Goal: Feedback & Contribution: Contribute content

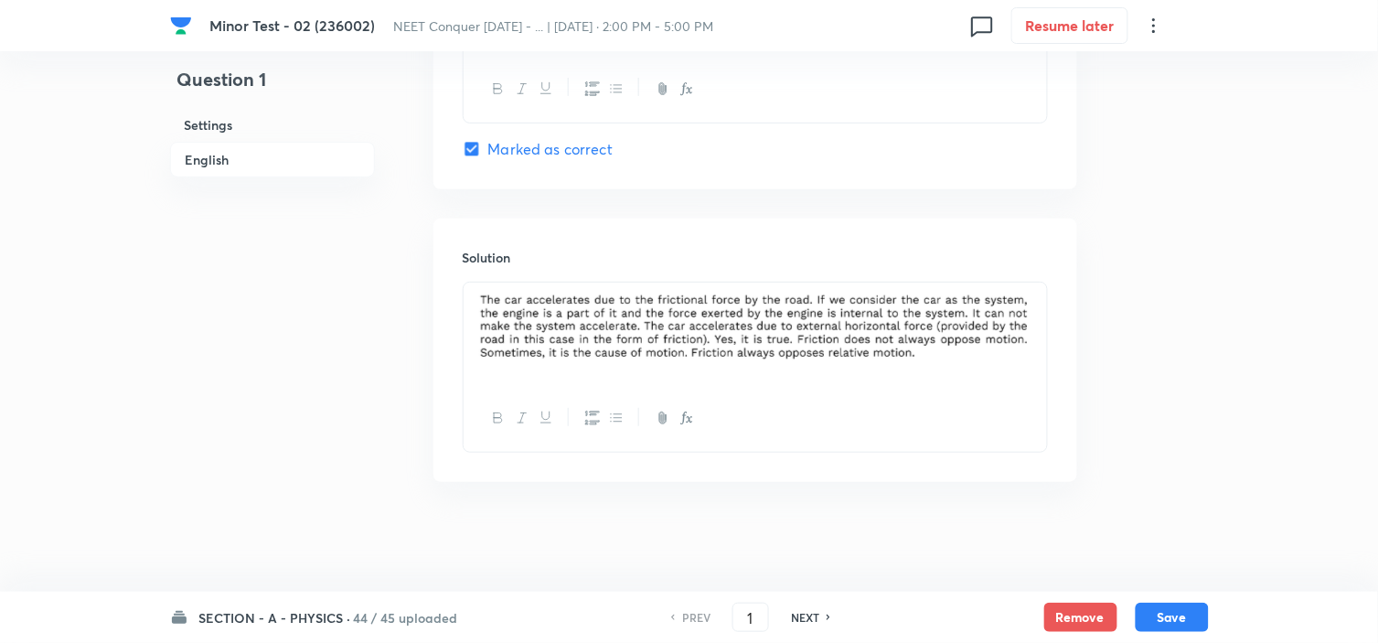
click at [811, 614] on h6 "NEXT" at bounding box center [805, 617] width 28 height 16
type input "2"
checkbox input "false"
checkbox input "true"
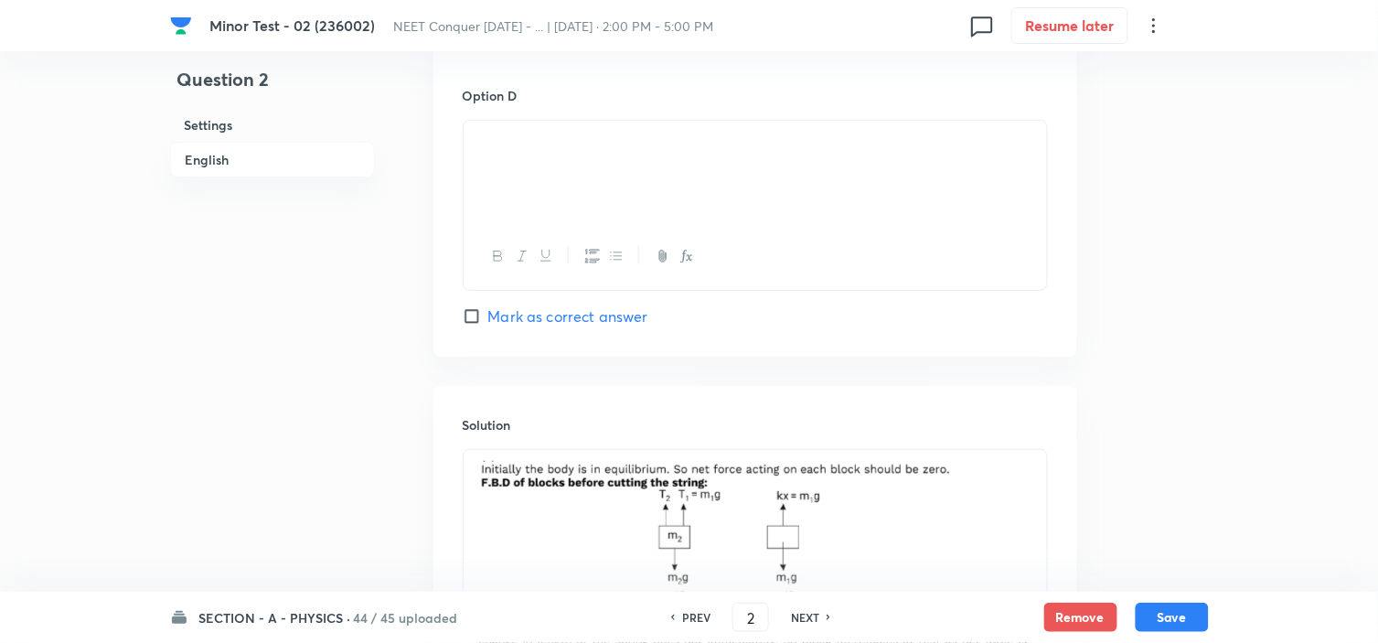
click at [811, 614] on h6 "NEXT" at bounding box center [805, 617] width 28 height 16
type input "3"
checkbox input "false"
checkbox input "true"
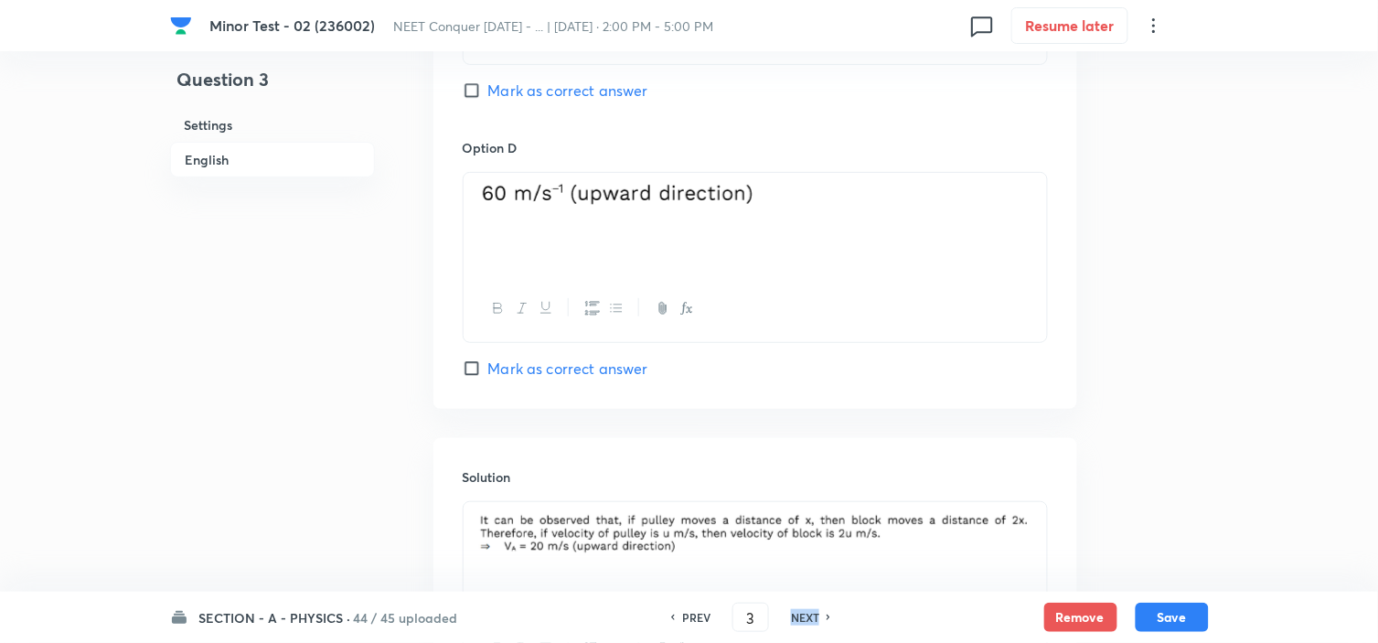
click at [811, 614] on h6 "NEXT" at bounding box center [805, 617] width 28 height 16
type input "4"
checkbox input "false"
checkbox input "true"
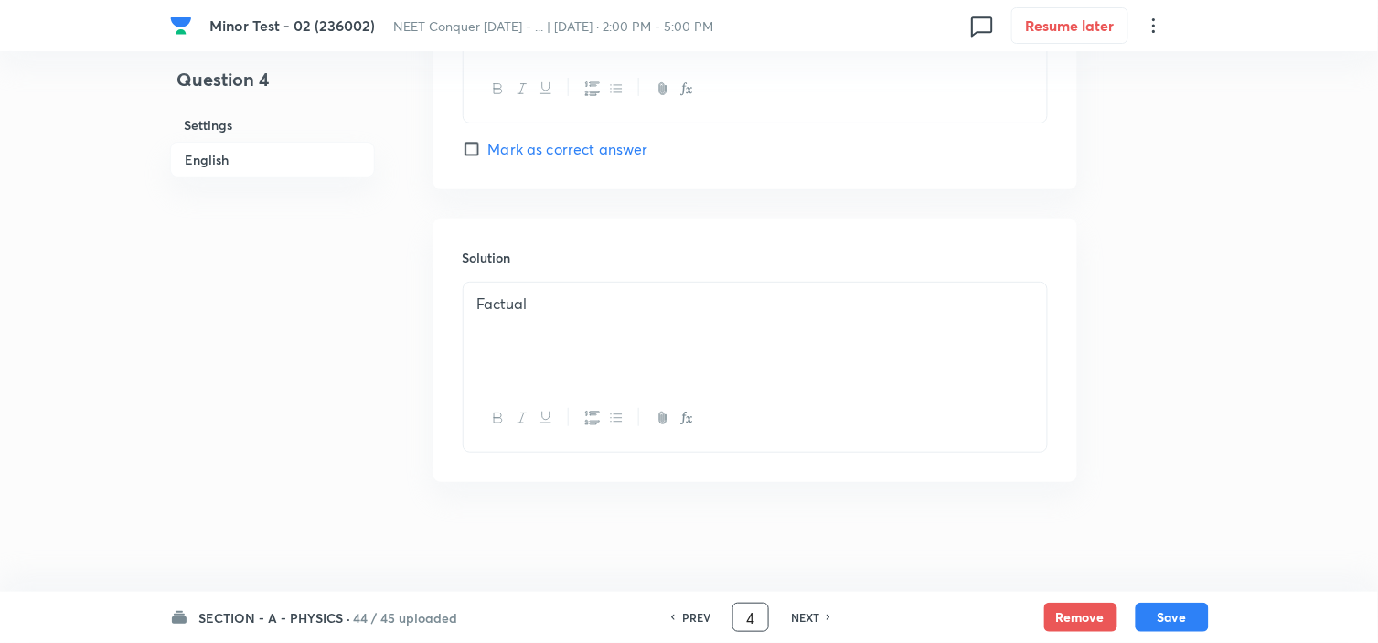
click at [748, 618] on input "4" at bounding box center [750, 617] width 35 height 32
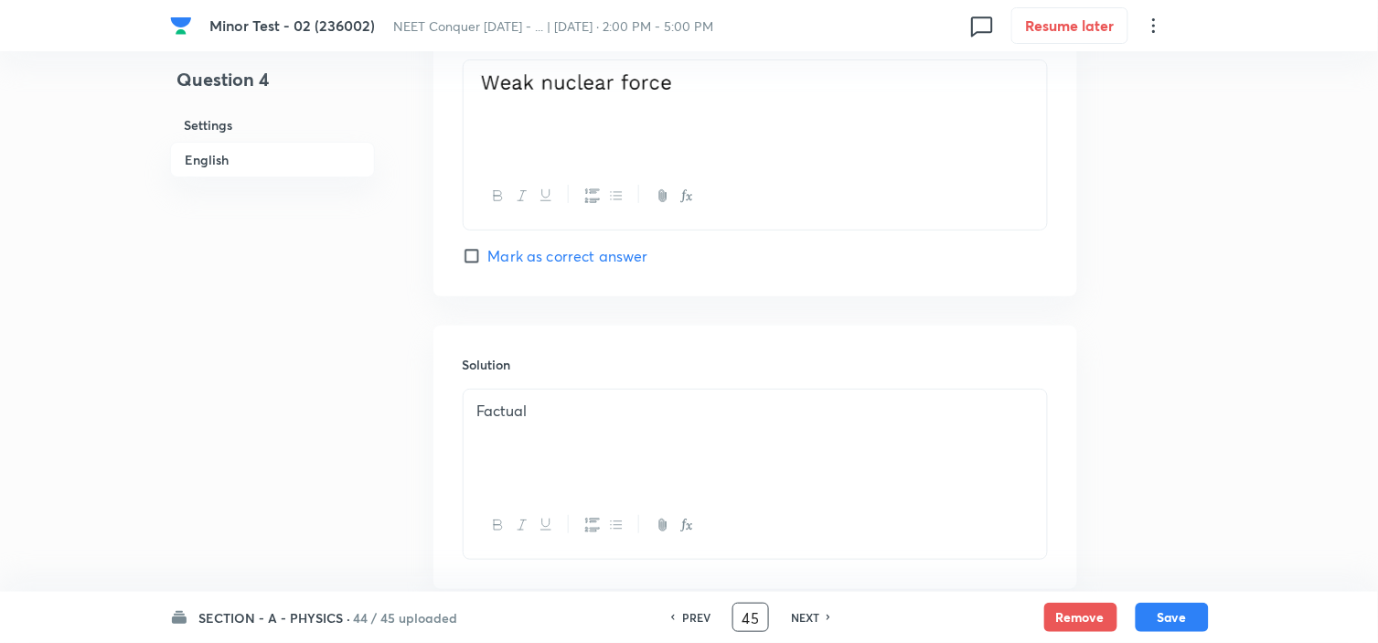
scroll to position [1836, 0]
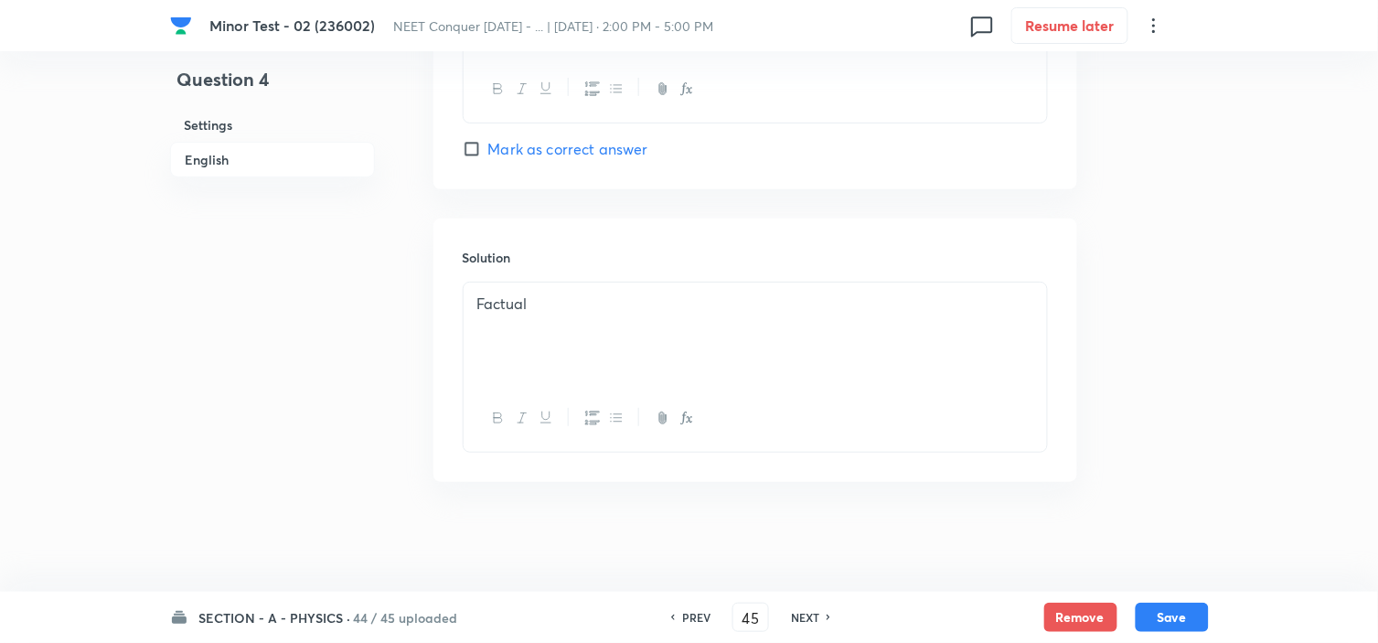
click at [799, 619] on h6 "NEXT" at bounding box center [805, 617] width 28 height 16
type input "5"
checkbox input "false"
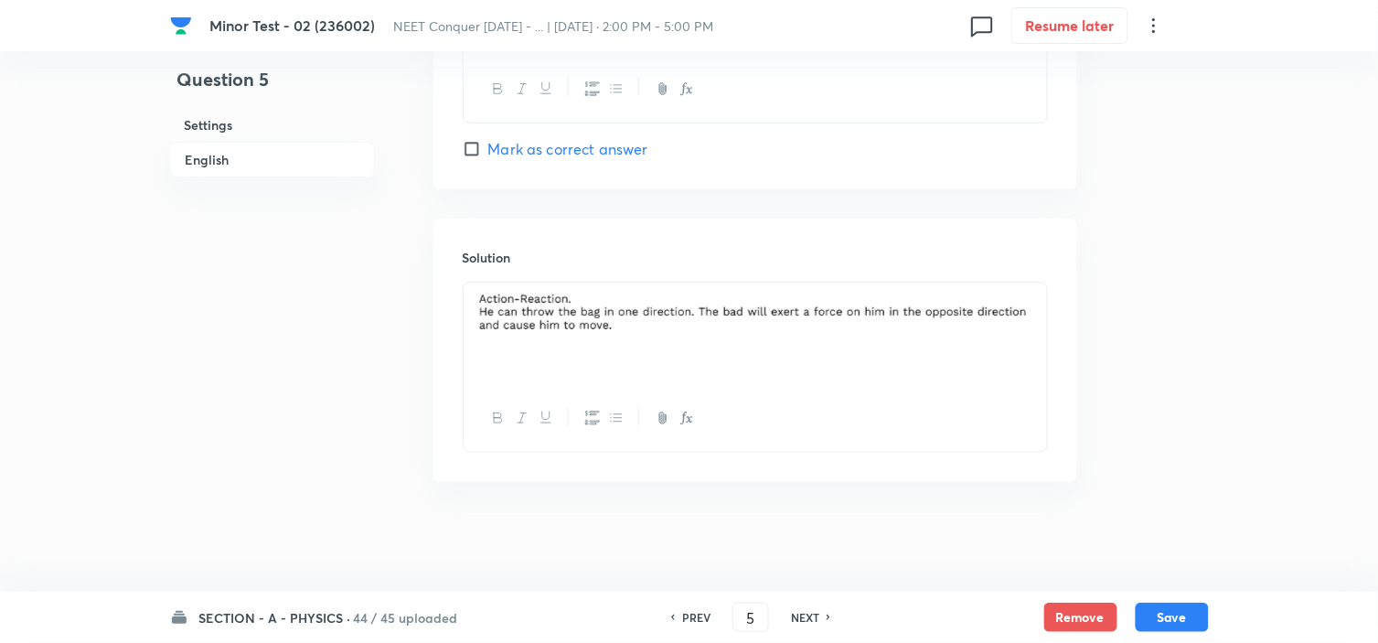
checkbox input "true"
click at [799, 619] on h6 "NEXT" at bounding box center [805, 617] width 28 height 16
type input "6"
checkbox input "true"
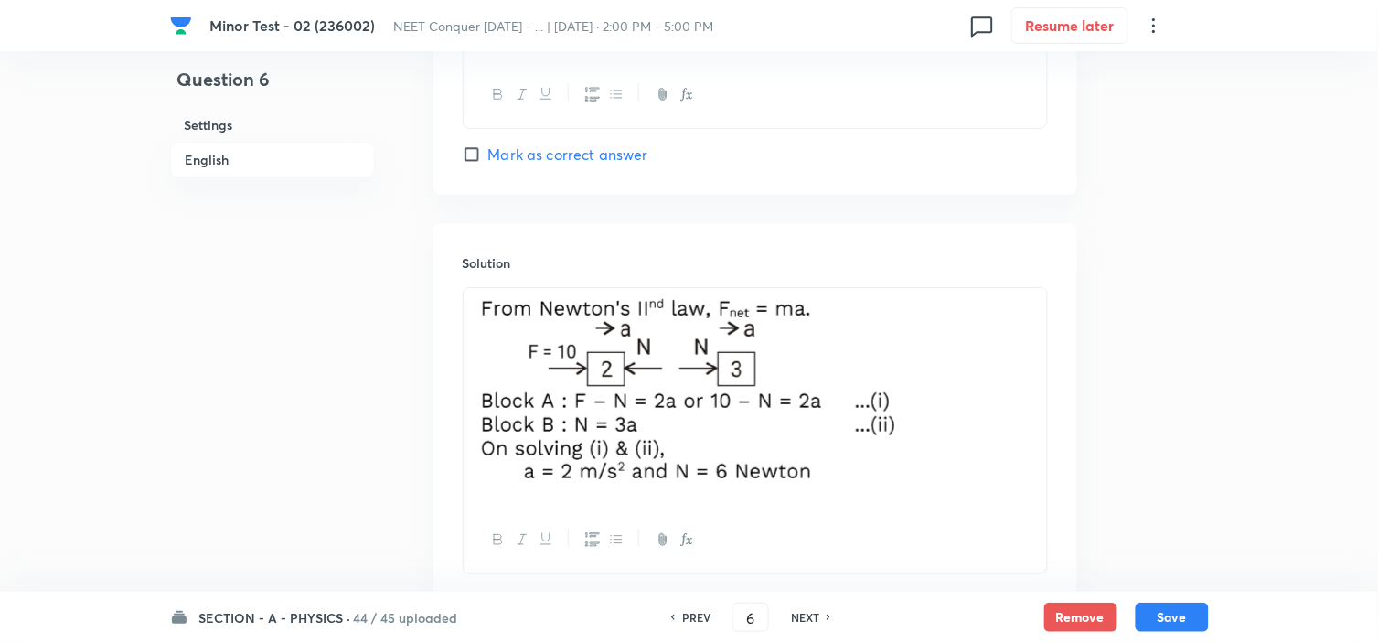
click at [799, 619] on h6 "NEXT" at bounding box center [805, 617] width 28 height 16
type input "7"
checkbox input "false"
click at [799, 619] on h6 "NEXT" at bounding box center [805, 617] width 28 height 16
checkbox input "true"
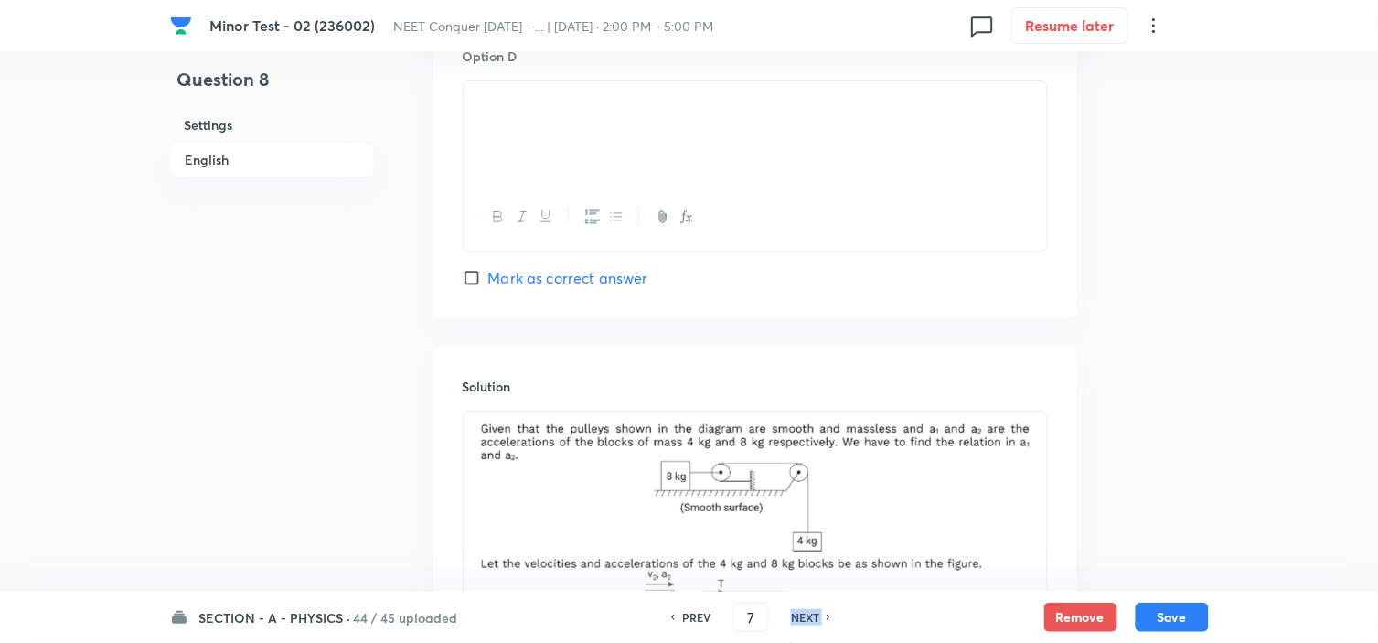
type input "8"
click at [799, 619] on h6 "NEXT" at bounding box center [805, 617] width 28 height 16
checkbox input "false"
click at [799, 619] on h6 "NEXT" at bounding box center [805, 617] width 28 height 16
checkbox input "true"
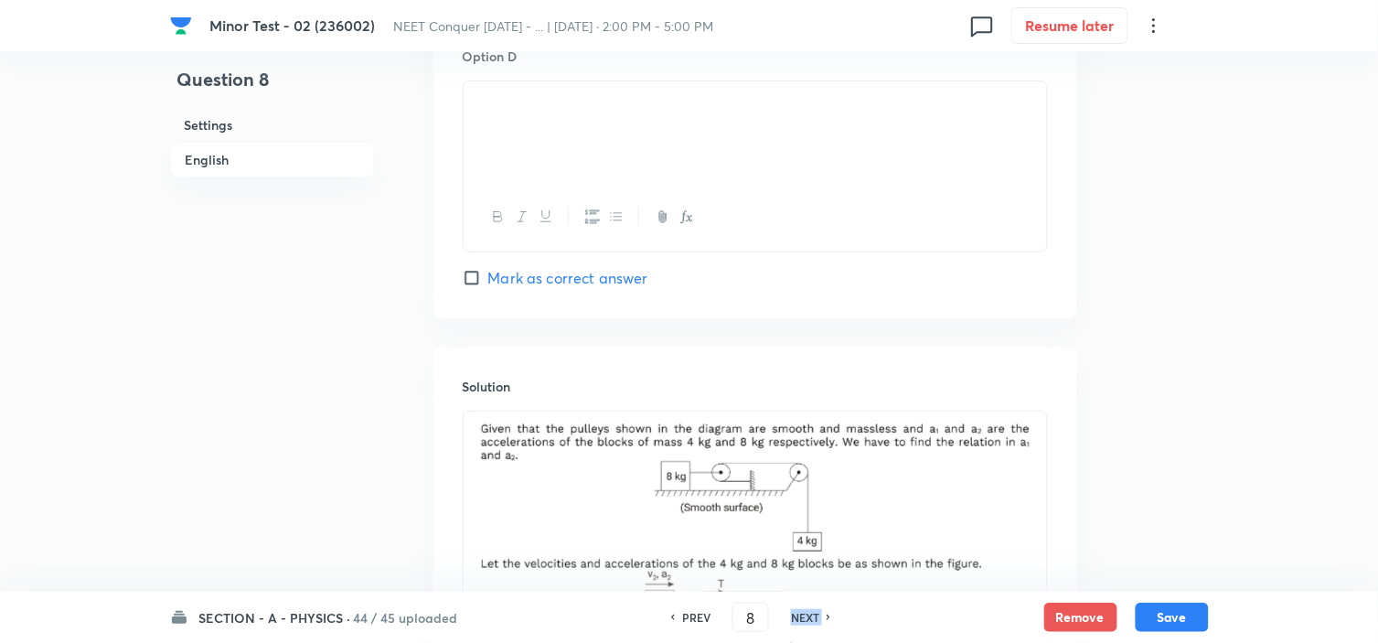
type input "9"
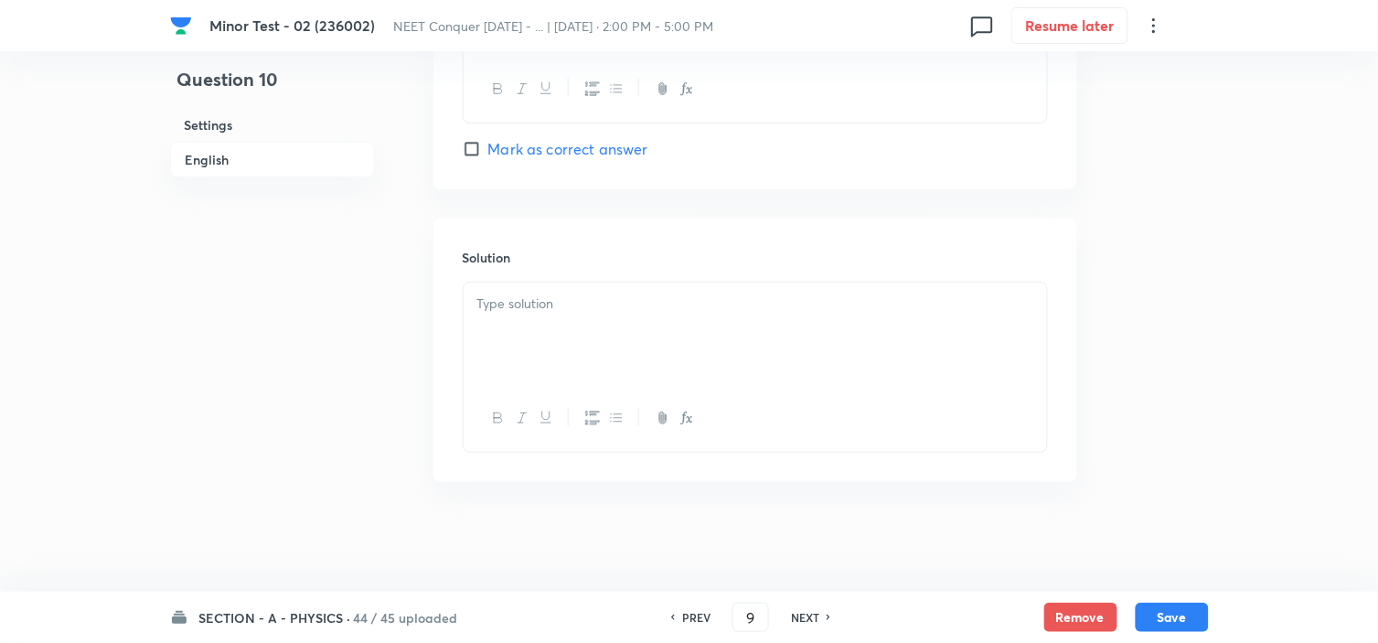
checkbox input "false"
type input "10"
click at [799, 619] on h6 "NEXT" at bounding box center [805, 617] width 28 height 16
checkbox input "true"
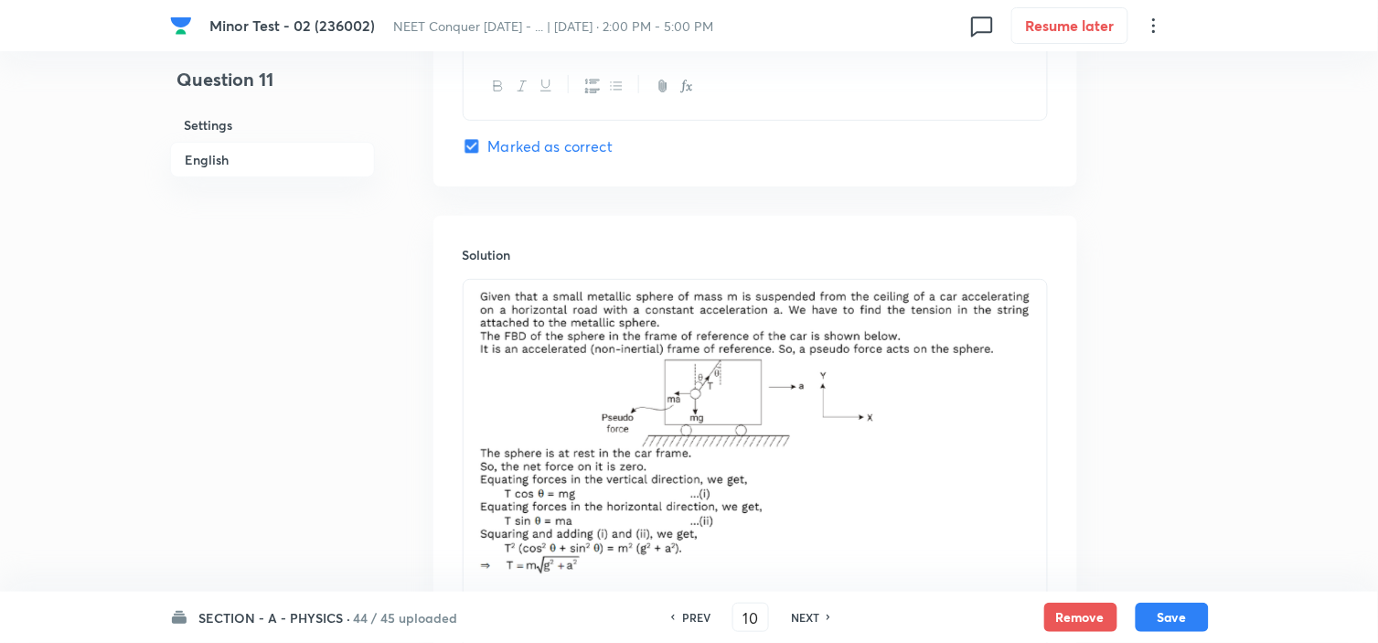
type input "11"
click at [799, 619] on h6 "NEXT" at bounding box center [805, 617] width 28 height 16
checkbox input "false"
click at [799, 619] on h6 "NEXT" at bounding box center [805, 617] width 28 height 16
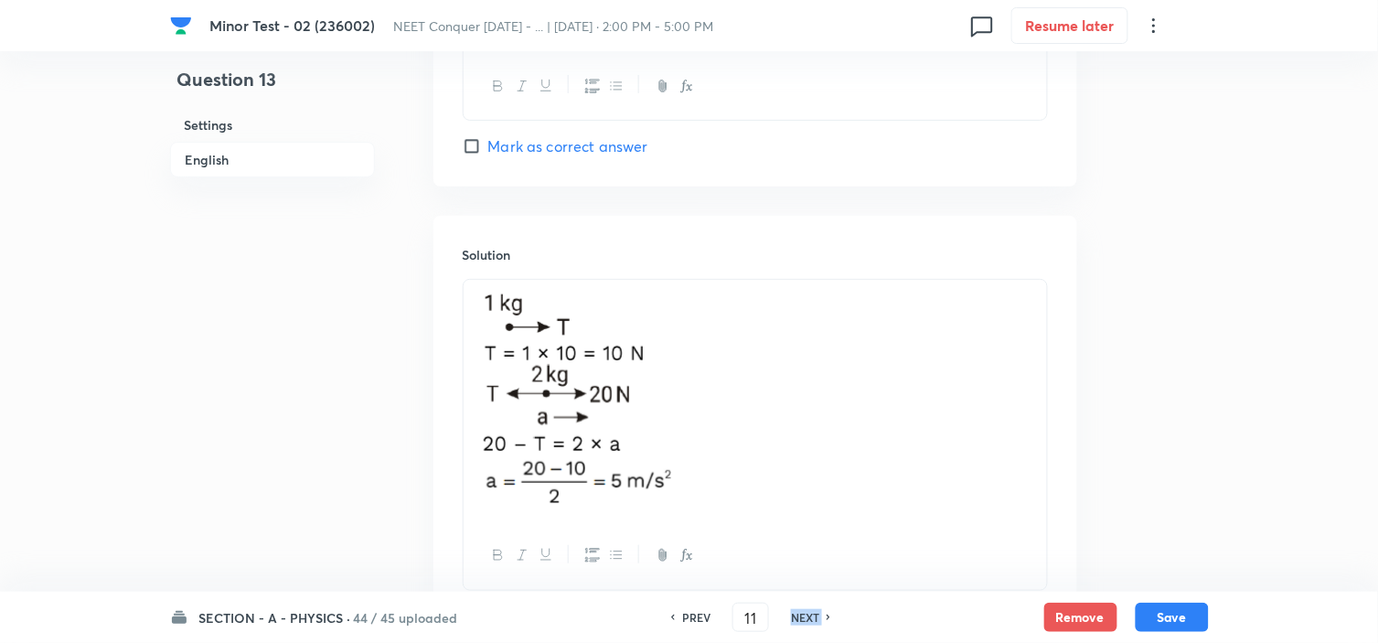
checkbox input "true"
type input "12"
checkbox input "false"
type input "13"
click at [799, 619] on h6 "NEXT" at bounding box center [805, 617] width 28 height 16
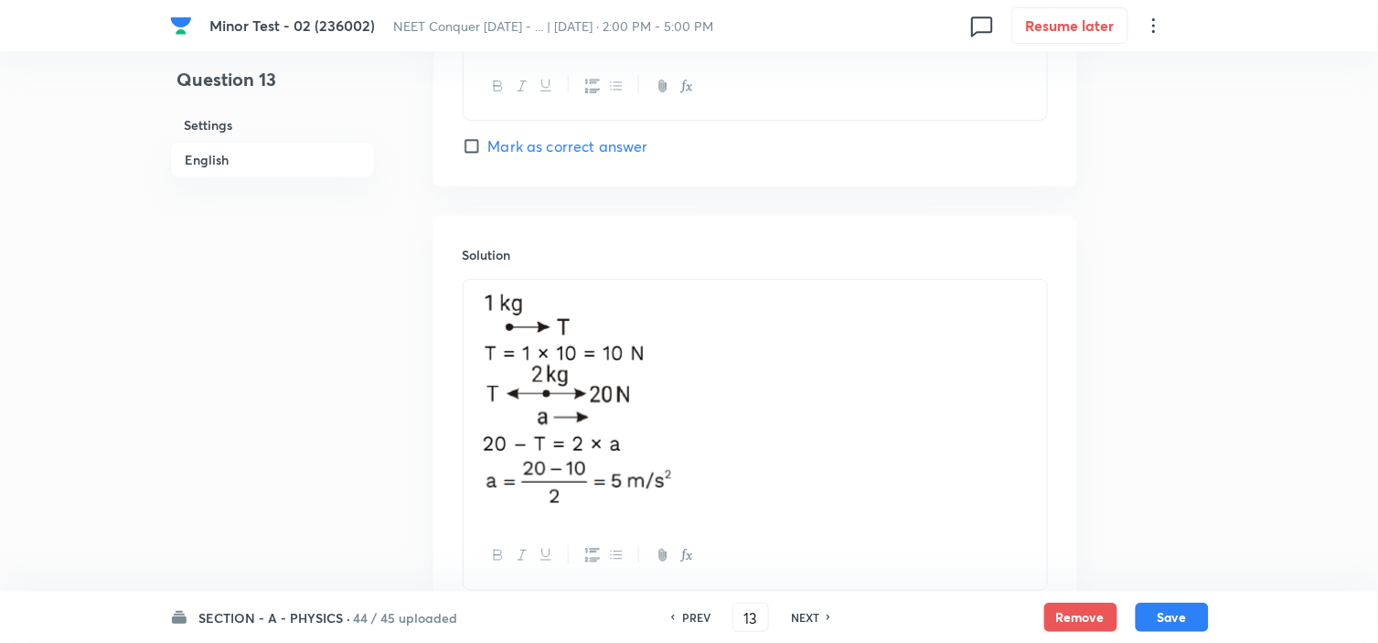
checkbox input "true"
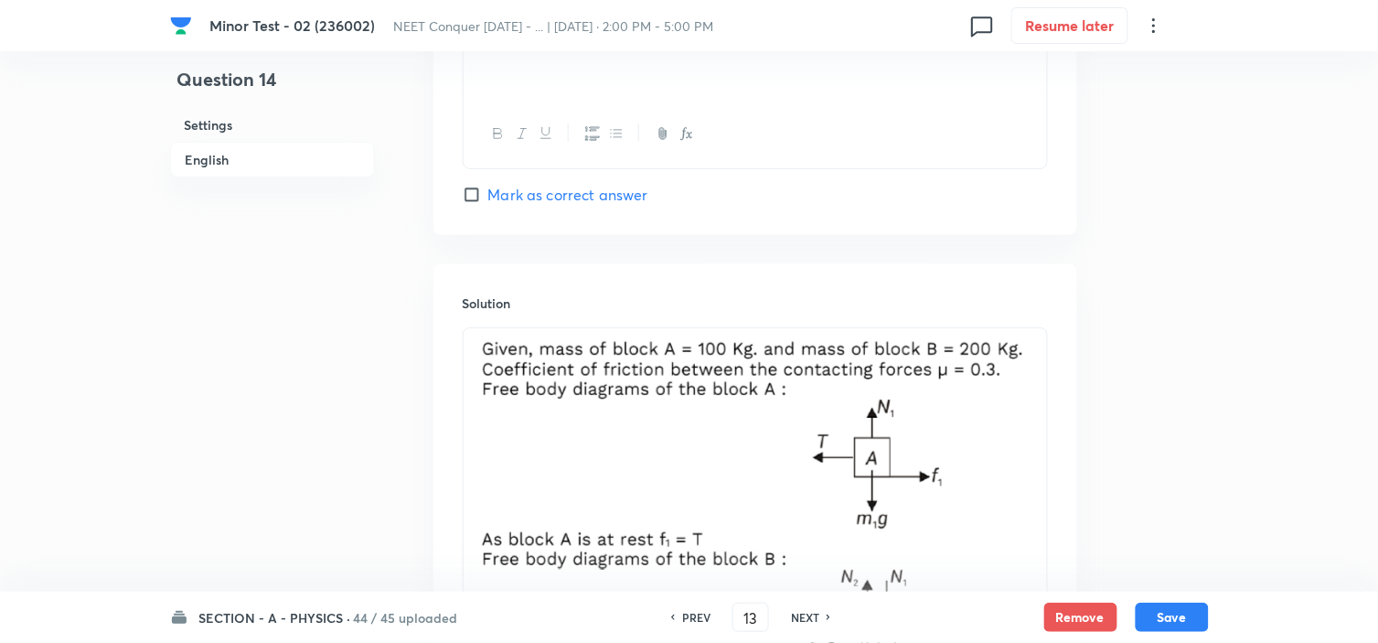
type input "14"
click at [799, 619] on h6 "NEXT" at bounding box center [805, 617] width 28 height 16
checkbox input "true"
type input "15"
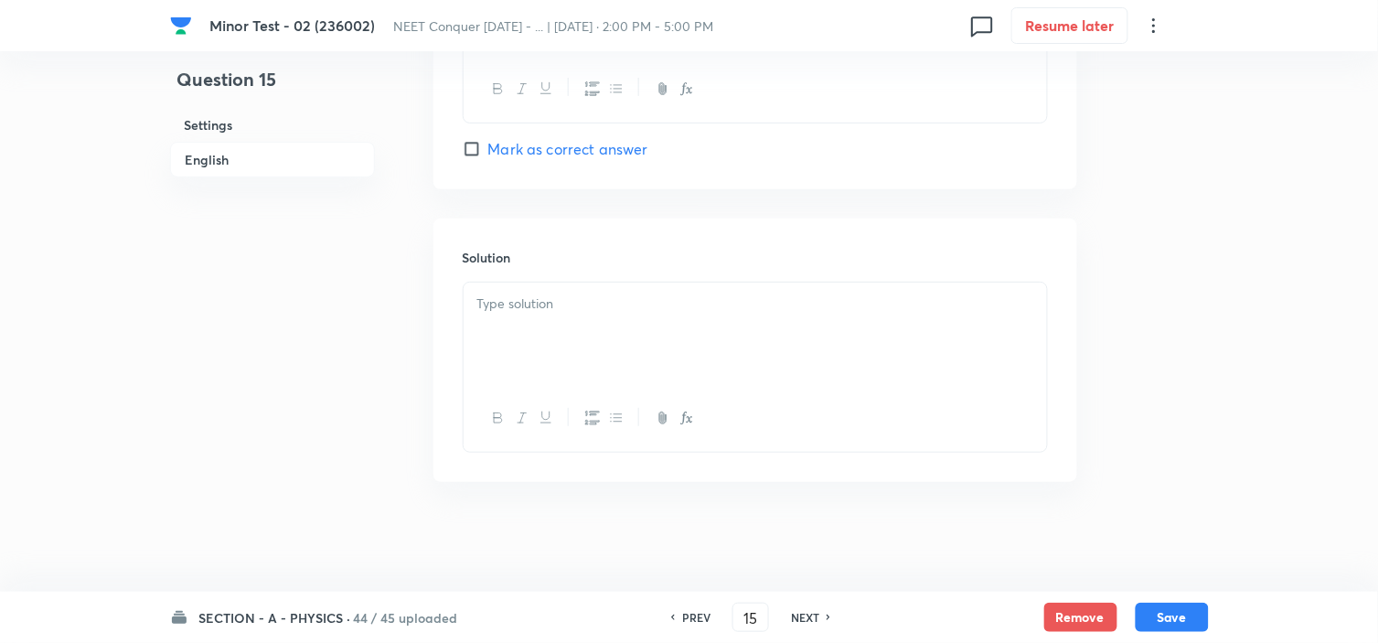
checkbox input "false"
checkbox input "true"
click at [799, 619] on h6 "NEXT" at bounding box center [805, 617] width 28 height 16
type input "16"
checkbox input "false"
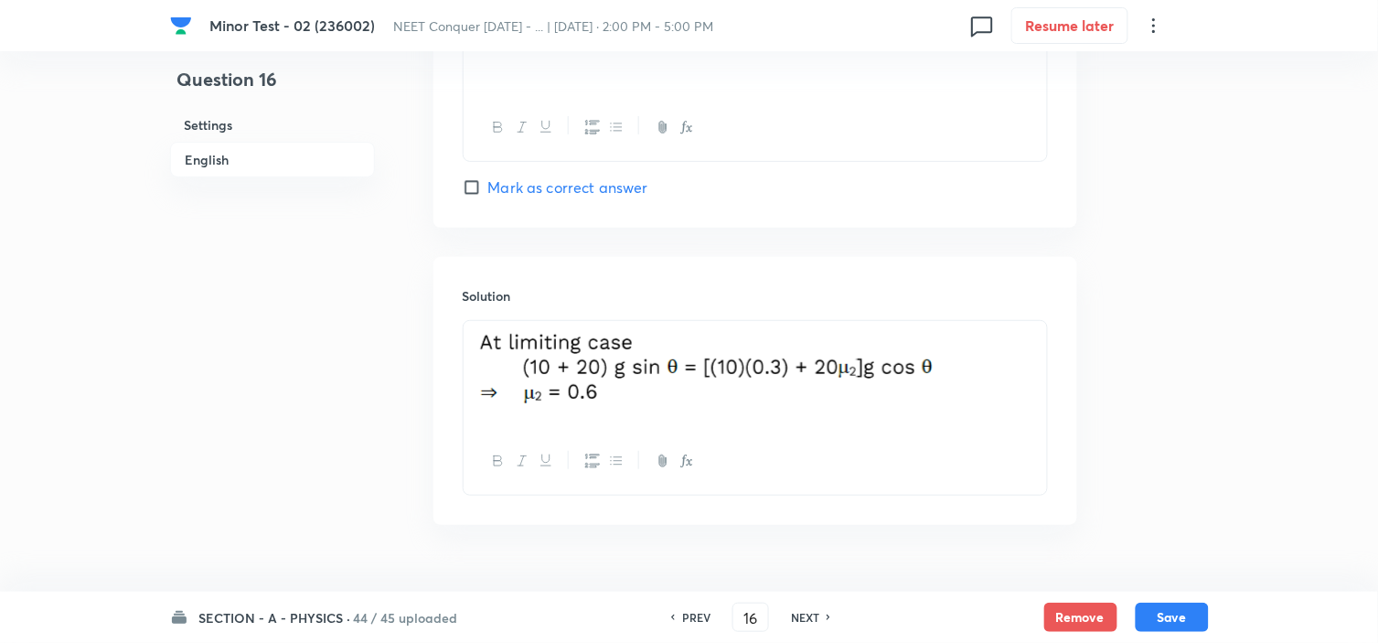
checkbox input "true"
click at [799, 619] on h6 "NEXT" at bounding box center [805, 617] width 28 height 16
type input "17"
checkbox input "false"
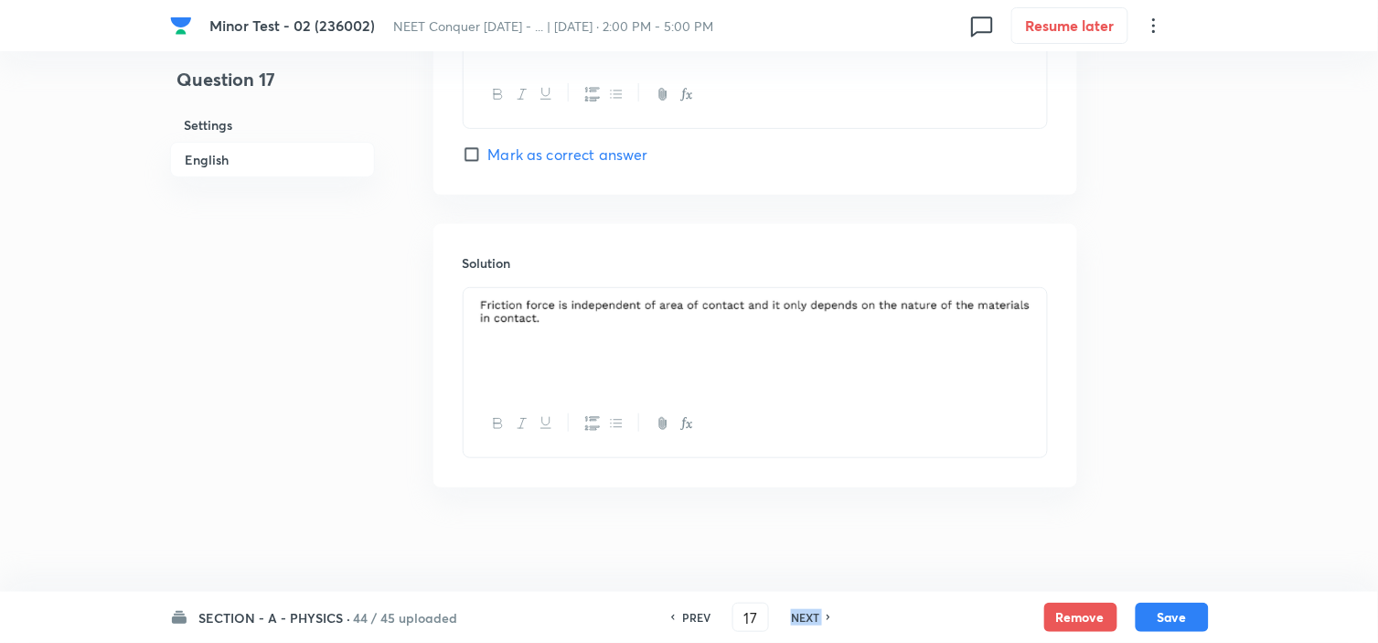
click at [799, 619] on h6 "NEXT" at bounding box center [805, 617] width 28 height 16
checkbox input "true"
type input "18"
click at [799, 619] on h6 "NEXT" at bounding box center [805, 617] width 28 height 16
checkbox input "true"
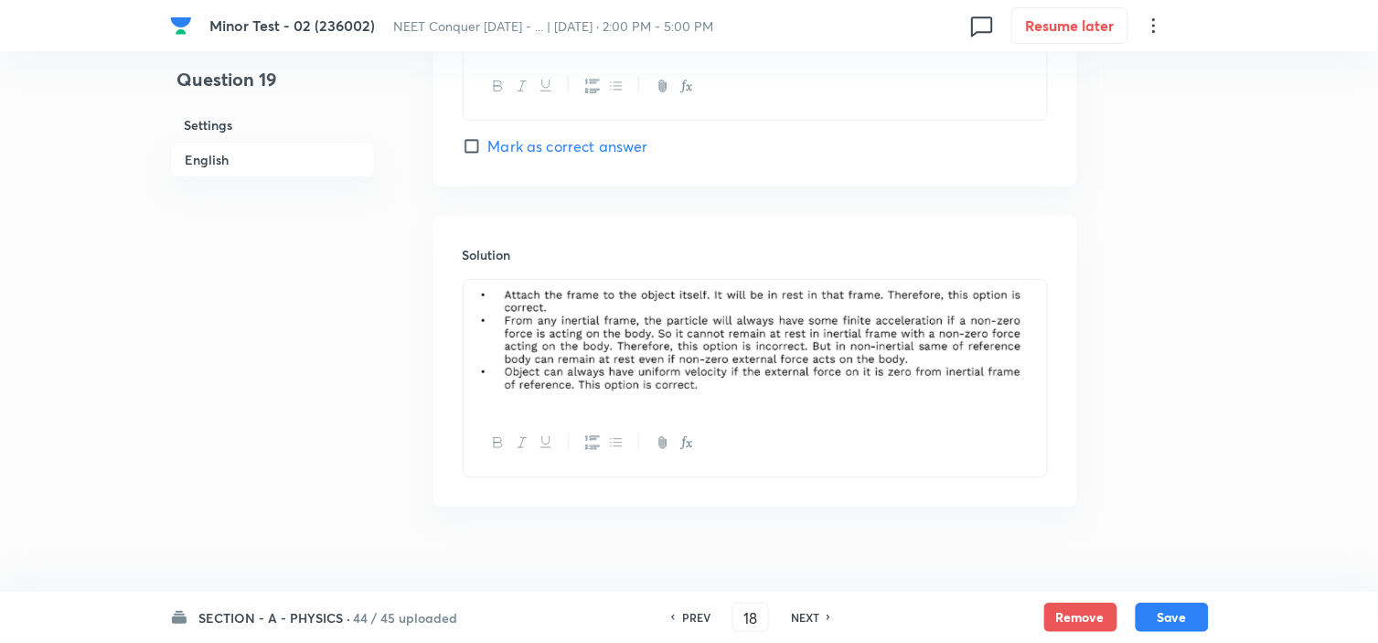
type input "19"
checkbox input "false"
click at [799, 619] on h6 "NEXT" at bounding box center [805, 617] width 28 height 16
checkbox input "true"
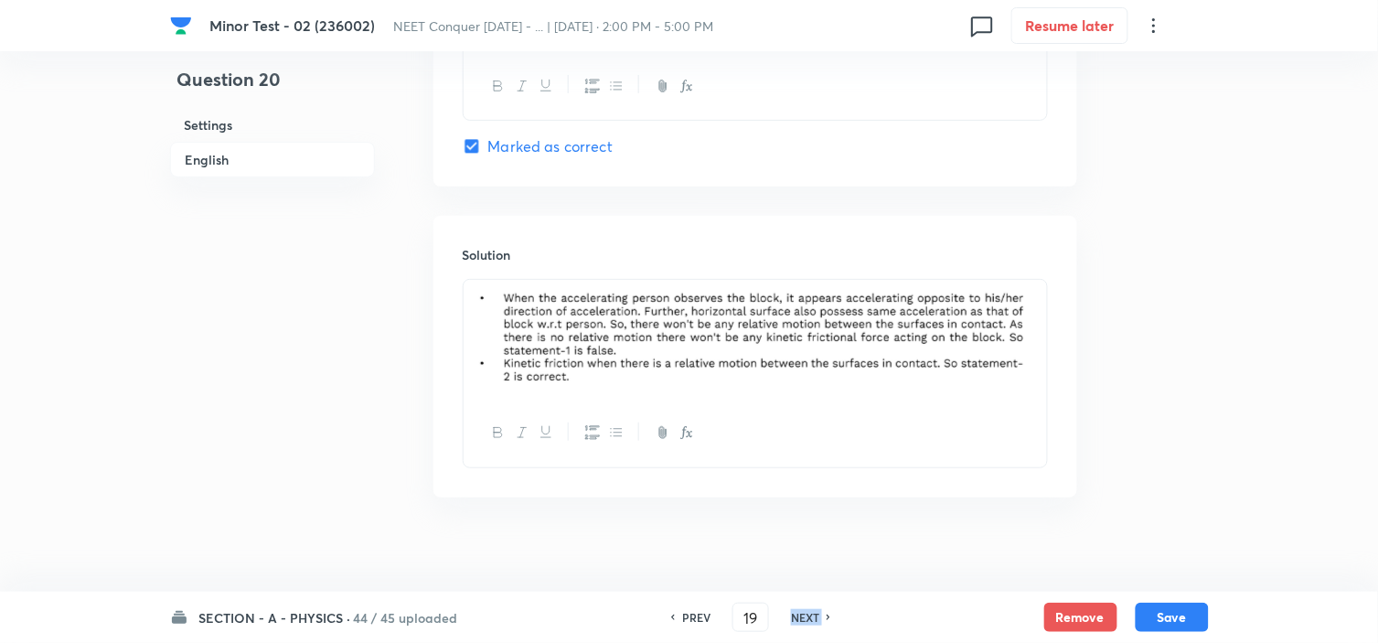
type input "20"
click at [799, 619] on h6 "NEXT" at bounding box center [805, 617] width 28 height 16
checkbox input "false"
checkbox input "true"
type input "21"
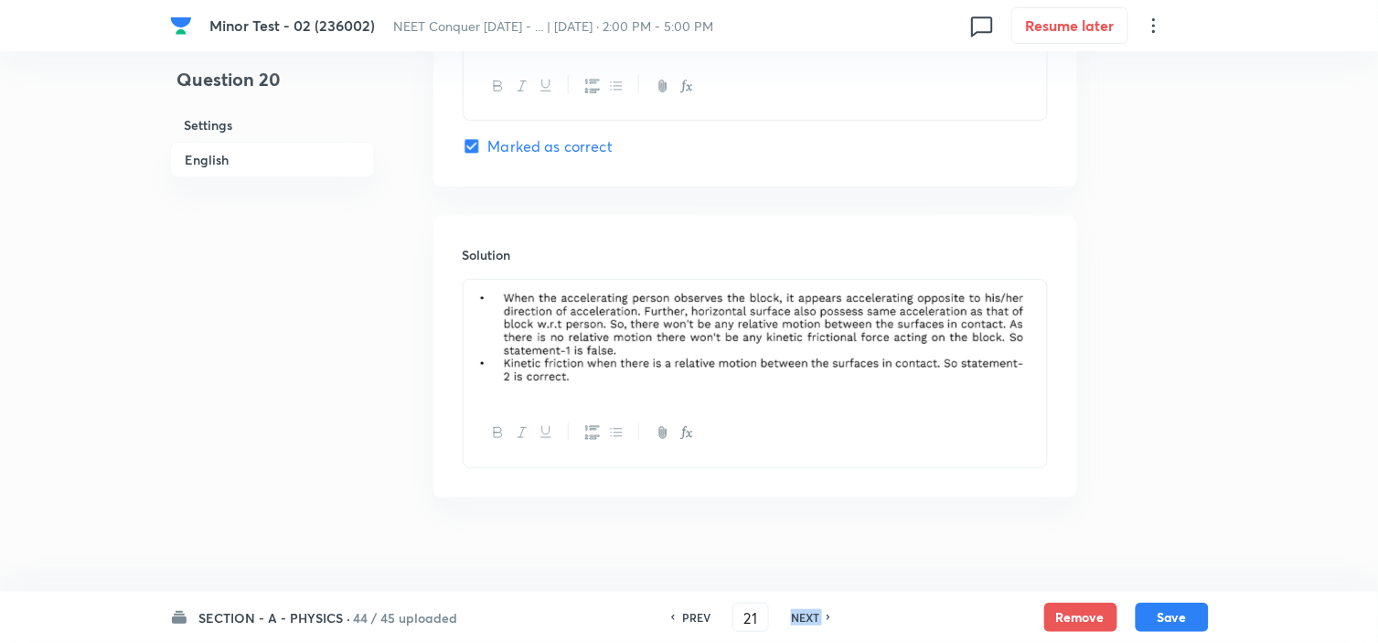
click at [799, 619] on h6 "NEXT" at bounding box center [805, 617] width 28 height 16
checkbox input "false"
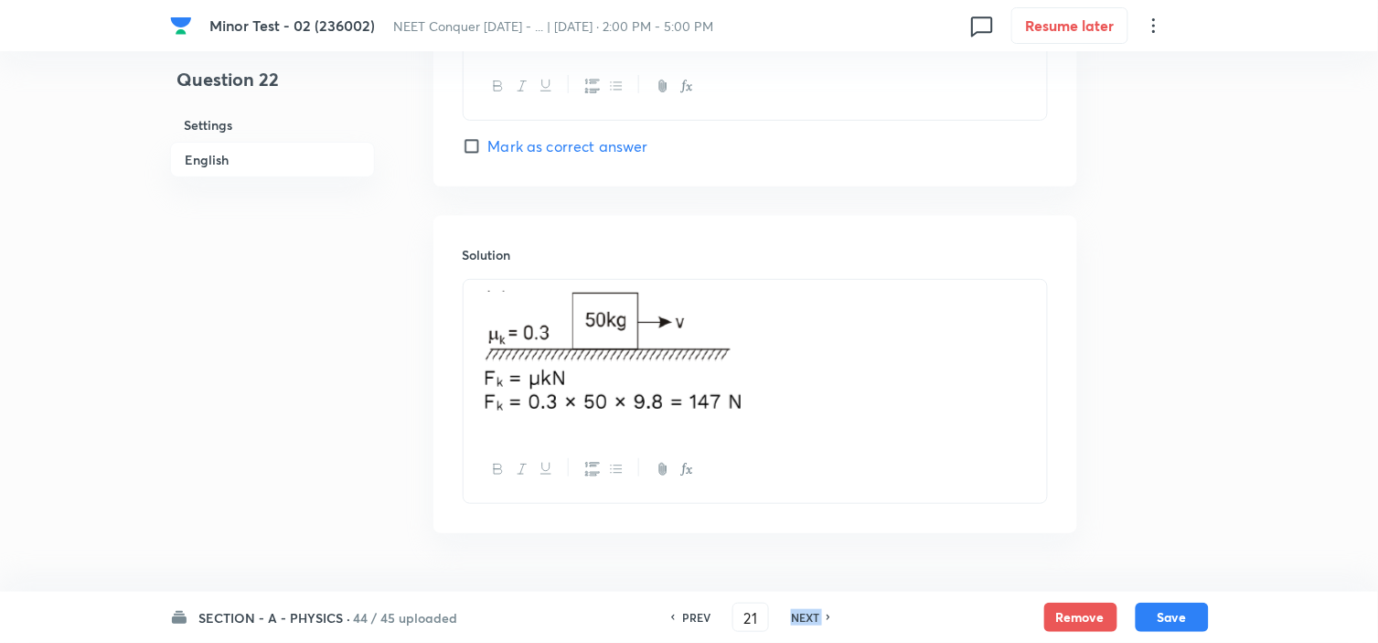
checkbox input "true"
type input "22"
click at [799, 619] on h6 "NEXT" at bounding box center [805, 617] width 28 height 16
checkbox input "false"
checkbox input "true"
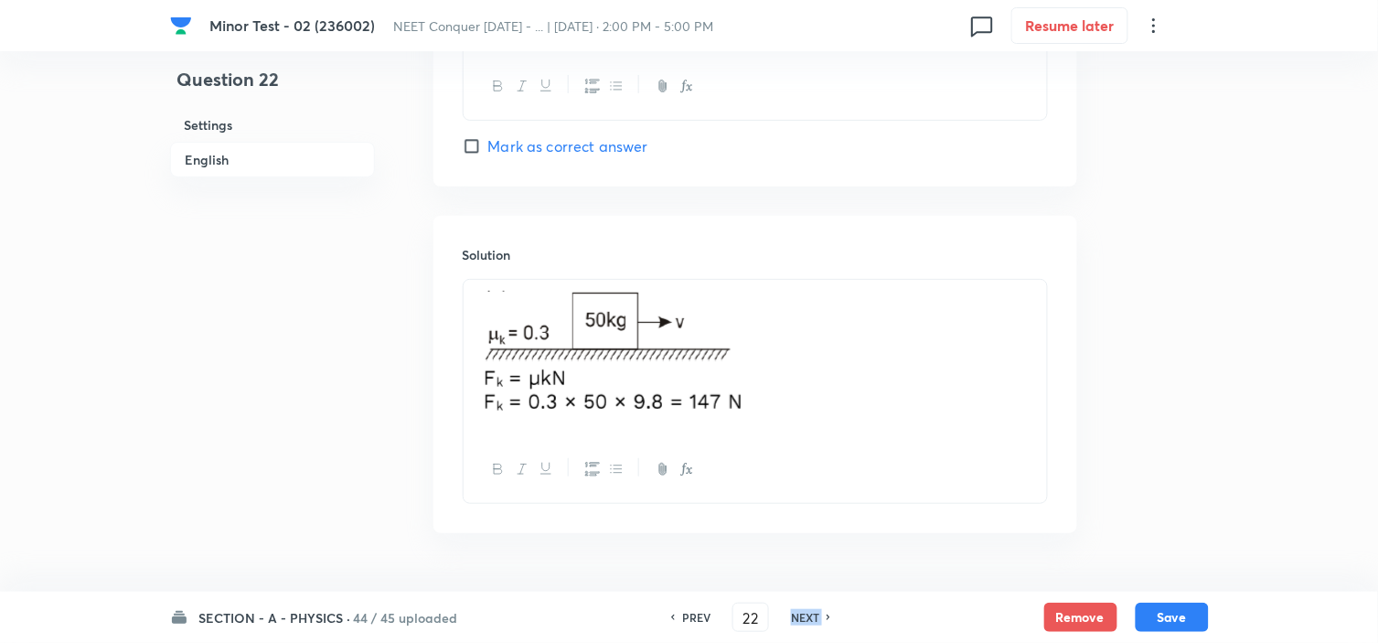
type input "23"
click at [799, 619] on h6 "NEXT" at bounding box center [805, 617] width 28 height 16
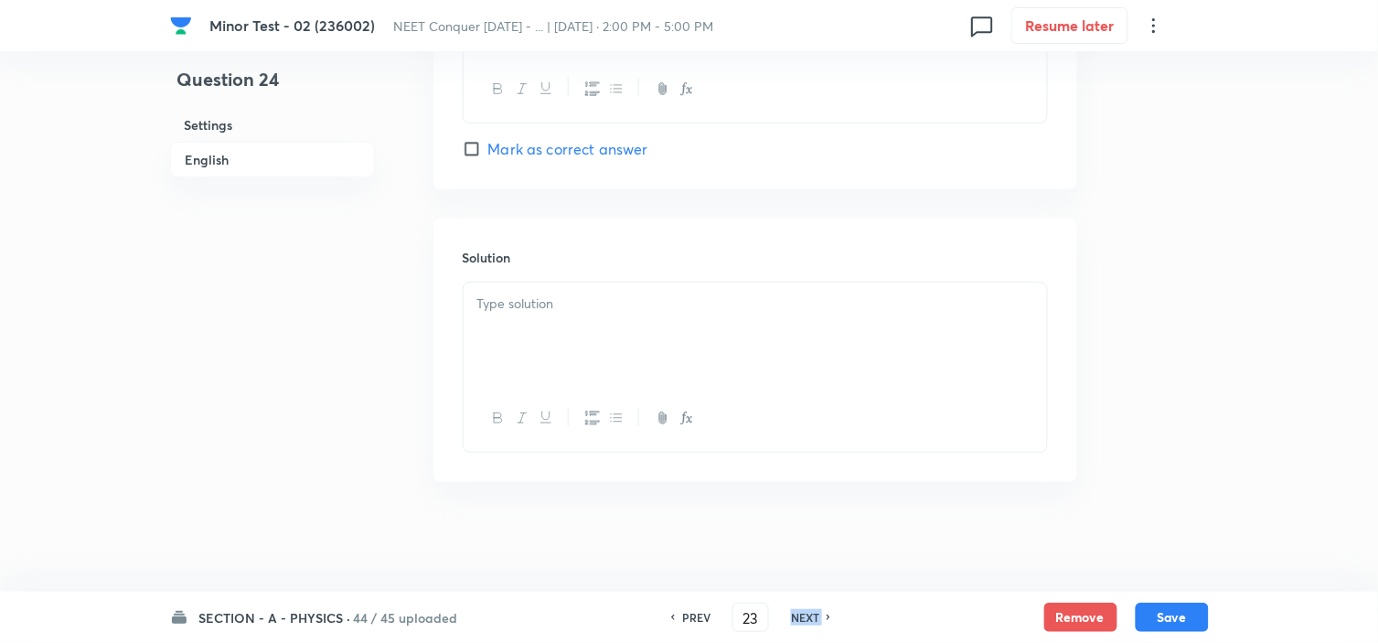
checkbox input "false"
checkbox input "true"
type input "24"
click at [799, 619] on h6 "NEXT" at bounding box center [805, 617] width 28 height 16
checkbox input "false"
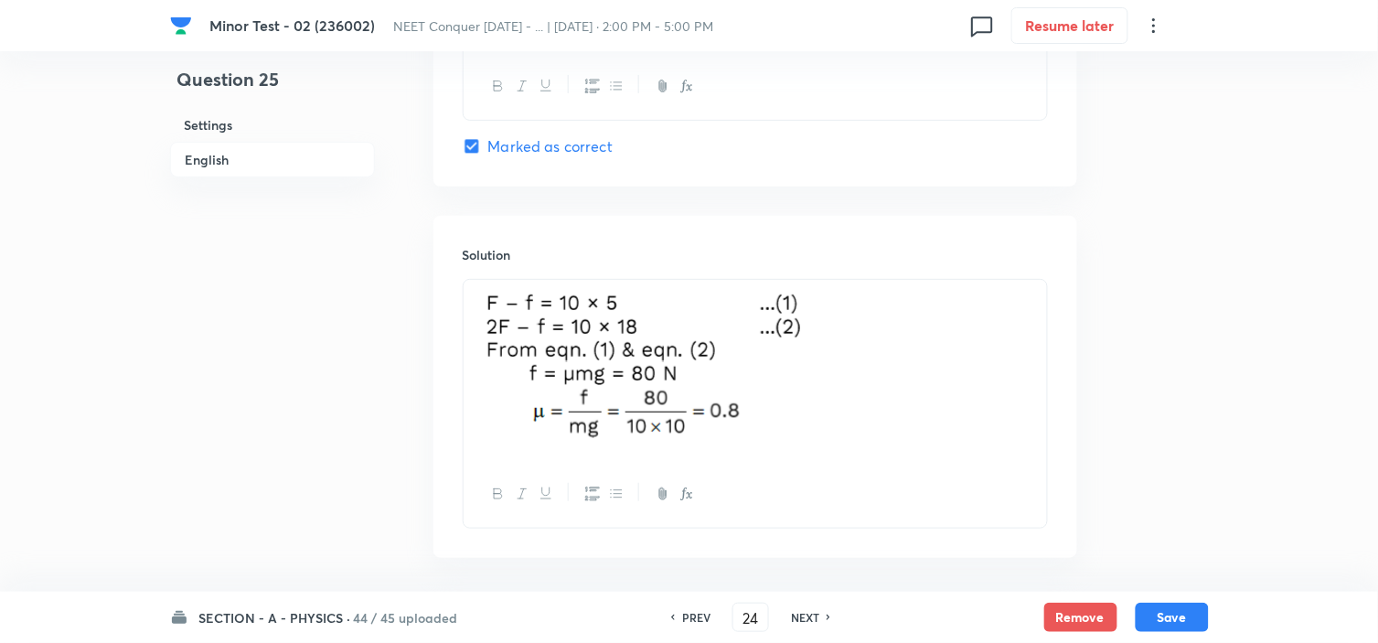
checkbox input "true"
type input "25"
click at [799, 619] on h6 "NEXT" at bounding box center [805, 617] width 28 height 16
checkbox input "false"
checkbox input "true"
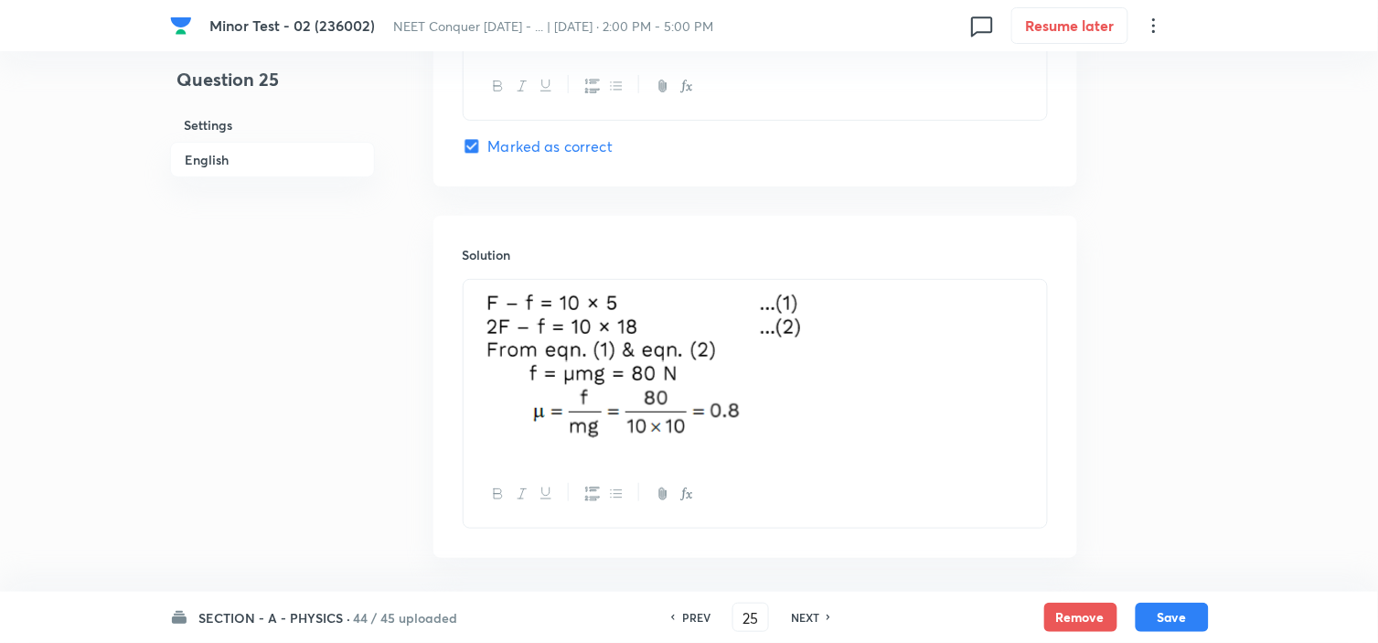
type input "26"
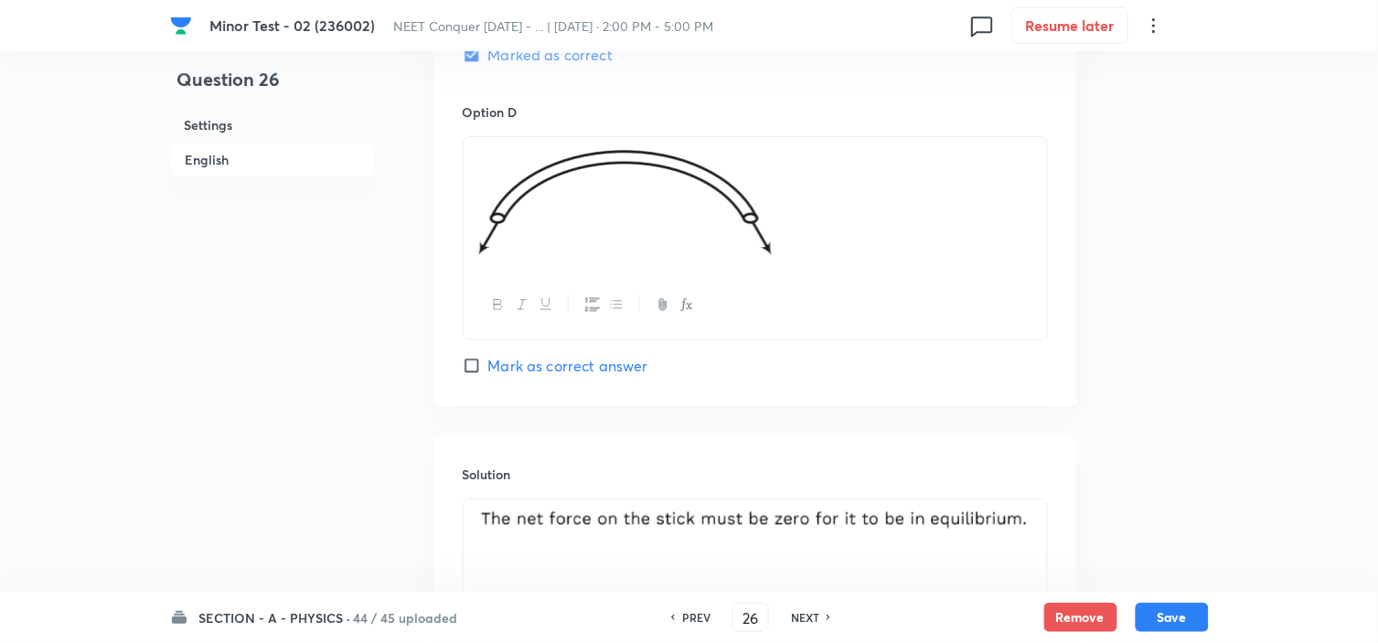
click at [799, 619] on h6 "NEXT" at bounding box center [805, 617] width 28 height 16
checkbox input "false"
checkbox input "true"
type input "27"
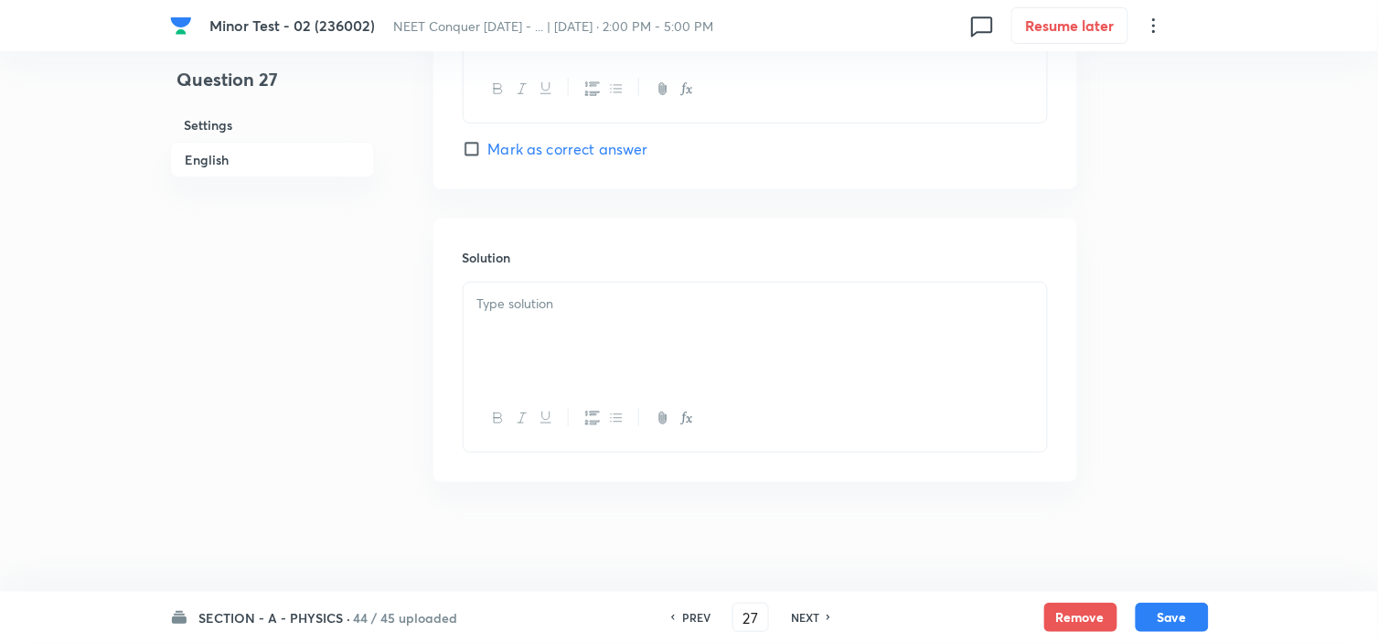
click at [799, 619] on h6 "NEXT" at bounding box center [805, 617] width 28 height 16
checkbox input "false"
checkbox input "true"
type input "28"
checkbox input "false"
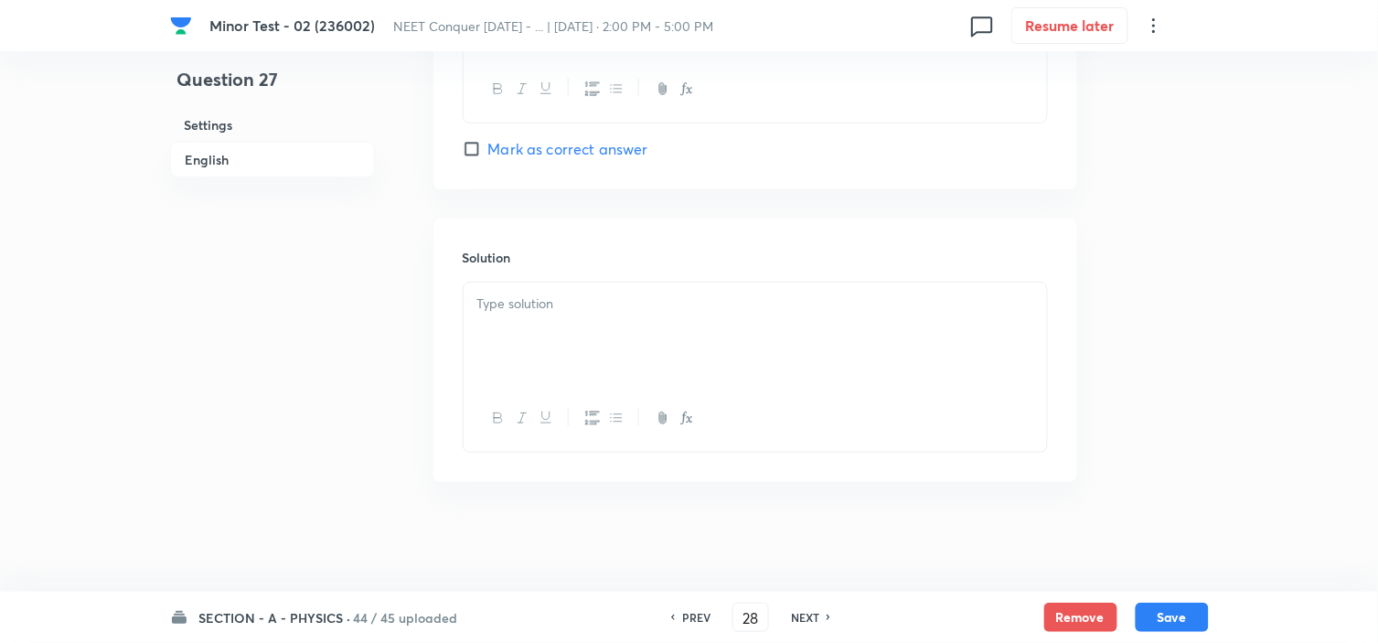
checkbox input "true"
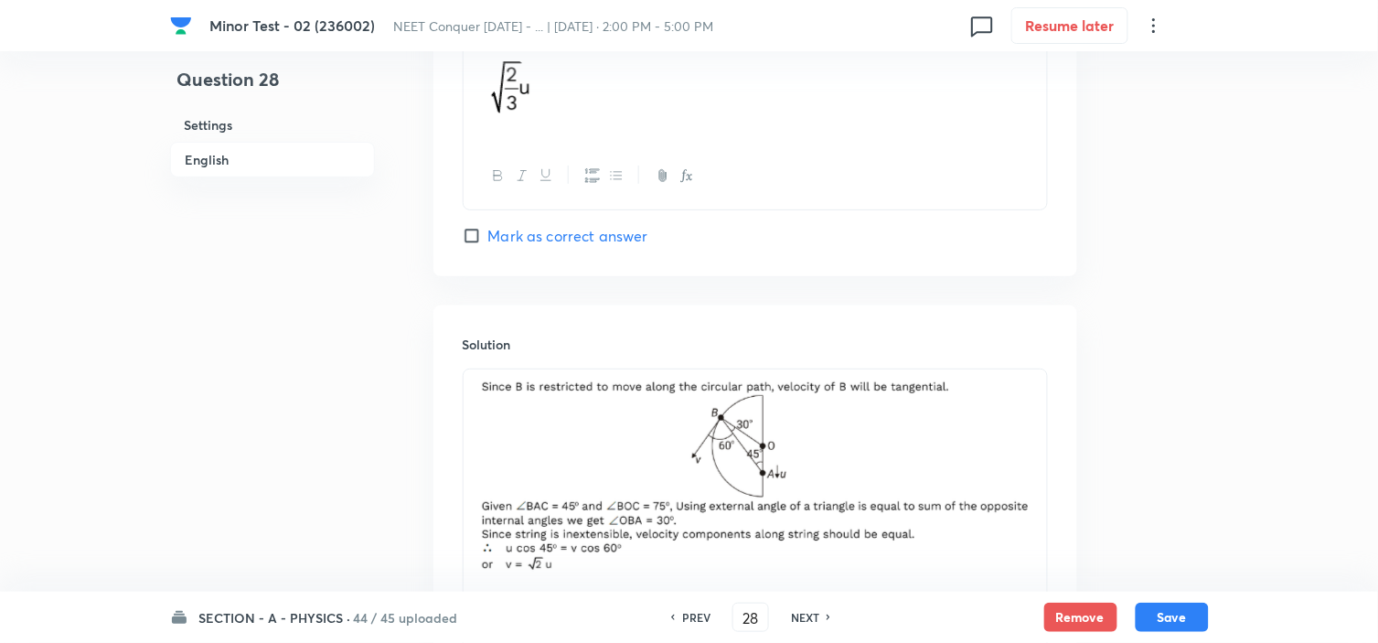
click at [799, 619] on h6 "NEXT" at bounding box center [805, 617] width 28 height 16
type input "29"
checkbox input "false"
checkbox input "true"
click at [799, 619] on h6 "NEXT" at bounding box center [805, 617] width 28 height 16
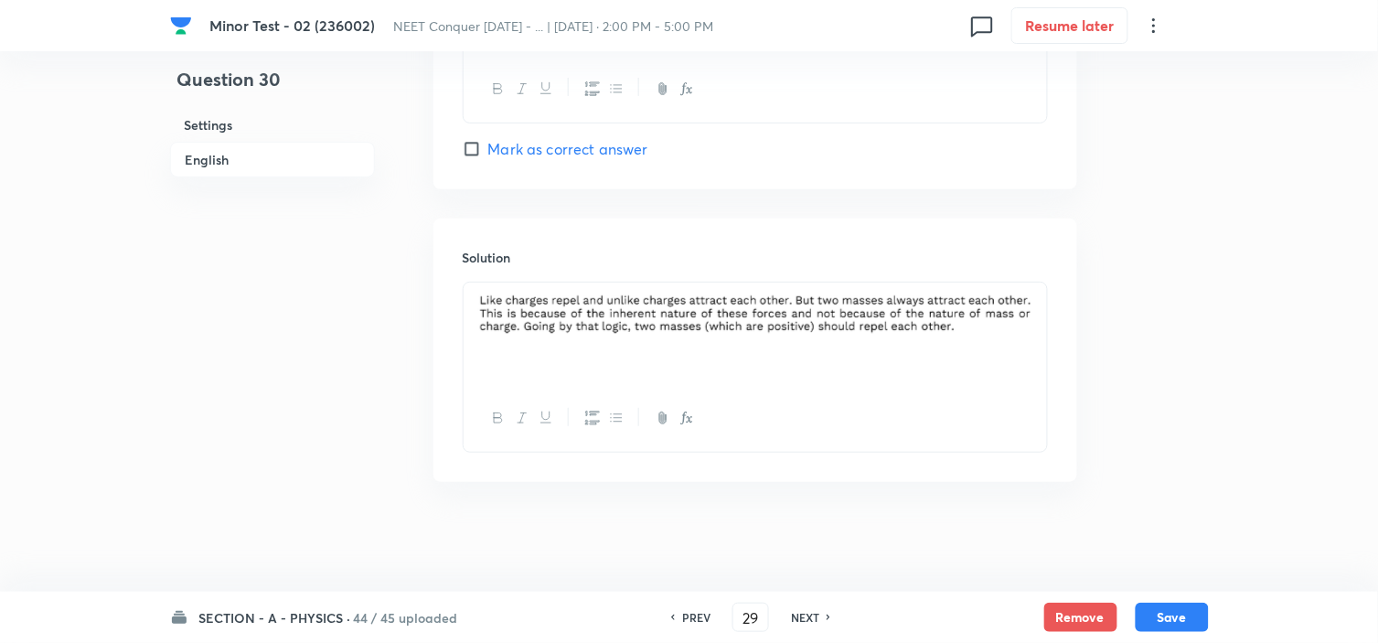
type input "30"
checkbox input "false"
checkbox input "true"
click at [799, 619] on h6 "NEXT" at bounding box center [805, 617] width 28 height 16
type input "31"
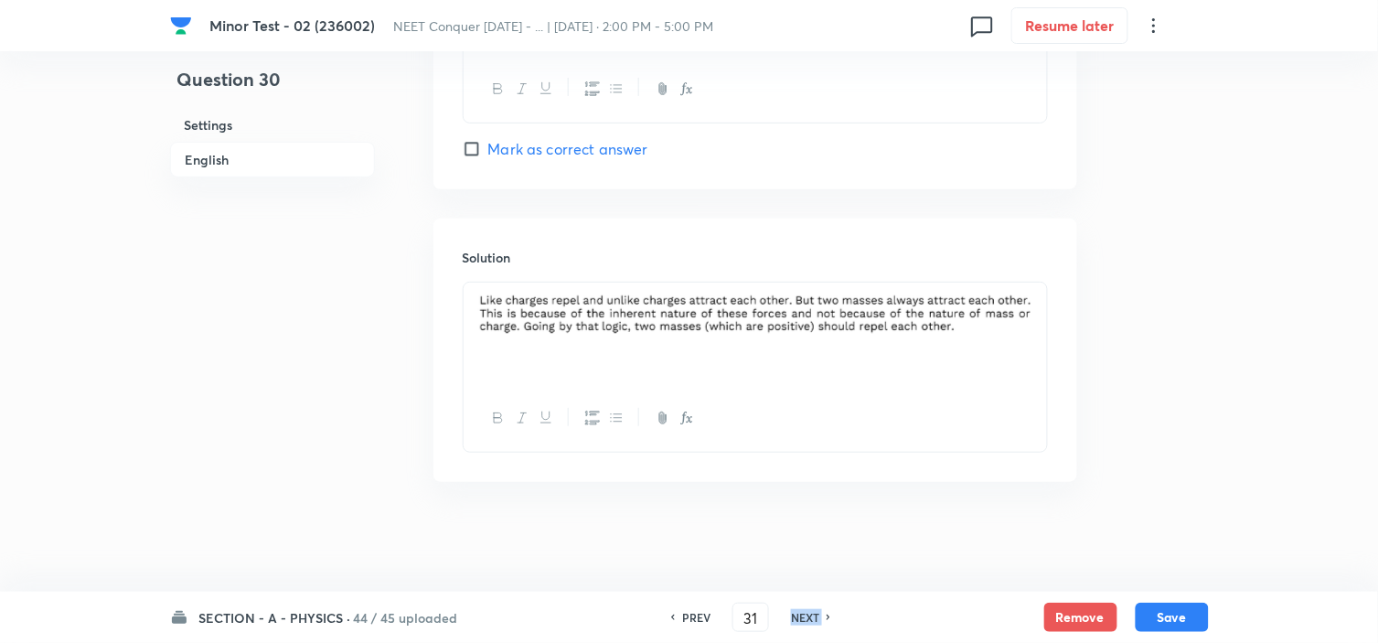
checkbox input "false"
click at [799, 619] on h6 "NEXT" at bounding box center [805, 617] width 28 height 16
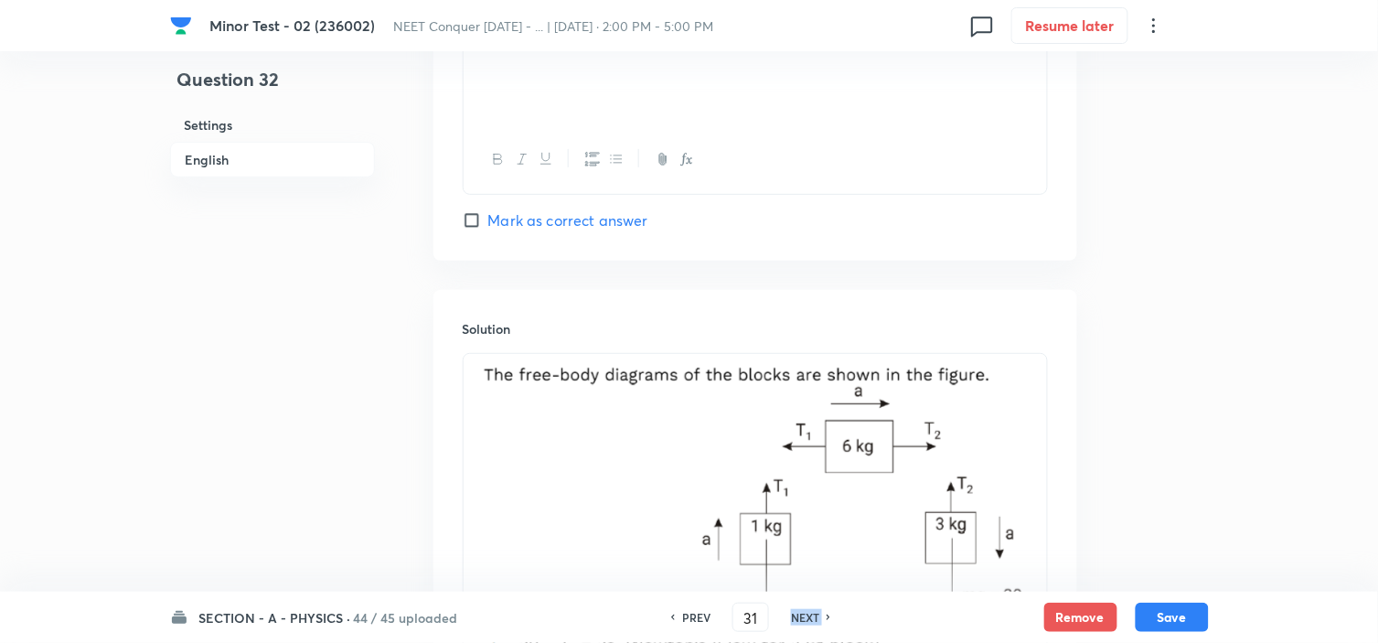
checkbox input "true"
type input "32"
checkbox input "false"
checkbox input "true"
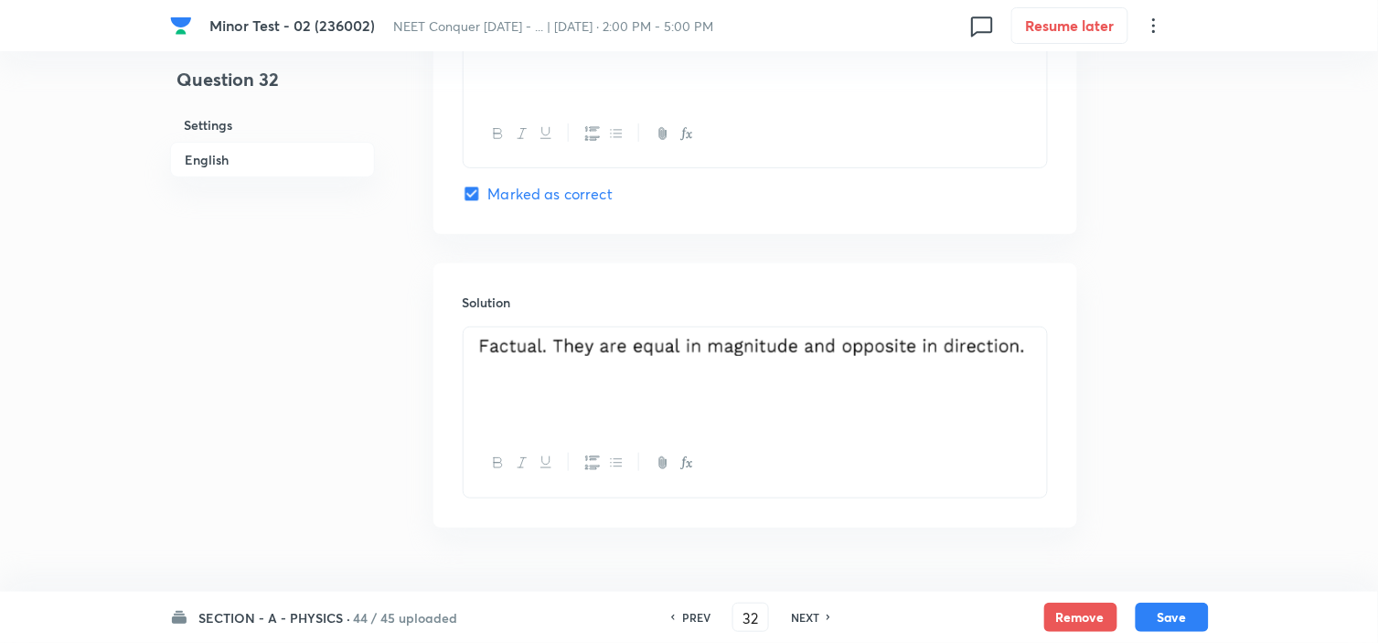
click at [799, 619] on h6 "NEXT" at bounding box center [805, 617] width 28 height 16
type input "33"
checkbox input "false"
checkbox input "true"
click at [799, 619] on h6 "NEXT" at bounding box center [805, 617] width 28 height 16
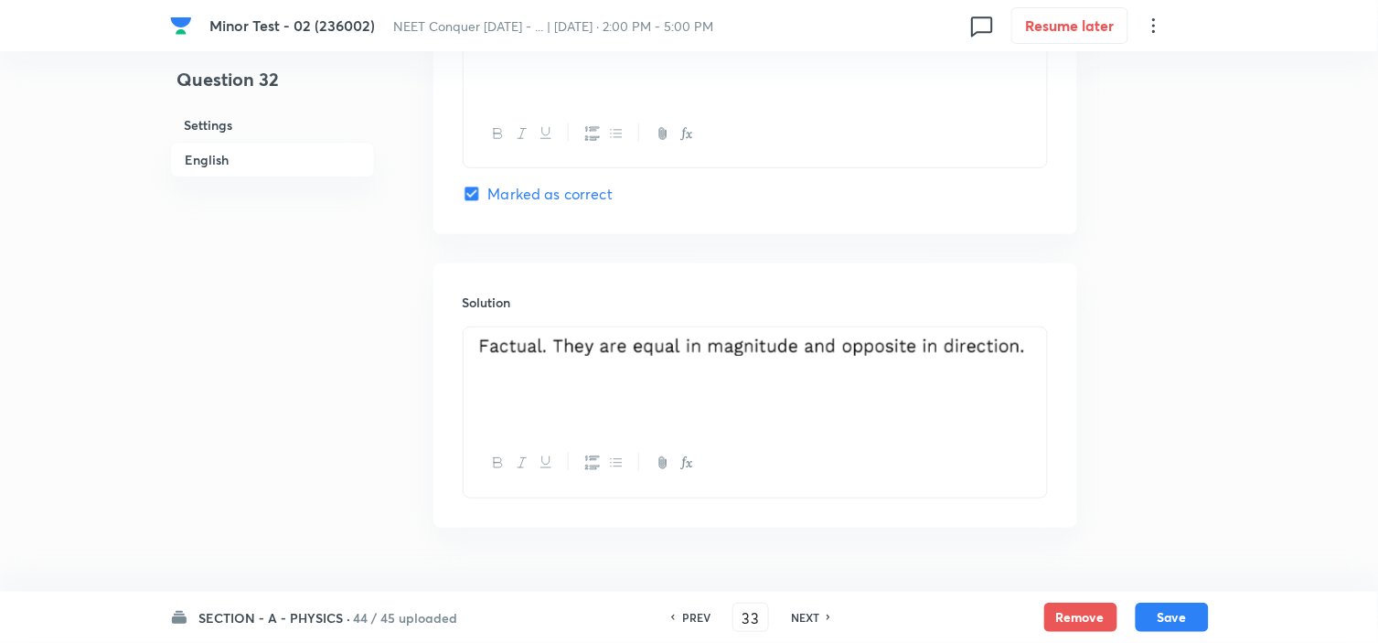
type input "34"
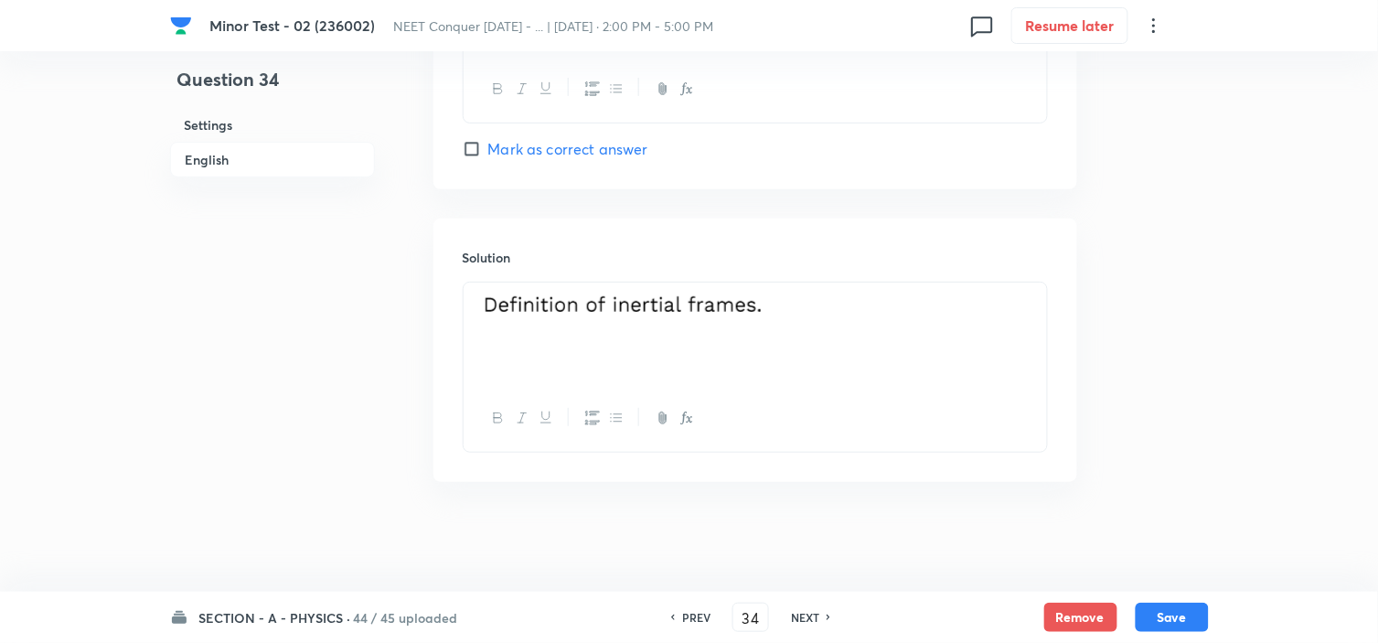
checkbox input "true"
click at [799, 619] on h6 "NEXT" at bounding box center [805, 617] width 28 height 16
type input "35"
checkbox input "false"
checkbox input "true"
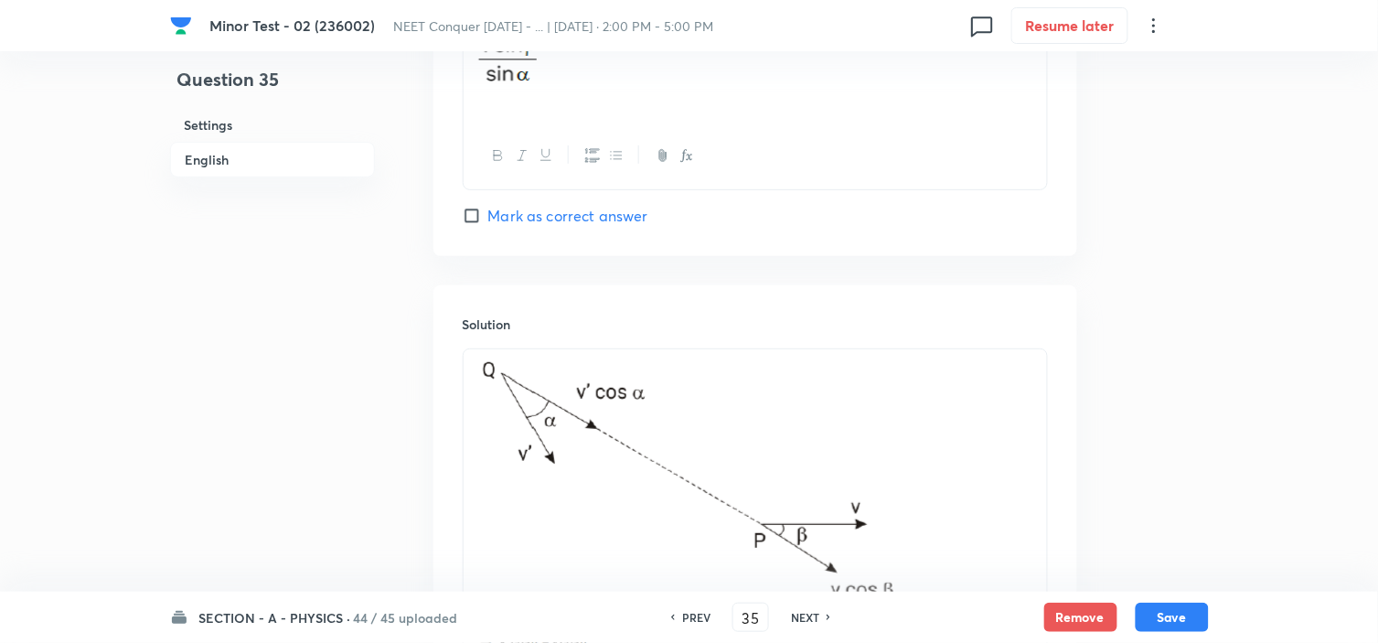
click at [799, 619] on h6 "NEXT" at bounding box center [805, 617] width 28 height 16
type input "36"
checkbox input "false"
click at [799, 619] on h6 "NEXT" at bounding box center [805, 617] width 28 height 16
checkbox input "true"
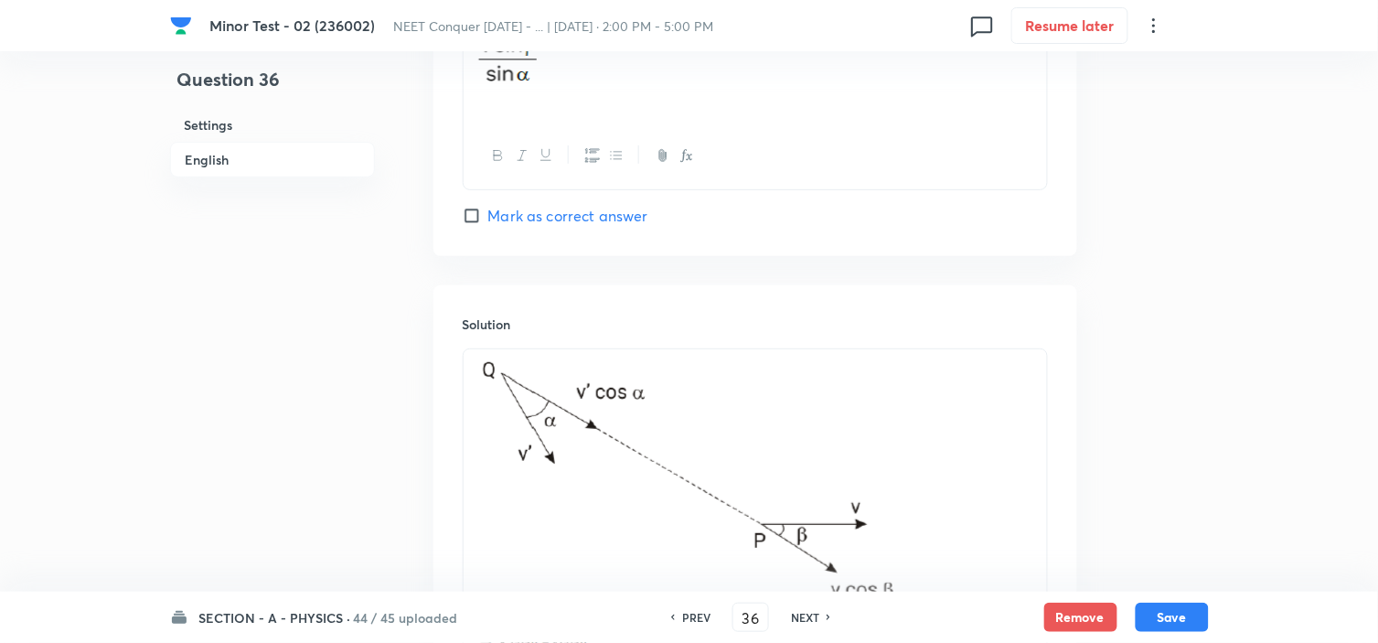
type input "37"
checkbox input "false"
checkbox input "true"
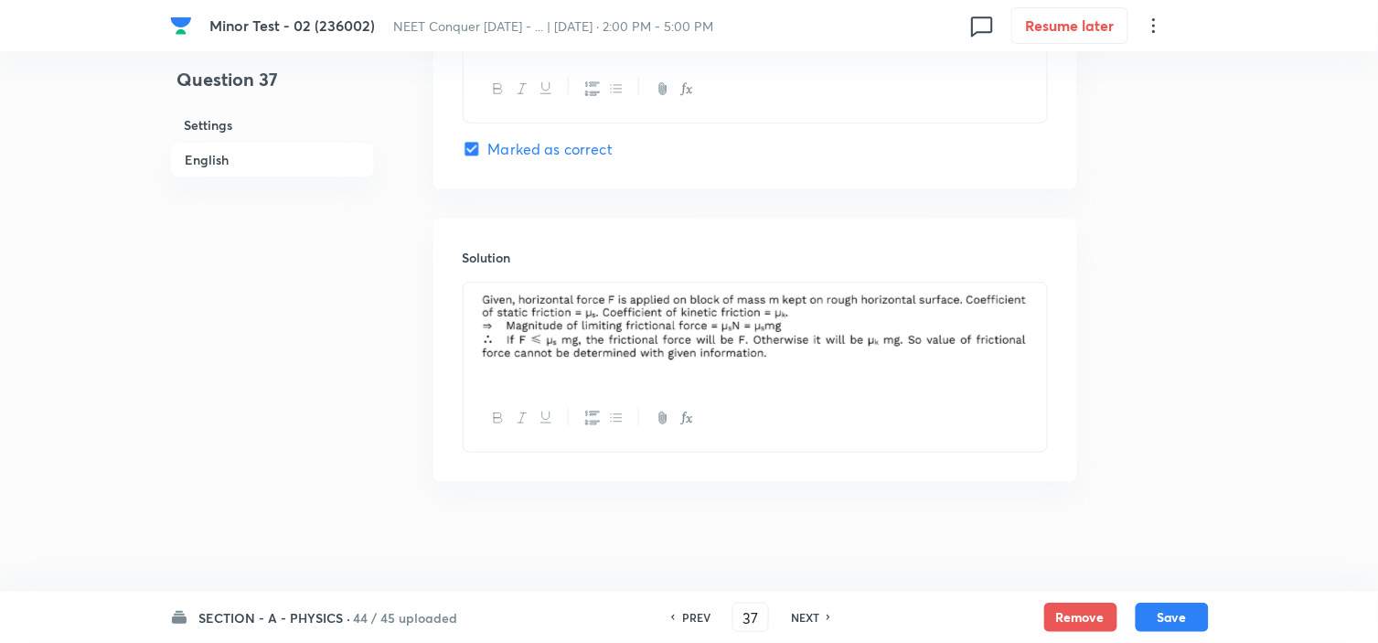
click at [799, 619] on h6 "NEXT" at bounding box center [805, 617] width 28 height 16
type input "38"
checkbox input "false"
checkbox input "true"
click at [799, 619] on h6 "NEXT" at bounding box center [805, 617] width 28 height 16
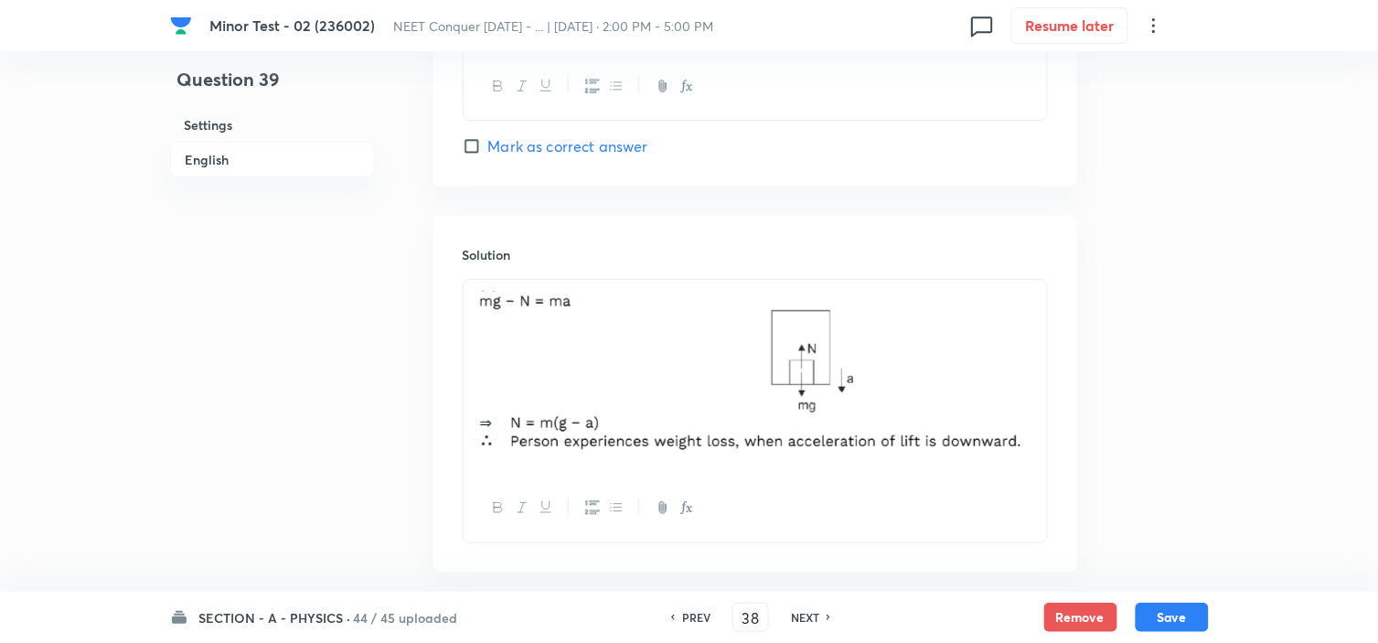
type input "39"
checkbox input "false"
checkbox input "true"
click at [799, 619] on h6 "NEXT" at bounding box center [805, 617] width 28 height 16
type input "40"
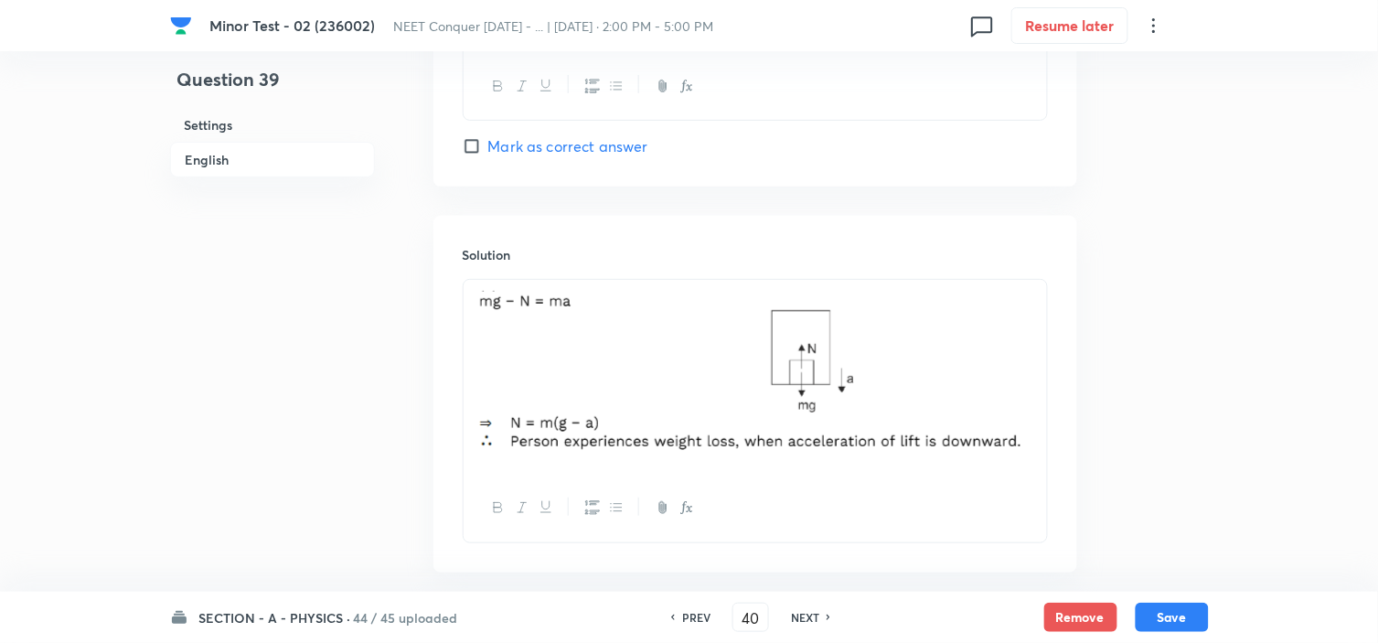
checkbox input "false"
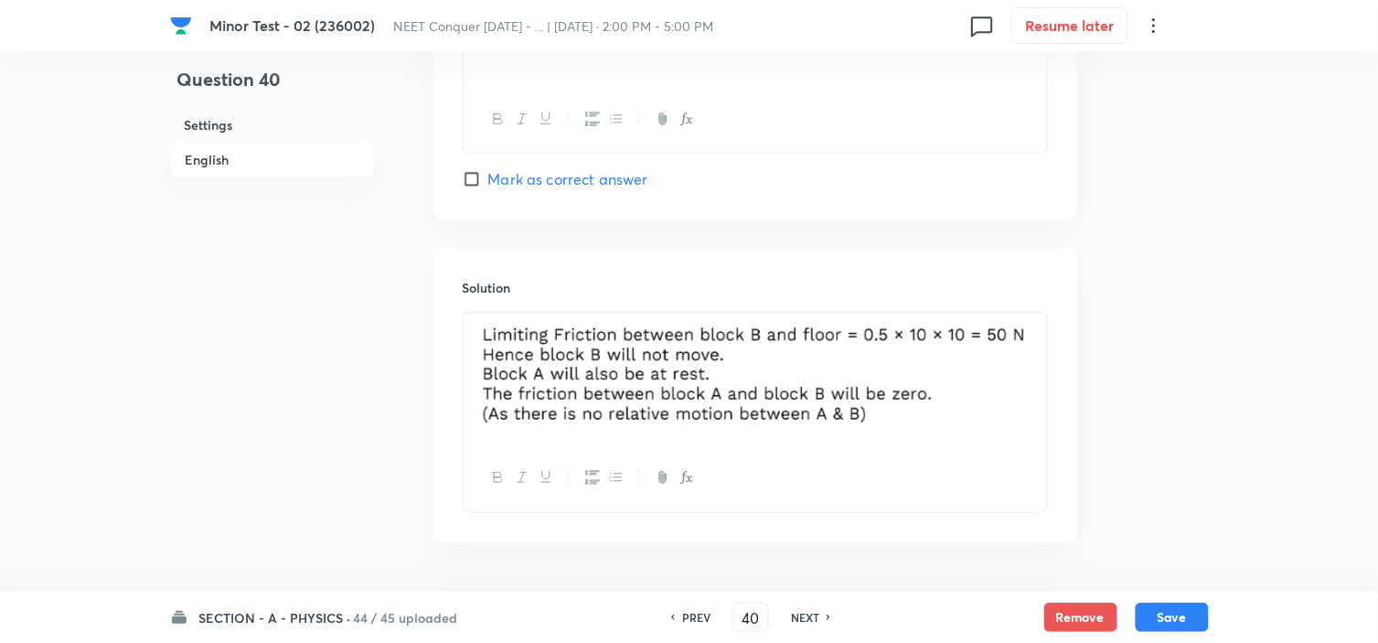
checkbox input "true"
click at [799, 619] on h6 "NEXT" at bounding box center [805, 617] width 28 height 16
type input "41"
click at [799, 619] on h6 "NEXT" at bounding box center [805, 617] width 28 height 16
checkbox input "true"
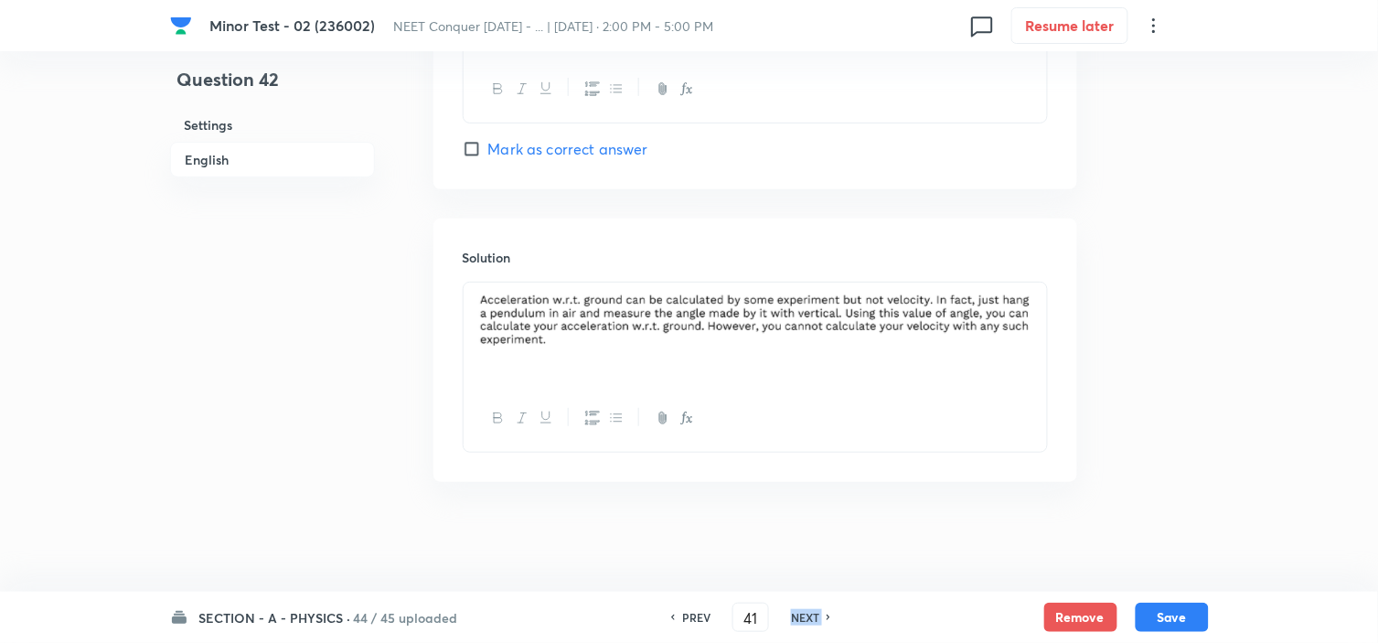
type input "42"
checkbox input "true"
click at [799, 619] on h6 "NEXT" at bounding box center [805, 617] width 28 height 16
type input "43"
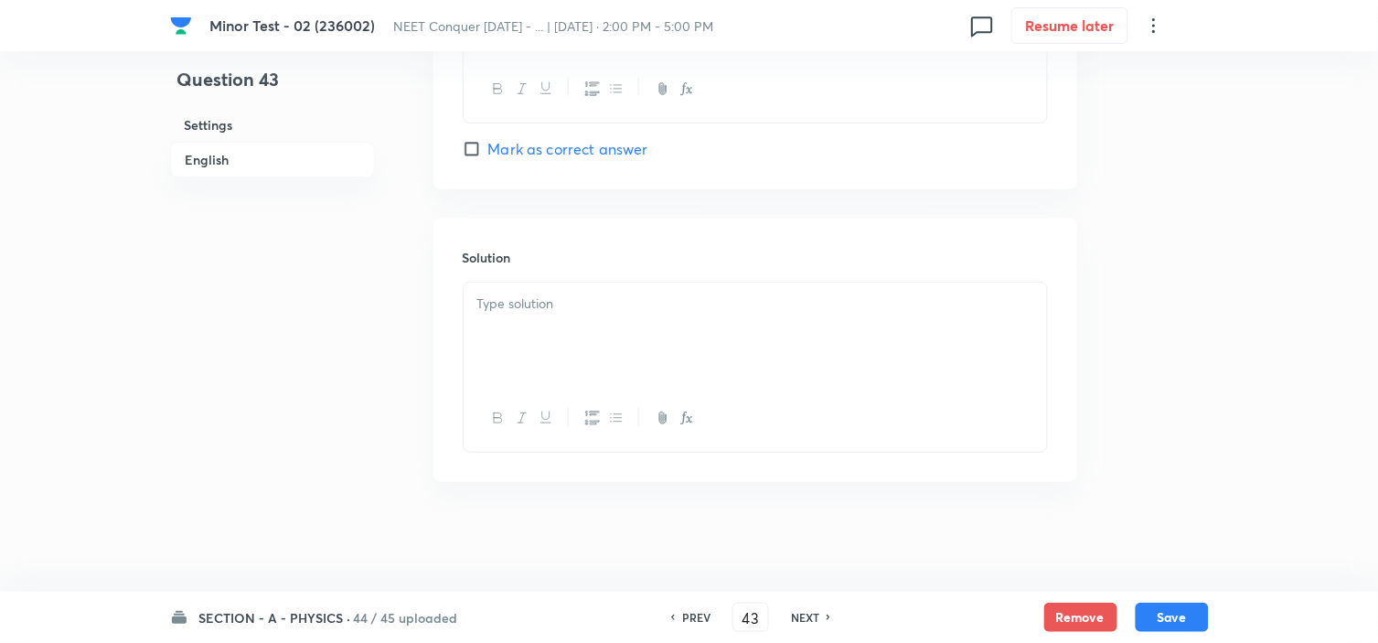
checkbox input "false"
checkbox input "true"
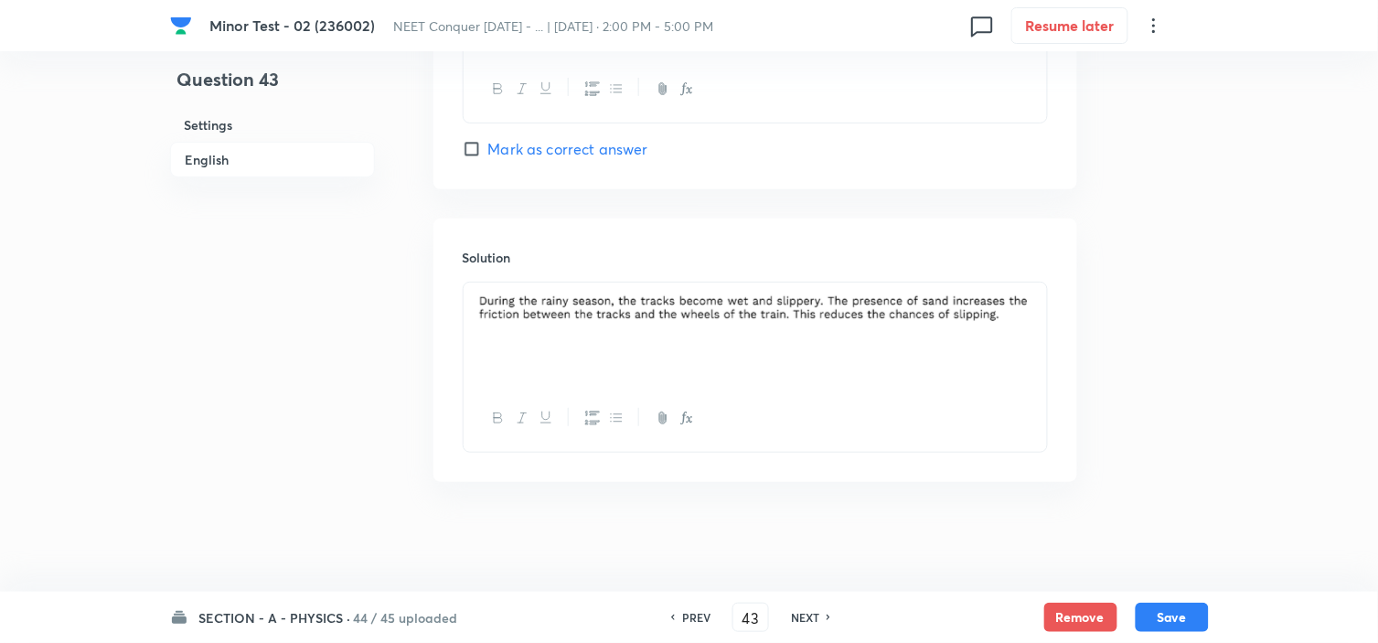
click at [799, 619] on h6 "NEXT" at bounding box center [805, 617] width 28 height 16
type input "44"
checkbox input "false"
checkbox input "true"
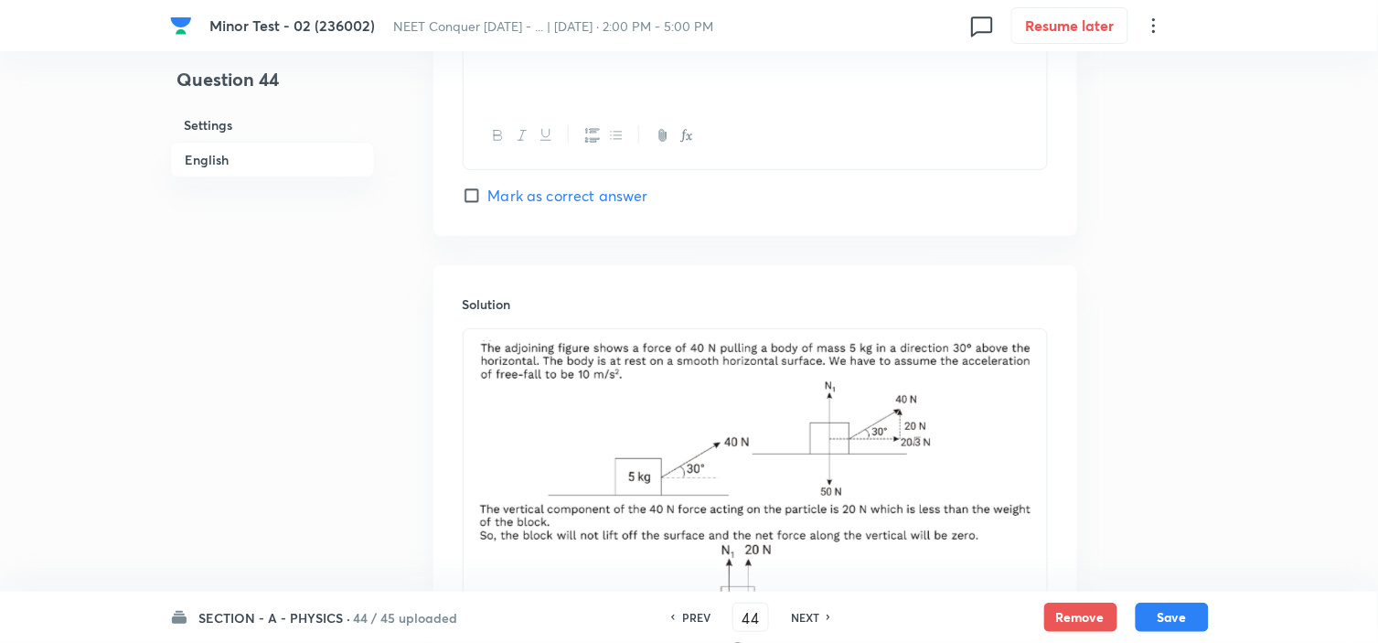
click at [799, 619] on h6 "NEXT" at bounding box center [805, 617] width 28 height 16
type input "45"
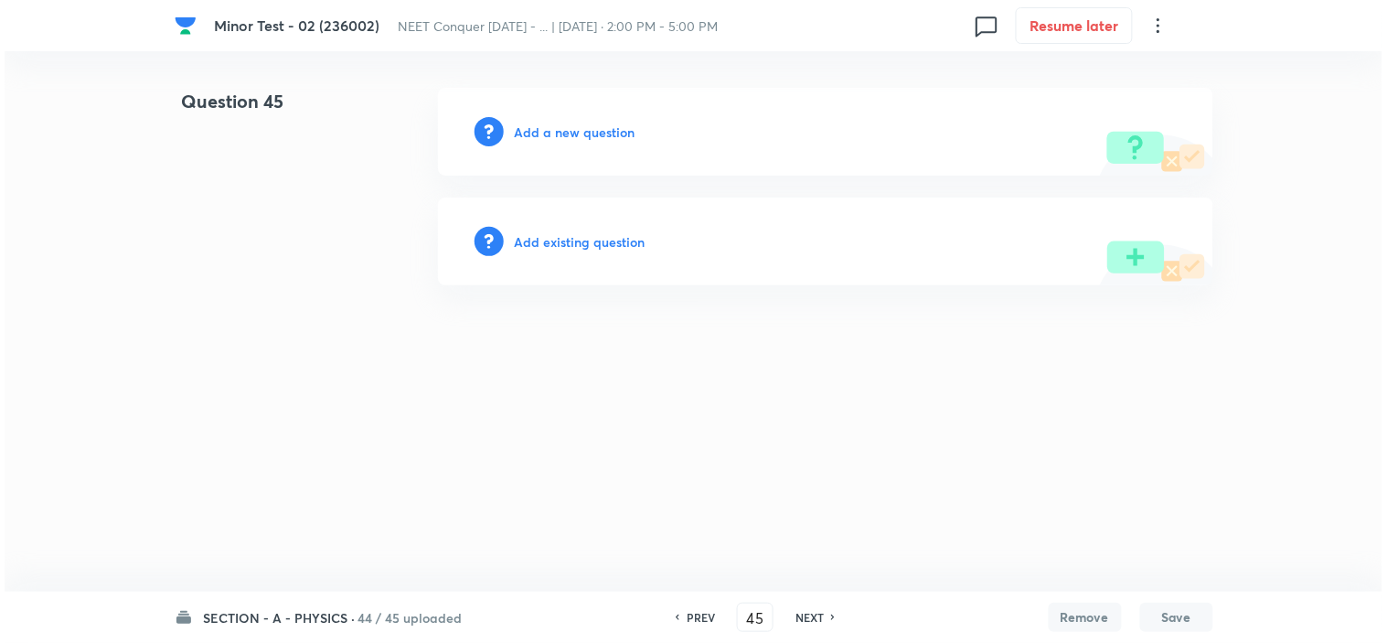
scroll to position [0, 0]
click at [552, 141] on h6 "Add a new question" at bounding box center [575, 131] width 121 height 19
click at [552, 141] on h6 "Choose a question type" at bounding box center [585, 131] width 141 height 19
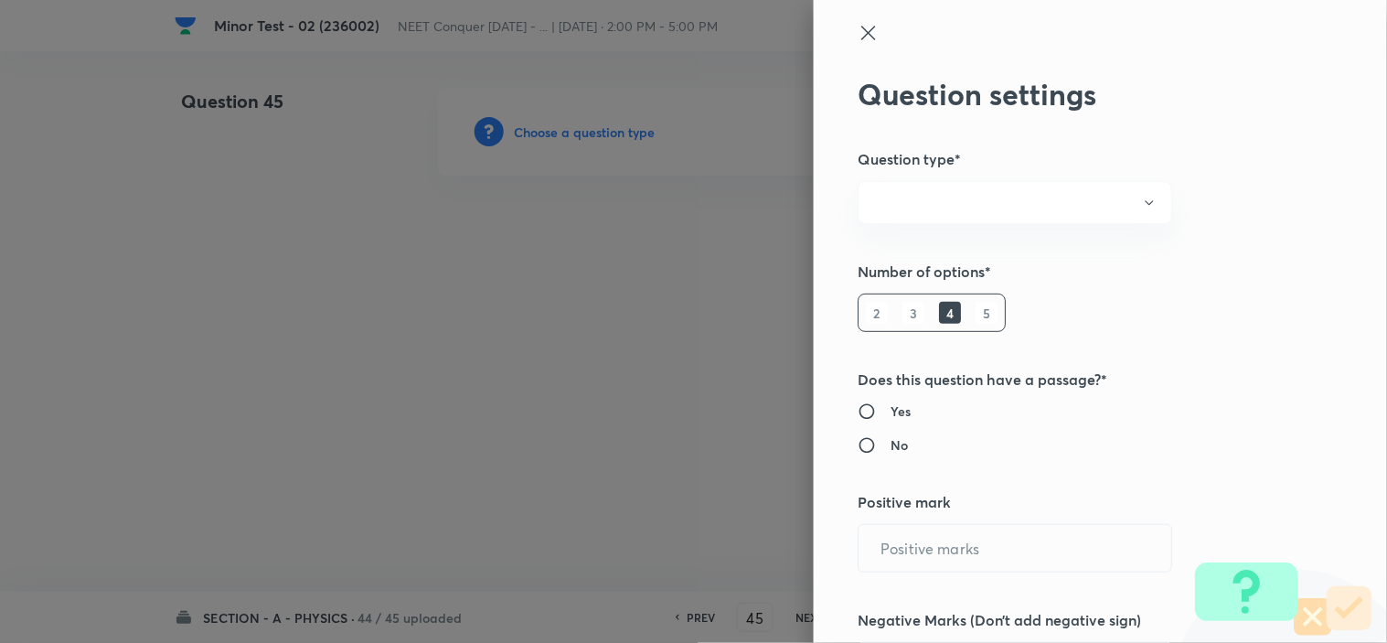
radio input "true"
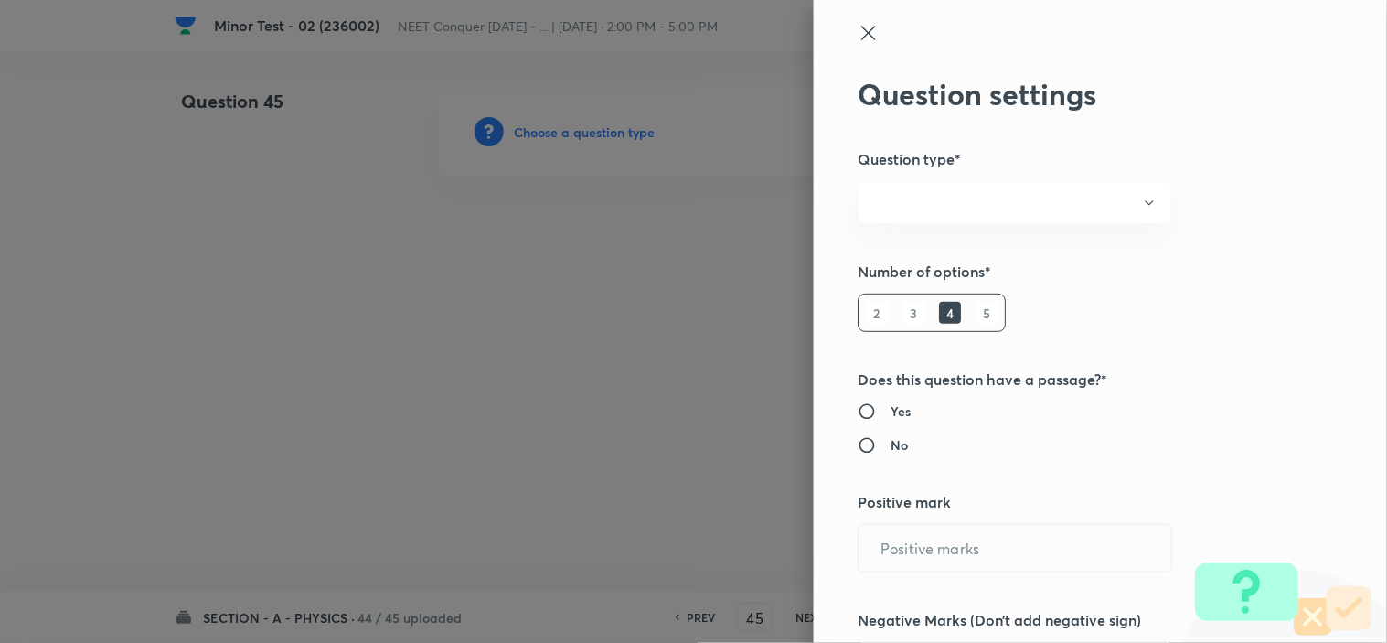
radio input "true"
type input "4"
type input "0"
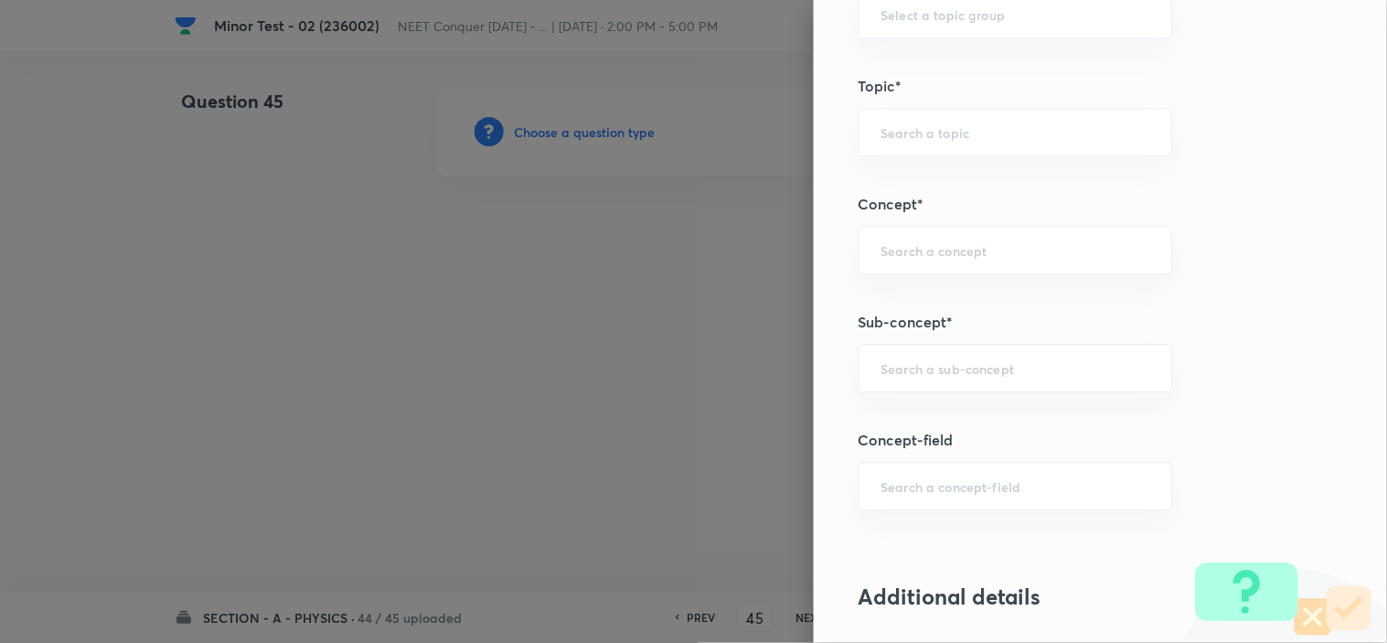
scroll to position [995, 0]
click at [897, 367] on input "text" at bounding box center [1014, 365] width 269 height 17
paste input "Atomic Structure"
type input "structure"
click at [949, 248] on input "text" at bounding box center [1014, 247] width 269 height 17
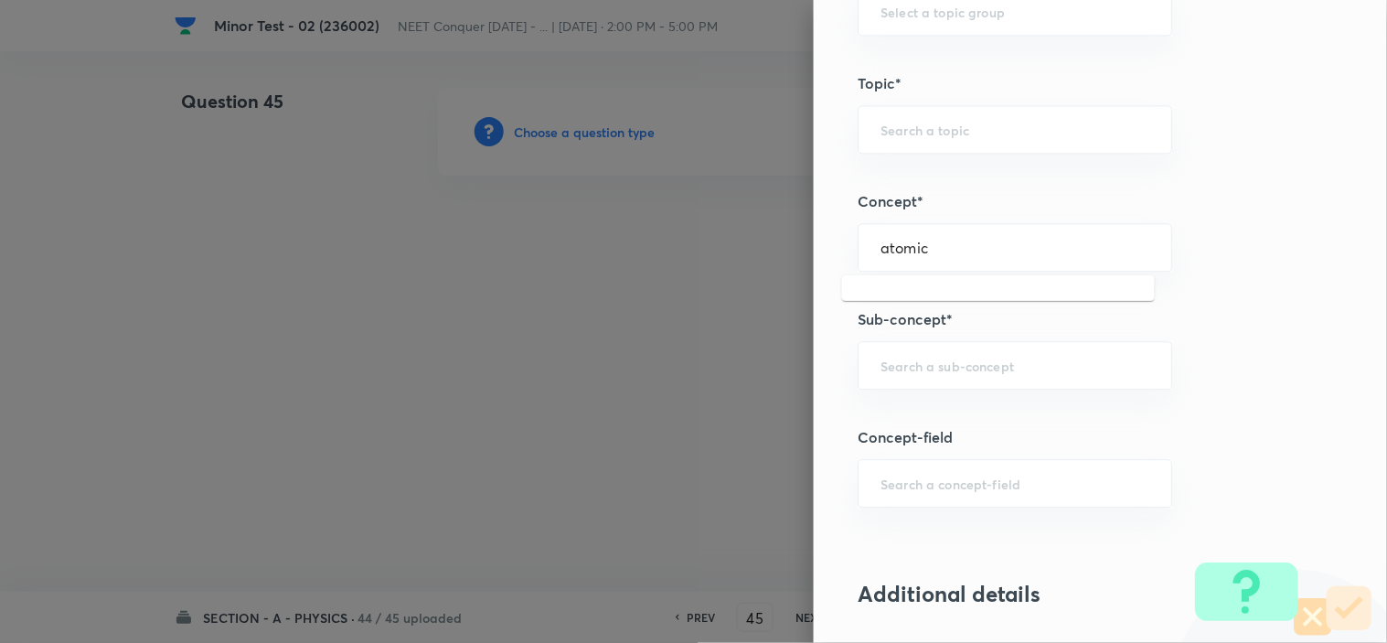
type input "atomic"
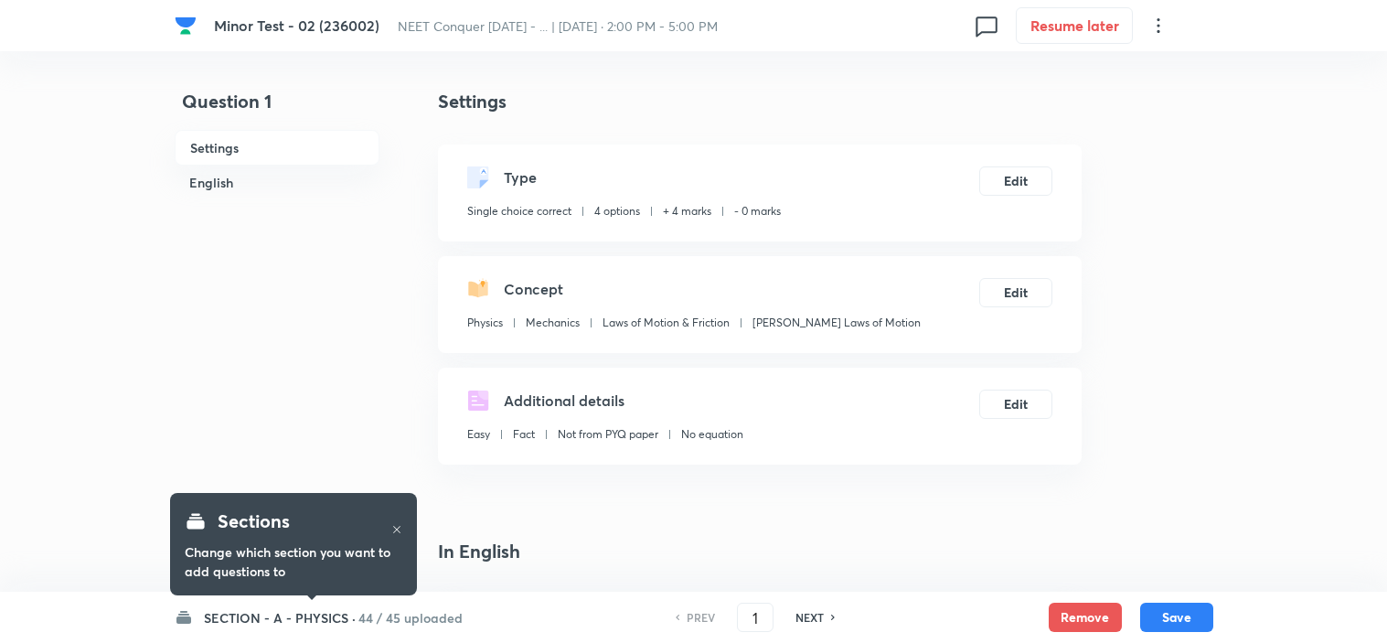
checkbox input "true"
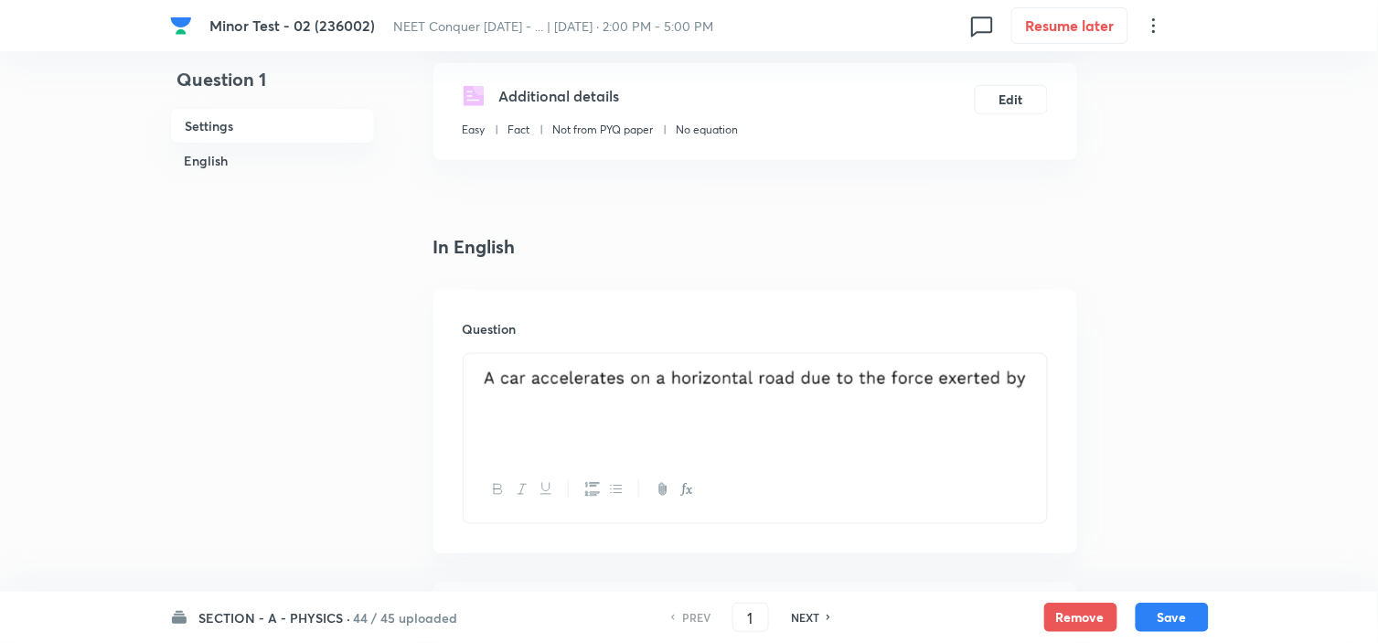
scroll to position [305, 0]
click at [753, 616] on input "1" at bounding box center [750, 617] width 35 height 32
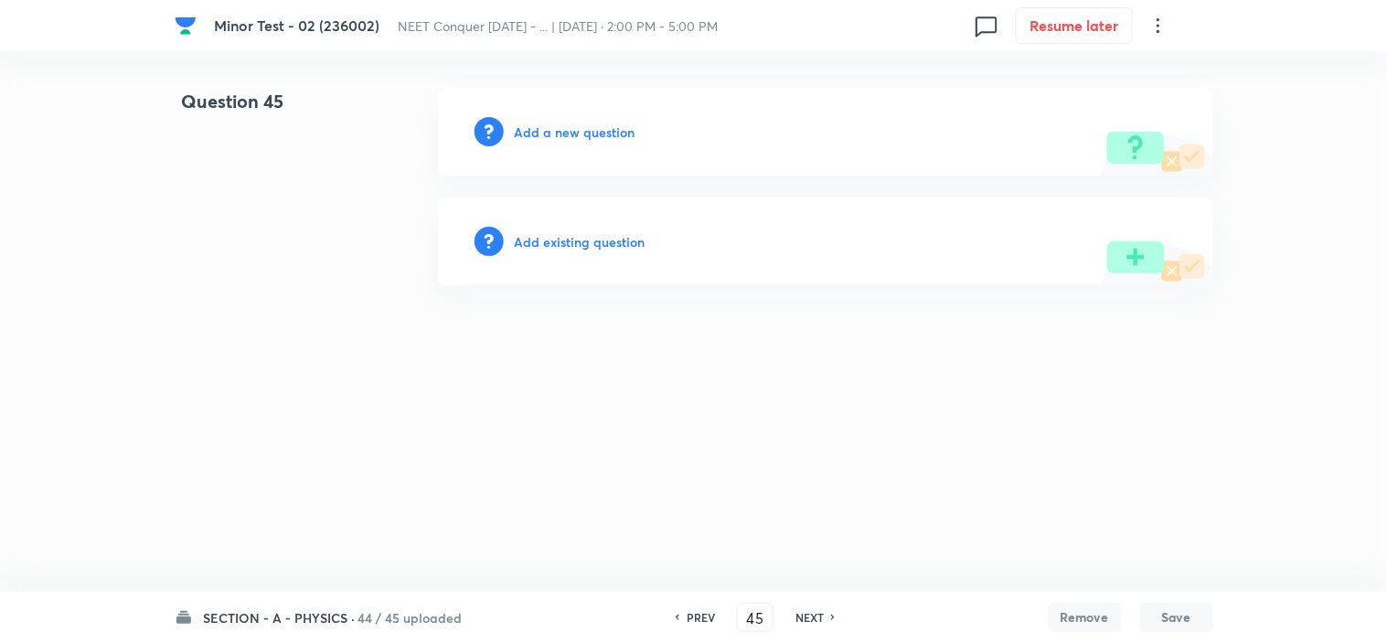
click at [696, 626] on div "PREV 45 ​ NEXT" at bounding box center [755, 616] width 236 height 29
click at [697, 616] on h6 "PREV" at bounding box center [701, 617] width 28 height 16
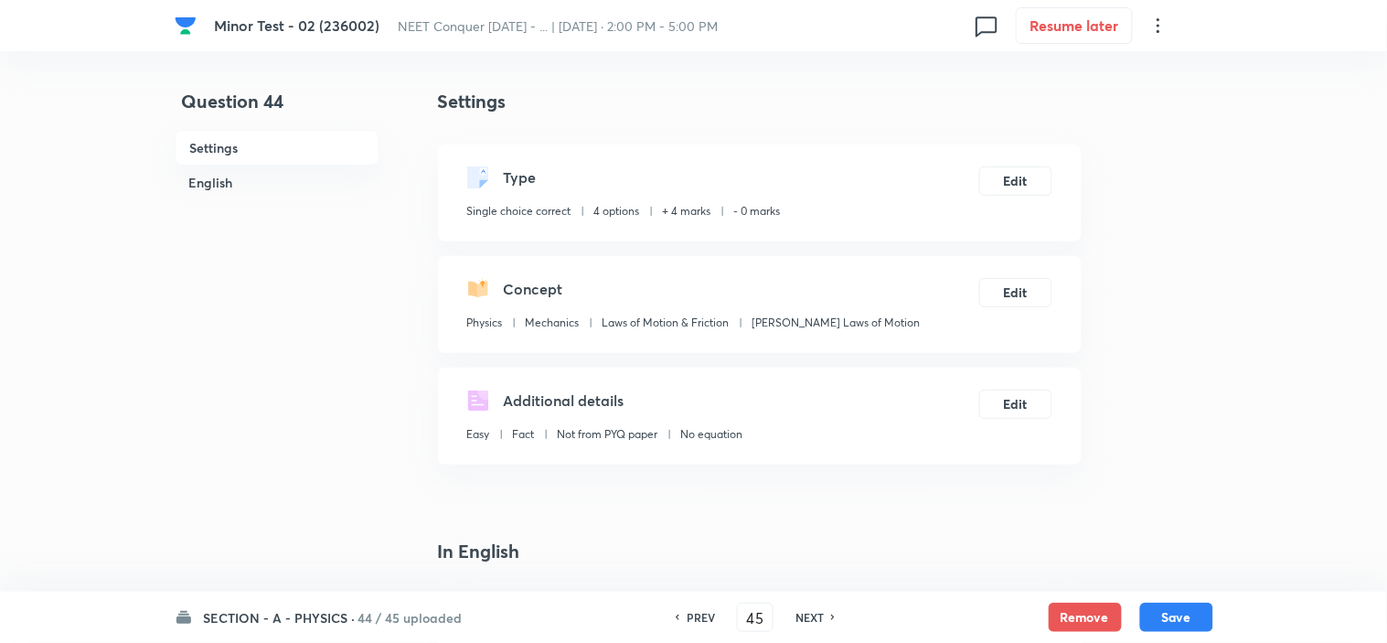
type input "44"
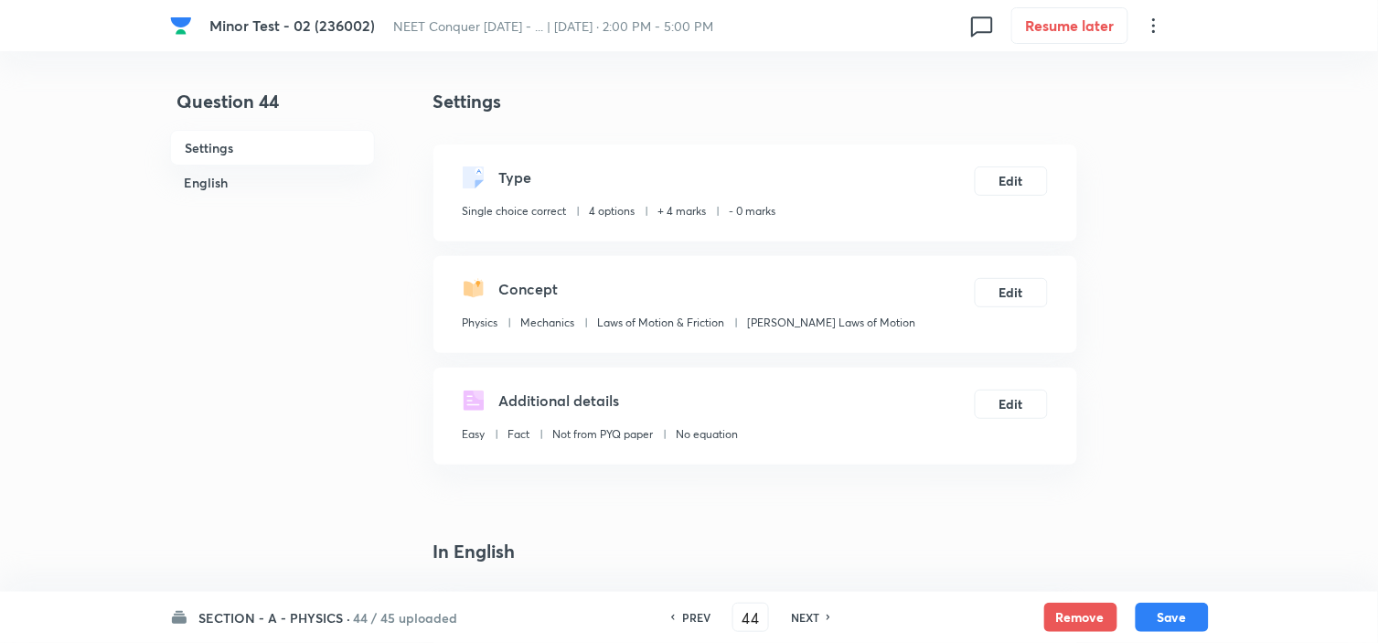
checkbox input "true"
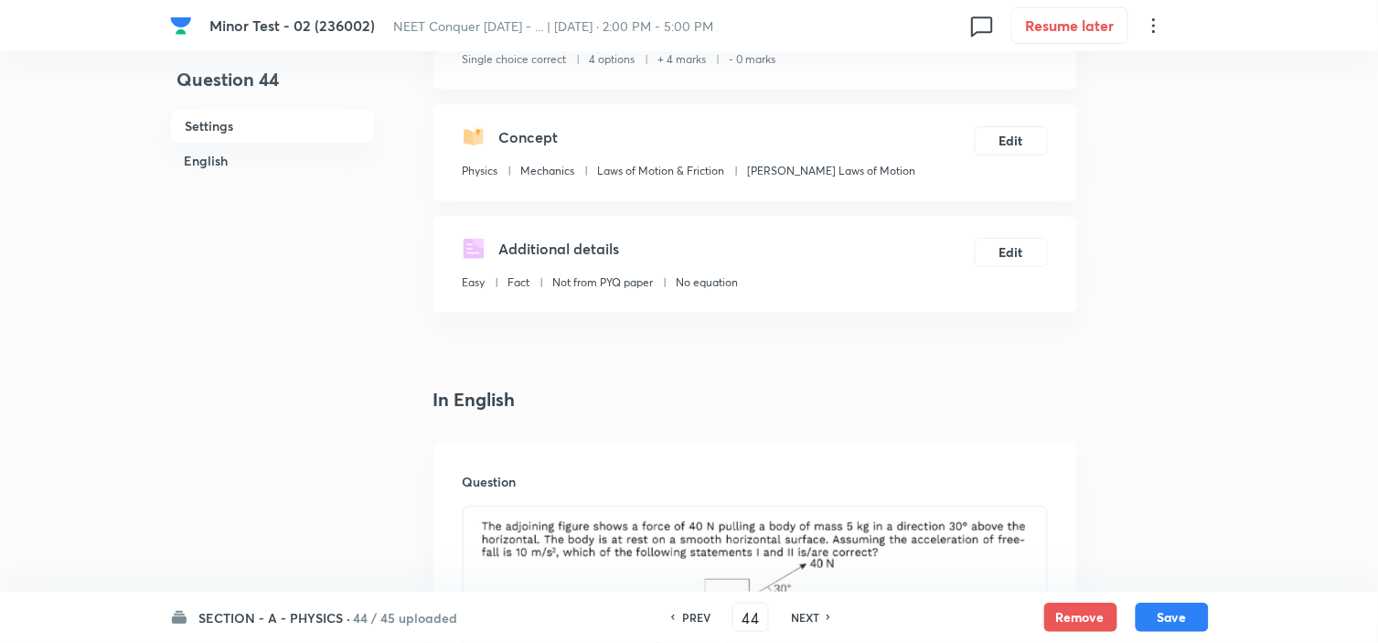
scroll to position [133, 0]
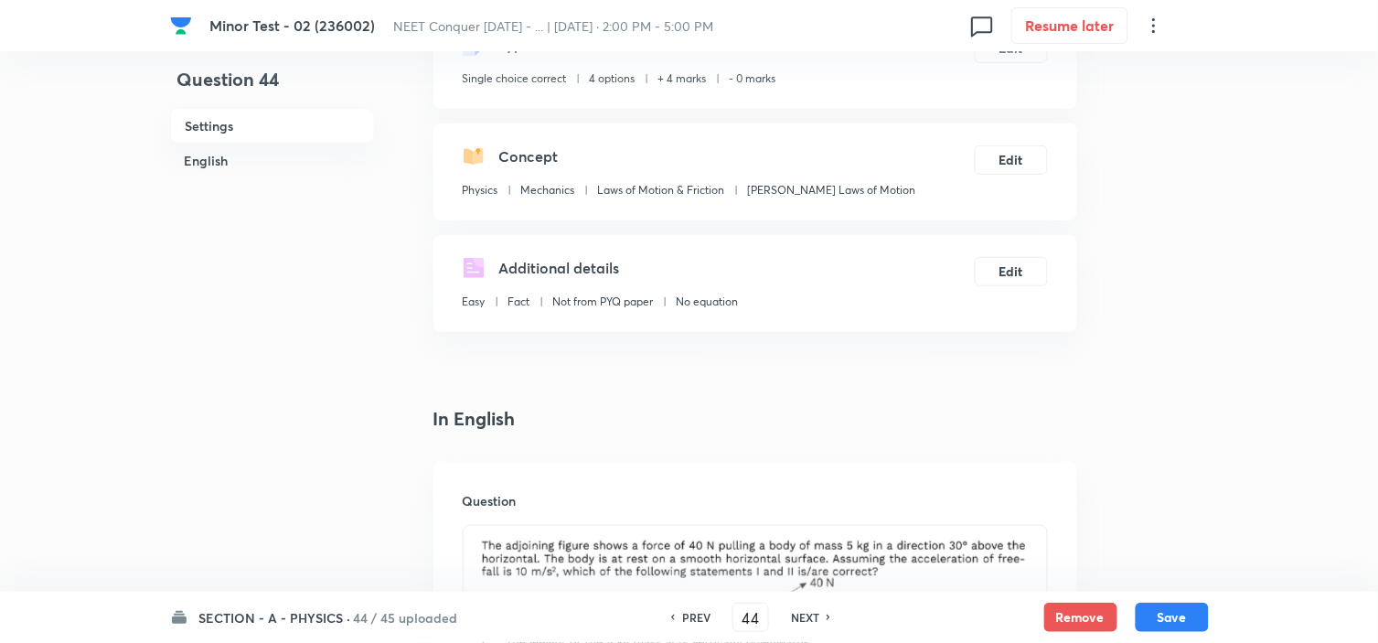
click at [802, 623] on h6 "NEXT" at bounding box center [805, 617] width 28 height 16
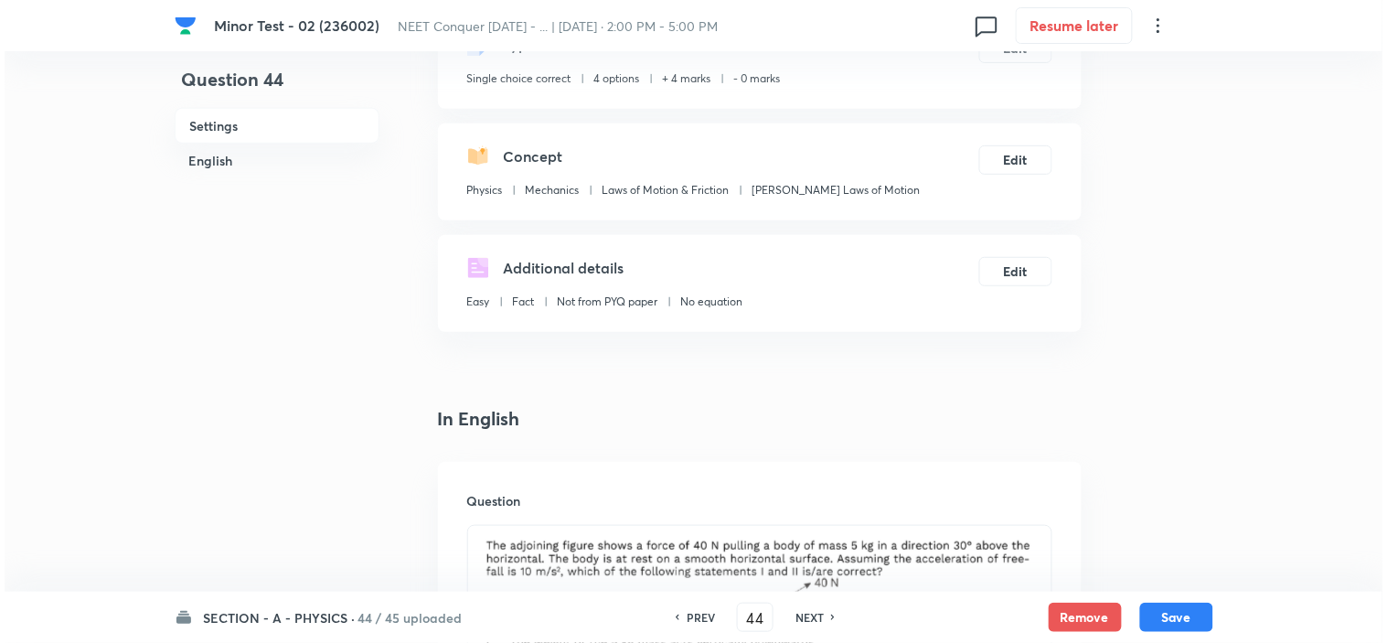
scroll to position [0, 0]
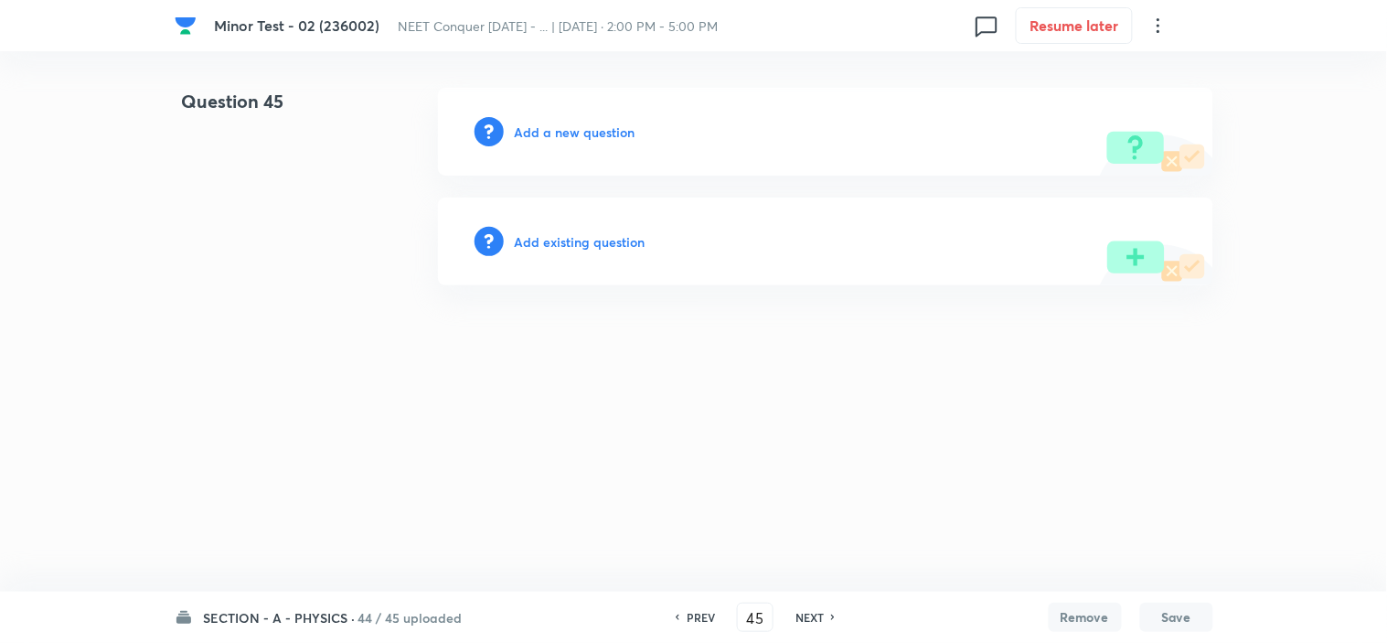
click at [802, 623] on h6 "NEXT" at bounding box center [809, 617] width 28 height 16
click at [802, 623] on h6 "NEXT" at bounding box center [816, 617] width 28 height 16
click at [761, 622] on input "48" at bounding box center [761, 617] width 35 height 32
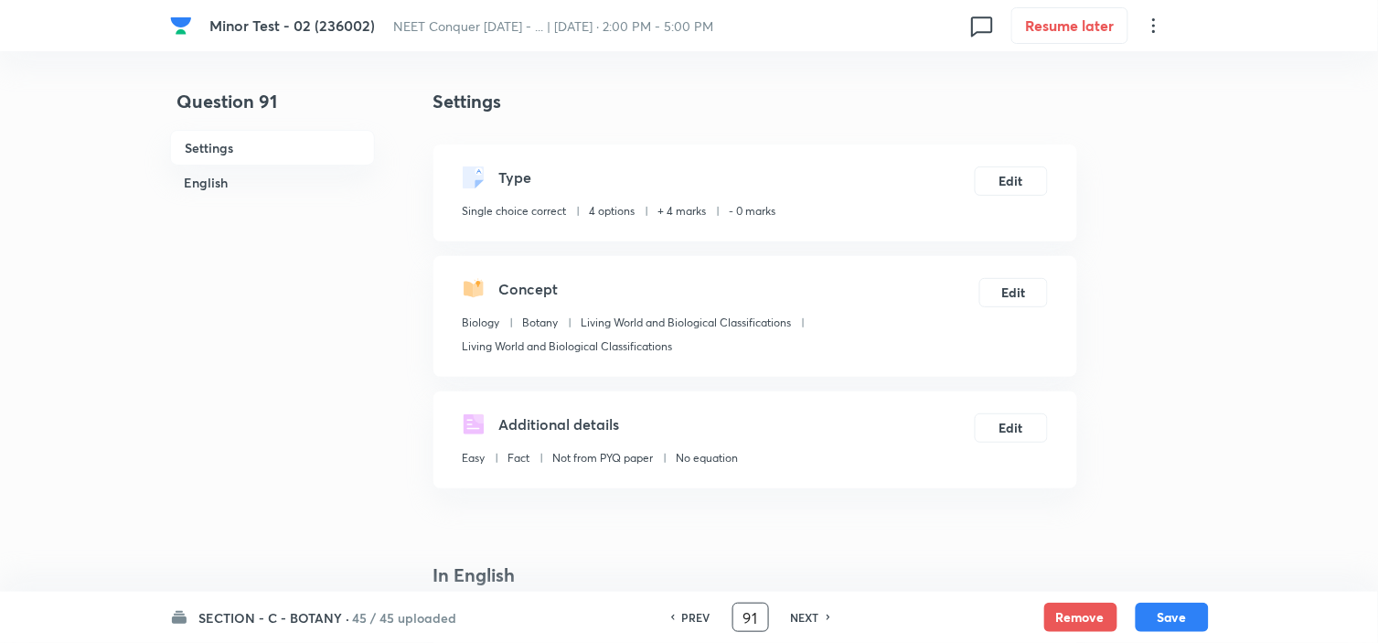
click at [750, 626] on input "91" at bounding box center [750, 617] width 35 height 32
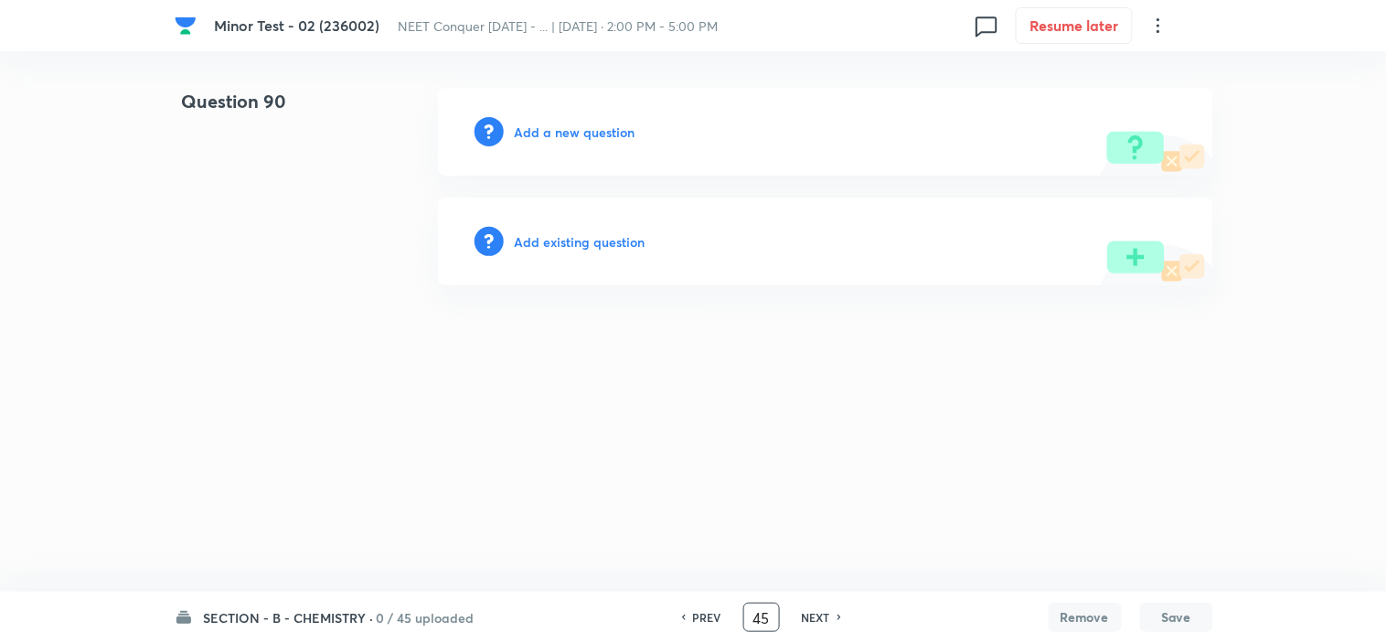
type input "45"
click at [595, 144] on div "Add a new question" at bounding box center [825, 132] width 775 height 88
click at [588, 132] on h6 "Add a new question" at bounding box center [575, 131] width 121 height 19
click at [588, 132] on h6 "Choose a question type" at bounding box center [585, 131] width 141 height 19
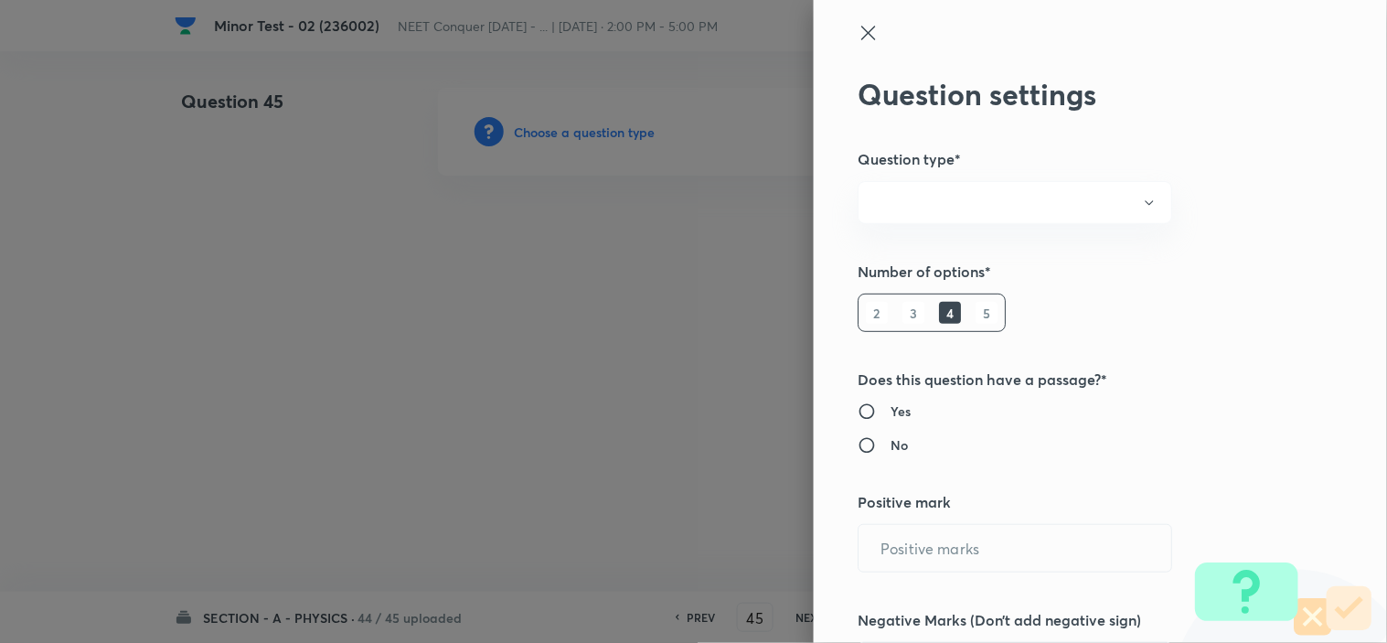
radio input "true"
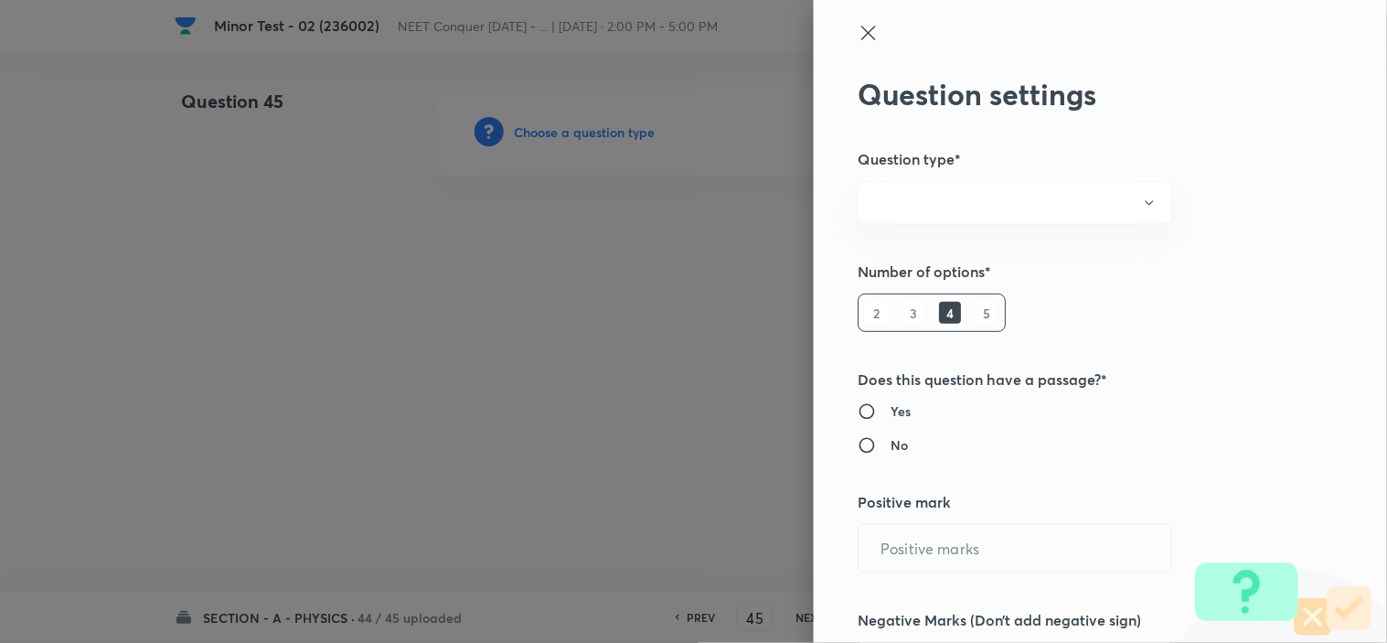
radio input "true"
type input "4"
type input "0"
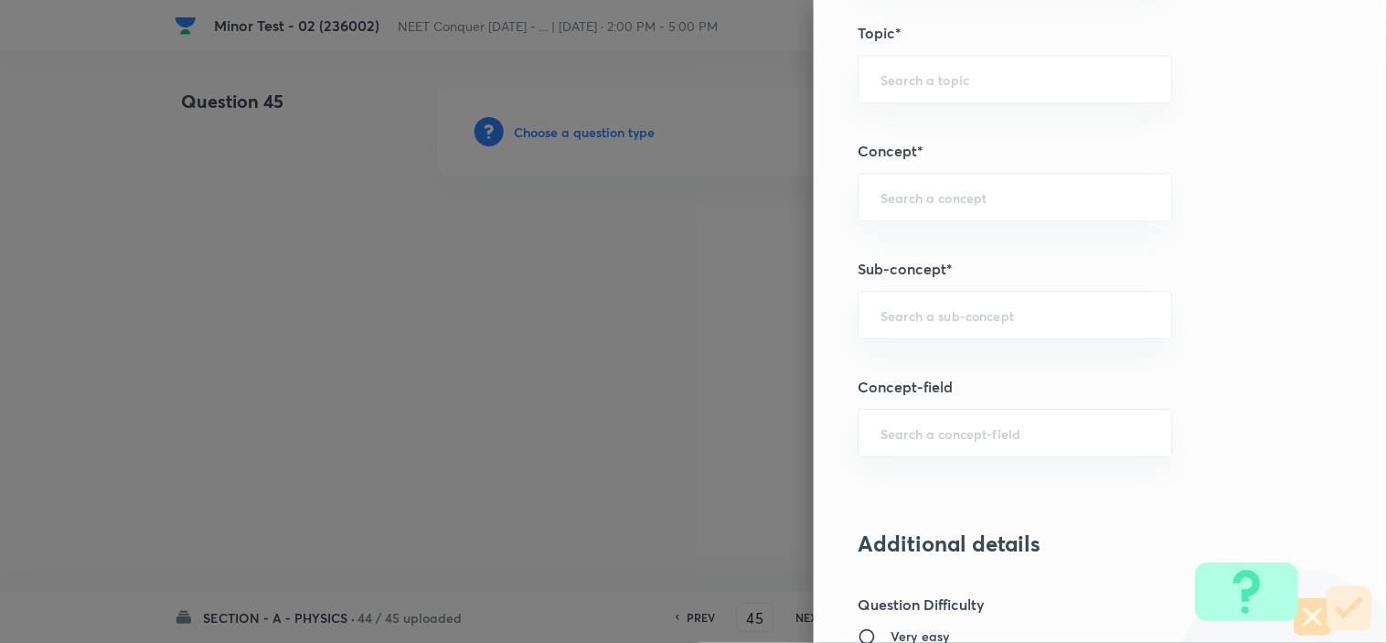
scroll to position [1045, 0]
click at [920, 325] on div "​" at bounding box center [1014, 315] width 314 height 48
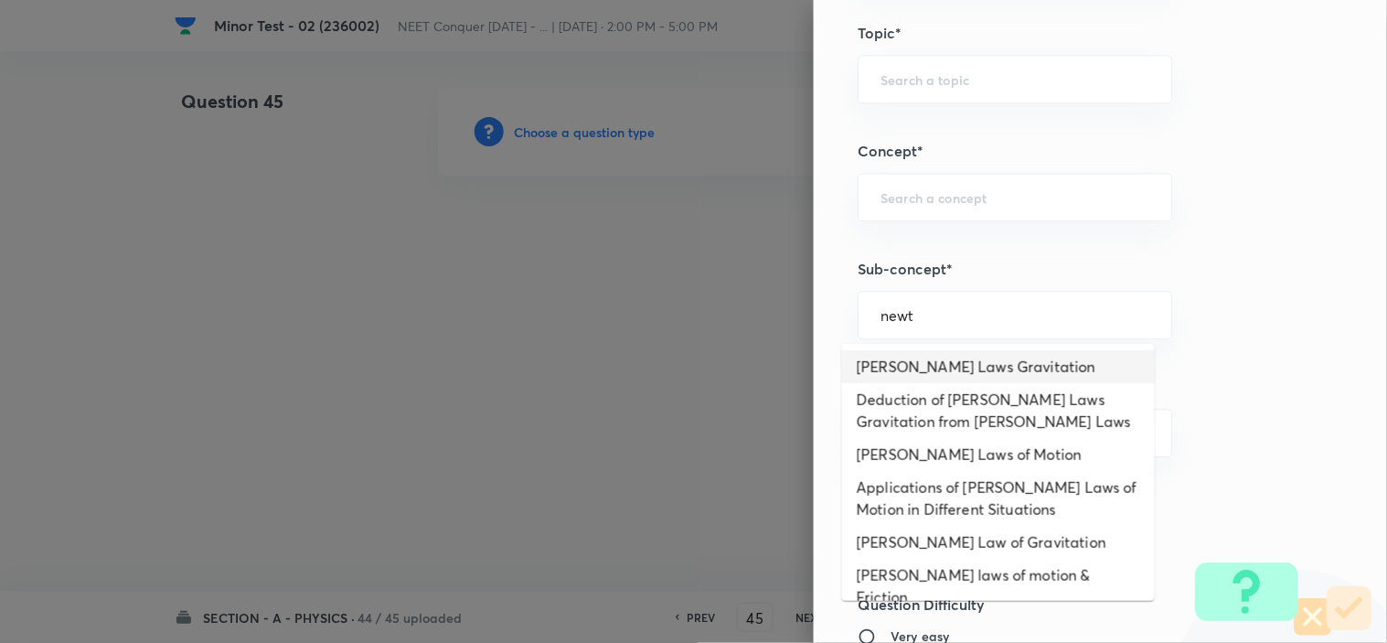
scroll to position [119, 0]
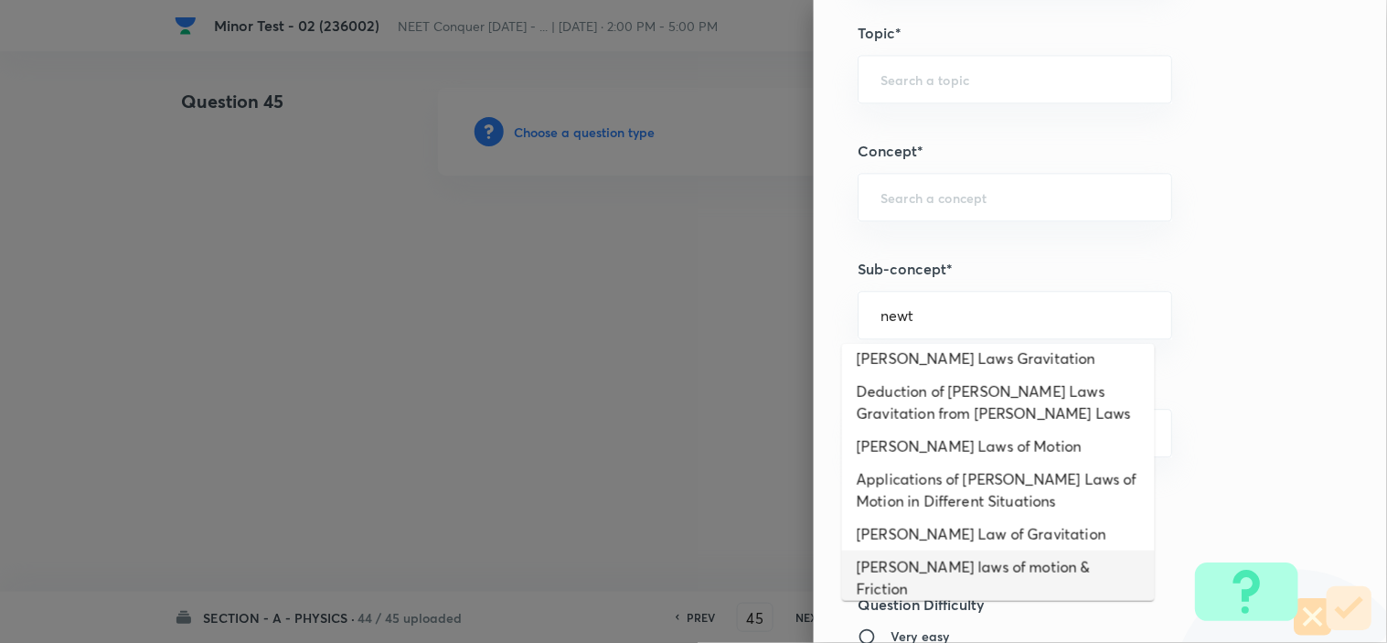
click at [917, 550] on li "Newton laws of motion & Friction" at bounding box center [998, 577] width 313 height 55
type input "Newton laws of motion & Friction"
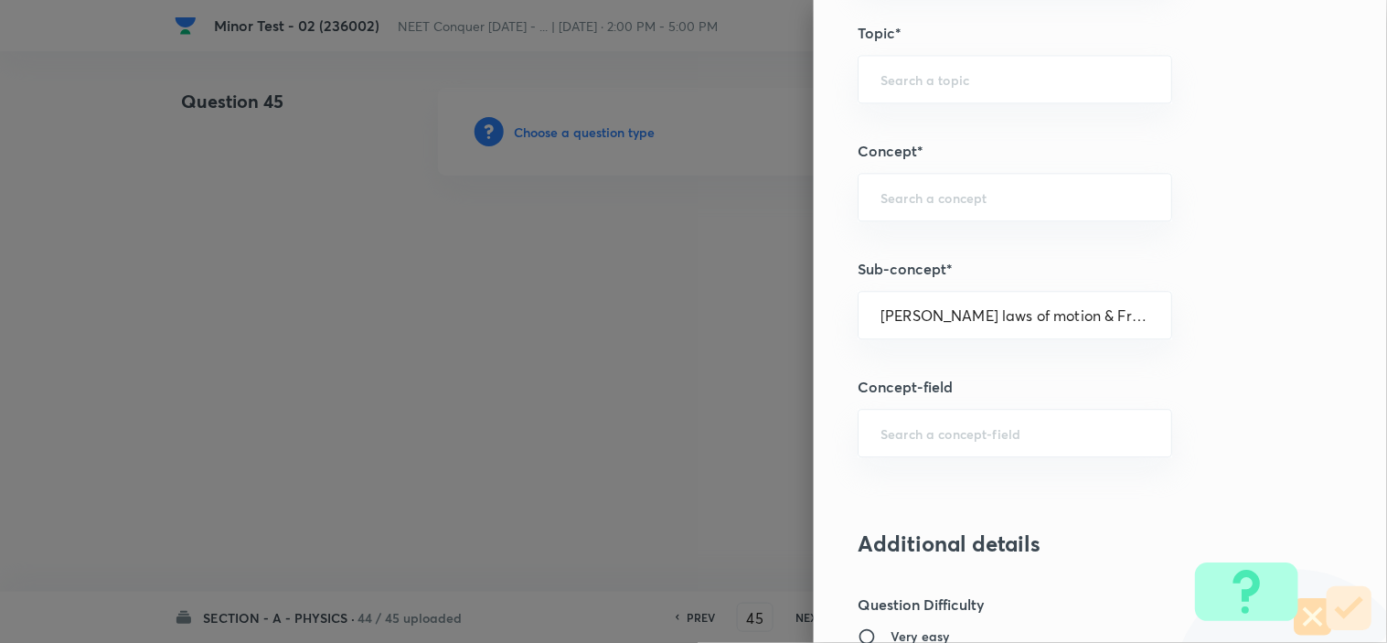
type input "Physics"
type input "Newton laws of motion & Friction"
type input "Newton's laws of motion & Friction"
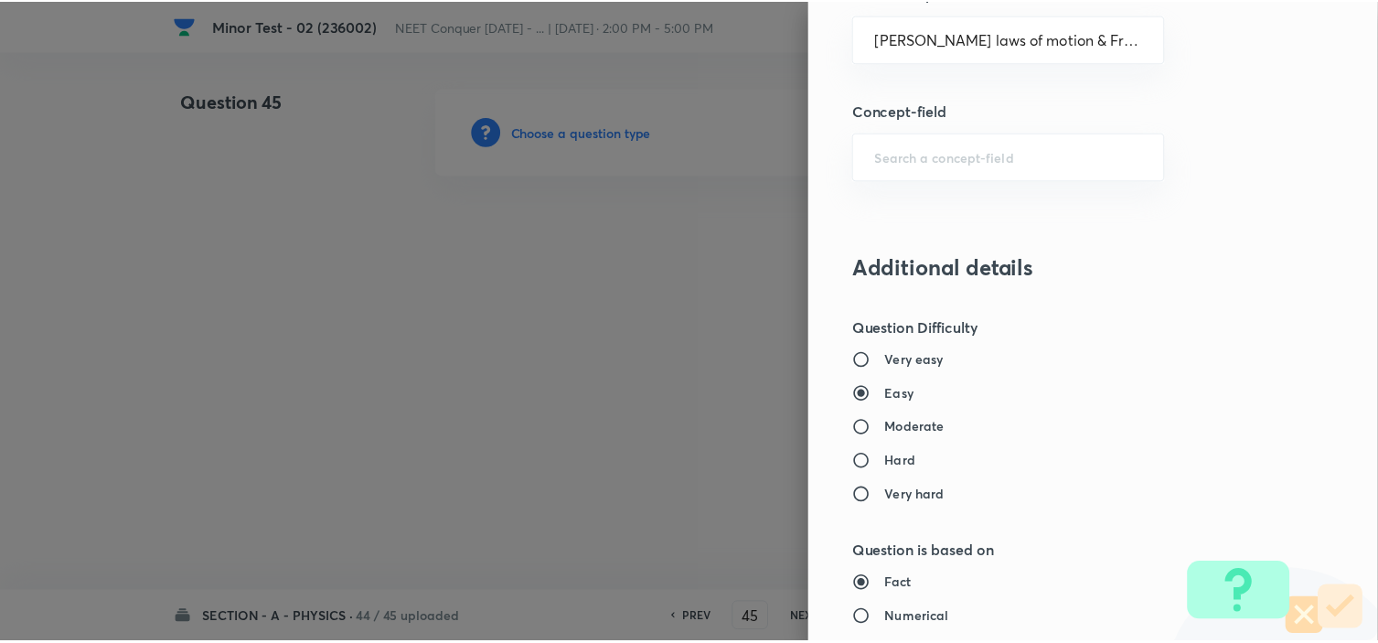
scroll to position [1972, 0]
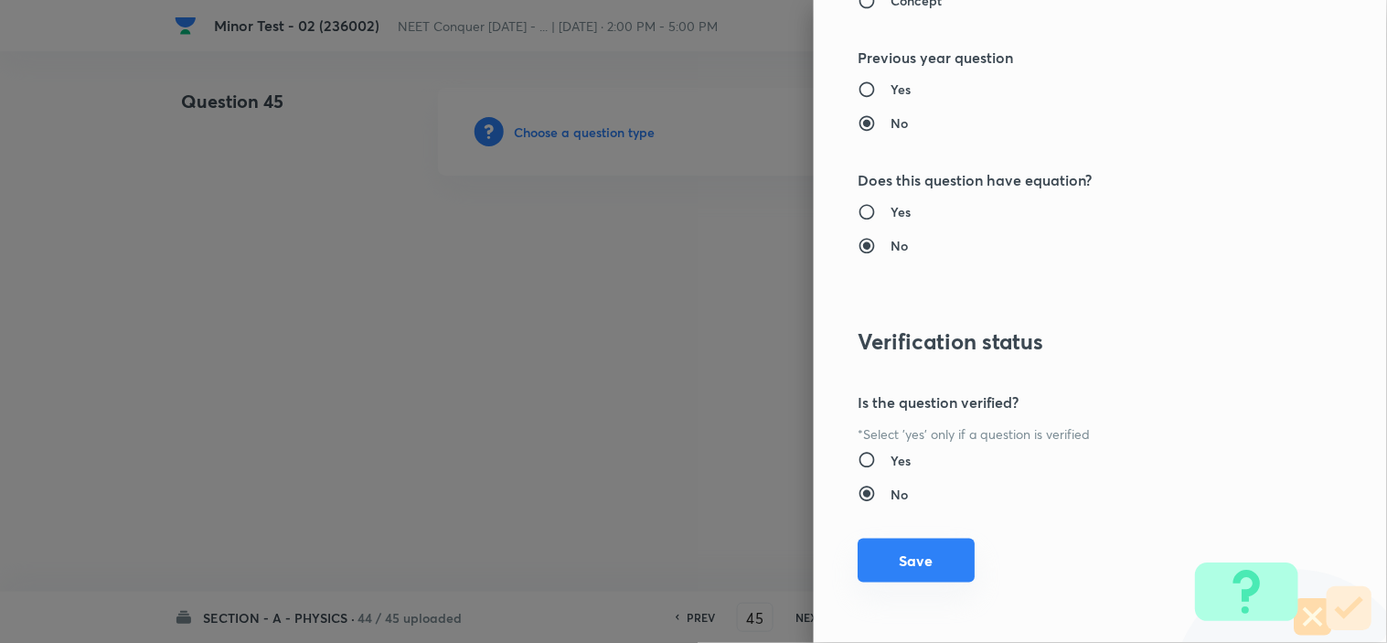
click at [903, 559] on button "Save" at bounding box center [915, 560] width 117 height 44
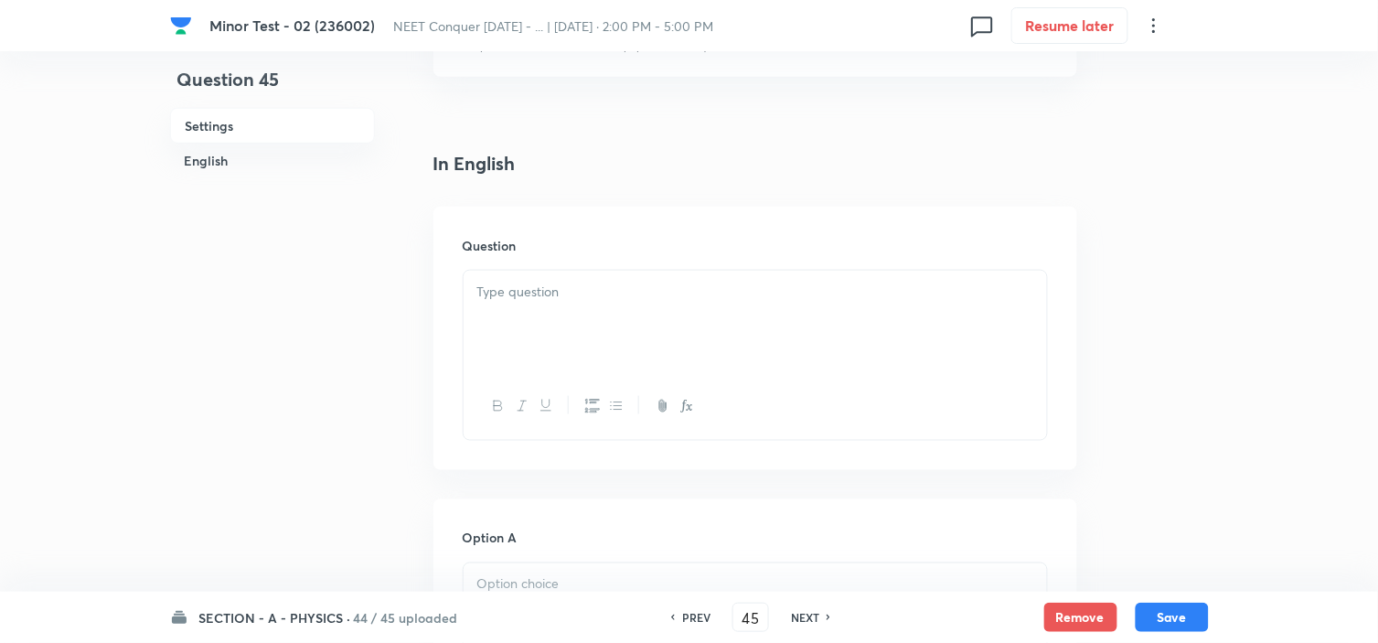
scroll to position [412, 0]
click at [588, 303] on div at bounding box center [754, 321] width 583 height 102
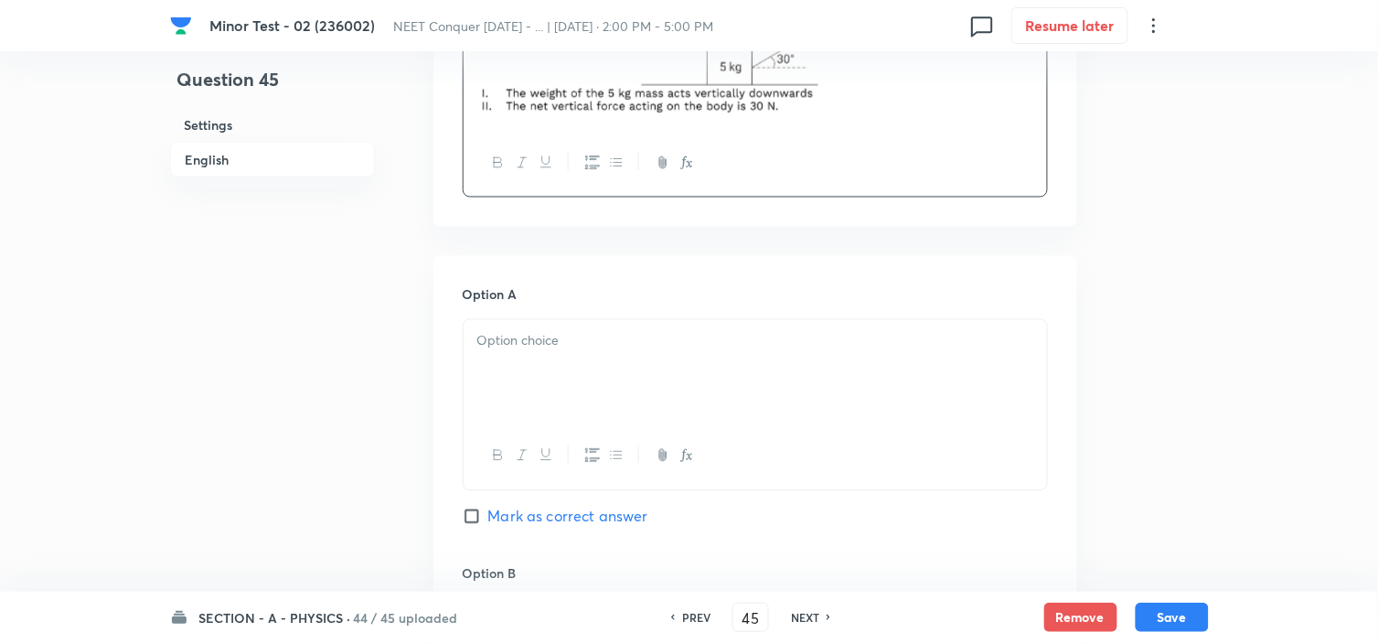
scroll to position [710, 0]
click at [516, 382] on div at bounding box center [754, 370] width 583 height 102
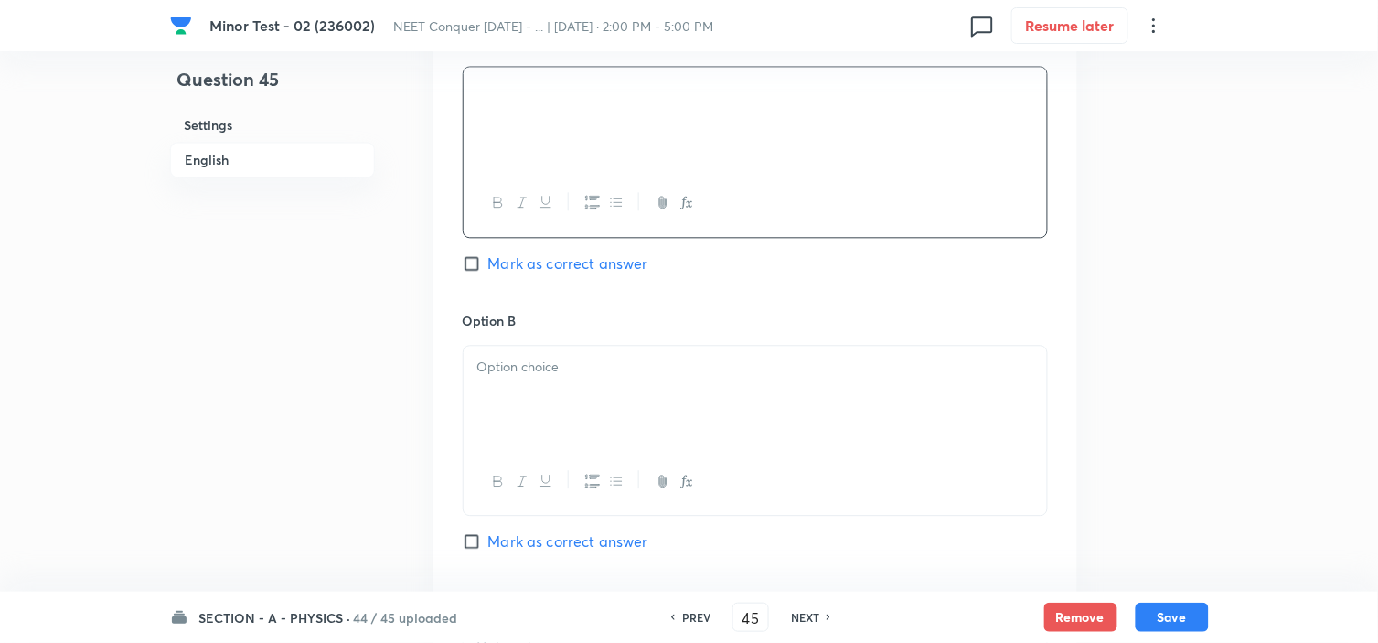
scroll to position [963, 0]
click at [495, 390] on div at bounding box center [754, 396] width 583 height 102
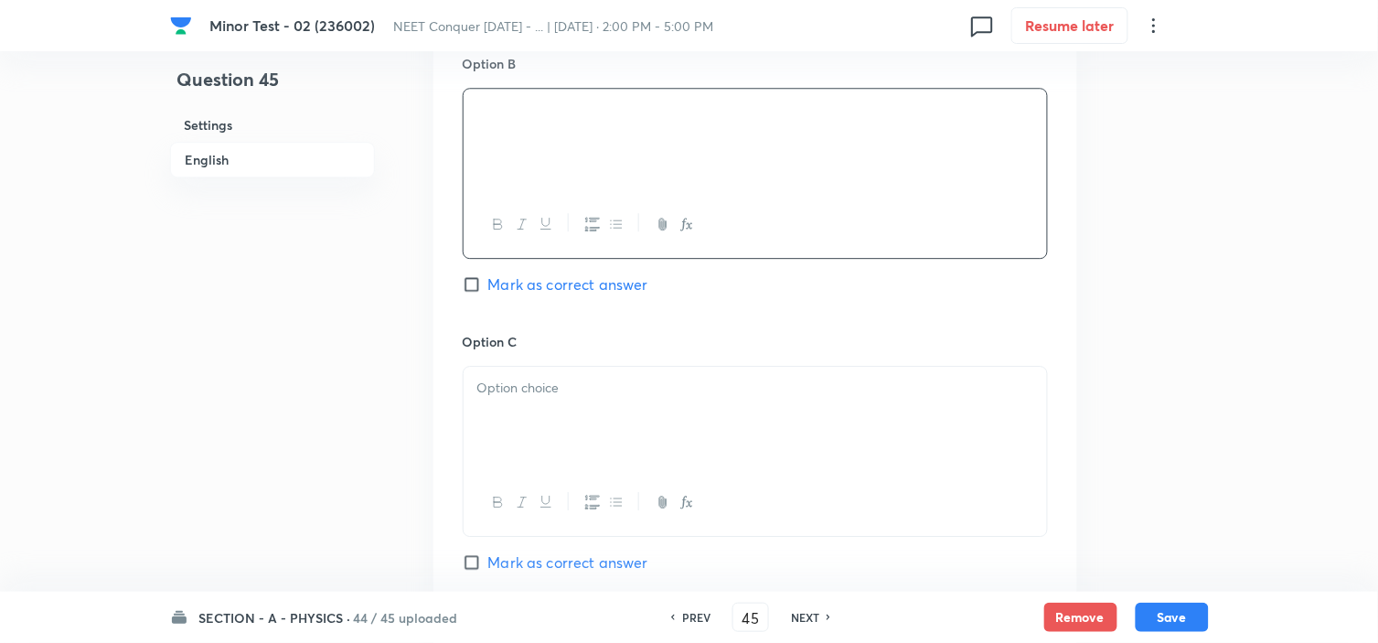
scroll to position [1226, 0]
click at [598, 378] on p at bounding box center [755, 381] width 556 height 21
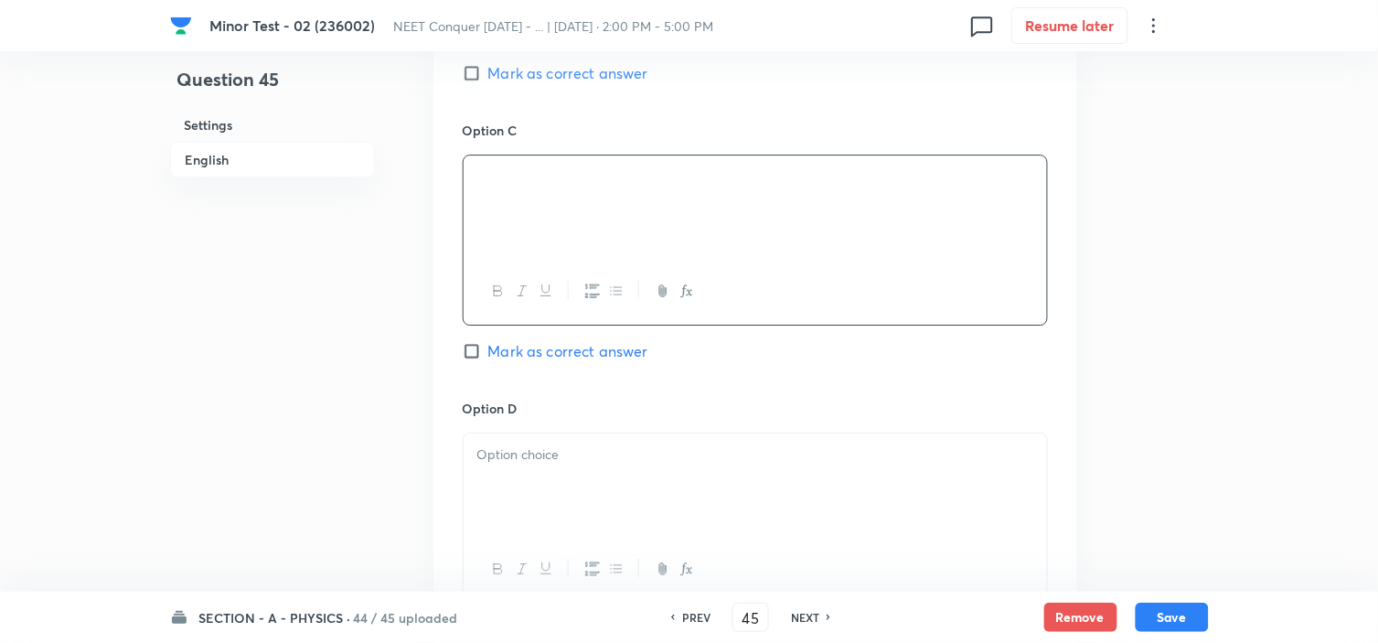
scroll to position [1432, 0]
click at [563, 471] on div at bounding box center [754, 483] width 583 height 102
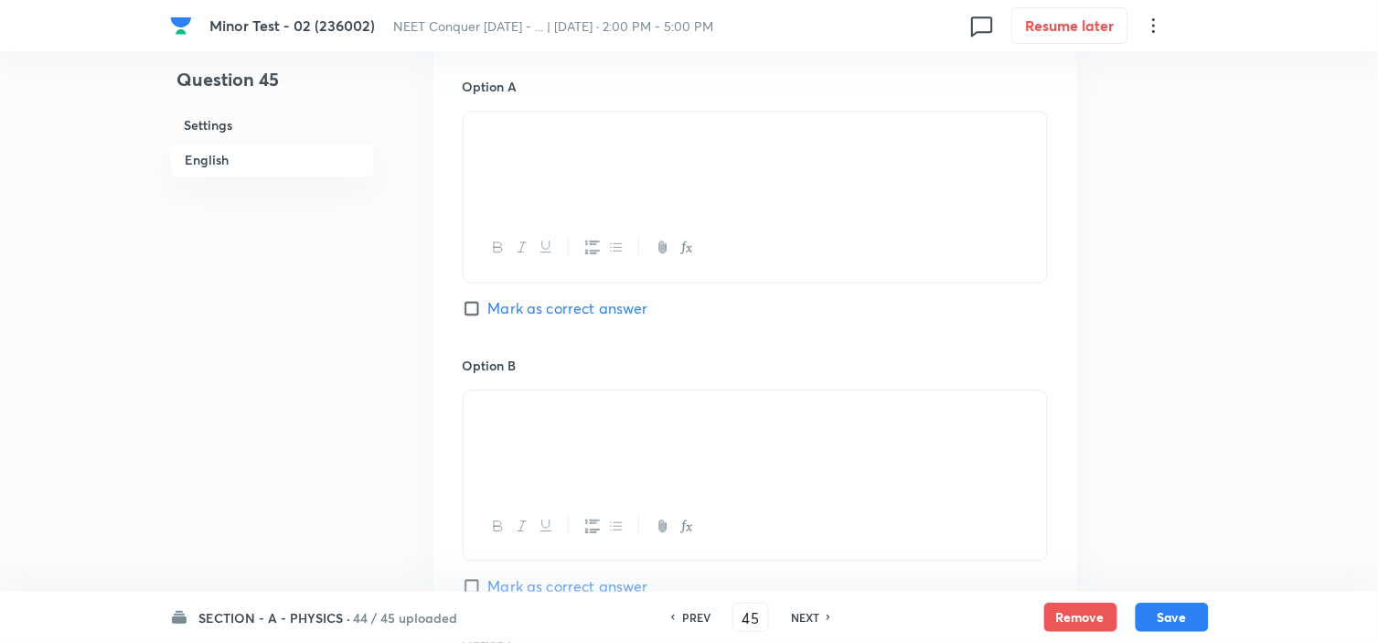
scroll to position [750, 0]
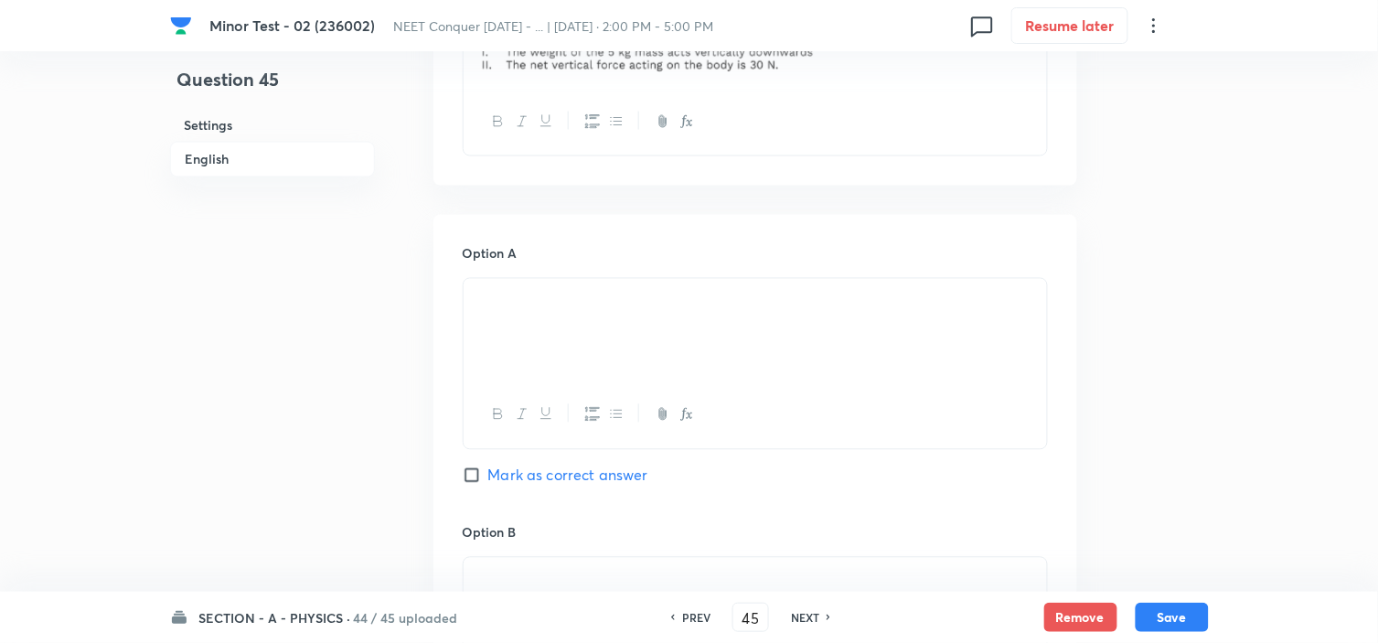
click at [480, 470] on input "Mark as correct answer" at bounding box center [476, 475] width 26 height 18
checkbox input "true"
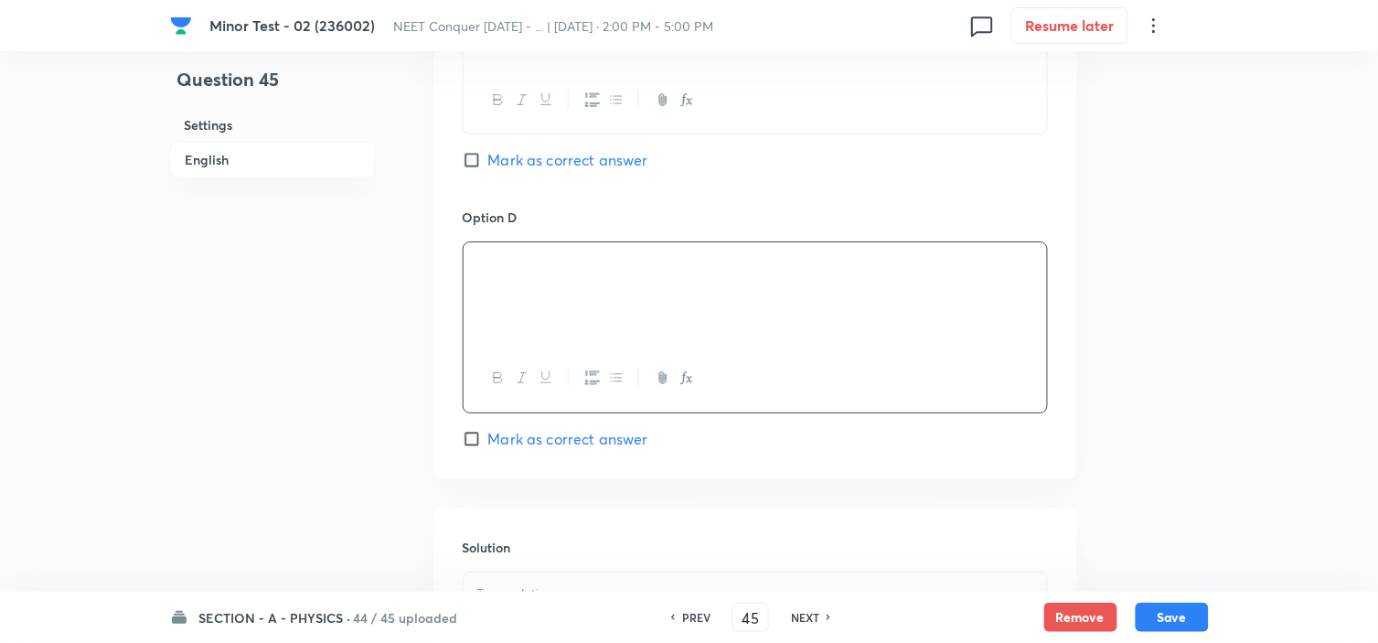
scroll to position [1915, 0]
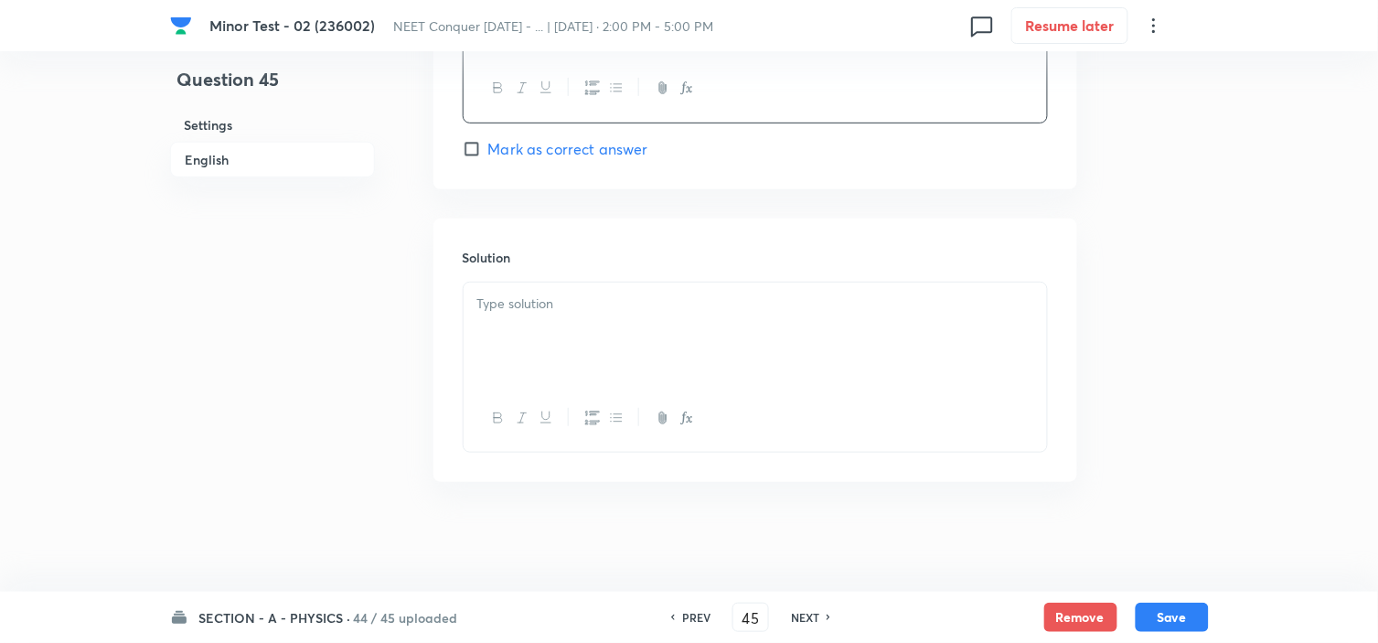
click at [620, 314] on div at bounding box center [754, 333] width 583 height 102
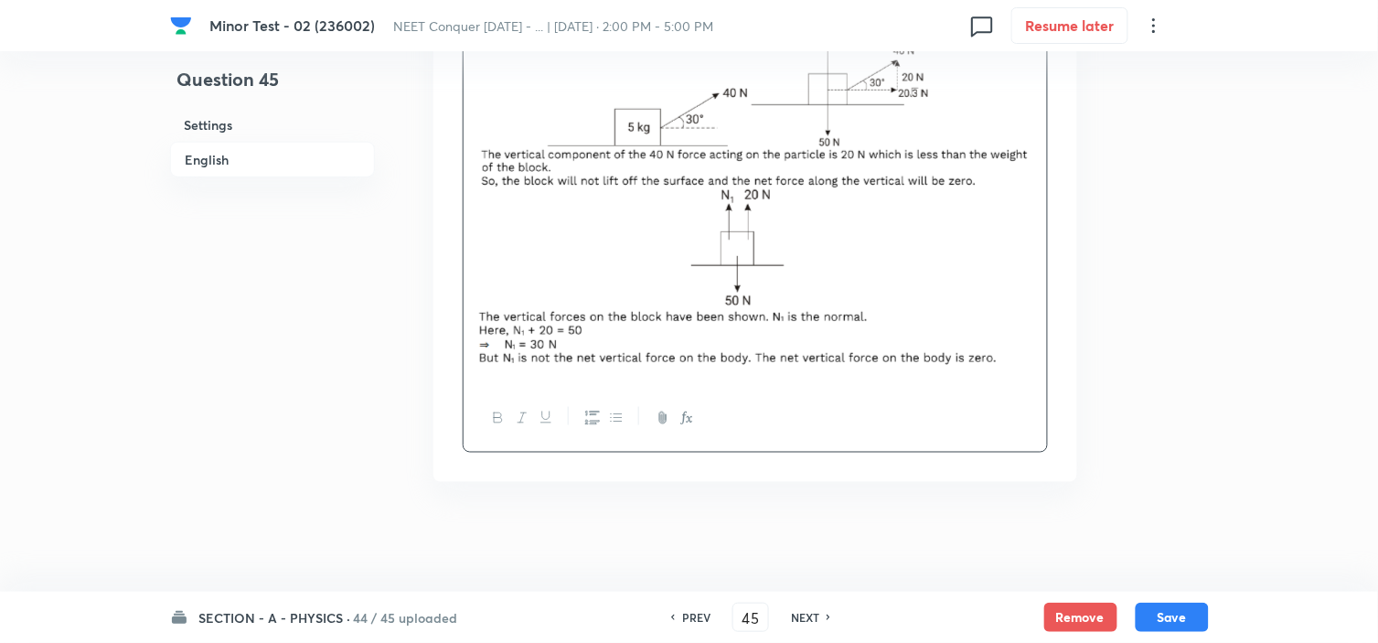
scroll to position [2213, 0]
click at [1179, 613] on button "Save" at bounding box center [1171, 615] width 73 height 29
type input "46"
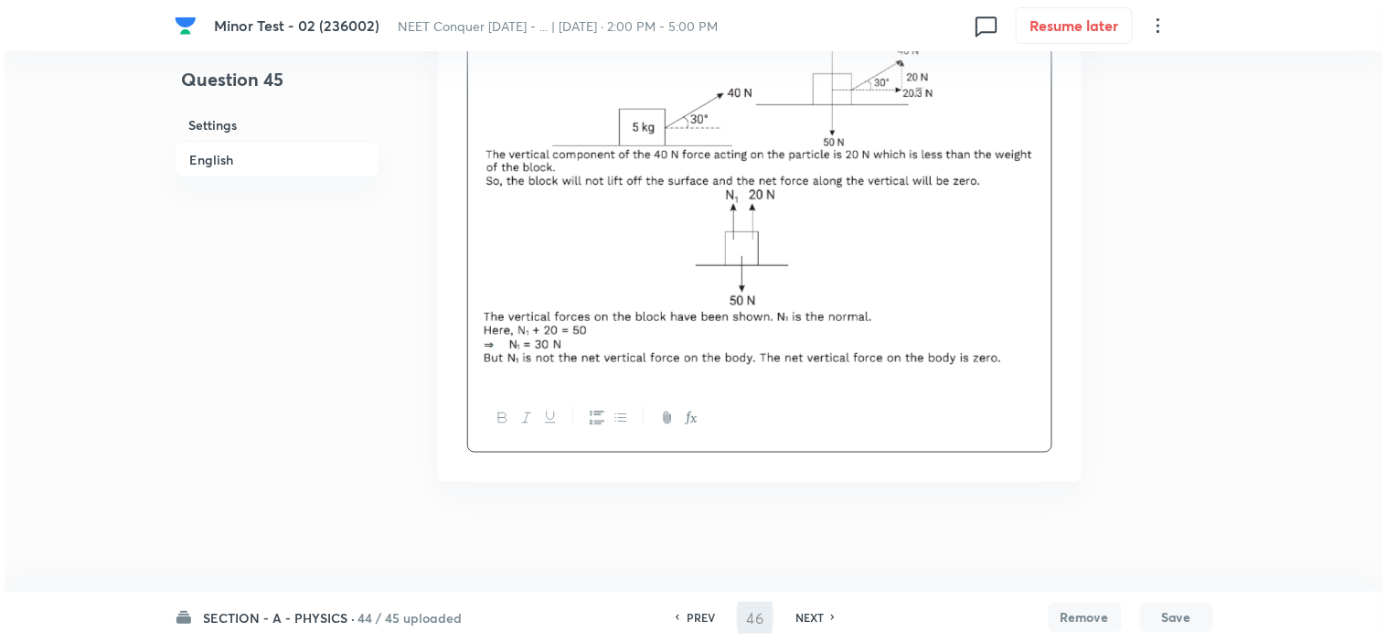
scroll to position [0, 0]
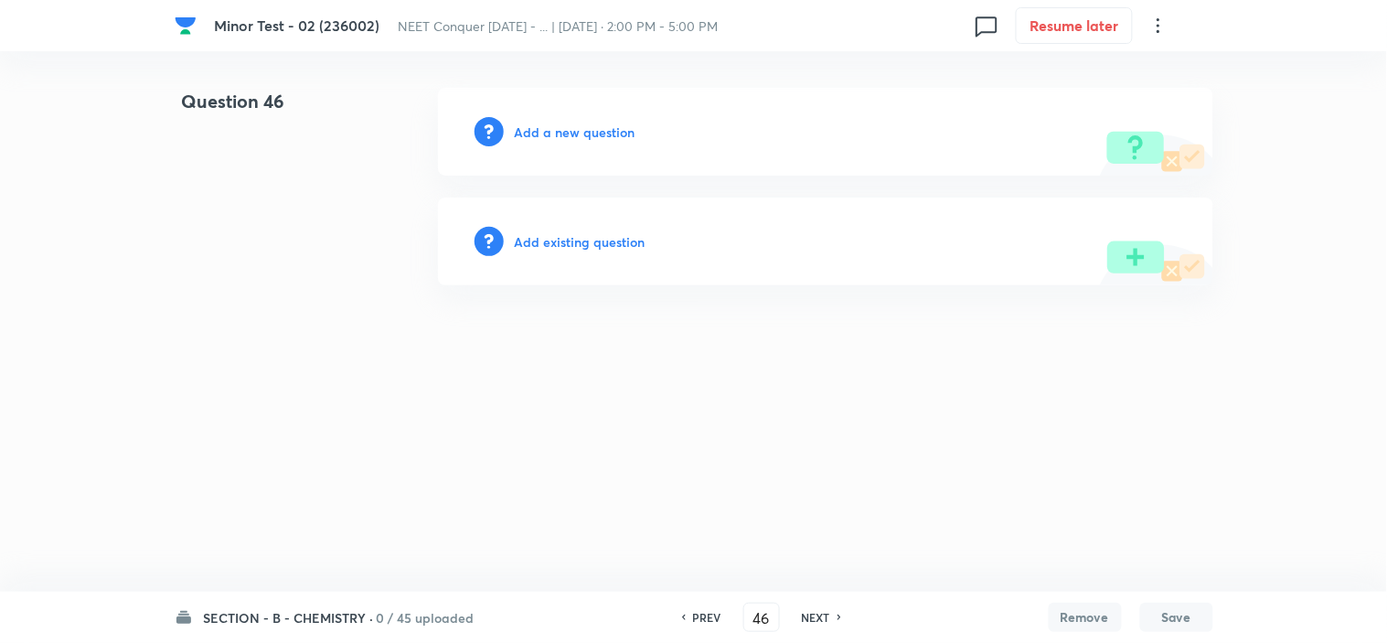
click at [590, 133] on h6 "Add a new question" at bounding box center [575, 131] width 121 height 19
click at [616, 137] on h6 "Choose a question type" at bounding box center [585, 131] width 141 height 19
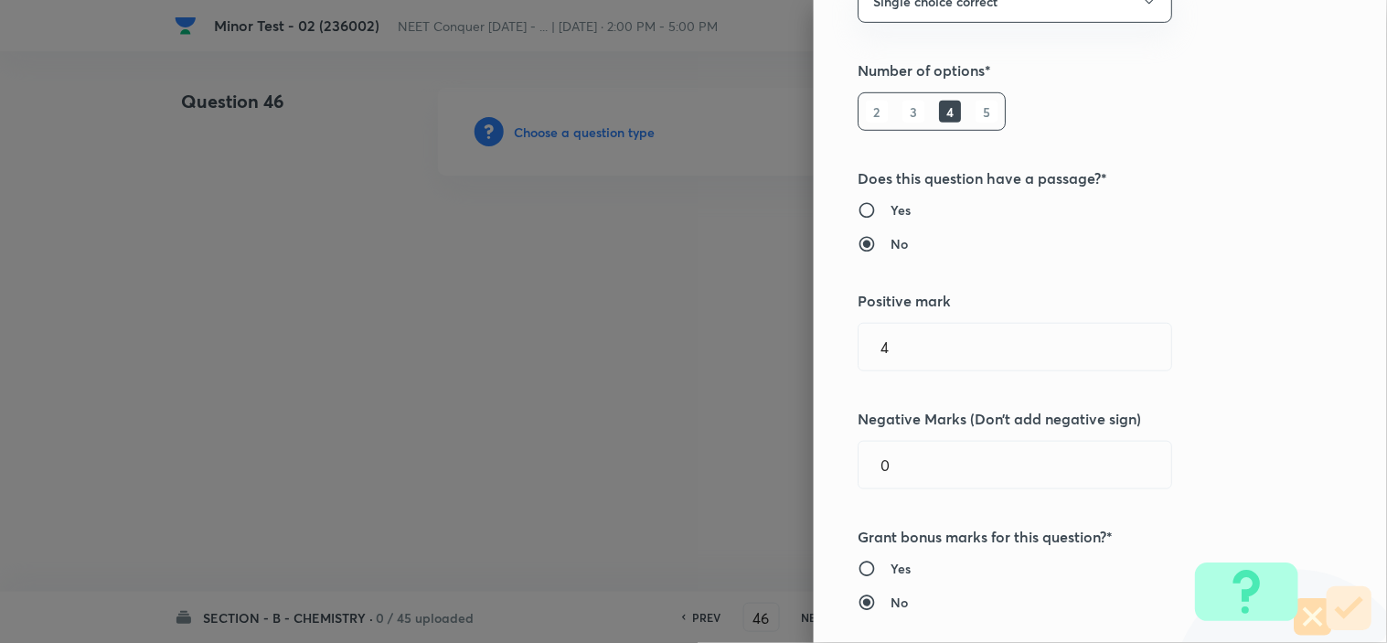
scroll to position [122, 0]
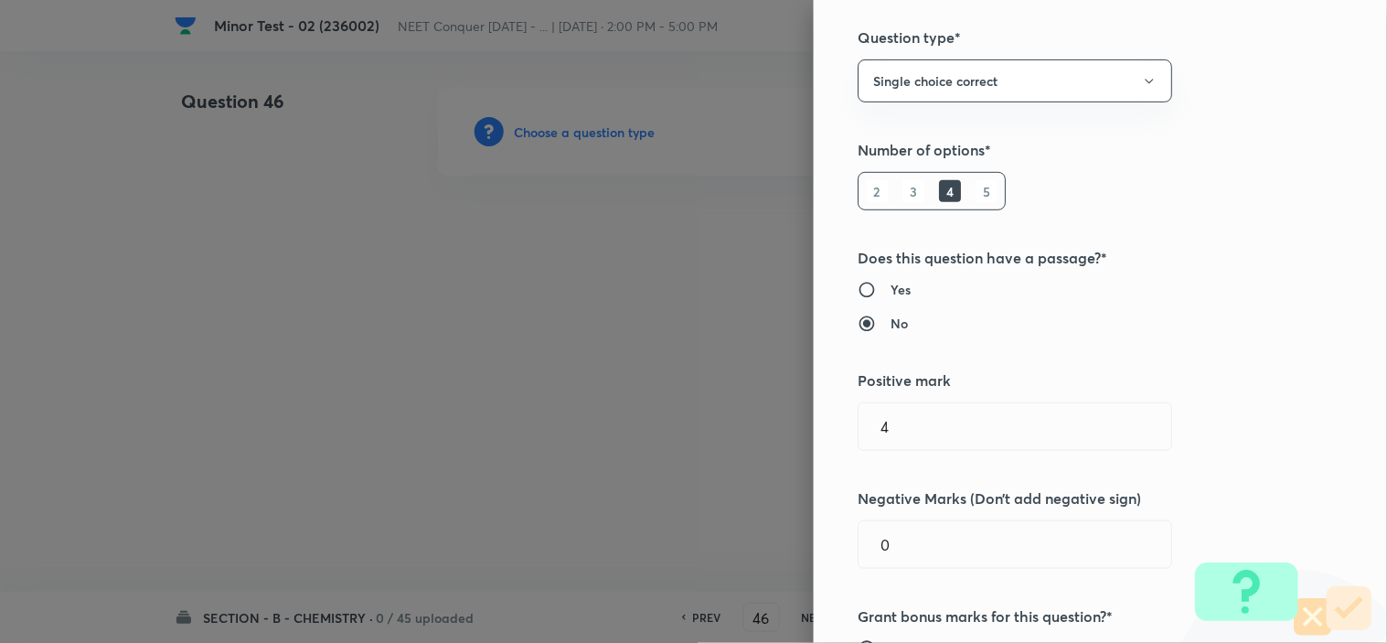
click at [501, 225] on div at bounding box center [693, 321] width 1387 height 643
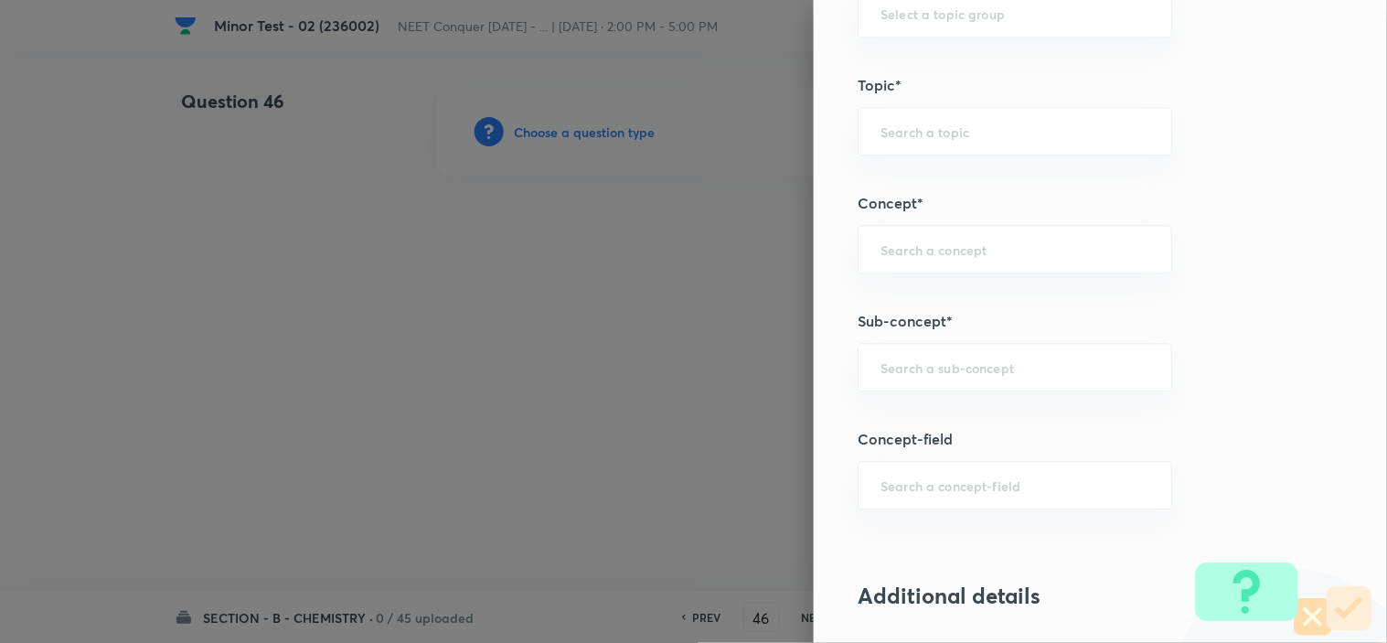
scroll to position [992, 0]
click at [917, 370] on input "text" at bounding box center [1014, 367] width 269 height 17
paste input "Atomic Structure"
click at [1099, 434] on li "Atomic Structure" at bounding box center [998, 420] width 313 height 33
type input "Atomic Structure"
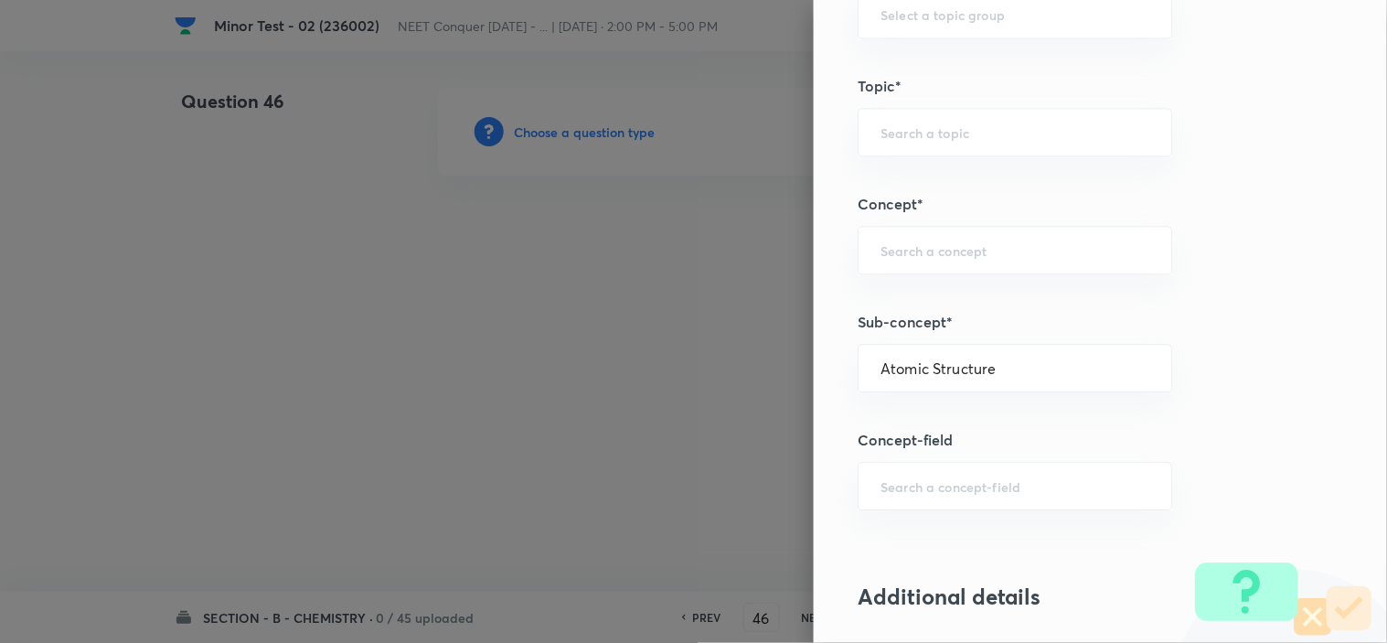
type input "Chemistry"
type input "Organic Chemistry"
type input "Basic Principles"
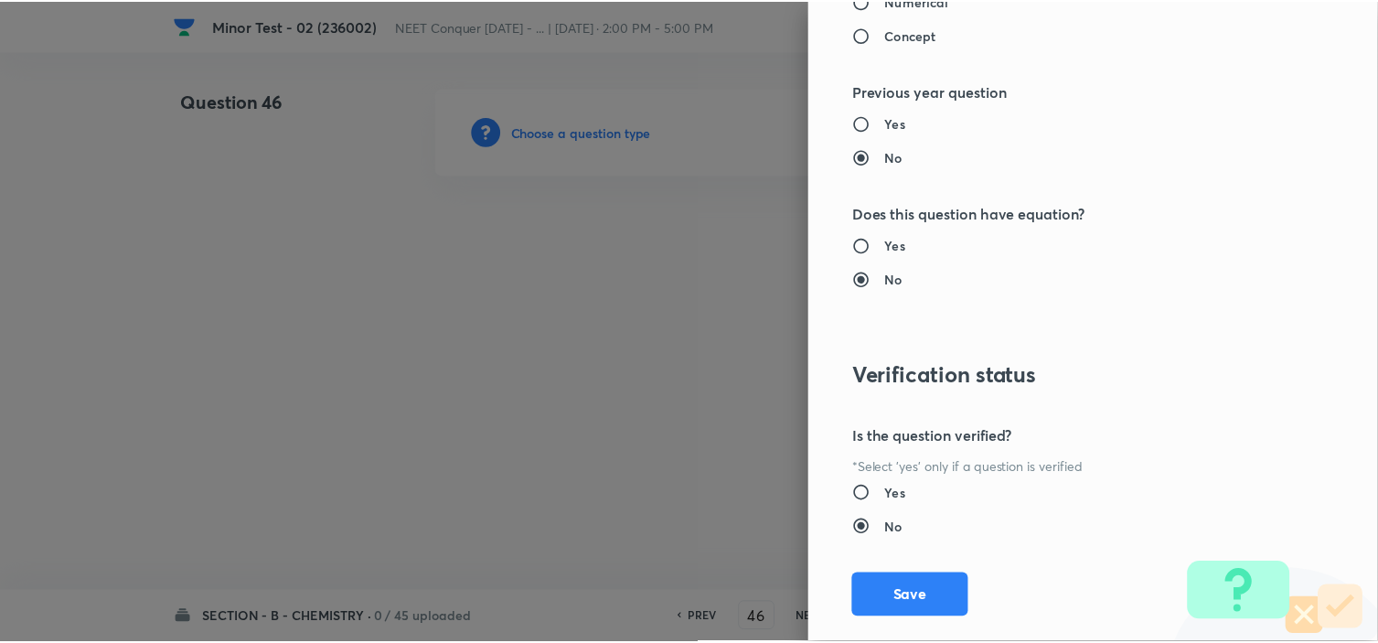
scroll to position [1972, 0]
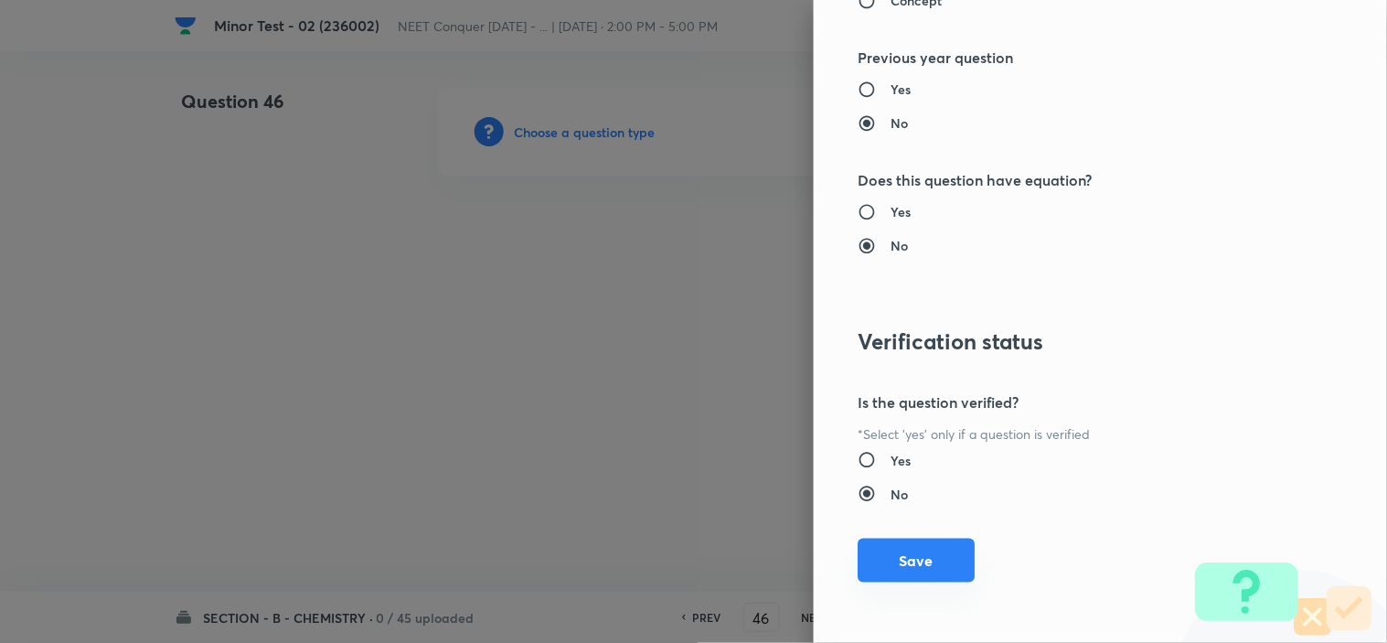
click at [889, 553] on button "Save" at bounding box center [915, 560] width 117 height 44
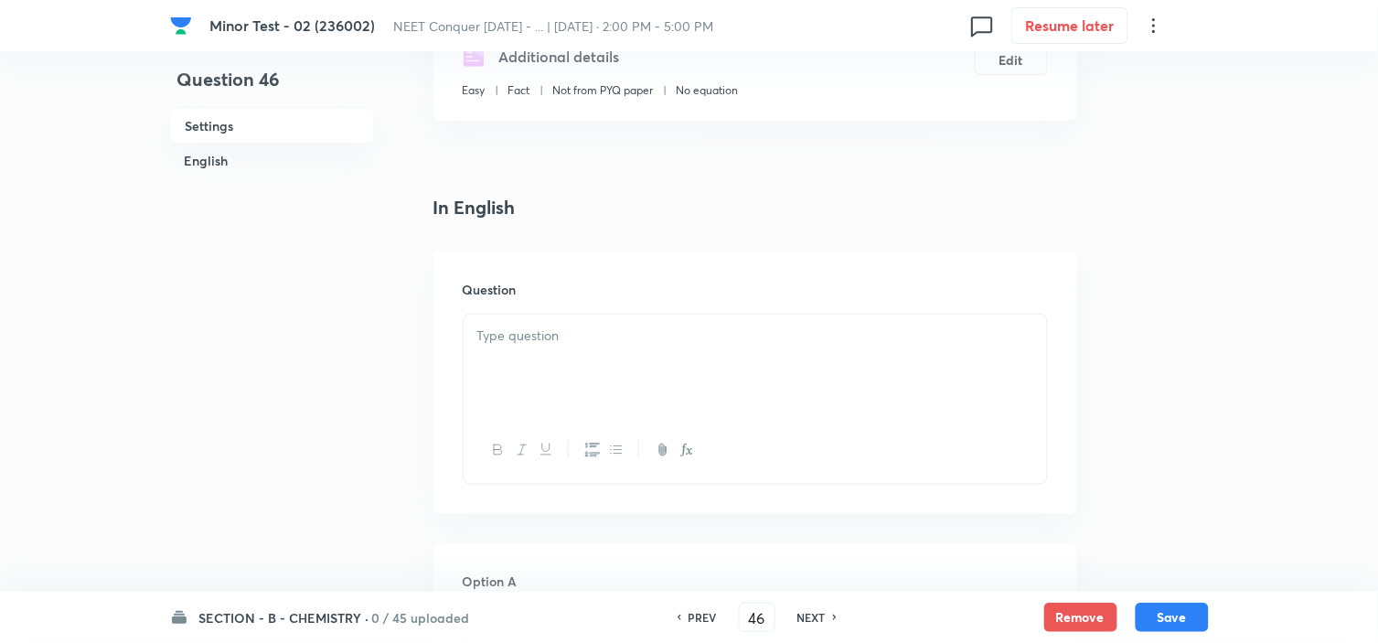
scroll to position [346, 0]
click at [541, 351] on div at bounding box center [754, 364] width 583 height 102
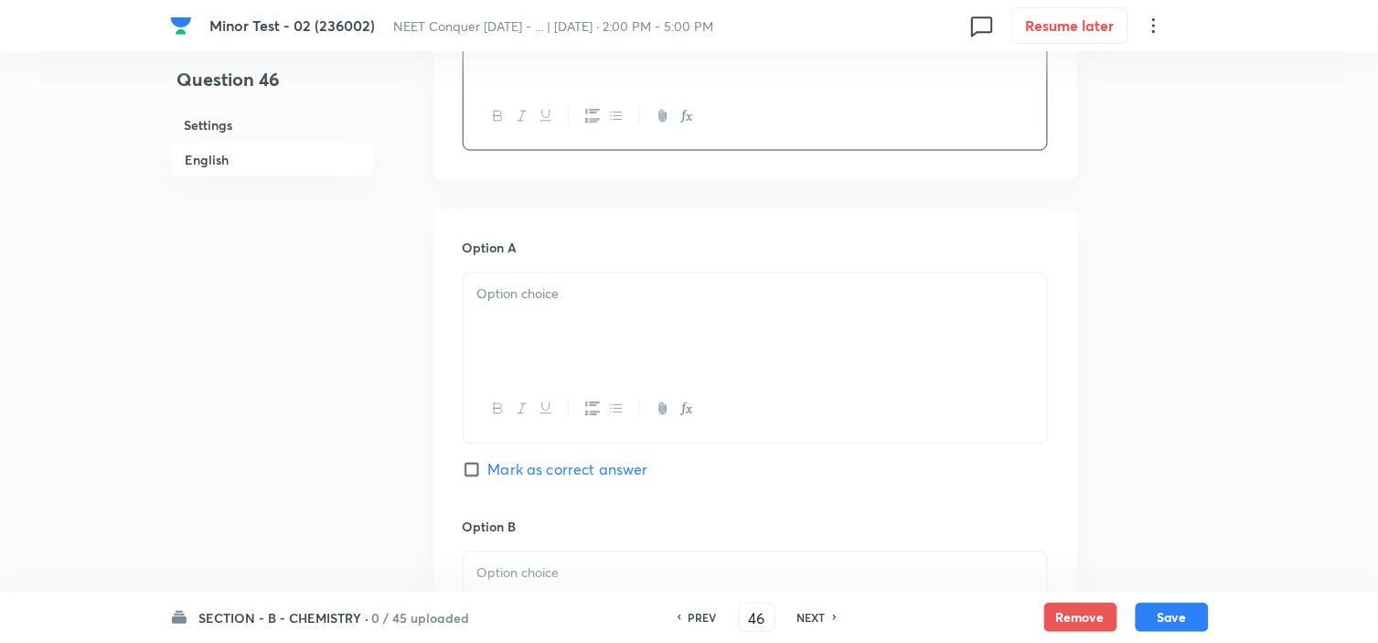
scroll to position [678, 0]
click at [585, 332] on div at bounding box center [754, 323] width 583 height 102
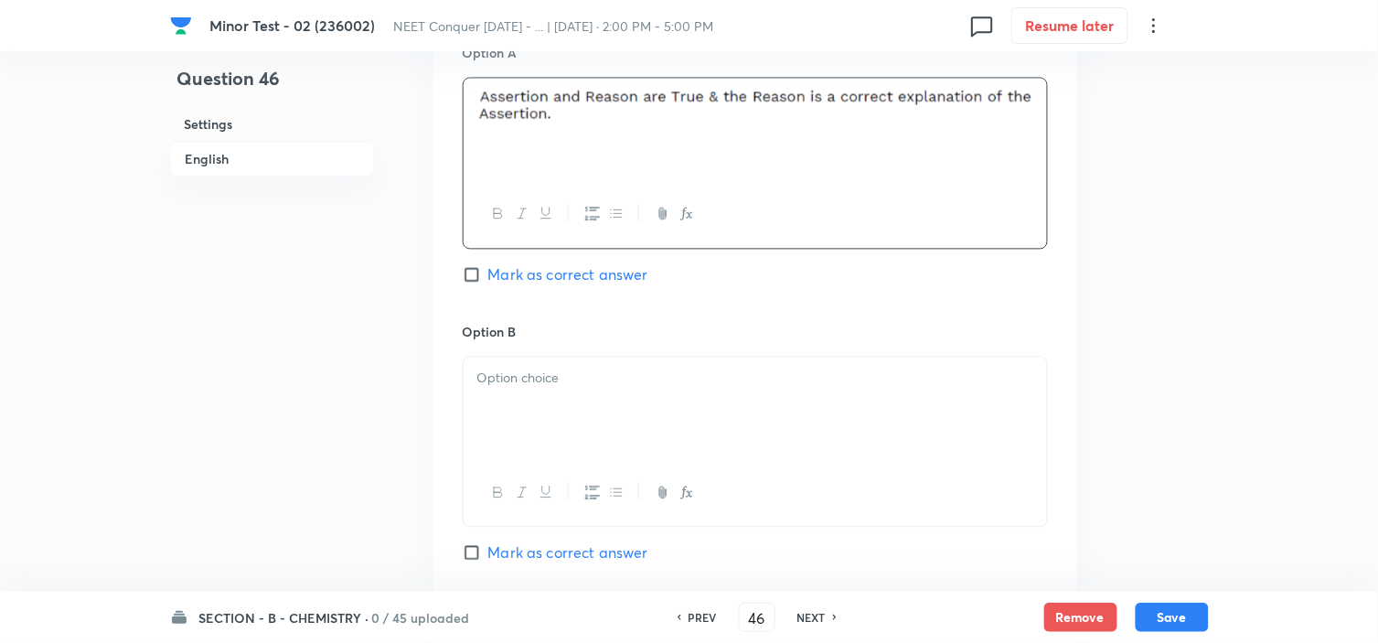
scroll to position [873, 0]
click at [516, 418] on div at bounding box center [754, 408] width 583 height 102
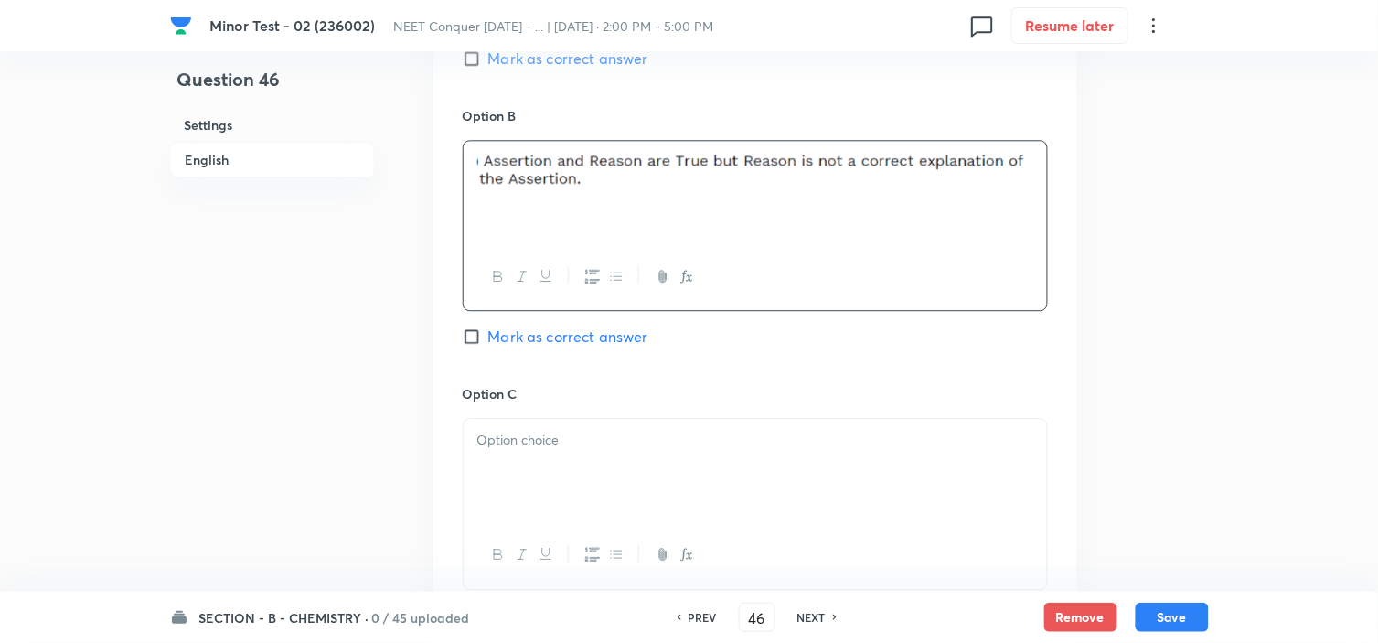
scroll to position [1095, 0]
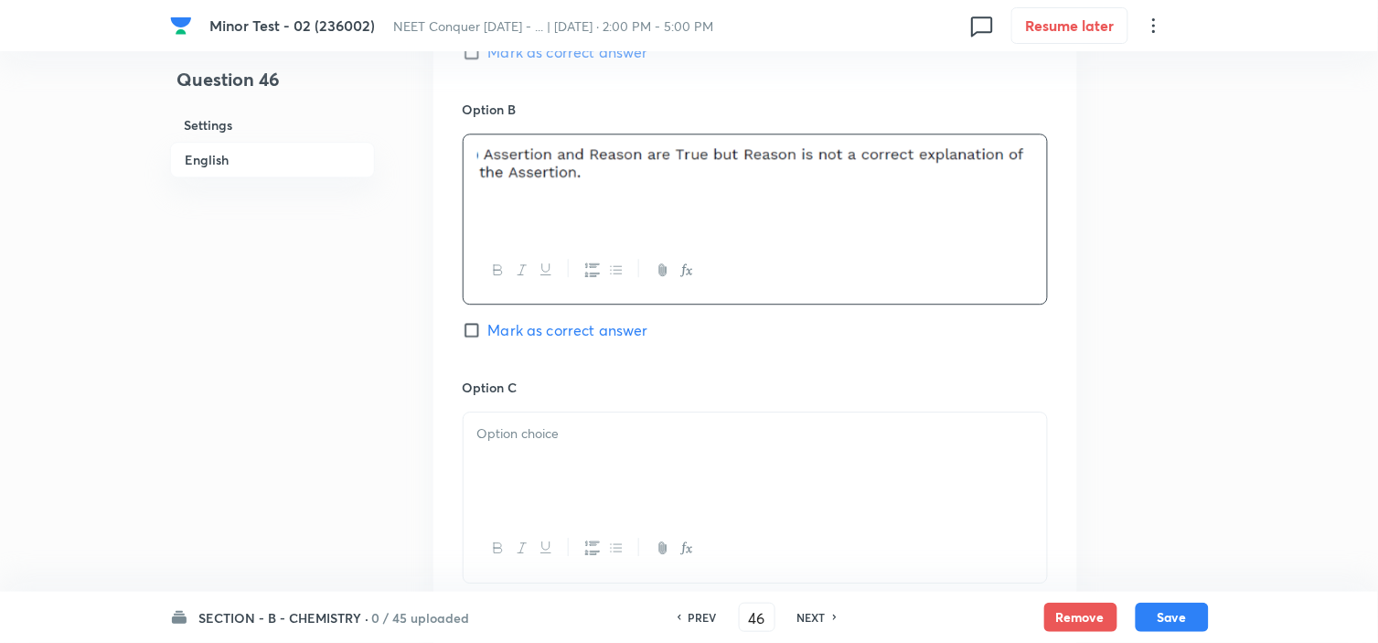
click at [505, 458] on div at bounding box center [754, 463] width 583 height 102
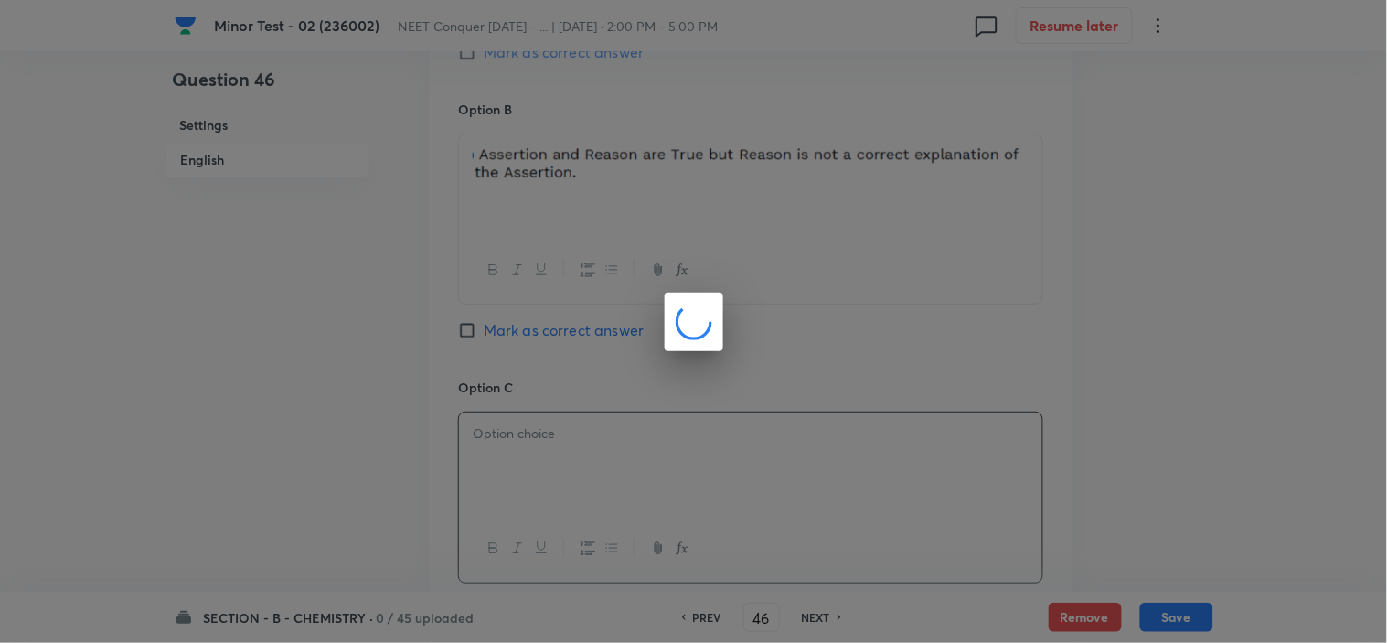
click at [505, 458] on body "Minor Test - 02 (236002) NEET Conquer September 2025 - ... | Oct 5, 2025 · 2:00…" at bounding box center [693, 143] width 1387 height 2300
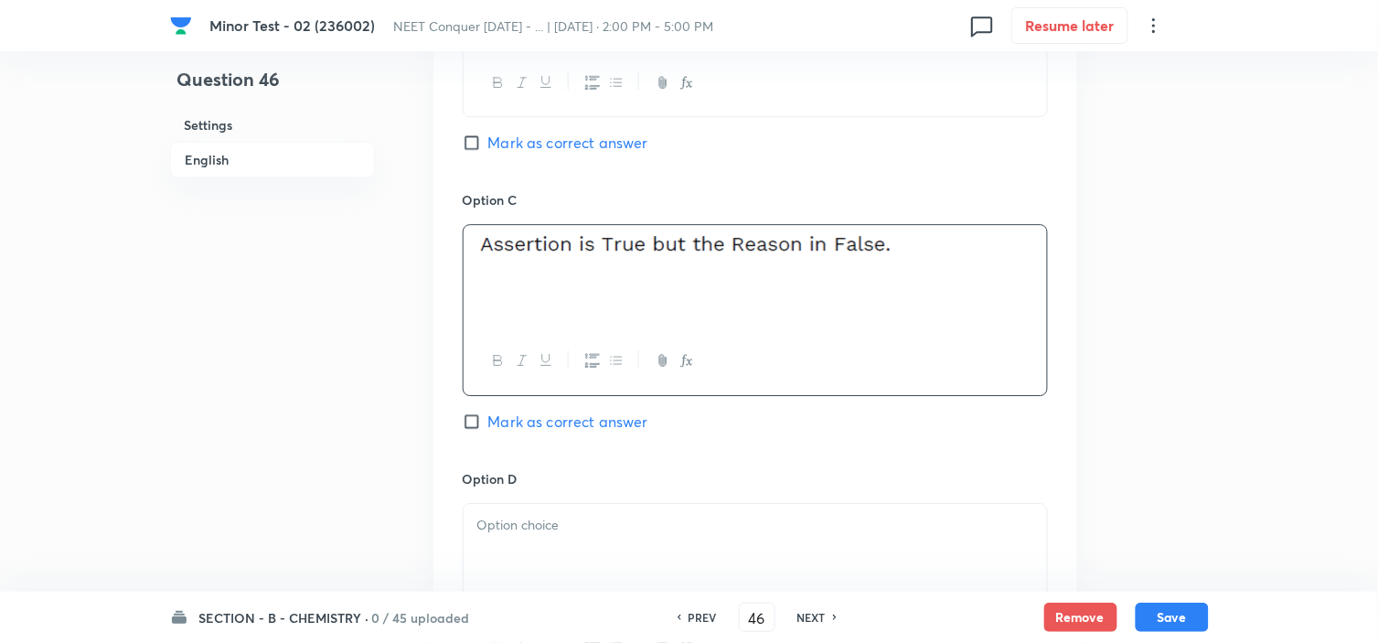
scroll to position [1283, 0]
click at [571, 533] on p at bounding box center [755, 524] width 556 height 21
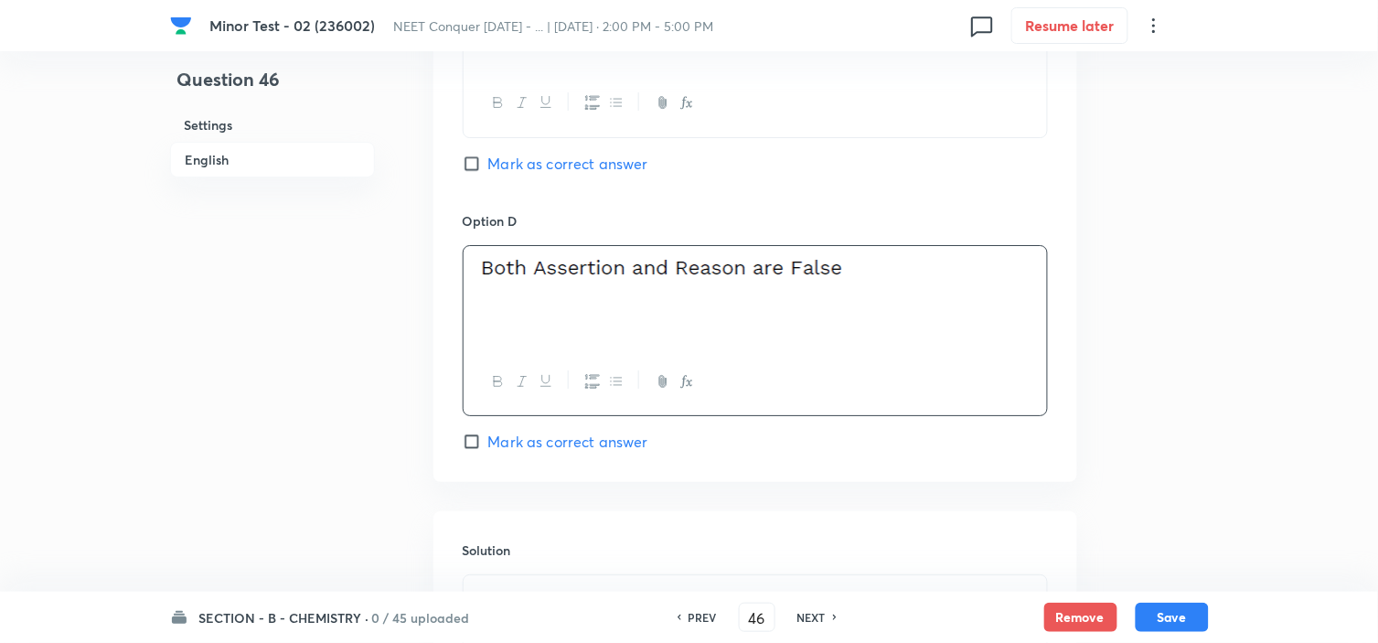
scroll to position [1541, 0]
click at [471, 442] on input "Mark as correct answer" at bounding box center [476, 440] width 26 height 18
checkbox input "true"
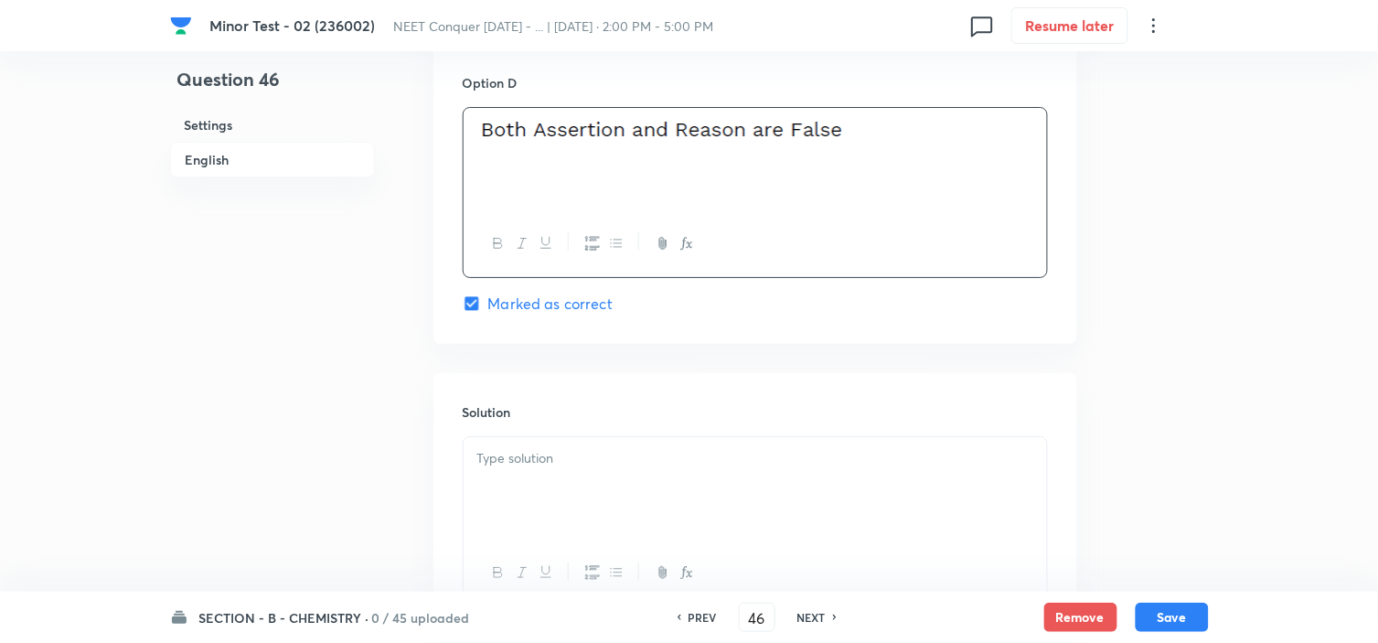
scroll to position [1679, 0]
click at [526, 464] on p at bounding box center [755, 457] width 556 height 21
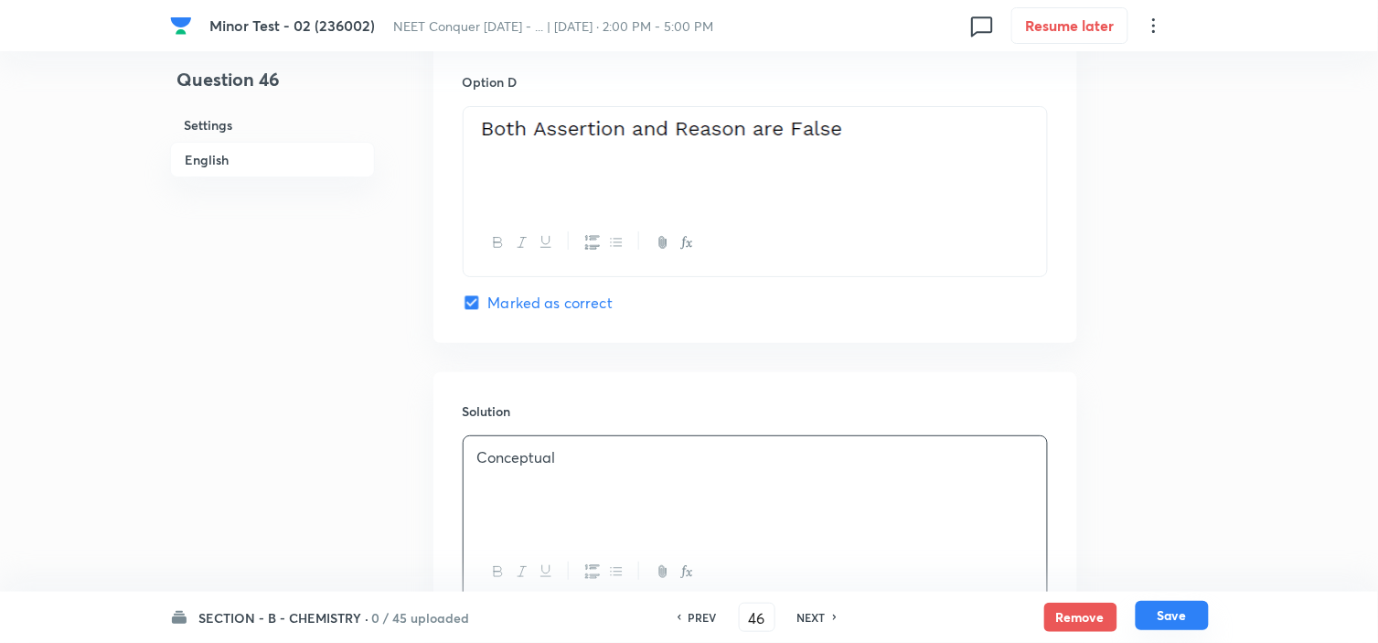
click at [1158, 618] on button "Save" at bounding box center [1171, 615] width 73 height 29
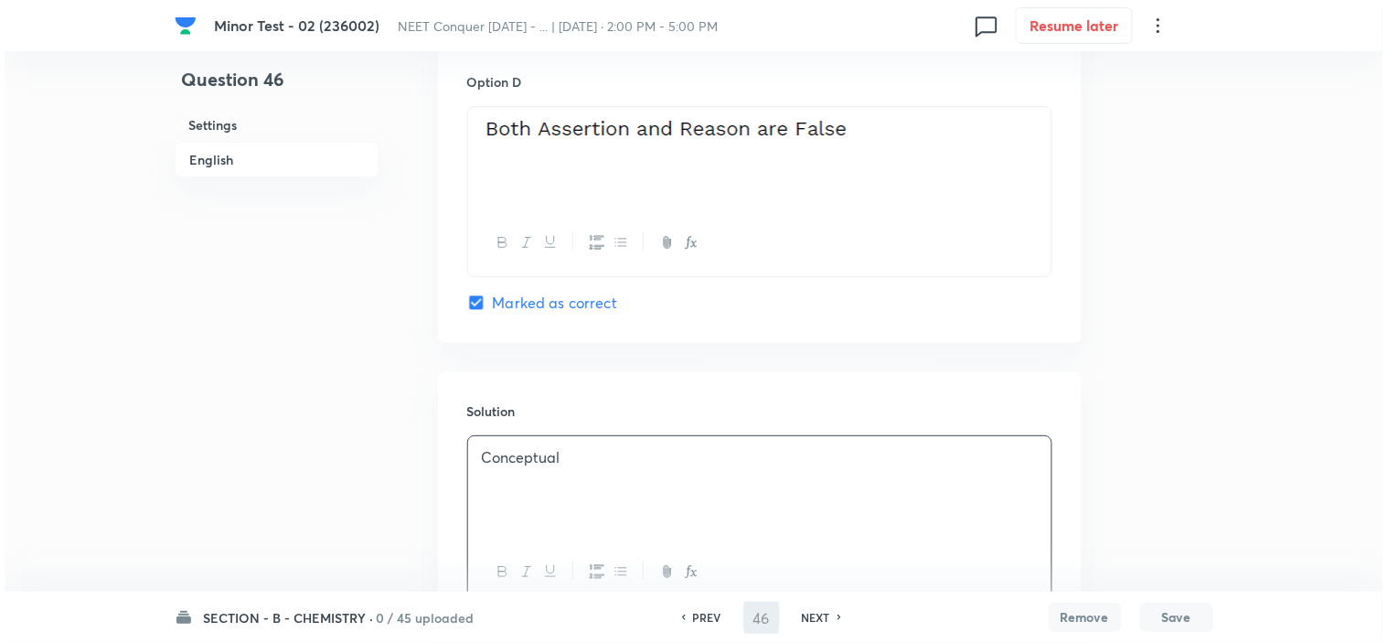
scroll to position [0, 0]
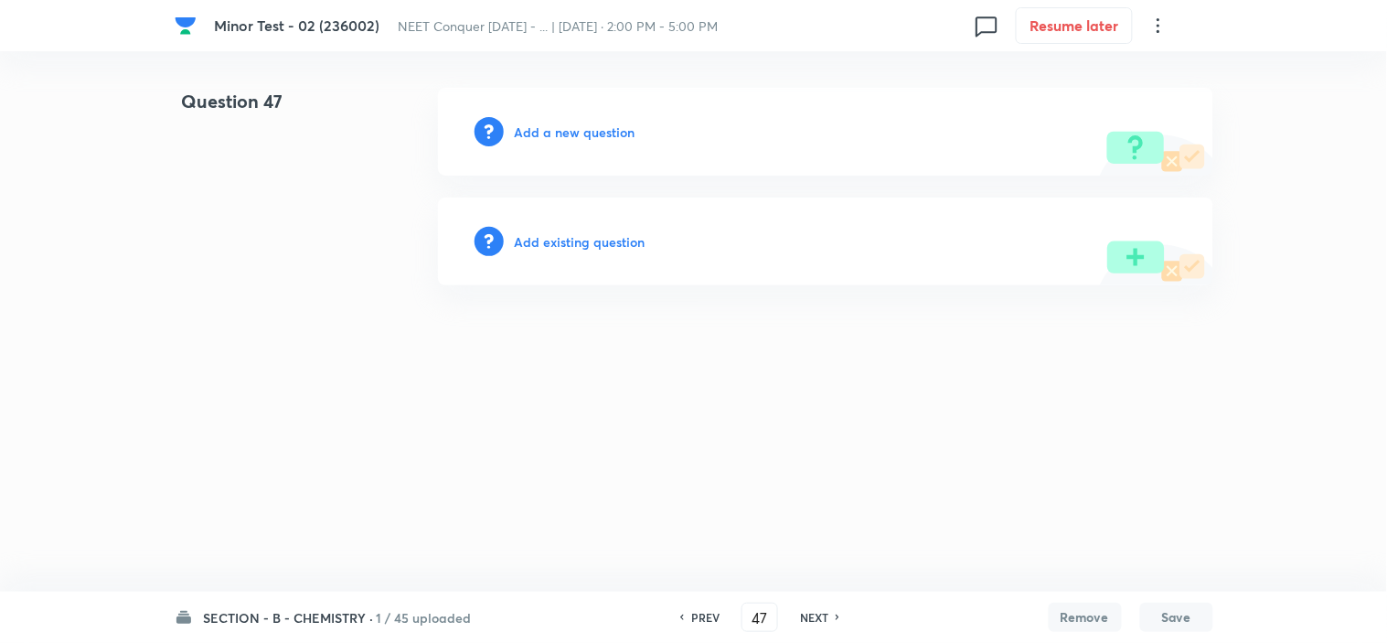
click at [701, 616] on h6 "PREV" at bounding box center [705, 617] width 28 height 16
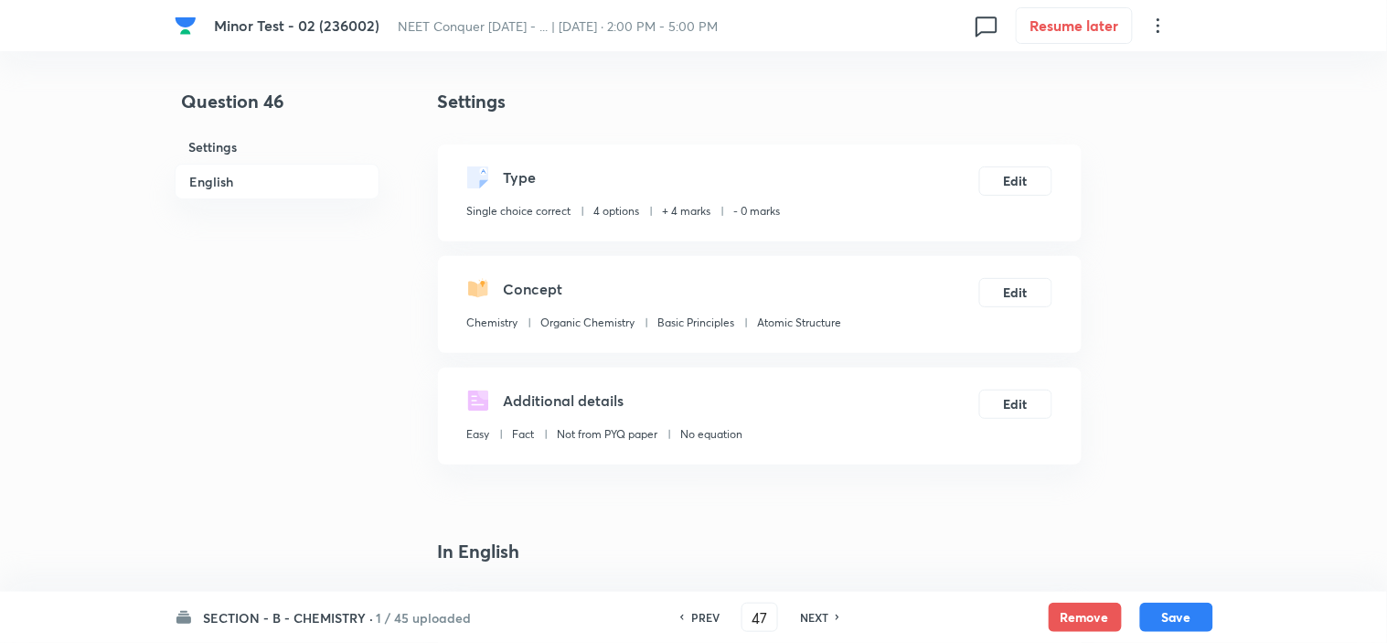
type input "46"
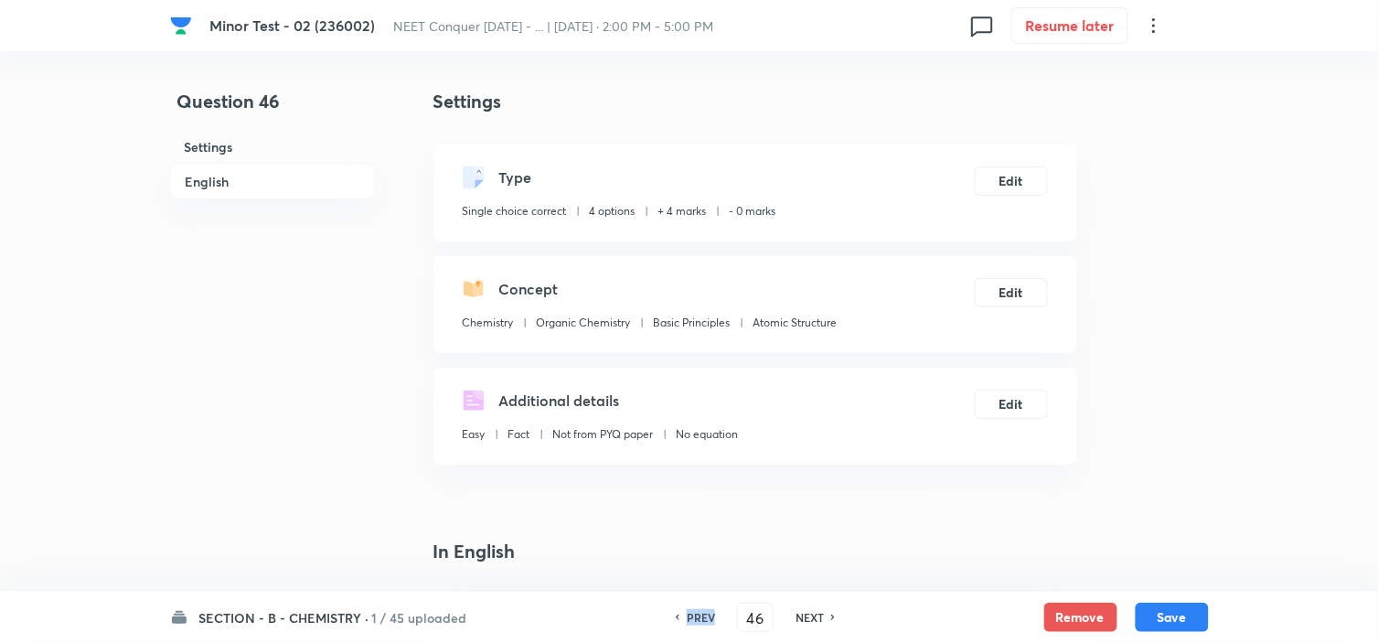
checkbox input "true"
click at [701, 616] on h6 "PREV" at bounding box center [701, 617] width 28 height 16
type input "45"
checkbox input "false"
checkbox input "true"
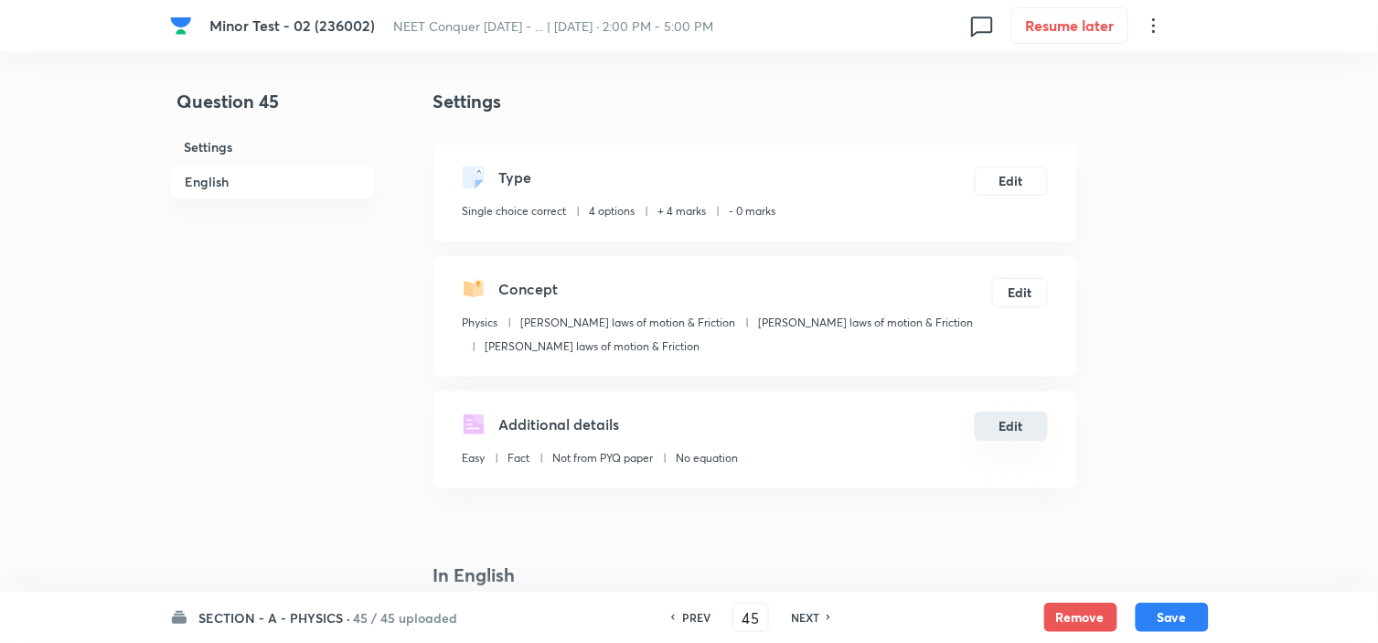
click at [1013, 423] on button "Edit" at bounding box center [1010, 425] width 73 height 29
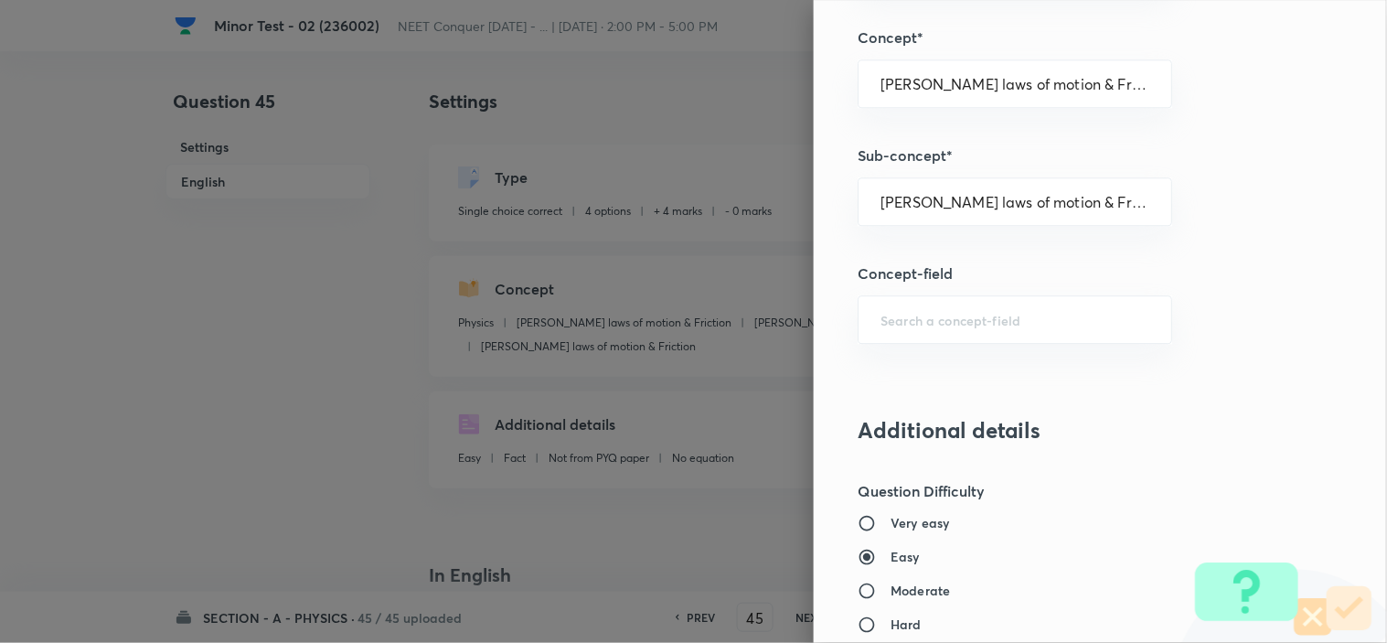
scroll to position [1159, 0]
click at [1108, 196] on input "Newton laws of motion & Friction" at bounding box center [1014, 200] width 269 height 17
click at [743, 526] on div at bounding box center [693, 321] width 1387 height 643
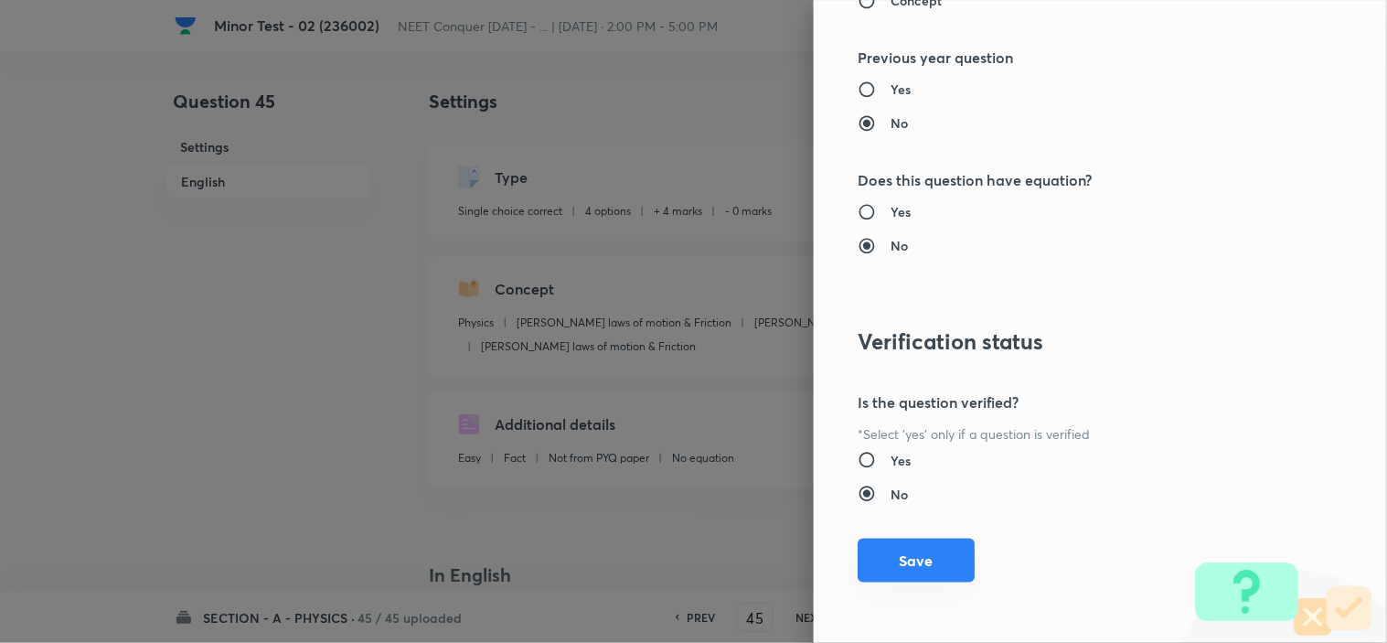
click at [921, 544] on button "Save" at bounding box center [915, 560] width 117 height 44
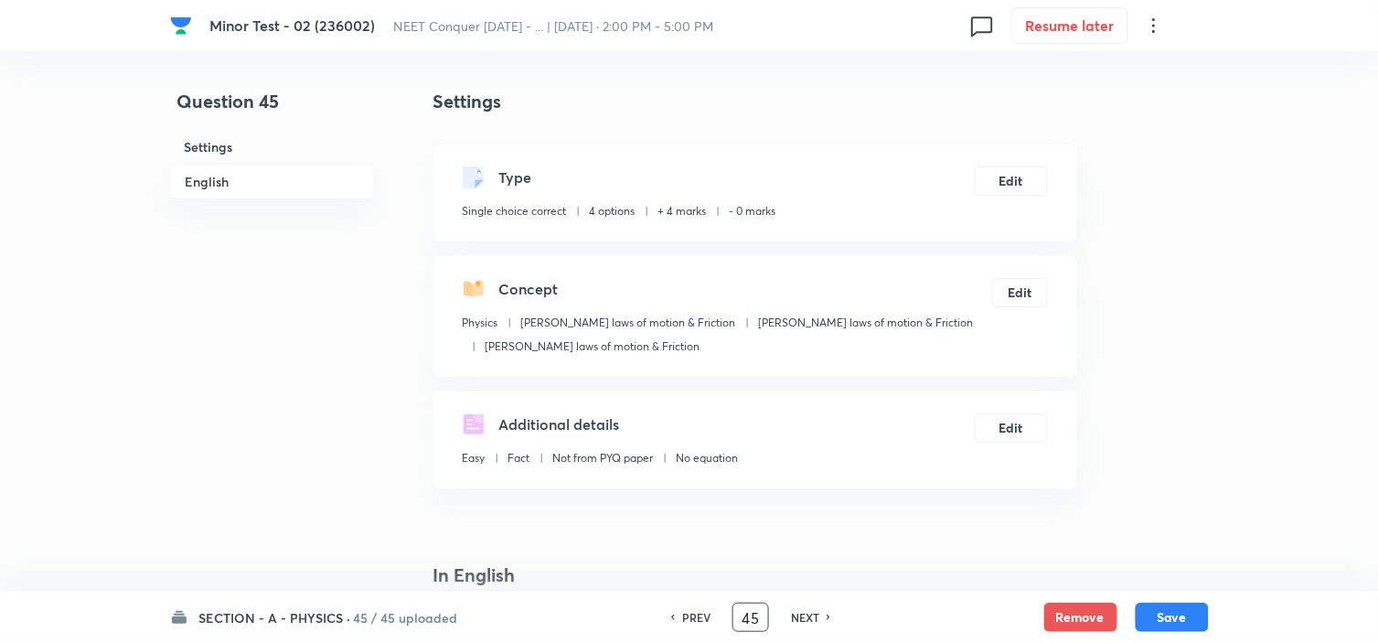
click at [751, 623] on input "45" at bounding box center [750, 617] width 35 height 32
type input "5"
click at [754, 623] on input "5" at bounding box center [750, 617] width 35 height 32
type input "1"
checkbox input "false"
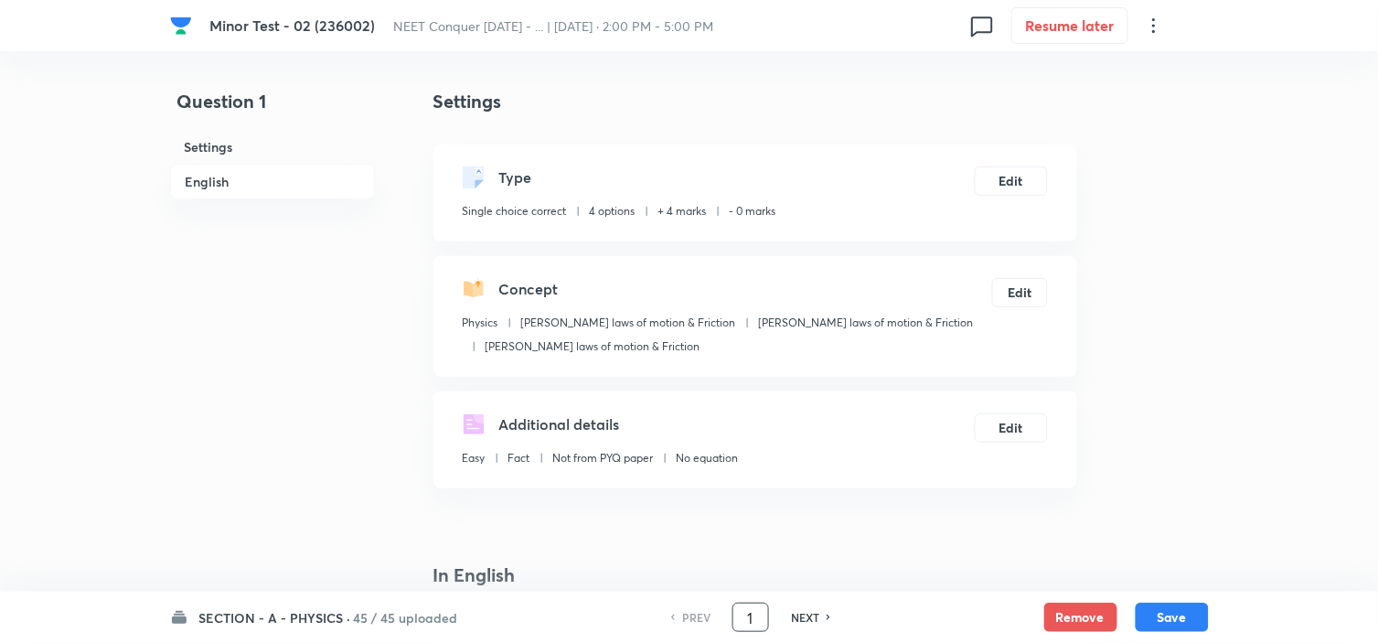
checkbox input "true"
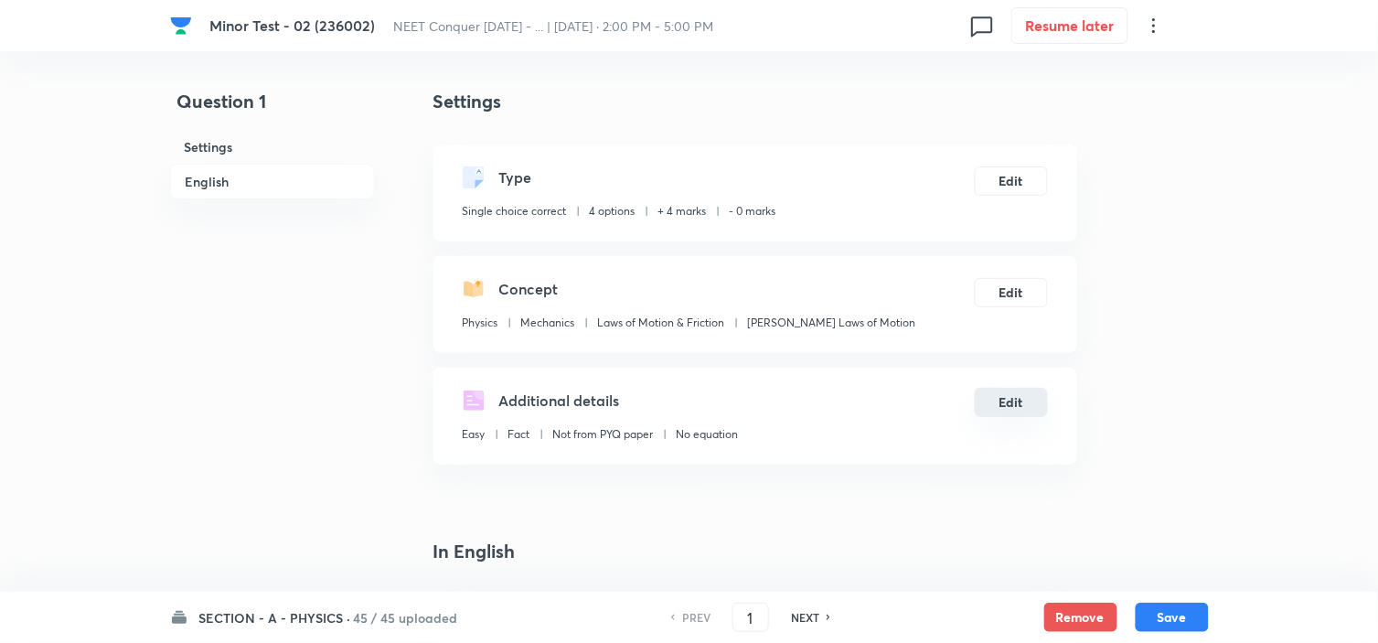
click at [1030, 415] on button "Edit" at bounding box center [1010, 402] width 73 height 29
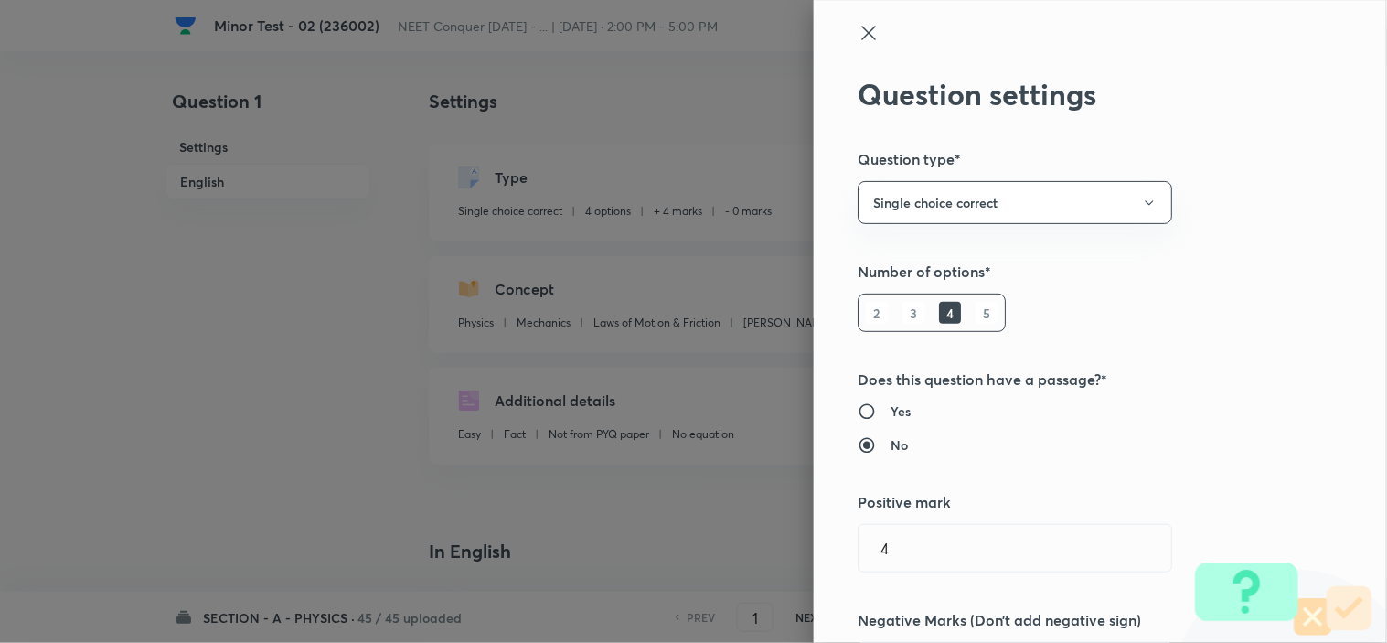
type input "Mechanics"
type input "Laws of Motion & Friction"
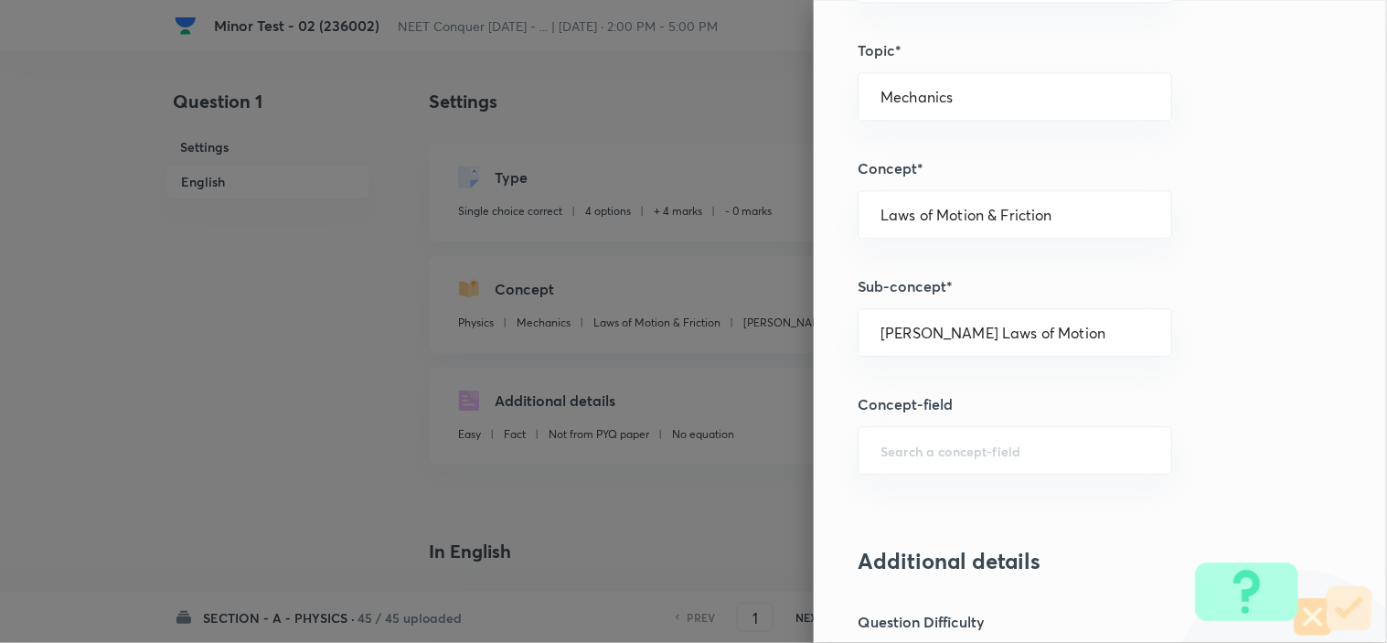
scroll to position [1056, 0]
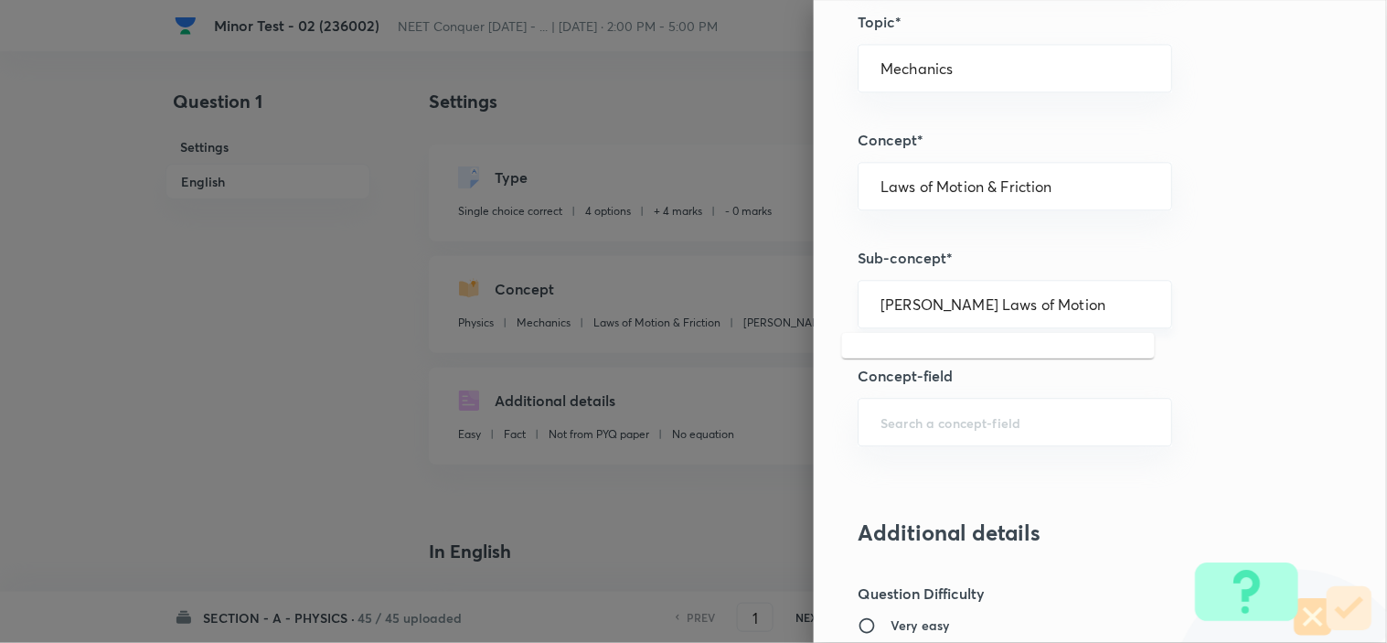
click at [1045, 303] on input "[PERSON_NAME] Laws of Motion" at bounding box center [1014, 303] width 269 height 17
paste input "laws of motion & Friction"
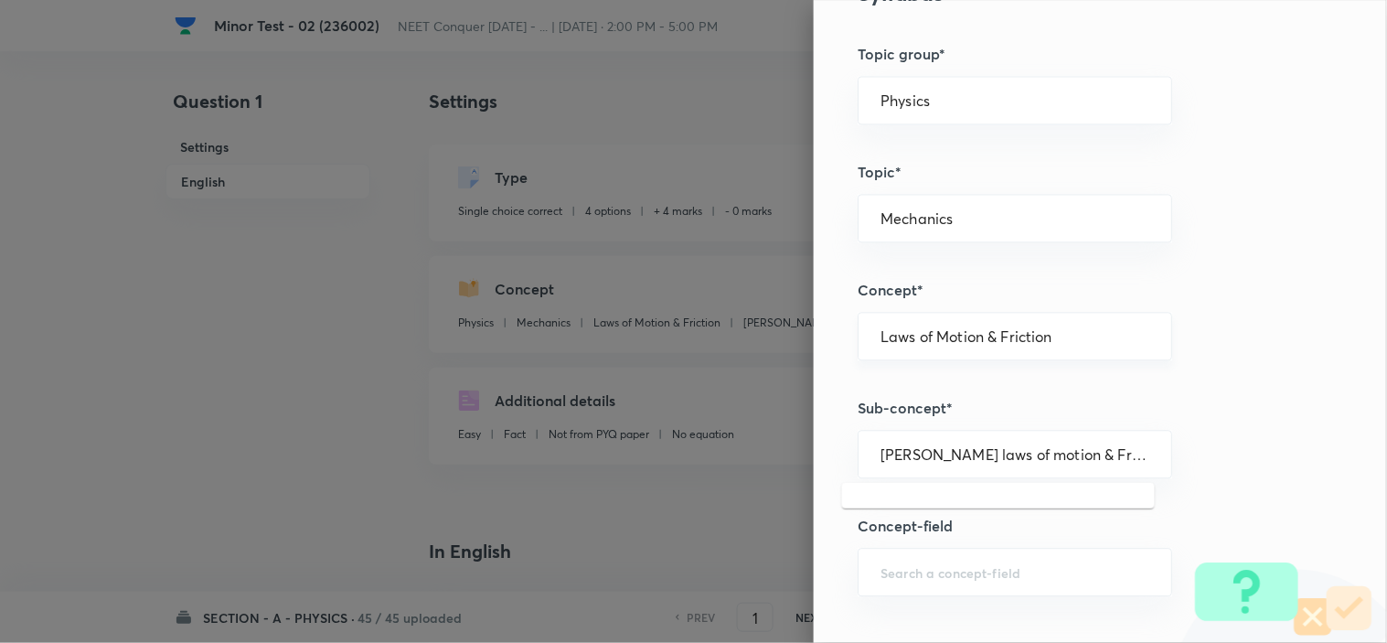
scroll to position [905, 0]
type input "[PERSON_NAME] Laws of Motion"
click at [947, 110] on input "Physics" at bounding box center [1014, 100] width 269 height 17
click at [902, 151] on li "Physics" at bounding box center [998, 153] width 313 height 33
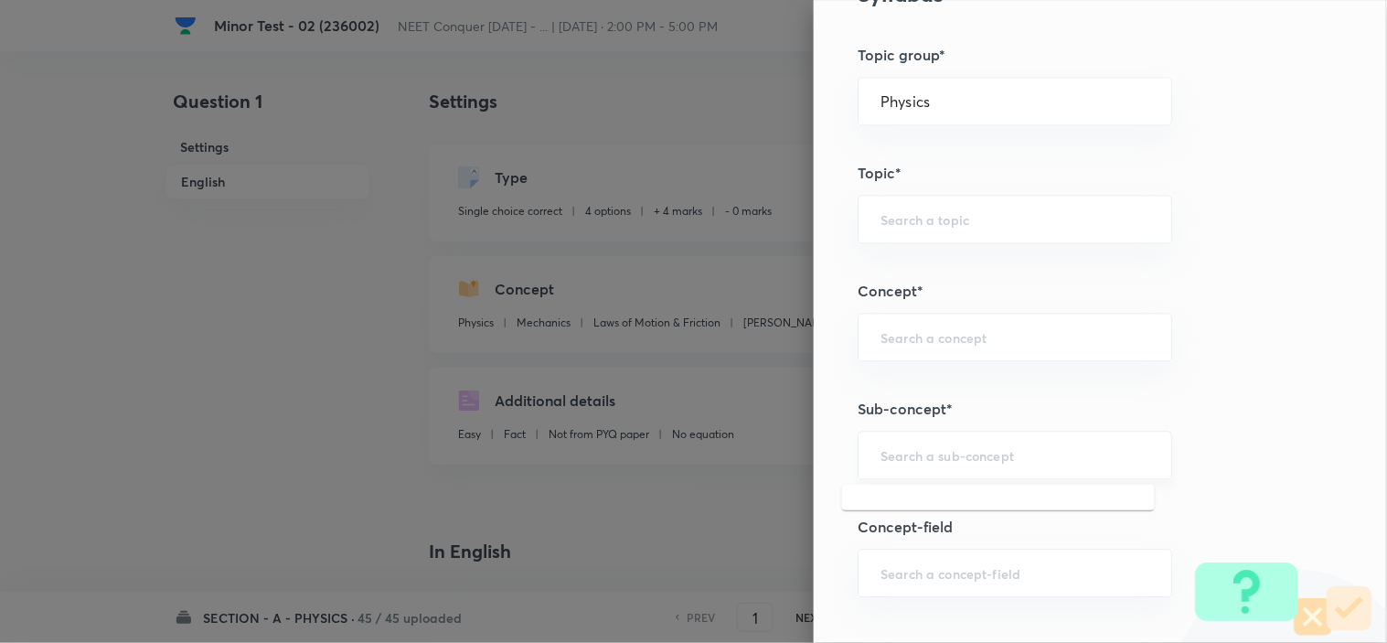
click at [919, 458] on input "text" at bounding box center [1014, 454] width 269 height 17
paste input "Newton laws of motion & Friction"
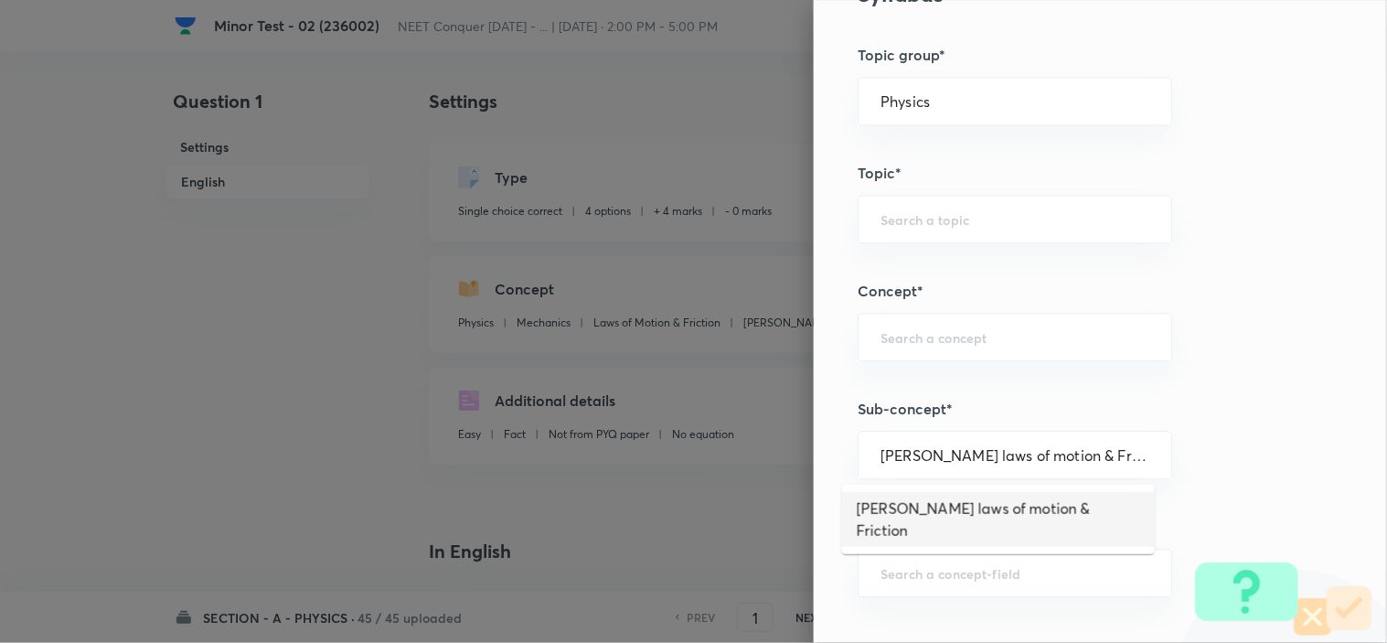
click at [914, 513] on li "Newton laws of motion & Friction" at bounding box center [998, 519] width 313 height 55
type input "Newton laws of motion & Friction"
type input "Newton's laws of motion & Friction"
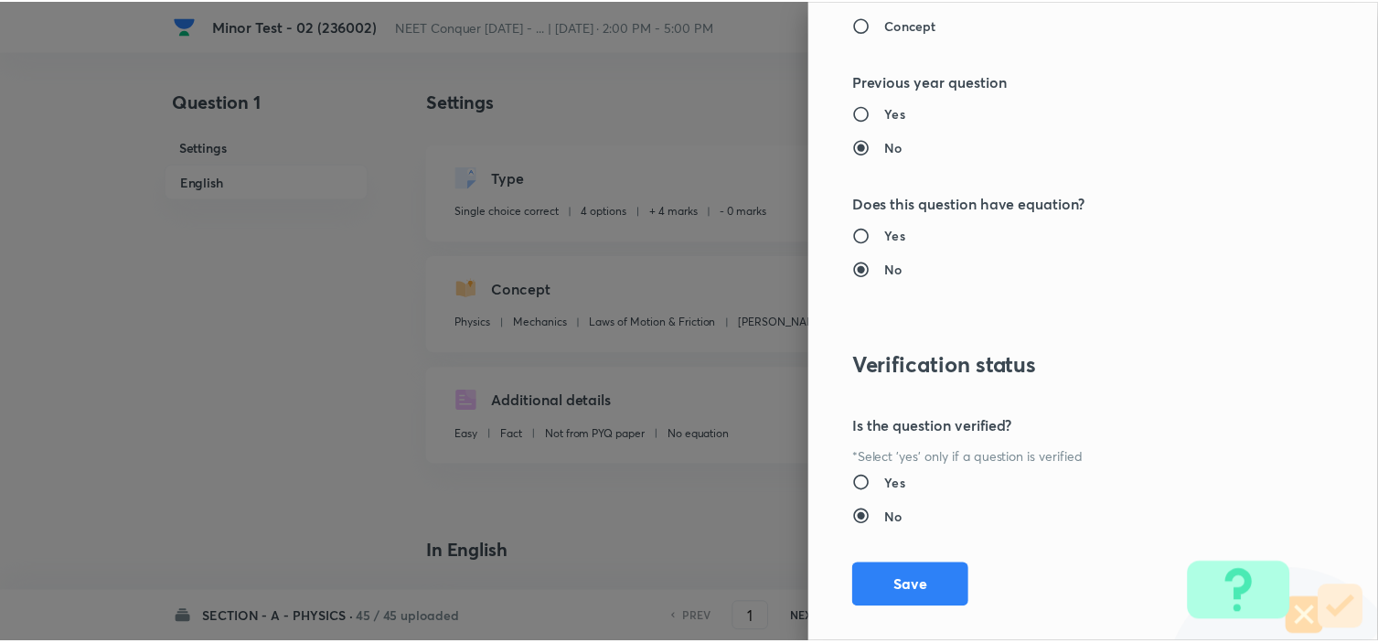
scroll to position [1972, 0]
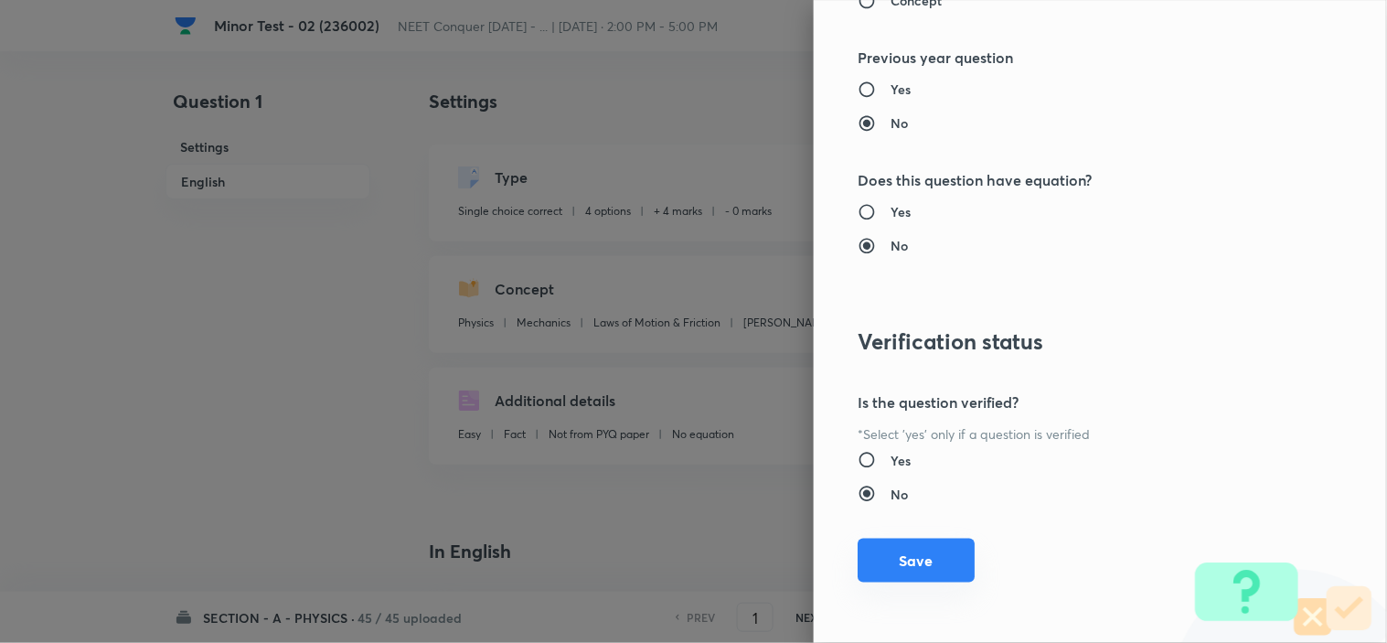
click at [862, 560] on button "Save" at bounding box center [915, 560] width 117 height 44
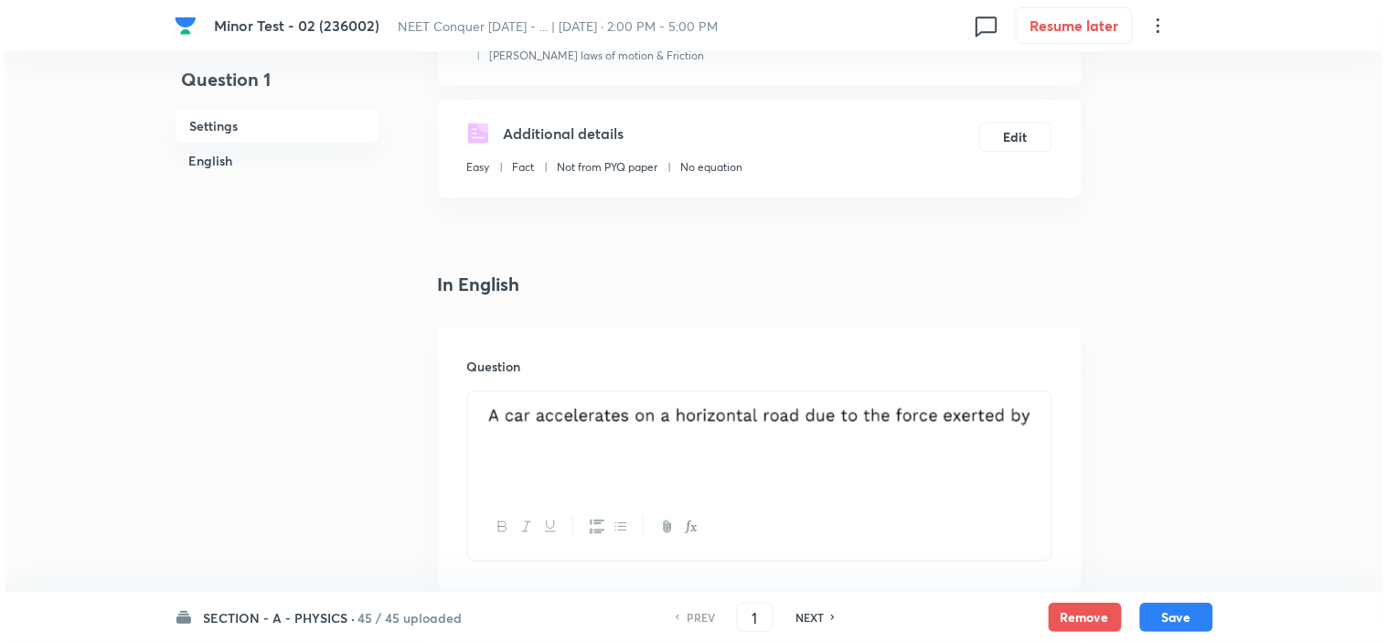
scroll to position [304, 0]
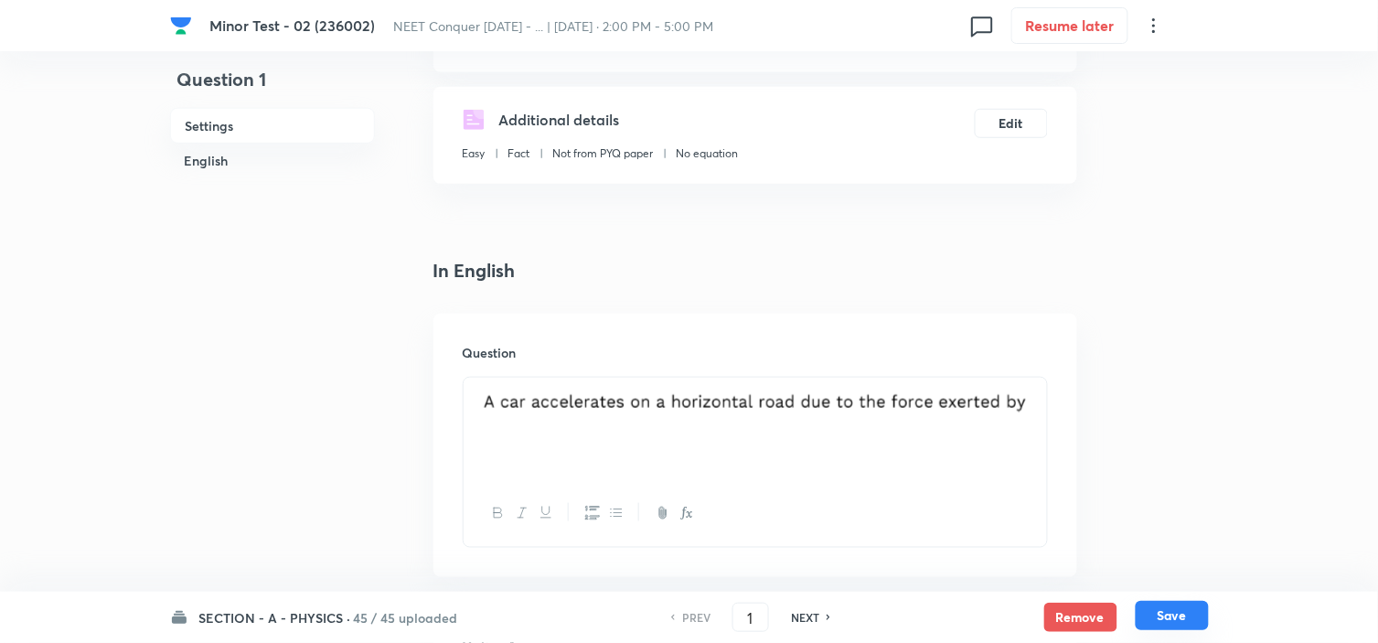
click at [1171, 619] on button "Save" at bounding box center [1171, 615] width 73 height 29
type input "2"
checkbox input "false"
checkbox input "true"
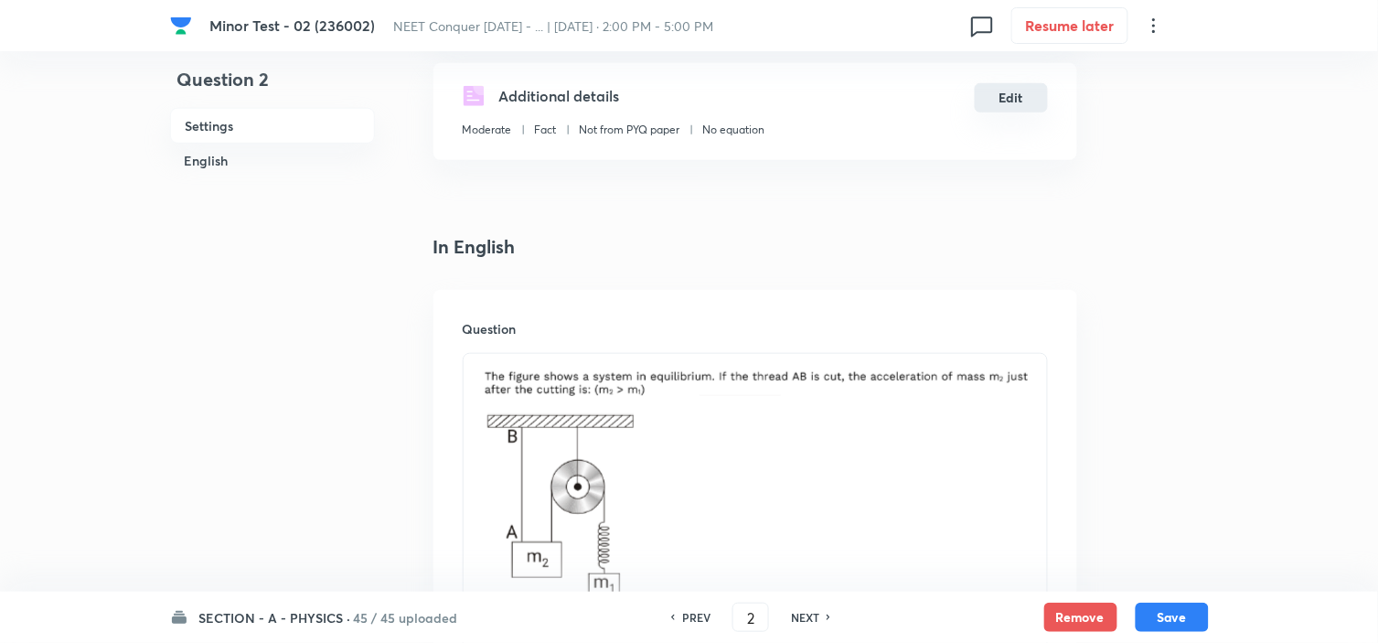
click at [1017, 95] on button "Edit" at bounding box center [1010, 97] width 73 height 29
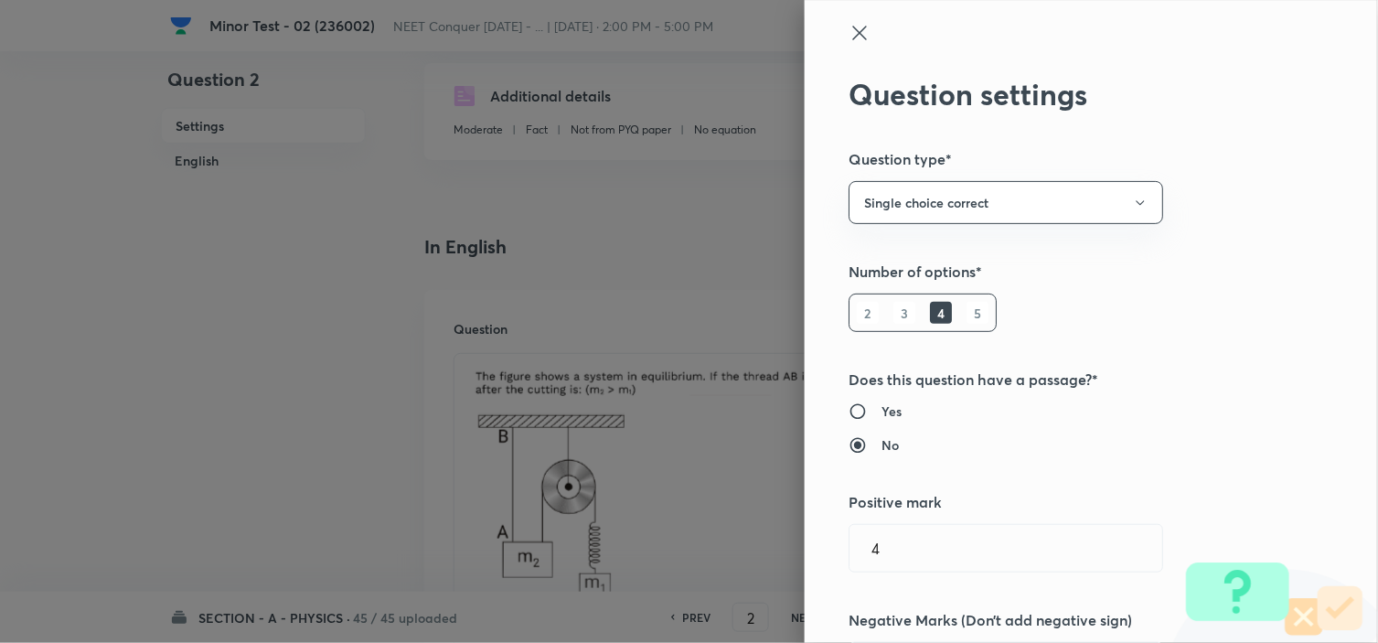
radio input "false"
radio input "true"
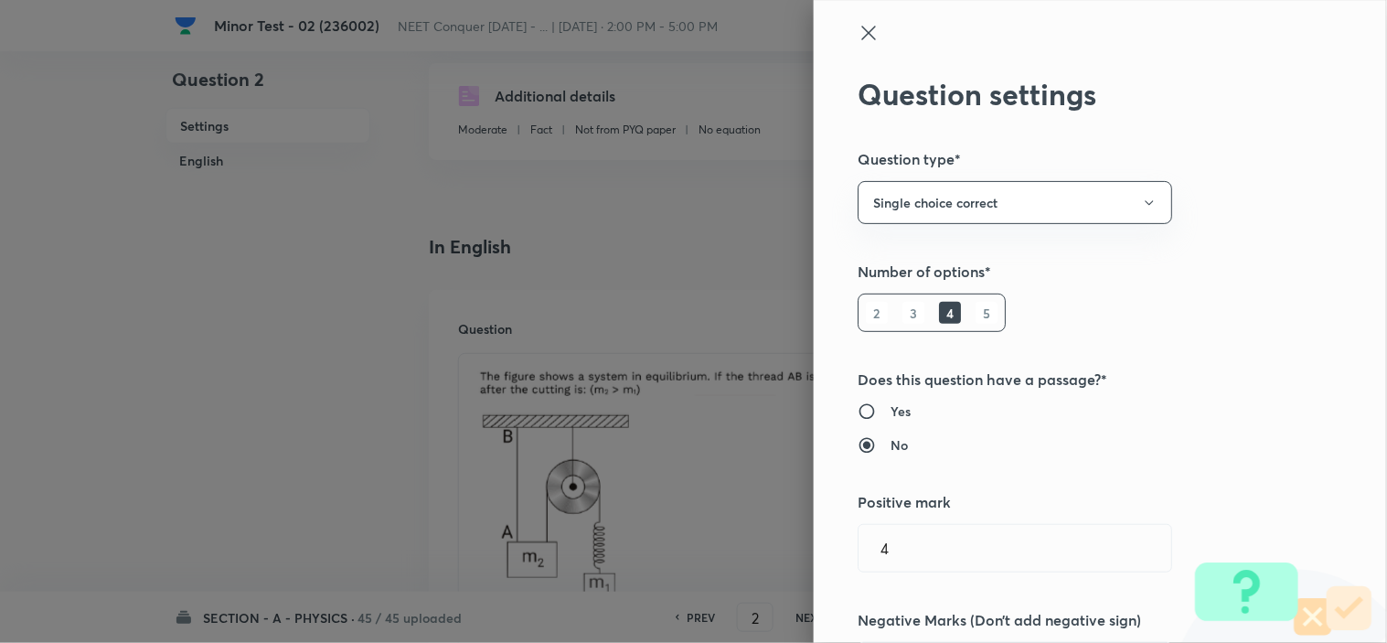
type input "Mechanics"
type input "Laws of Motion & Friction"
type input "[PERSON_NAME] Laws of Motion"
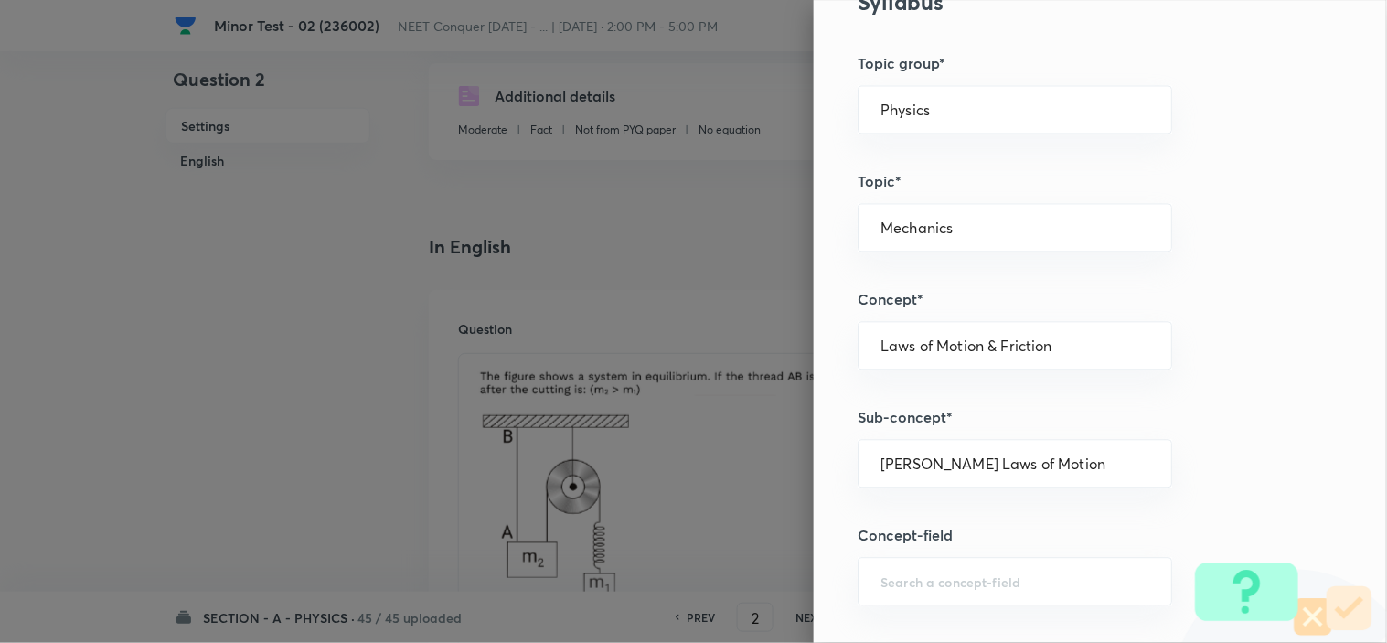
scroll to position [888, 0]
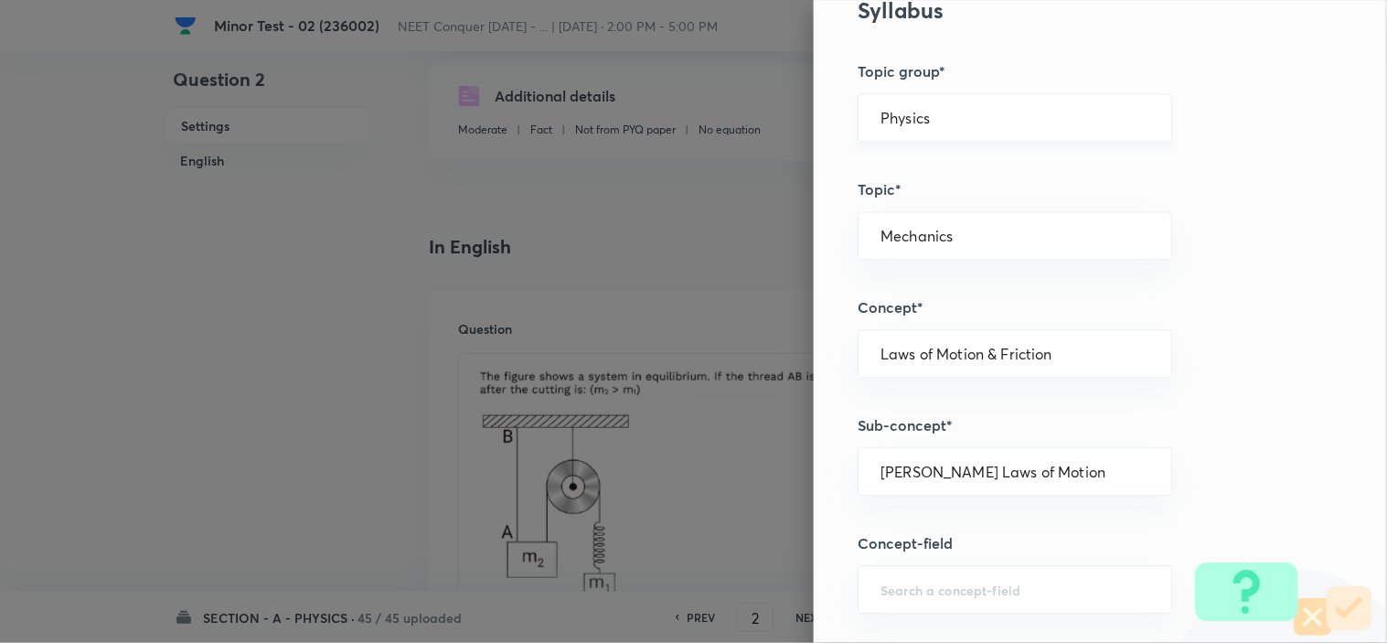
click at [995, 128] on div "Physics ​" at bounding box center [1014, 118] width 314 height 48
click at [944, 115] on input "Physics" at bounding box center [1014, 118] width 269 height 17
click at [912, 165] on li "Physics" at bounding box center [998, 170] width 313 height 33
click at [916, 498] on div "Question settings Question type* Single choice correct Number of options* 2 3 4…" at bounding box center [1100, 321] width 573 height 643
click at [914, 490] on div "​" at bounding box center [1014, 472] width 314 height 48
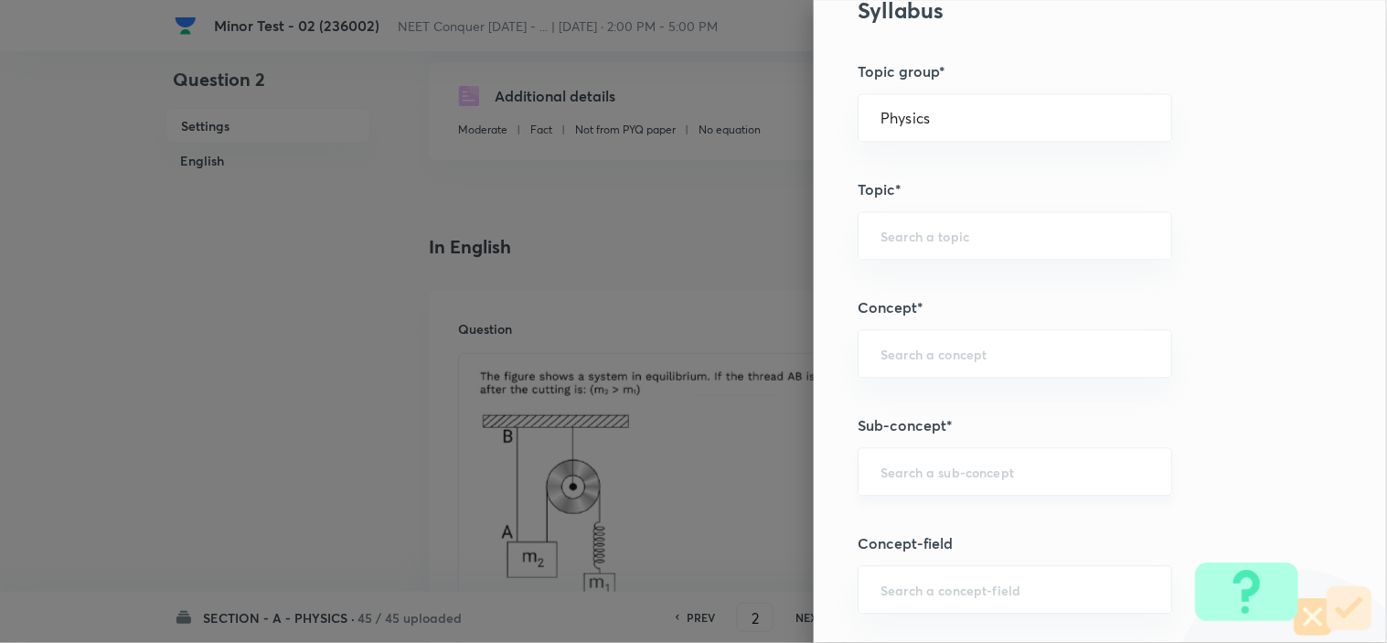
paste input "Newton laws of motion & Friction"
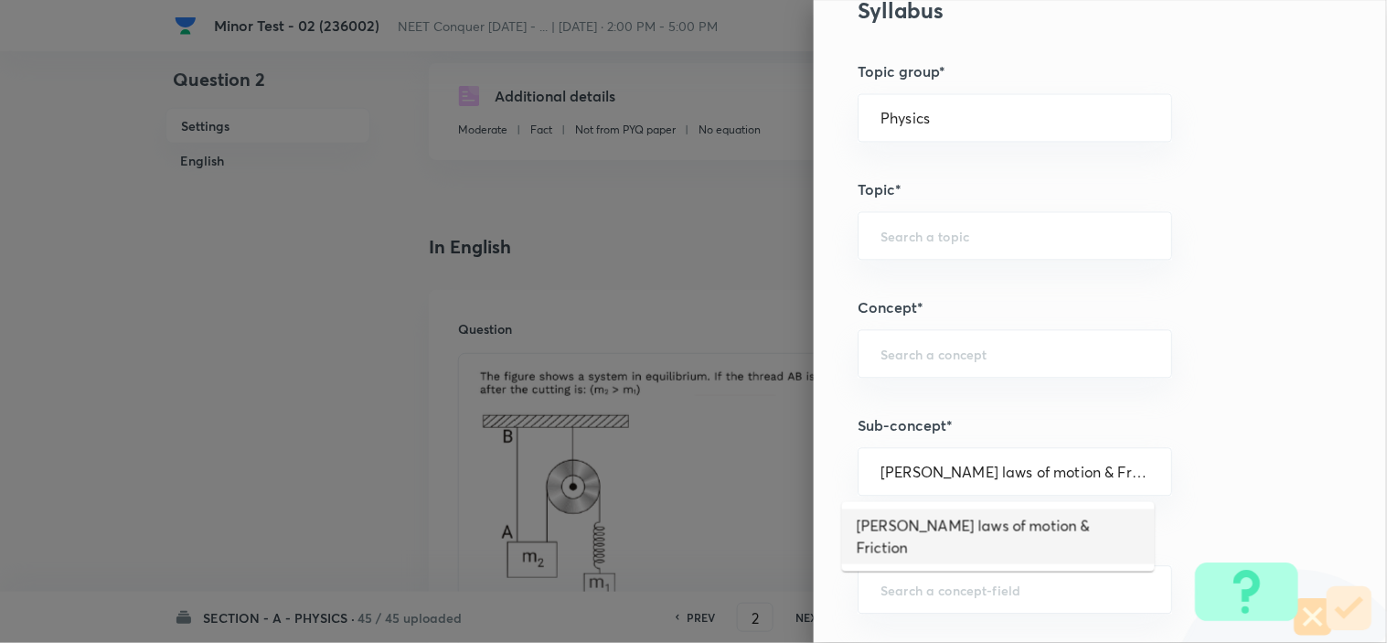
click at [888, 523] on li "Newton laws of motion & Friction" at bounding box center [998, 536] width 313 height 55
type input "Newton laws of motion & Friction"
type input "Newton's laws of motion & Friction"
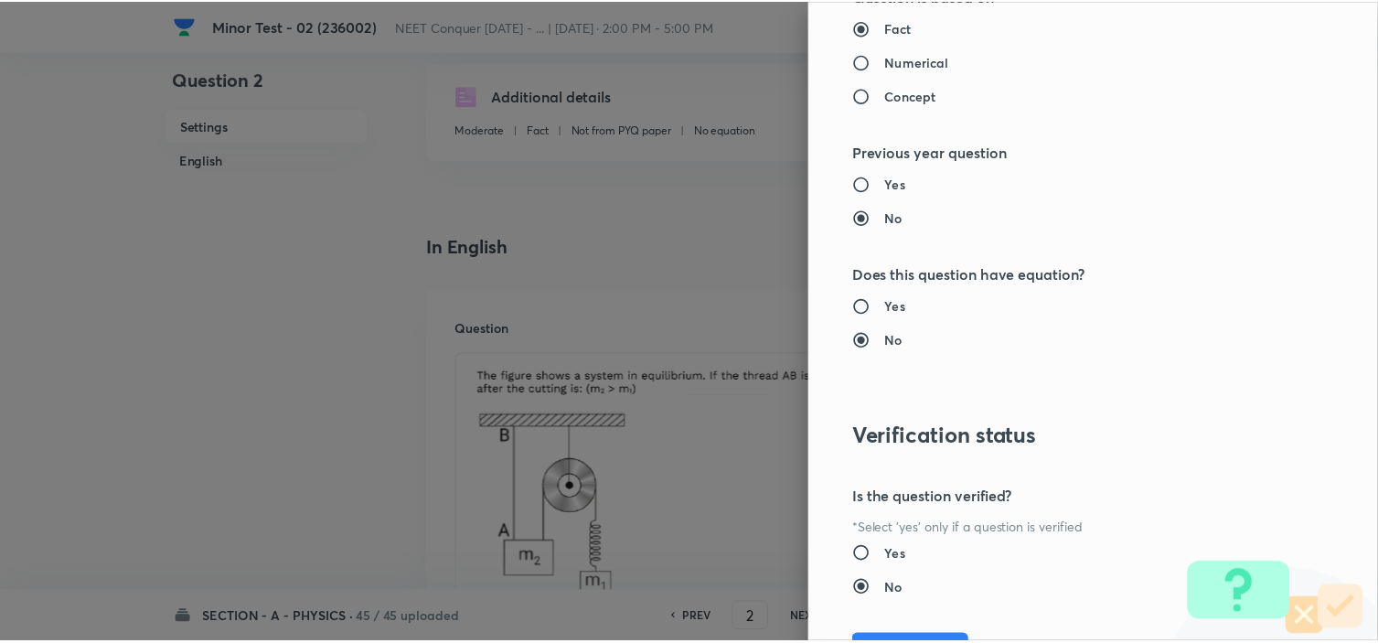
scroll to position [1972, 0]
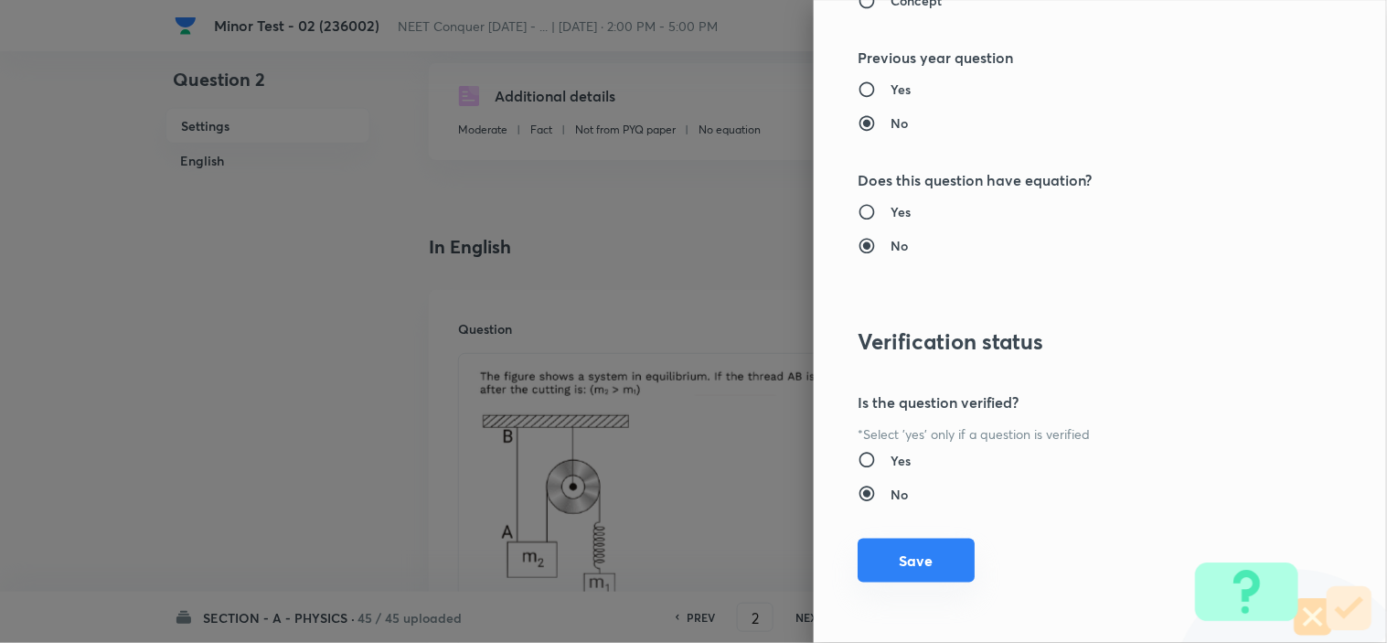
click at [921, 558] on button "Save" at bounding box center [915, 560] width 117 height 44
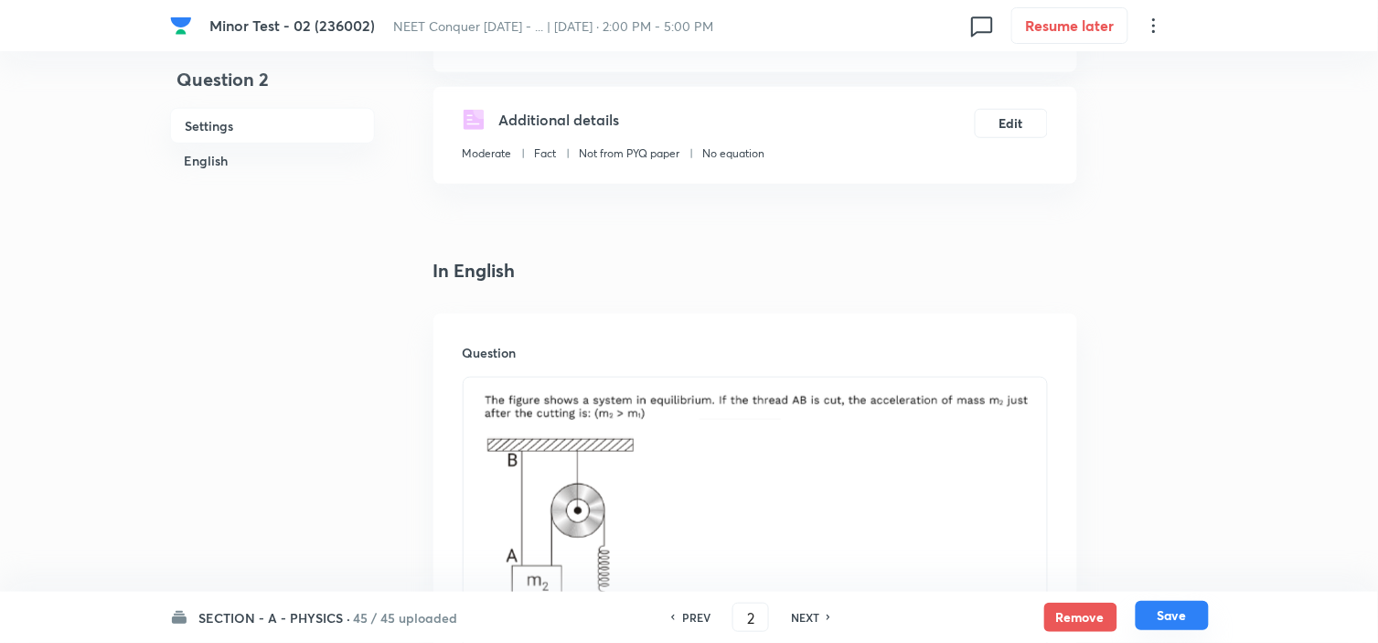
click at [1174, 611] on button "Save" at bounding box center [1171, 615] width 73 height 29
type input "3"
checkbox input "false"
checkbox input "true"
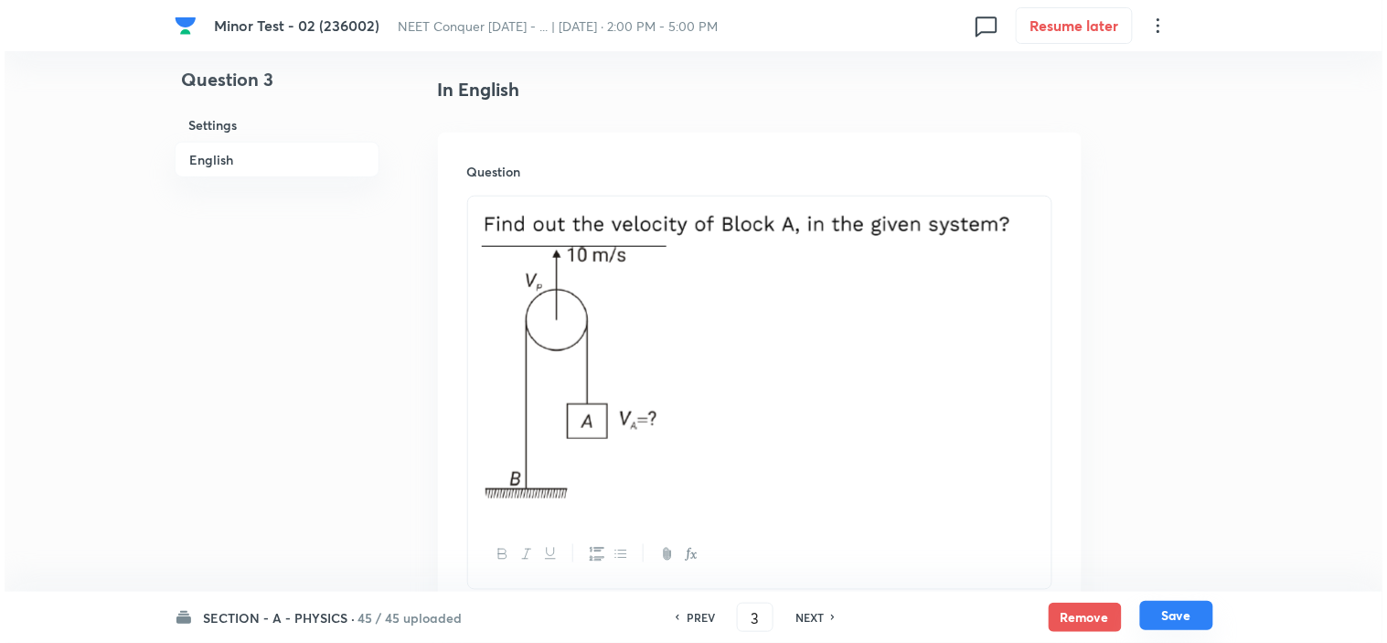
scroll to position [0, 0]
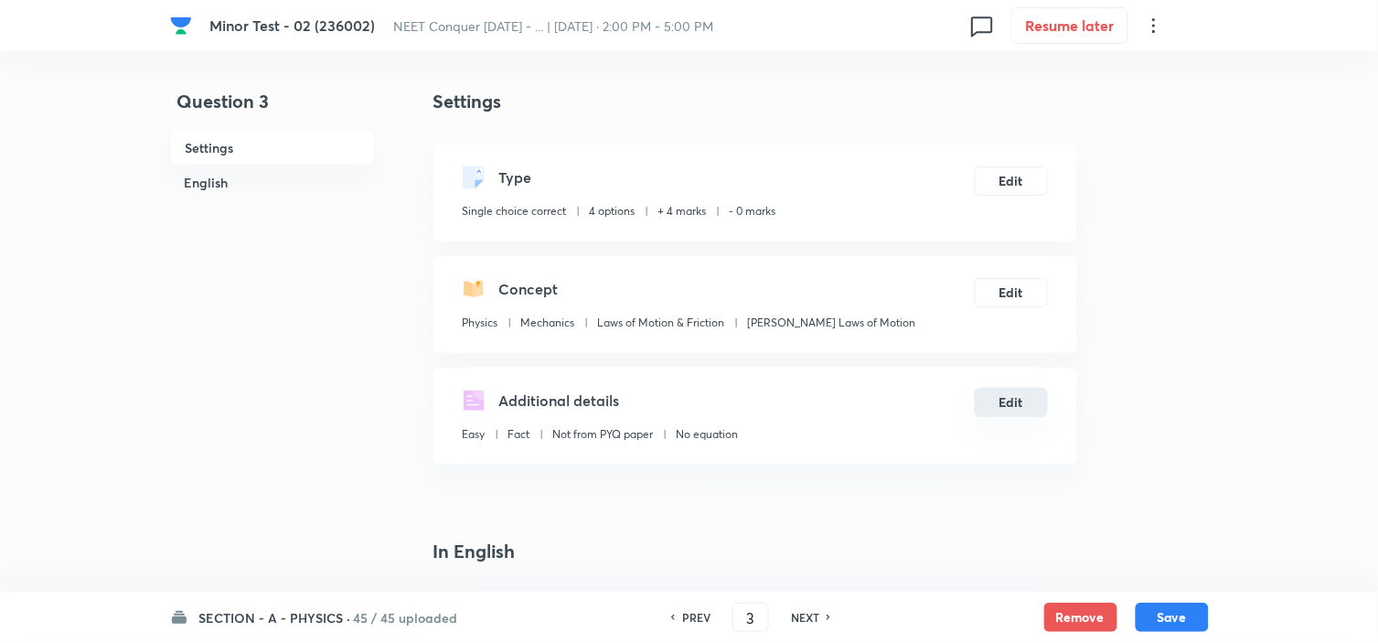
click at [1004, 404] on button "Edit" at bounding box center [1010, 402] width 73 height 29
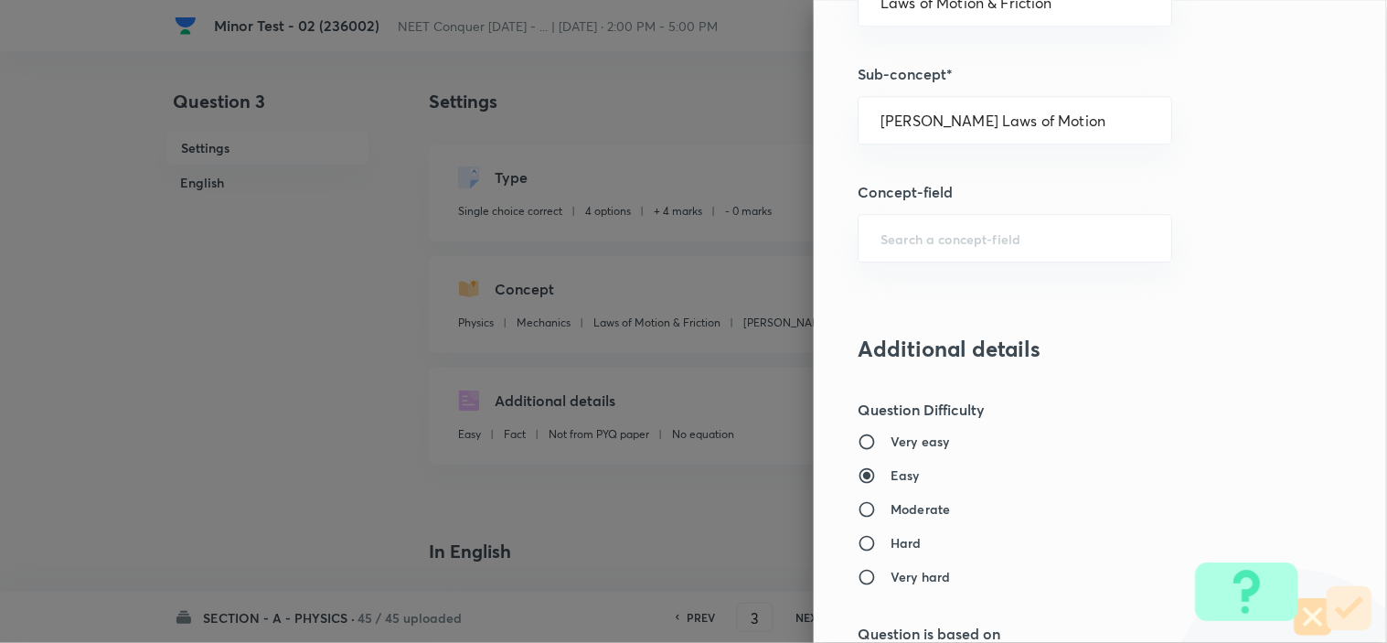
scroll to position [1240, 0]
click at [994, 186] on h5 "Concept-field" at bounding box center [1069, 192] width 424 height 22
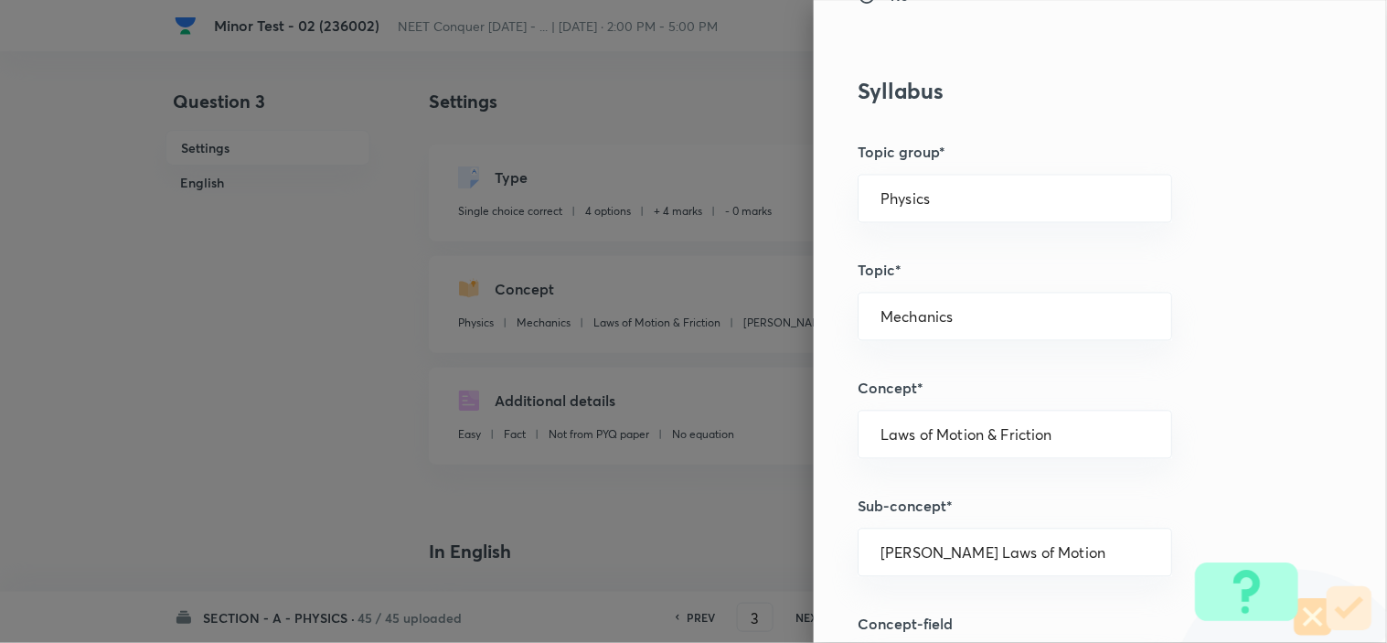
scroll to position [806, 0]
click at [946, 199] on input "Physics" at bounding box center [1014, 199] width 269 height 17
click at [890, 261] on li "Physics" at bounding box center [998, 252] width 313 height 33
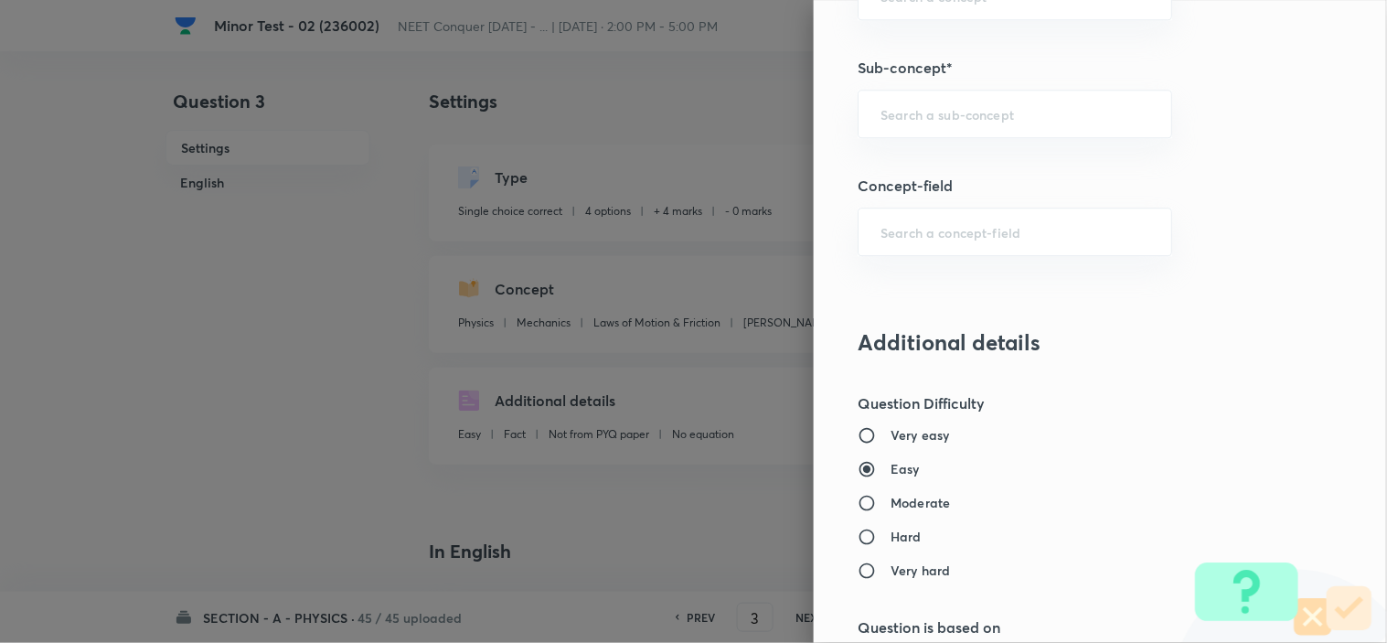
scroll to position [1248, 0]
click at [994, 110] on input "text" at bounding box center [1014, 111] width 269 height 17
paste input "Newton laws of motion & Friction"
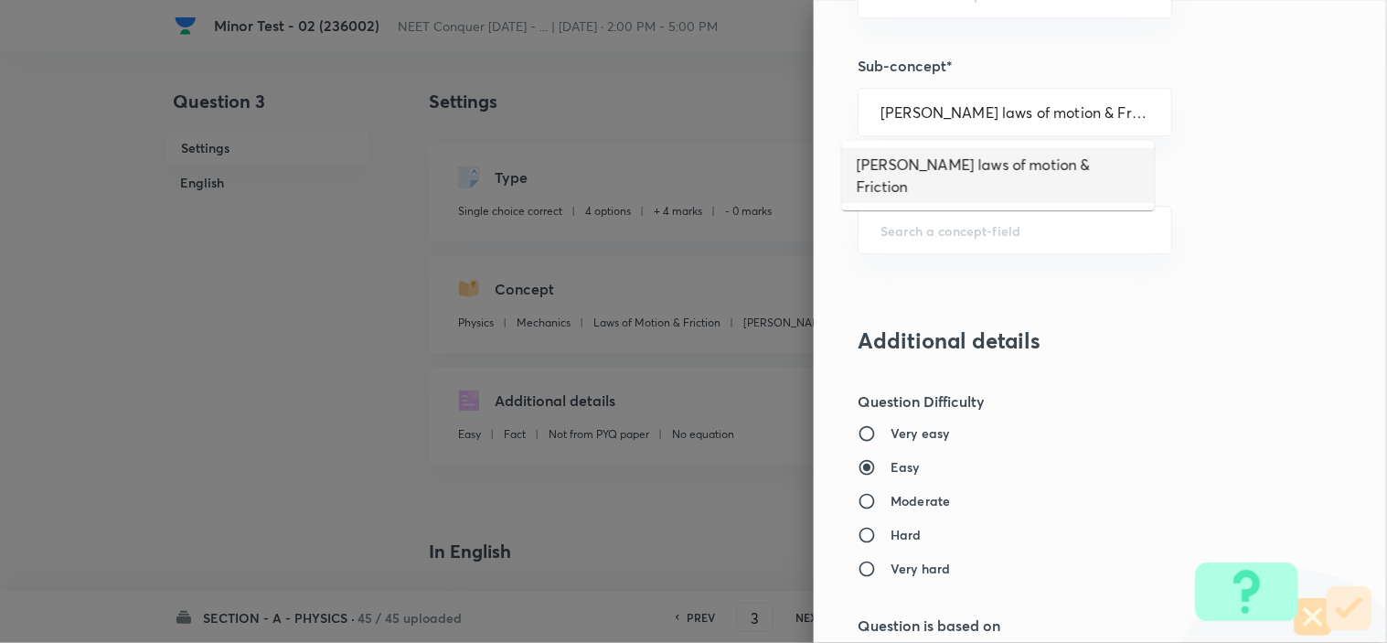
click at [952, 158] on li "Newton laws of motion & Friction" at bounding box center [998, 175] width 313 height 55
type input "Newton laws of motion & Friction"
type input "Newton's laws of motion & Friction"
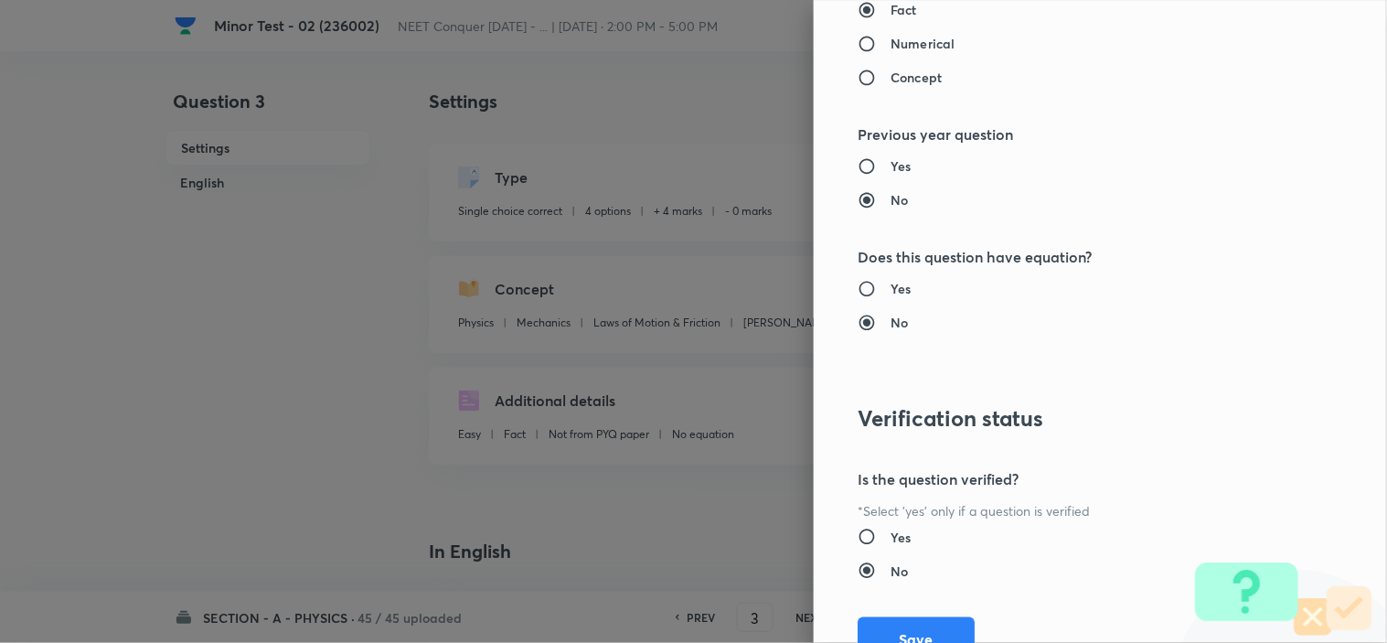
scroll to position [1972, 0]
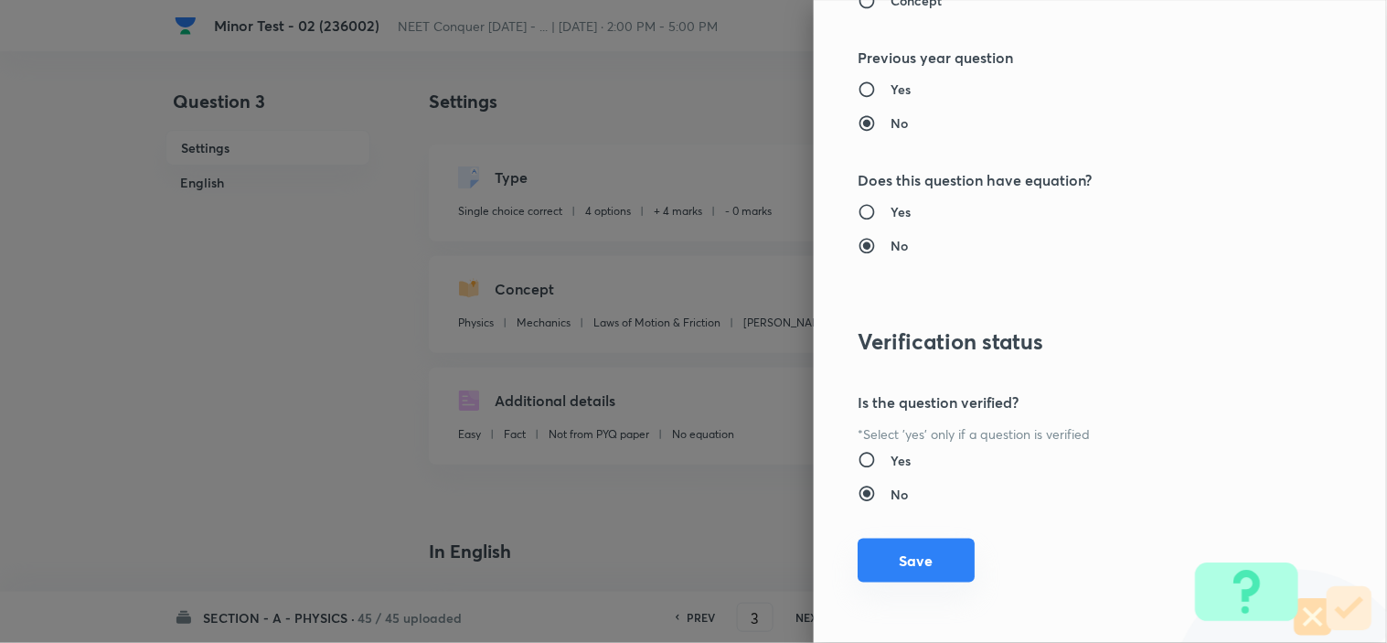
click at [936, 572] on button "Save" at bounding box center [915, 560] width 117 height 44
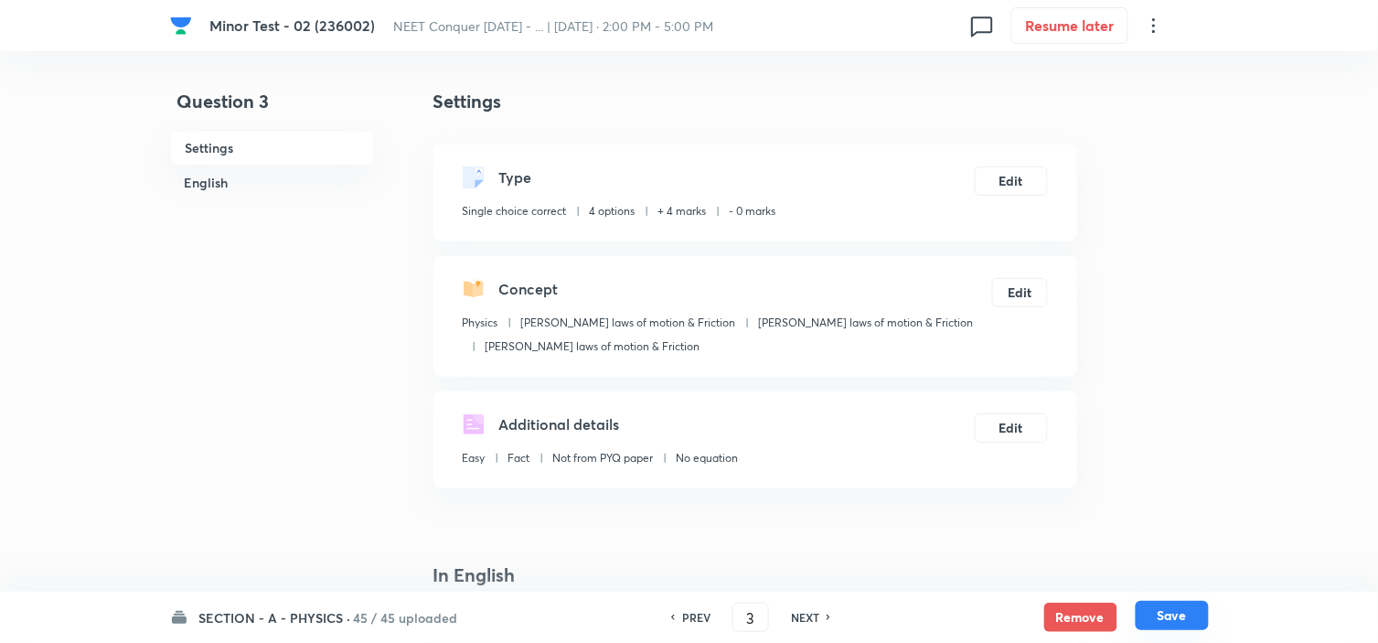
click at [1198, 610] on button "Save" at bounding box center [1171, 615] width 73 height 29
type input "4"
checkbox input "false"
checkbox input "true"
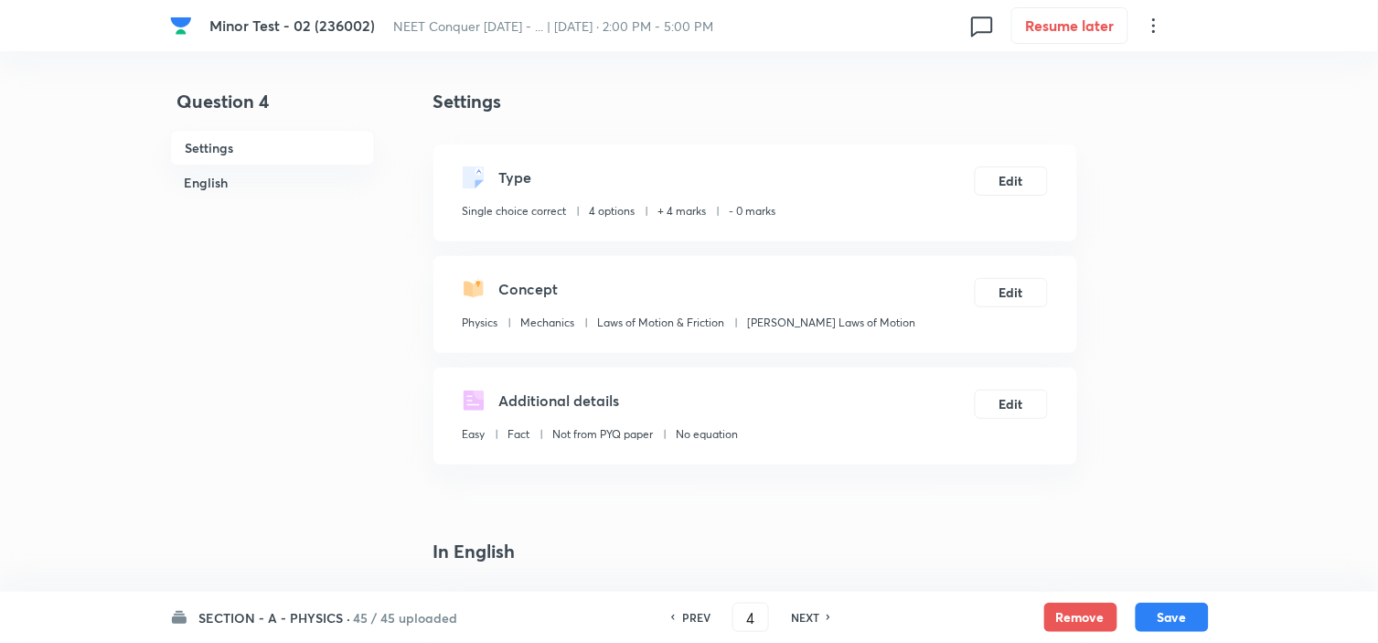
click at [1007, 307] on div "Concept Physics Mechanics Laws of Motion & Friction Newton's Laws of Motion Edit" at bounding box center [755, 304] width 644 height 97
click at [1009, 303] on button "Edit" at bounding box center [1010, 290] width 73 height 29
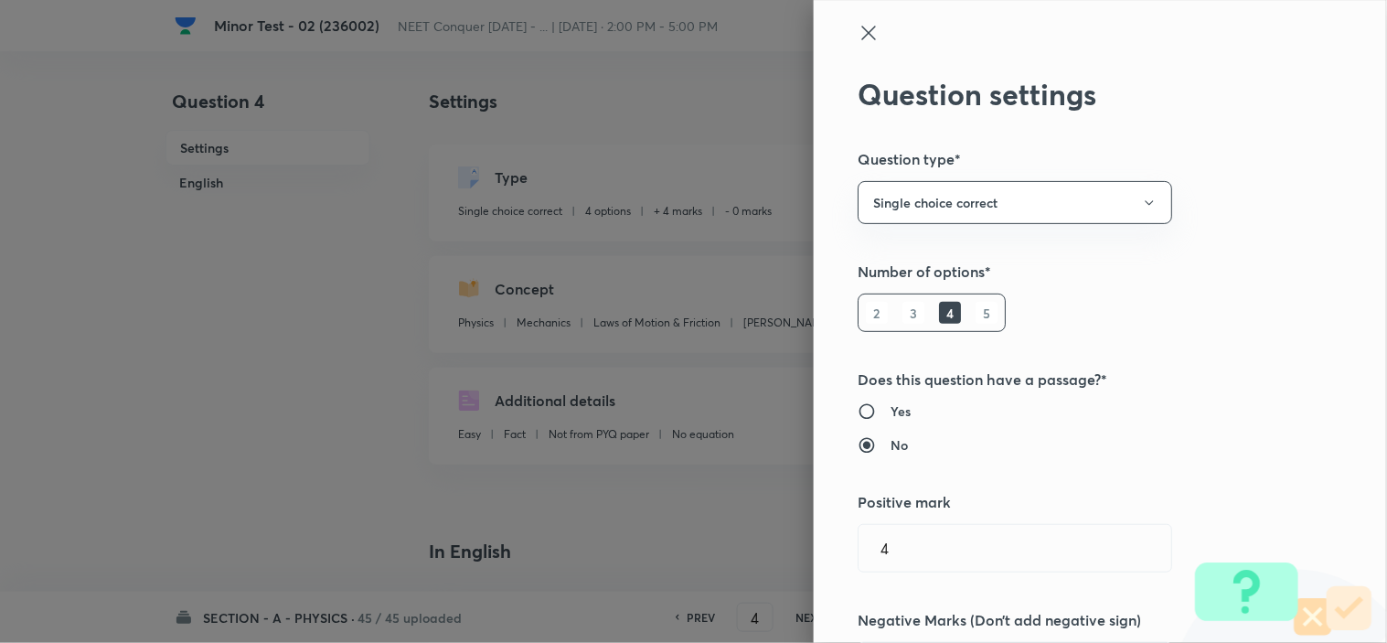
type input "Mechanics"
type input "Laws of Motion & Friction"
type input "[PERSON_NAME] Laws of Motion"
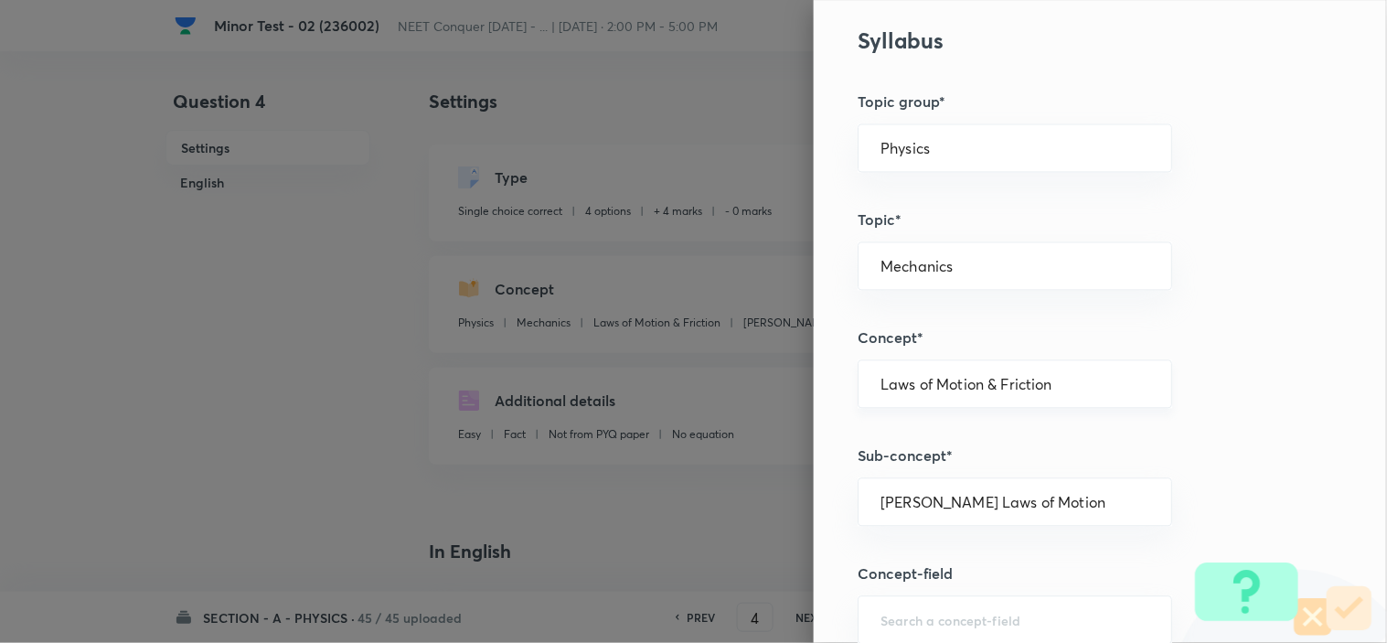
scroll to position [710, 0]
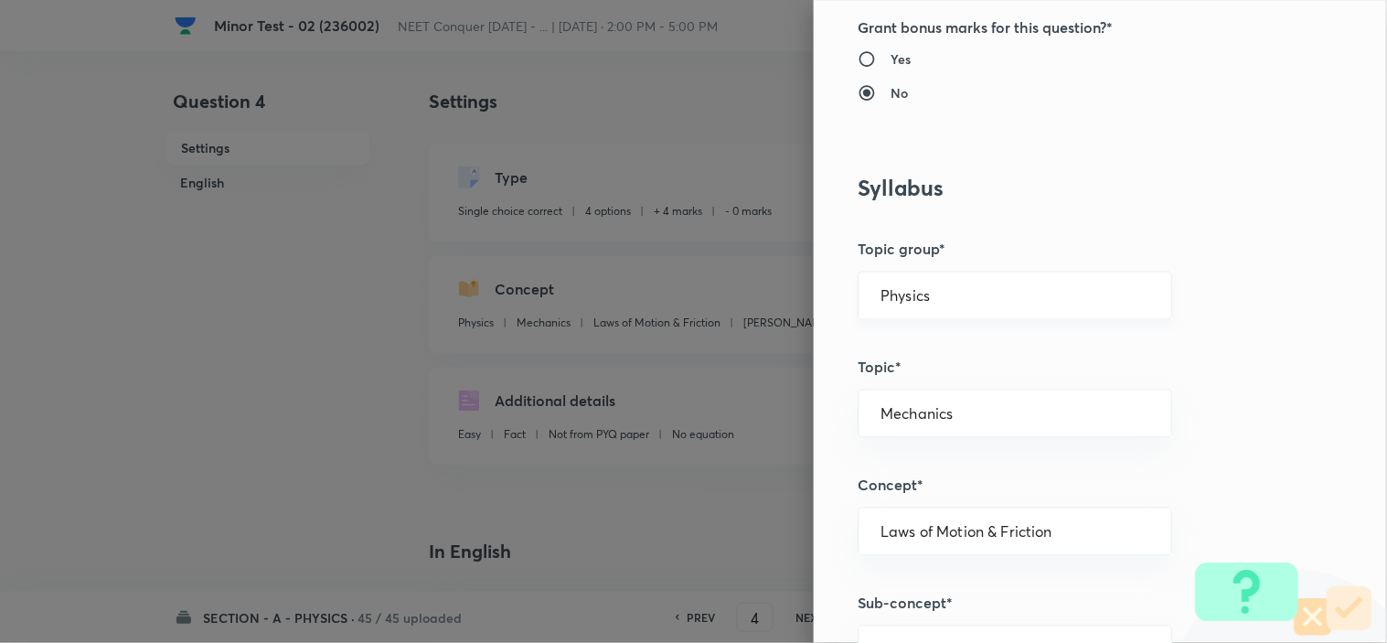
click at [924, 284] on div "Physics ​" at bounding box center [1014, 295] width 314 height 48
click at [928, 299] on input "Physics" at bounding box center [1014, 295] width 269 height 17
click at [903, 348] on li "Physics" at bounding box center [998, 347] width 313 height 33
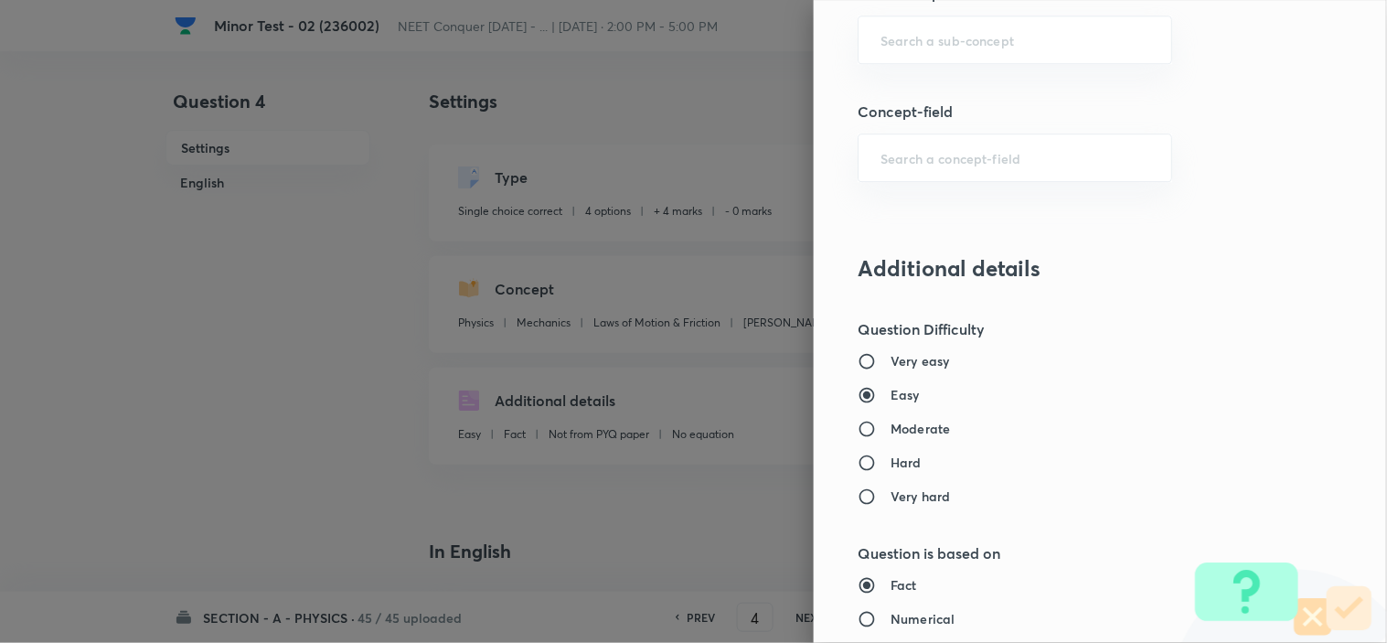
scroll to position [1117, 0]
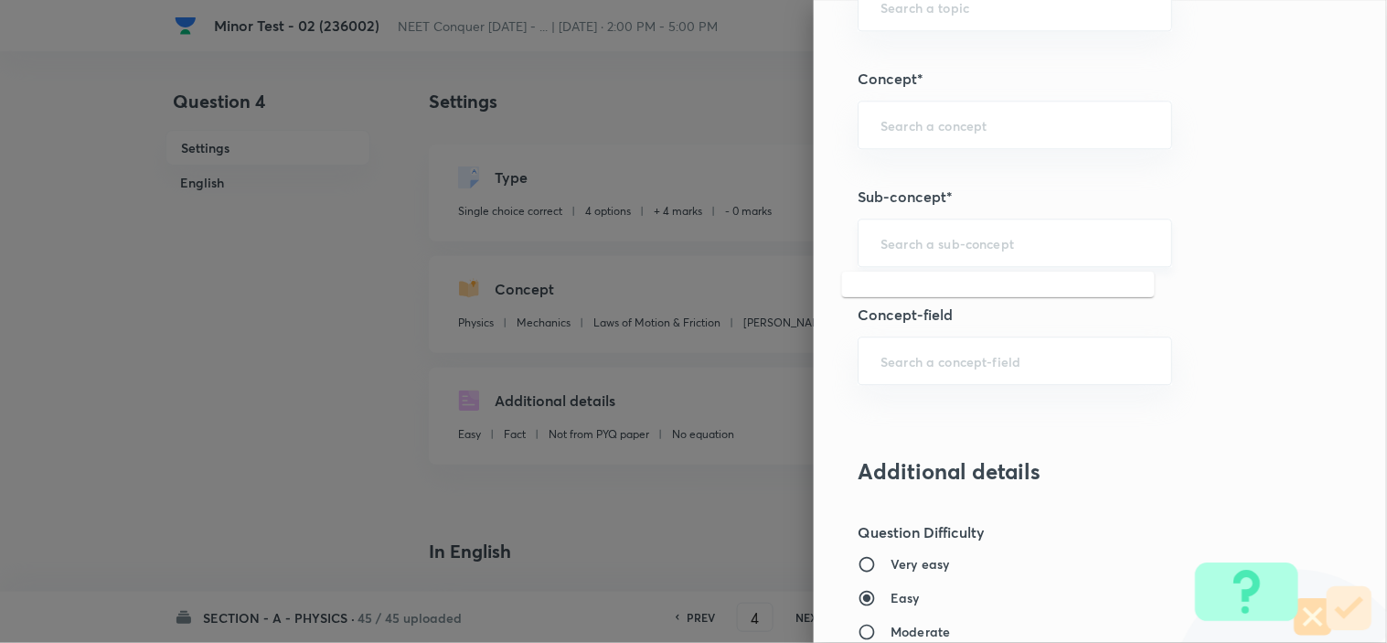
click at [960, 241] on input "text" at bounding box center [1014, 242] width 269 height 17
paste input "Newton laws of motion & Friction"
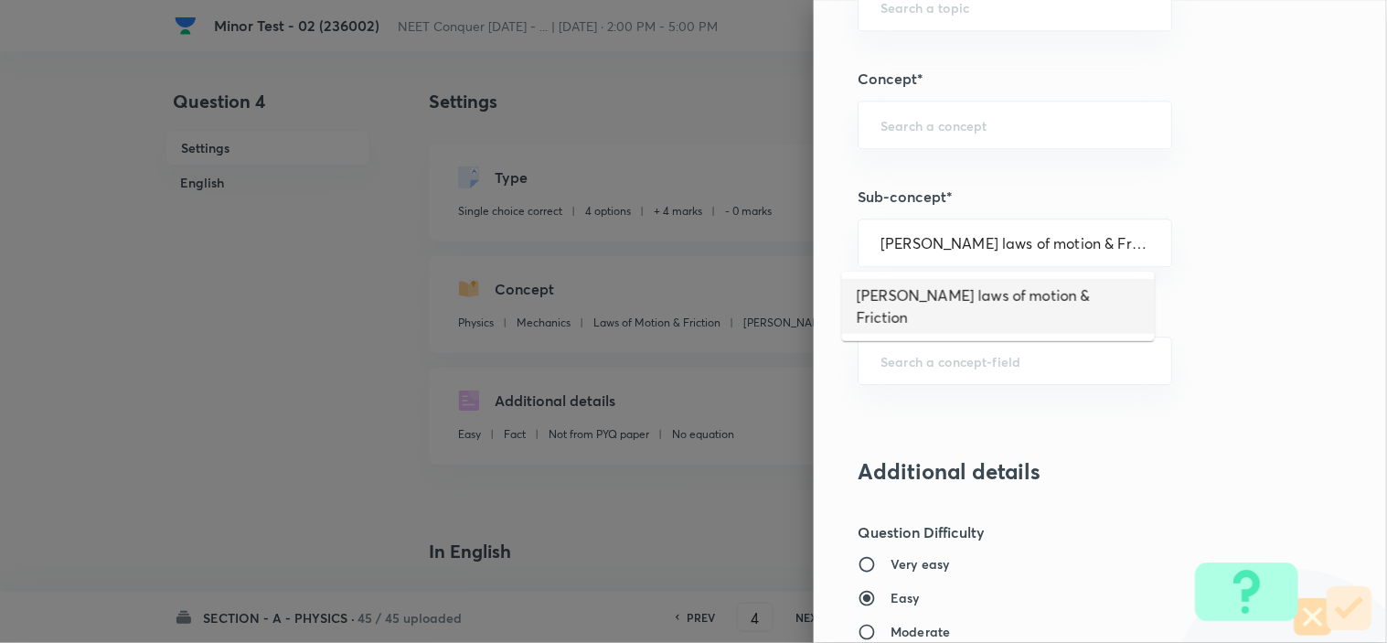
click at [994, 296] on li "Newton laws of motion & Friction" at bounding box center [998, 306] width 313 height 55
type input "Newton laws of motion & Friction"
type input "Newton's laws of motion & Friction"
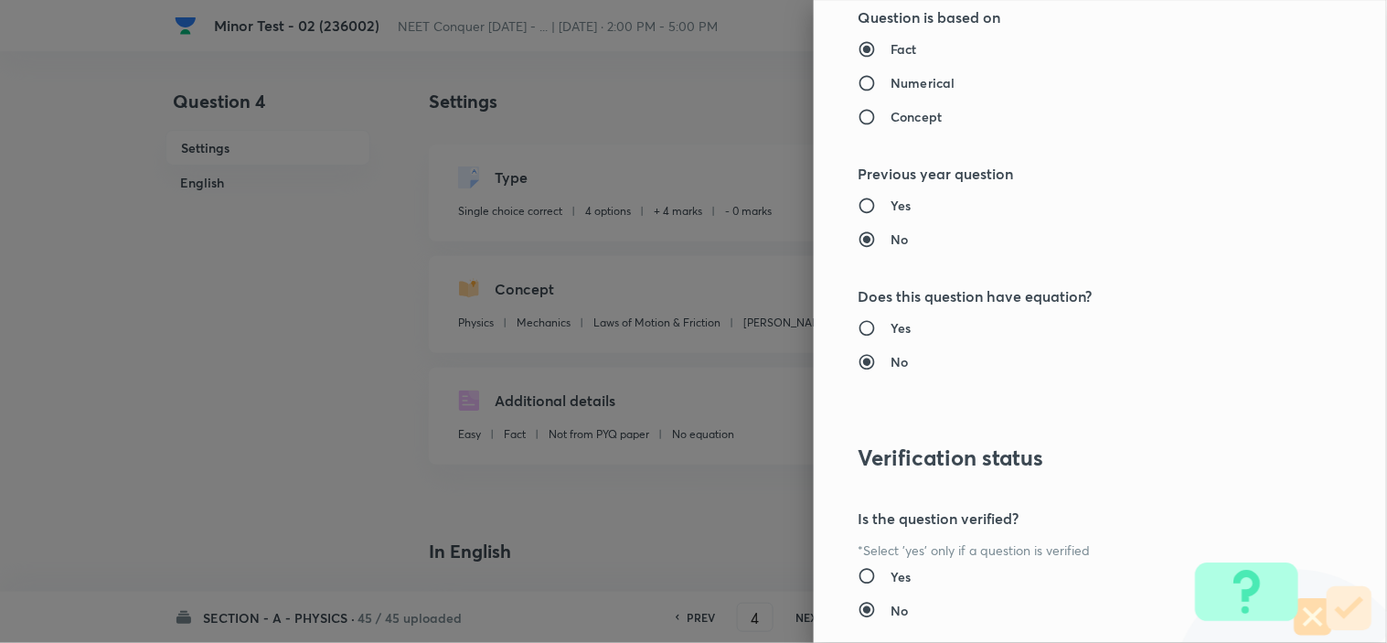
scroll to position [1972, 0]
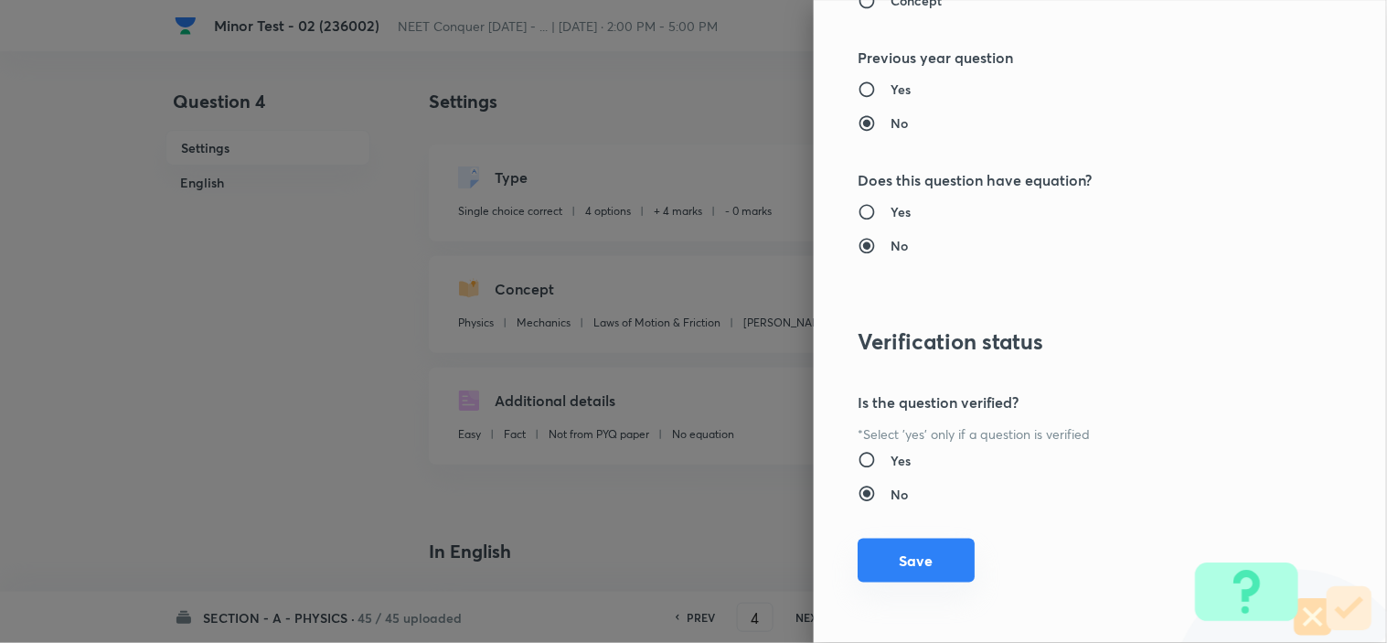
click at [902, 552] on button "Save" at bounding box center [915, 560] width 117 height 44
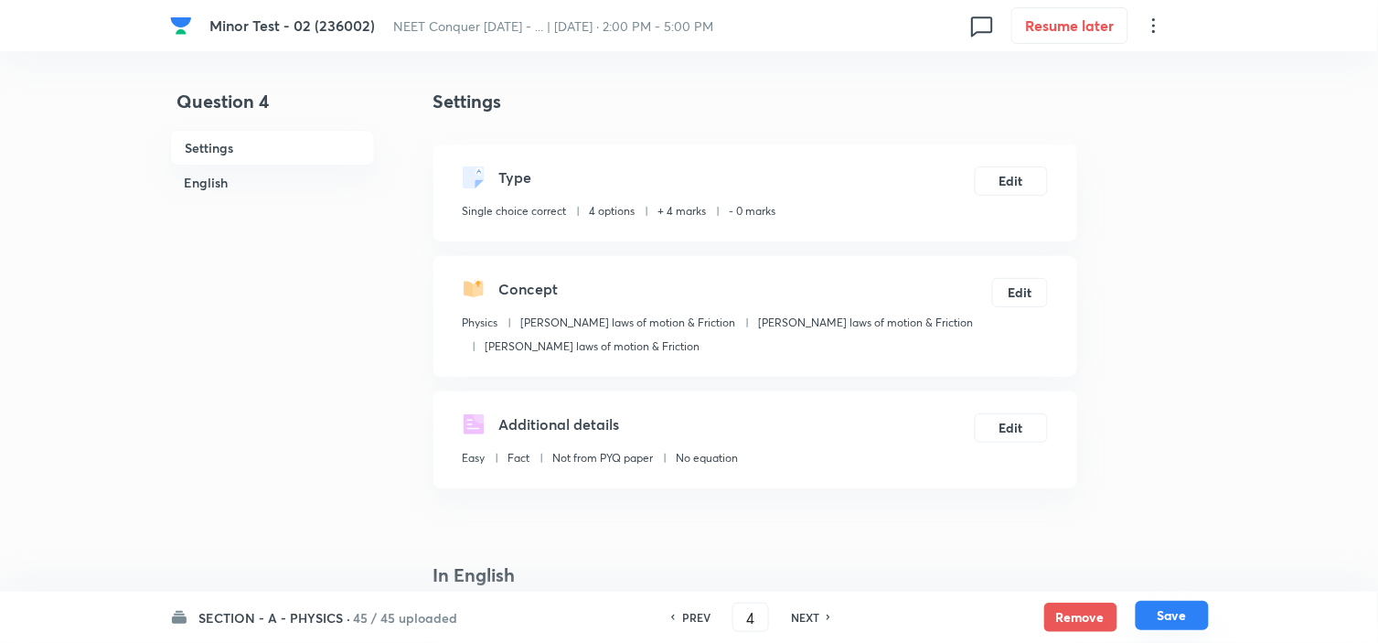
click at [1168, 607] on button "Save" at bounding box center [1171, 615] width 73 height 29
type input "5"
checkbox input "false"
checkbox input "true"
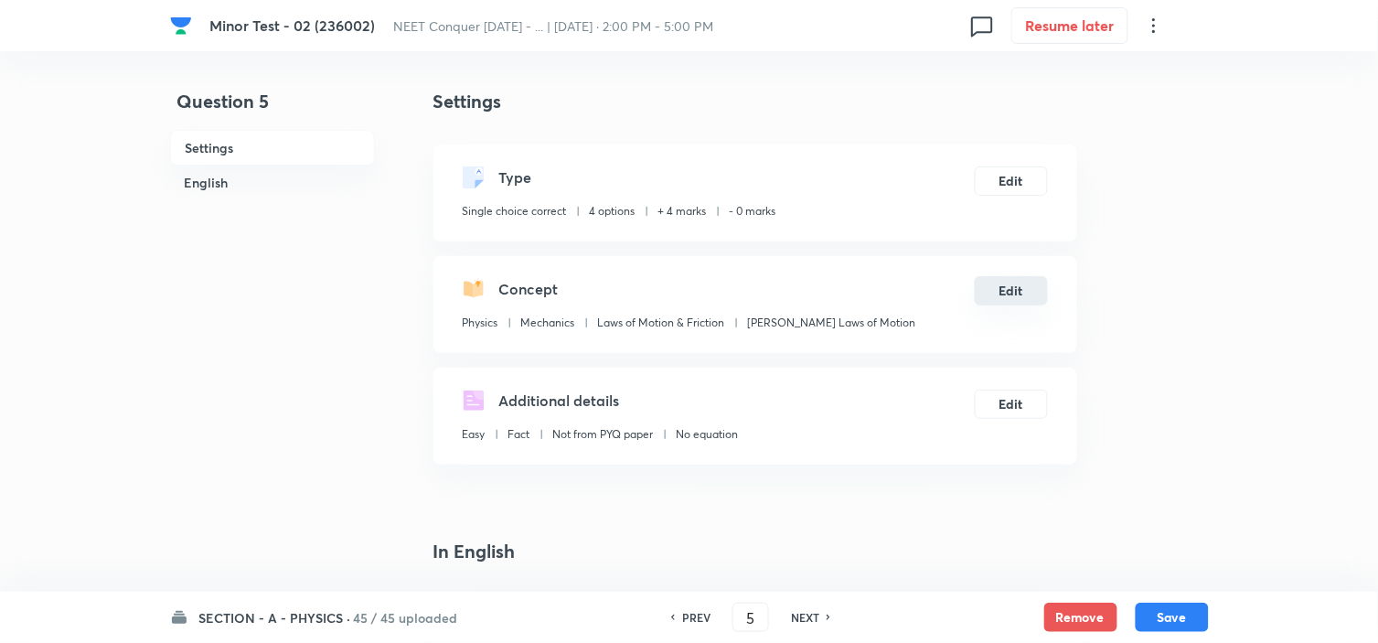
click at [1018, 293] on button "Edit" at bounding box center [1010, 290] width 73 height 29
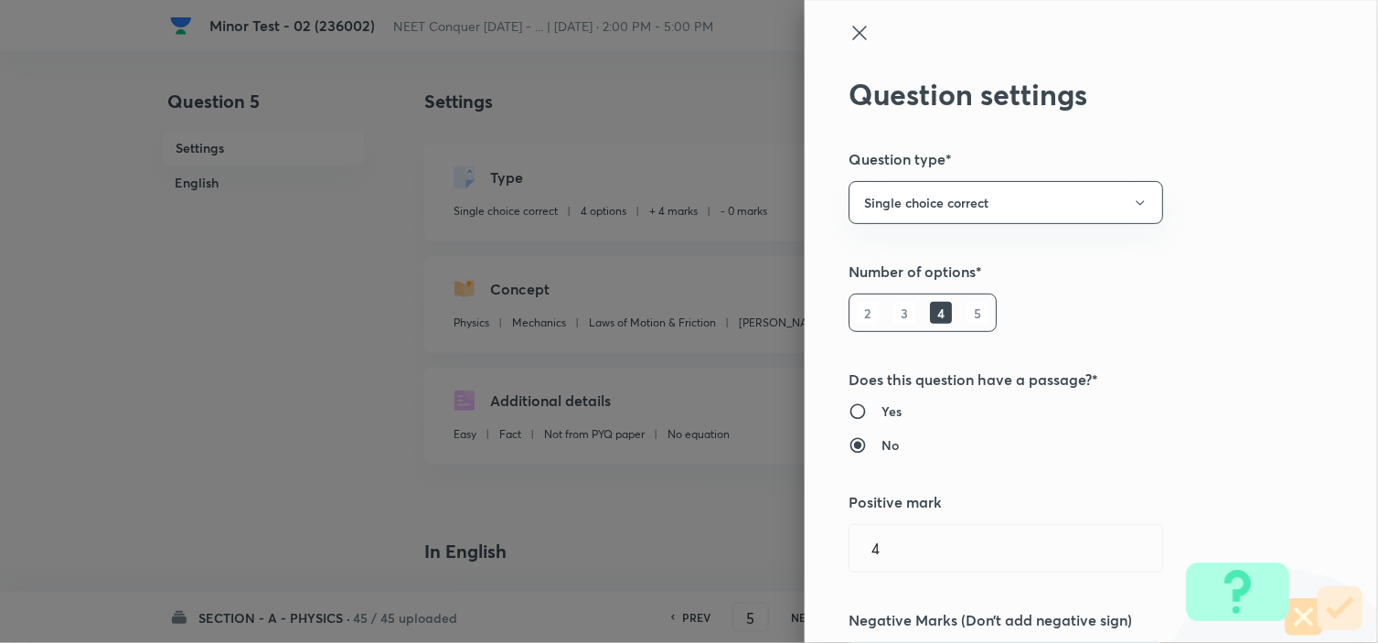
type input "Mechanics"
type input "Laws of Motion & Friction"
type input "[PERSON_NAME] Laws of Motion"
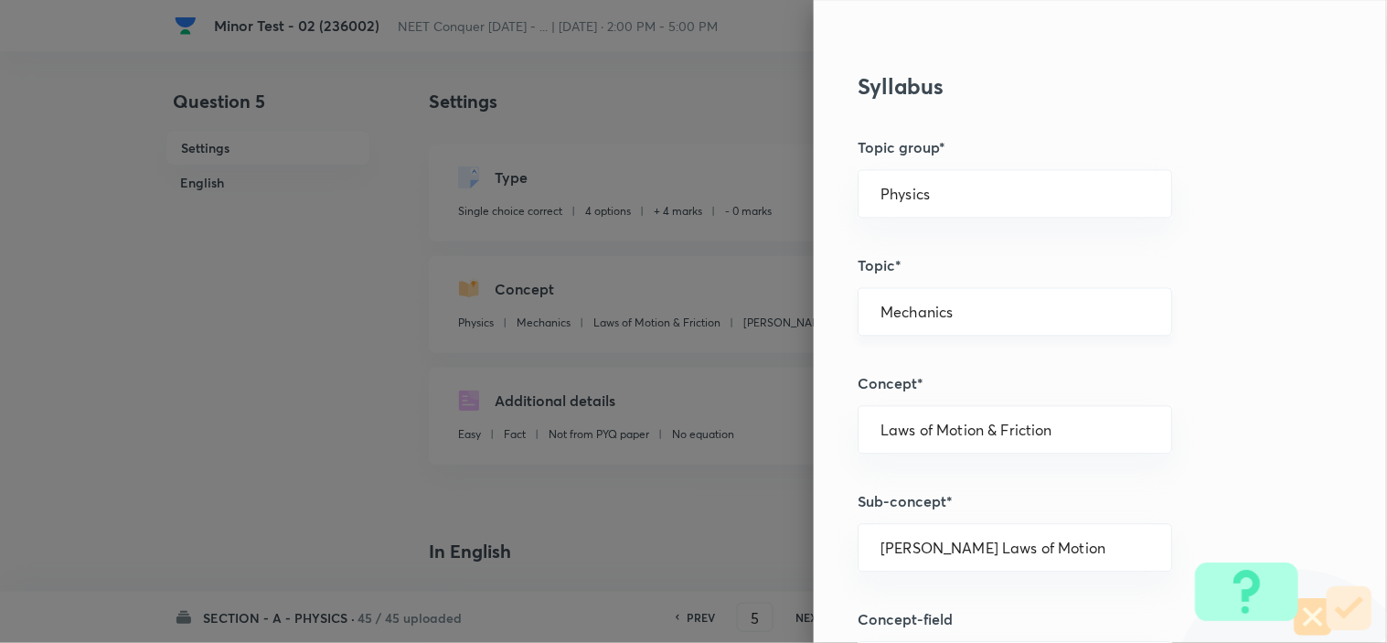
scroll to position [710, 0]
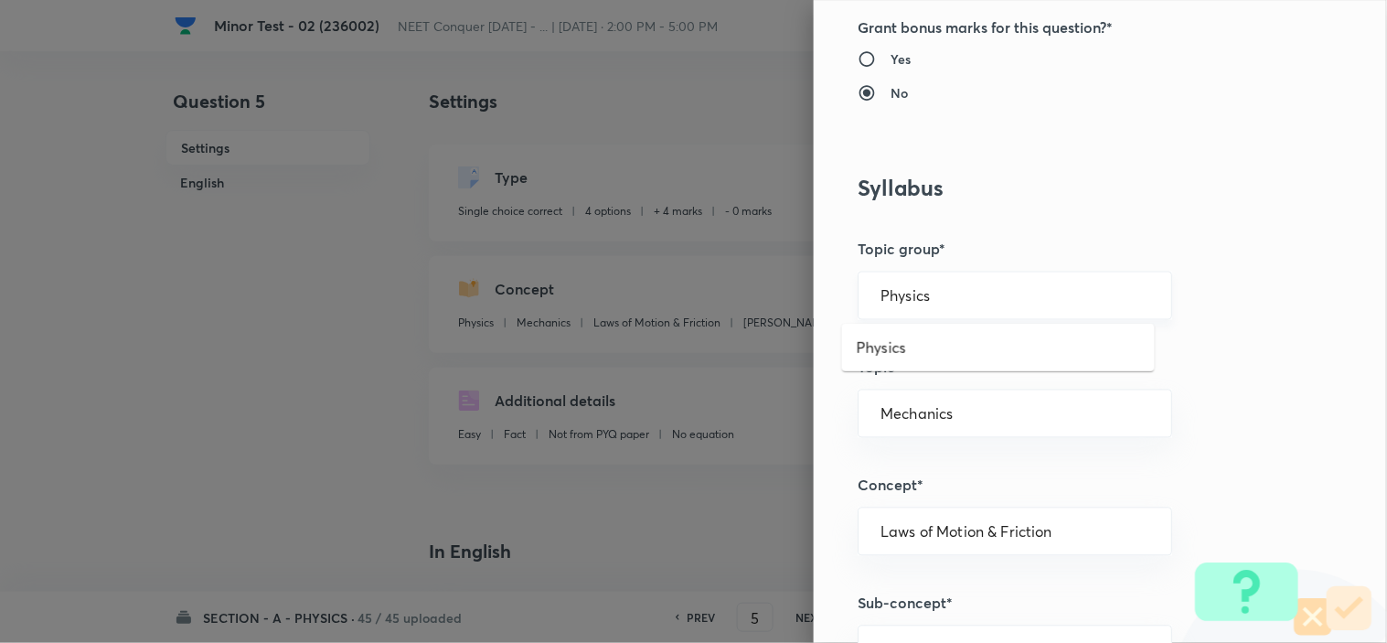
click at [945, 302] on input "Physics" at bounding box center [1014, 295] width 269 height 17
click at [864, 351] on li "Physics" at bounding box center [998, 347] width 313 height 33
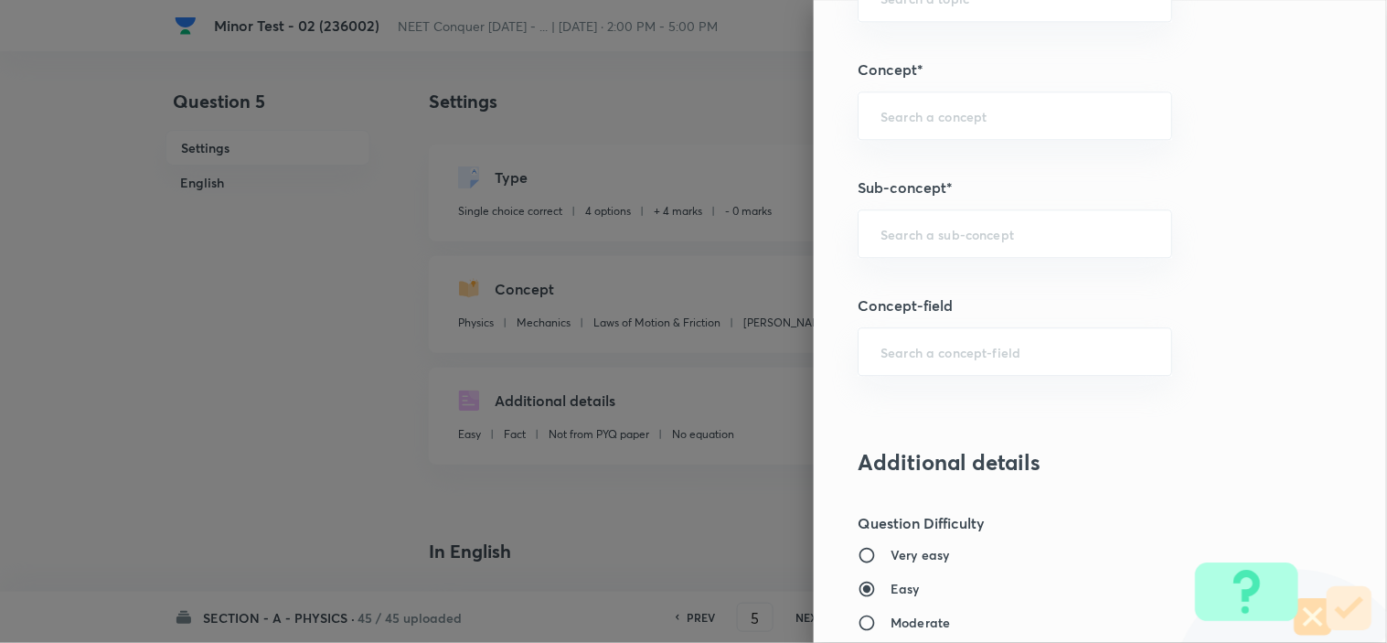
scroll to position [1117, 0]
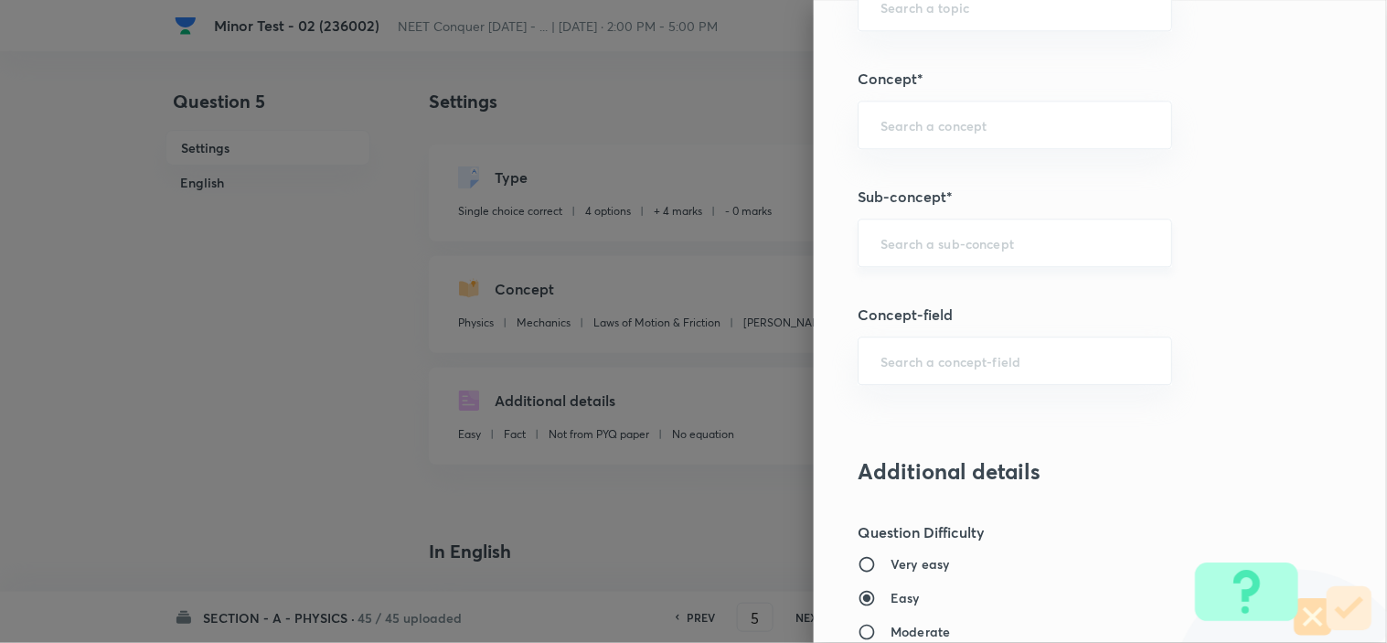
click at [971, 251] on div "​" at bounding box center [1014, 242] width 314 height 48
paste input "Newton laws of motion & Friction"
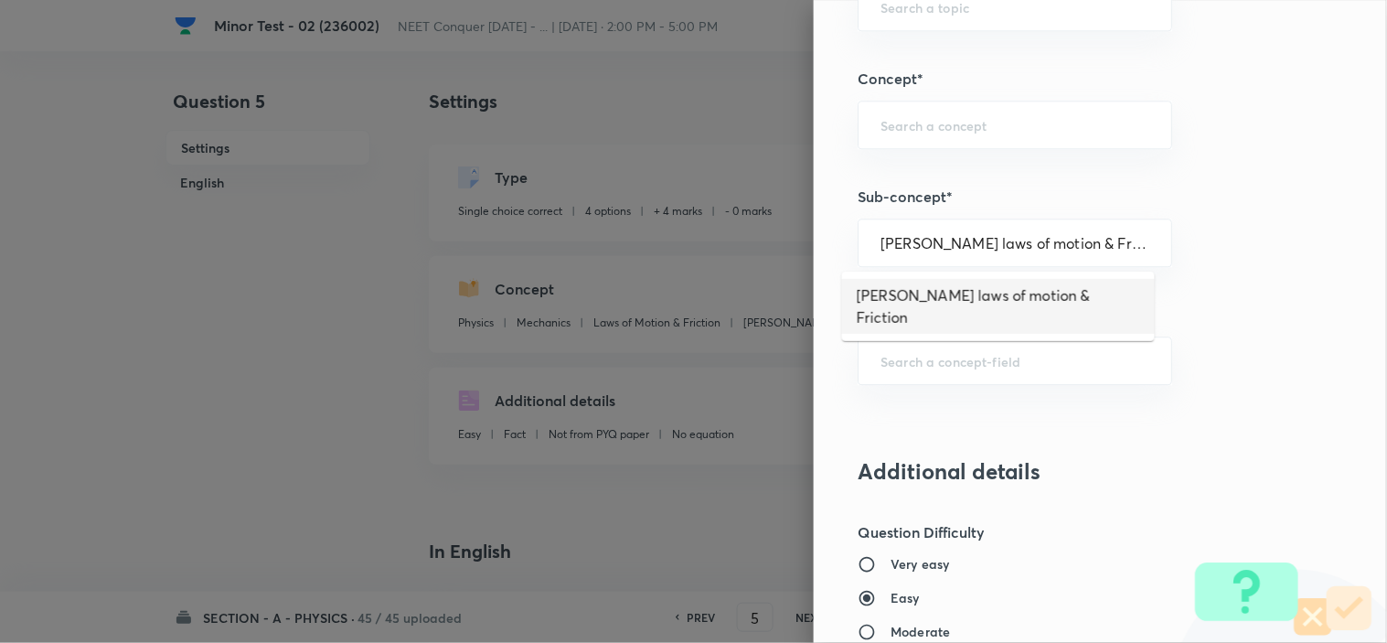
click at [1004, 297] on li "Newton laws of motion & Friction" at bounding box center [998, 306] width 313 height 55
type input "Newton laws of motion & Friction"
type input "Newton's laws of motion & Friction"
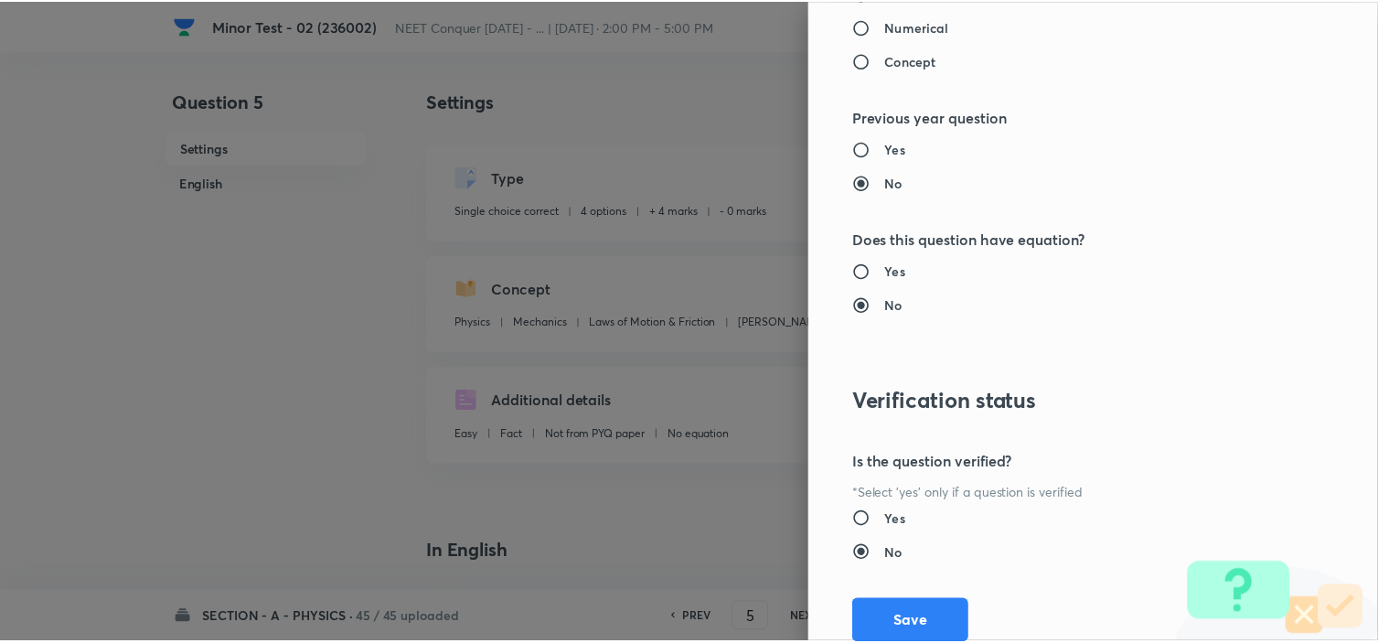
scroll to position [1972, 0]
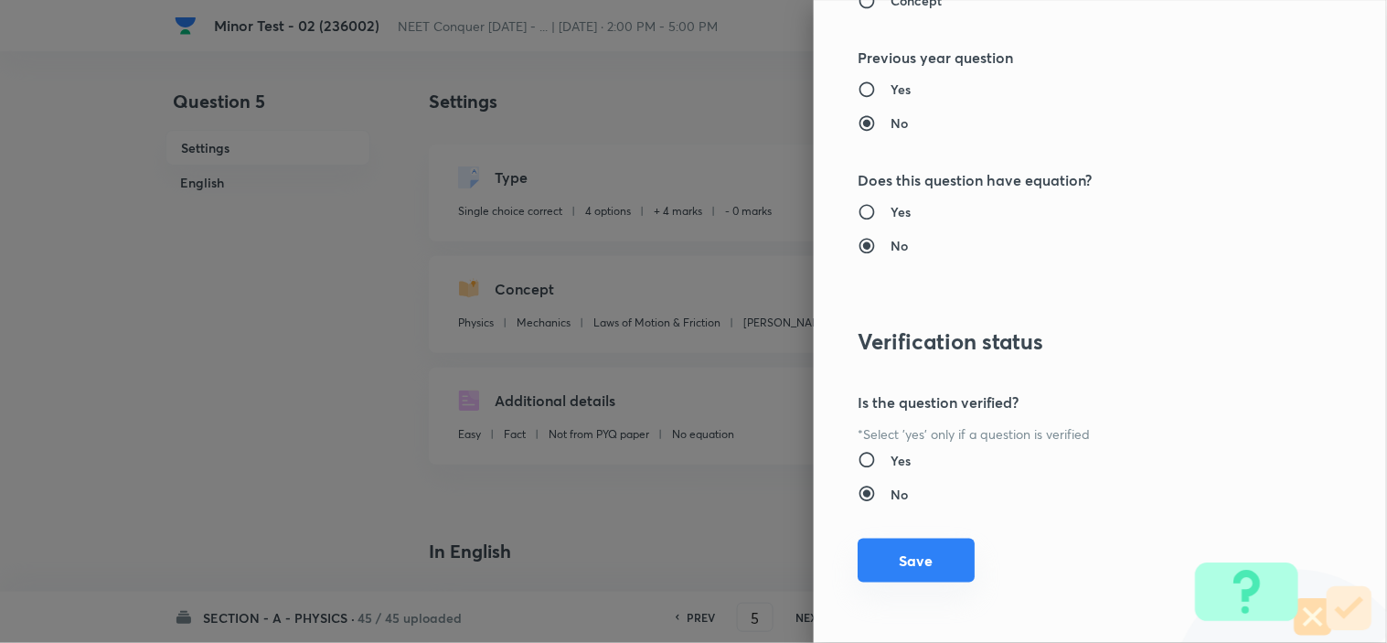
click at [883, 569] on button "Save" at bounding box center [915, 560] width 117 height 44
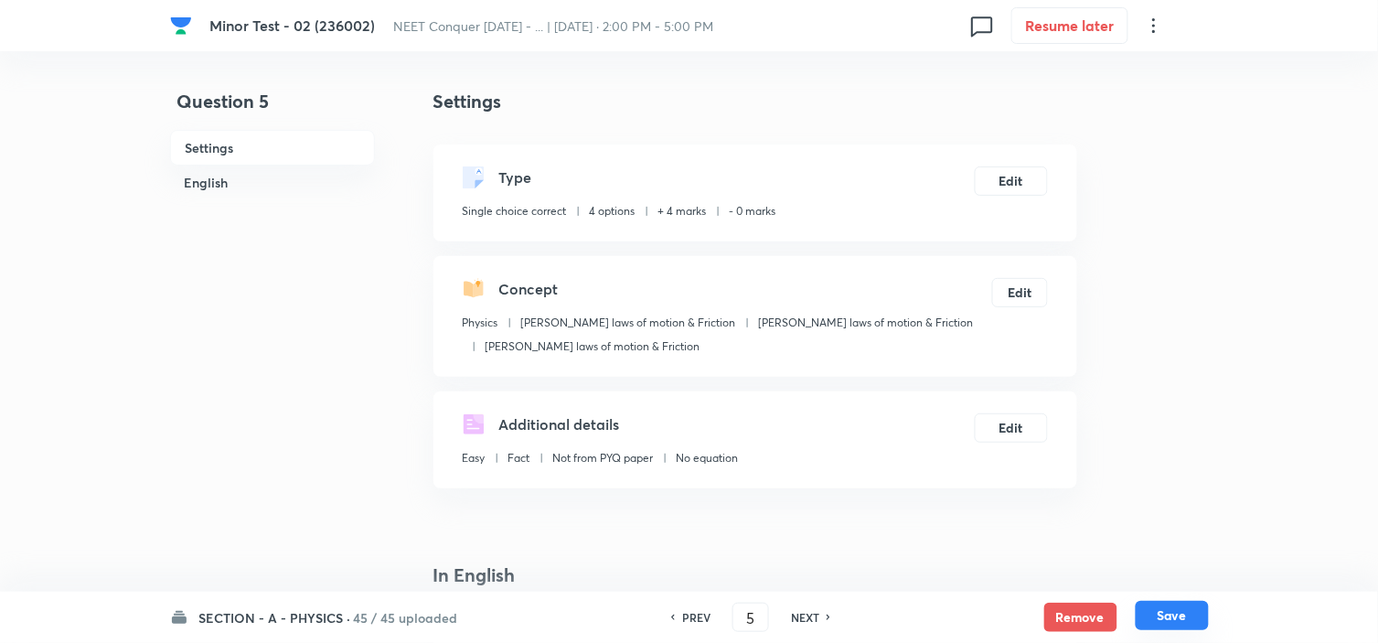
click at [1165, 614] on button "Save" at bounding box center [1171, 615] width 73 height 29
type input "6"
checkbox input "true"
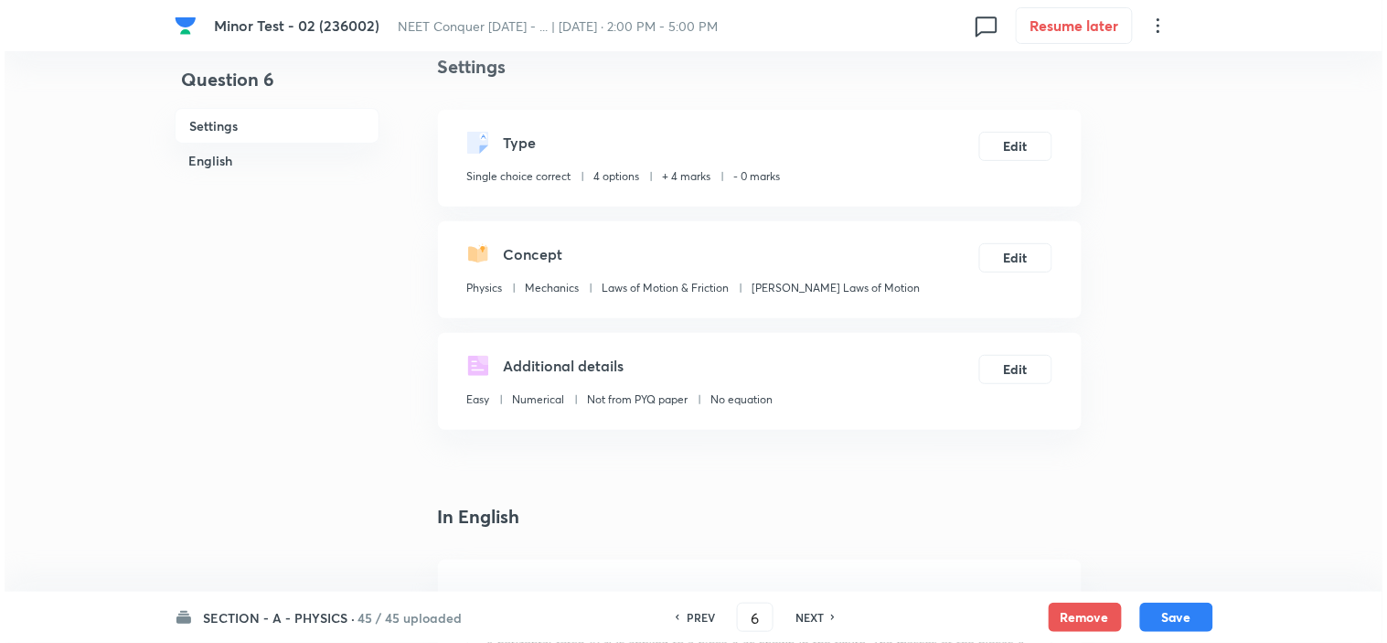
scroll to position [0, 0]
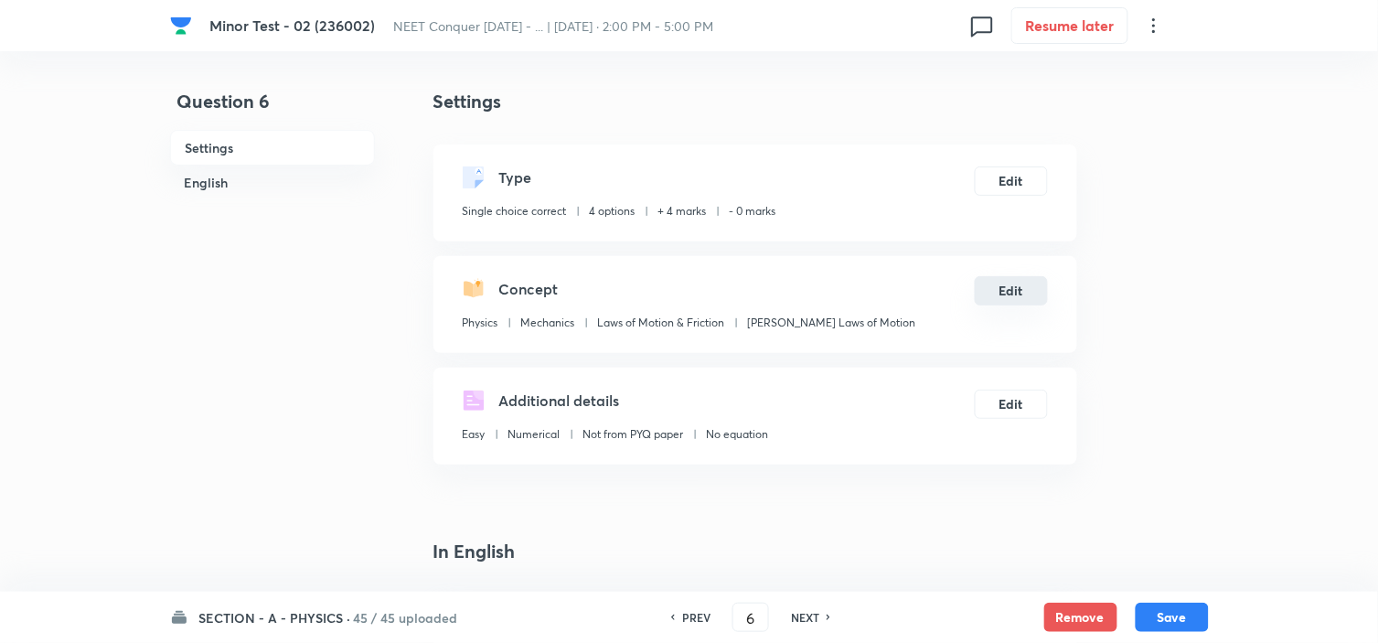
click at [1031, 287] on button "Edit" at bounding box center [1010, 290] width 73 height 29
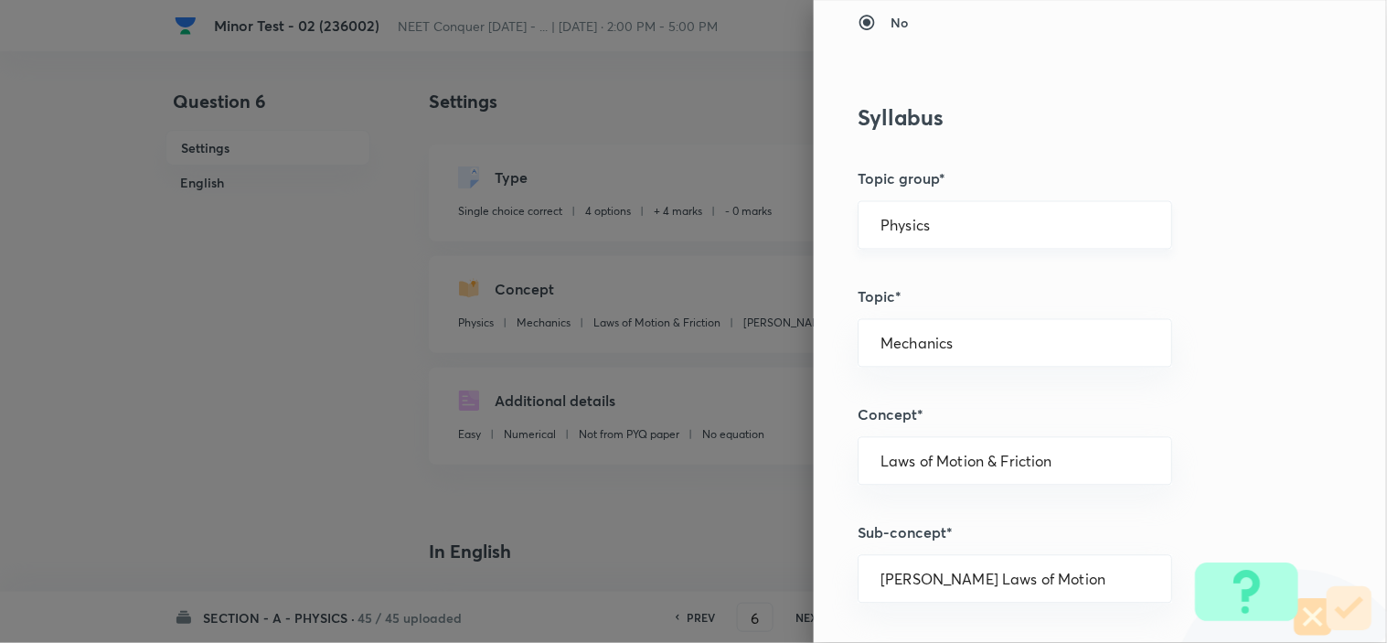
scroll to position [812, 0]
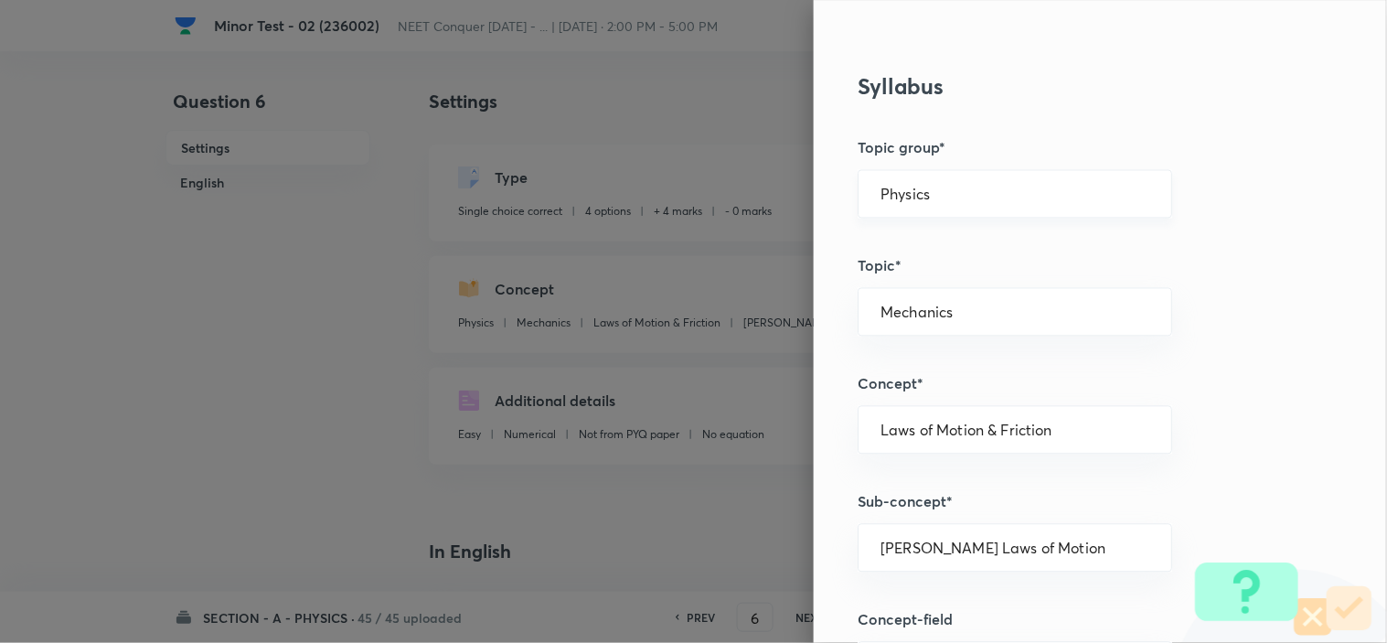
click at [965, 197] on input "Physics" at bounding box center [1014, 194] width 269 height 17
click at [926, 245] on li "Physics" at bounding box center [998, 245] width 313 height 33
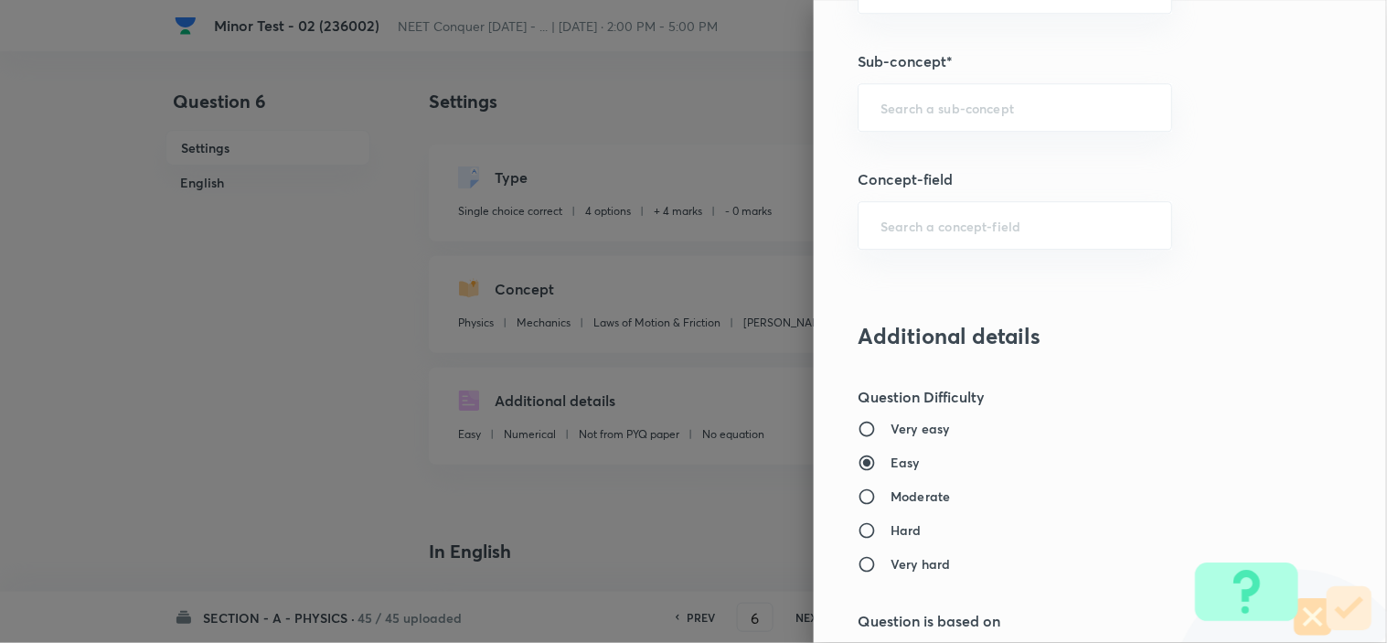
scroll to position [1117, 0]
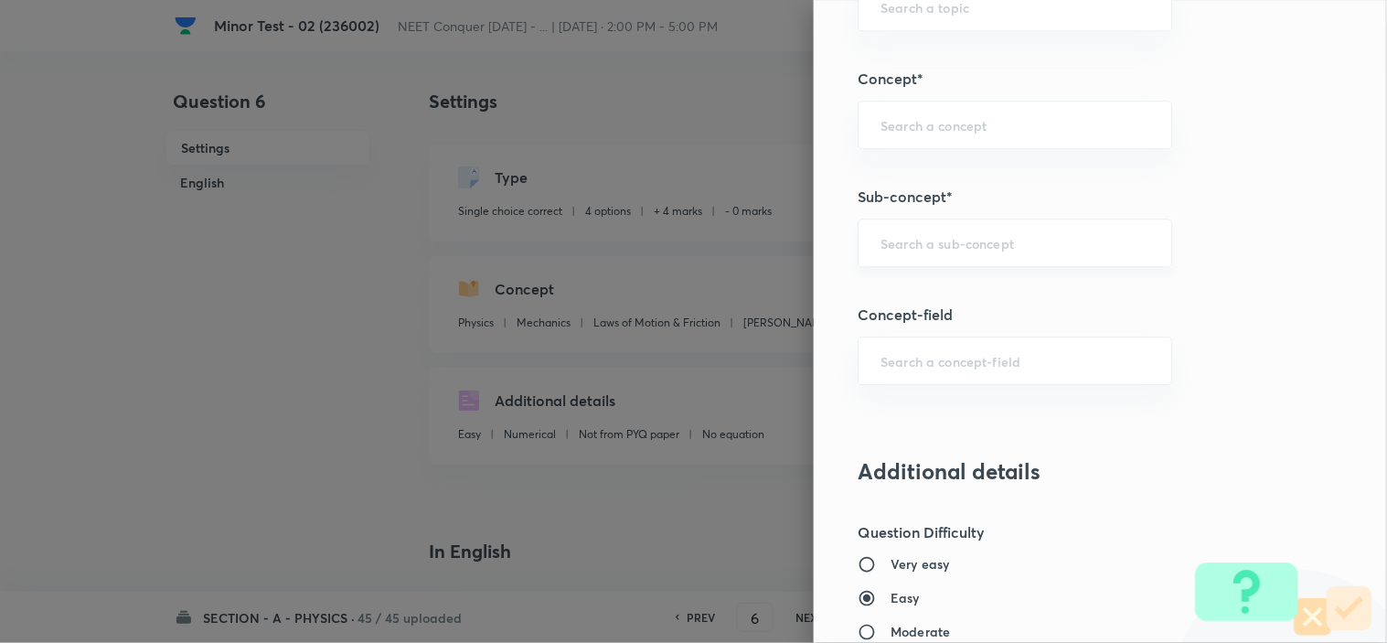
click at [932, 245] on input "text" at bounding box center [1014, 242] width 269 height 17
paste input "Newton laws of motion & Friction"
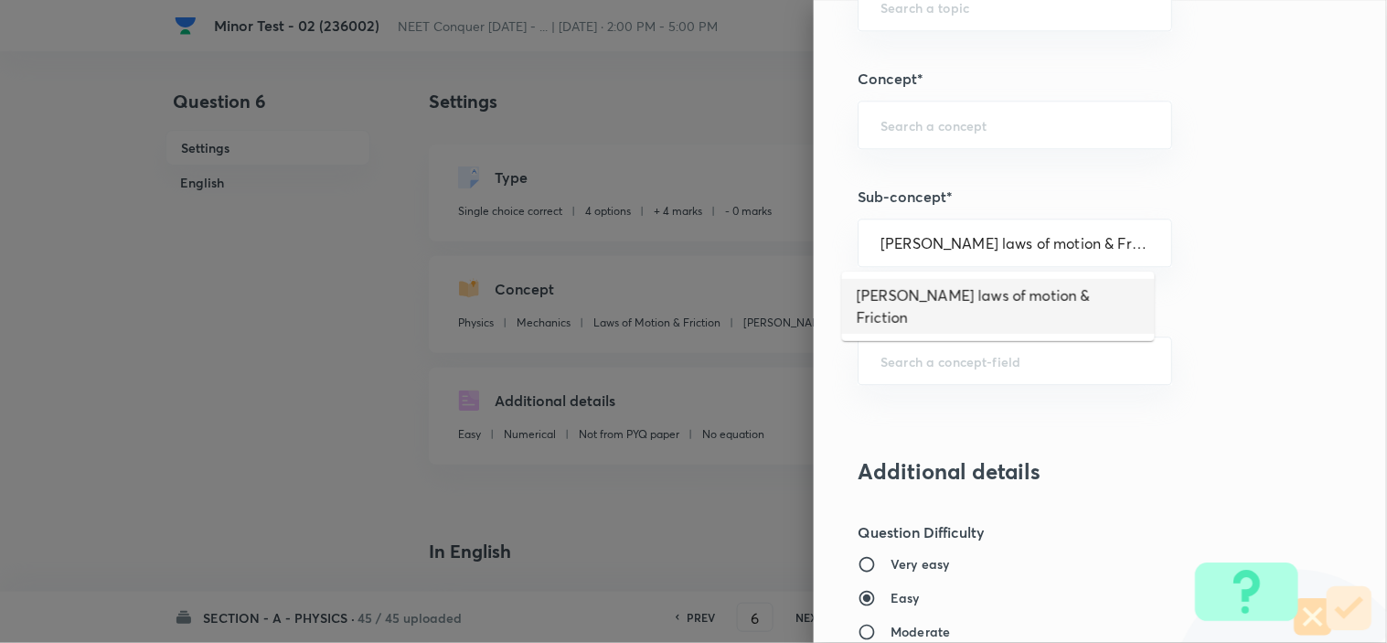
click at [993, 294] on li "Newton laws of motion & Friction" at bounding box center [998, 306] width 313 height 55
type input "Newton laws of motion & Friction"
type input "Newton's laws of motion & Friction"
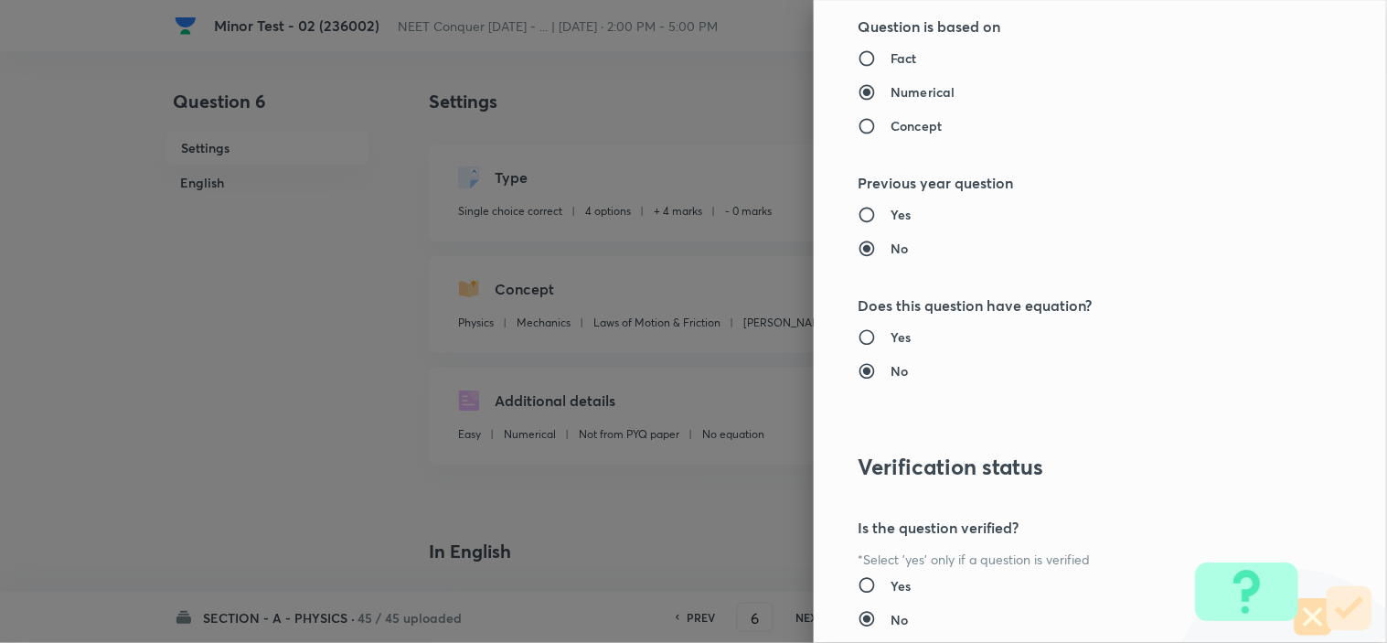
scroll to position [1972, 0]
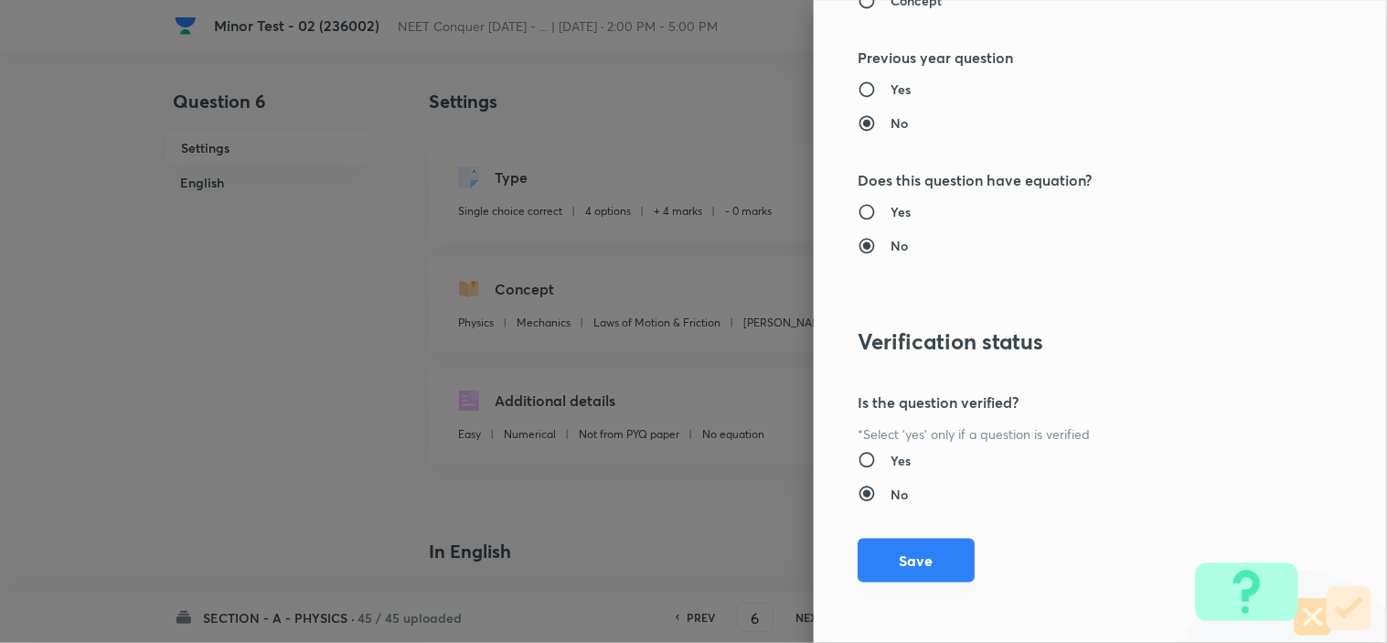
click at [940, 559] on button "Save" at bounding box center [915, 560] width 117 height 44
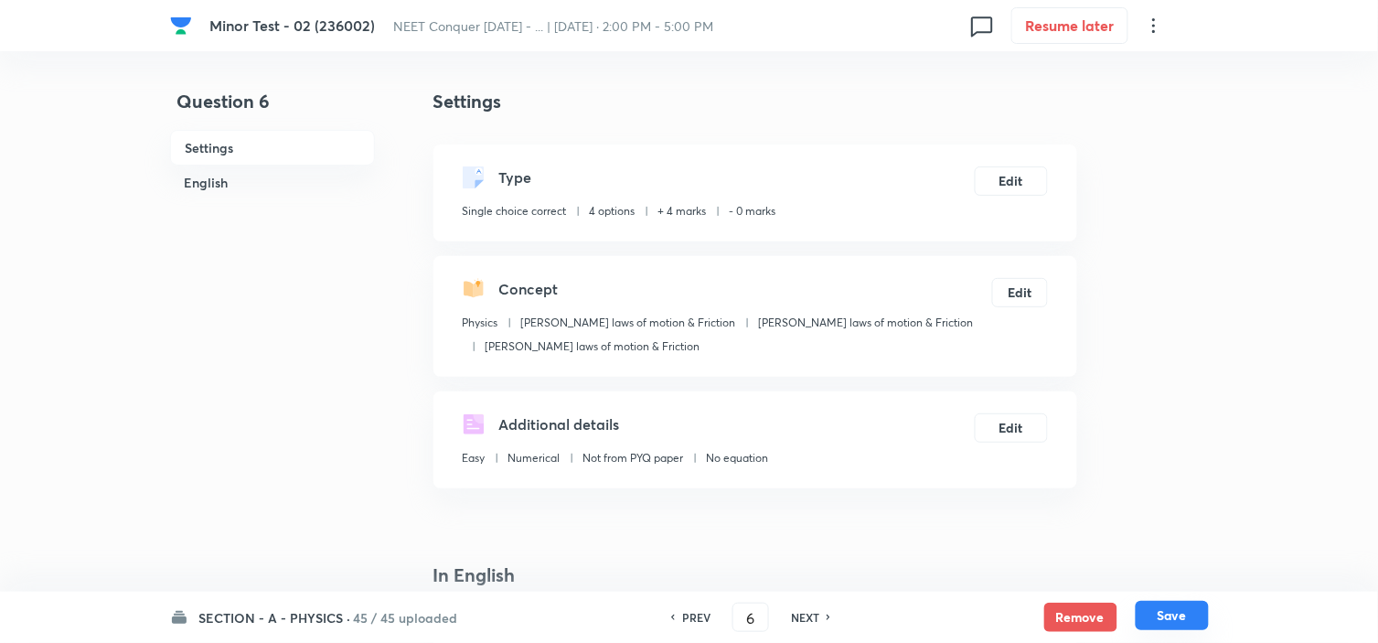
click at [1190, 617] on button "Save" at bounding box center [1171, 615] width 73 height 29
type input "7"
checkbox input "false"
checkbox input "true"
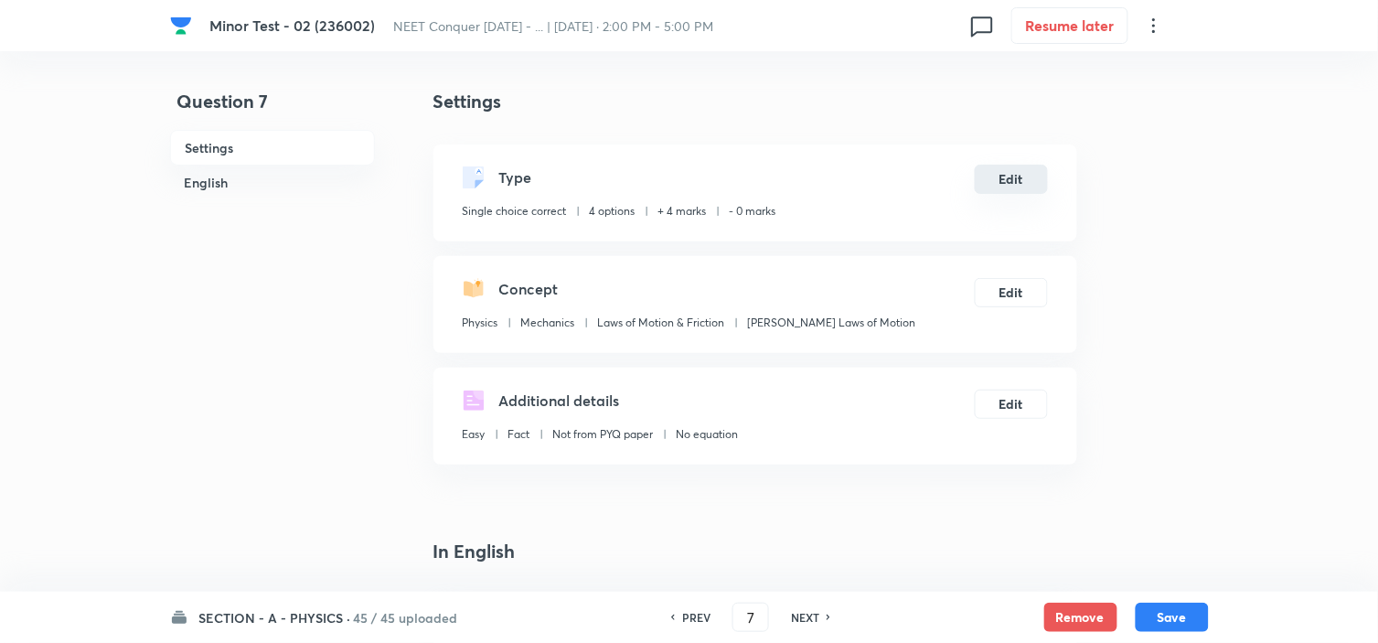
click at [1015, 176] on button "Edit" at bounding box center [1010, 179] width 73 height 29
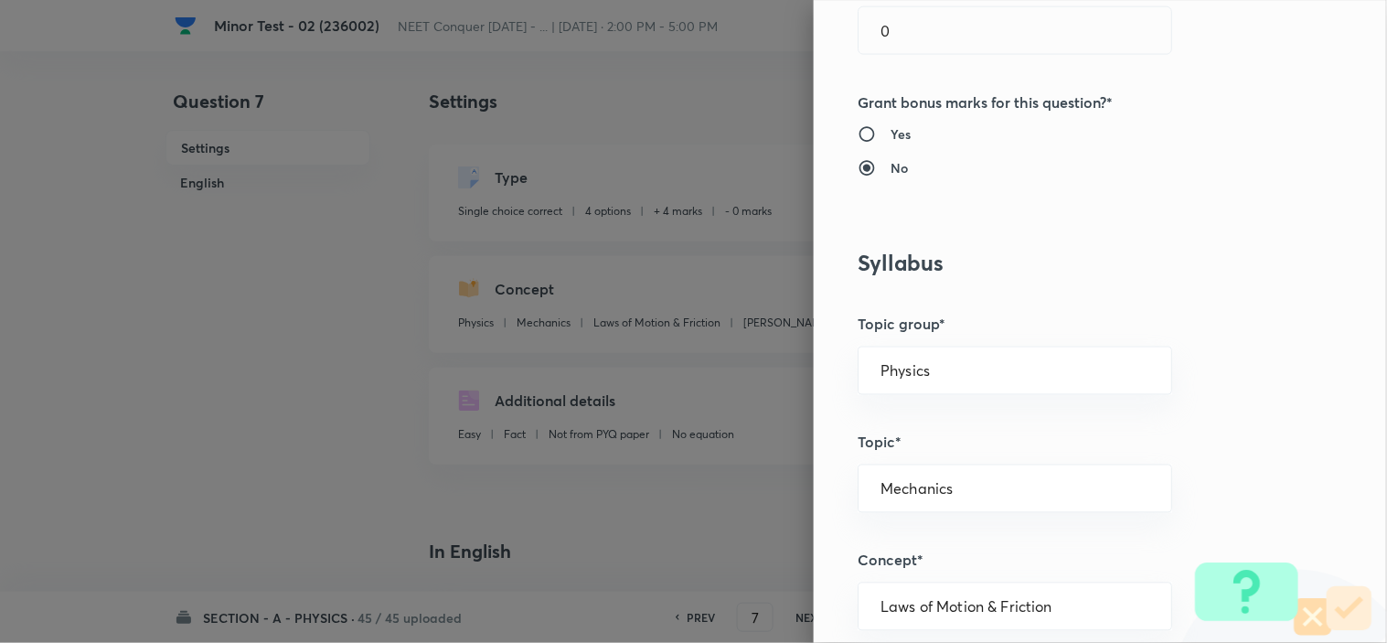
scroll to position [812, 0]
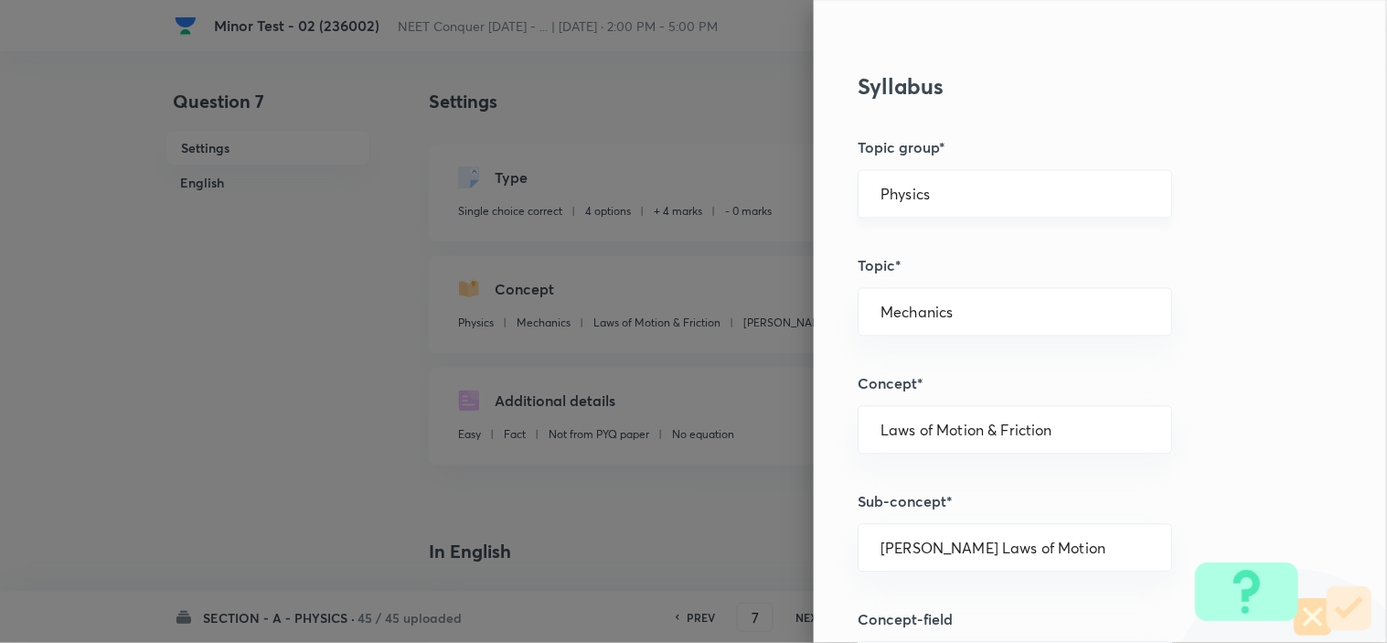
click at [960, 198] on input "Physics" at bounding box center [1014, 194] width 269 height 17
click at [894, 242] on li "Physics" at bounding box center [998, 245] width 313 height 33
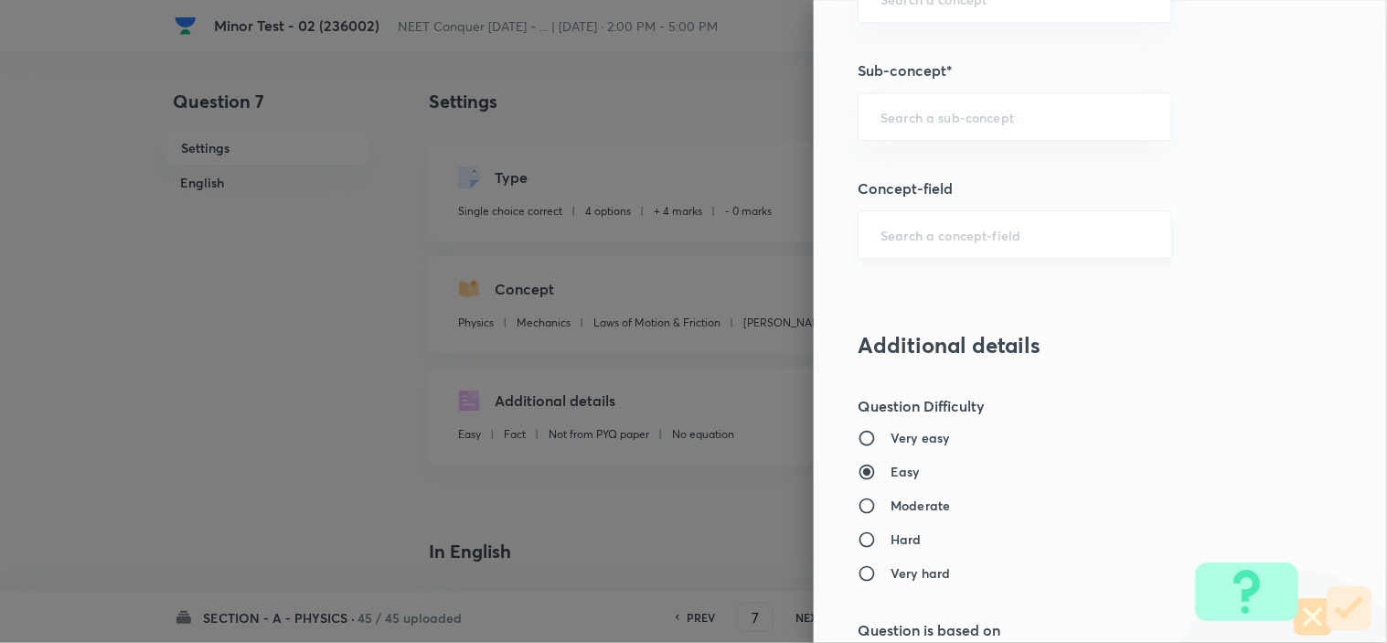
scroll to position [1117, 0]
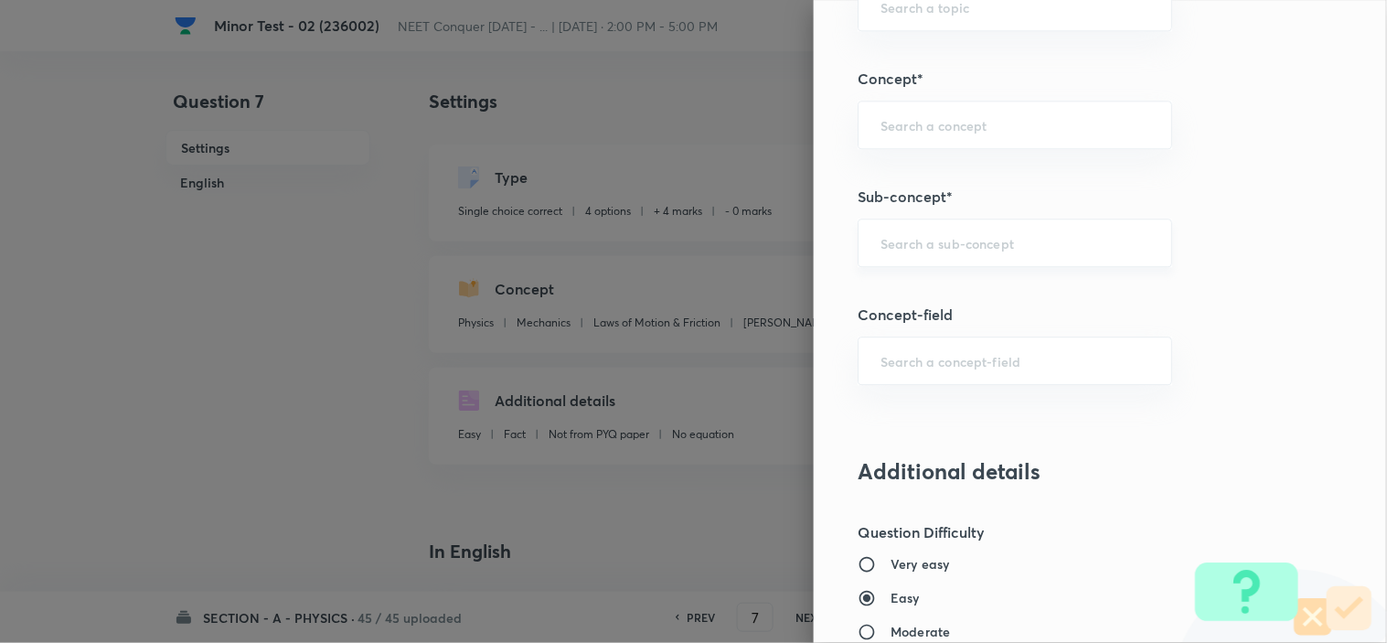
click at [962, 231] on div "​" at bounding box center [1014, 242] width 314 height 48
paste input "Newton laws of motion & Friction"
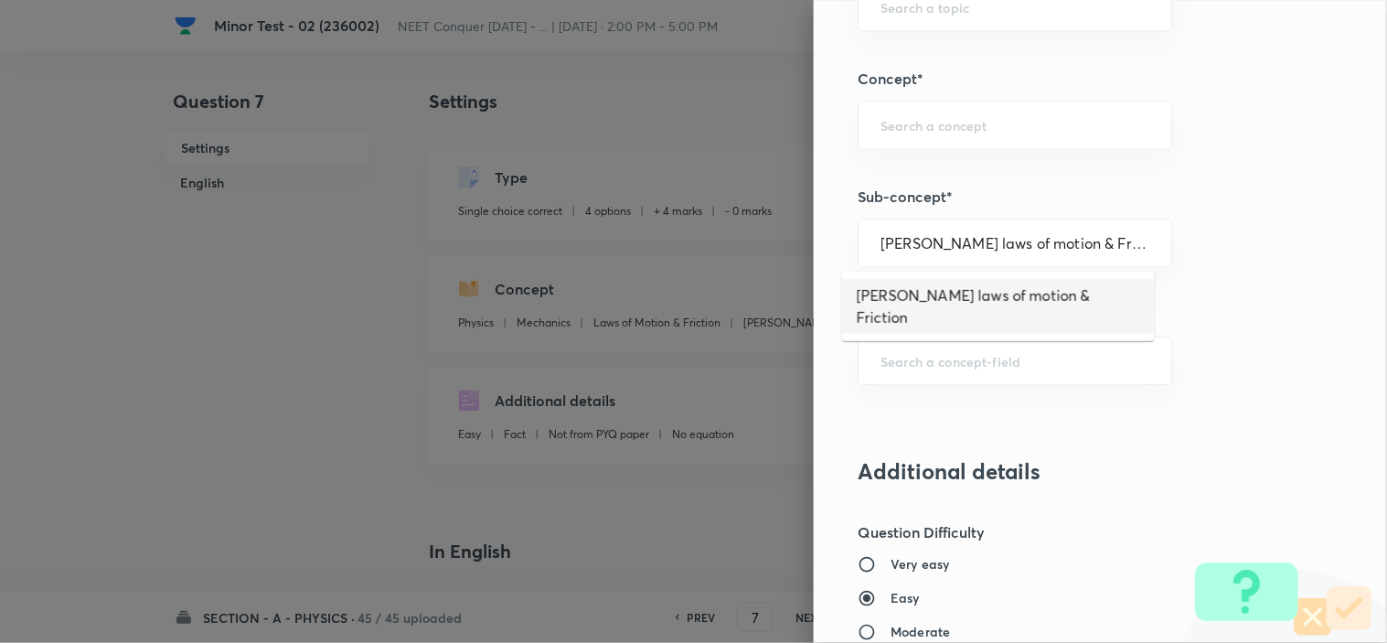
click at [992, 295] on li "Newton laws of motion & Friction" at bounding box center [998, 306] width 313 height 55
type input "Newton laws of motion & Friction"
type input "Newton's laws of motion & Friction"
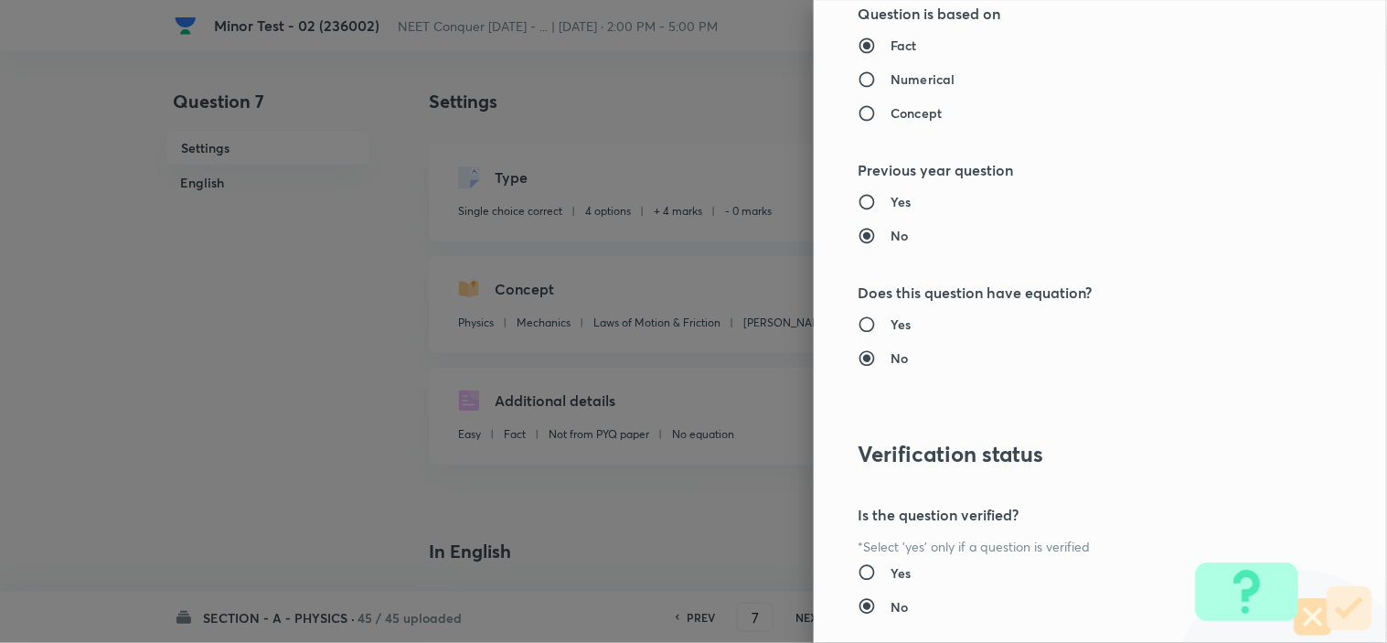
scroll to position [1972, 0]
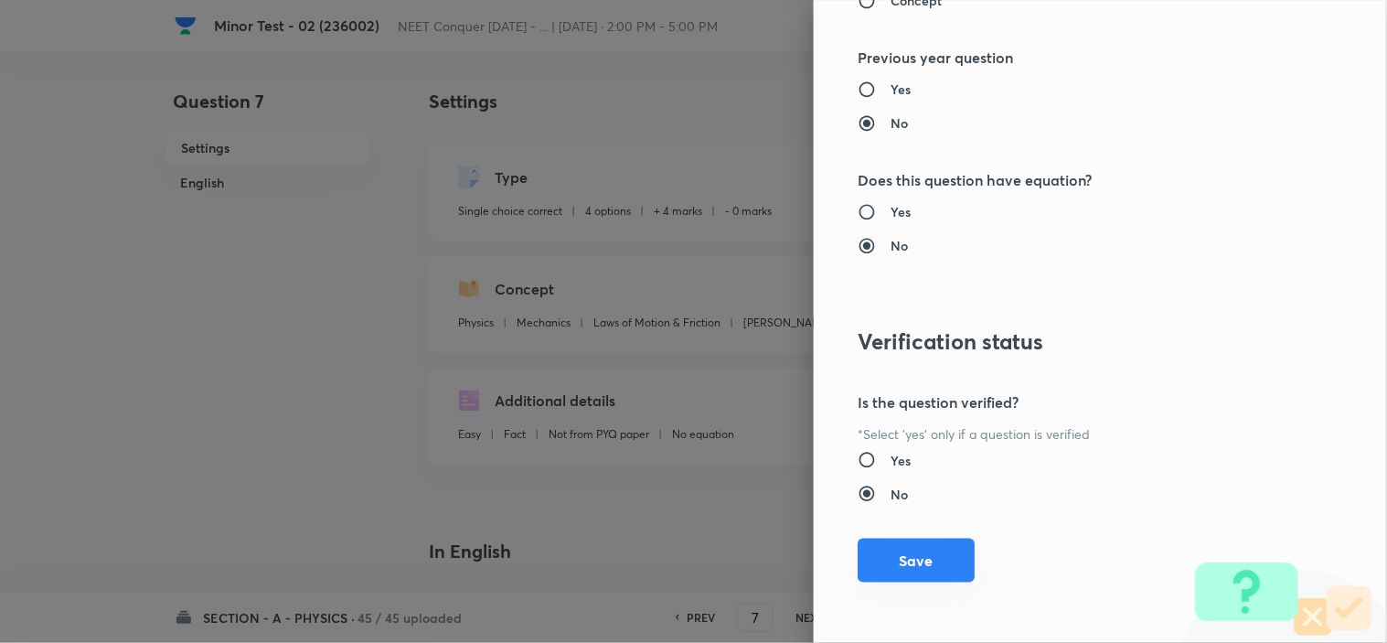
click at [933, 563] on button "Save" at bounding box center [915, 560] width 117 height 44
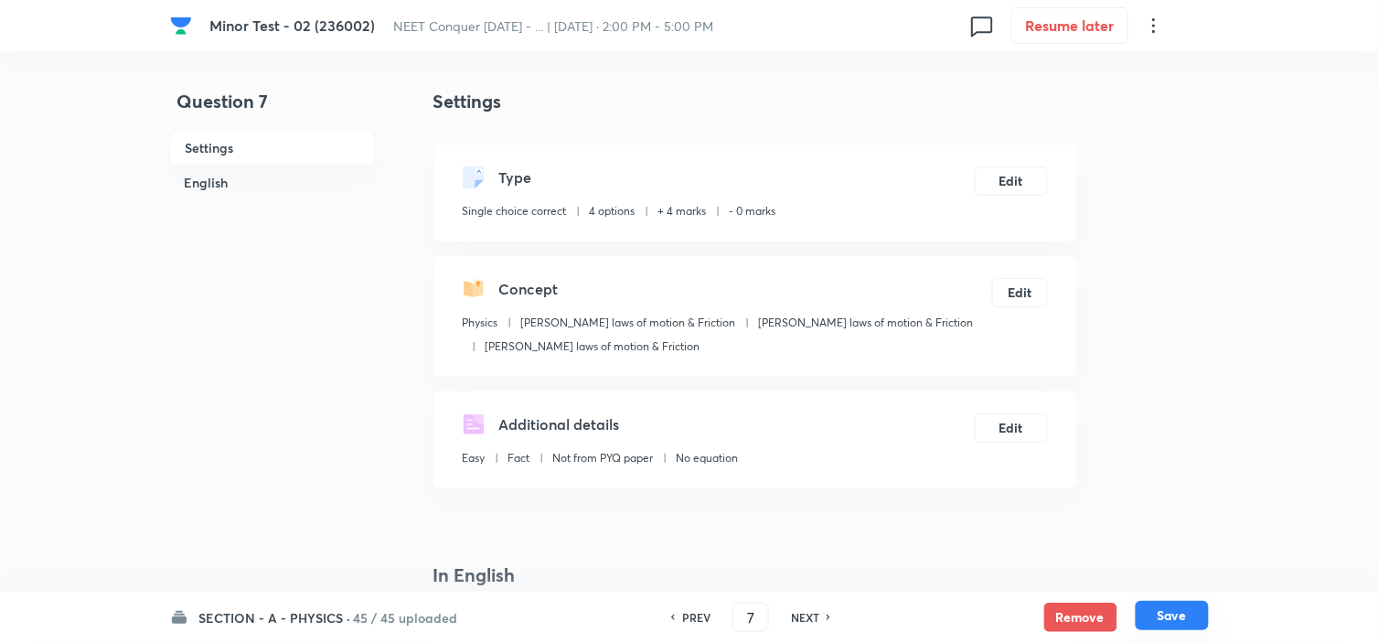
click at [1182, 617] on button "Save" at bounding box center [1171, 615] width 73 height 29
click at [1019, 412] on button "Edit" at bounding box center [1010, 425] width 73 height 29
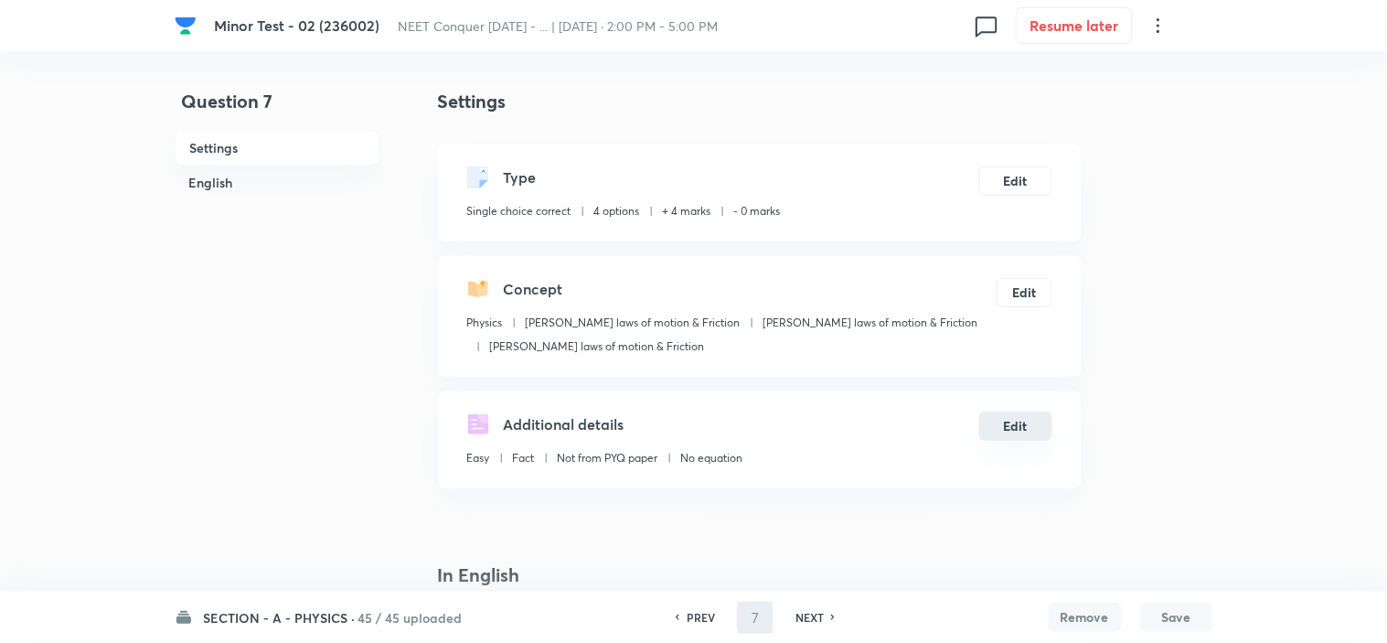
type input "8"
checkbox input "false"
checkbox input "true"
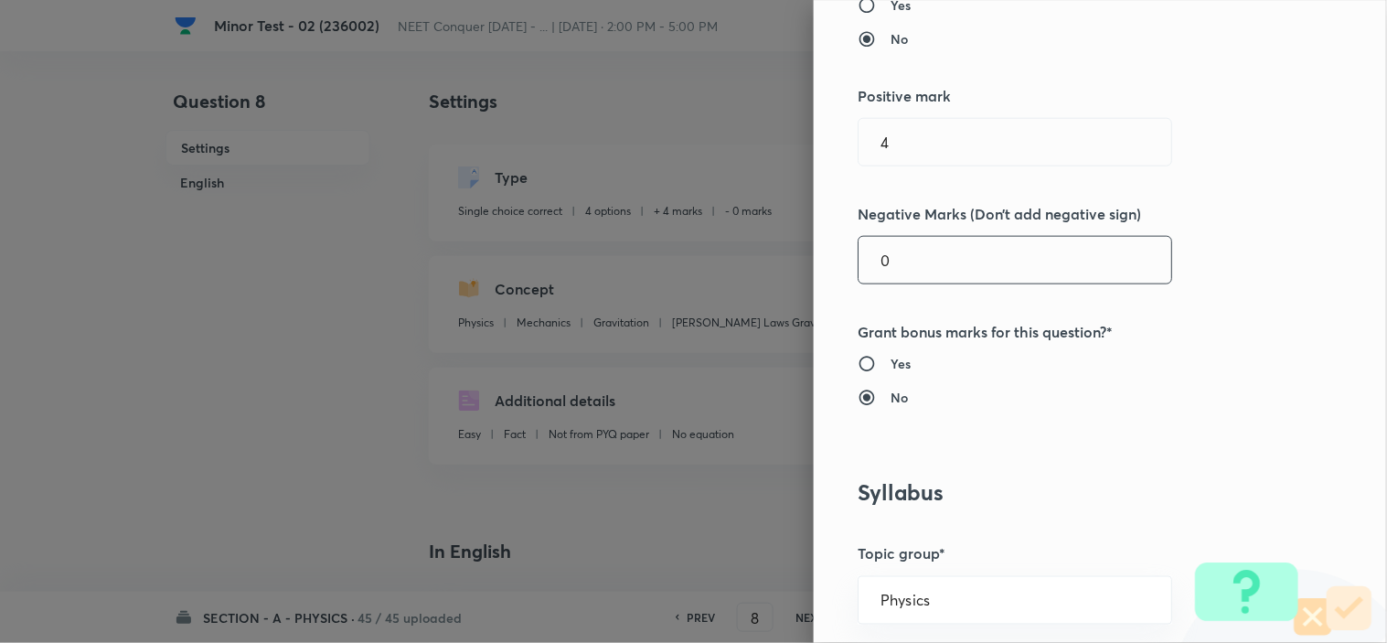
scroll to position [710, 0]
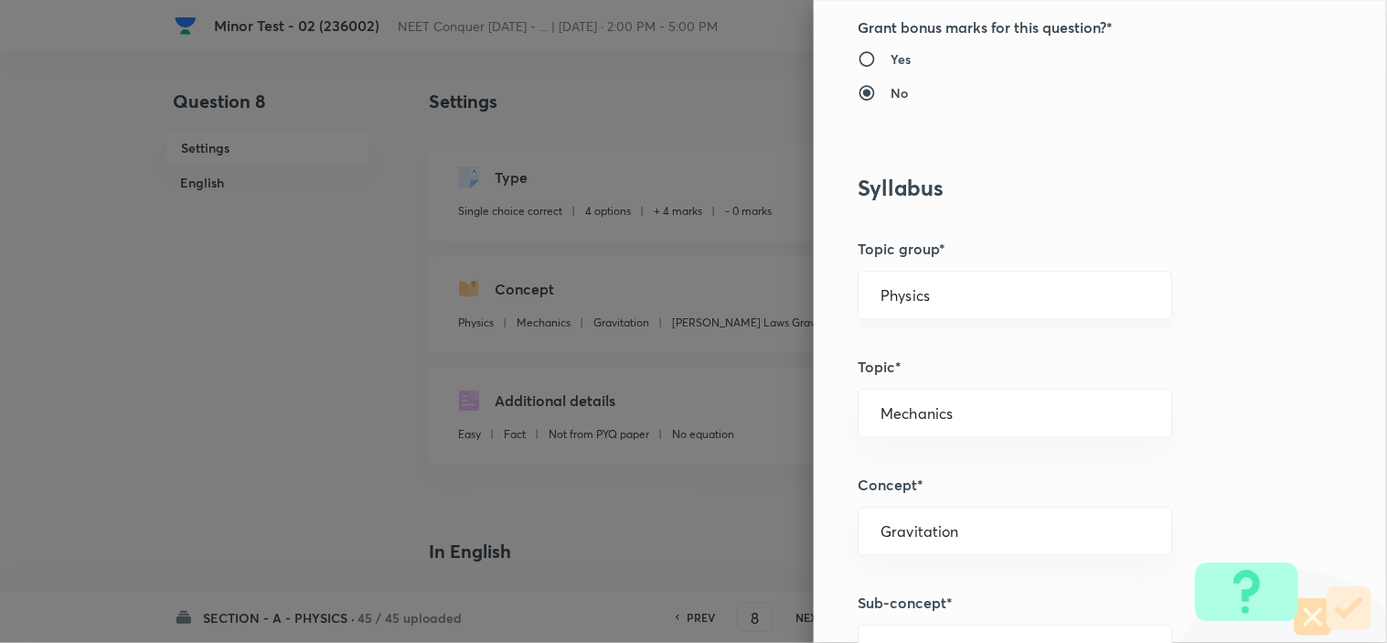
click at [936, 303] on input "Physics" at bounding box center [1014, 295] width 269 height 17
click at [907, 354] on li "Physics" at bounding box center [998, 347] width 313 height 33
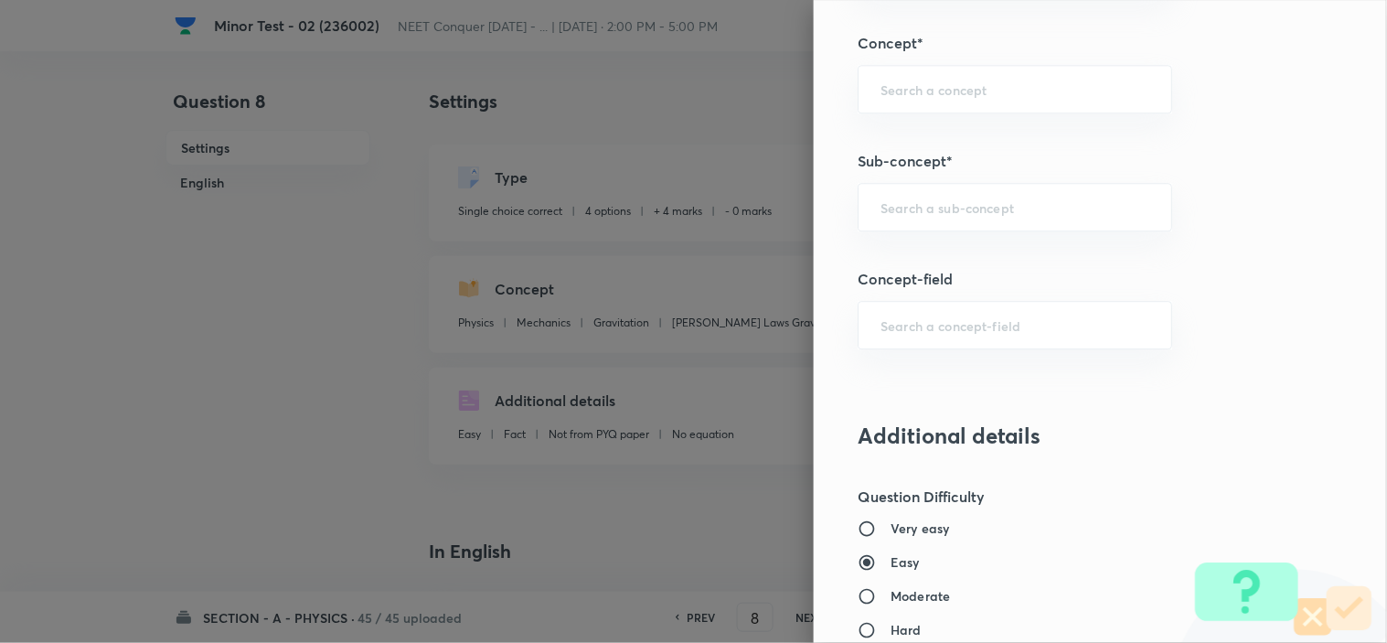
scroll to position [1117, 0]
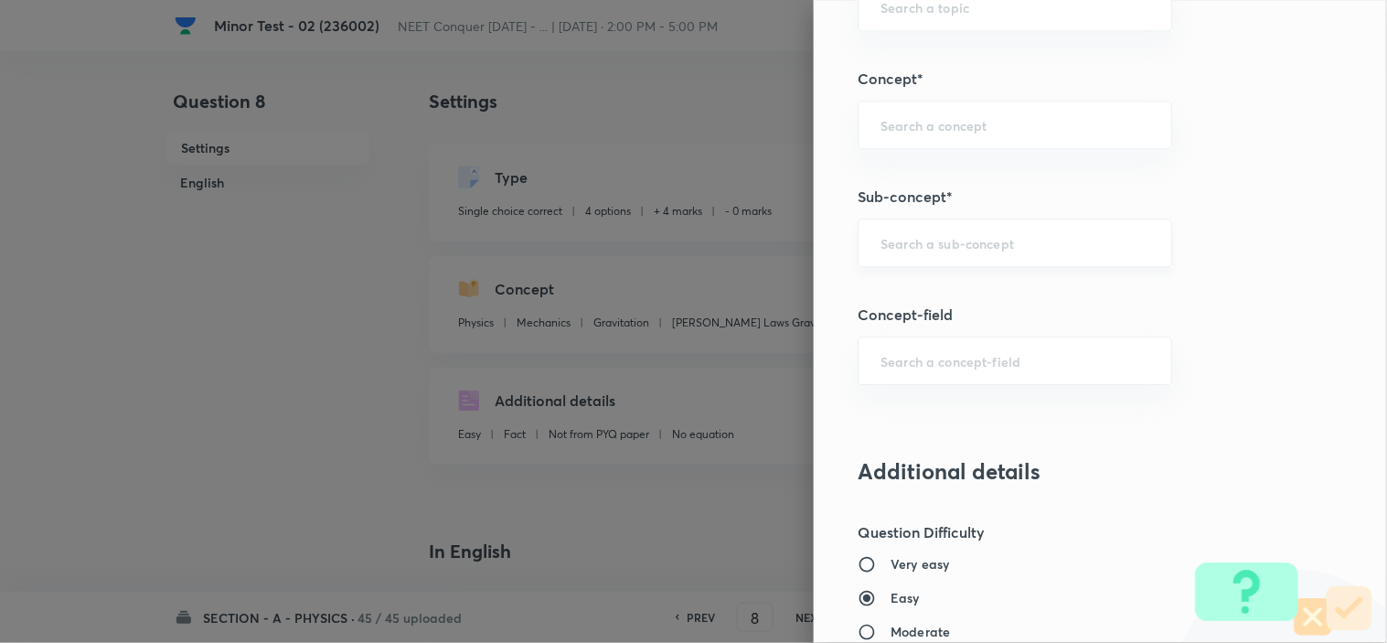
click at [958, 245] on input "text" at bounding box center [1014, 242] width 269 height 17
paste input "Newton laws of motion & Friction"
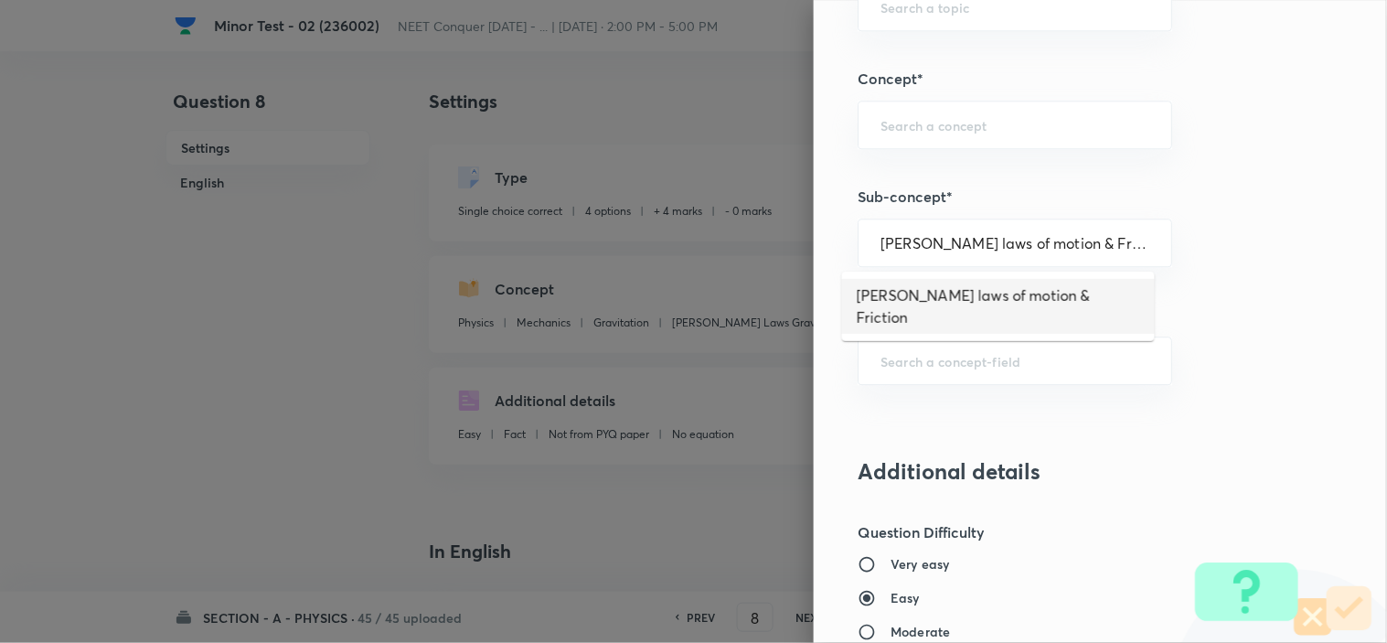
click at [994, 296] on li "Newton laws of motion & Friction" at bounding box center [998, 306] width 313 height 55
type input "Newton laws of motion & Friction"
type input "Newton's laws of motion & Friction"
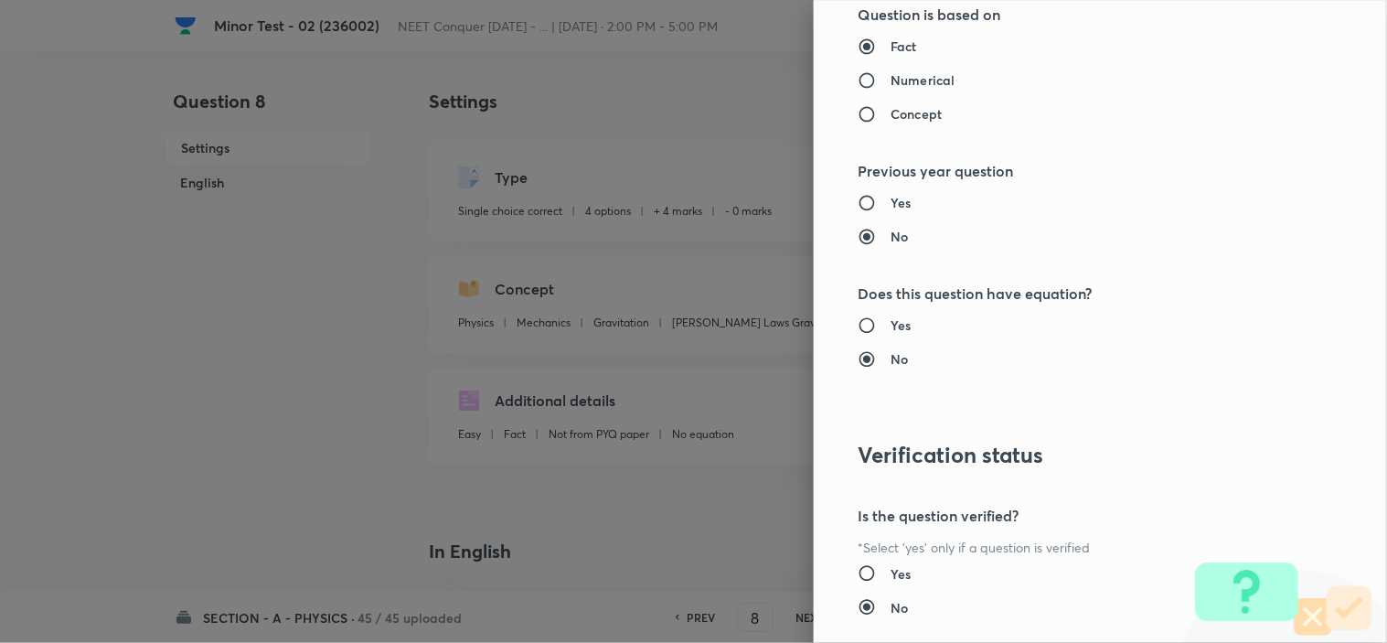
scroll to position [1972, 0]
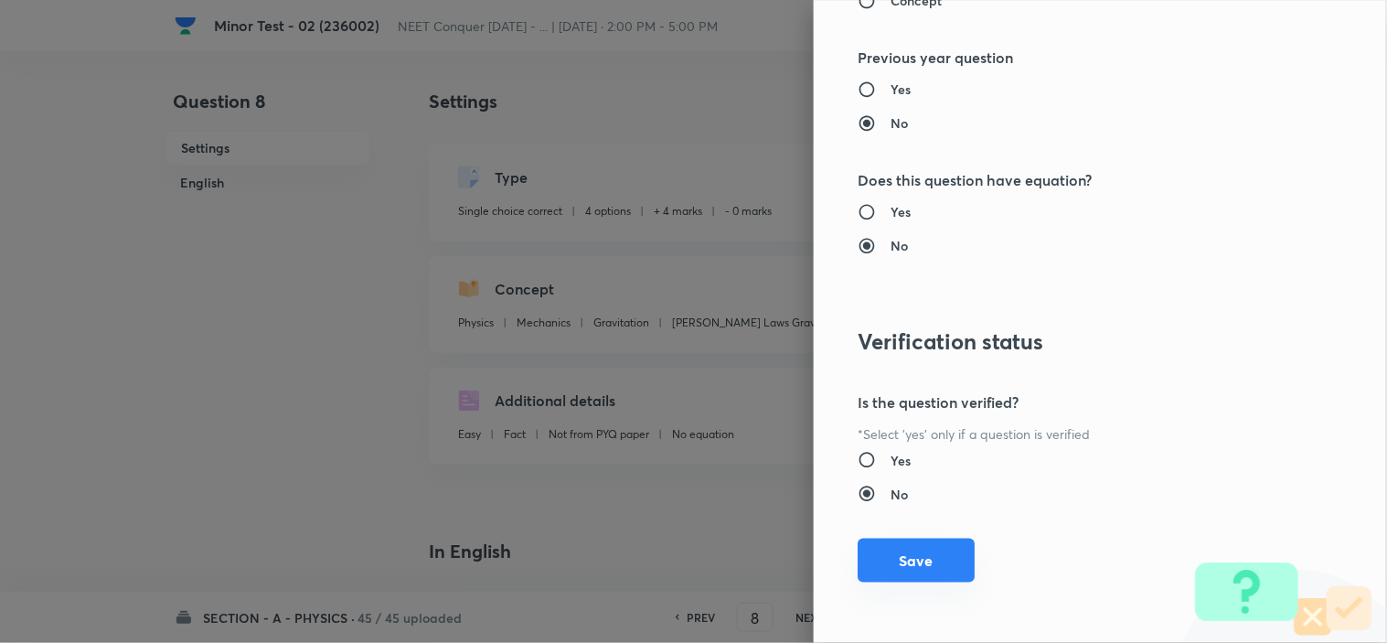
click at [910, 564] on button "Save" at bounding box center [915, 560] width 117 height 44
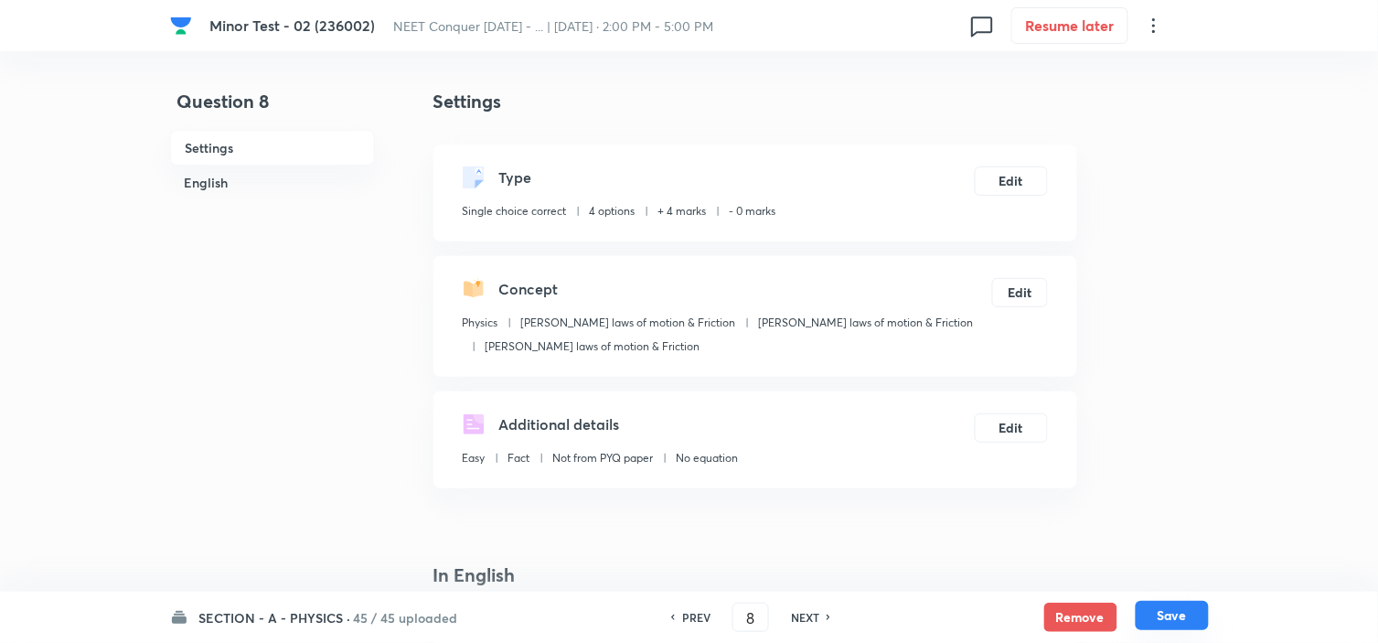
click at [1195, 614] on button "Save" at bounding box center [1171, 615] width 73 height 29
type input "9"
checkbox input "false"
checkbox input "true"
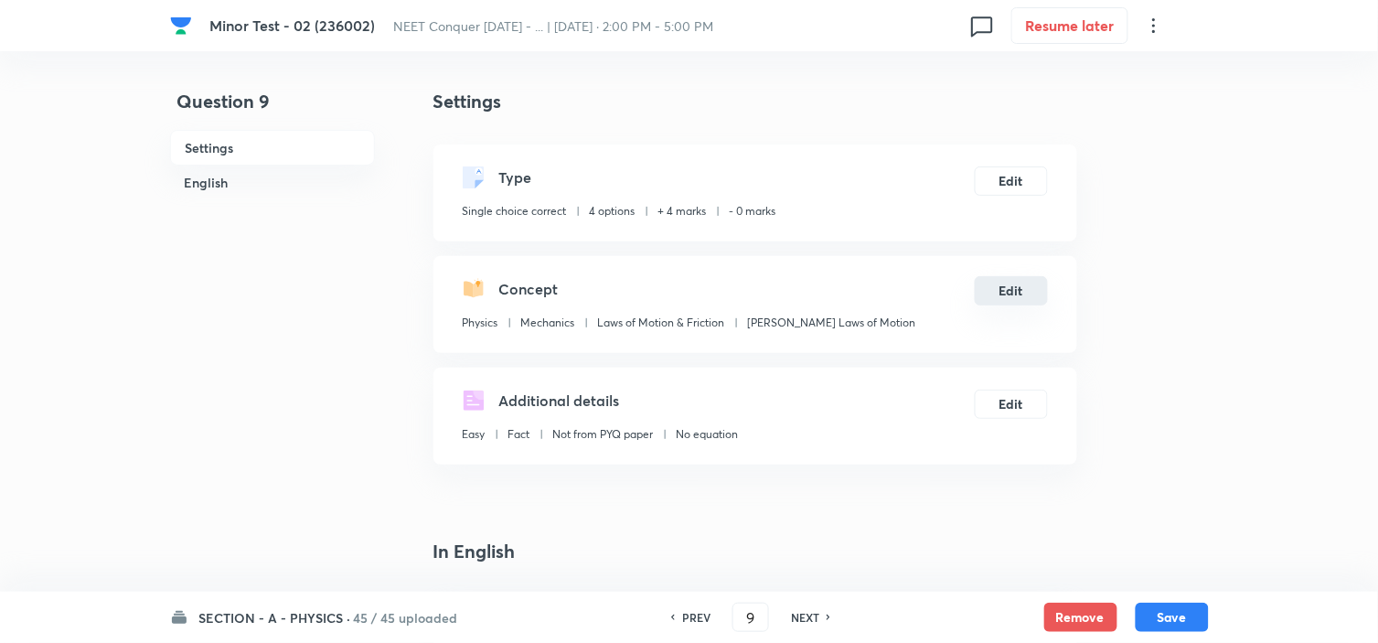
click at [1018, 291] on button "Edit" at bounding box center [1010, 290] width 73 height 29
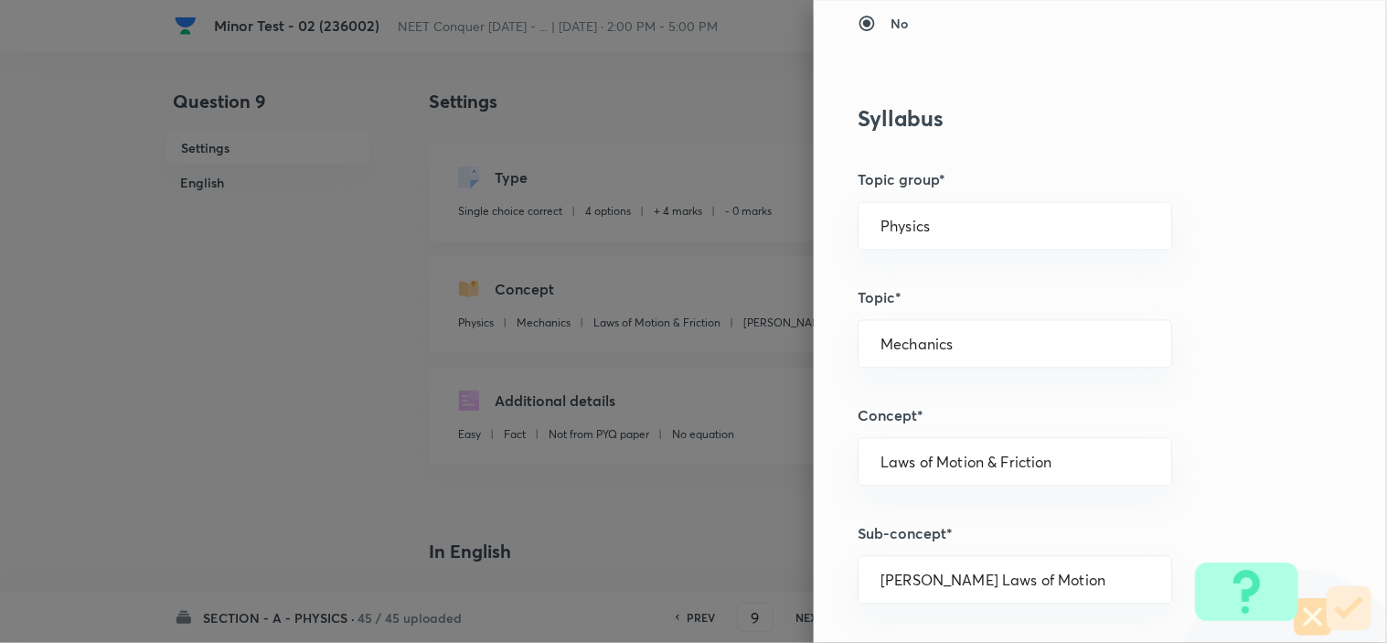
scroll to position [812, 0]
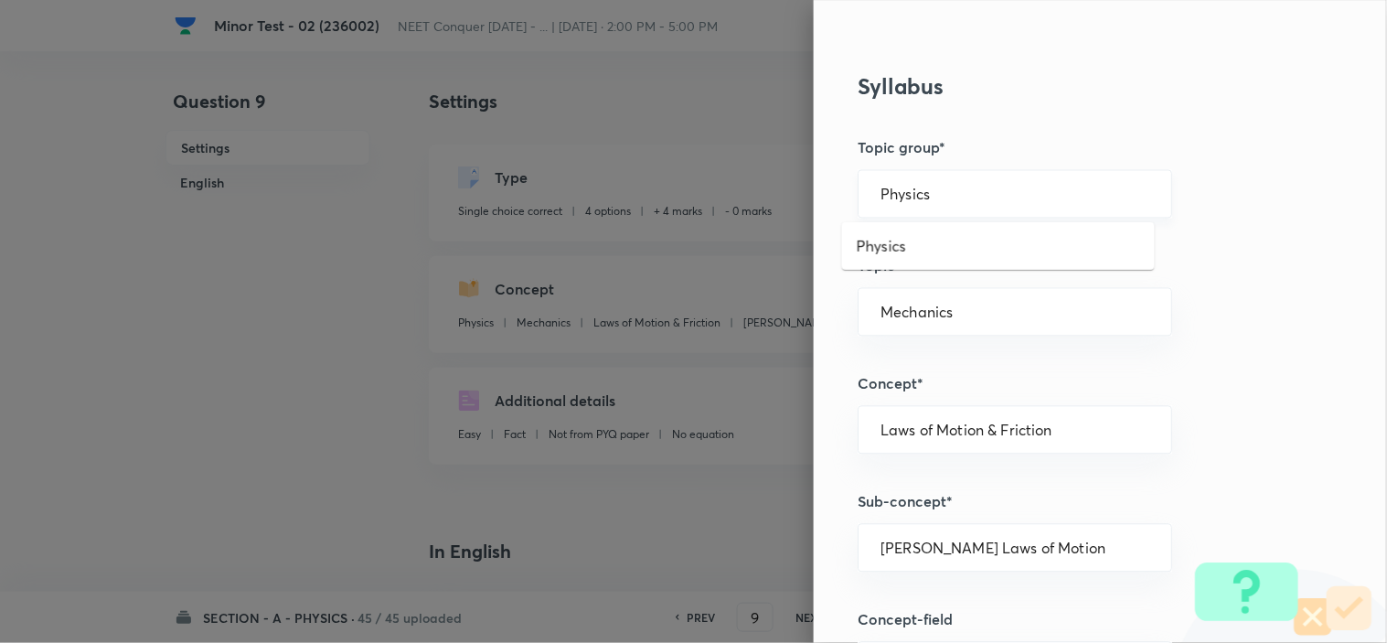
click at [985, 197] on input "Physics" at bounding box center [1014, 194] width 269 height 17
click at [899, 243] on li "Physics" at bounding box center [998, 245] width 313 height 33
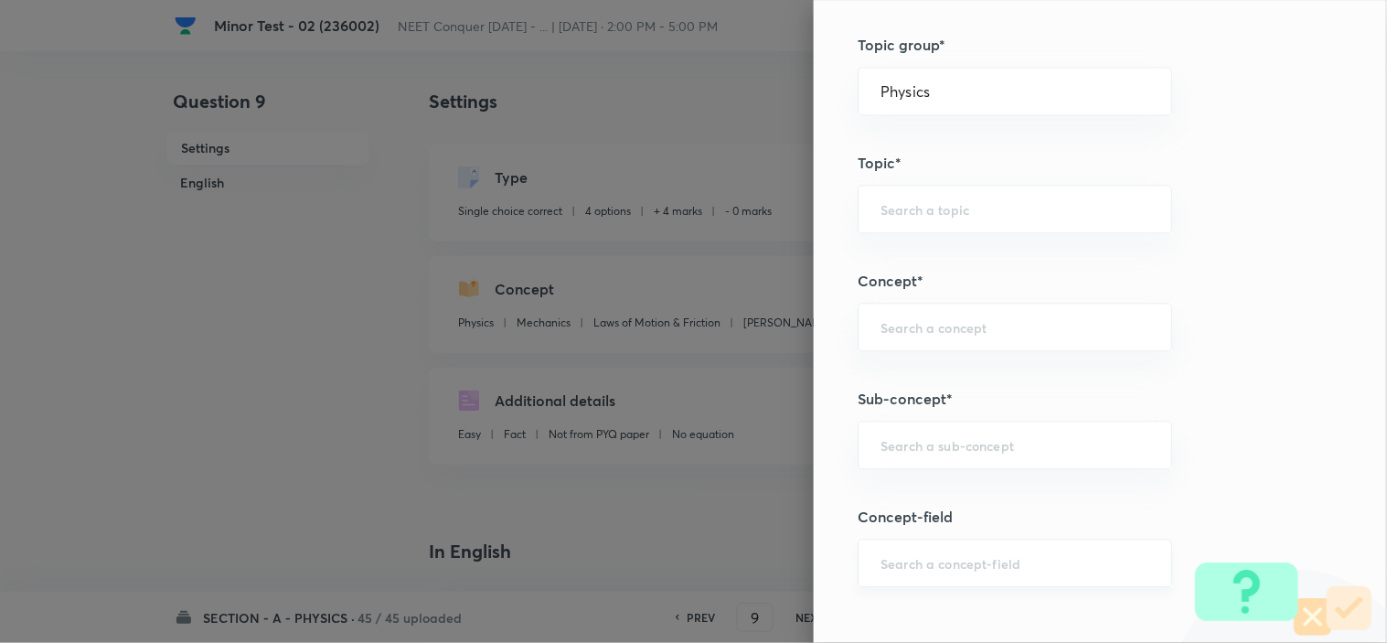
scroll to position [1117, 0]
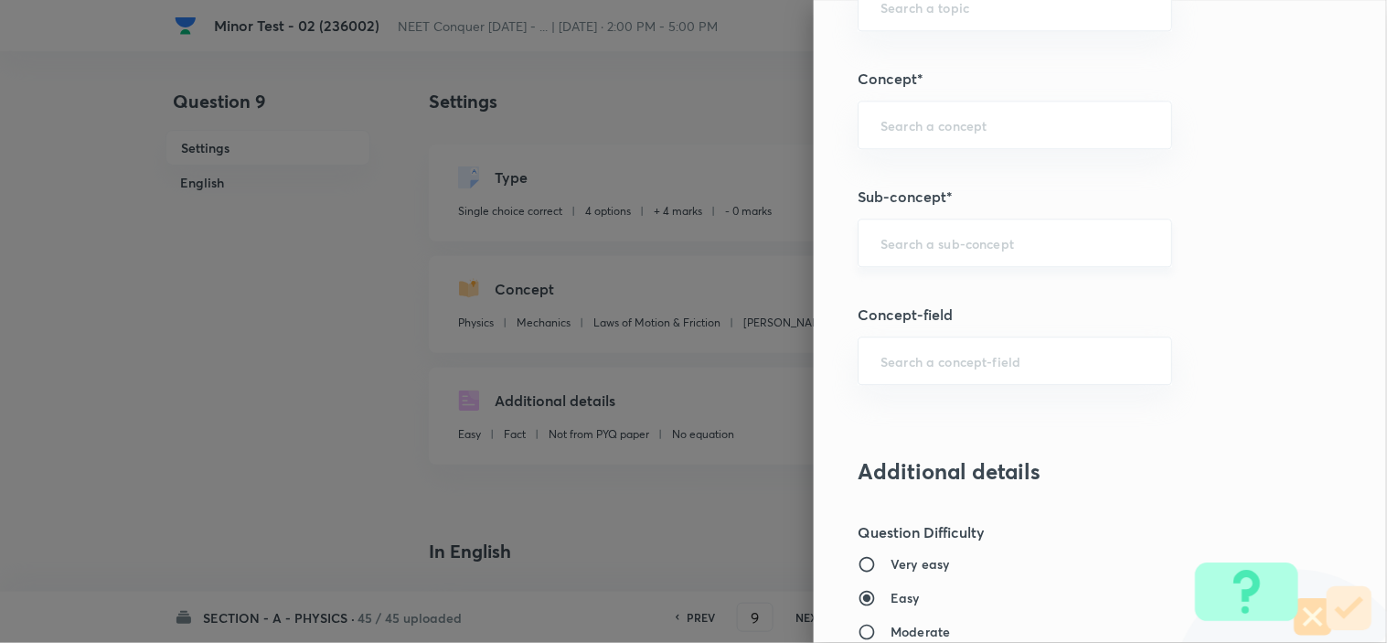
click at [983, 250] on input "text" at bounding box center [1014, 242] width 269 height 17
paste input "Newton laws of motion & Friction"
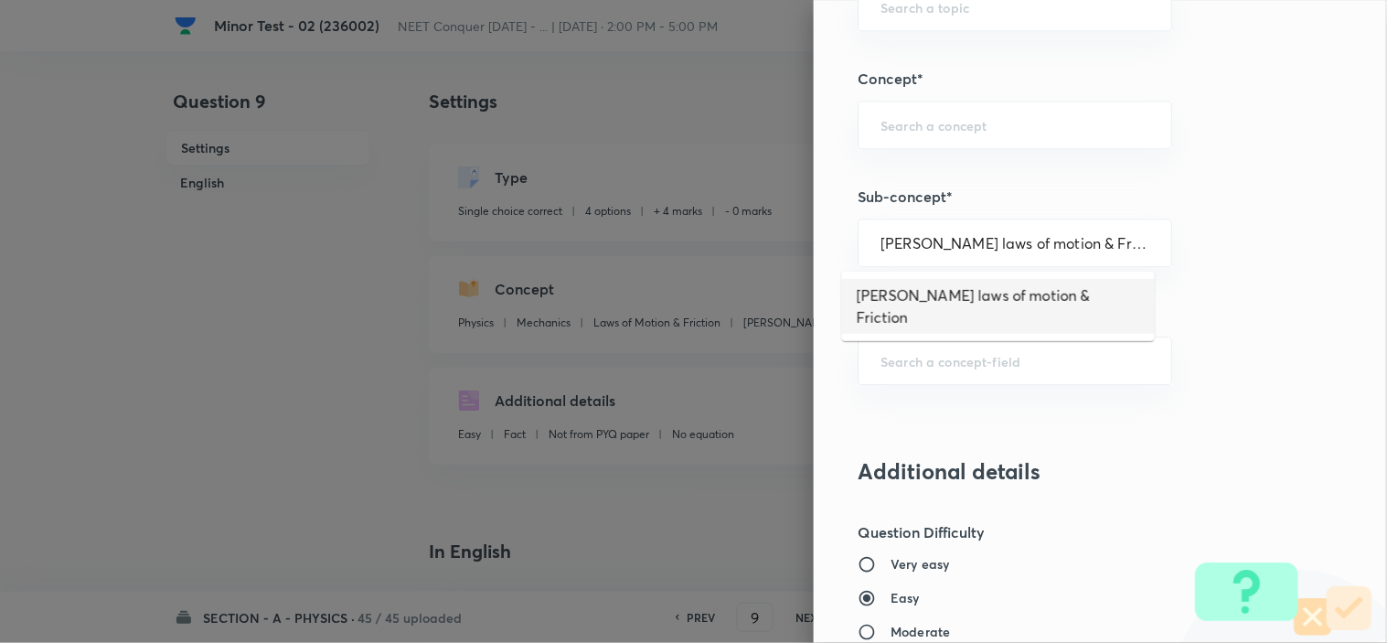
click at [992, 296] on li "Newton laws of motion & Friction" at bounding box center [998, 306] width 313 height 55
type input "Newton laws of motion & Friction"
type input "Newton's laws of motion & Friction"
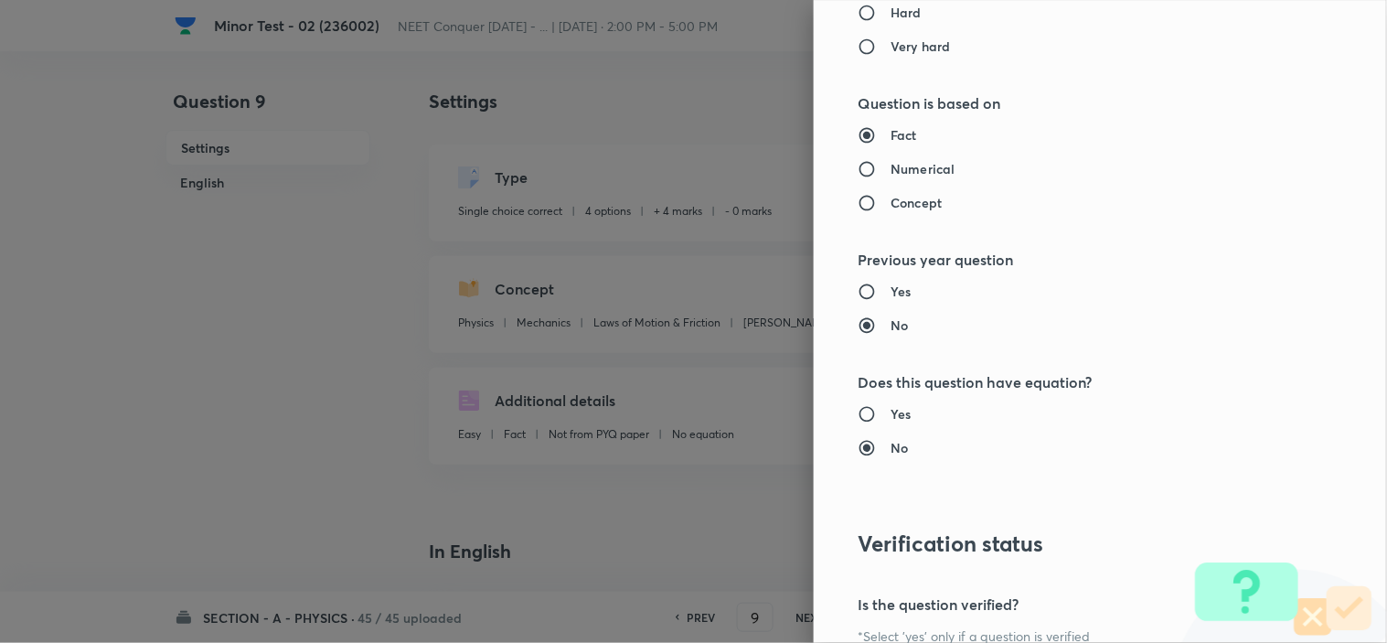
scroll to position [1972, 0]
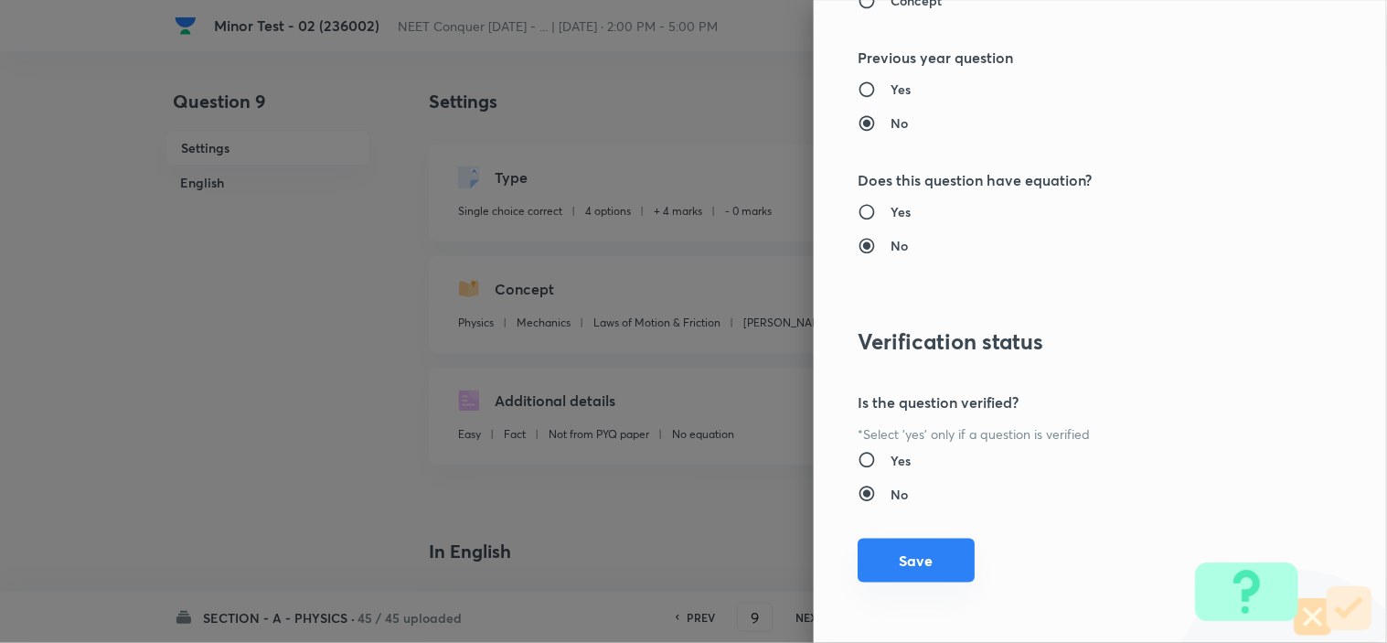
click at [867, 569] on button "Save" at bounding box center [915, 560] width 117 height 44
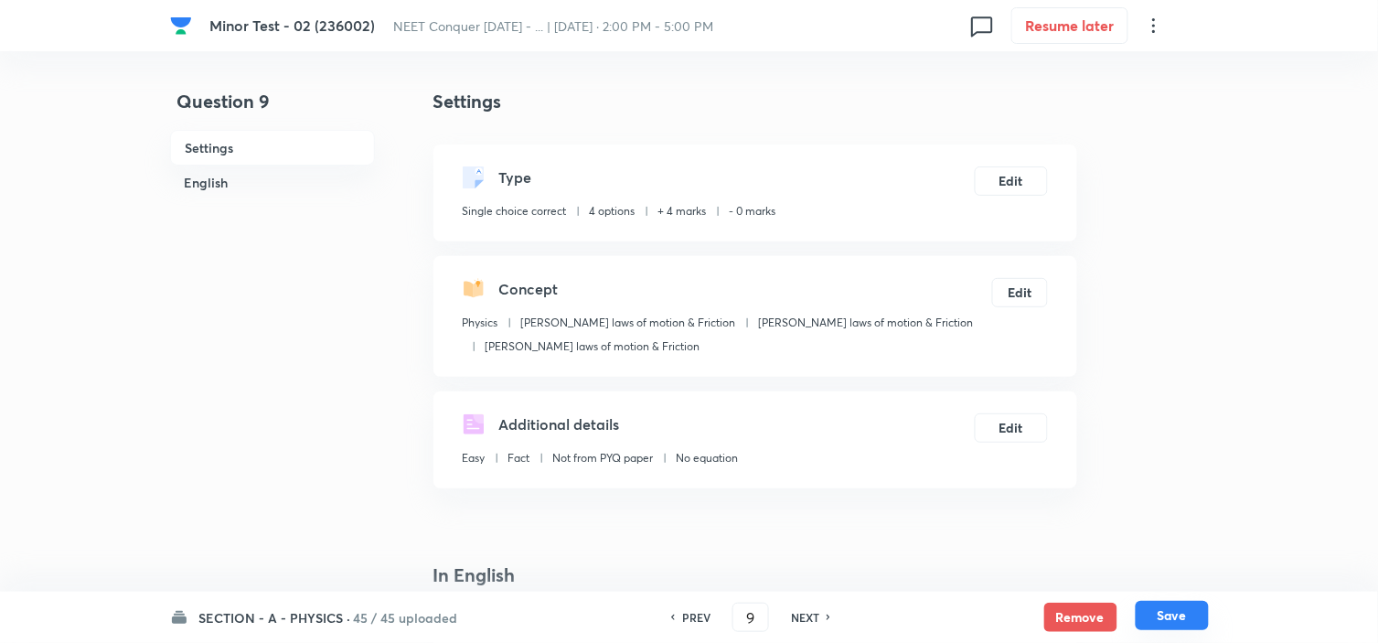
click at [1179, 606] on button "Save" at bounding box center [1171, 615] width 73 height 29
type input "10"
checkbox input "false"
checkbox input "true"
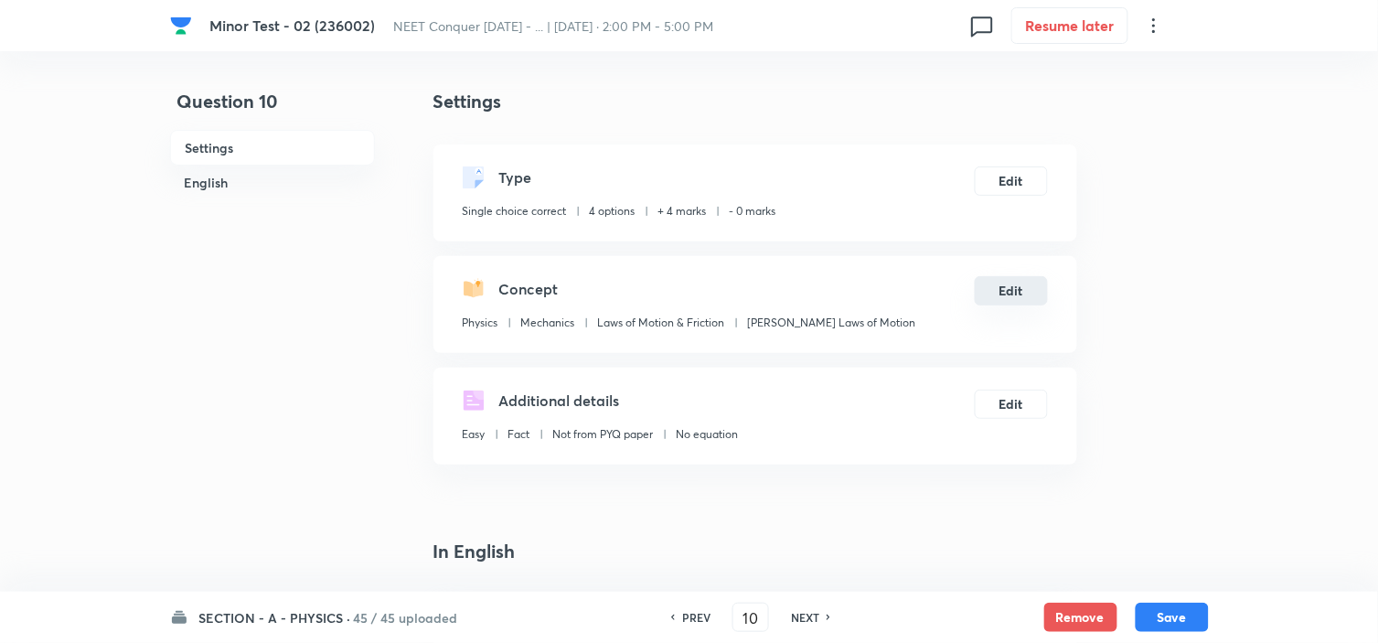
click at [984, 303] on button "Edit" at bounding box center [1010, 290] width 73 height 29
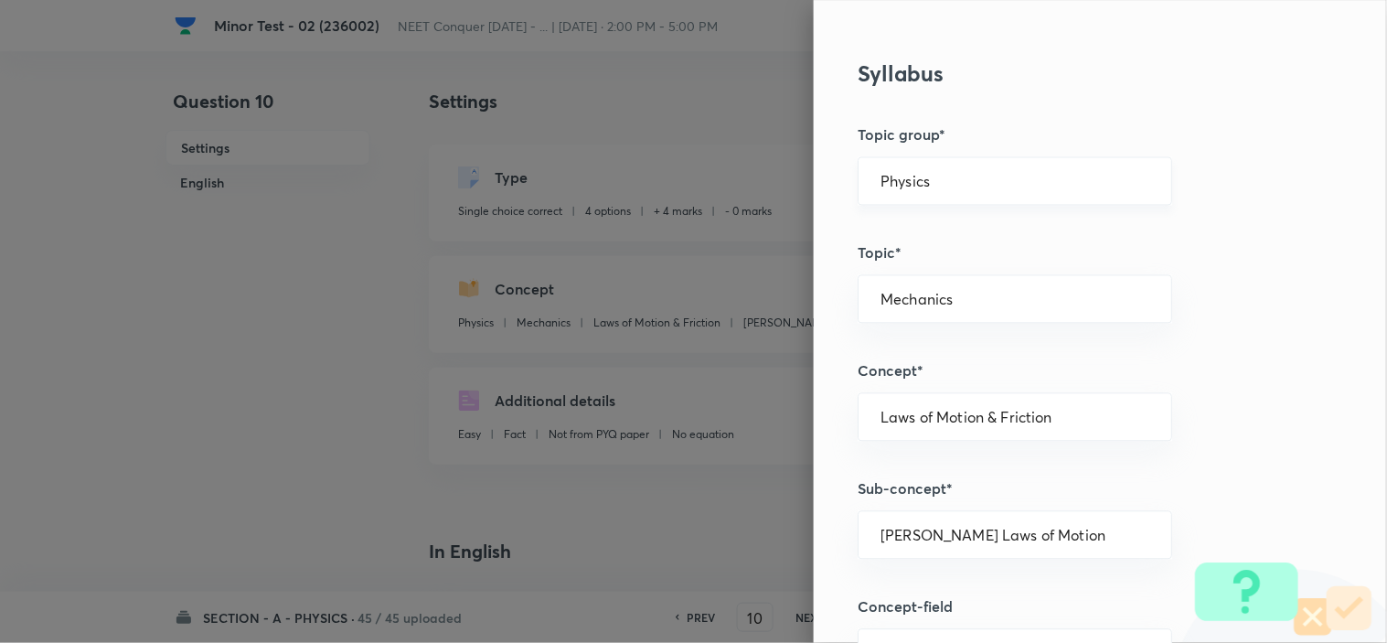
scroll to position [710, 0]
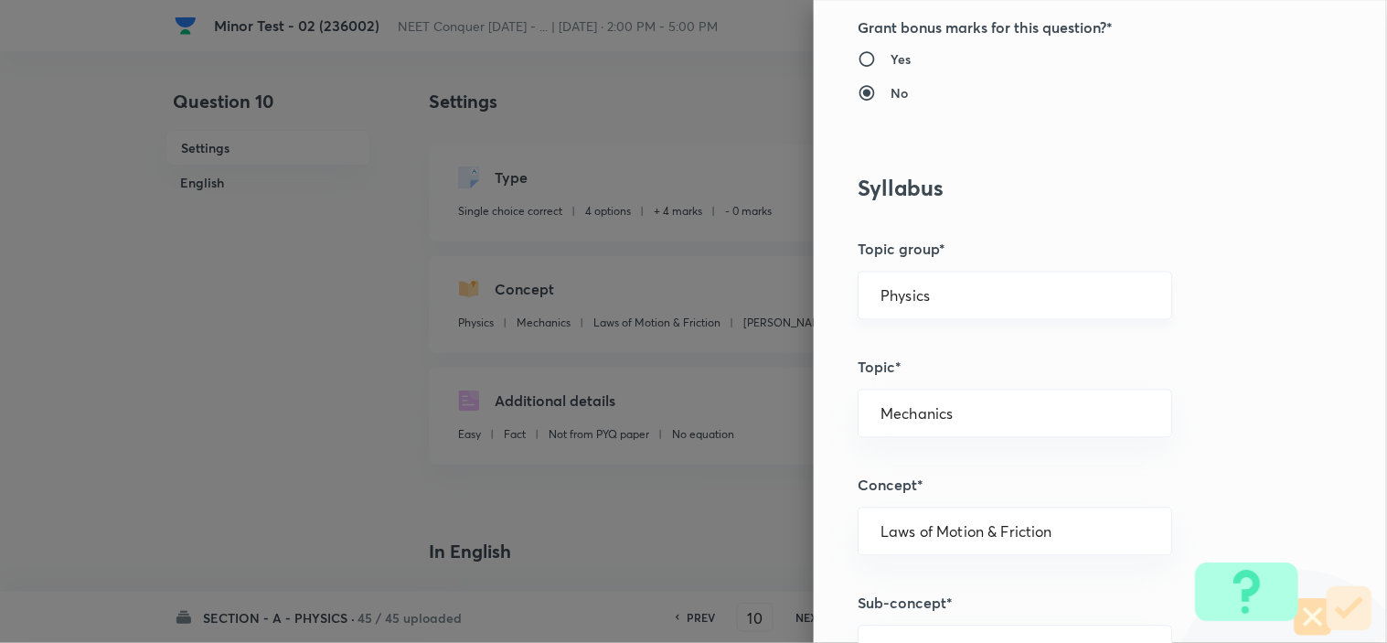
click at [932, 302] on input "Physics" at bounding box center [1014, 295] width 269 height 17
click at [903, 333] on li "Physics" at bounding box center [998, 347] width 313 height 33
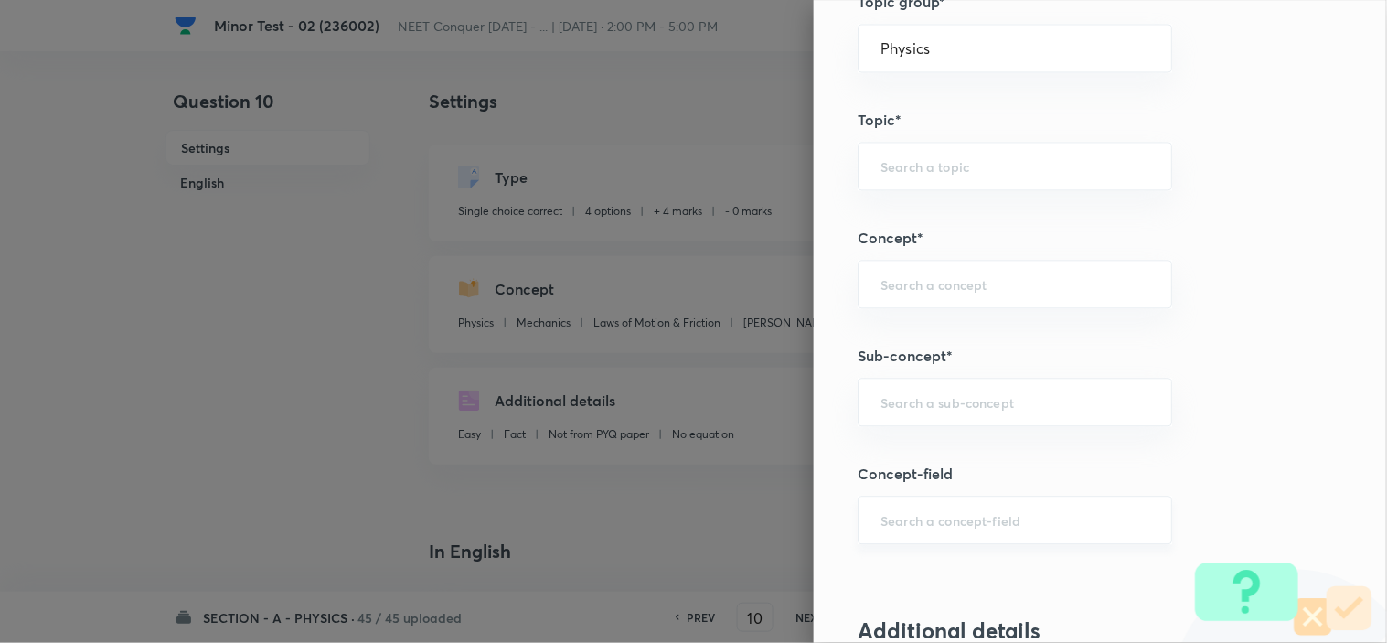
scroll to position [1219, 0]
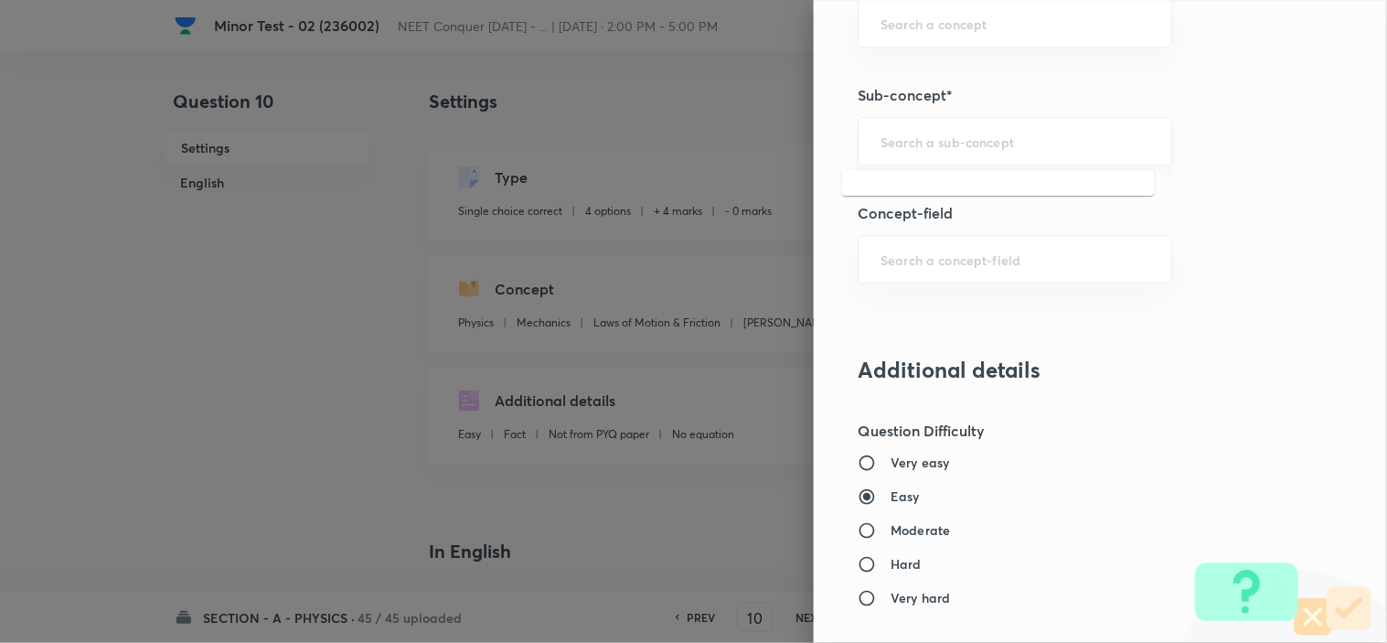
click at [964, 139] on input "text" at bounding box center [1014, 141] width 269 height 17
paste input "Newton laws of motion & Friction"
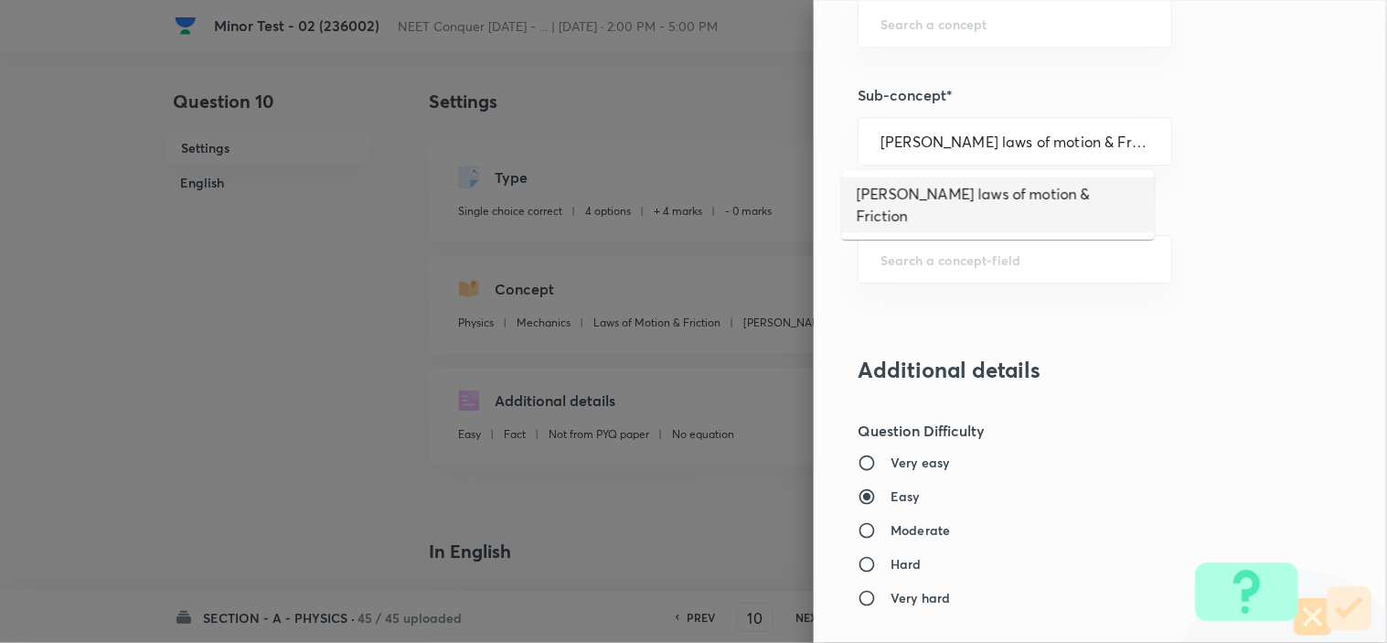
click at [964, 183] on li "Newton laws of motion & Friction" at bounding box center [998, 204] width 313 height 55
type input "Newton laws of motion & Friction"
type input "Newton's laws of motion & Friction"
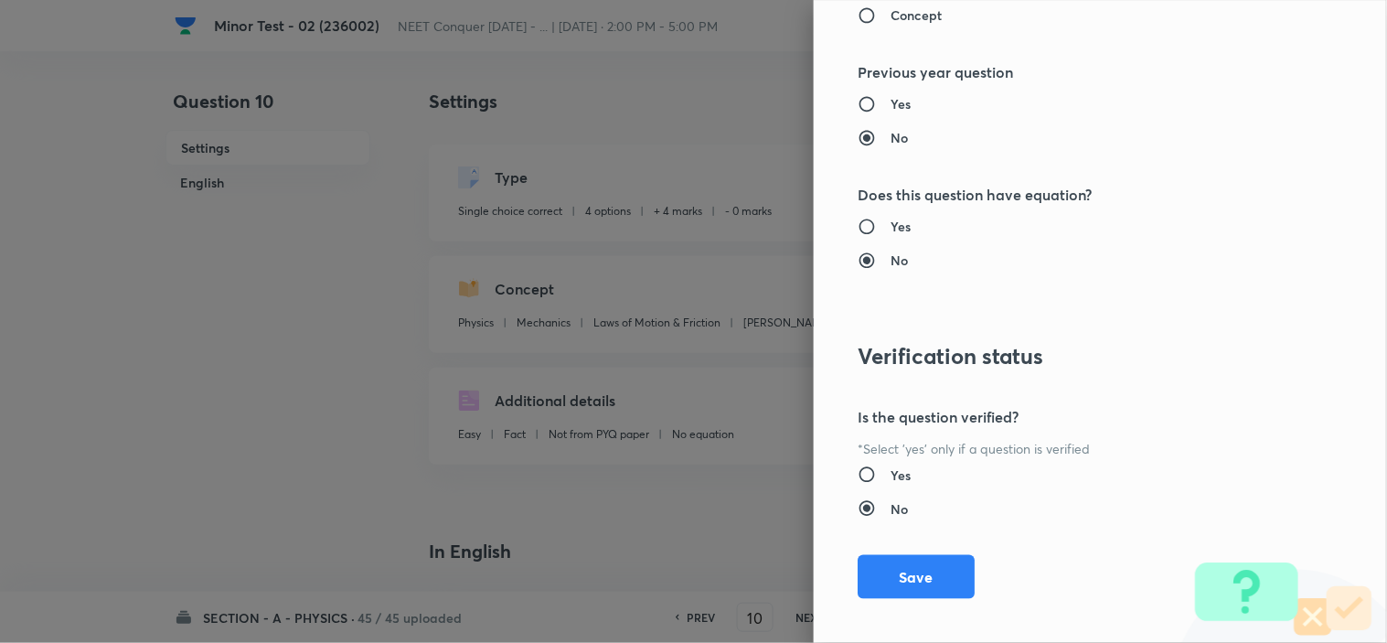
scroll to position [1972, 0]
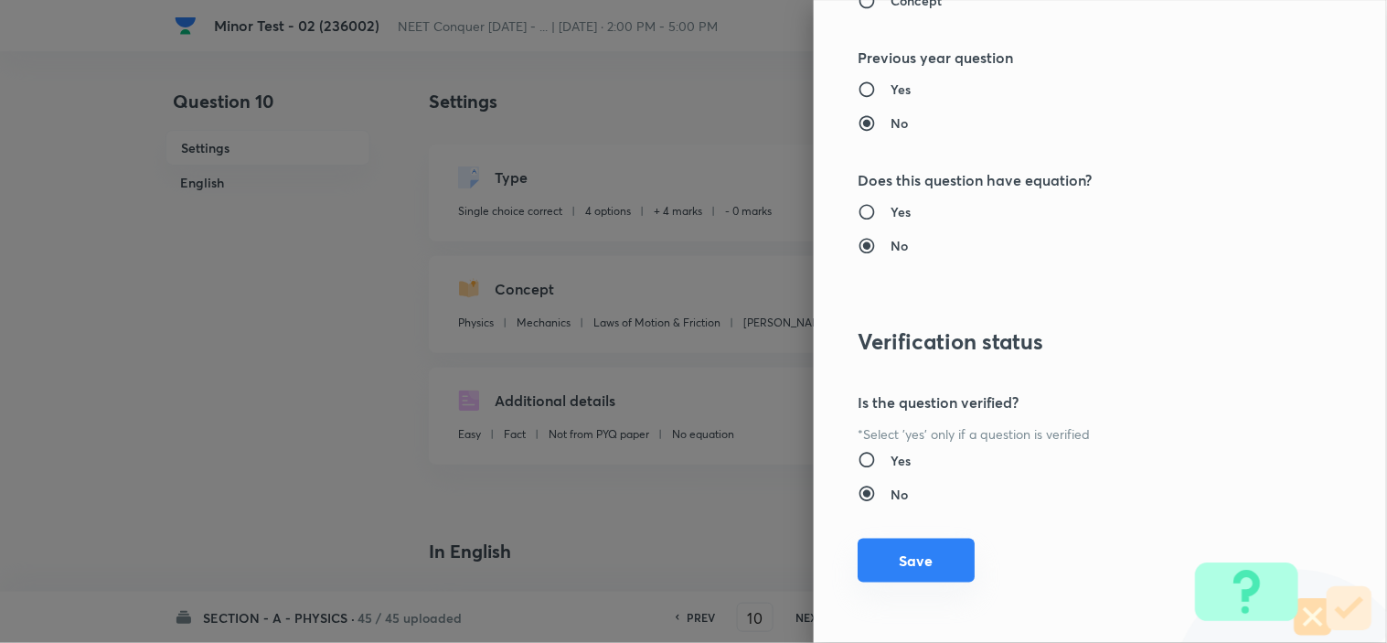
click at [929, 554] on button "Save" at bounding box center [915, 560] width 117 height 44
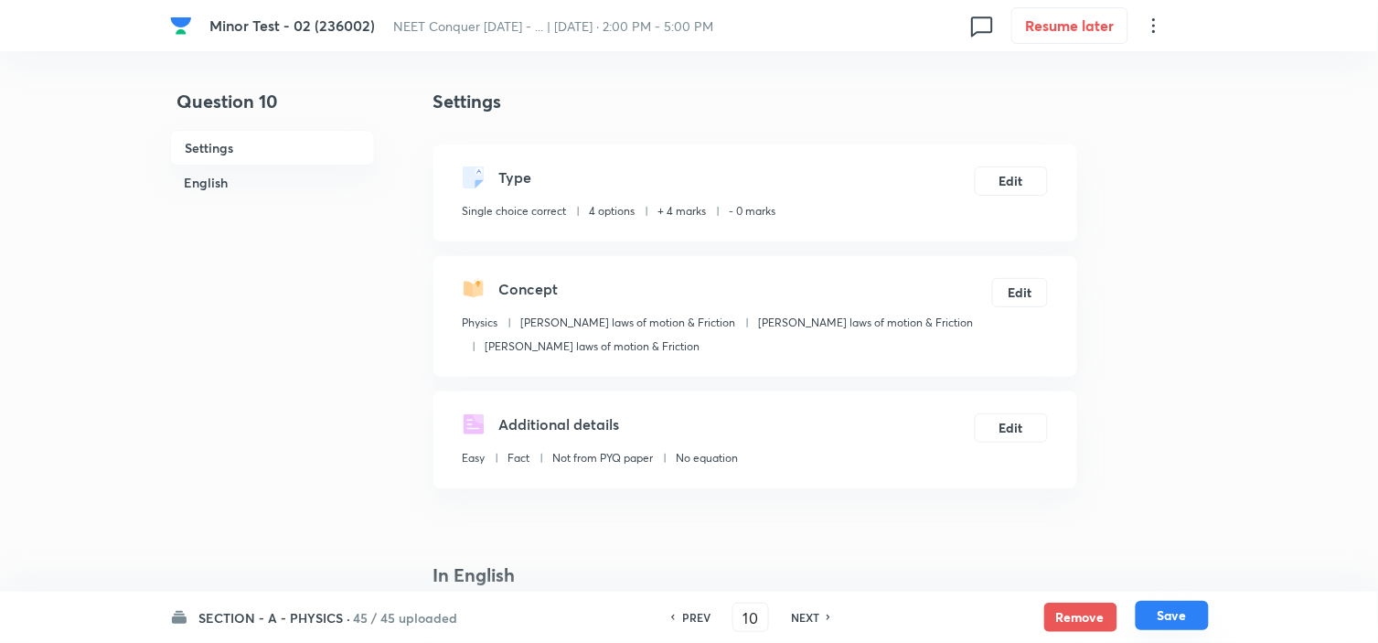
click at [1181, 619] on button "Save" at bounding box center [1171, 615] width 73 height 29
type input "11"
checkbox input "false"
checkbox input "true"
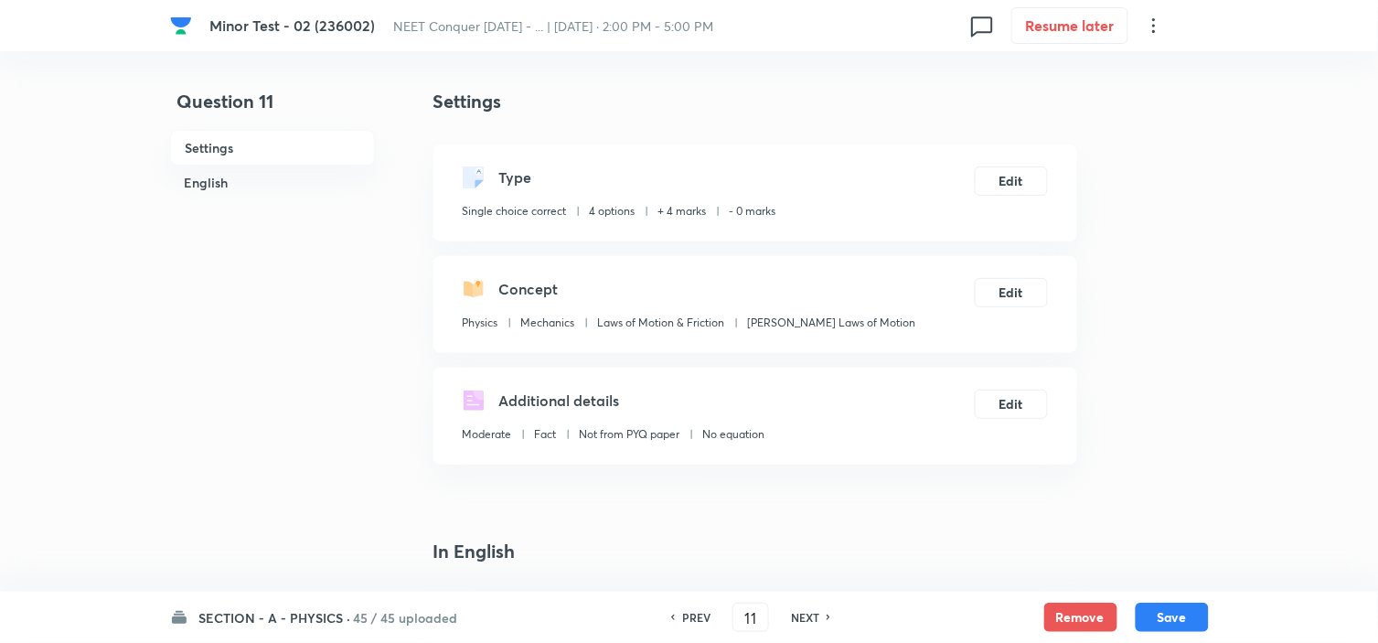
click at [1007, 320] on div "Concept Physics Mechanics Laws of Motion & Friction Newton's Laws of Motion Edit" at bounding box center [755, 304] width 644 height 97
click at [1011, 287] on button "Edit" at bounding box center [1010, 290] width 73 height 29
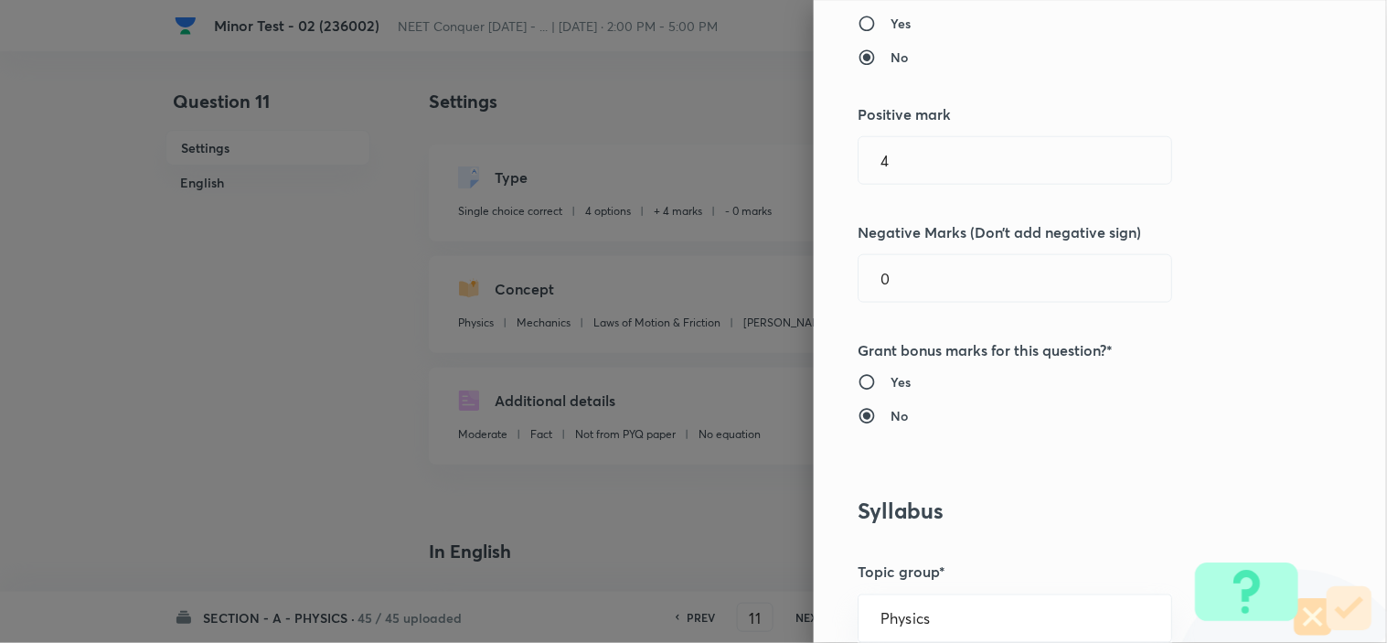
scroll to position [609, 0]
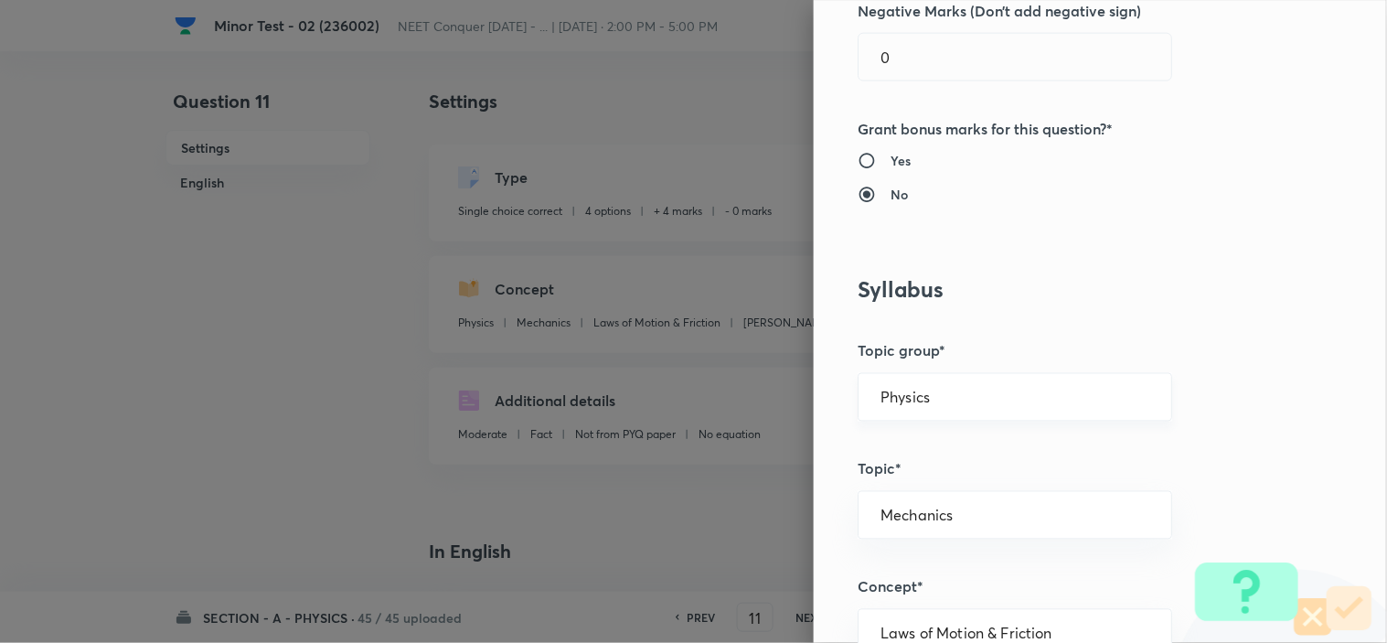
click at [920, 415] on div "Physics ​" at bounding box center [1014, 397] width 314 height 48
click at [919, 390] on input "Physics" at bounding box center [1014, 396] width 269 height 17
click at [887, 461] on li "Physics" at bounding box center [998, 448] width 313 height 33
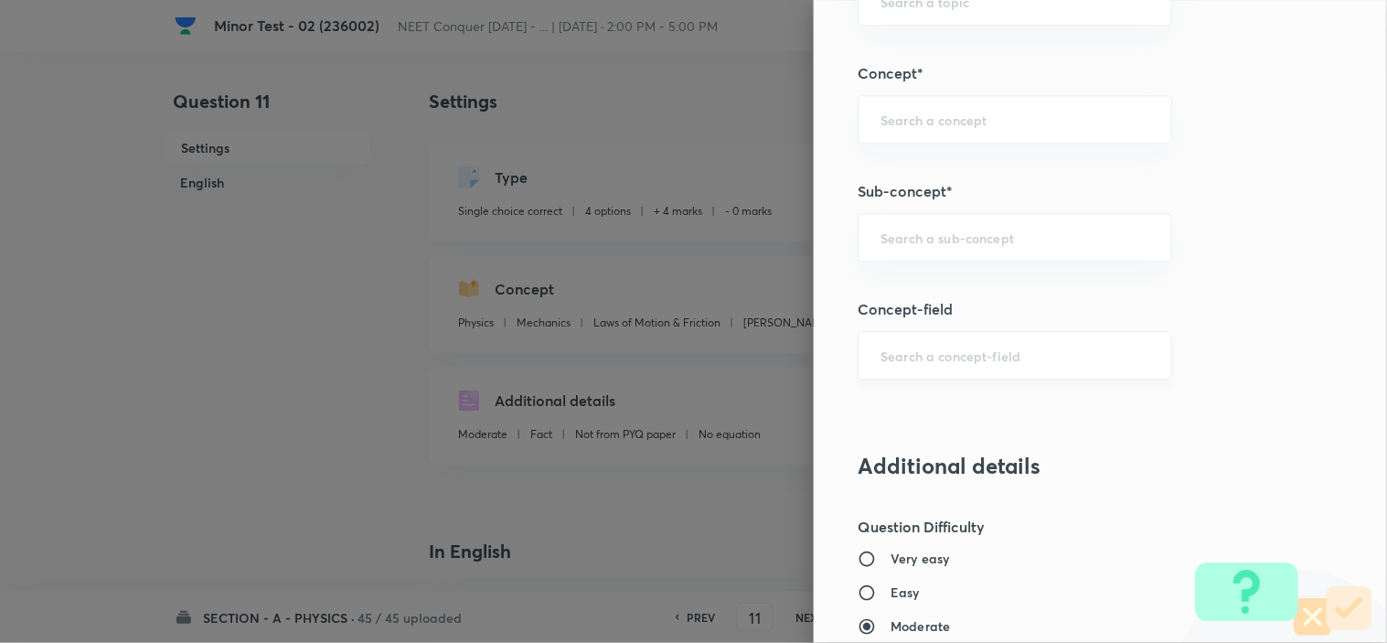
scroll to position [1117, 0]
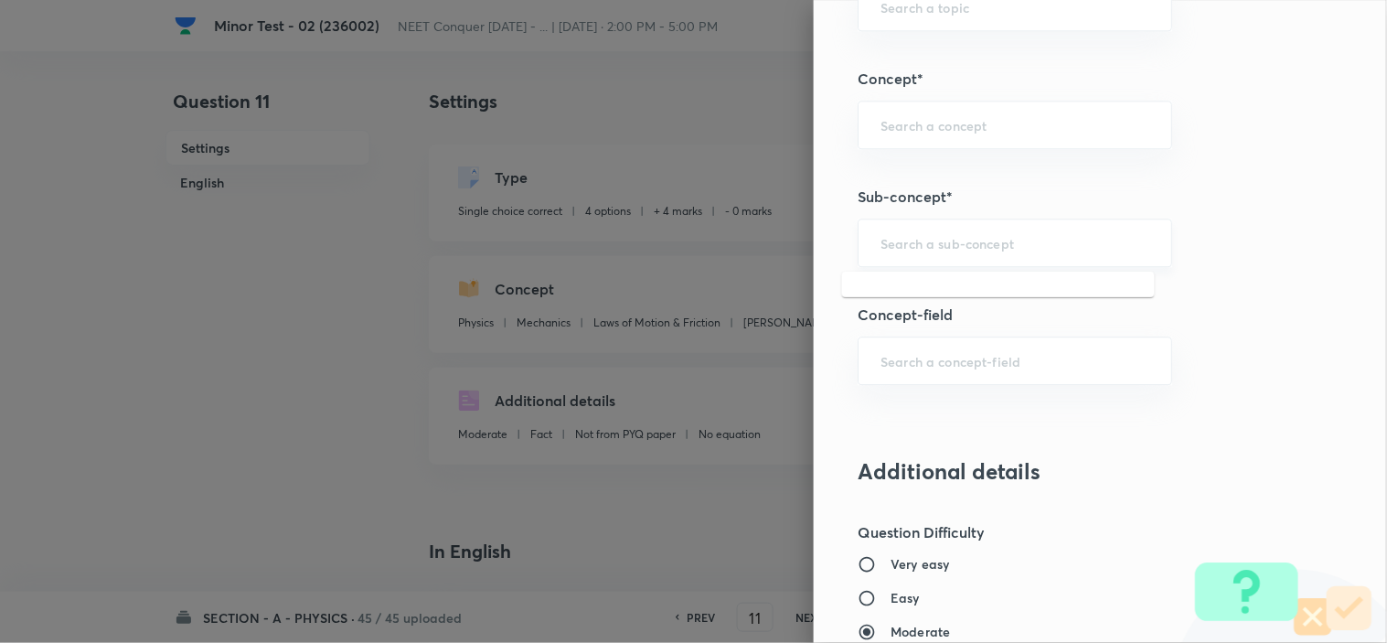
click at [970, 243] on input "text" at bounding box center [1014, 242] width 269 height 17
paste input "Newton laws of motion & Friction"
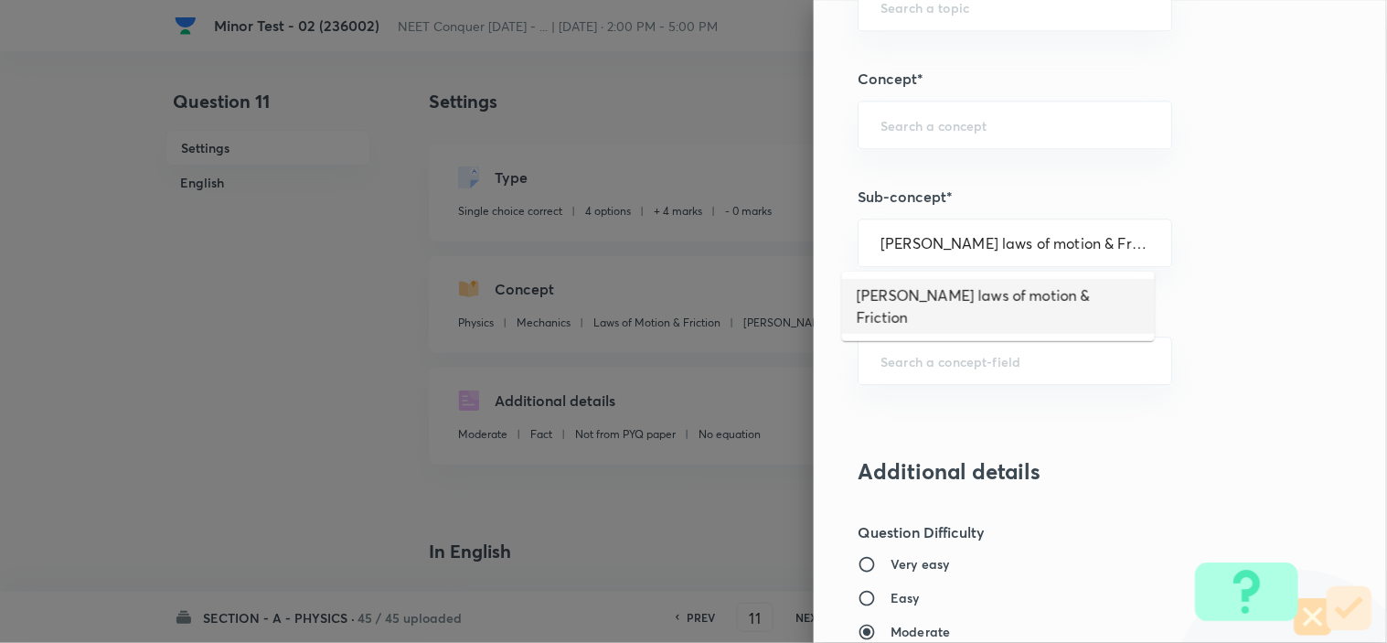
click at [1017, 277] on ul "Newton laws of motion & Friction" at bounding box center [998, 305] width 313 height 69
click at [1018, 286] on li "Newton laws of motion & Friction" at bounding box center [998, 306] width 313 height 55
type input "Newton laws of motion & Friction"
type input "Newton's laws of motion & Friction"
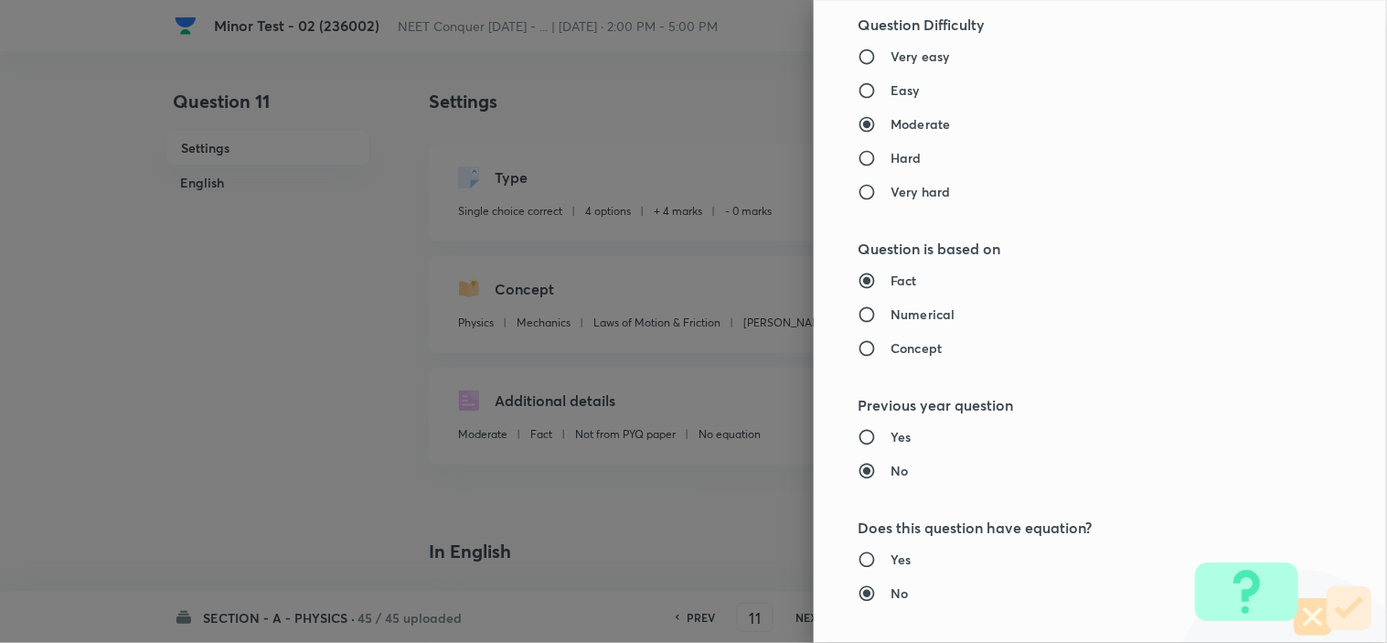
scroll to position [1972, 0]
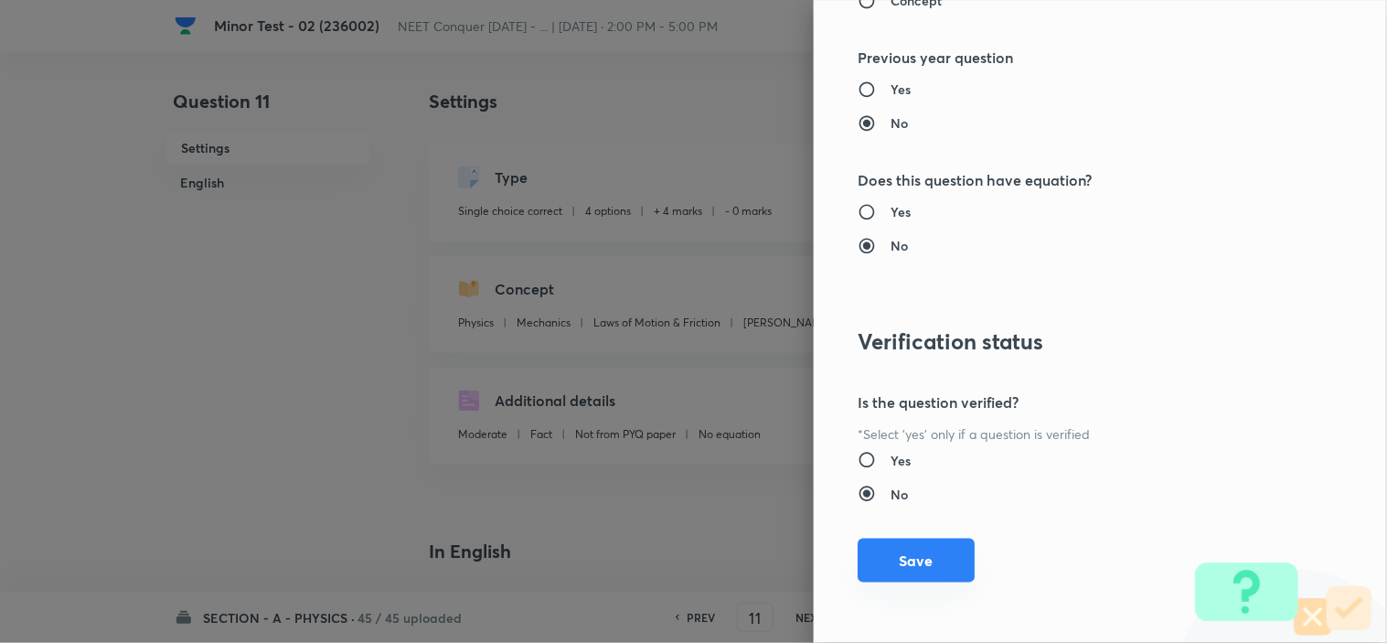
click at [902, 560] on button "Save" at bounding box center [915, 560] width 117 height 44
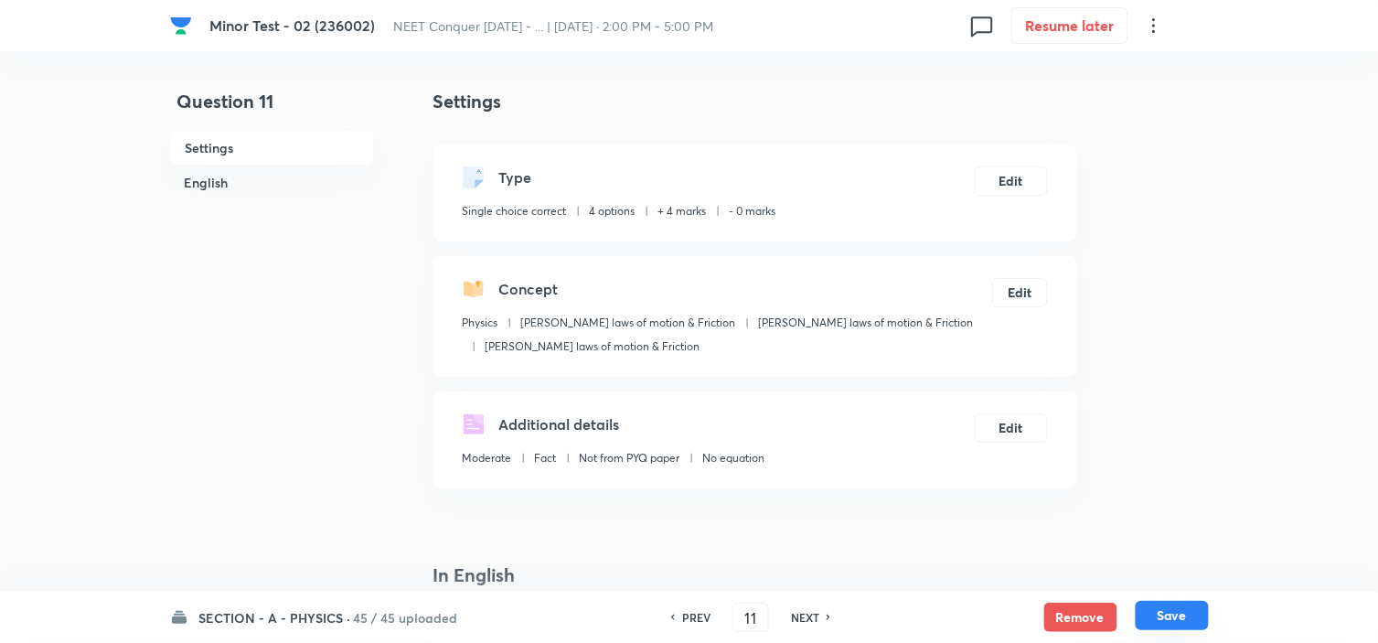
click at [1200, 626] on button "Save" at bounding box center [1171, 615] width 73 height 29
type input "12"
checkbox input "false"
checkbox input "true"
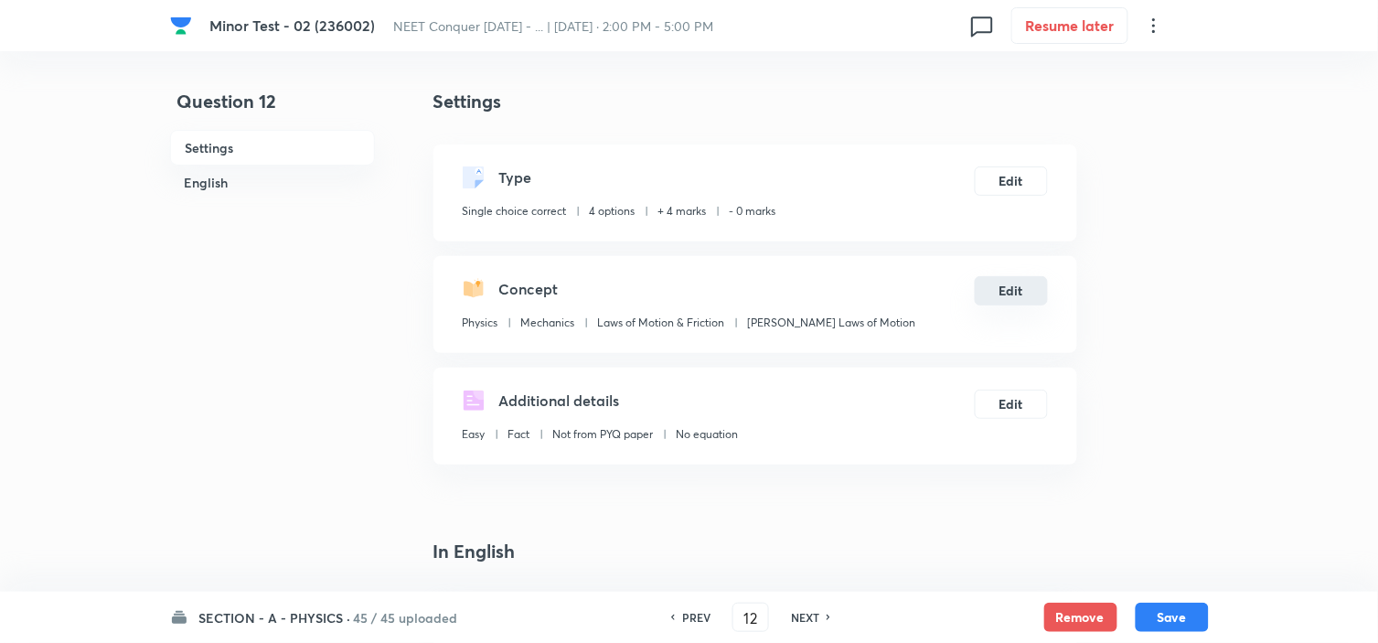
click at [1000, 286] on button "Edit" at bounding box center [1010, 290] width 73 height 29
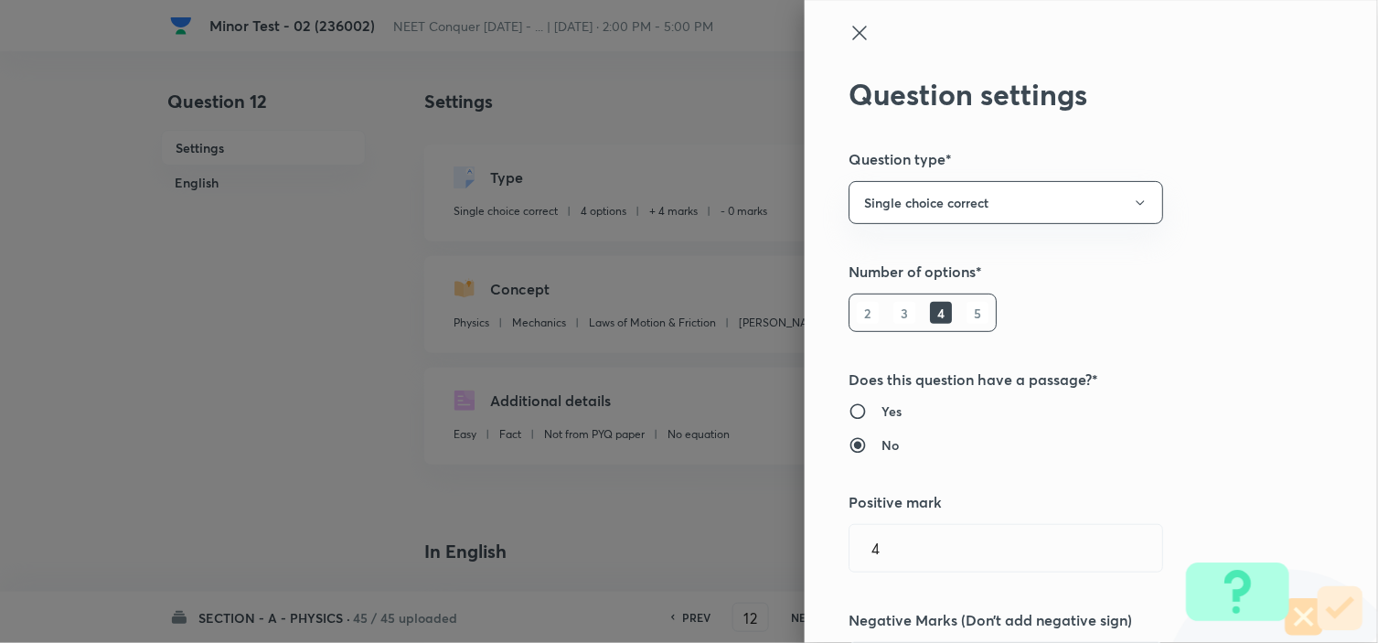
radio input "true"
radio input "false"
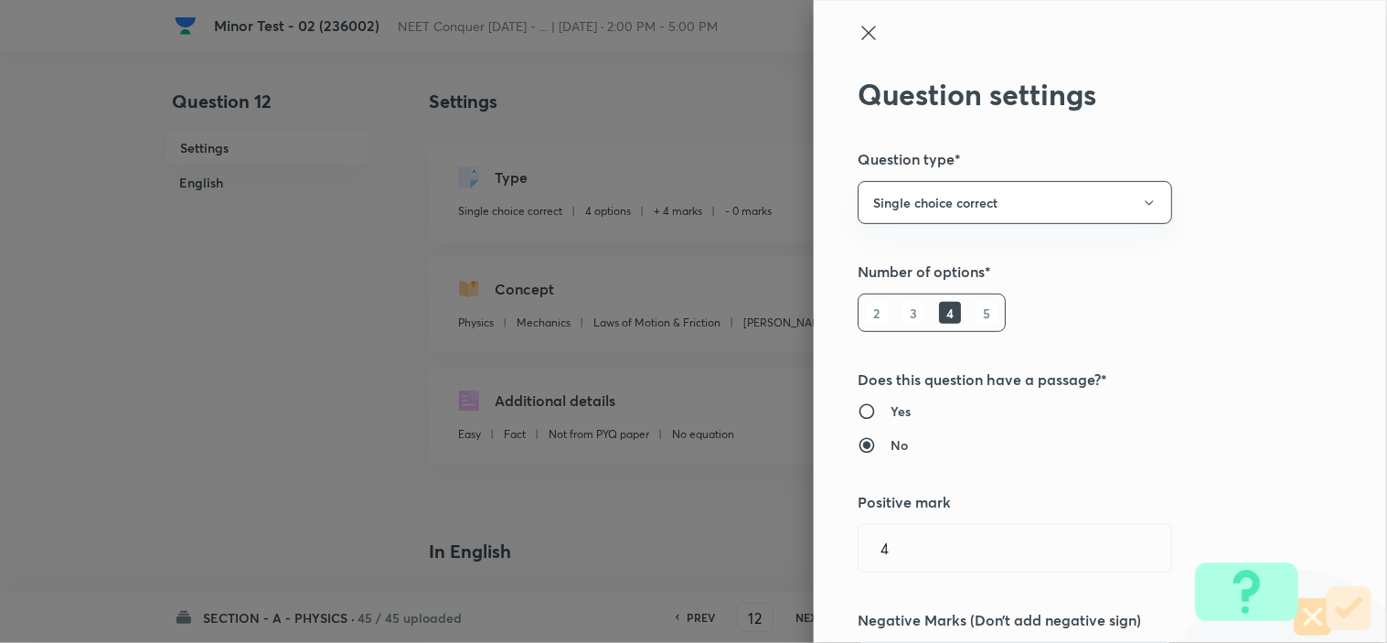
type input "Mechanics"
type input "Laws of Motion & Friction"
type input "[PERSON_NAME] Laws of Motion"
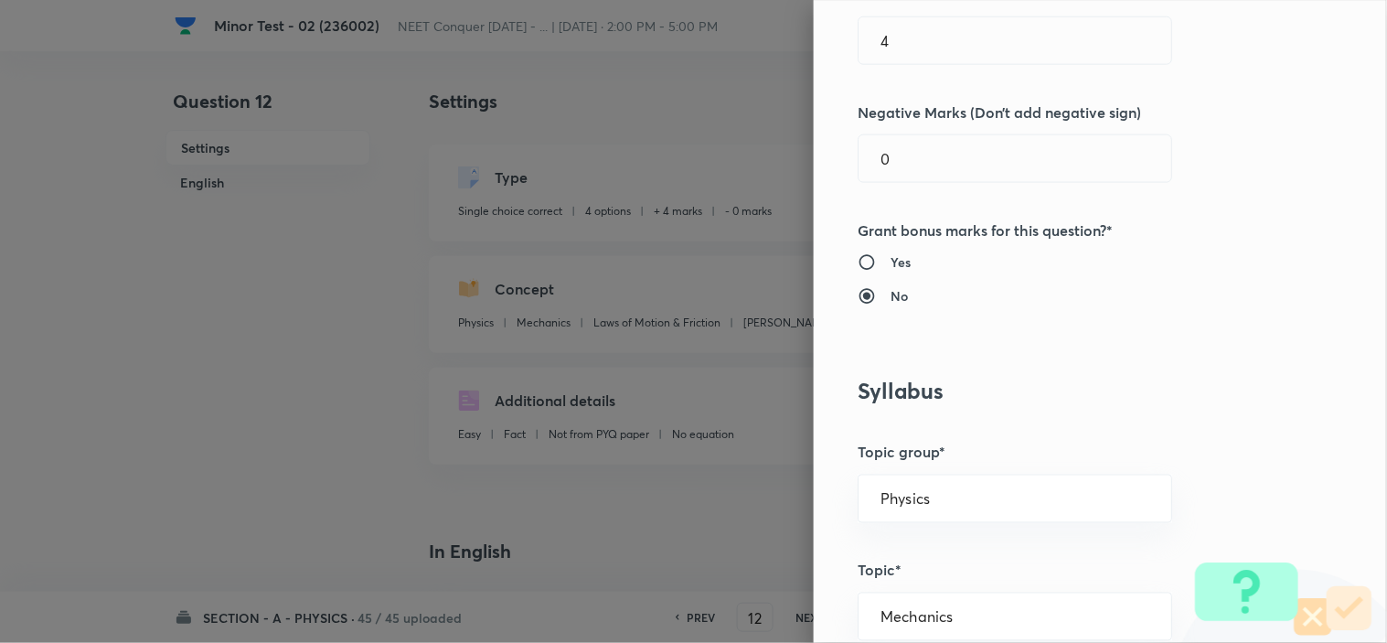
scroll to position [710, 0]
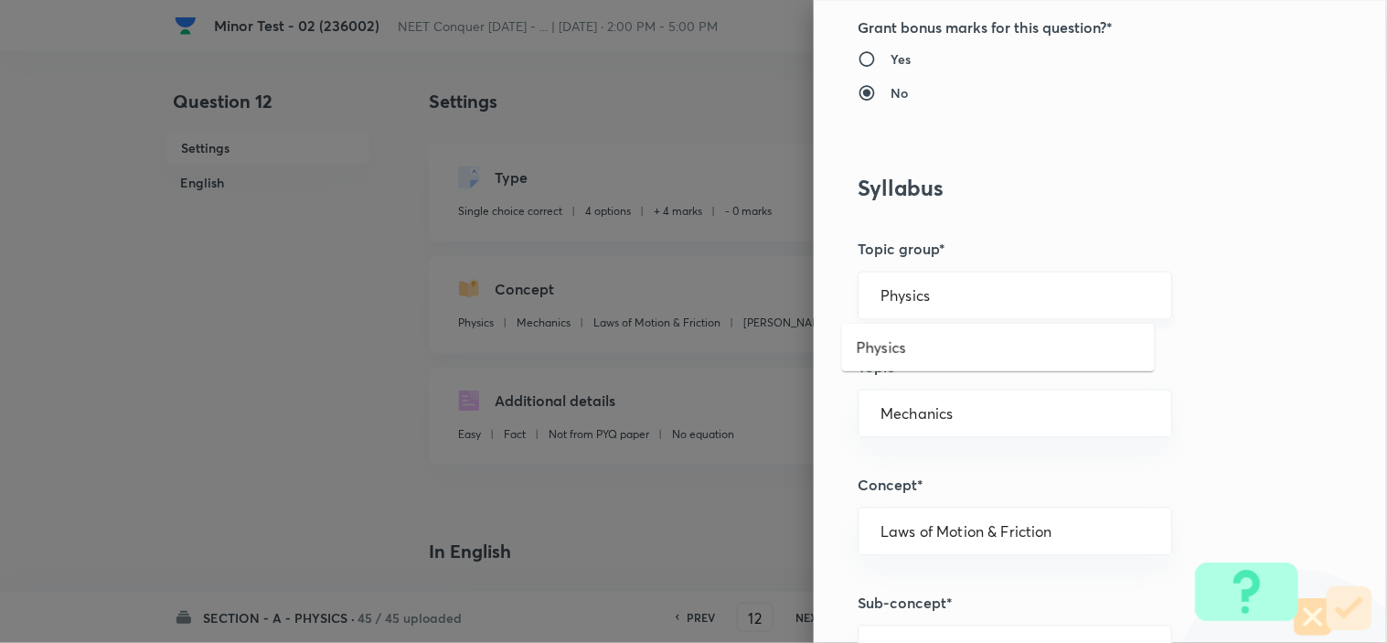
click at [947, 300] on input "Physics" at bounding box center [1014, 295] width 269 height 17
click at [907, 343] on li "Physics" at bounding box center [998, 347] width 313 height 33
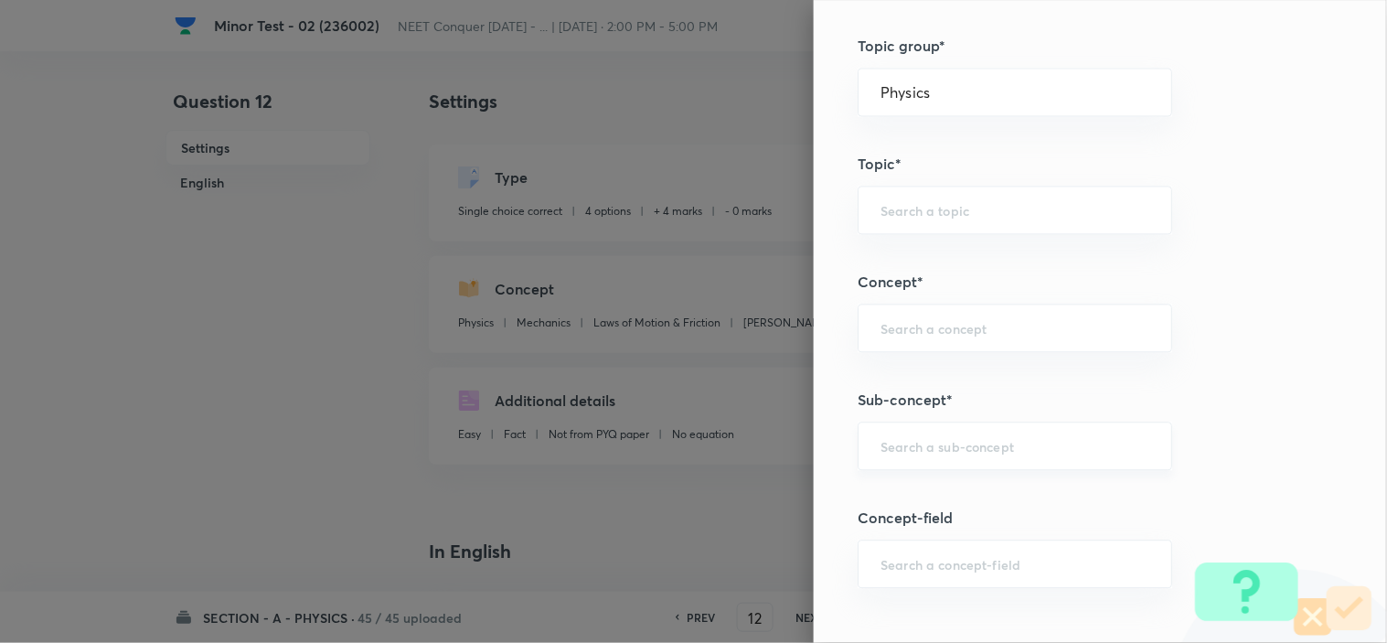
click at [911, 460] on div "​" at bounding box center [1014, 445] width 314 height 48
paste input "Newton laws of motion & Friction"
click at [992, 485] on li "Newton laws of motion & Friction" at bounding box center [998, 510] width 313 height 55
type input "Newton laws of motion & Friction"
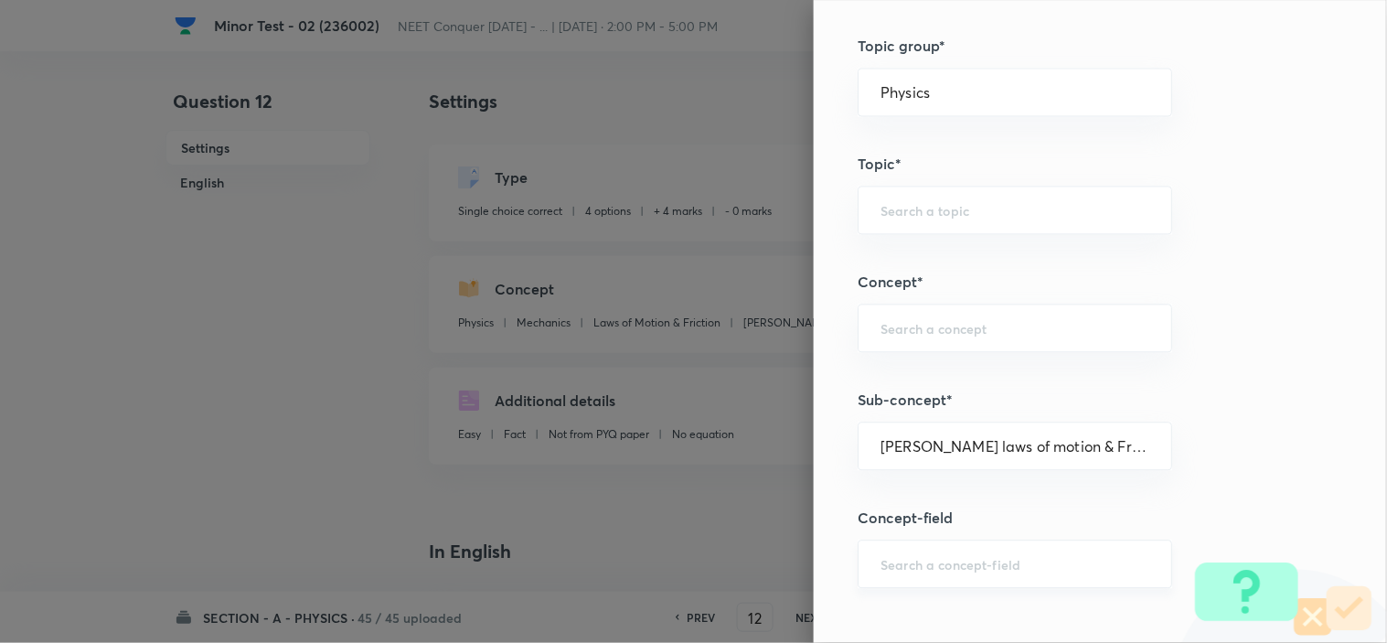
type input "Newton's laws of motion & Friction"
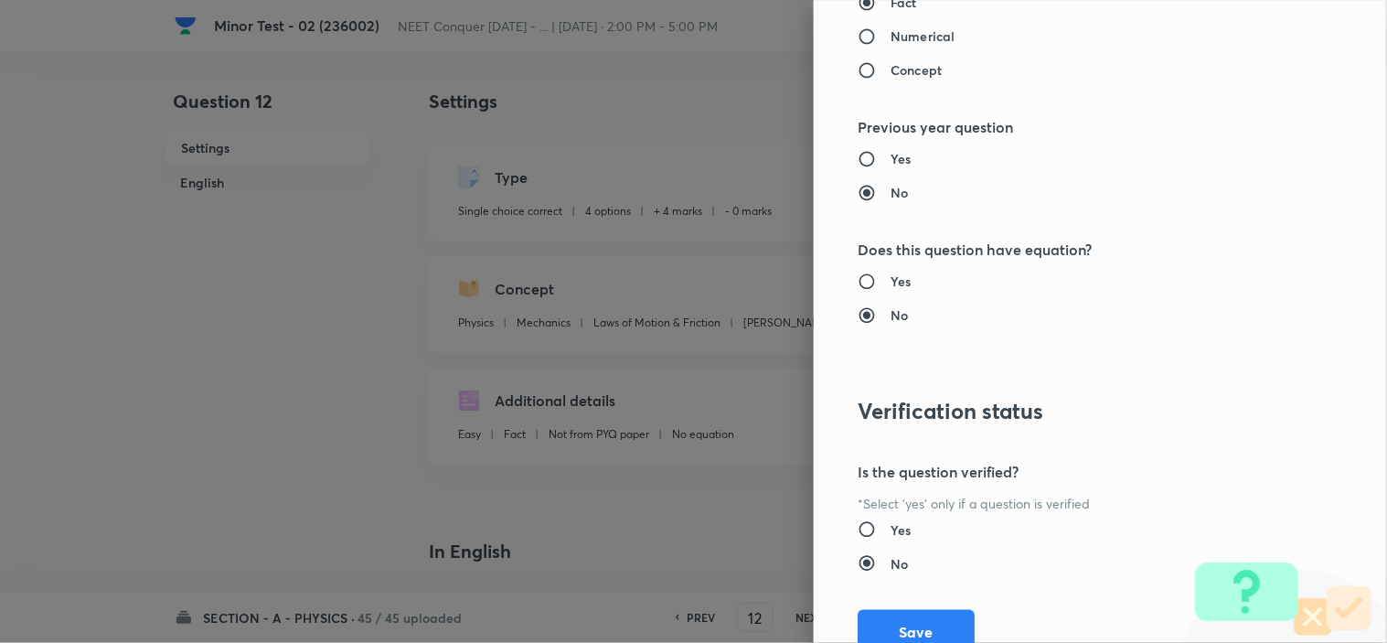
scroll to position [1972, 0]
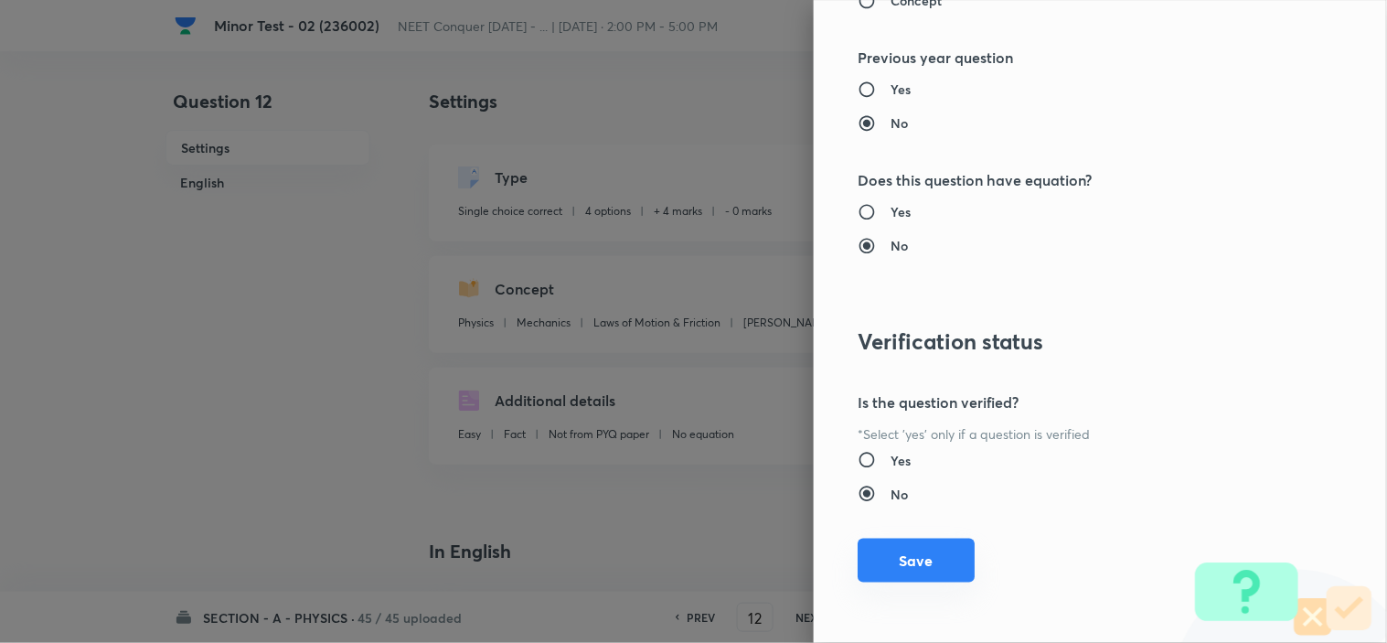
click at [857, 574] on button "Save" at bounding box center [915, 560] width 117 height 44
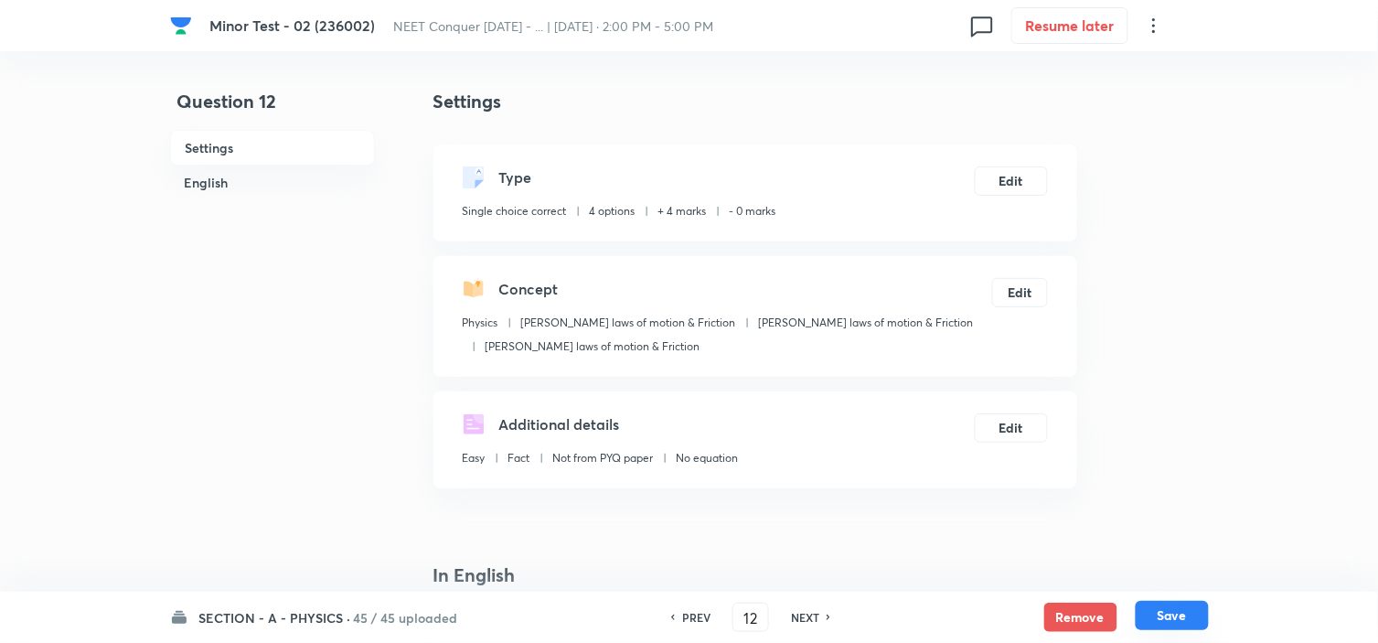
click at [1184, 627] on button "Save" at bounding box center [1171, 615] width 73 height 29
type input "13"
checkbox input "true"
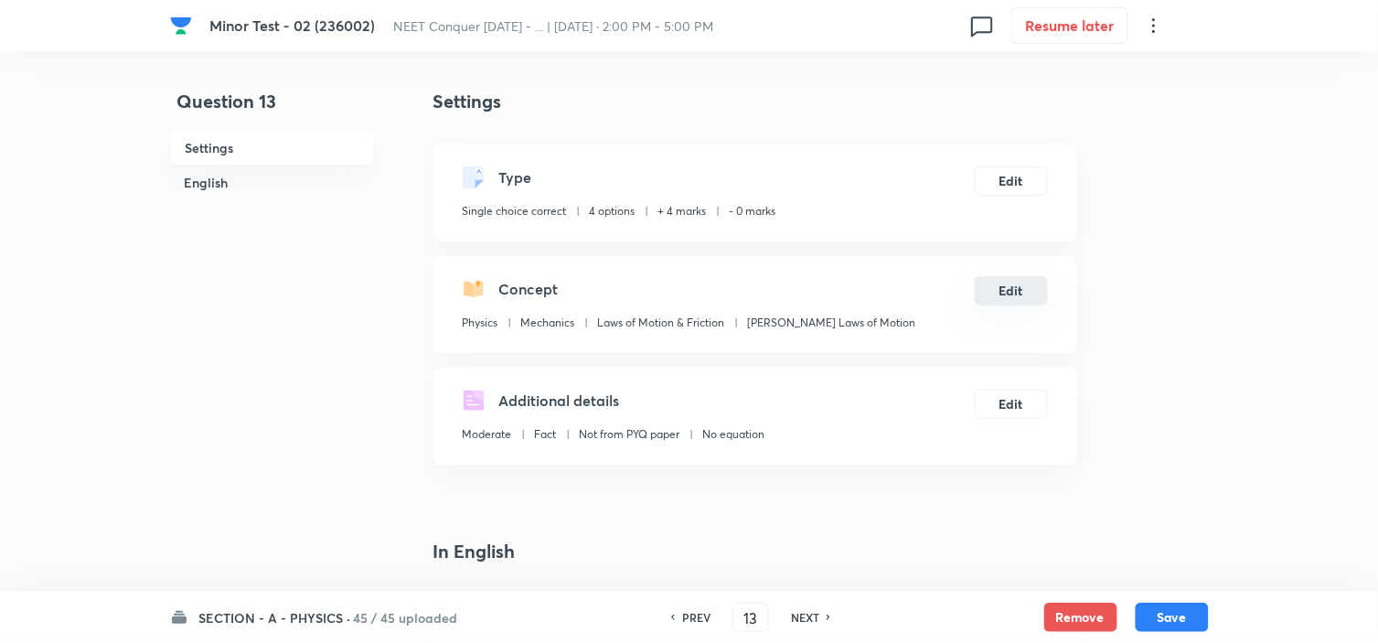
click at [1011, 300] on button "Edit" at bounding box center [1010, 290] width 73 height 29
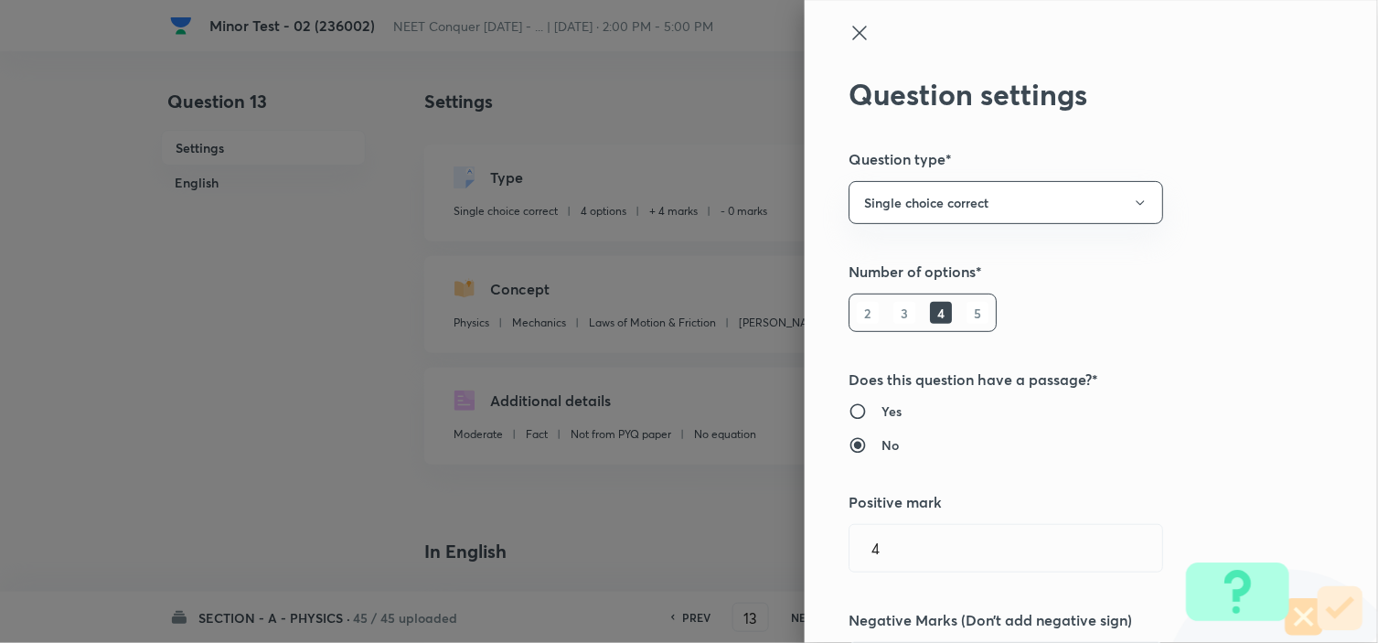
radio input "false"
radio input "true"
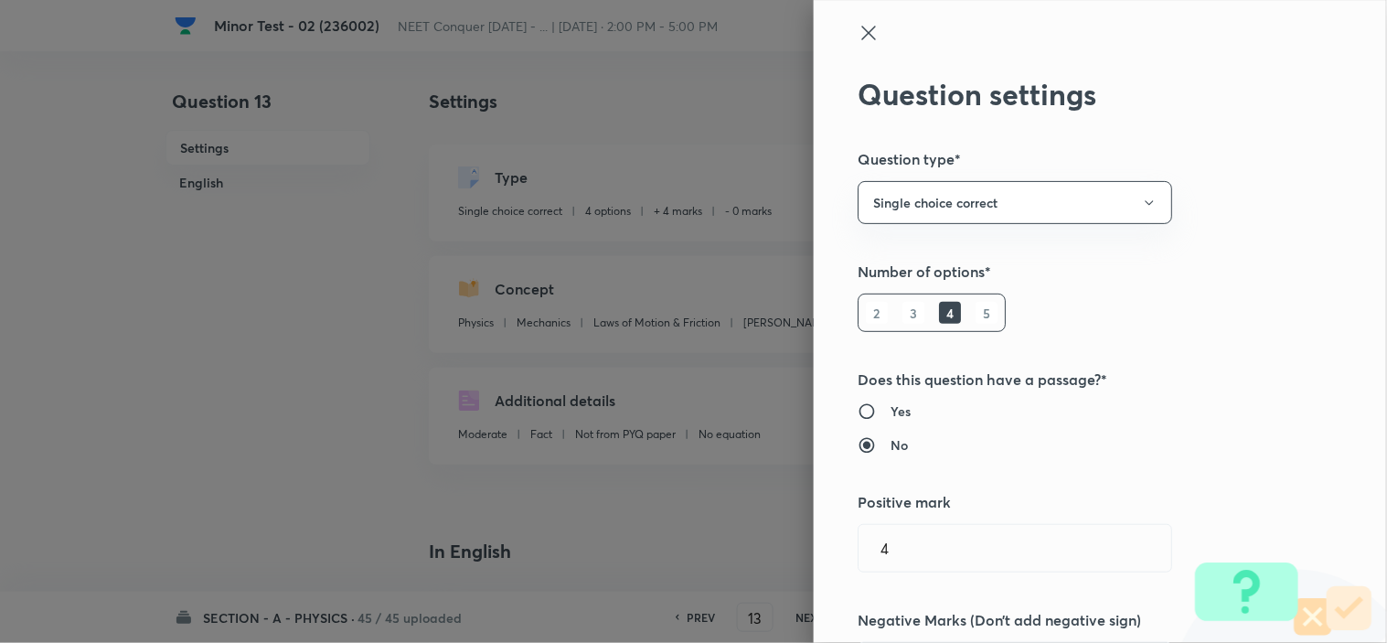
type input "Mechanics"
type input "Laws of Motion & Friction"
type input "[PERSON_NAME] Laws of Motion"
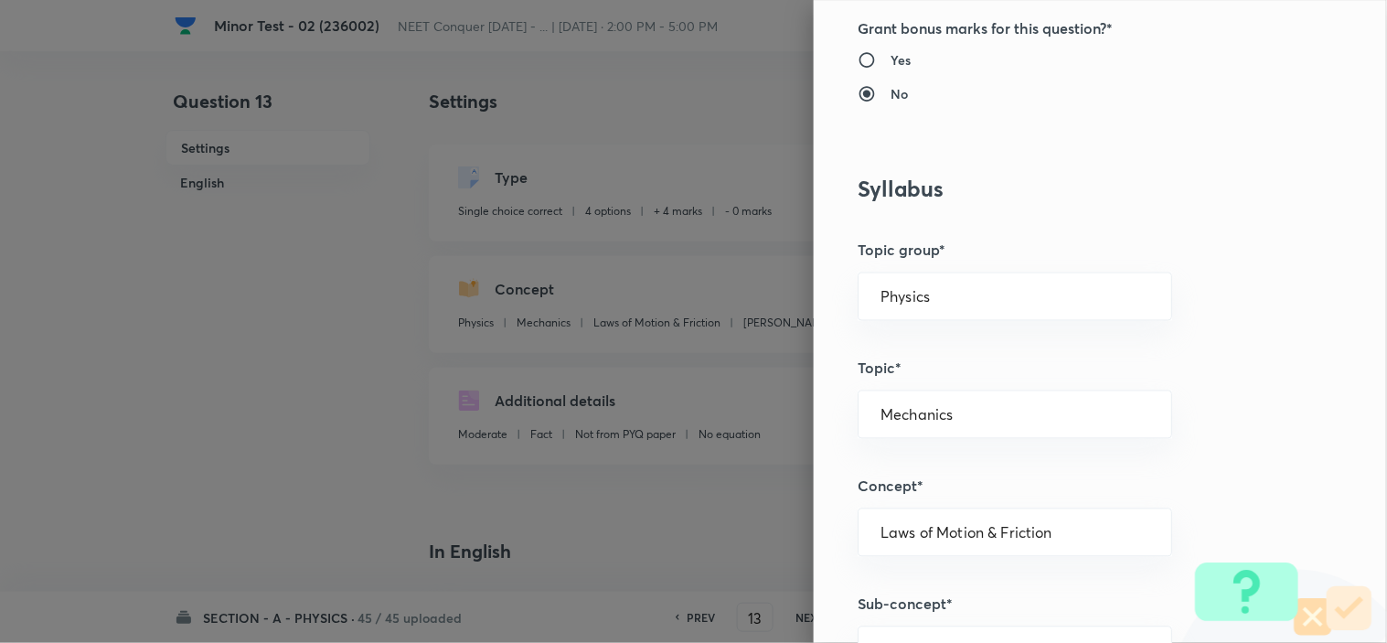
scroll to position [710, 0]
click at [935, 279] on div "Physics ​" at bounding box center [1014, 295] width 314 height 48
click at [912, 306] on div "Physics ​" at bounding box center [1014, 295] width 314 height 48
click at [928, 294] on input "Physics" at bounding box center [1014, 295] width 269 height 17
click at [897, 341] on li "Physics" at bounding box center [998, 347] width 313 height 33
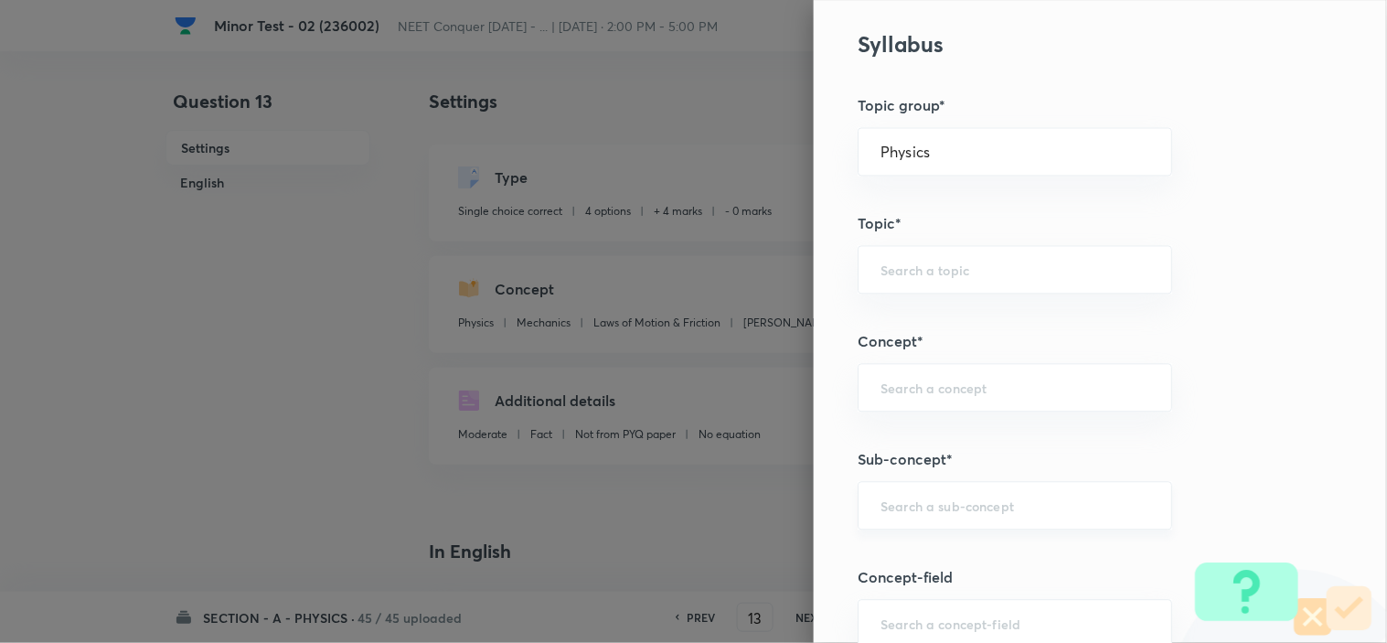
scroll to position [1016, 0]
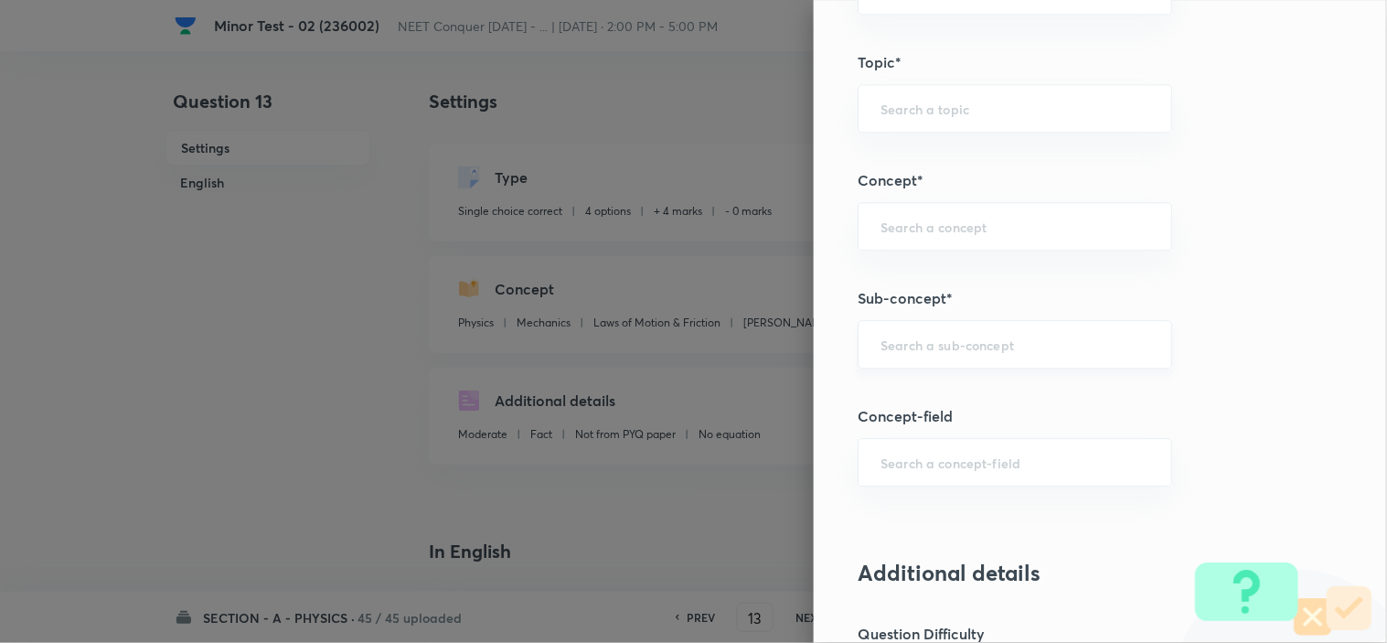
click at [923, 368] on div "​" at bounding box center [1014, 344] width 314 height 48
paste input "Newton laws of motion & Friction"
click at [948, 399] on li "Newton laws of motion & Friction" at bounding box center [998, 407] width 313 height 55
type input "Newton laws of motion & Friction"
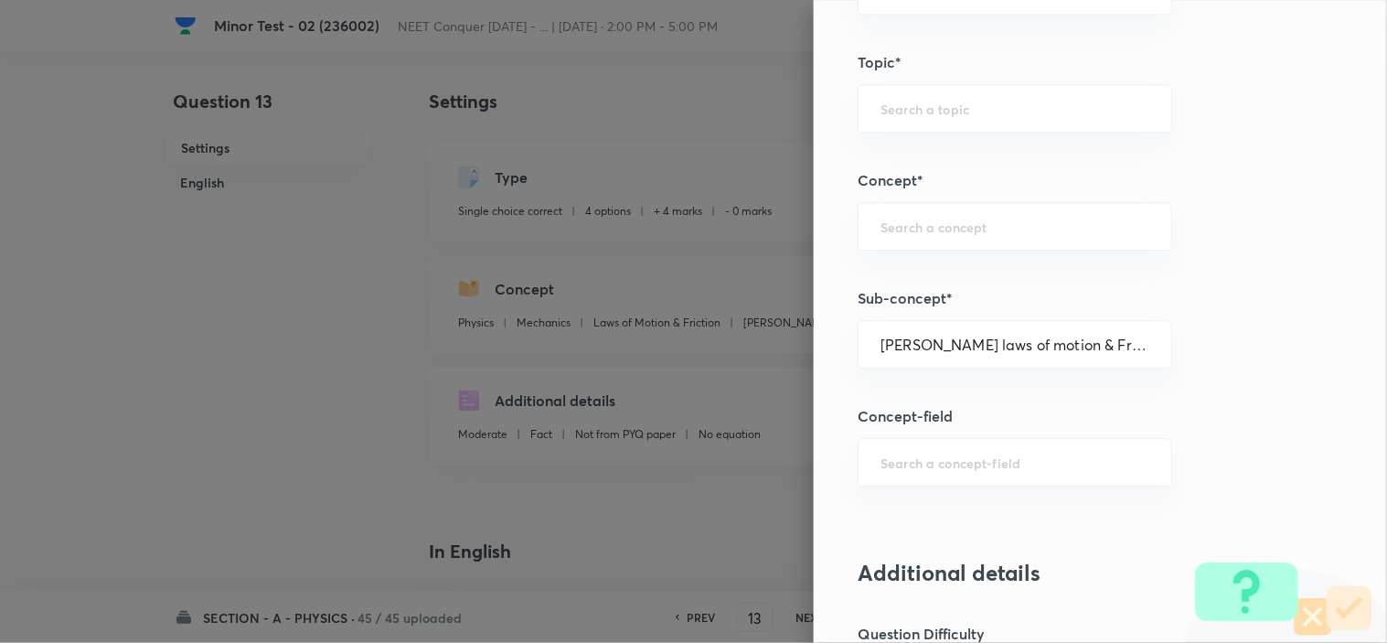
type input "Newton's laws of motion & Friction"
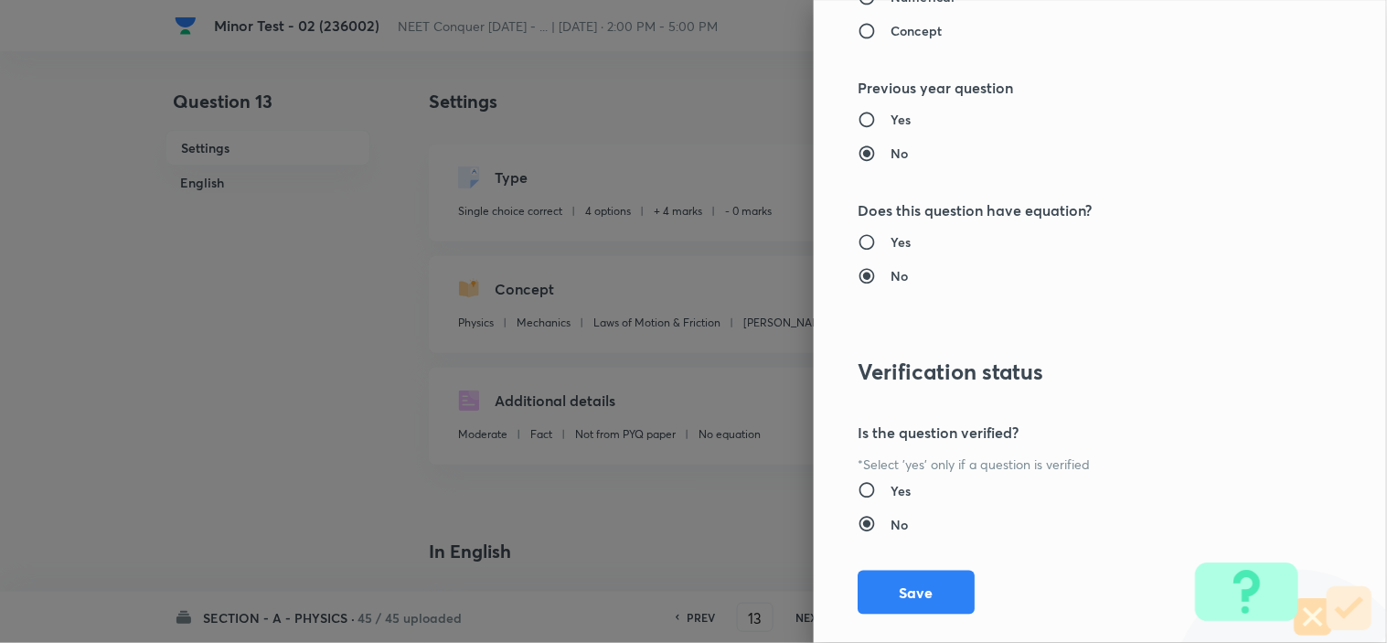
scroll to position [1972, 0]
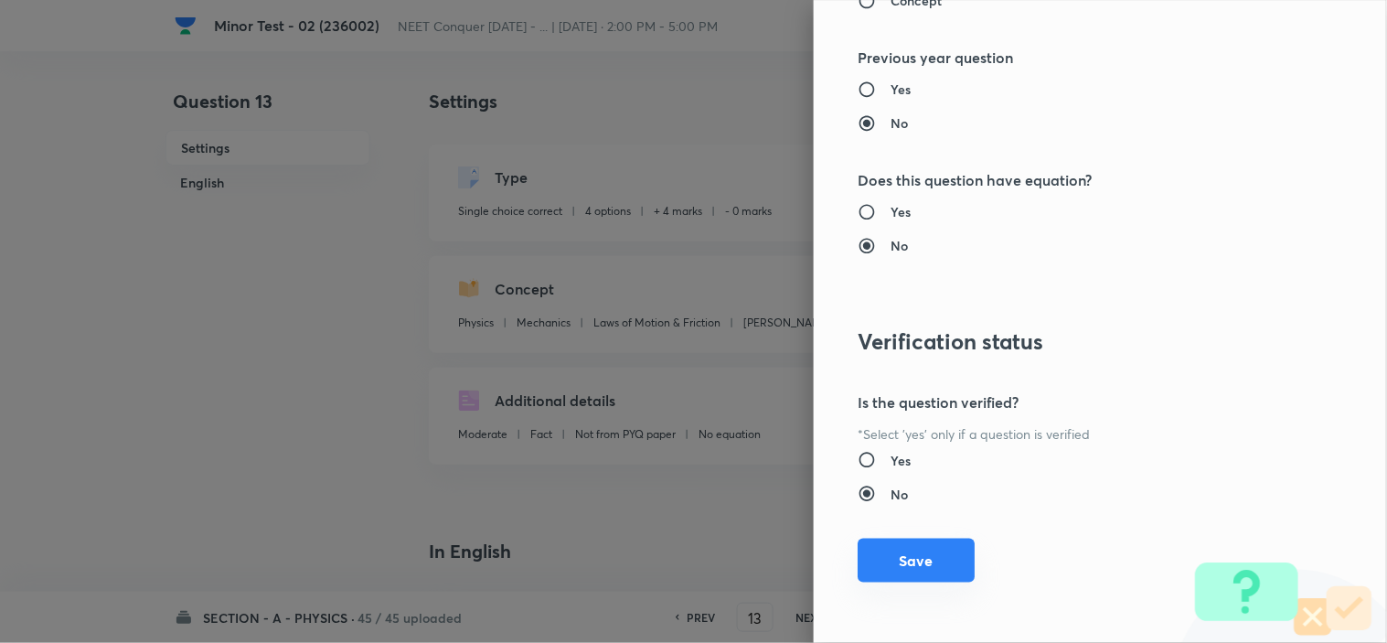
click at [916, 563] on button "Save" at bounding box center [915, 560] width 117 height 44
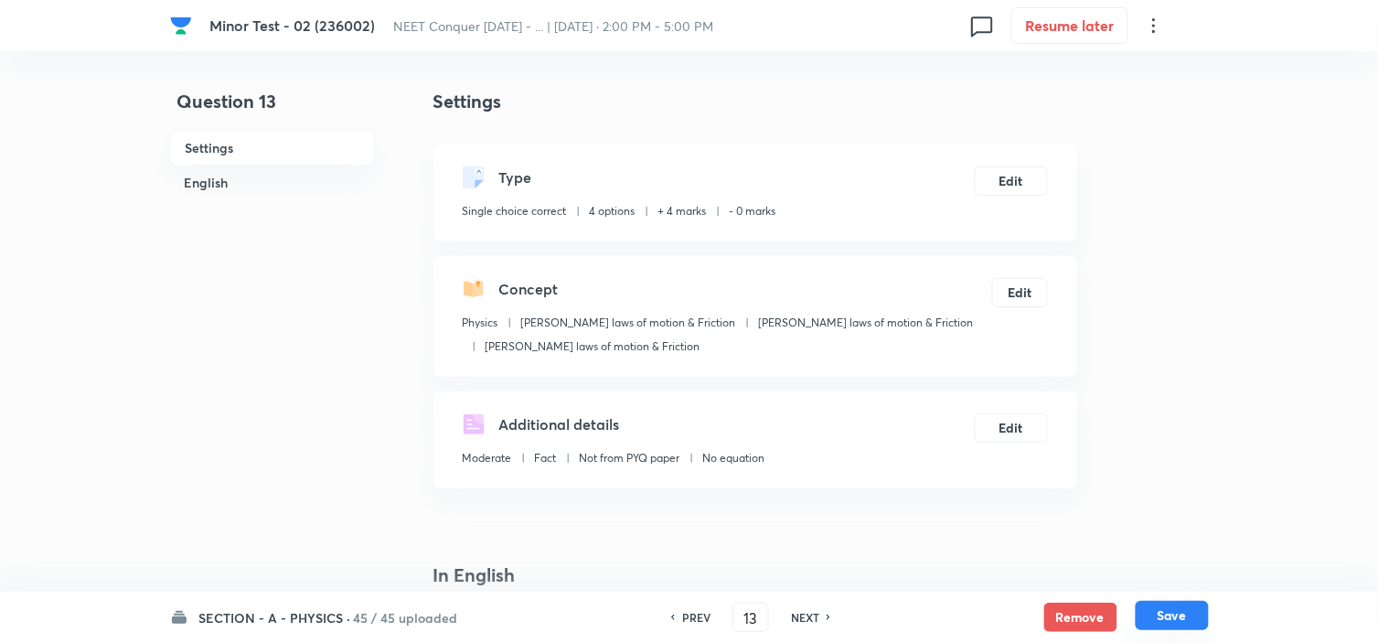
click at [1174, 610] on button "Save" at bounding box center [1171, 615] width 73 height 29
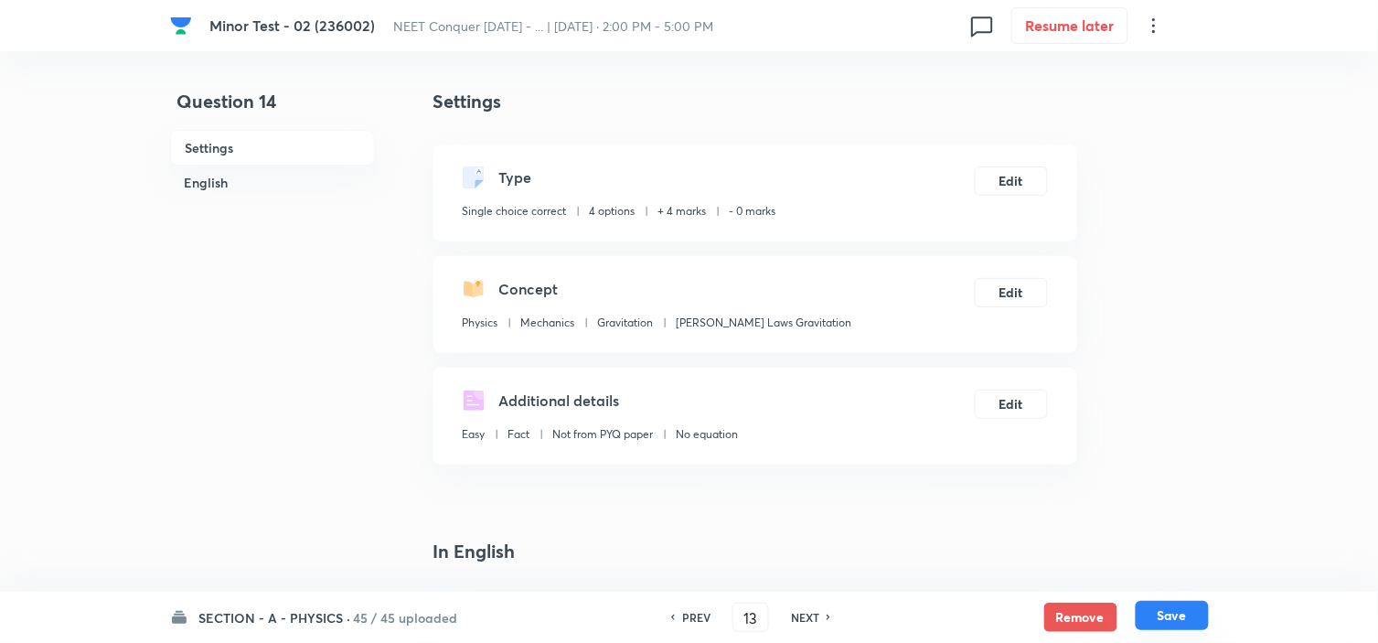
type input "14"
checkbox input "true"
click at [1022, 287] on button "Edit" at bounding box center [1010, 290] width 73 height 29
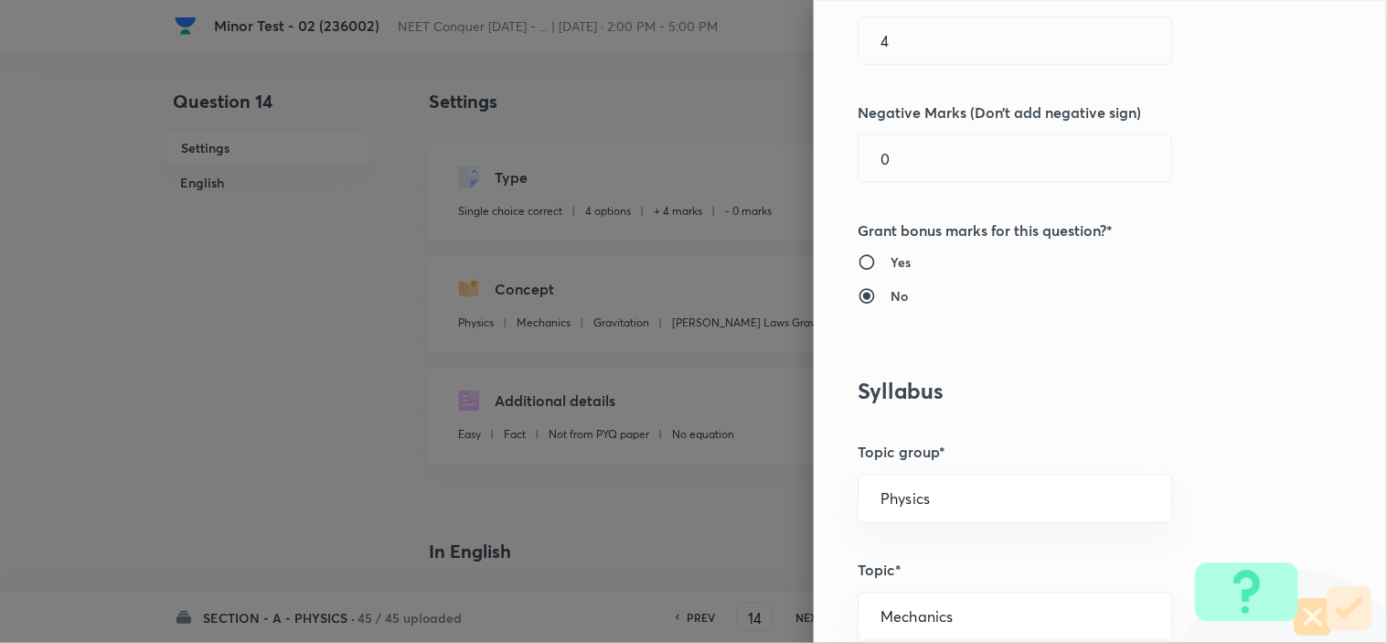
scroll to position [710, 0]
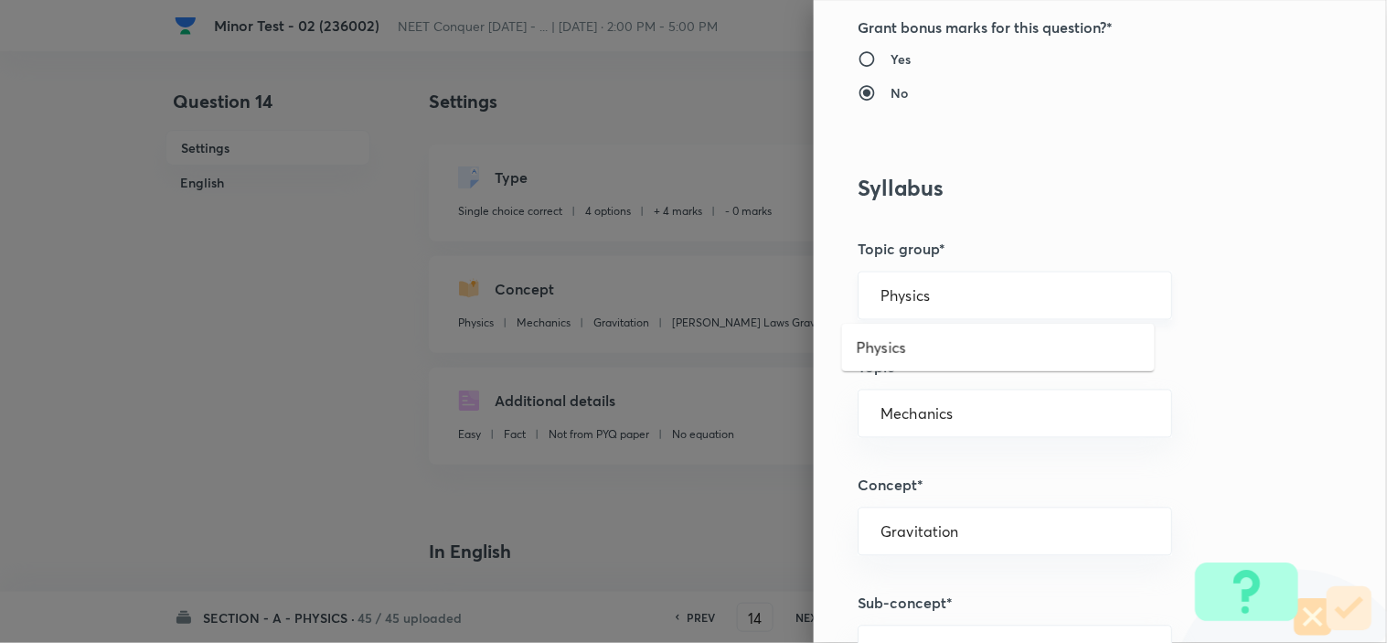
click at [932, 293] on input "Physics" at bounding box center [1014, 295] width 269 height 17
click at [905, 348] on li "Physics" at bounding box center [998, 347] width 313 height 33
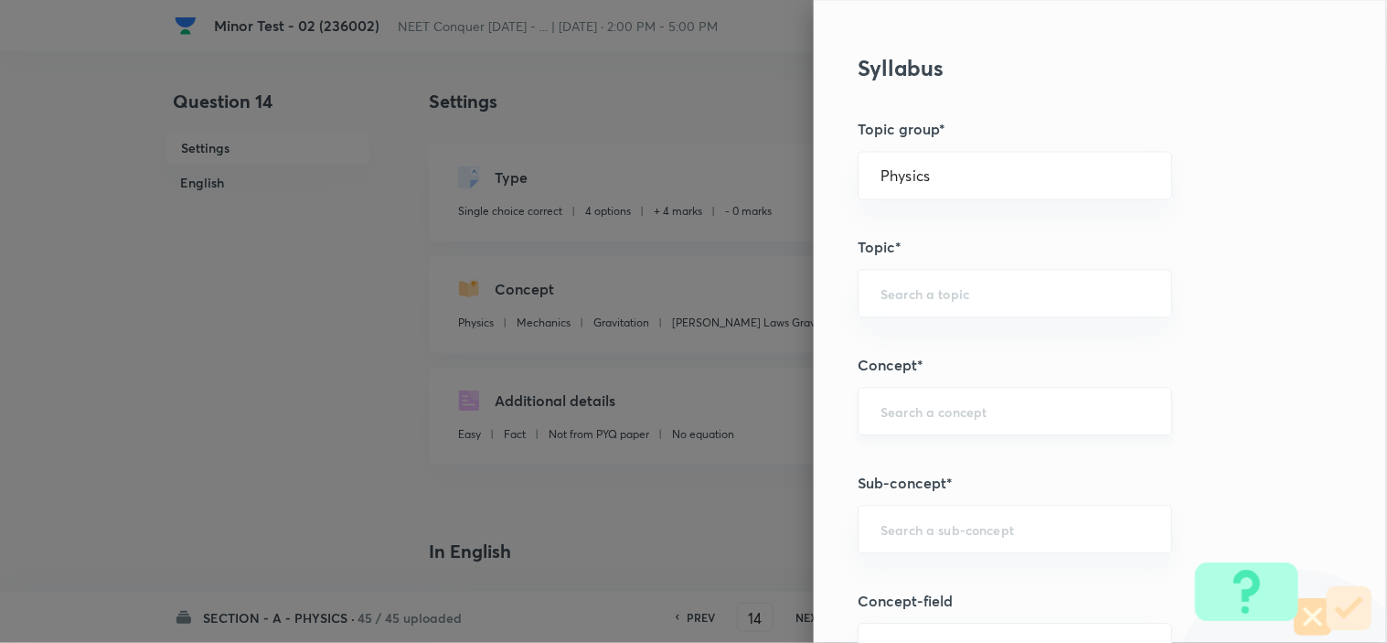
scroll to position [1219, 0]
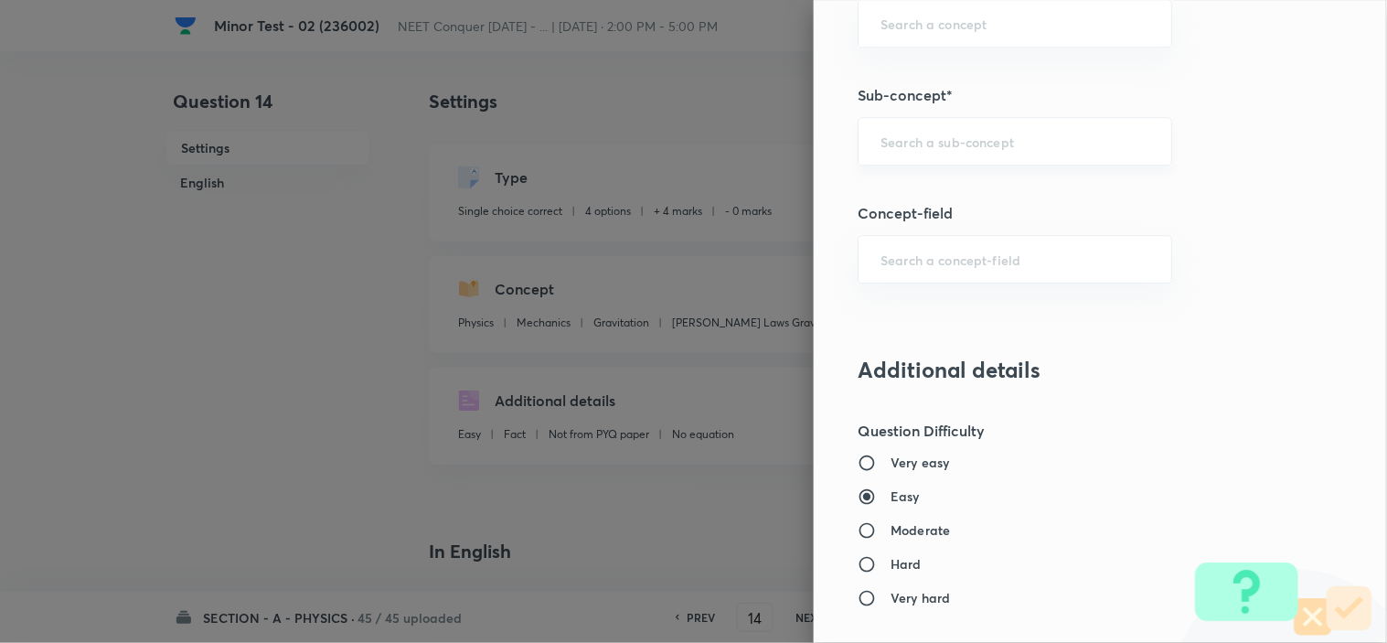
click at [973, 144] on input "text" at bounding box center [1014, 141] width 269 height 17
paste input "Newton laws of motion & Friction"
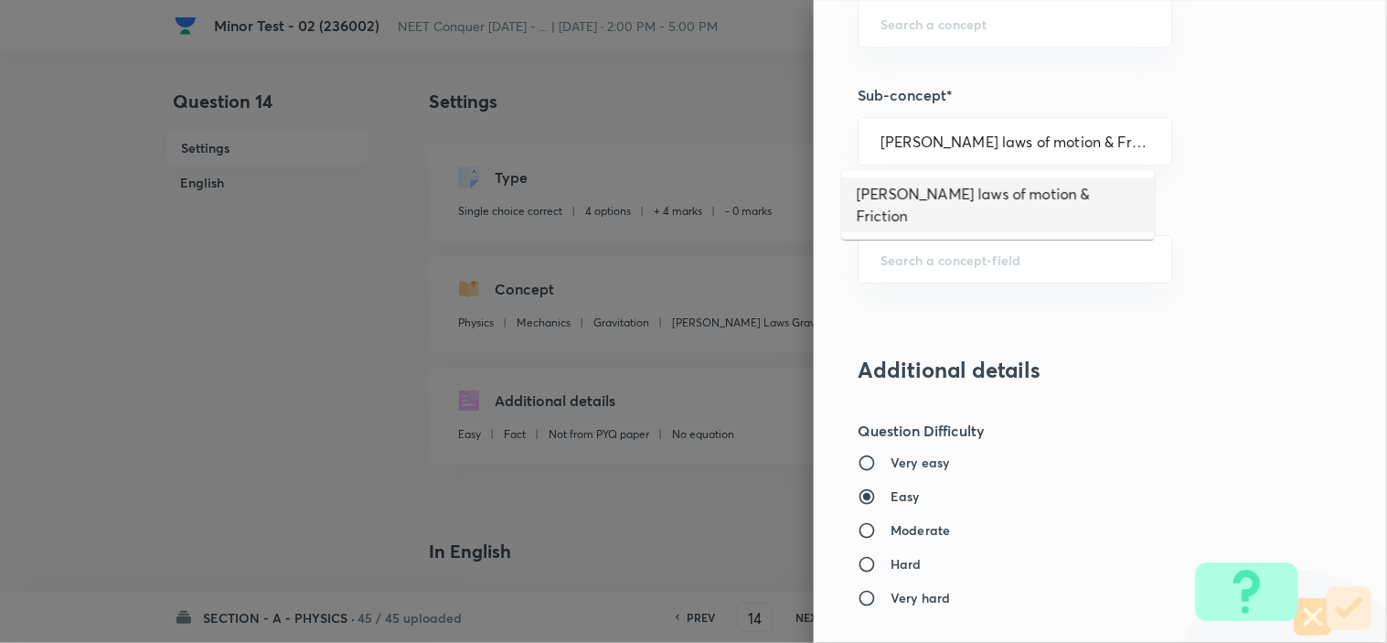
click at [998, 196] on li "Newton laws of motion & Friction" at bounding box center [998, 204] width 313 height 55
type input "Newton laws of motion & Friction"
type input "Newton's laws of motion & Friction"
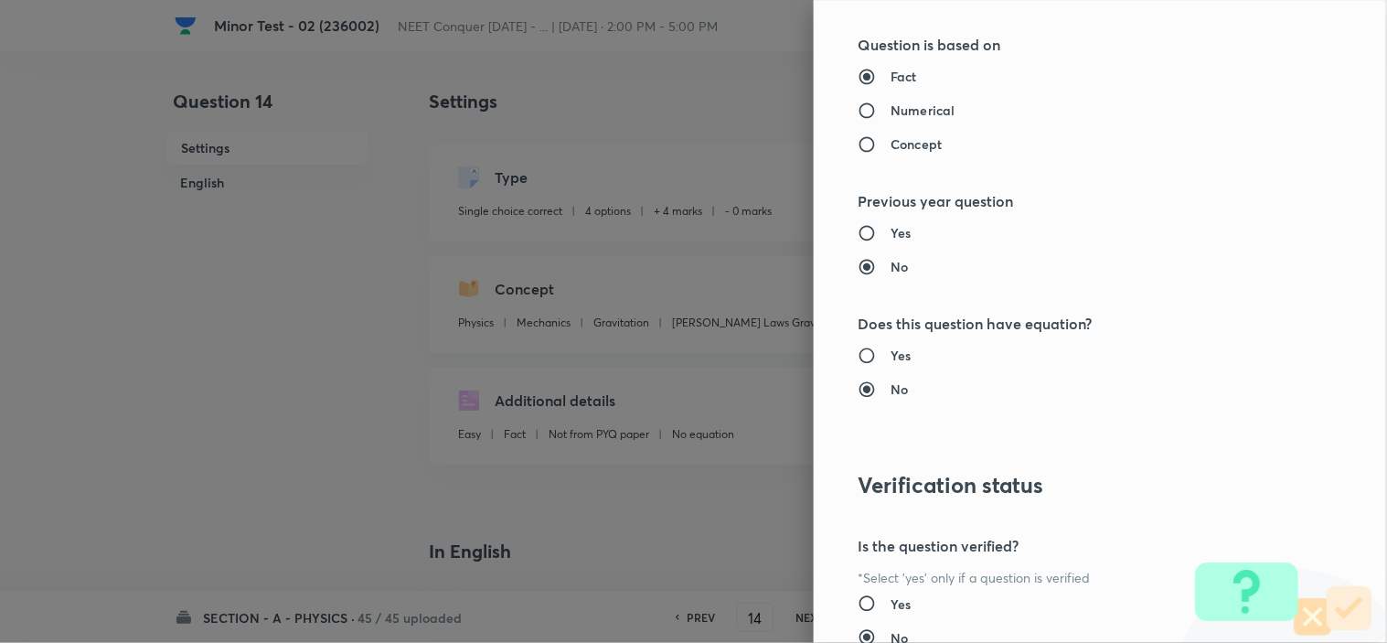
scroll to position [1972, 0]
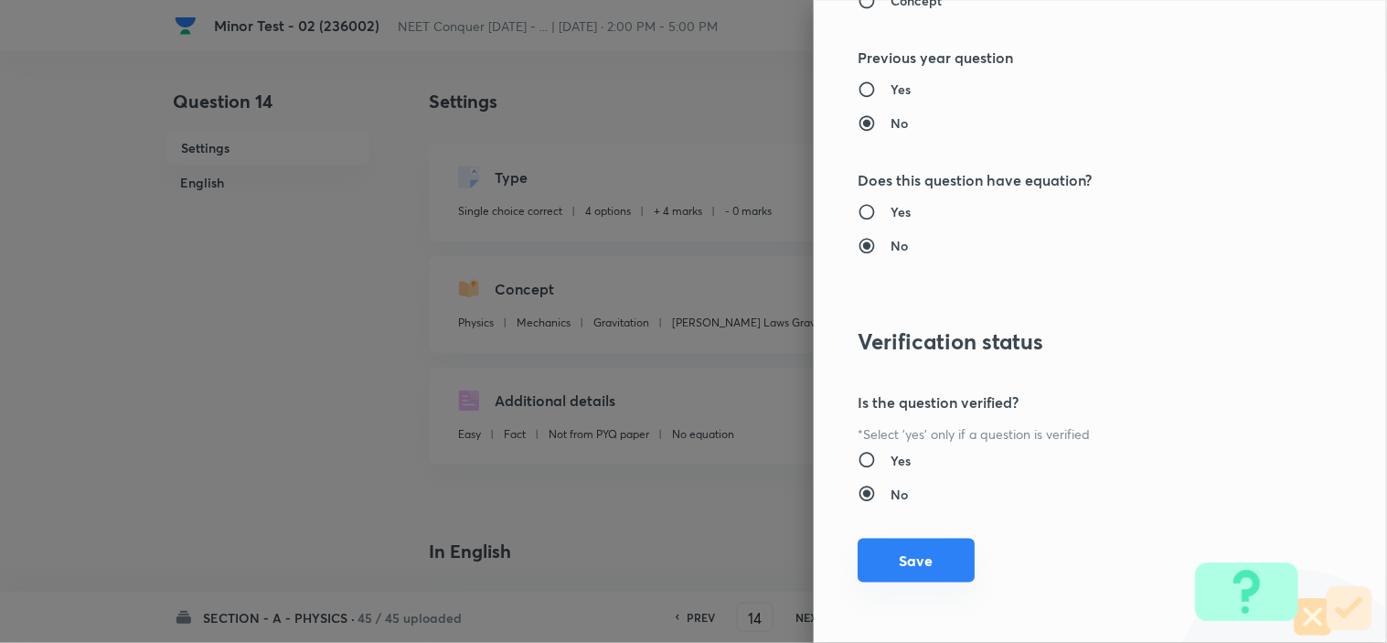
click at [906, 556] on button "Save" at bounding box center [915, 560] width 117 height 44
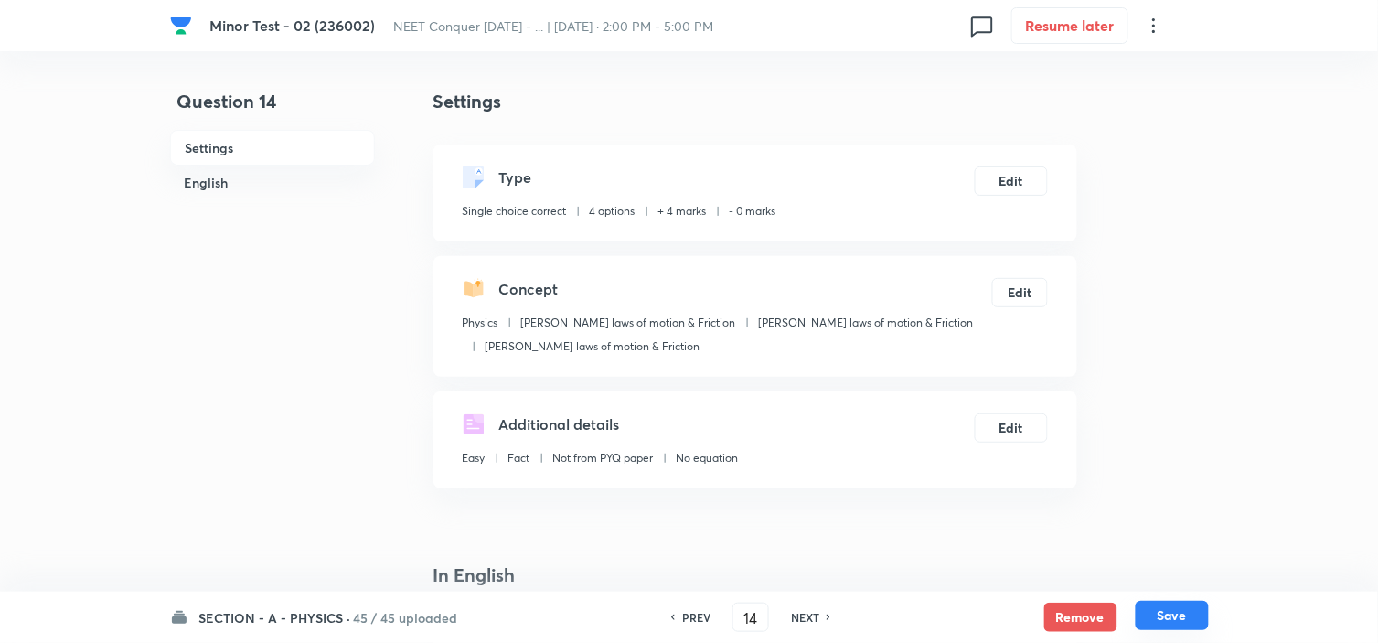
click at [1170, 610] on button "Save" at bounding box center [1171, 615] width 73 height 29
type input "15"
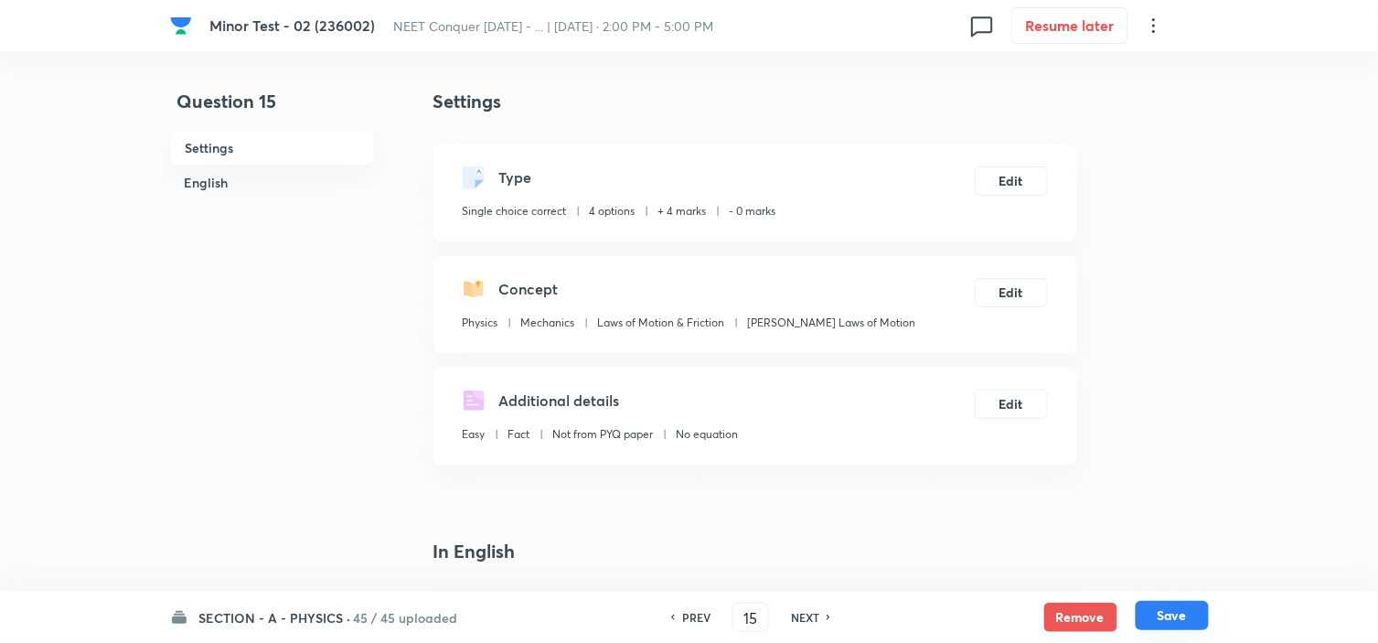
checkbox input "false"
checkbox input "true"
click at [1004, 299] on button "Edit" at bounding box center [1010, 290] width 73 height 29
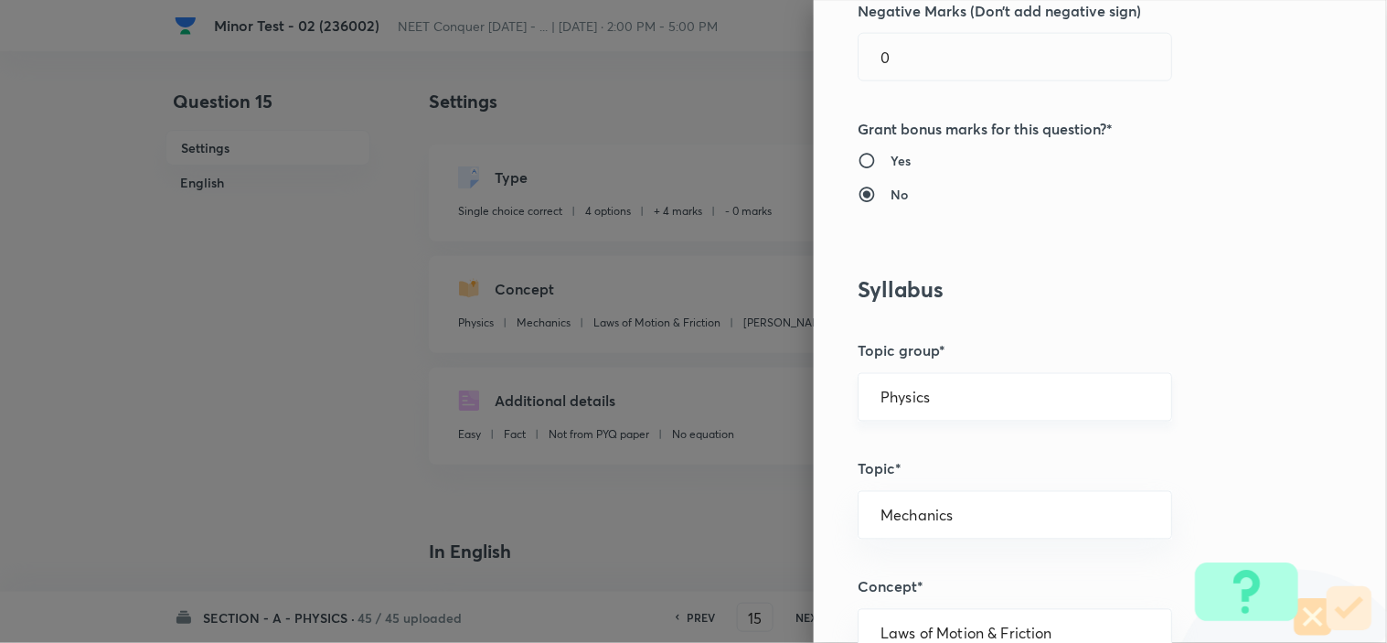
scroll to position [710, 0]
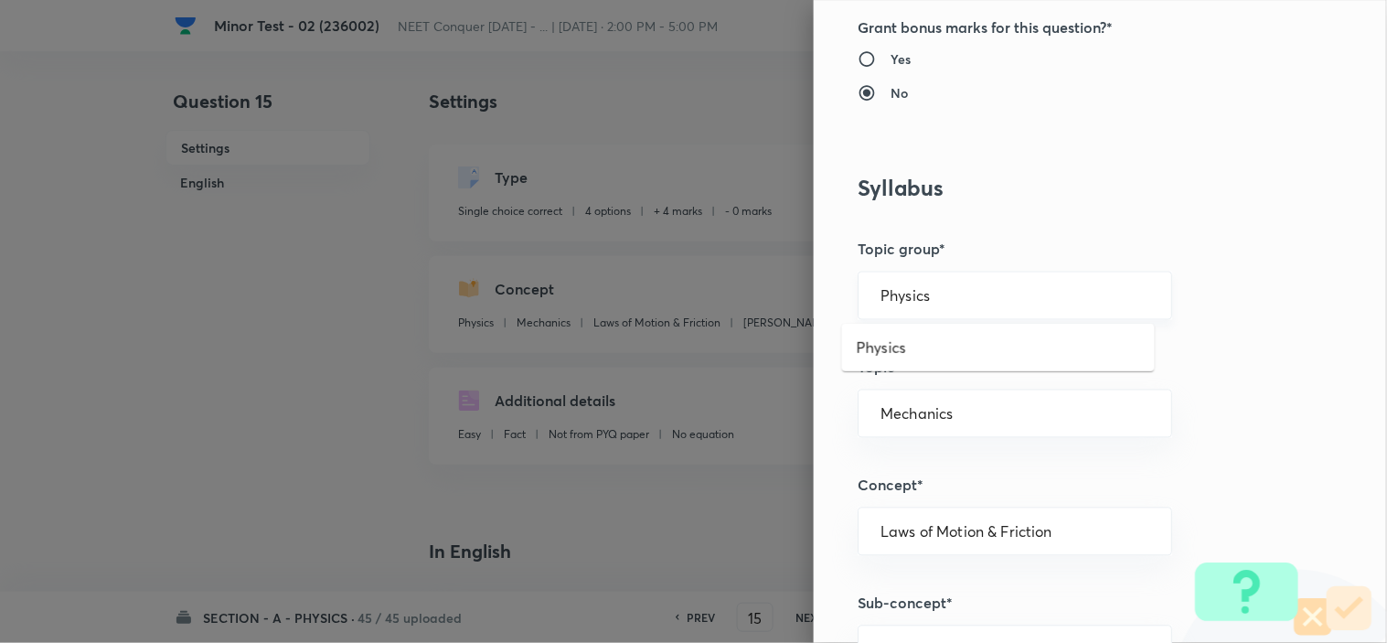
click at [973, 288] on input "Physics" at bounding box center [1014, 295] width 269 height 17
click at [938, 299] on input "Physics" at bounding box center [1014, 295] width 269 height 17
click at [872, 338] on li "Physics" at bounding box center [998, 347] width 313 height 33
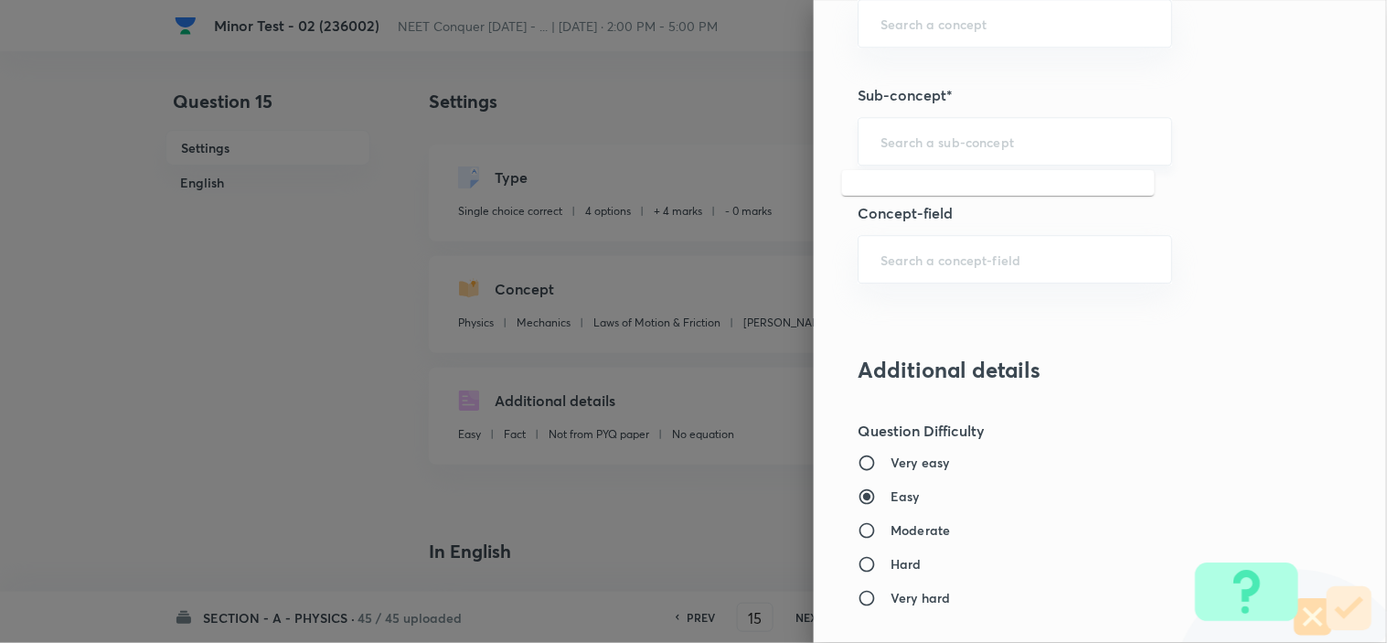
click at [994, 147] on input "text" at bounding box center [1014, 141] width 269 height 17
paste input "Newton laws of motion & Friction"
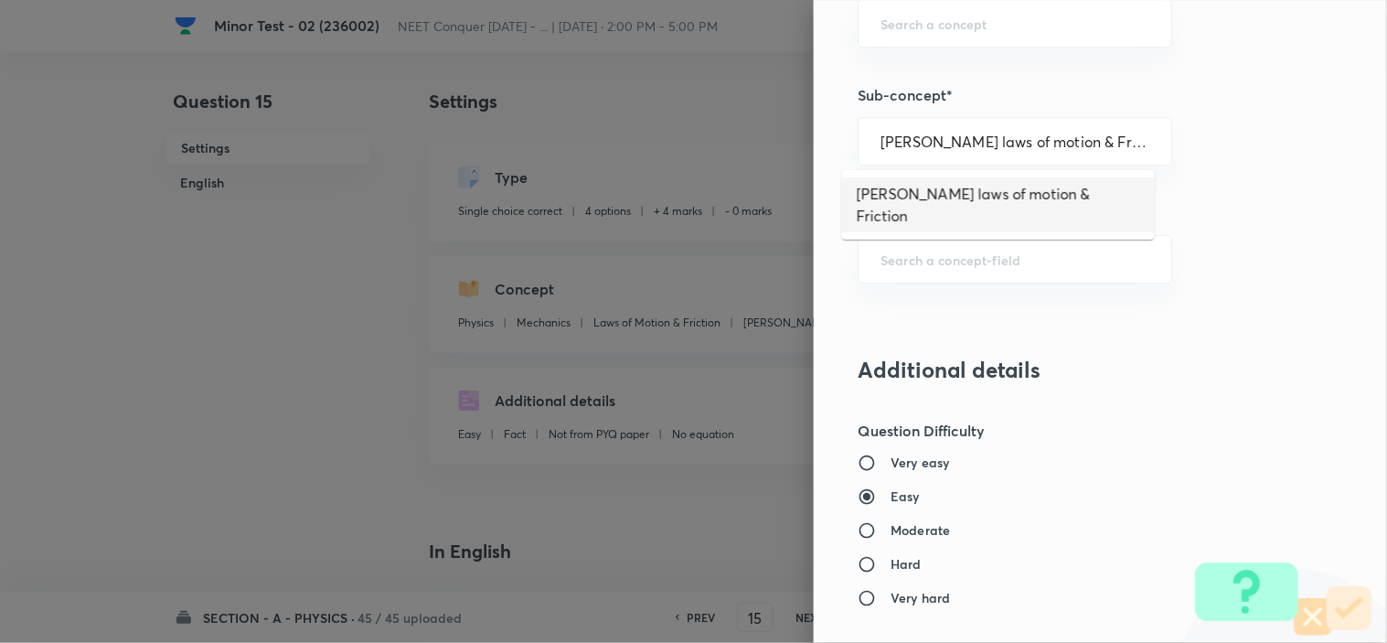
click at [980, 187] on li "Newton laws of motion & Friction" at bounding box center [998, 204] width 313 height 55
type input "Newton laws of motion & Friction"
type input "Newton's laws of motion & Friction"
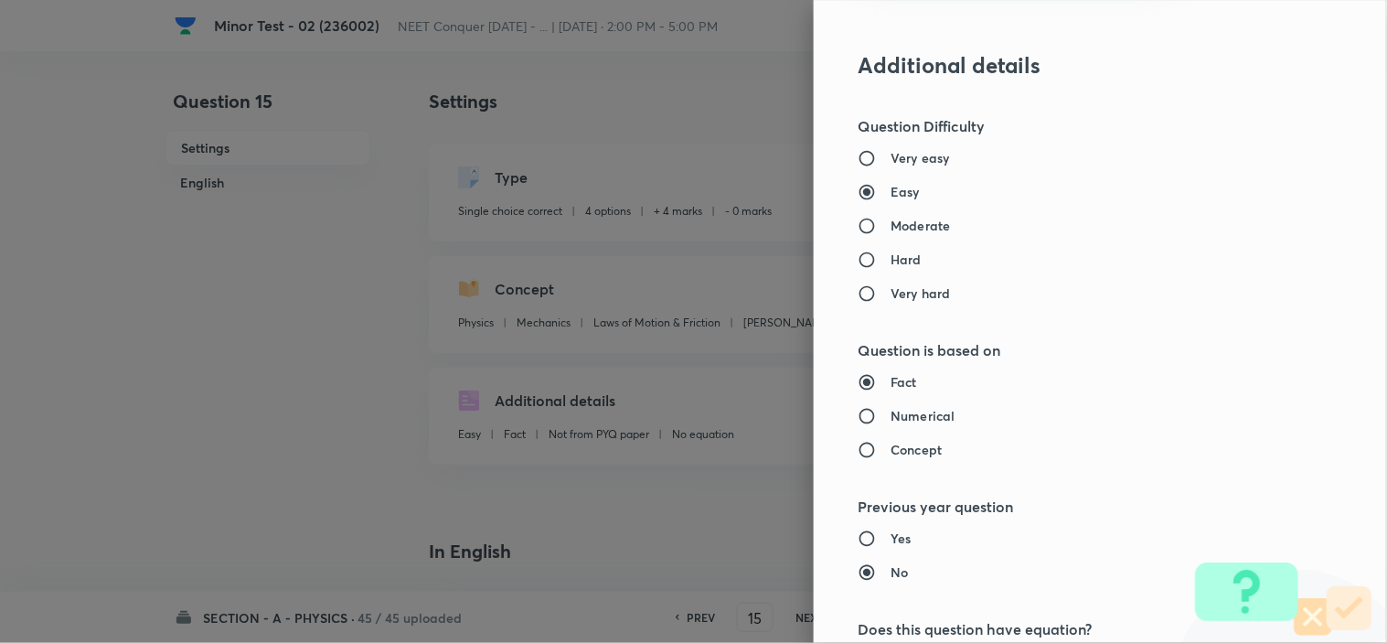
scroll to position [1972, 0]
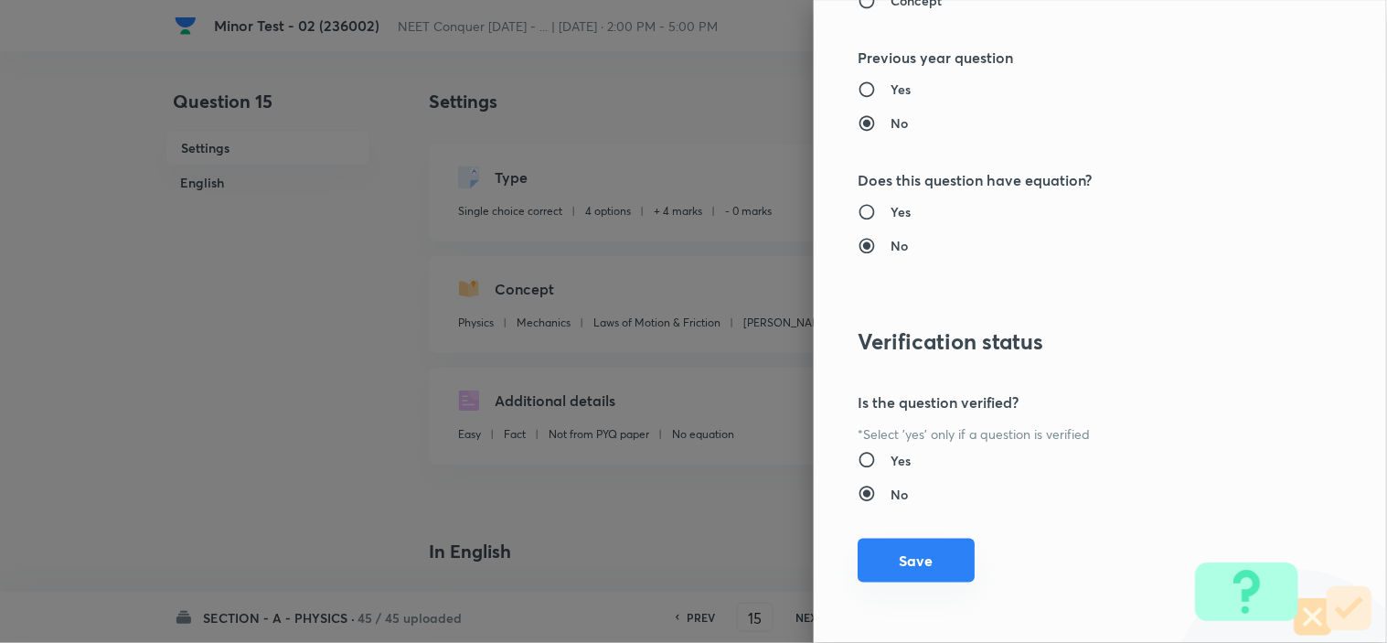
click at [885, 568] on button "Save" at bounding box center [915, 560] width 117 height 44
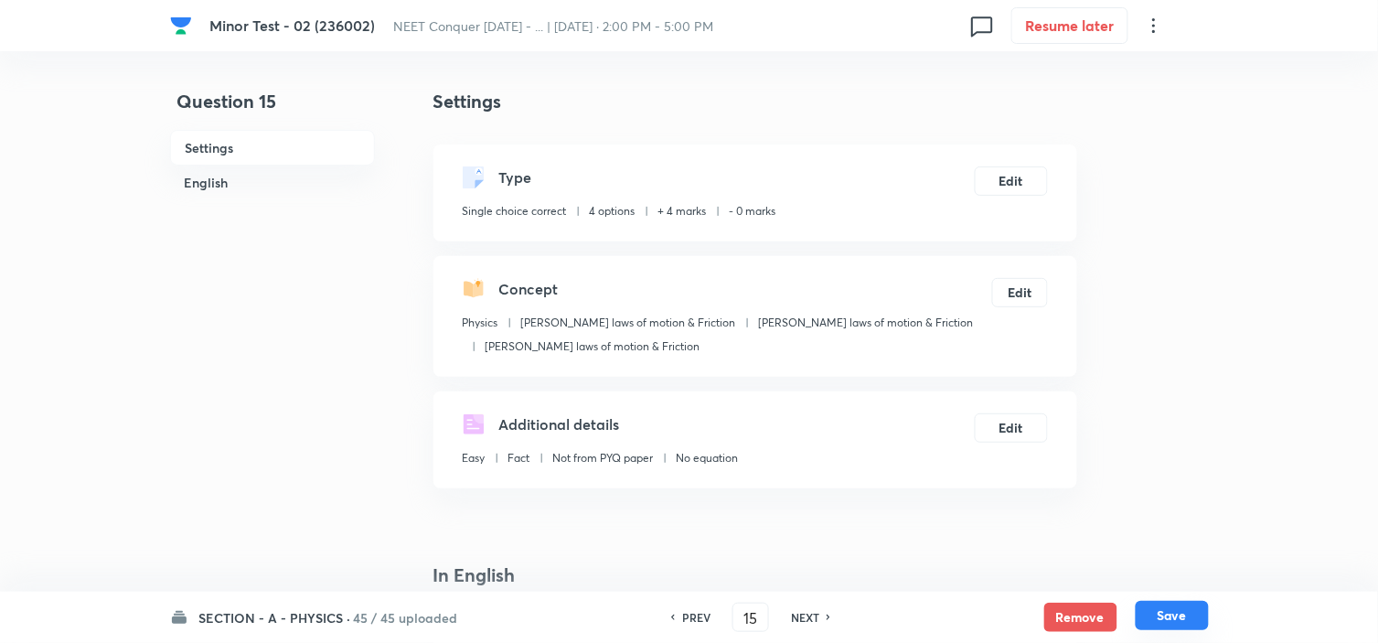
click at [1152, 610] on button "Save" at bounding box center [1171, 615] width 73 height 29
type input "16"
checkbox input "false"
checkbox input "true"
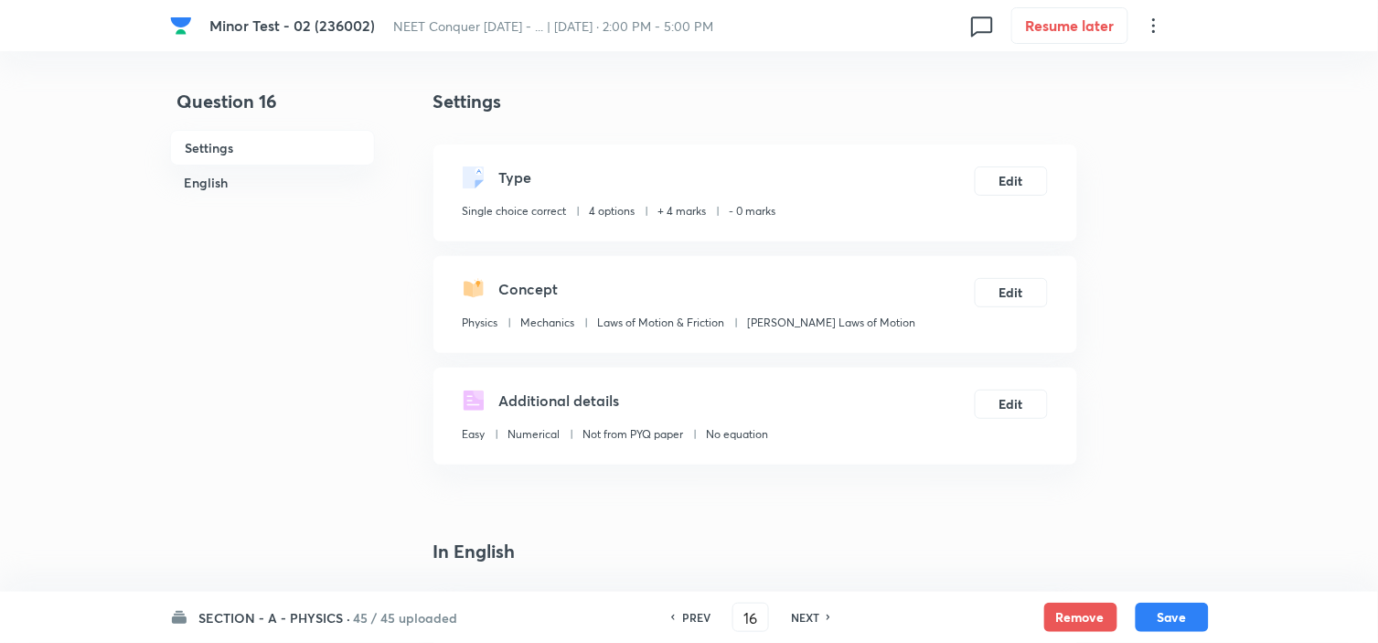
click at [987, 268] on div "Concept Physics Mechanics Laws of Motion & Friction Newton's Laws of Motion Edit" at bounding box center [755, 304] width 644 height 97
click at [982, 287] on button "Edit" at bounding box center [1010, 290] width 73 height 29
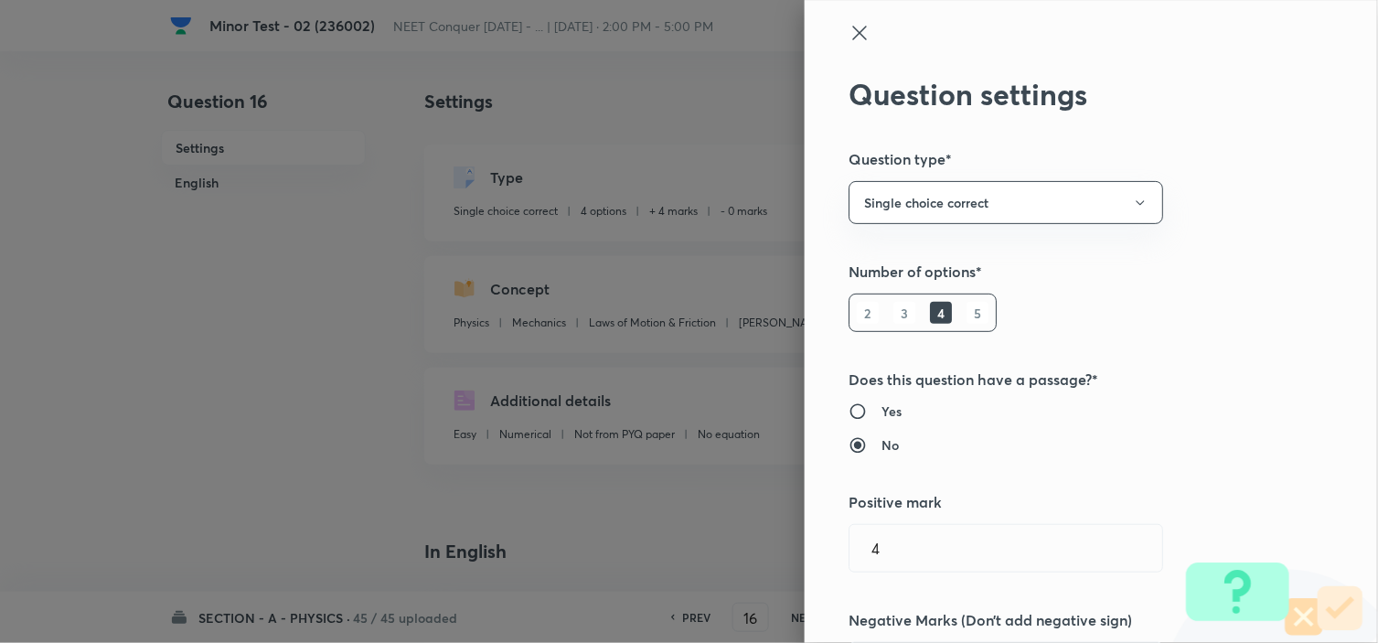
type input "Mechanics"
type input "Laws of Motion & Friction"
type input "[PERSON_NAME] Laws of Motion"
radio input "false"
radio input "true"
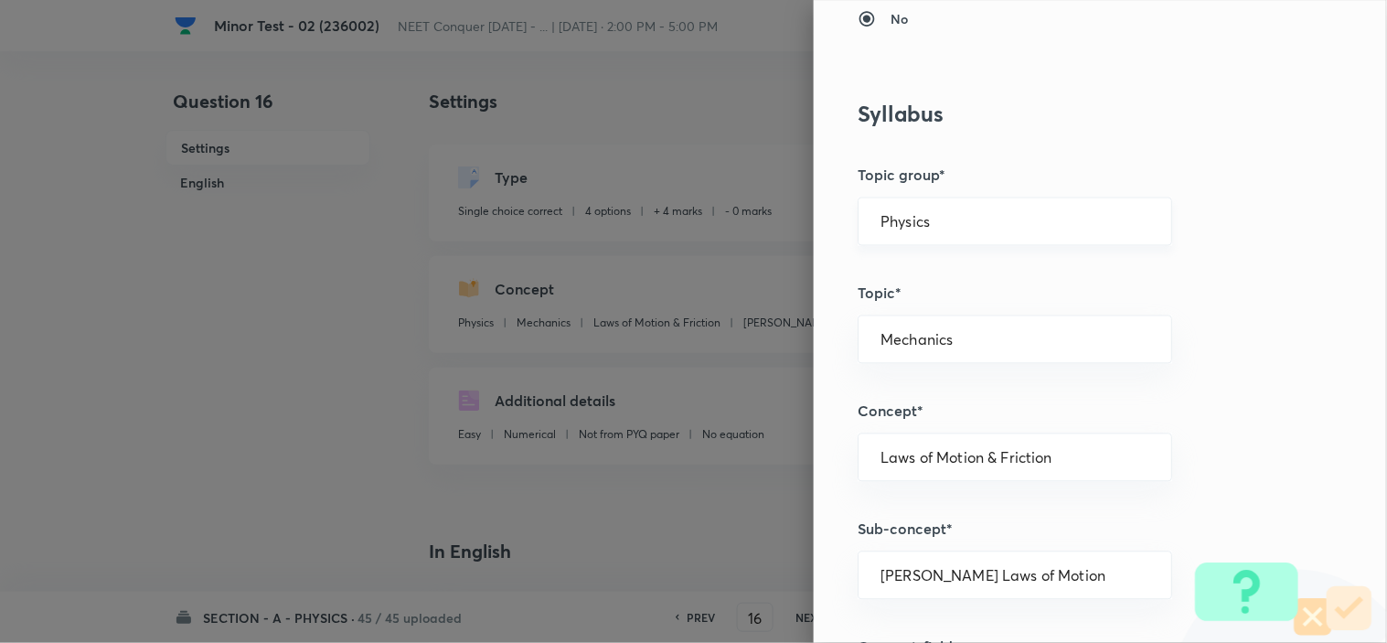
scroll to position [812, 0]
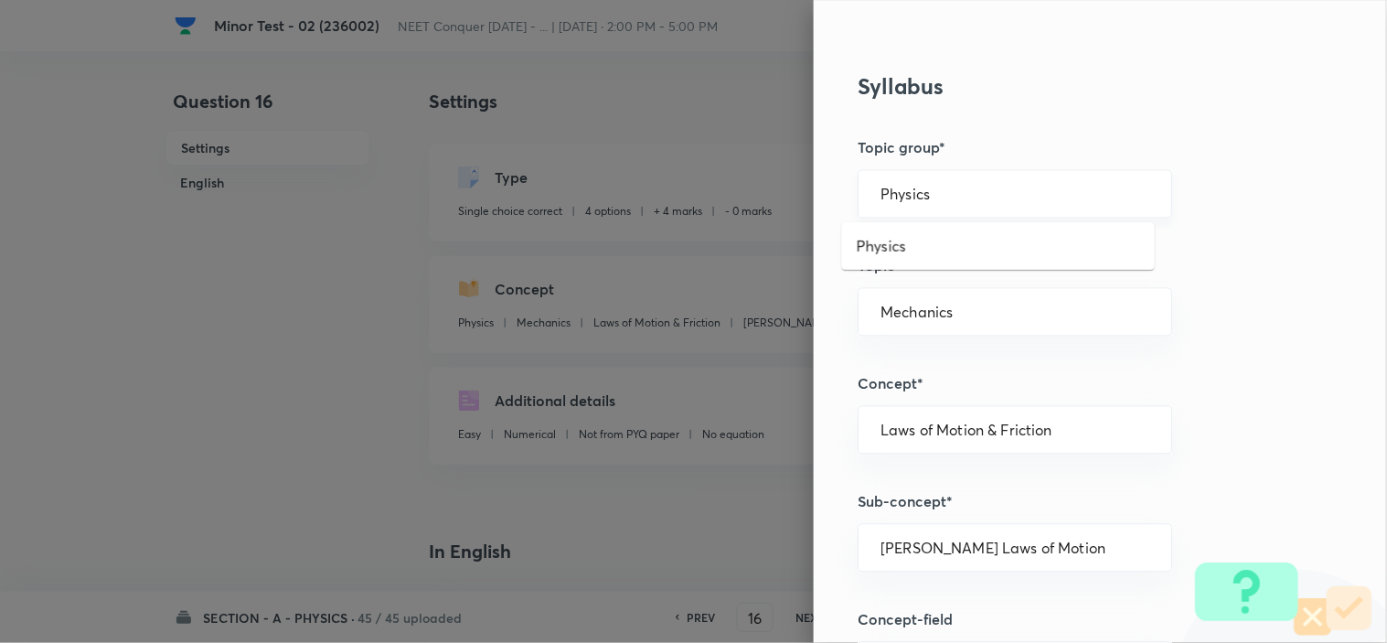
click at [945, 197] on input "Physics" at bounding box center [1014, 194] width 269 height 17
click at [906, 241] on li "Physics" at bounding box center [998, 245] width 313 height 33
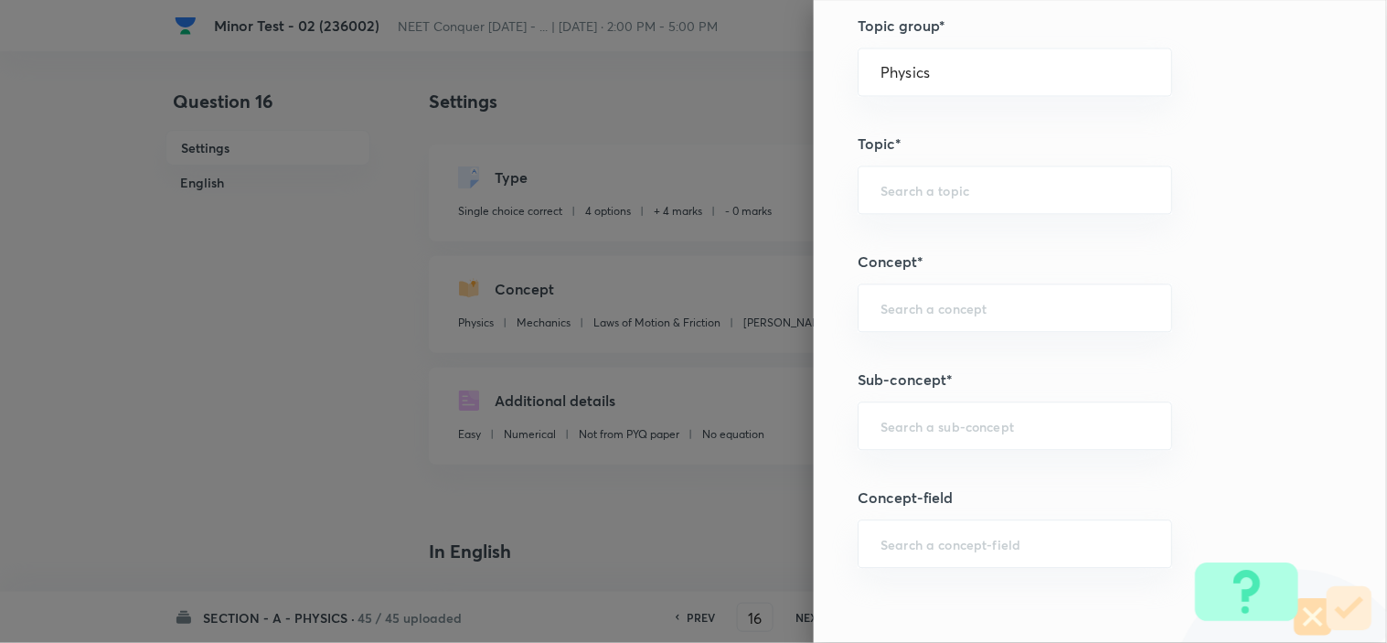
scroll to position [1117, 0]
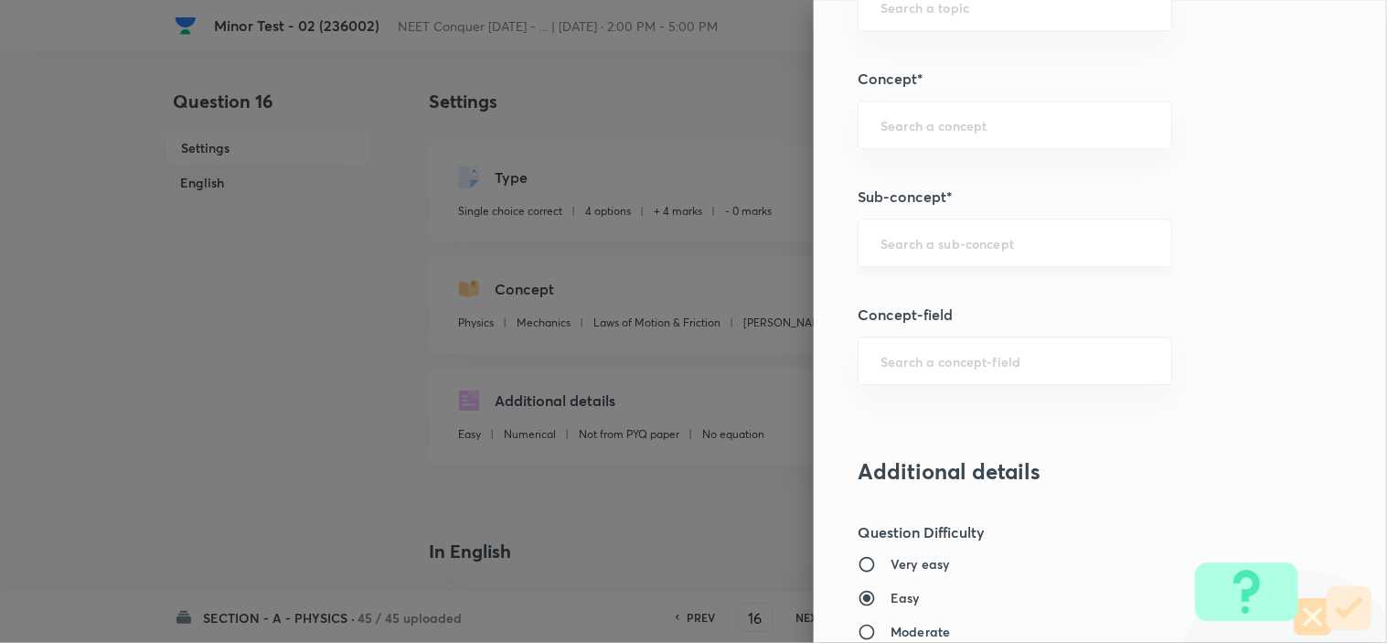
click at [914, 234] on input "text" at bounding box center [1014, 242] width 269 height 17
paste input "Newton laws of motion & Friction"
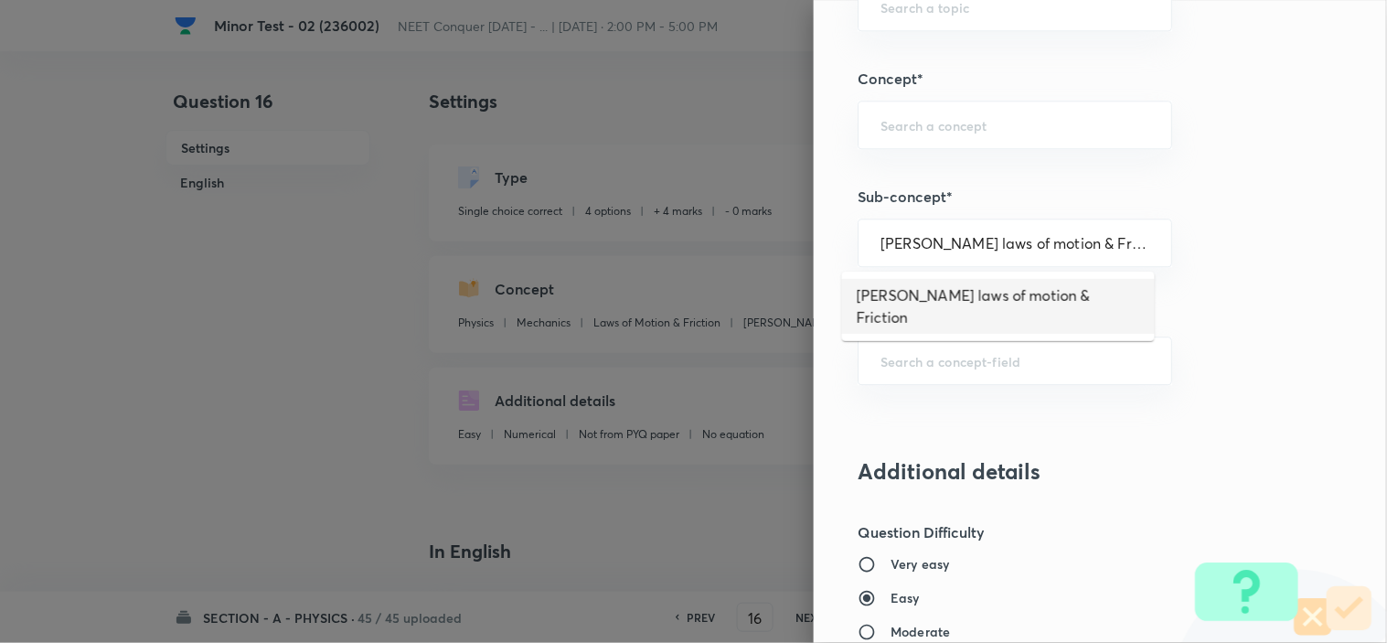
click at [944, 290] on li "Newton laws of motion & Friction" at bounding box center [998, 306] width 313 height 55
type input "Newton laws of motion & Friction"
type input "Newton's laws of motion & Friction"
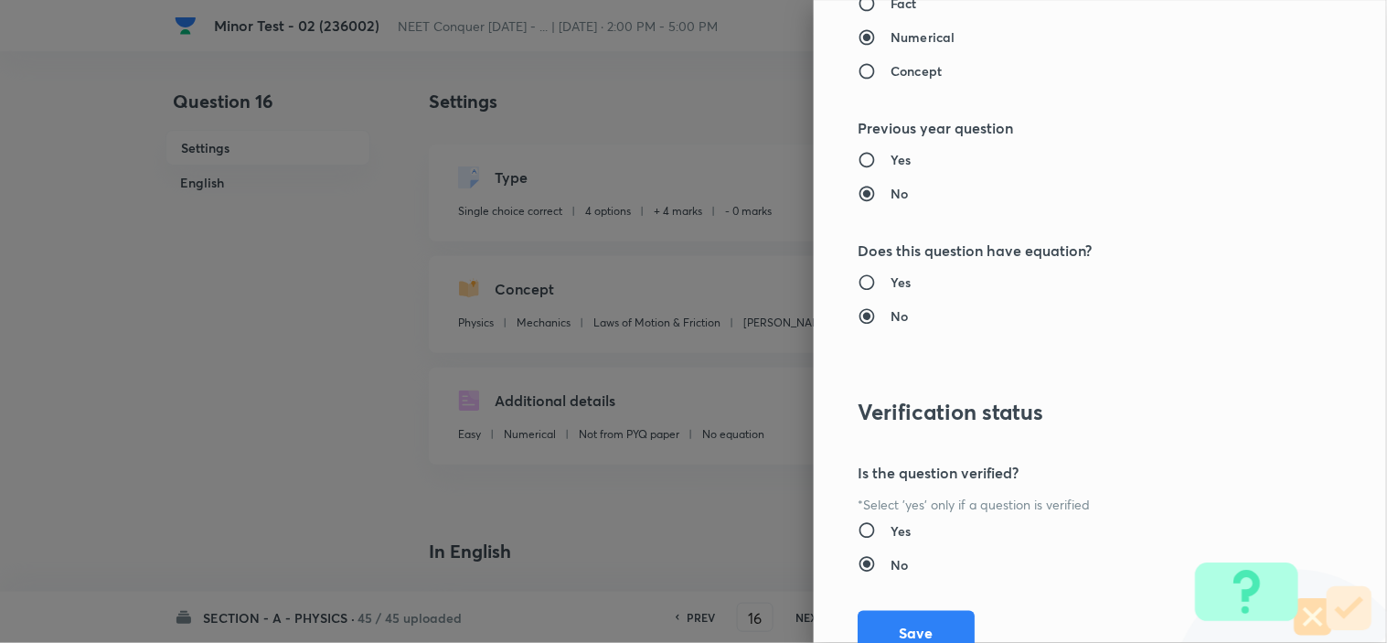
scroll to position [1972, 0]
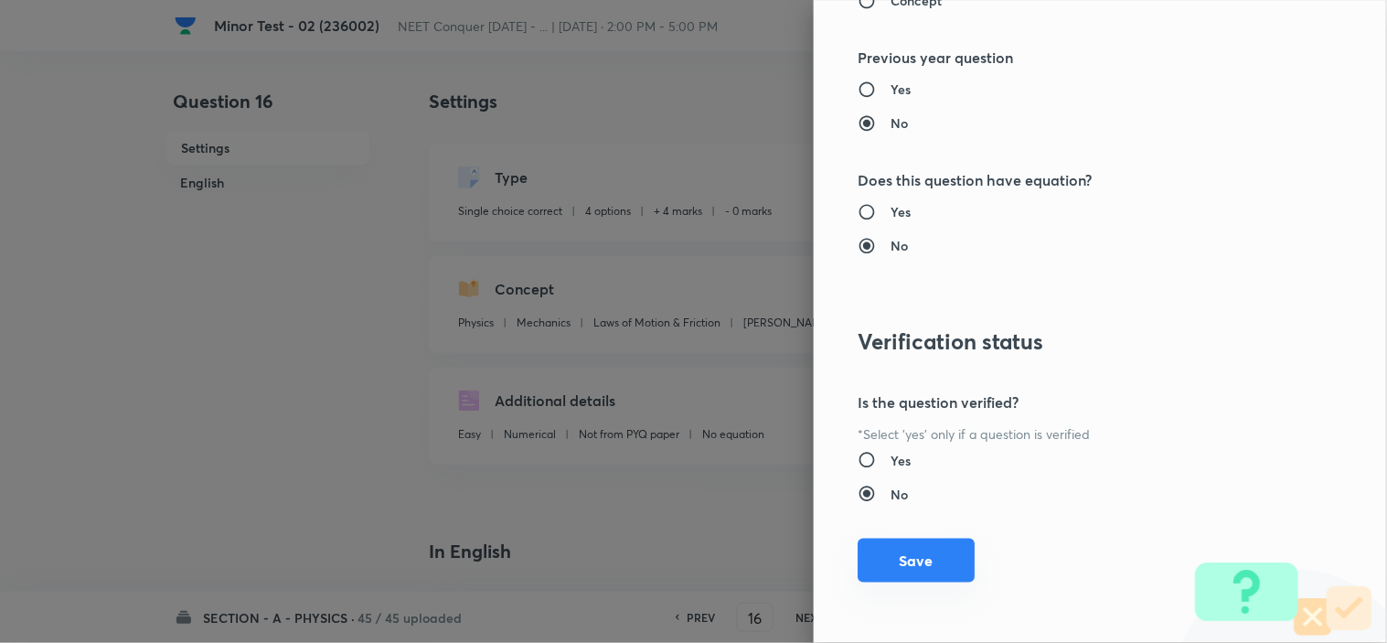
click at [867, 561] on button "Save" at bounding box center [915, 560] width 117 height 44
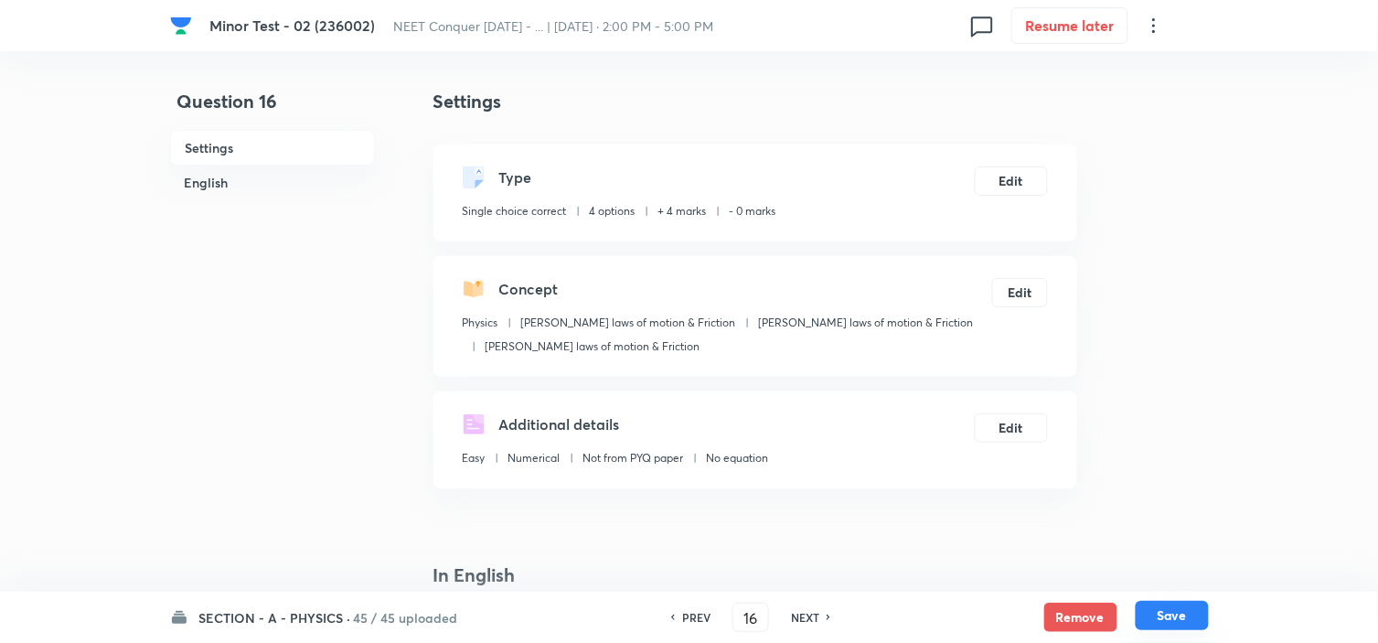
click at [1171, 617] on button "Save" at bounding box center [1171, 615] width 73 height 29
type input "17"
checkbox input "false"
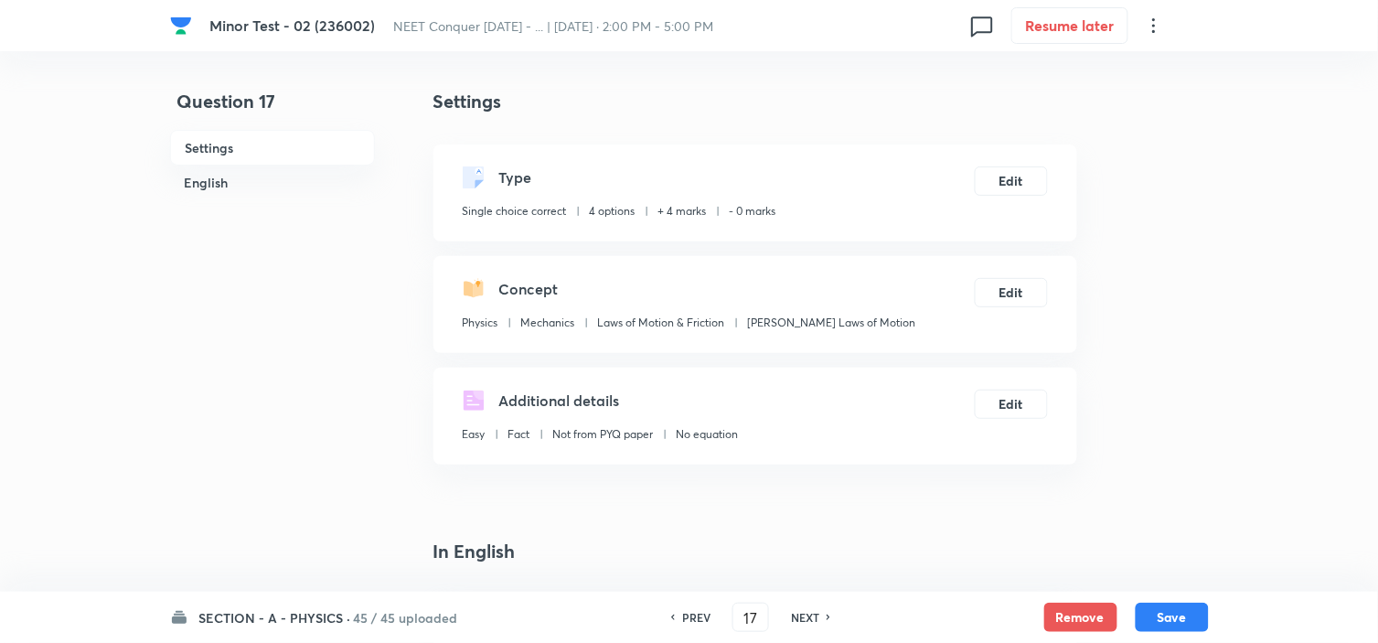
checkbox input "true"
click at [1018, 282] on button "Edit" at bounding box center [1010, 290] width 73 height 29
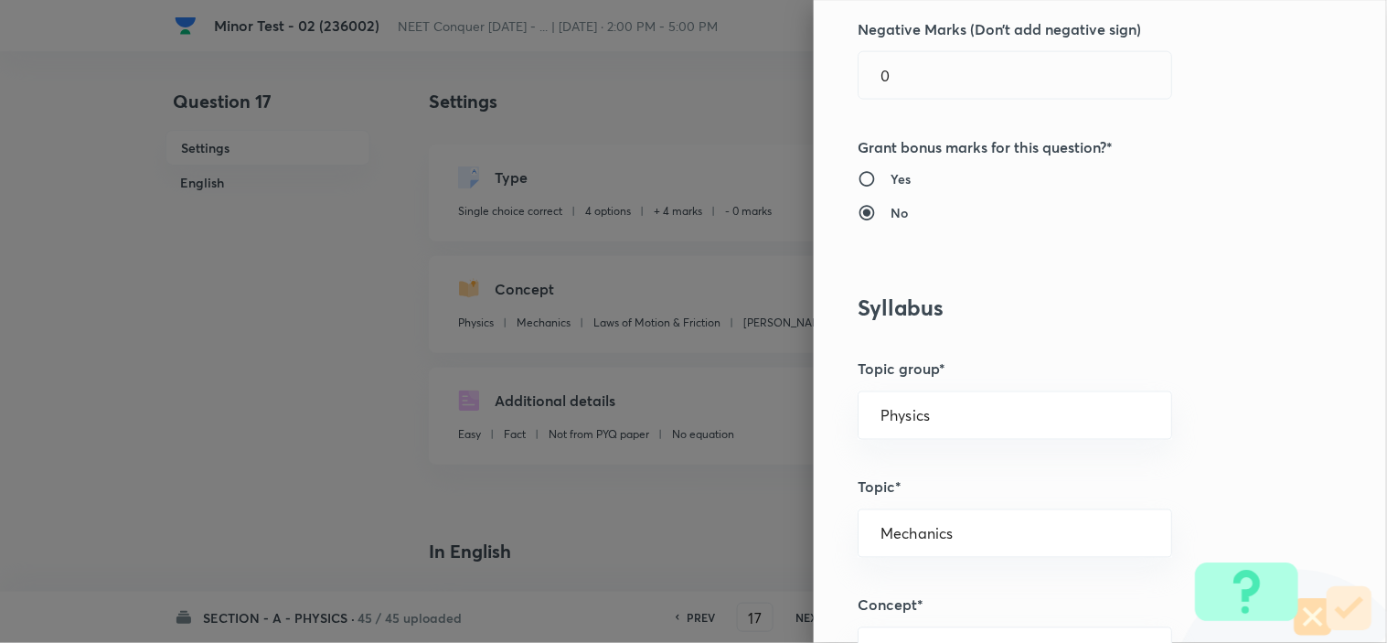
scroll to position [710, 0]
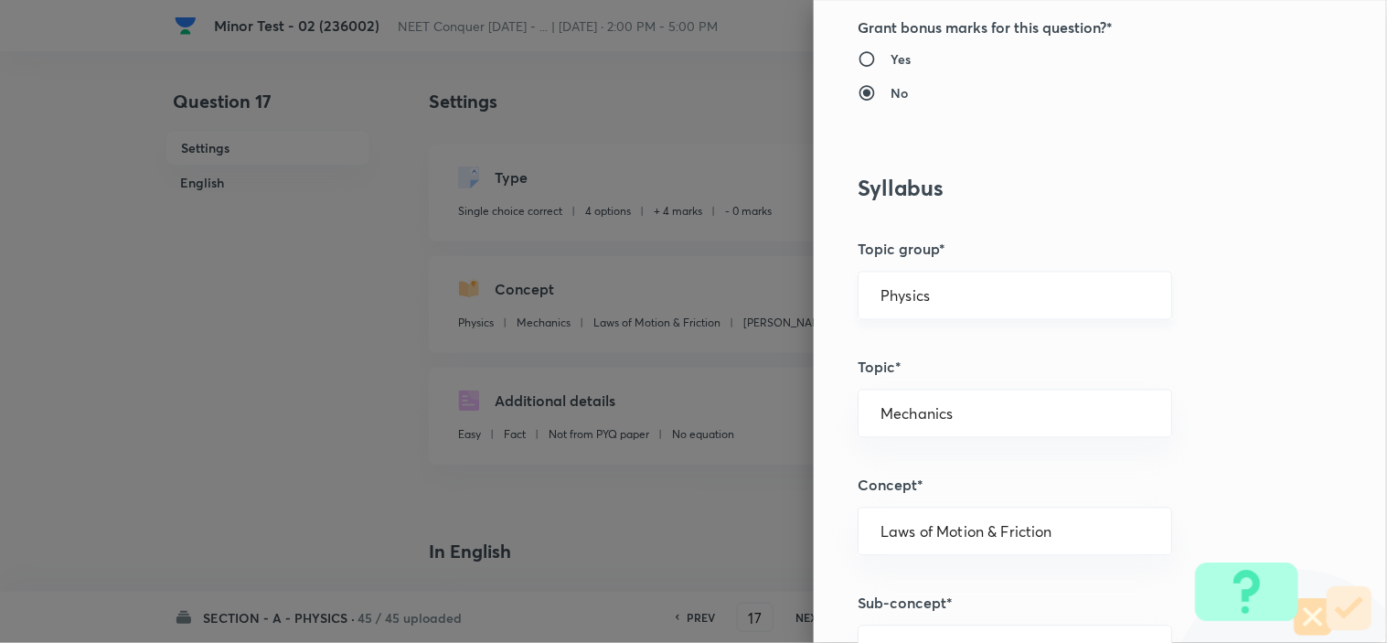
click at [939, 294] on input "Physics" at bounding box center [1014, 295] width 269 height 17
click at [920, 338] on li "Physics" at bounding box center [998, 347] width 313 height 33
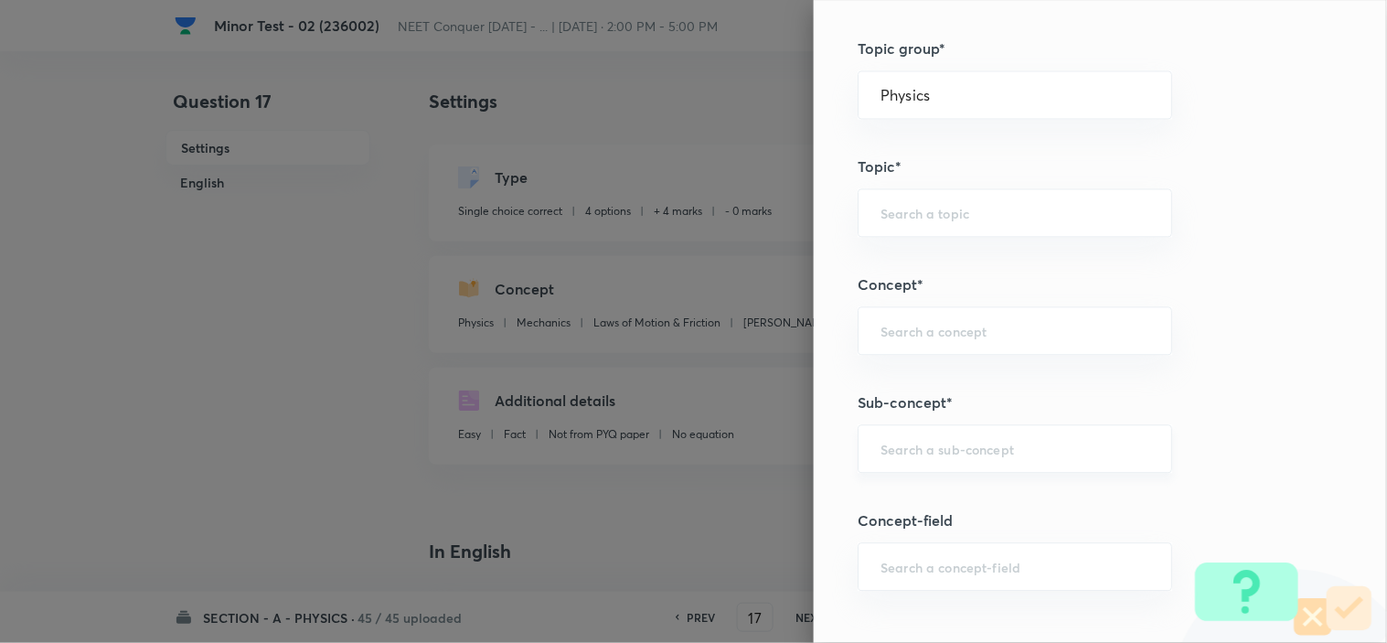
scroll to position [914, 0]
click at [958, 441] on input "text" at bounding box center [1014, 445] width 269 height 17
paste input "Newton laws of motion & Friction"
click at [974, 486] on li "Newton laws of motion & Friction" at bounding box center [998, 510] width 313 height 55
type input "Newton laws of motion & Friction"
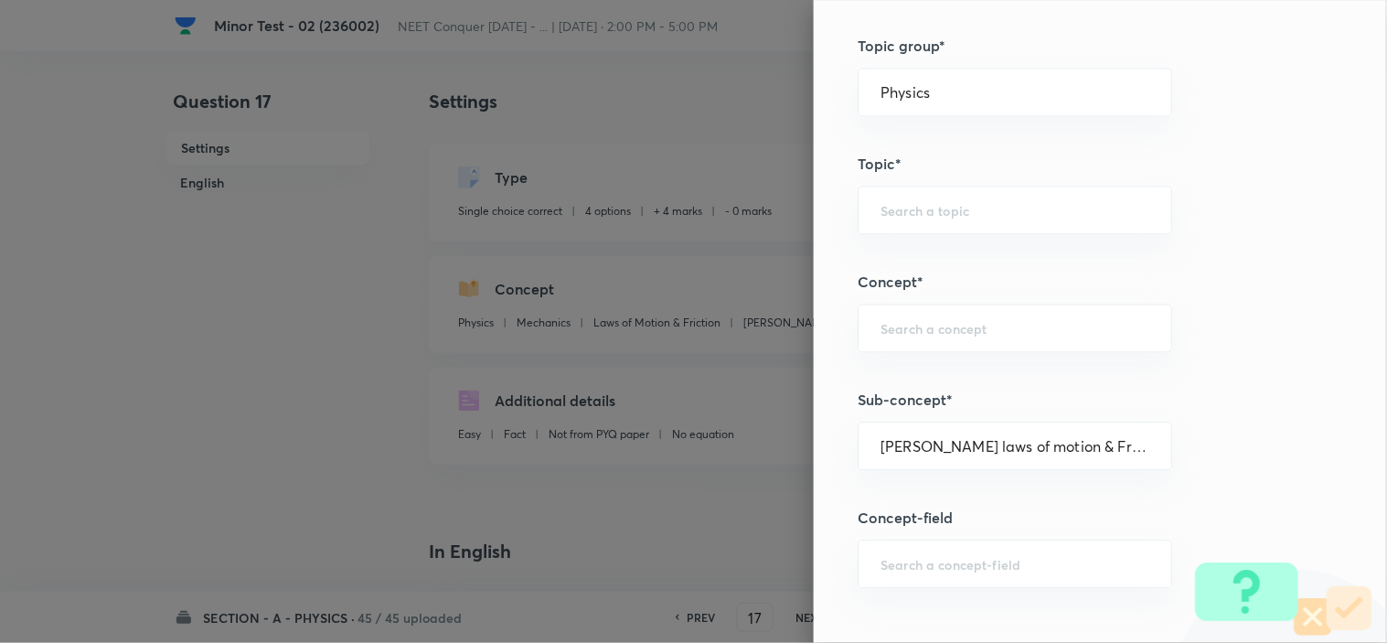
type input "Newton laws of motion & Friction"
type input "Newton's laws of motion & Friction"
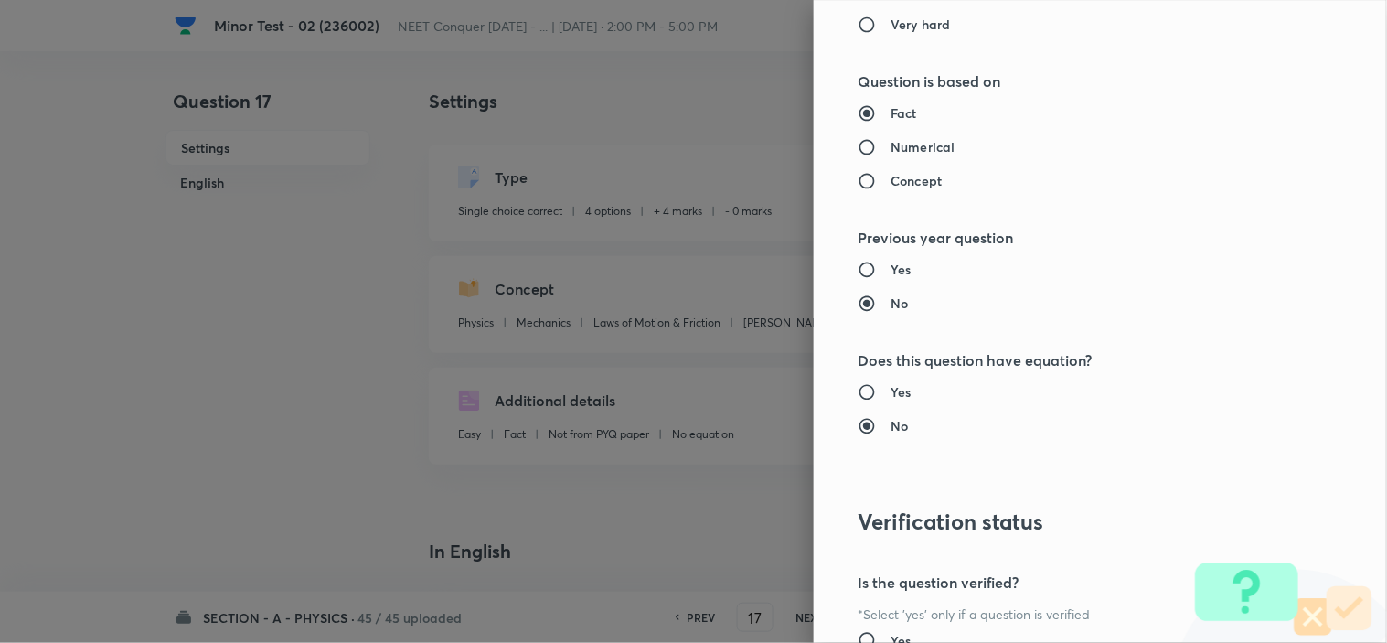
scroll to position [1972, 0]
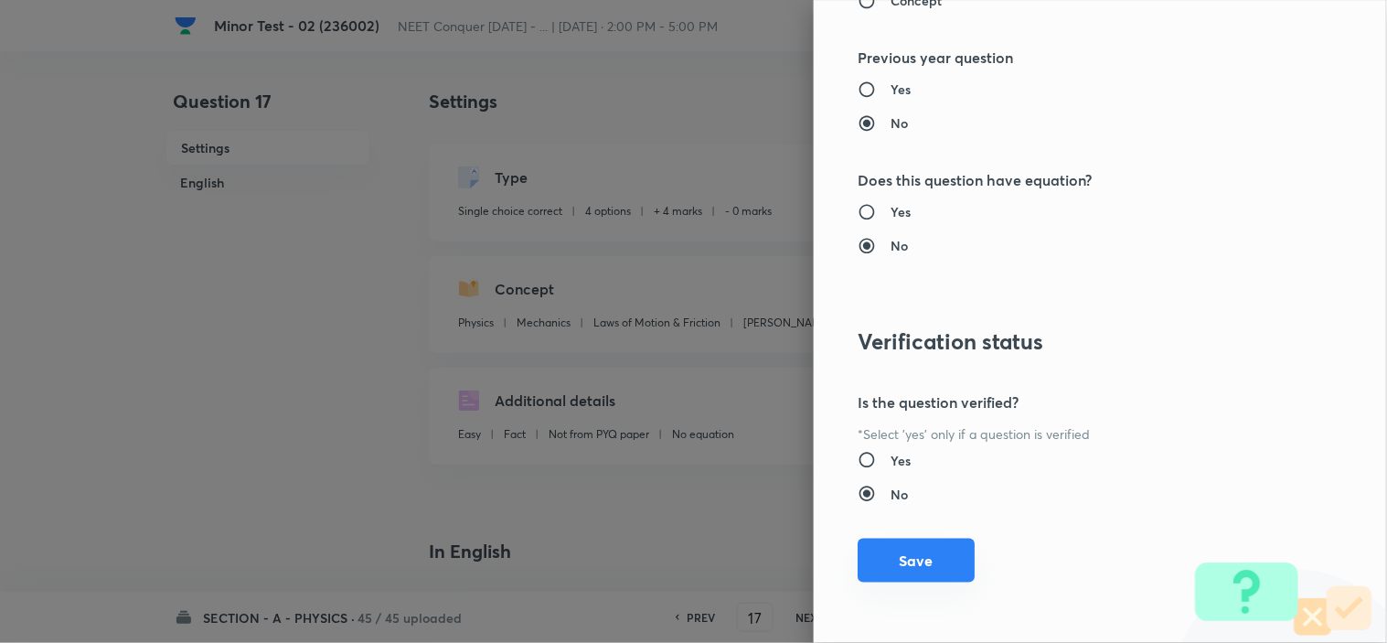
drag, startPoint x: 936, startPoint y: 563, endPoint x: 915, endPoint y: 580, distance: 27.3
click at [933, 563] on button "Save" at bounding box center [915, 560] width 117 height 44
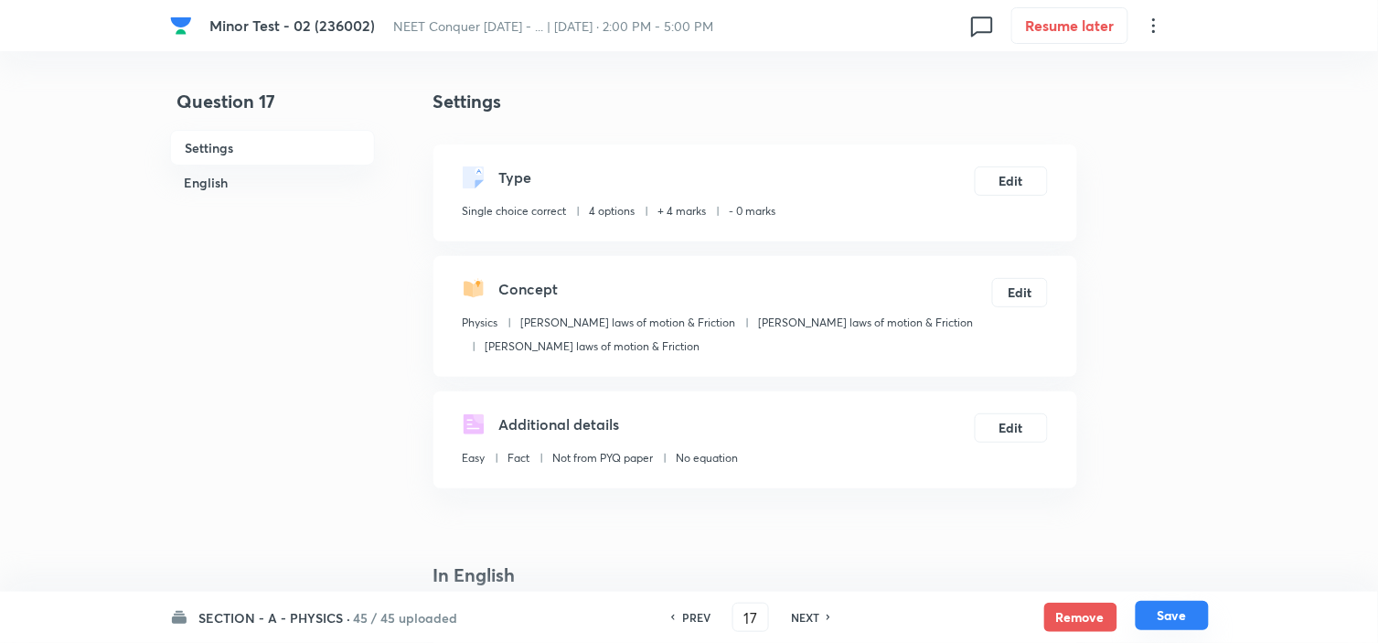
click at [1182, 612] on button "Save" at bounding box center [1171, 615] width 73 height 29
type input "18"
checkbox input "true"
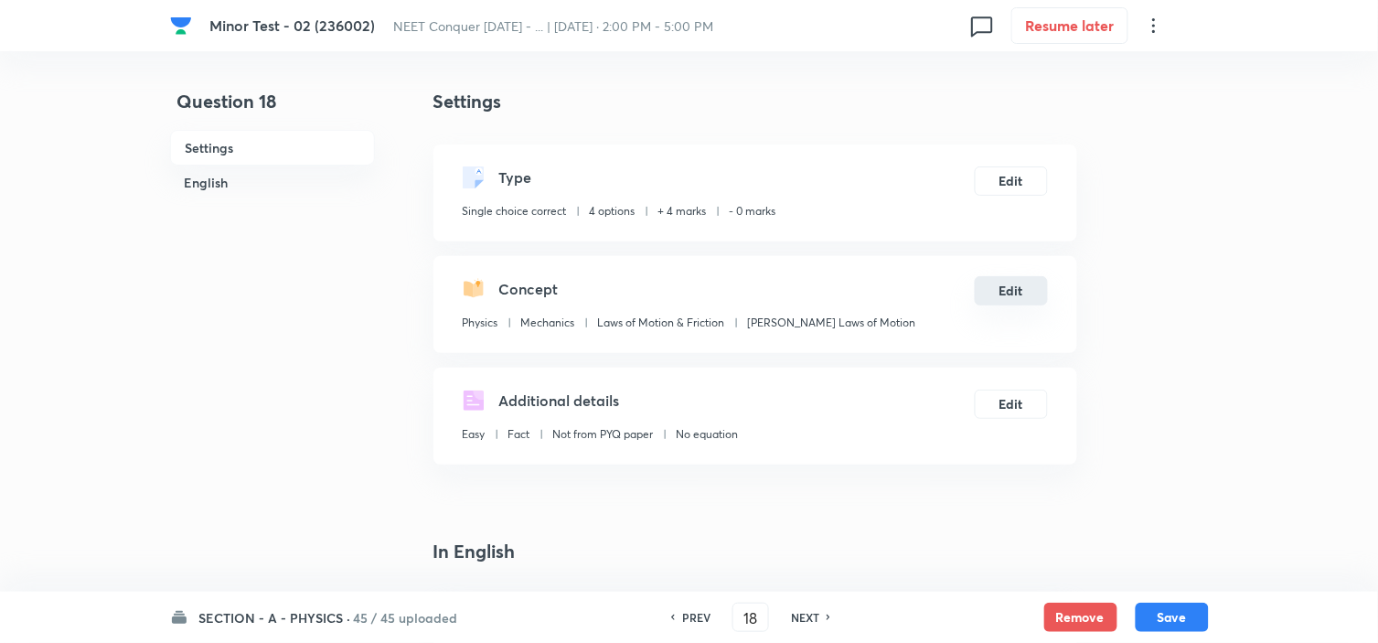
click at [984, 294] on button "Edit" at bounding box center [1010, 290] width 73 height 29
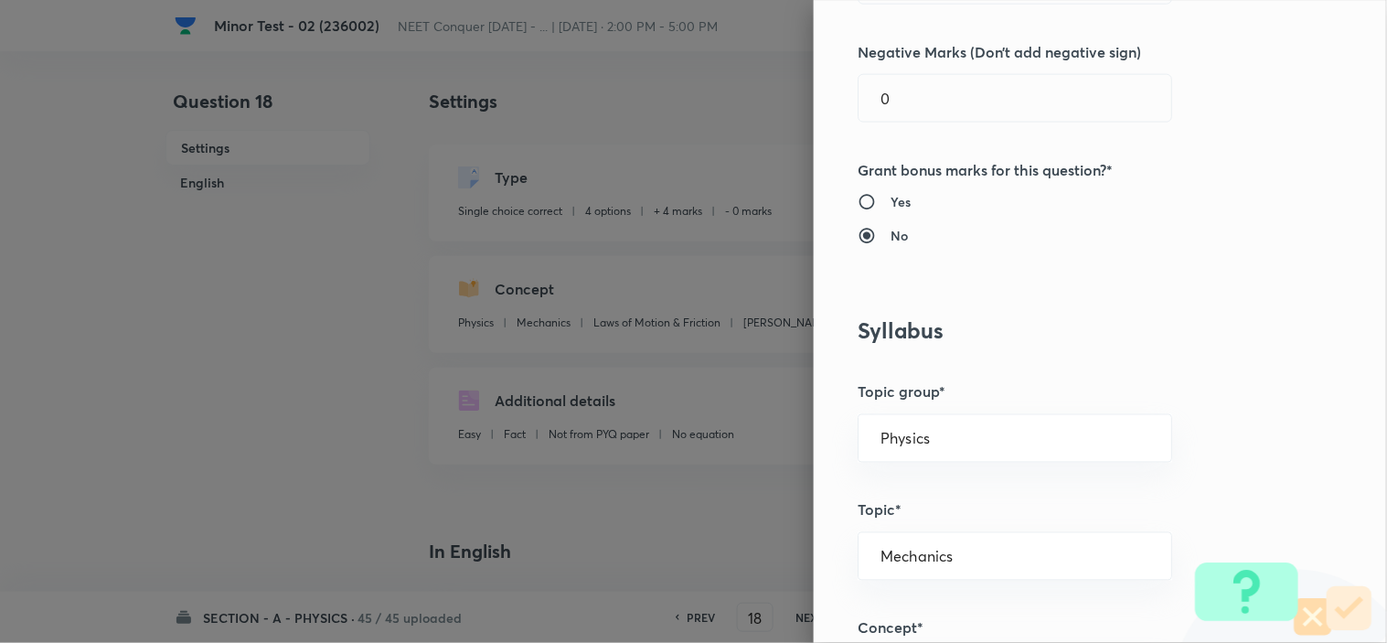
scroll to position [710, 0]
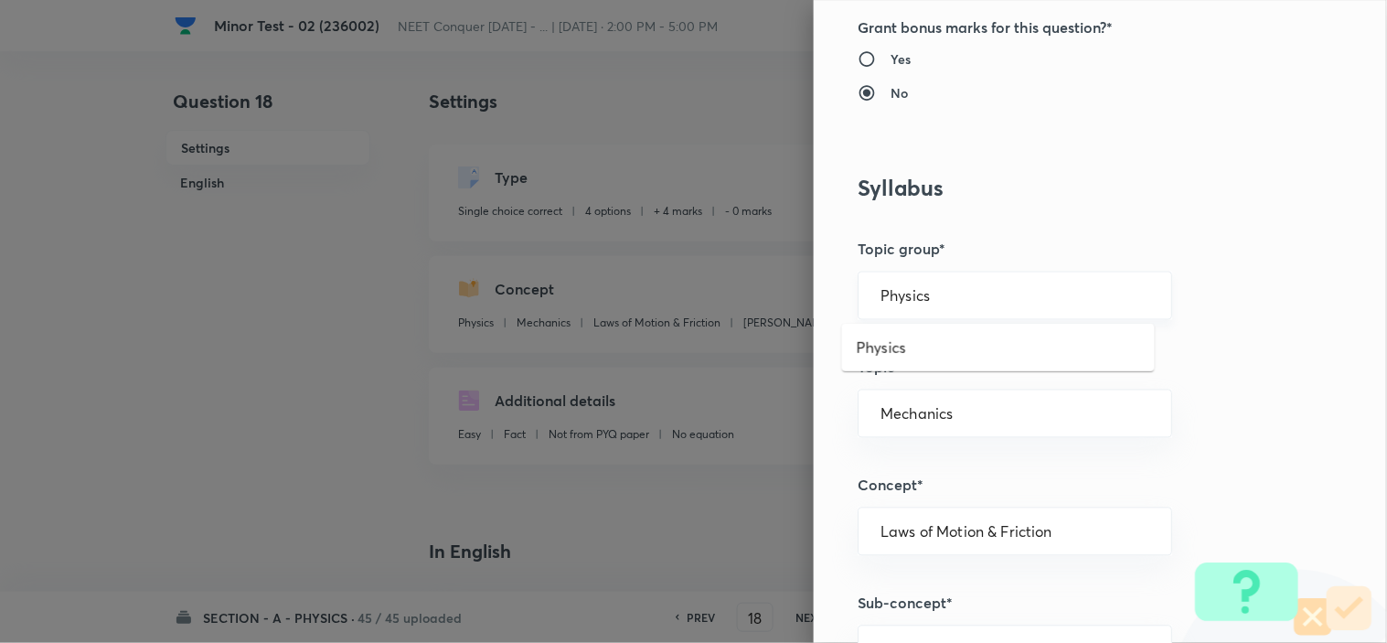
click at [946, 297] on input "Physics" at bounding box center [1014, 295] width 269 height 17
click at [918, 338] on li "Physics" at bounding box center [998, 347] width 313 height 33
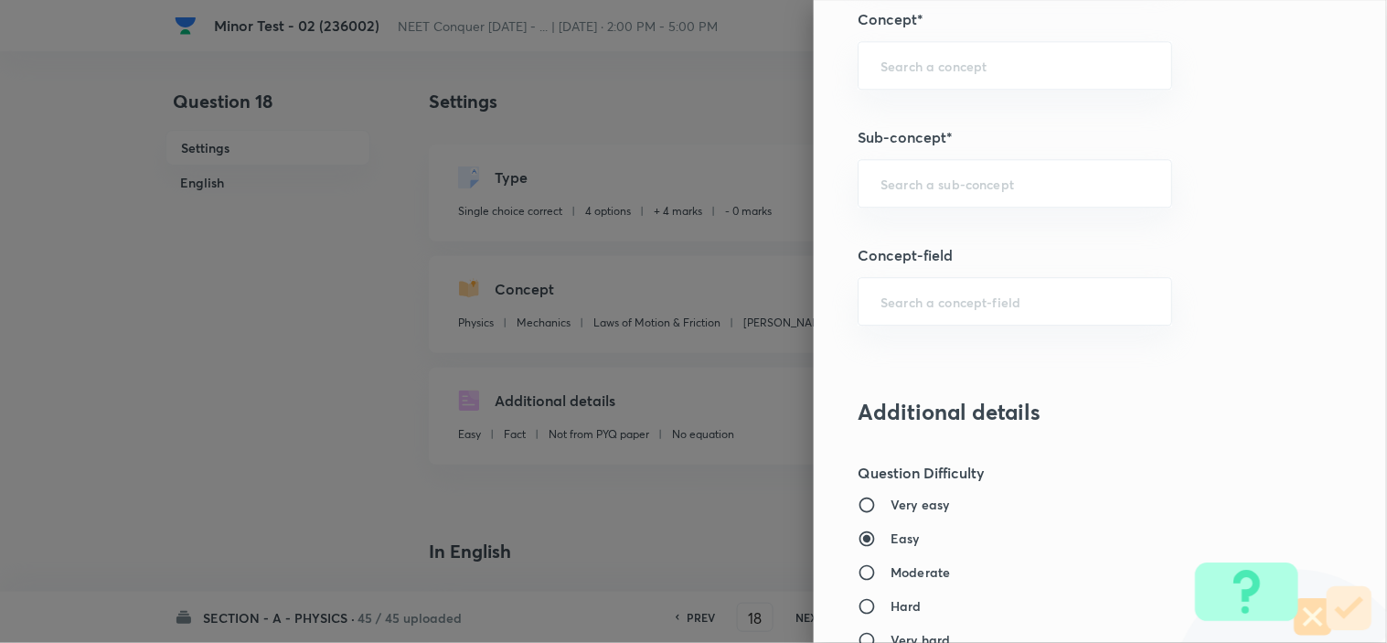
scroll to position [1219, 0]
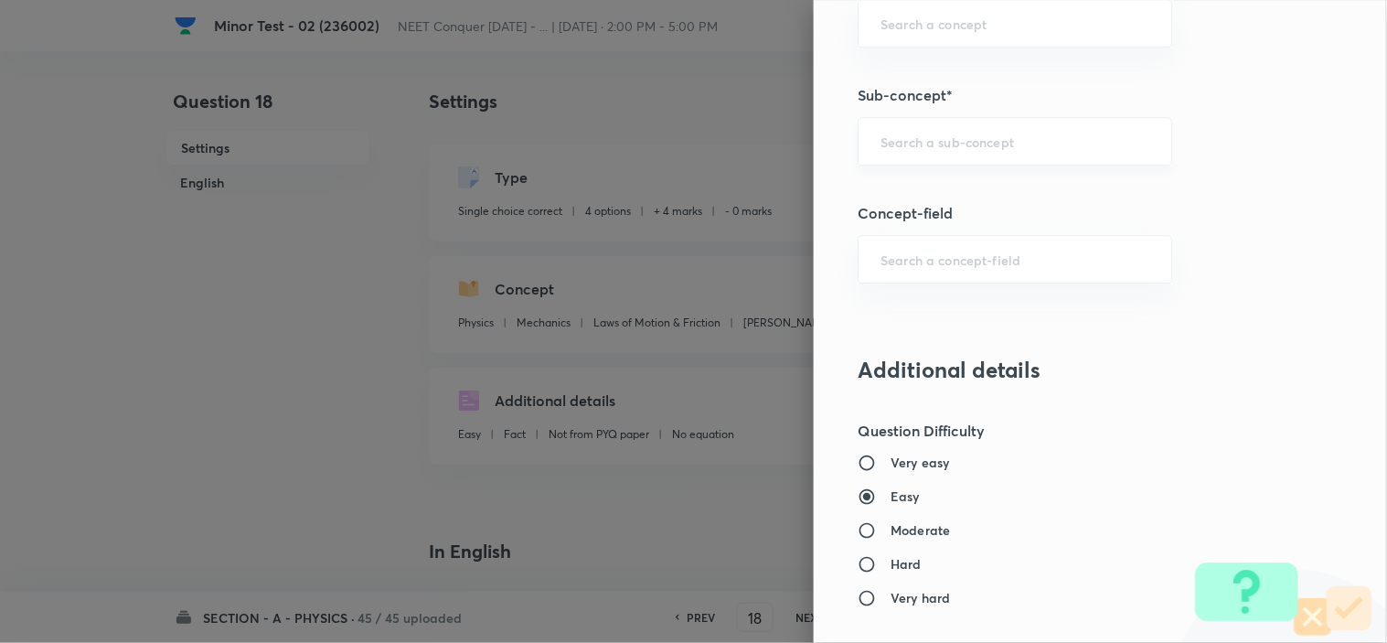
click at [957, 131] on div "​" at bounding box center [1014, 141] width 314 height 48
paste input "Newton laws of motion & Friction"
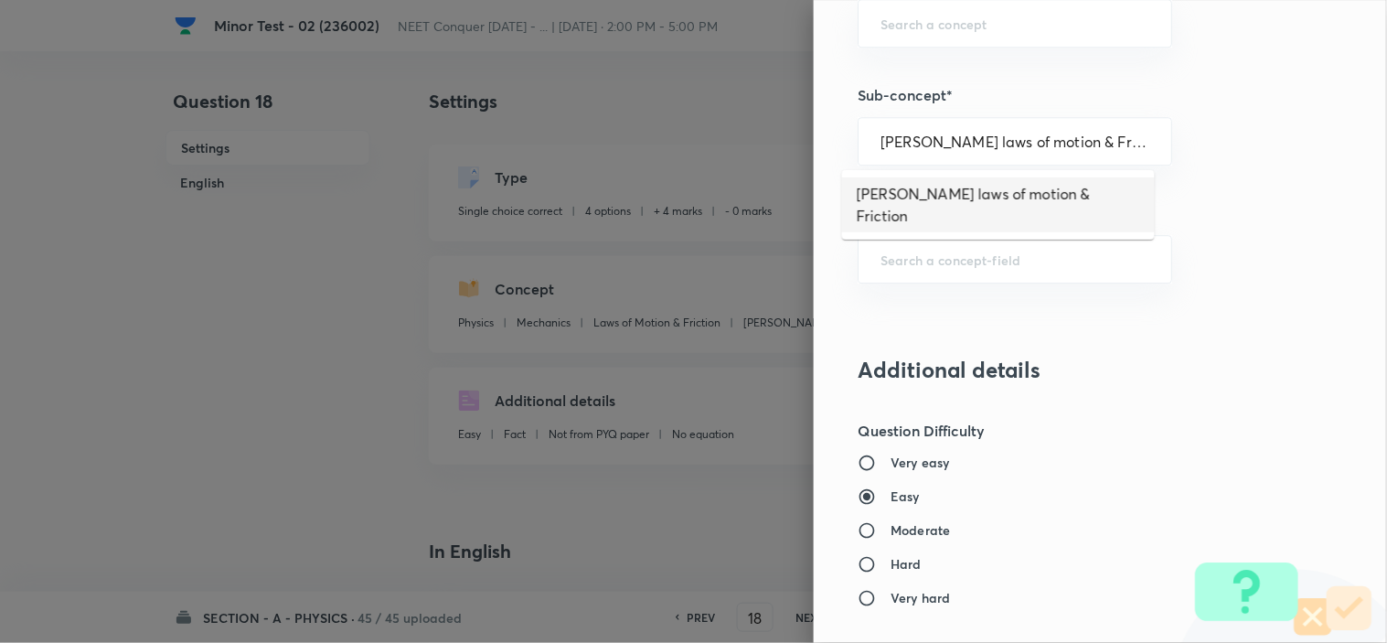
click at [965, 192] on li "Newton laws of motion & Friction" at bounding box center [998, 204] width 313 height 55
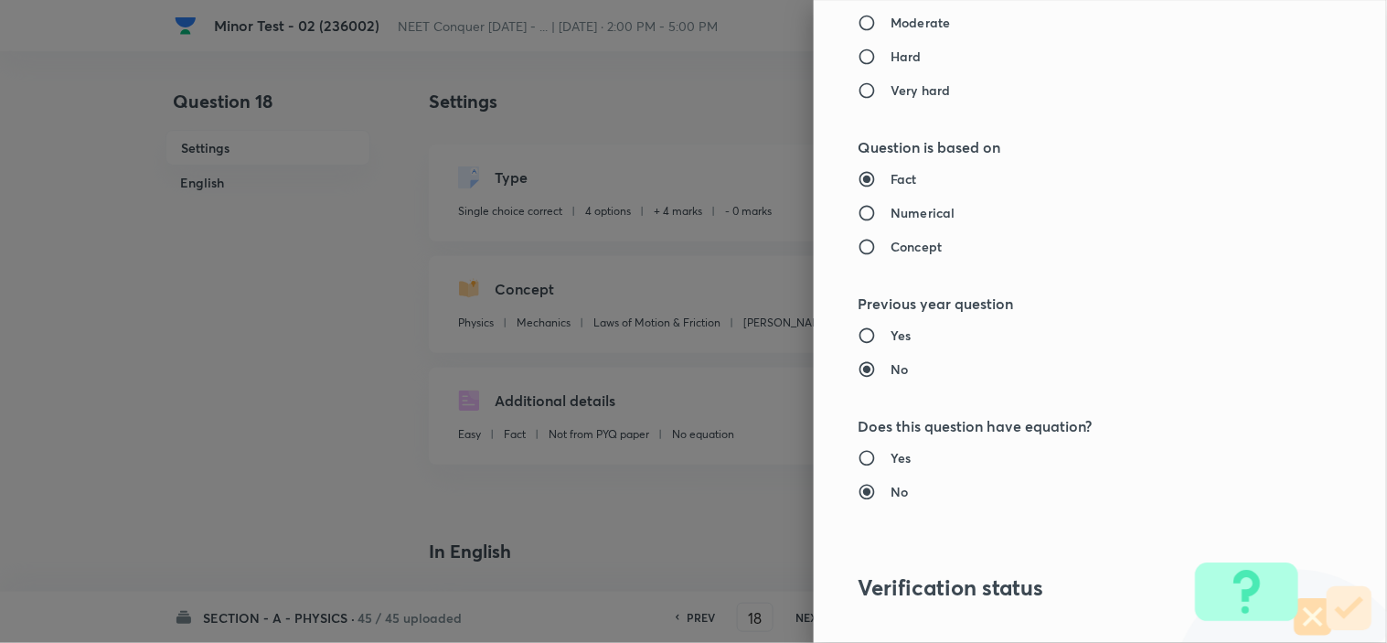
scroll to position [1972, 0]
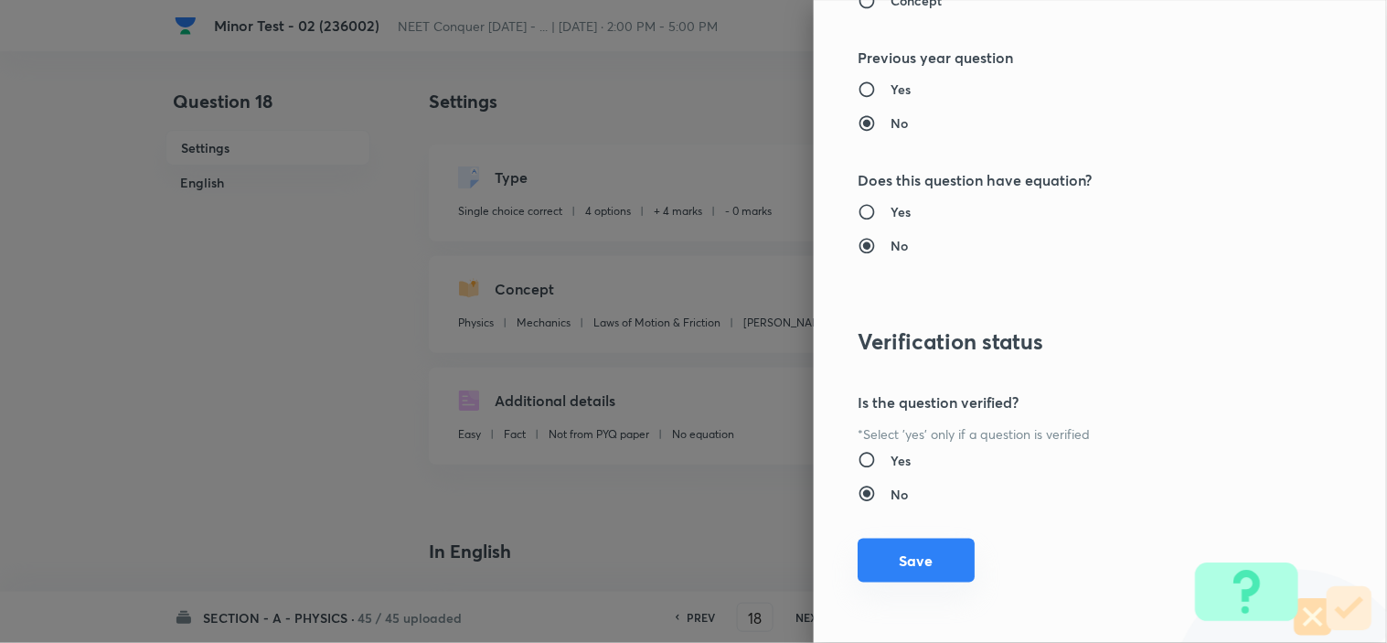
click at [891, 555] on button "Save" at bounding box center [915, 560] width 117 height 44
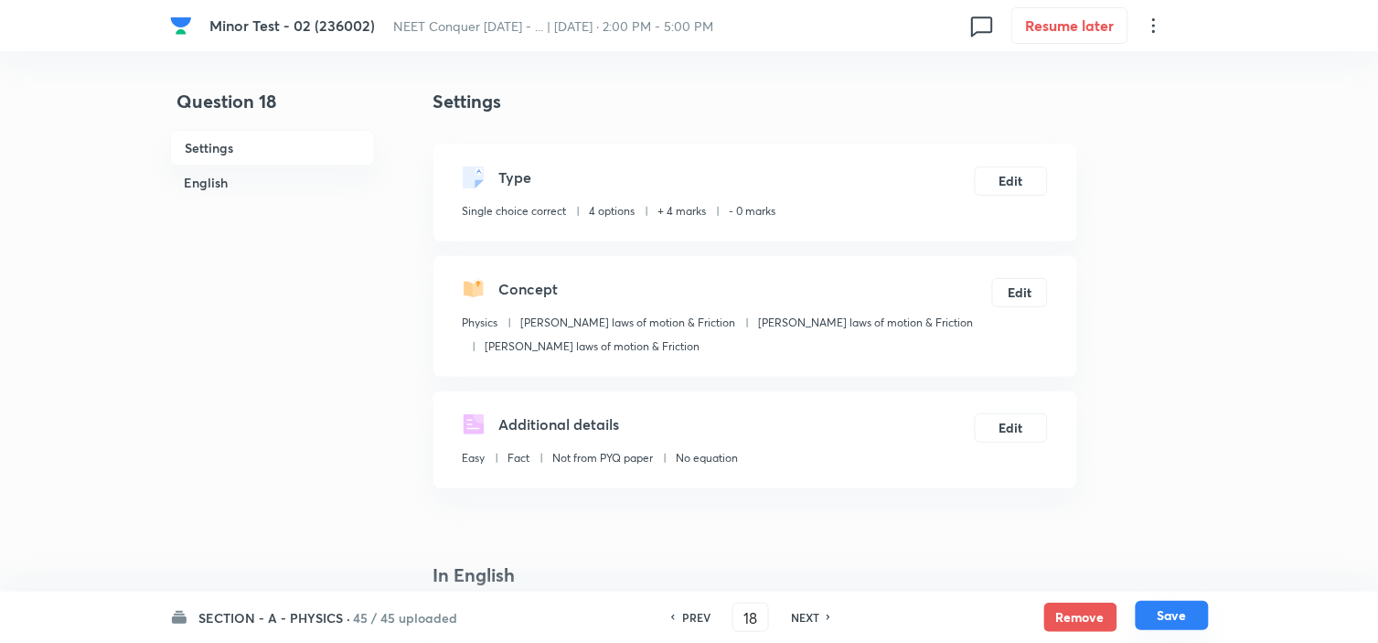
click at [1183, 610] on button "Save" at bounding box center [1171, 615] width 73 height 29
click at [1024, 286] on button "Edit" at bounding box center [1020, 290] width 56 height 29
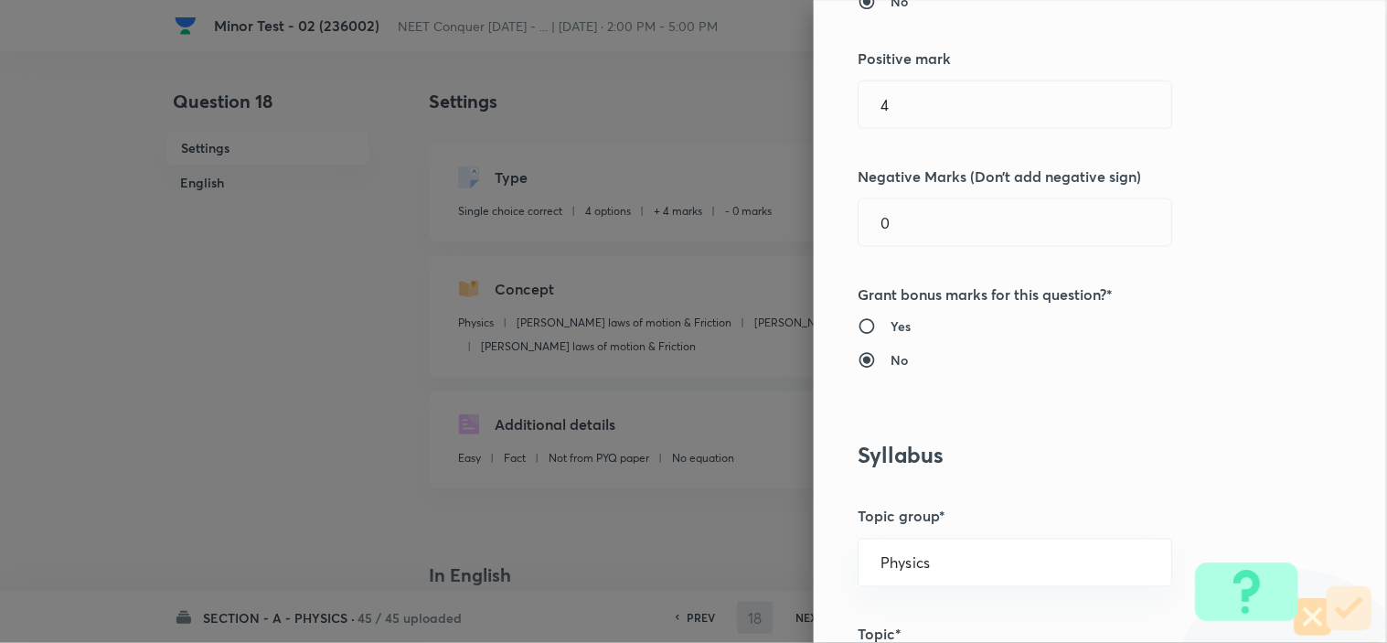
scroll to position [507, 0]
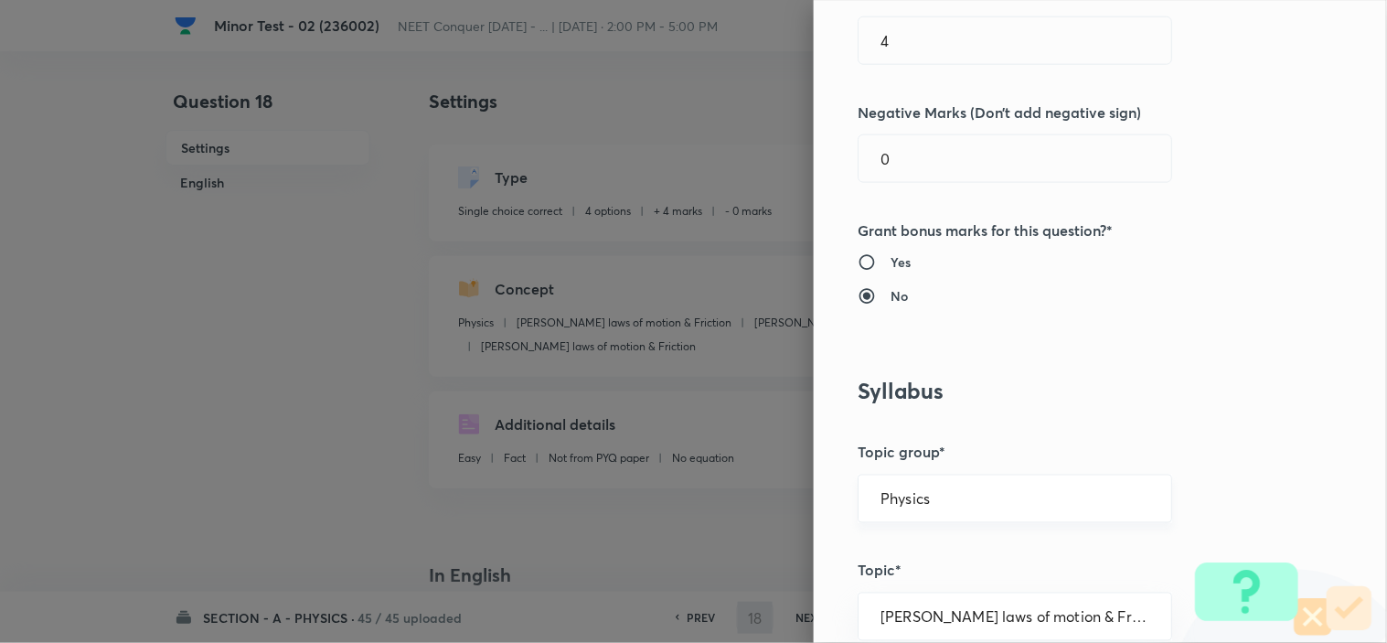
click at [917, 492] on input "Physics" at bounding box center [1014, 498] width 269 height 17
click at [903, 550] on li "Physics" at bounding box center [998, 550] width 313 height 33
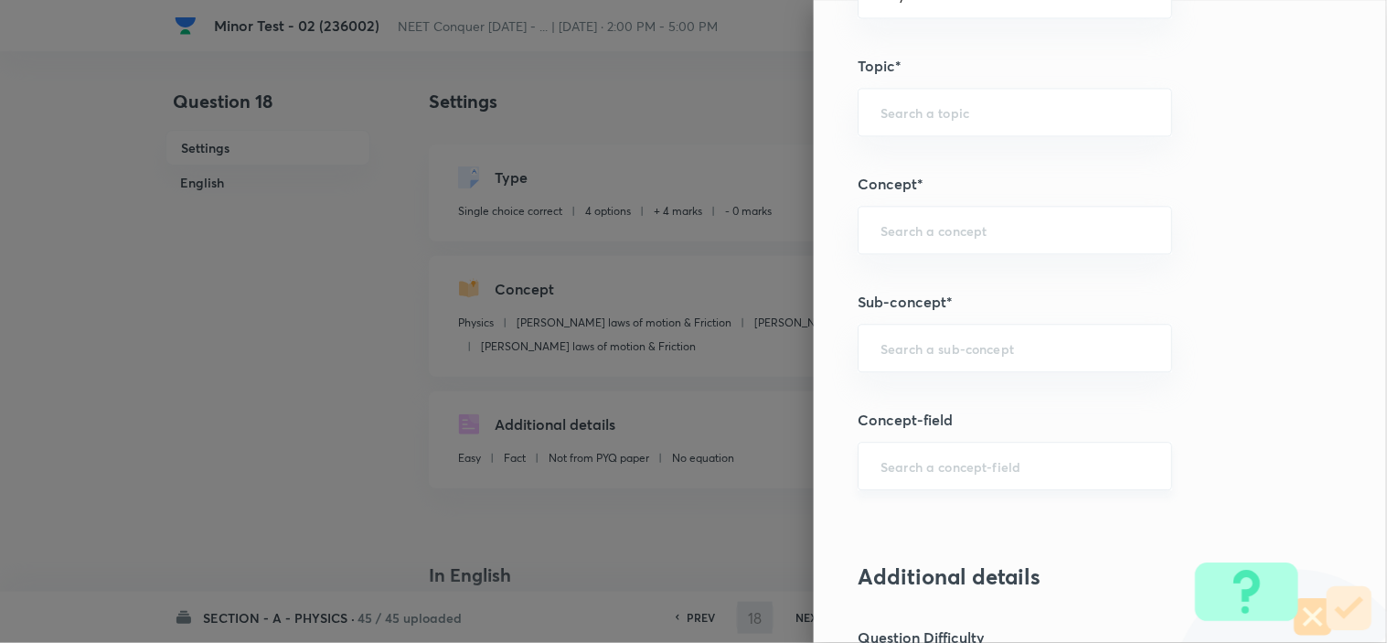
scroll to position [1117, 0]
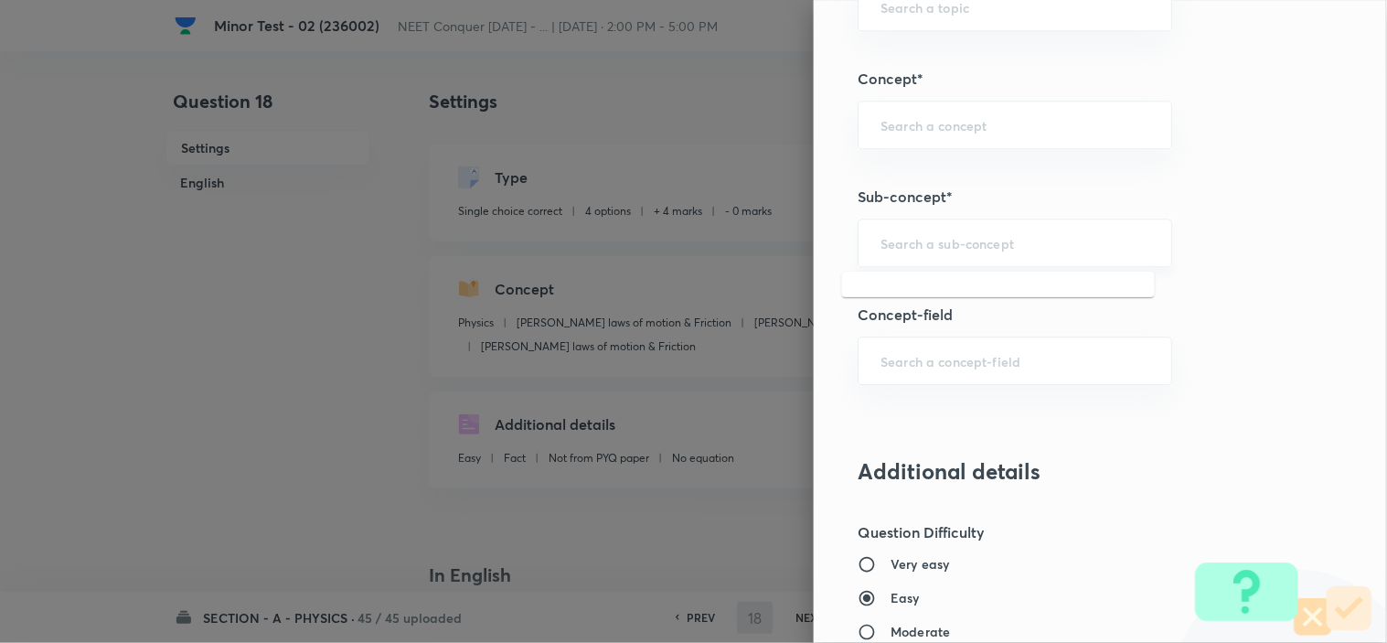
click at [929, 241] on input "text" at bounding box center [1014, 242] width 269 height 17
paste input "Newton laws of motion & Friction"
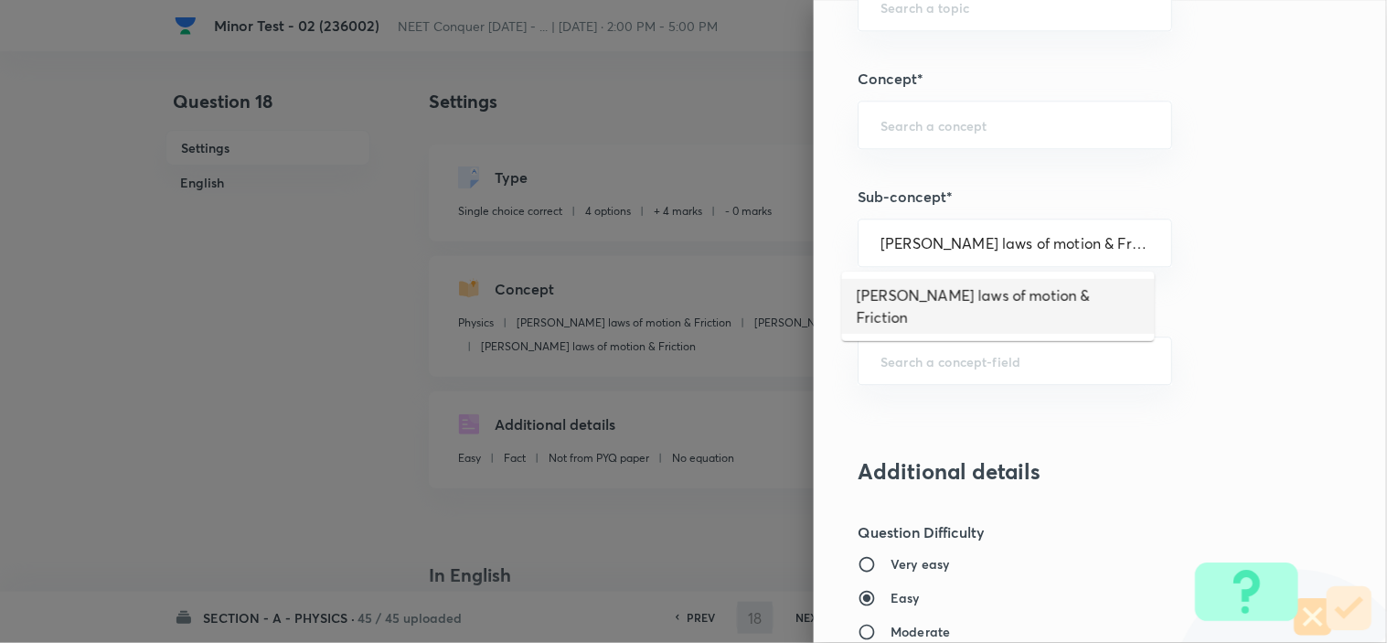
click at [961, 295] on li "Newton laws of motion & Friction" at bounding box center [998, 306] width 313 height 55
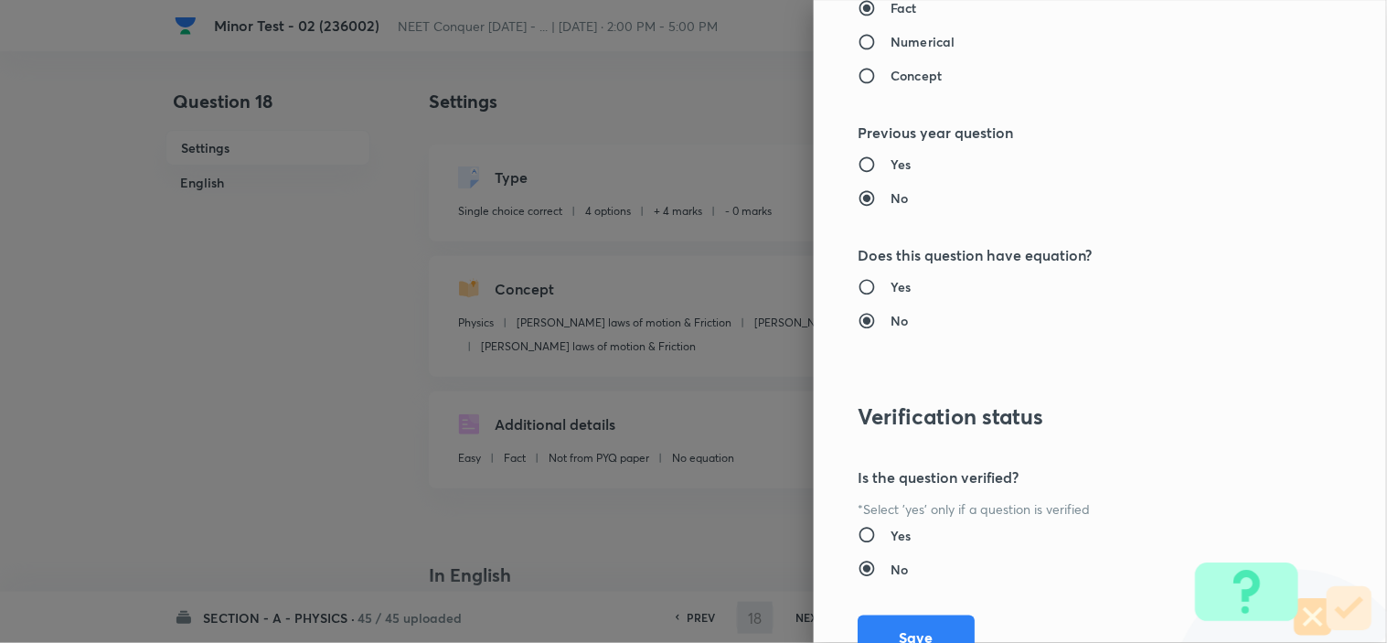
scroll to position [1972, 0]
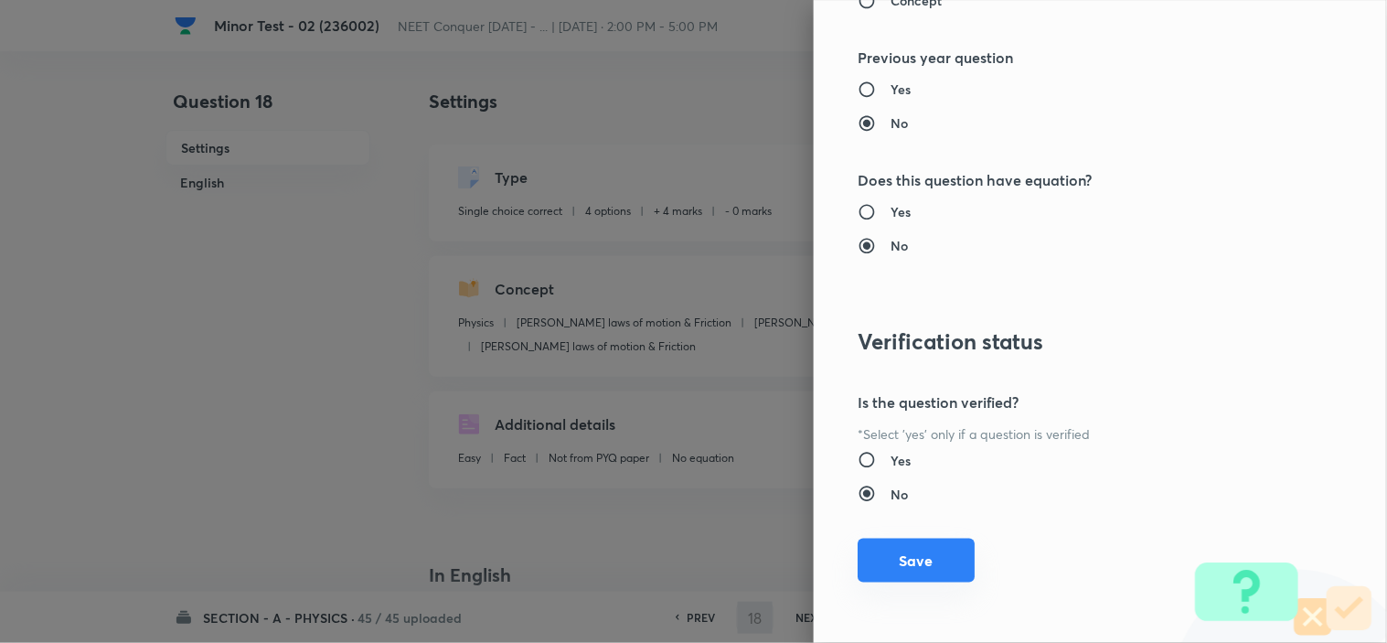
click at [930, 559] on button "Save" at bounding box center [915, 560] width 117 height 44
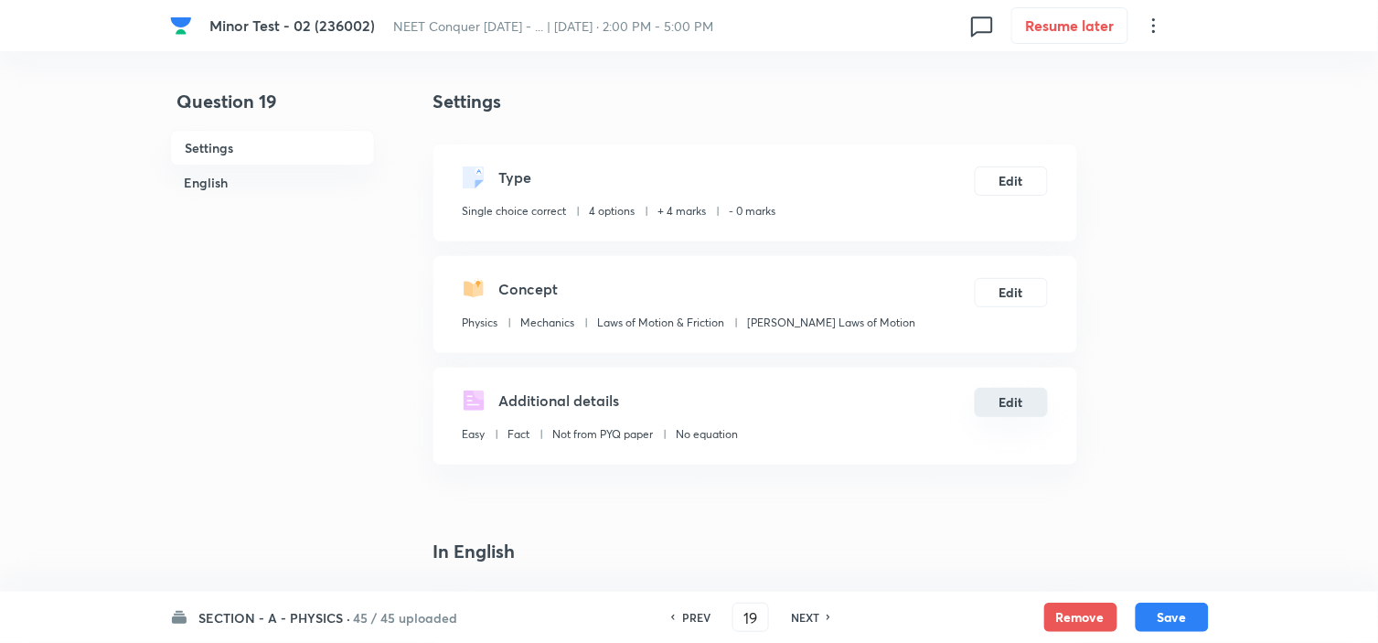
click at [1003, 388] on button "Edit" at bounding box center [1010, 402] width 73 height 29
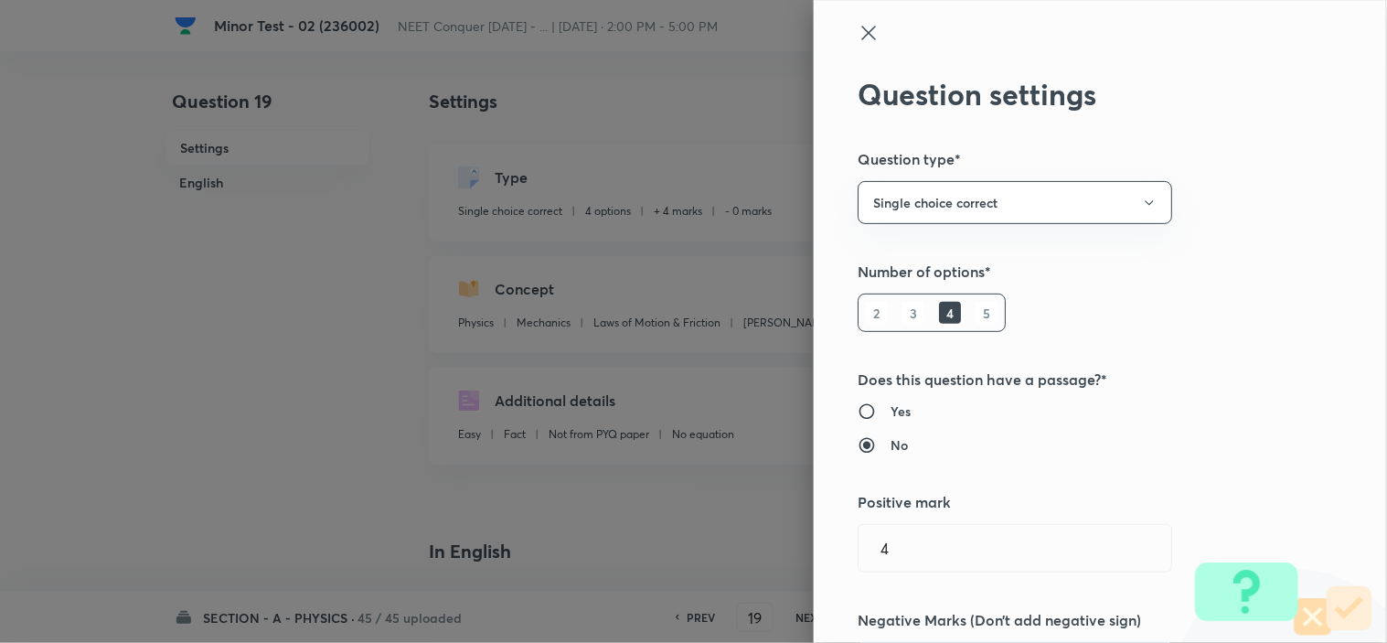
scroll to position [609, 0]
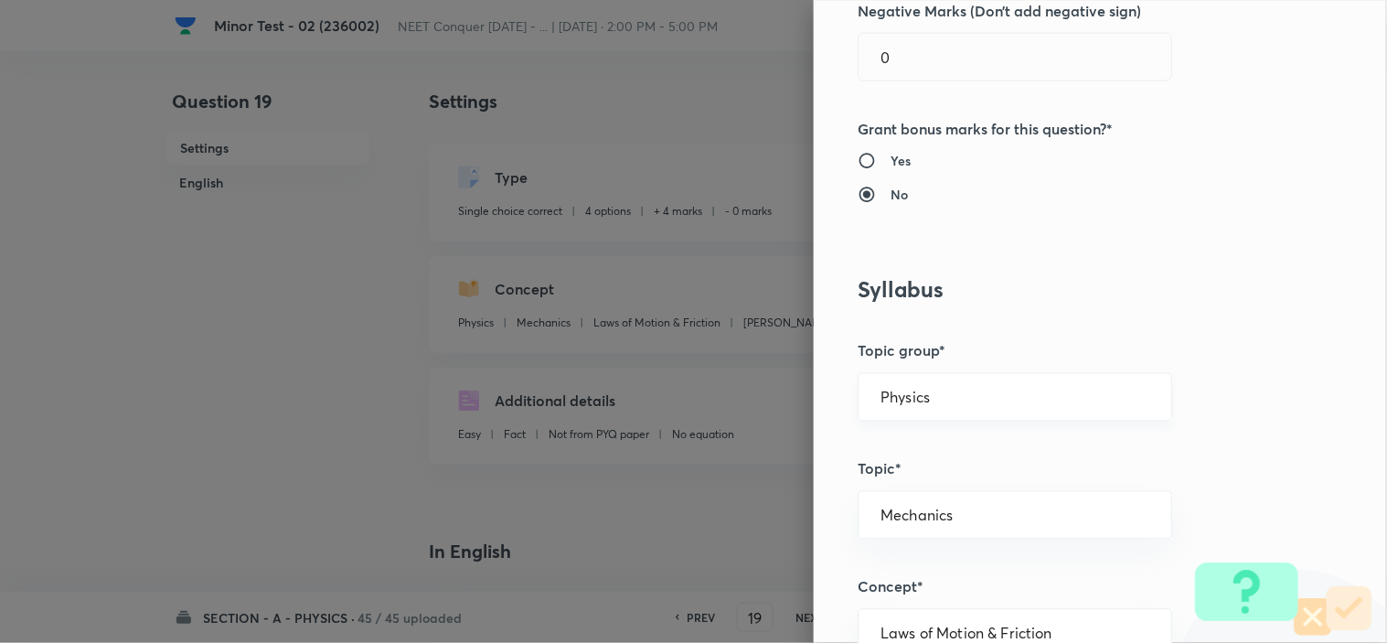
click at [997, 382] on div "Physics ​" at bounding box center [1014, 397] width 314 height 48
click at [991, 395] on input "Physics" at bounding box center [1014, 396] width 269 height 17
click at [942, 453] on li "Physics" at bounding box center [998, 448] width 313 height 33
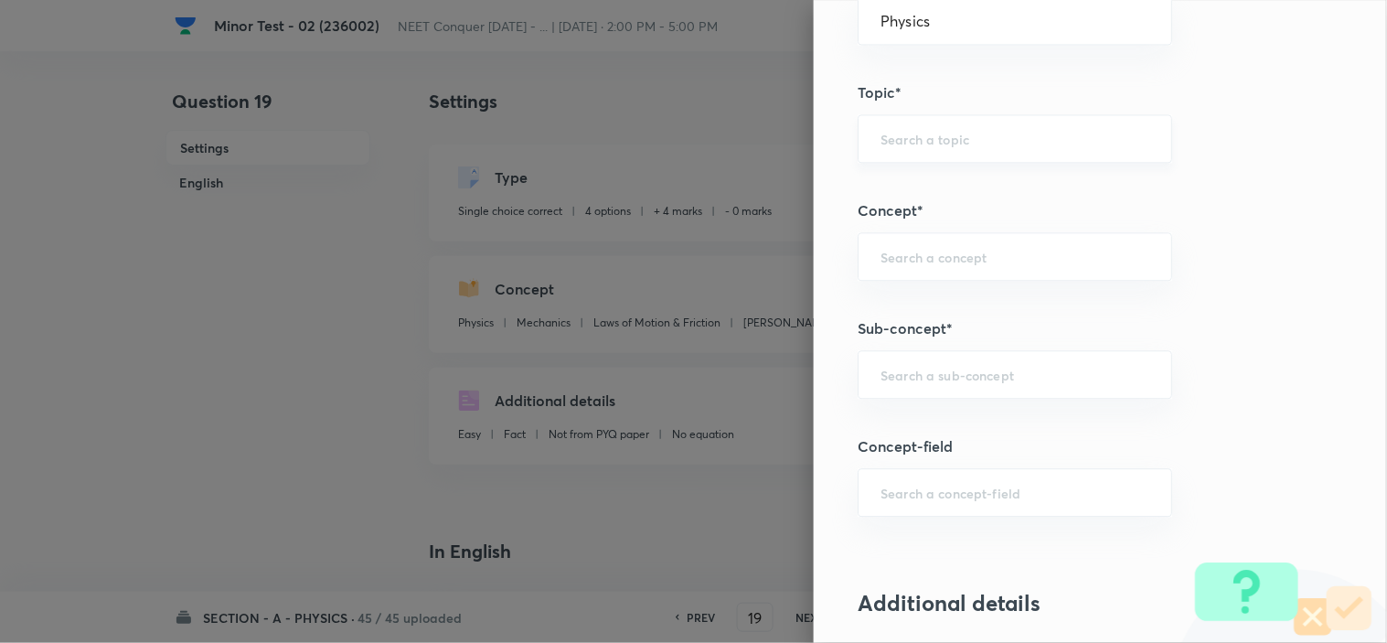
scroll to position [1016, 0]
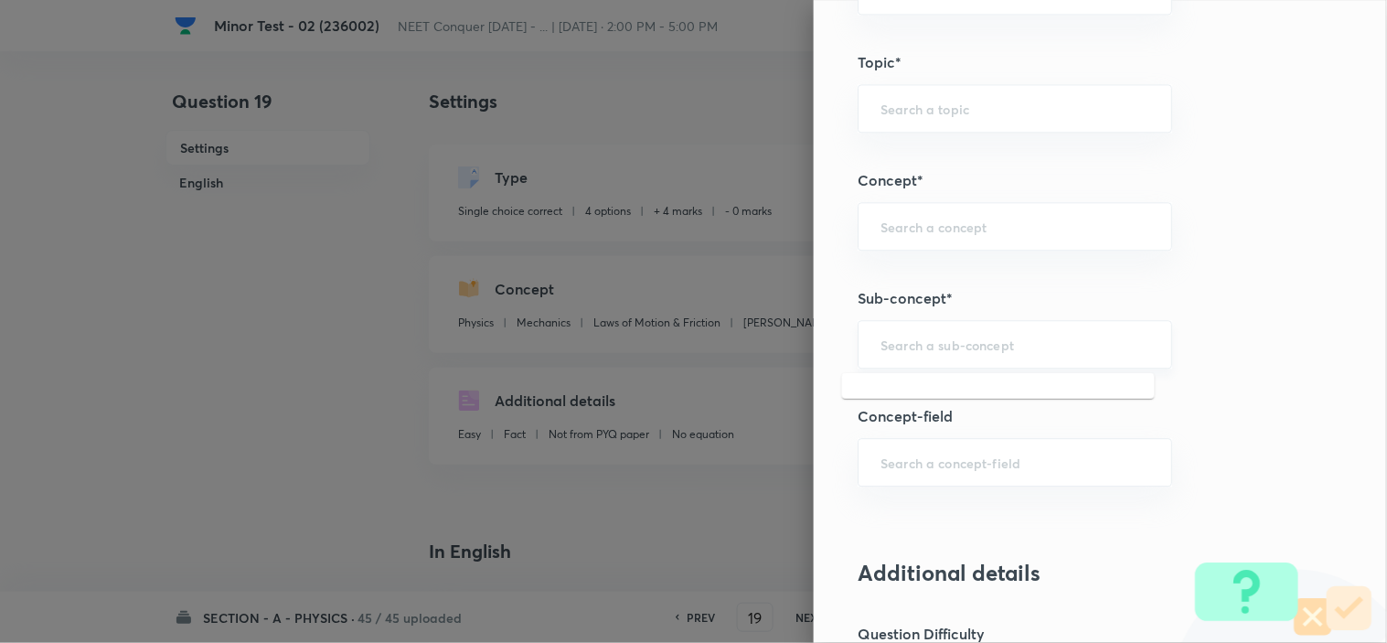
click at [990, 342] on input "text" at bounding box center [1014, 343] width 269 height 17
paste input "Newton laws of motion & Friction"
click at [1007, 399] on li "Newton laws of motion & Friction" at bounding box center [998, 407] width 313 height 55
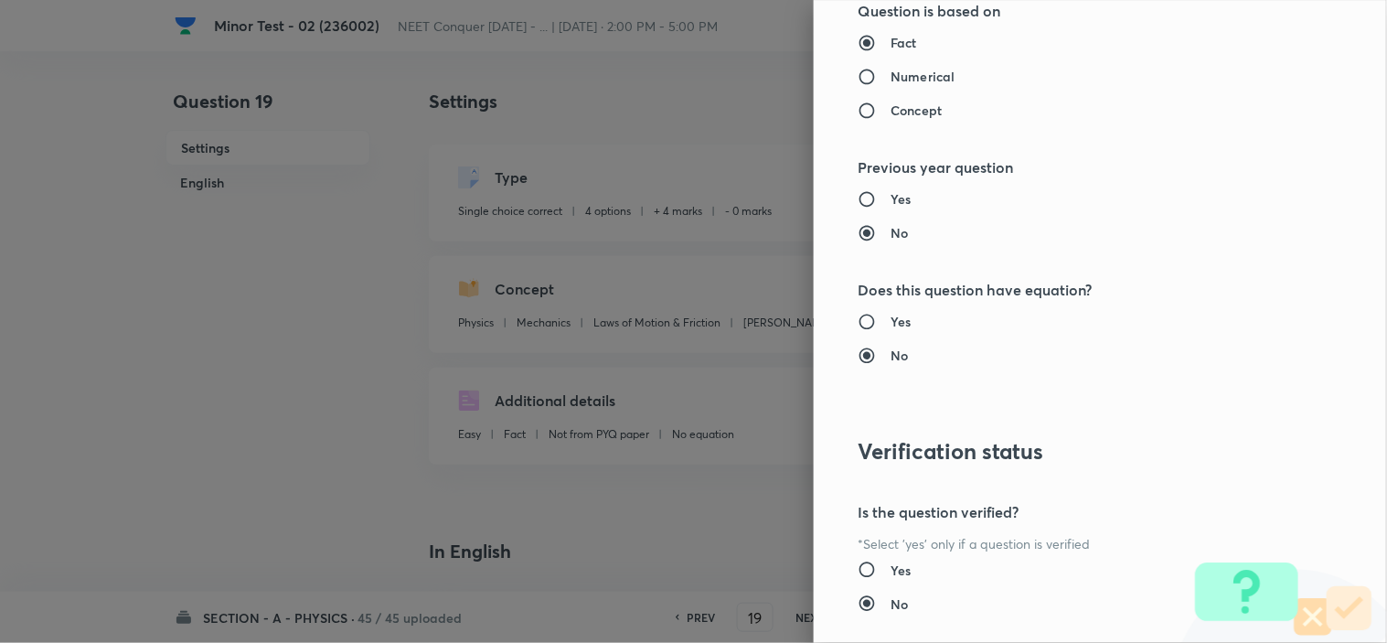
scroll to position [1930, 0]
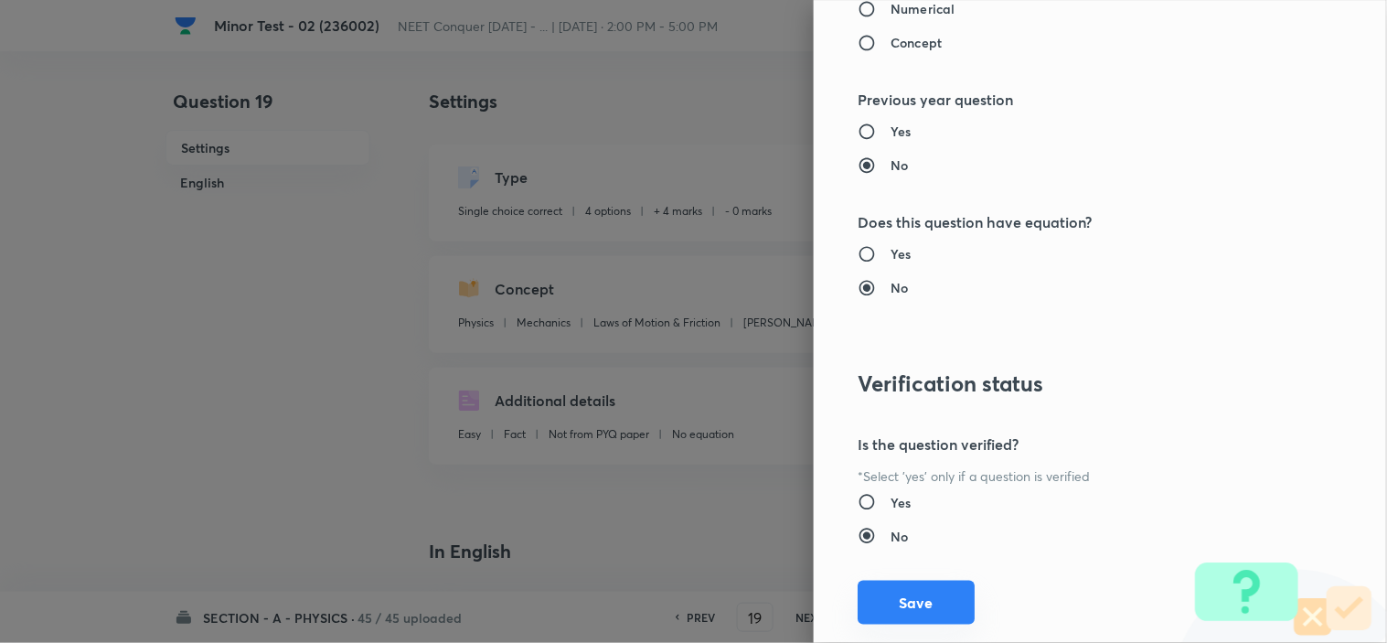
click at [928, 591] on button "Save" at bounding box center [915, 602] width 117 height 44
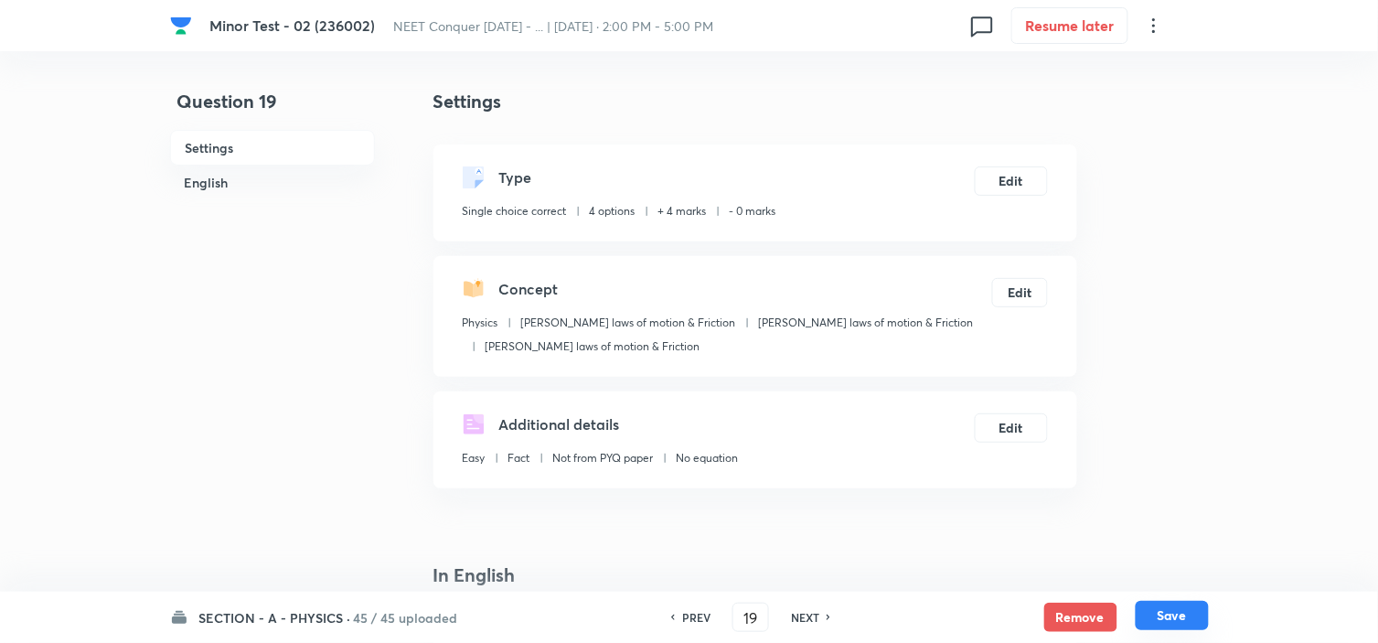
click at [1158, 610] on button "Save" at bounding box center [1171, 615] width 73 height 29
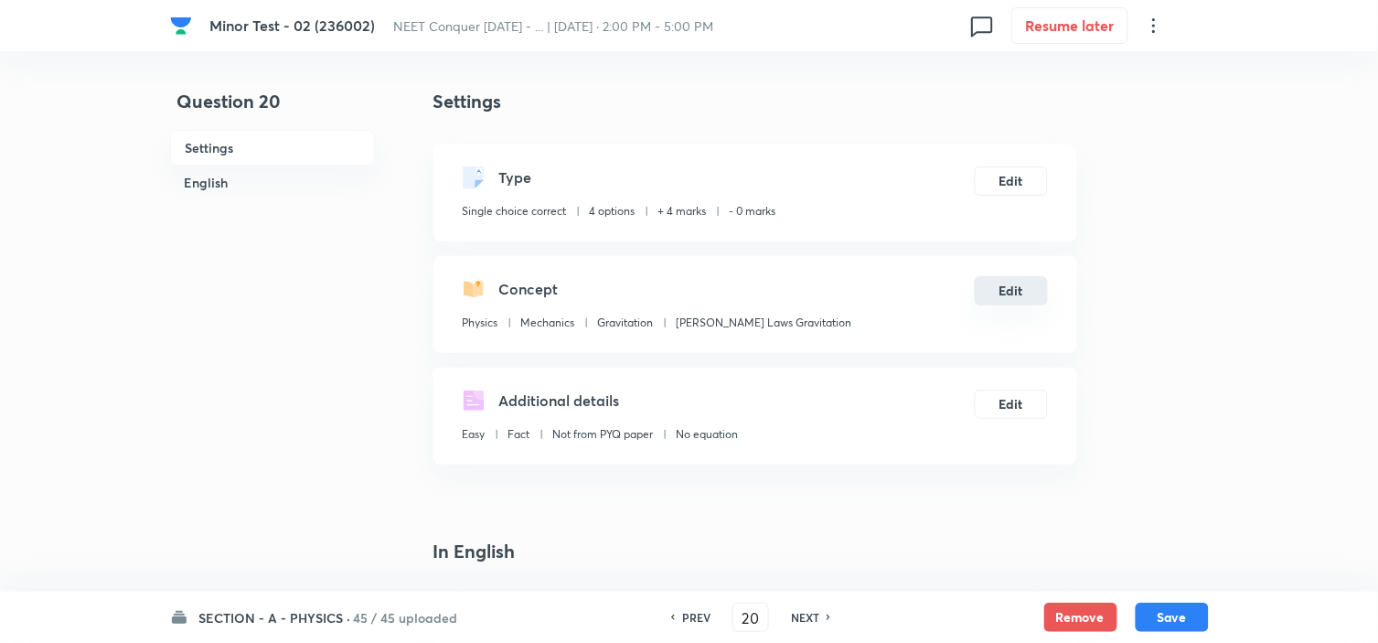
click at [1001, 285] on button "Edit" at bounding box center [1010, 290] width 73 height 29
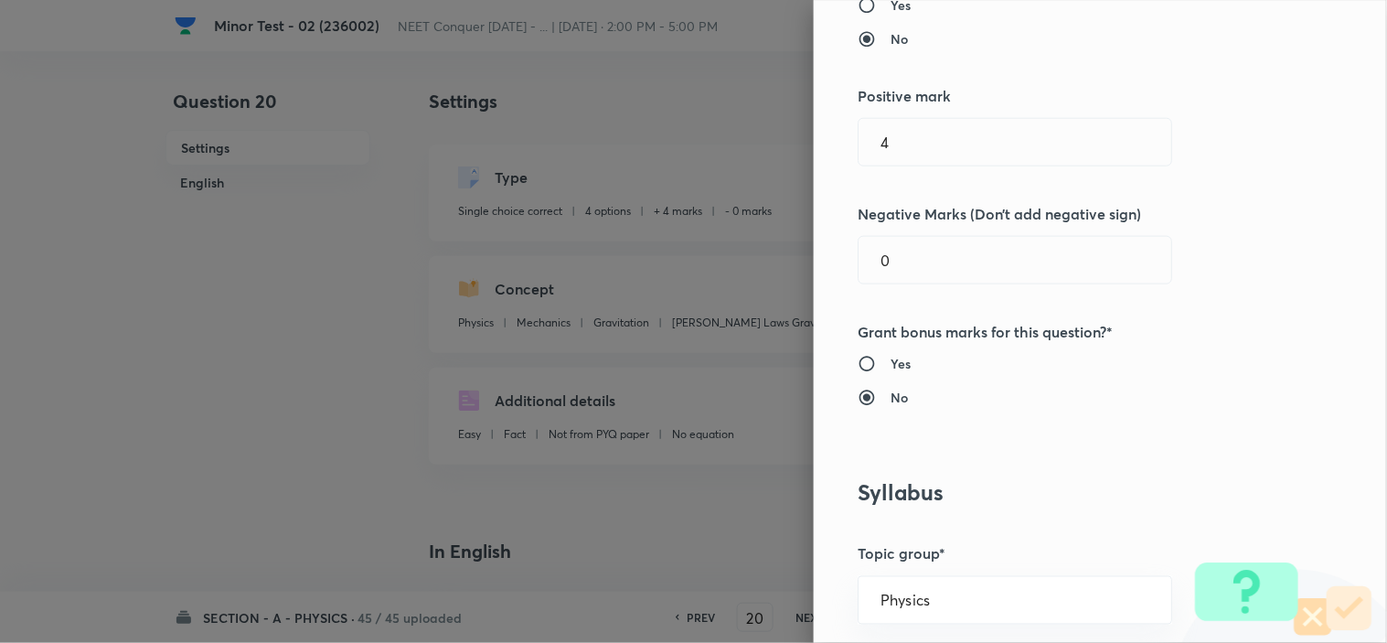
scroll to position [710, 0]
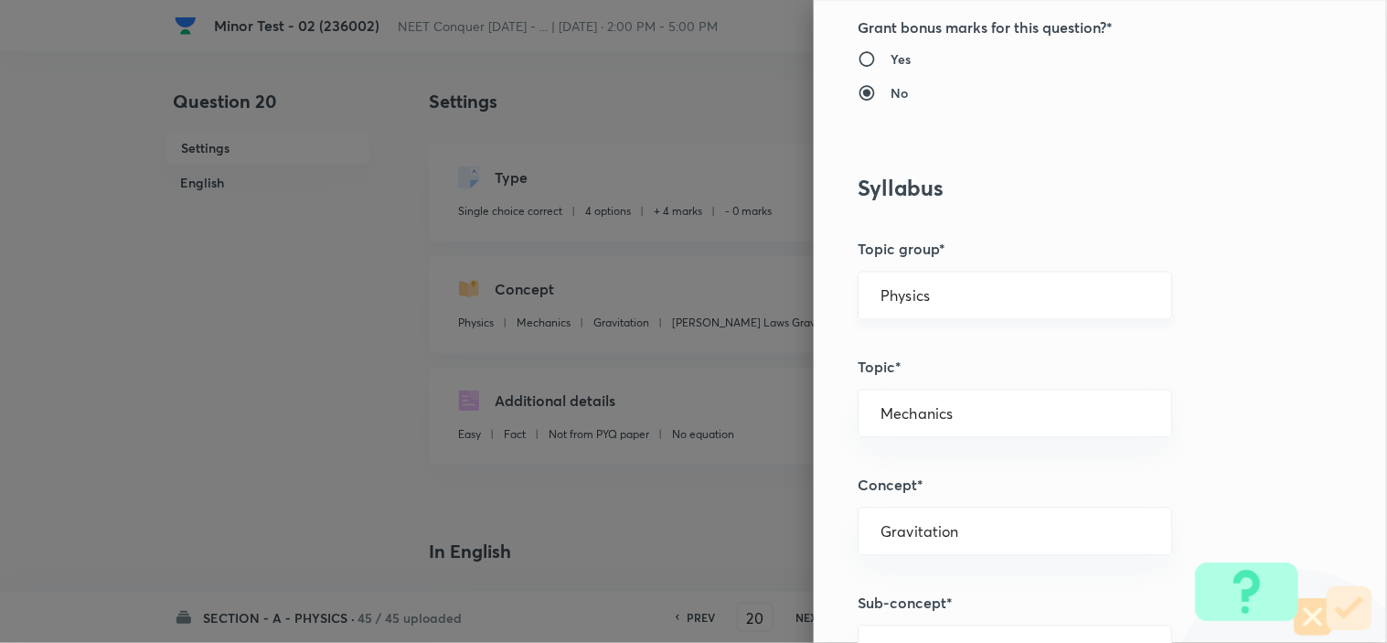
click at [928, 289] on input "Physics" at bounding box center [1014, 295] width 269 height 17
click at [889, 351] on li "Physics" at bounding box center [998, 347] width 313 height 33
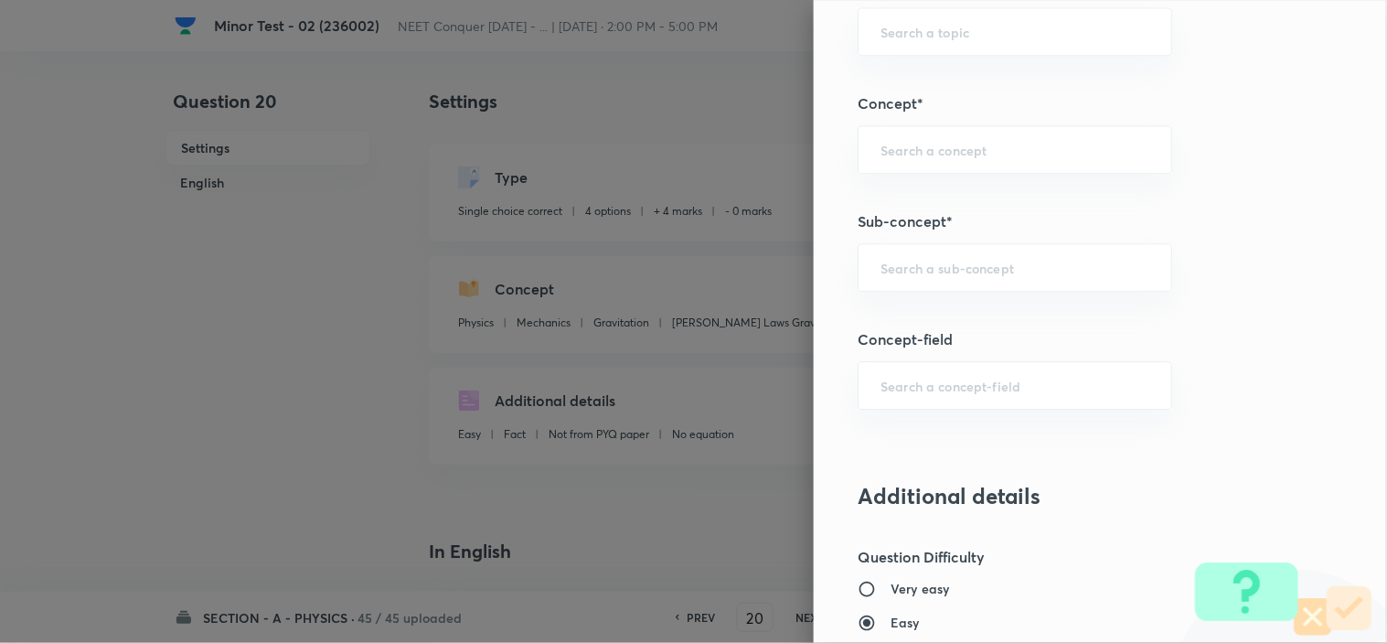
scroll to position [1117, 0]
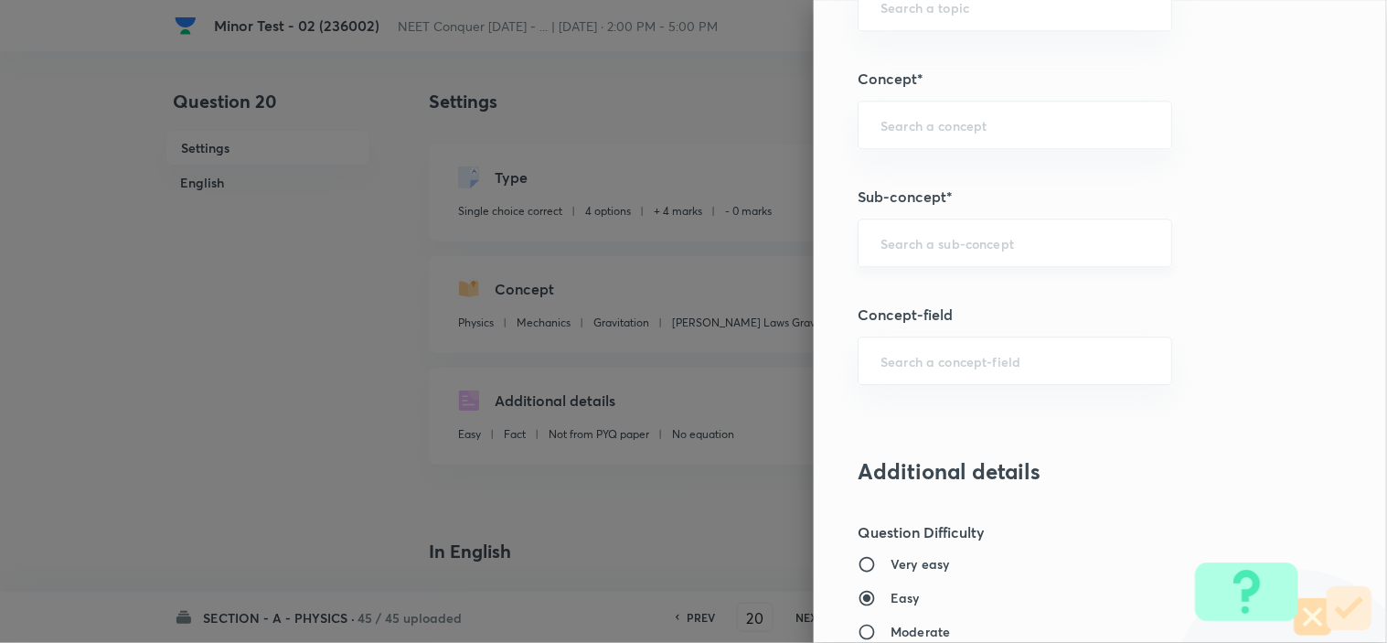
click at [951, 245] on input "text" at bounding box center [1014, 242] width 269 height 17
paste input "Newton laws of motion & Friction"
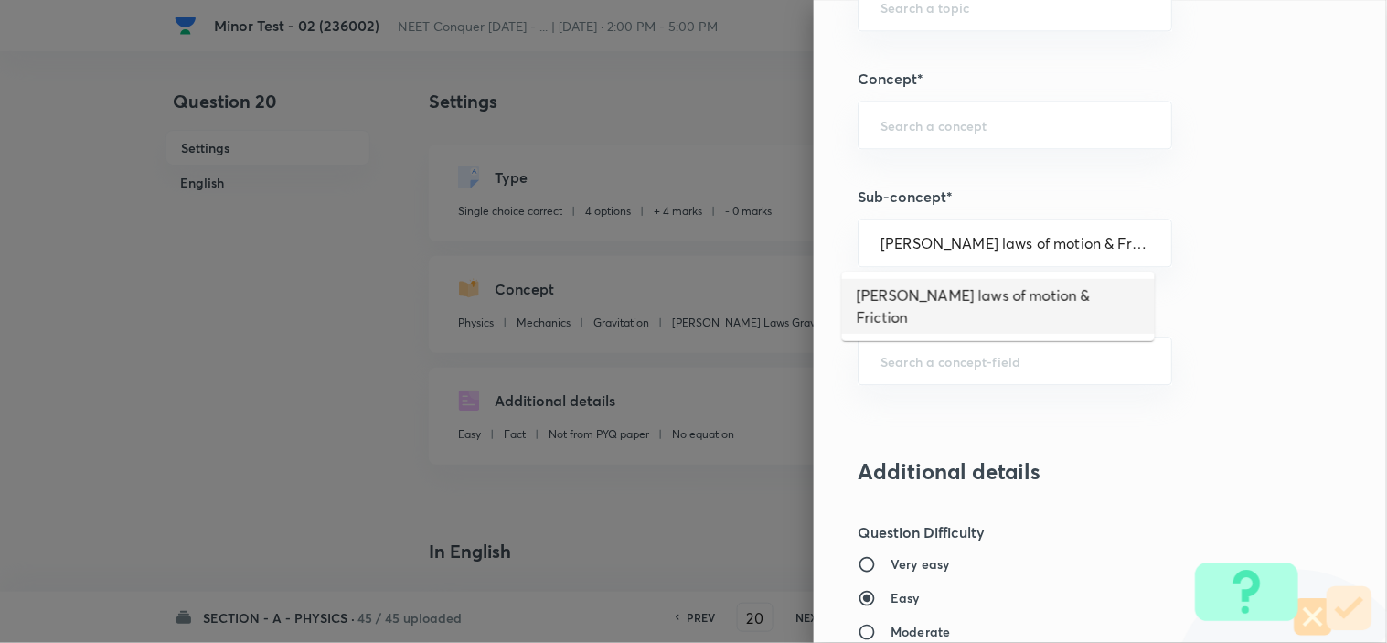
click at [949, 286] on li "Newton laws of motion & Friction" at bounding box center [998, 306] width 313 height 55
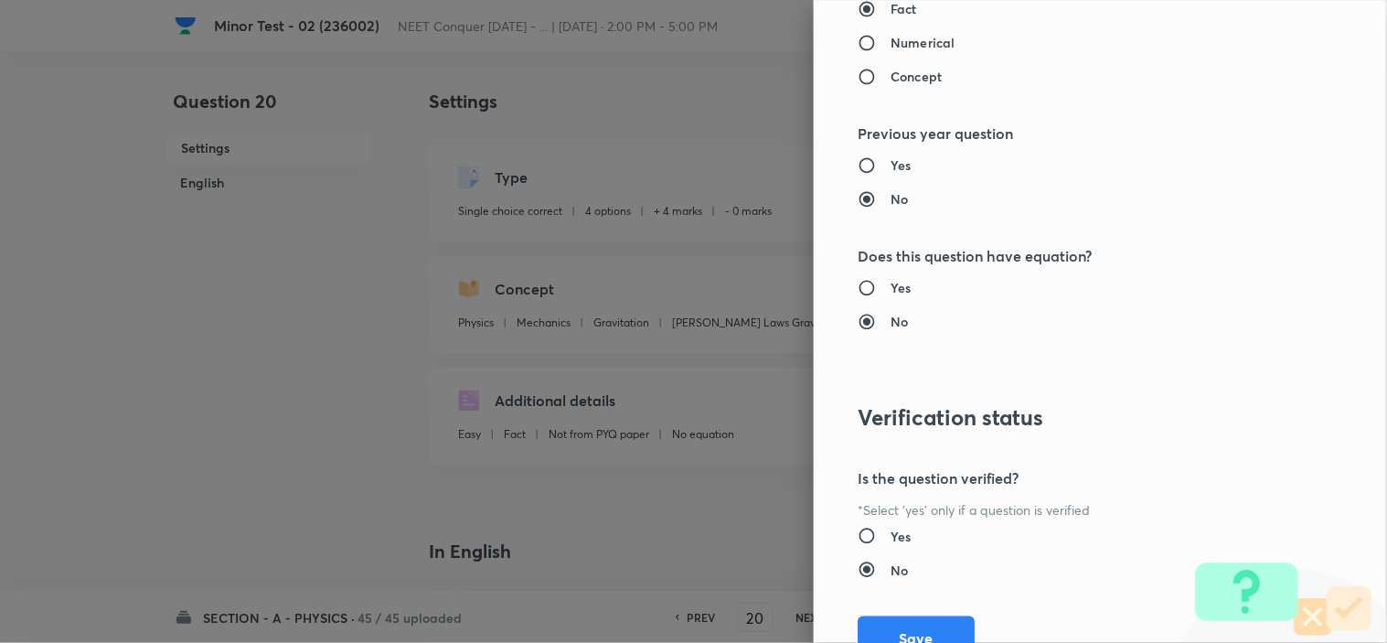
scroll to position [1972, 0]
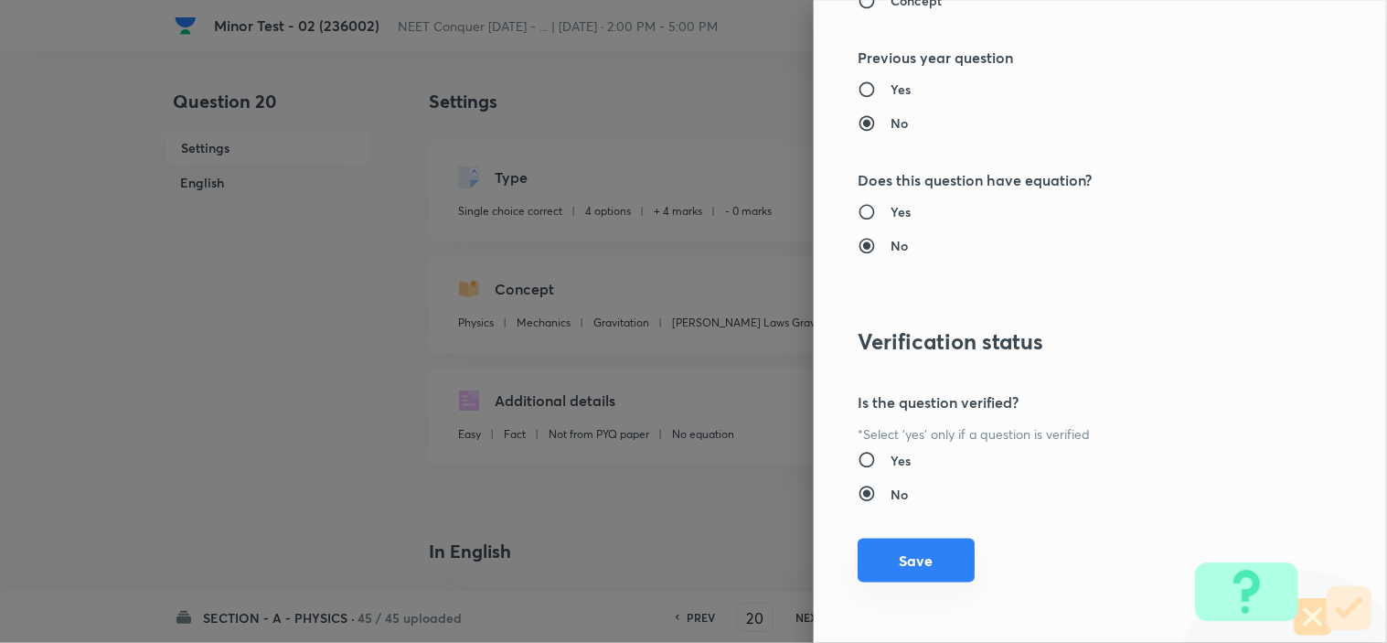
click at [915, 552] on button "Save" at bounding box center [915, 560] width 117 height 44
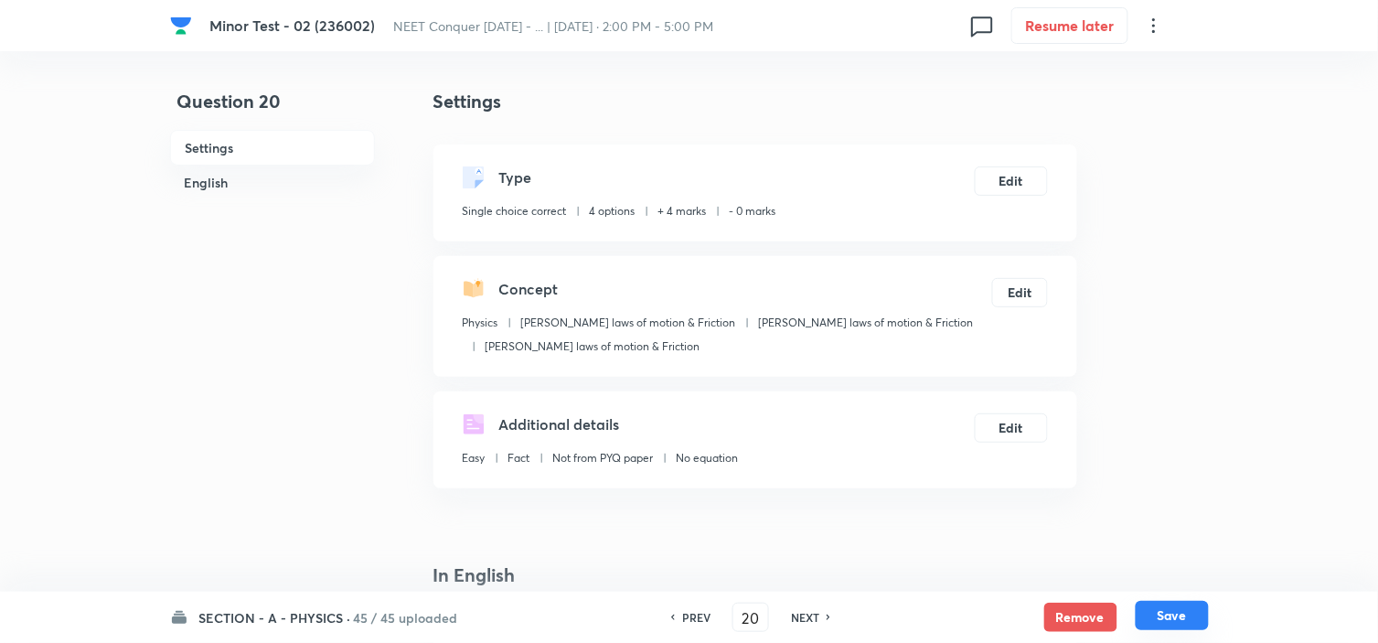
click at [1185, 614] on button "Save" at bounding box center [1171, 615] width 73 height 29
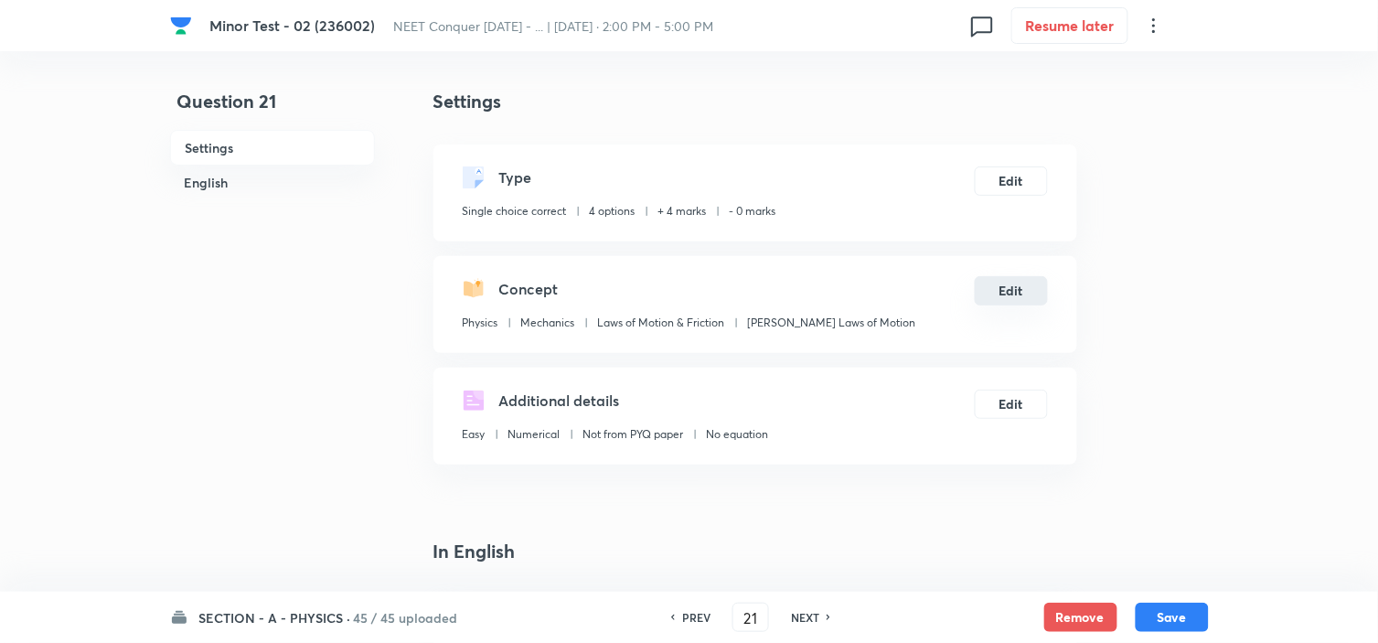
click at [1010, 293] on button "Edit" at bounding box center [1010, 290] width 73 height 29
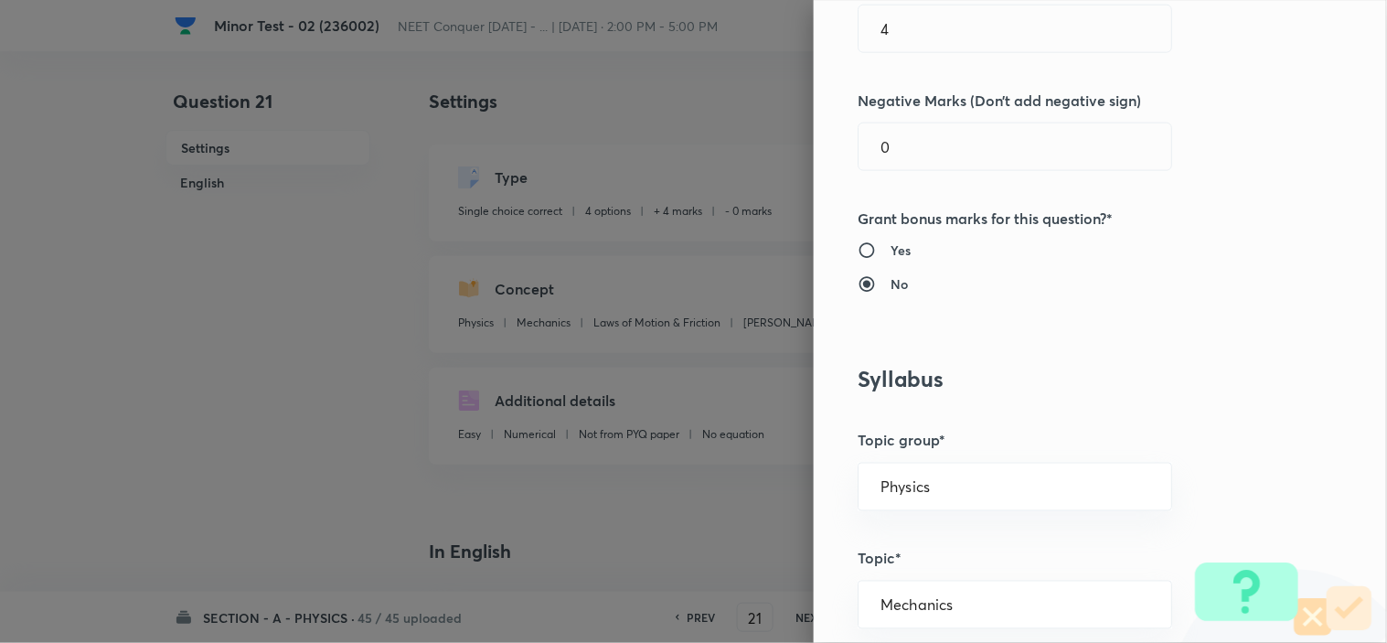
scroll to position [609, 0]
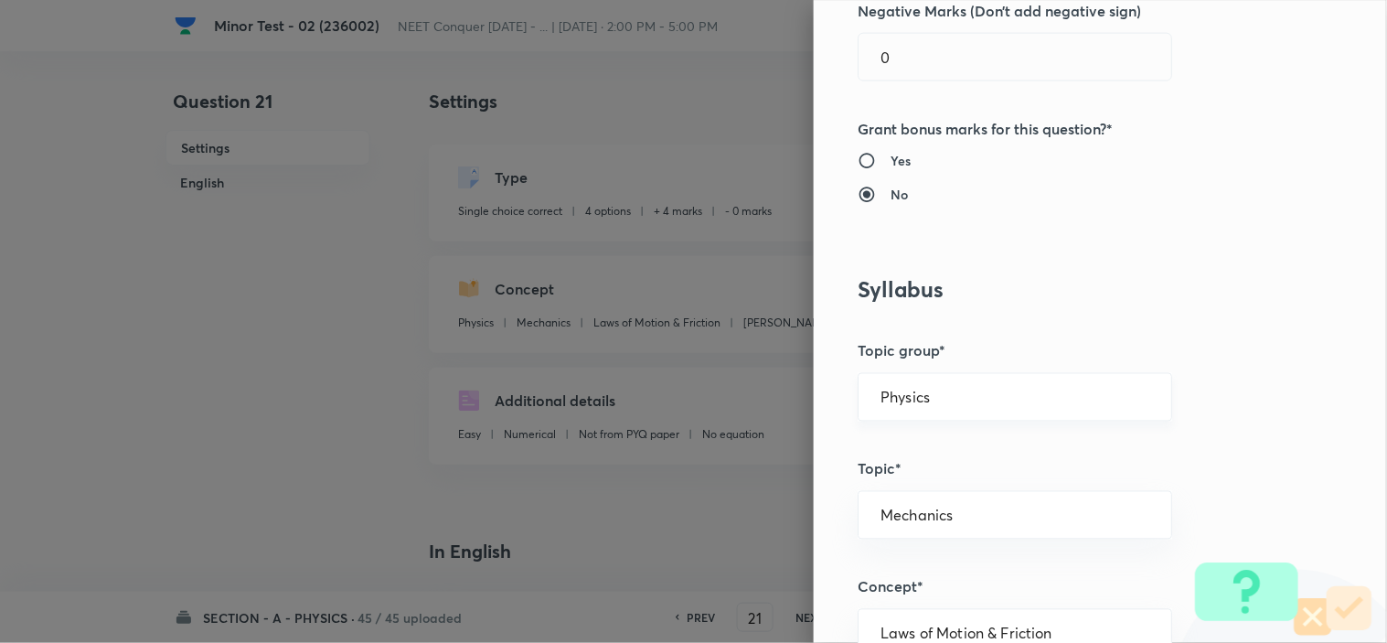
click at [943, 399] on input "Physics" at bounding box center [1014, 396] width 269 height 17
click at [932, 443] on li "Physics" at bounding box center [998, 448] width 313 height 33
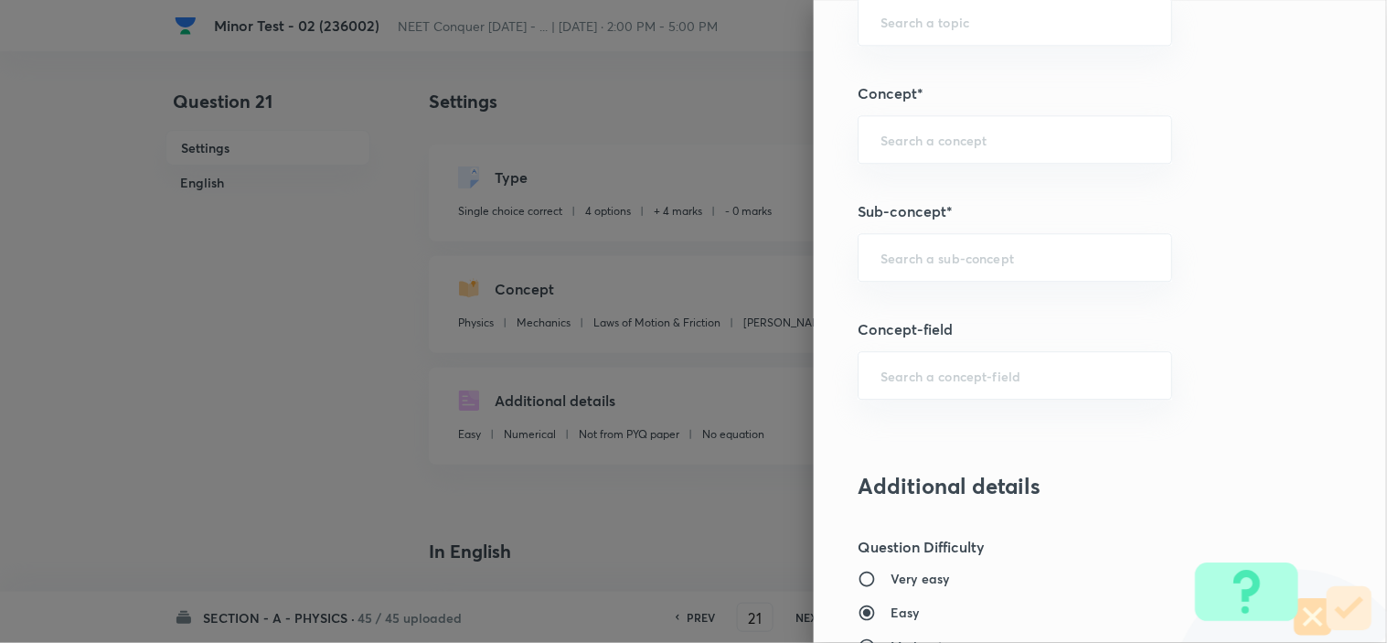
scroll to position [1117, 0]
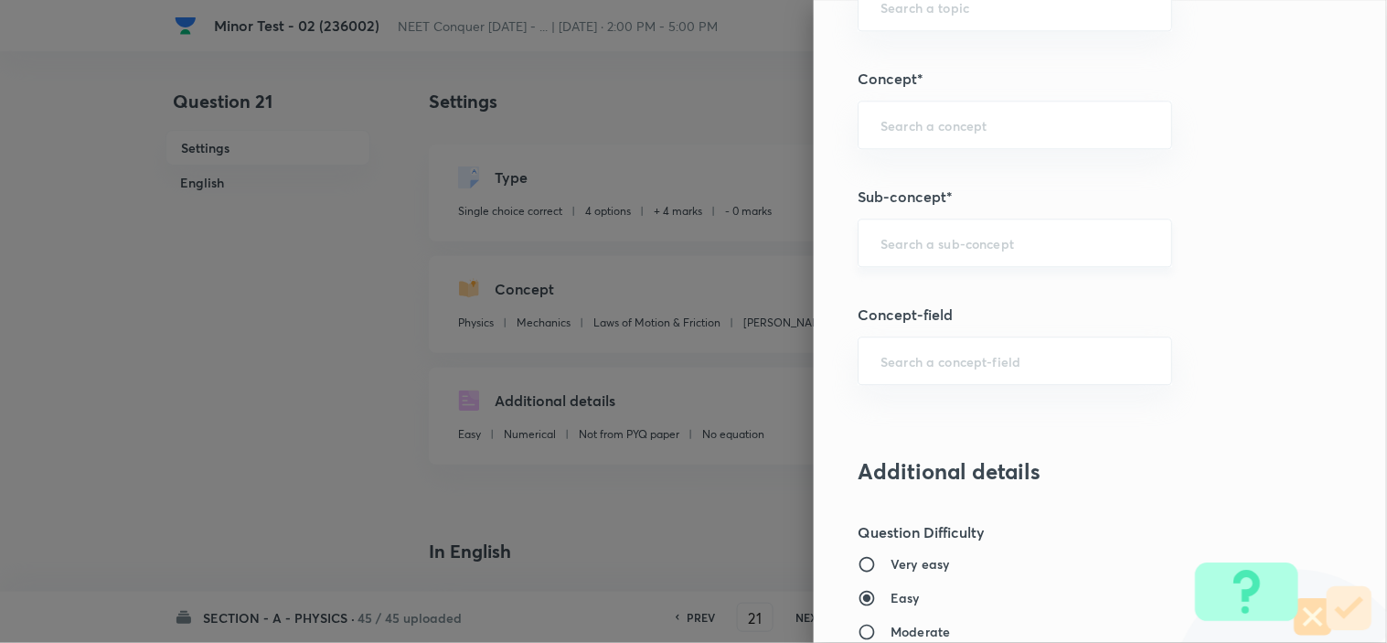
click at [1037, 227] on div "​" at bounding box center [1014, 242] width 314 height 48
paste input "Newton laws of motion & Friction"
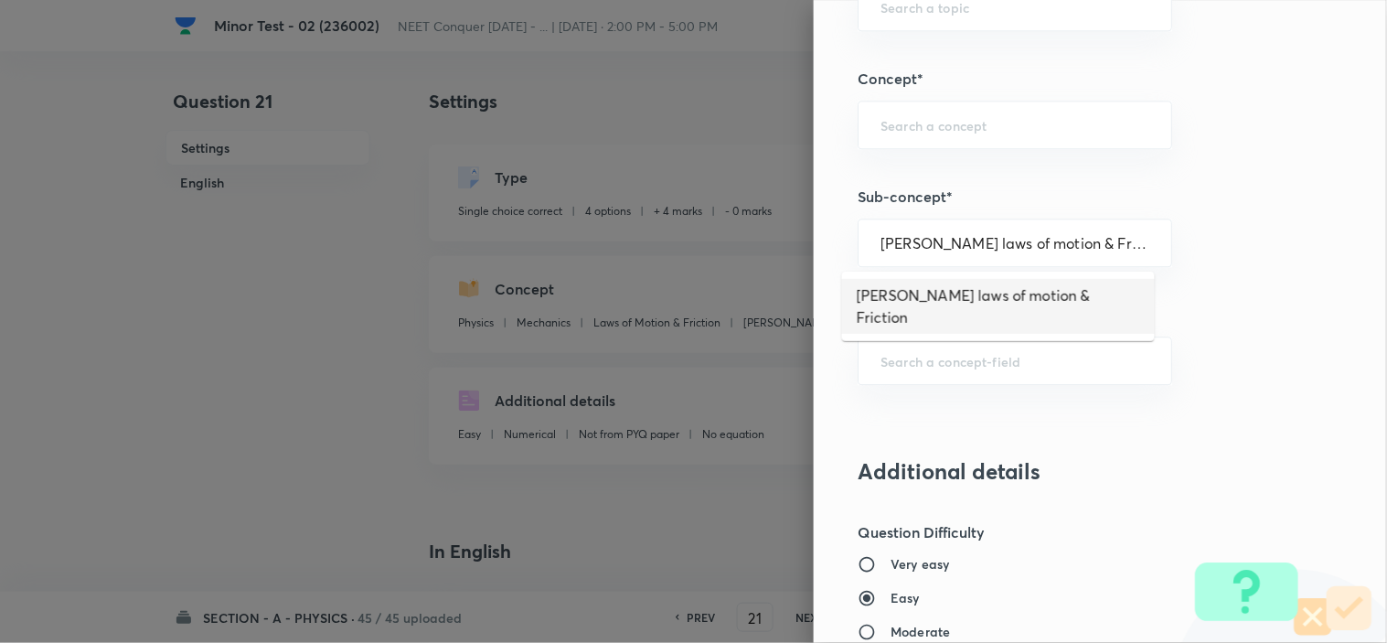
click at [1030, 287] on li "Newton laws of motion & Friction" at bounding box center [998, 306] width 313 height 55
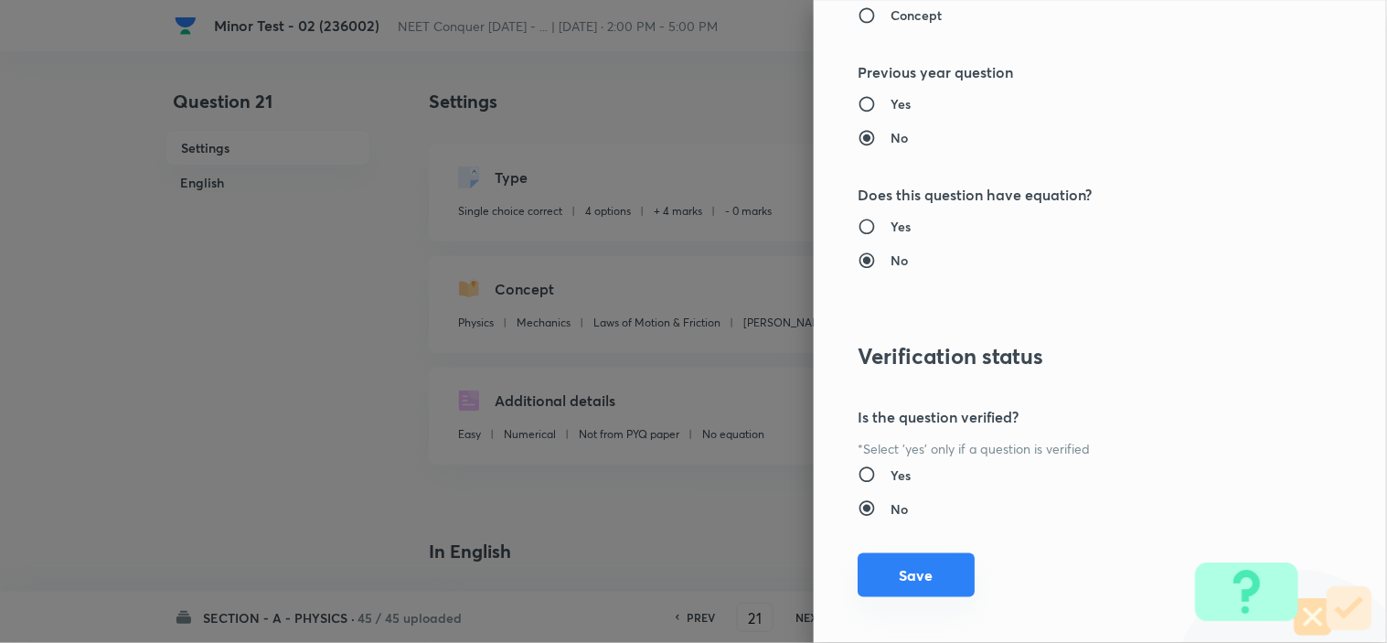
scroll to position [1972, 0]
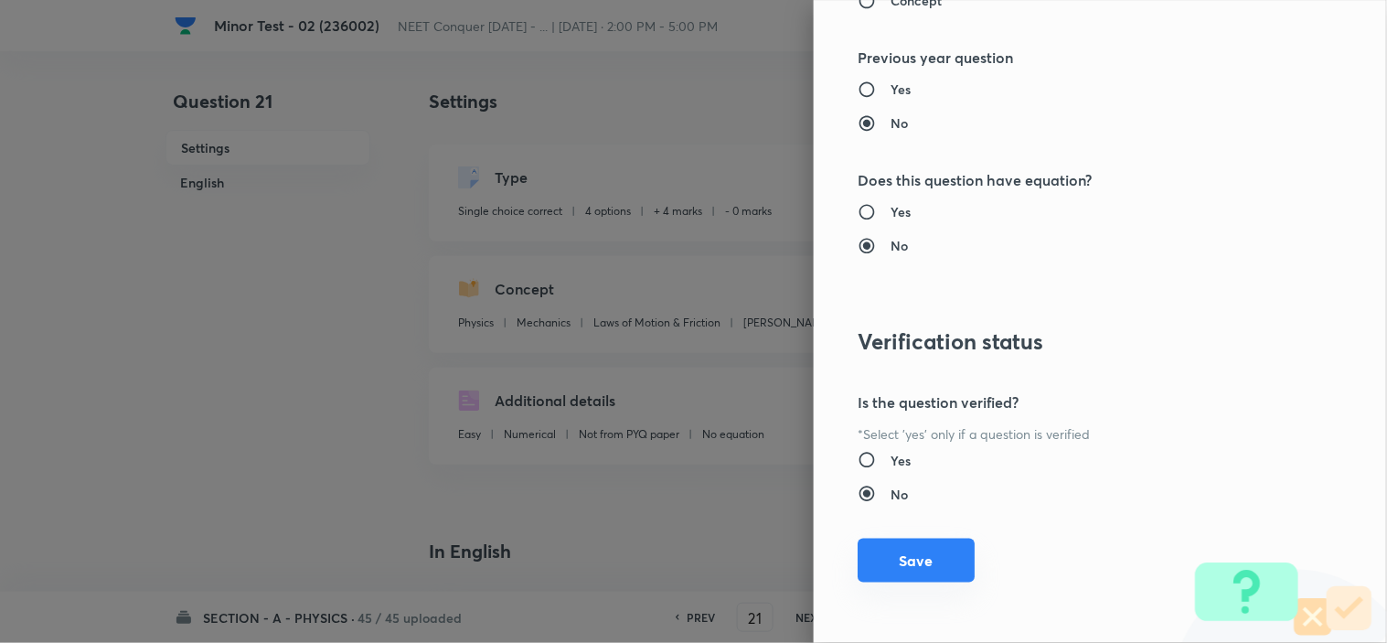
click at [921, 569] on button "Save" at bounding box center [915, 560] width 117 height 44
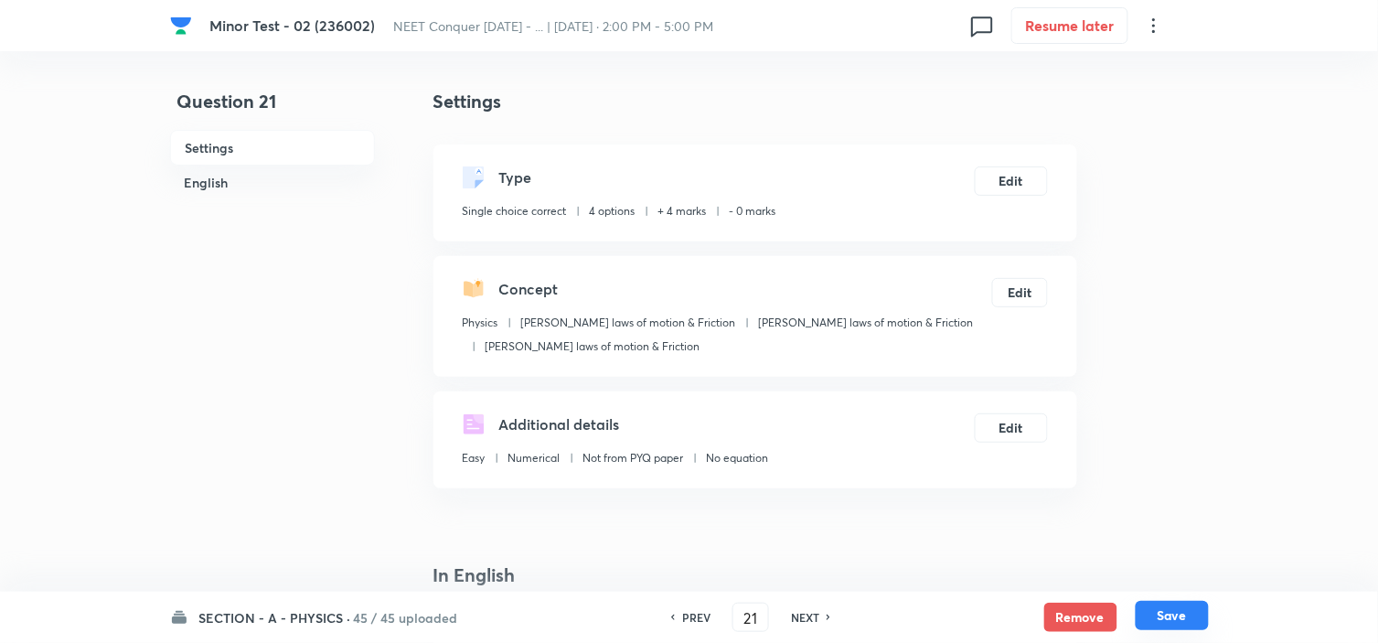
click at [1161, 612] on button "Save" at bounding box center [1171, 615] width 73 height 29
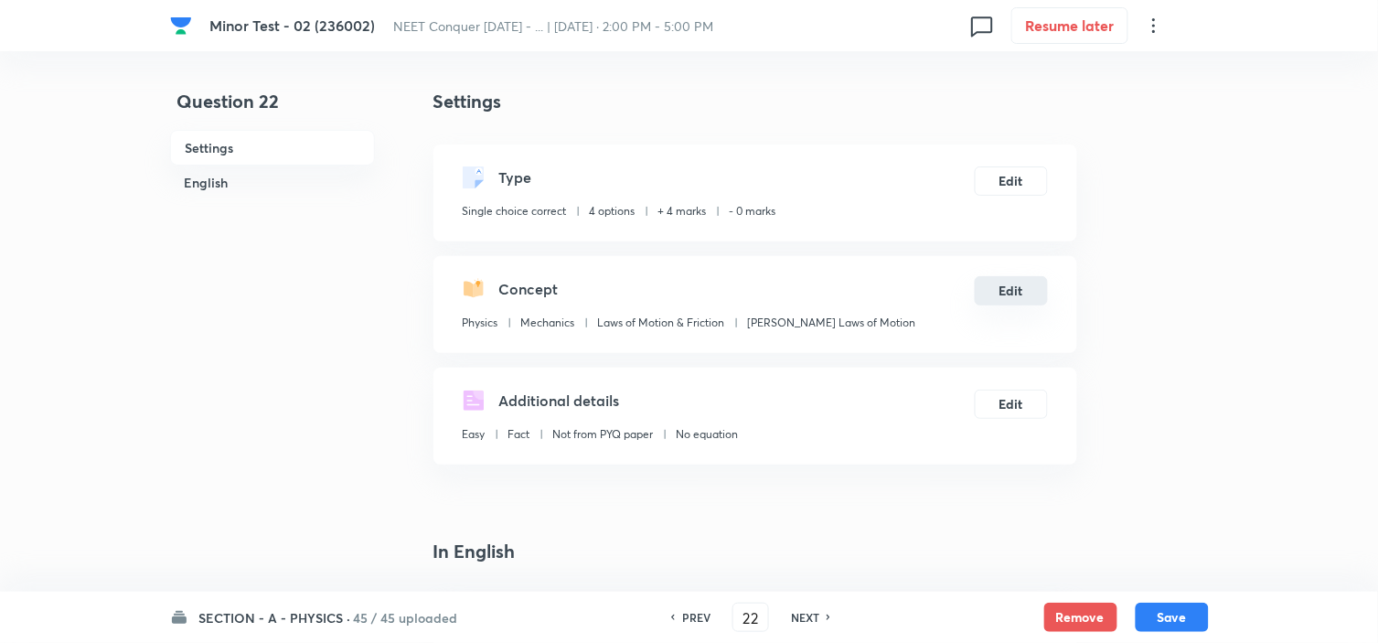
click at [1002, 290] on button "Edit" at bounding box center [1010, 290] width 73 height 29
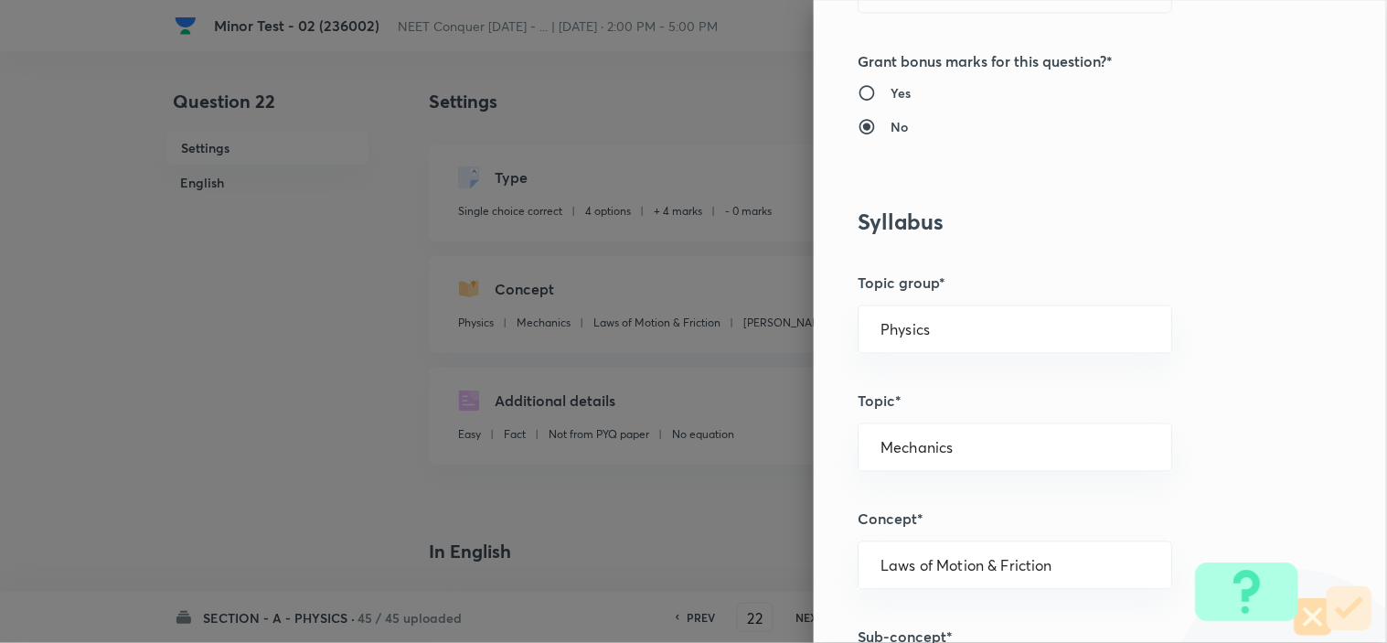
scroll to position [710, 0]
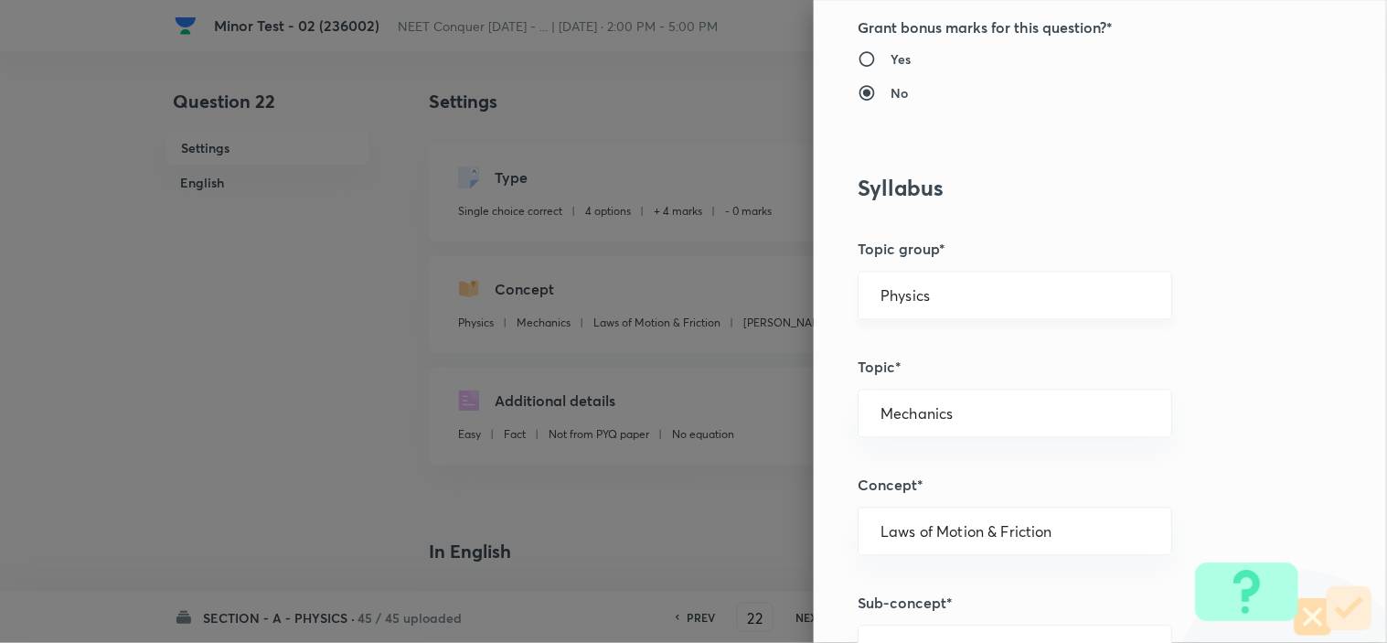
click at [934, 289] on input "Physics" at bounding box center [1014, 295] width 269 height 17
click at [927, 346] on li "Physics" at bounding box center [998, 347] width 313 height 33
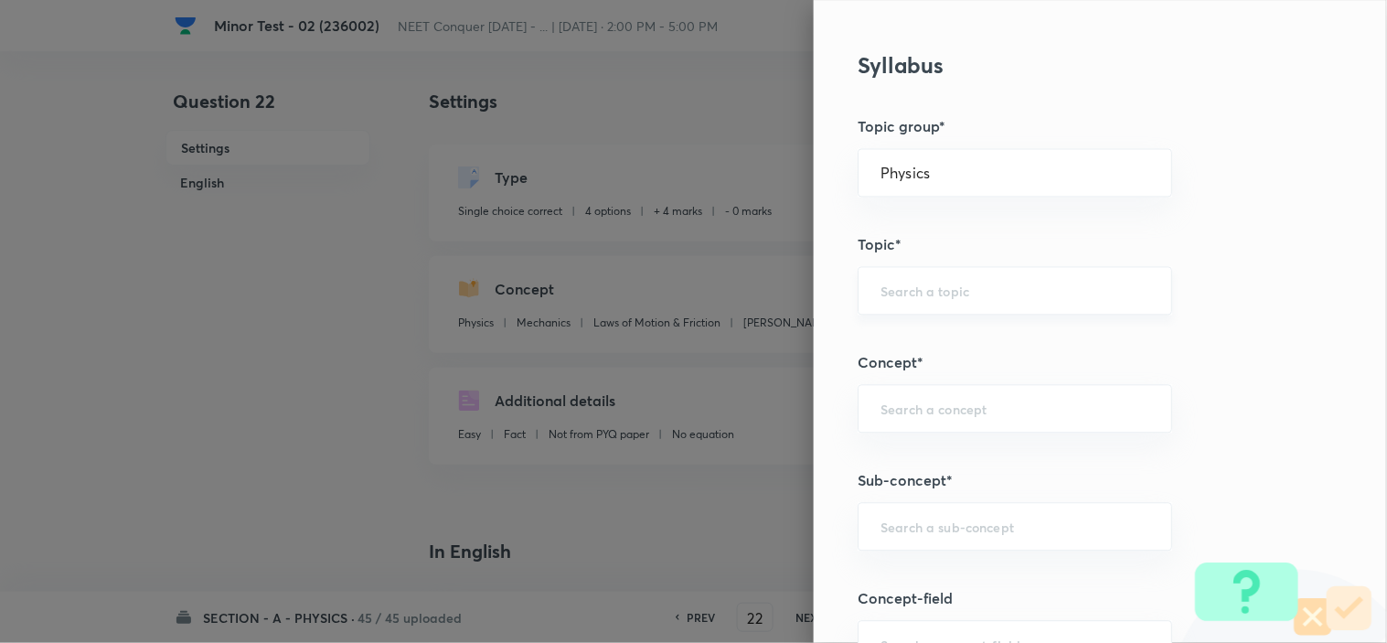
scroll to position [1117, 0]
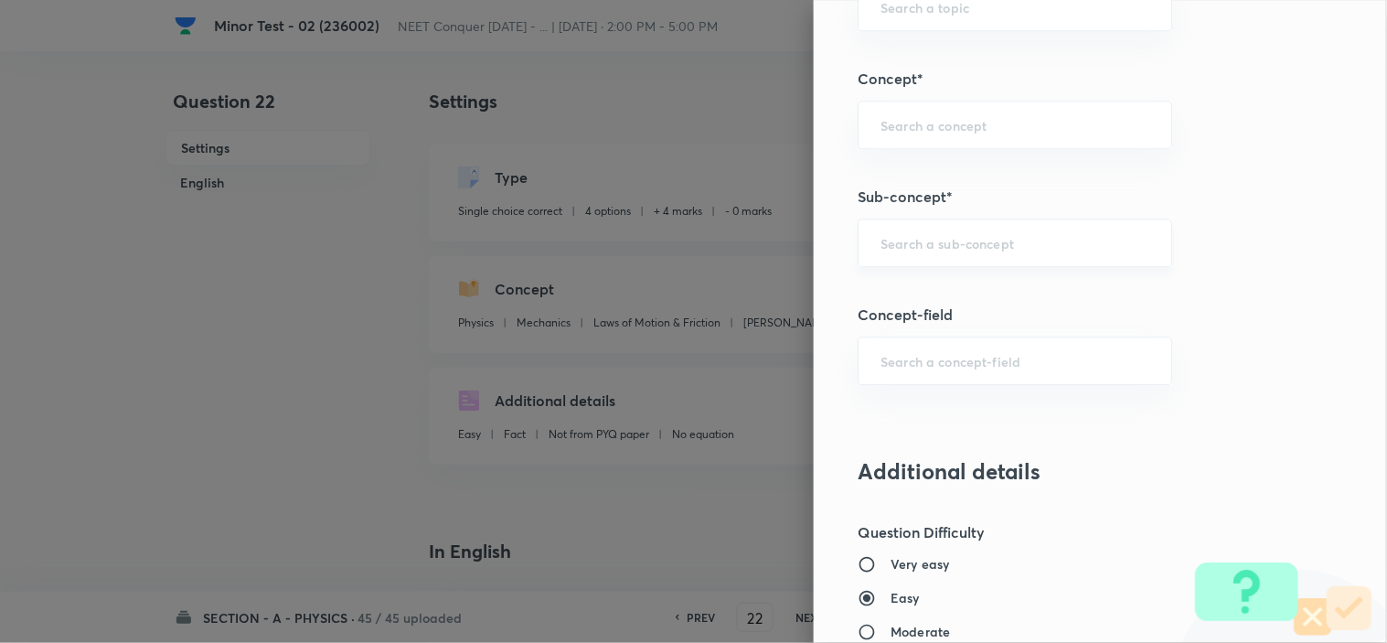
click at [958, 248] on input "text" at bounding box center [1014, 242] width 269 height 17
paste input "Newton laws of motion & Friction"
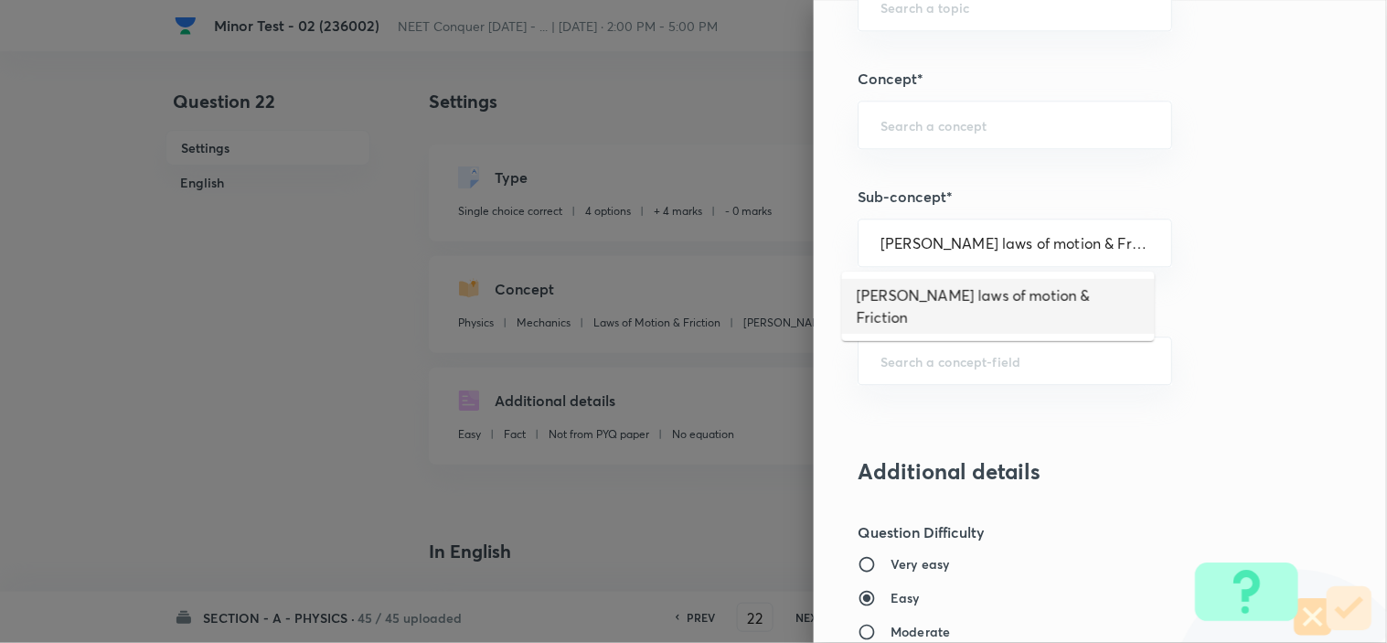
click at [988, 300] on li "Newton laws of motion & Friction" at bounding box center [998, 306] width 313 height 55
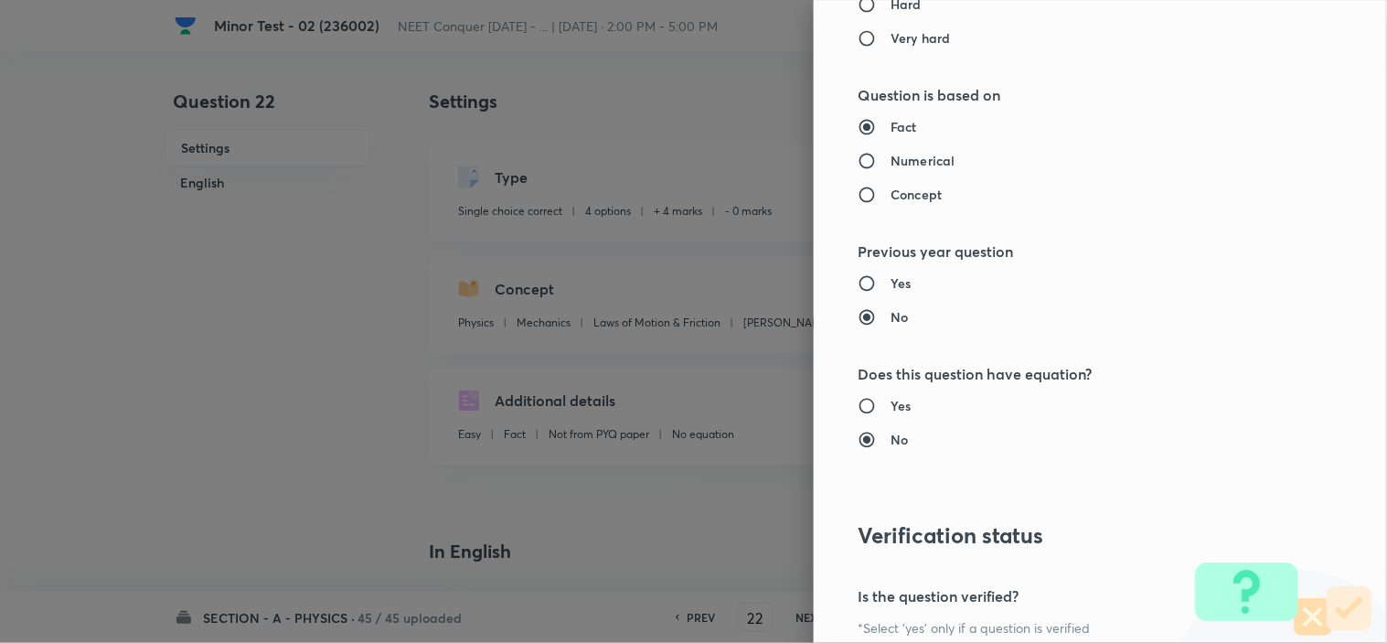
scroll to position [1972, 0]
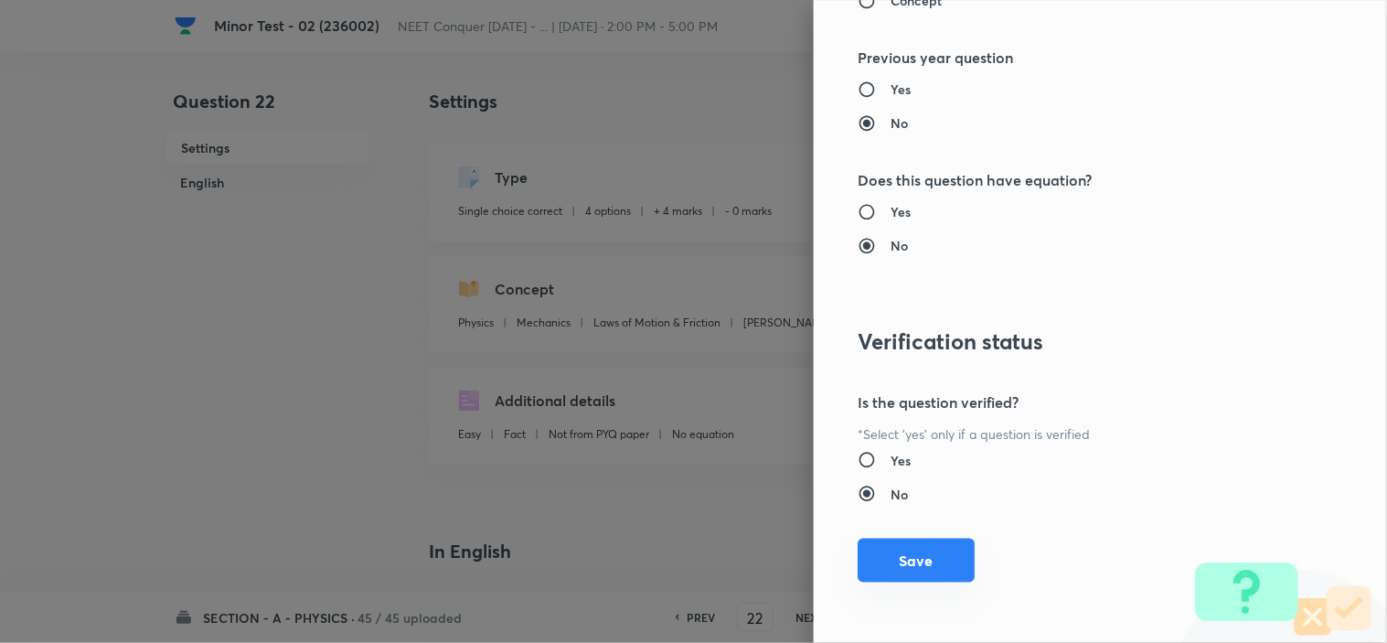
click at [900, 555] on button "Save" at bounding box center [915, 560] width 117 height 44
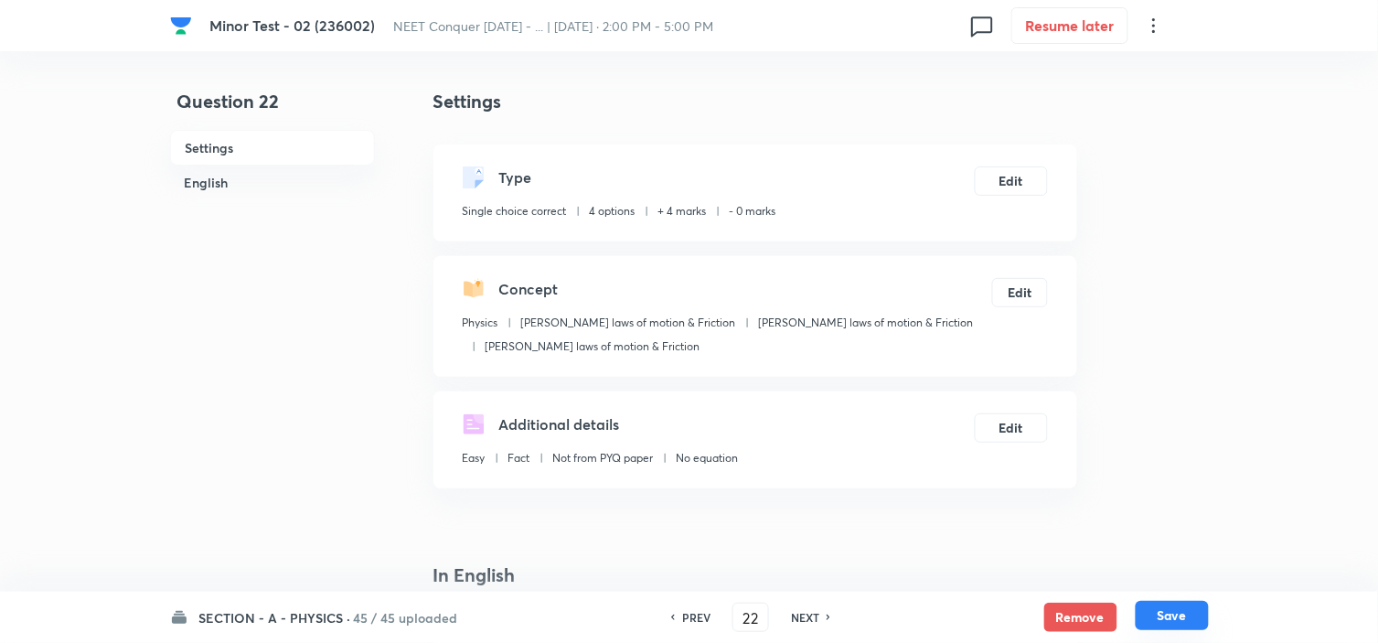
click at [1180, 623] on button "Save" at bounding box center [1171, 615] width 73 height 29
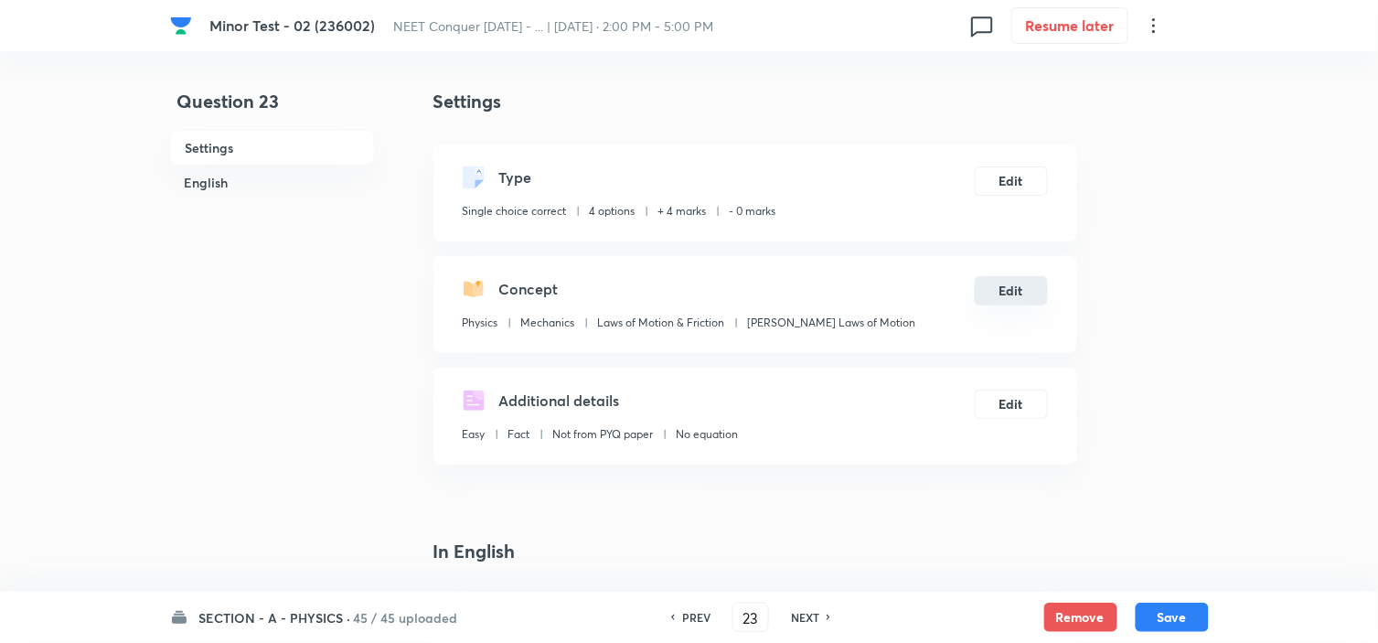
click at [1008, 296] on button "Edit" at bounding box center [1010, 290] width 73 height 29
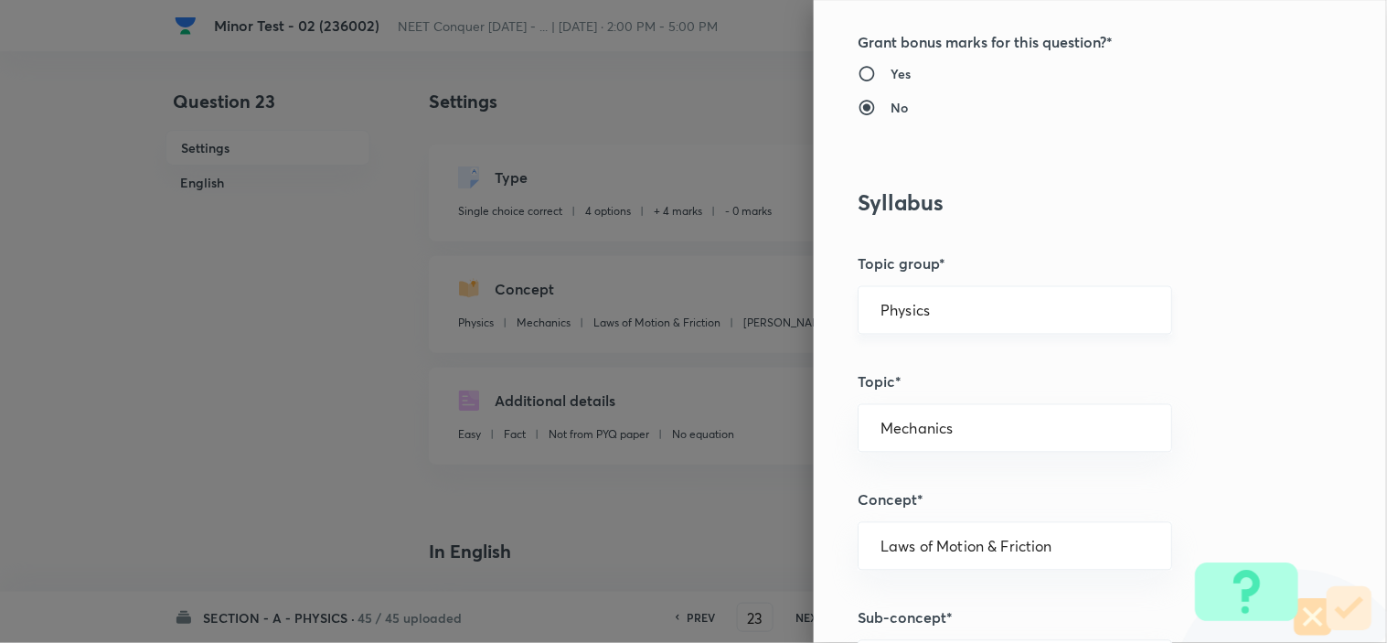
scroll to position [710, 0]
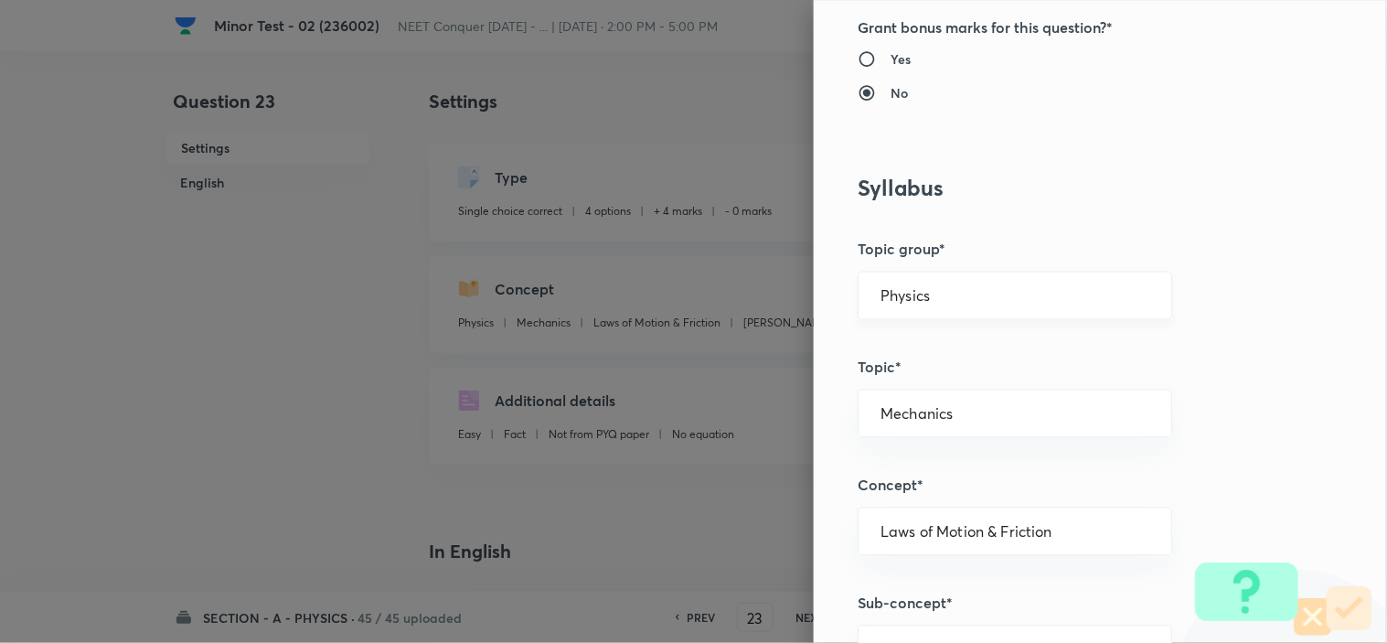
click at [938, 293] on input "Physics" at bounding box center [1014, 295] width 269 height 17
click at [927, 342] on li "Physics" at bounding box center [998, 347] width 313 height 33
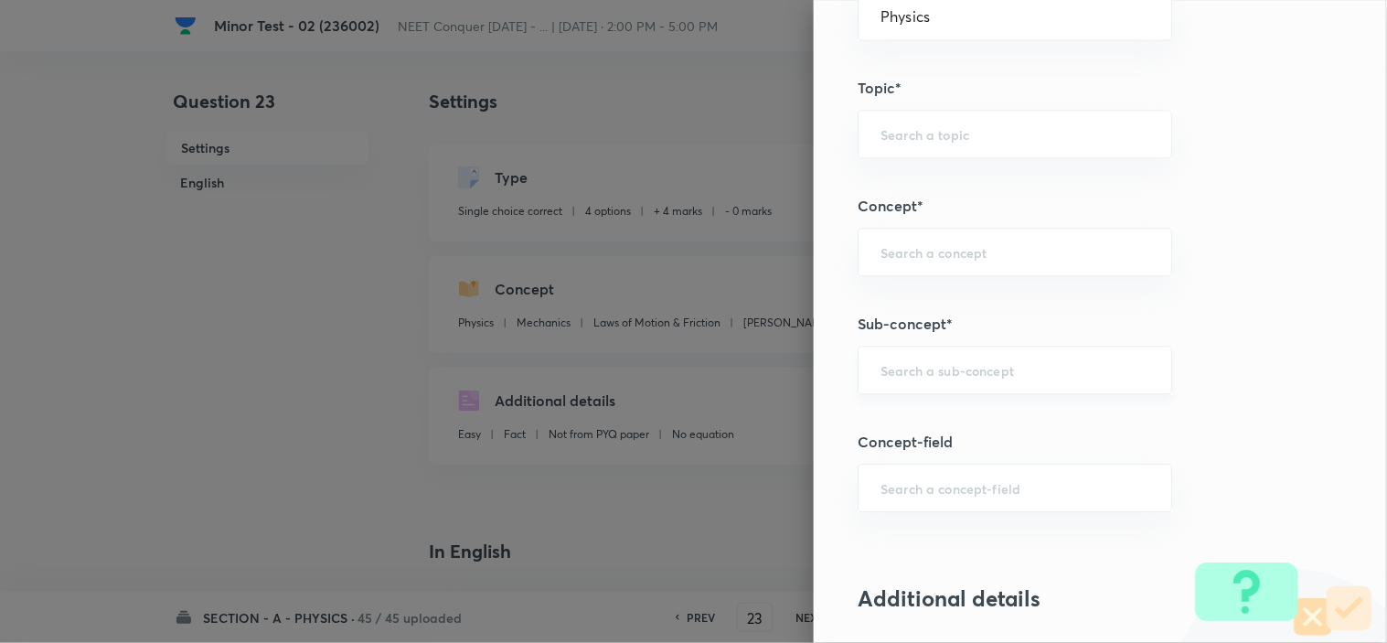
scroll to position [1016, 0]
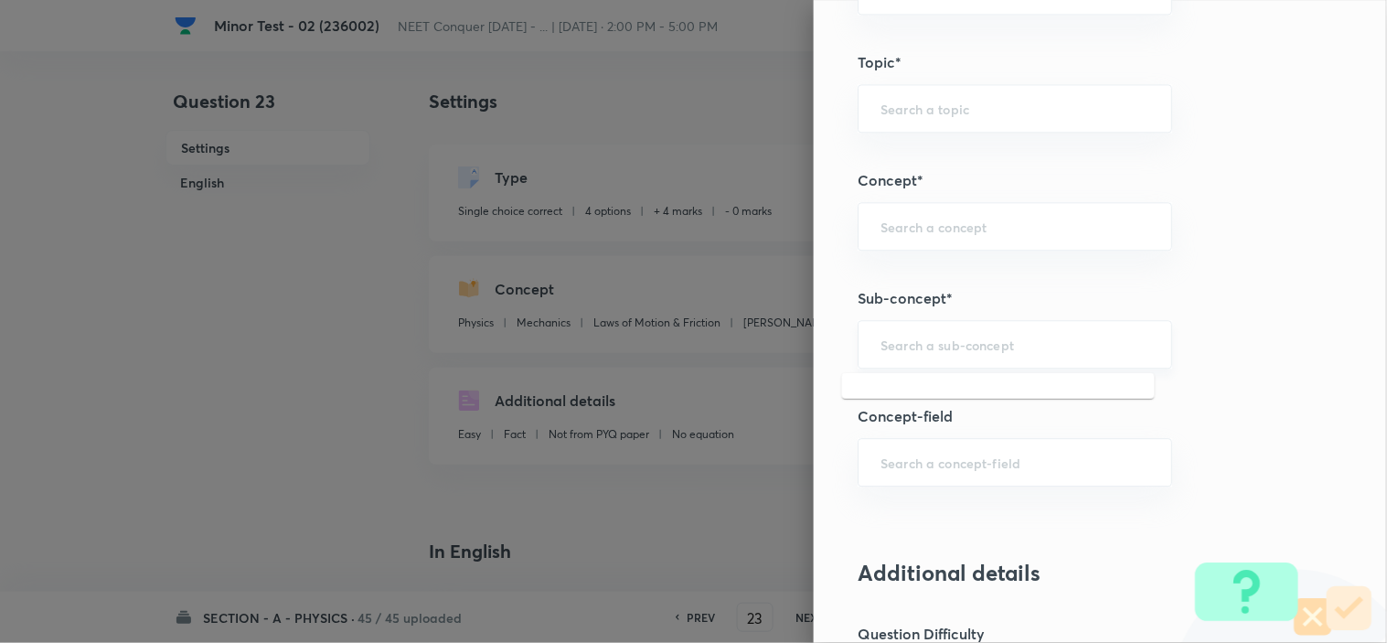
click at [958, 348] on input "text" at bounding box center [1014, 343] width 269 height 17
paste input "Newton laws of motion & Friction"
click at [970, 397] on li "Newton laws of motion & Friction" at bounding box center [998, 407] width 313 height 55
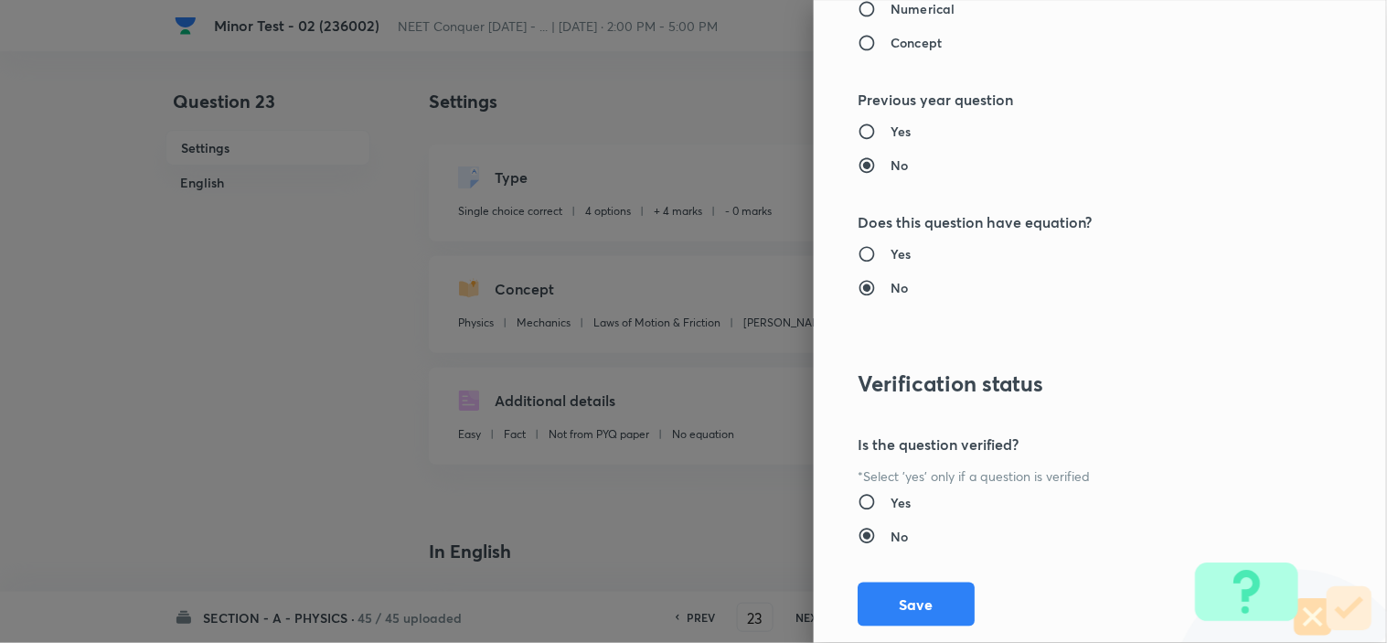
scroll to position [1972, 0]
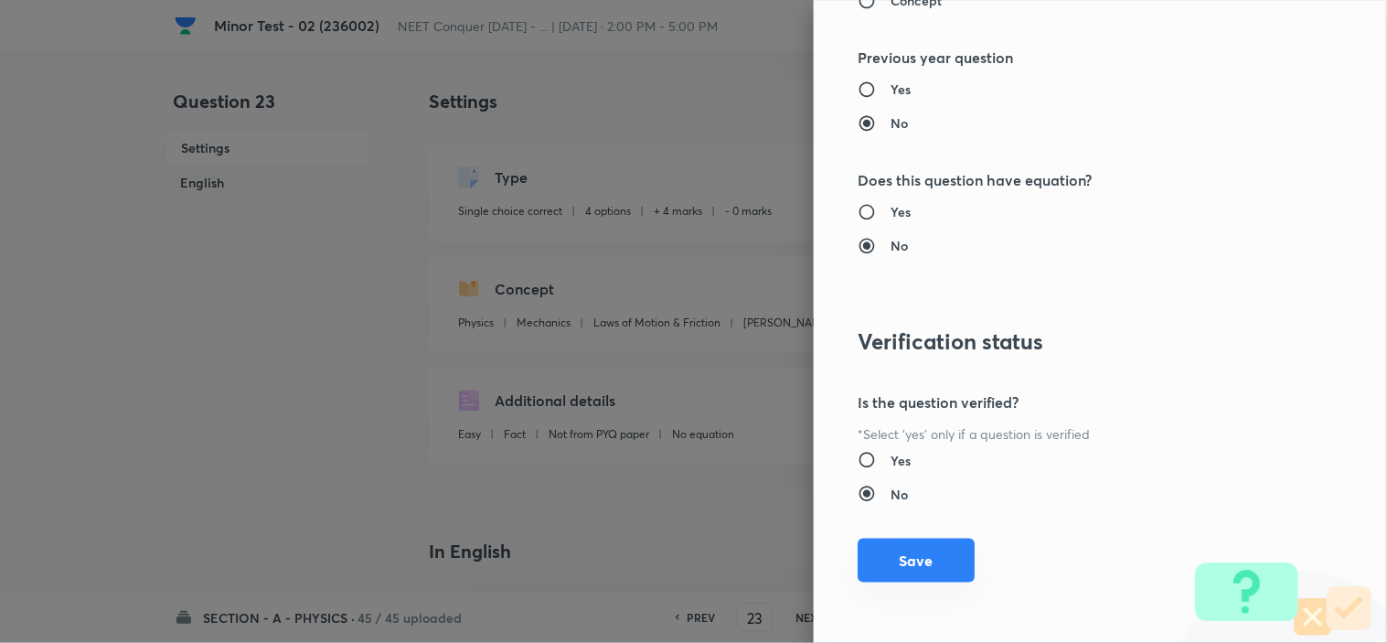
click at [906, 549] on button "Save" at bounding box center [915, 560] width 117 height 44
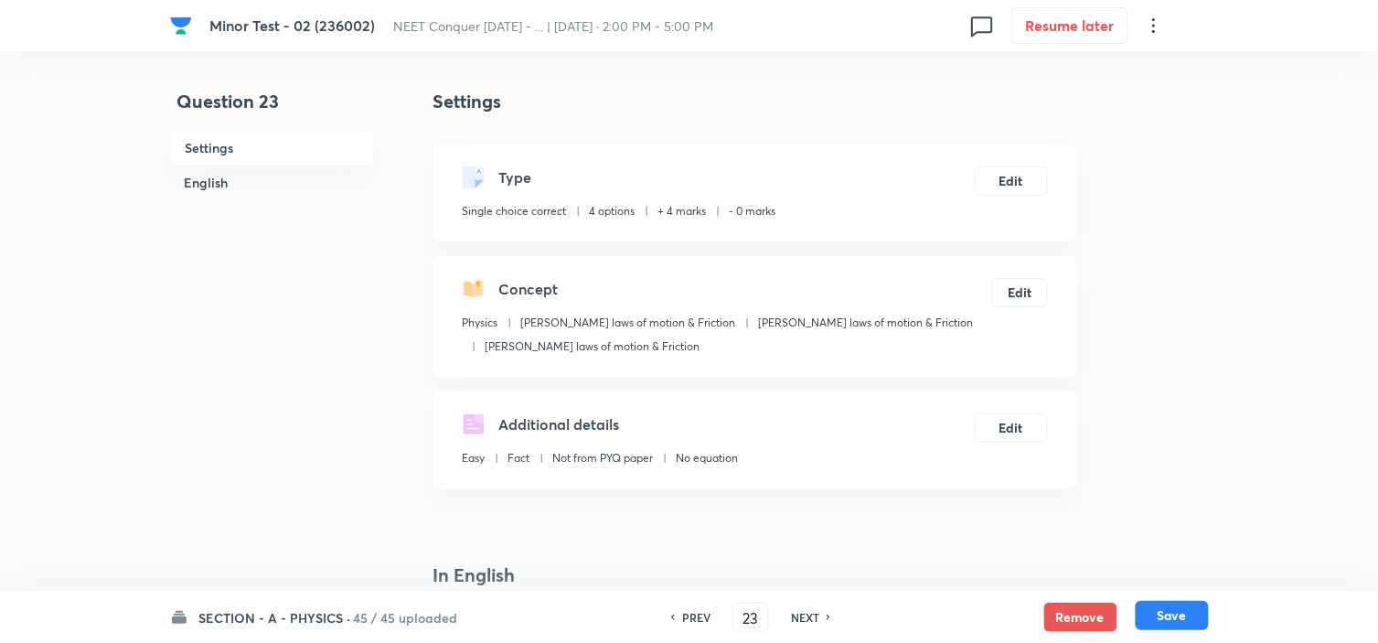
click at [1186, 611] on button "Save" at bounding box center [1171, 615] width 73 height 29
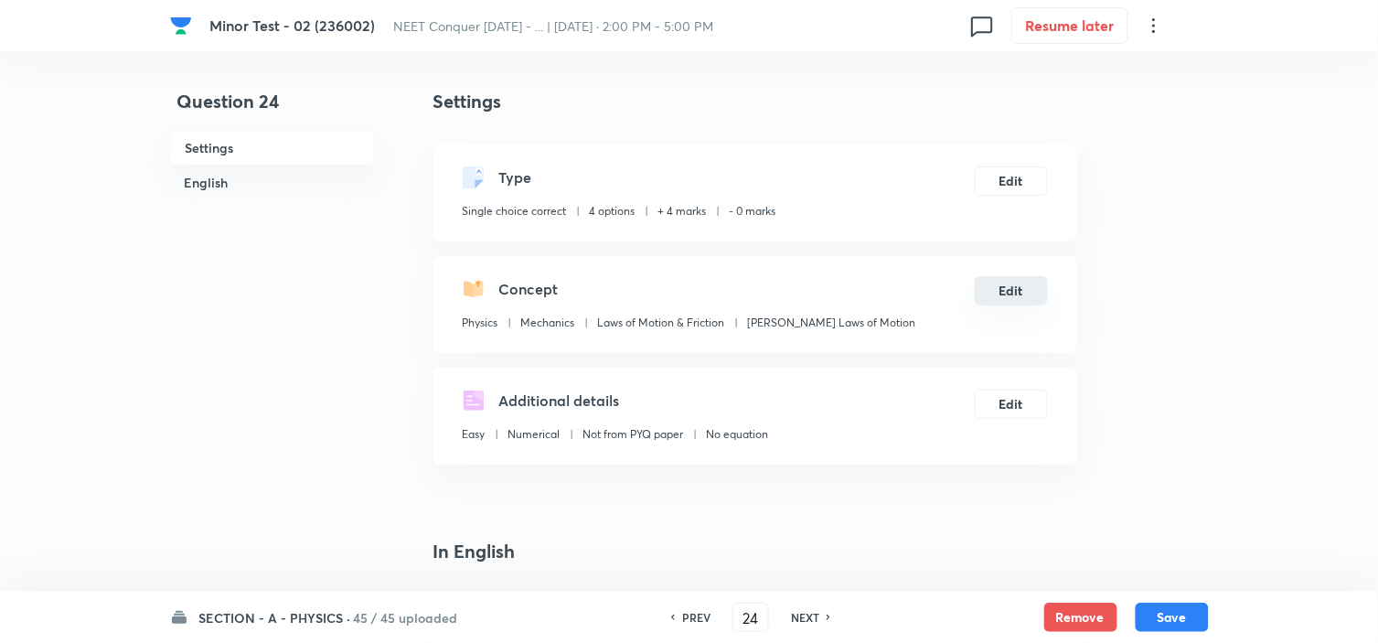
click at [1019, 297] on button "Edit" at bounding box center [1010, 290] width 73 height 29
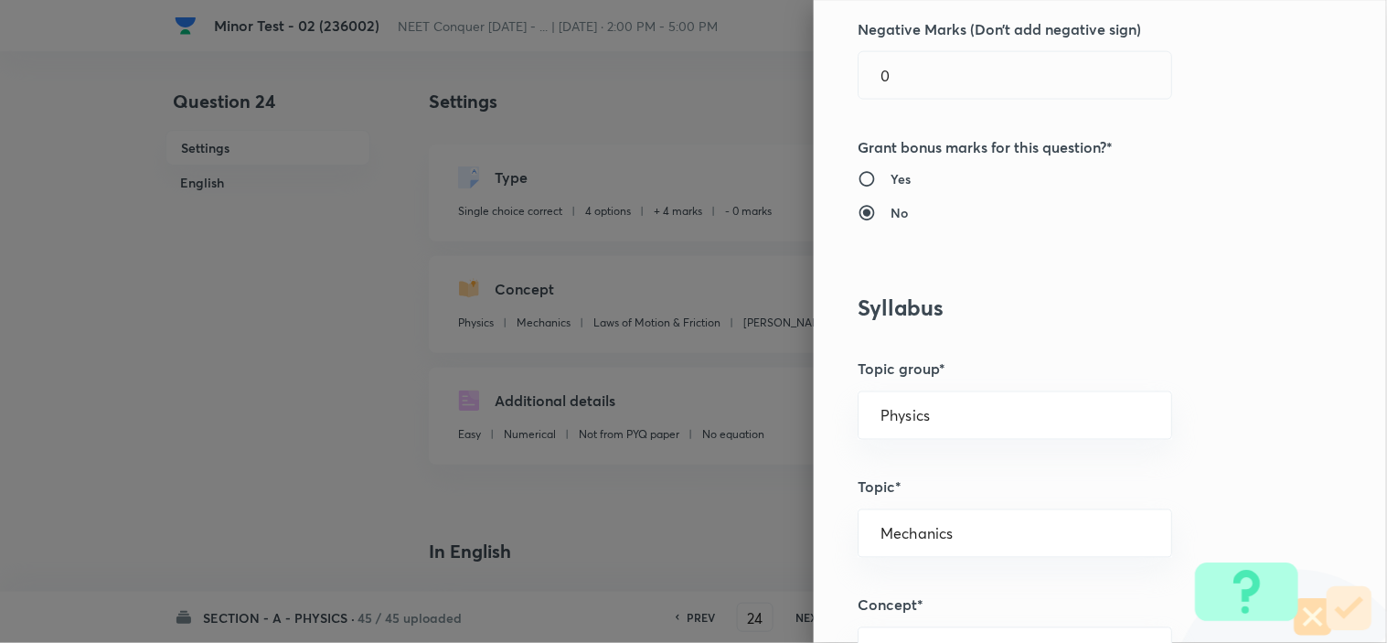
scroll to position [710, 0]
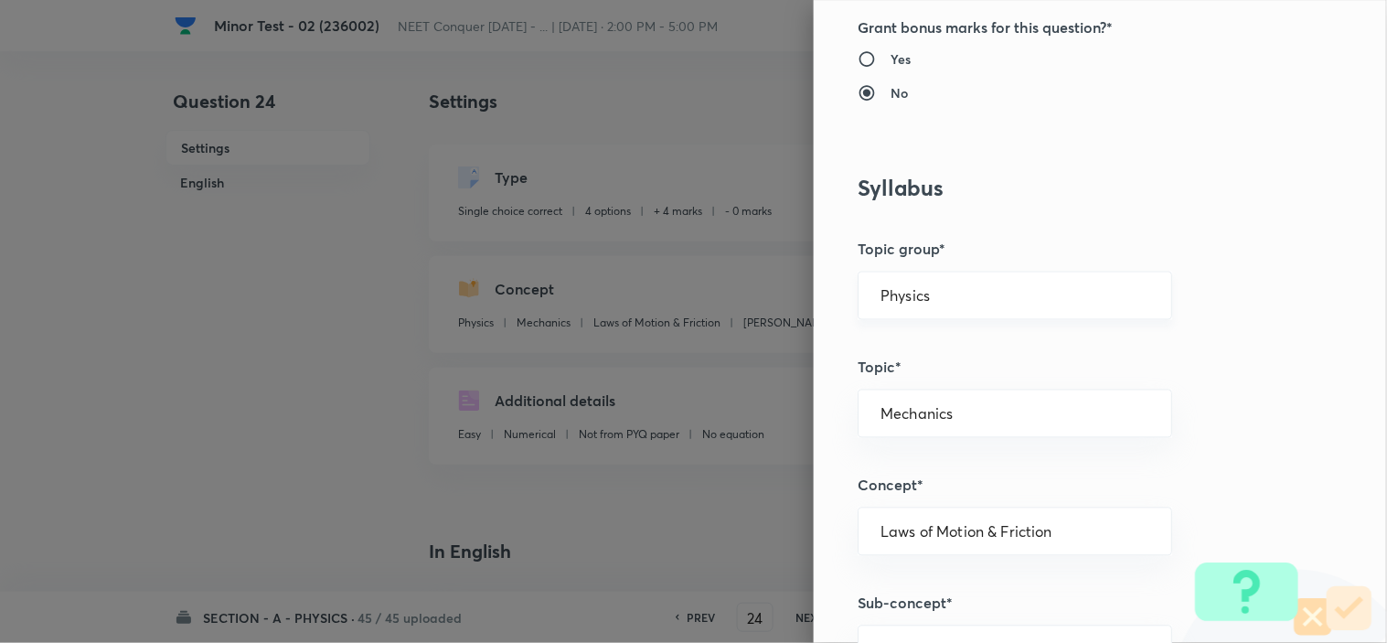
click at [978, 312] on div "Physics ​" at bounding box center [1014, 295] width 314 height 48
click at [942, 303] on input "Physics" at bounding box center [1014, 295] width 269 height 17
click at [924, 336] on li "Physics" at bounding box center [998, 347] width 313 height 33
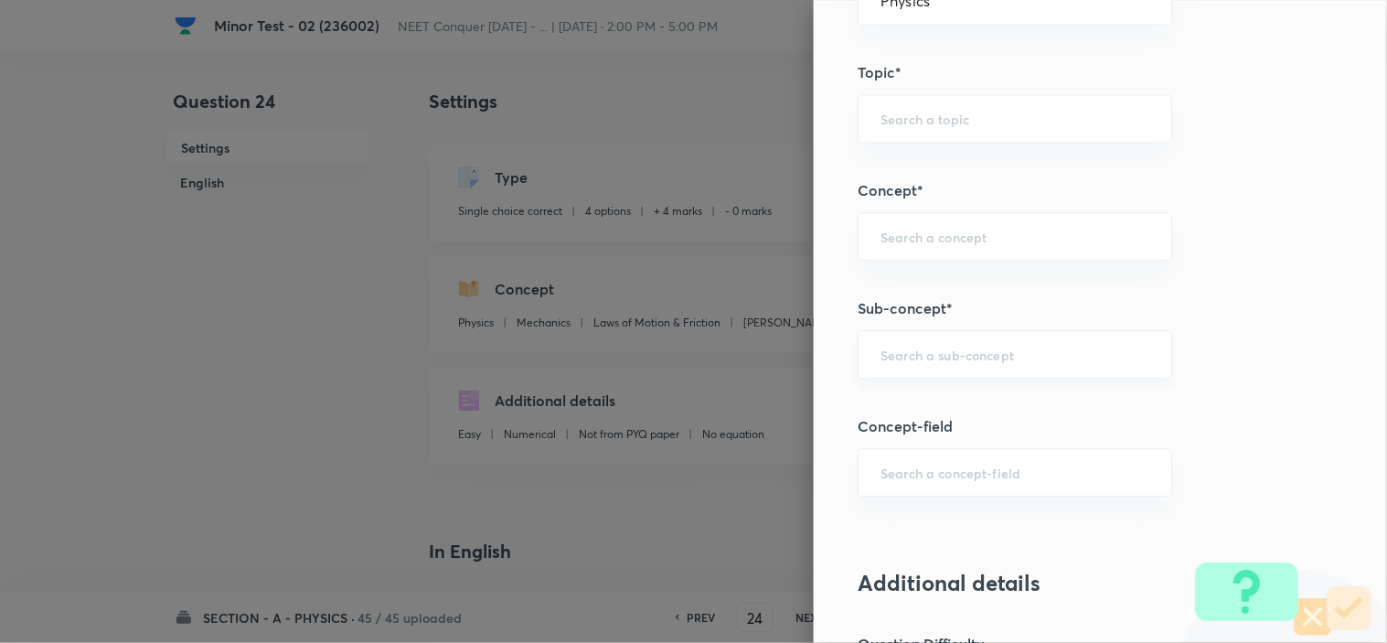
scroll to position [1016, 0]
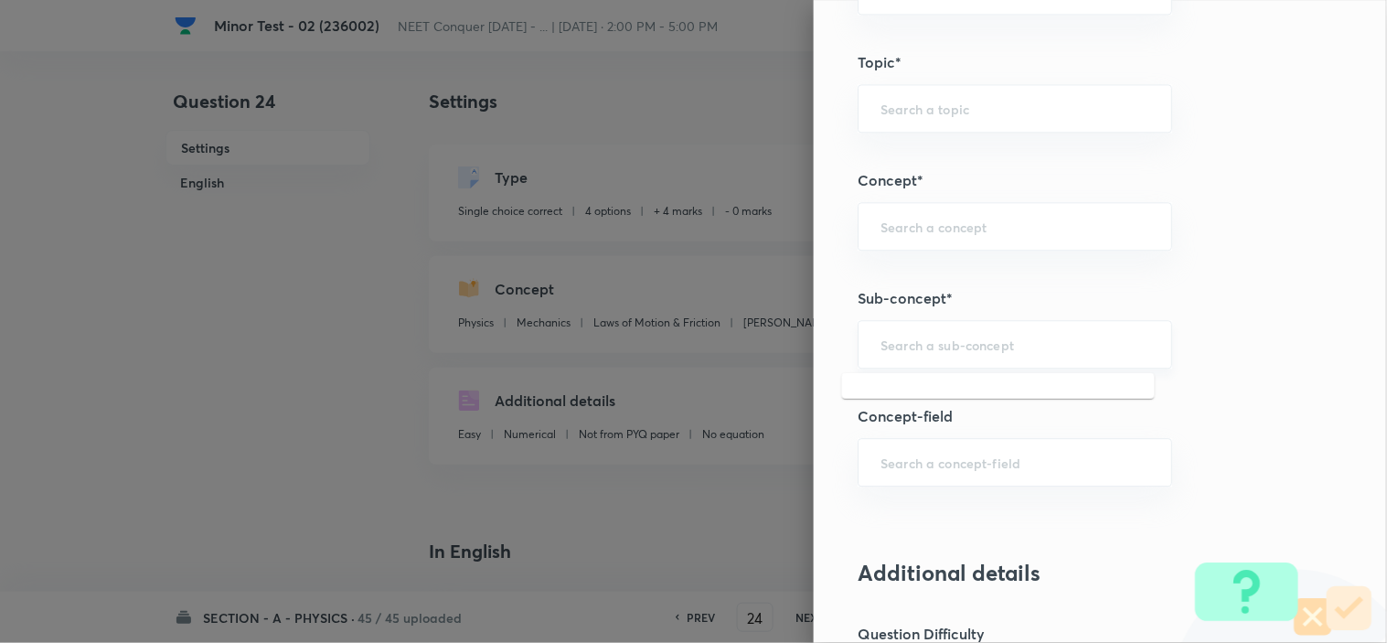
click at [943, 339] on input "text" at bounding box center [1014, 343] width 269 height 17
paste input "Newton laws of motion & Friction"
click at [953, 384] on li "Newton laws of motion & Friction" at bounding box center [998, 407] width 313 height 55
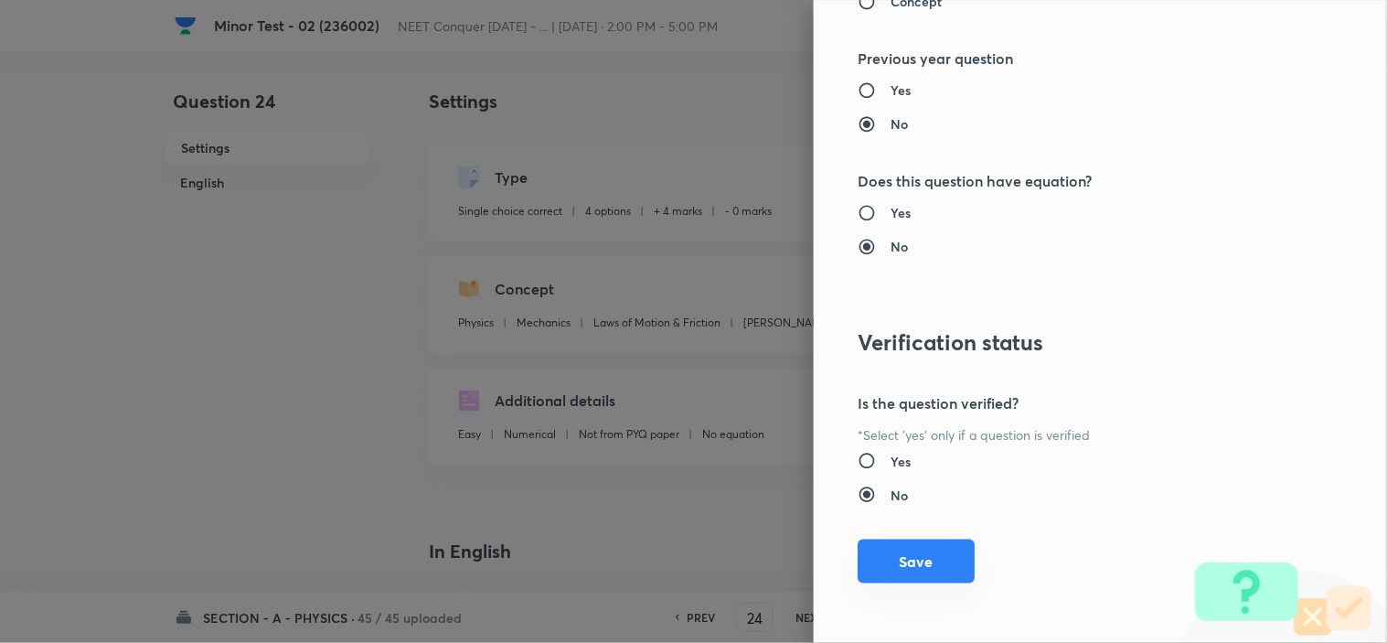
scroll to position [1972, 0]
click at [900, 546] on button "Save" at bounding box center [915, 560] width 117 height 44
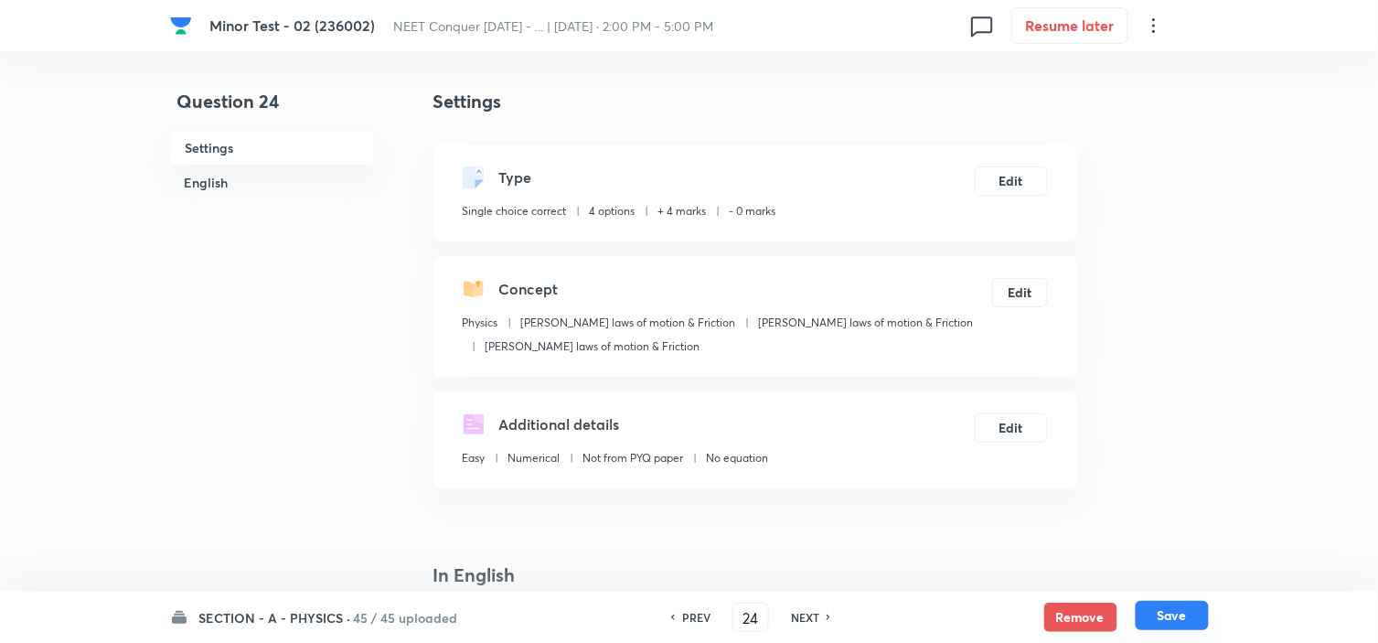
click at [1171, 616] on button "Save" at bounding box center [1171, 615] width 73 height 29
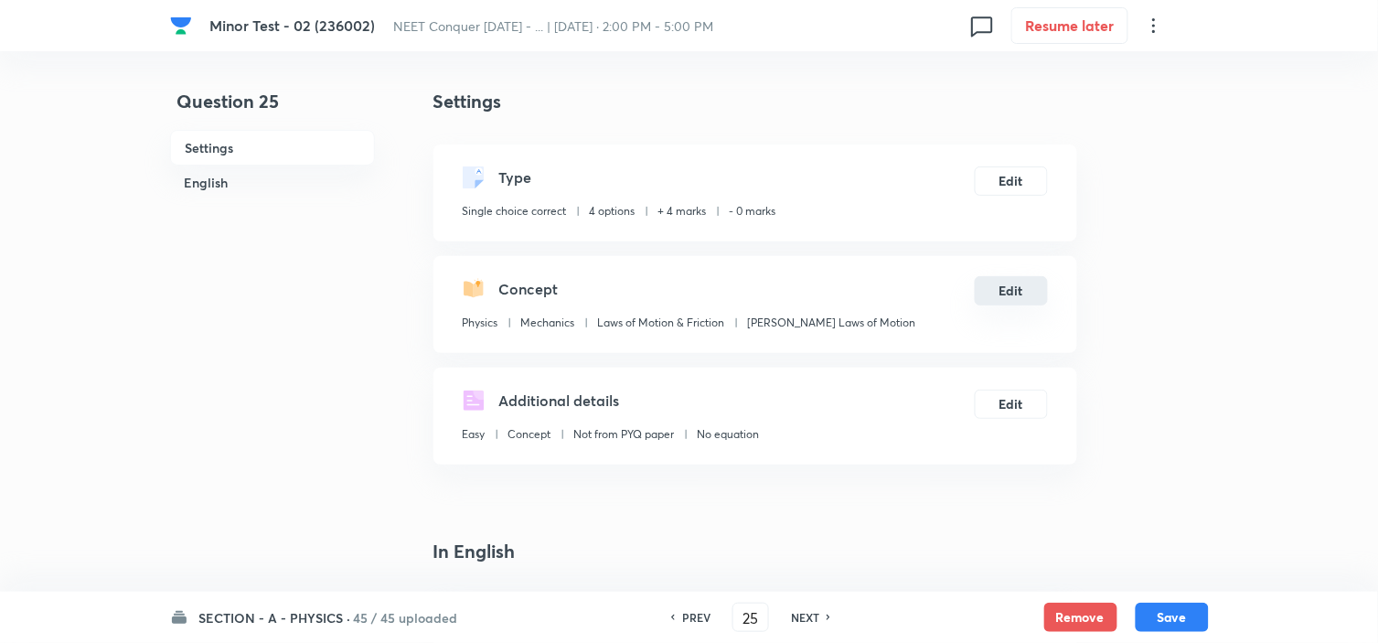
click at [1011, 284] on button "Edit" at bounding box center [1010, 290] width 73 height 29
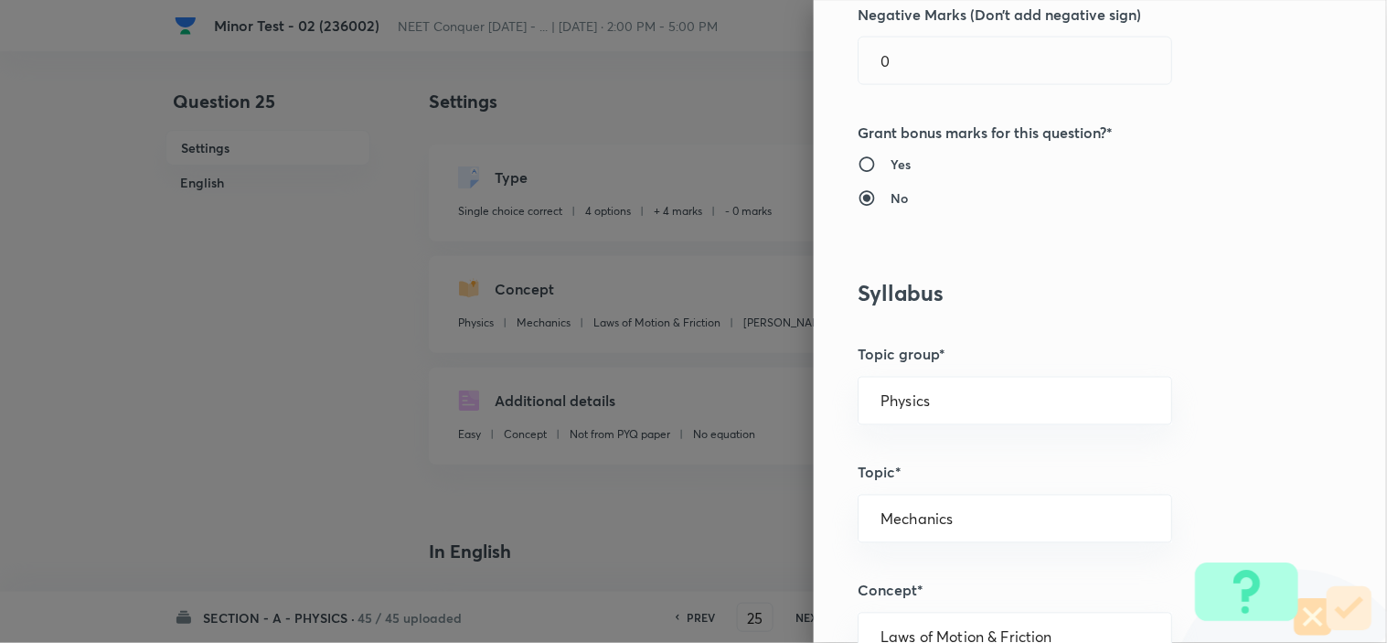
scroll to position [609, 0]
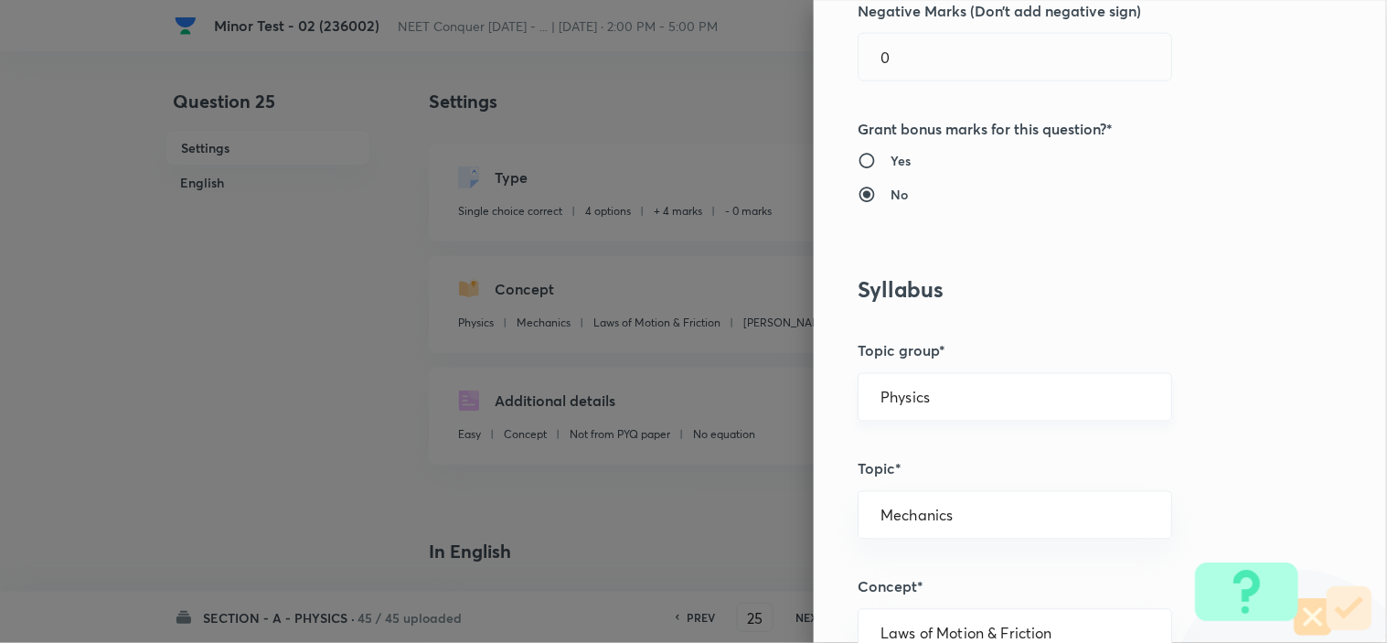
click at [930, 386] on div "Physics ​" at bounding box center [1014, 397] width 314 height 48
click at [929, 399] on input "Physics" at bounding box center [1014, 396] width 269 height 17
click at [909, 441] on li "Physics" at bounding box center [998, 448] width 313 height 33
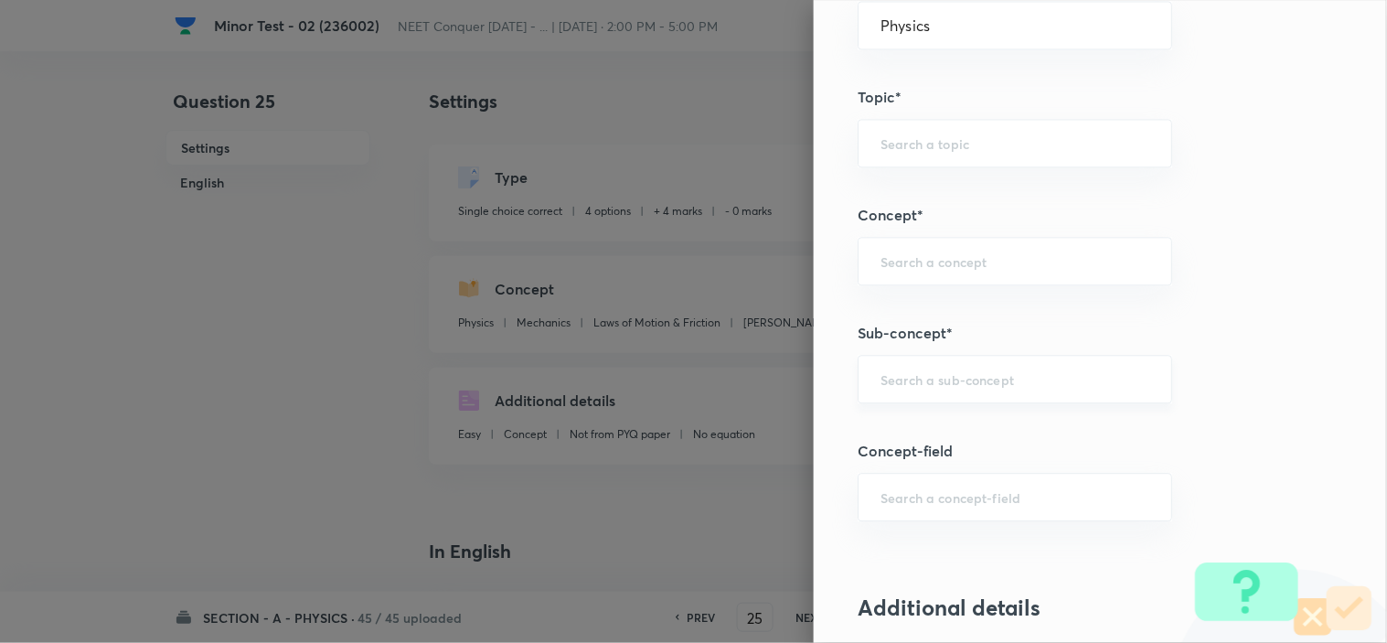
scroll to position [1016, 0]
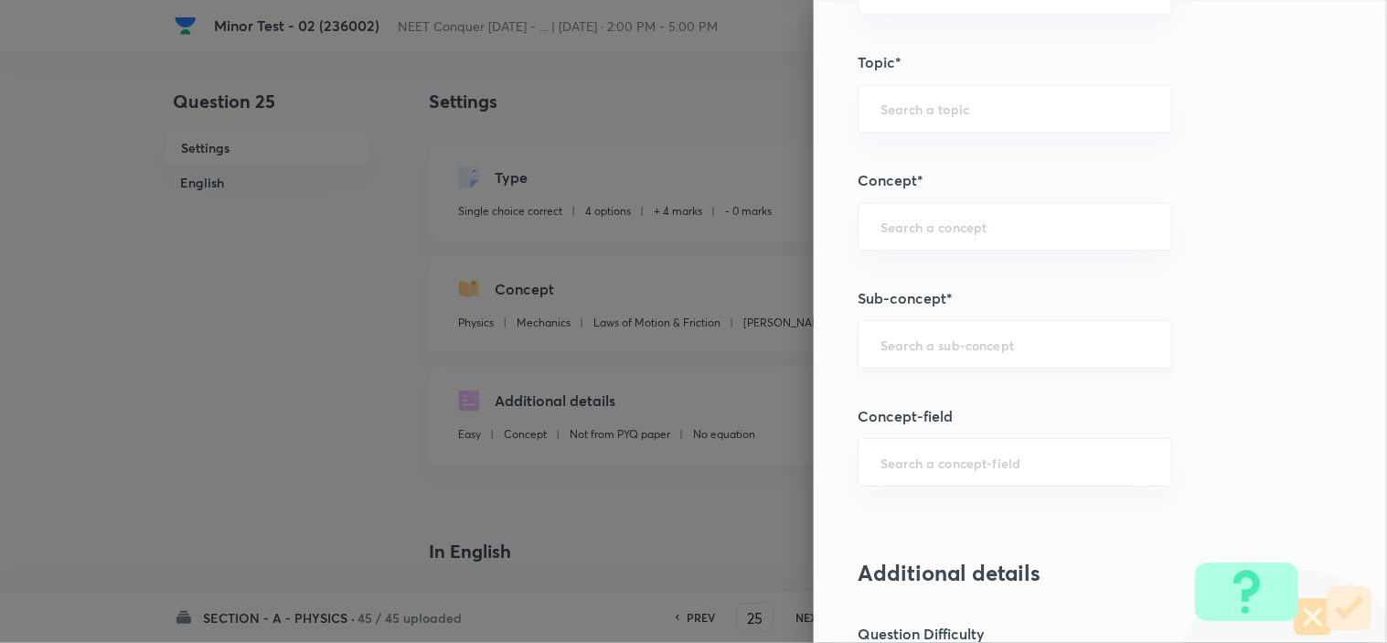
click at [925, 332] on div "​" at bounding box center [1014, 344] width 314 height 48
paste input "Newton laws of motion & Friction"
click at [942, 382] on li "Newton laws of motion & Friction" at bounding box center [998, 407] width 313 height 55
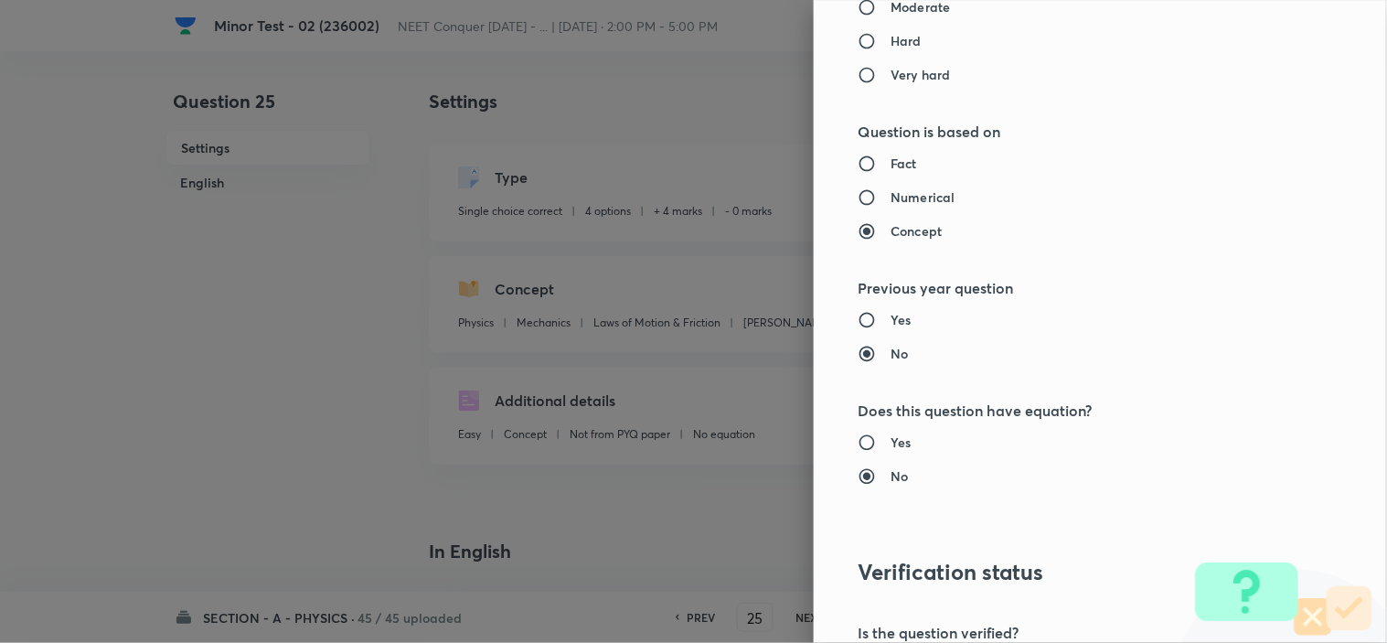
scroll to position [1972, 0]
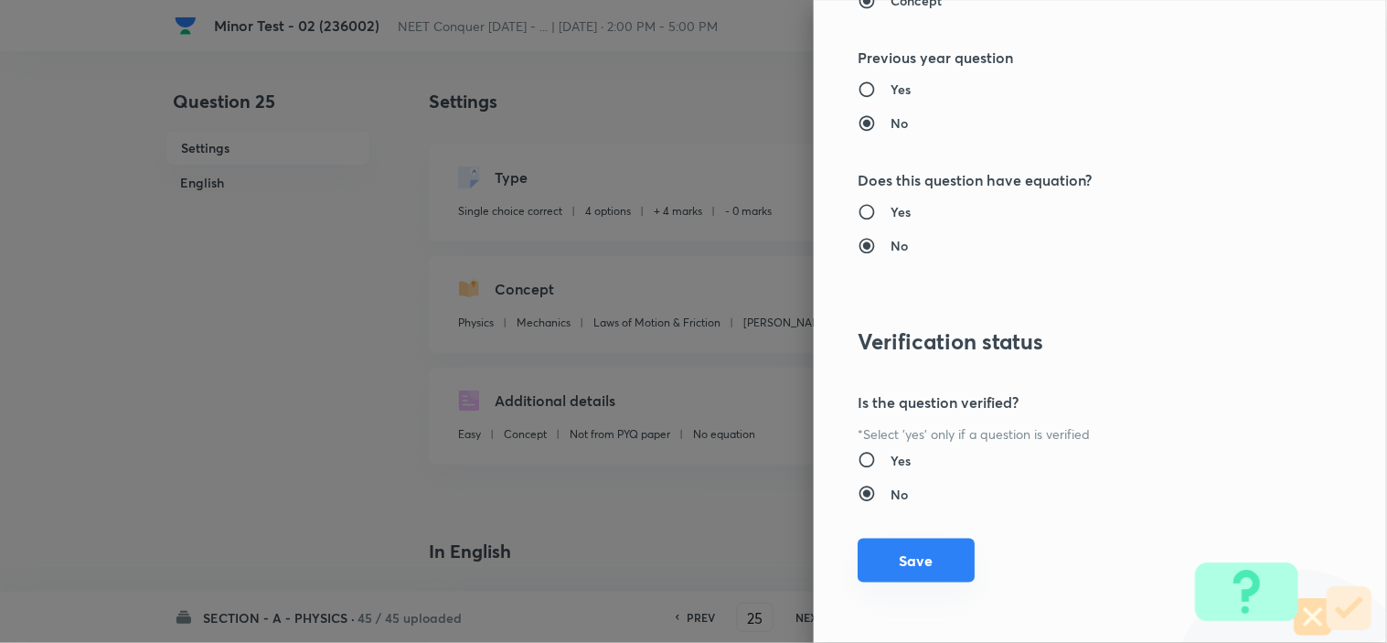
click at [906, 559] on button "Save" at bounding box center [915, 560] width 117 height 44
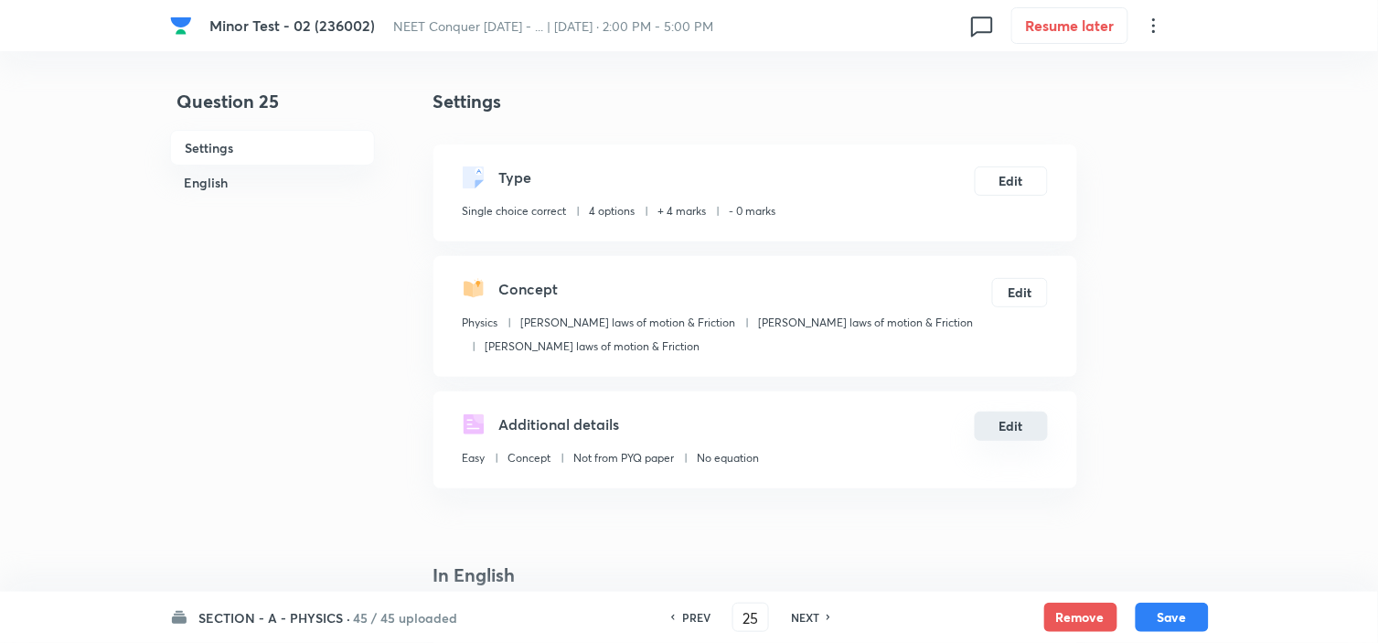
click at [1017, 415] on button "Edit" at bounding box center [1010, 425] width 73 height 29
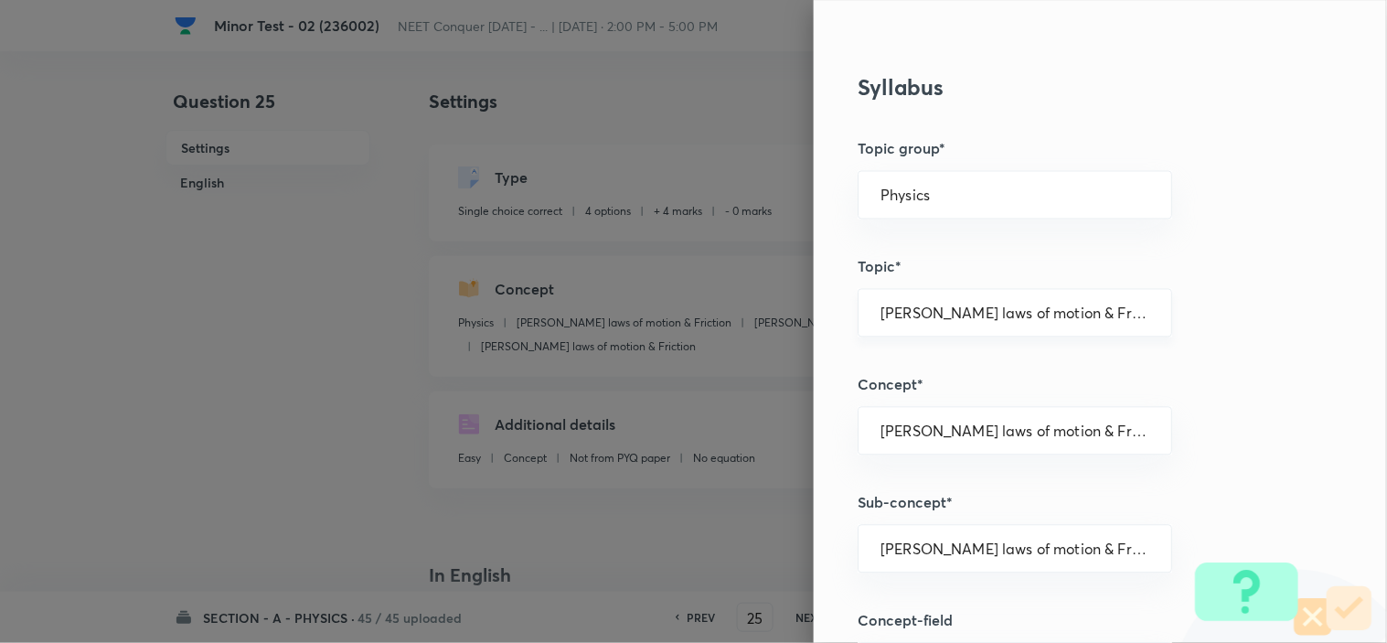
scroll to position [812, 0]
click at [940, 186] on input "Physics" at bounding box center [1014, 194] width 269 height 17
click at [908, 245] on li "Physics" at bounding box center [998, 245] width 313 height 33
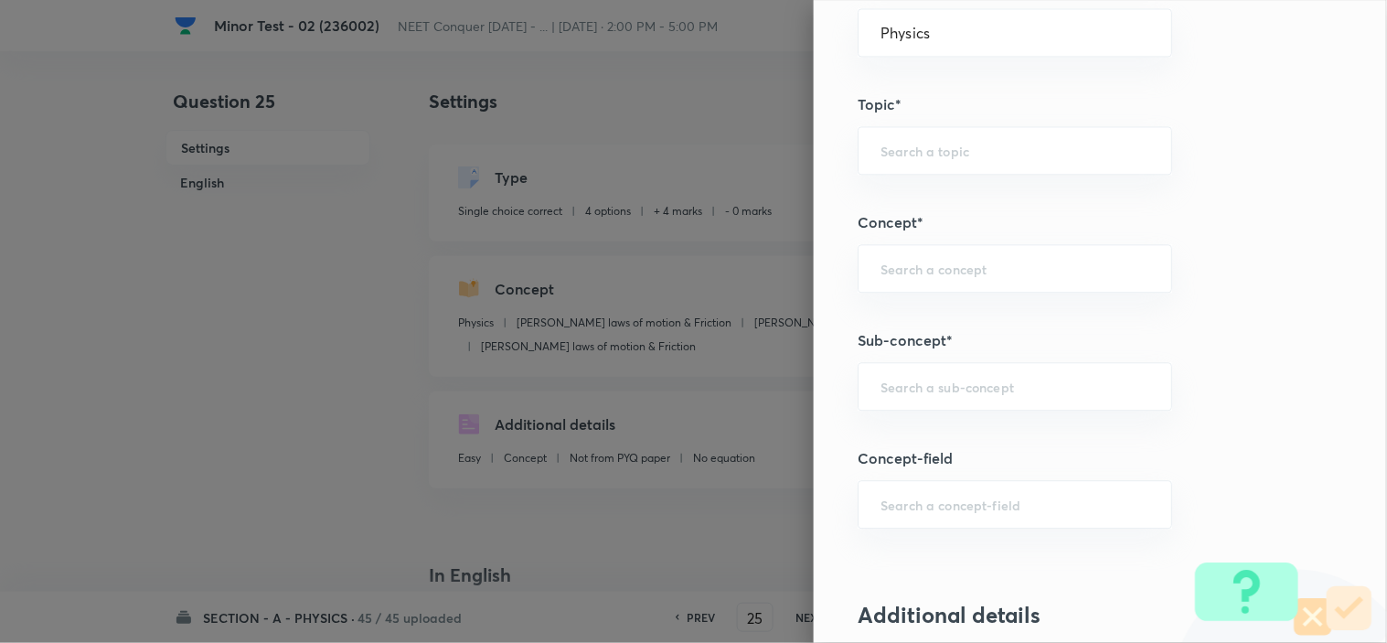
scroll to position [1219, 0]
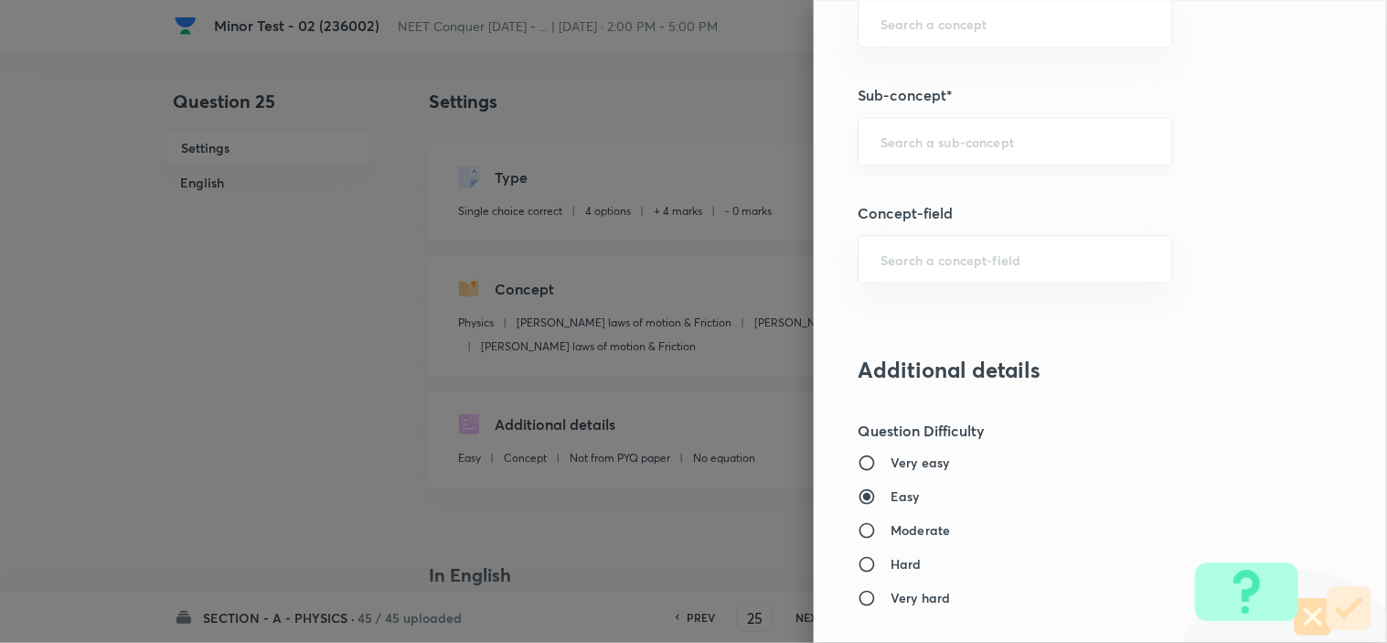
click at [940, 144] on input "text" at bounding box center [1014, 141] width 269 height 17
paste input "Newton laws of motion & Friction"
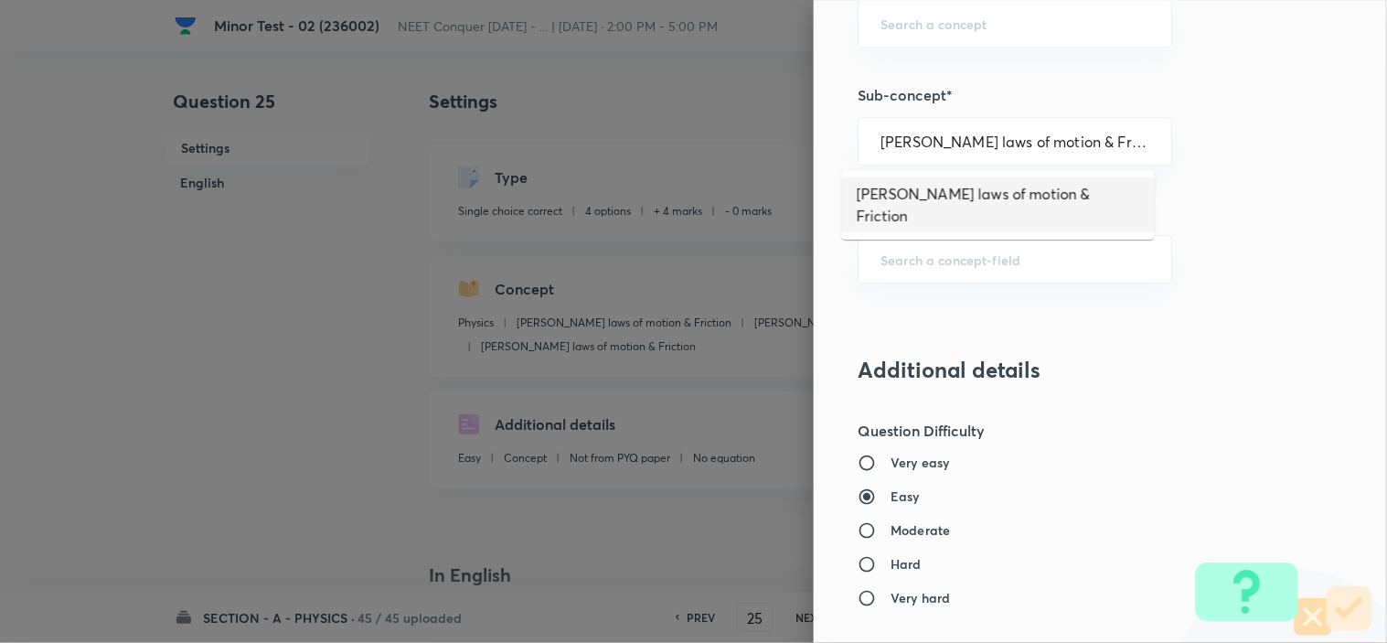
click at [932, 190] on li "Newton laws of motion & Friction" at bounding box center [998, 204] width 313 height 55
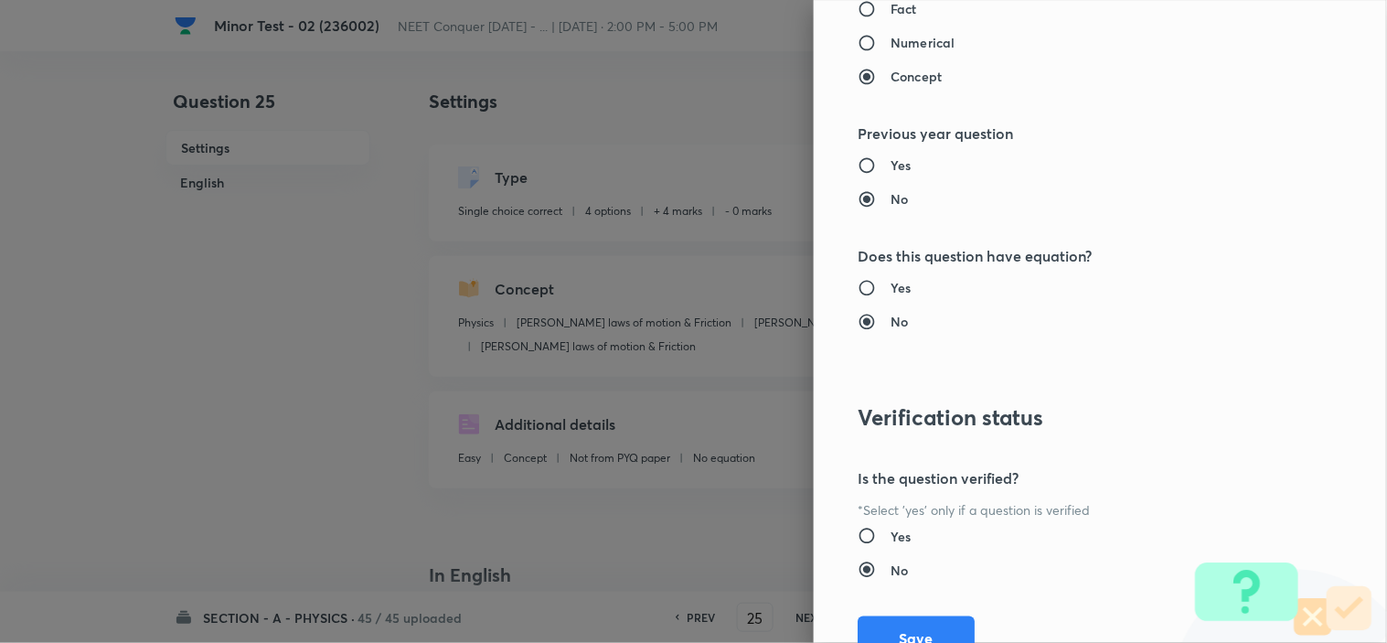
scroll to position [1972, 0]
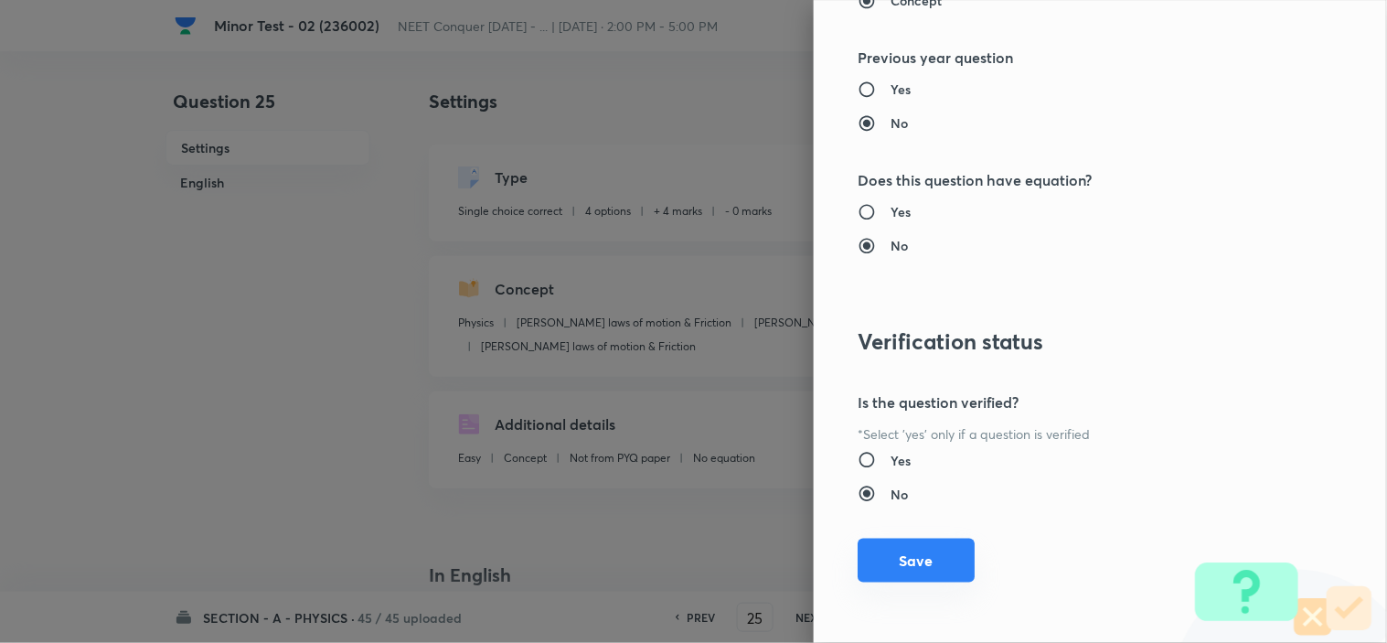
click at [894, 552] on button "Save" at bounding box center [915, 560] width 117 height 44
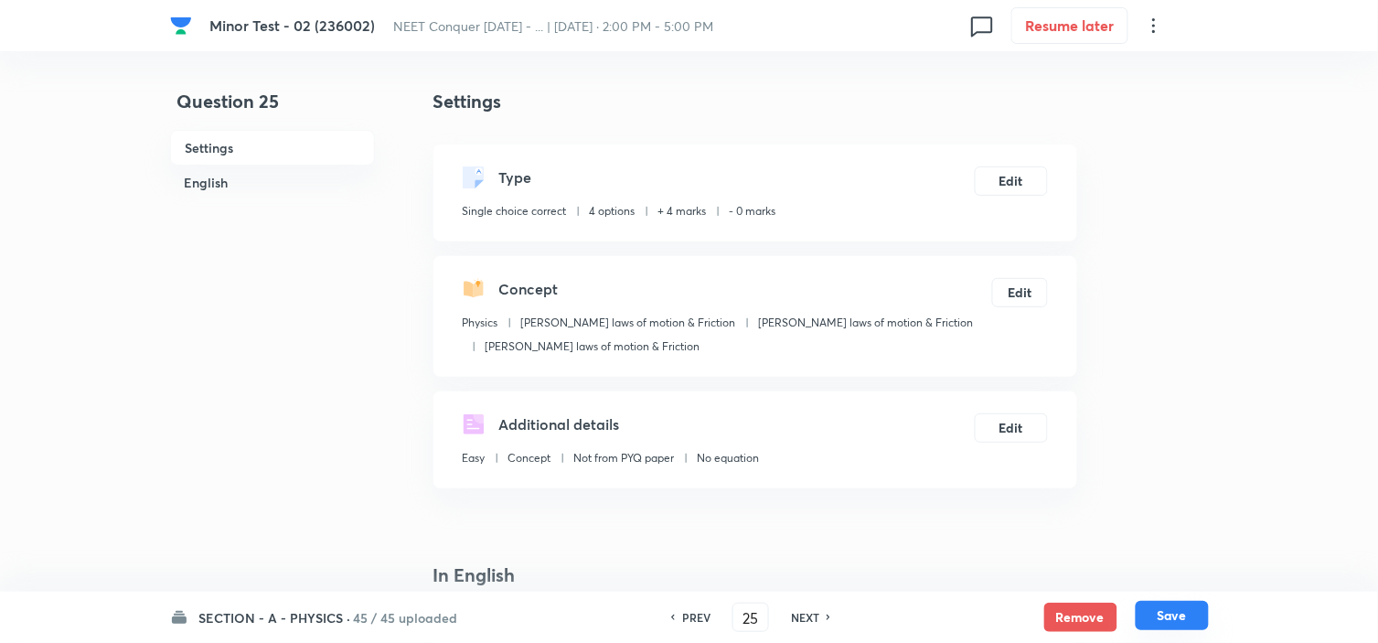
click at [1168, 614] on button "Save" at bounding box center [1171, 615] width 73 height 29
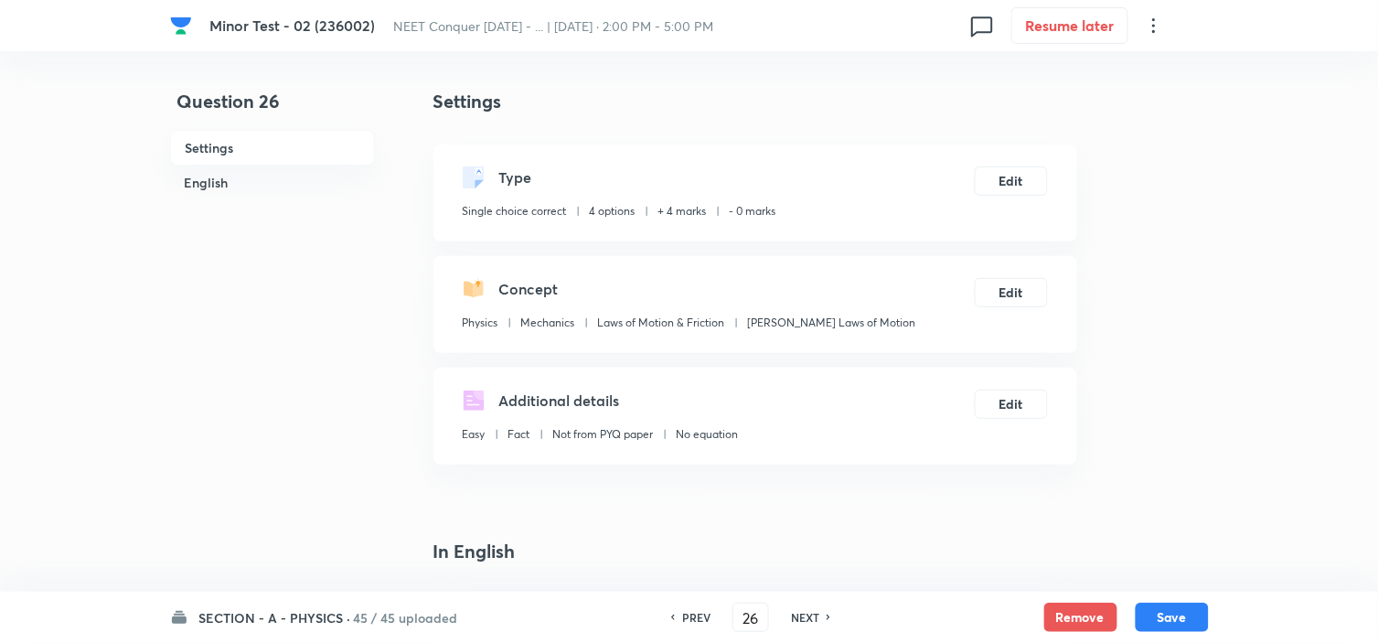
click at [1018, 376] on div "Additional details Easy Fact Not from PYQ paper No equation Edit" at bounding box center [755, 415] width 644 height 97
click at [1016, 399] on button "Edit" at bounding box center [1010, 402] width 73 height 29
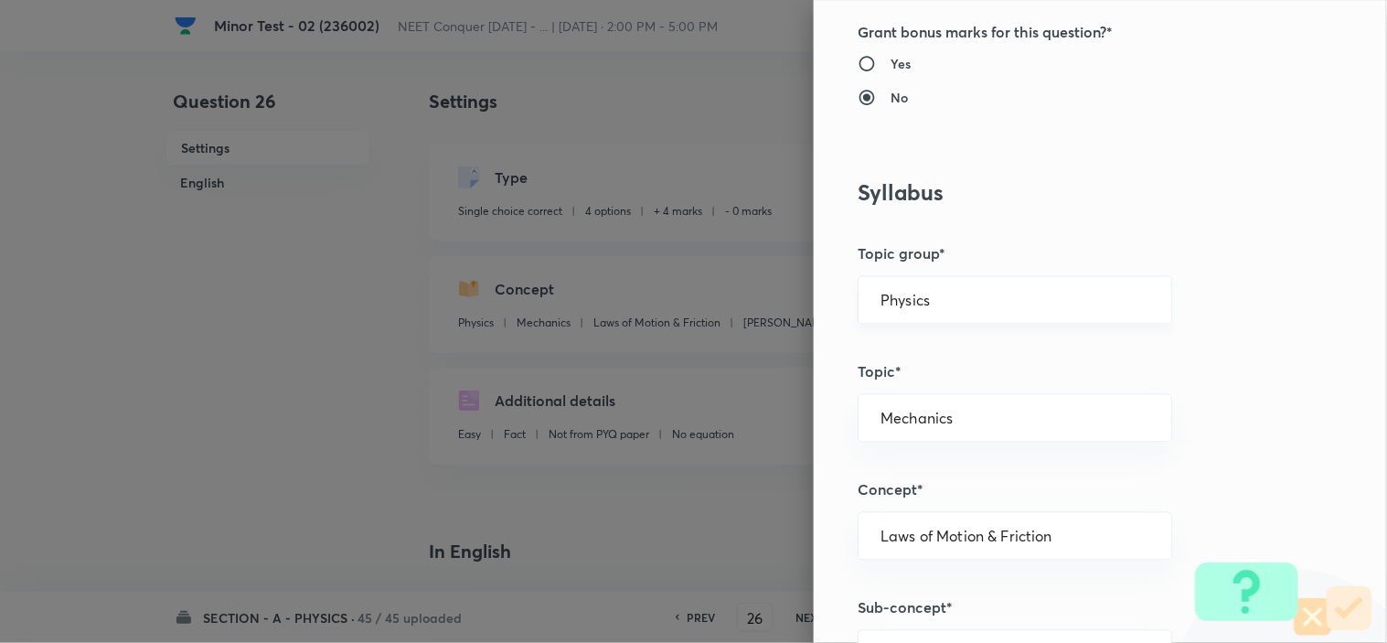
scroll to position [710, 0]
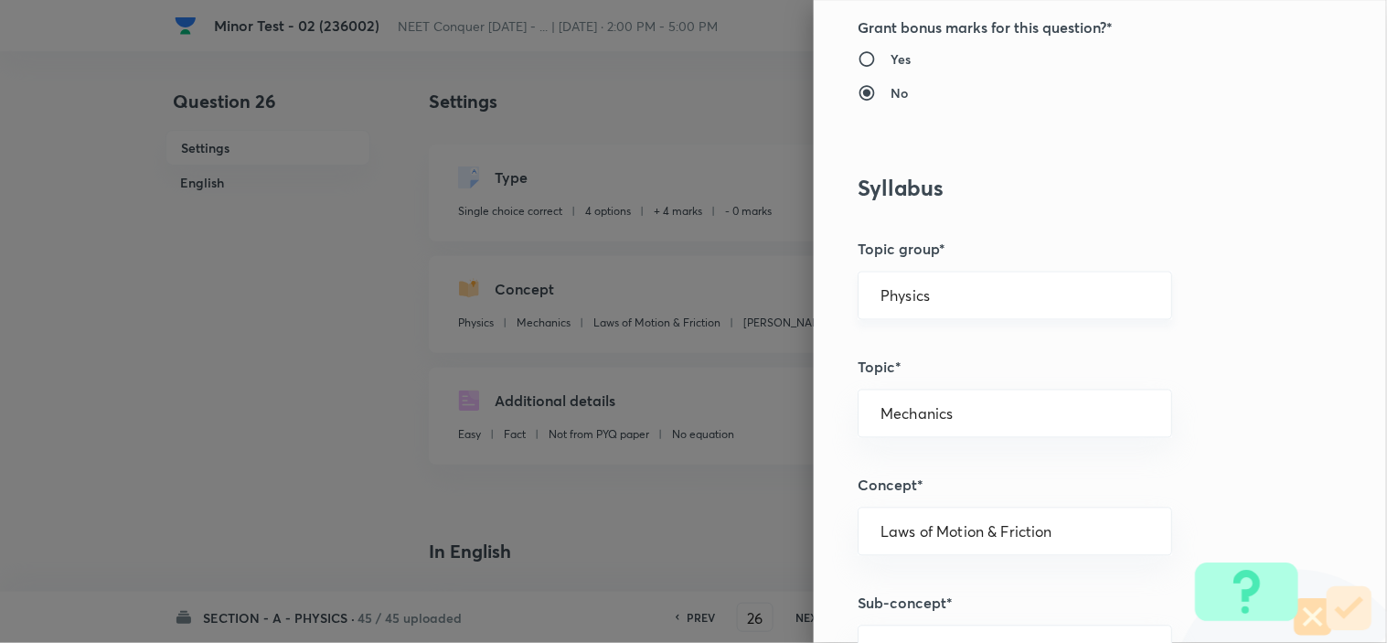
click at [934, 291] on input "Physics" at bounding box center [1014, 295] width 269 height 17
click at [927, 339] on li "Physics" at bounding box center [998, 347] width 313 height 33
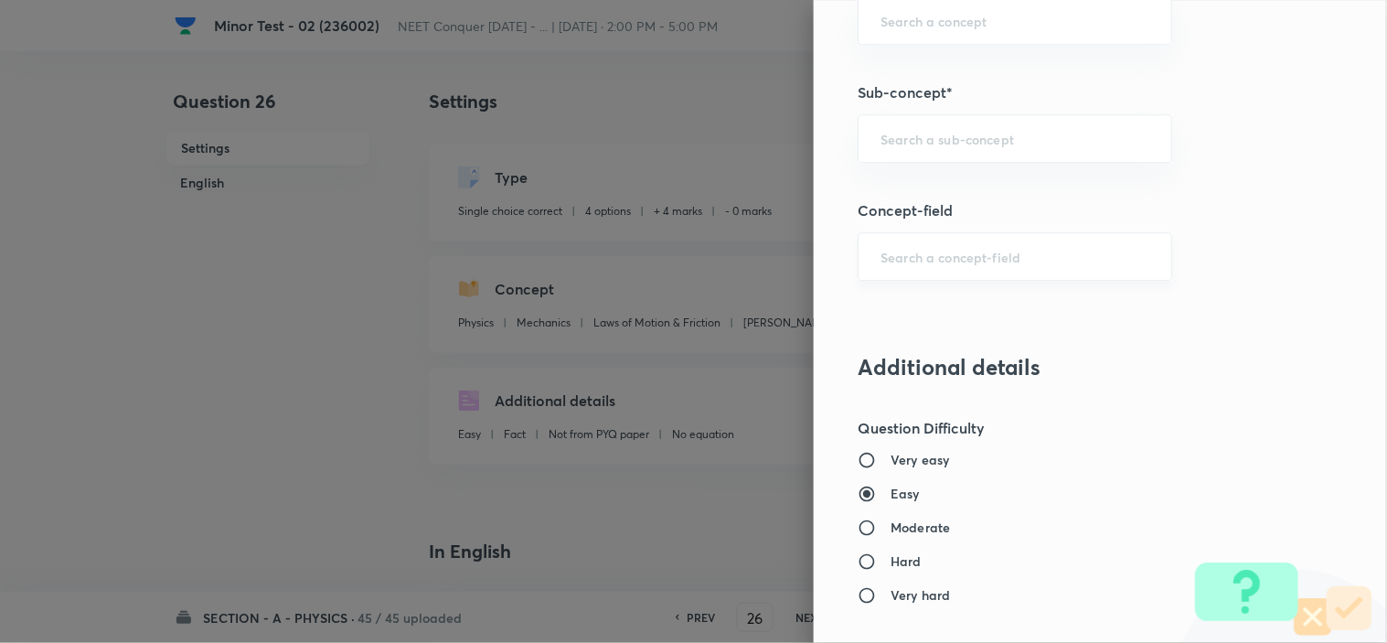
scroll to position [1219, 0]
click at [984, 149] on div "​" at bounding box center [1014, 141] width 314 height 48
paste input "Newton laws of motion & Friction"
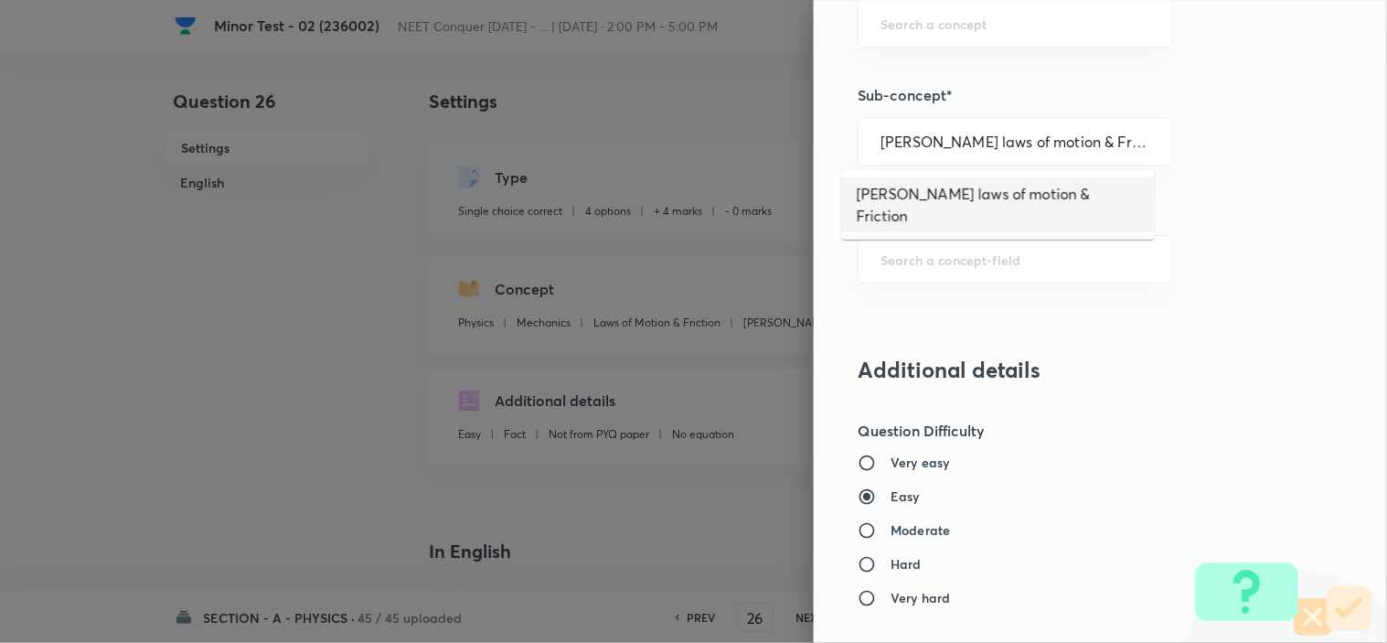
click at [980, 184] on li "Newton laws of motion & Friction" at bounding box center [998, 204] width 313 height 55
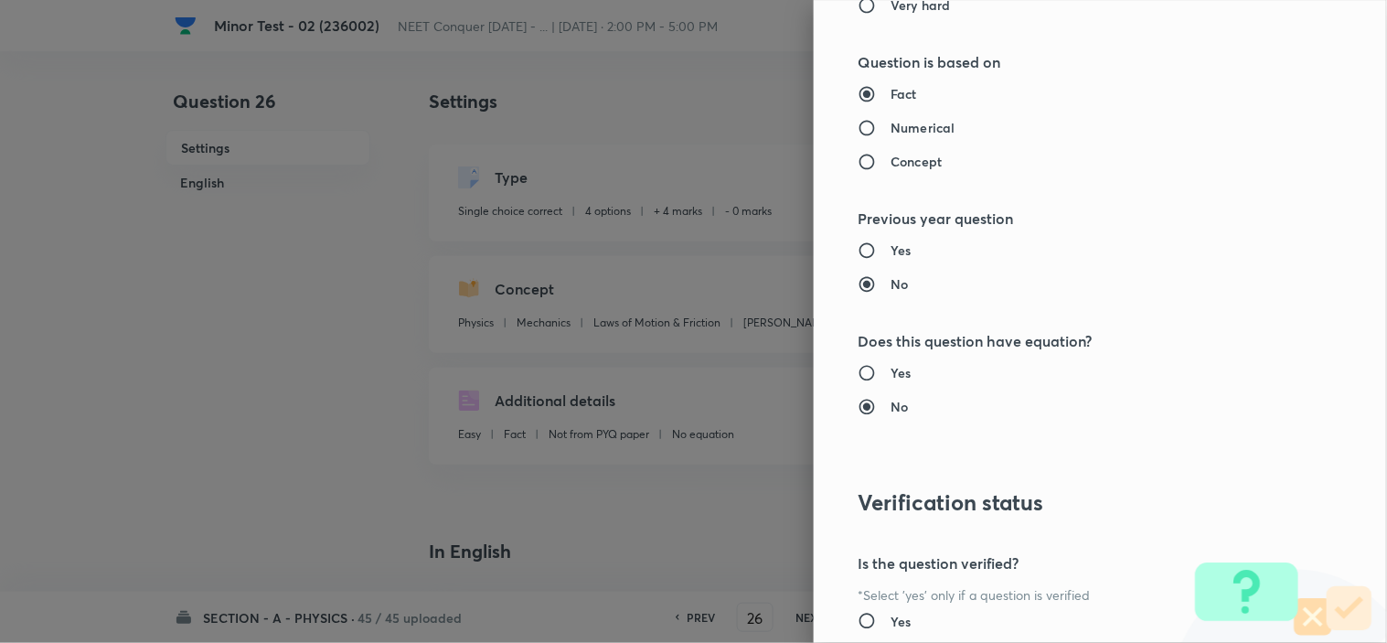
scroll to position [1972, 0]
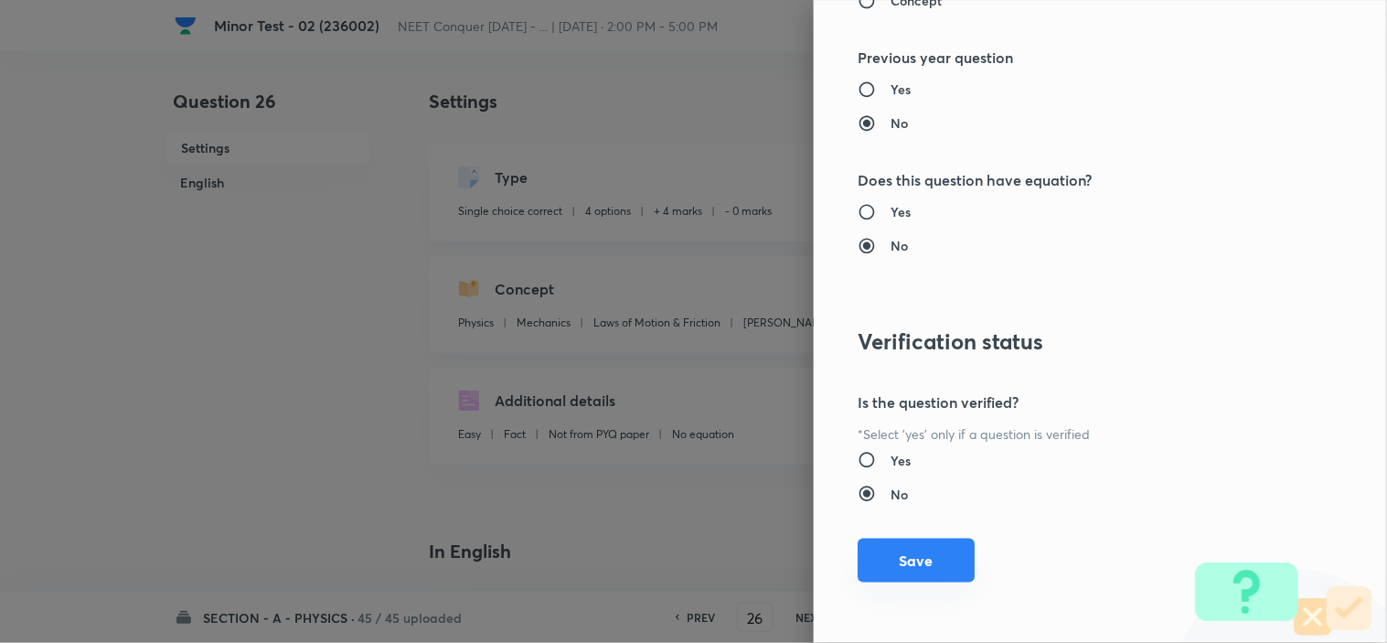
click at [902, 569] on button "Save" at bounding box center [915, 560] width 117 height 44
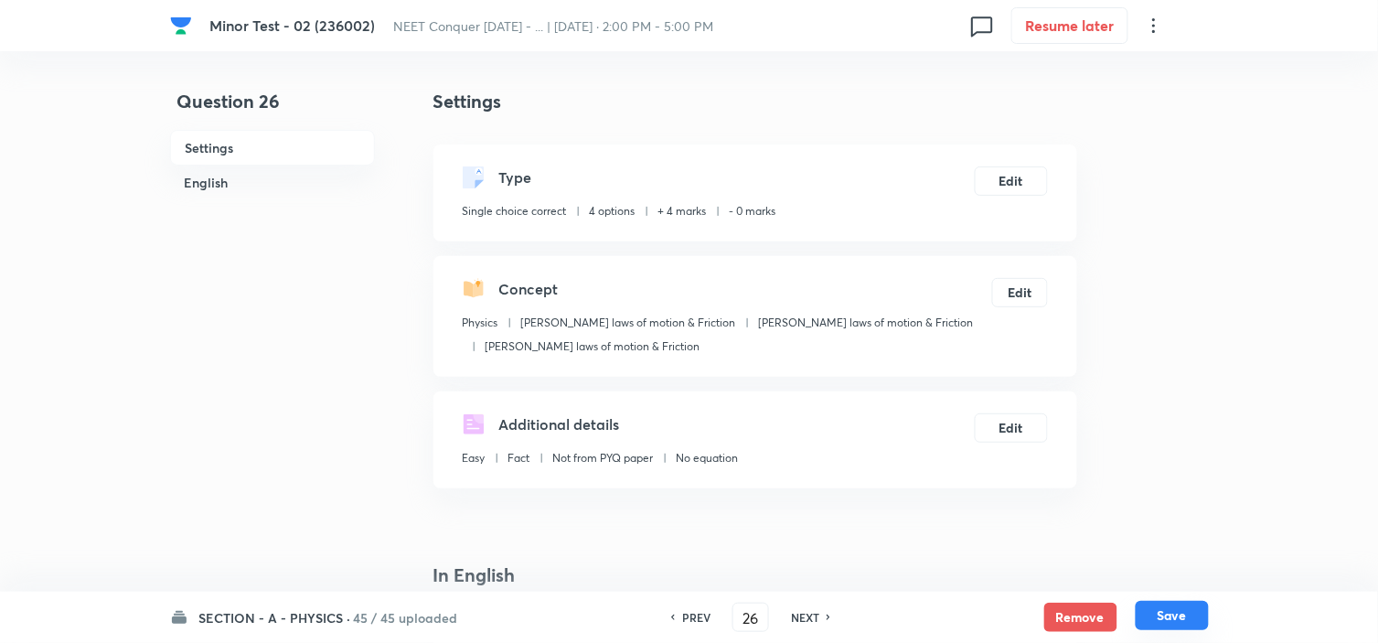
click at [1177, 624] on button "Save" at bounding box center [1171, 615] width 73 height 29
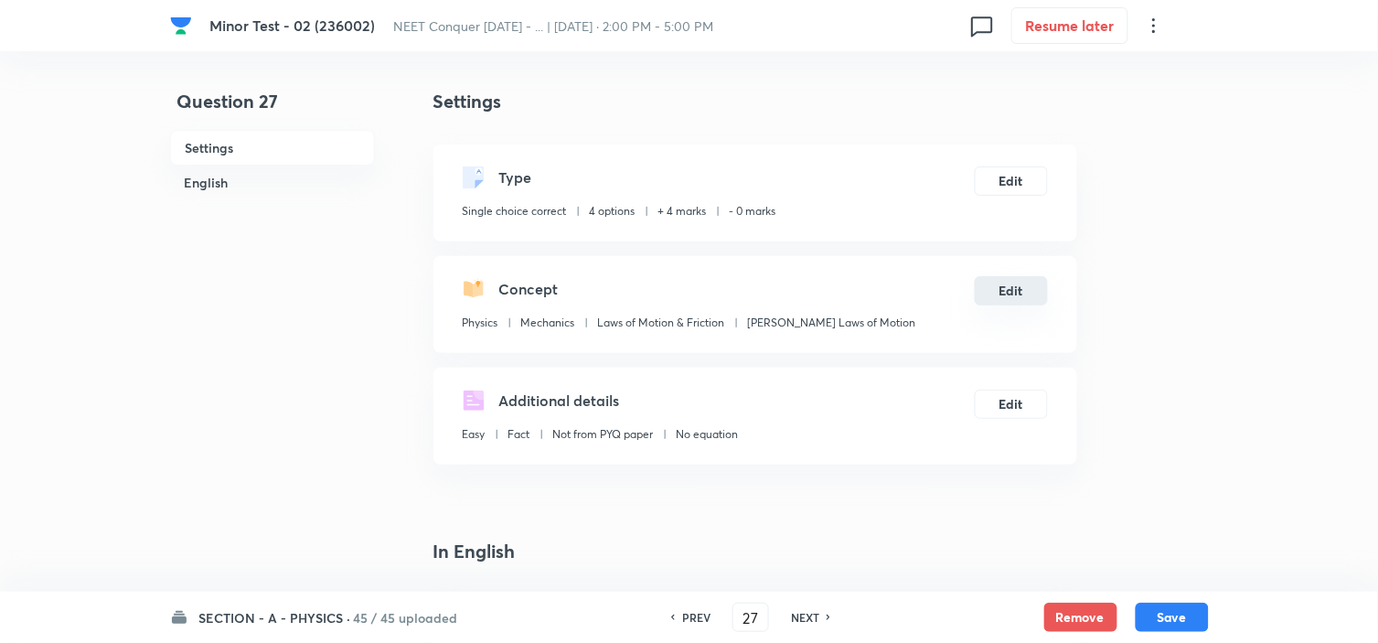
click at [1008, 290] on button "Edit" at bounding box center [1010, 290] width 73 height 29
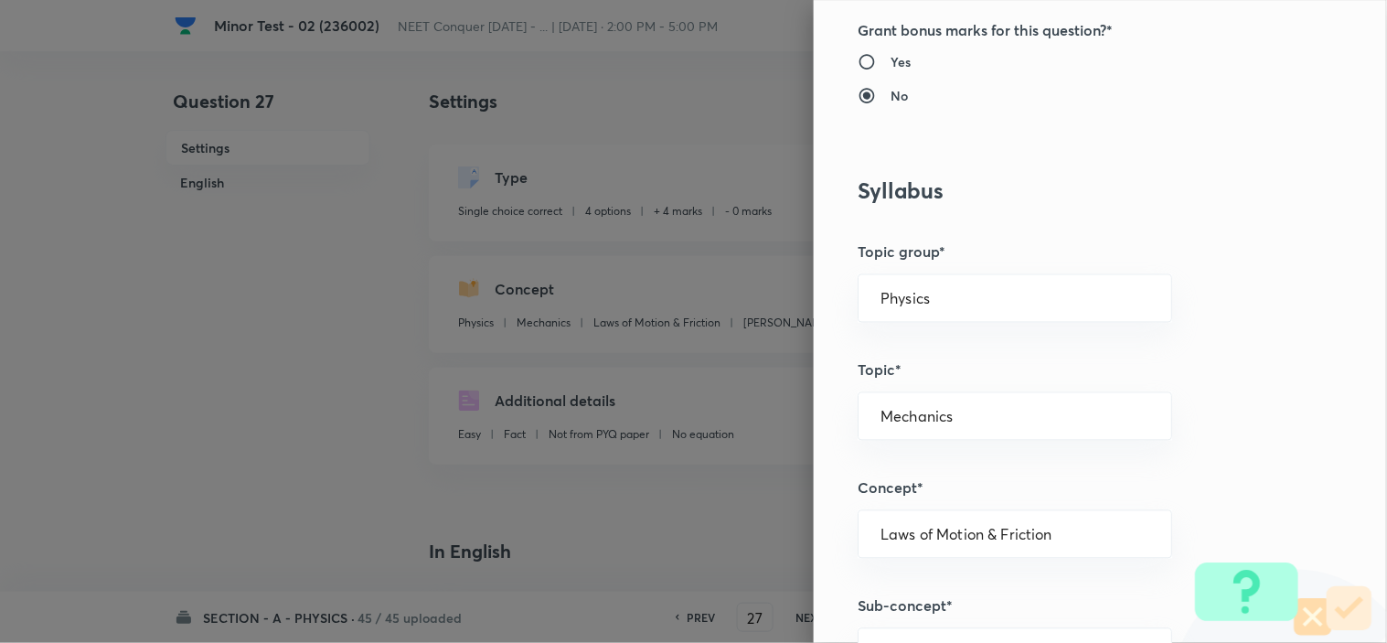
scroll to position [710, 0]
click at [970, 298] on input "Physics" at bounding box center [1014, 295] width 269 height 17
click at [915, 335] on li "Physics" at bounding box center [998, 347] width 313 height 33
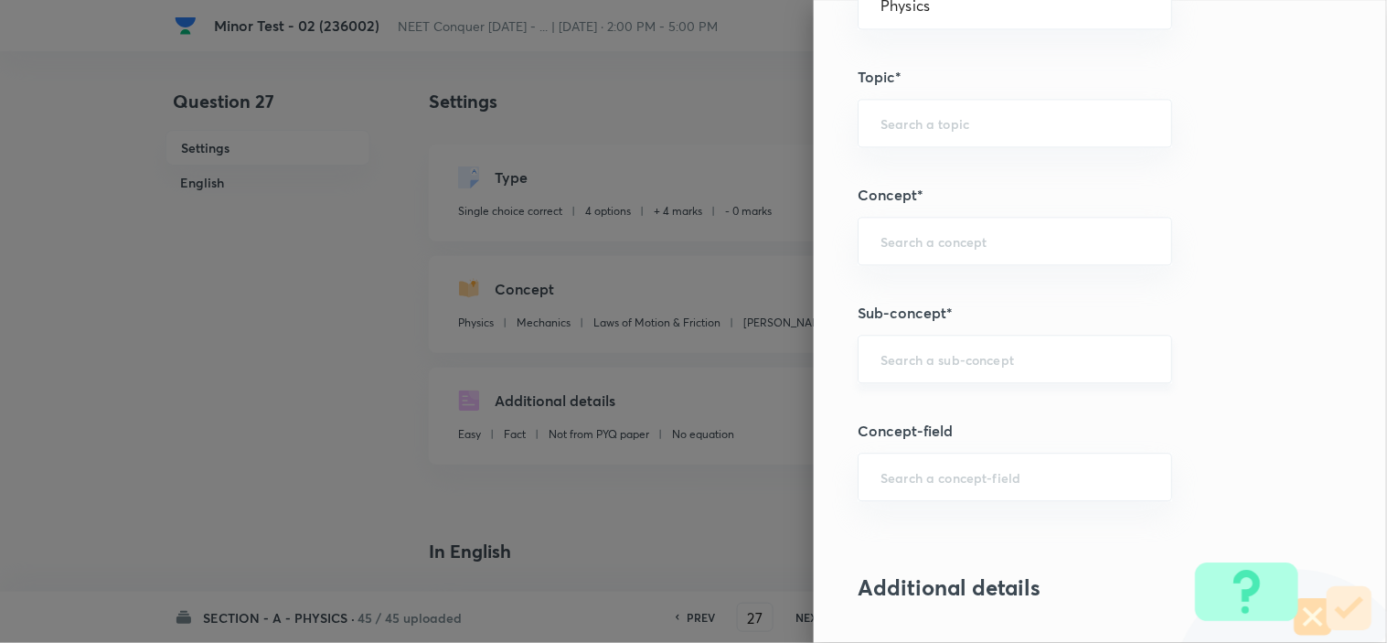
scroll to position [1016, 0]
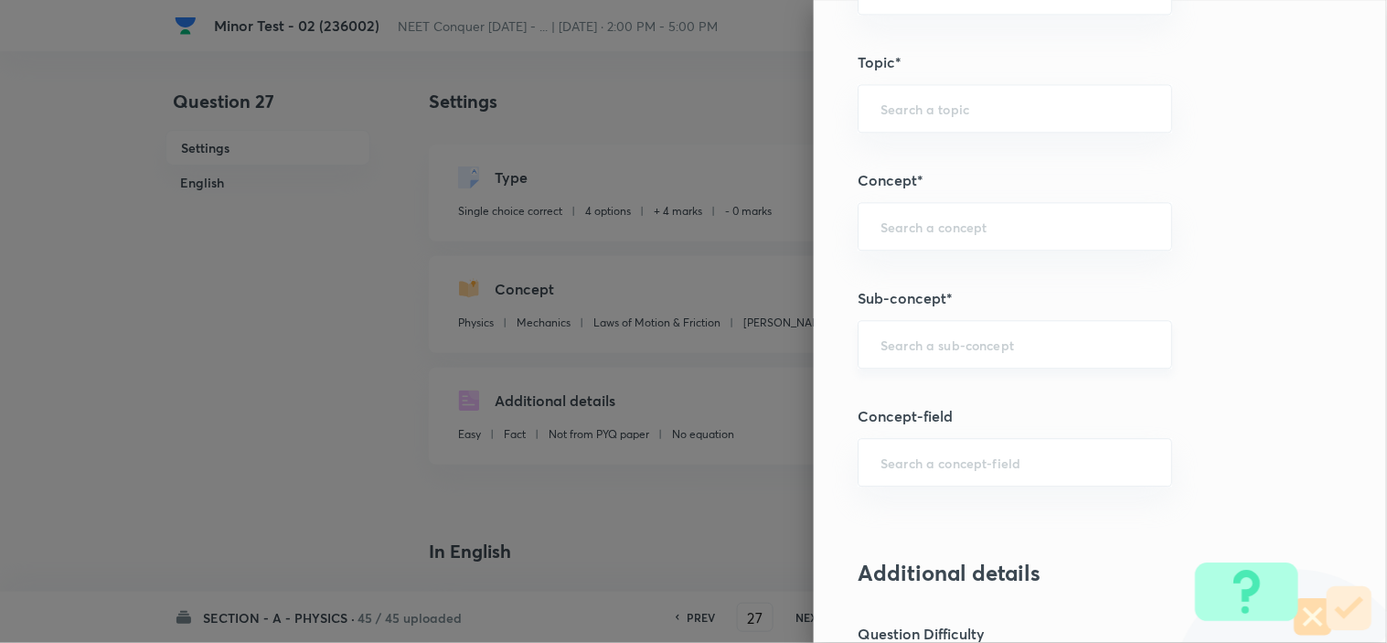
click at [923, 335] on input "text" at bounding box center [1014, 343] width 269 height 17
paste input "Newton laws of motion & Friction"
click at [932, 394] on li "Newton laws of motion & Friction" at bounding box center [998, 407] width 313 height 55
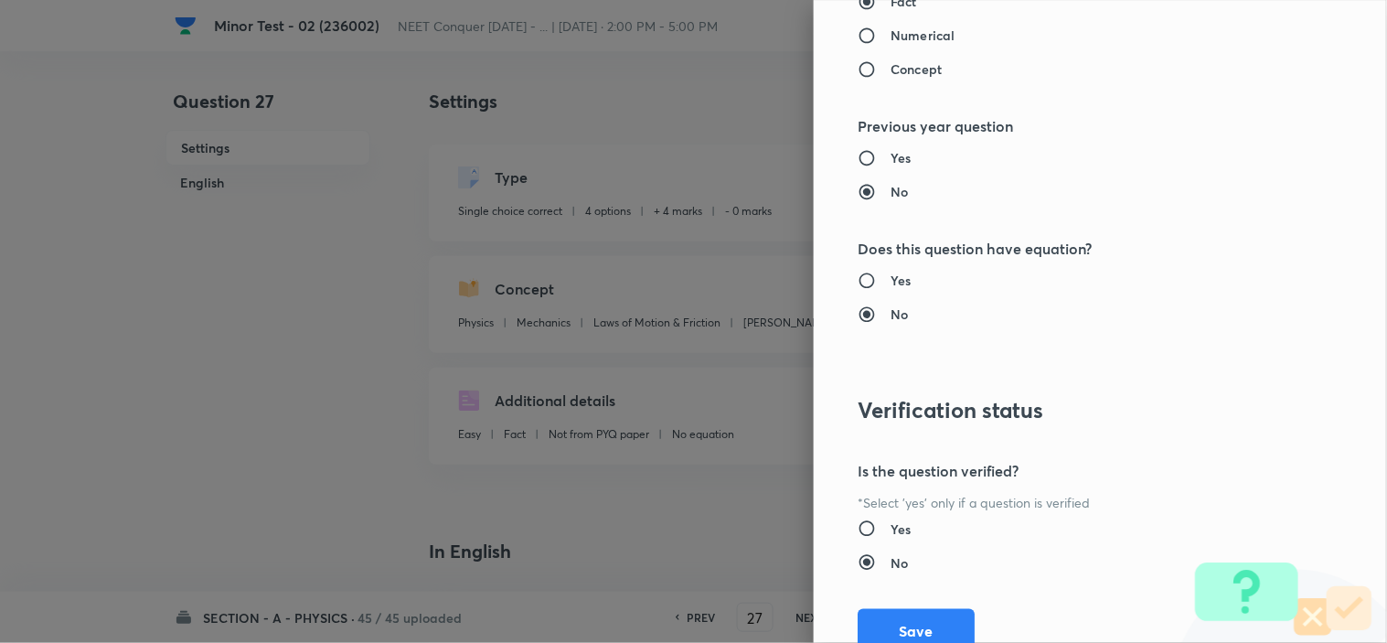
scroll to position [1972, 0]
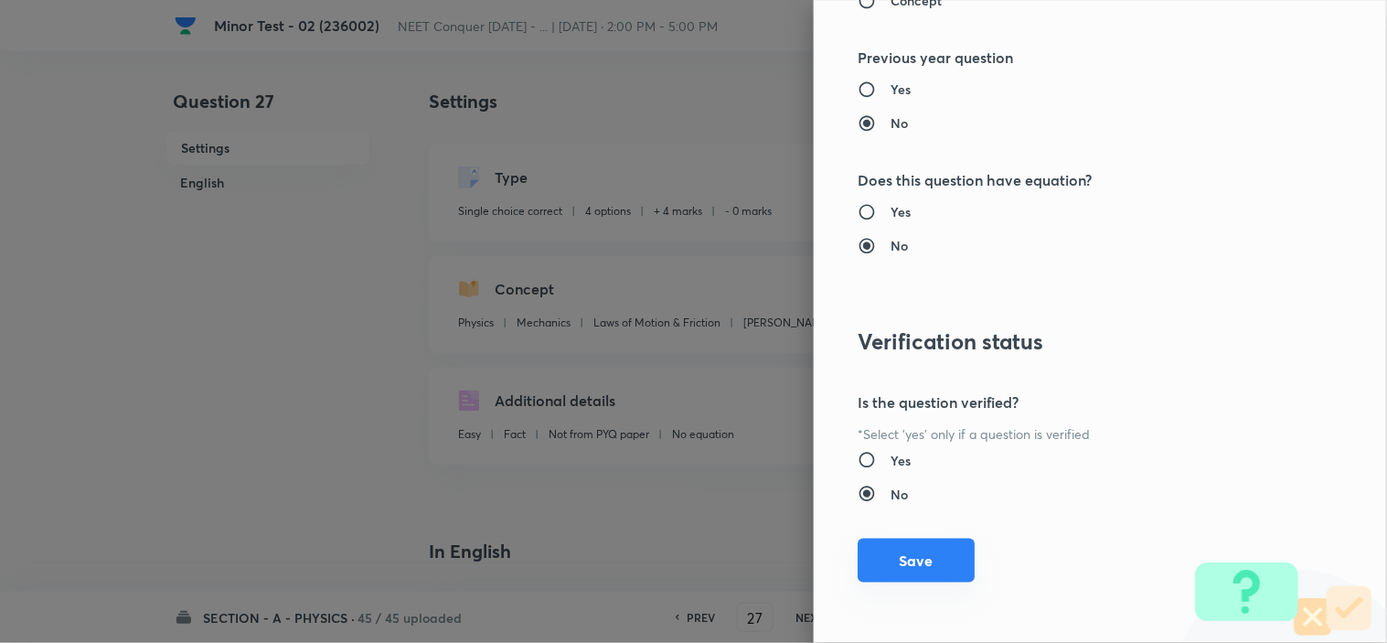
click at [899, 552] on button "Save" at bounding box center [915, 560] width 117 height 44
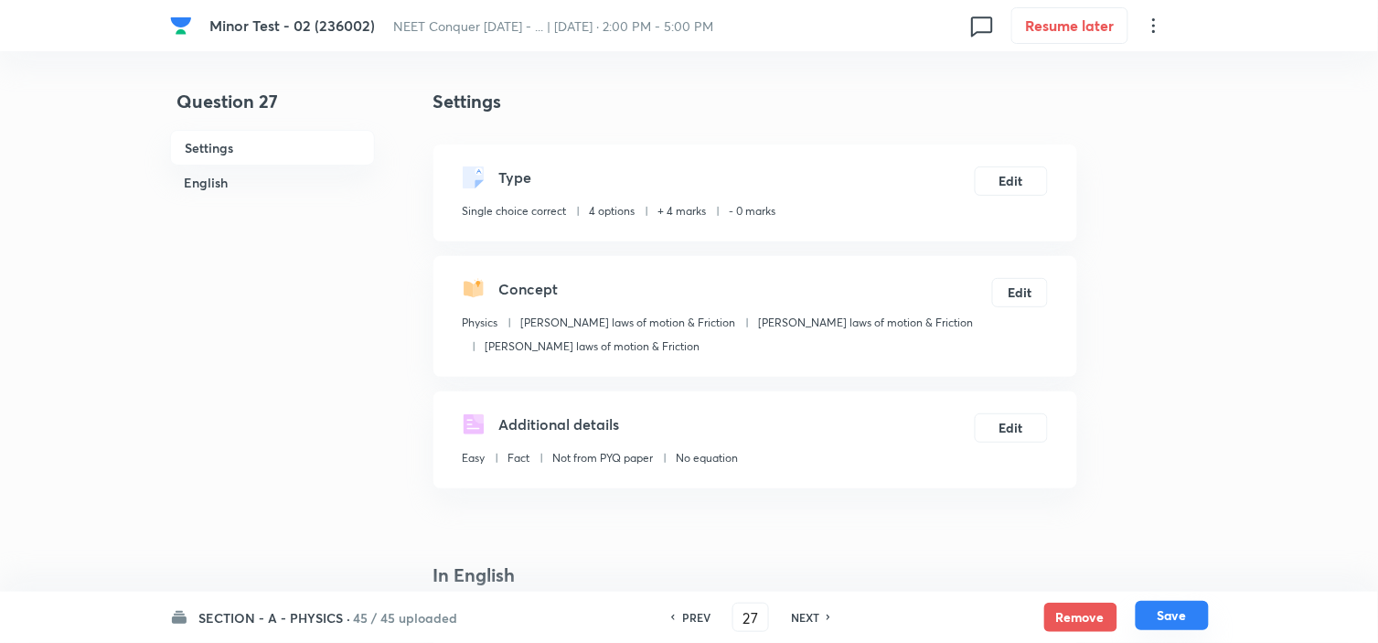
click at [1176, 608] on button "Save" at bounding box center [1171, 615] width 73 height 29
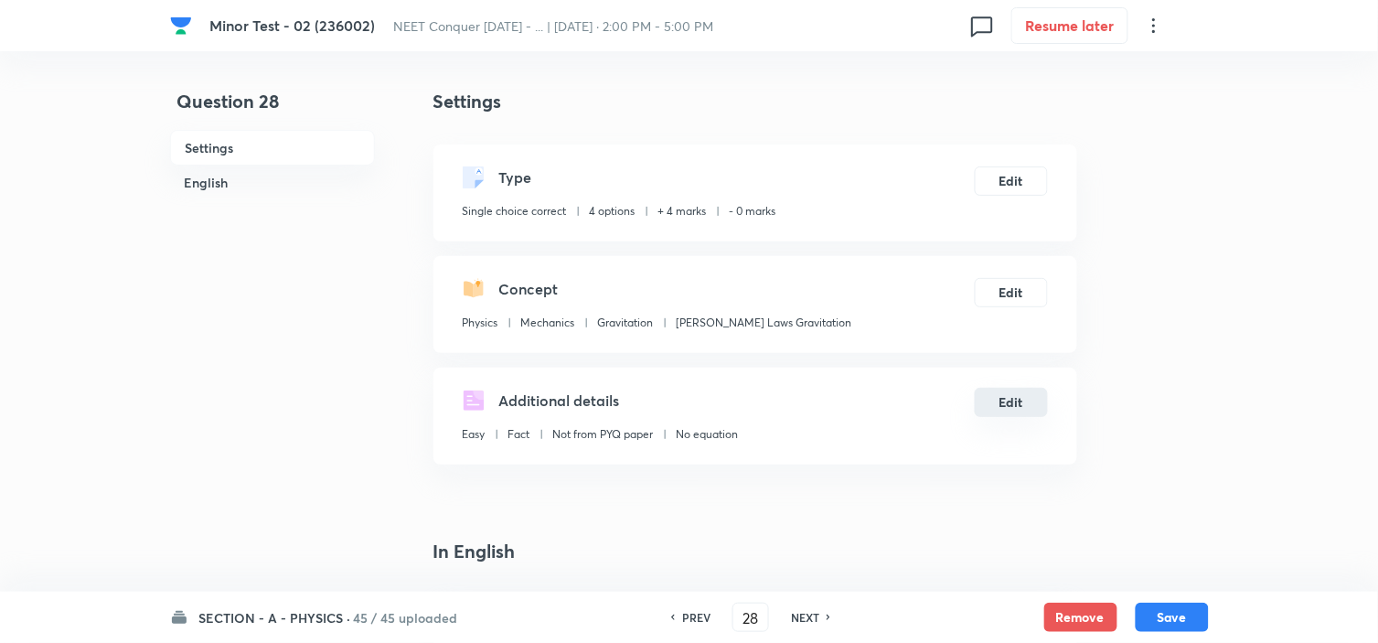
click at [998, 396] on button "Edit" at bounding box center [1010, 402] width 73 height 29
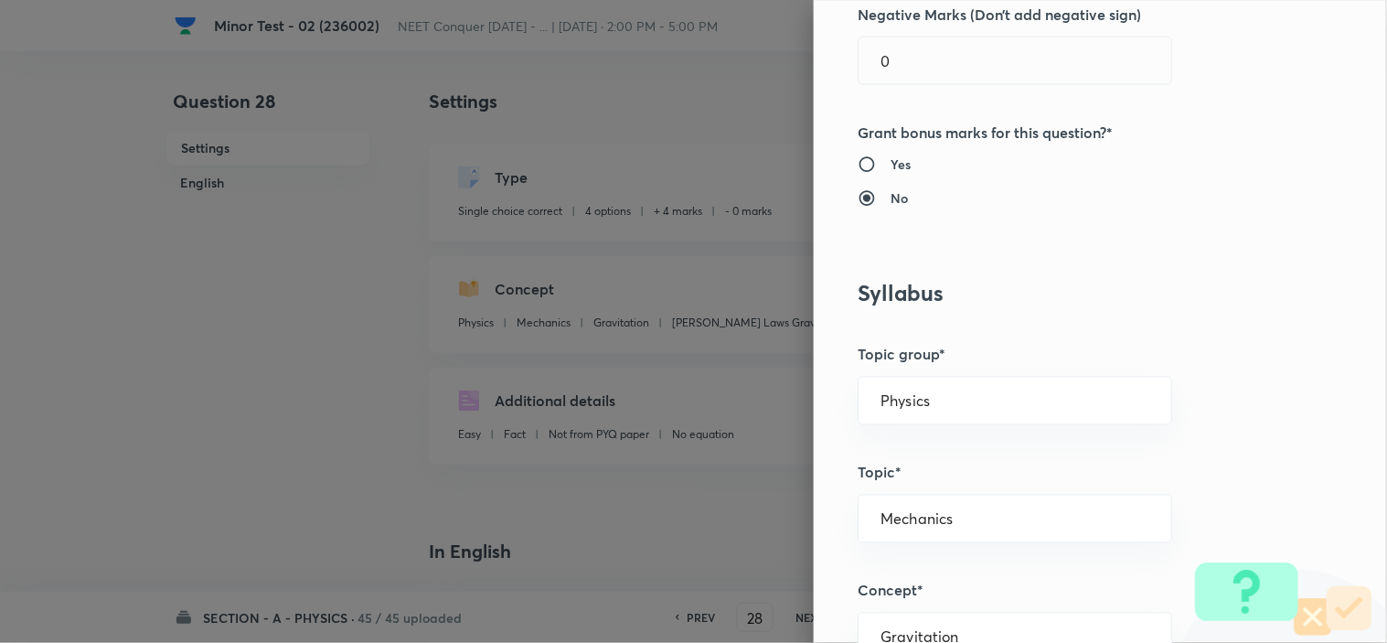
scroll to position [710, 0]
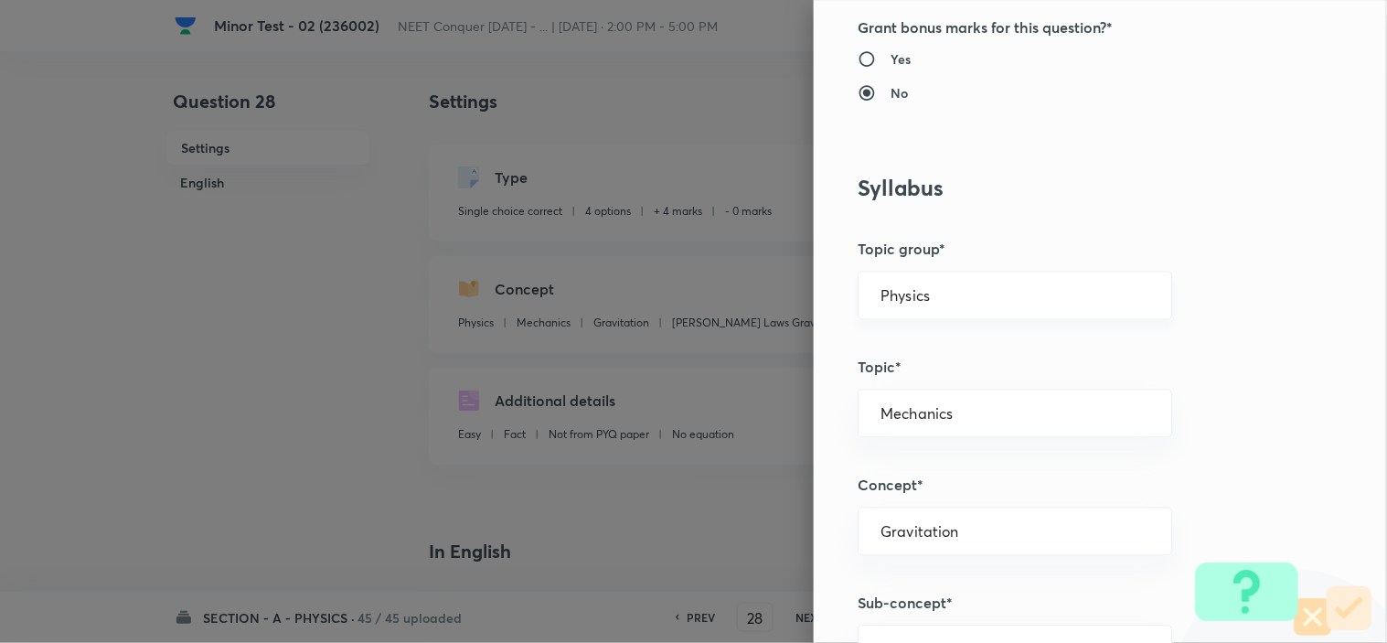
click at [997, 290] on input "Physics" at bounding box center [1014, 295] width 269 height 17
click at [943, 347] on li "Physics" at bounding box center [998, 347] width 313 height 33
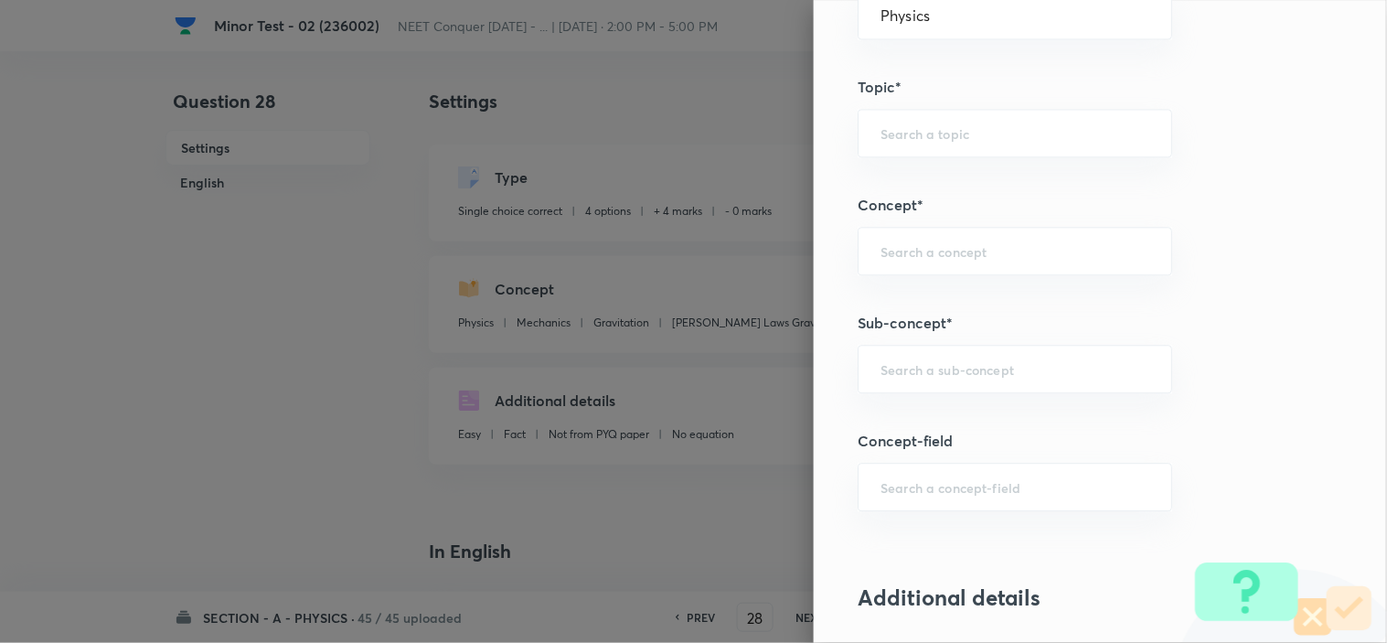
scroll to position [1016, 0]
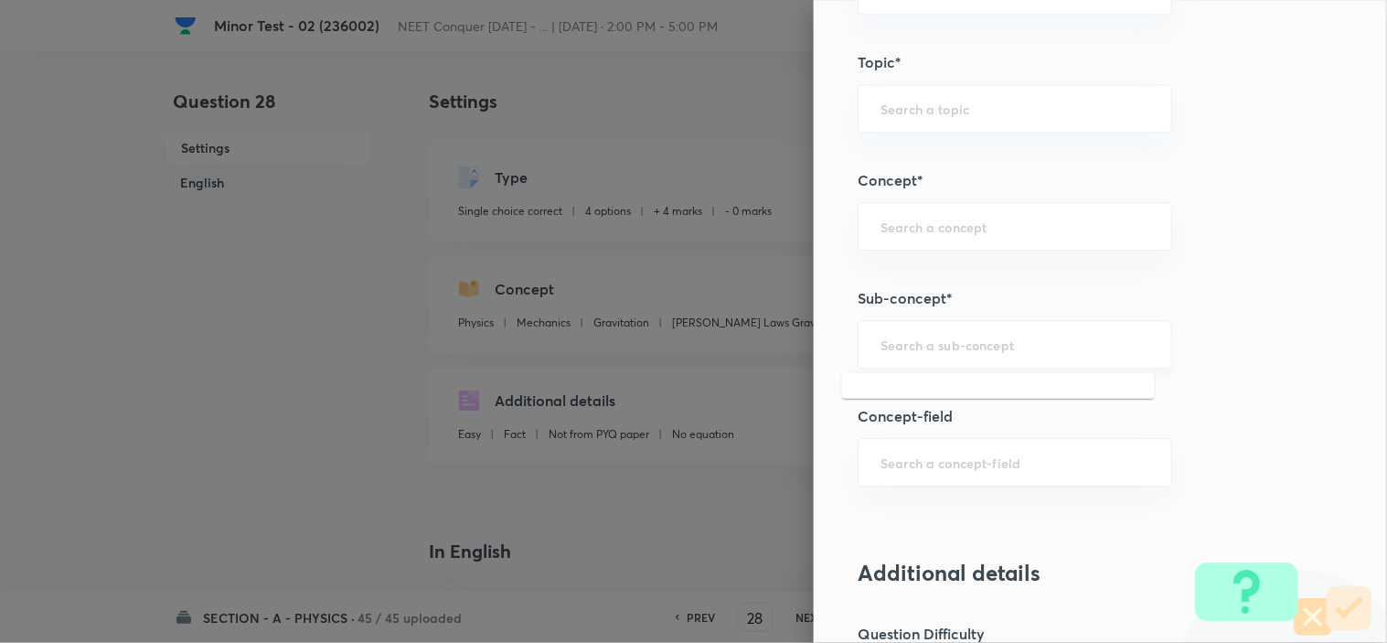
click at [964, 344] on input "text" at bounding box center [1014, 343] width 269 height 17
paste input "Newton laws of motion & Friction"
click at [976, 391] on li "Newton laws of motion & Friction" at bounding box center [998, 407] width 313 height 55
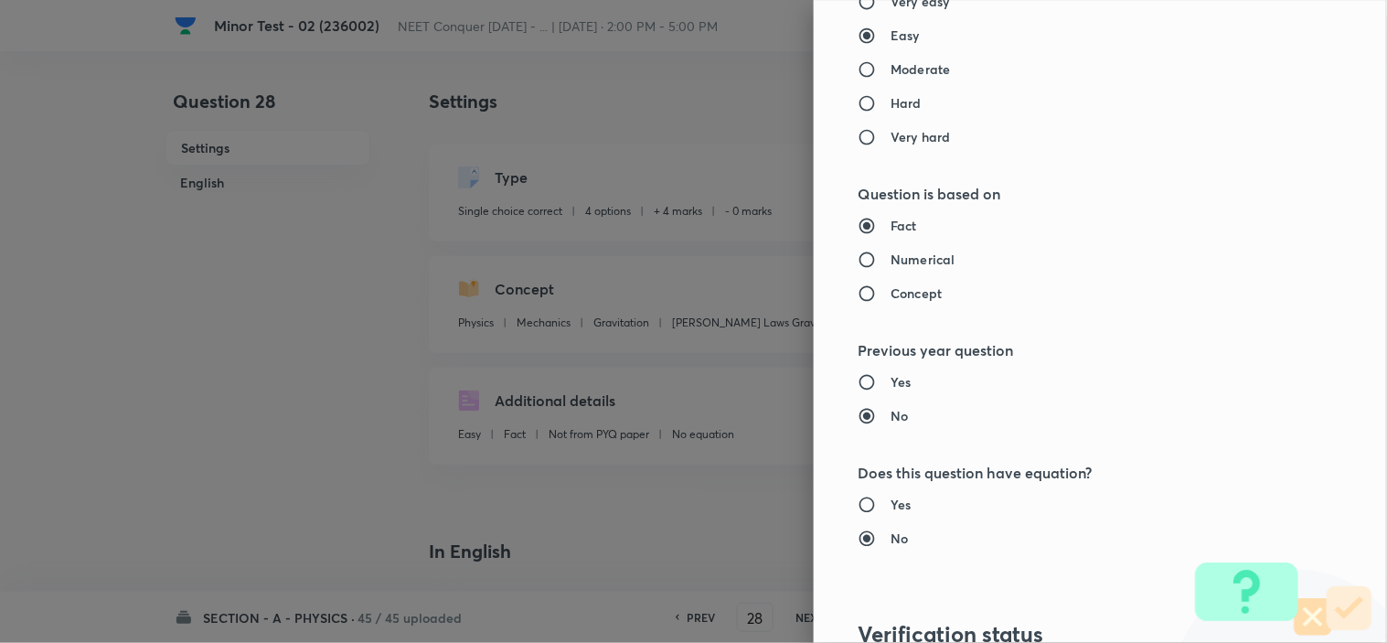
scroll to position [1972, 0]
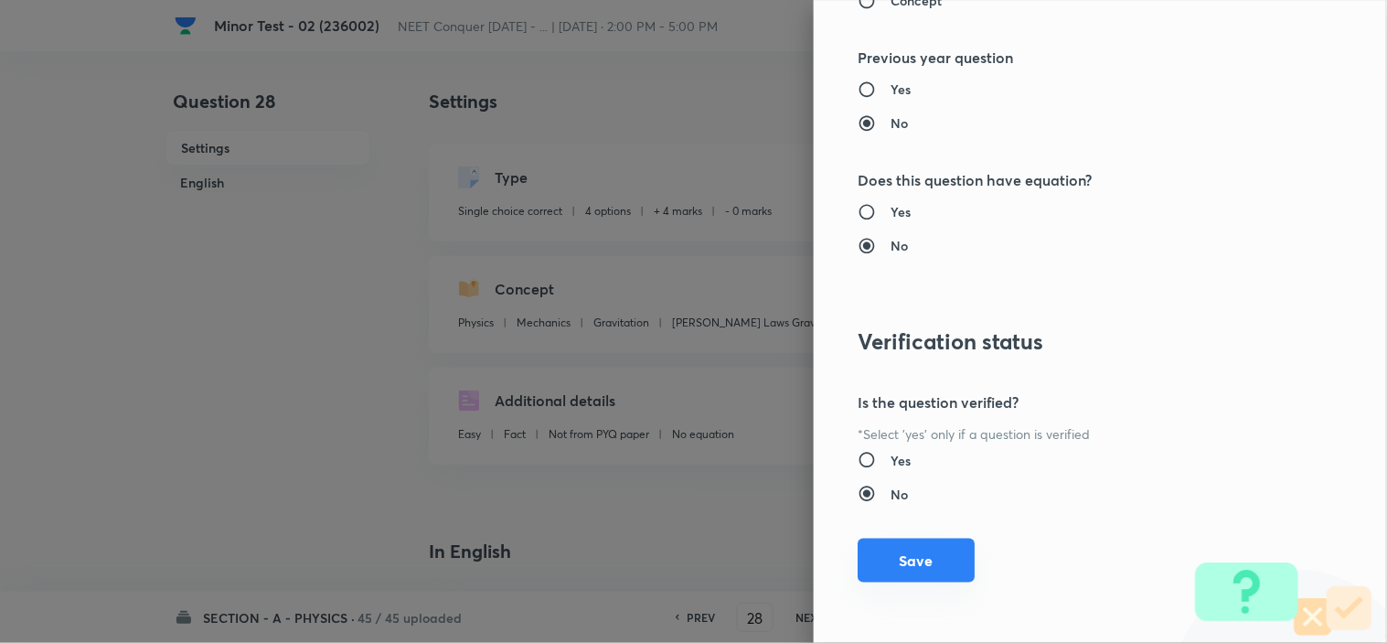
click at [882, 553] on button "Save" at bounding box center [915, 560] width 117 height 44
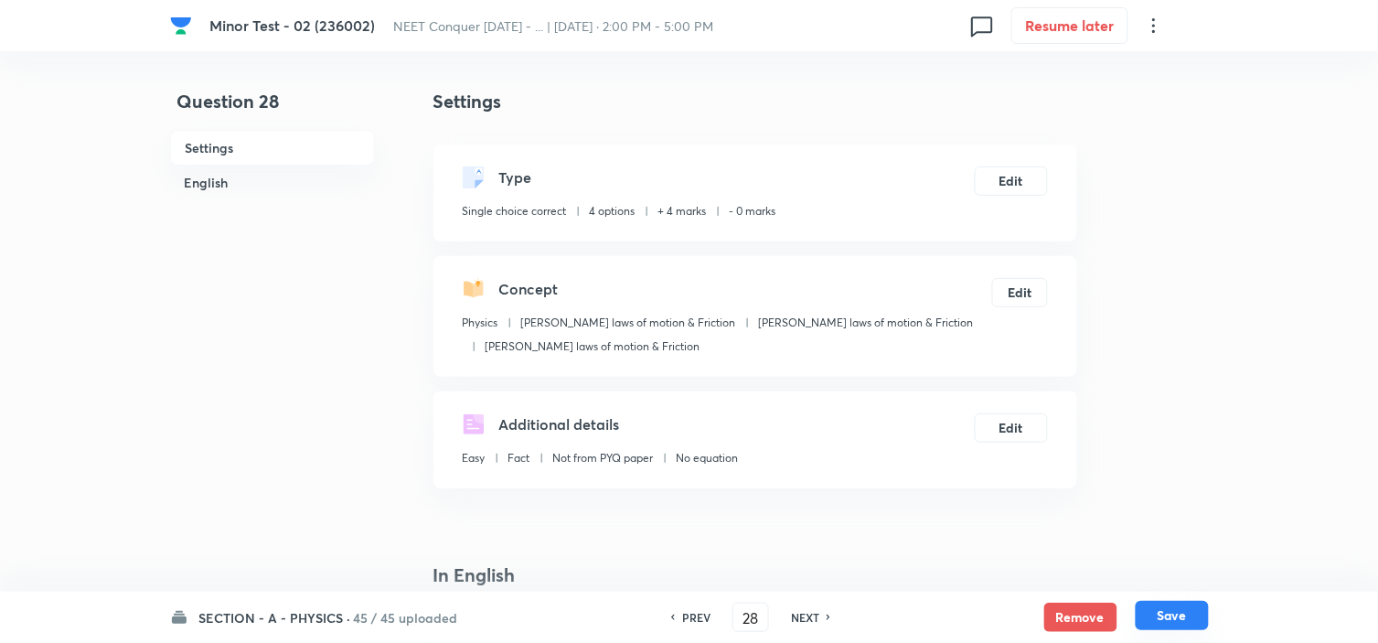
click at [1176, 614] on button "Save" at bounding box center [1171, 615] width 73 height 29
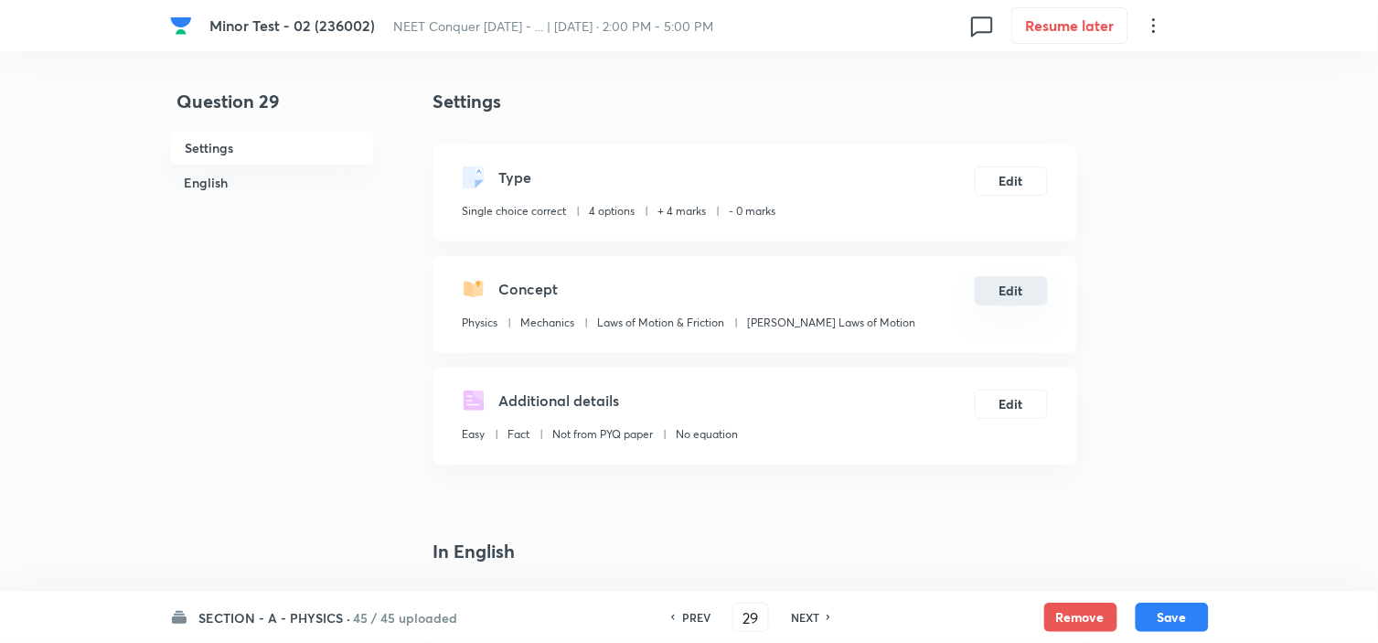
click at [1028, 299] on button "Edit" at bounding box center [1010, 290] width 73 height 29
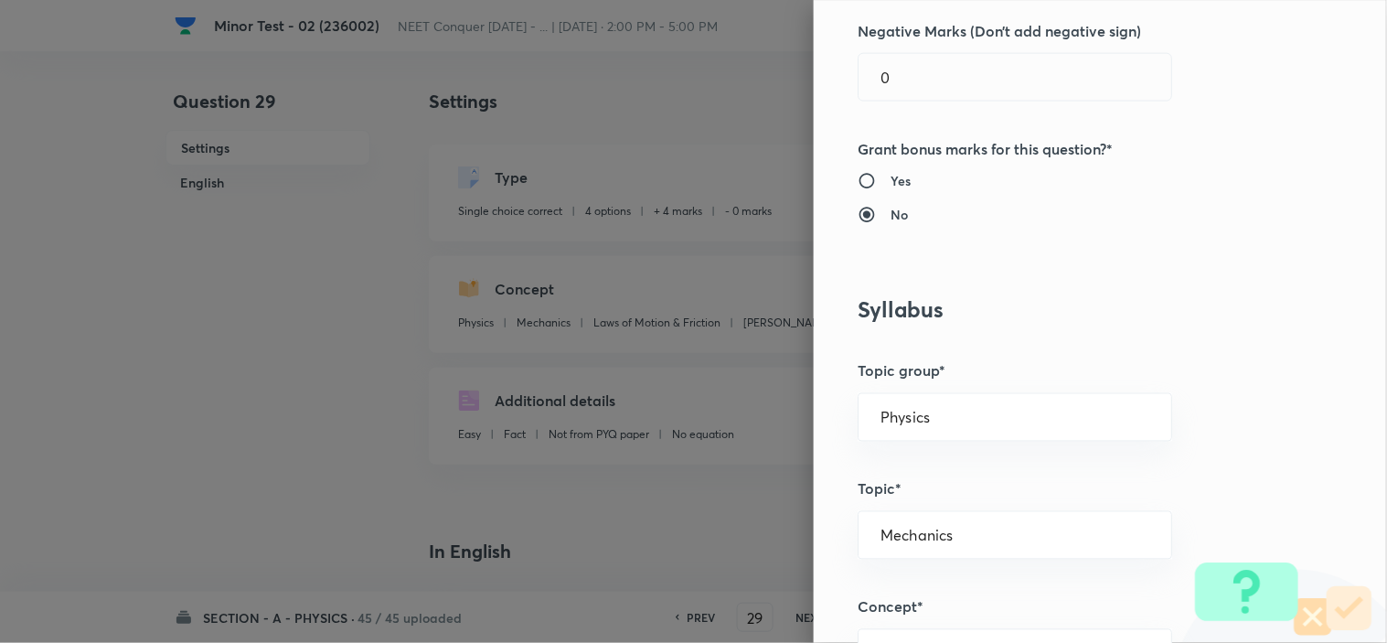
scroll to position [710, 0]
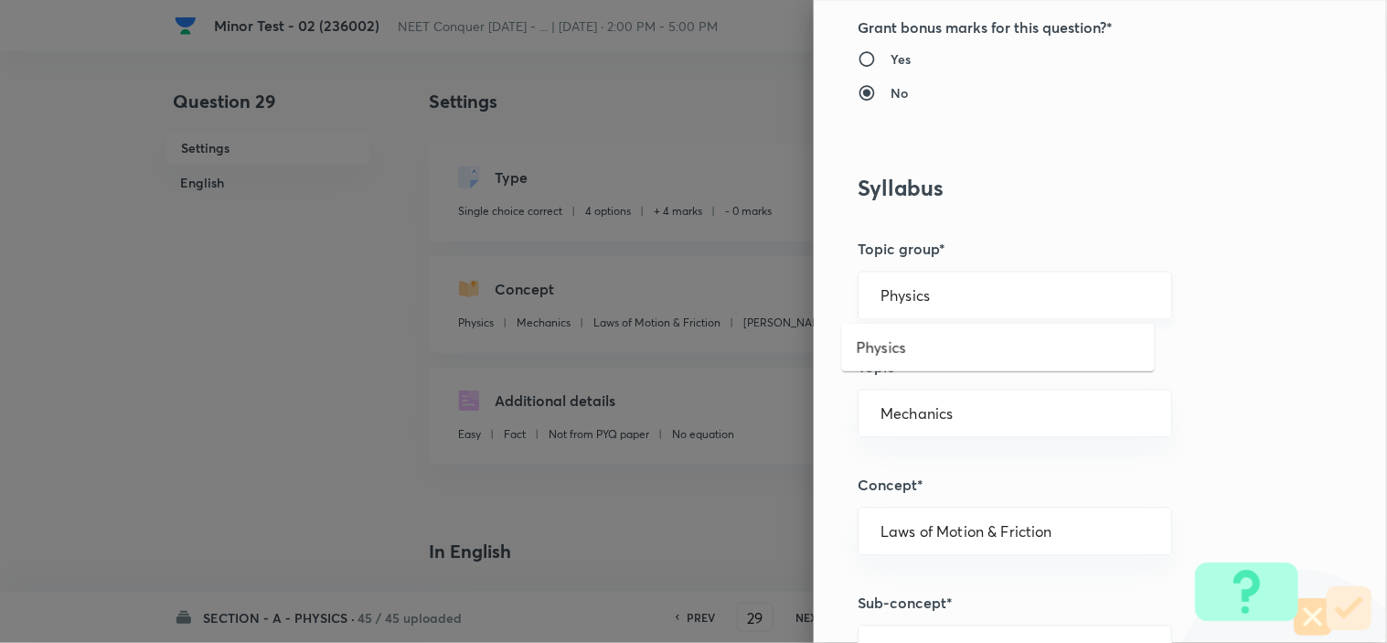
click at [956, 289] on input "Physics" at bounding box center [1014, 295] width 269 height 17
click at [920, 352] on li "Physics" at bounding box center [998, 347] width 313 height 33
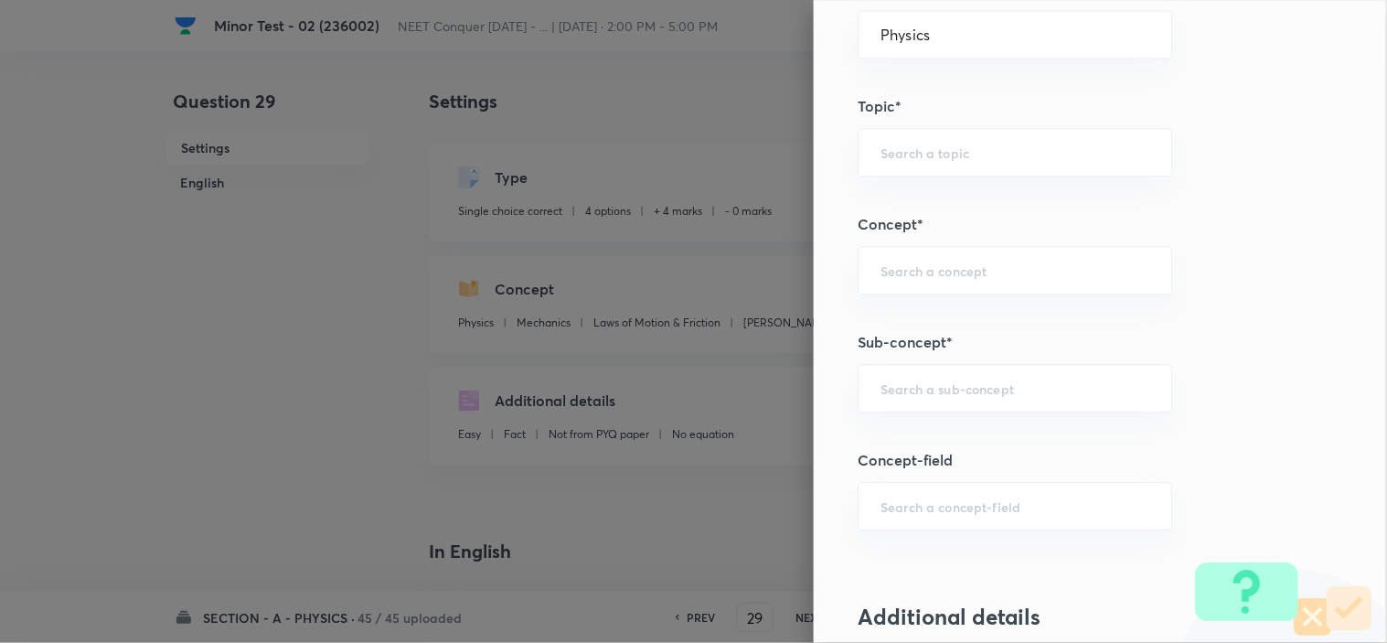
scroll to position [1016, 0]
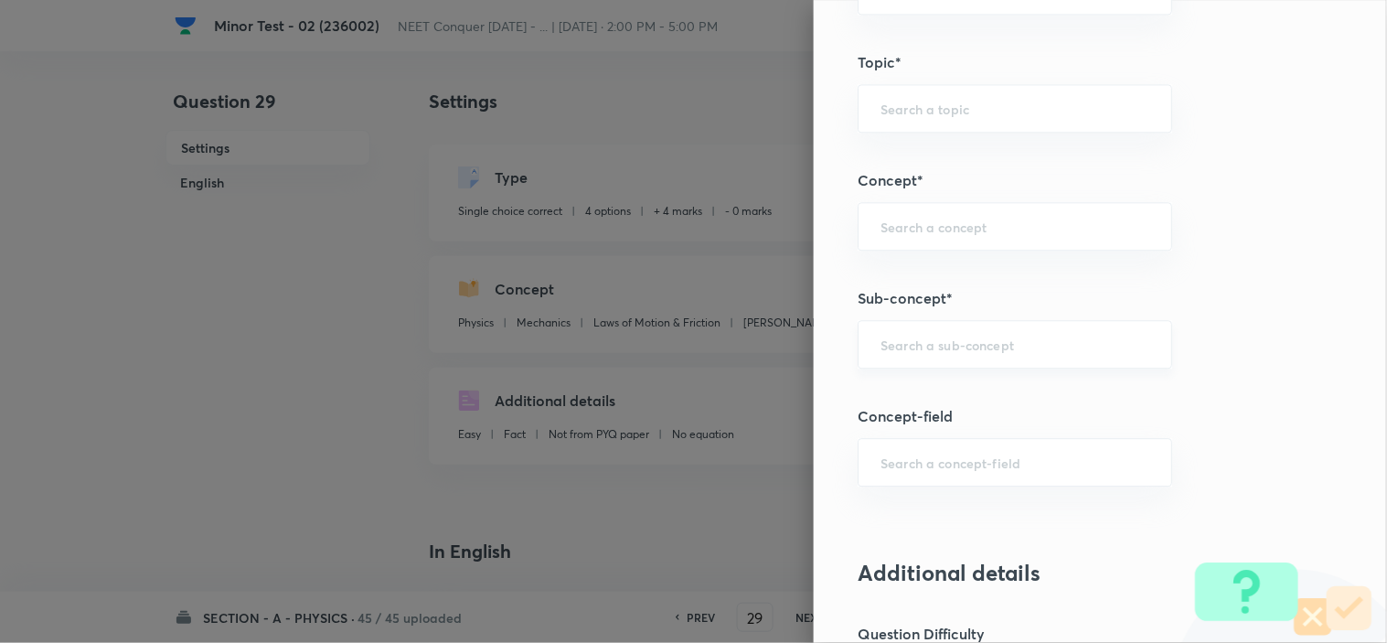
click at [960, 325] on div "​" at bounding box center [1014, 344] width 314 height 48
click at [961, 339] on input "text" at bounding box center [1014, 343] width 269 height 17
paste input "Newton laws of motion & Friction"
click at [962, 404] on li "Newton laws of motion & Friction" at bounding box center [998, 407] width 313 height 55
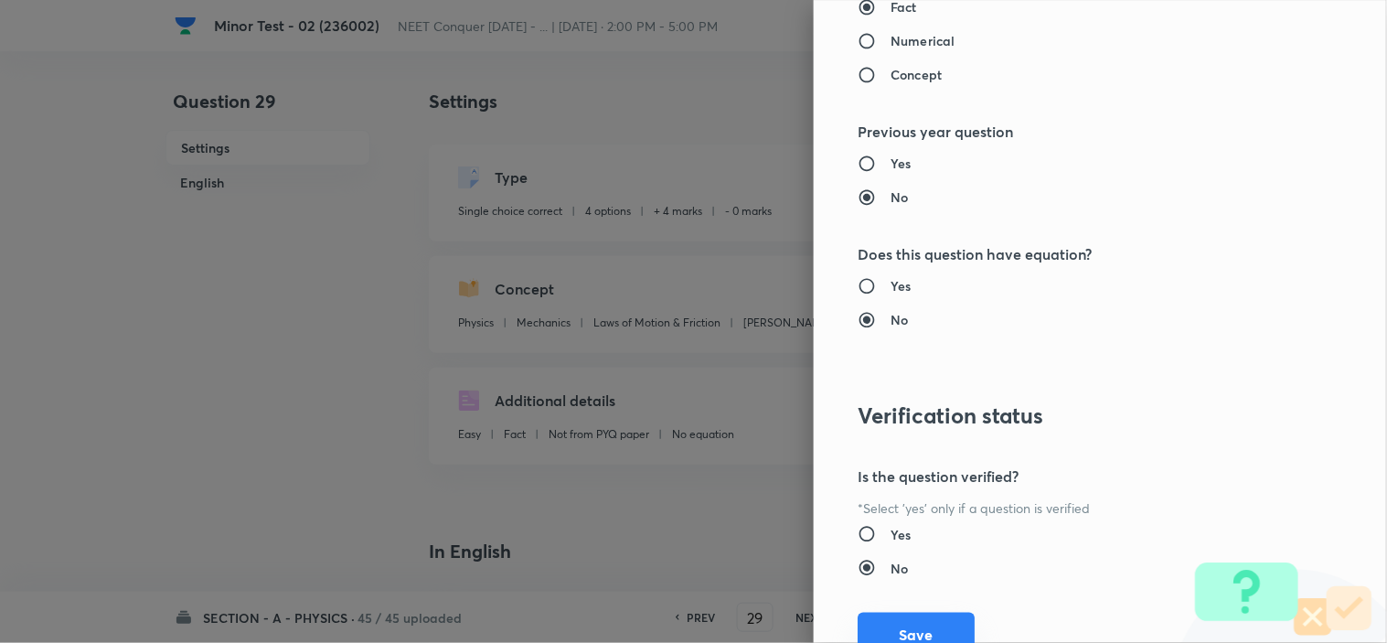
scroll to position [1972, 0]
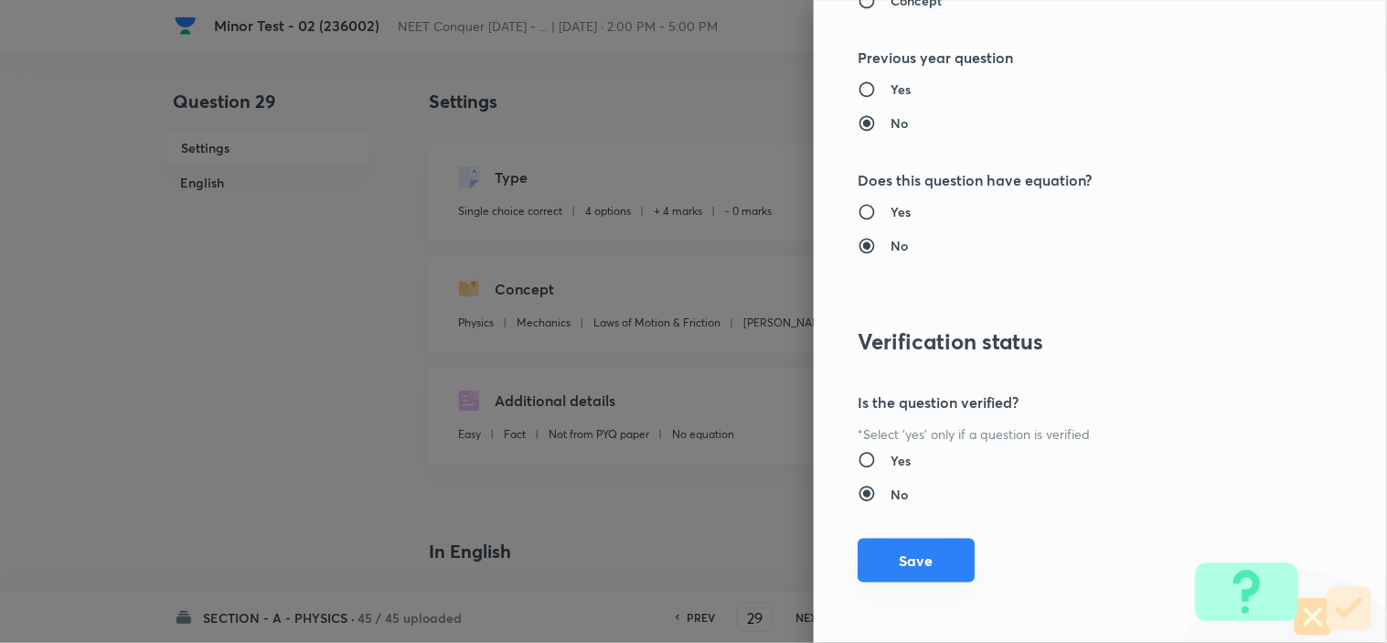
click at [909, 565] on button "Save" at bounding box center [915, 560] width 117 height 44
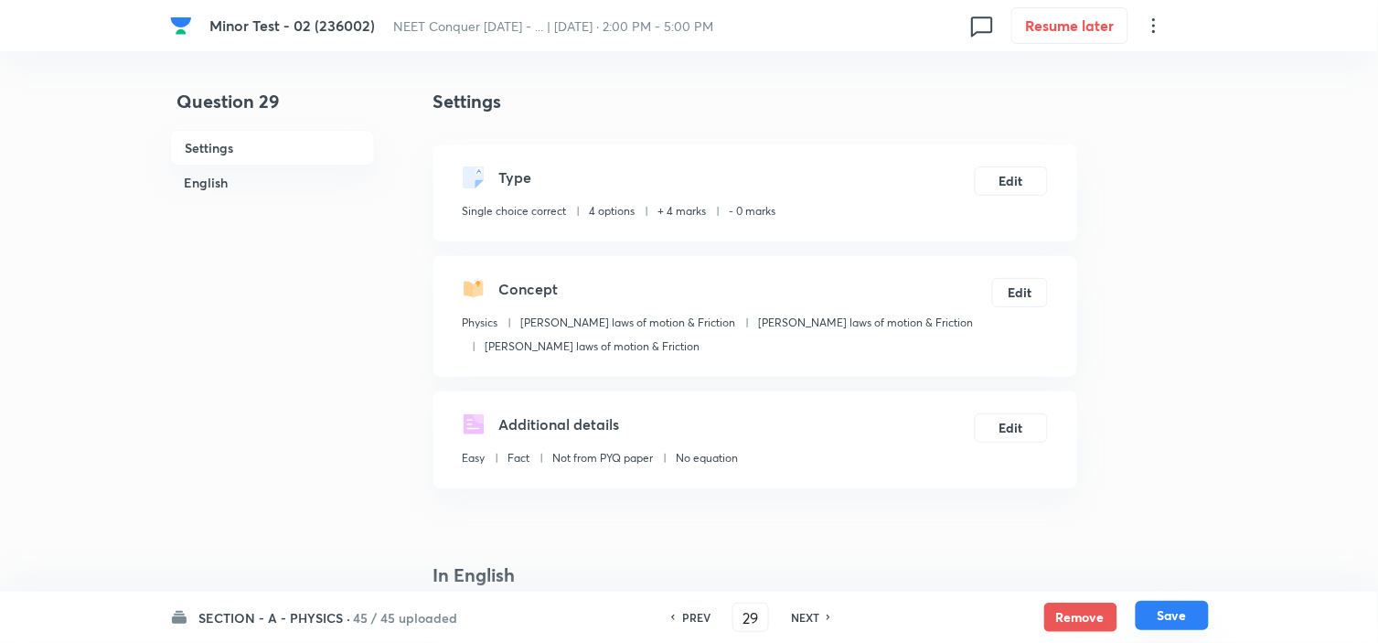
click at [1155, 610] on button "Save" at bounding box center [1171, 615] width 73 height 29
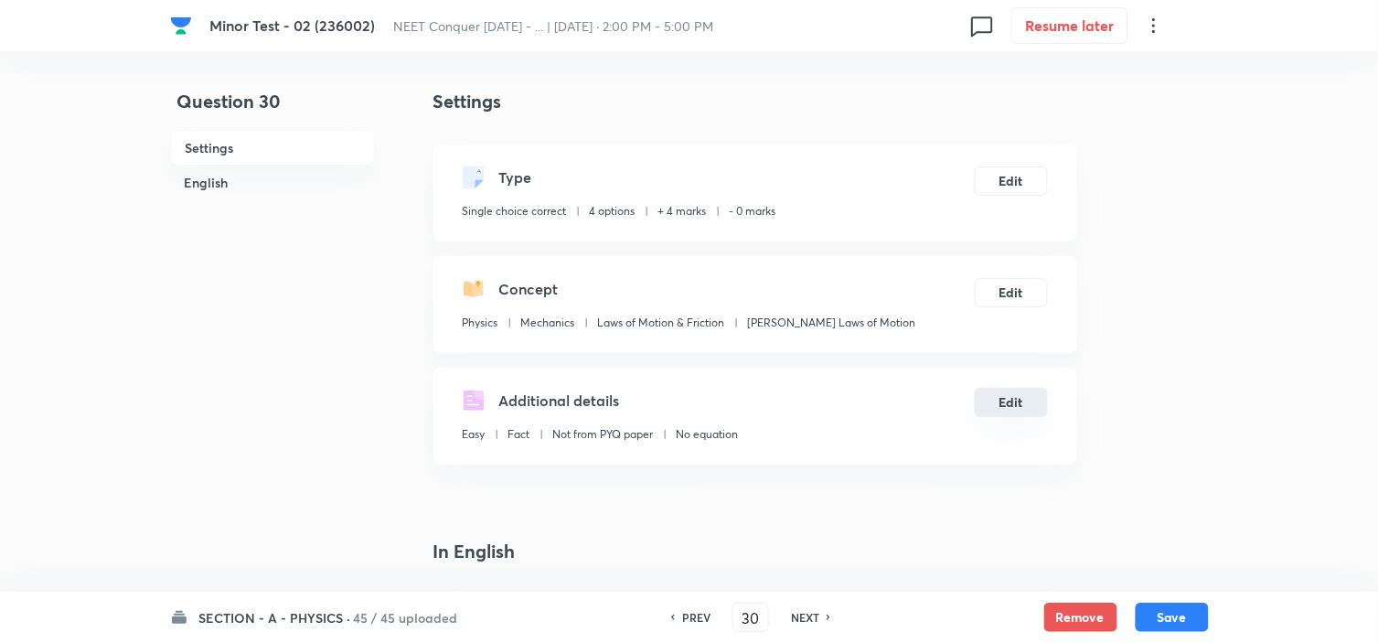
click at [1024, 402] on button "Edit" at bounding box center [1010, 402] width 73 height 29
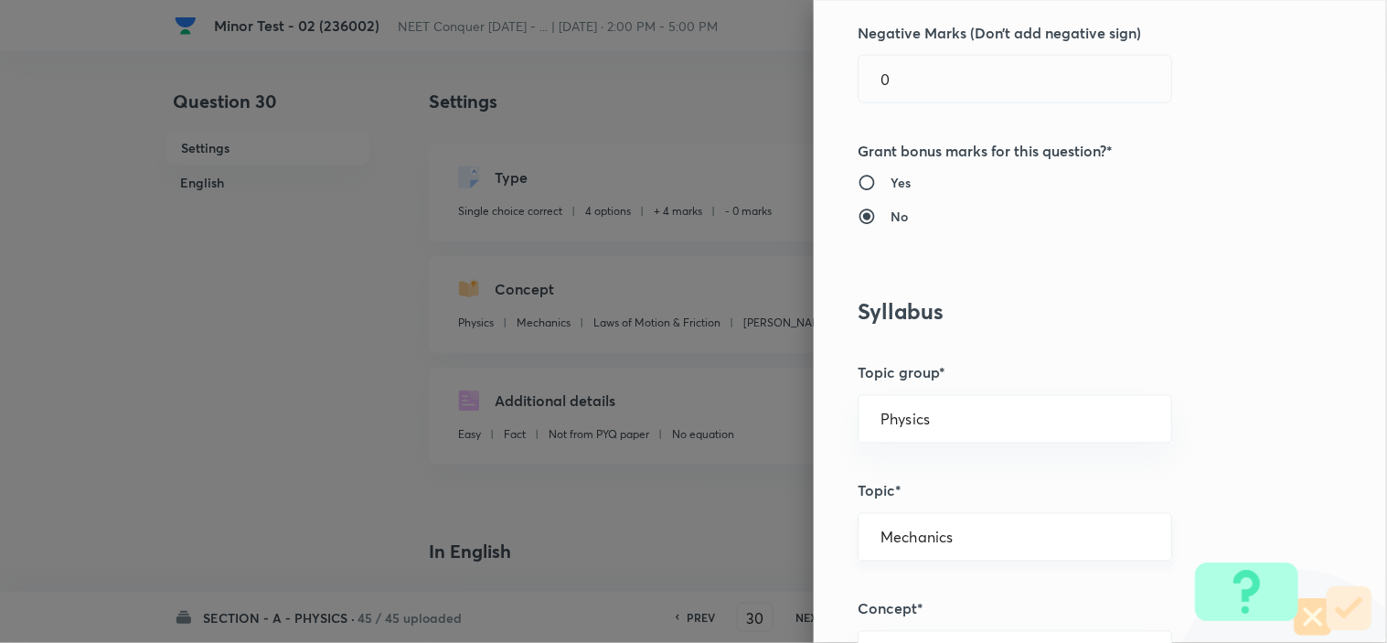
scroll to position [710, 0]
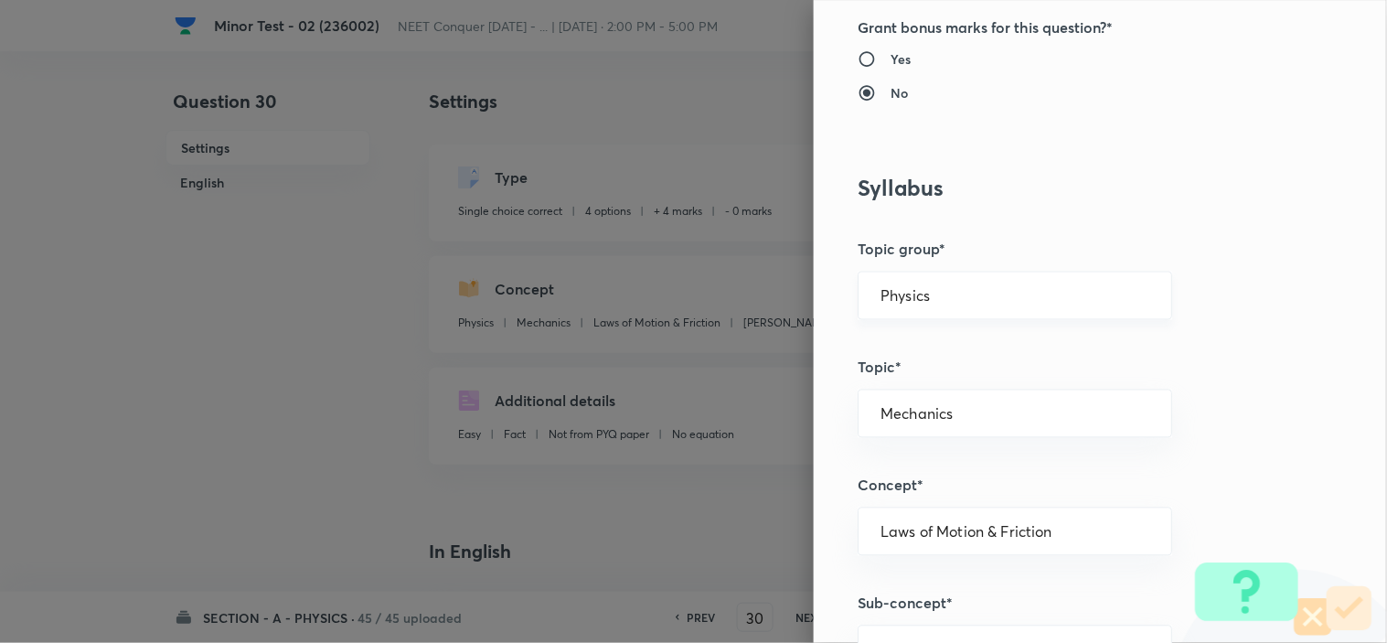
click at [961, 298] on input "Physics" at bounding box center [1014, 295] width 269 height 17
click at [917, 348] on li "Physics" at bounding box center [998, 347] width 313 height 33
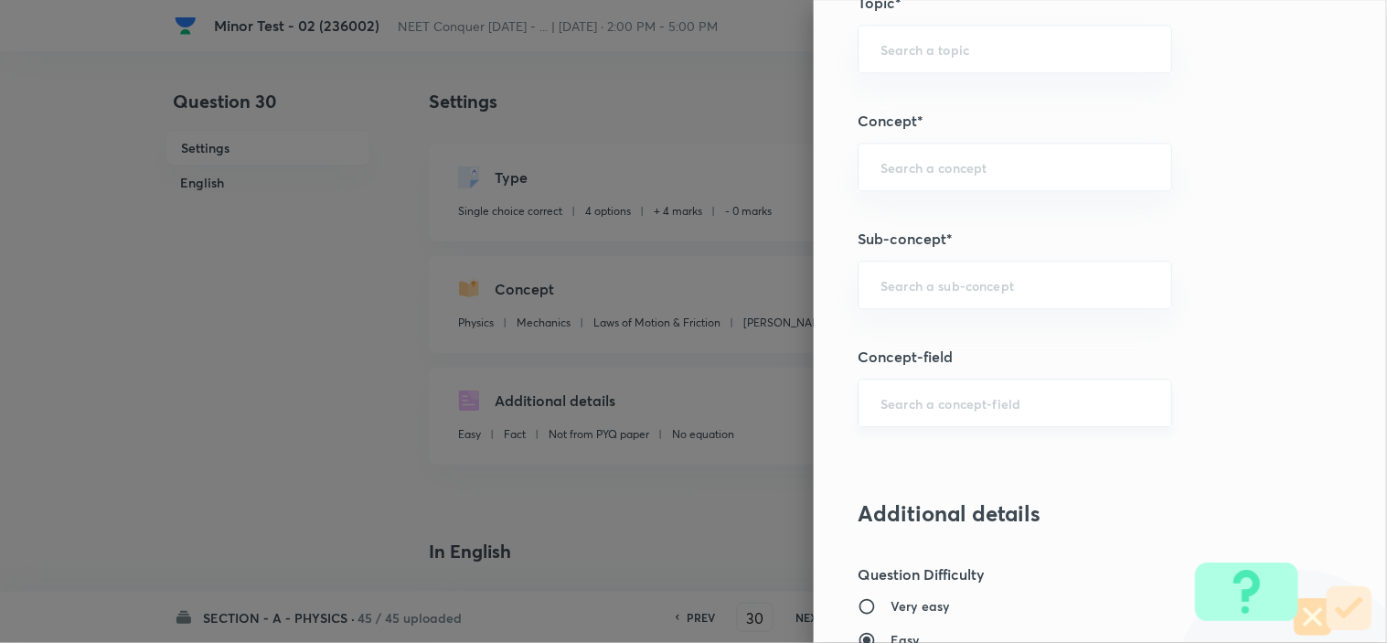
scroll to position [1117, 0]
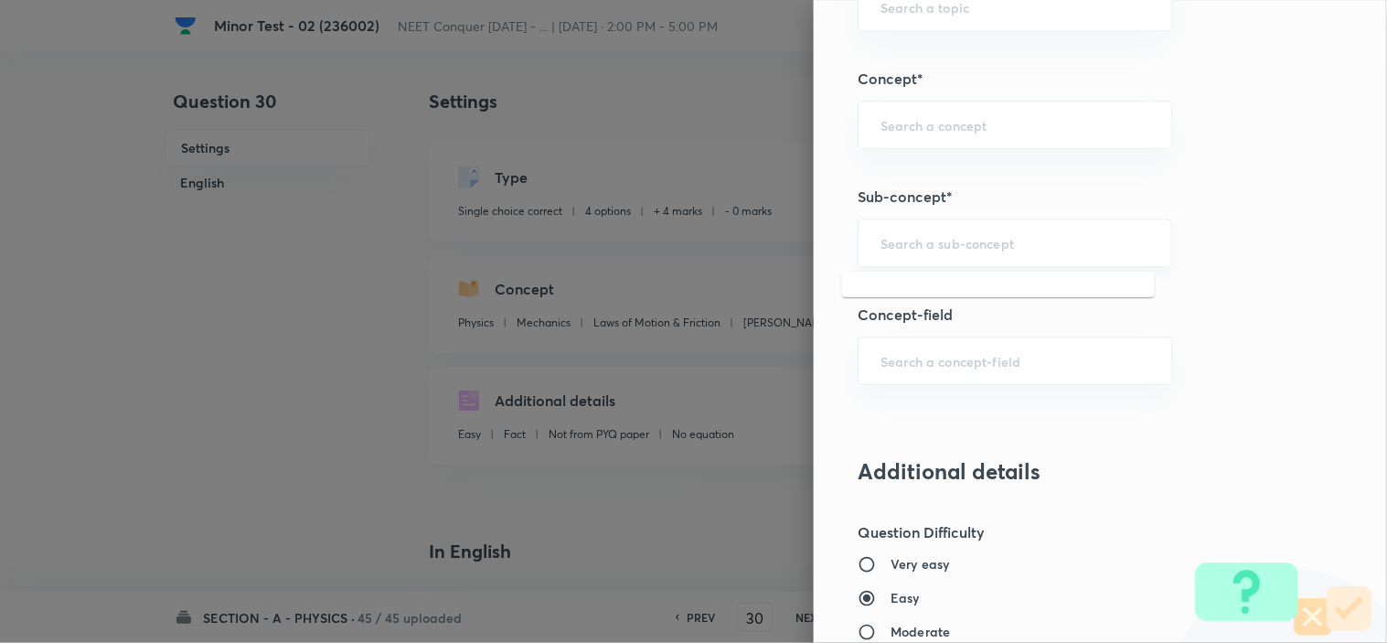
click at [939, 247] on input "text" at bounding box center [1014, 242] width 269 height 17
paste input "Newton laws of motion & Friction"
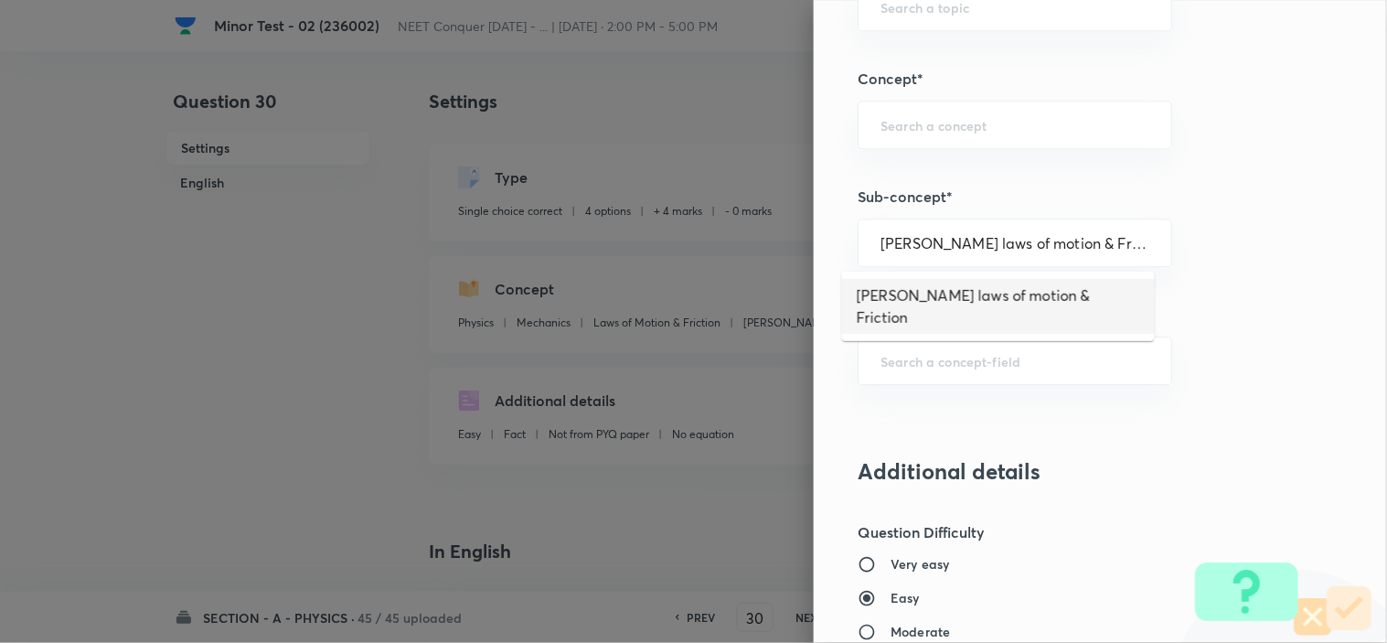
click at [933, 287] on li "Newton laws of motion & Friction" at bounding box center [998, 306] width 313 height 55
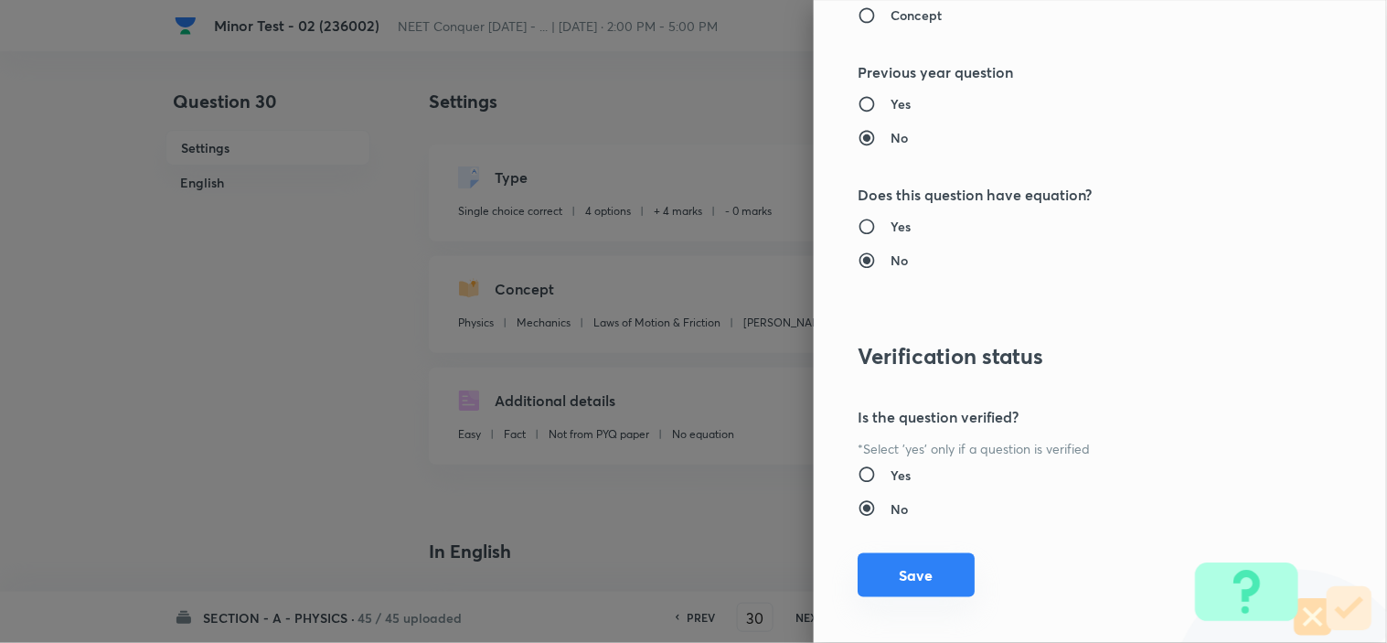
scroll to position [1972, 0]
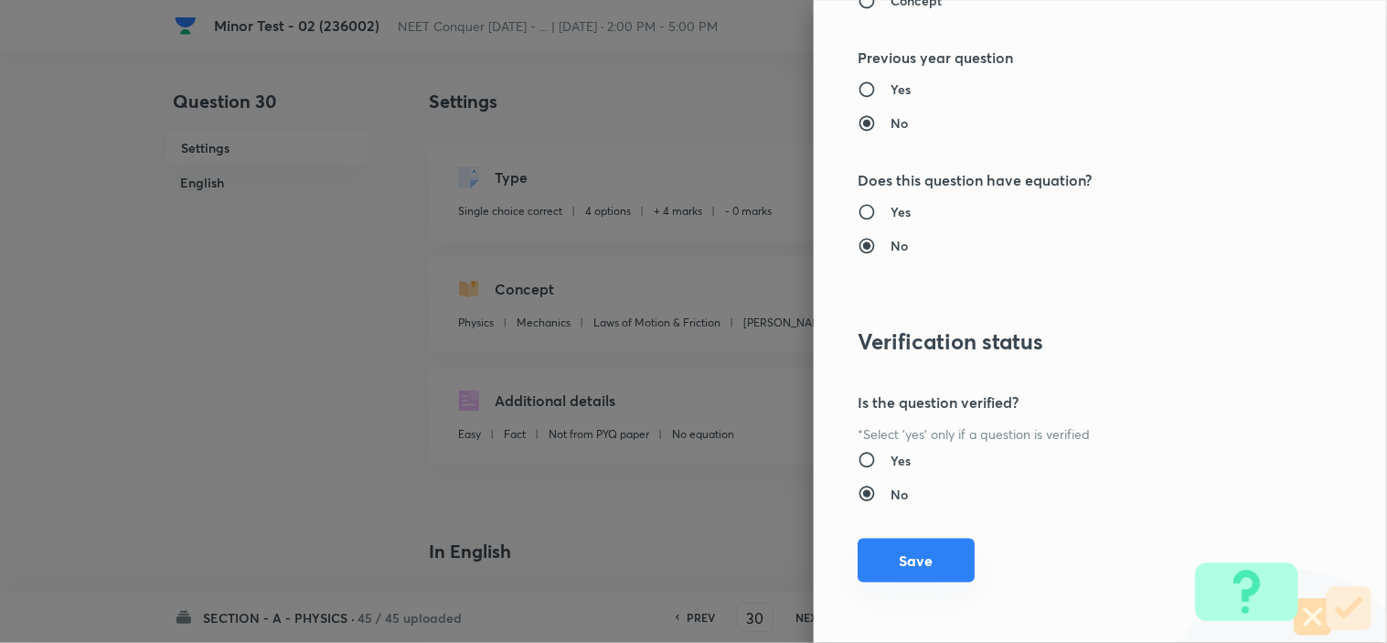
click at [921, 572] on button "Save" at bounding box center [915, 560] width 117 height 44
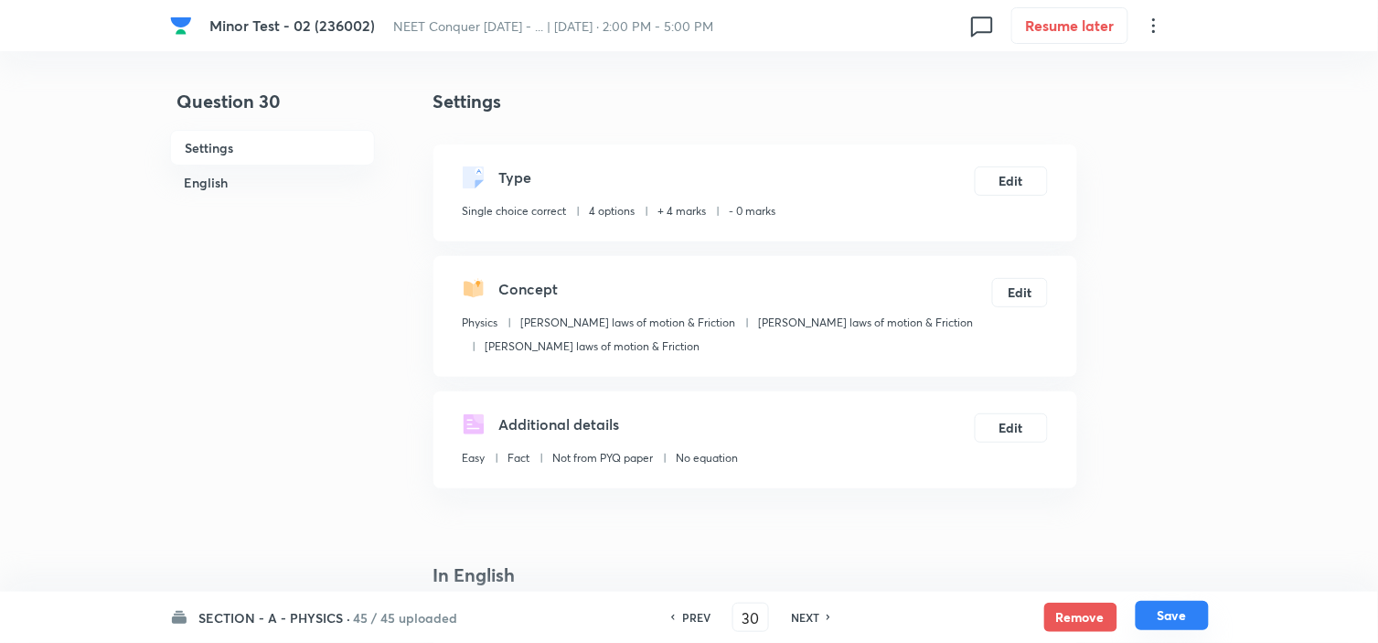
click at [1173, 614] on button "Save" at bounding box center [1171, 615] width 73 height 29
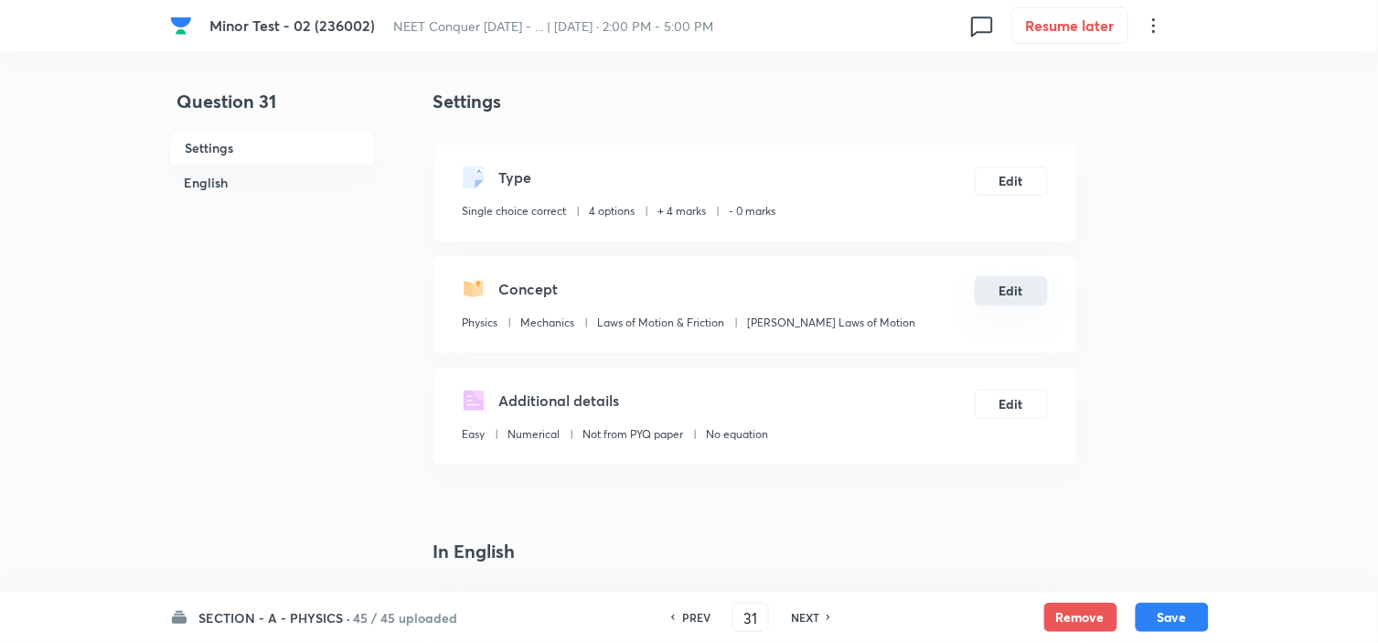
click at [997, 289] on button "Edit" at bounding box center [1010, 290] width 73 height 29
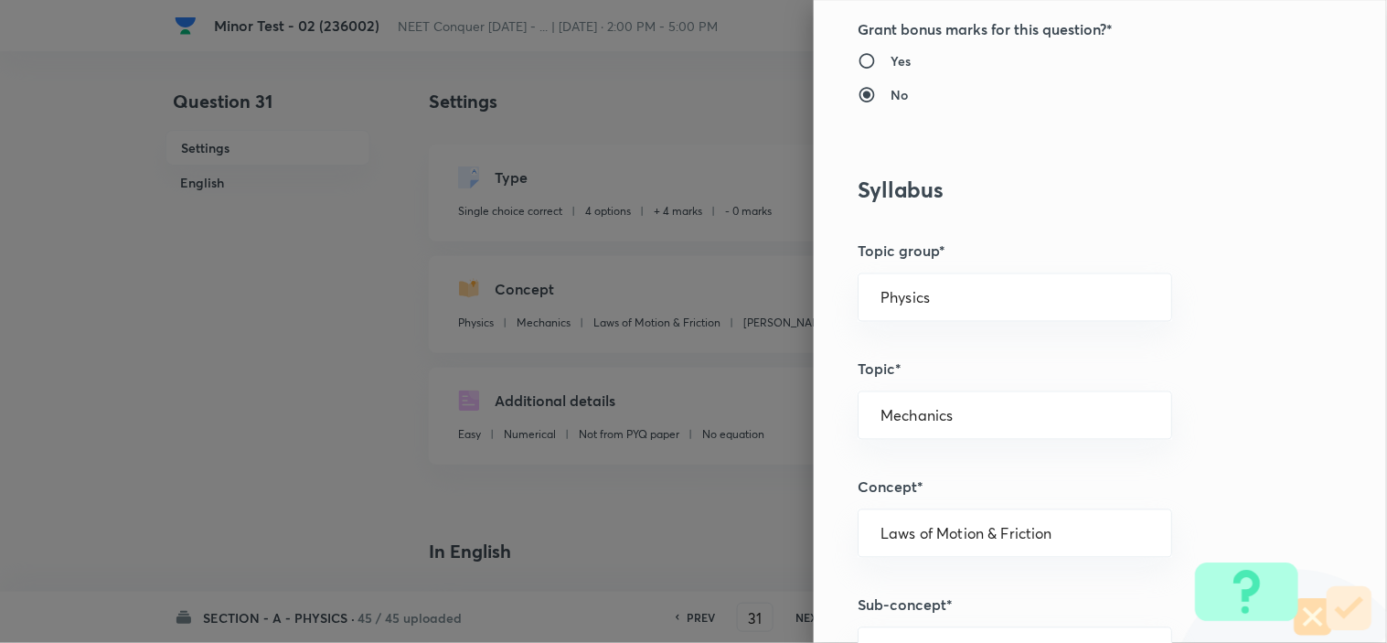
scroll to position [710, 0]
click at [929, 295] on input "Physics" at bounding box center [1014, 295] width 269 height 17
click at [921, 346] on li "Physics" at bounding box center [998, 347] width 313 height 33
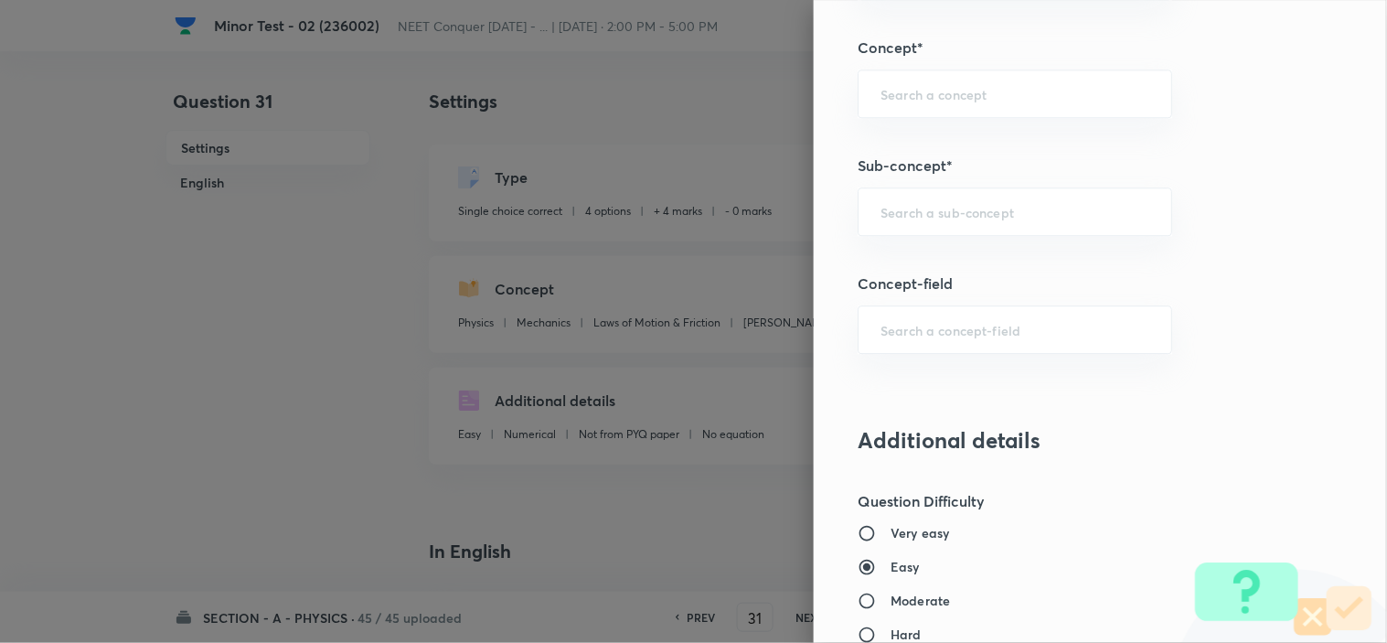
scroll to position [1117, 0]
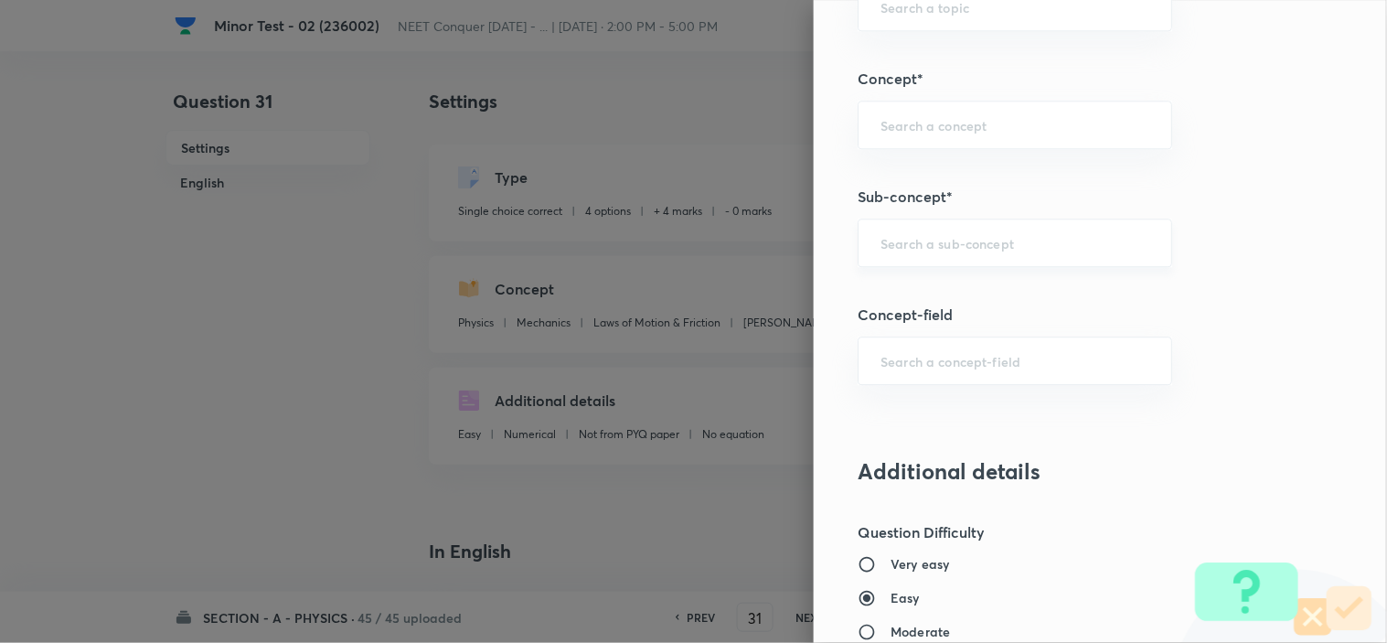
click at [969, 248] on input "text" at bounding box center [1014, 242] width 269 height 17
paste input "Newton laws of motion & Friction"
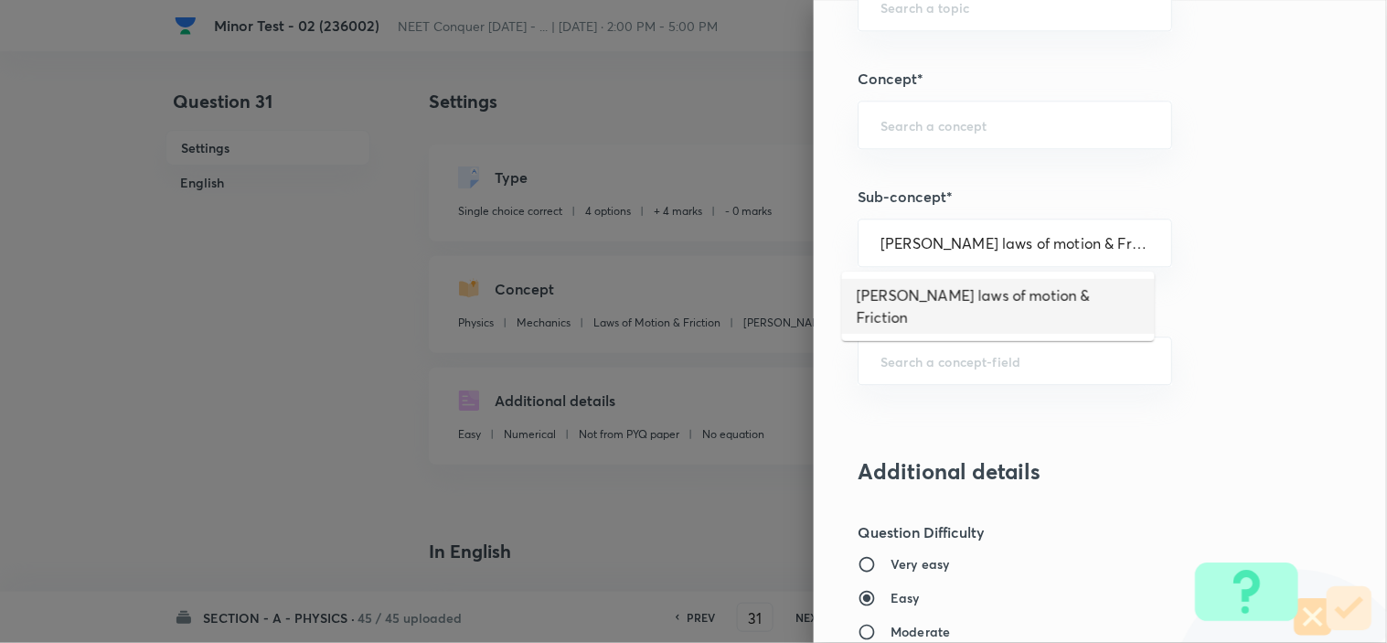
click at [970, 285] on li "Newton laws of motion & Friction" at bounding box center [998, 306] width 313 height 55
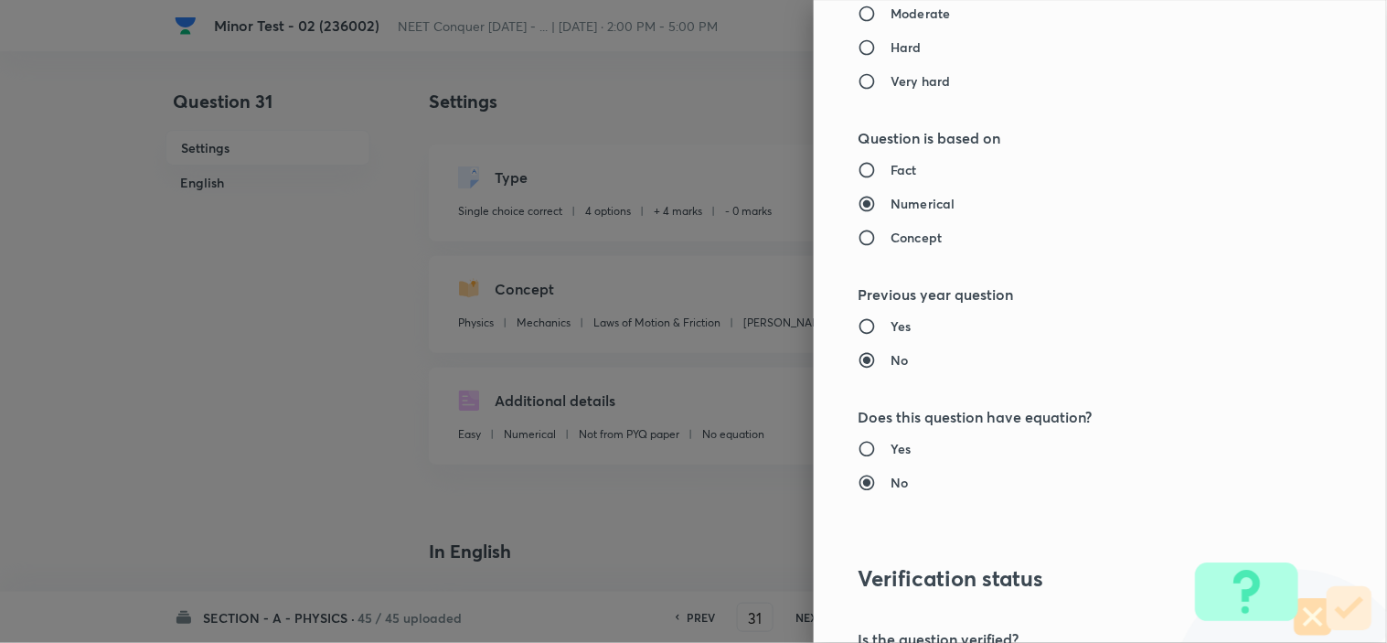
scroll to position [1972, 0]
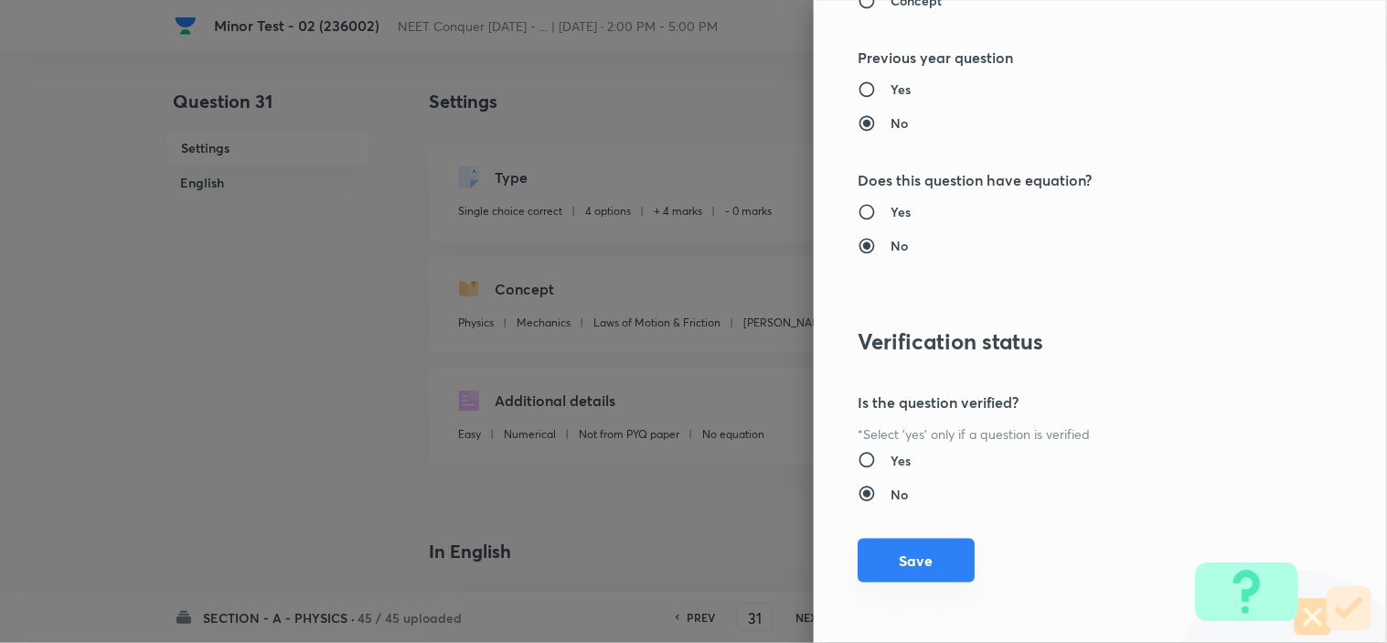
click at [906, 578] on button "Save" at bounding box center [915, 560] width 117 height 44
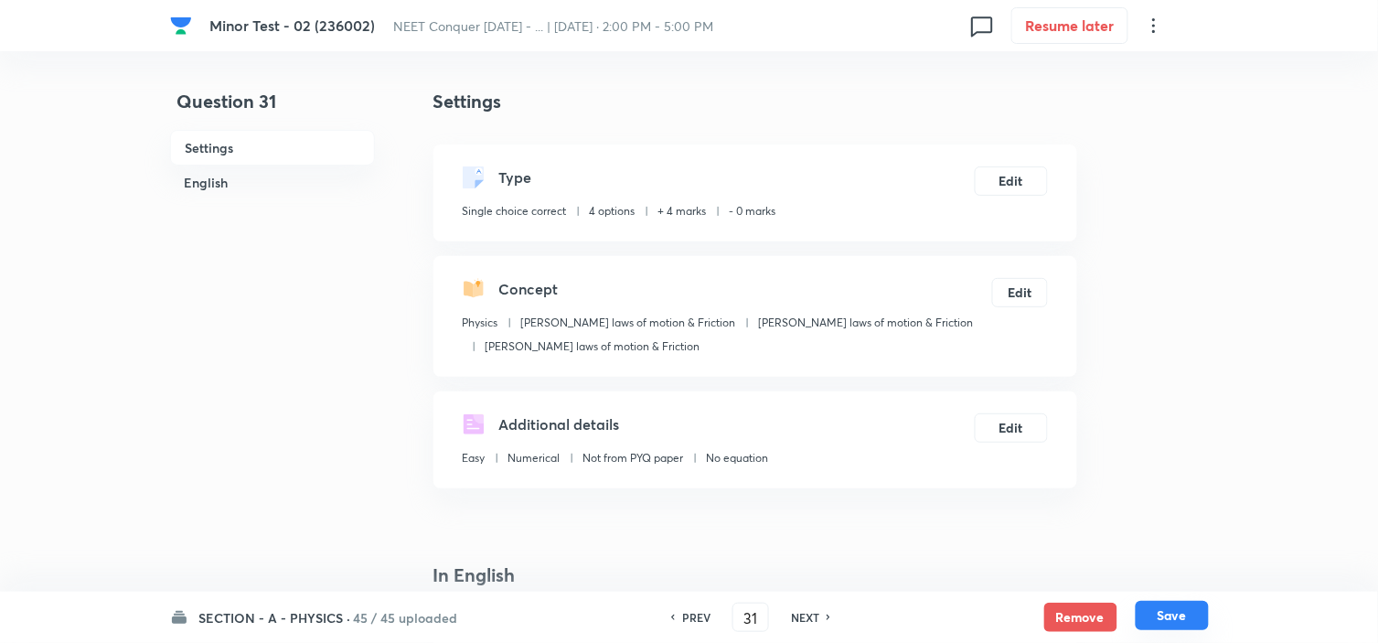
click at [1166, 608] on button "Save" at bounding box center [1171, 615] width 73 height 29
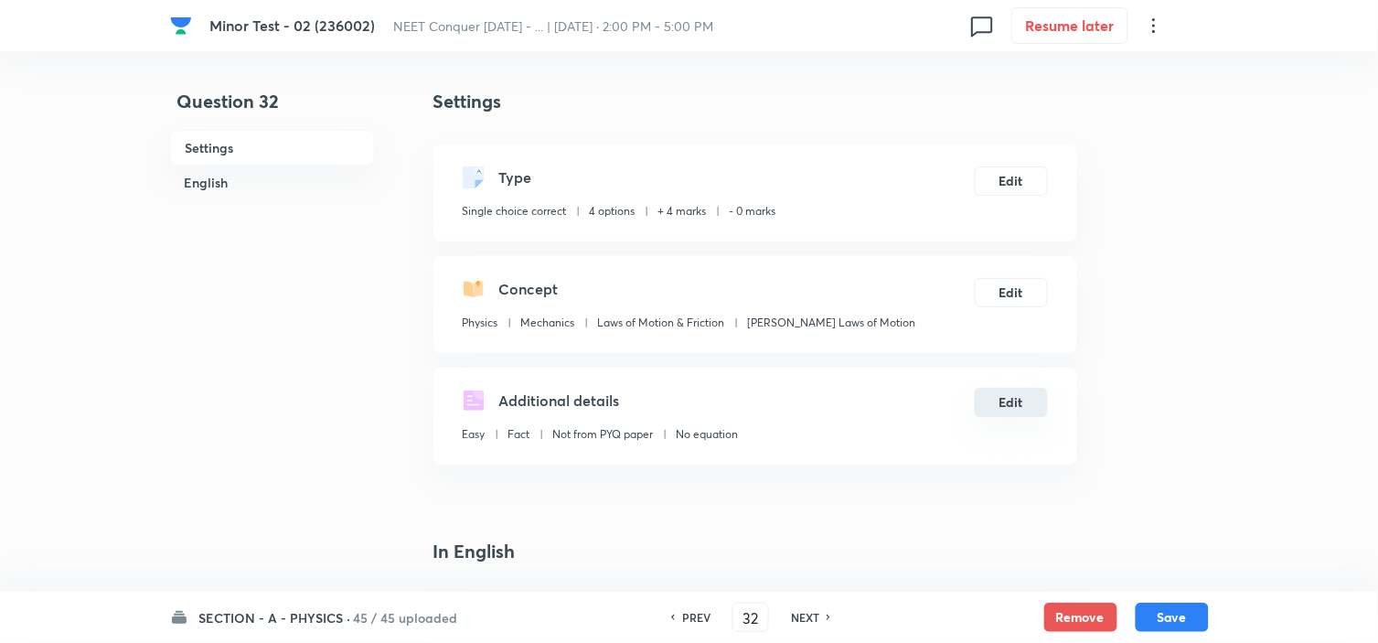
click at [1000, 400] on button "Edit" at bounding box center [1010, 402] width 73 height 29
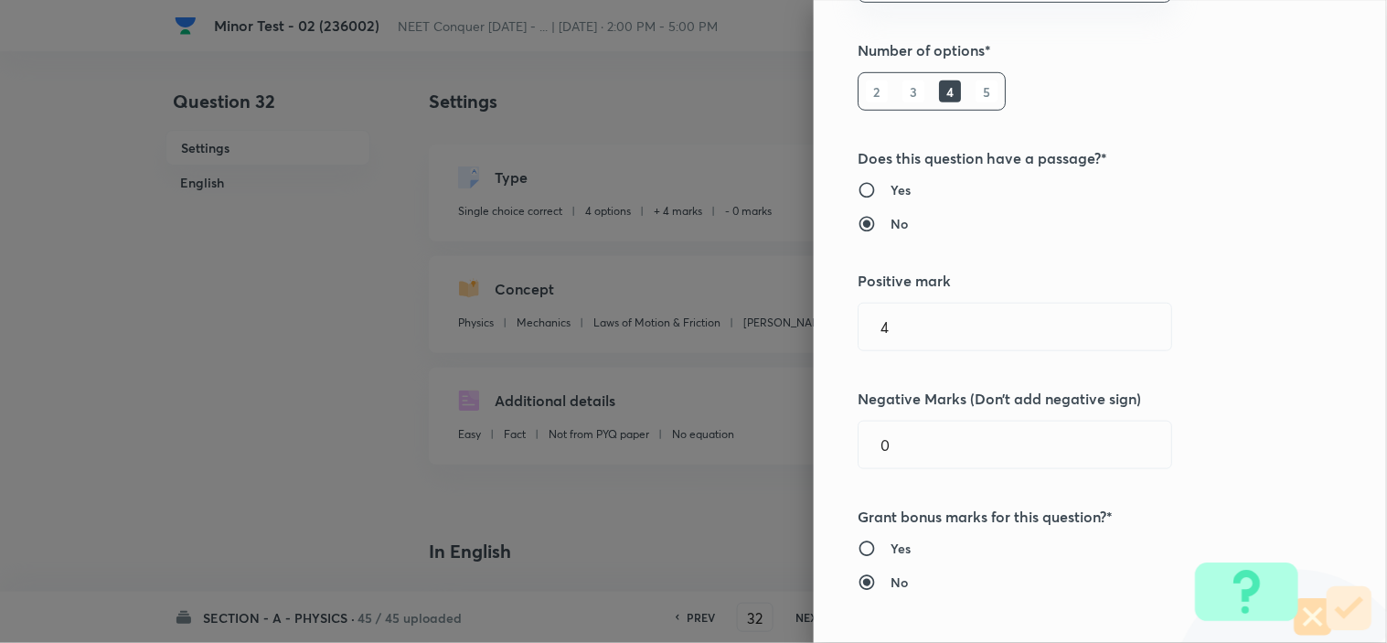
scroll to position [507, 0]
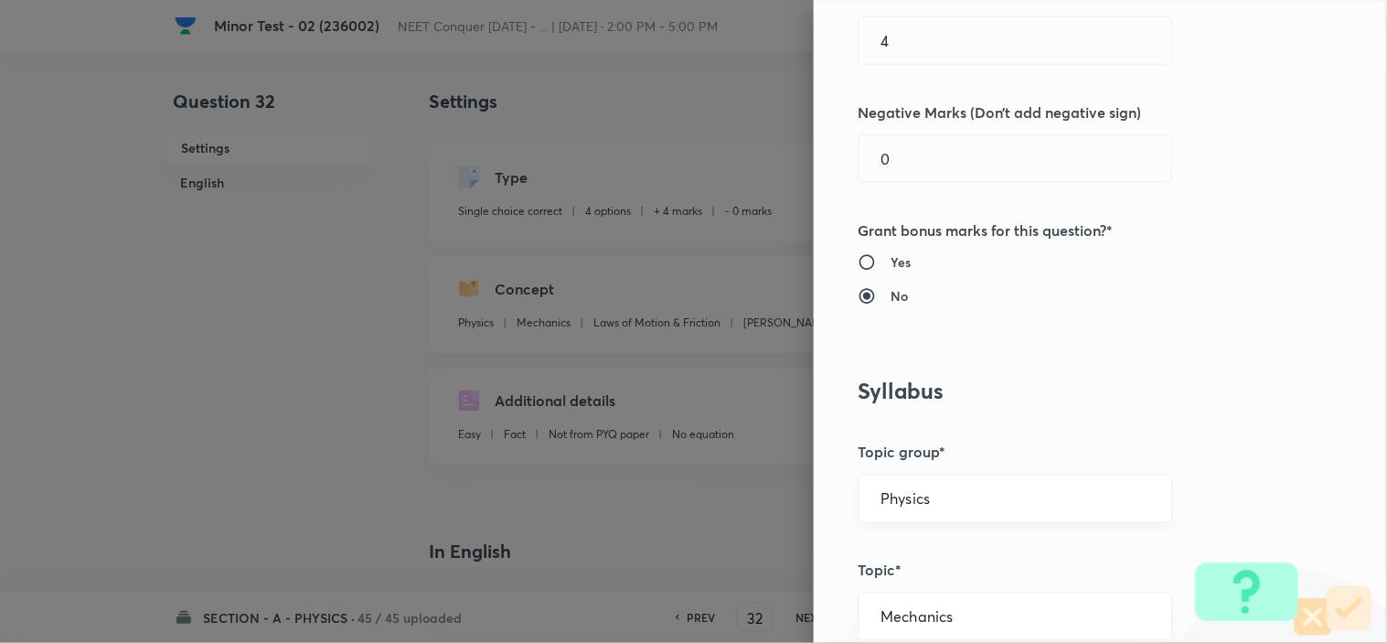
click at [966, 487] on div "Physics ​" at bounding box center [1014, 498] width 314 height 48
click at [957, 506] on input "Physics" at bounding box center [1014, 498] width 269 height 17
click at [914, 544] on li "Physics" at bounding box center [998, 550] width 313 height 33
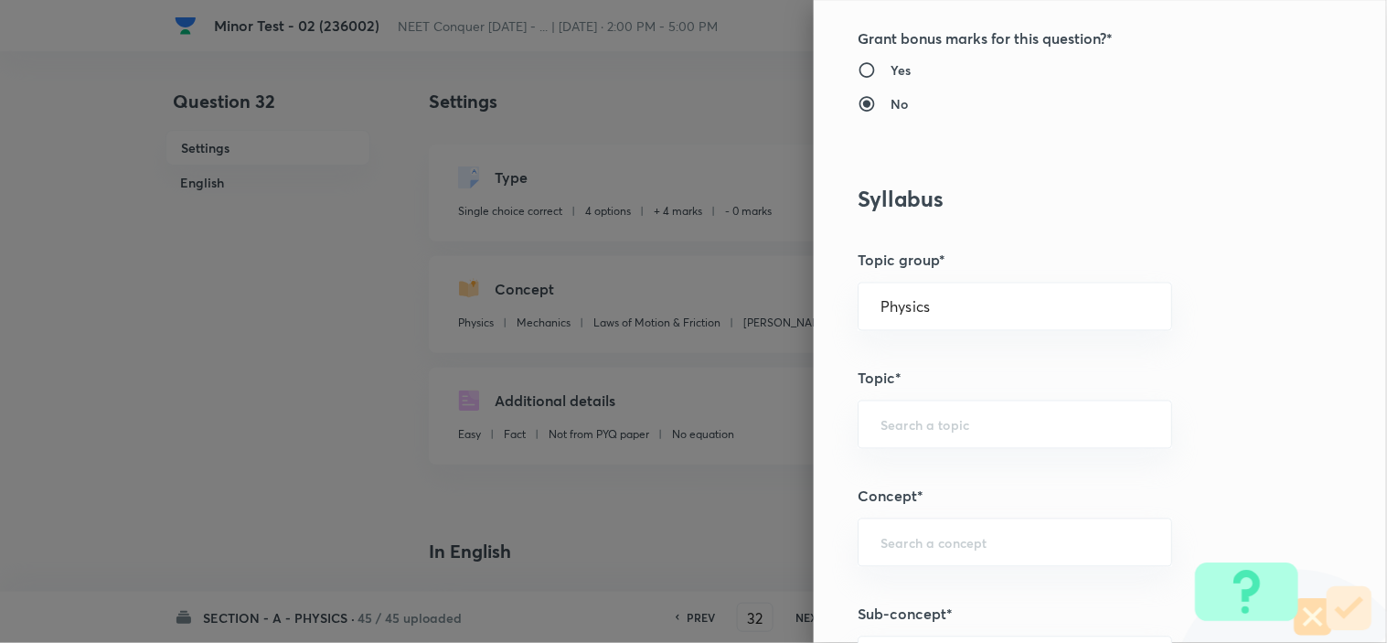
scroll to position [1117, 0]
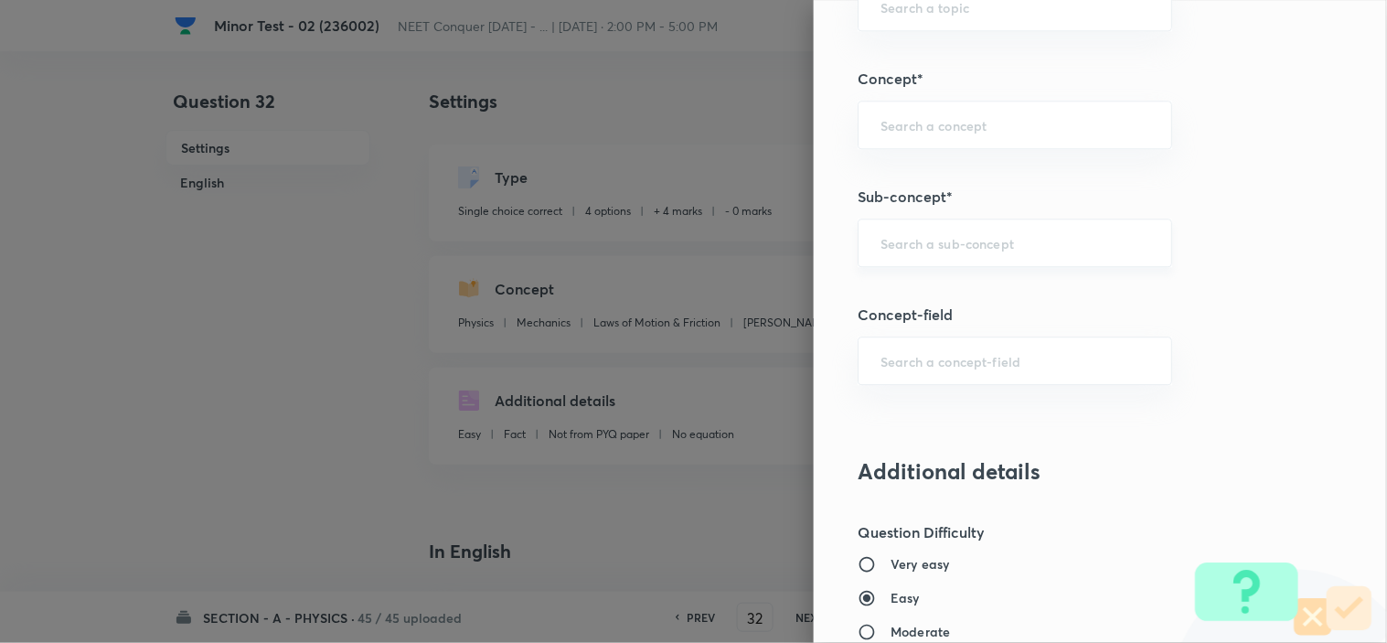
click at [944, 239] on input "text" at bounding box center [1014, 242] width 269 height 17
paste input "Newton laws of motion & Friction"
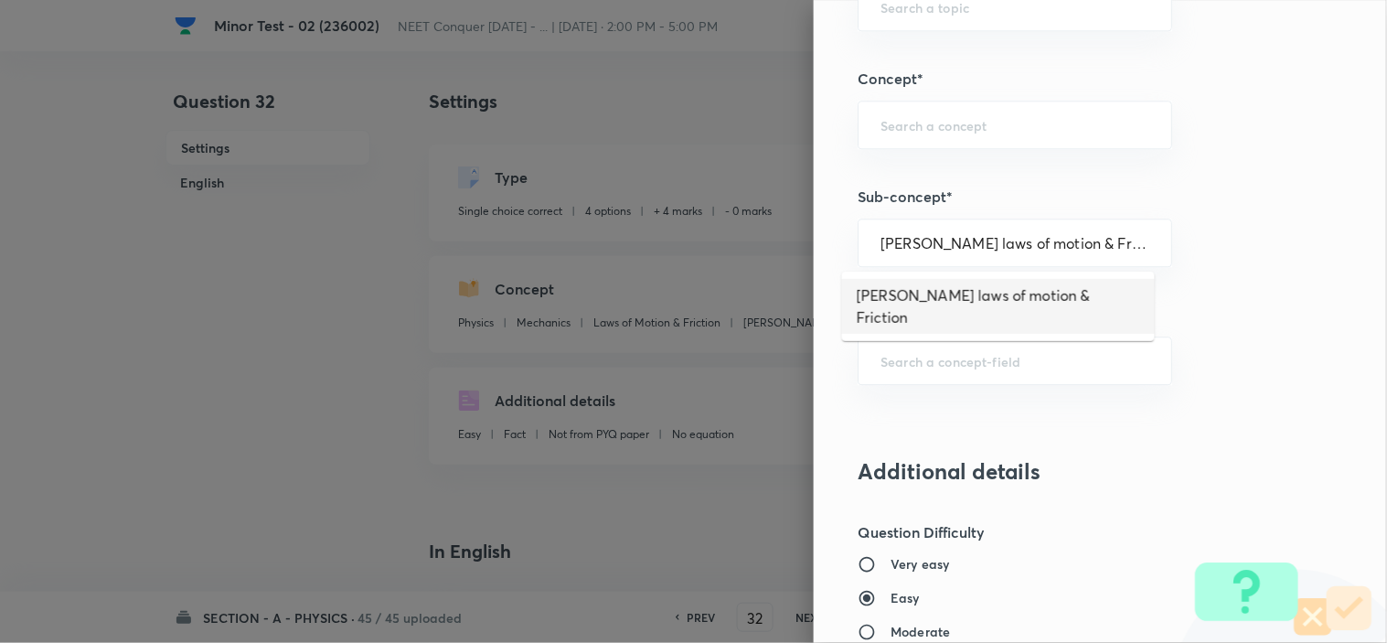
click at [943, 290] on li "Newton laws of motion & Friction" at bounding box center [998, 306] width 313 height 55
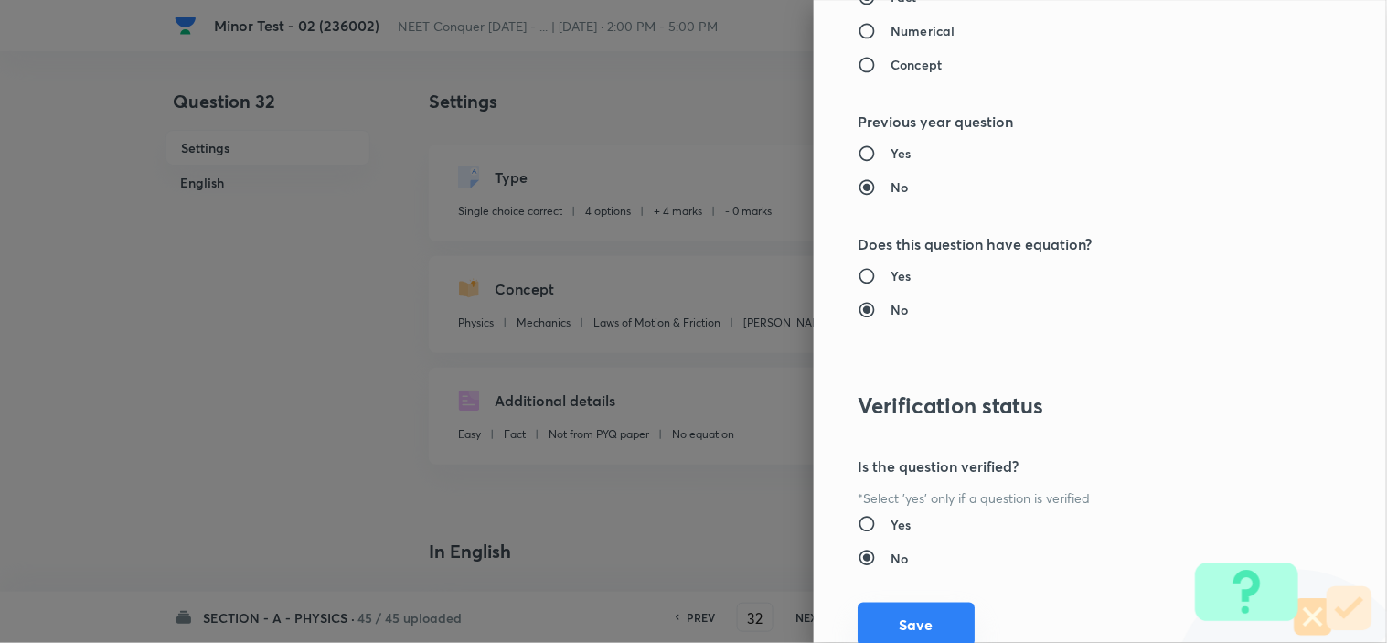
scroll to position [1972, 0]
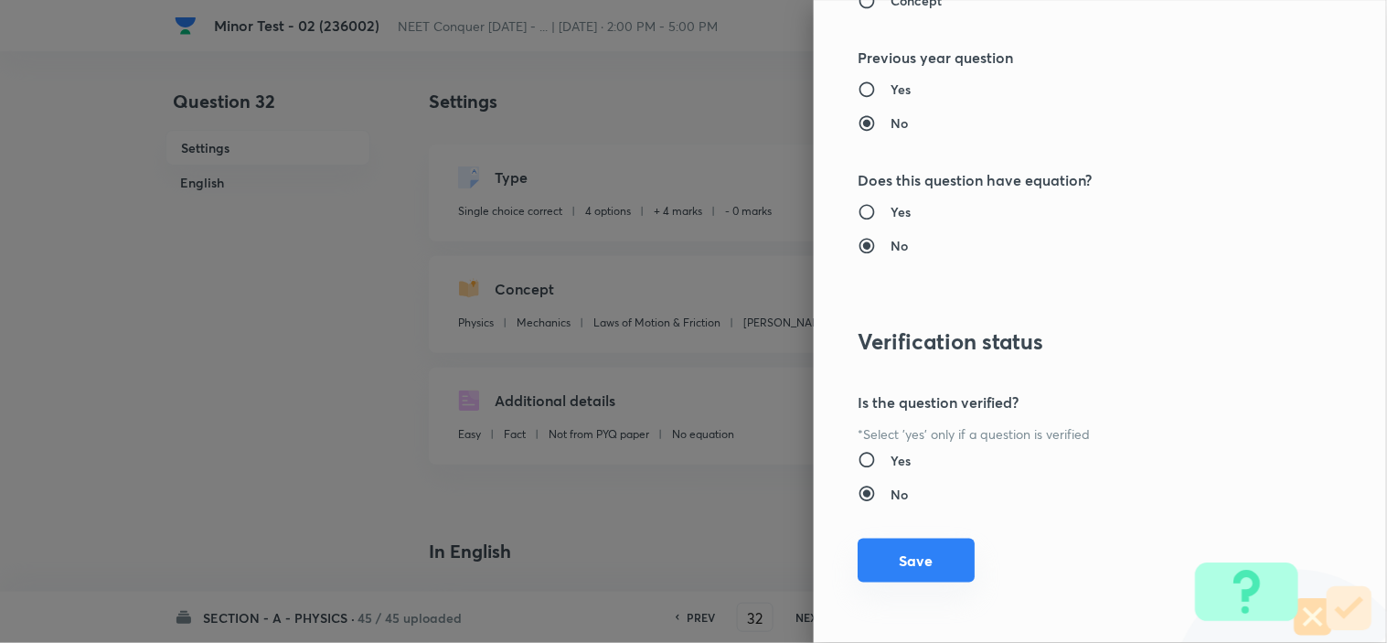
click at [890, 564] on button "Save" at bounding box center [915, 560] width 117 height 44
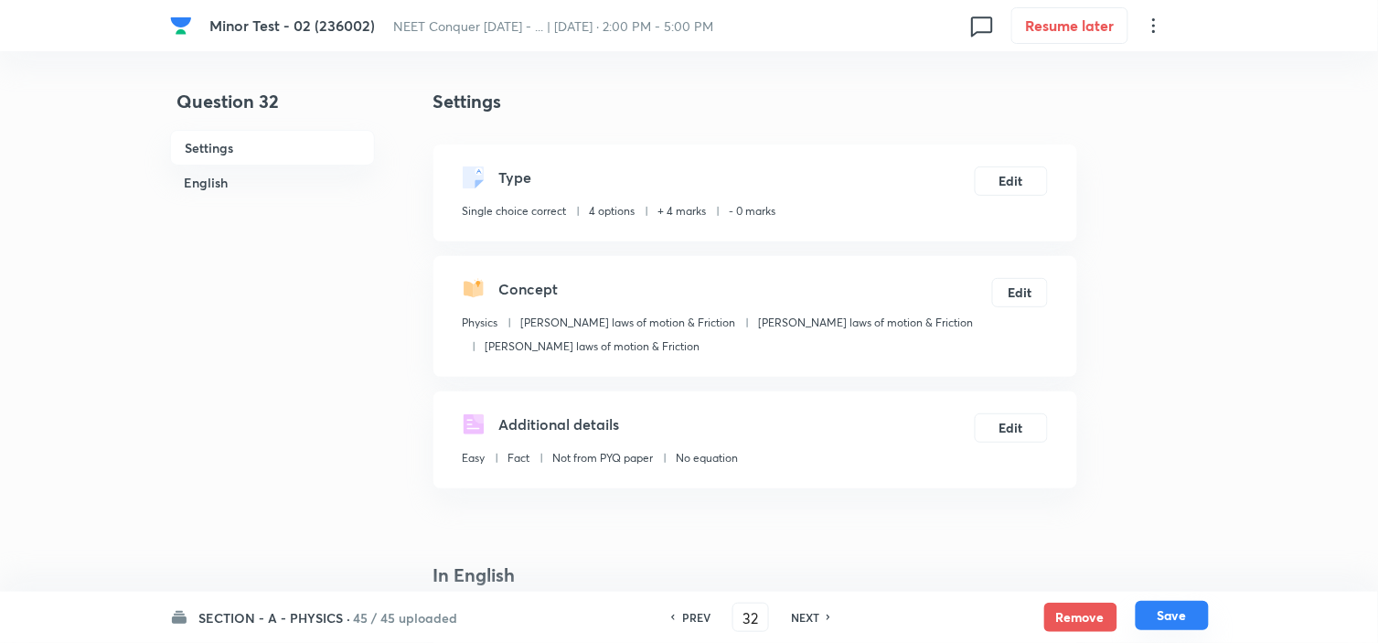
click at [1150, 613] on button "Save" at bounding box center [1171, 615] width 73 height 29
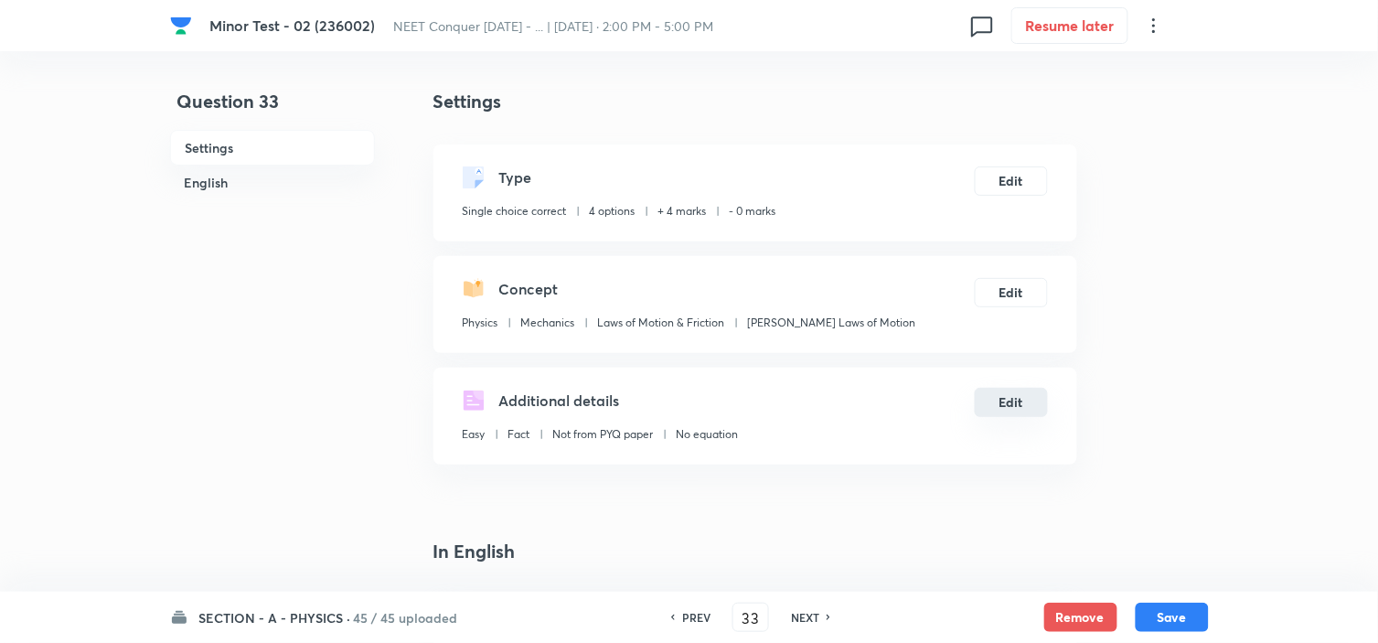
click at [1010, 395] on button "Edit" at bounding box center [1010, 402] width 73 height 29
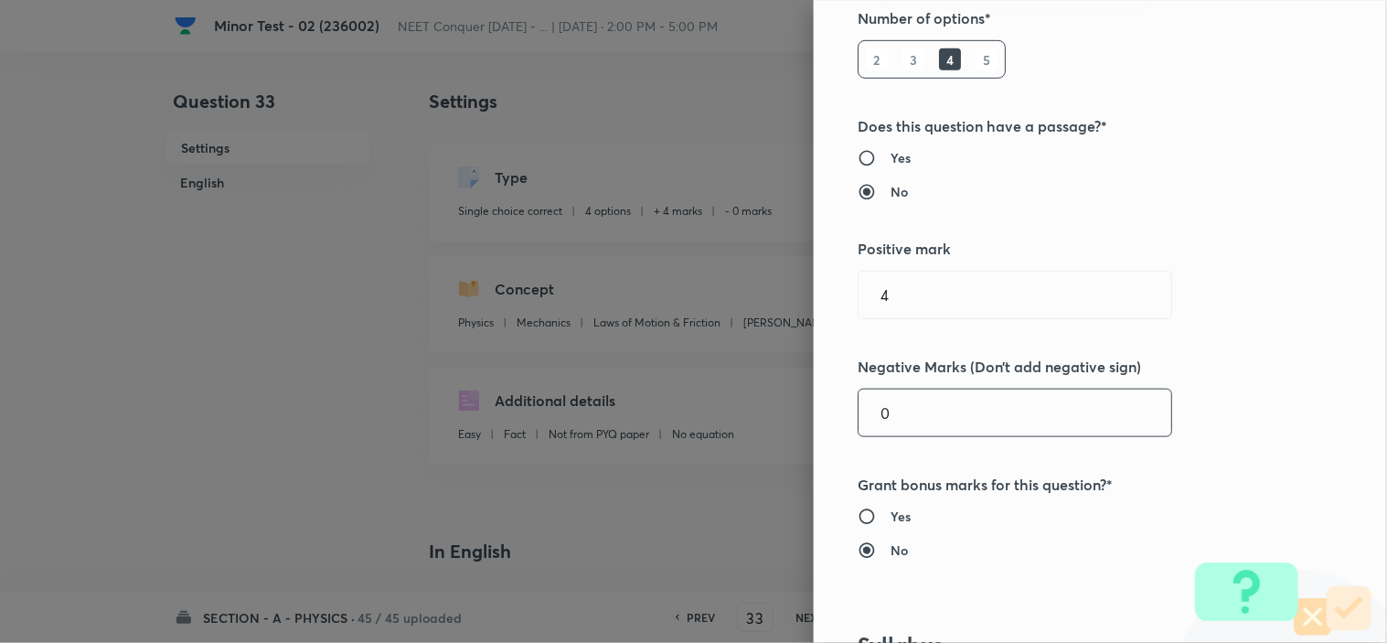
scroll to position [406, 0]
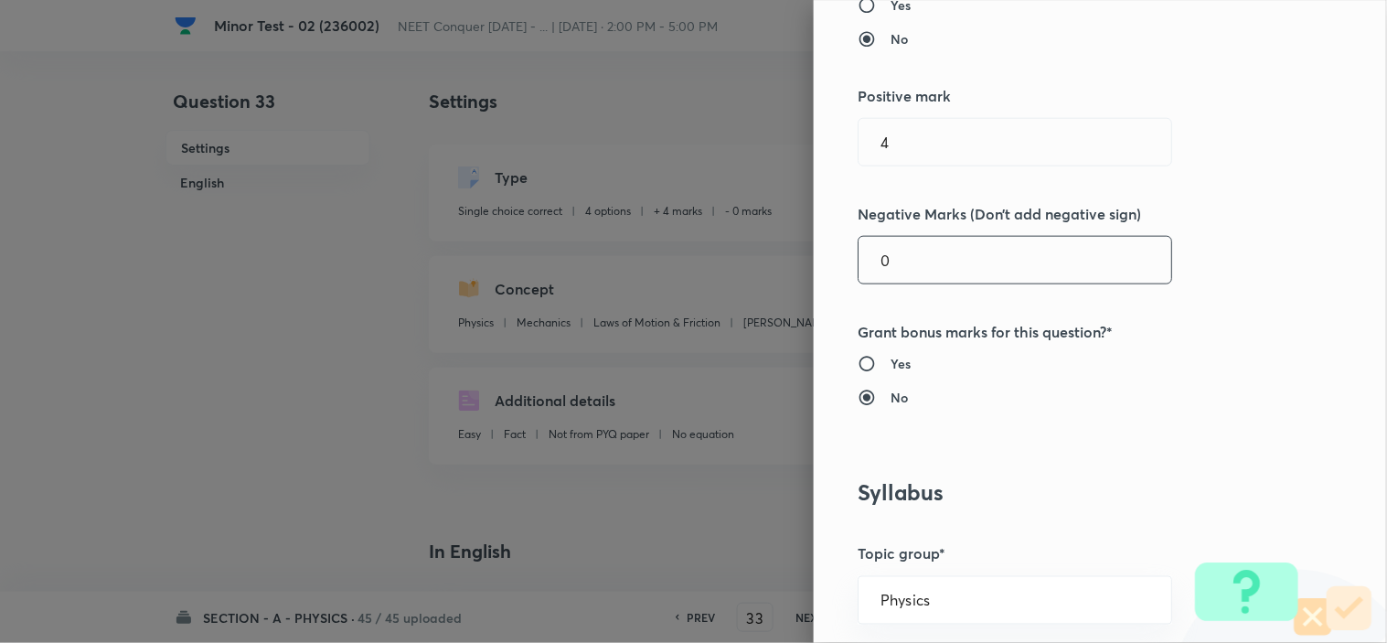
click at [996, 254] on input "0" at bounding box center [1014, 260] width 313 height 47
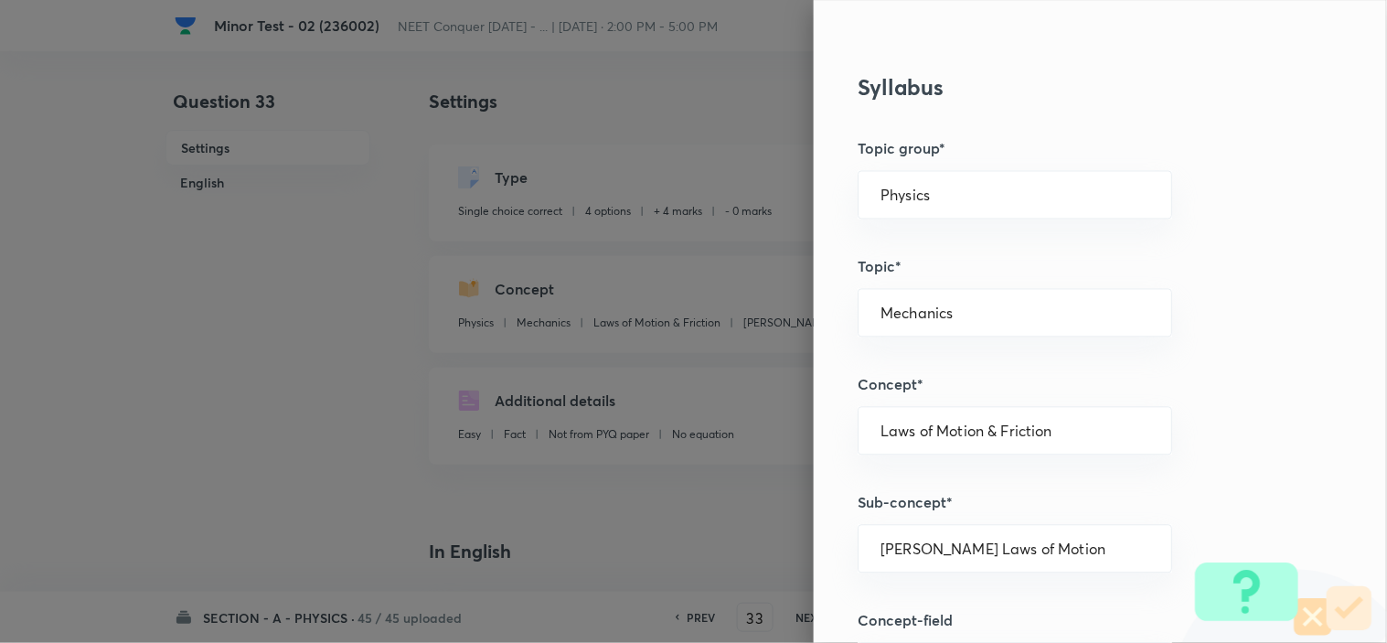
scroll to position [812, 0]
click at [963, 193] on input "Physics" at bounding box center [1014, 194] width 269 height 17
click at [925, 250] on li "Physics" at bounding box center [998, 245] width 313 height 33
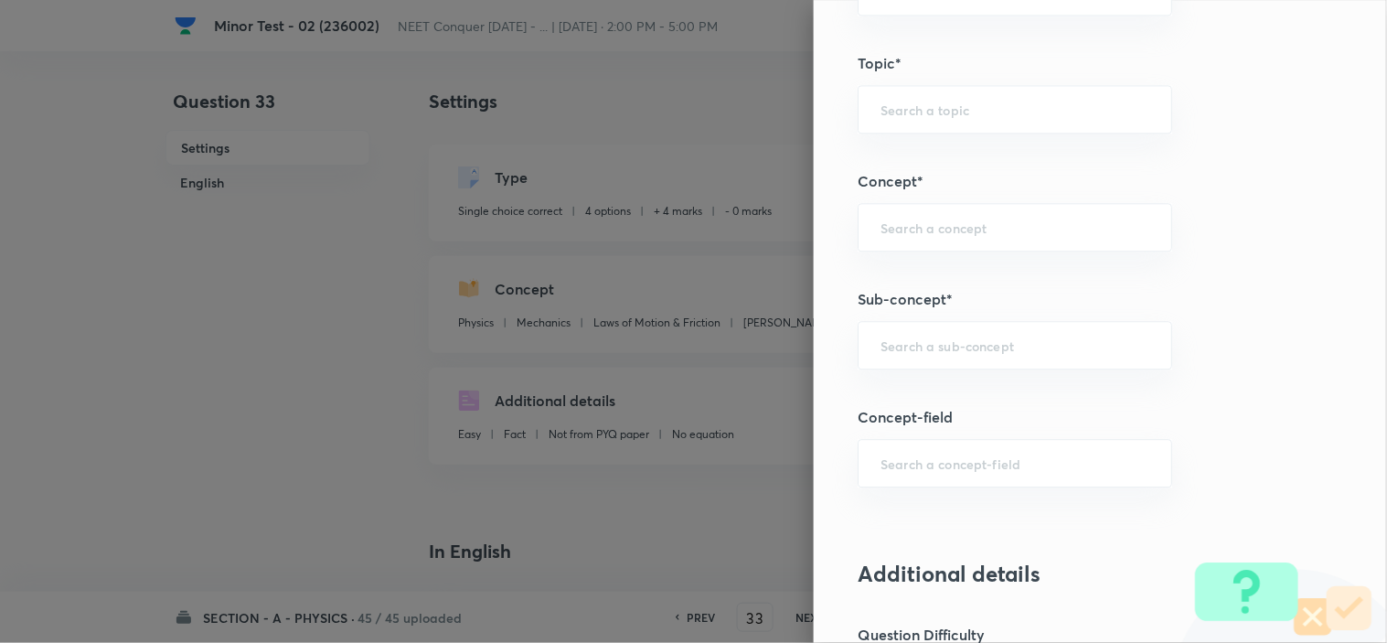
scroll to position [1016, 0]
click at [889, 338] on input "text" at bounding box center [1014, 343] width 269 height 17
paste input "Newton laws of motion & Friction"
click at [960, 395] on li "Newton laws of motion & Friction" at bounding box center [998, 407] width 313 height 55
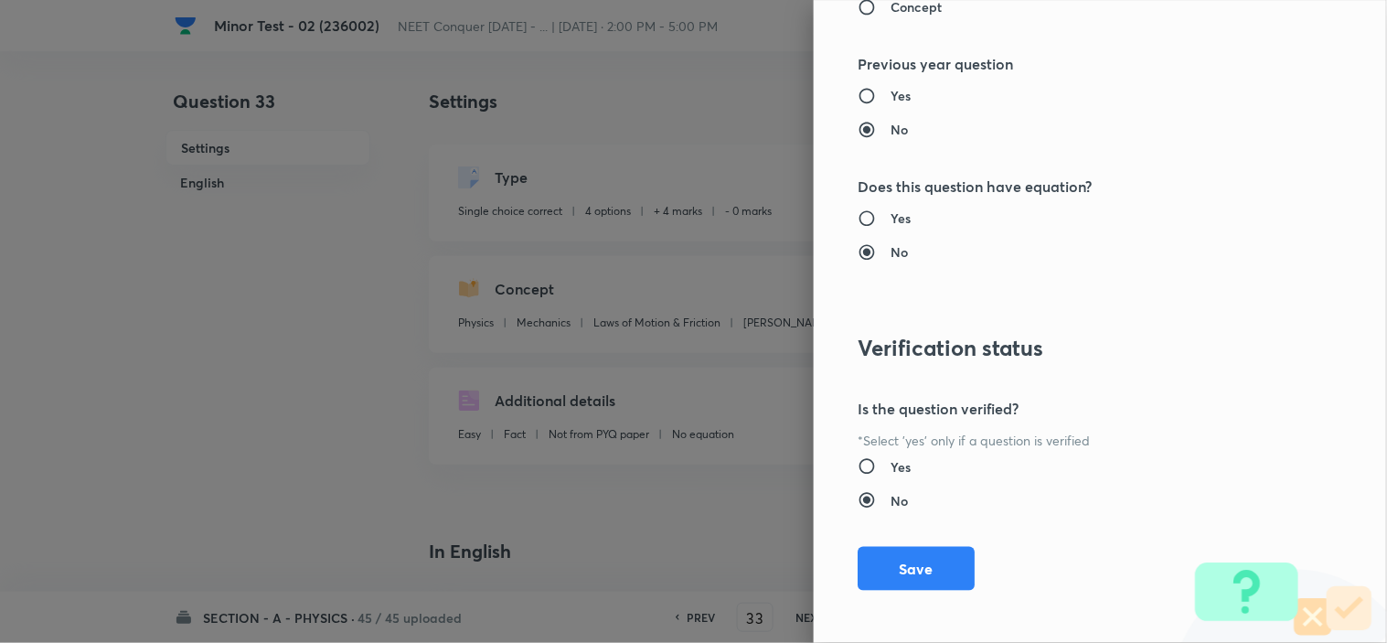
scroll to position [1972, 0]
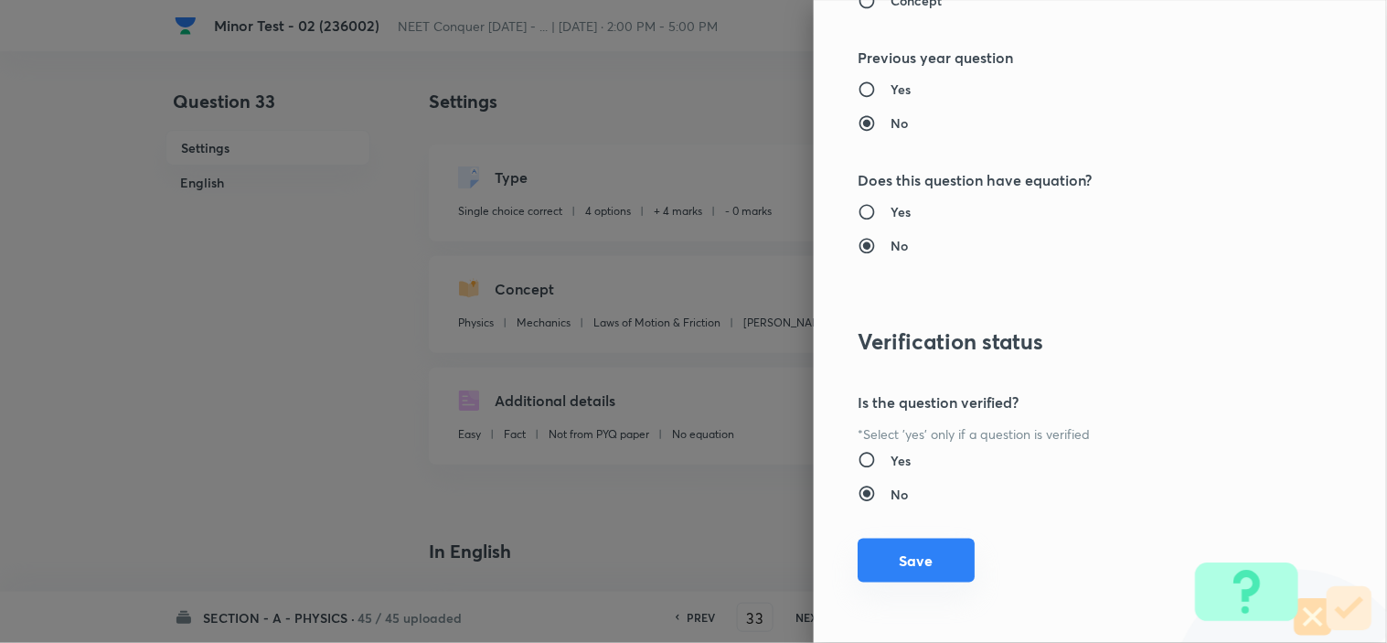
click at [917, 554] on button "Save" at bounding box center [915, 560] width 117 height 44
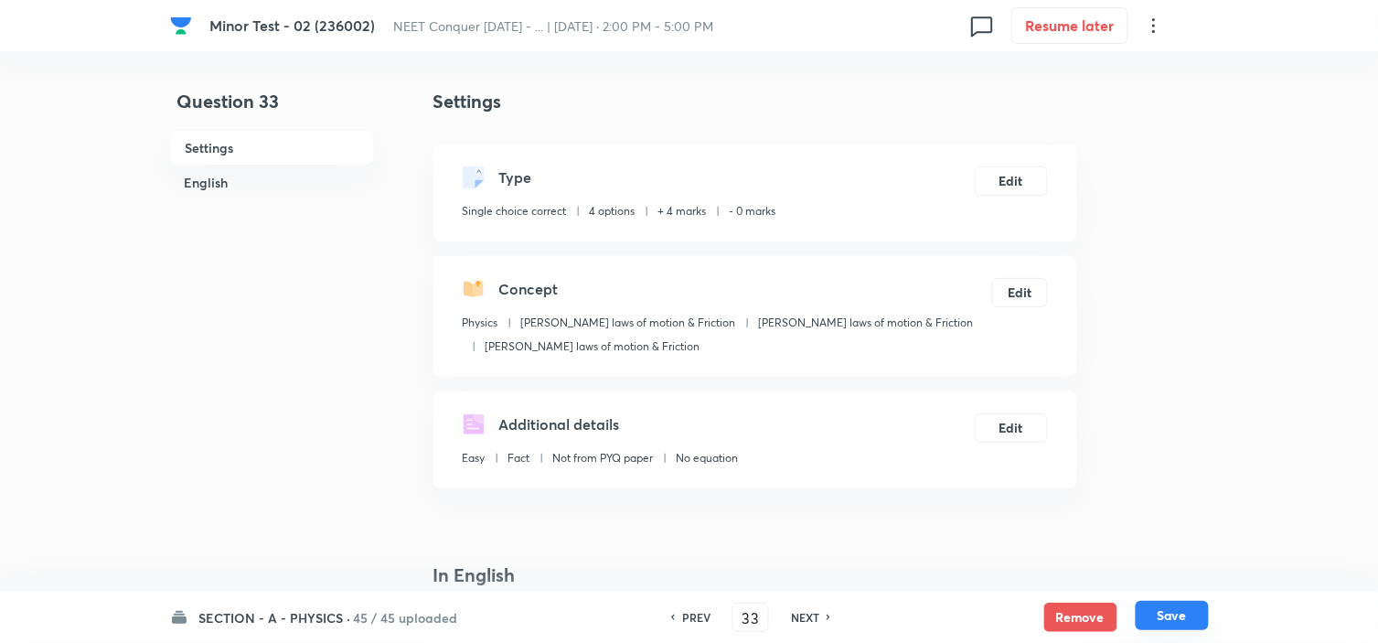
click at [1162, 617] on button "Save" at bounding box center [1171, 615] width 73 height 29
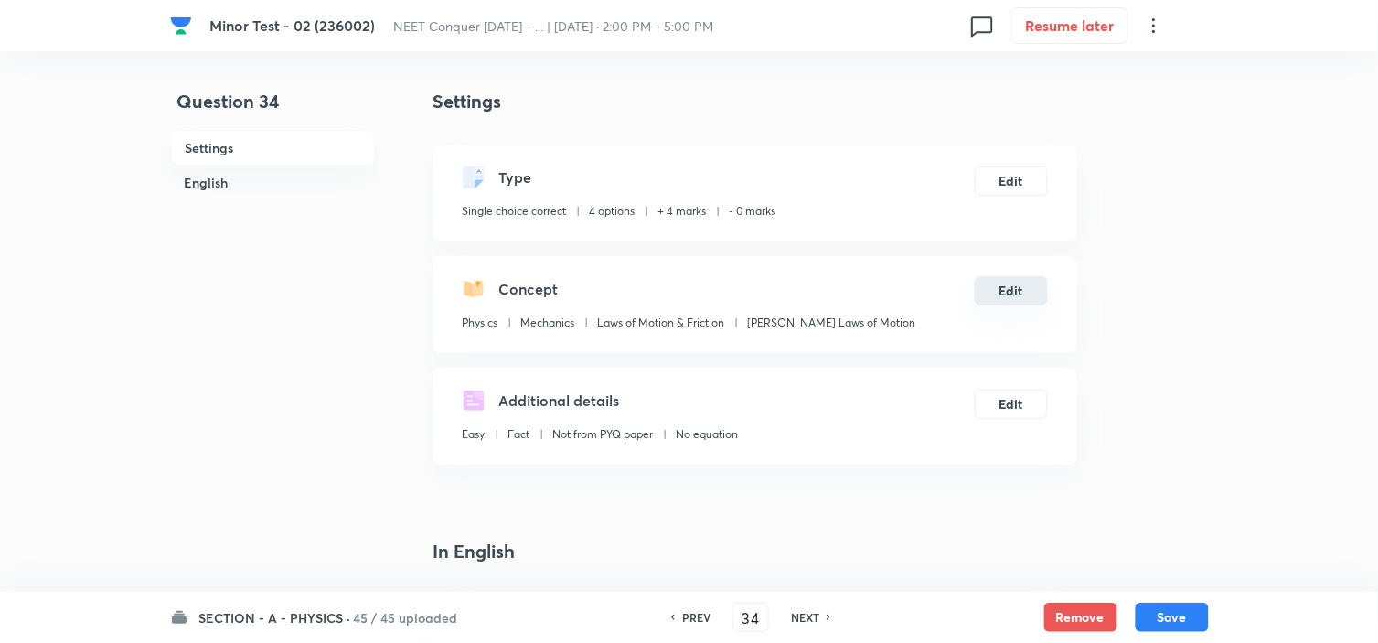
click at [993, 290] on button "Edit" at bounding box center [1010, 290] width 73 height 29
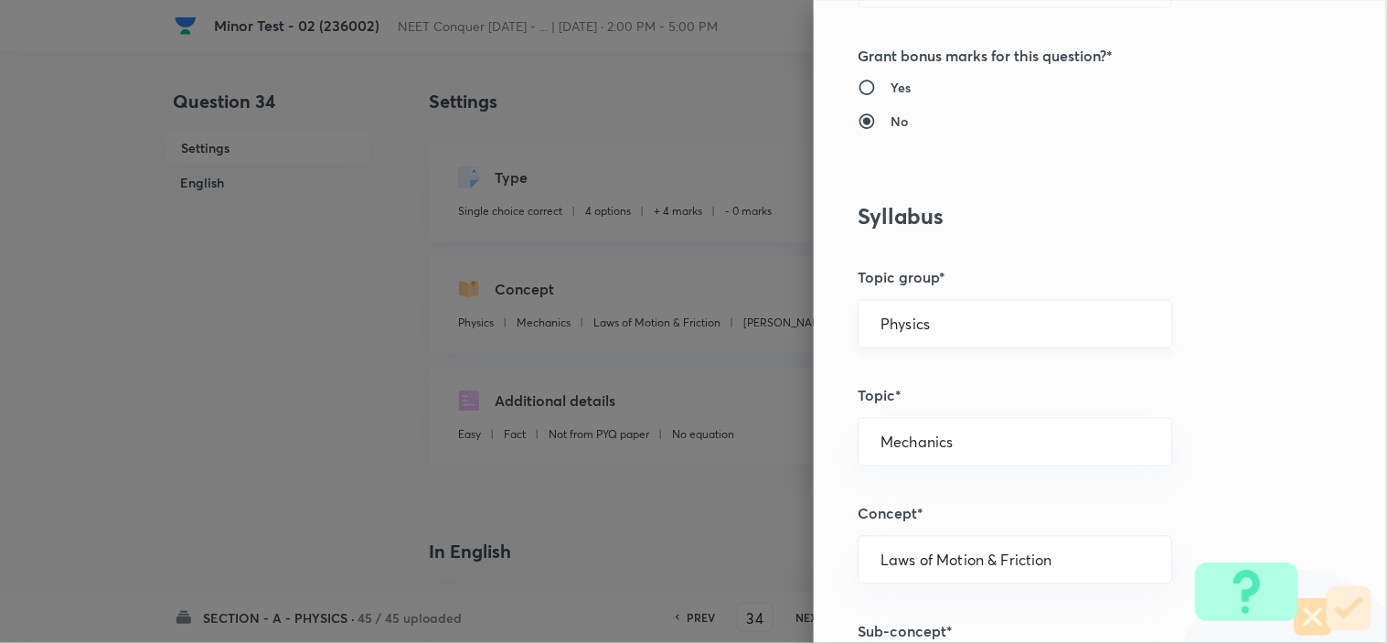
scroll to position [710, 0]
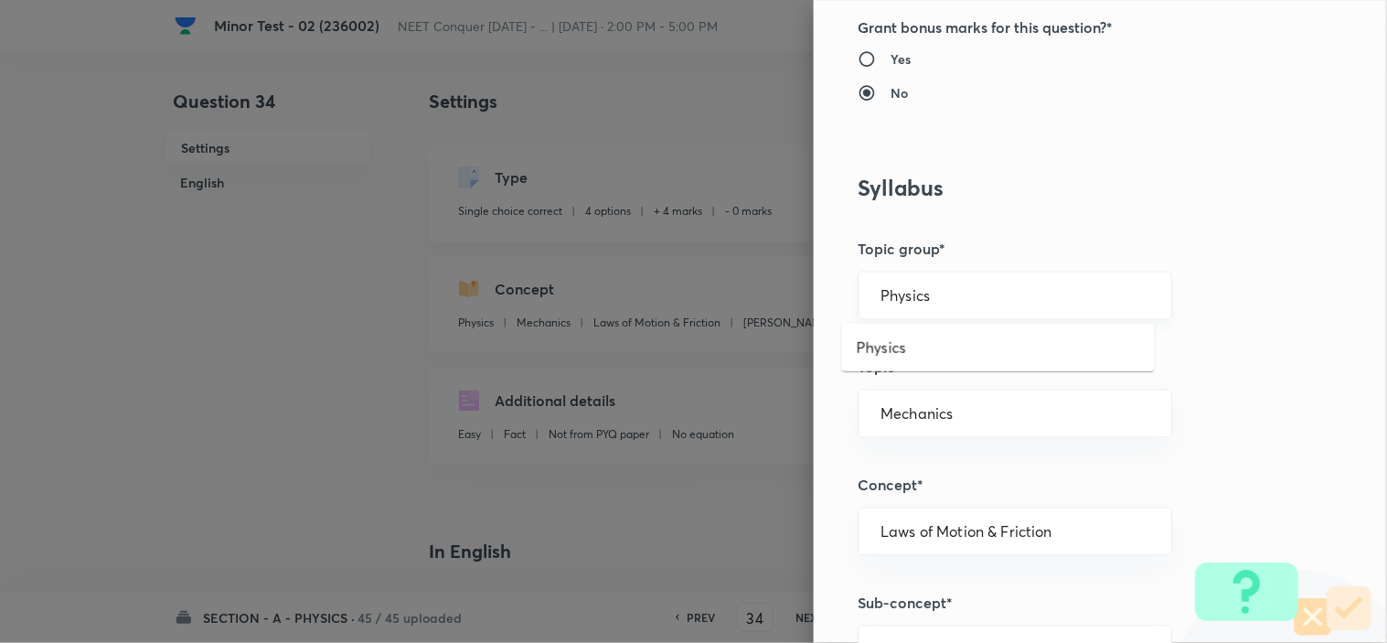
click at [978, 302] on input "Physics" at bounding box center [1014, 295] width 269 height 17
click at [879, 352] on li "Physics" at bounding box center [998, 347] width 313 height 33
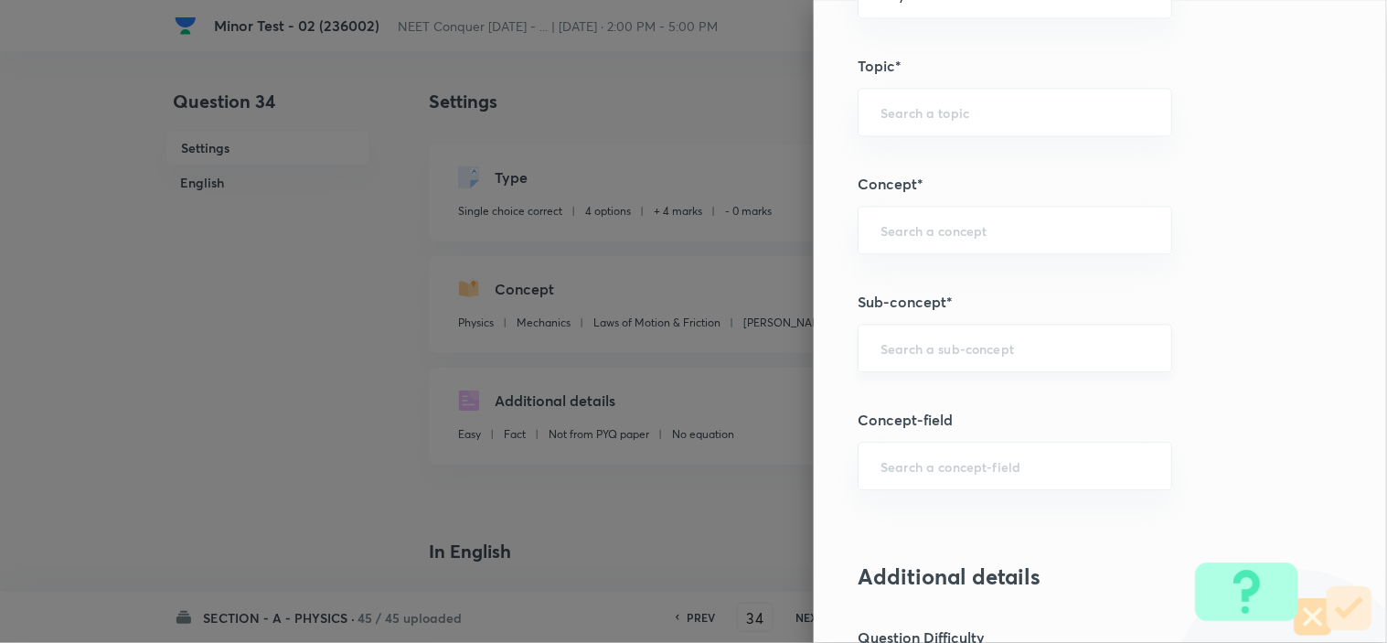
scroll to position [1016, 0]
click at [923, 343] on input "text" at bounding box center [1014, 343] width 269 height 17
paste input "Newton laws of motion & Friction"
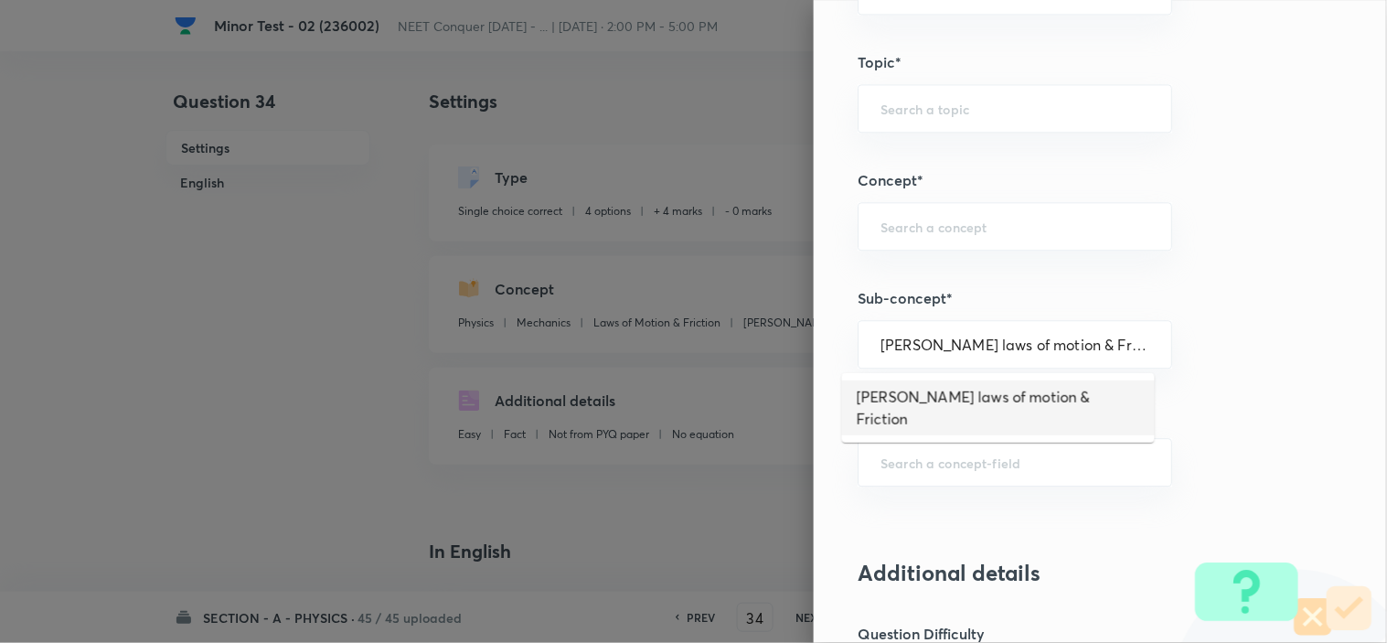
click at [942, 379] on ul "Newton laws of motion & Friction" at bounding box center [998, 407] width 313 height 69
click at [943, 384] on li "Newton laws of motion & Friction" at bounding box center [998, 407] width 313 height 55
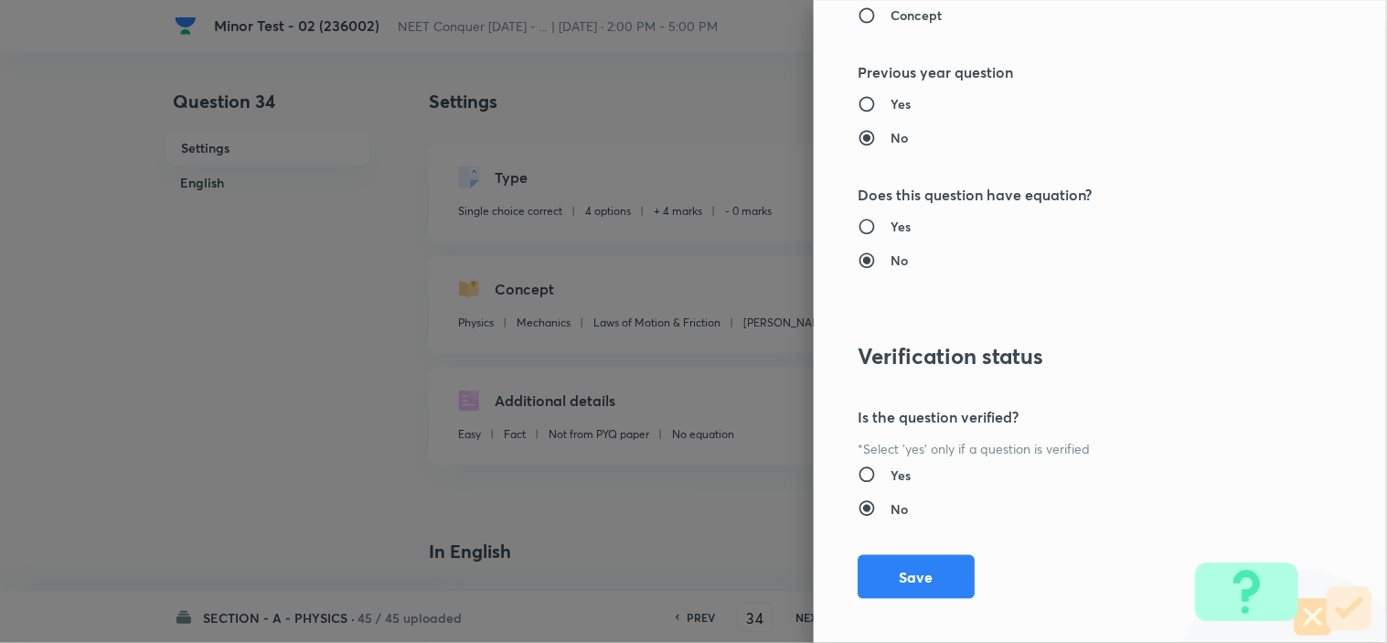
scroll to position [1972, 0]
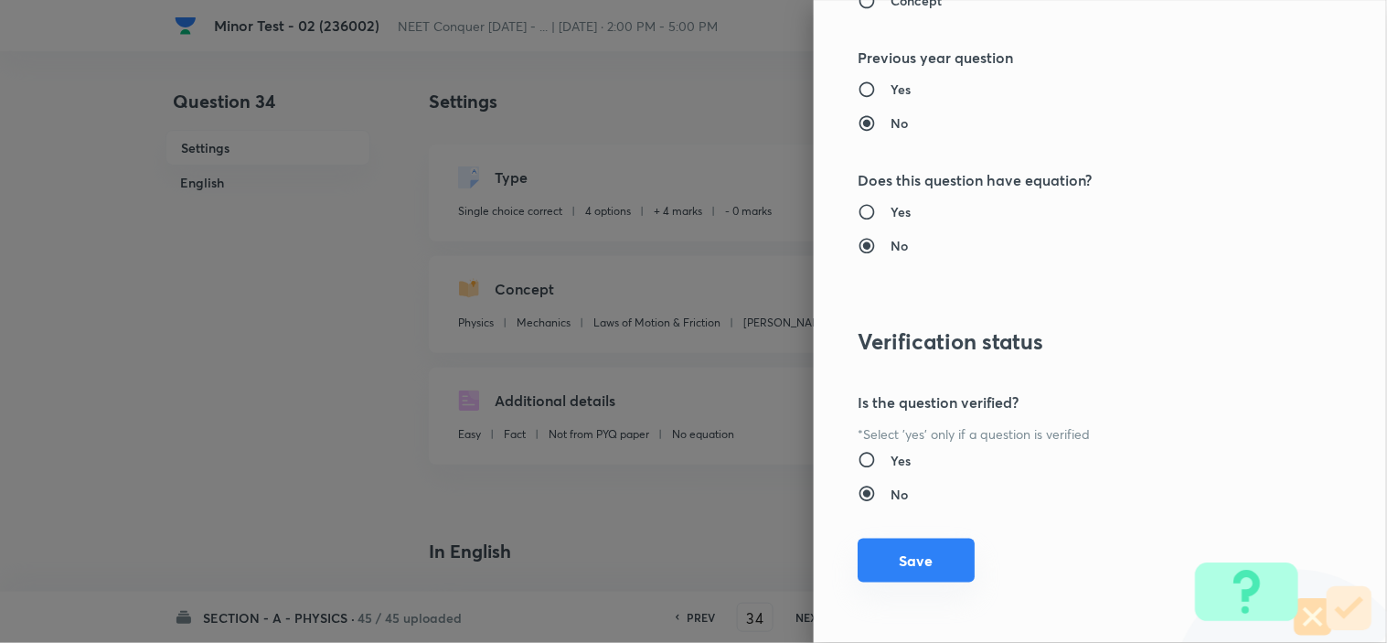
click at [898, 576] on button "Save" at bounding box center [915, 560] width 117 height 44
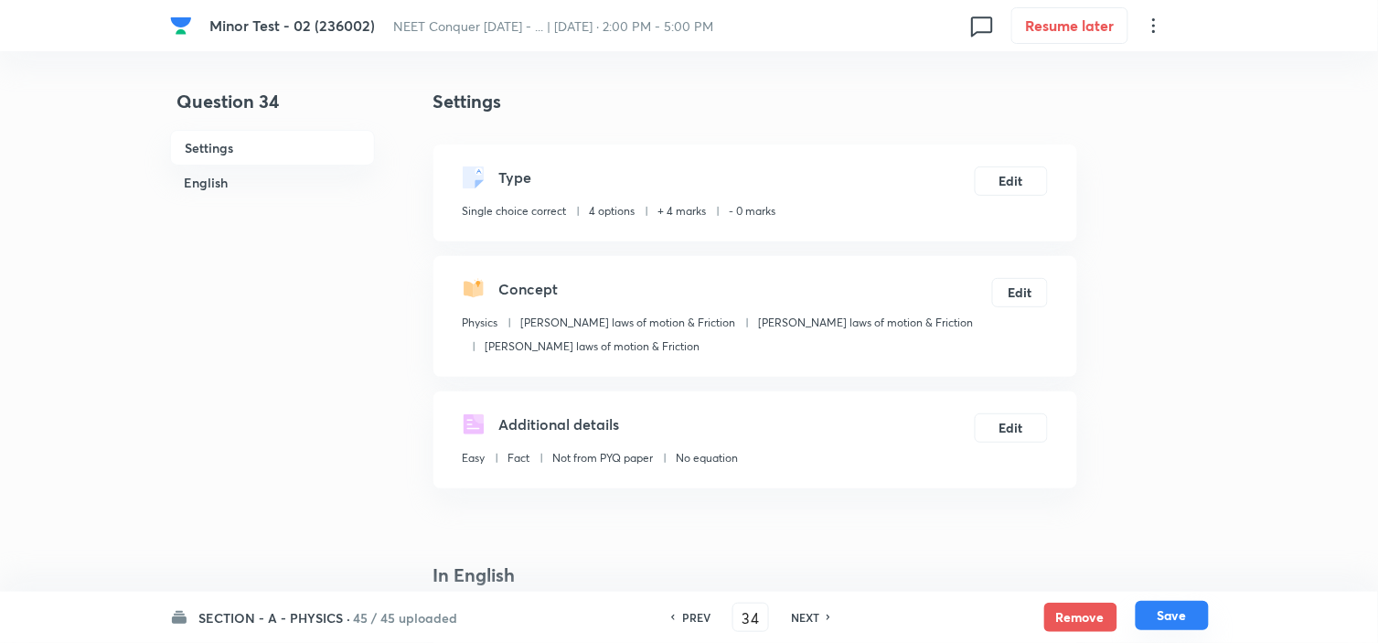
click at [1185, 608] on button "Save" at bounding box center [1171, 615] width 73 height 29
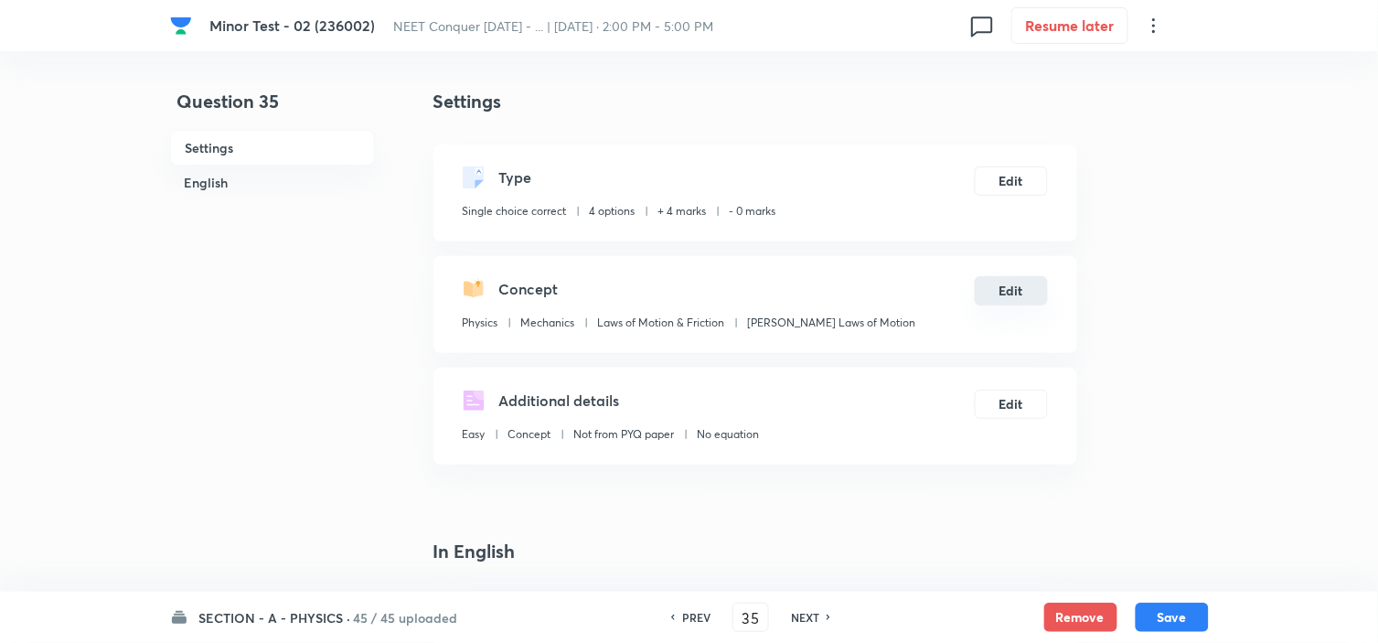
click at [1009, 286] on button "Edit" at bounding box center [1010, 290] width 73 height 29
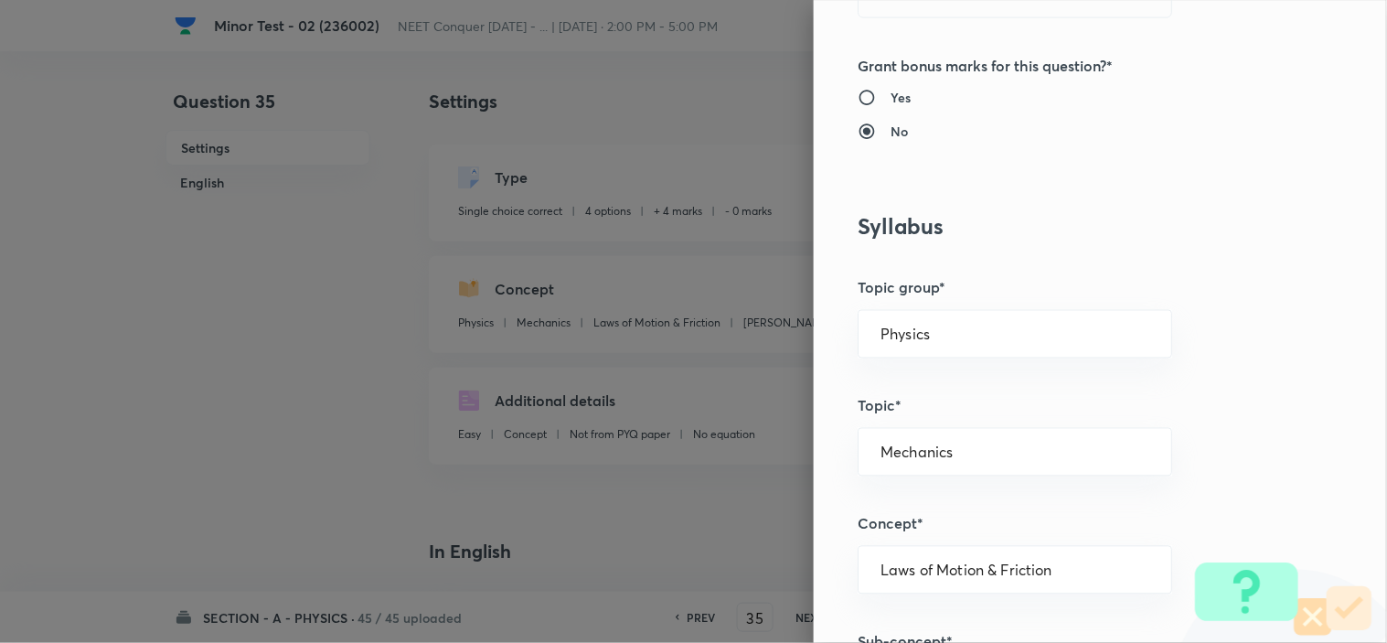
scroll to position [710, 0]
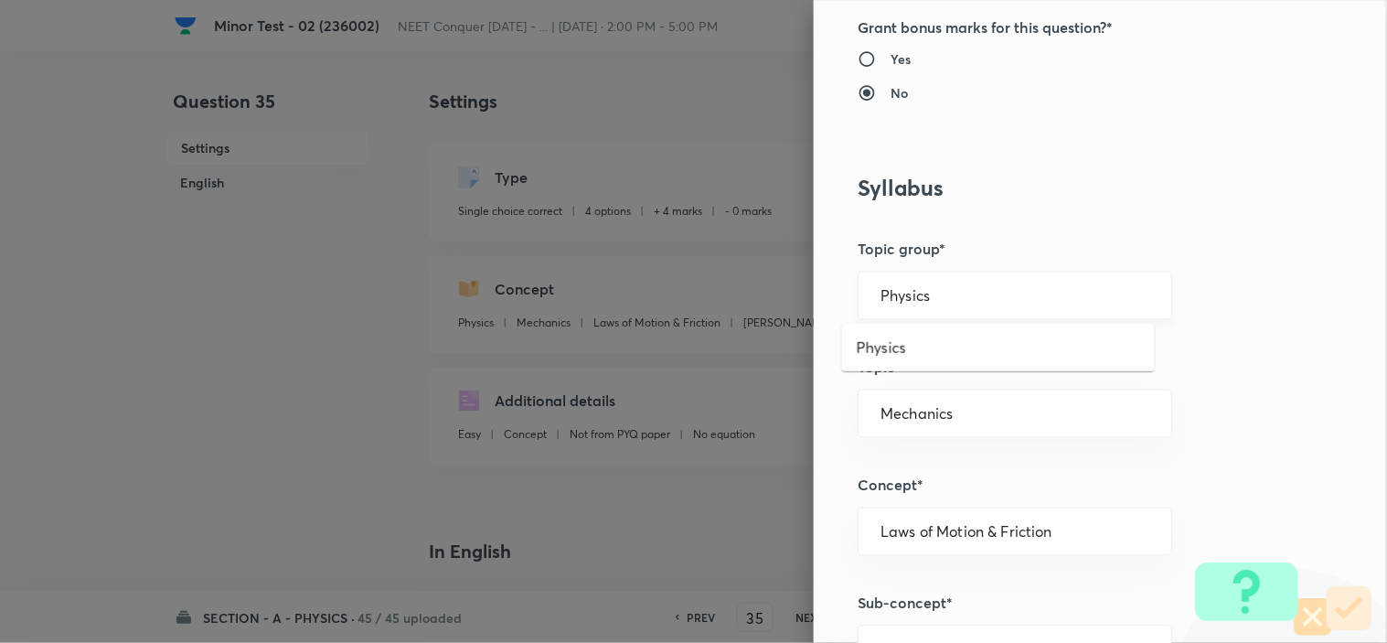
click at [942, 293] on input "Physics" at bounding box center [1014, 295] width 269 height 17
click at [921, 346] on li "Physics" at bounding box center [998, 347] width 313 height 33
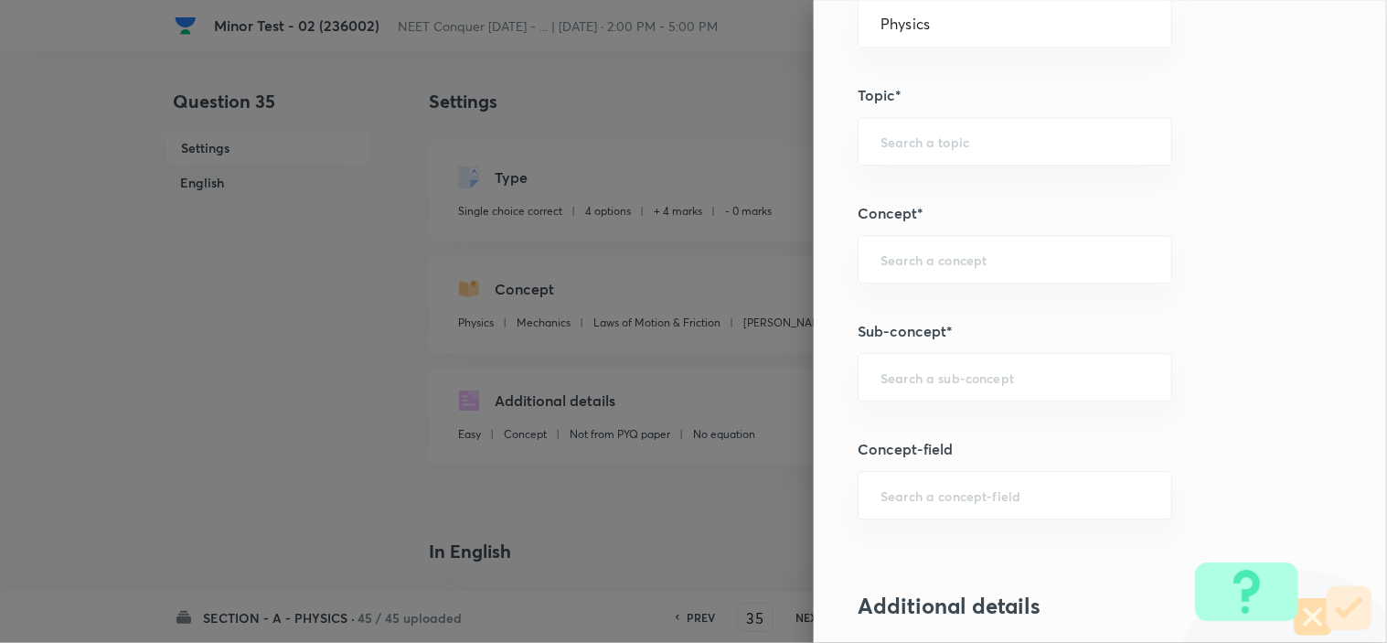
scroll to position [1016, 0]
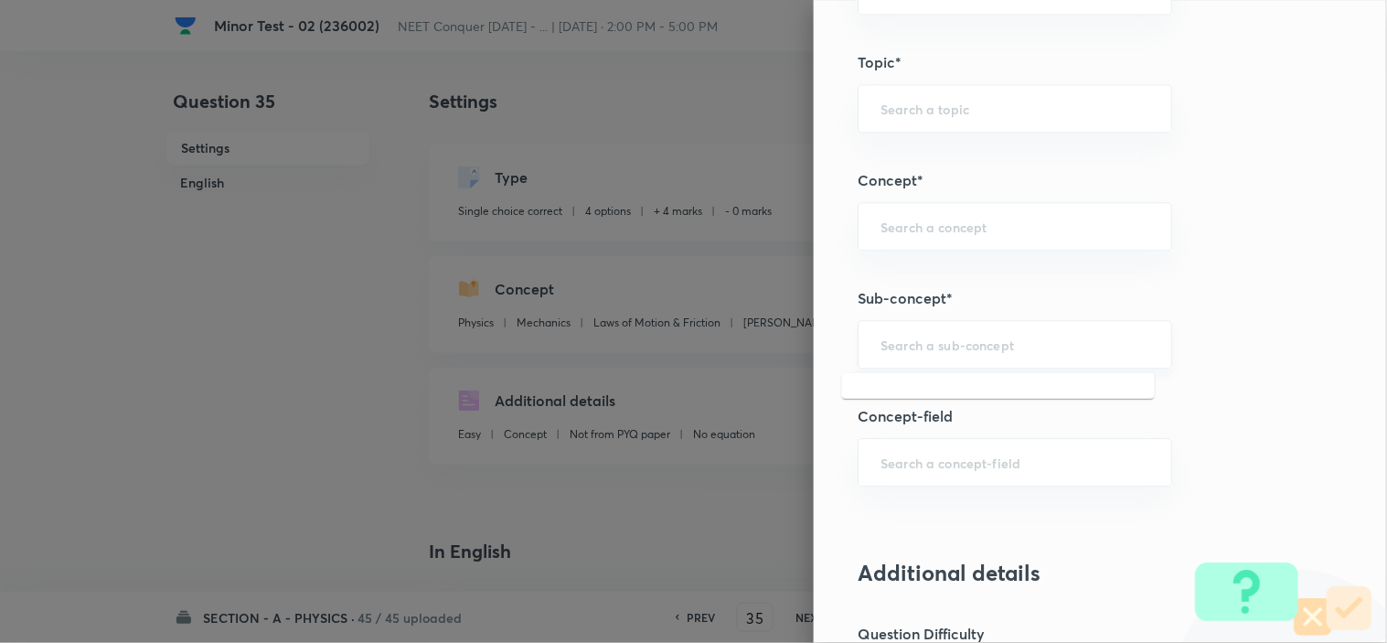
click at [929, 351] on input "text" at bounding box center [1014, 343] width 269 height 17
paste input "Newton laws of motion & Friction"
click at [945, 403] on li "Newton laws of motion & Friction" at bounding box center [998, 407] width 313 height 55
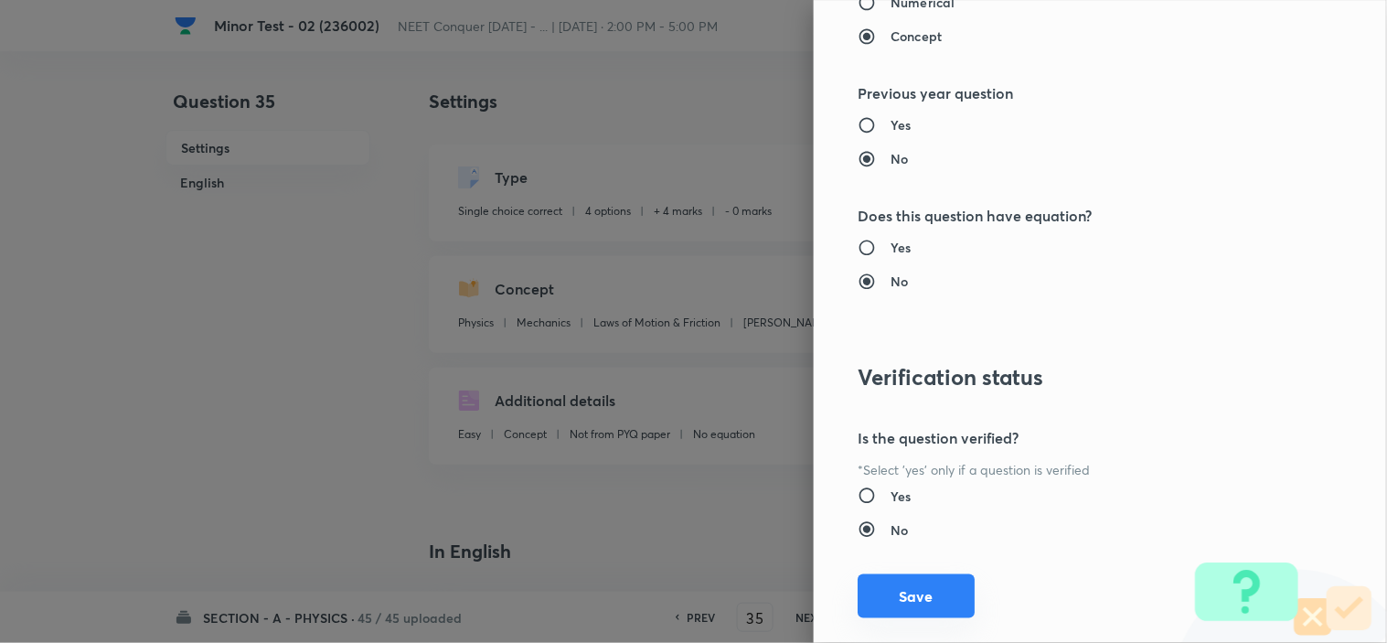
scroll to position [1972, 0]
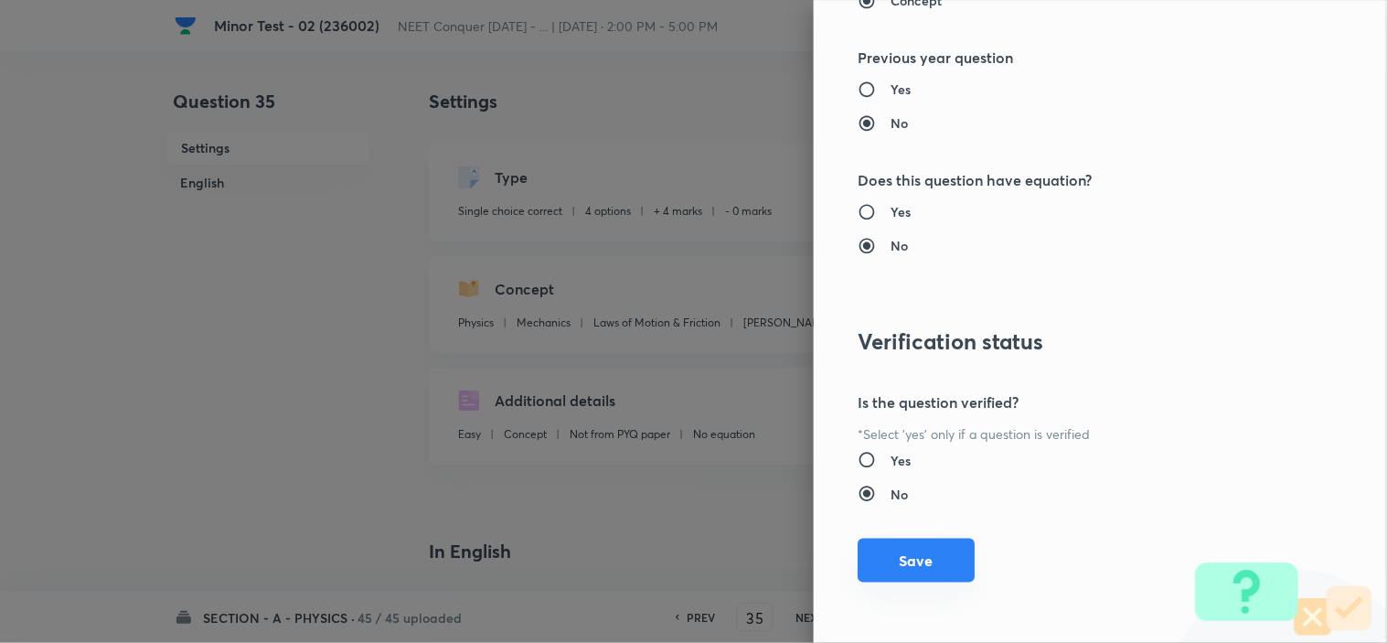
click at [926, 561] on button "Save" at bounding box center [915, 560] width 117 height 44
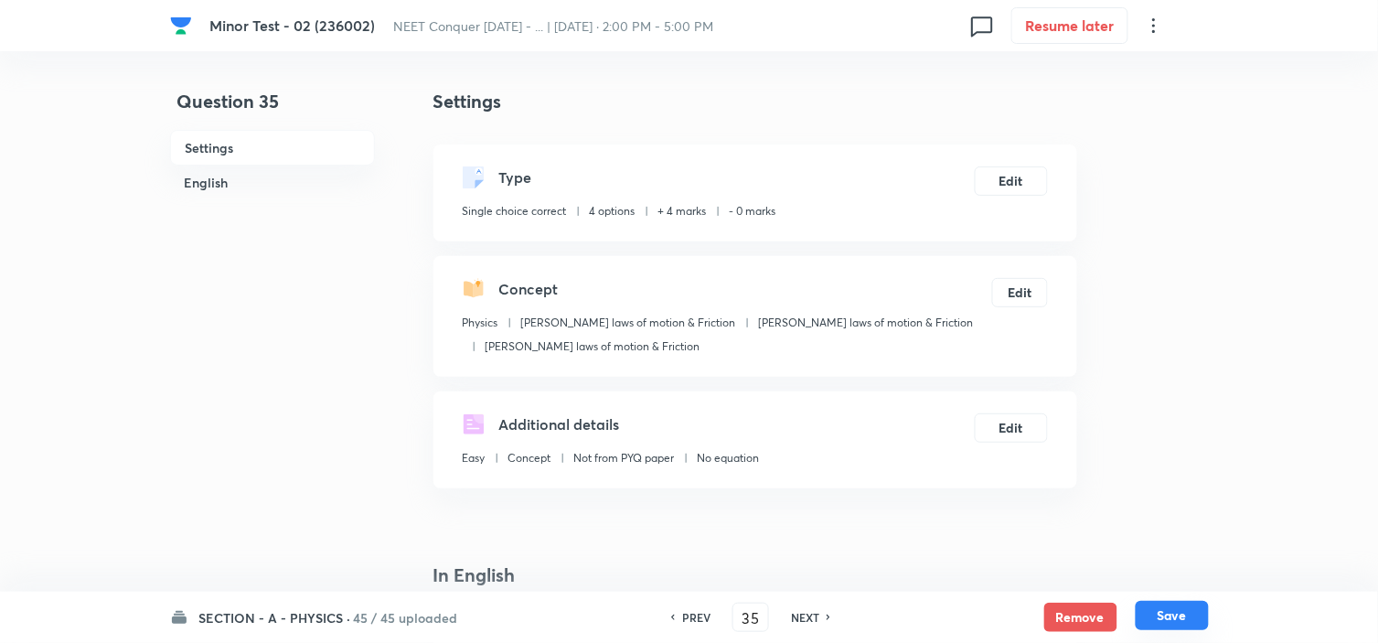
click at [1176, 617] on button "Save" at bounding box center [1171, 615] width 73 height 29
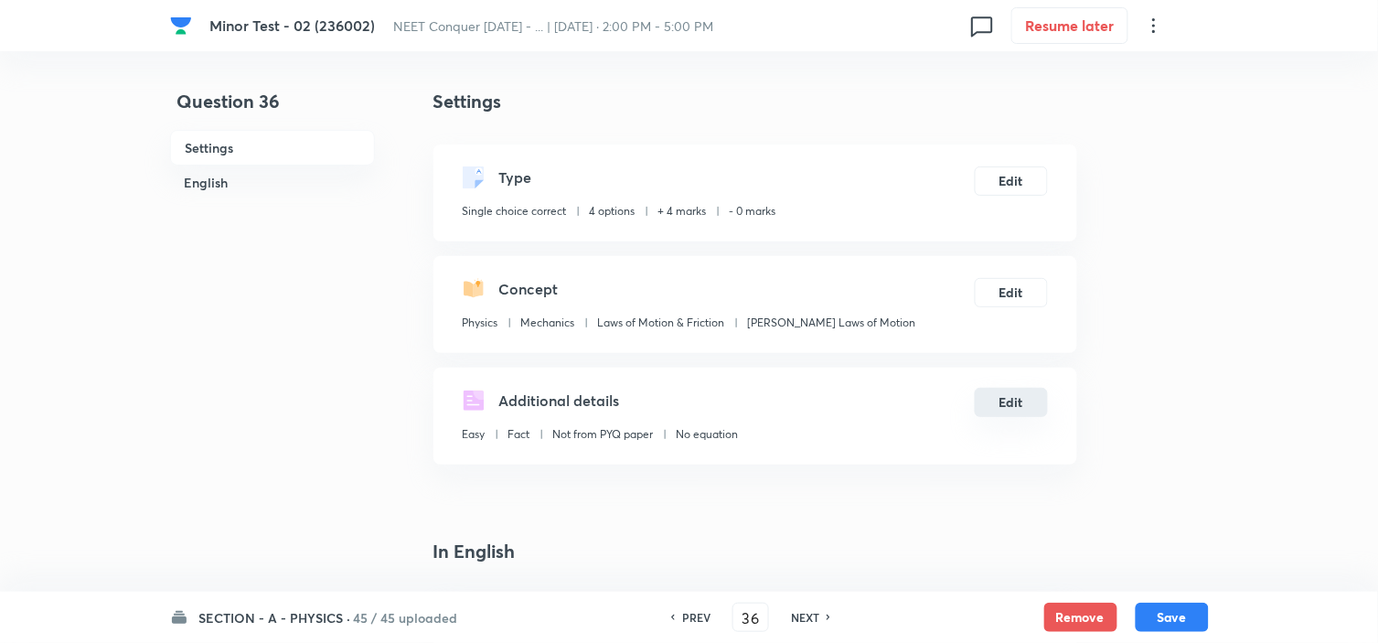
click at [1035, 402] on button "Edit" at bounding box center [1010, 402] width 73 height 29
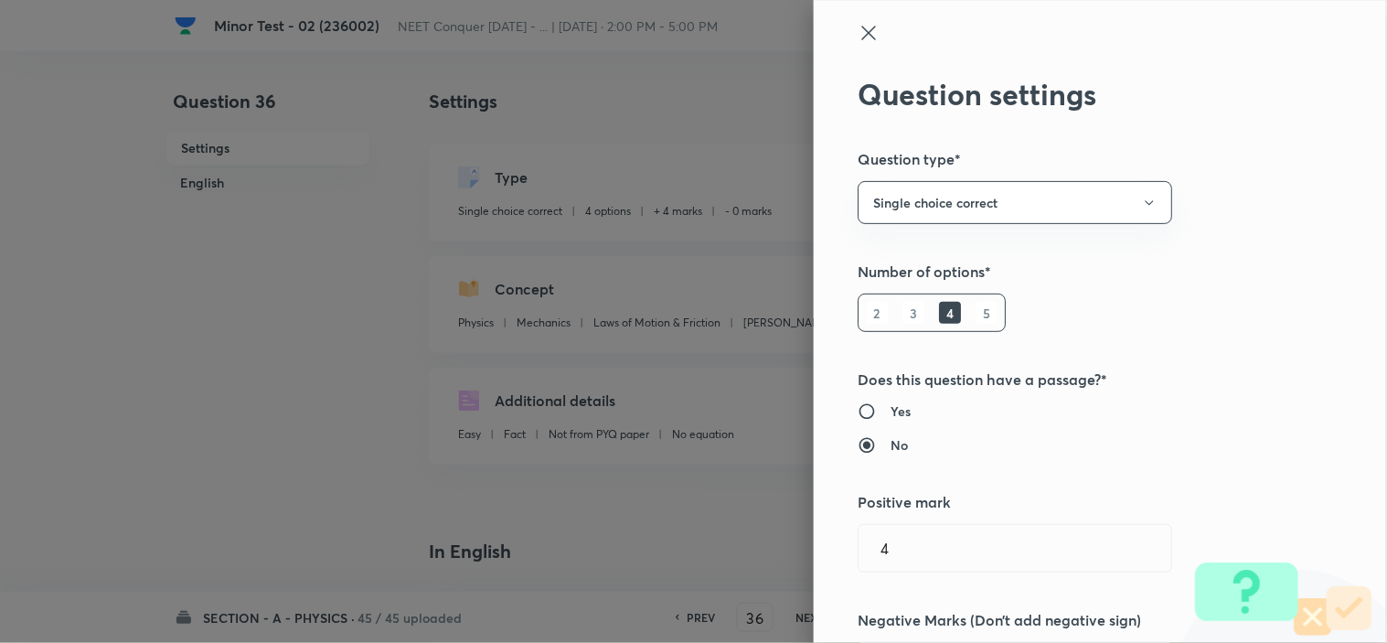
drag, startPoint x: 1035, startPoint y: 402, endPoint x: 1016, endPoint y: 421, distance: 26.5
click at [1016, 421] on div "Yes No" at bounding box center [1069, 427] width 424 height 53
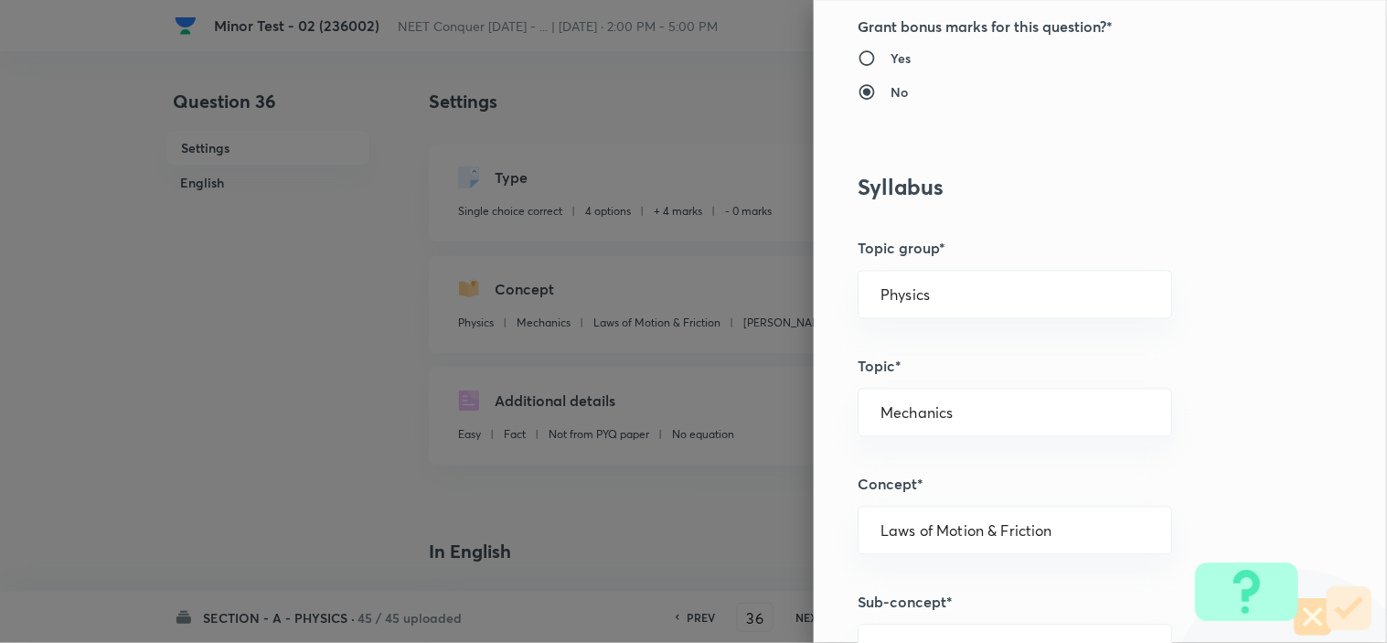
scroll to position [710, 0]
click at [958, 300] on input "Physics" at bounding box center [1014, 295] width 269 height 17
click at [910, 366] on ul "Physics" at bounding box center [998, 348] width 313 height 48
click at [911, 342] on li "Physics" at bounding box center [998, 347] width 313 height 33
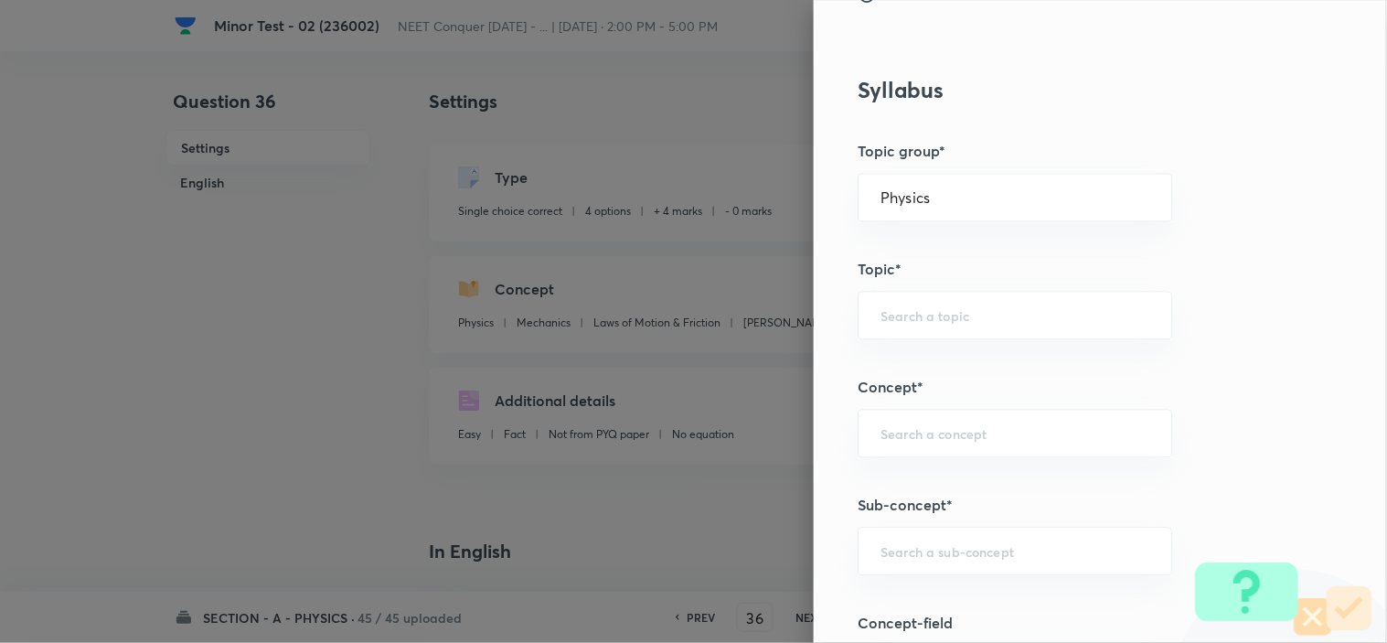
scroll to position [1016, 0]
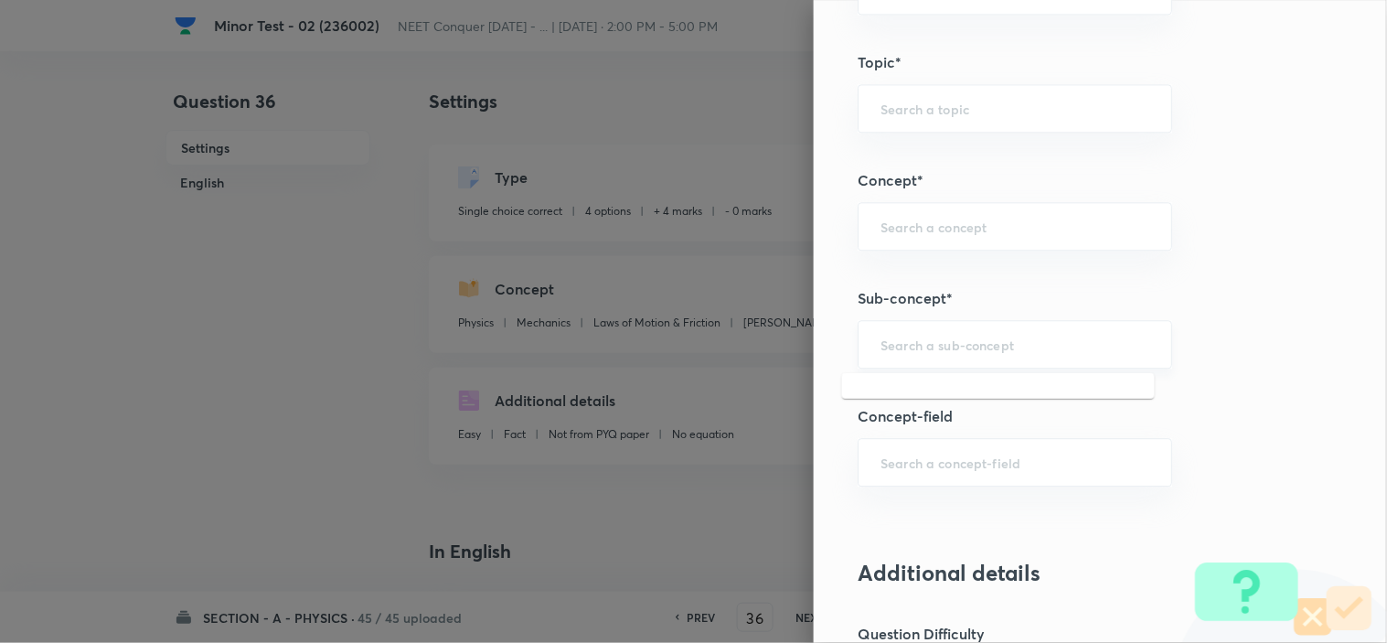
click at [925, 342] on input "text" at bounding box center [1014, 343] width 269 height 17
paste input "Newton laws of motion & Friction"
click at [946, 393] on li "Newton laws of motion & Friction" at bounding box center [998, 407] width 313 height 55
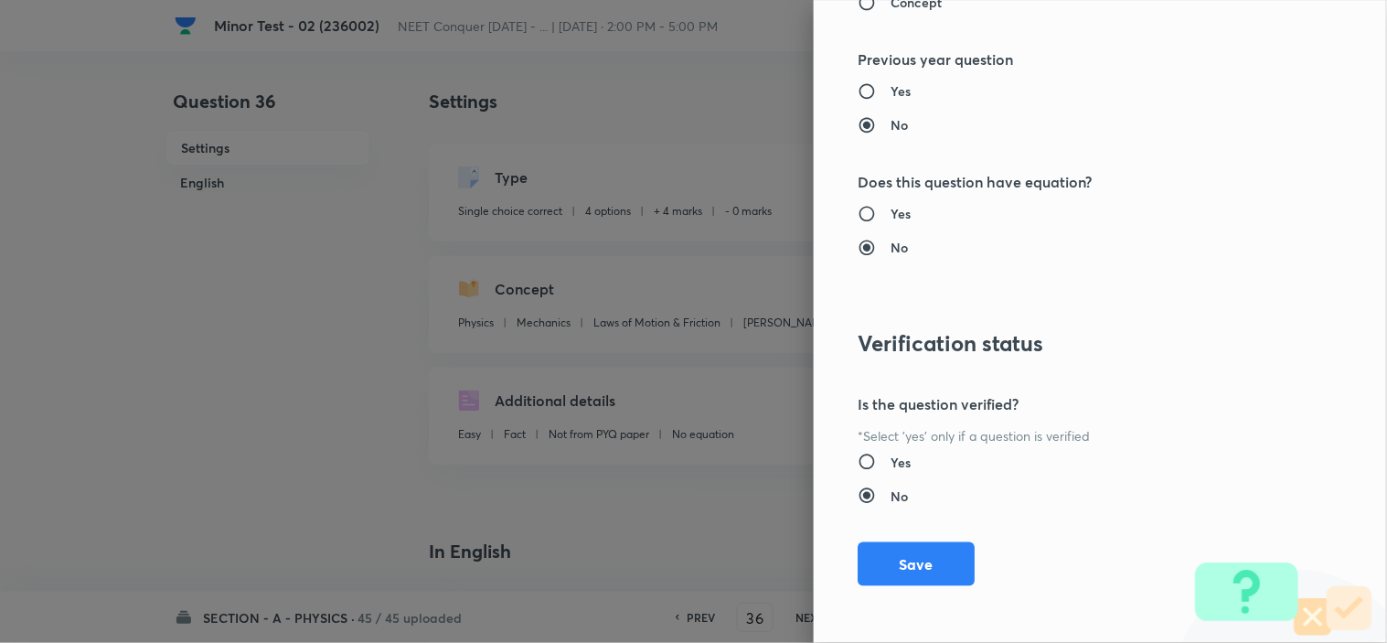
scroll to position [1972, 0]
click at [896, 565] on button "Save" at bounding box center [915, 560] width 117 height 44
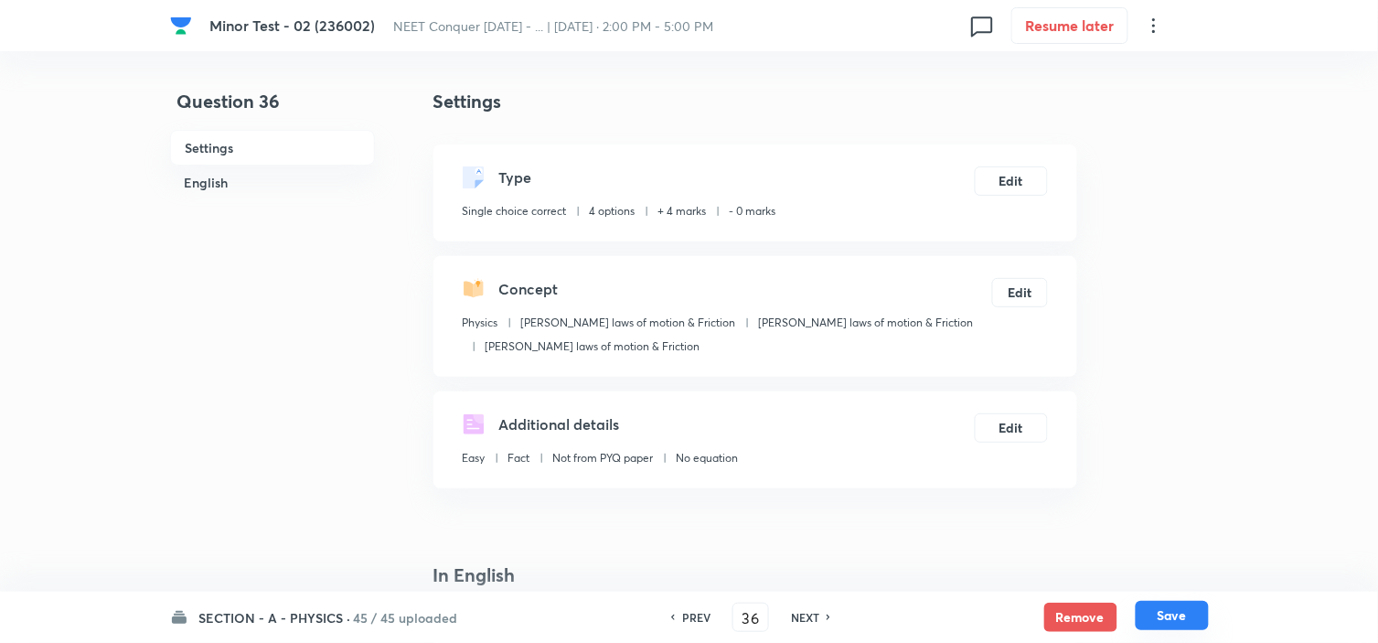
click at [1158, 609] on button "Save" at bounding box center [1171, 615] width 73 height 29
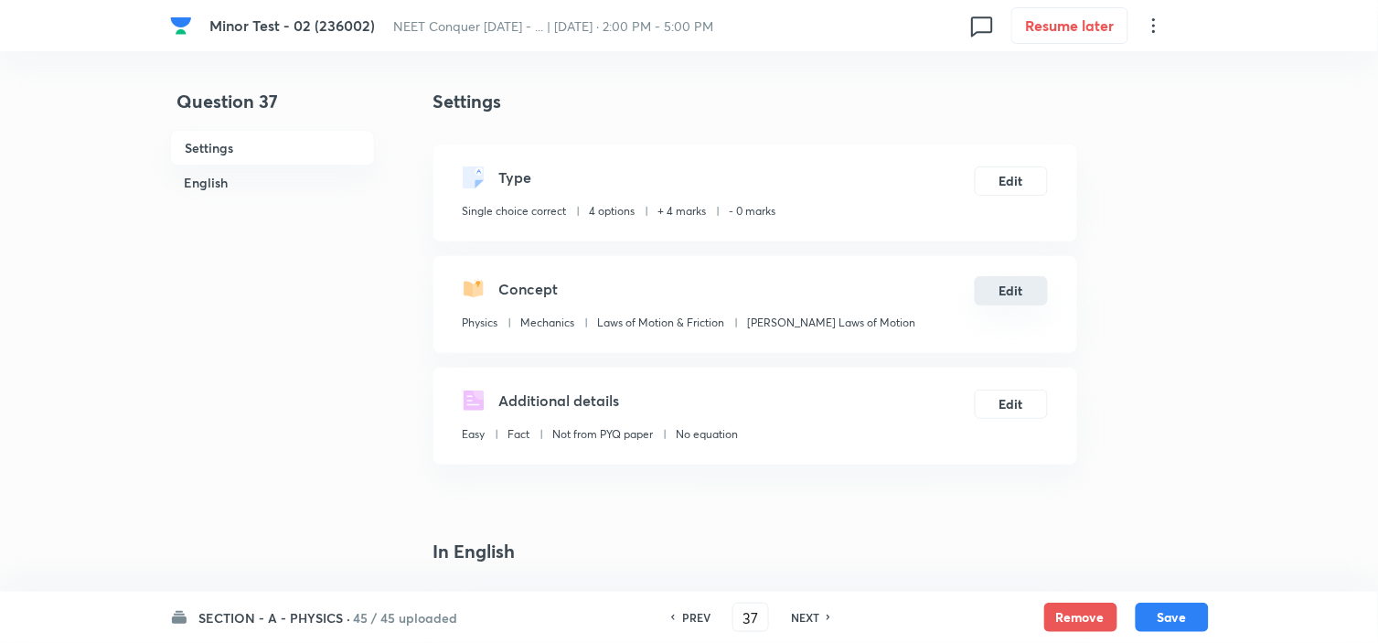
click at [1017, 289] on button "Edit" at bounding box center [1010, 290] width 73 height 29
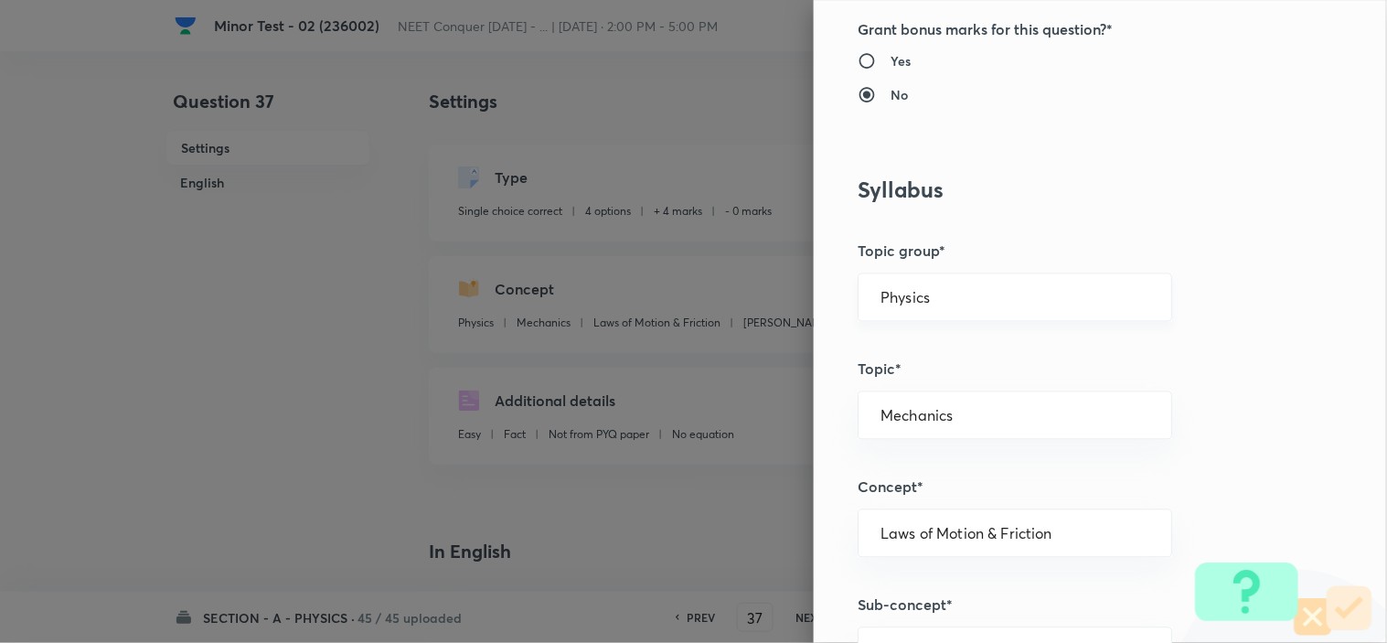
scroll to position [710, 0]
click at [942, 296] on input "Physics" at bounding box center [1014, 295] width 269 height 17
click at [910, 349] on li "Physics" at bounding box center [998, 347] width 313 height 33
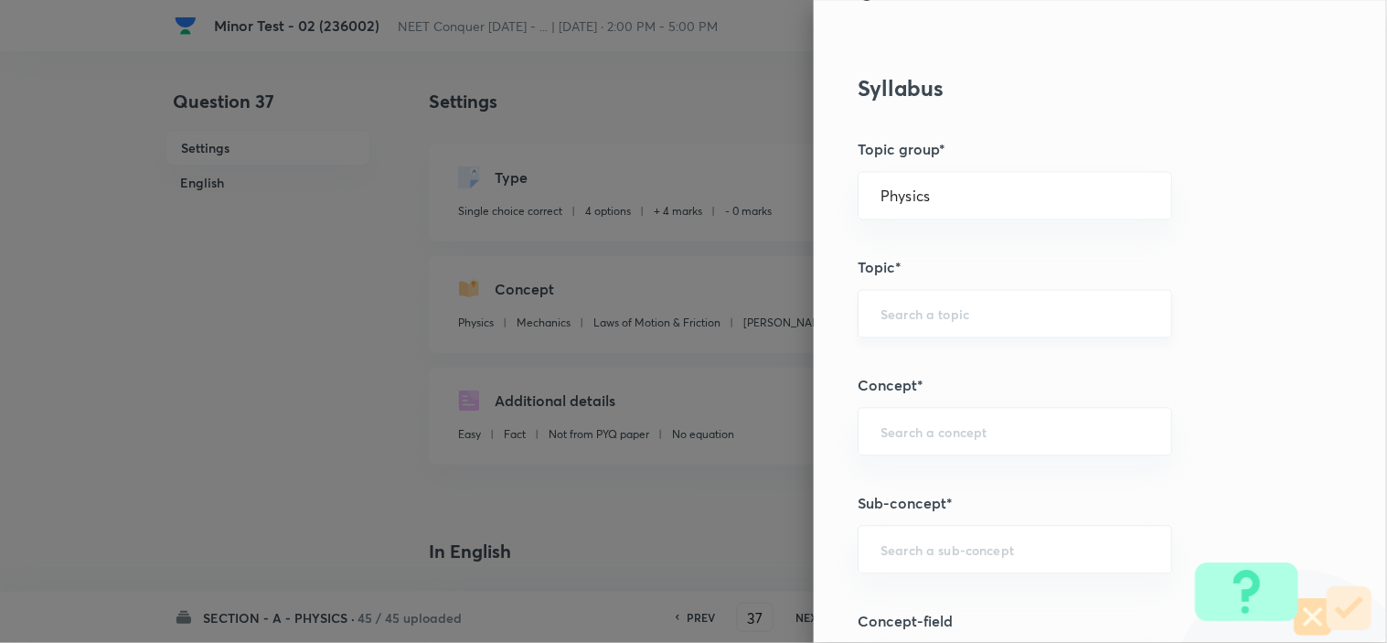
scroll to position [914, 0]
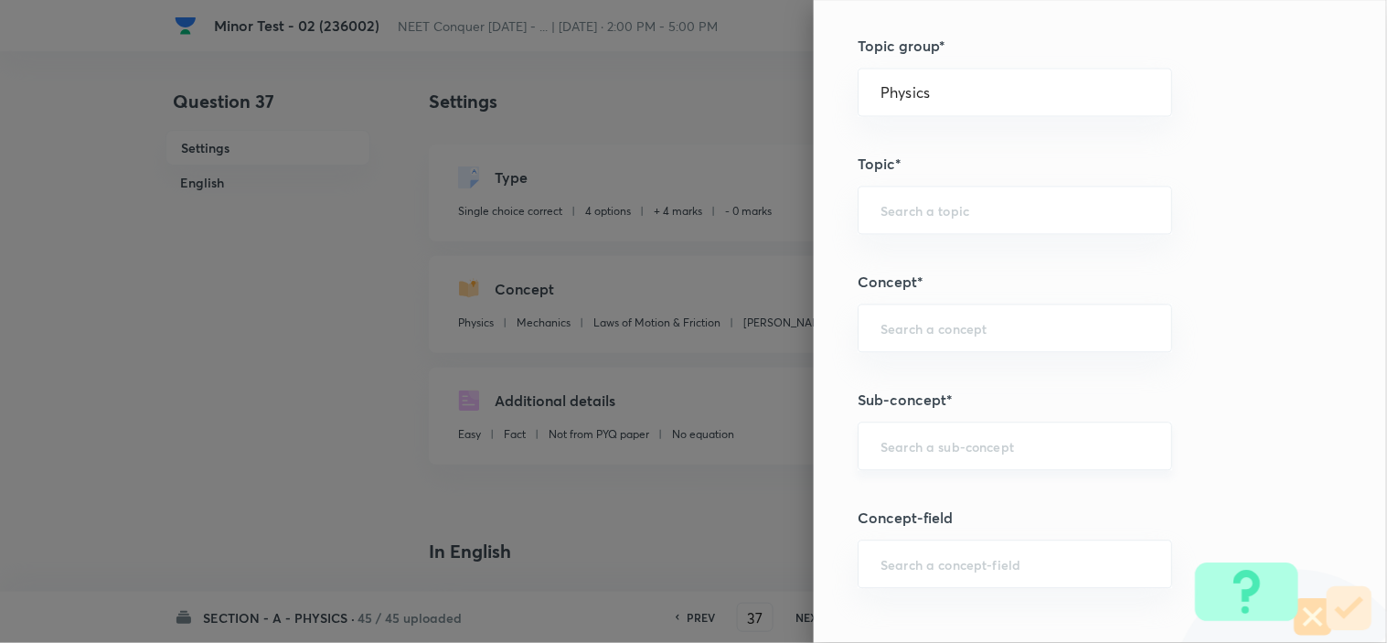
click at [910, 435] on div "​" at bounding box center [1014, 445] width 314 height 48
paste input "Newton laws of motion & Friction"
click at [984, 479] on ul "Newton laws of motion & Friction" at bounding box center [998, 509] width 313 height 69
click at [987, 495] on li "Newton laws of motion & Friction" at bounding box center [998, 510] width 313 height 55
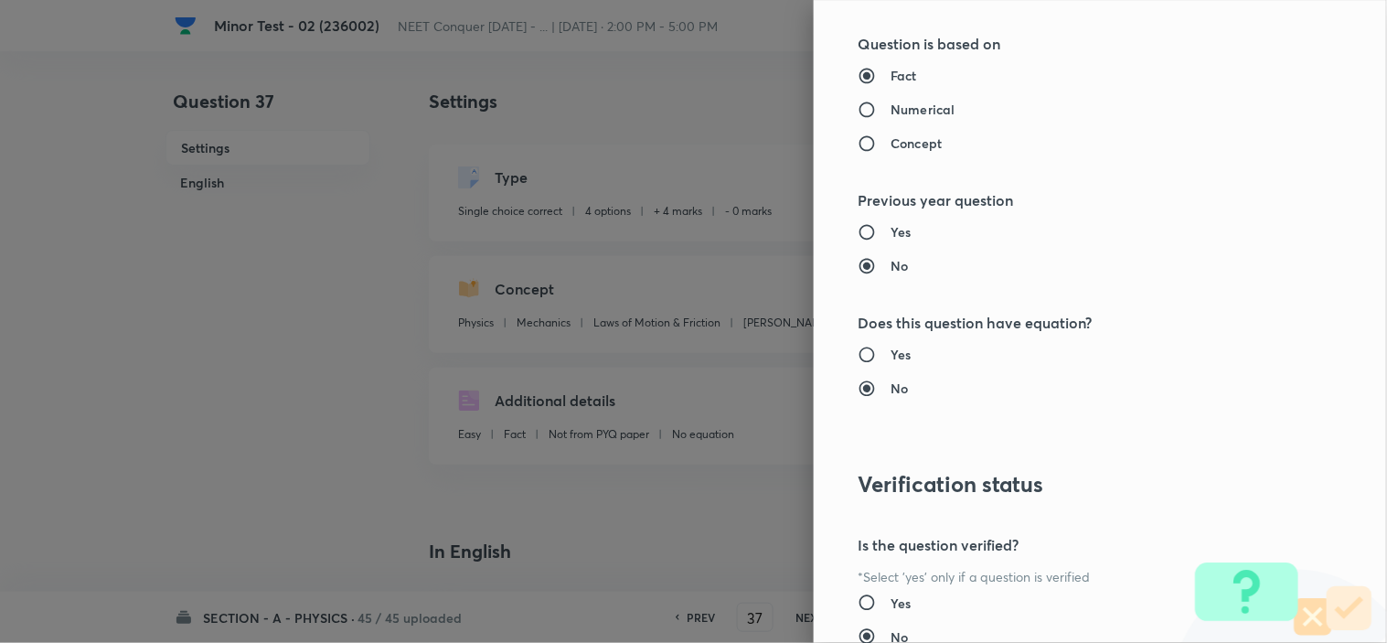
scroll to position [1972, 0]
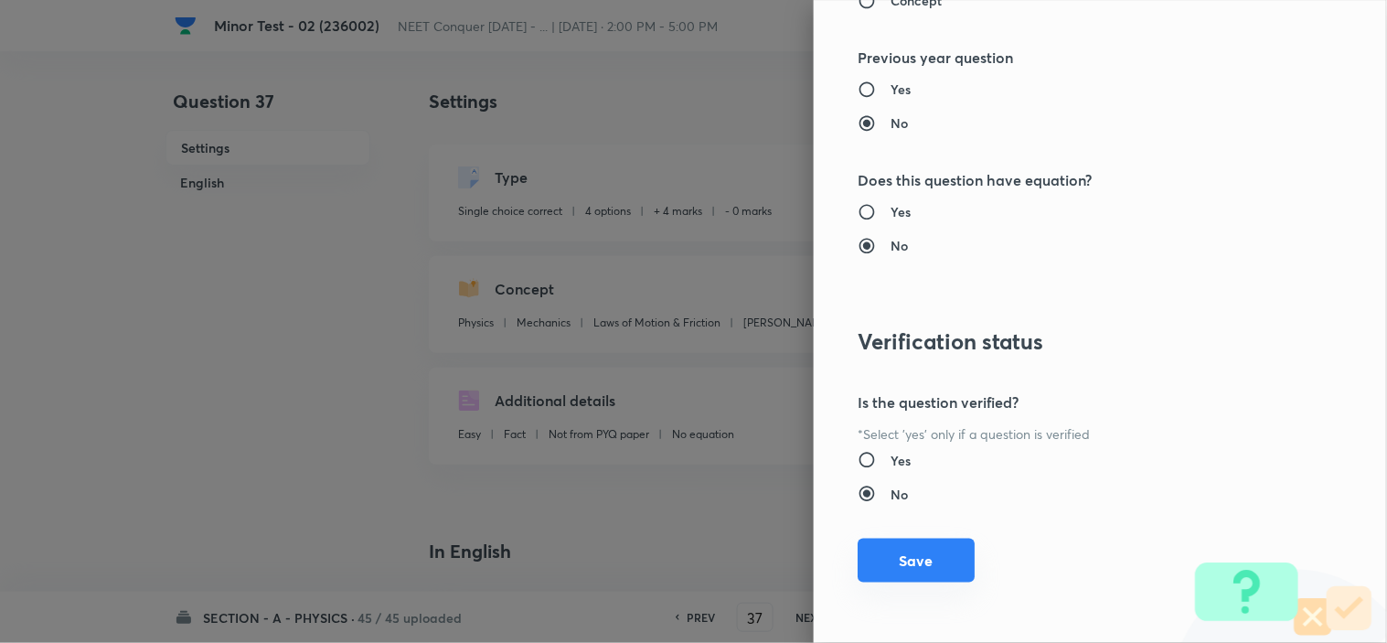
click at [942, 554] on button "Save" at bounding box center [915, 560] width 117 height 44
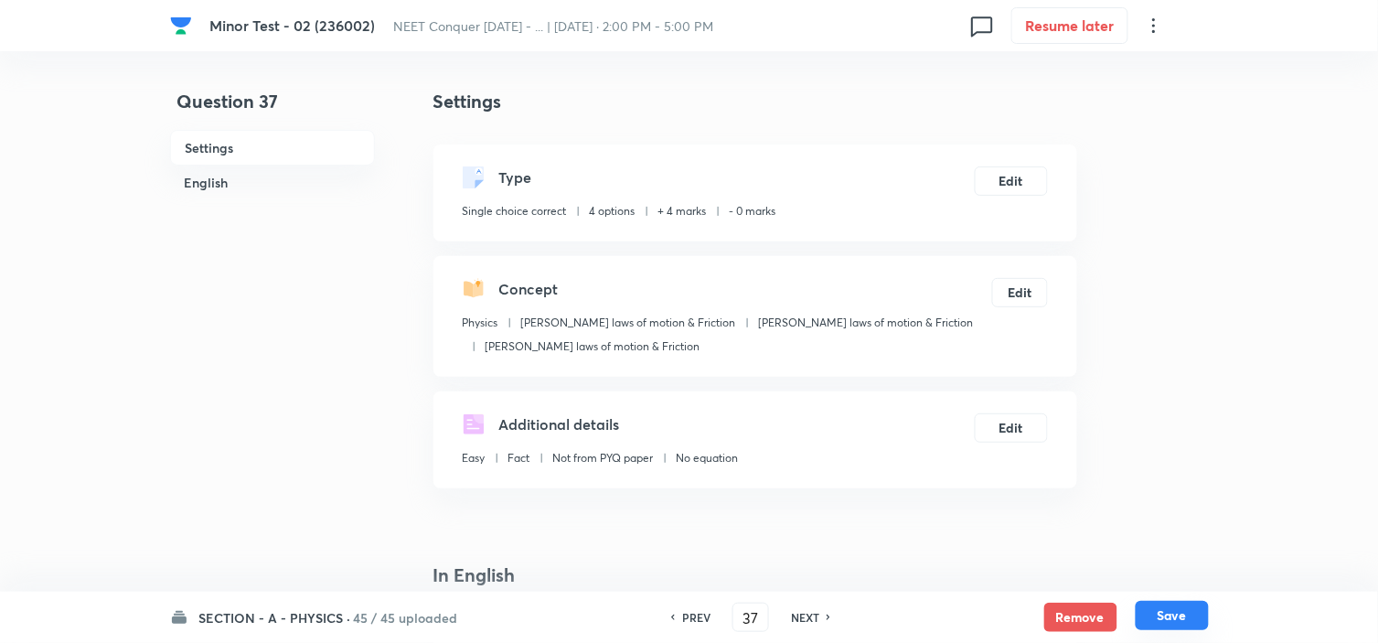
click at [1182, 608] on button "Save" at bounding box center [1171, 615] width 73 height 29
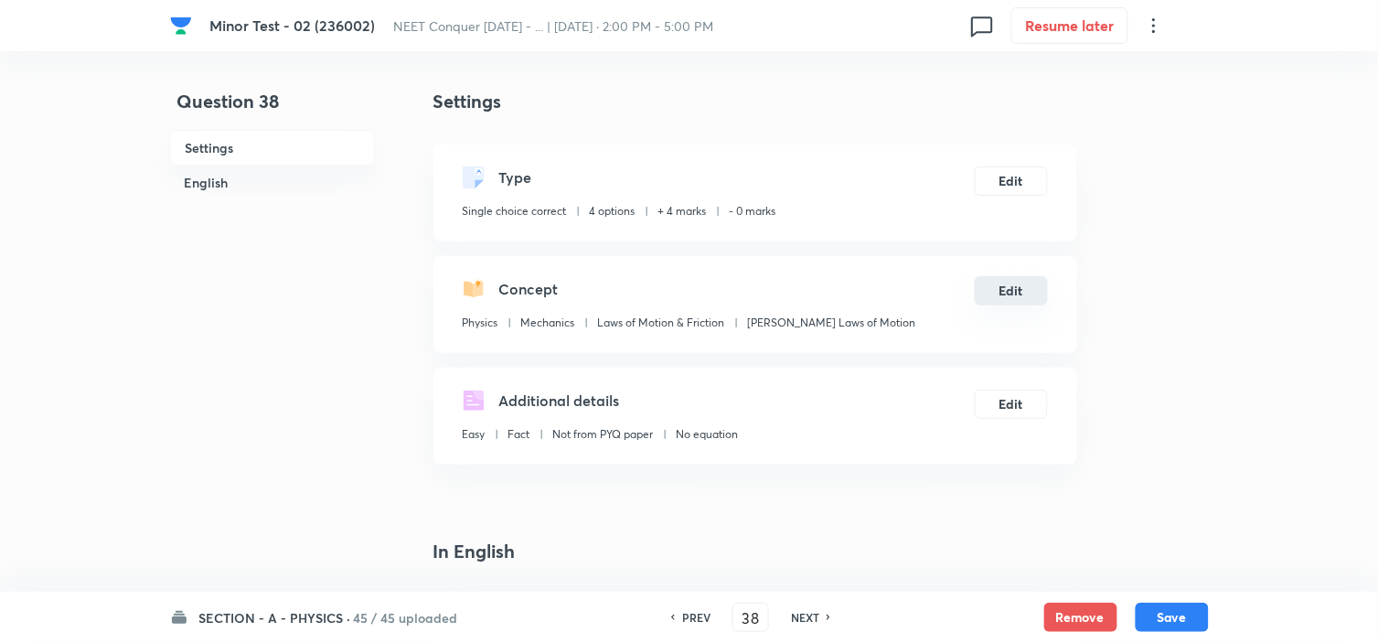
click at [1028, 293] on button "Edit" at bounding box center [1010, 290] width 73 height 29
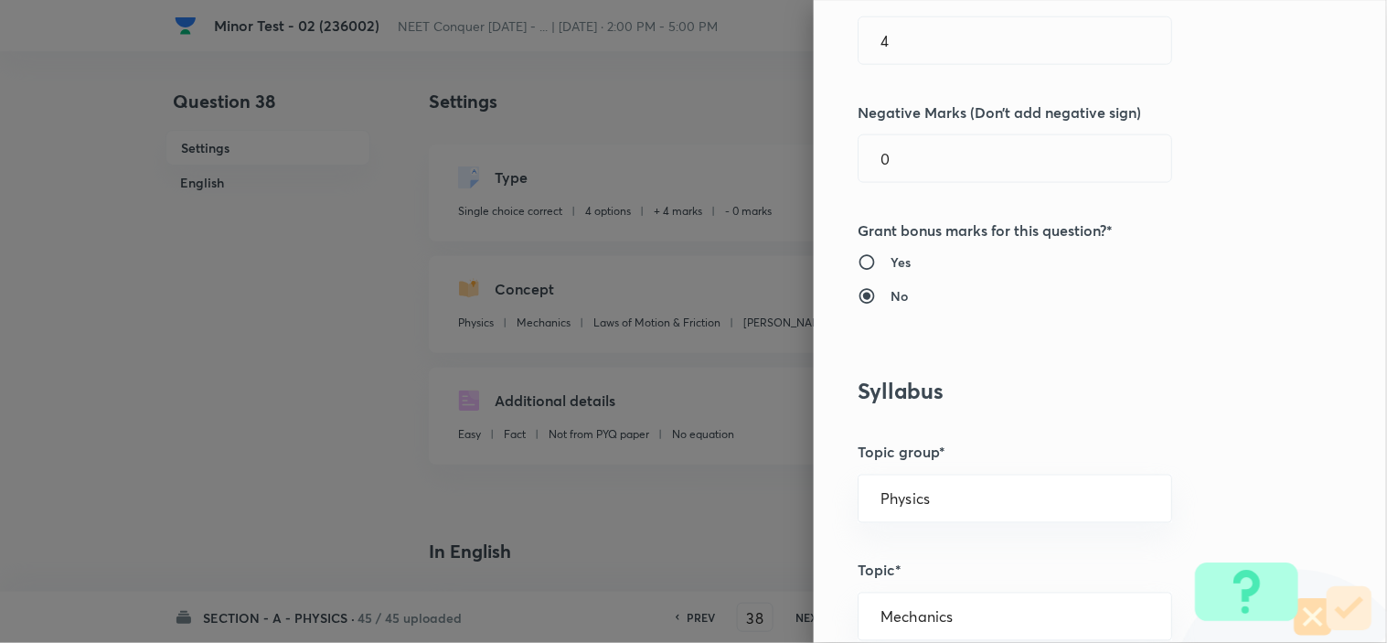
scroll to position [812, 0]
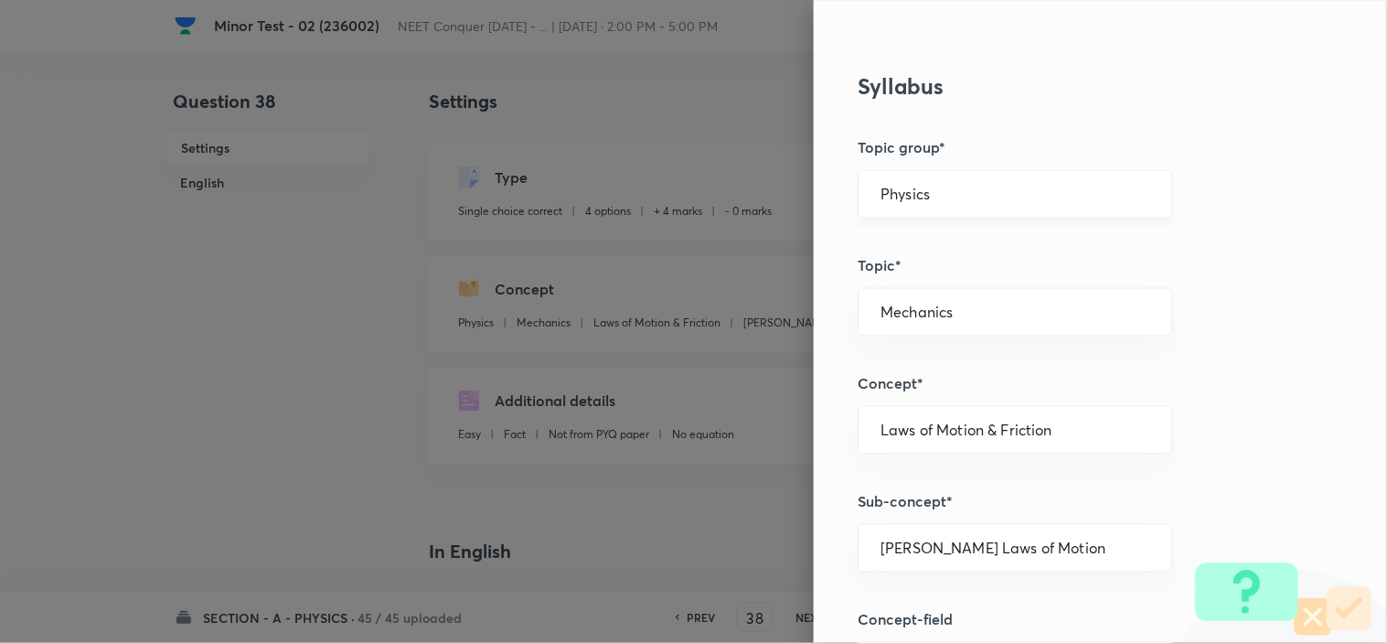
click at [995, 189] on input "Physics" at bounding box center [1014, 194] width 269 height 17
click at [956, 240] on li "Physics" at bounding box center [998, 245] width 313 height 33
click at [930, 539] on input "text" at bounding box center [1014, 547] width 269 height 17
paste input "Newton laws of motion & Friction"
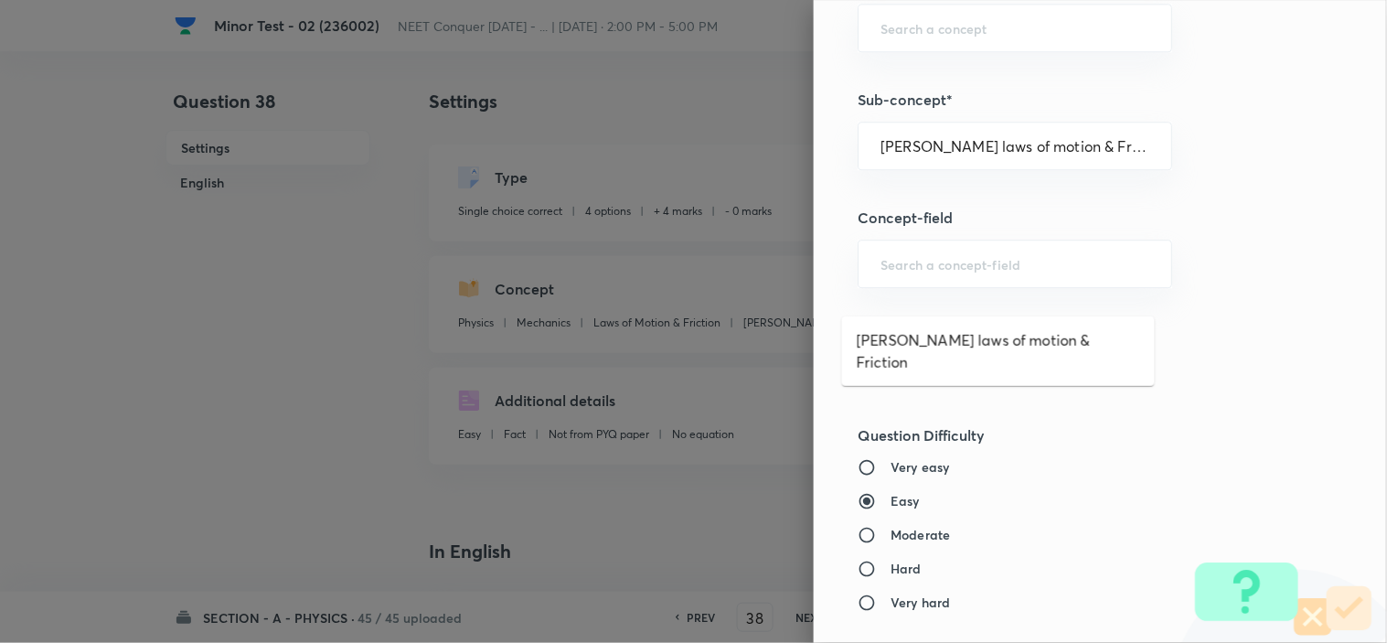
scroll to position [1219, 0]
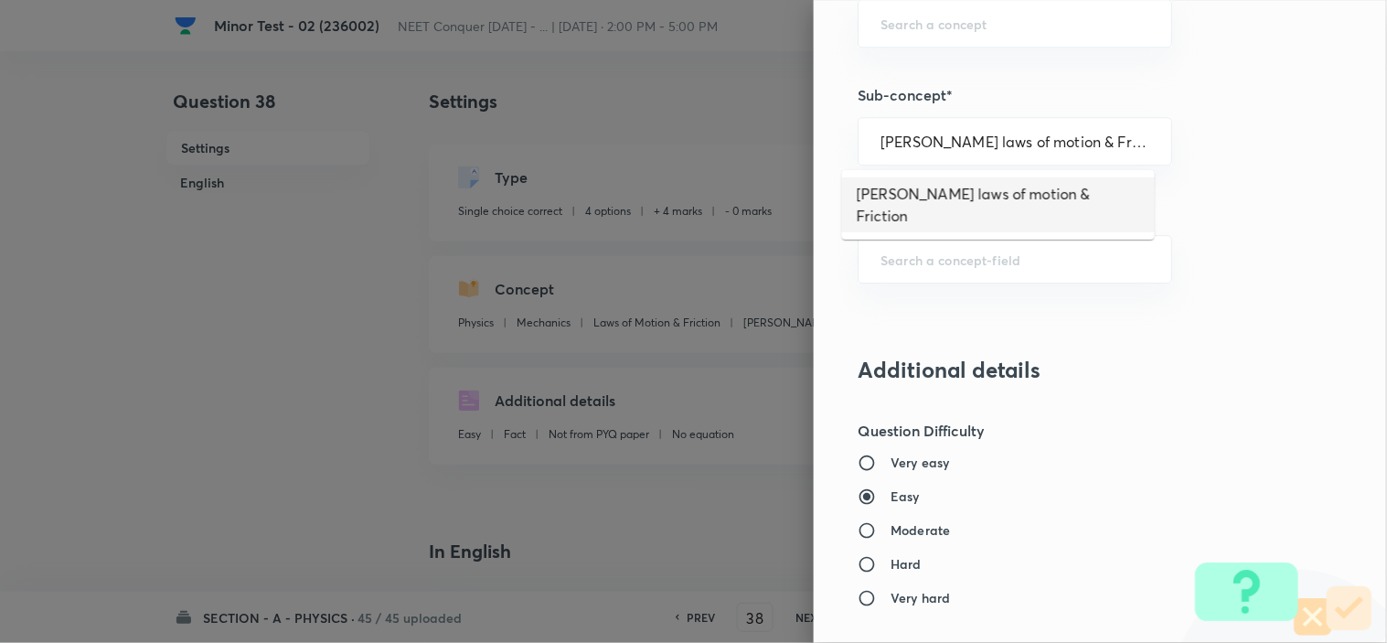
click at [1006, 201] on li "Newton laws of motion & Friction" at bounding box center [998, 204] width 313 height 55
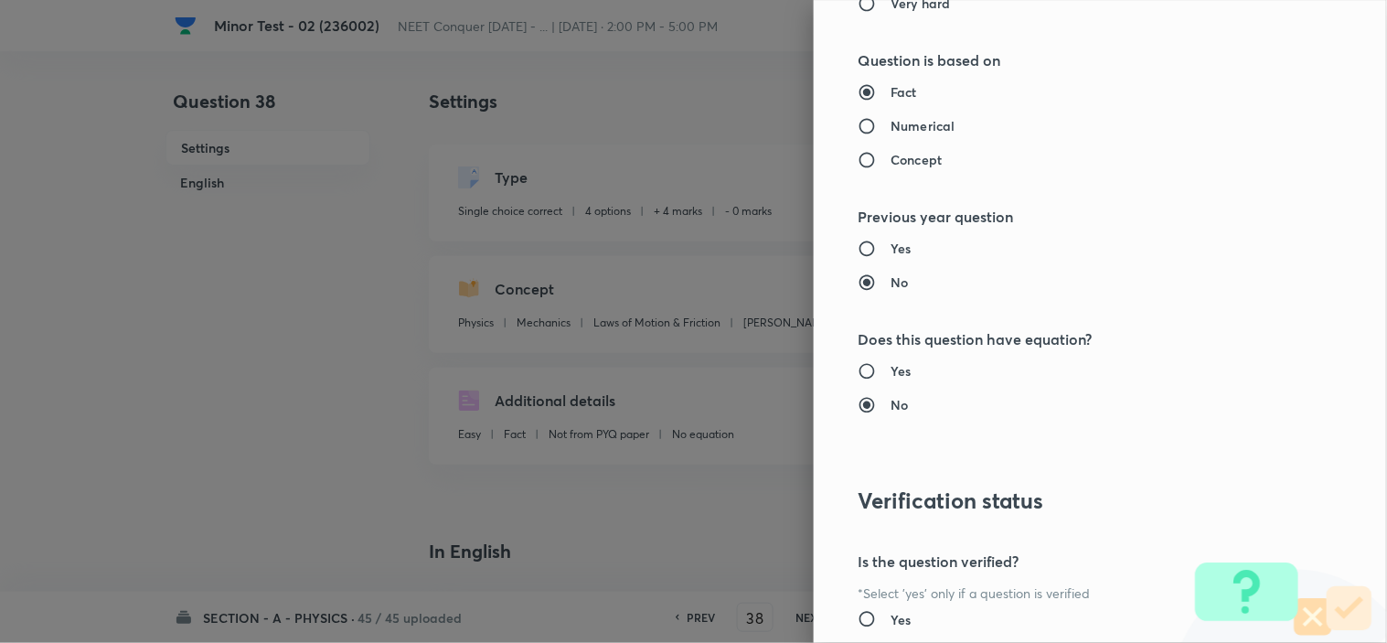
scroll to position [1972, 0]
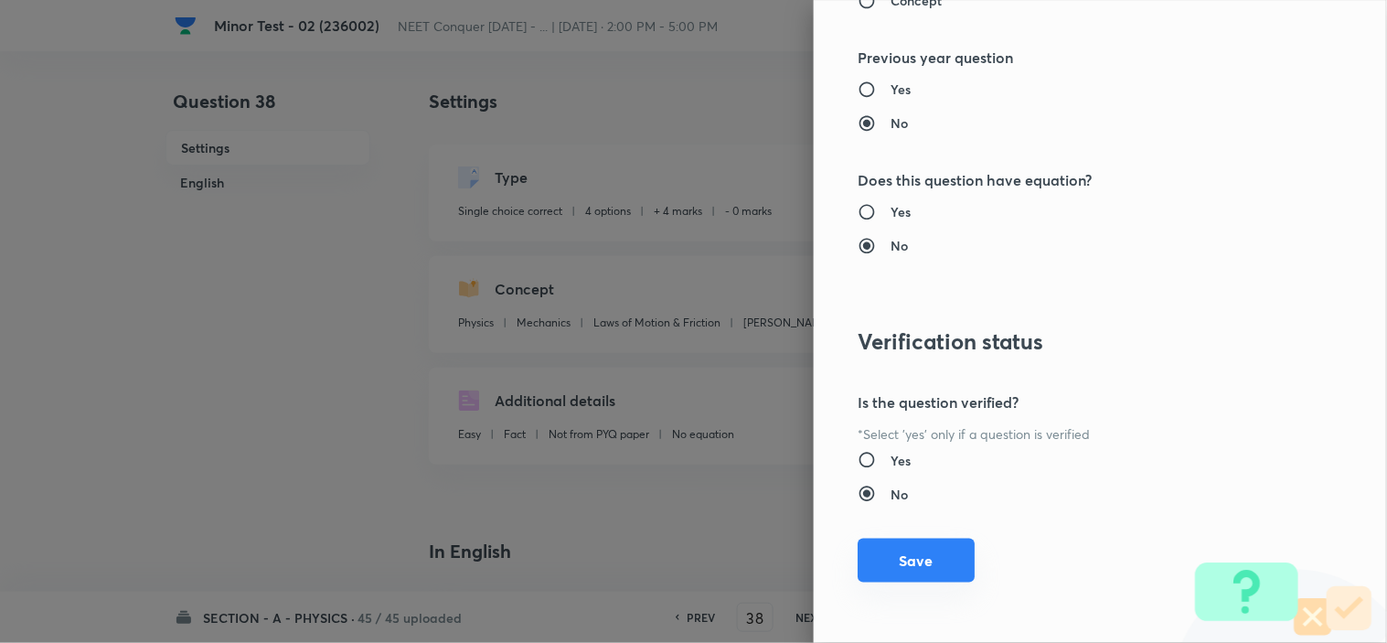
click at [880, 573] on button "Save" at bounding box center [915, 560] width 117 height 44
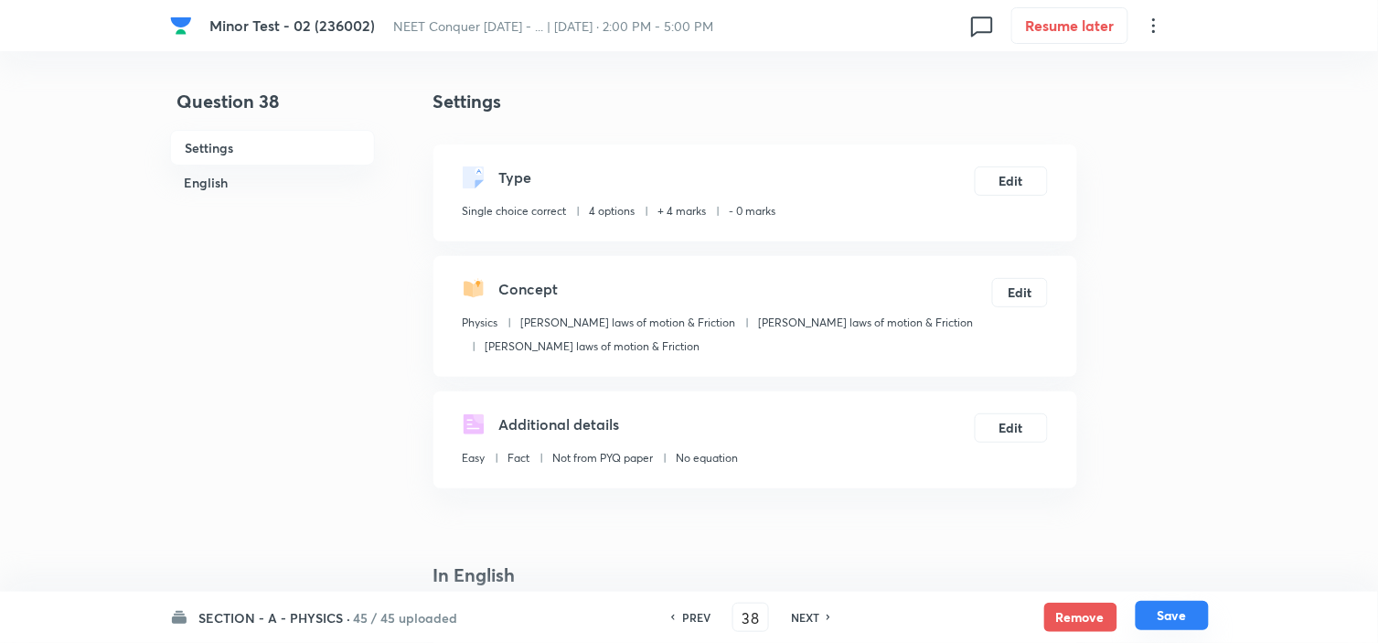
click at [1181, 623] on button "Save" at bounding box center [1171, 615] width 73 height 29
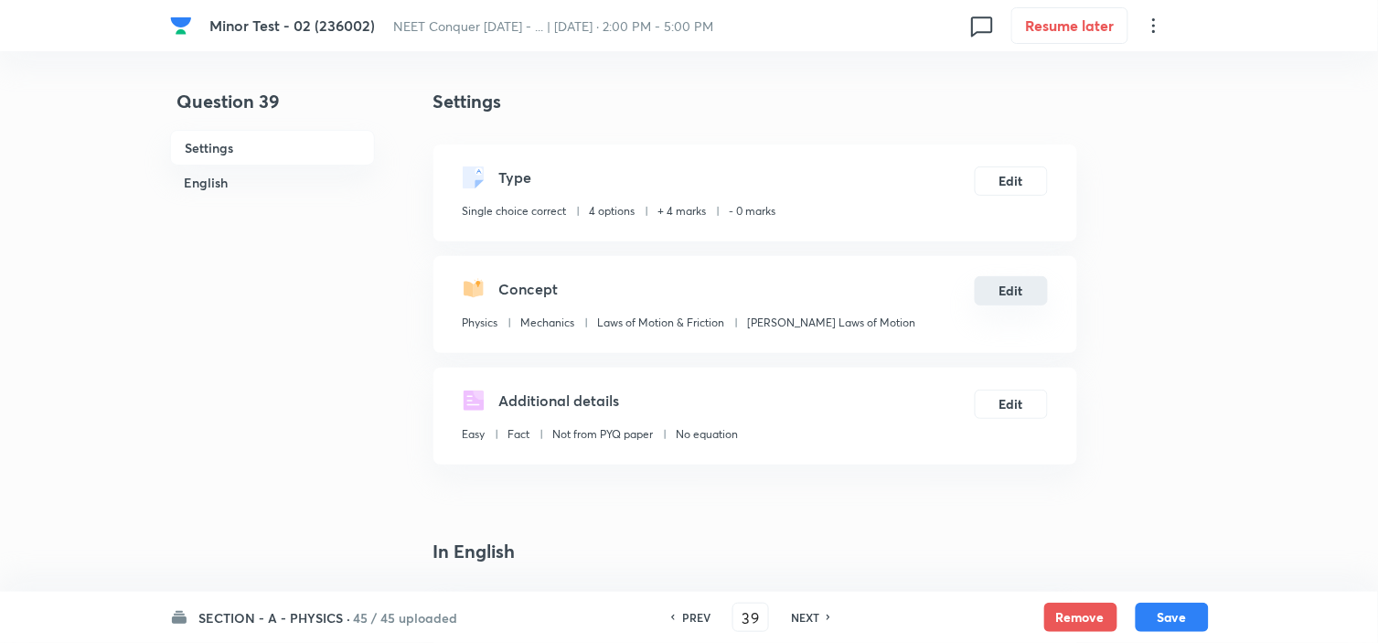
click at [1013, 278] on button "Edit" at bounding box center [1010, 290] width 73 height 29
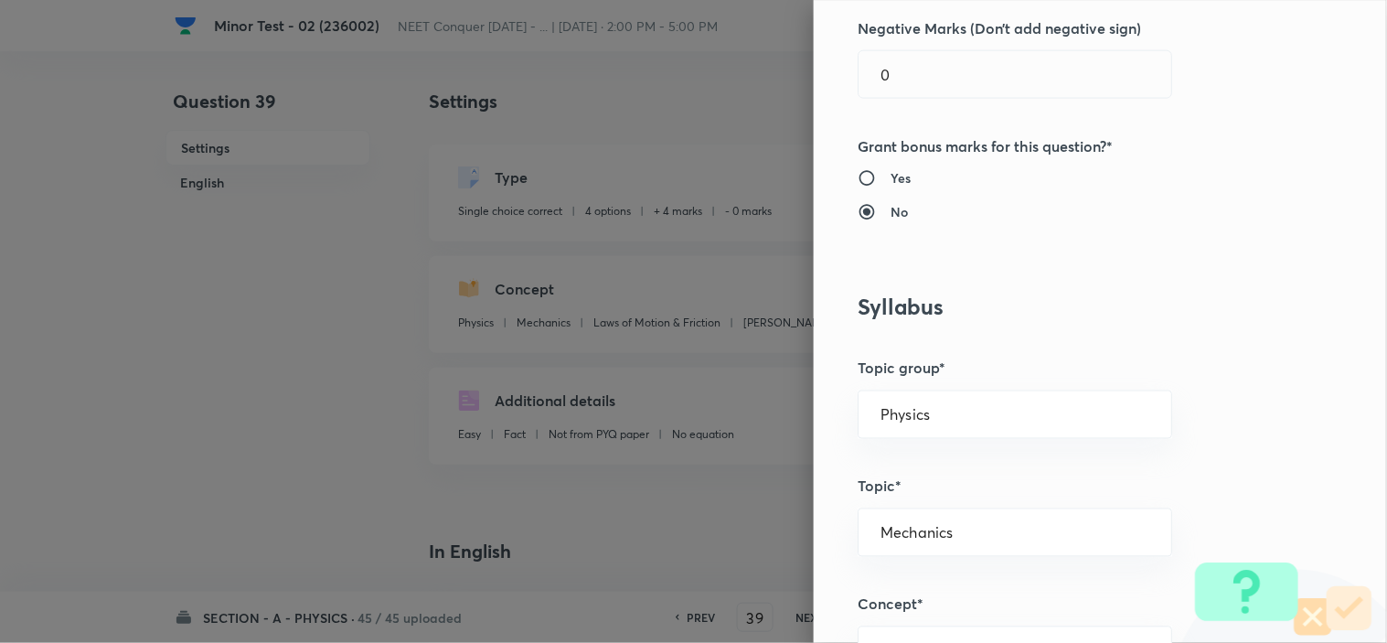
scroll to position [812, 0]
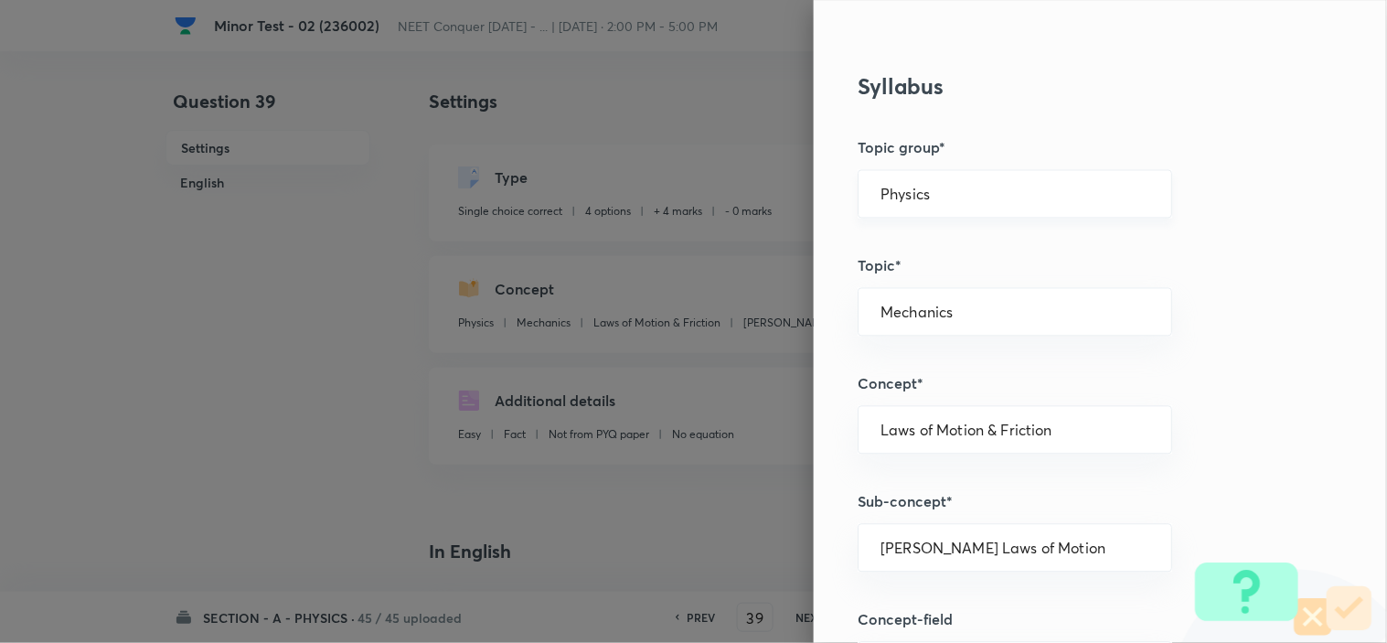
click at [974, 194] on input "Physics" at bounding box center [1014, 194] width 269 height 17
click at [970, 256] on li "Physics" at bounding box center [998, 245] width 313 height 33
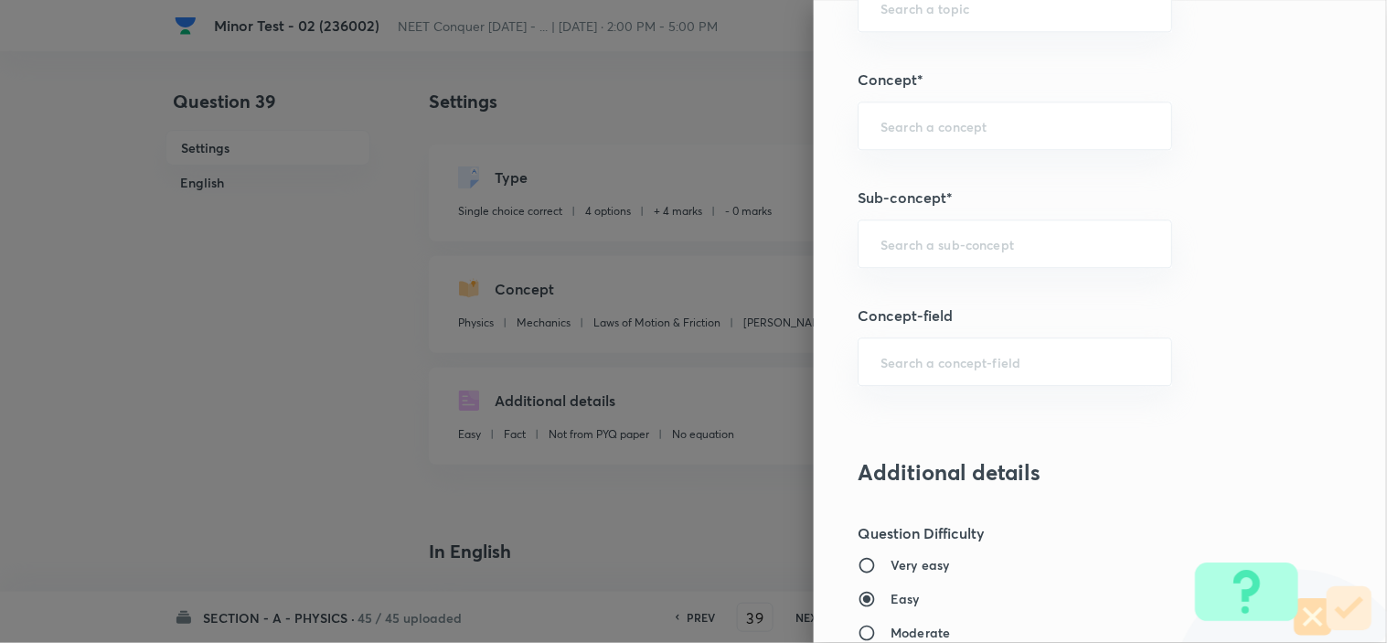
scroll to position [1117, 0]
click at [985, 243] on input "text" at bounding box center [1014, 242] width 269 height 17
paste input "Newton laws of motion & Friction"
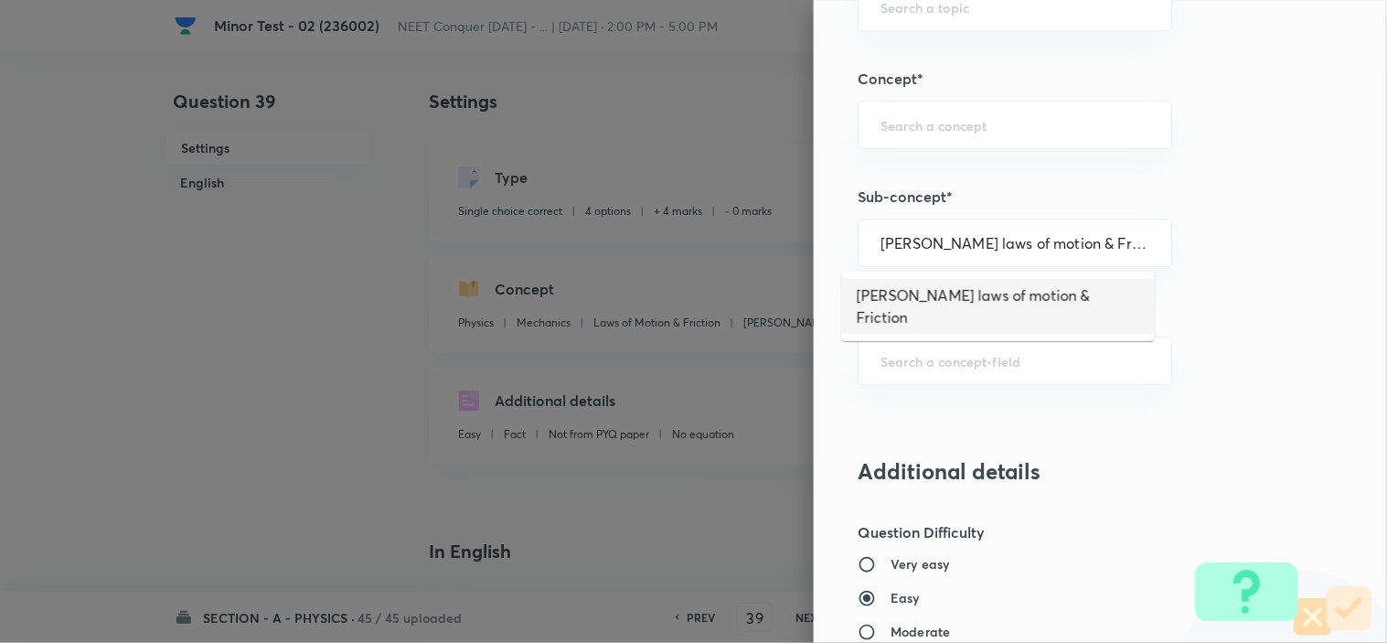
click at [997, 293] on li "Newton laws of motion & Friction" at bounding box center [998, 306] width 313 height 55
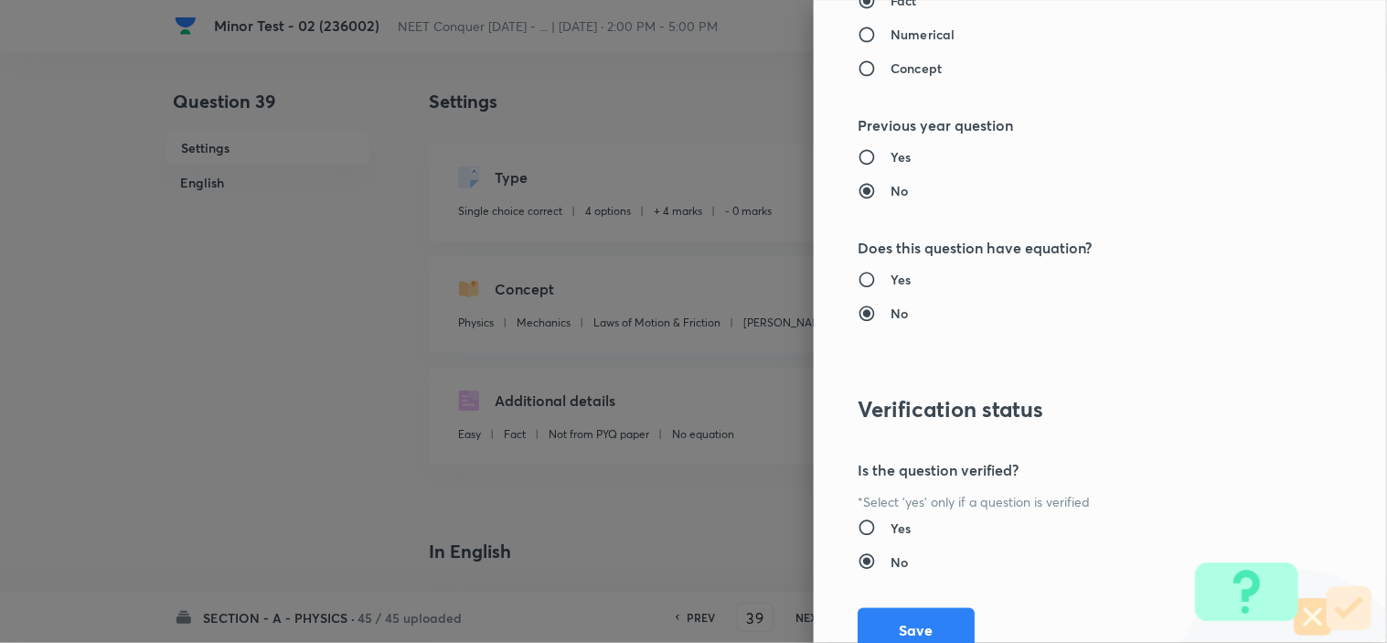
scroll to position [1972, 0]
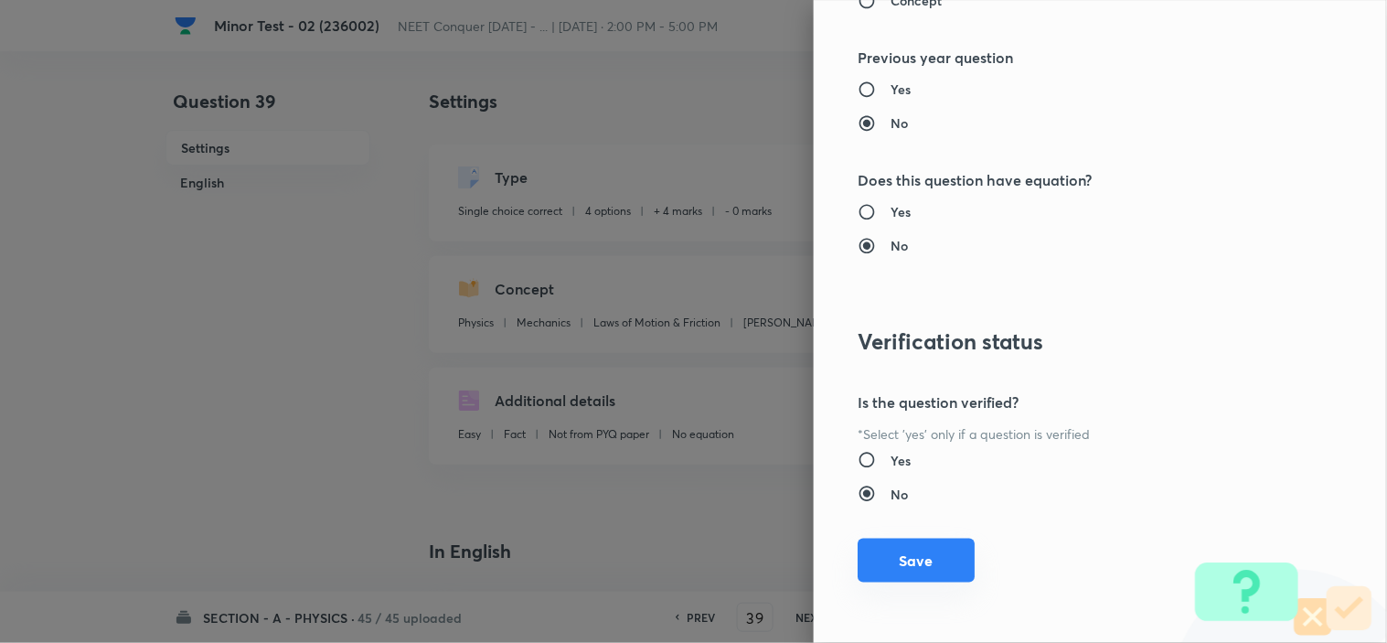
click at [910, 559] on button "Save" at bounding box center [915, 560] width 117 height 44
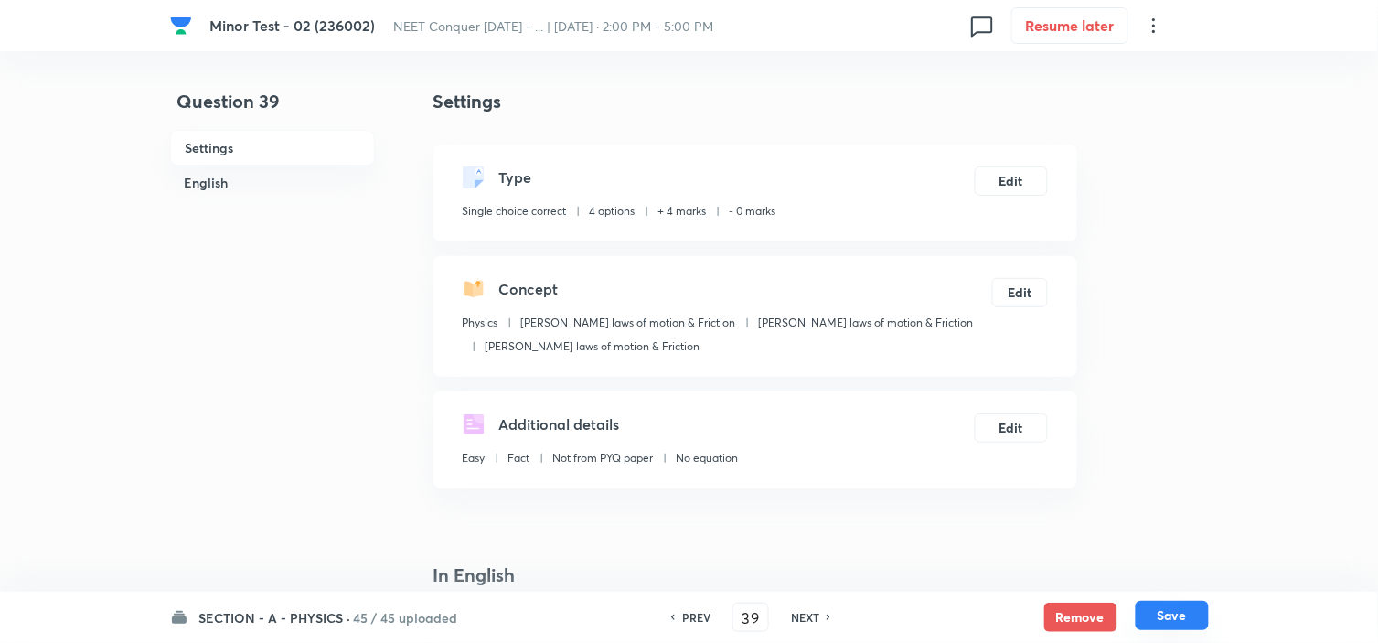
click at [1190, 620] on button "Save" at bounding box center [1171, 615] width 73 height 29
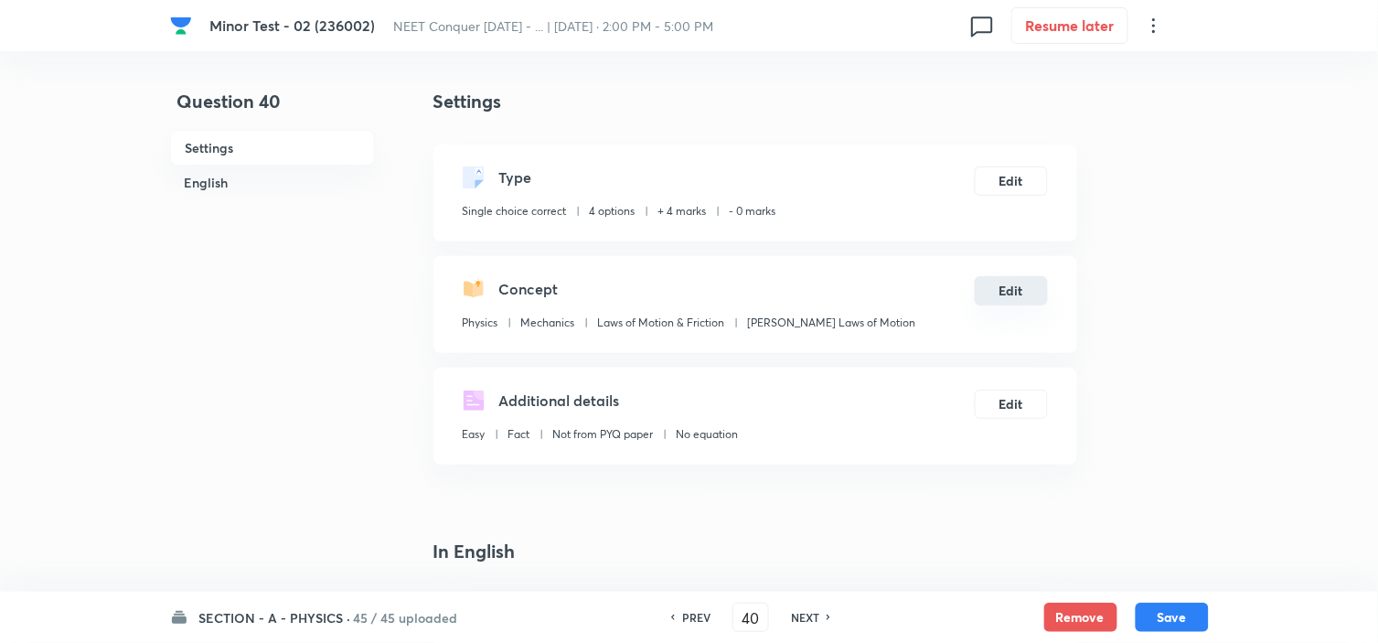
click at [1006, 289] on button "Edit" at bounding box center [1010, 290] width 73 height 29
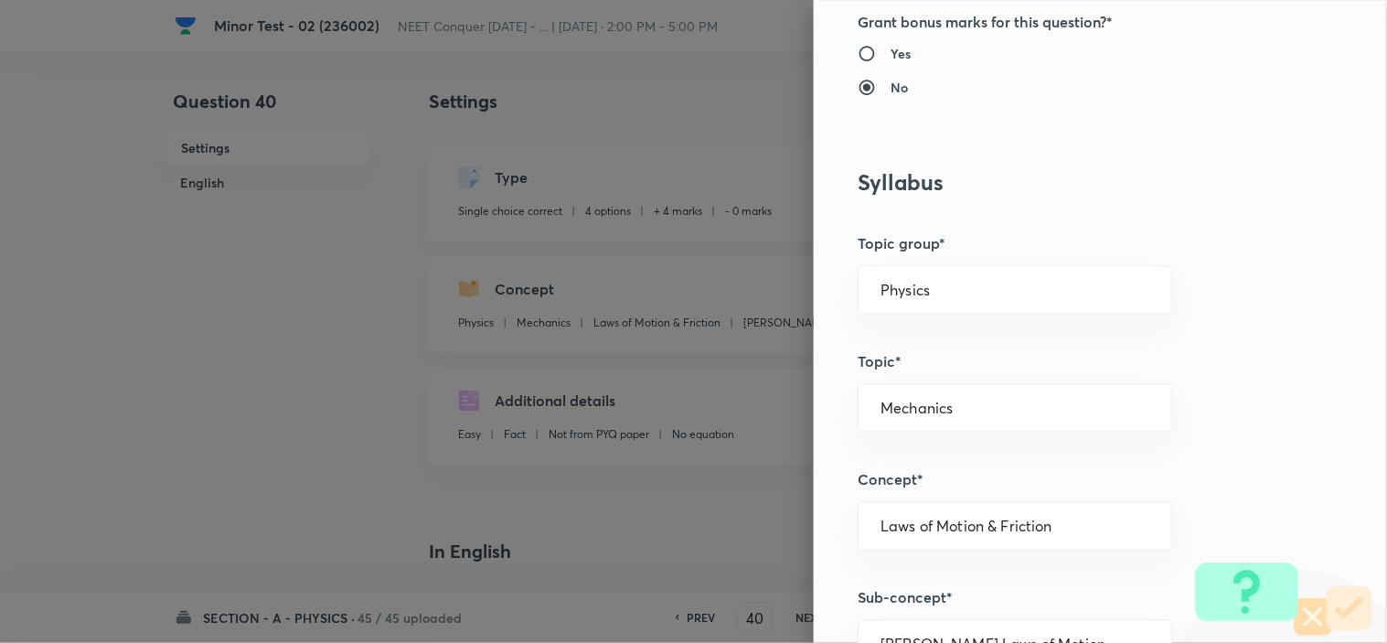
scroll to position [710, 0]
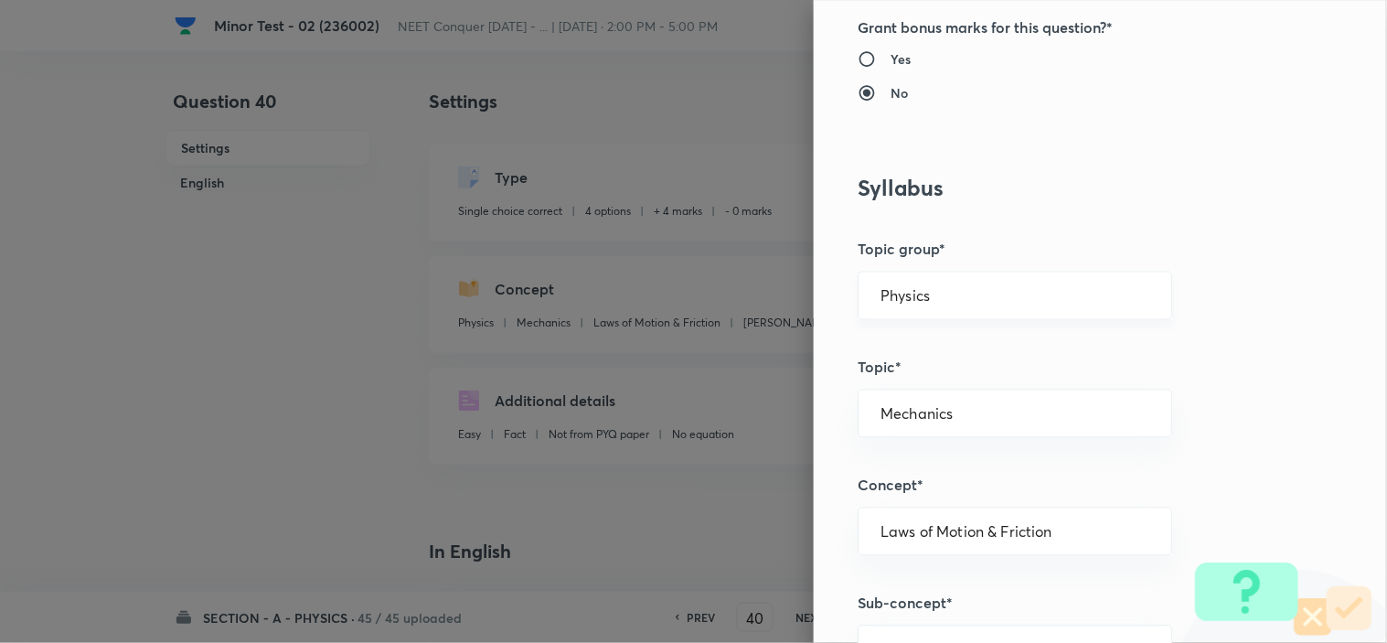
click at [981, 302] on input "Physics" at bounding box center [1014, 295] width 269 height 17
click at [983, 288] on input "Physics" at bounding box center [1014, 295] width 269 height 17
click at [984, 289] on input "Physics" at bounding box center [1014, 295] width 269 height 17
click at [936, 344] on li "Physics" at bounding box center [998, 347] width 313 height 33
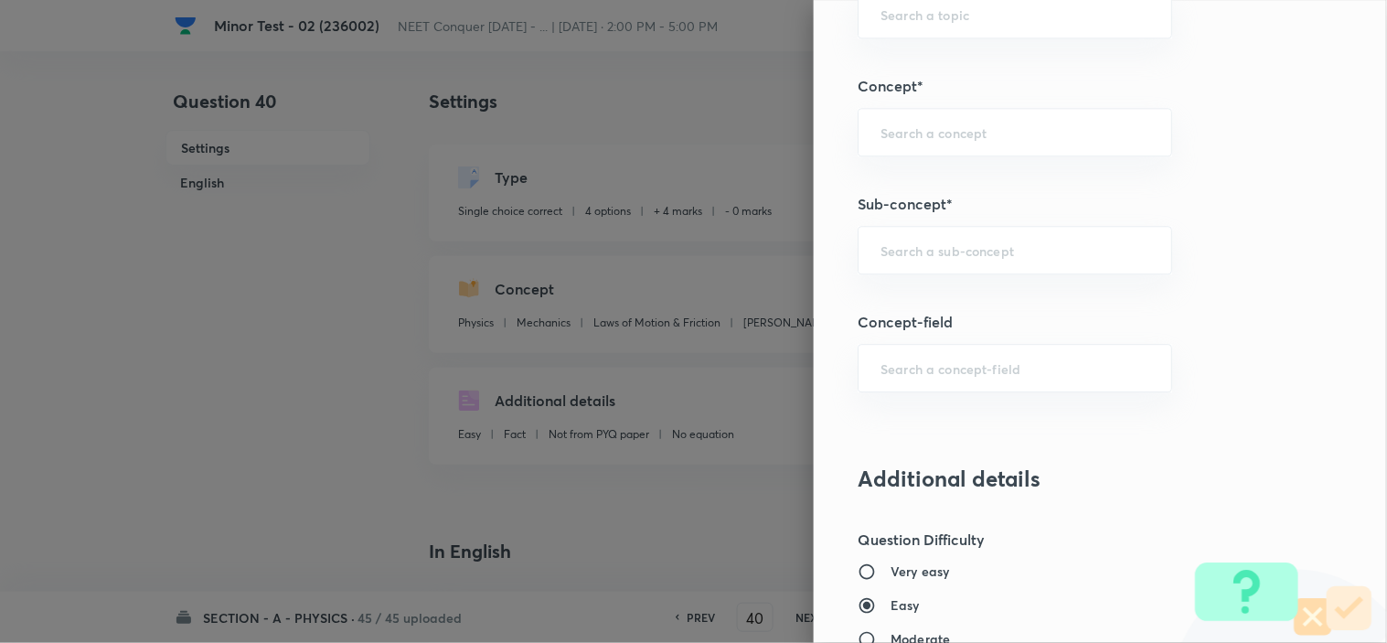
scroll to position [1117, 0]
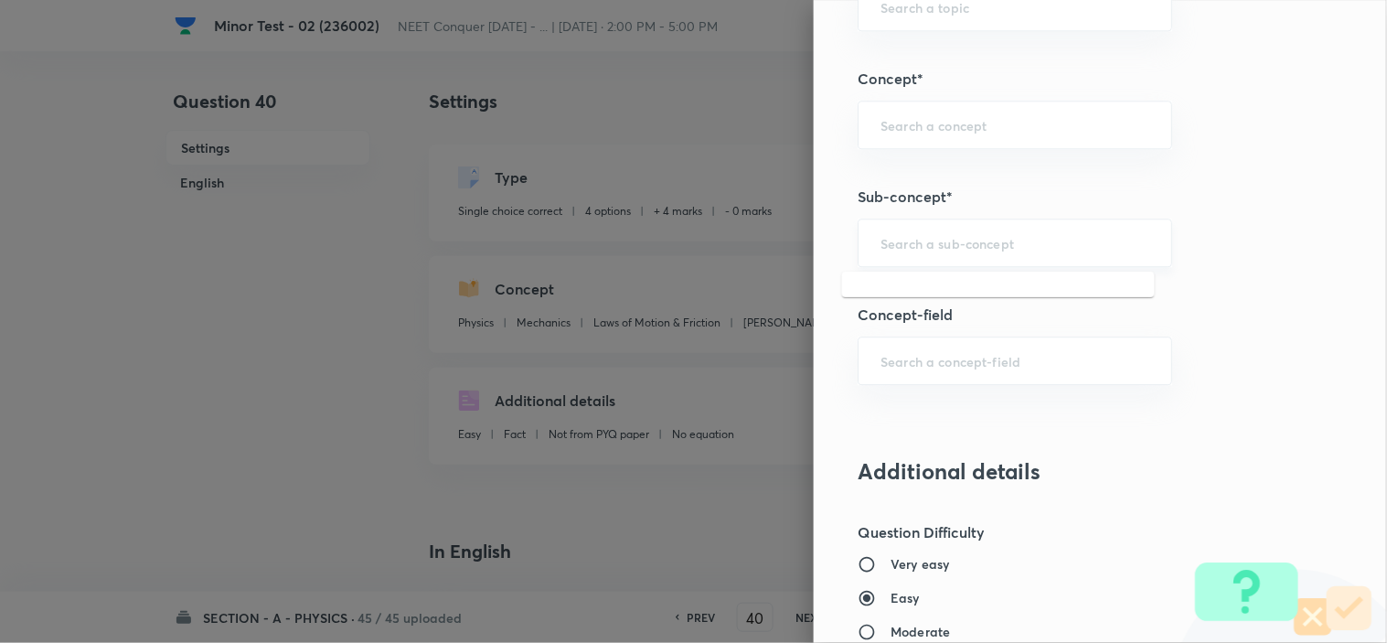
click at [951, 244] on input "text" at bounding box center [1014, 242] width 269 height 17
paste input "Newton laws of motion & Friction"
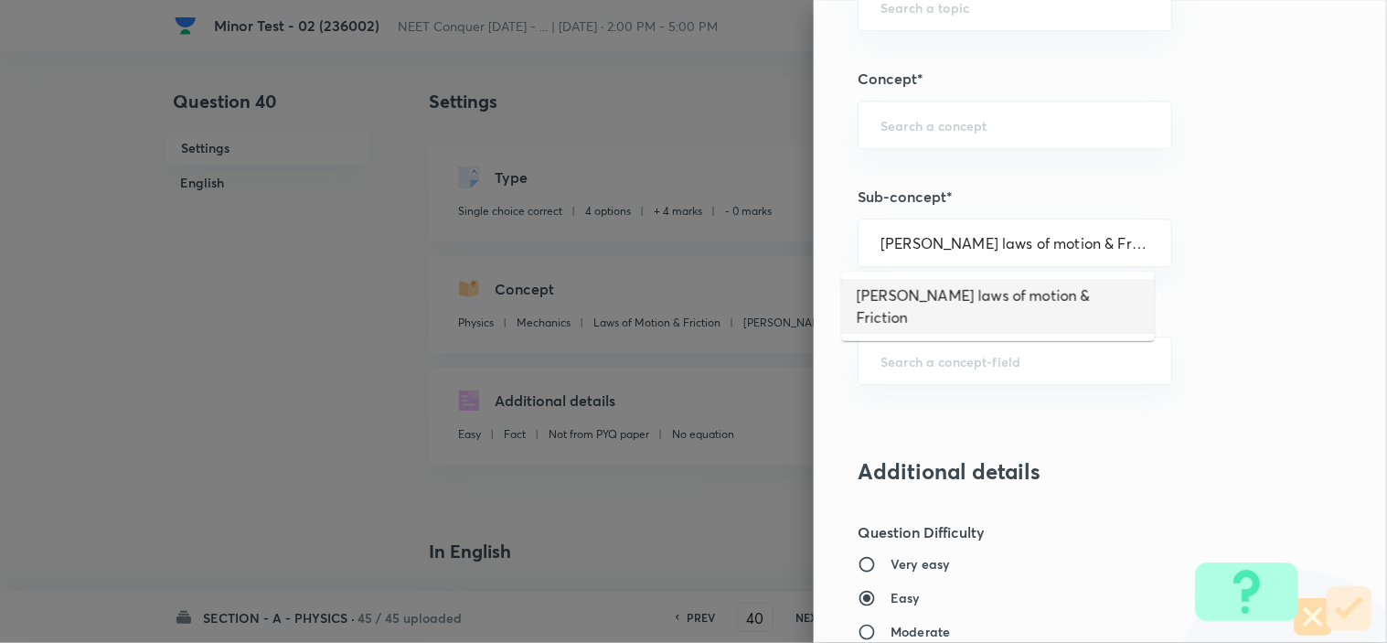
click at [957, 293] on li "Newton laws of motion & Friction" at bounding box center [998, 306] width 313 height 55
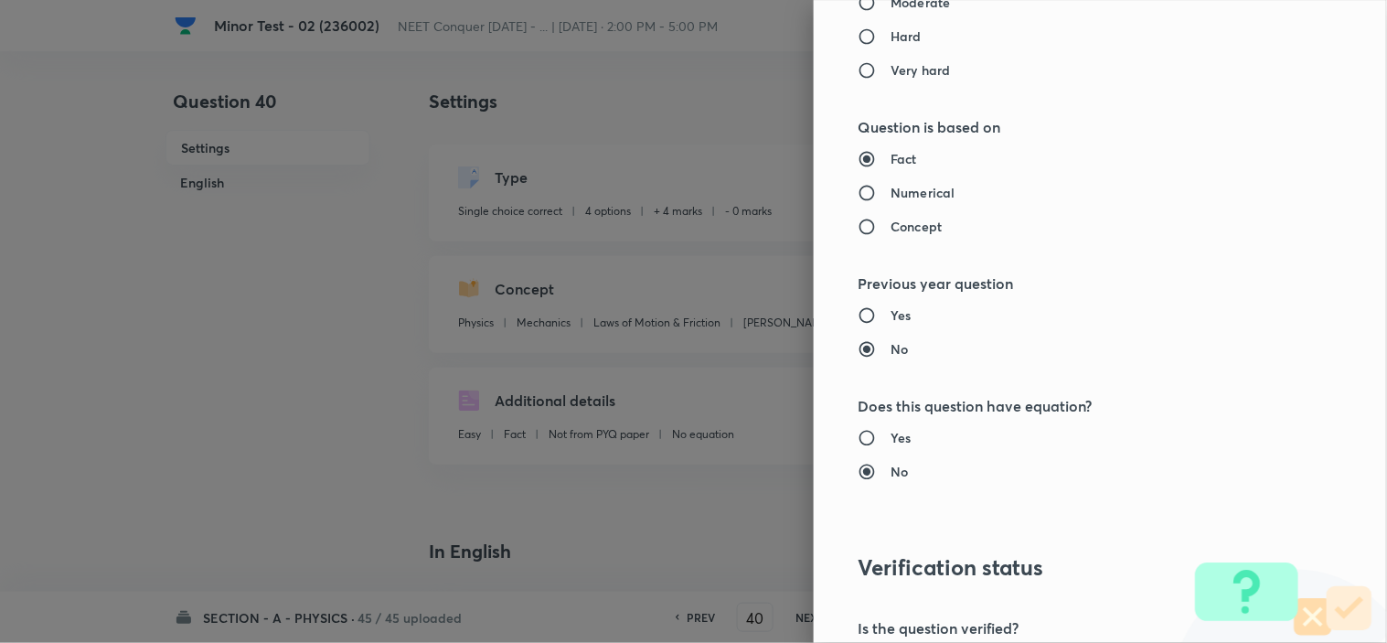
scroll to position [1972, 0]
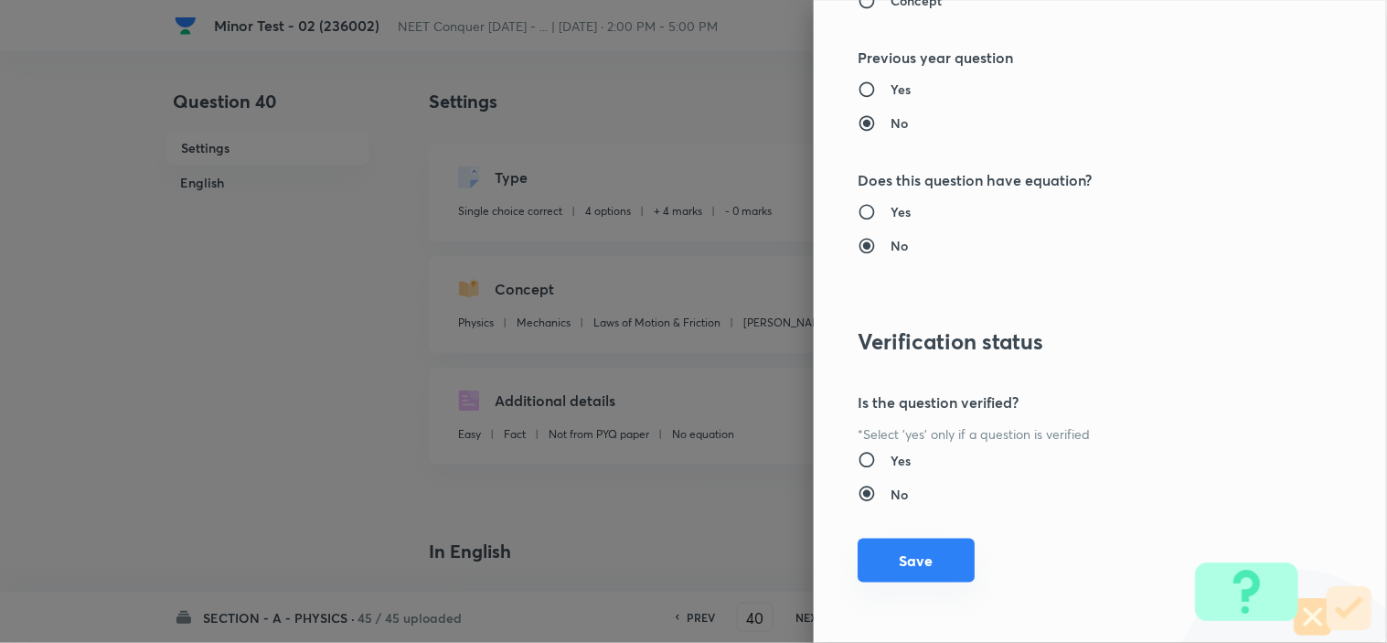
click at [894, 559] on button "Save" at bounding box center [915, 560] width 117 height 44
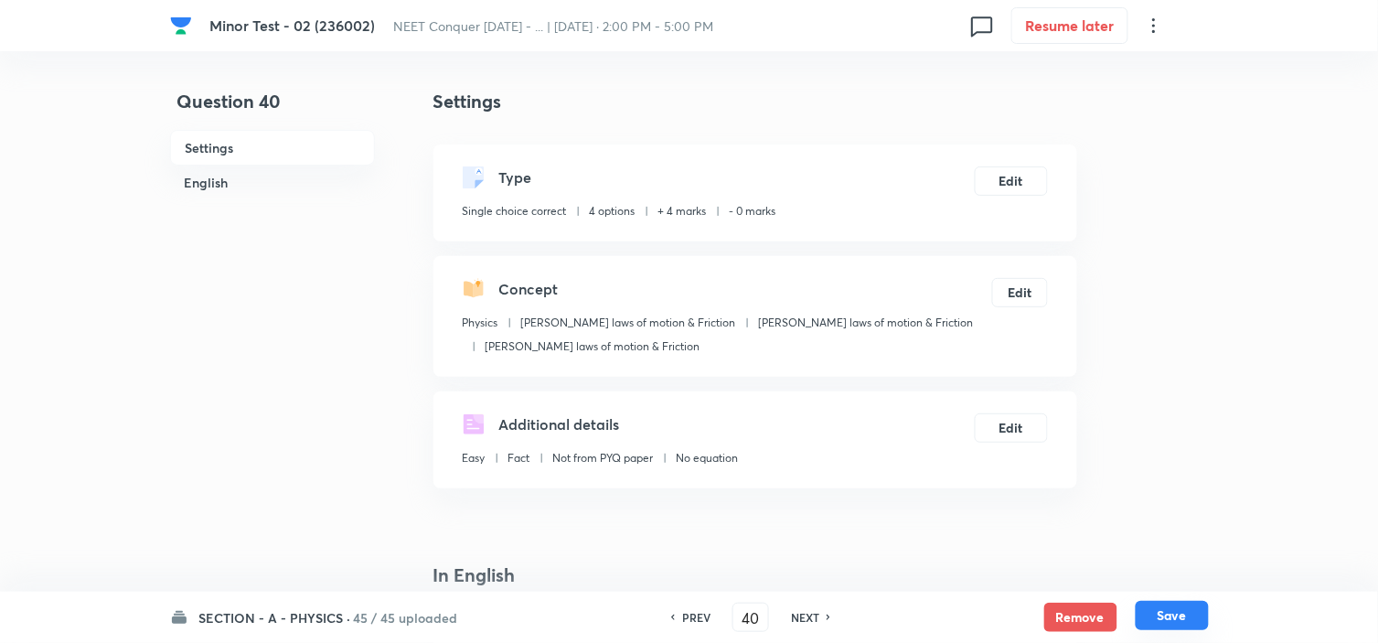
click at [1162, 614] on button "Save" at bounding box center [1171, 615] width 73 height 29
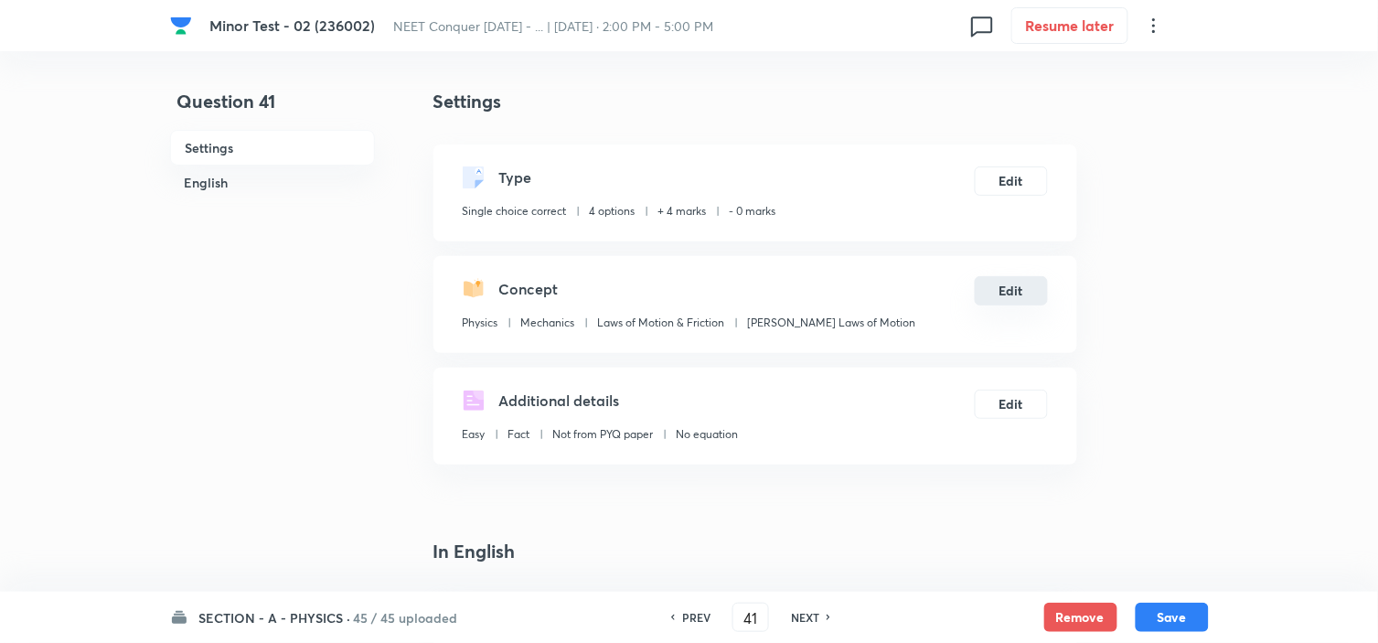
click at [1026, 286] on button "Edit" at bounding box center [1010, 290] width 73 height 29
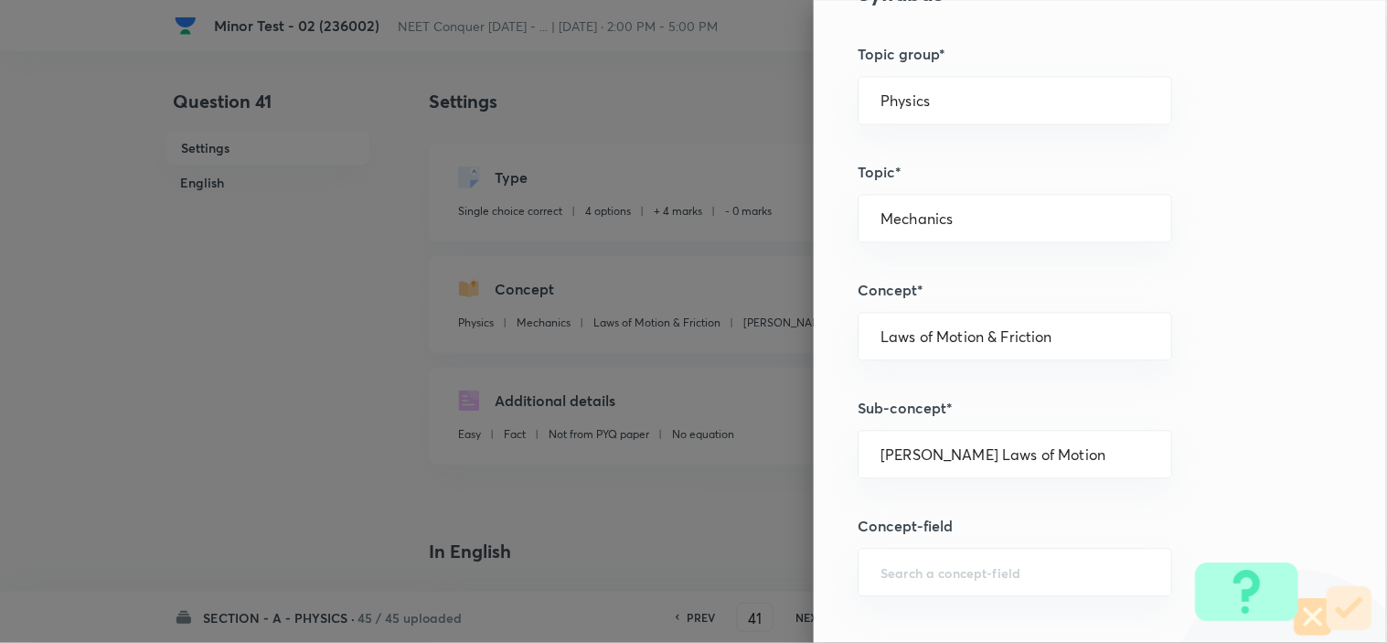
scroll to position [914, 0]
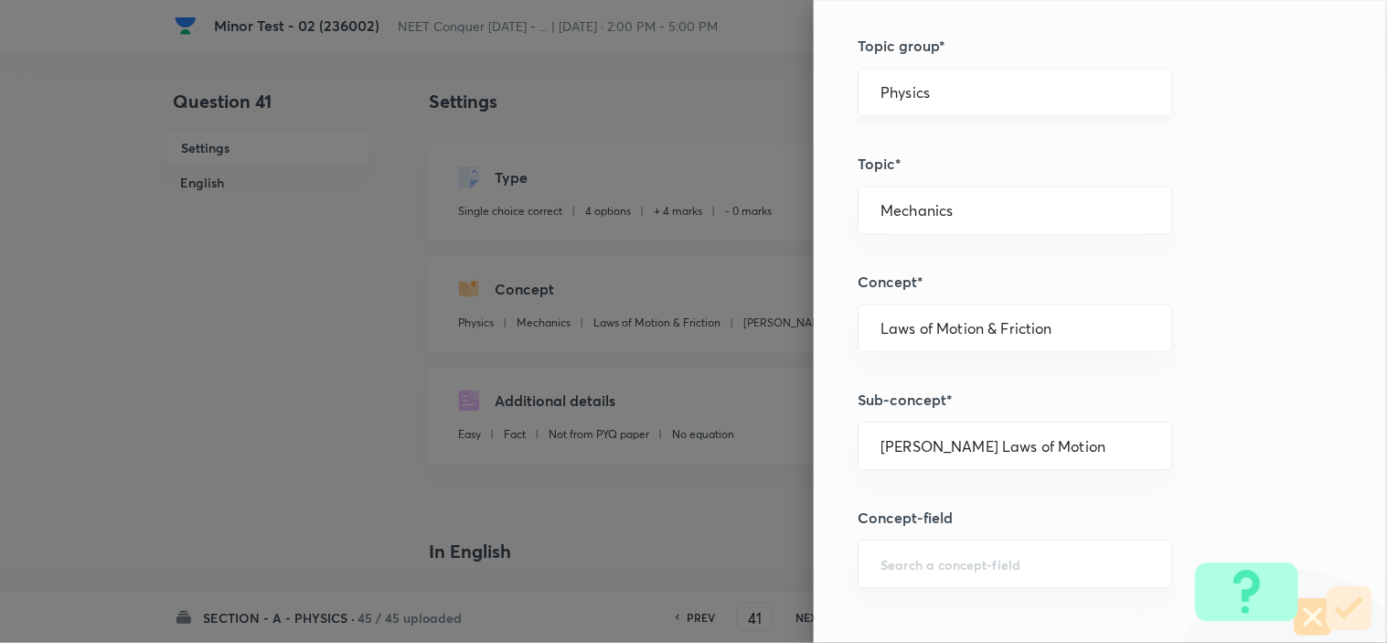
click at [961, 76] on div "Physics ​" at bounding box center [1014, 92] width 314 height 48
click at [961, 79] on div "Physics ​" at bounding box center [1014, 92] width 314 height 48
click at [961, 82] on div "Physics ​" at bounding box center [1014, 92] width 314 height 48
click at [962, 89] on input "Physics" at bounding box center [1014, 91] width 269 height 17
click at [946, 133] on li "Physics" at bounding box center [998, 144] width 313 height 33
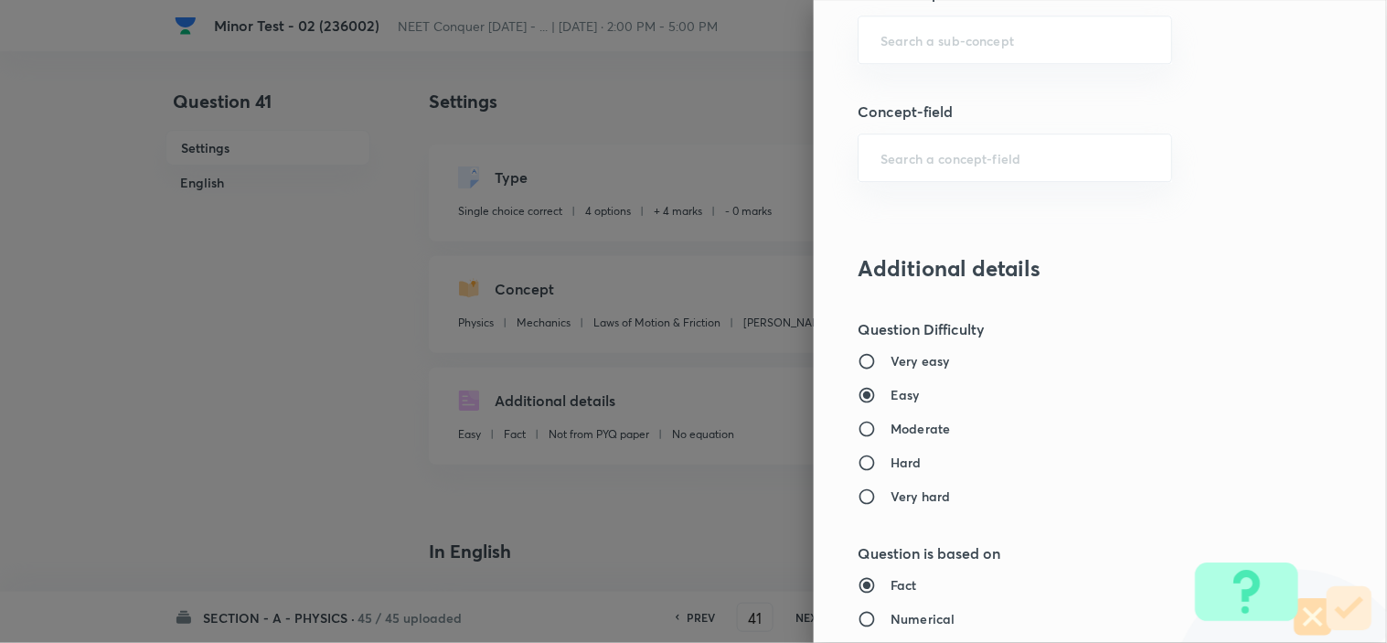
scroll to position [1219, 0]
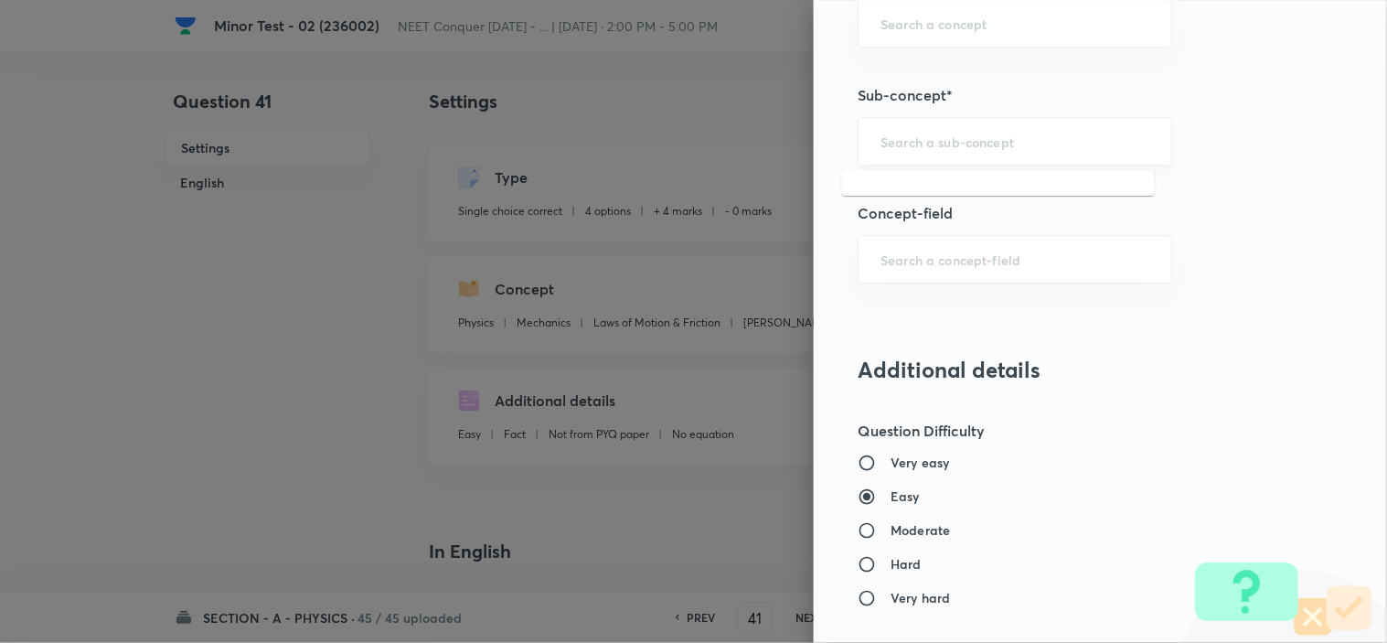
click at [949, 137] on input "text" at bounding box center [1014, 141] width 269 height 17
paste input "Newton laws of motion & Friction"
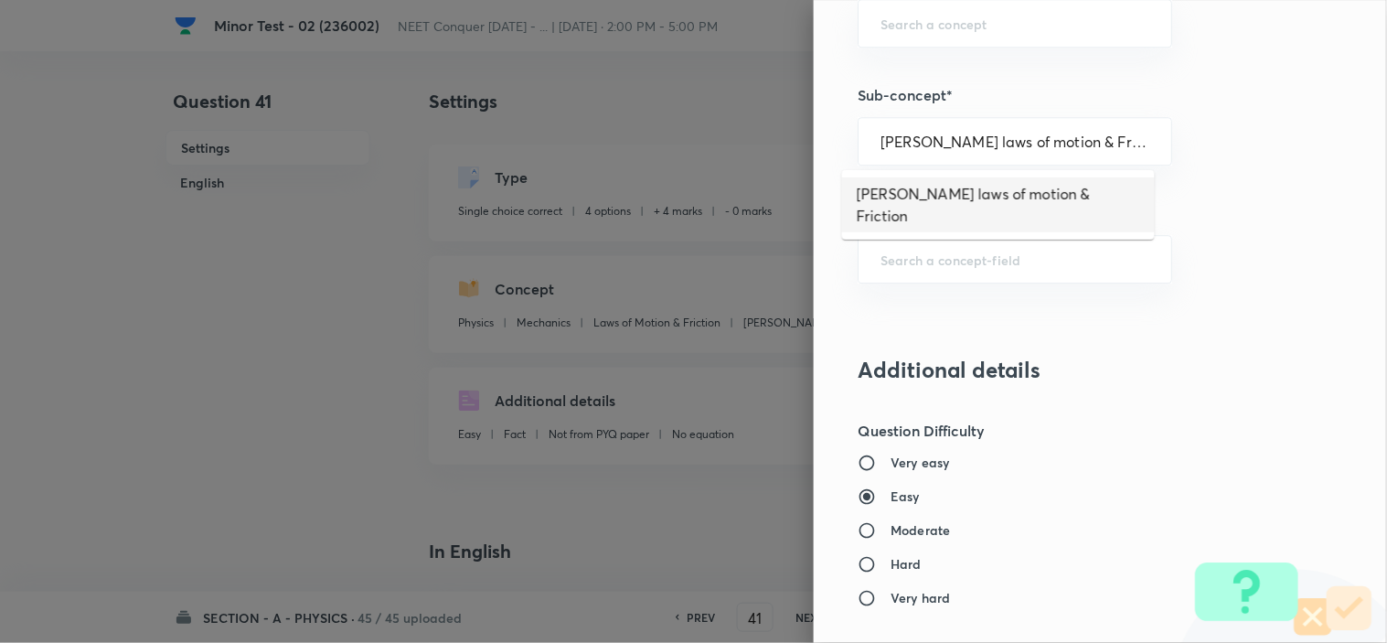
click at [944, 177] on li "Newton laws of motion & Friction" at bounding box center [998, 204] width 313 height 55
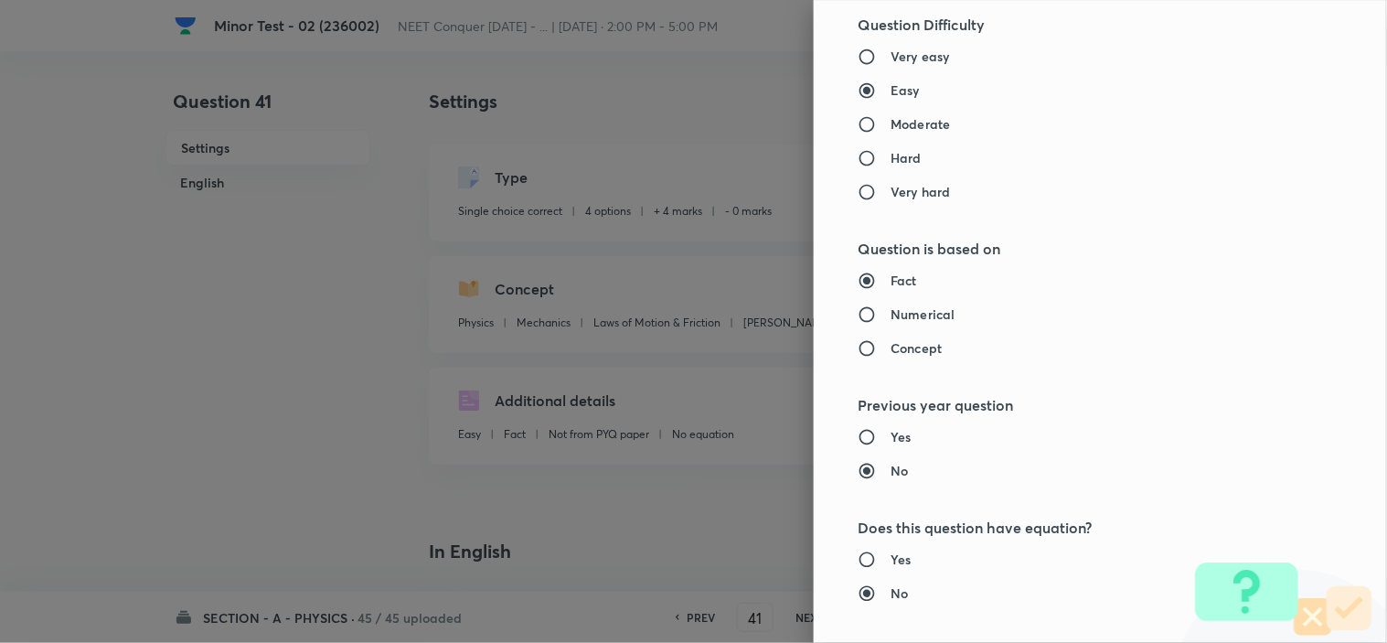
scroll to position [1972, 0]
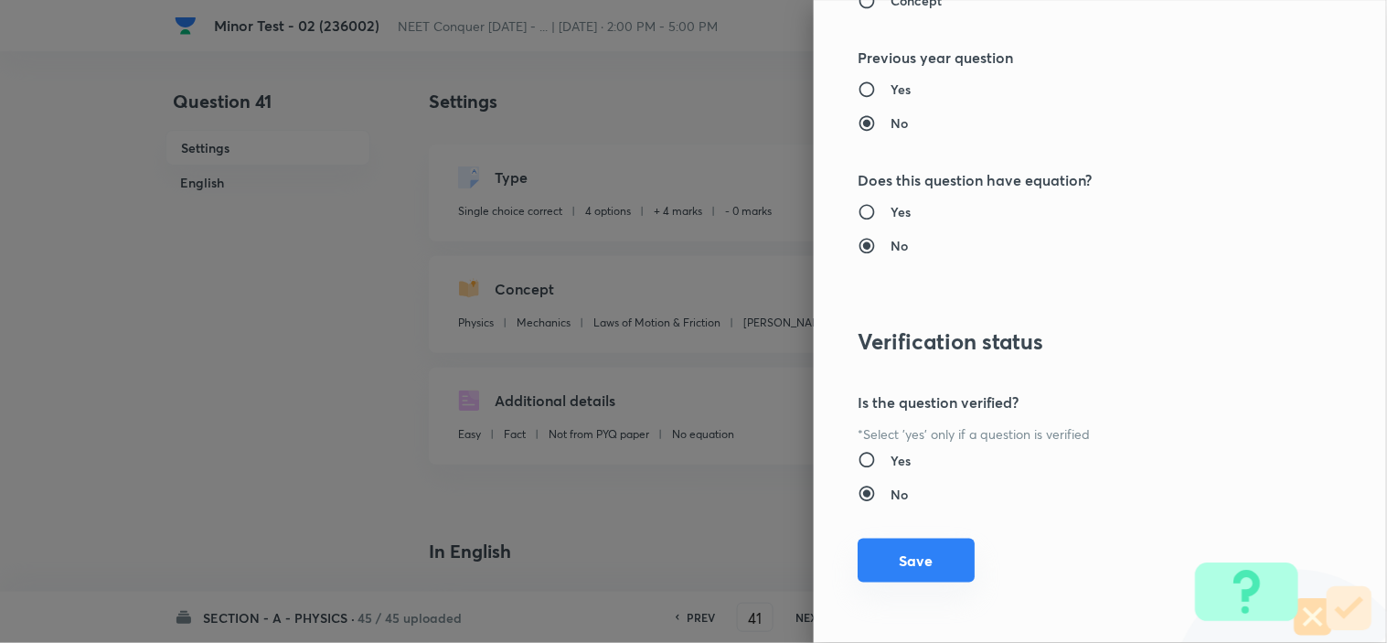
click at [881, 562] on button "Save" at bounding box center [915, 560] width 117 height 44
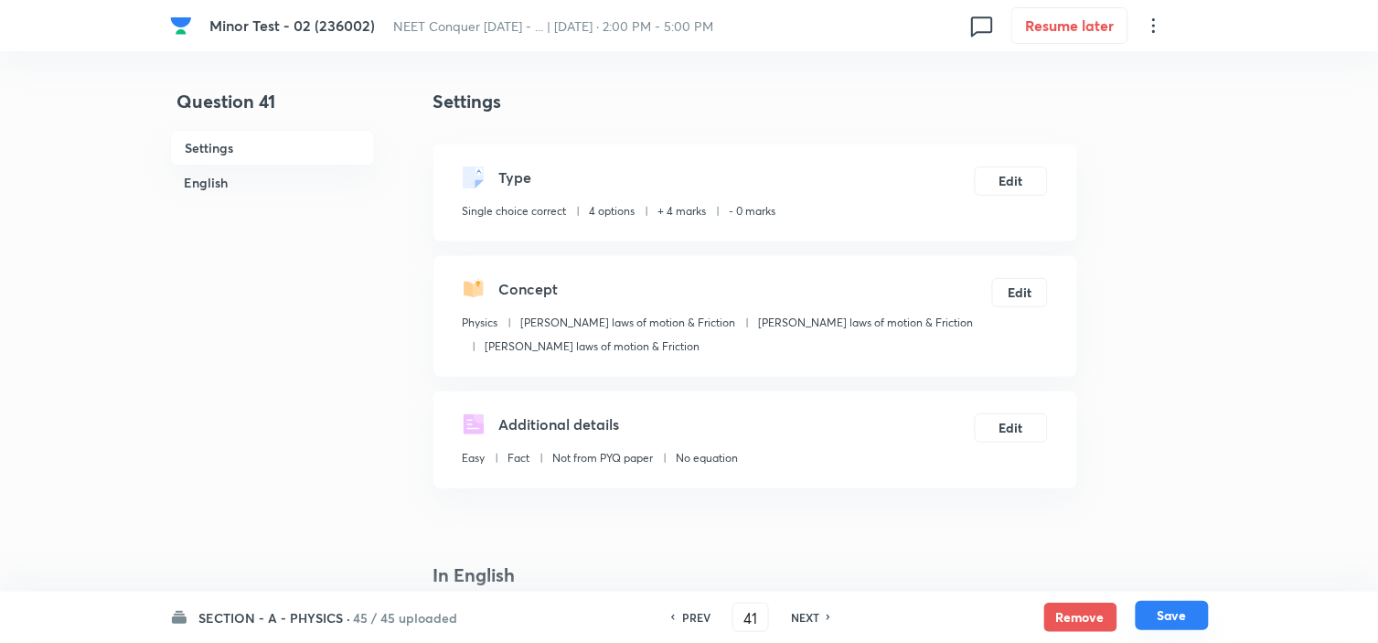
click at [1189, 616] on button "Save" at bounding box center [1171, 615] width 73 height 29
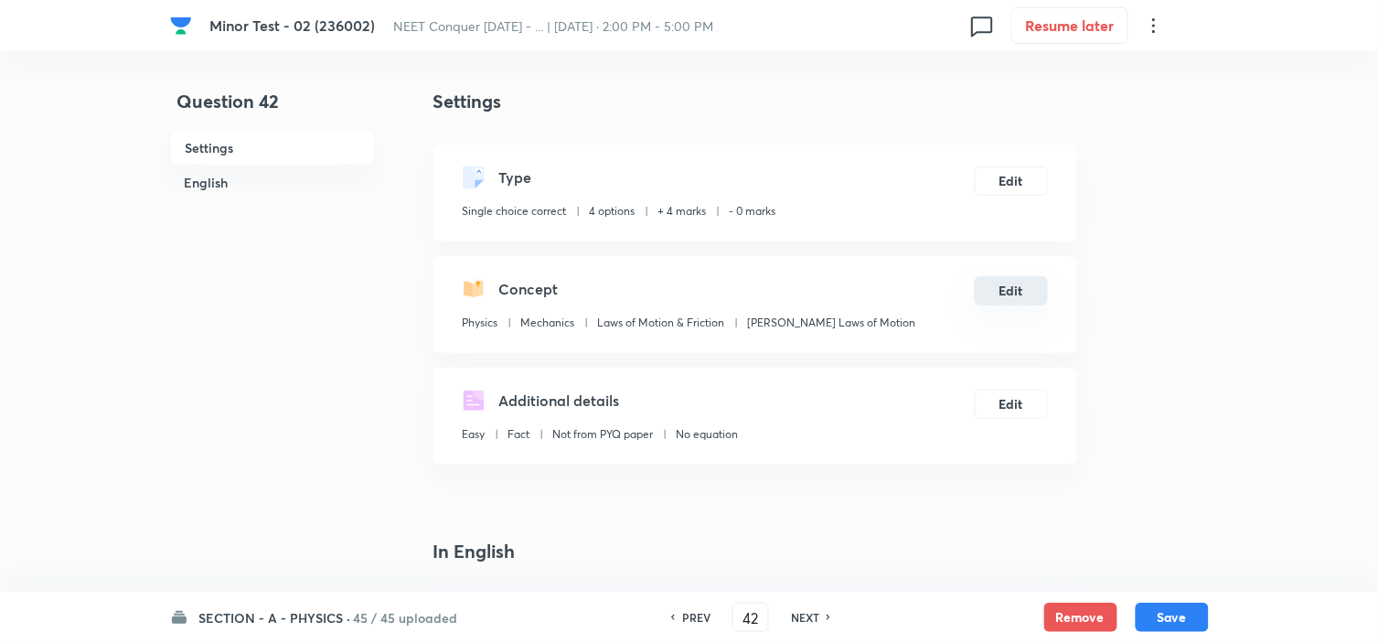
click at [1025, 295] on button "Edit" at bounding box center [1010, 290] width 73 height 29
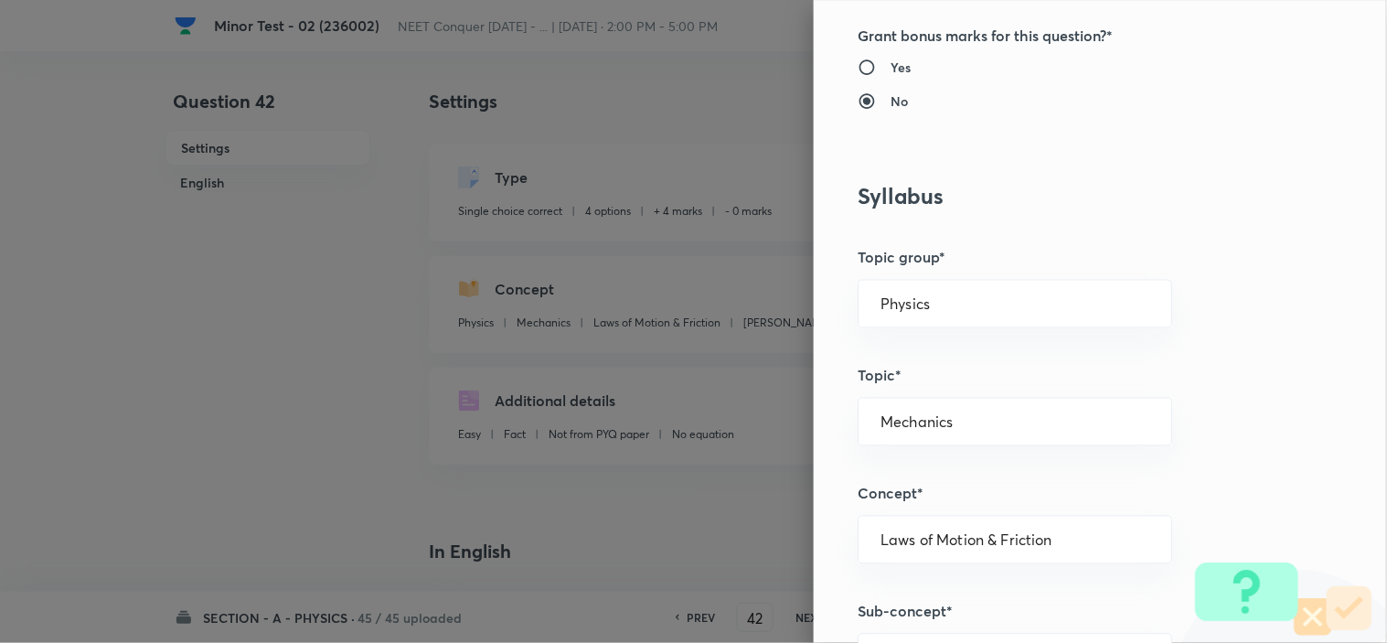
scroll to position [710, 0]
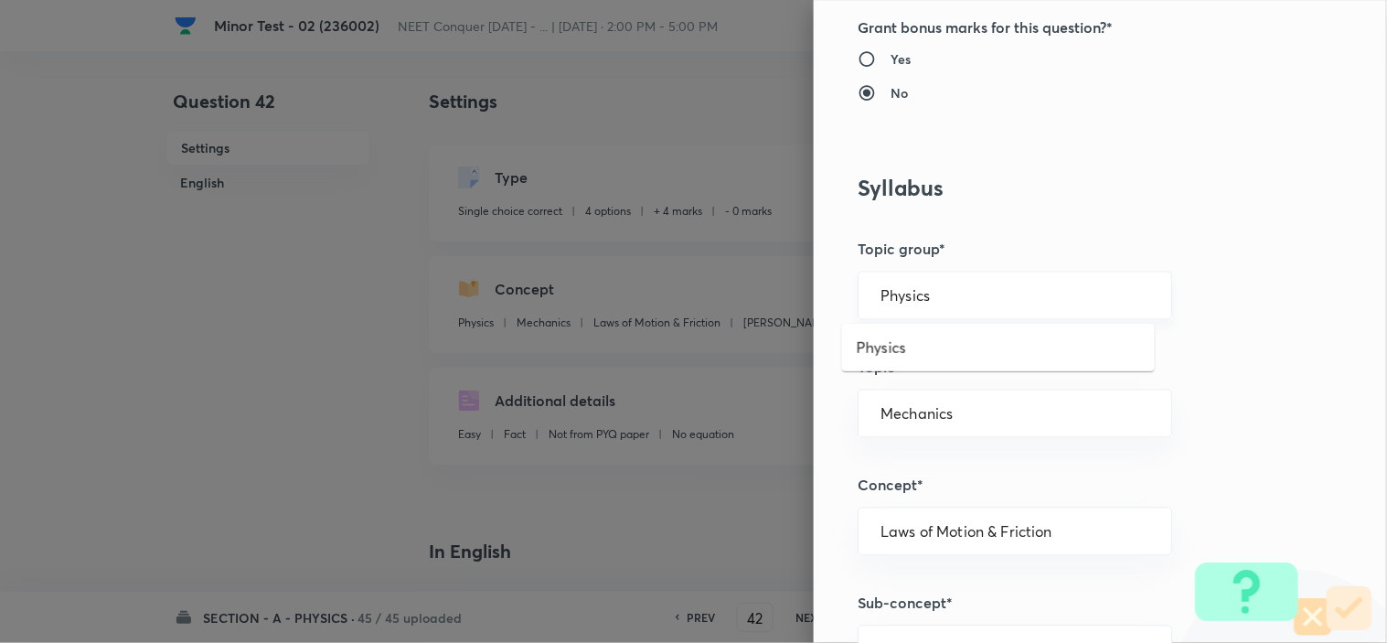
click at [987, 300] on input "Physics" at bounding box center [1014, 295] width 269 height 17
click at [936, 347] on li "Physics" at bounding box center [998, 347] width 313 height 33
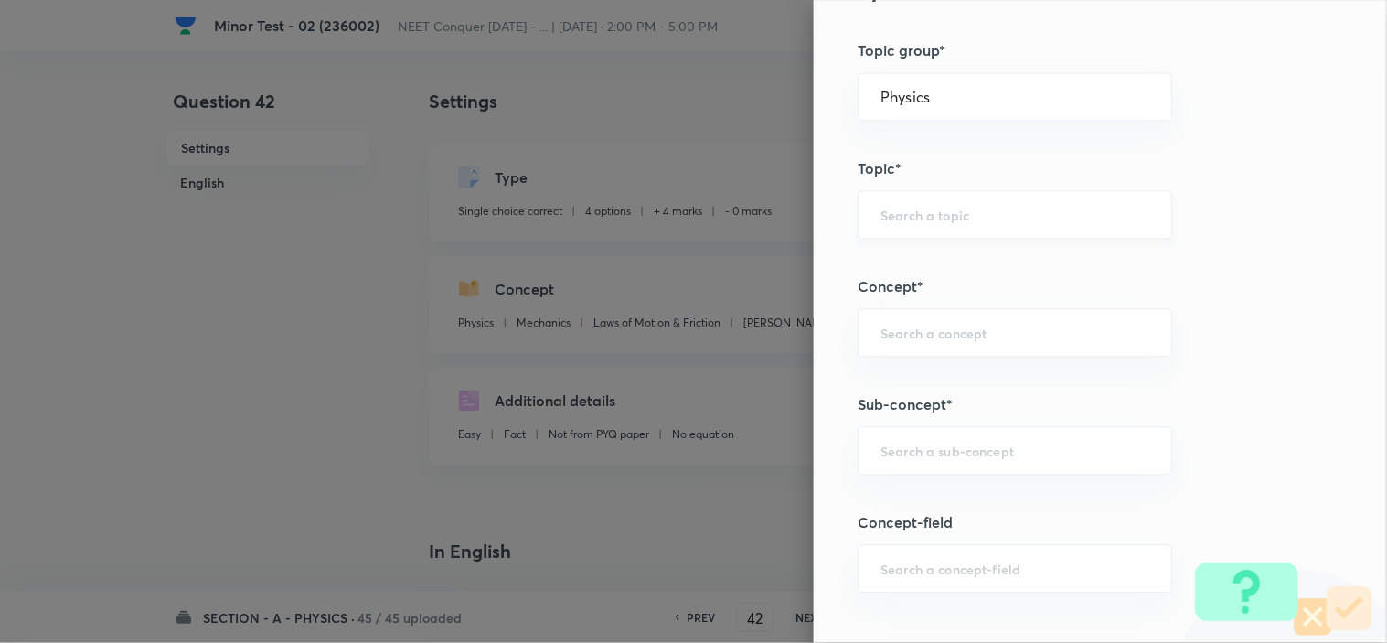
scroll to position [914, 0]
click at [933, 431] on div "​" at bounding box center [1014, 445] width 314 height 48
paste input "Newton laws of motion & Friction"
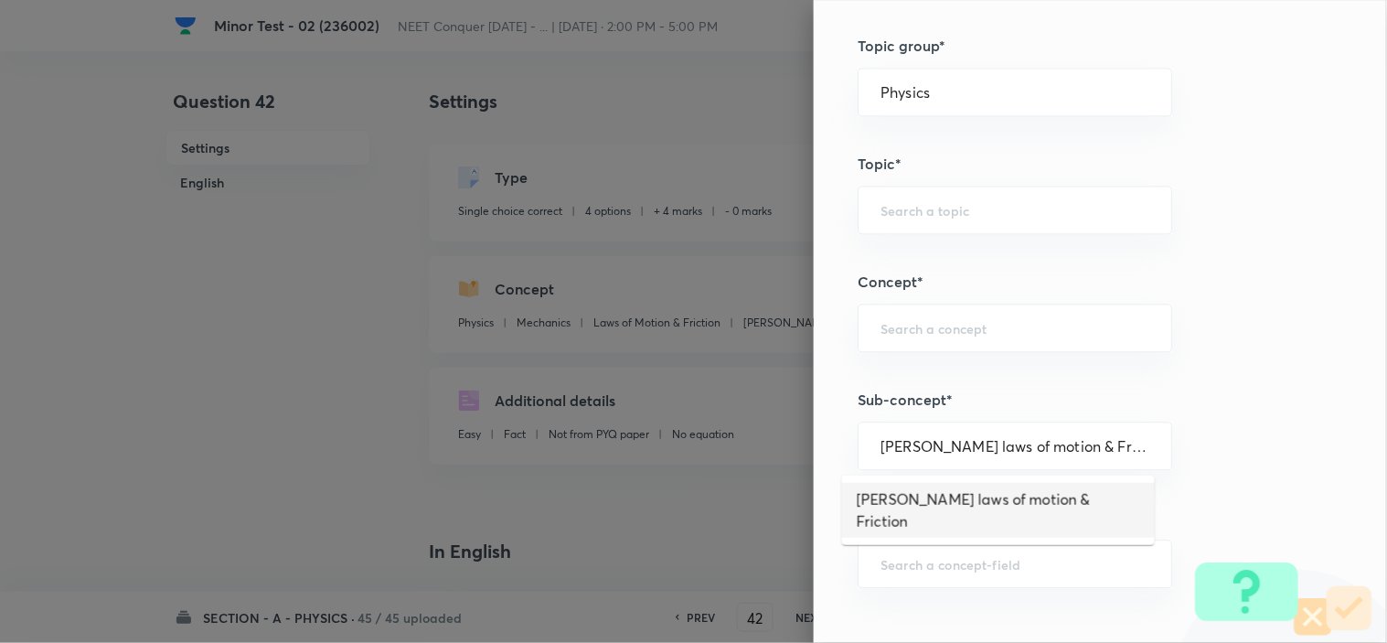
click at [952, 486] on li "Newton laws of motion & Friction" at bounding box center [998, 510] width 313 height 55
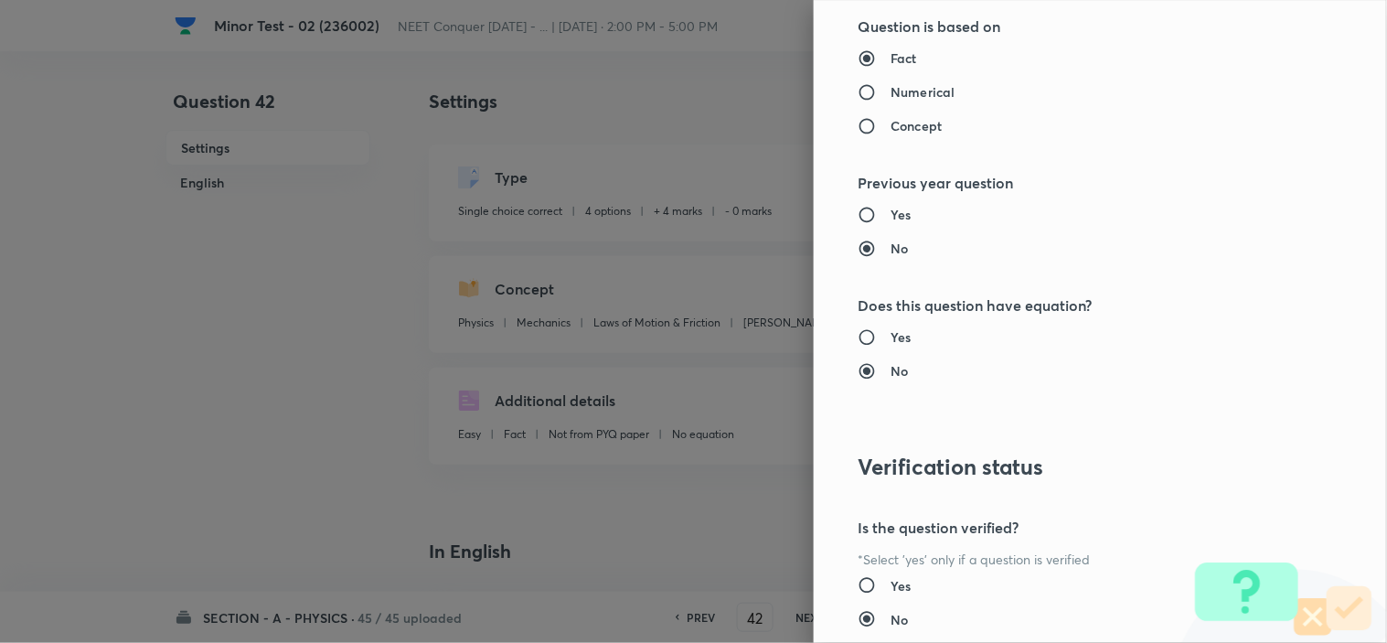
scroll to position [1972, 0]
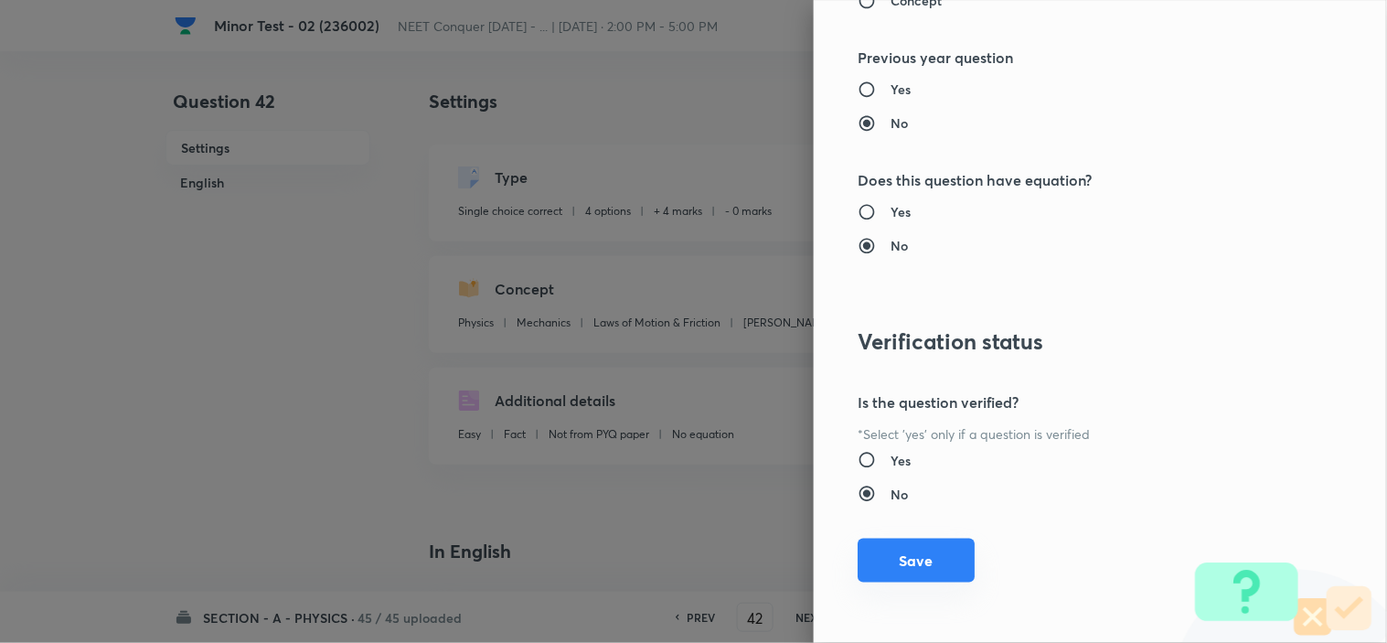
click at [929, 549] on button "Save" at bounding box center [915, 560] width 117 height 44
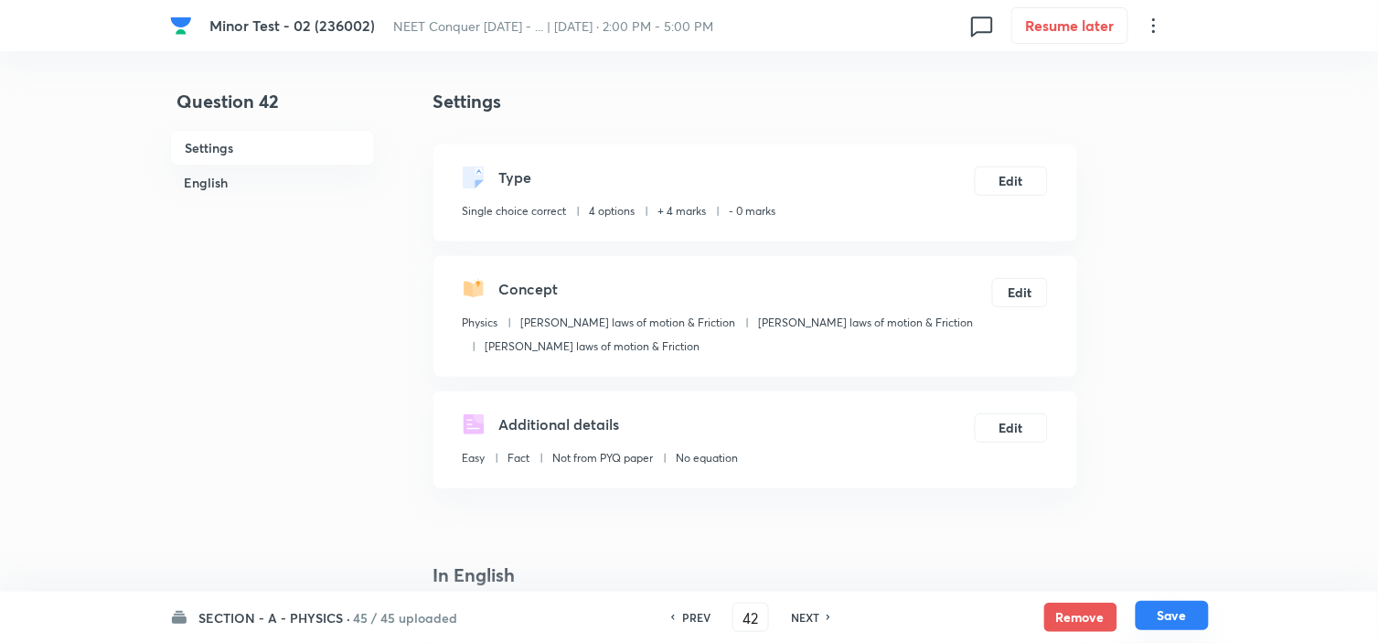
click at [1183, 617] on button "Save" at bounding box center [1171, 615] width 73 height 29
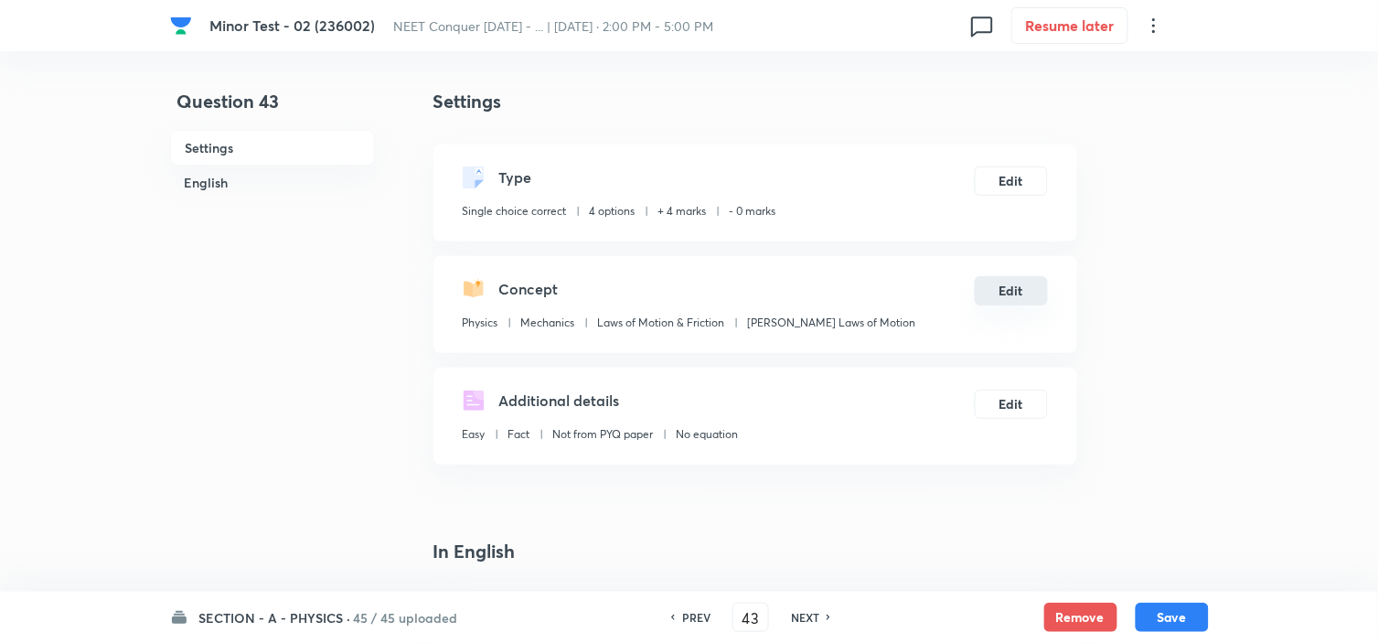
click at [1001, 297] on button "Edit" at bounding box center [1010, 290] width 73 height 29
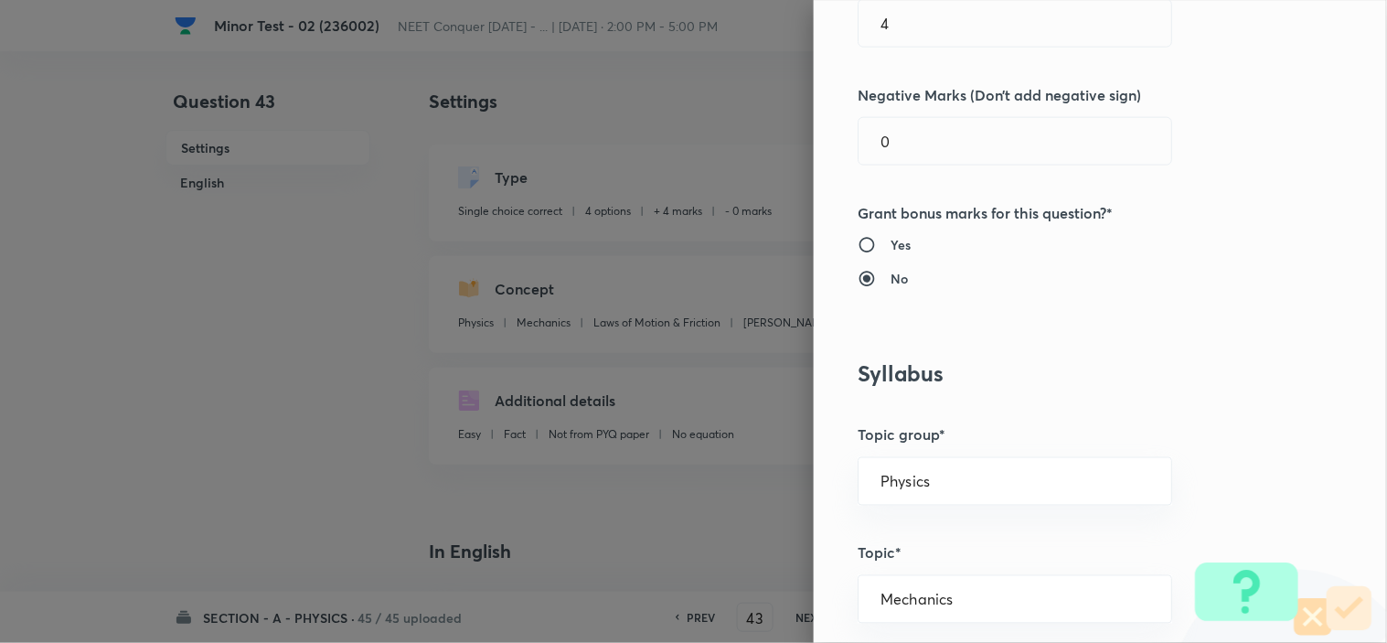
scroll to position [710, 0]
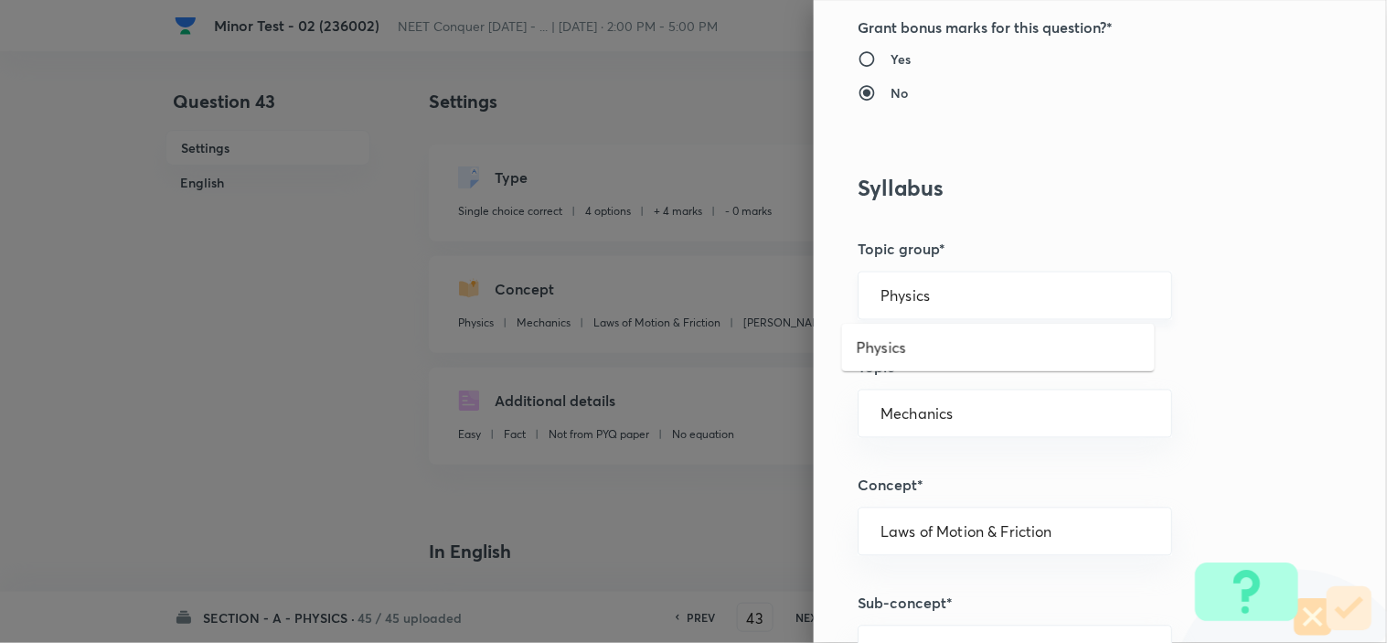
click at [976, 298] on input "Physics" at bounding box center [1014, 295] width 269 height 17
click at [926, 342] on li "Physics" at bounding box center [998, 347] width 313 height 33
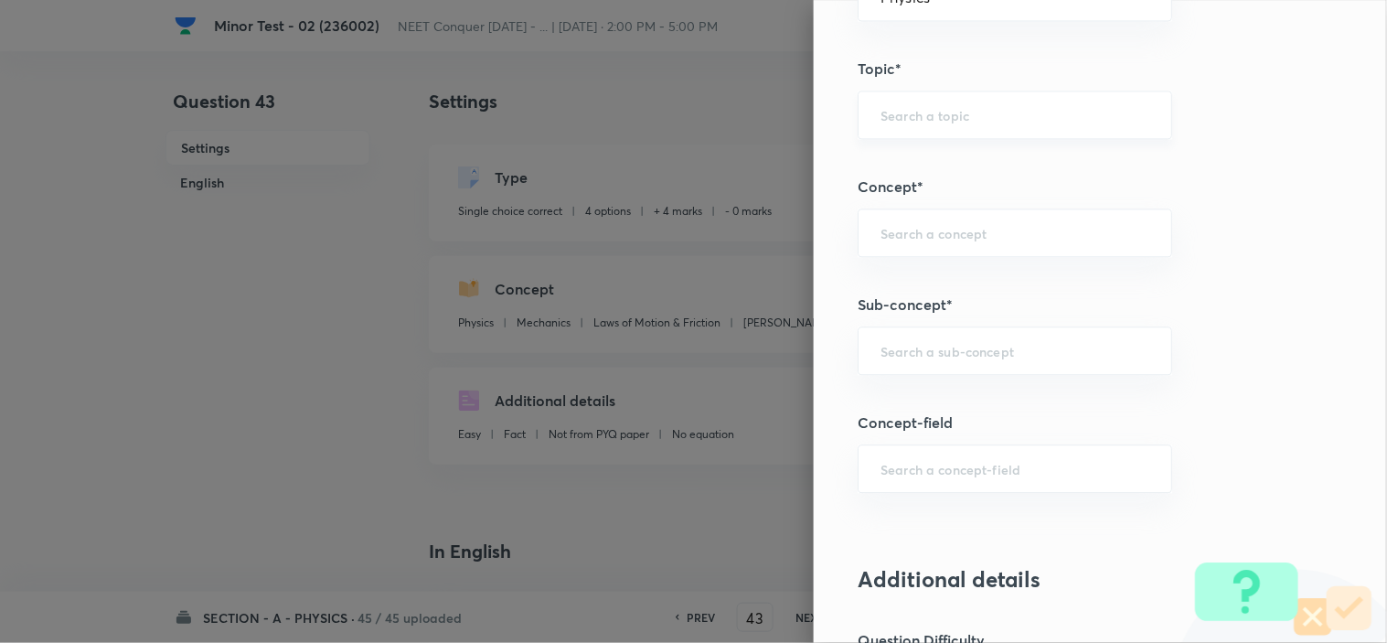
scroll to position [1016, 0]
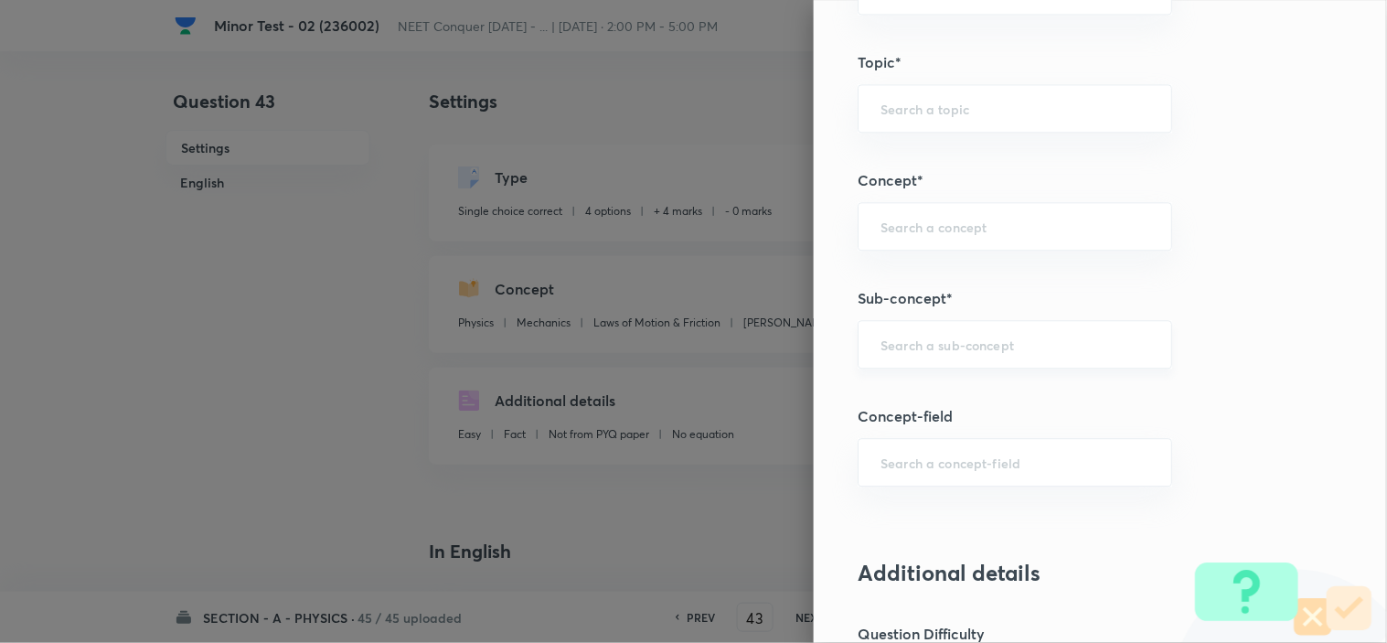
click at [938, 344] on input "text" at bounding box center [1014, 343] width 269 height 17
paste input "Newton laws of motion & Friction"
click at [969, 397] on li "Newton laws of motion & Friction" at bounding box center [998, 407] width 313 height 55
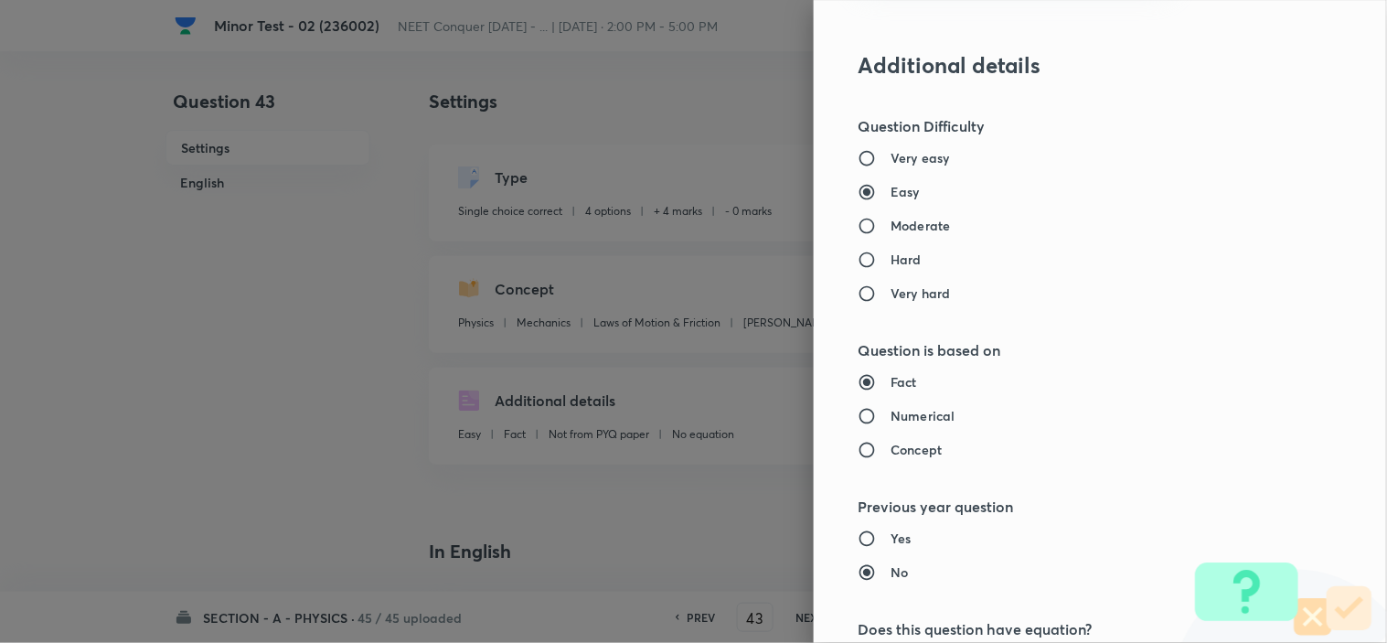
scroll to position [1972, 0]
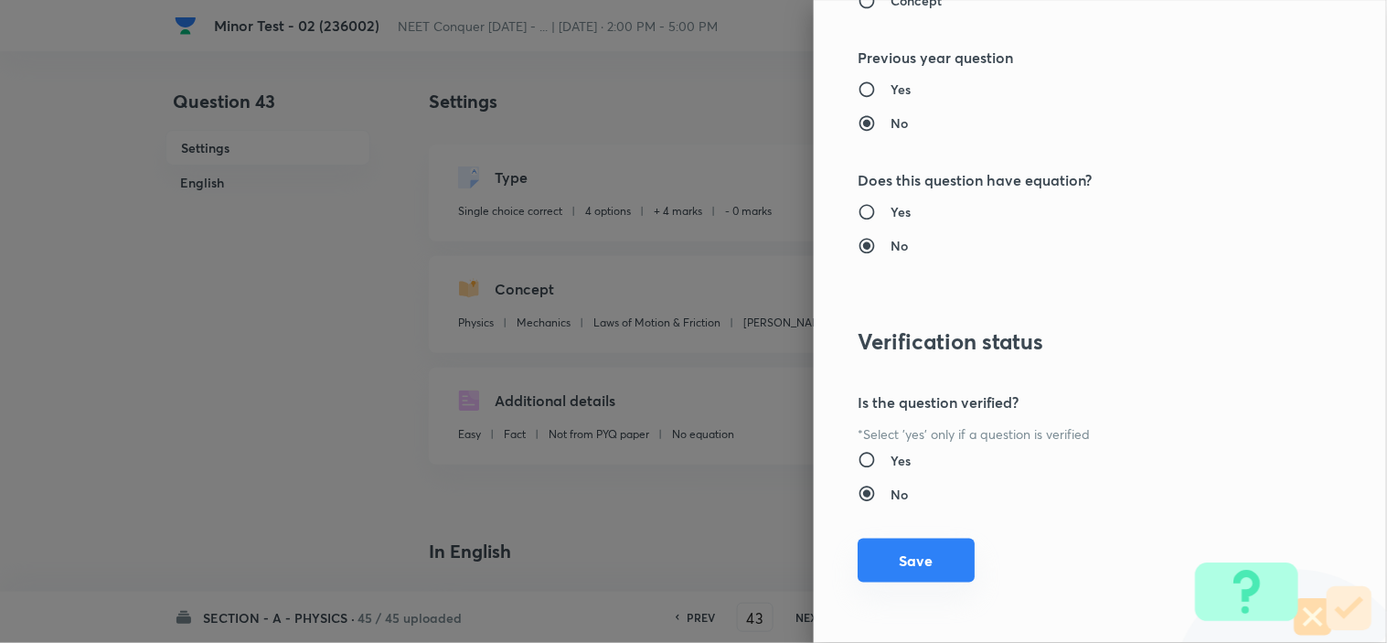
click at [905, 541] on button "Save" at bounding box center [915, 560] width 117 height 44
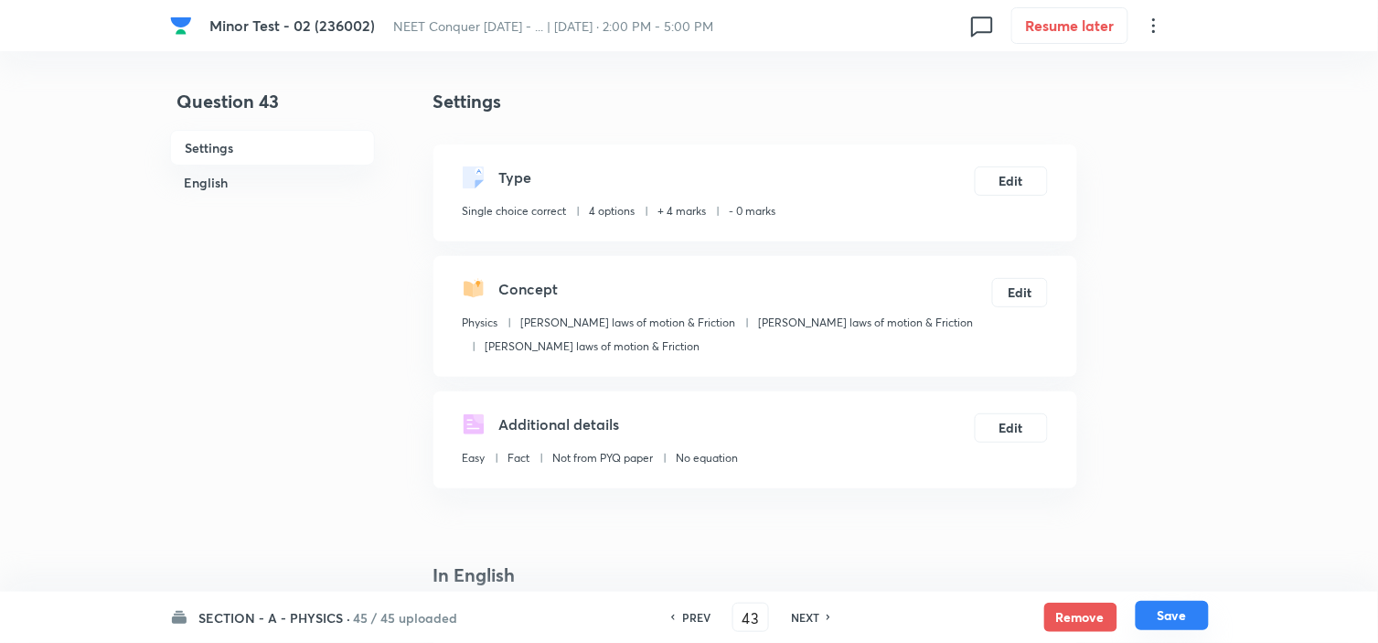
click at [1161, 601] on button "Save" at bounding box center [1171, 615] width 73 height 29
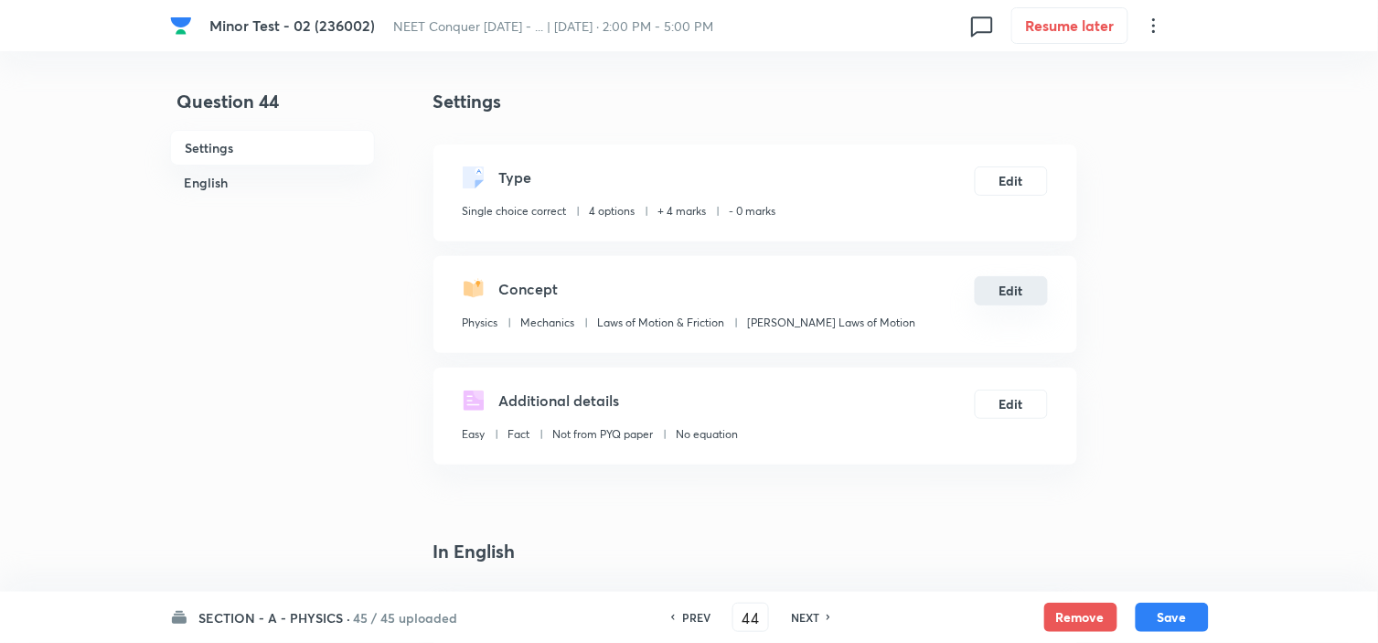
click at [1002, 285] on button "Edit" at bounding box center [1010, 290] width 73 height 29
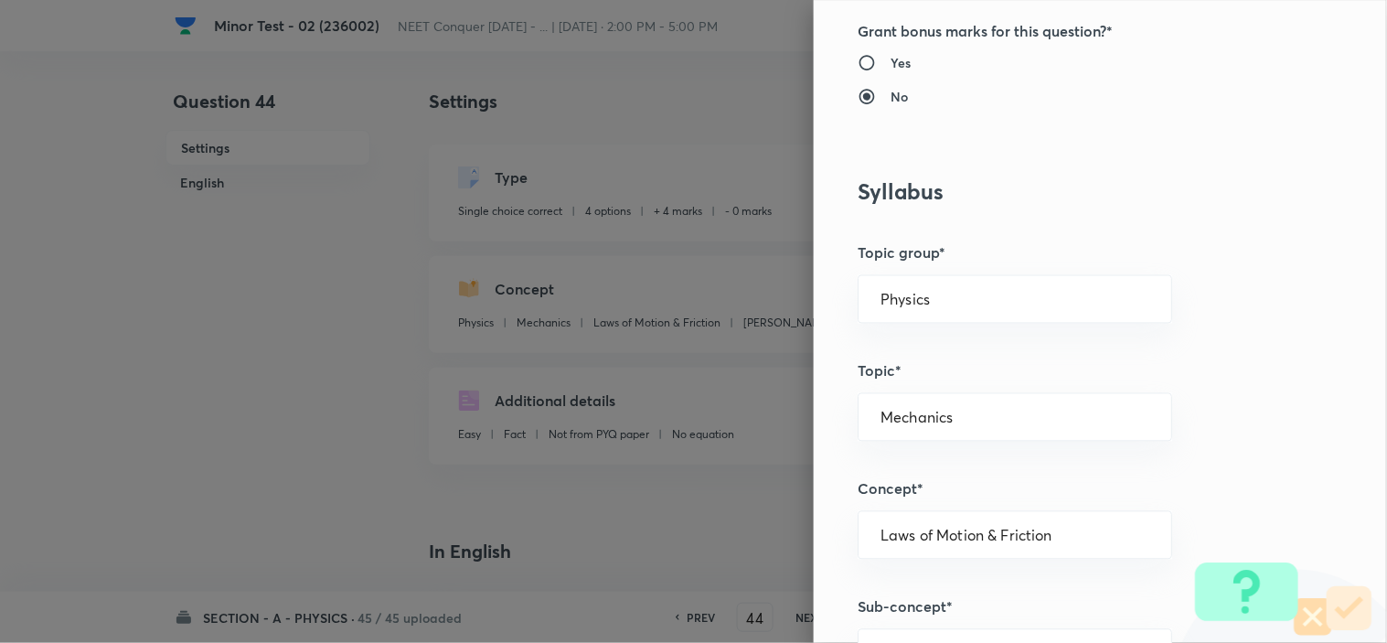
scroll to position [710, 0]
click at [939, 276] on div "Physics ​" at bounding box center [1014, 295] width 314 height 48
click at [934, 297] on input "Physics" at bounding box center [1014, 295] width 269 height 17
click at [900, 352] on li "Physics" at bounding box center [998, 347] width 313 height 33
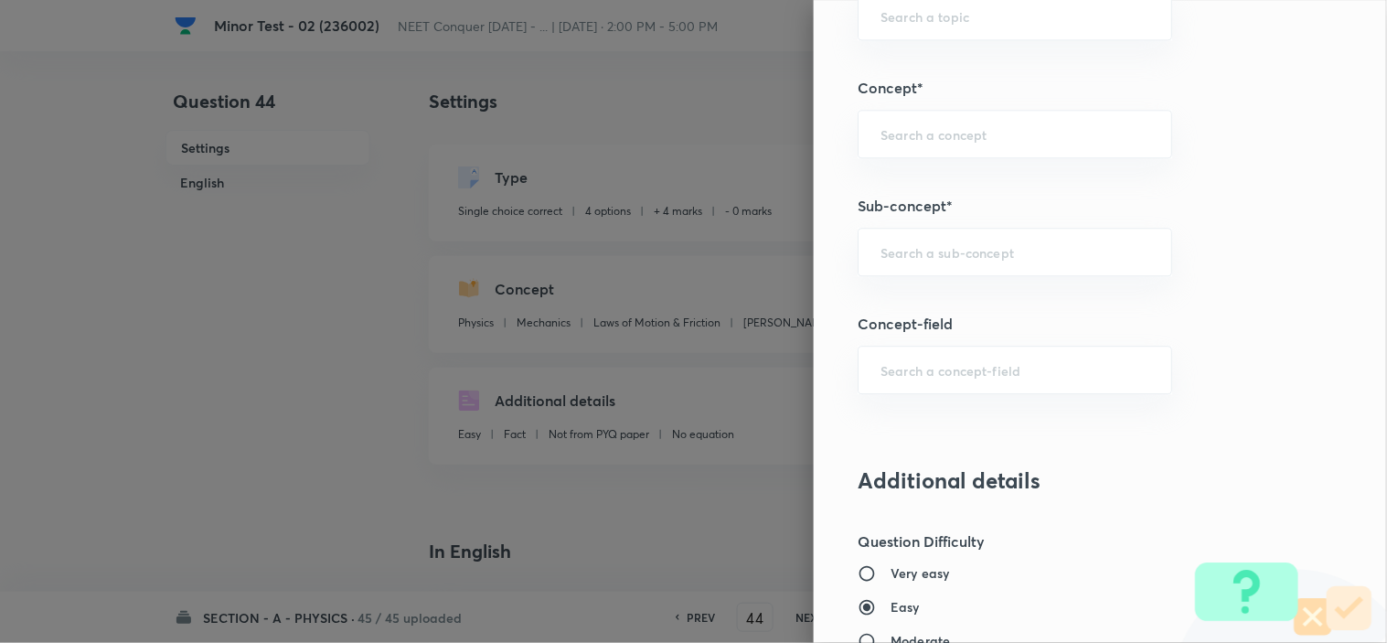
scroll to position [1219, 0]
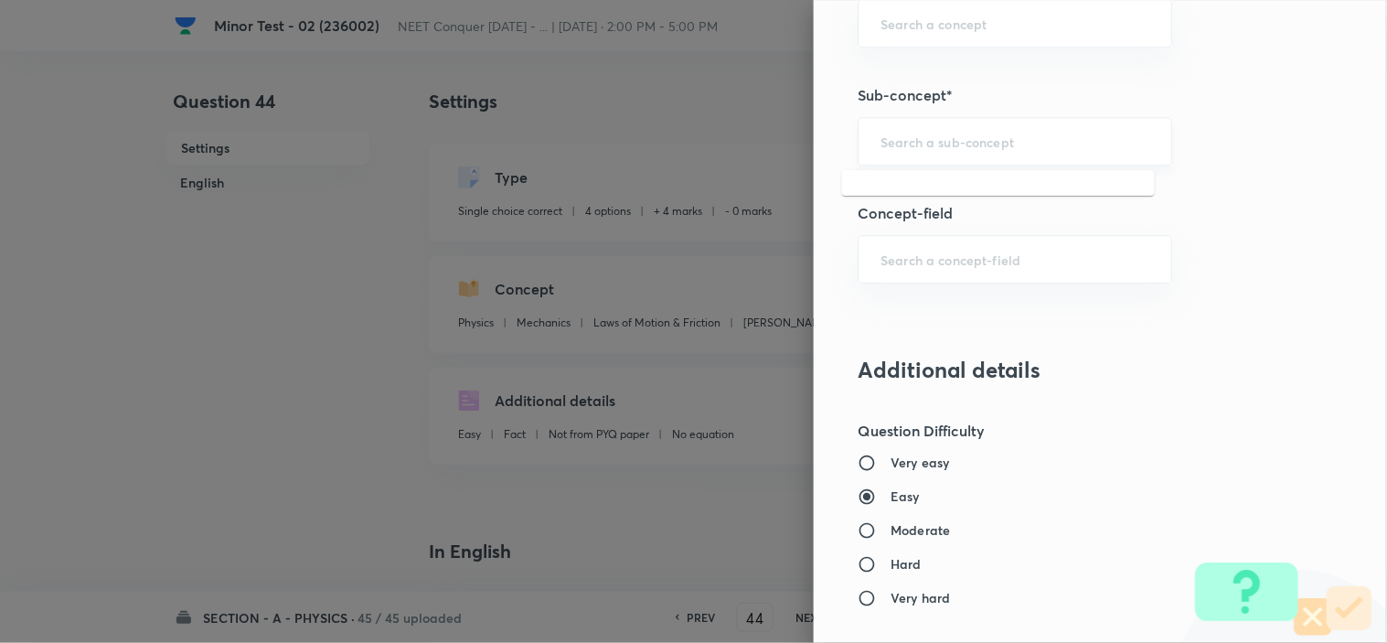
click at [970, 138] on input "text" at bounding box center [1014, 141] width 269 height 17
paste input "Newton laws of motion & Friction"
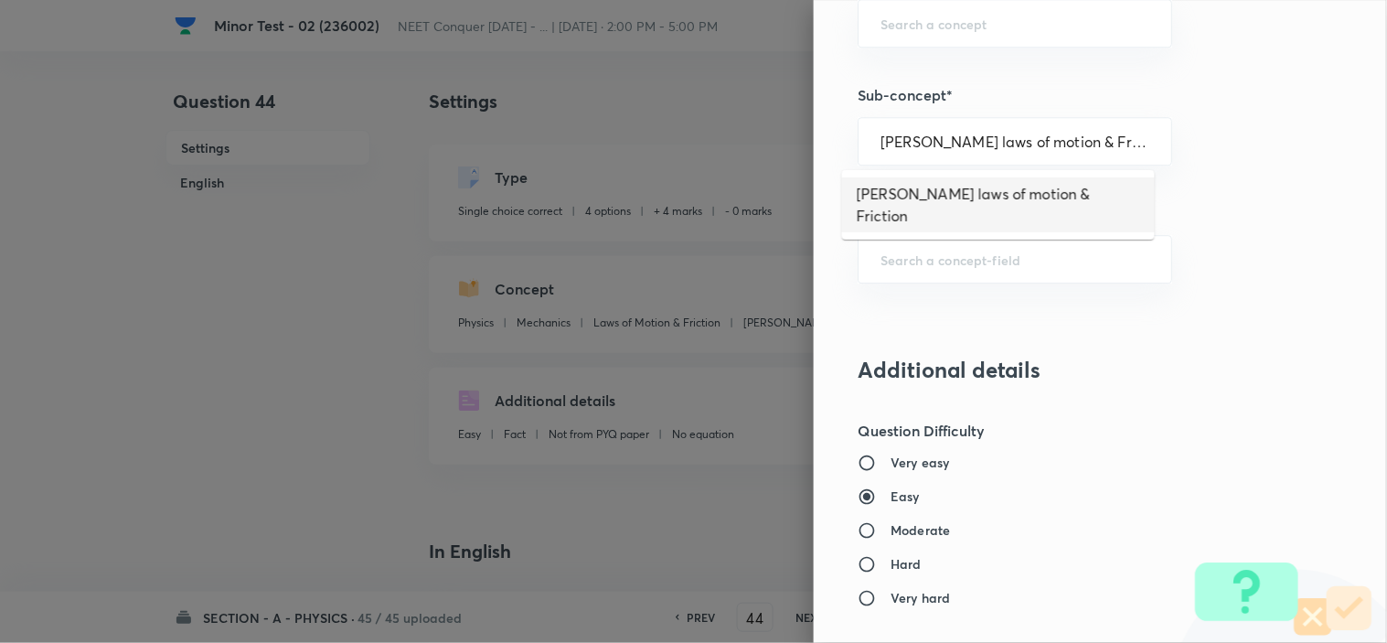
drag, startPoint x: 955, startPoint y: 168, endPoint x: 949, endPoint y: 180, distance: 13.5
click at [949, 180] on li "Newton laws of motion & Friction" at bounding box center [998, 204] width 313 height 55
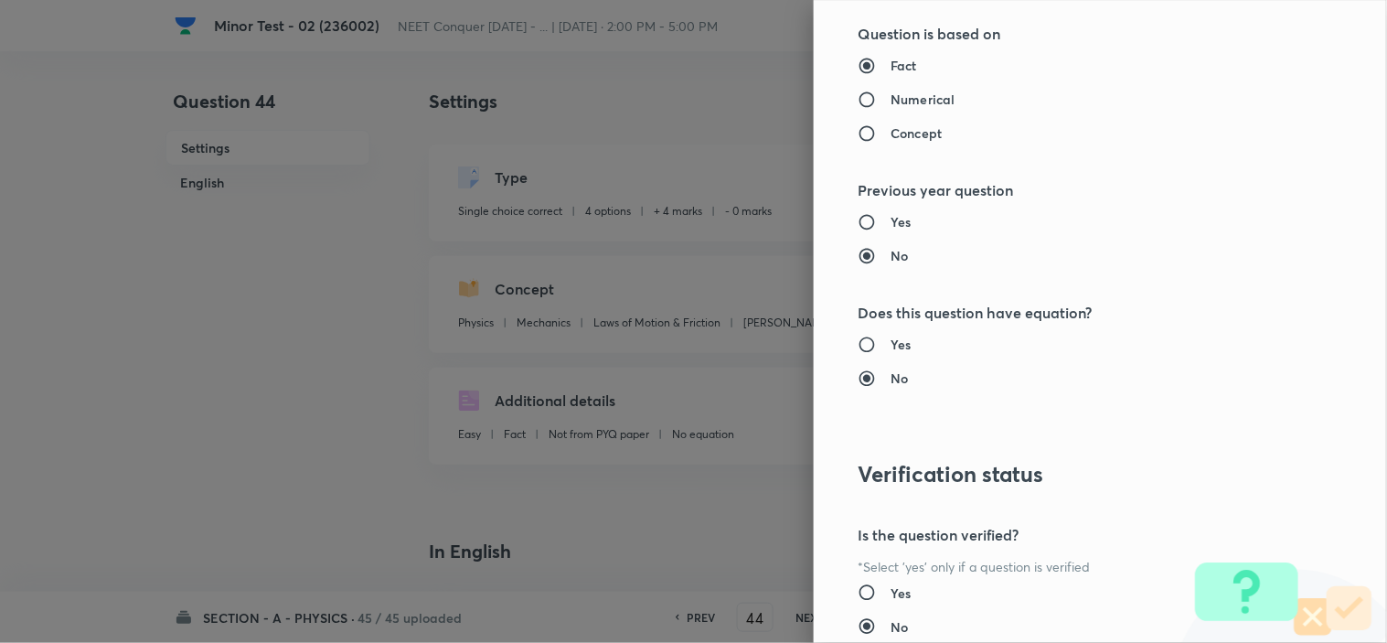
scroll to position [1972, 0]
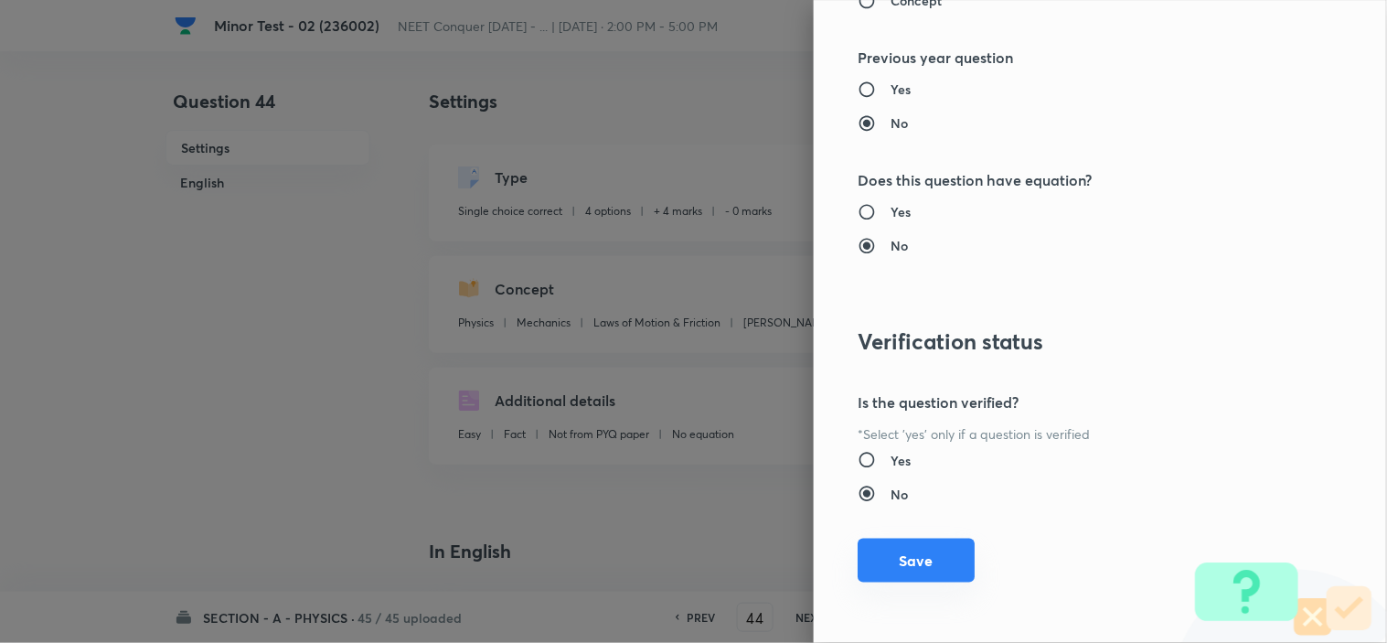
click at [909, 564] on button "Save" at bounding box center [915, 560] width 117 height 44
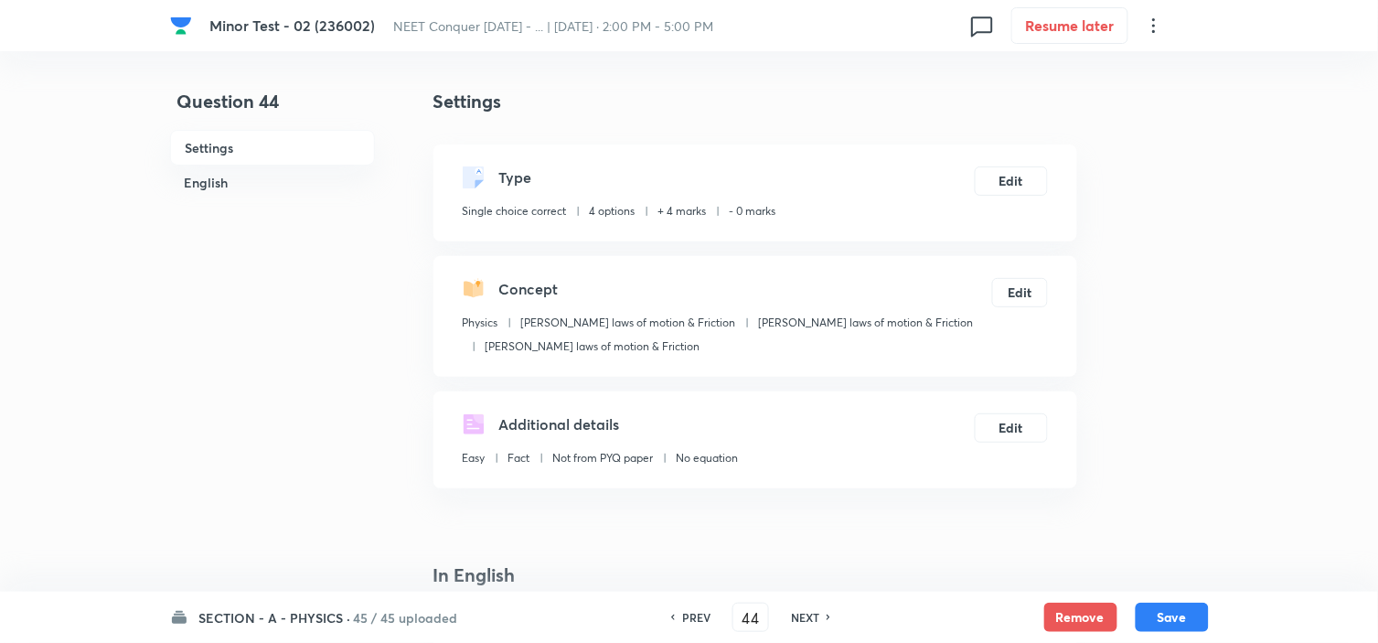
click at [1187, 600] on div "SECTION - A - PHYSICS · 45 / 45 uploaded PREV 44 ​ NEXT Remove Save" at bounding box center [689, 616] width 1038 height 51
click at [1180, 612] on button "Save" at bounding box center [1171, 615] width 73 height 29
click at [993, 414] on button "Edit" at bounding box center [1010, 425] width 73 height 29
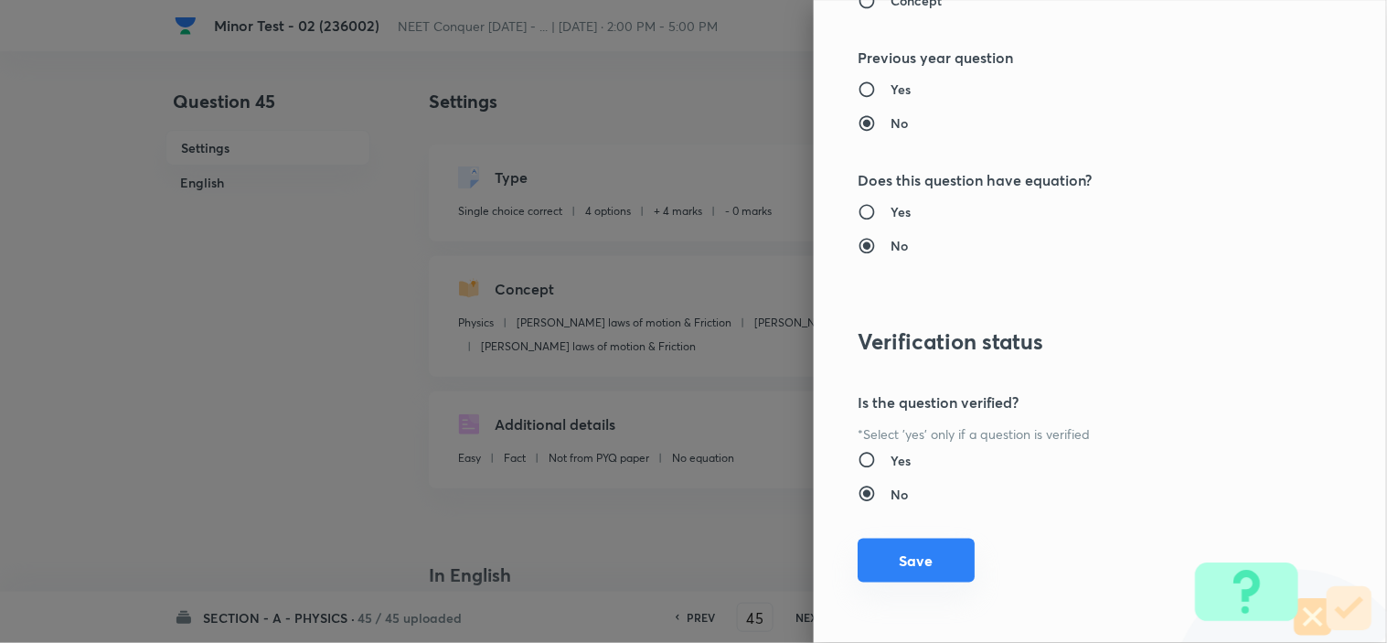
click at [925, 569] on button "Save" at bounding box center [915, 560] width 117 height 44
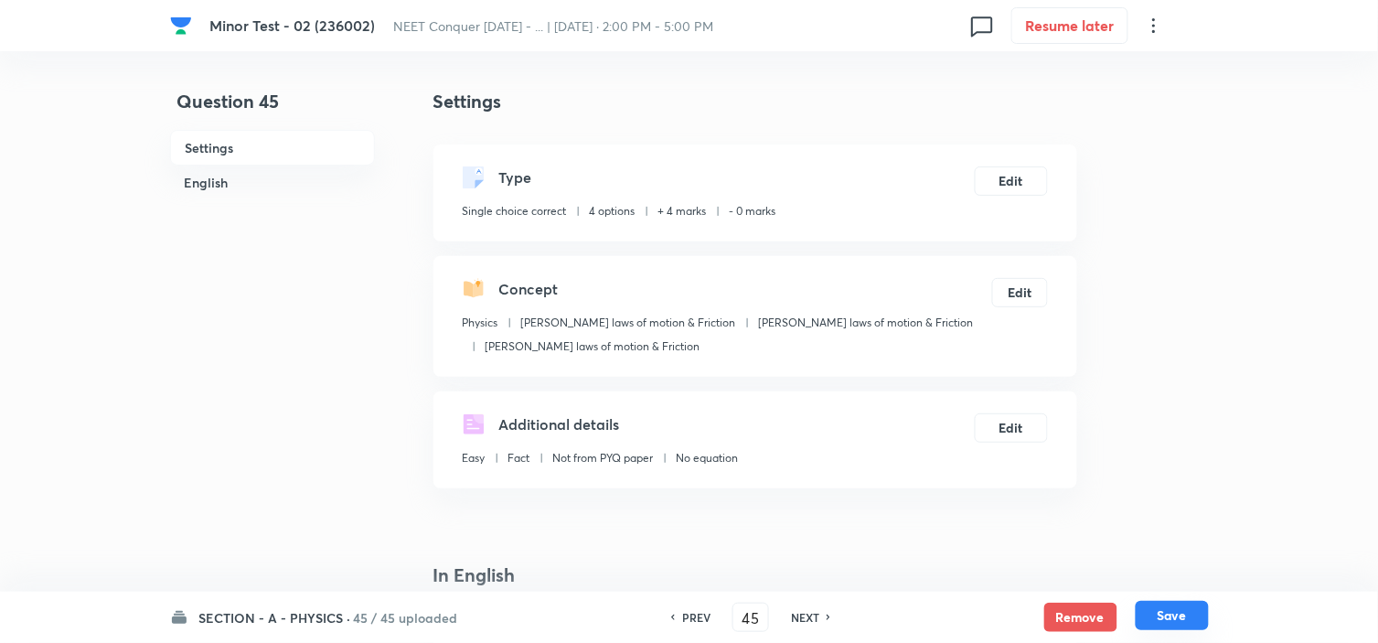
click at [1189, 606] on button "Save" at bounding box center [1171, 615] width 73 height 29
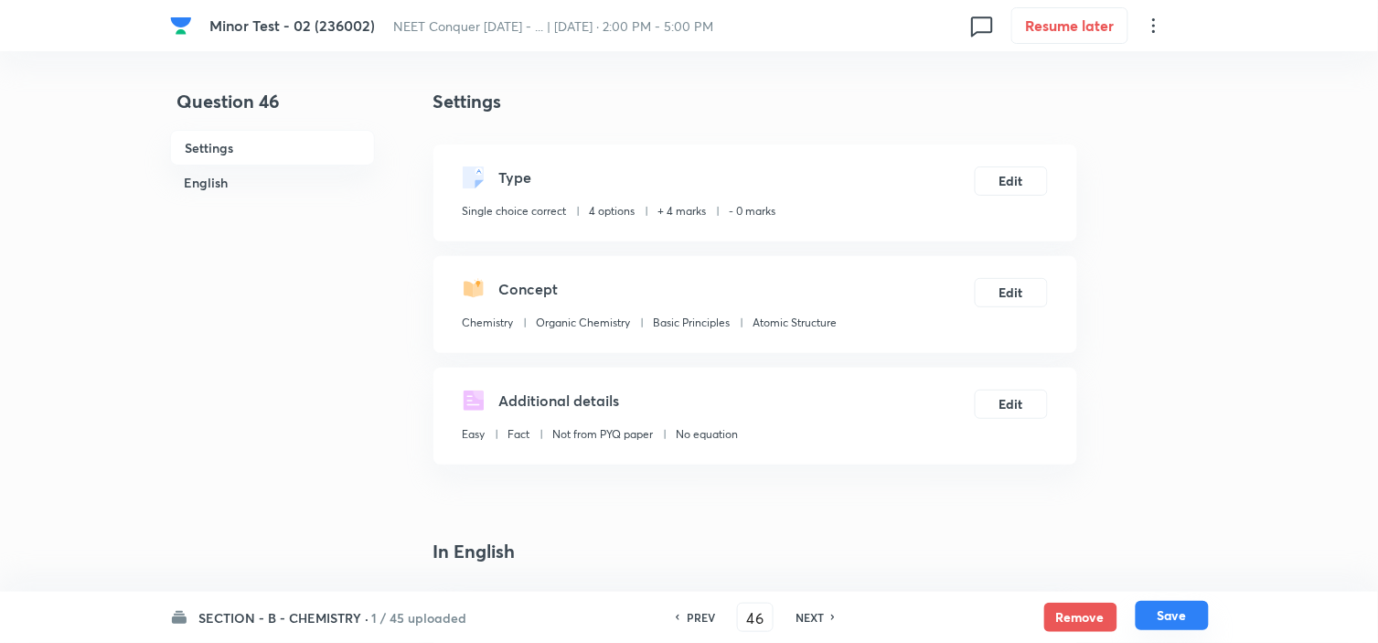
click at [1175, 614] on button "Save" at bounding box center [1171, 615] width 73 height 29
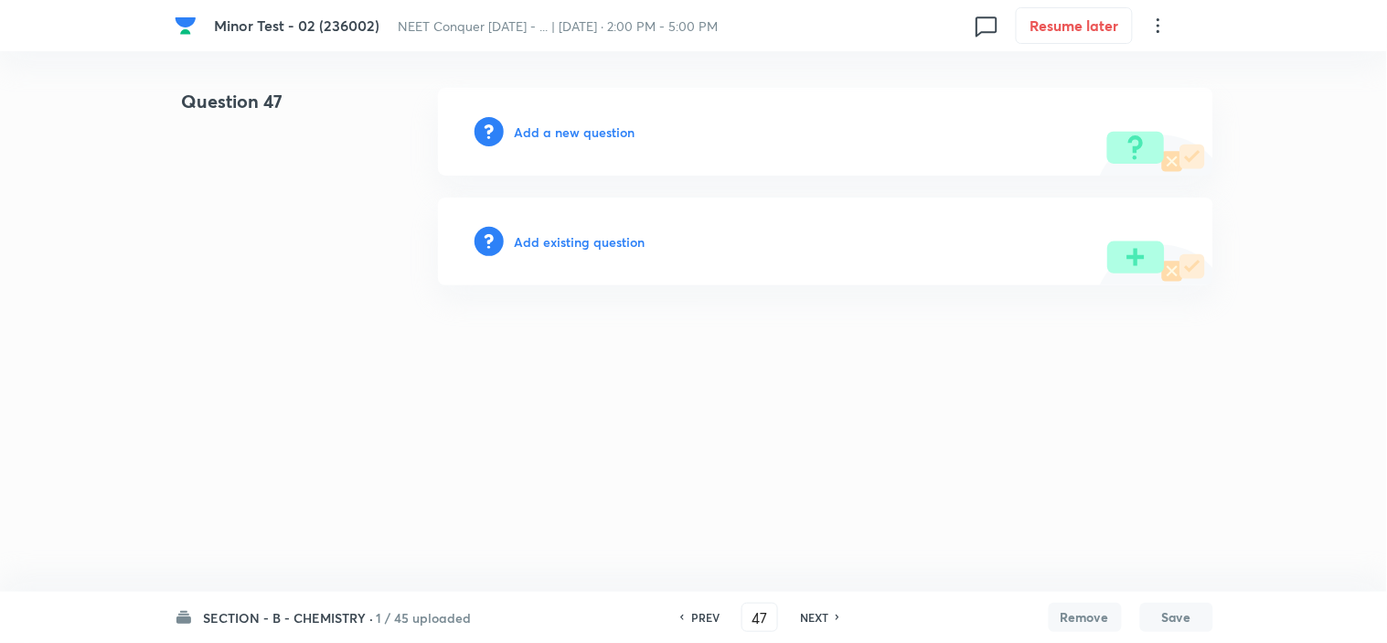
click at [547, 126] on h6 "Add a new question" at bounding box center [575, 131] width 121 height 19
click at [560, 133] on h6 "Choose a question type" at bounding box center [585, 131] width 141 height 19
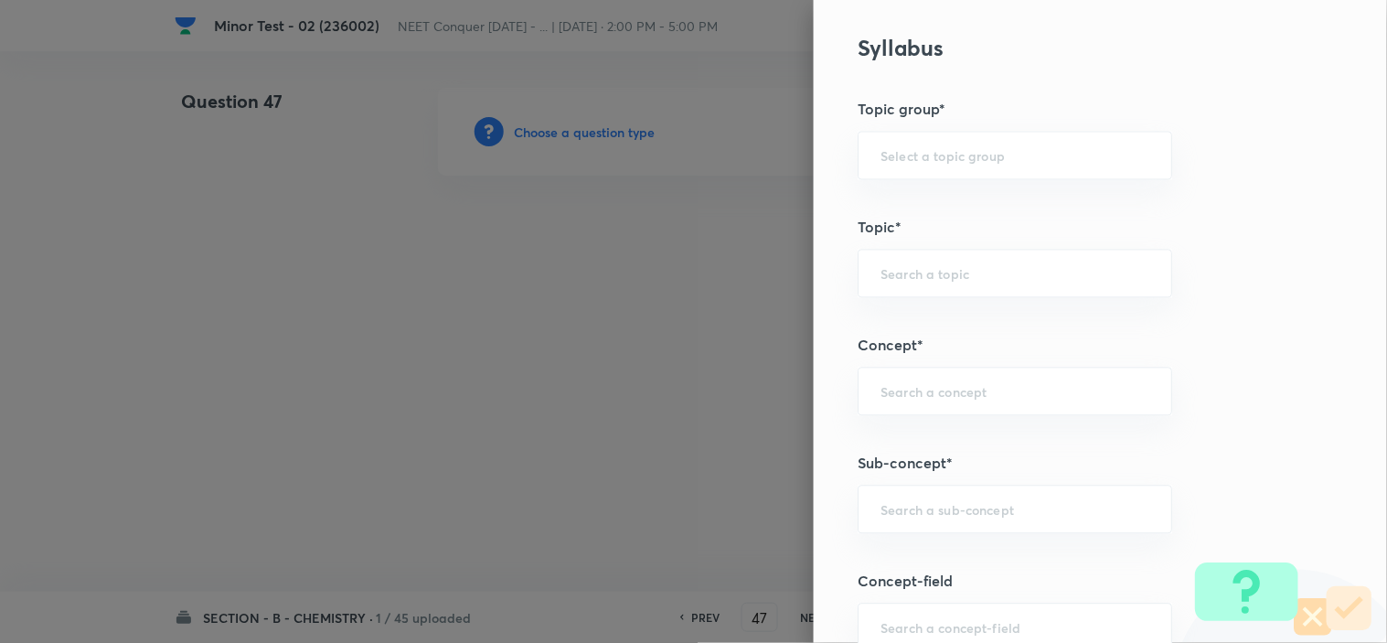
scroll to position [1016, 0]
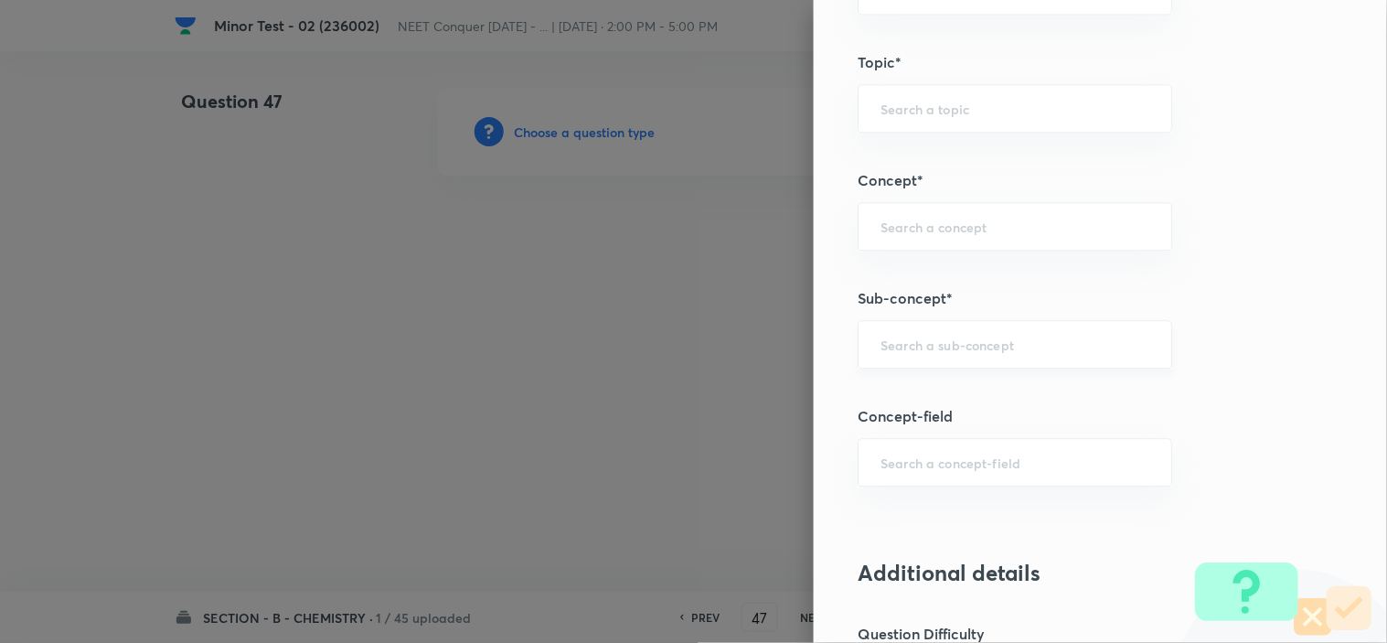
click at [953, 346] on input "text" at bounding box center [1014, 343] width 269 height 17
paste input "Atomic Structure"
click at [1035, 398] on li "Atomic Structure" at bounding box center [998, 396] width 313 height 33
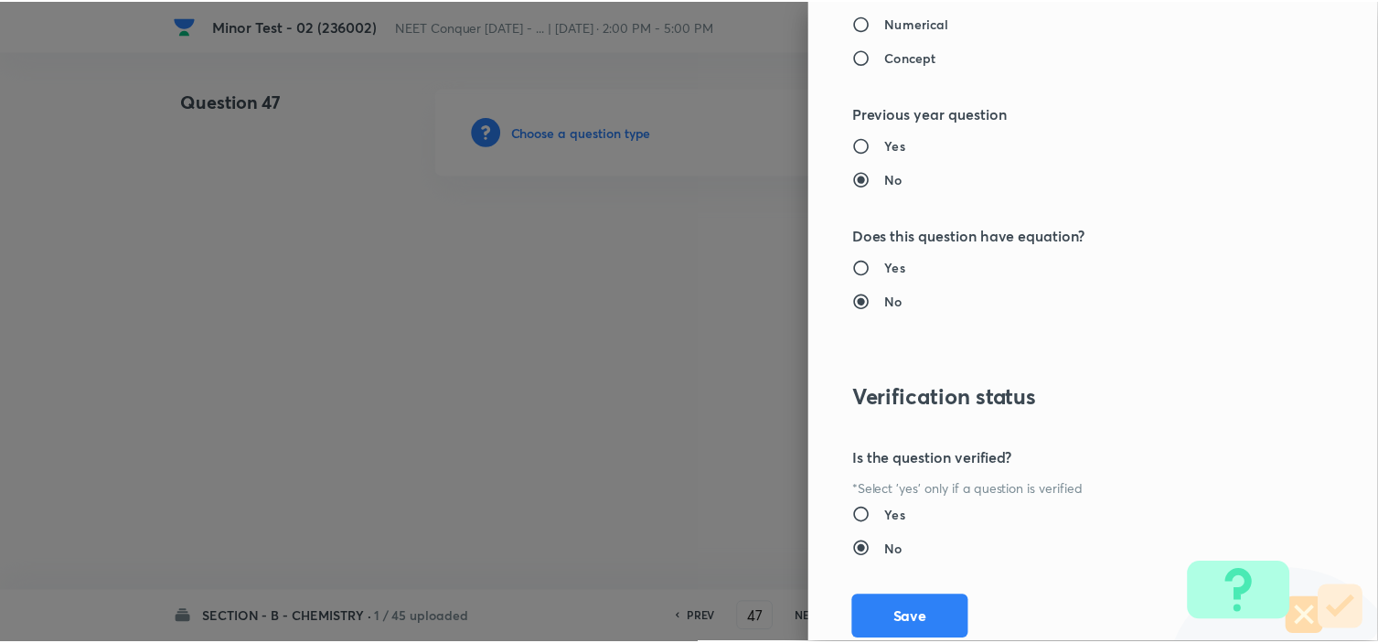
scroll to position [1972, 0]
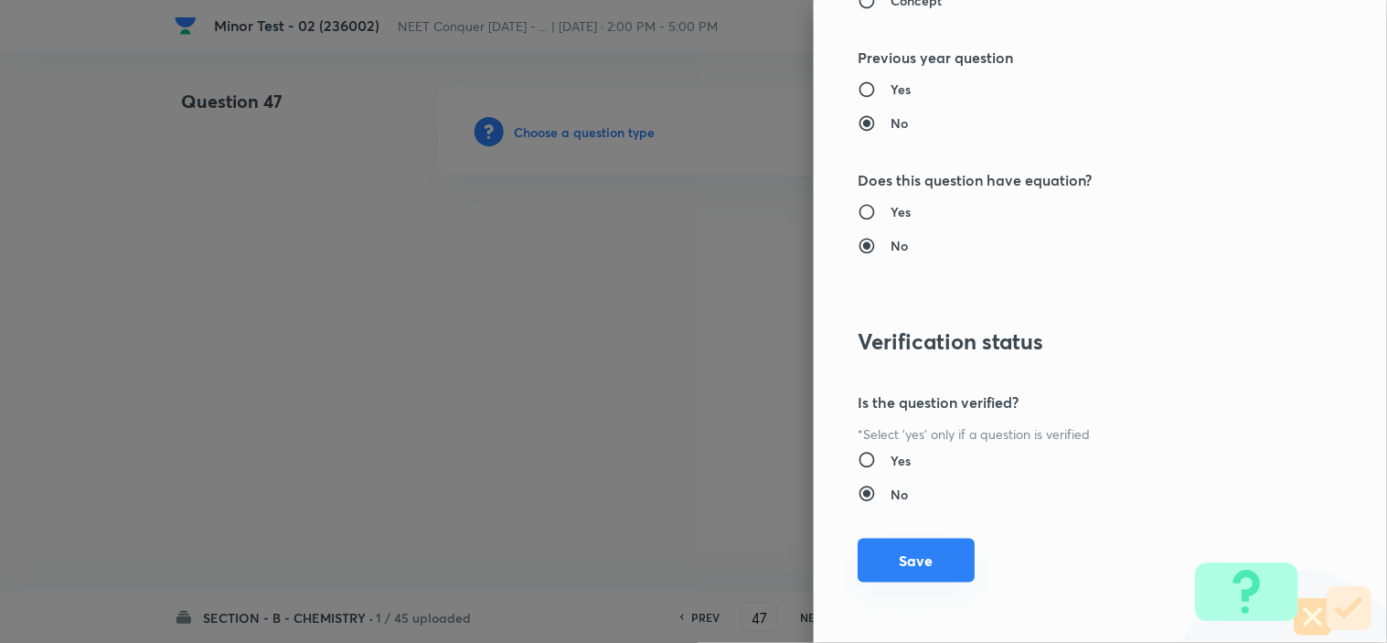
click at [899, 553] on button "Save" at bounding box center [915, 560] width 117 height 44
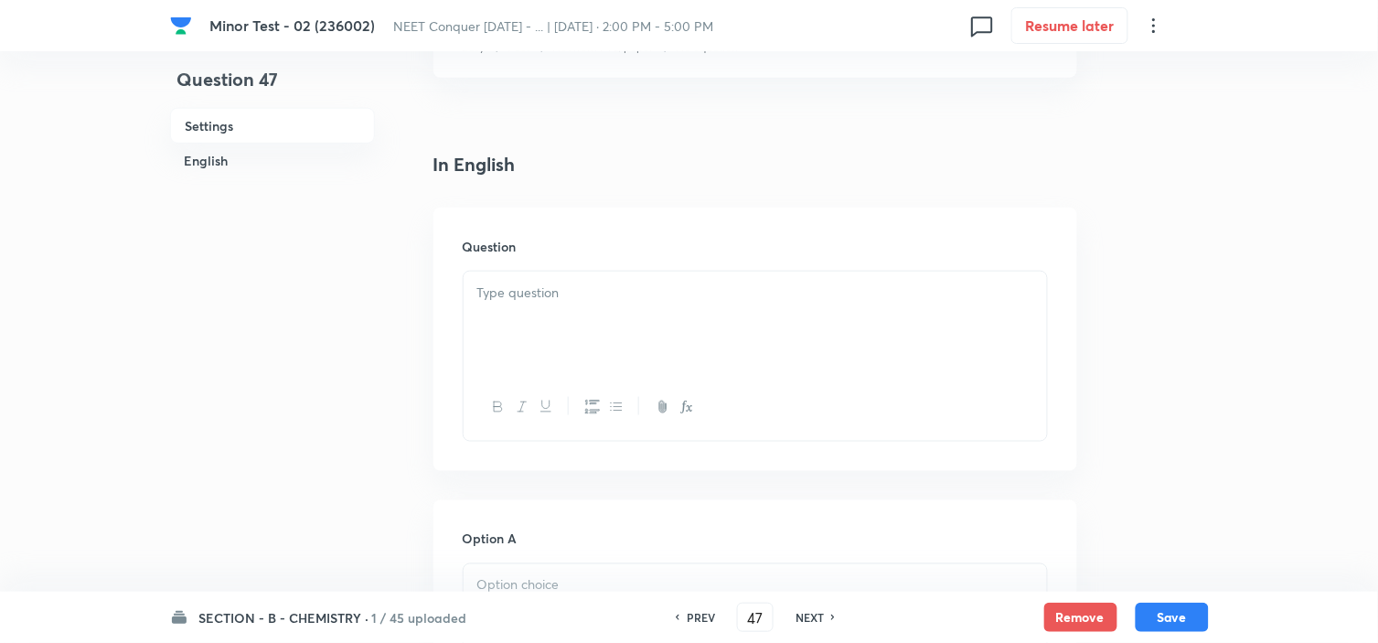
scroll to position [406, 0]
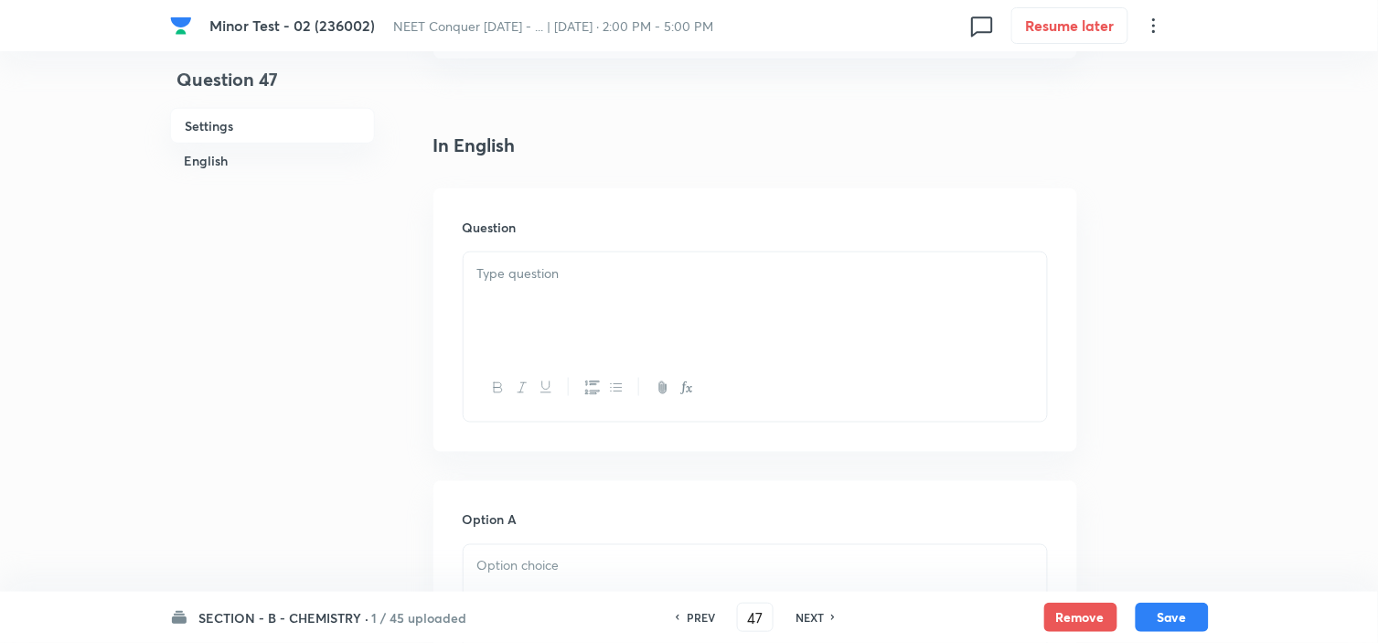
click at [541, 282] on p at bounding box center [755, 273] width 556 height 21
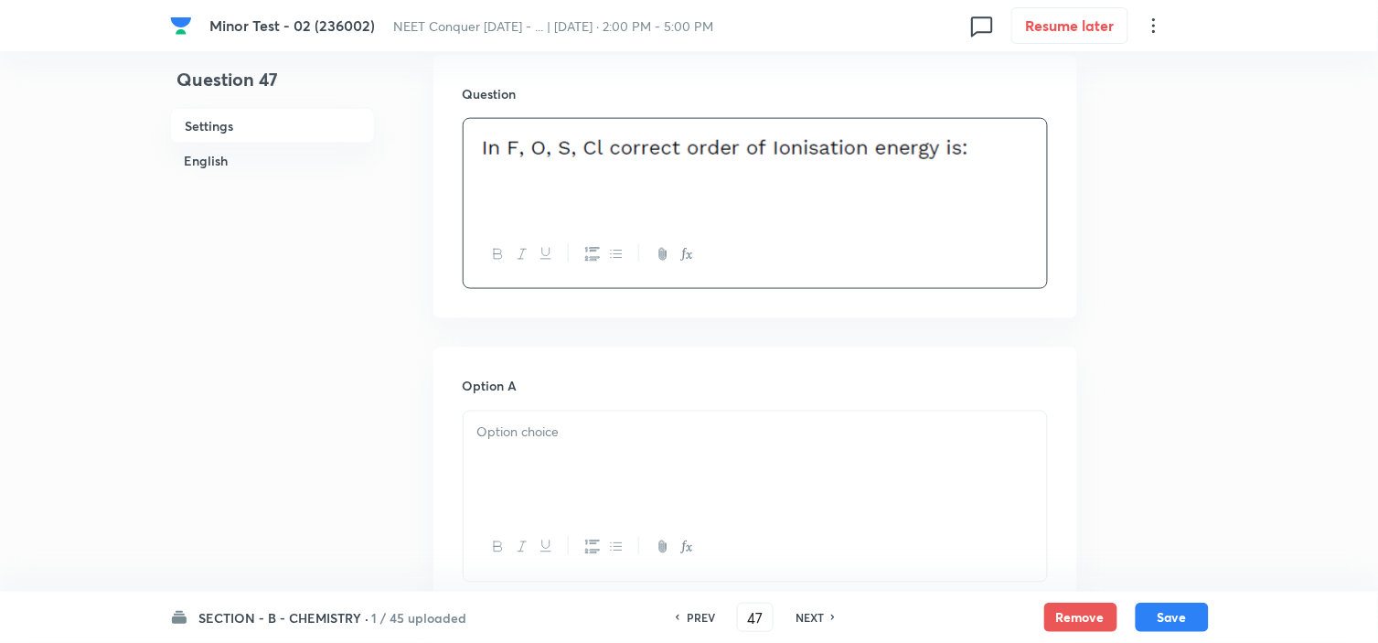
scroll to position [710, 0]
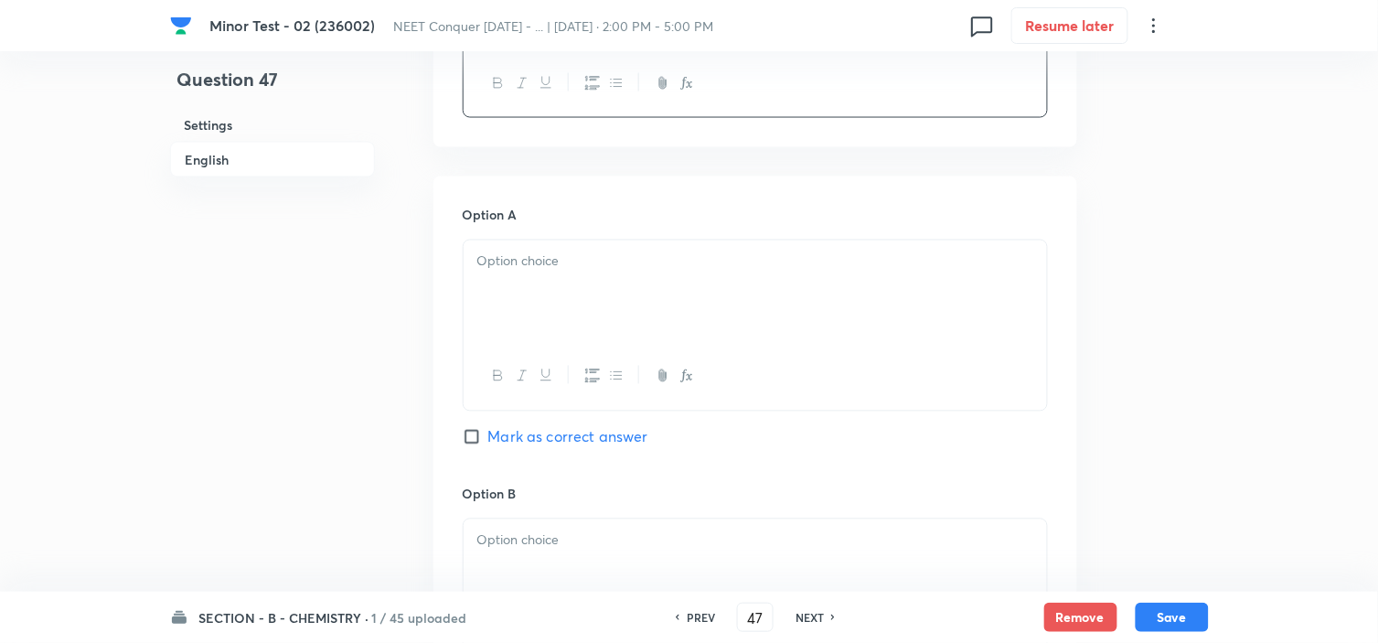
click at [559, 261] on p at bounding box center [755, 261] width 556 height 21
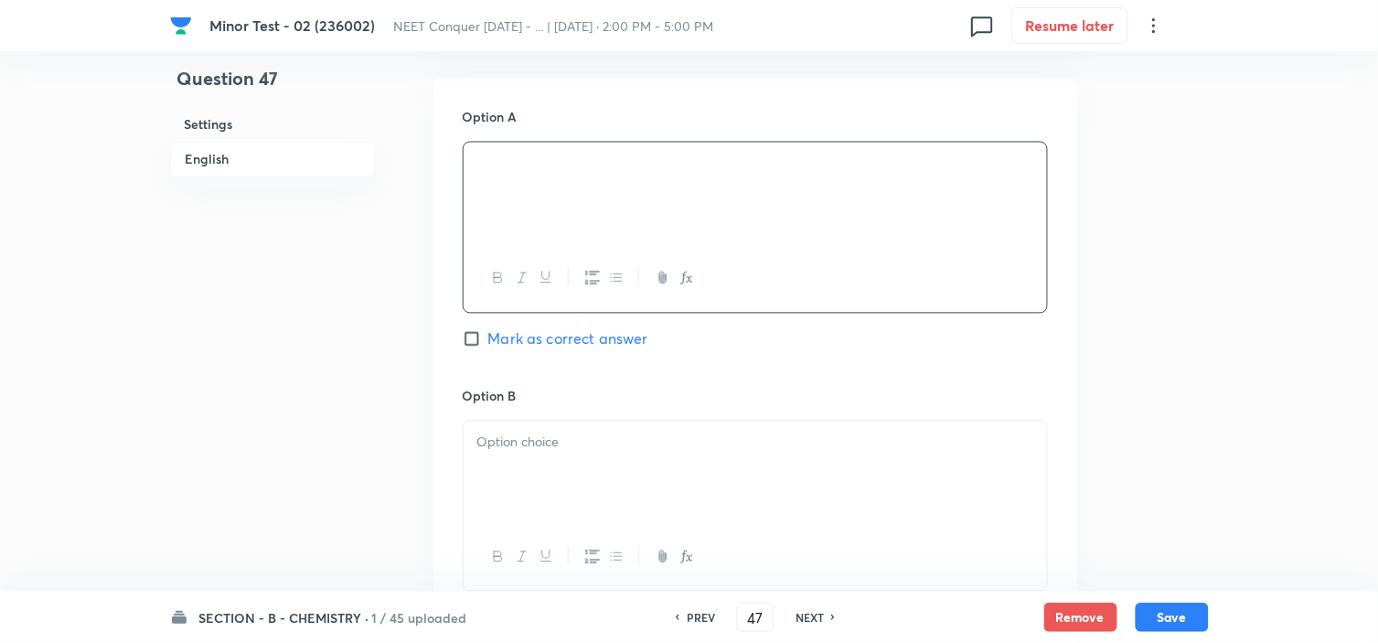
scroll to position [914, 0]
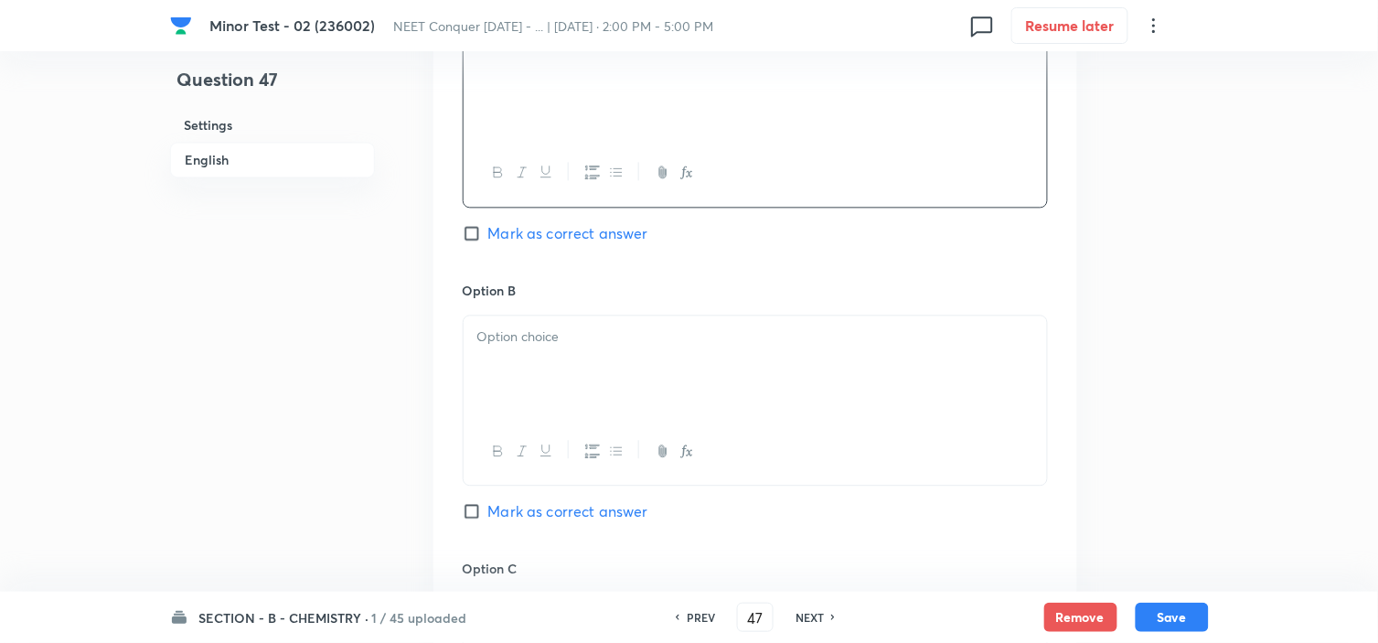
click at [596, 331] on p at bounding box center [755, 336] width 556 height 21
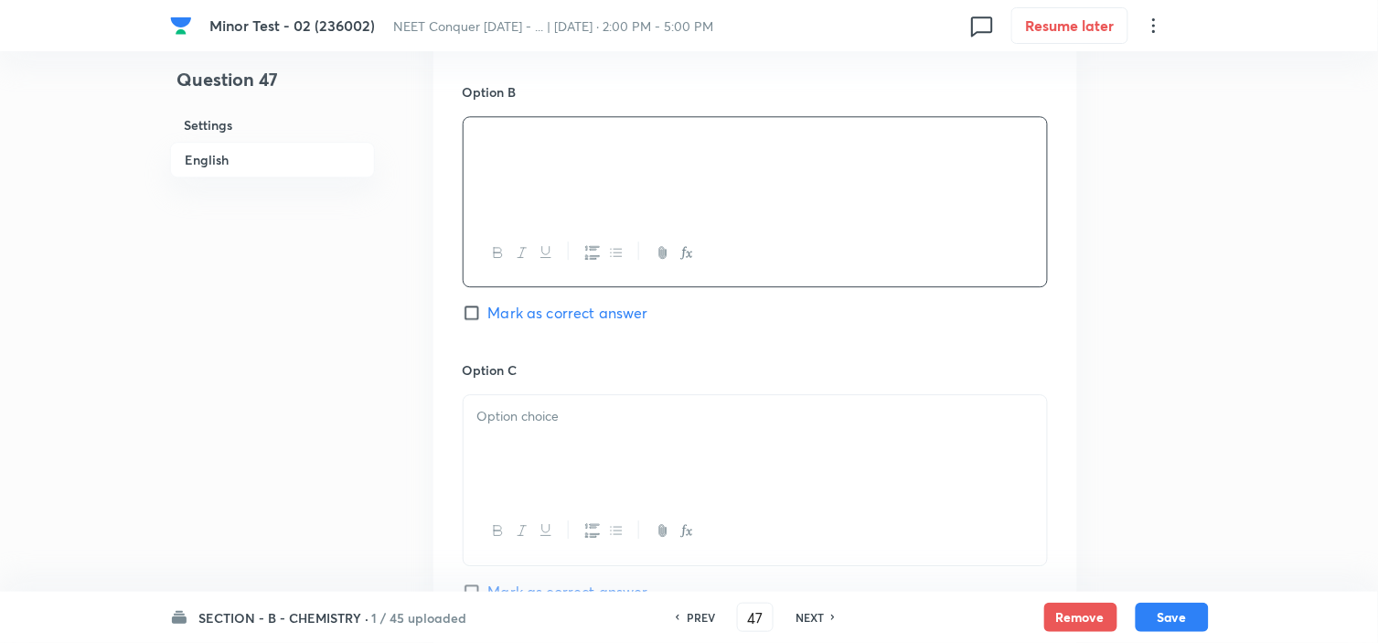
scroll to position [1117, 0]
click at [543, 403] on p at bounding box center [755, 411] width 556 height 21
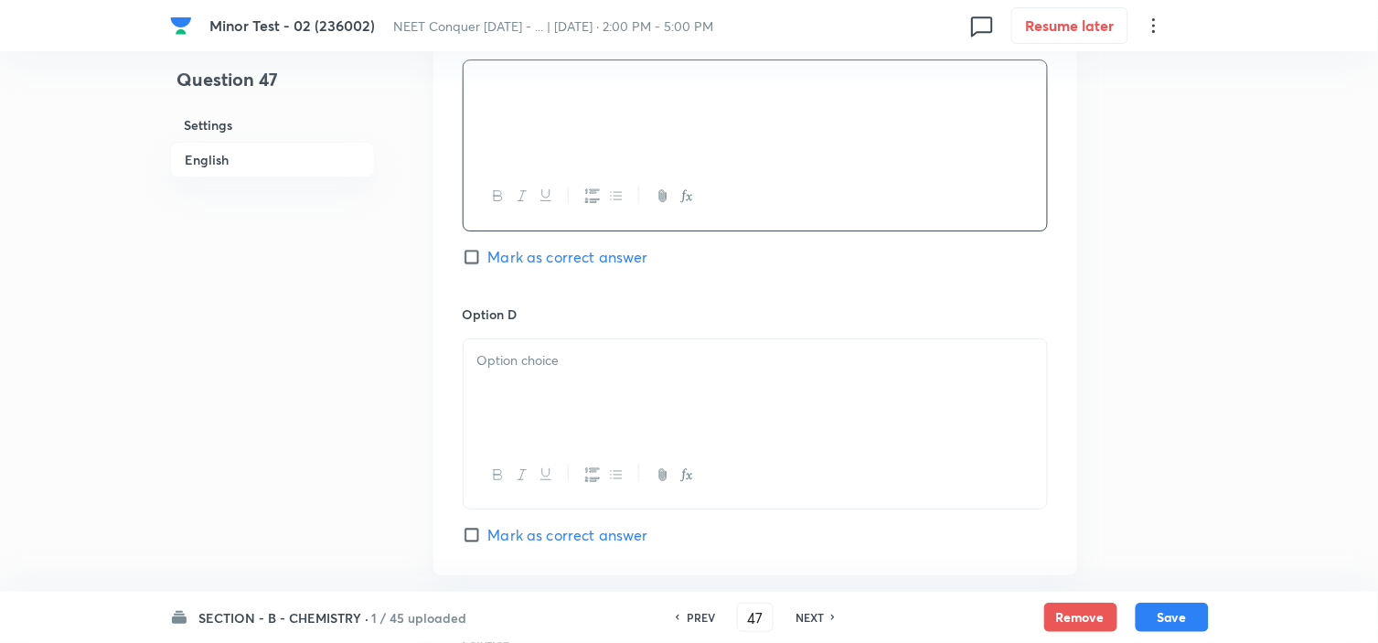
scroll to position [1523, 0]
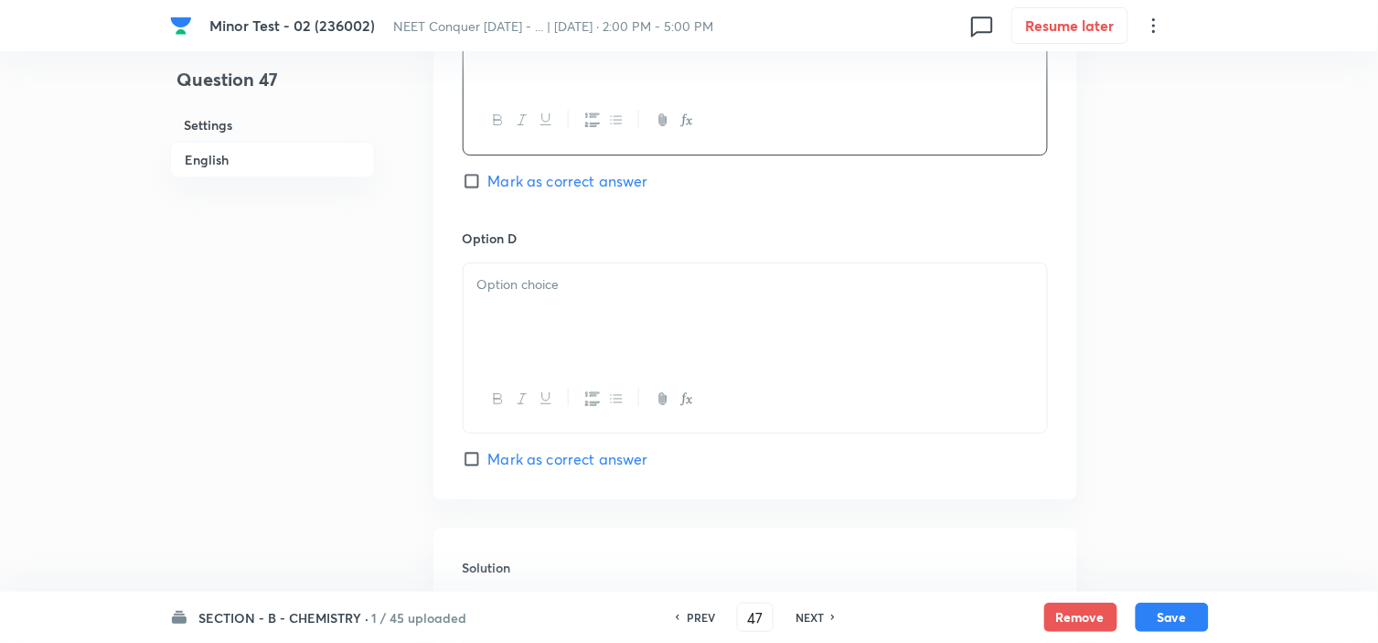
click at [555, 303] on div at bounding box center [754, 314] width 583 height 102
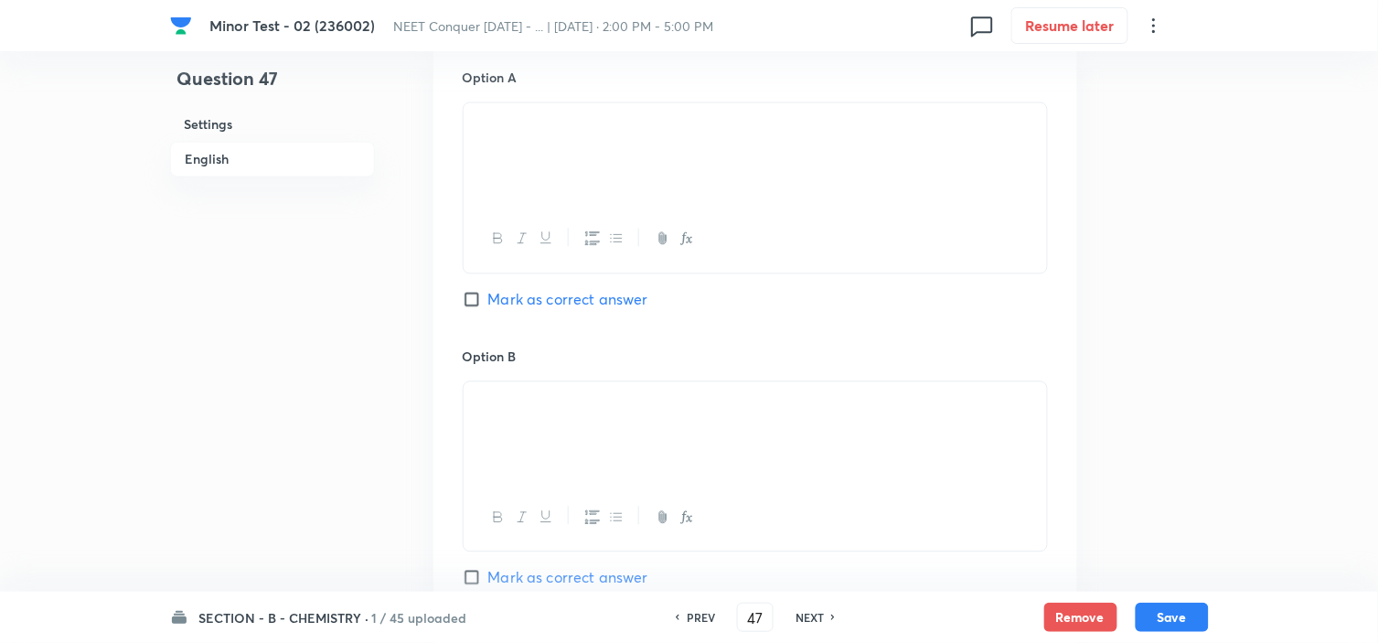
scroll to position [812, 0]
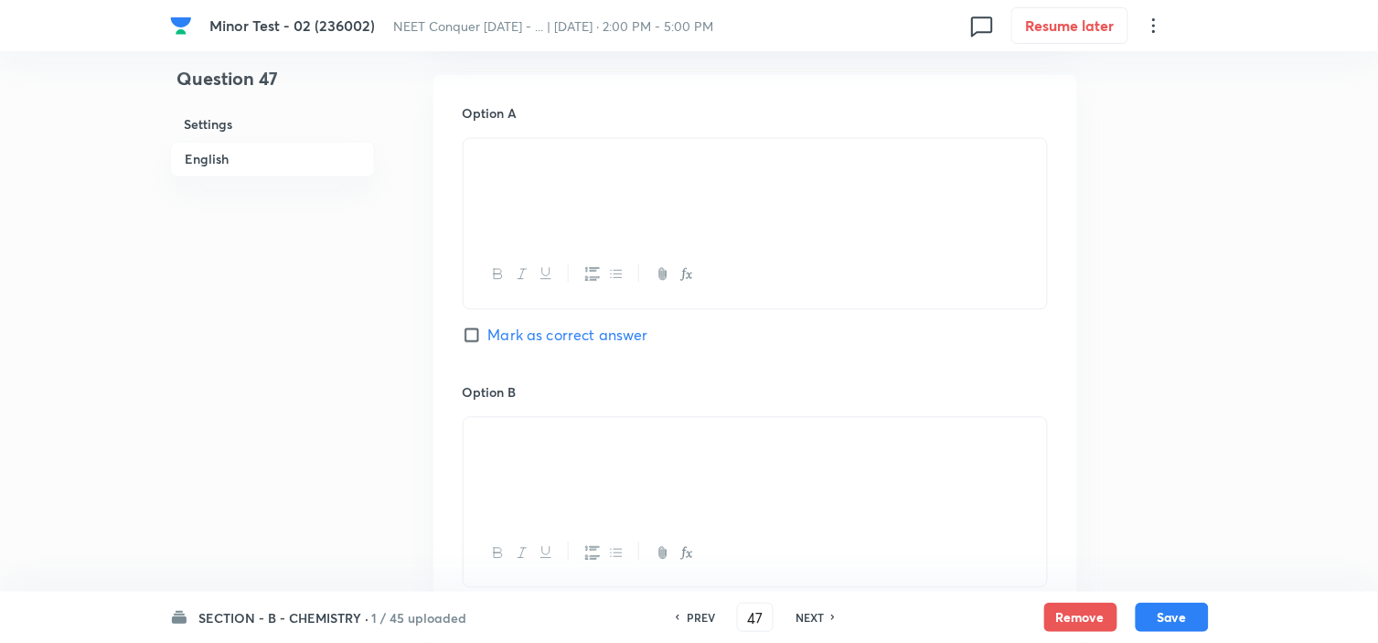
click at [470, 331] on input "Mark as correct answer" at bounding box center [476, 335] width 26 height 18
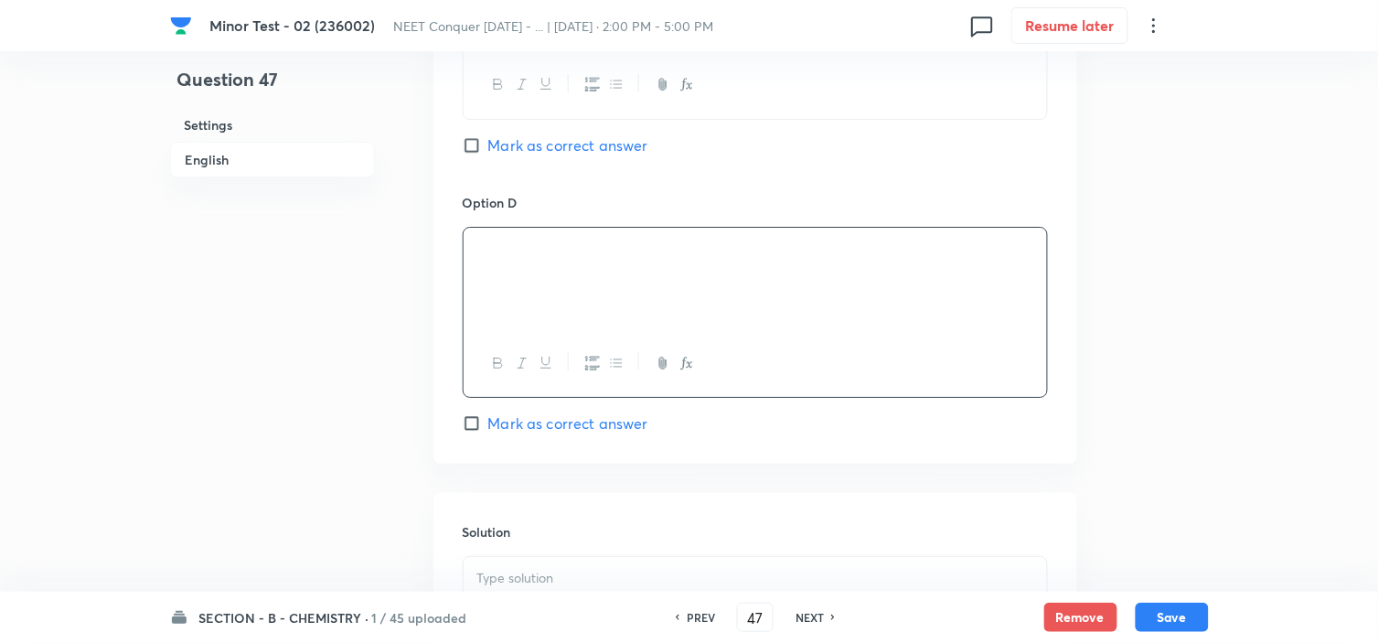
scroll to position [1828, 0]
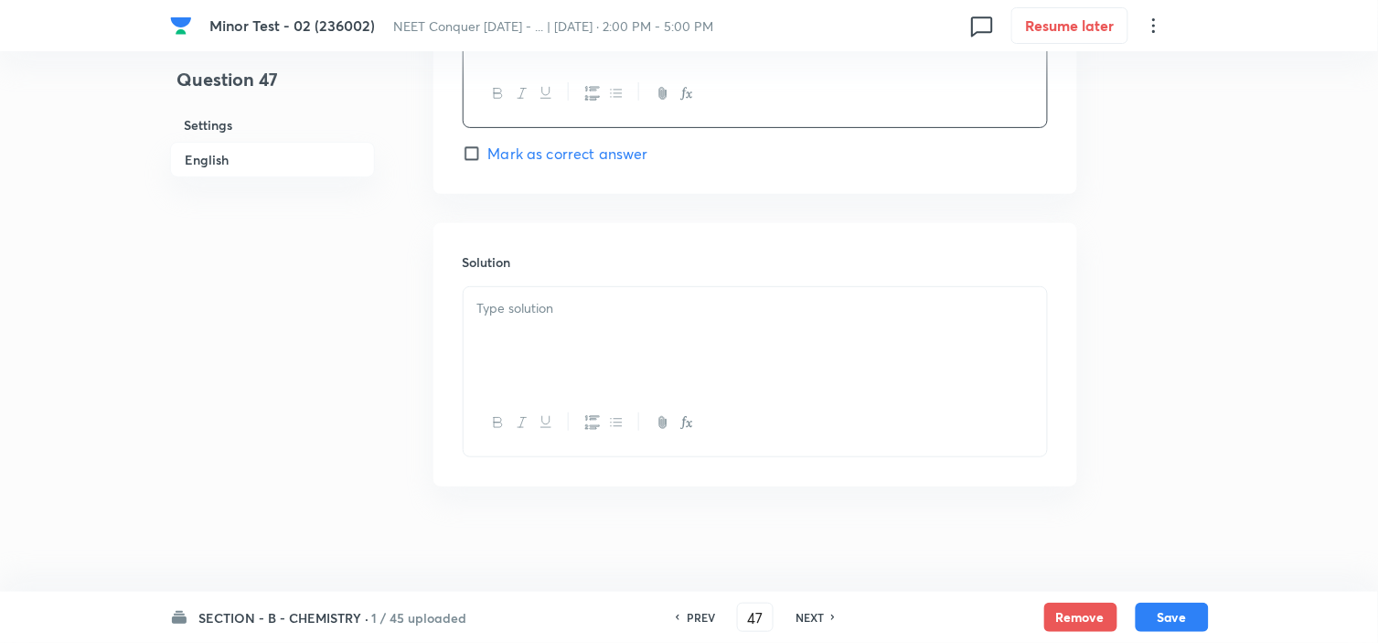
click at [555, 319] on p at bounding box center [755, 308] width 556 height 21
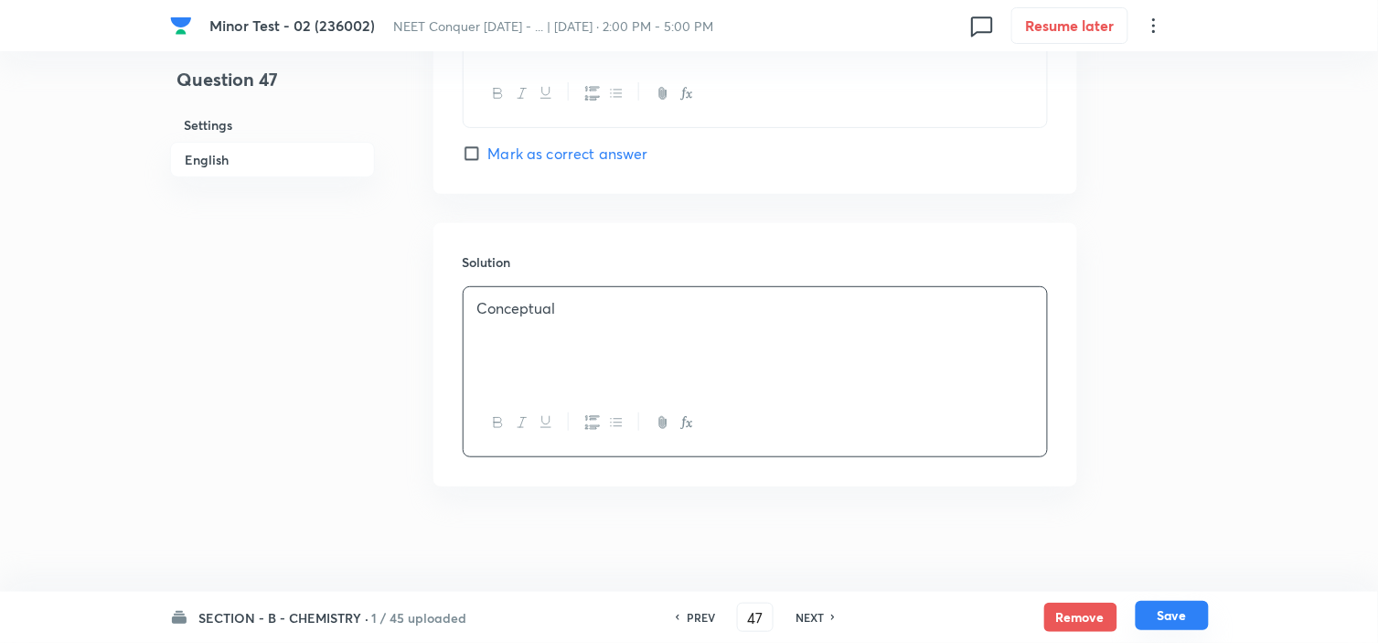
click at [1189, 612] on button "Save" at bounding box center [1171, 615] width 73 height 29
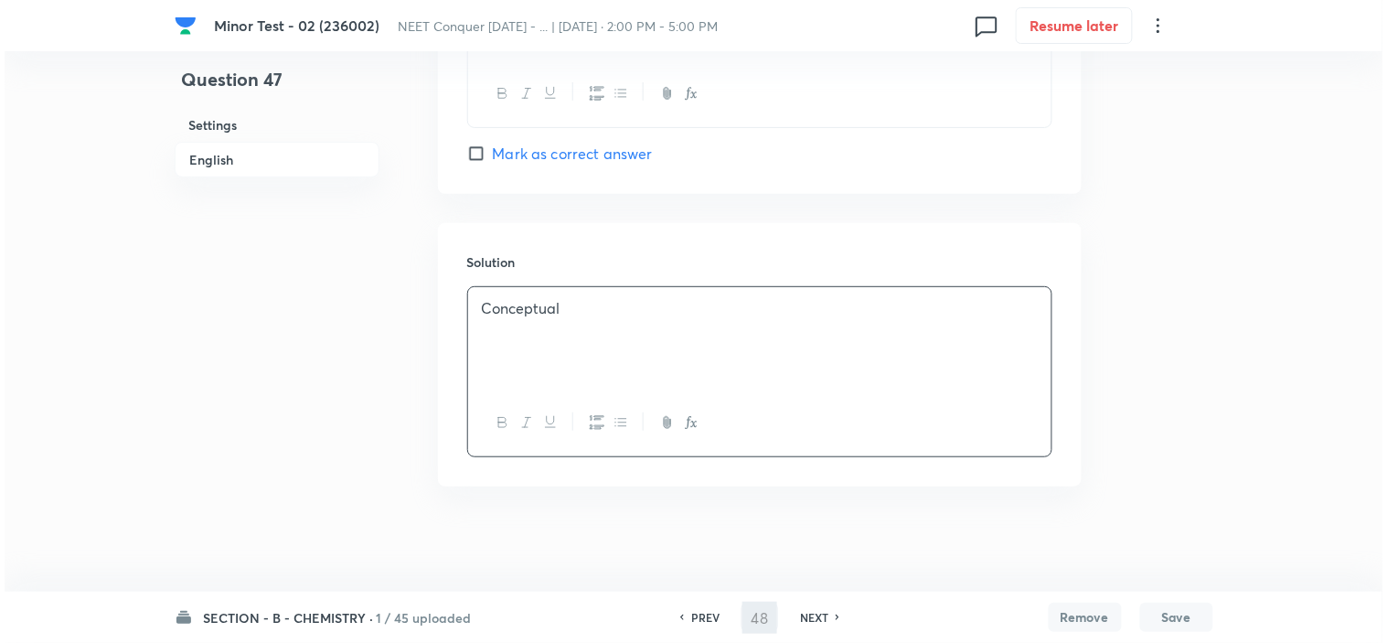
scroll to position [0, 0]
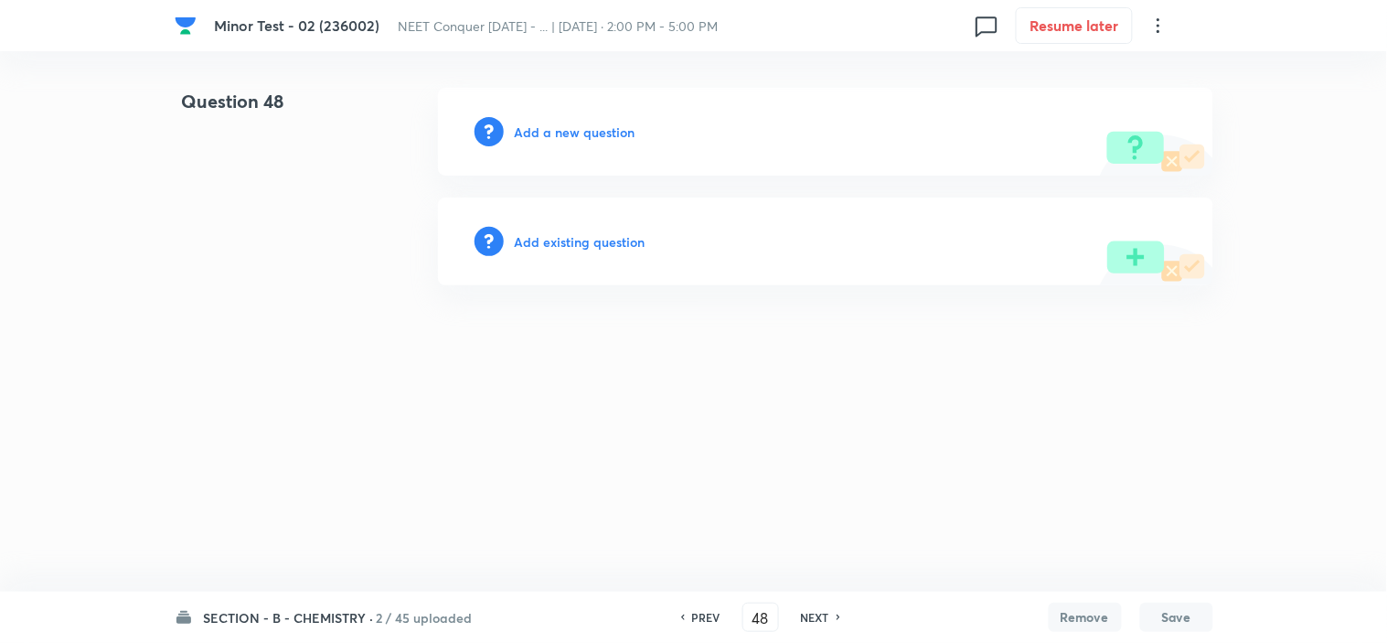
click at [543, 141] on h6 "Add a new question" at bounding box center [575, 131] width 121 height 19
click at [543, 140] on h6 "Choose a question type" at bounding box center [585, 131] width 141 height 19
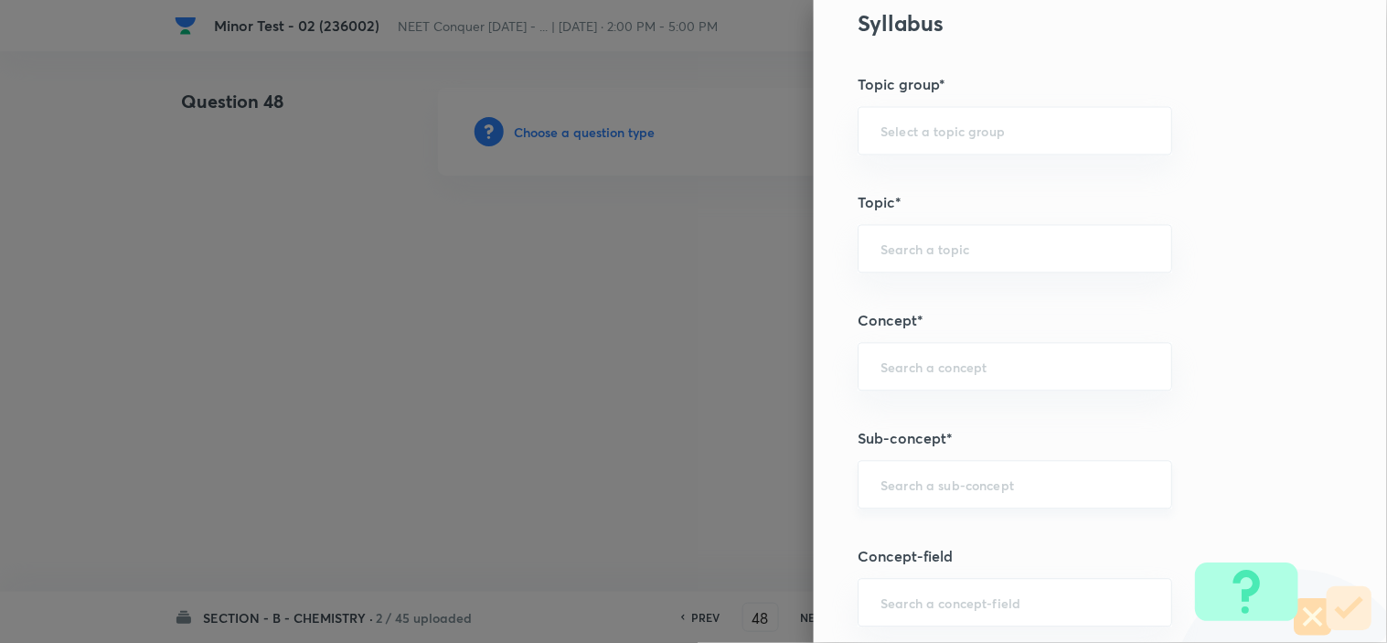
scroll to position [914, 0]
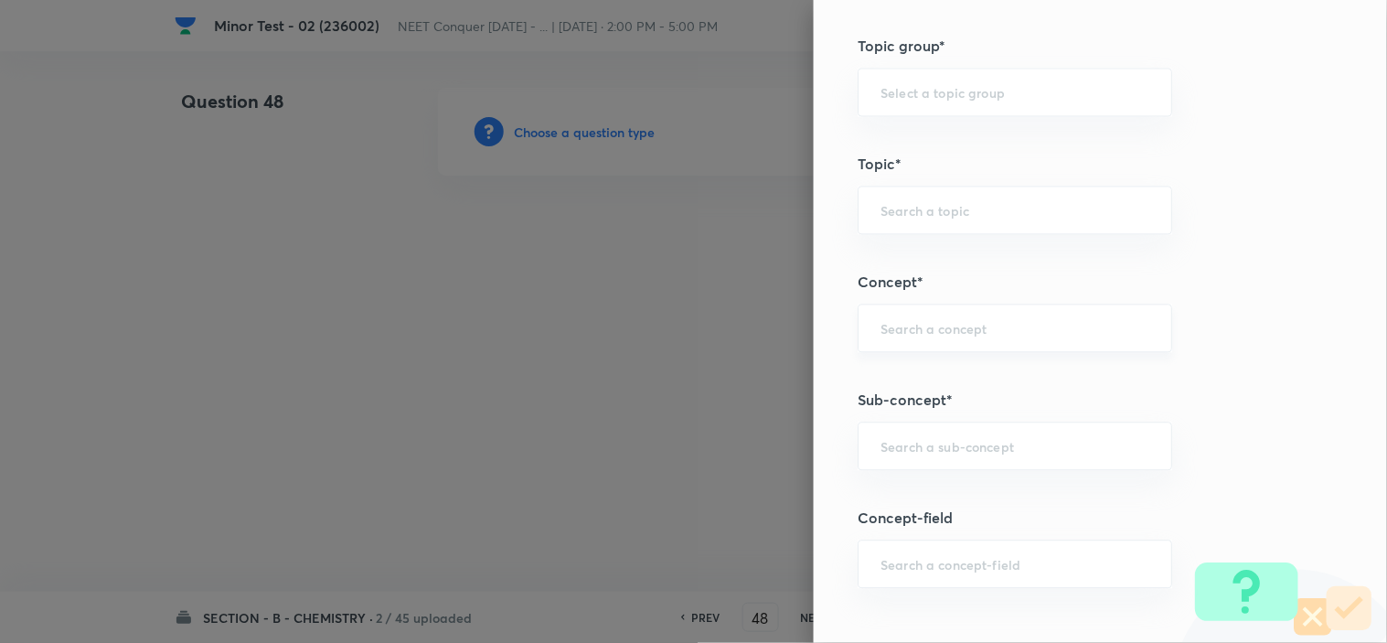
click at [1030, 340] on div "​" at bounding box center [1014, 327] width 314 height 48
paste input "Atomic Structure"
click at [975, 442] on input "text" at bounding box center [1014, 445] width 269 height 17
paste input "Atomic Structure"
click at [990, 497] on li "Atomic Structure" at bounding box center [998, 499] width 313 height 33
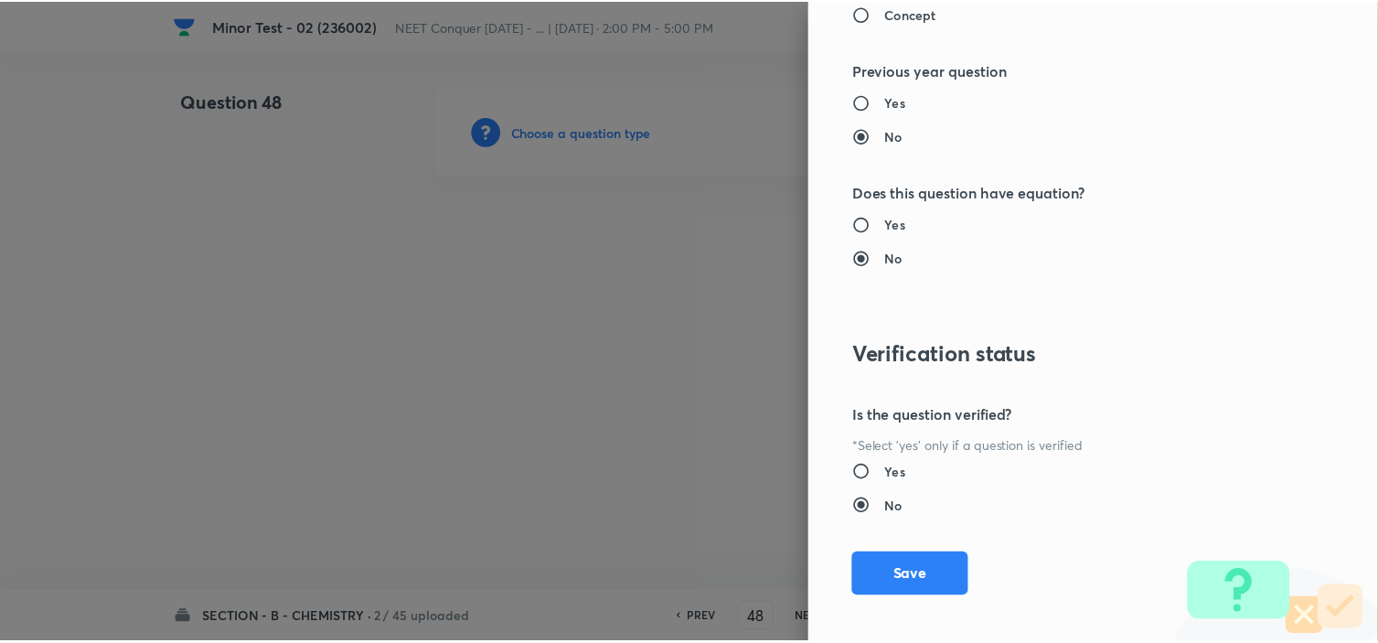
scroll to position [1972, 0]
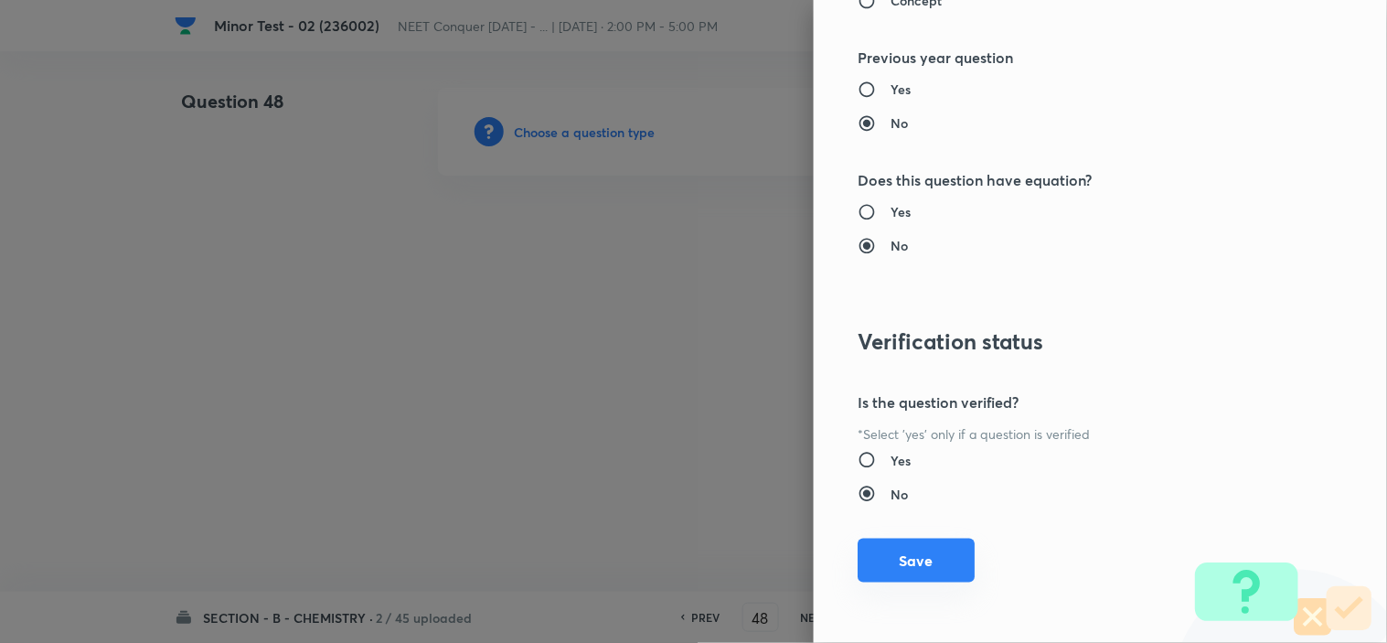
click at [911, 553] on button "Save" at bounding box center [915, 560] width 117 height 44
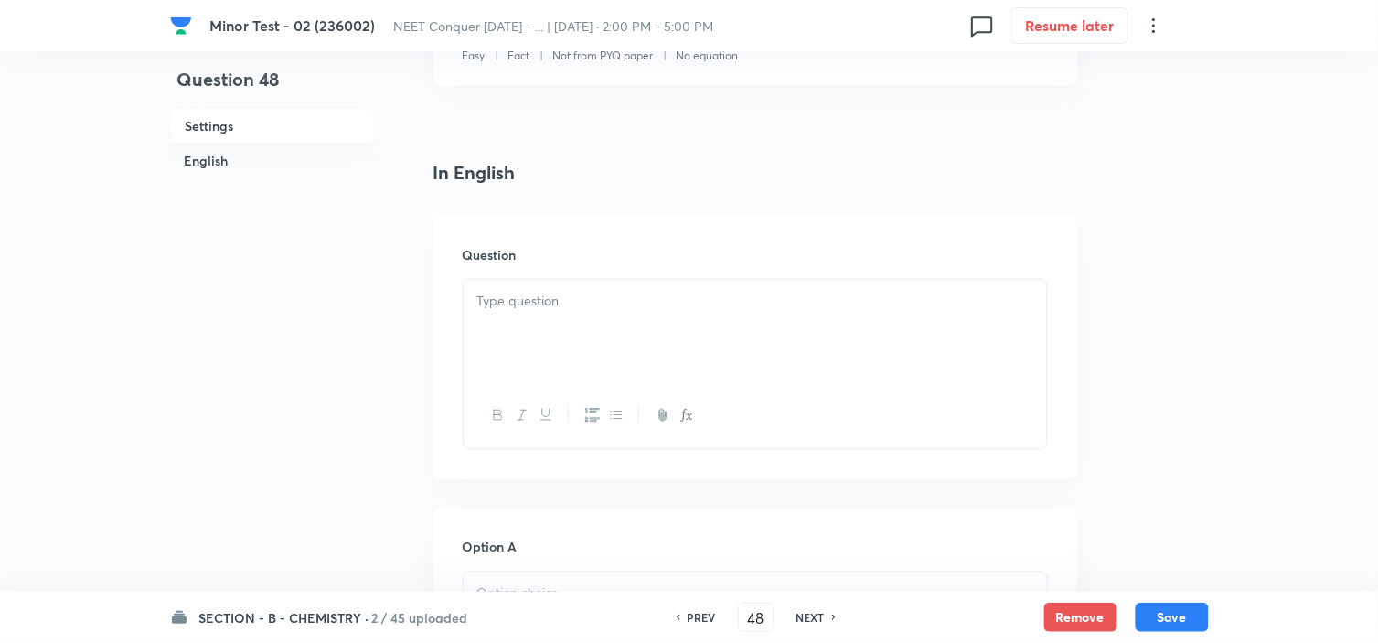
scroll to position [406, 0]
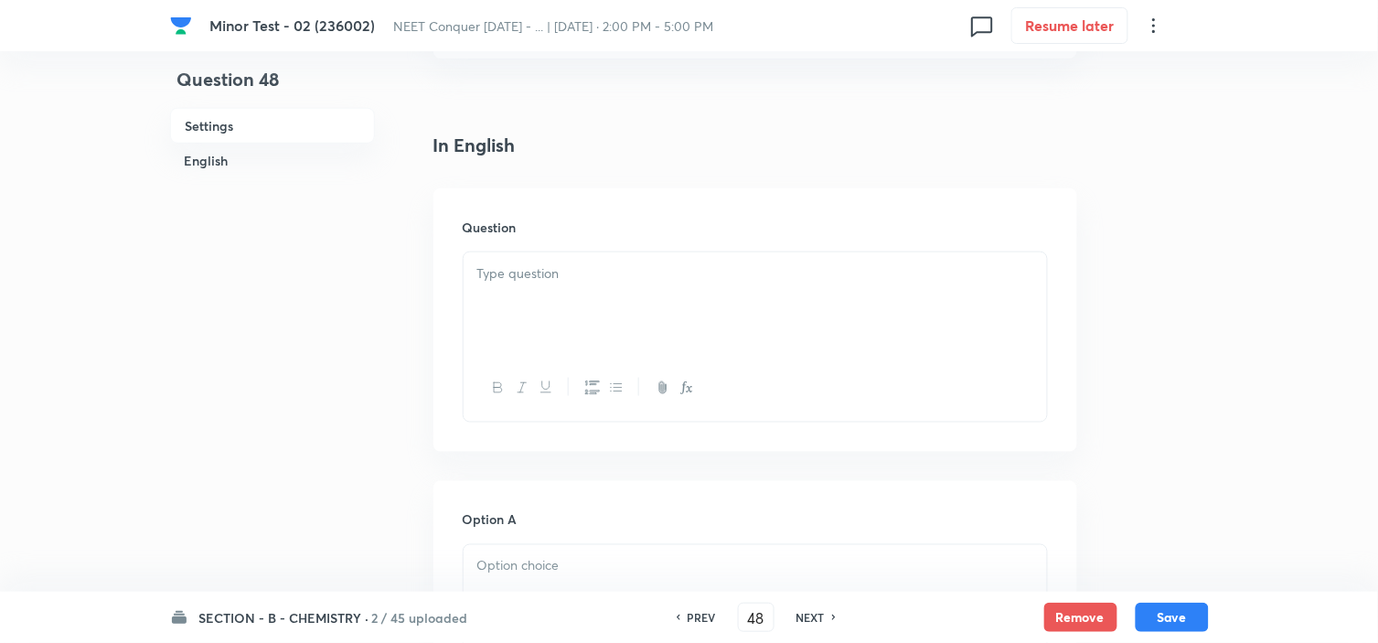
click at [645, 251] on div at bounding box center [755, 336] width 585 height 171
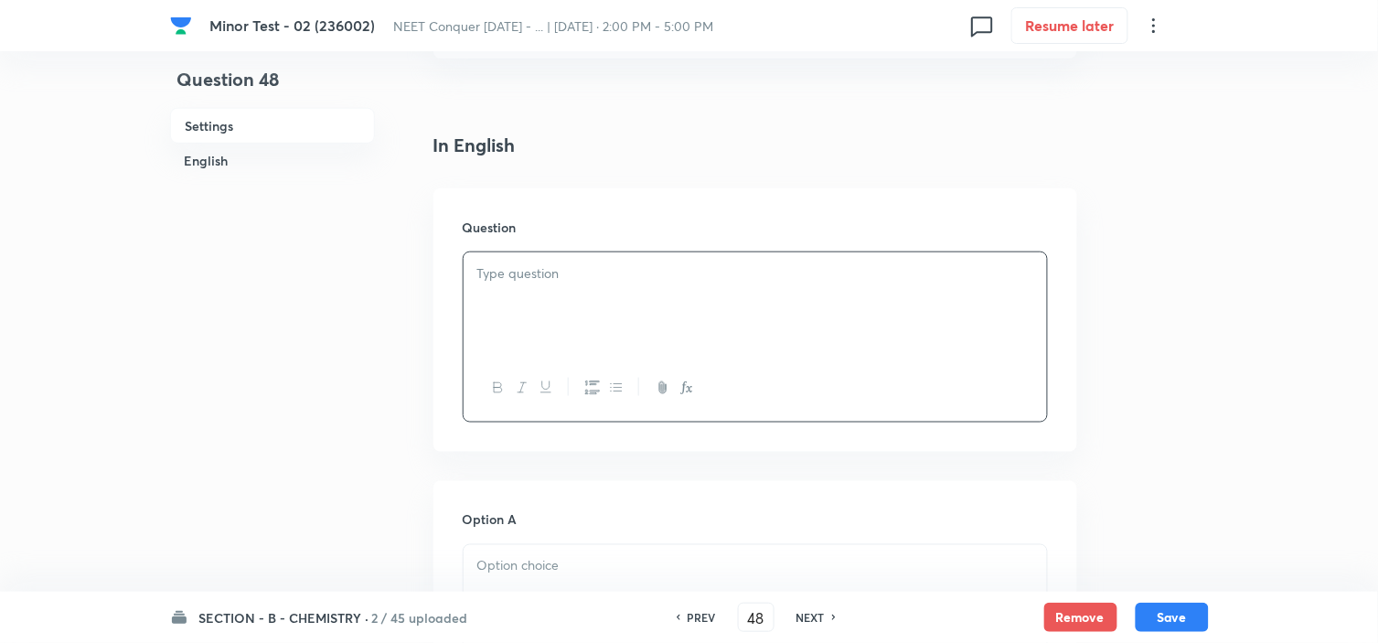
click at [643, 271] on p at bounding box center [755, 273] width 556 height 21
click at [565, 335] on div at bounding box center [754, 303] width 583 height 102
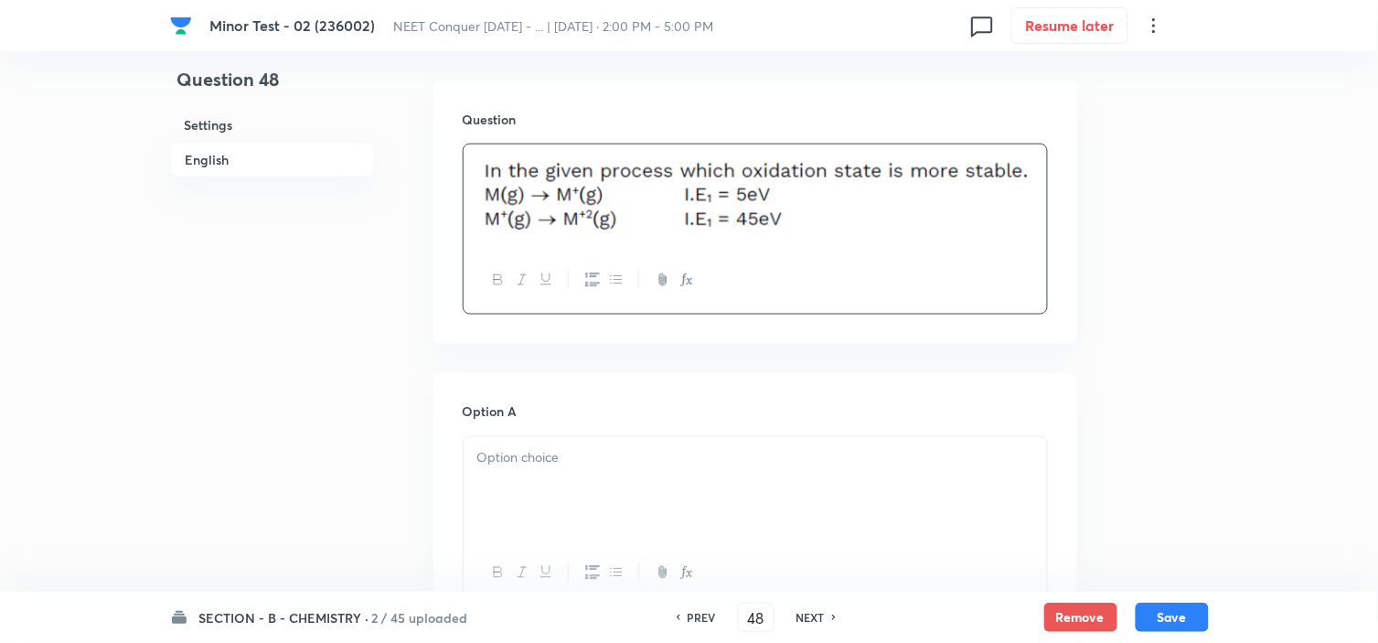
scroll to position [710, 0]
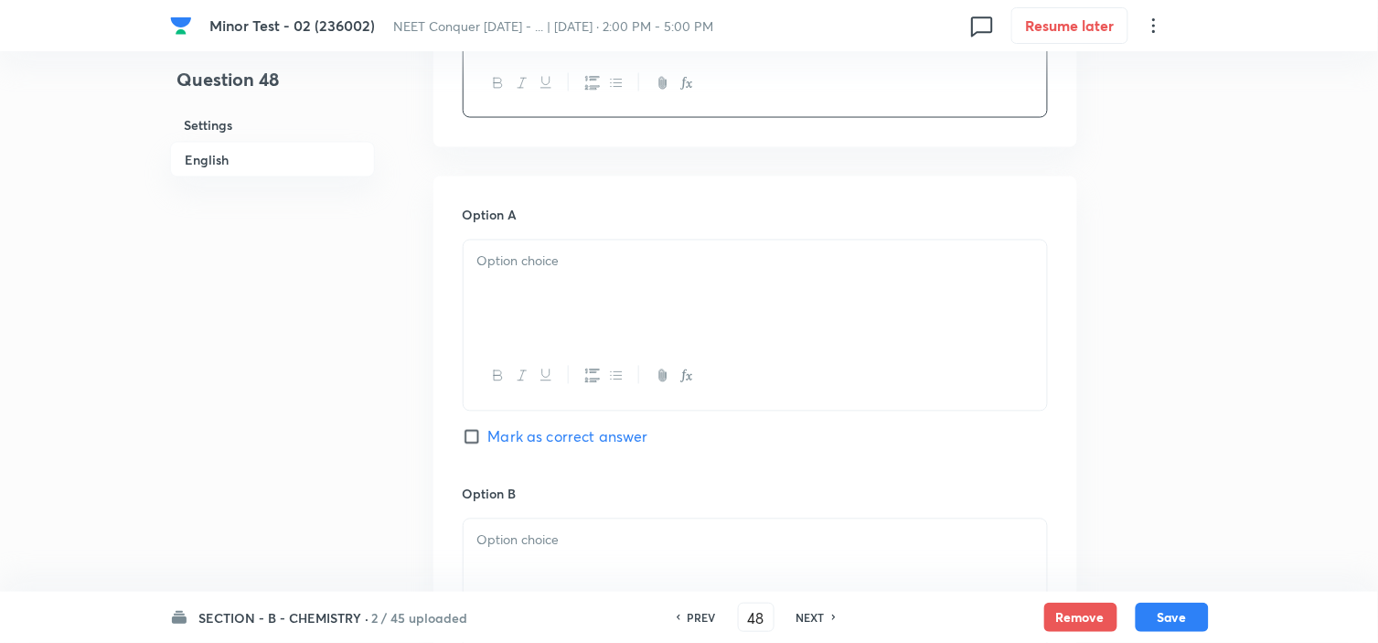
click at [628, 251] on p at bounding box center [755, 261] width 556 height 21
click at [618, 530] on p at bounding box center [755, 540] width 556 height 21
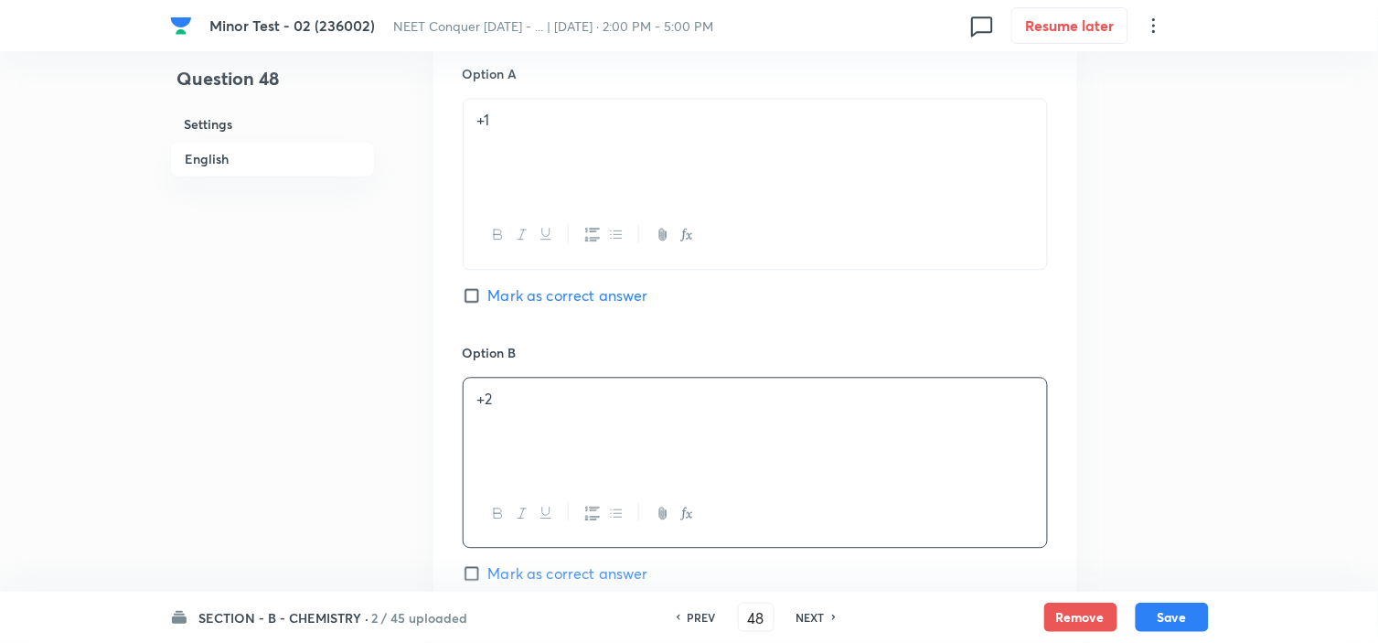
scroll to position [1117, 0]
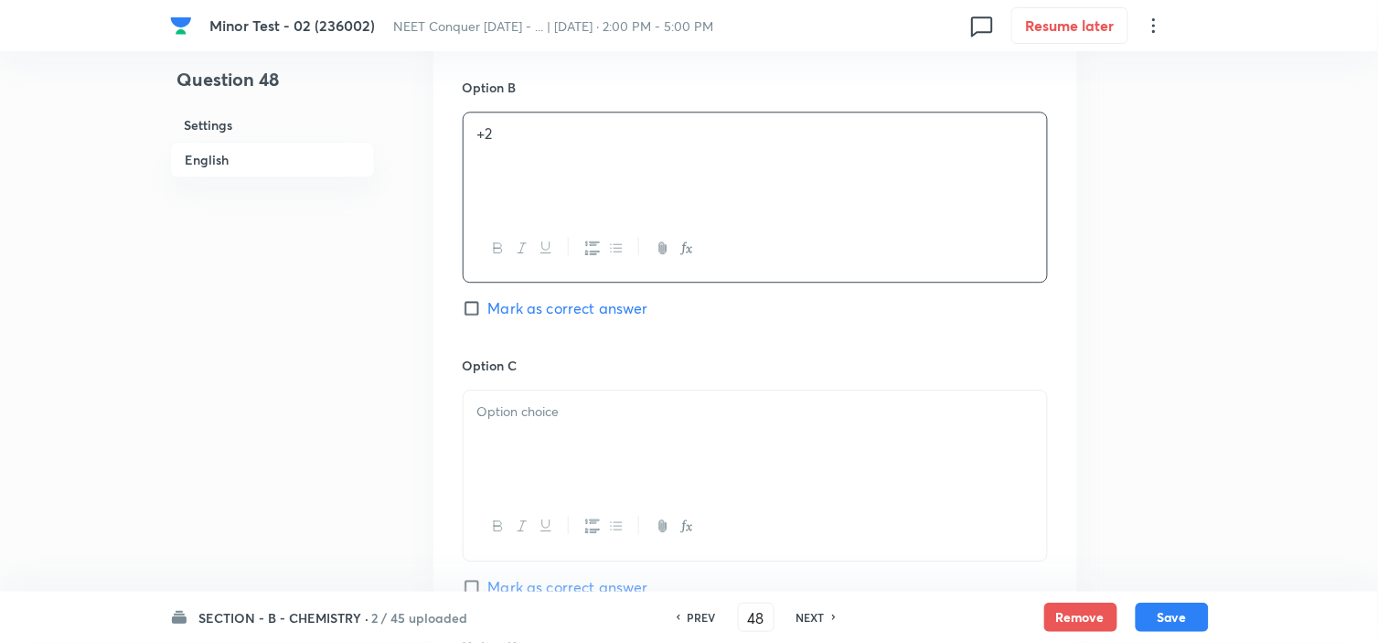
click at [535, 434] on div at bounding box center [754, 441] width 583 height 102
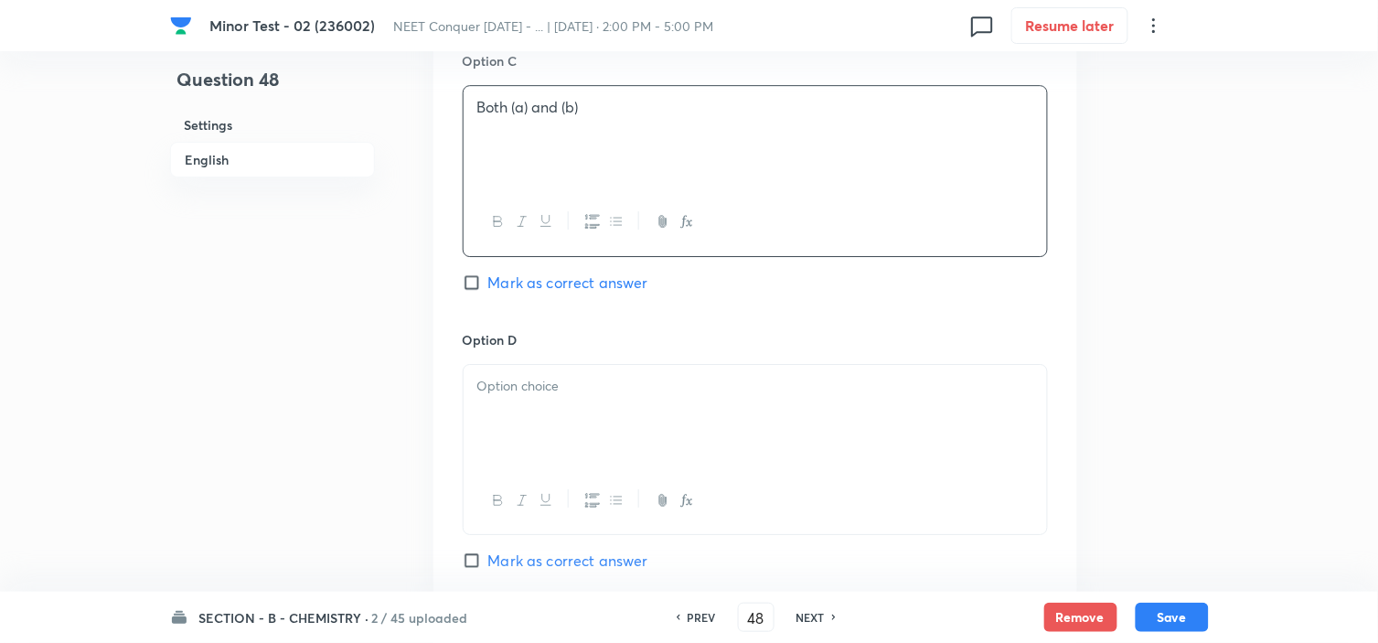
click at [519, 409] on div at bounding box center [754, 416] width 583 height 102
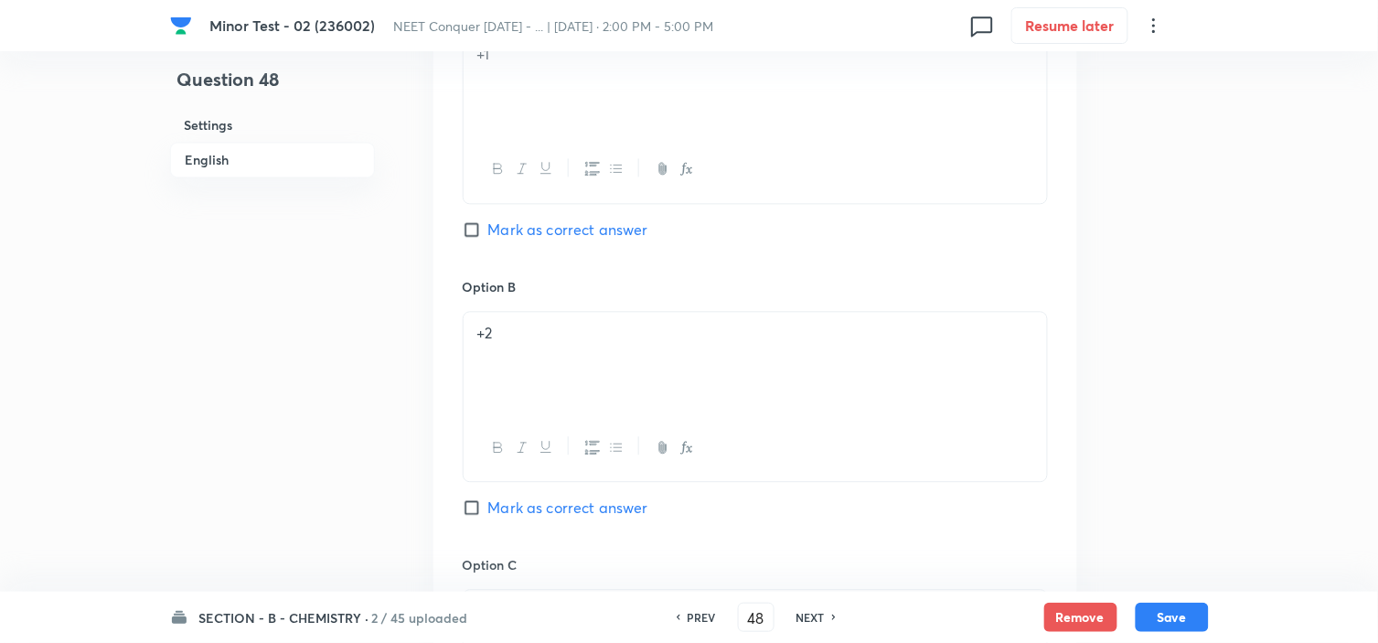
scroll to position [914, 0]
click at [477, 229] on input "Mark as correct answer" at bounding box center [476, 233] width 26 height 18
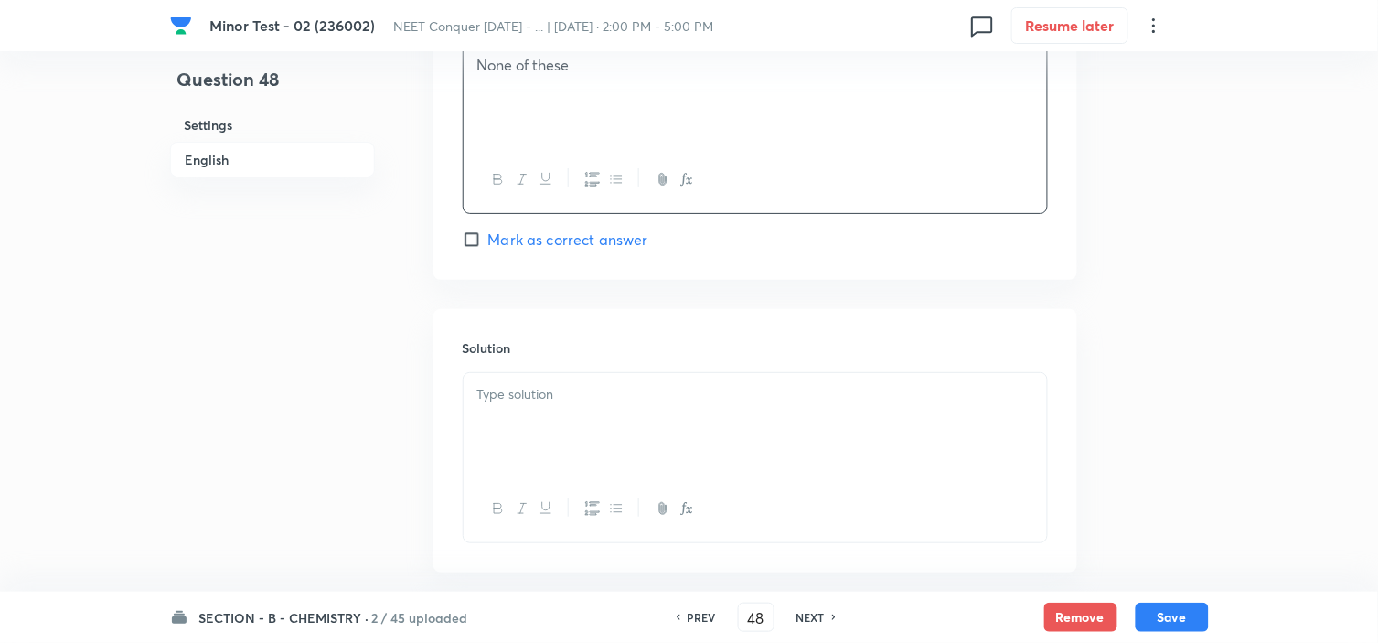
scroll to position [1836, 0]
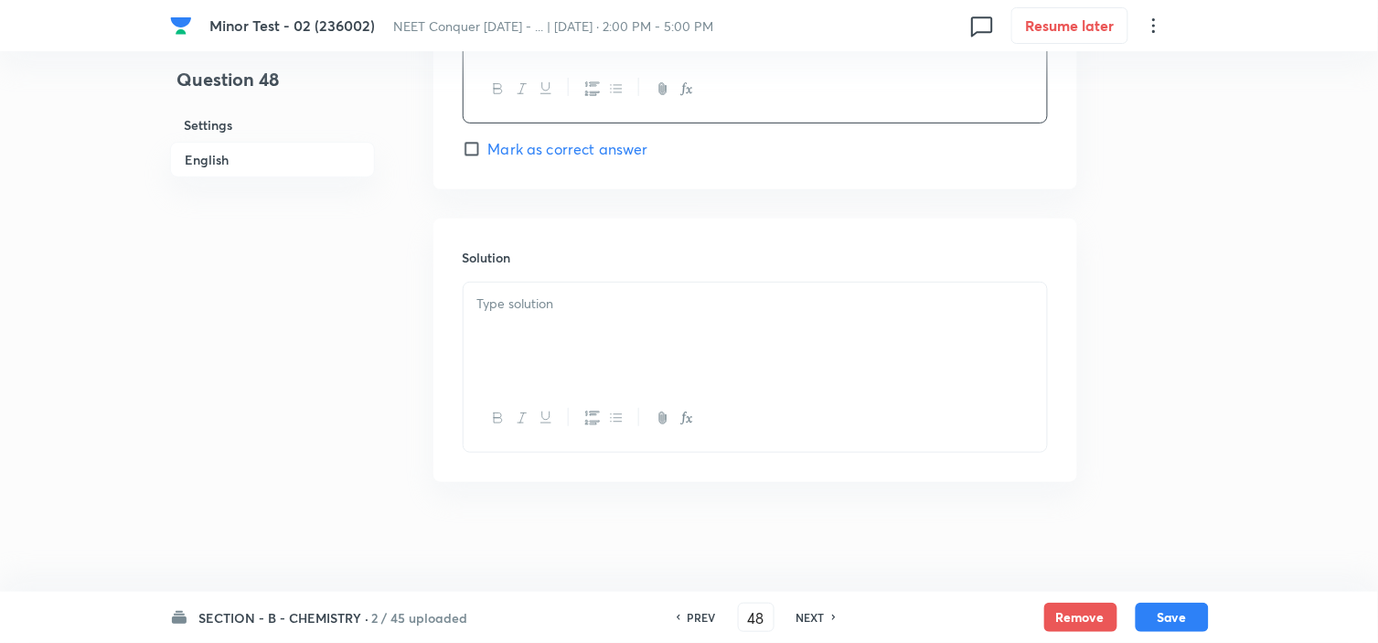
click at [527, 323] on div at bounding box center [754, 333] width 583 height 102
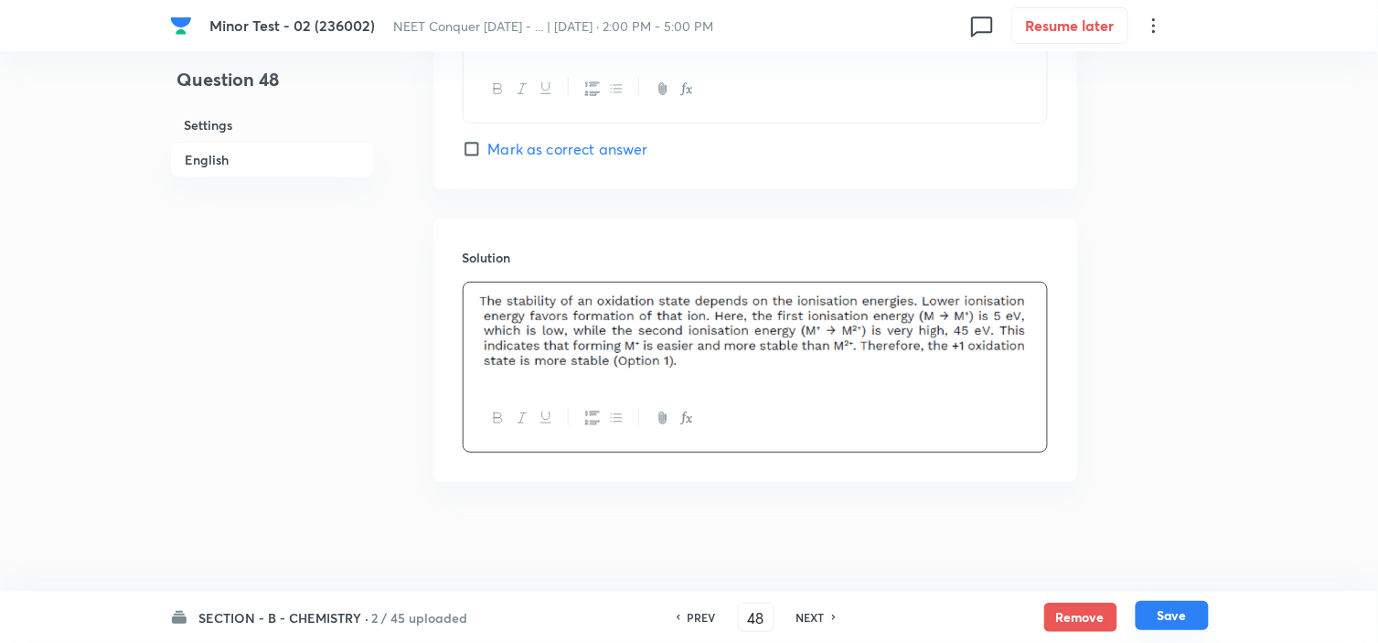
click at [1176, 623] on button "Save" at bounding box center [1171, 615] width 73 height 29
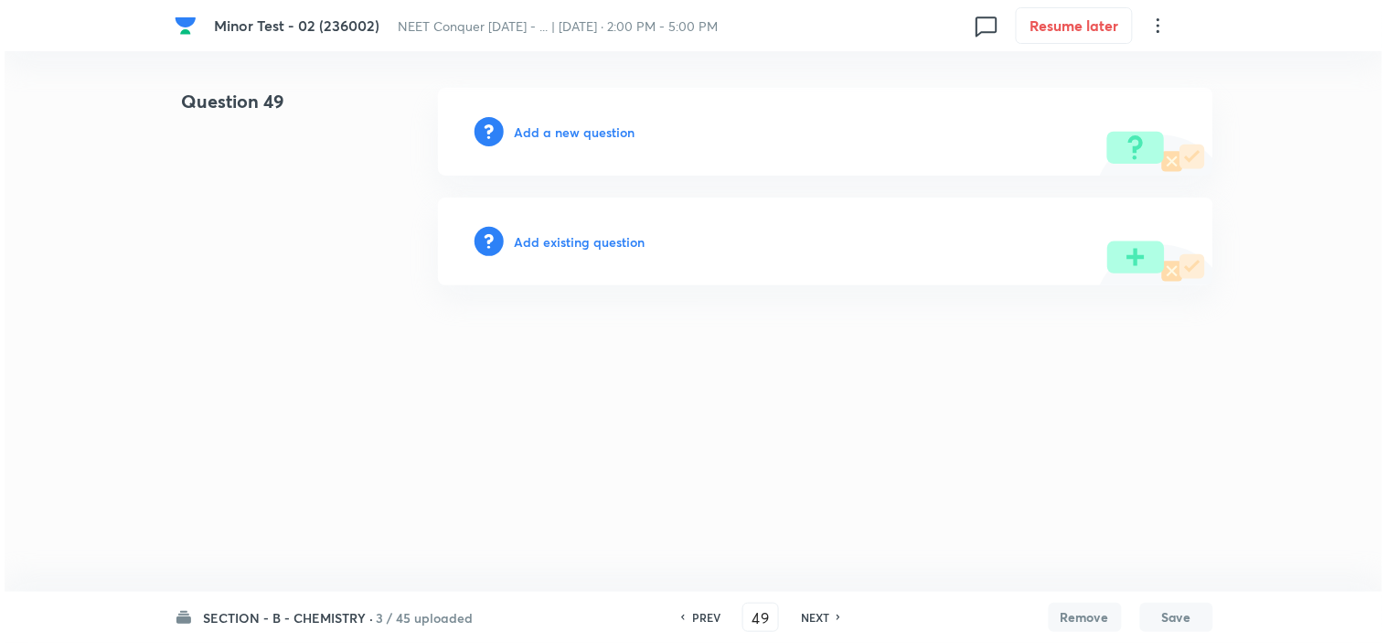
scroll to position [0, 0]
click at [560, 124] on h6 "Add a new question" at bounding box center [575, 131] width 121 height 19
click at [560, 124] on h6 "Choose a question type" at bounding box center [585, 131] width 141 height 19
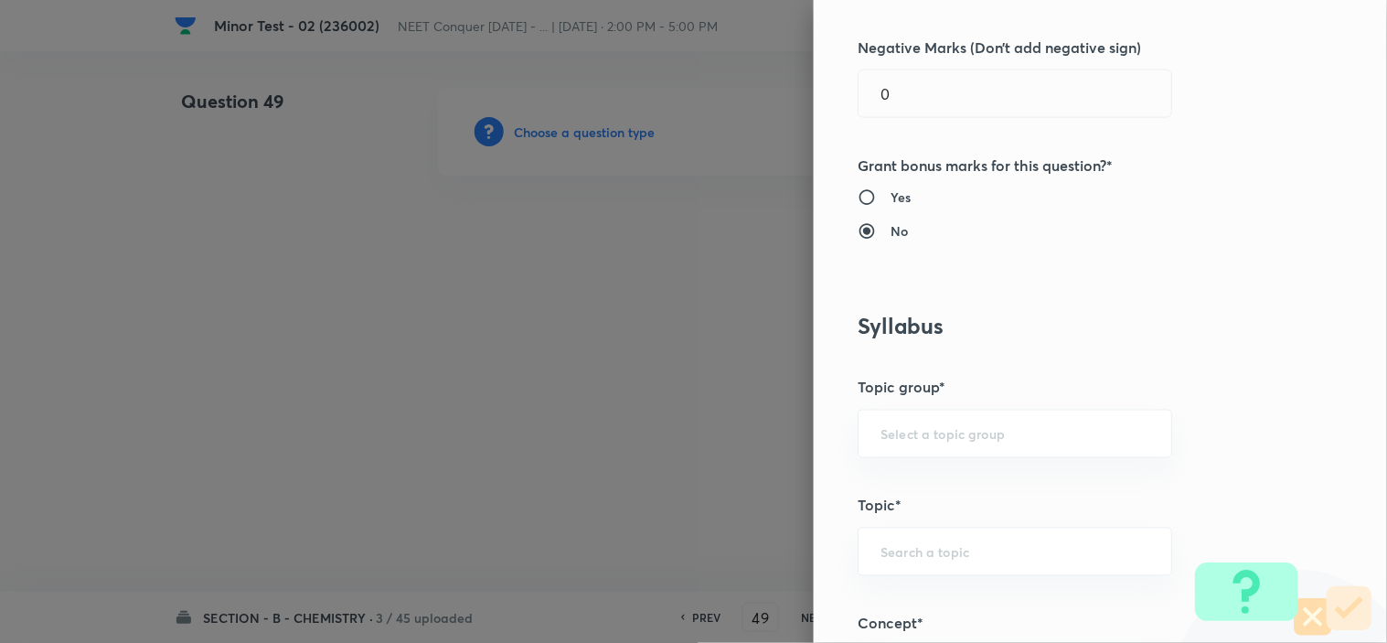
scroll to position [914, 0]
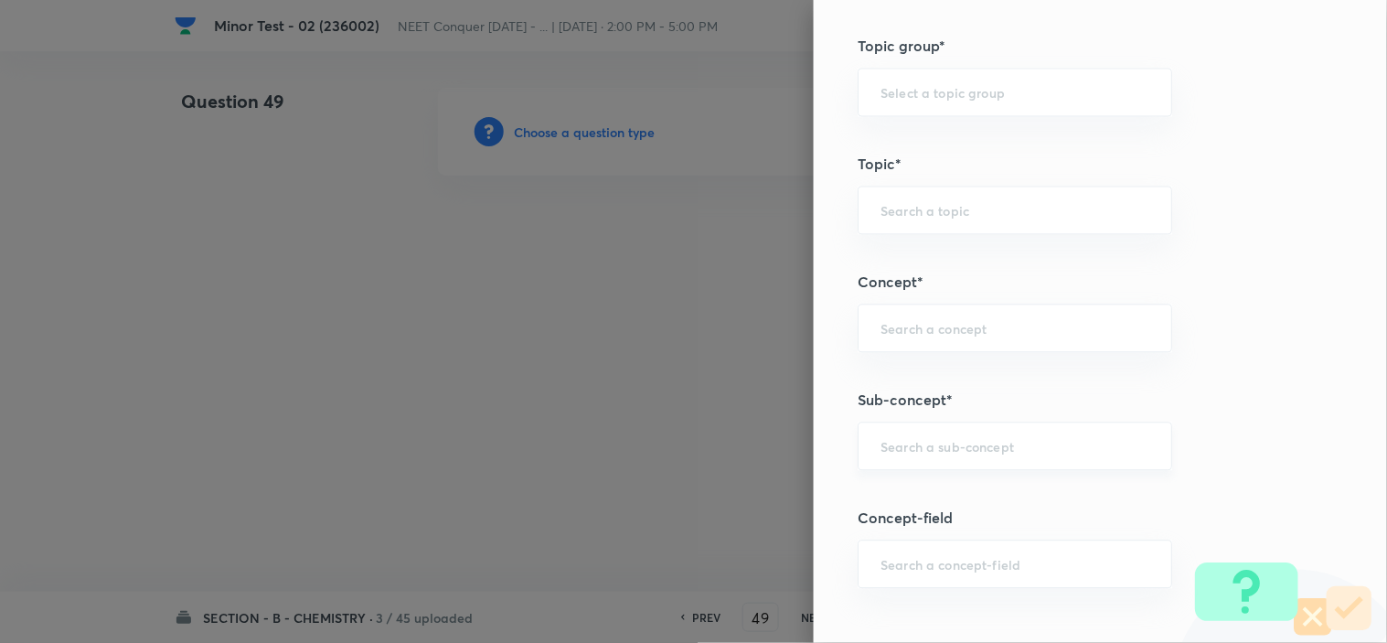
click at [927, 452] on input "text" at bounding box center [1014, 445] width 269 height 17
paste input "Periodic"
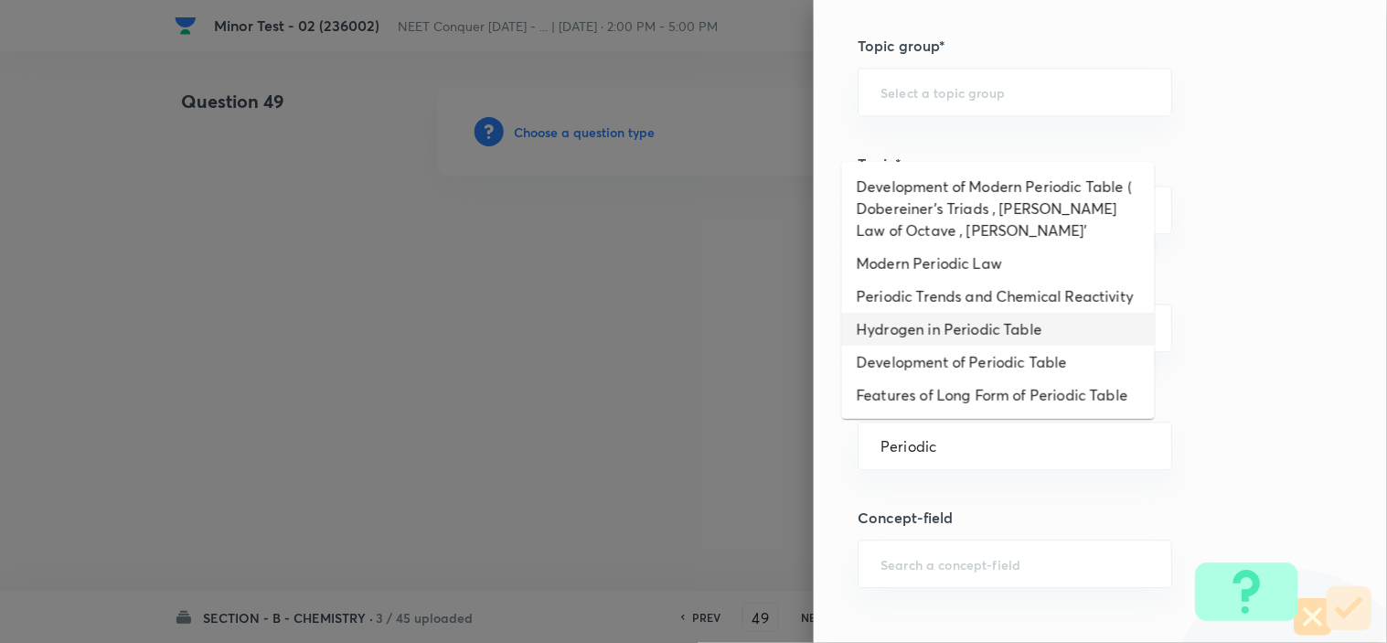
scroll to position [0, 0]
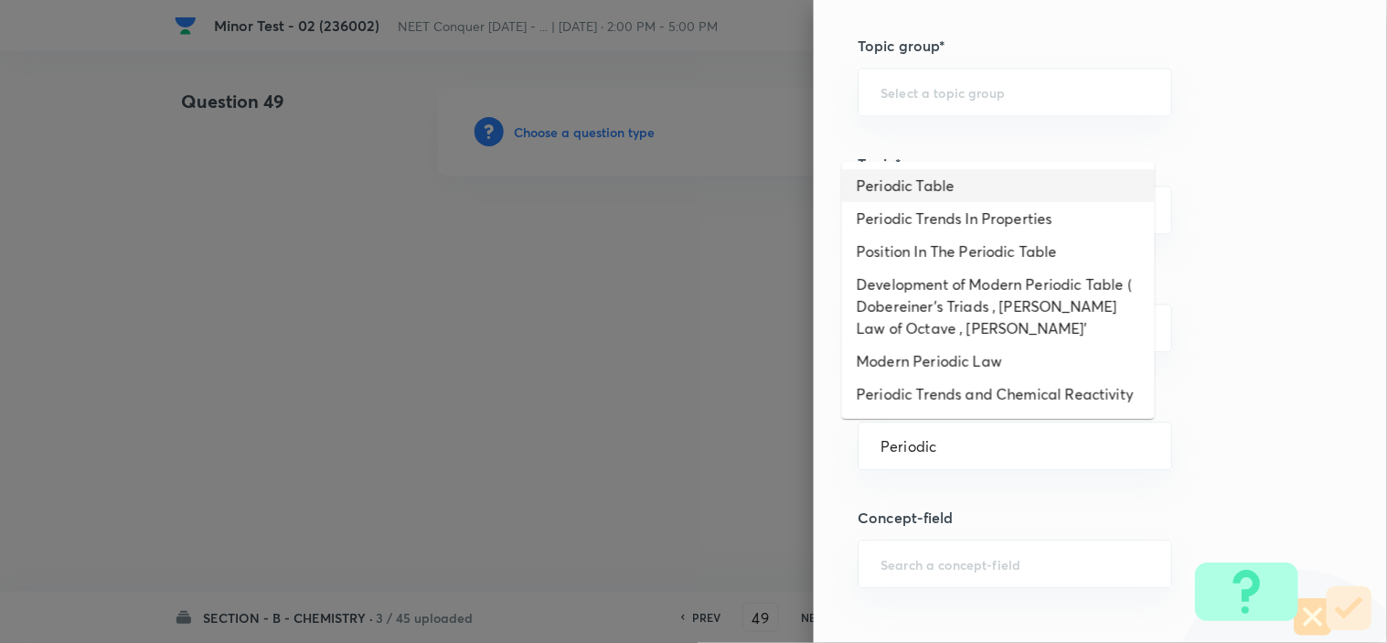
click at [981, 193] on li "Periodic Table" at bounding box center [998, 185] width 313 height 33
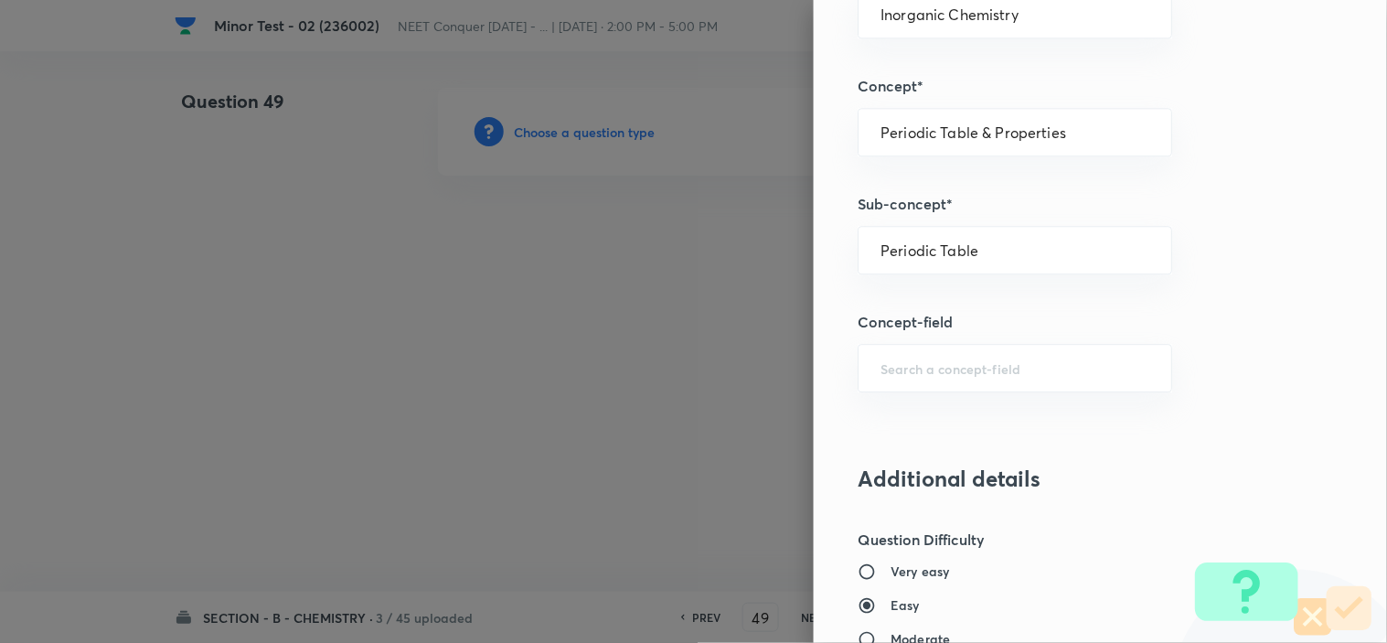
scroll to position [1117, 0]
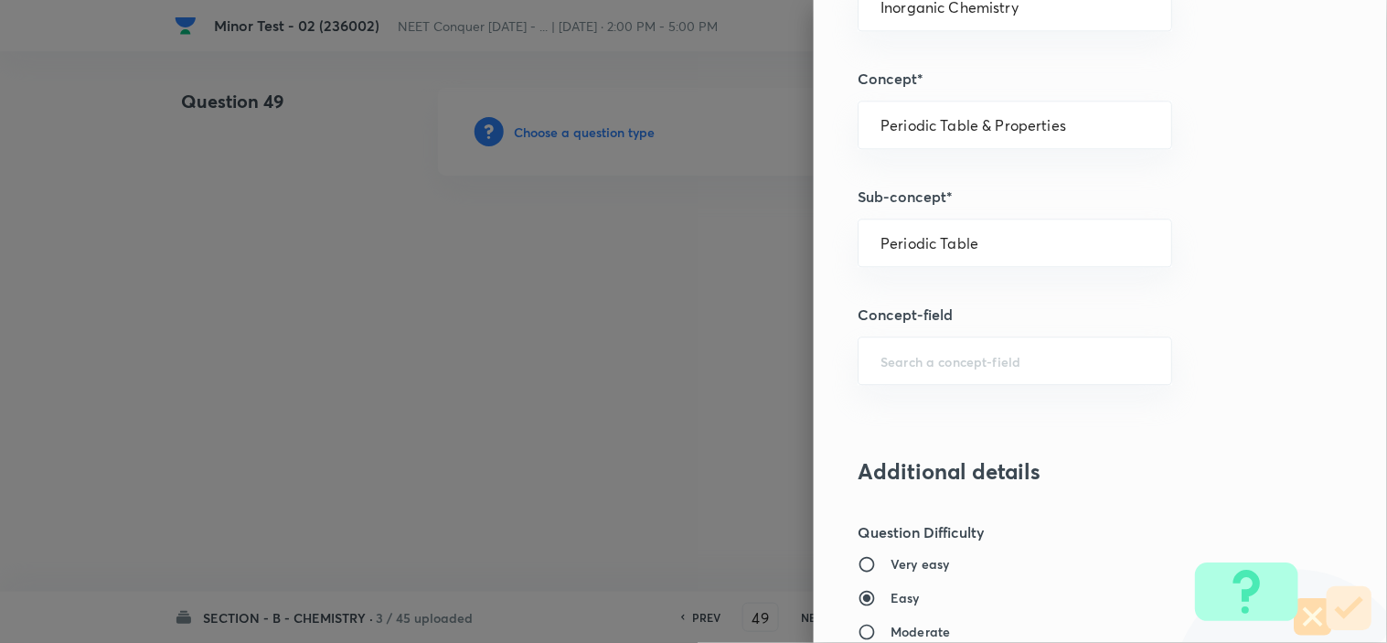
drag, startPoint x: 974, startPoint y: 231, endPoint x: 134, endPoint y: 216, distance: 839.3
click at [134, 216] on div "Question settings Question type* Single choice correct Number of options* 2 3 4…" at bounding box center [693, 321] width 1387 height 643
drag, startPoint x: 992, startPoint y: 243, endPoint x: 728, endPoint y: 245, distance: 264.2
click at [728, 245] on div "Question settings Question type* Single choice correct Number of options* 2 3 4…" at bounding box center [693, 321] width 1387 height 643
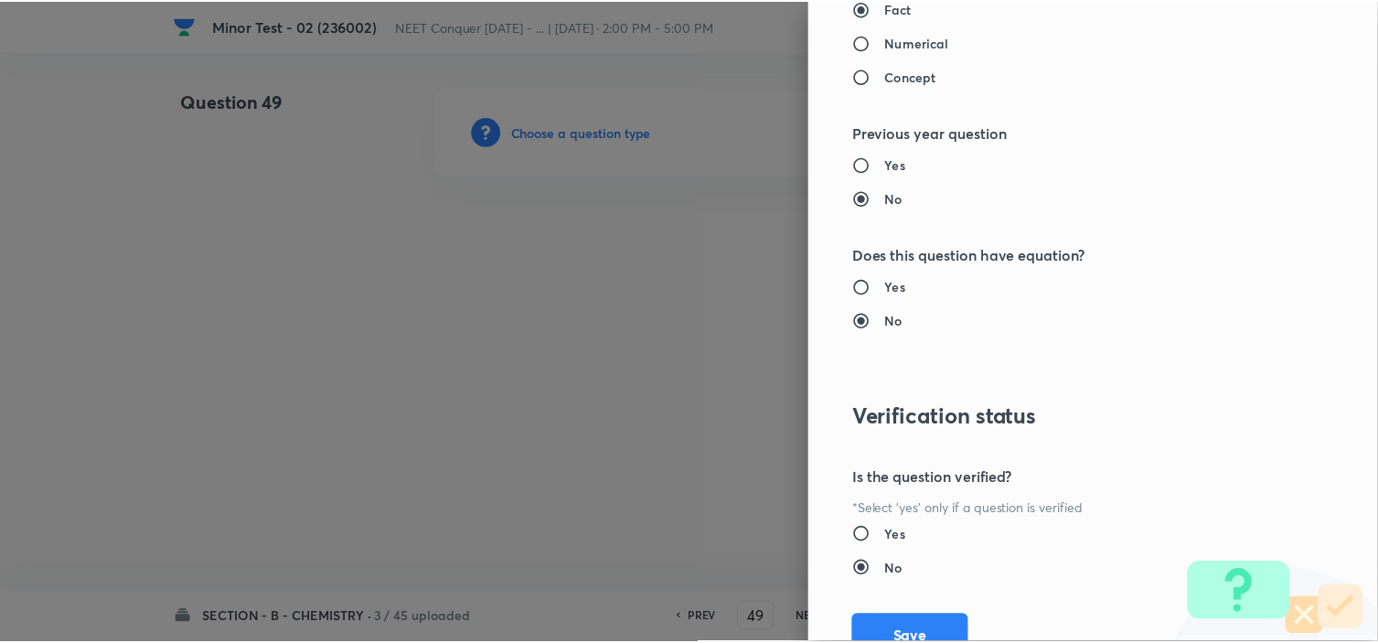
scroll to position [1972, 0]
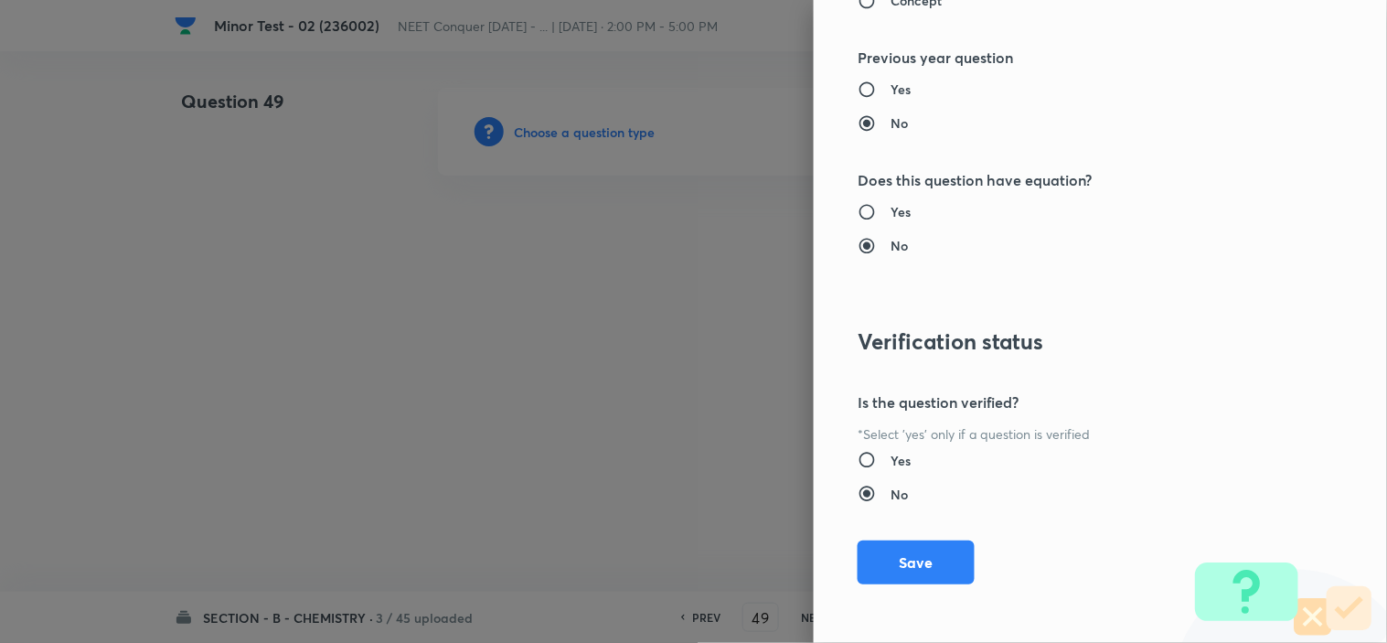
click at [874, 569] on button "Save" at bounding box center [915, 562] width 117 height 44
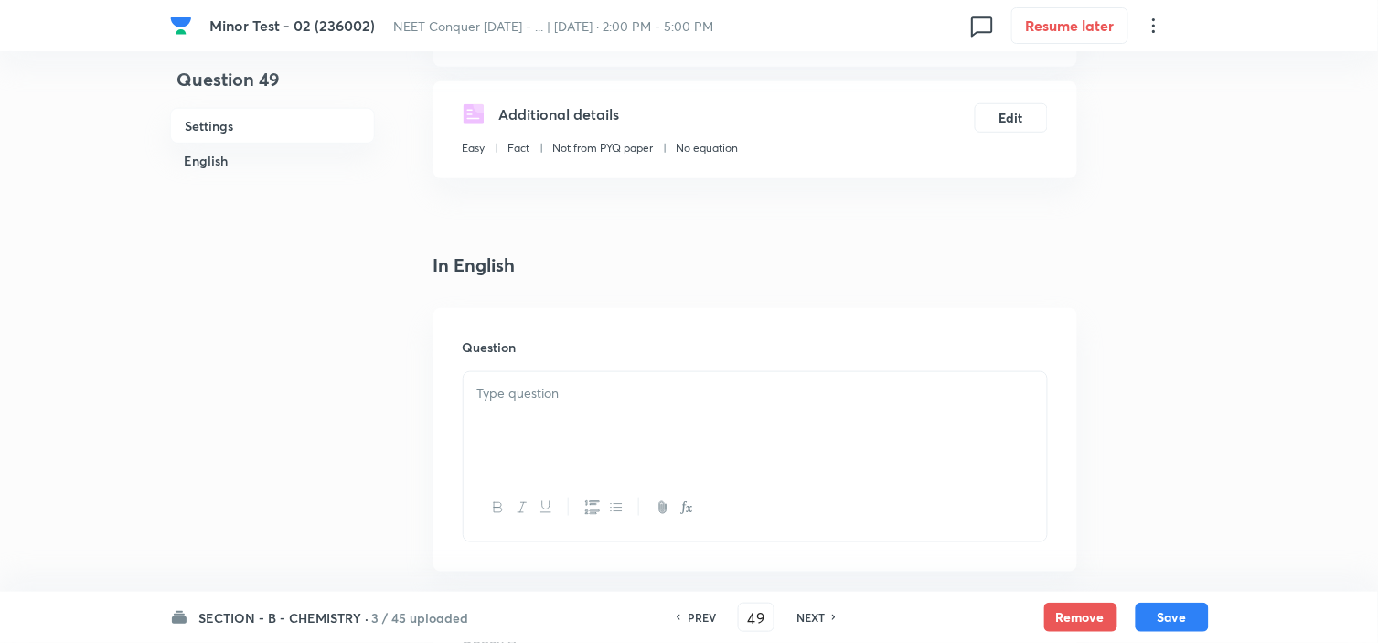
scroll to position [304, 0]
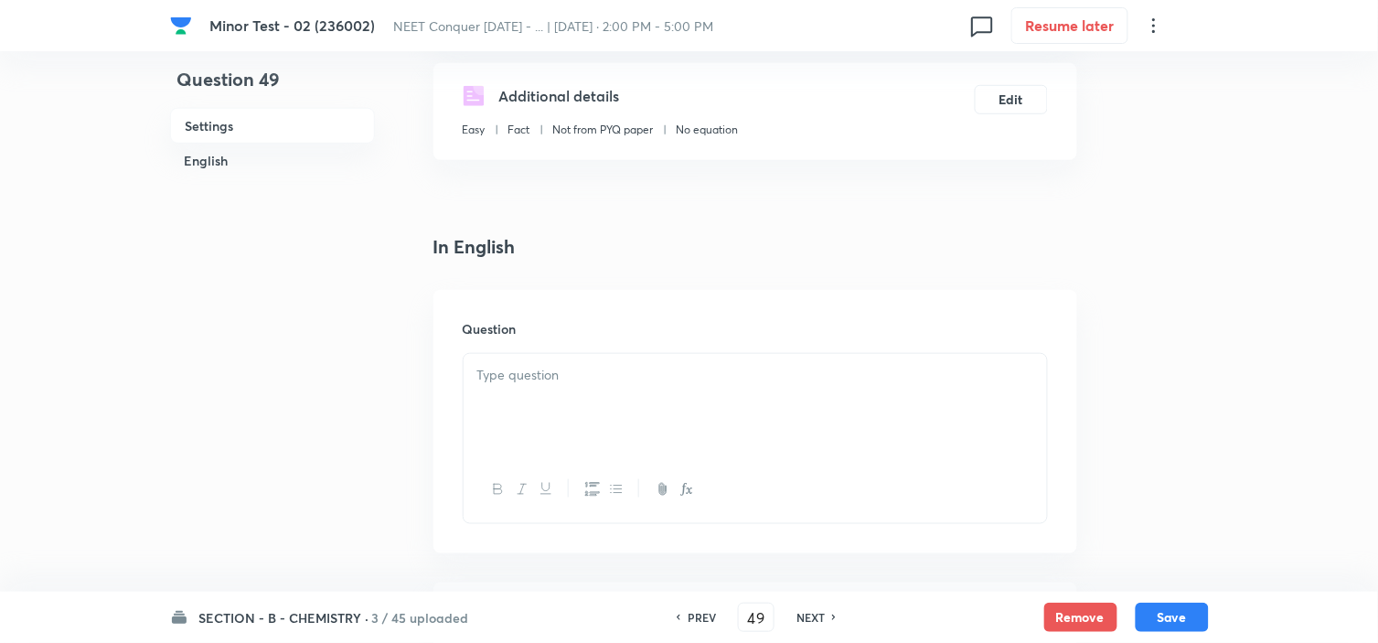
click at [704, 397] on div at bounding box center [754, 405] width 583 height 102
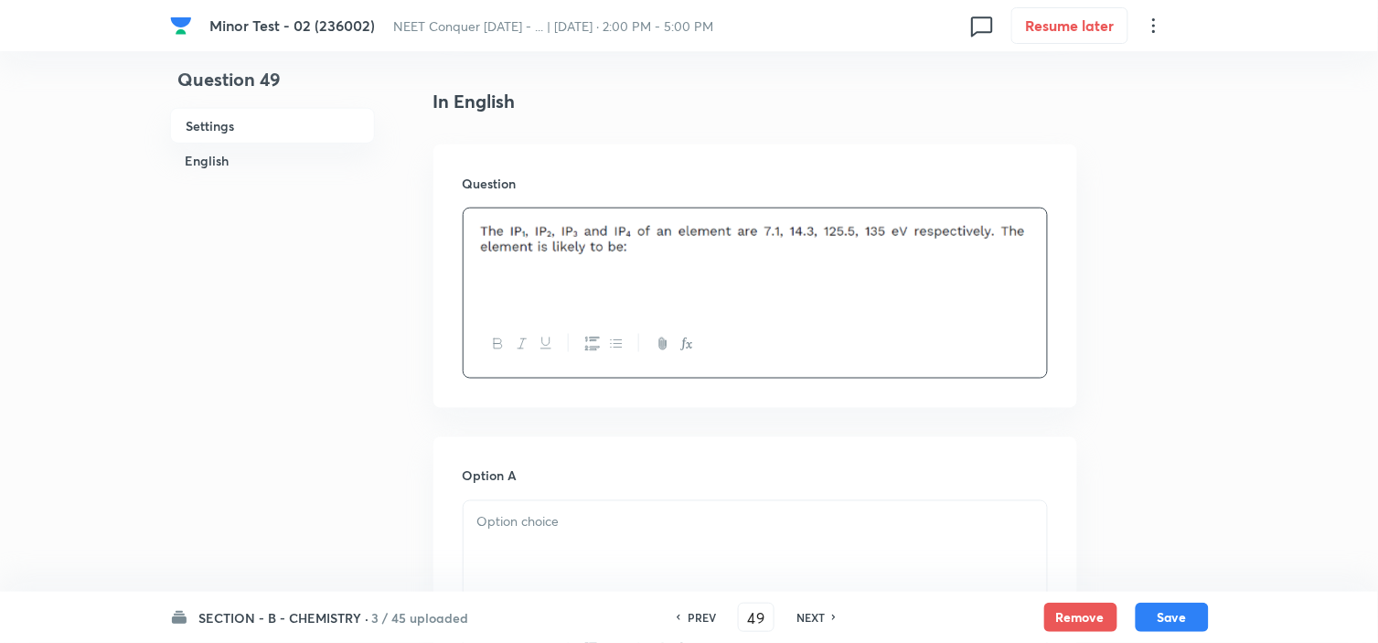
scroll to position [609, 0]
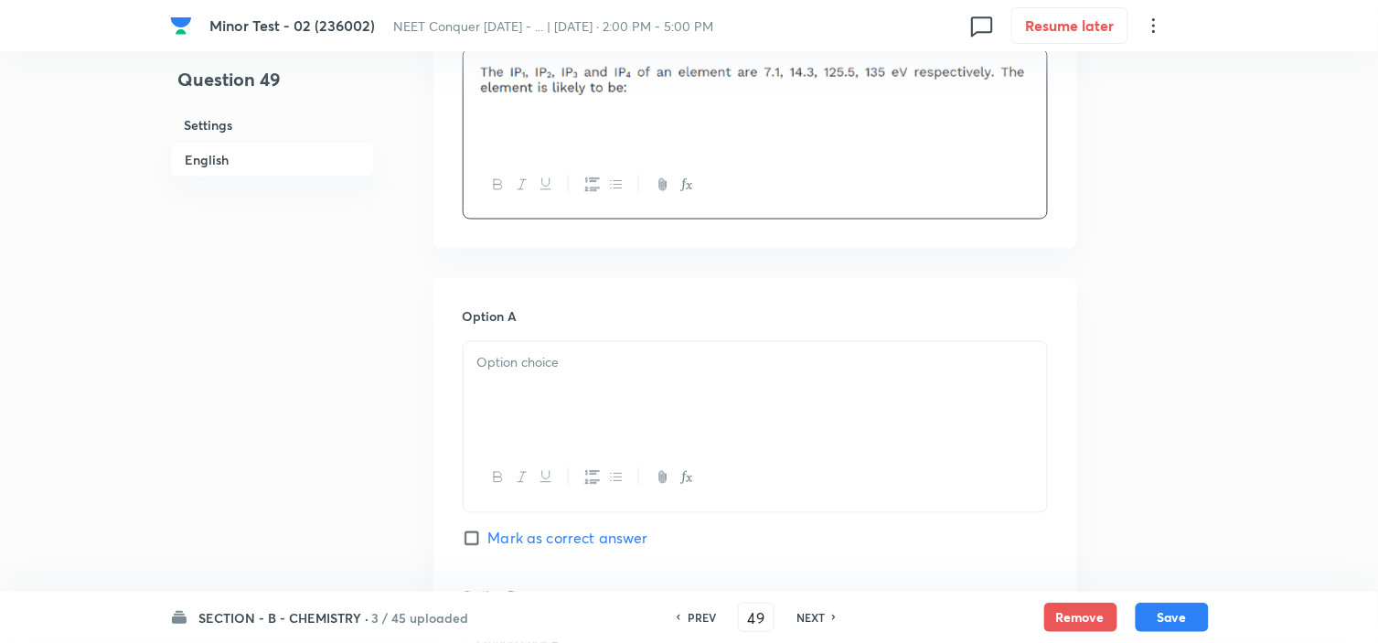
click at [546, 353] on p at bounding box center [755, 363] width 556 height 21
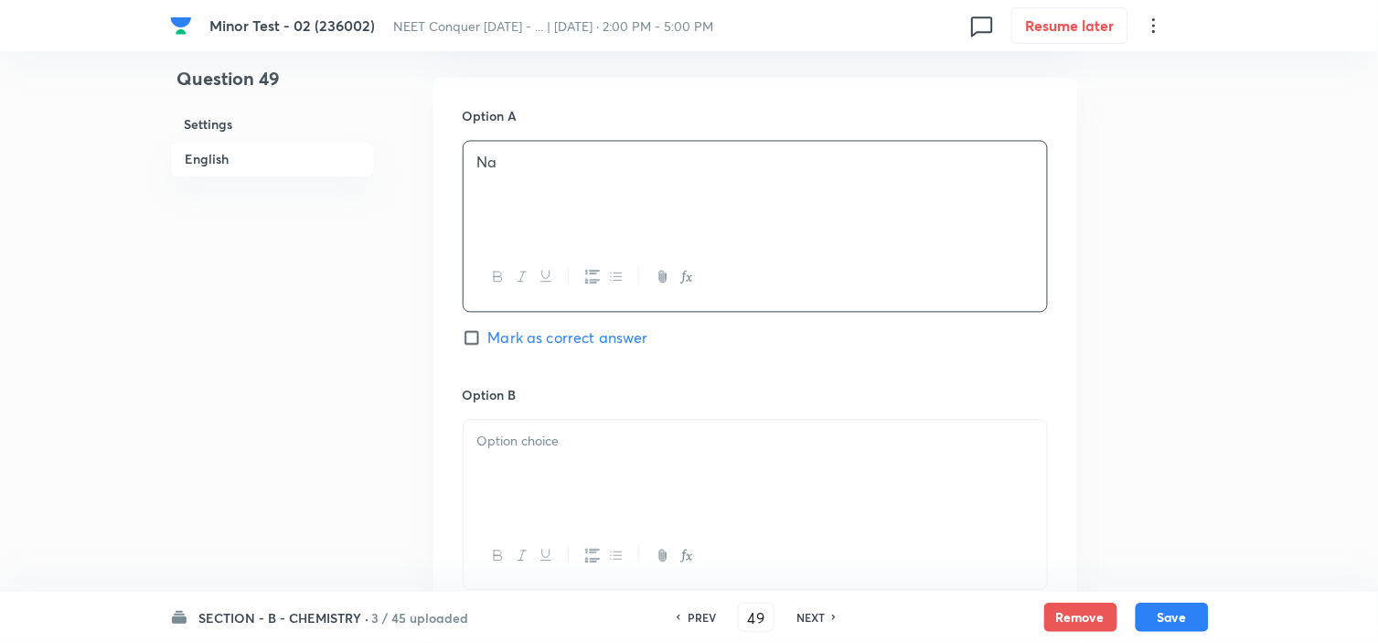
scroll to position [812, 0]
click at [506, 444] on p at bounding box center [755, 439] width 556 height 21
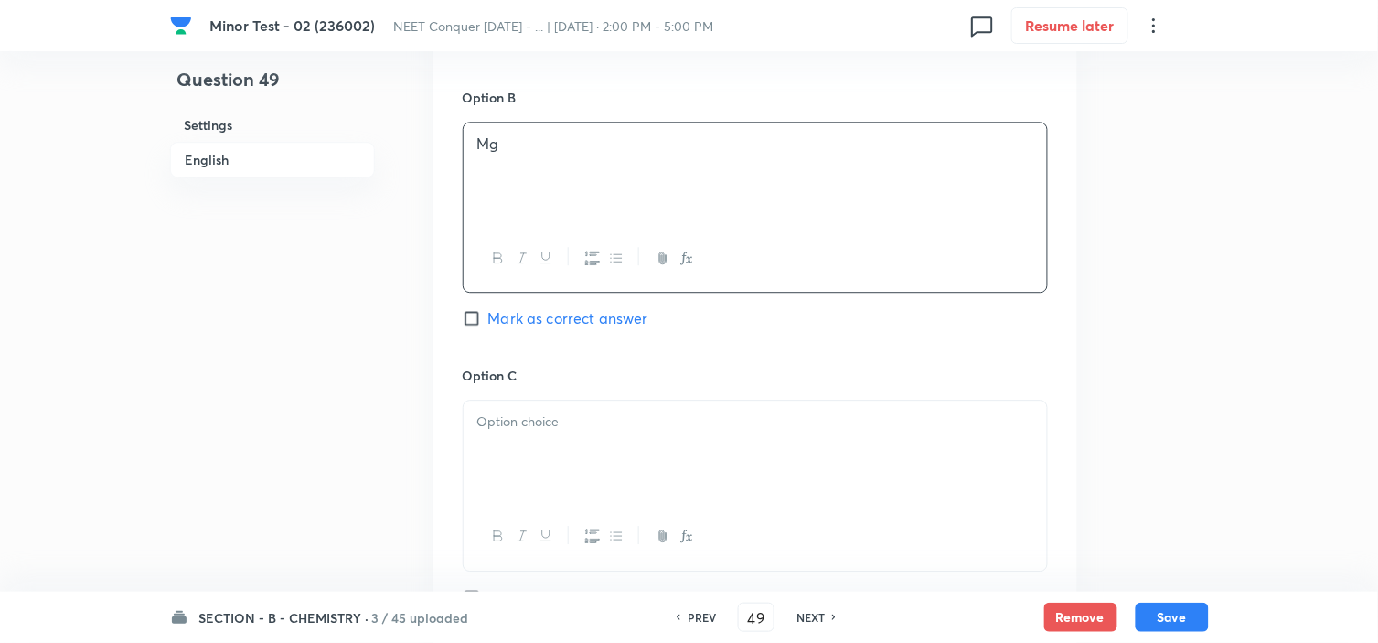
scroll to position [1117, 0]
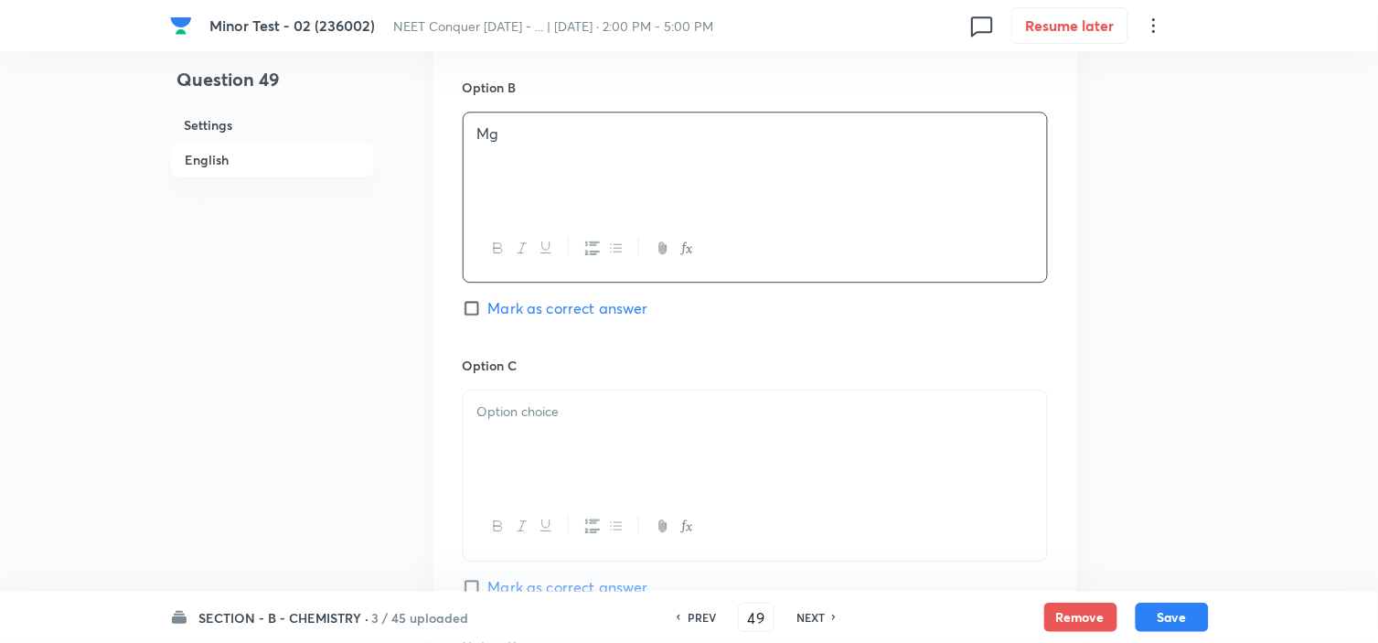
click at [562, 426] on div at bounding box center [754, 441] width 583 height 102
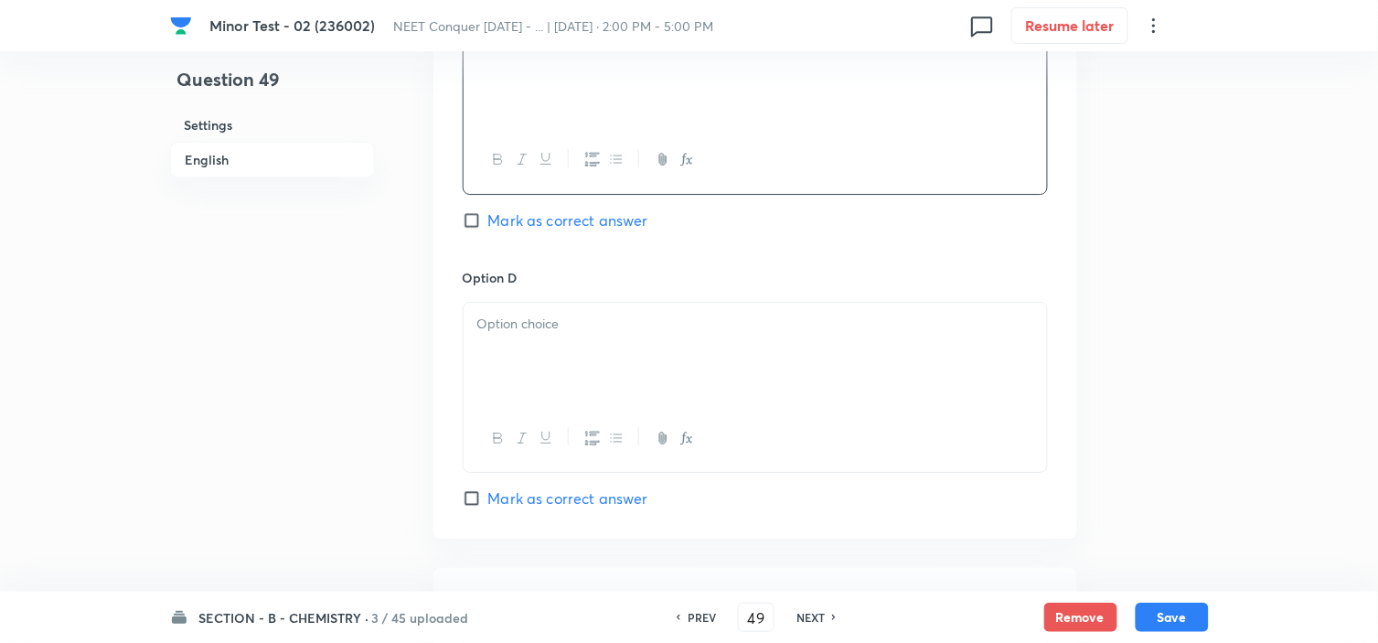
scroll to position [1523, 0]
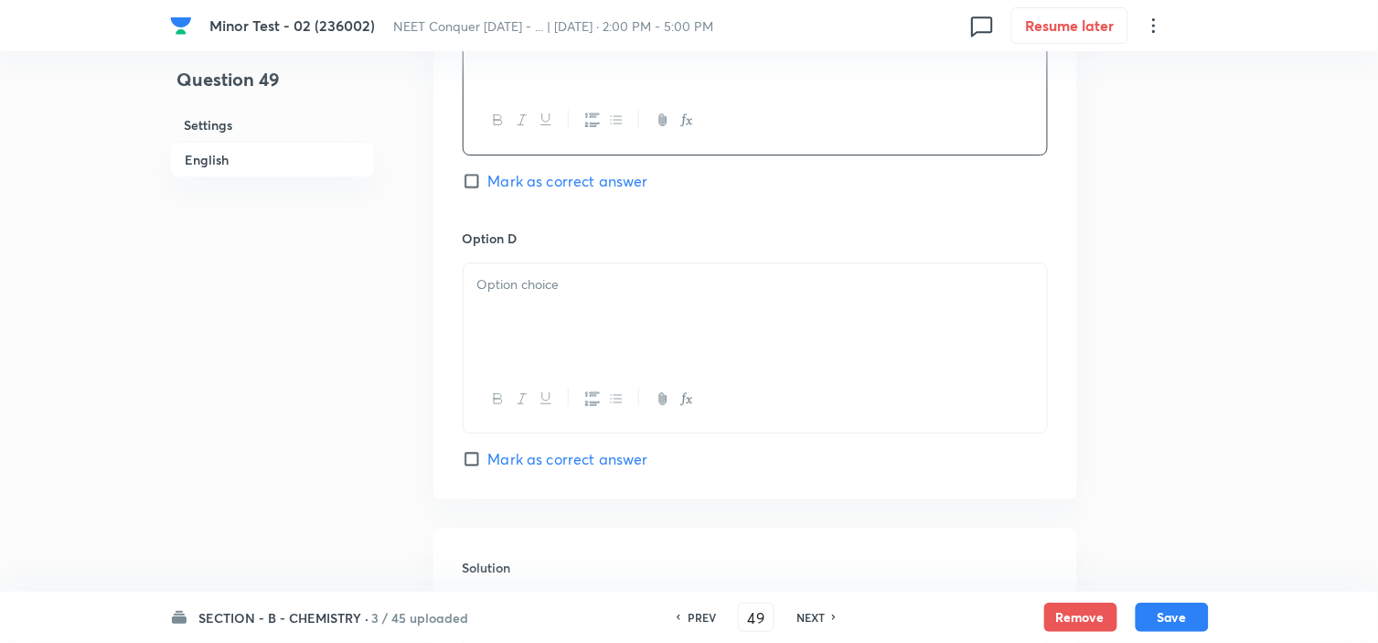
click at [564, 306] on div at bounding box center [754, 314] width 583 height 102
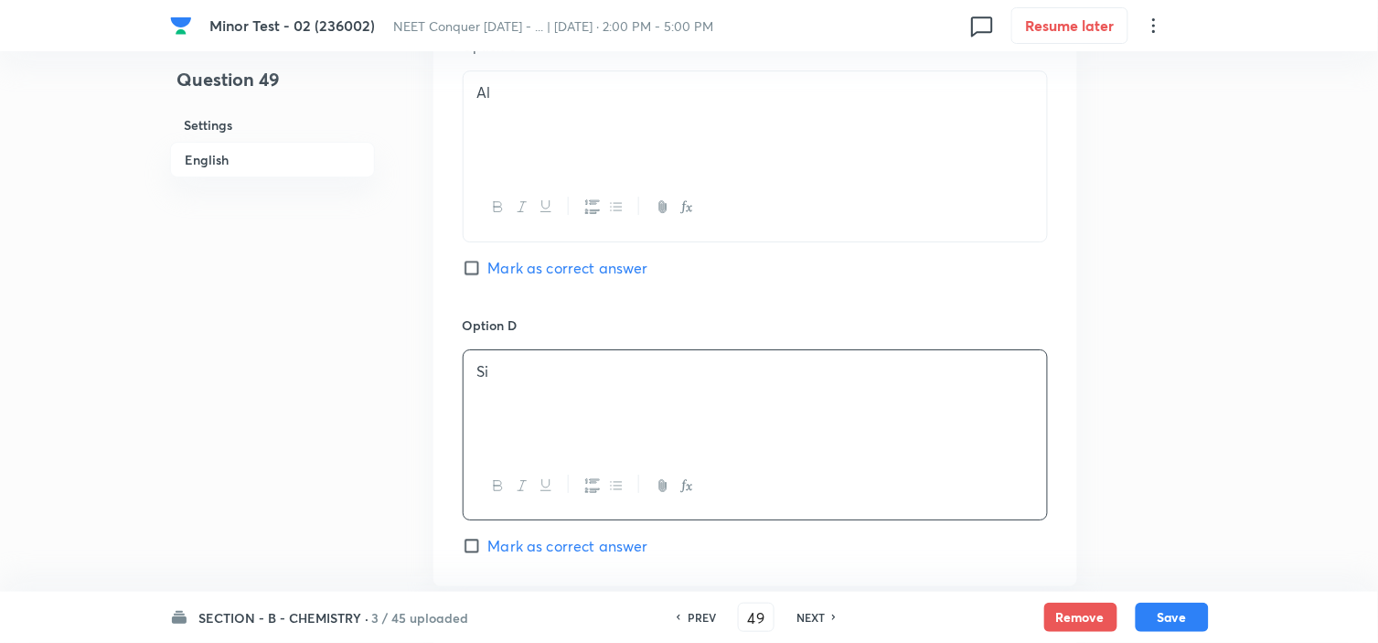
scroll to position [1117, 0]
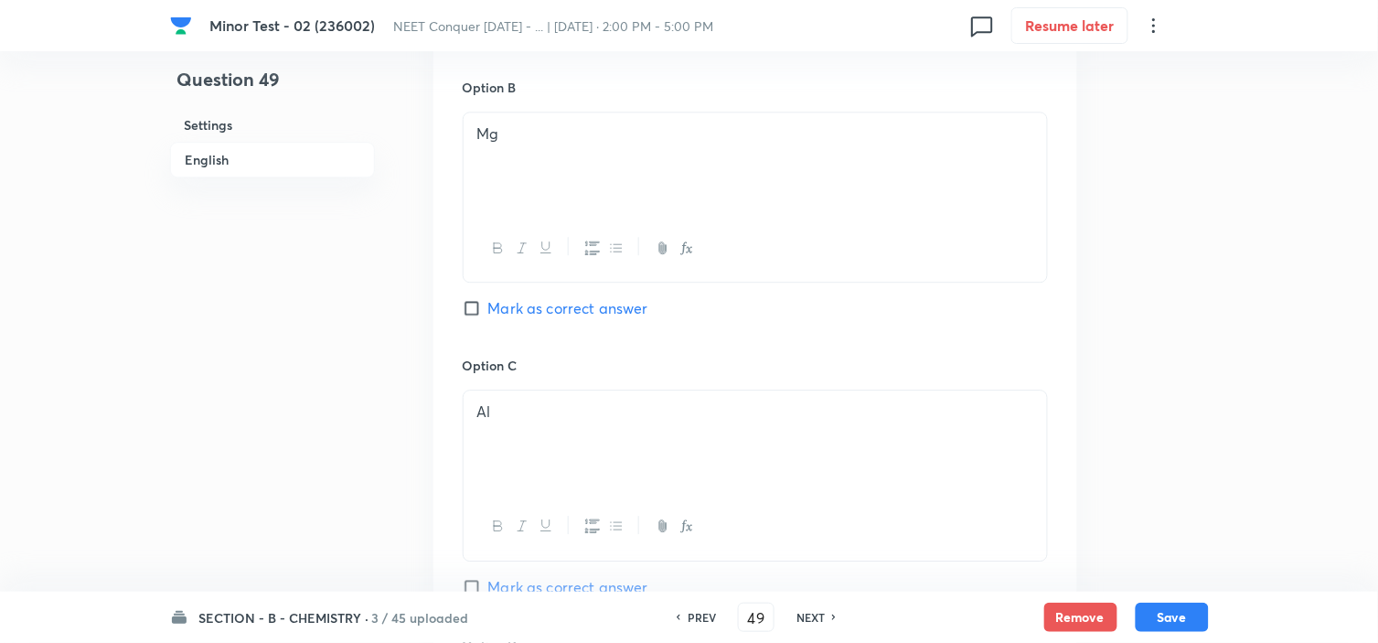
click at [478, 305] on input "Mark as correct answer" at bounding box center [476, 308] width 26 height 18
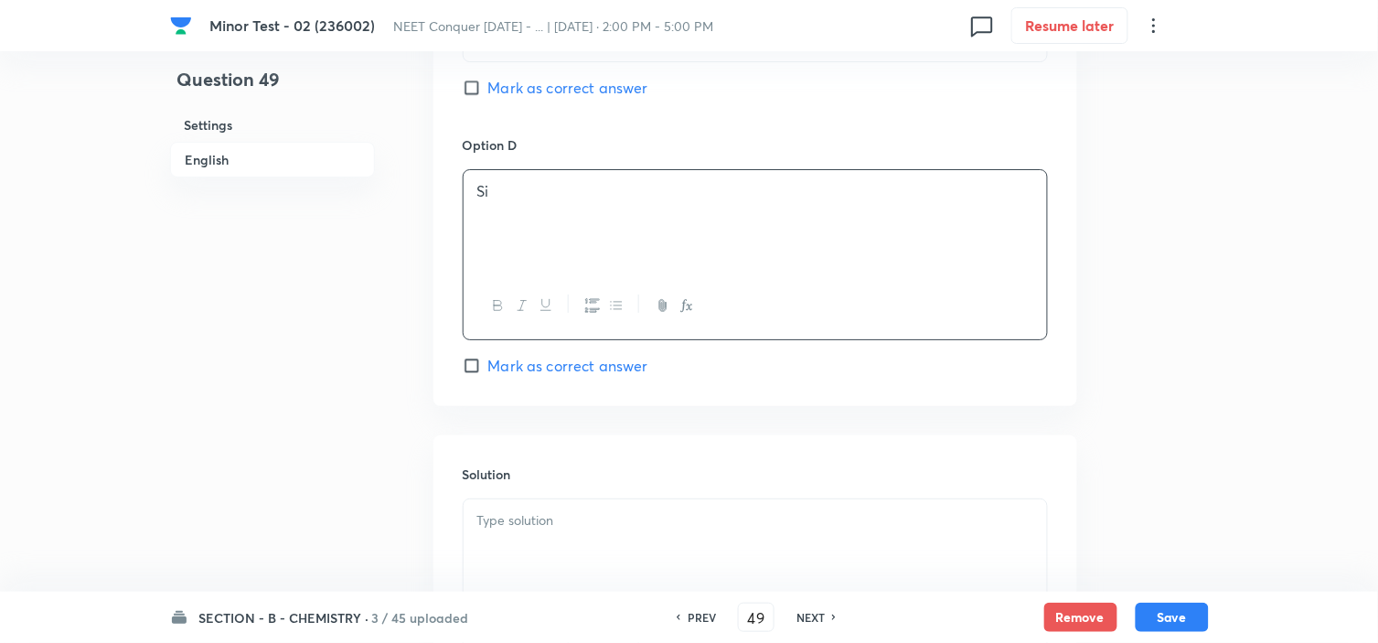
scroll to position [1836, 0]
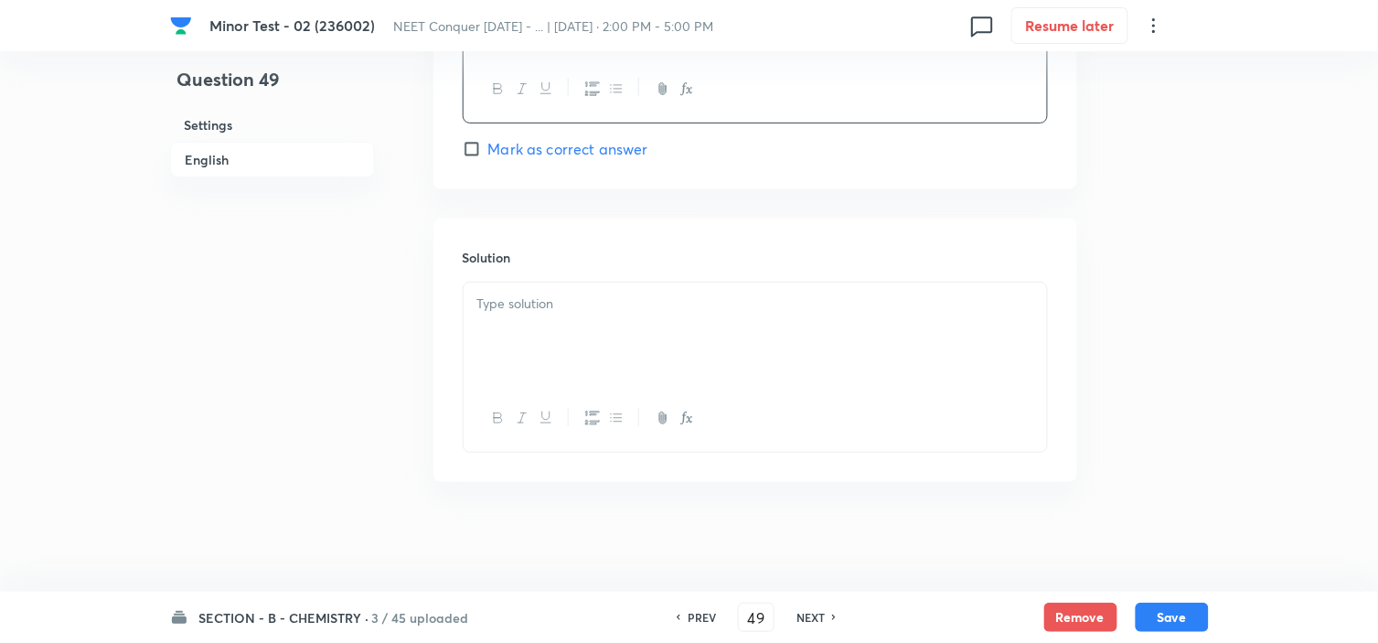
click at [553, 277] on div "Solution" at bounding box center [755, 349] width 644 height 263
click at [543, 314] on div at bounding box center [754, 333] width 583 height 102
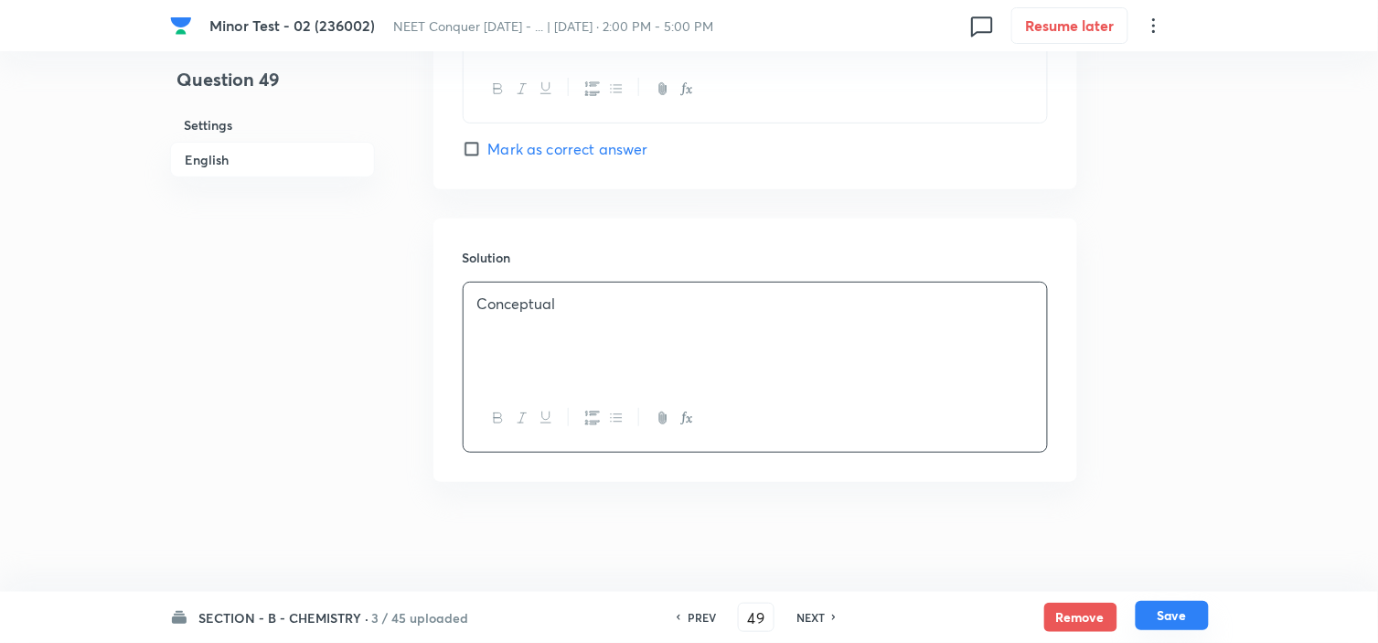
click at [1162, 605] on button "Save" at bounding box center [1171, 615] width 73 height 29
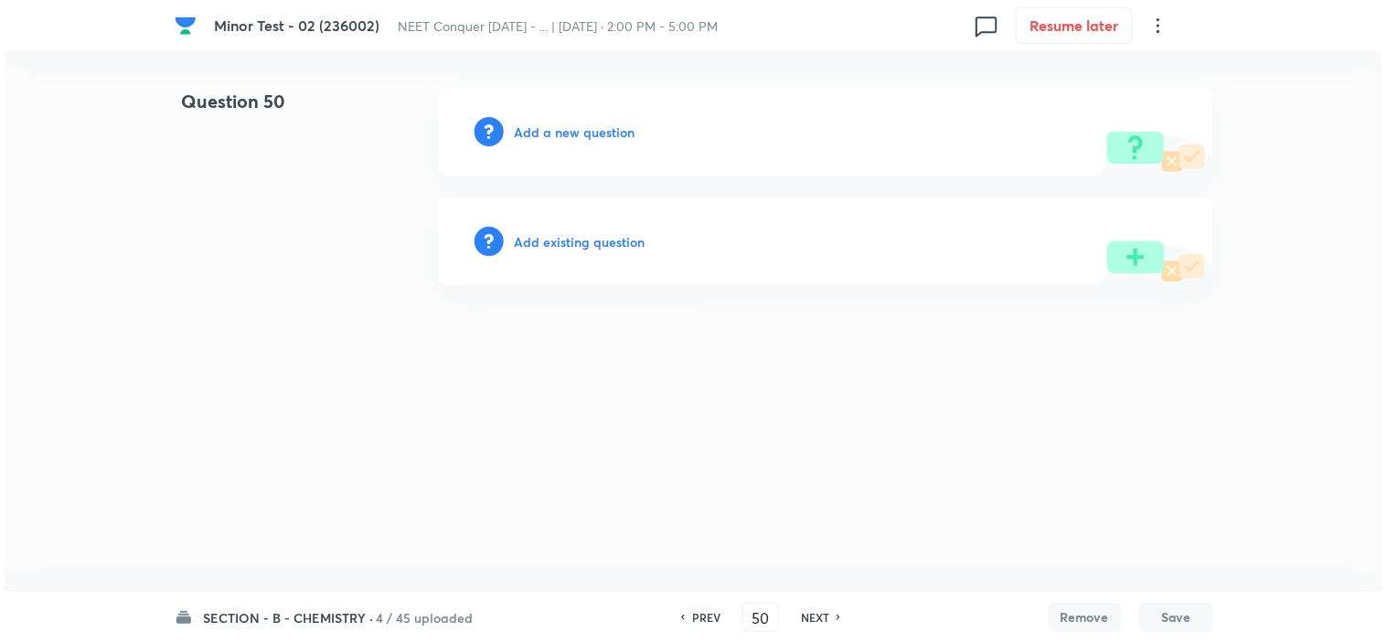
scroll to position [0, 0]
click at [588, 114] on div "Add a new question" at bounding box center [825, 132] width 775 height 88
click at [589, 122] on h6 "Add a new question" at bounding box center [575, 131] width 121 height 19
click at [595, 125] on h6 "Choose a question type" at bounding box center [585, 131] width 141 height 19
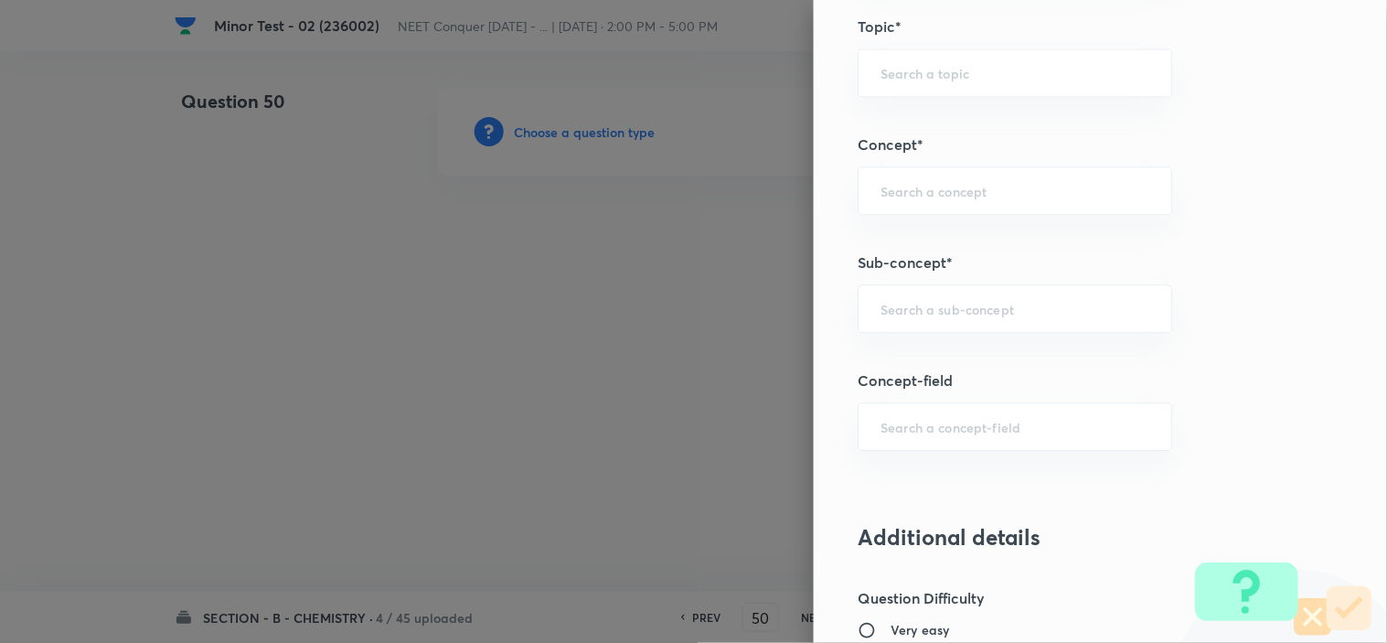
scroll to position [1219, 0]
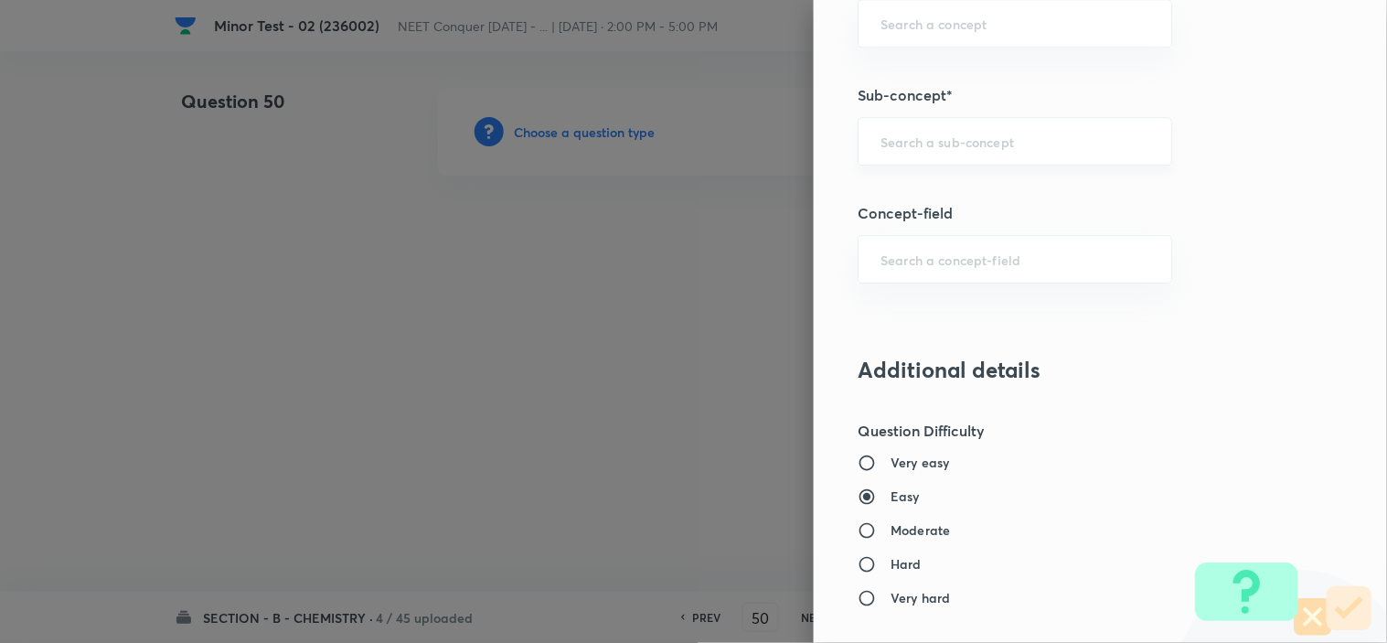
click at [900, 147] on input "text" at bounding box center [1014, 141] width 269 height 17
paste input "Periodic Table"
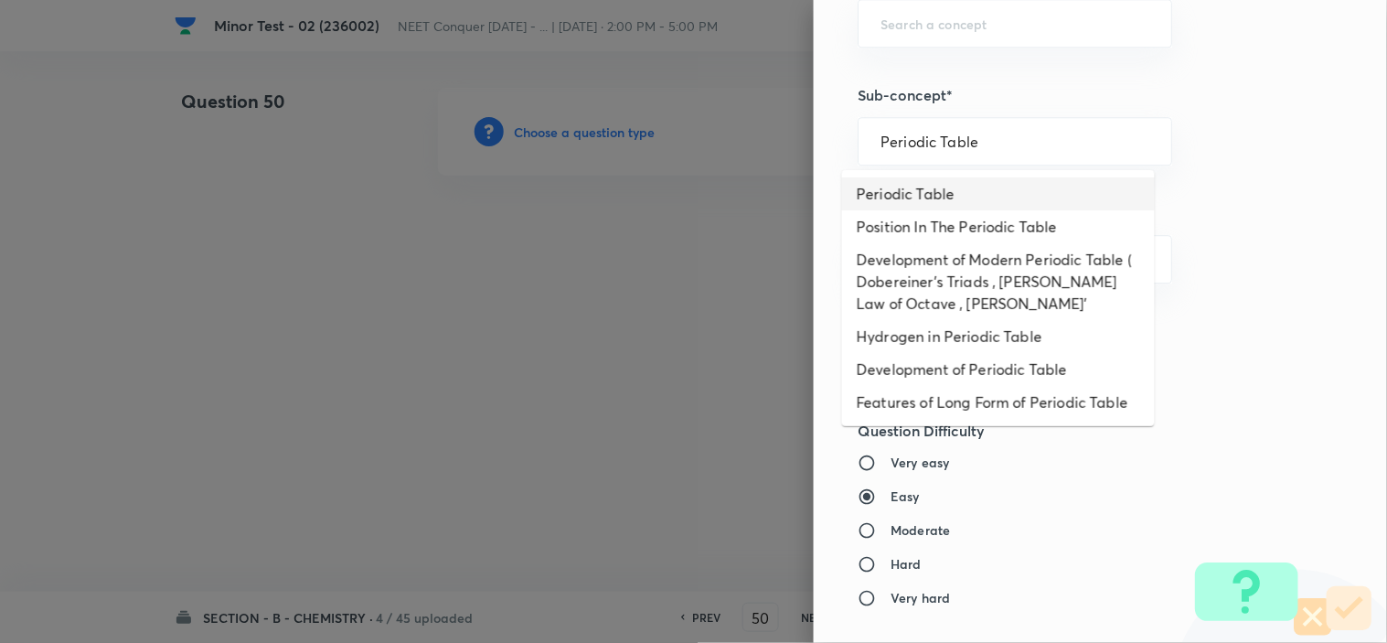
click at [925, 186] on li "Periodic Table" at bounding box center [998, 193] width 313 height 33
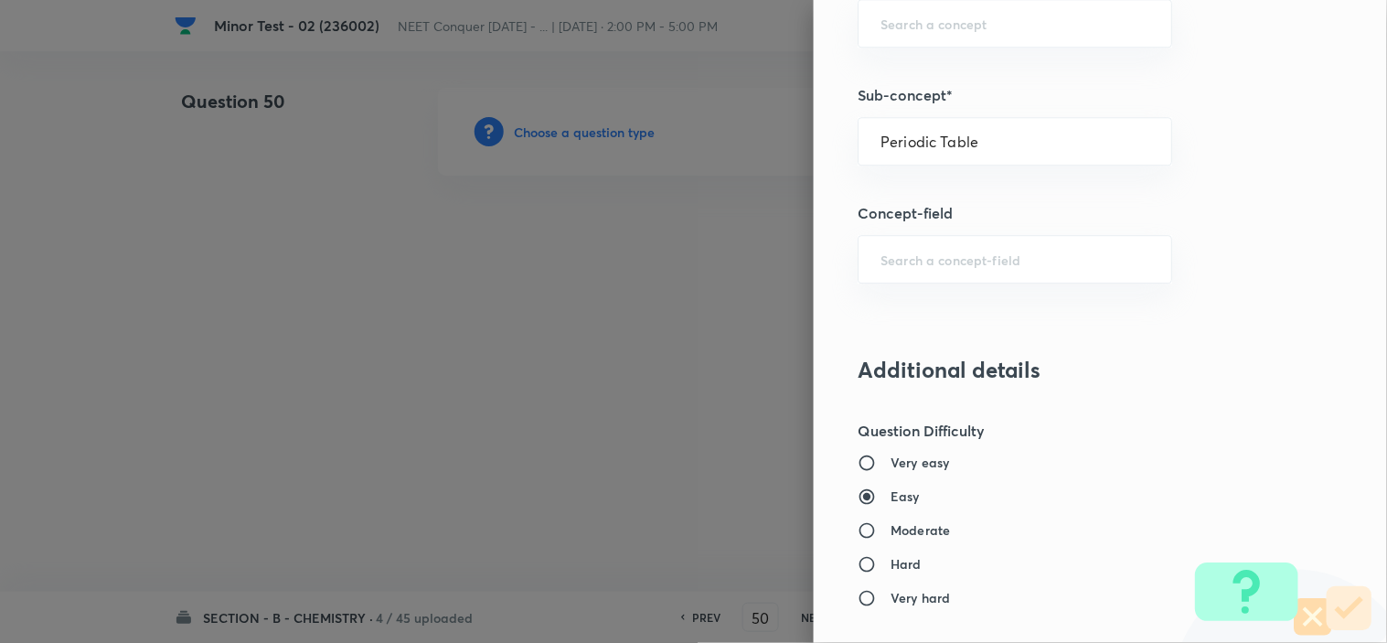
click at [926, 186] on div "Question settings Question type* Single choice correct Number of options* 2 3 4…" at bounding box center [1100, 321] width 573 height 643
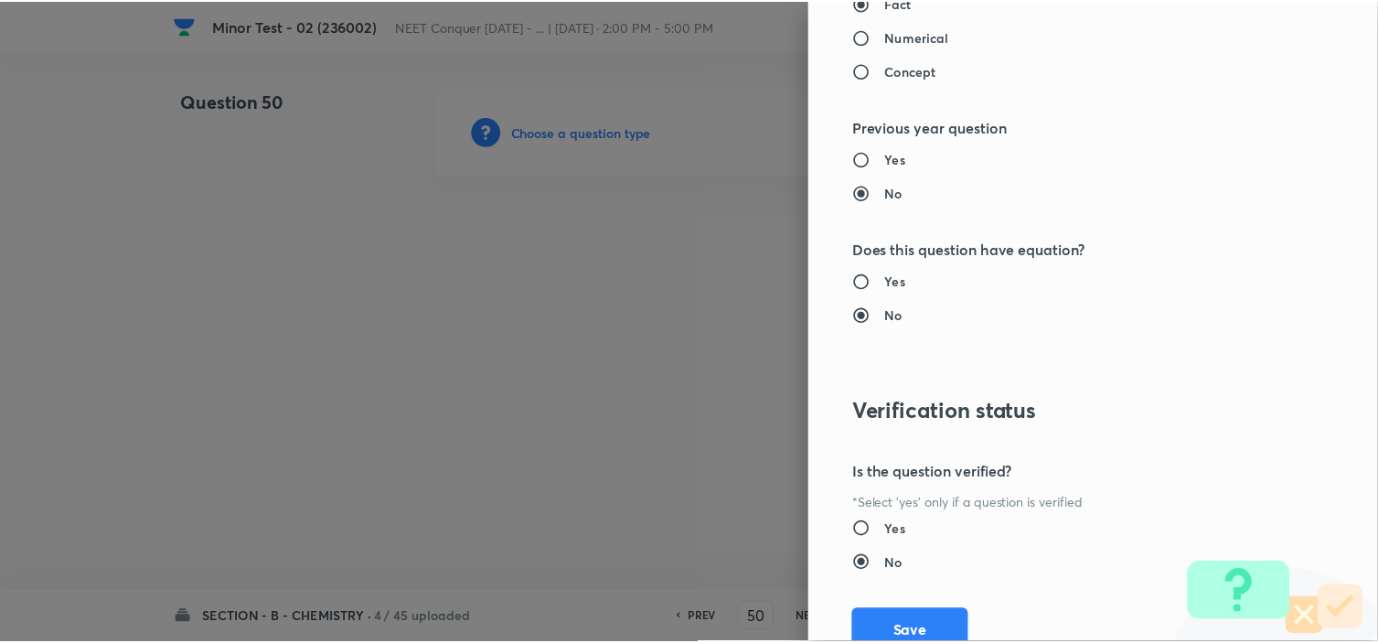
scroll to position [1972, 0]
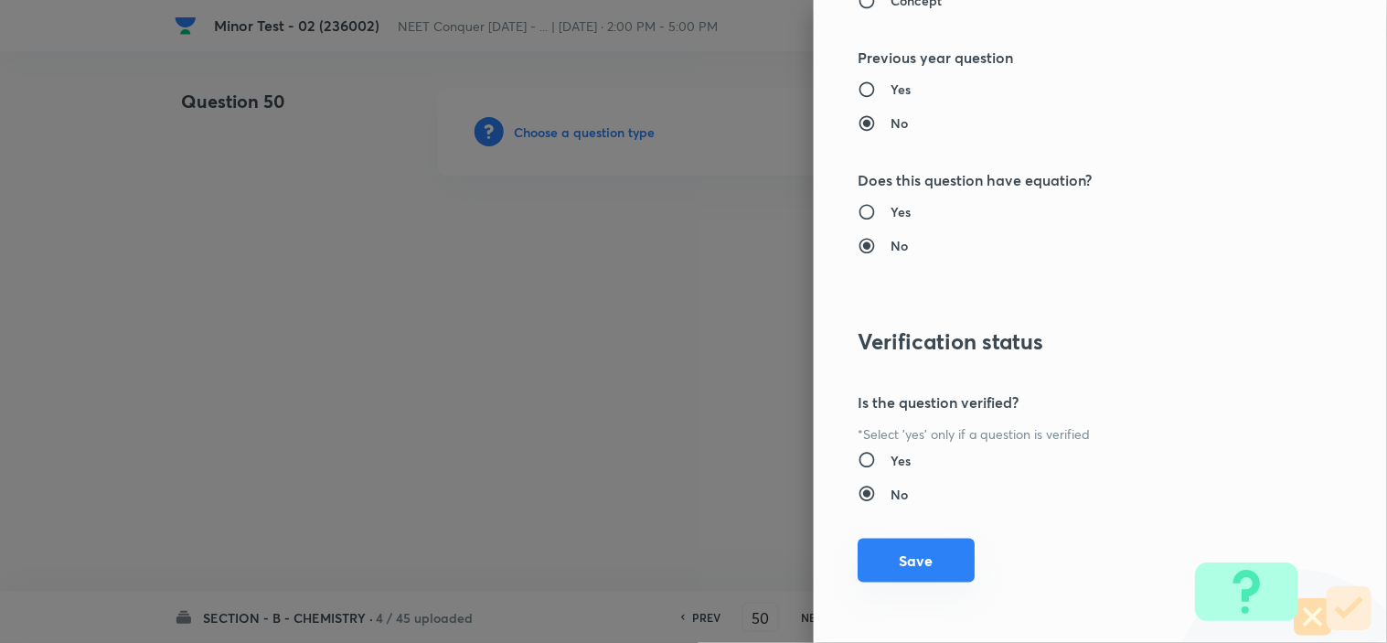
click at [911, 558] on button "Save" at bounding box center [915, 560] width 117 height 44
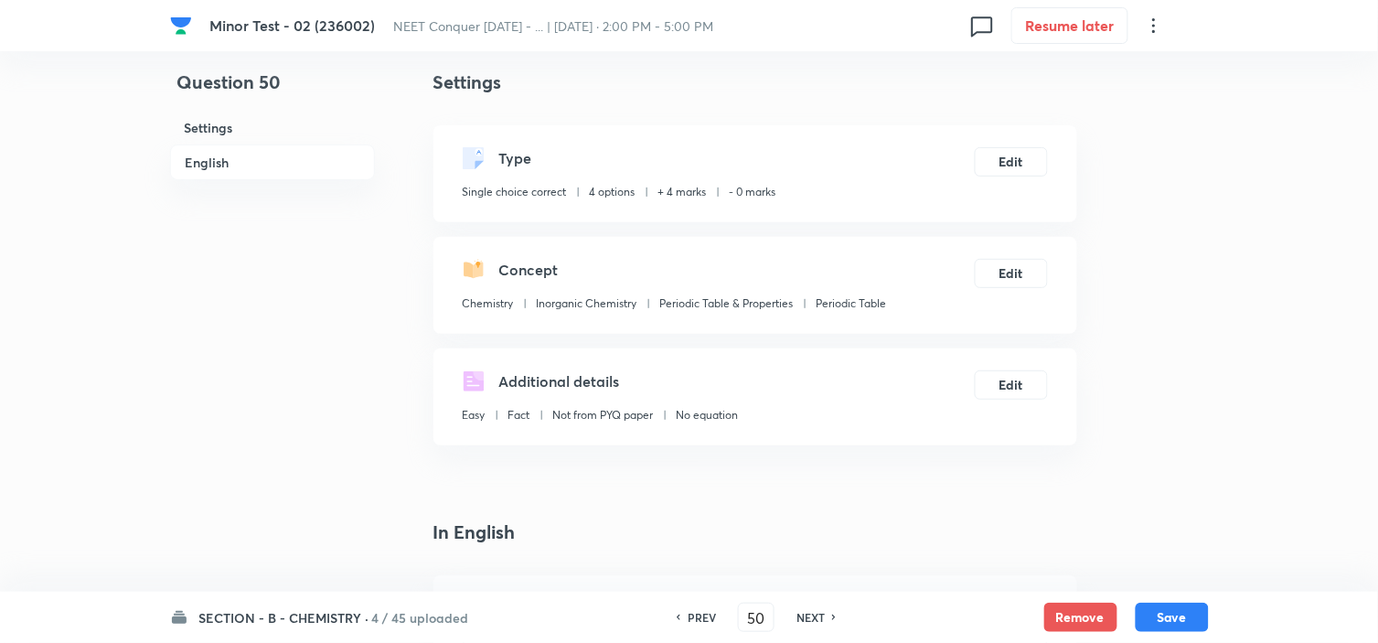
scroll to position [507, 0]
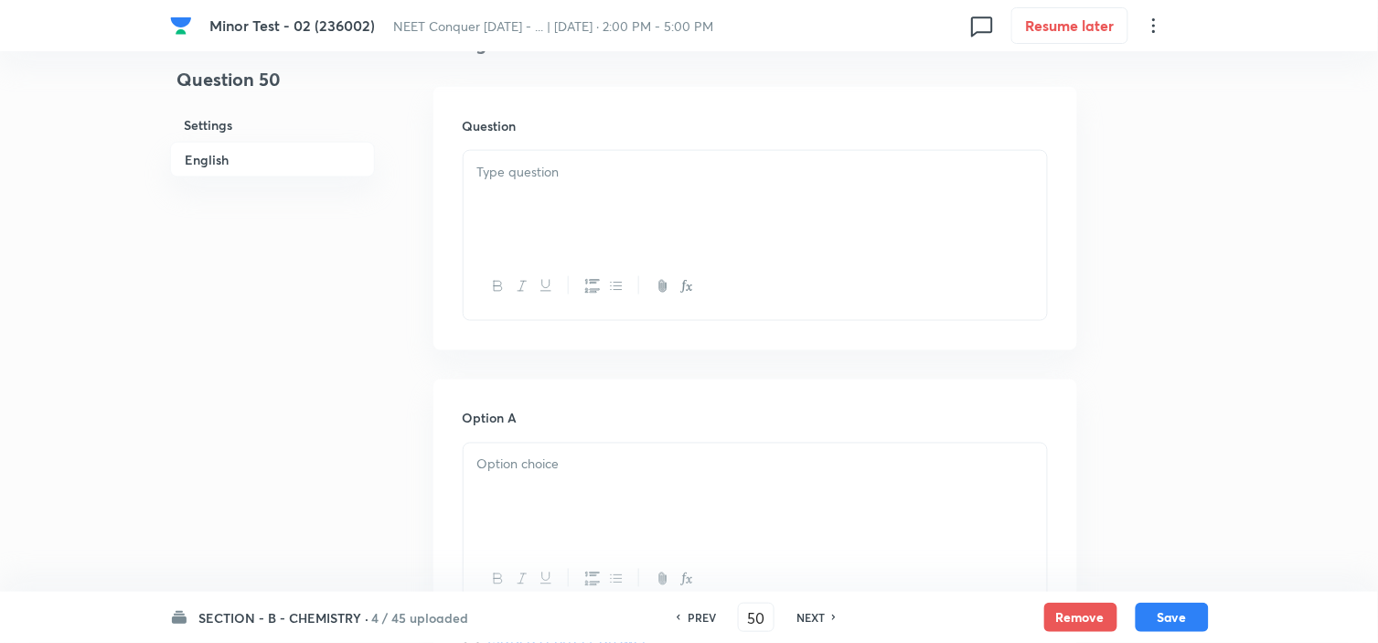
click at [629, 204] on div at bounding box center [754, 202] width 583 height 102
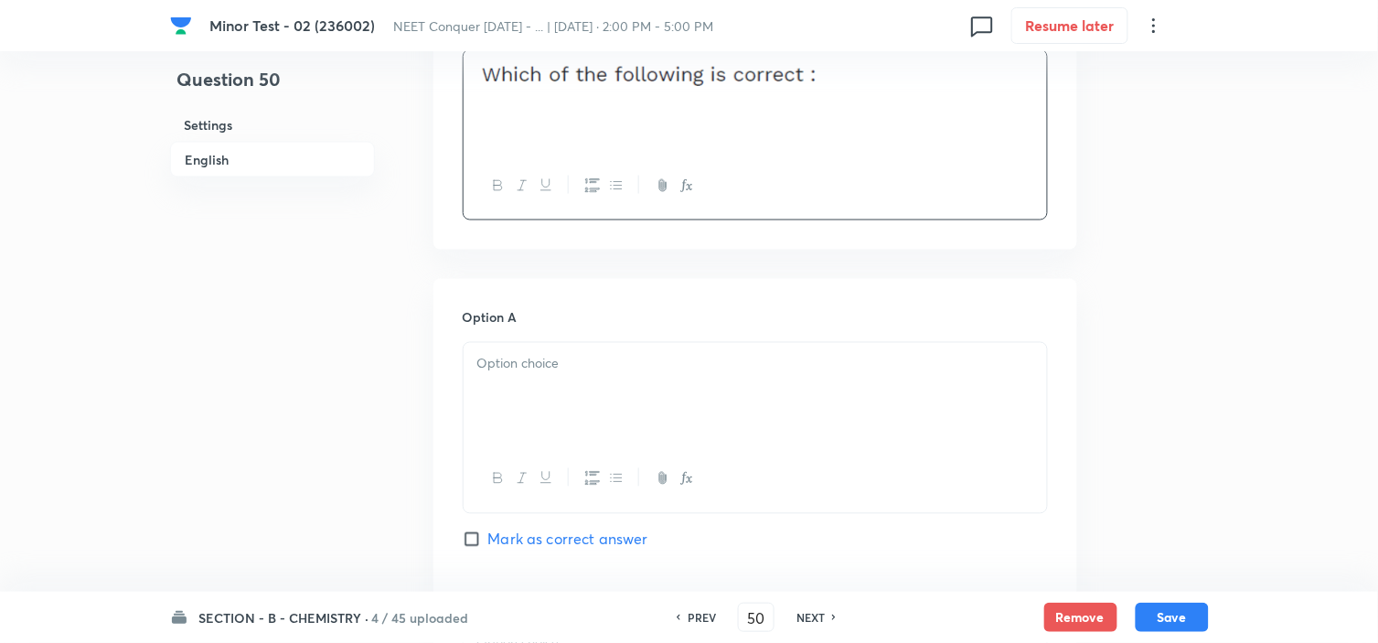
scroll to position [609, 0]
click at [542, 344] on div at bounding box center [754, 393] width 583 height 102
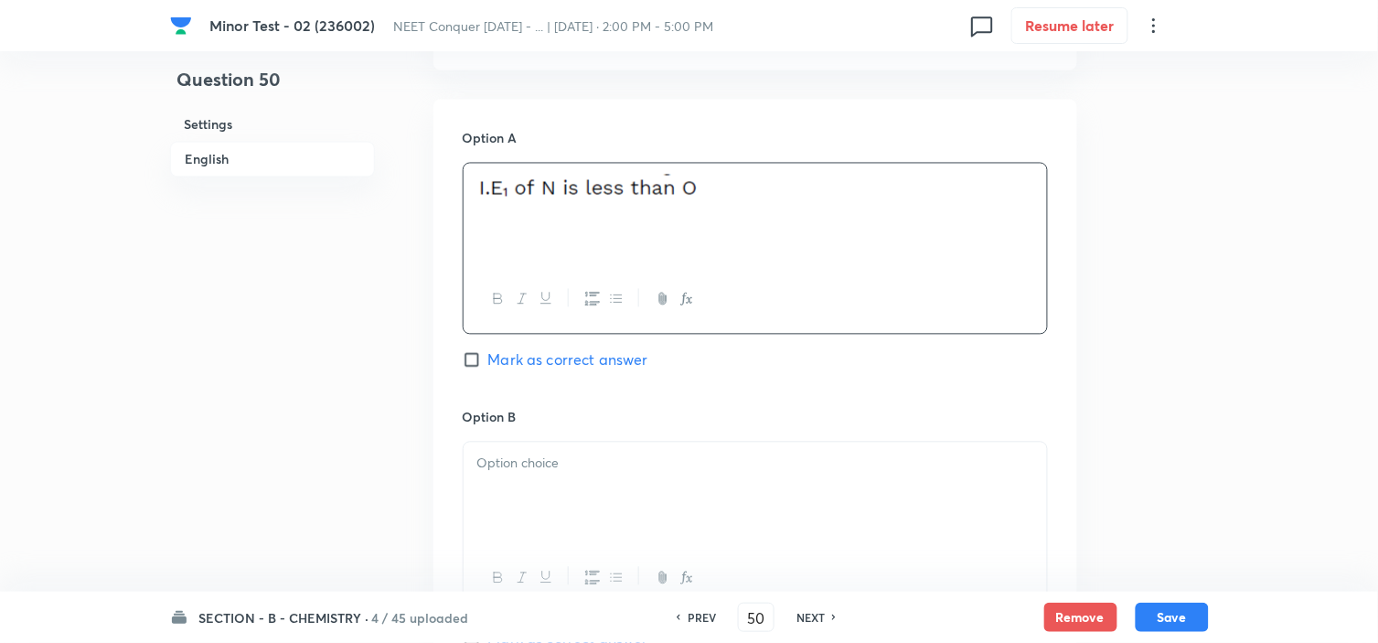
scroll to position [1016, 0]
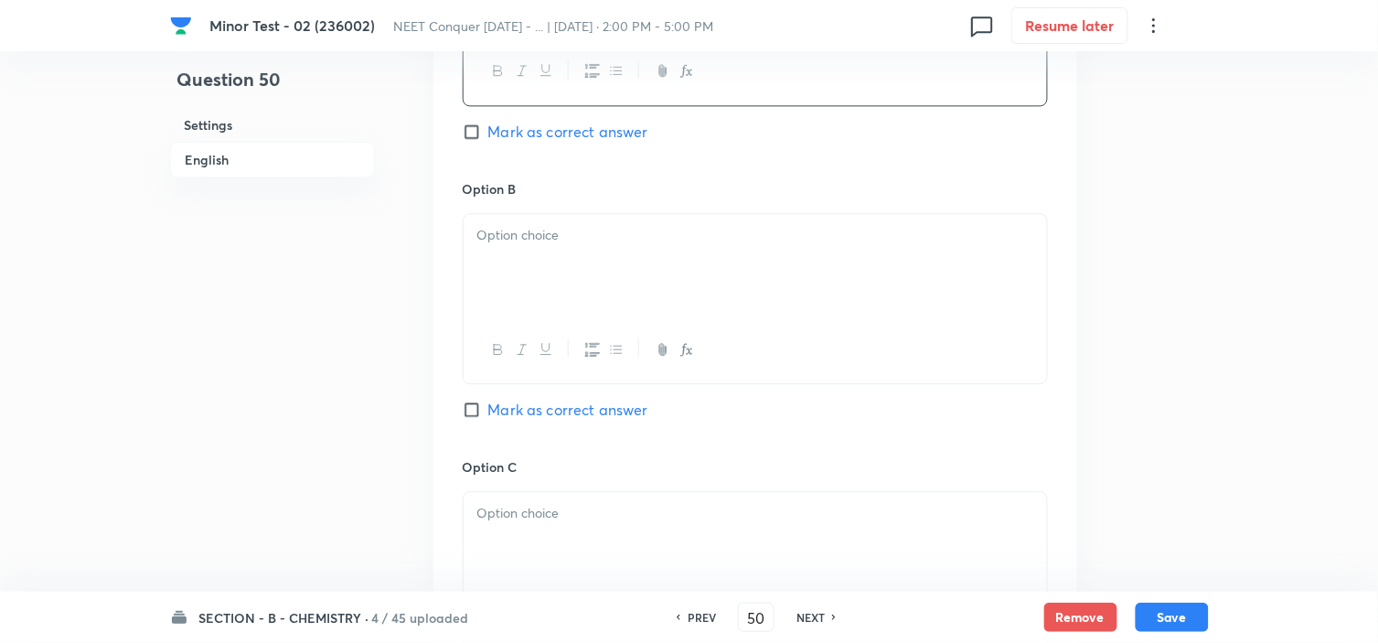
click at [601, 268] on div at bounding box center [754, 265] width 583 height 102
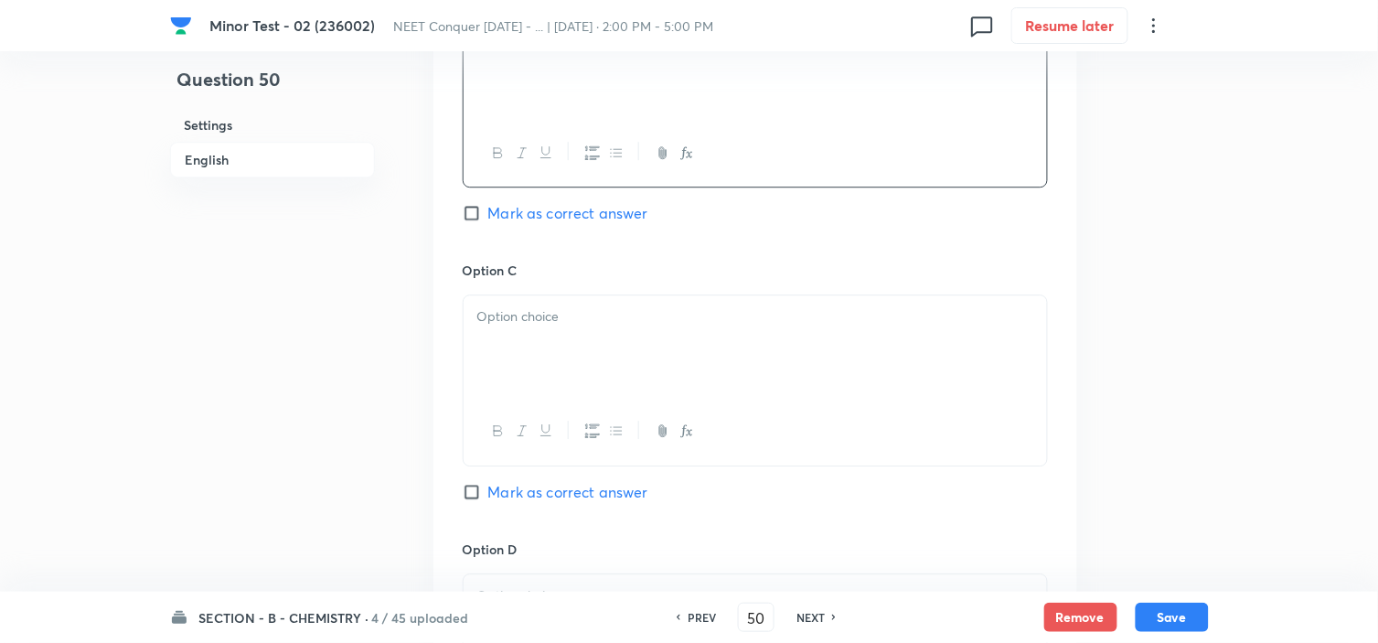
scroll to position [1219, 0]
click at [555, 325] on div at bounding box center [754, 340] width 583 height 102
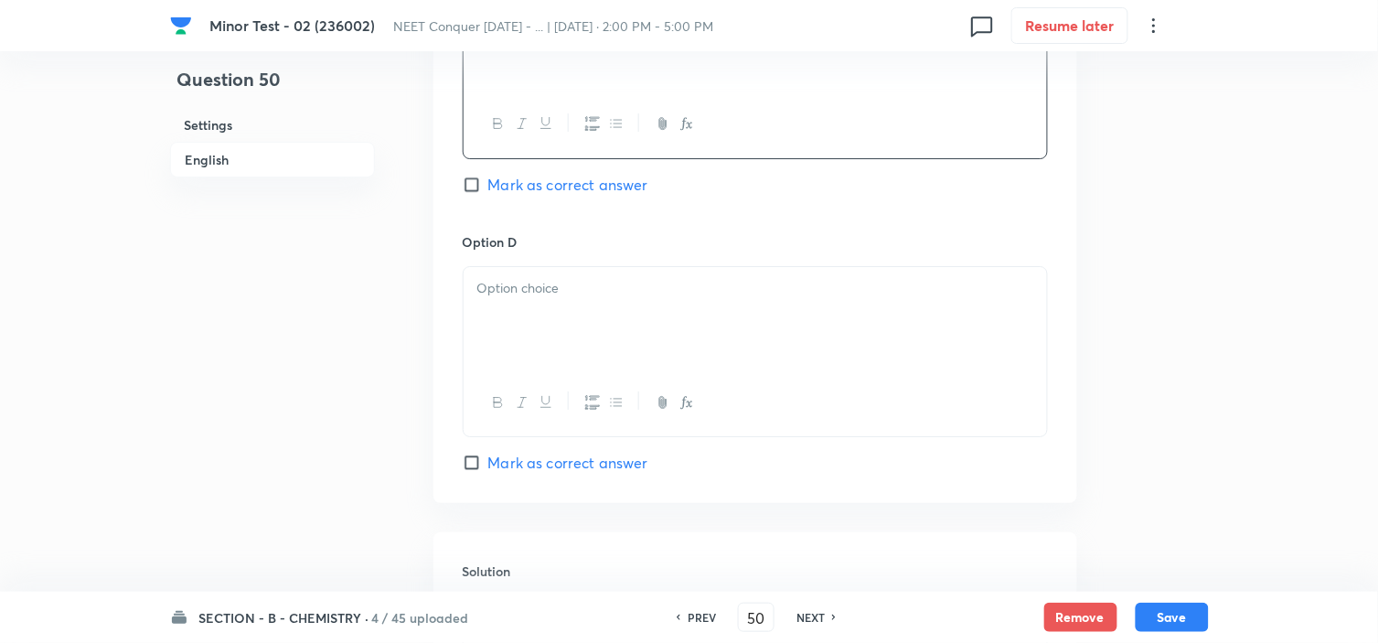
scroll to position [1523, 0]
click at [555, 288] on p at bounding box center [755, 284] width 556 height 21
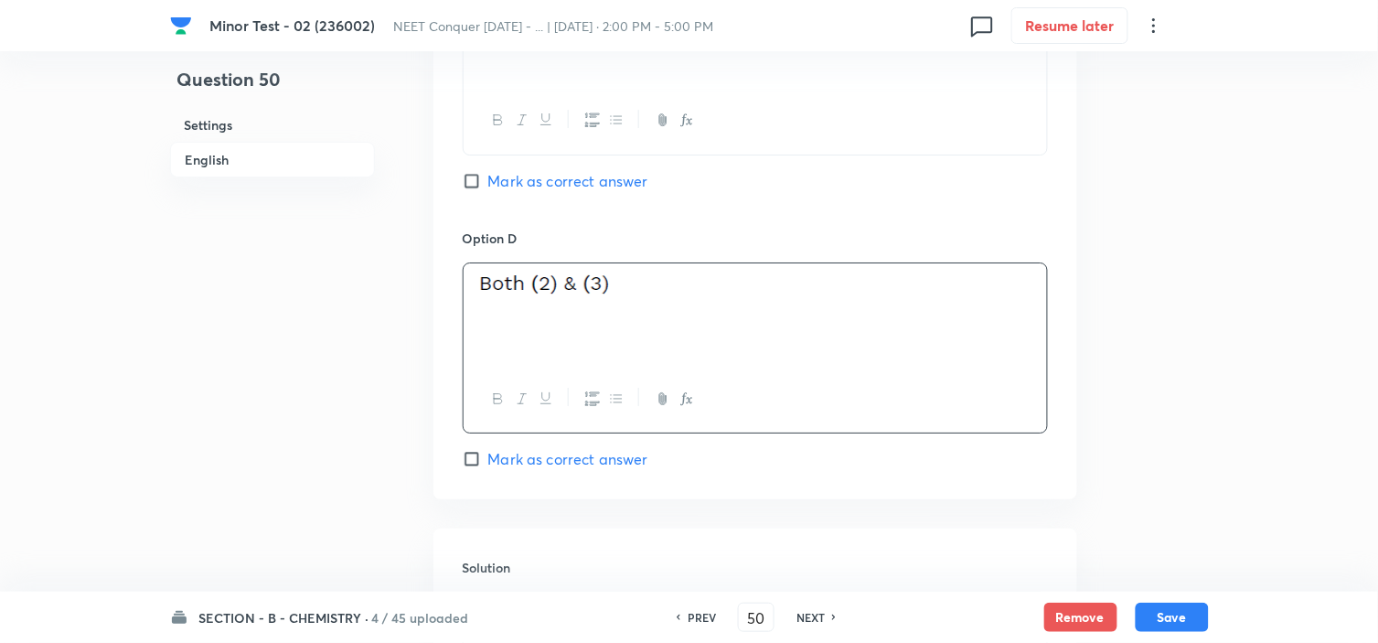
click at [475, 453] on input "Mark as correct answer" at bounding box center [476, 459] width 26 height 18
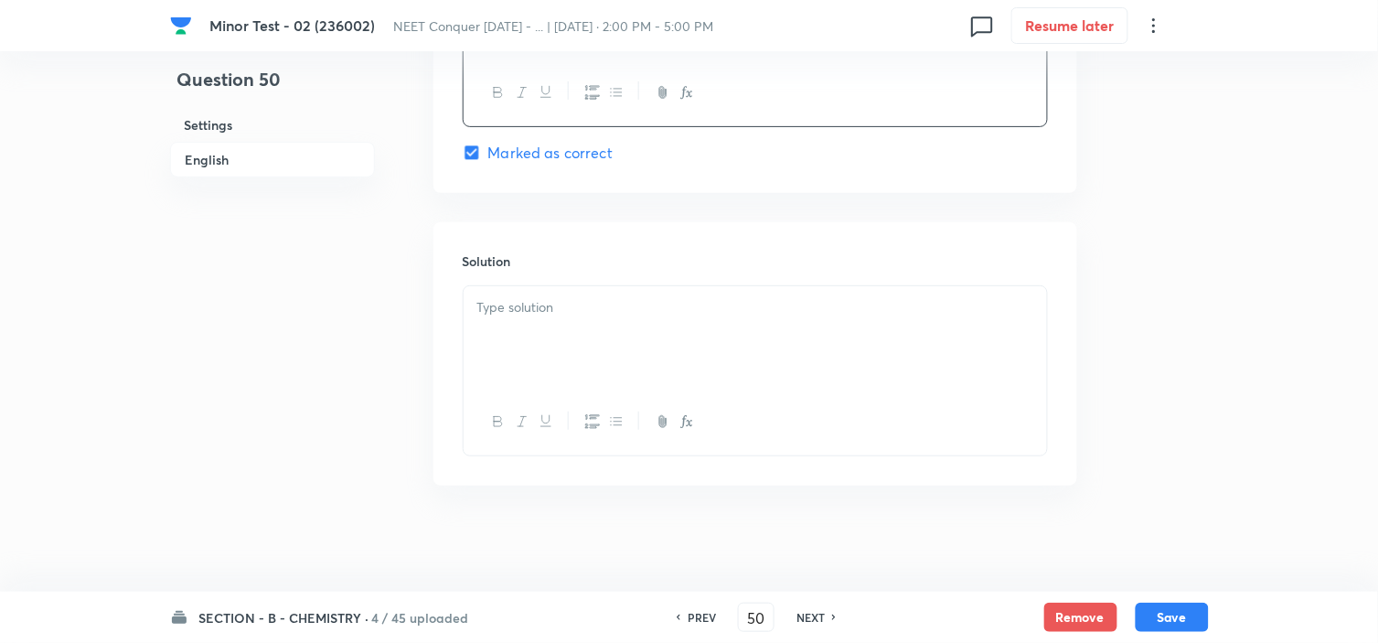
scroll to position [1836, 0]
click at [620, 290] on div at bounding box center [754, 333] width 583 height 102
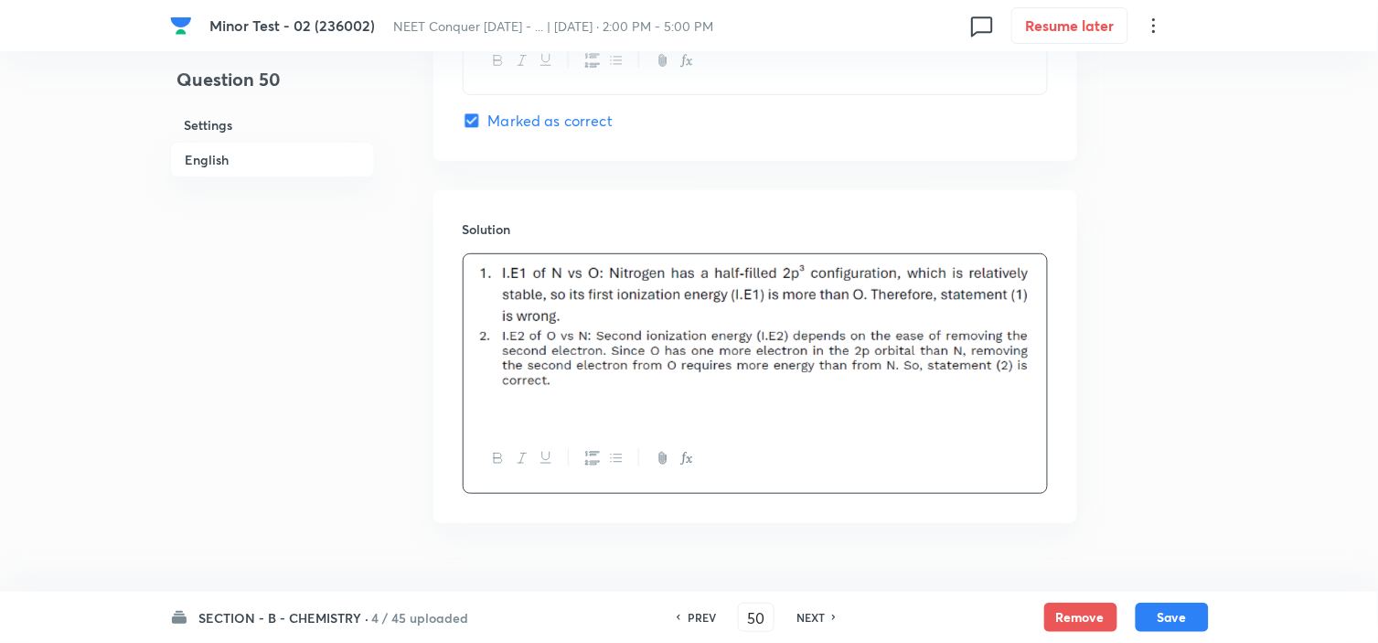
scroll to position [1905, 0]
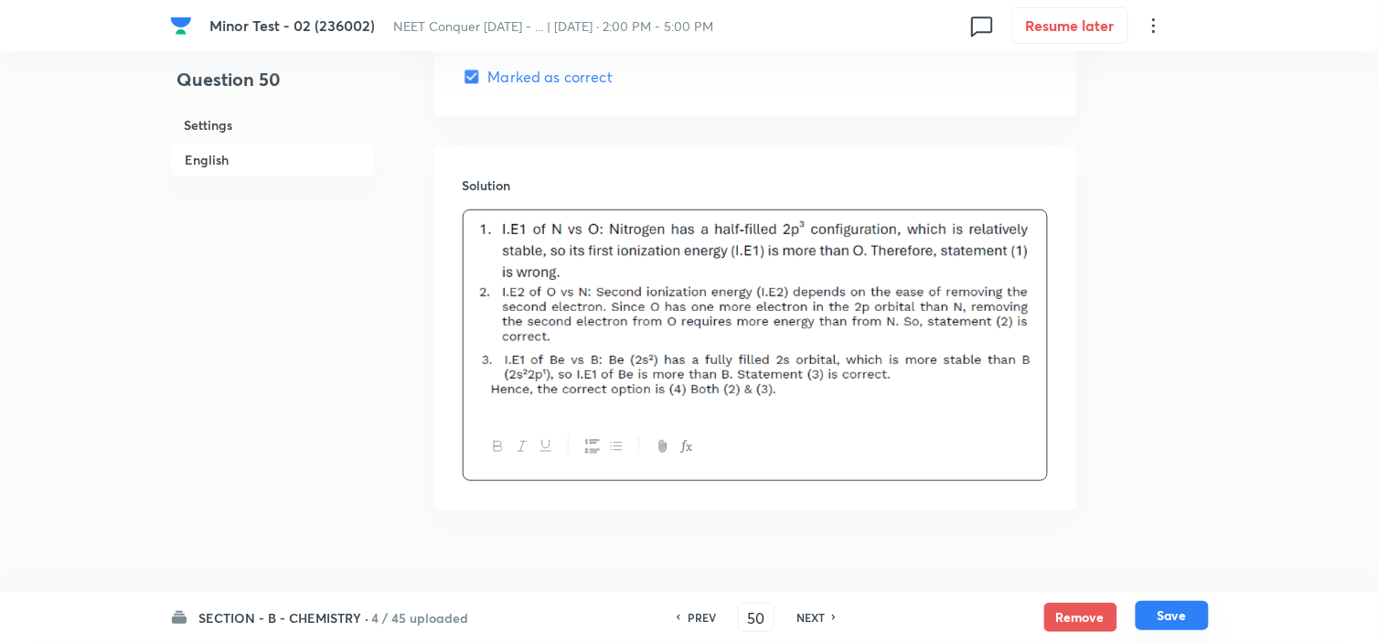
click at [1167, 611] on button "Save" at bounding box center [1171, 615] width 73 height 29
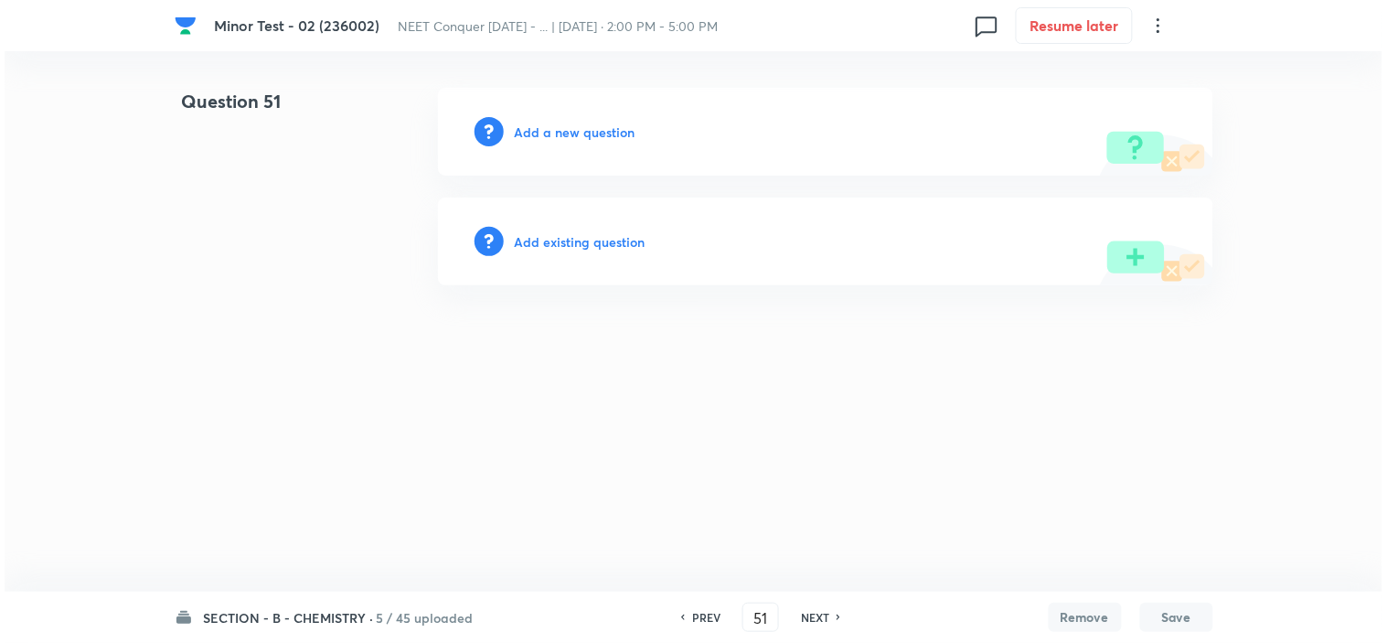
scroll to position [0, 0]
click at [558, 133] on h6 "Add a new question" at bounding box center [575, 131] width 121 height 19
click at [558, 133] on h6 "Choose a question type" at bounding box center [585, 131] width 141 height 19
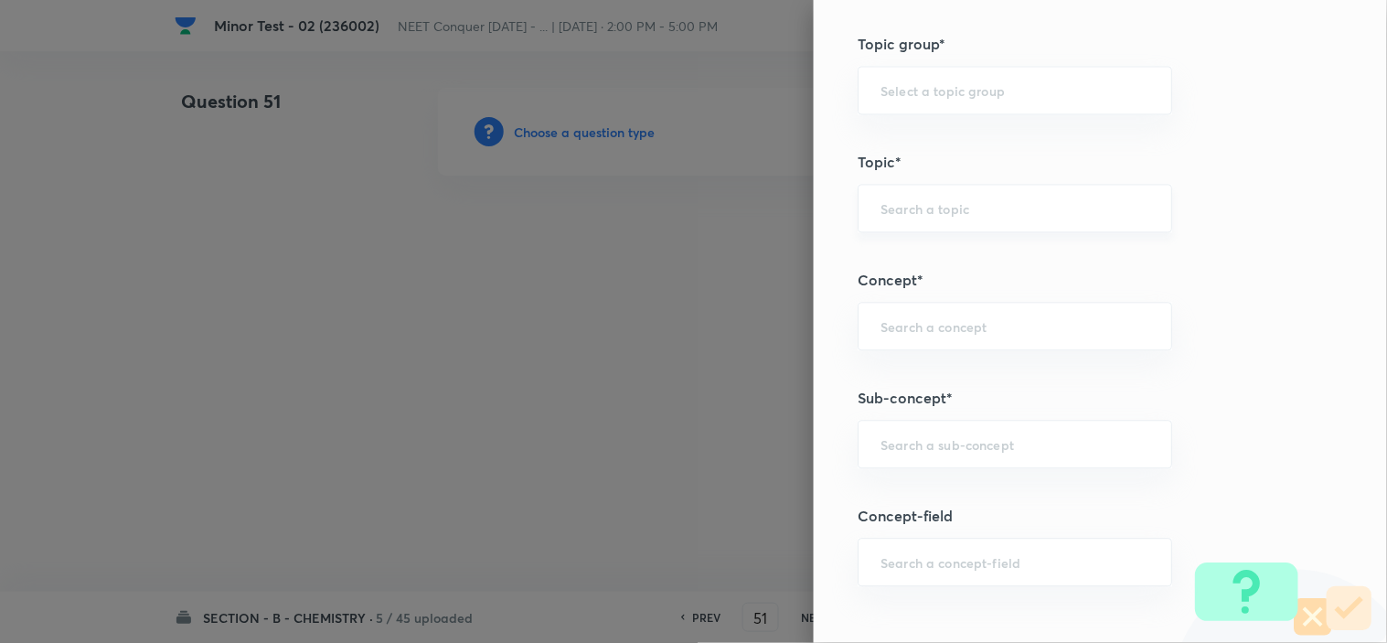
scroll to position [1016, 0]
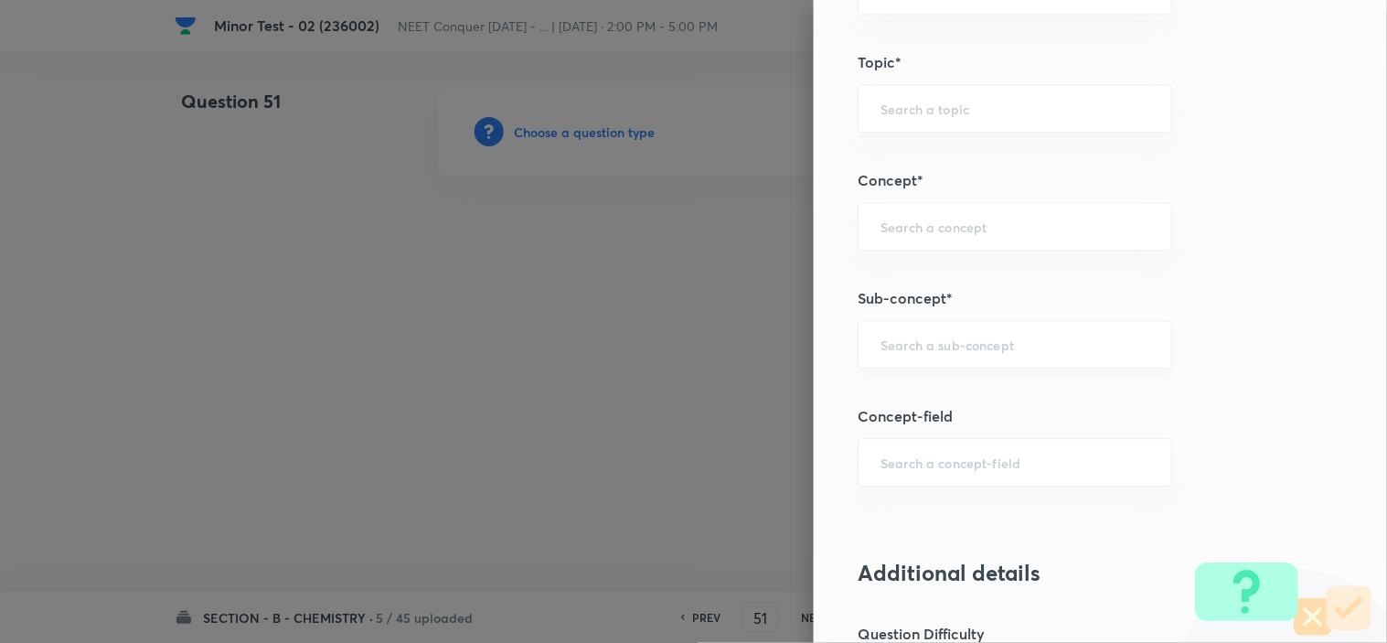
click at [933, 350] on input "text" at bounding box center [1014, 343] width 269 height 17
paste input "Atomic Structure"
click at [921, 382] on li "Atomic Structure" at bounding box center [998, 396] width 313 height 33
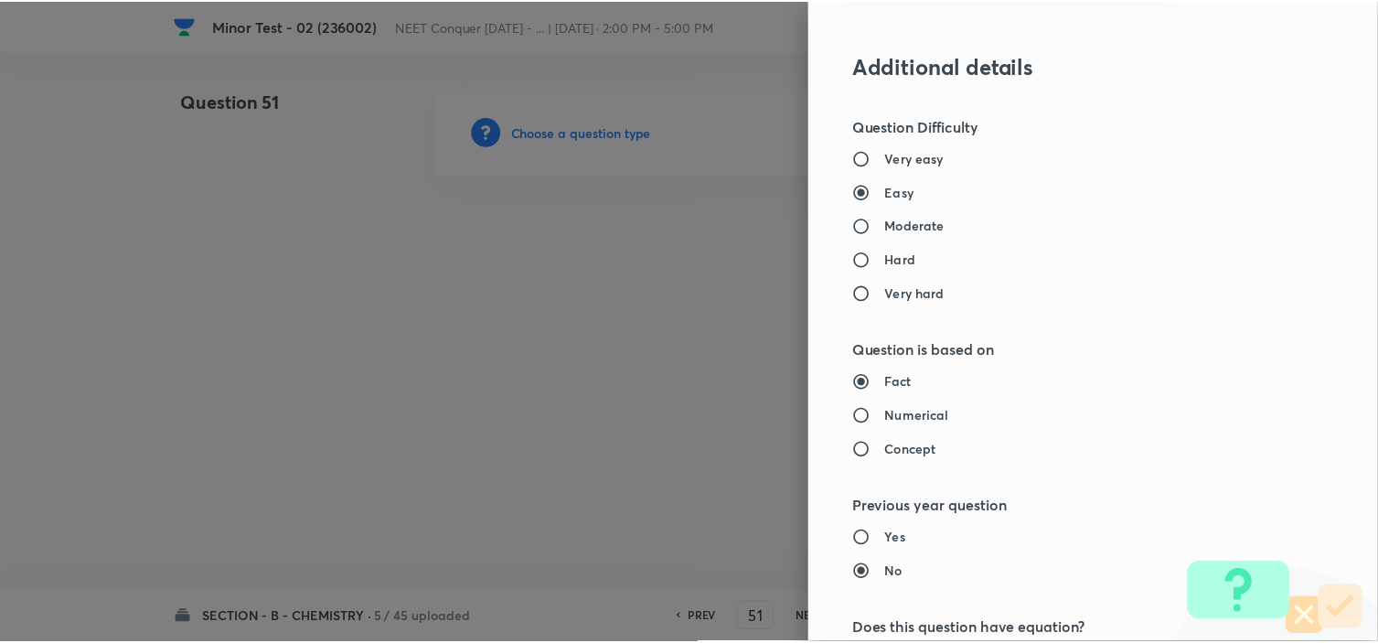
scroll to position [1972, 0]
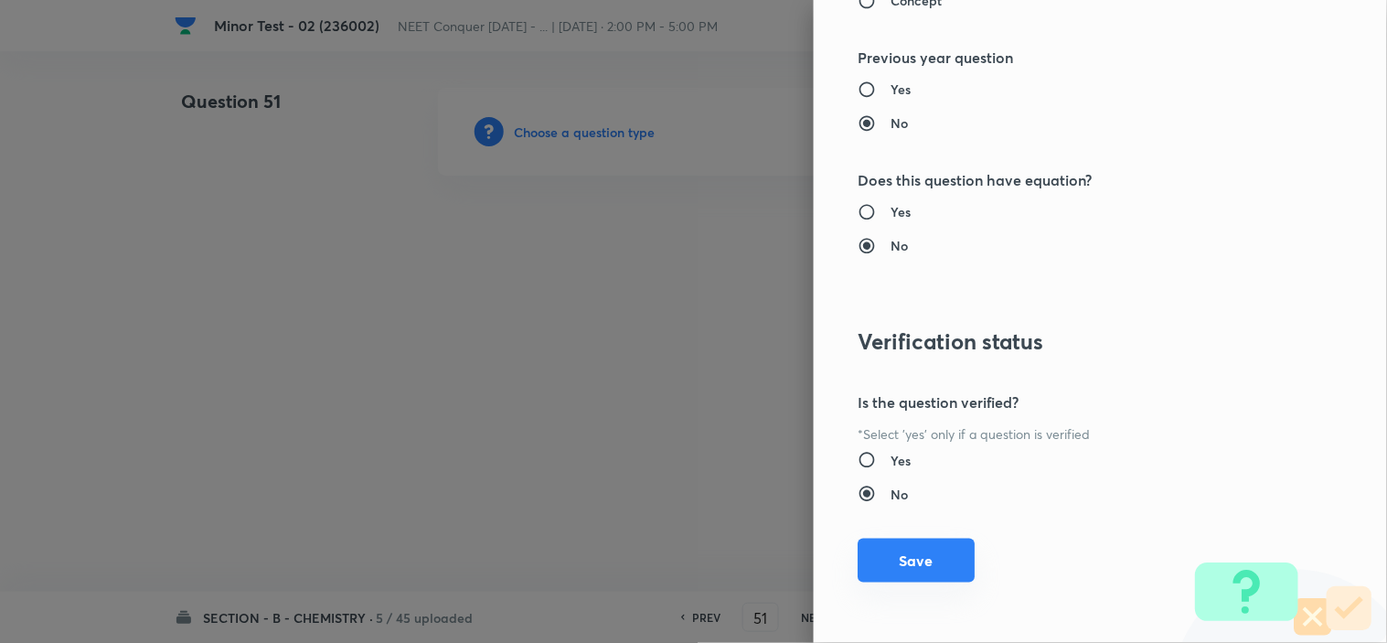
click at [867, 560] on button "Save" at bounding box center [915, 560] width 117 height 44
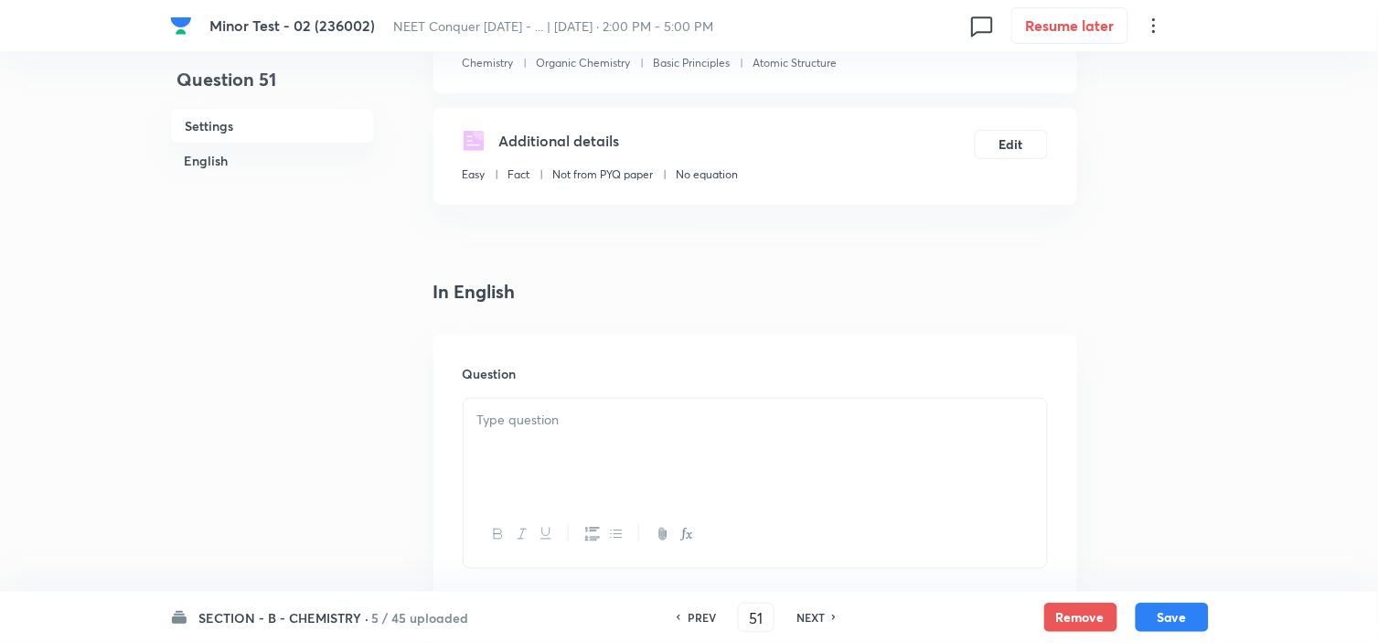
scroll to position [304, 0]
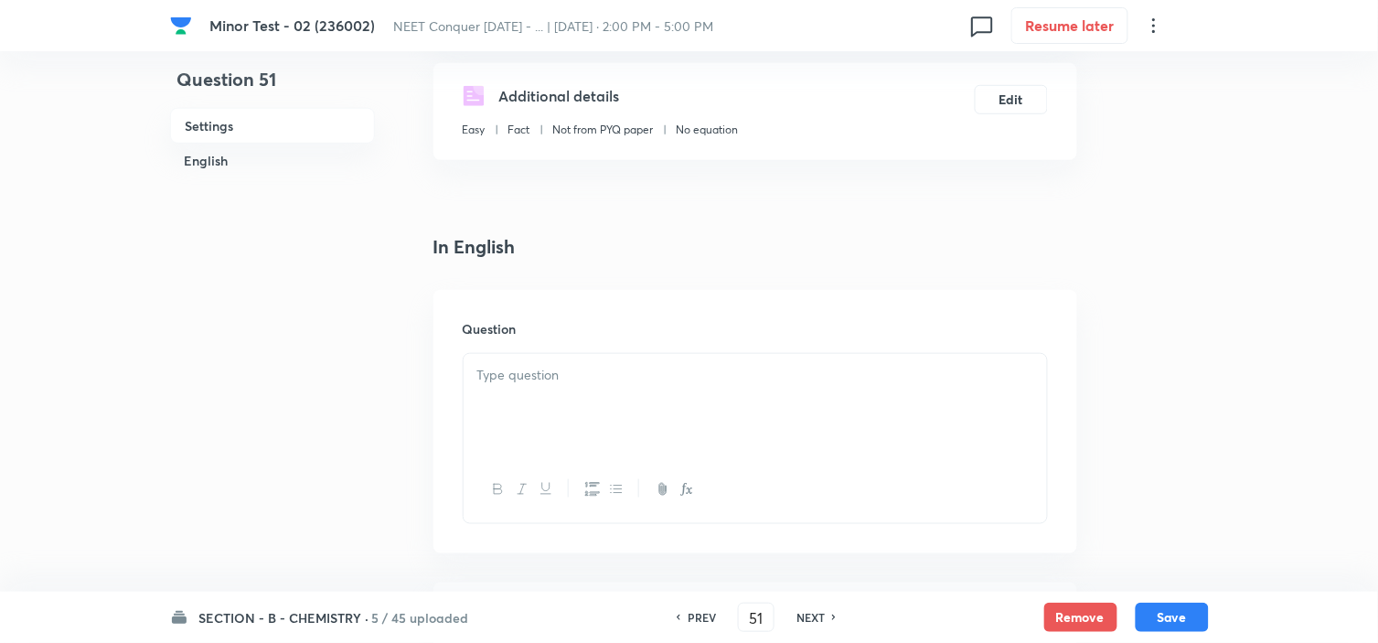
click at [600, 393] on div at bounding box center [754, 405] width 583 height 102
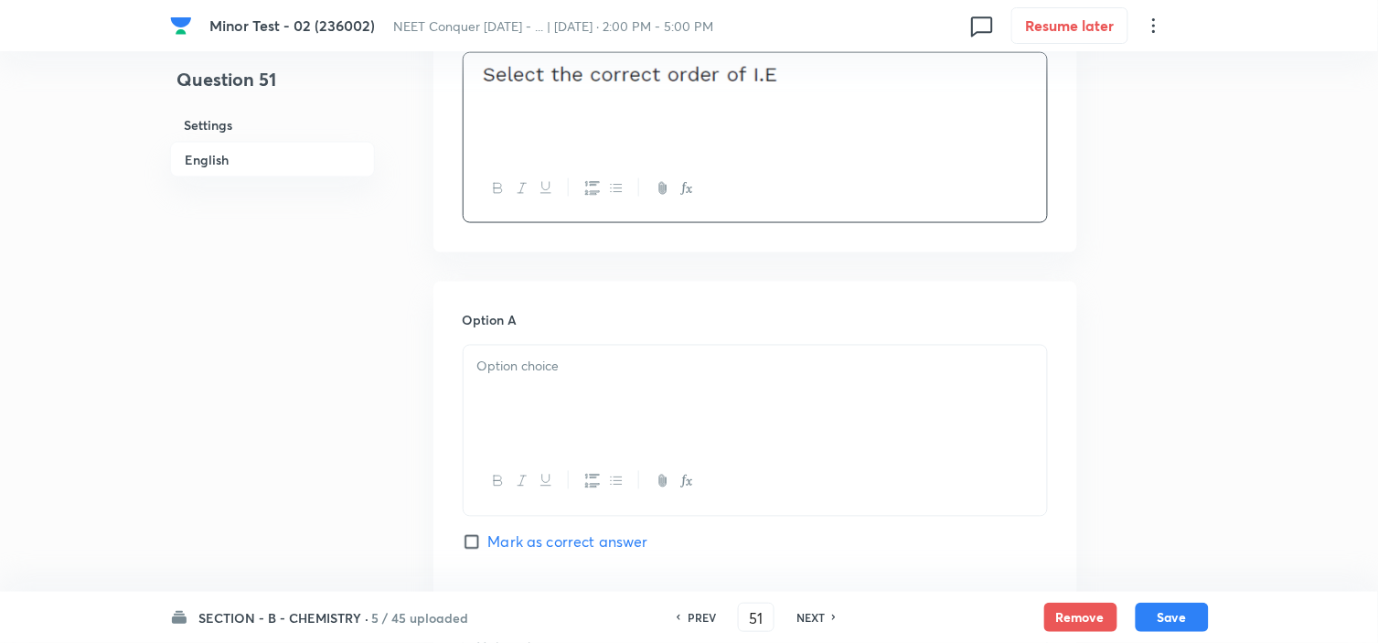
scroll to position [609, 0]
click at [544, 346] on div at bounding box center [754, 393] width 583 height 102
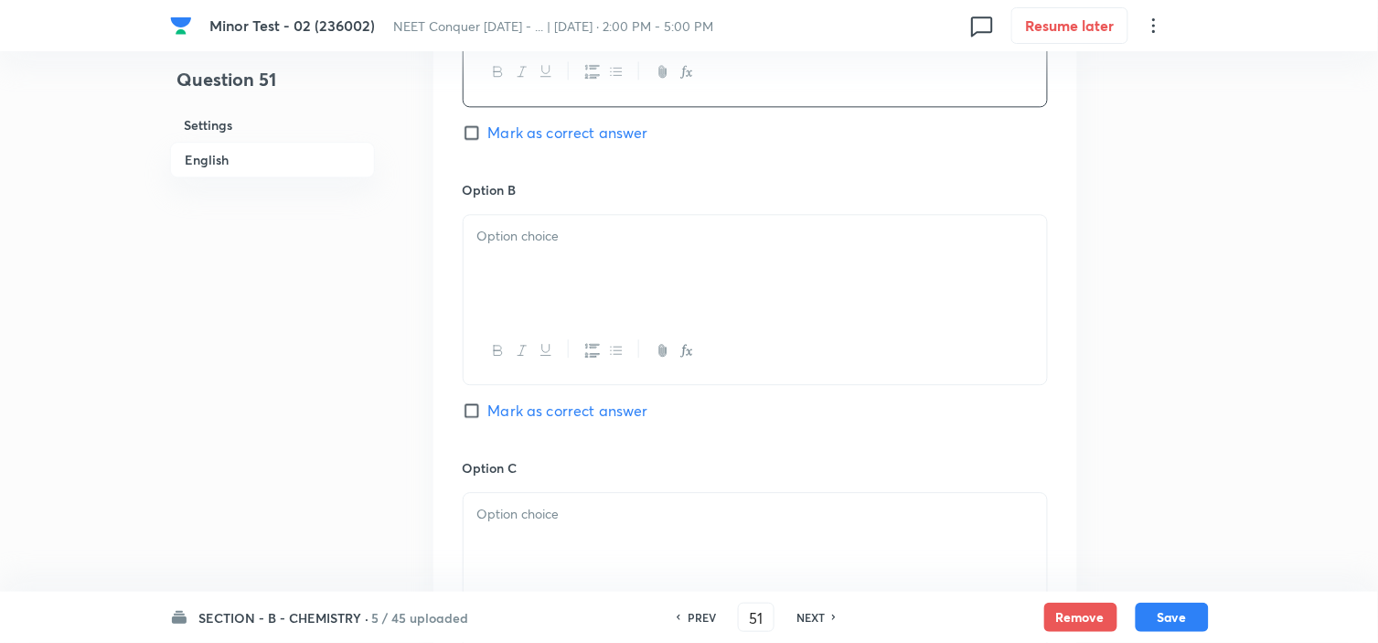
scroll to position [1016, 0]
click at [610, 274] on div at bounding box center [754, 265] width 583 height 102
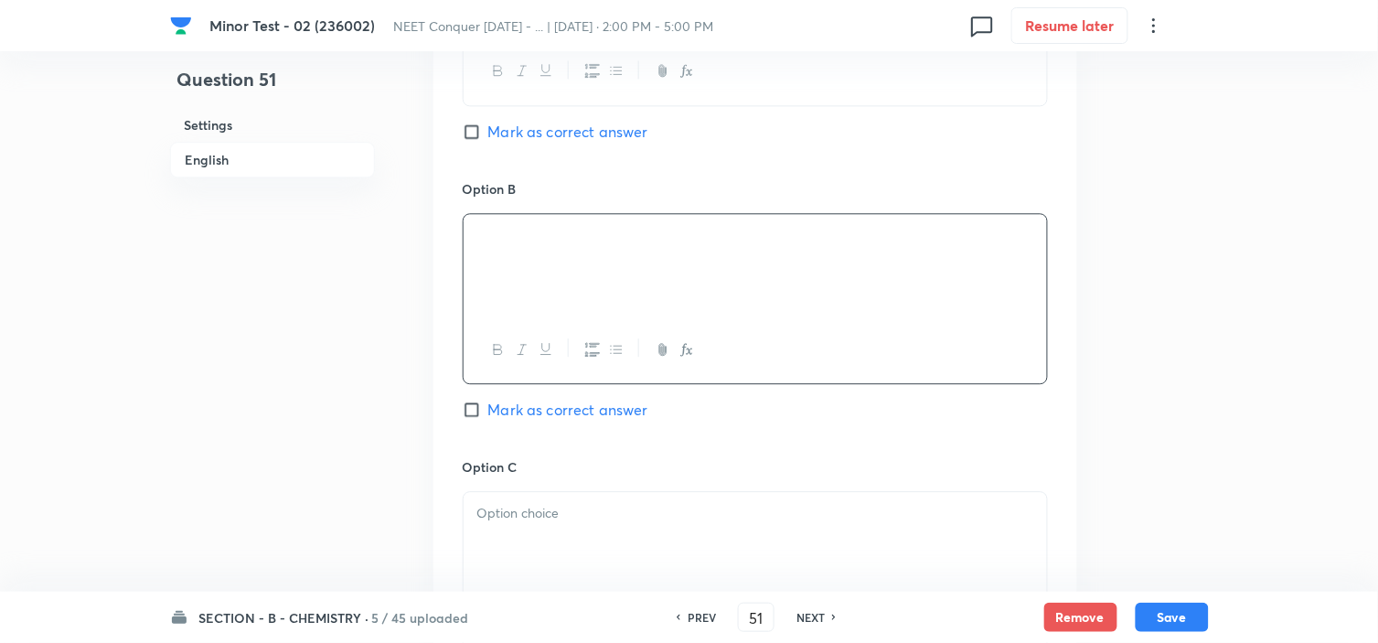
scroll to position [1219, 0]
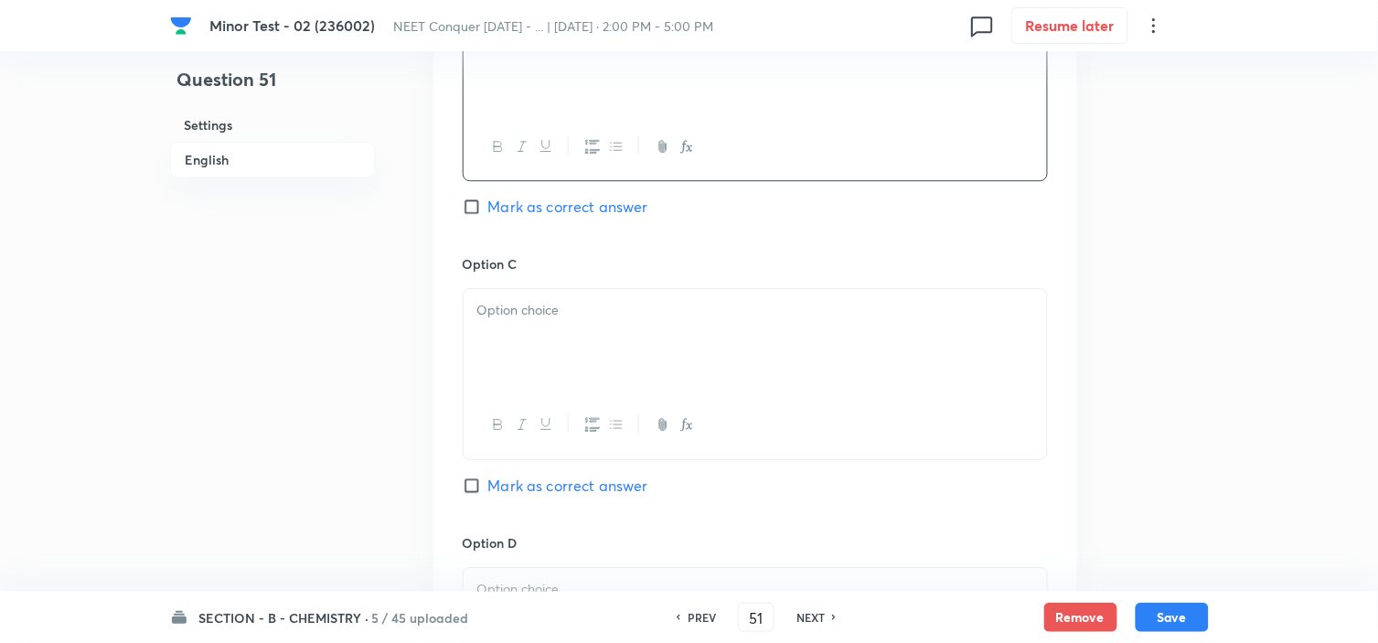
click at [568, 363] on div at bounding box center [754, 340] width 583 height 102
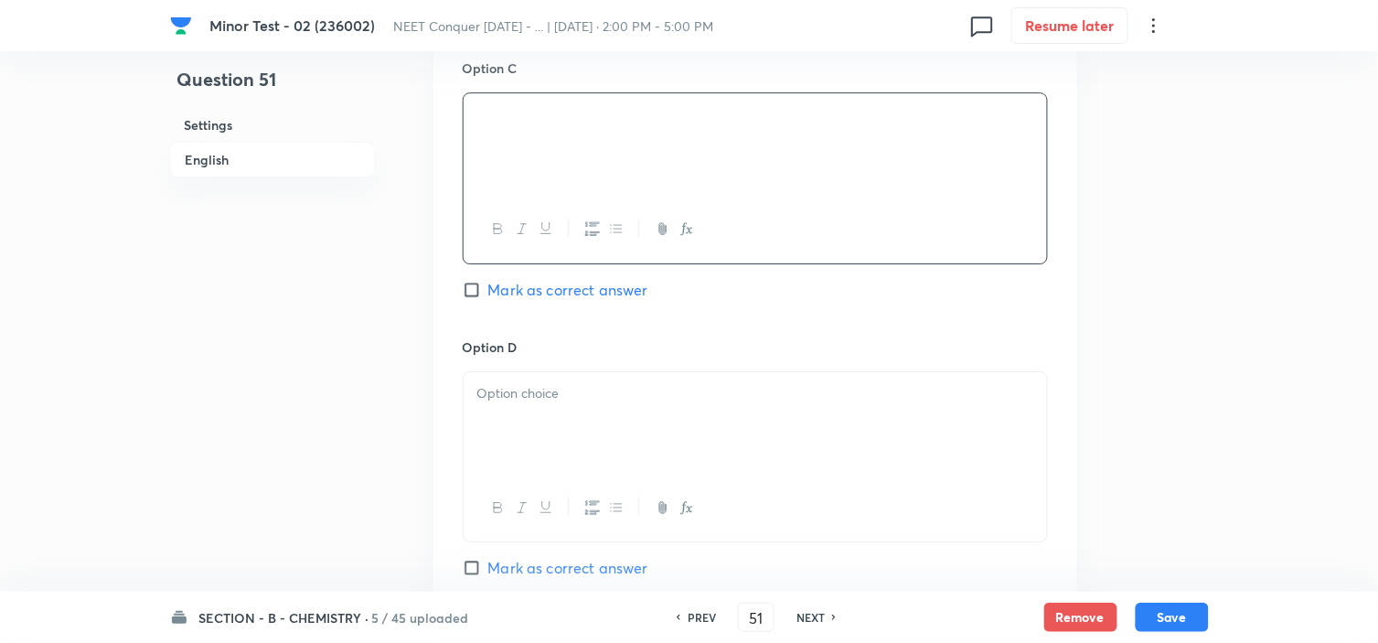
scroll to position [1421, 0]
click at [542, 380] on p at bounding box center [755, 386] width 556 height 21
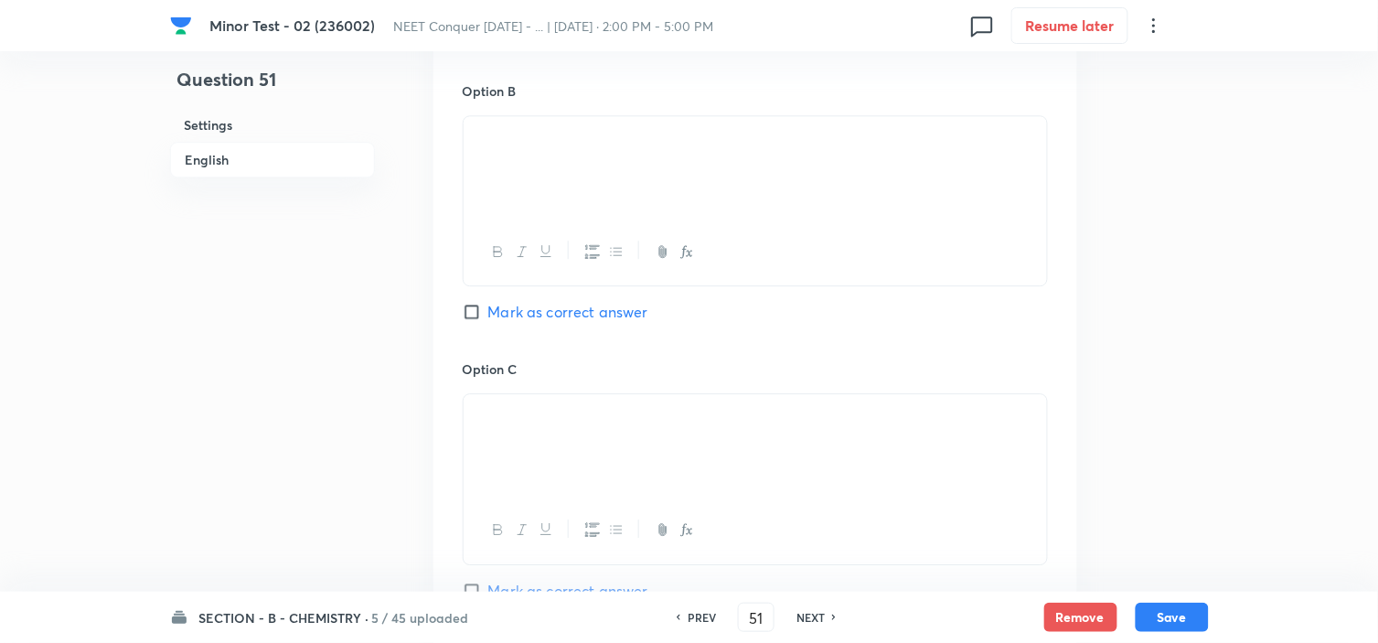
scroll to position [1117, 0]
click at [479, 309] on input "Mark as correct answer" at bounding box center [476, 308] width 26 height 18
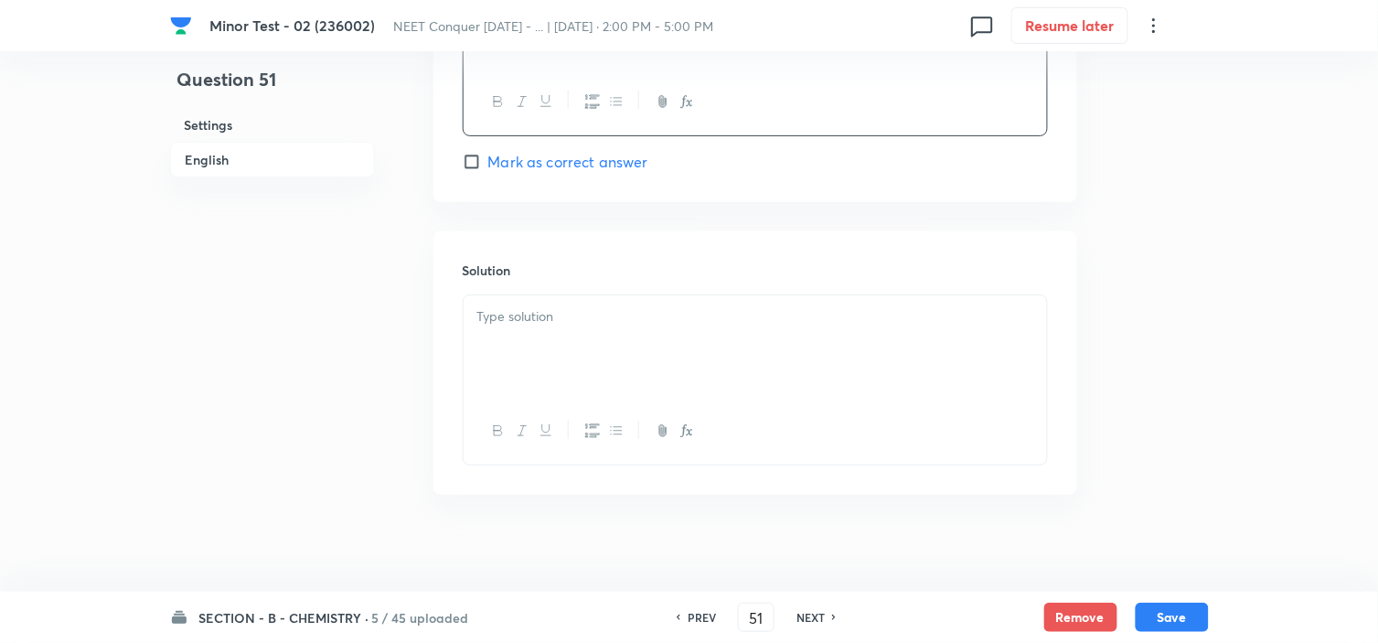
scroll to position [1828, 0]
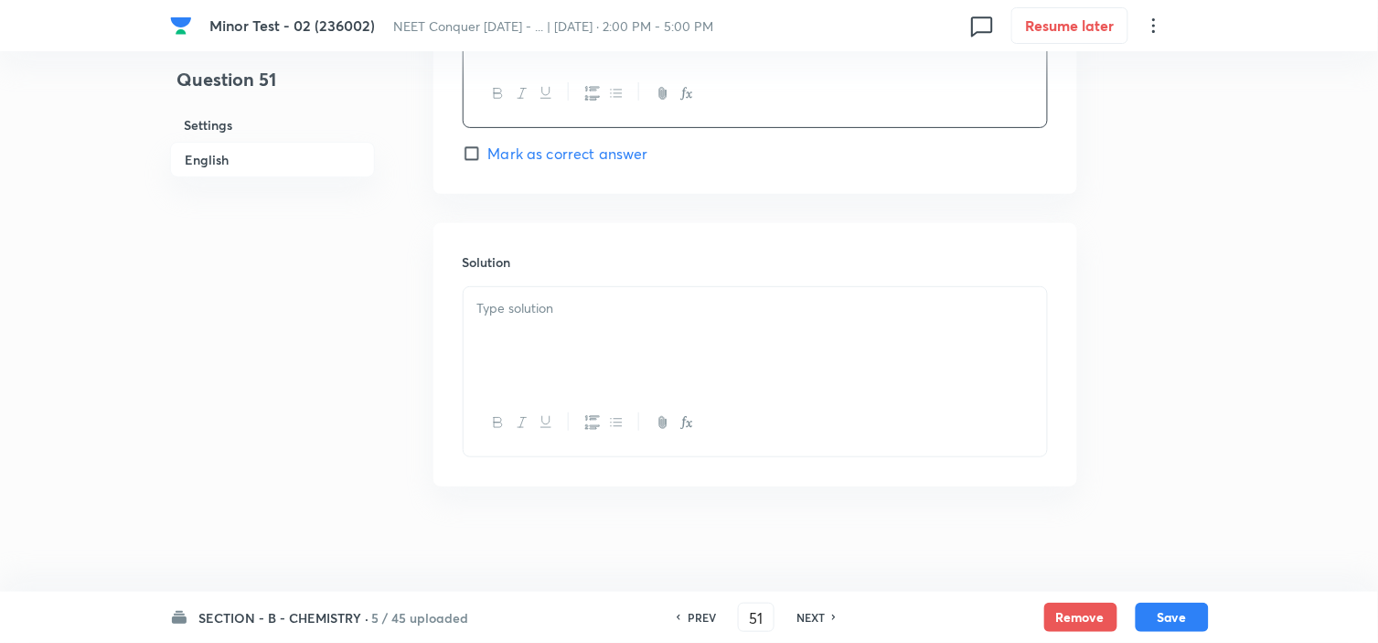
click at [591, 338] on div at bounding box center [754, 338] width 583 height 102
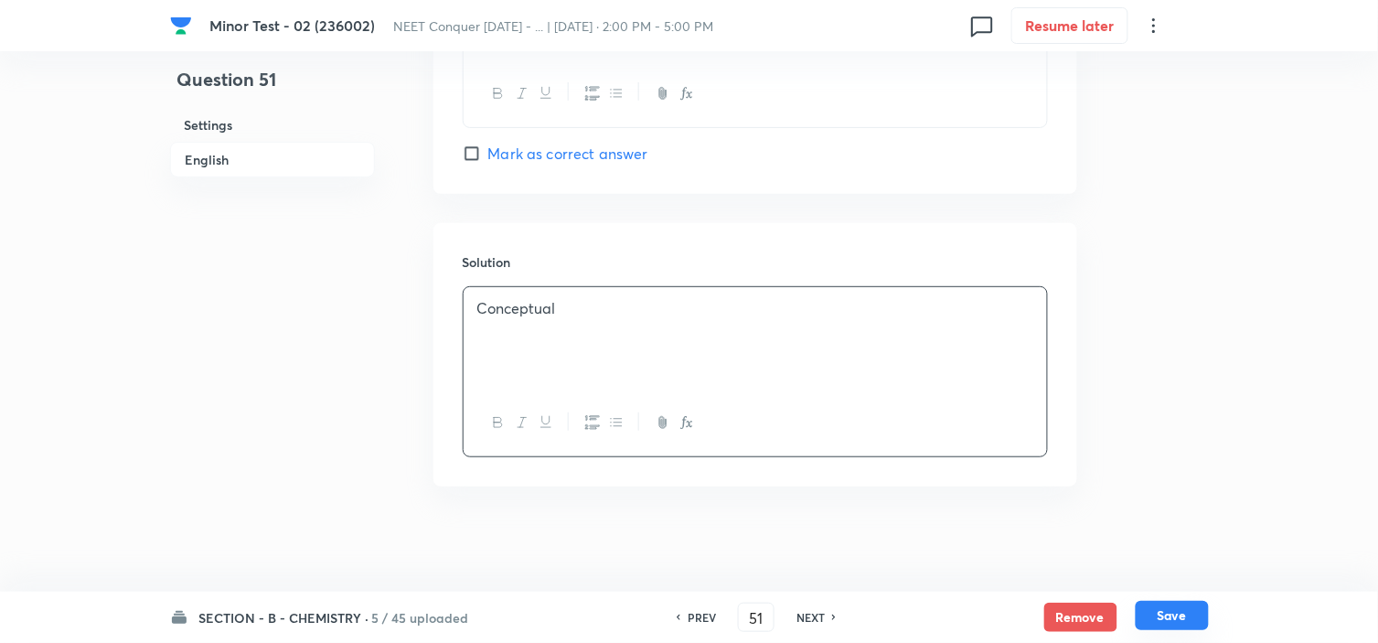
click at [1168, 616] on button "Save" at bounding box center [1171, 615] width 73 height 29
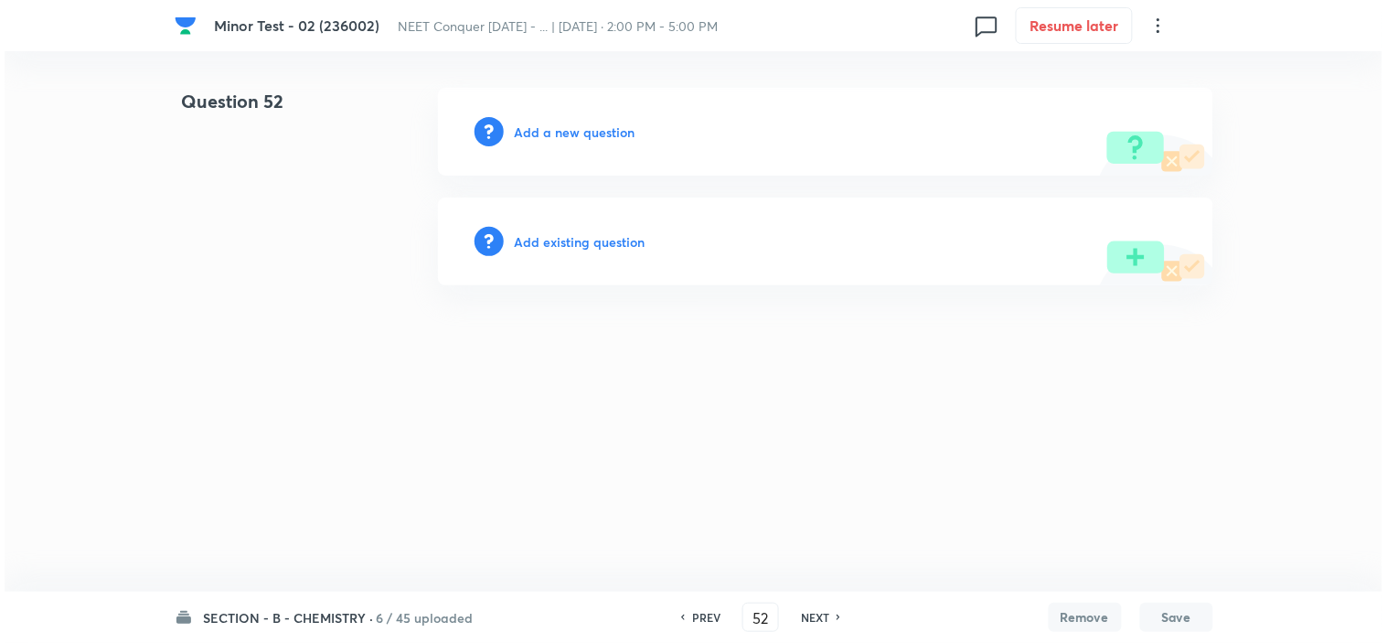
scroll to position [0, 0]
click at [611, 128] on h6 "Add a new question" at bounding box center [575, 131] width 121 height 19
click at [611, 128] on h6 "Choose a question type" at bounding box center [585, 131] width 141 height 19
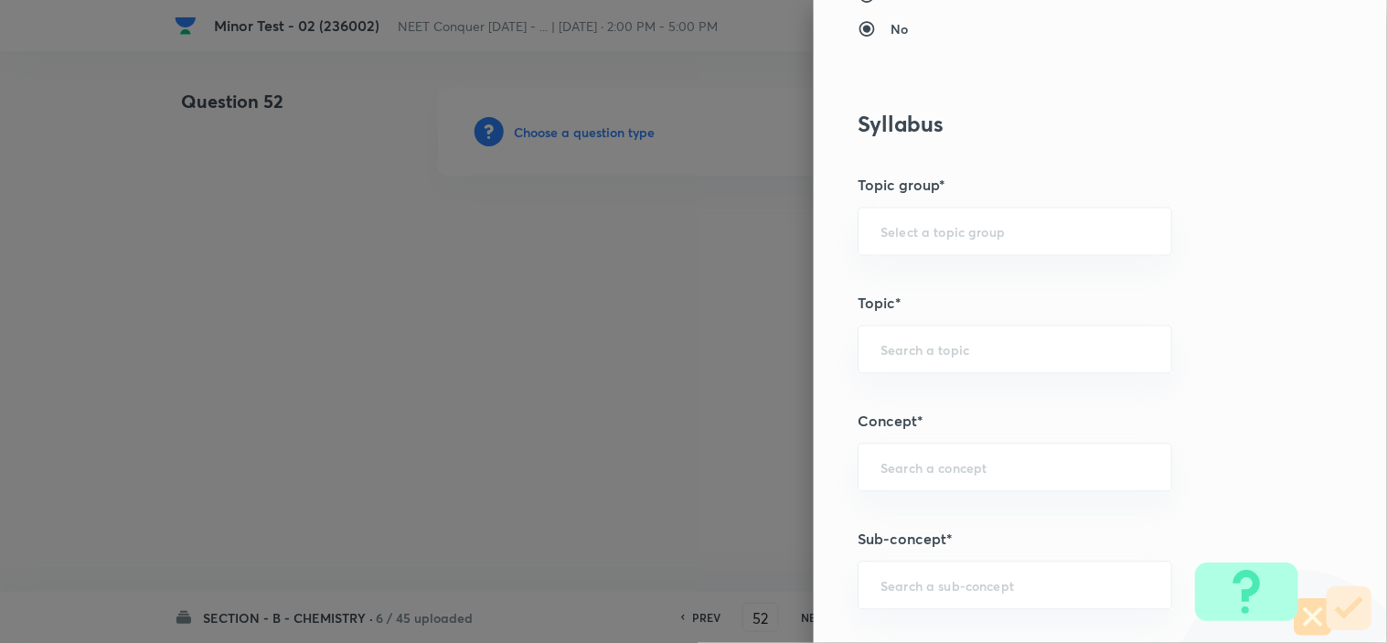
scroll to position [914, 0]
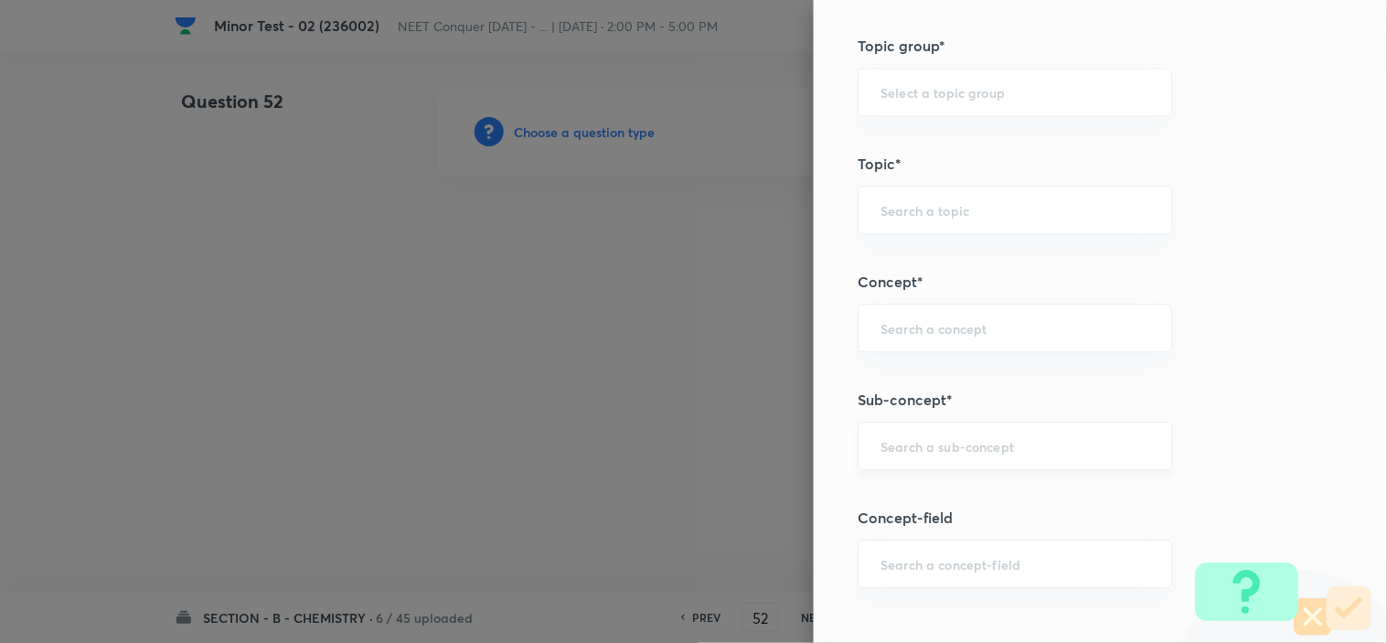
click at [934, 451] on input "text" at bounding box center [1014, 445] width 269 height 17
paste input "Atomic Structure"
click at [974, 488] on li "Atomic Structure" at bounding box center [998, 499] width 313 height 33
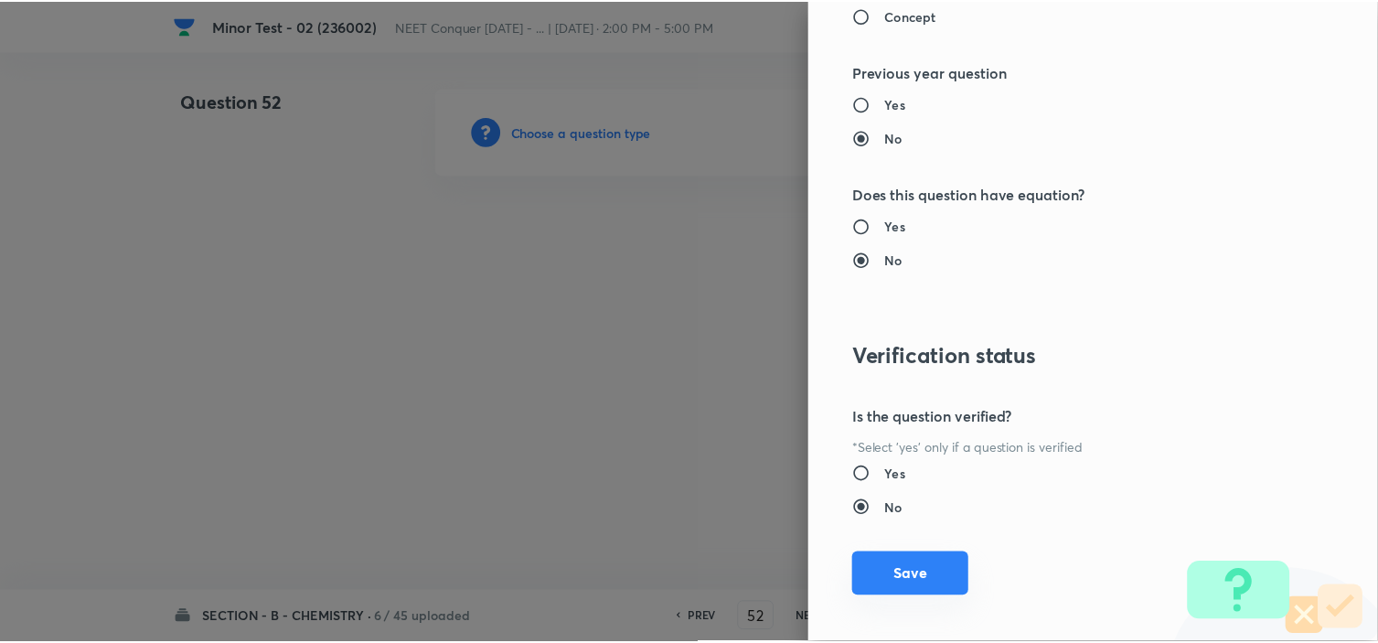
scroll to position [1972, 0]
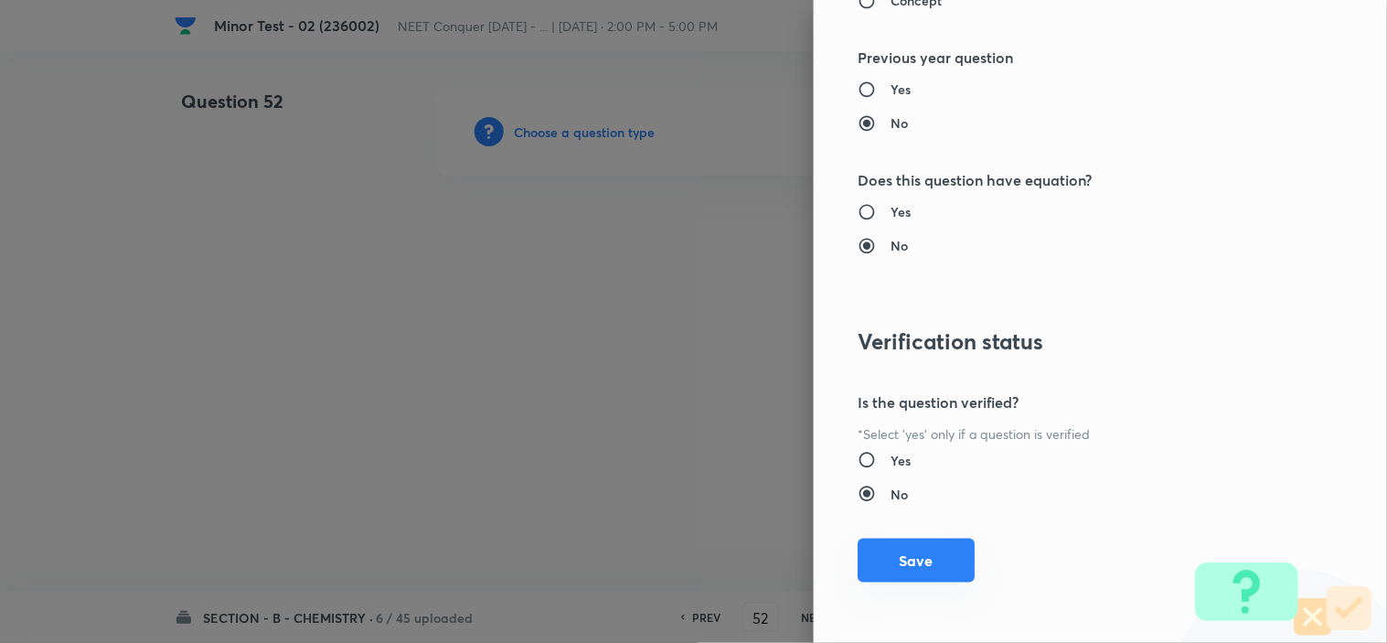
click at [928, 559] on button "Save" at bounding box center [915, 560] width 117 height 44
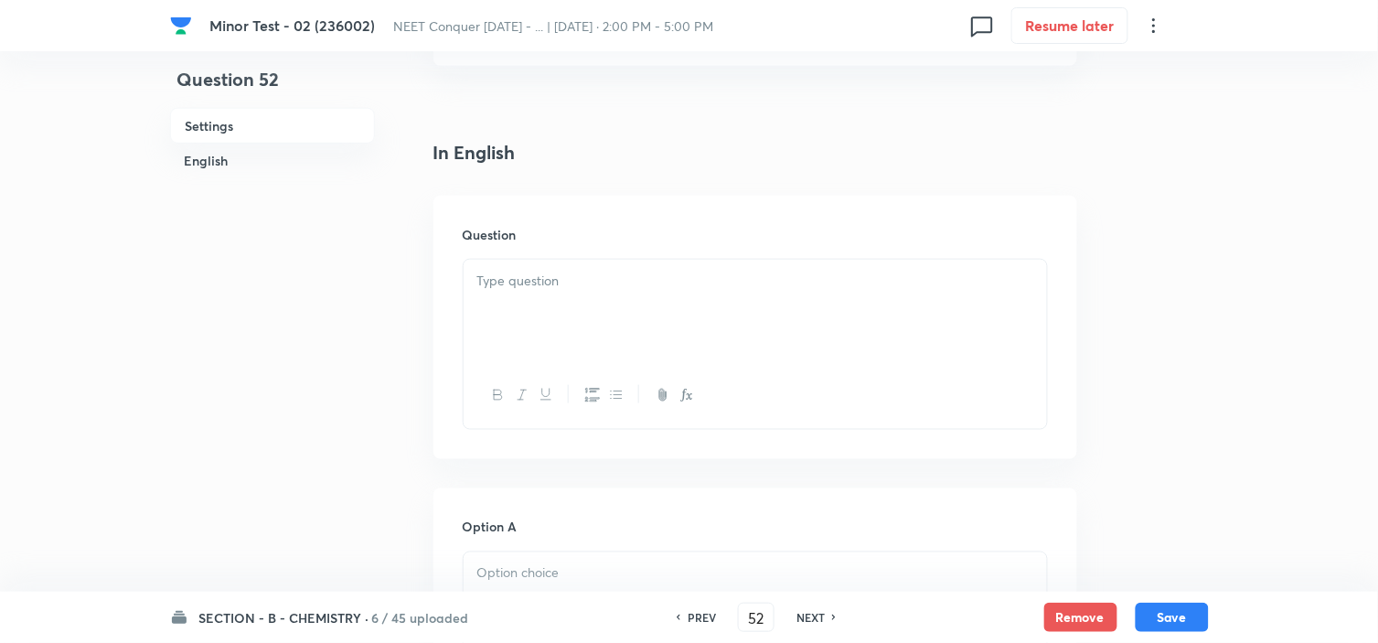
scroll to position [406, 0]
click at [546, 275] on p at bounding box center [755, 273] width 556 height 21
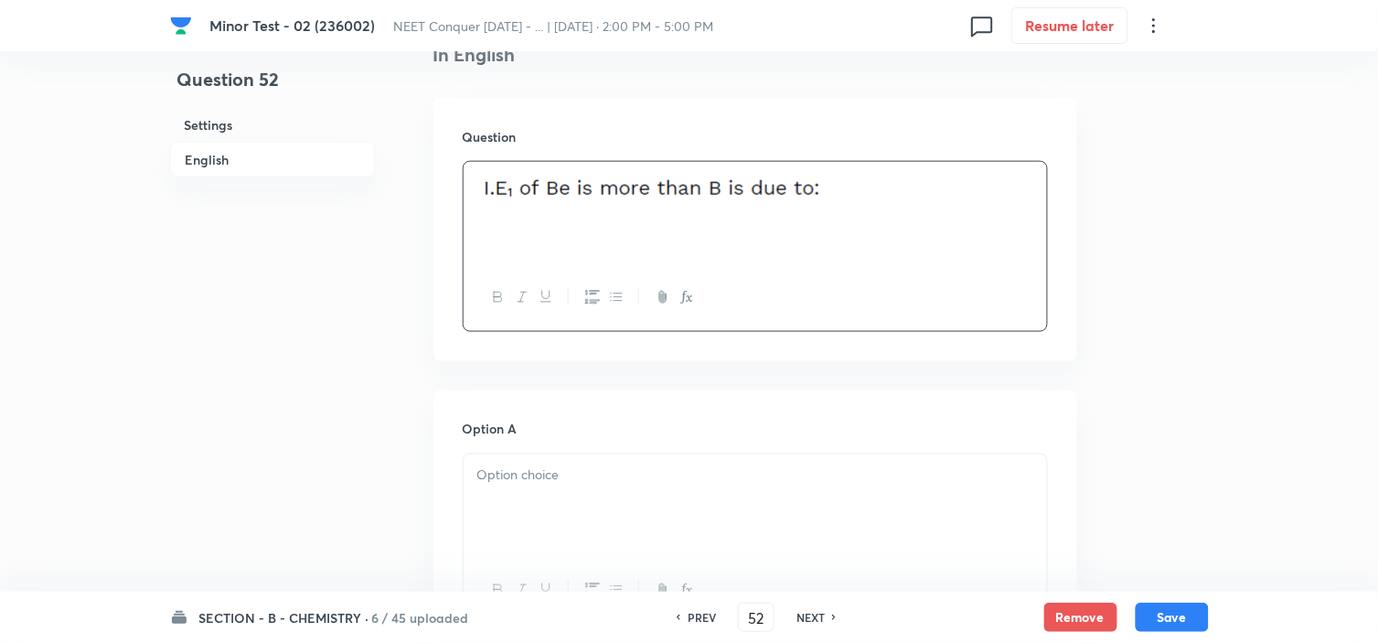
scroll to position [609, 0]
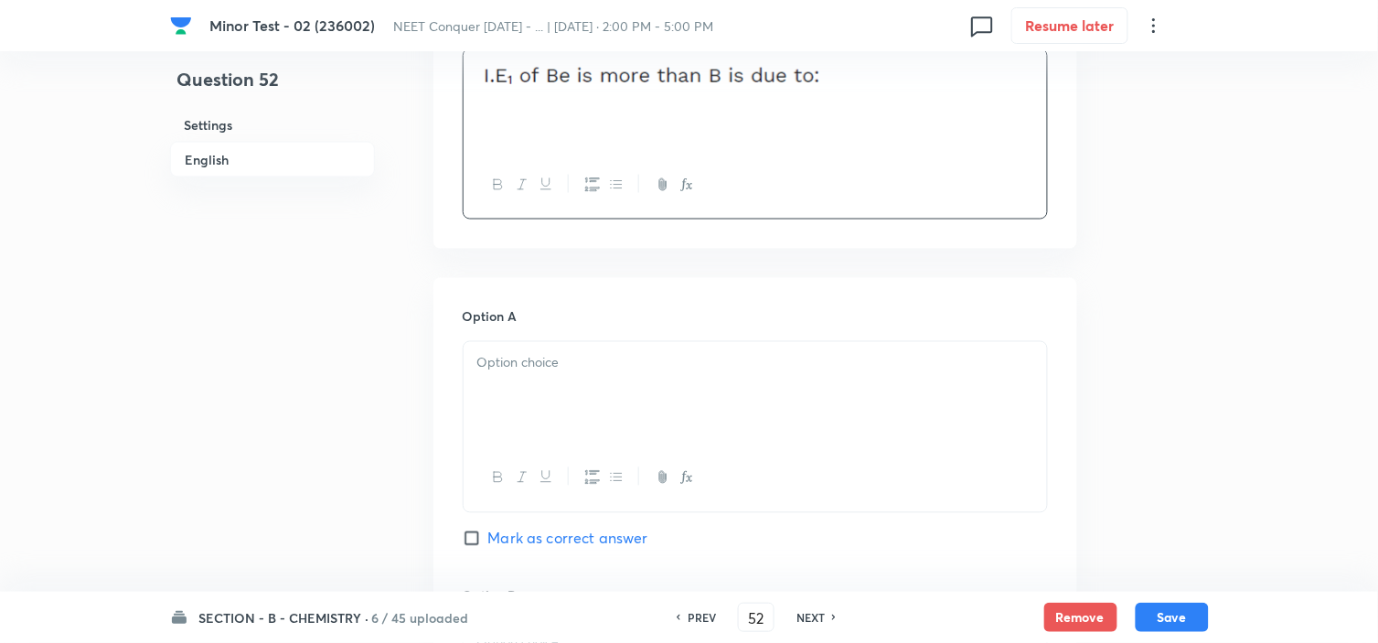
click at [577, 367] on p at bounding box center [755, 363] width 556 height 21
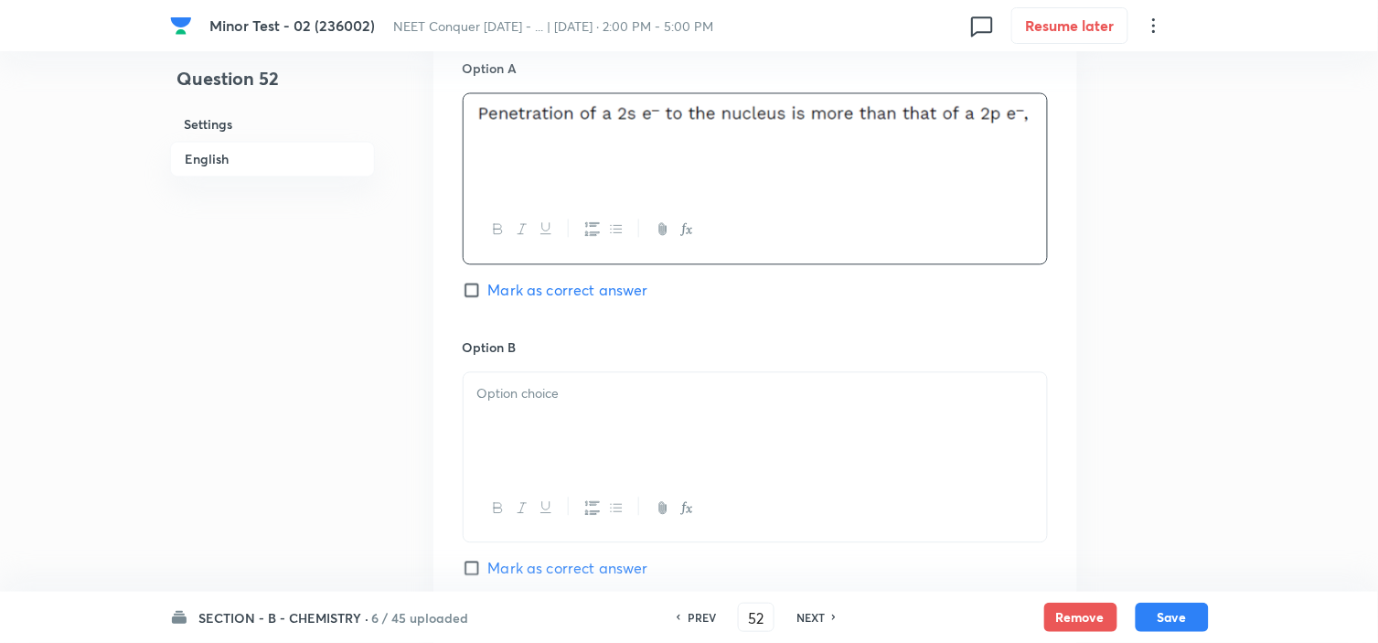
scroll to position [914, 0]
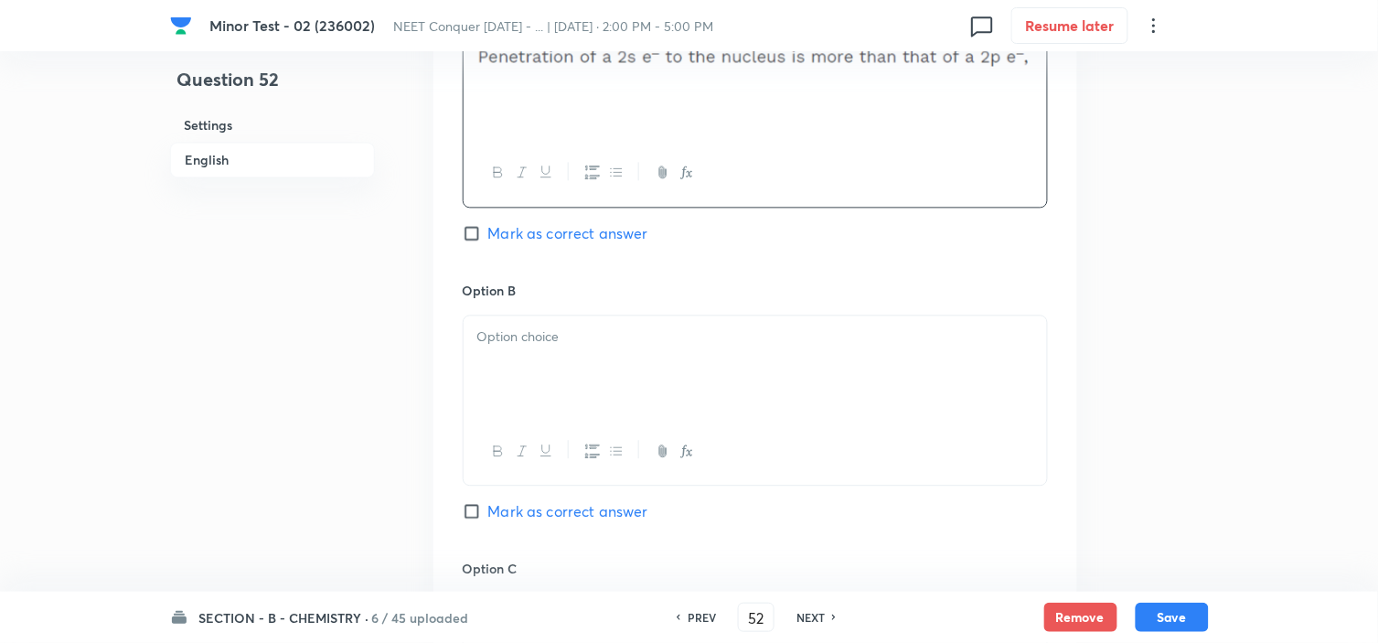
click at [542, 346] on p at bounding box center [755, 336] width 556 height 21
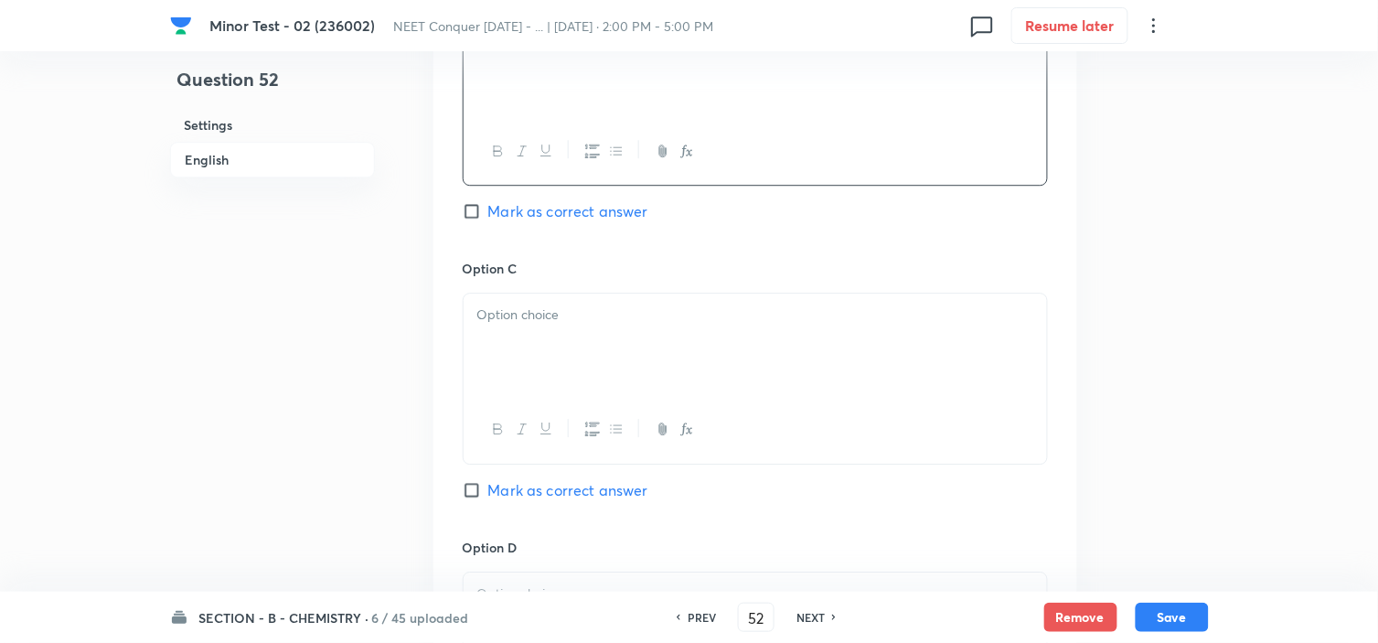
scroll to position [1219, 0]
click at [531, 314] on p at bounding box center [755, 310] width 556 height 21
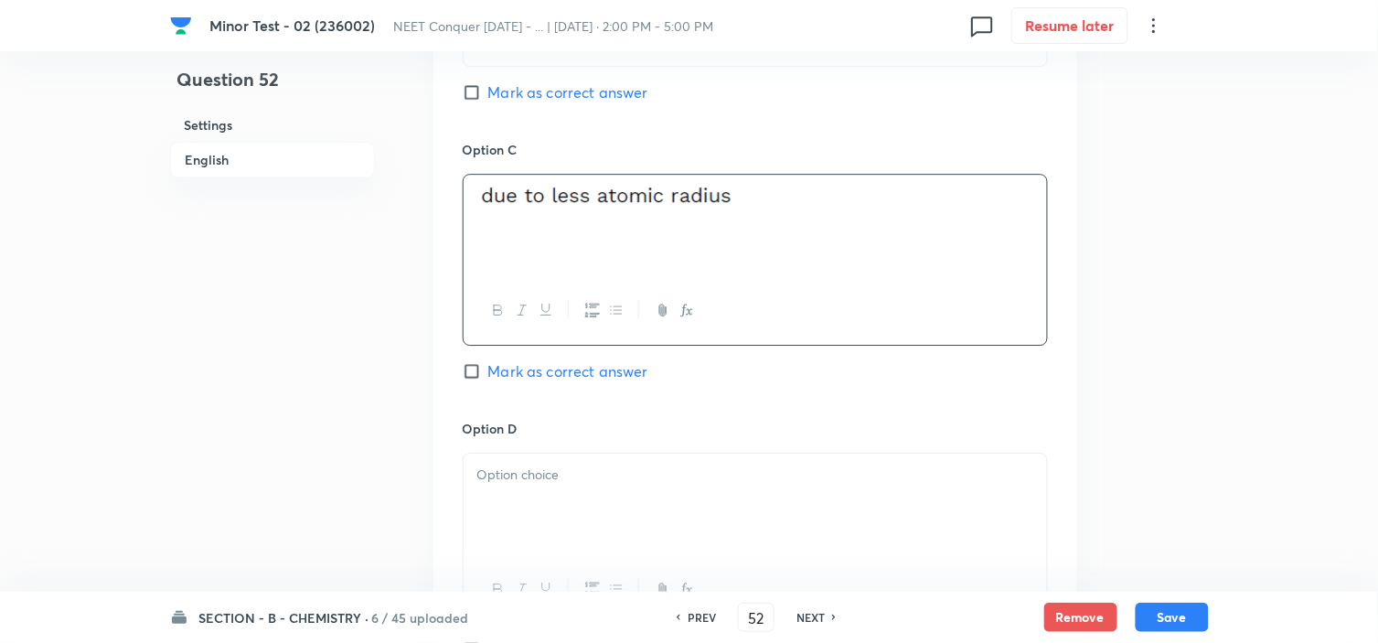
scroll to position [1421, 0]
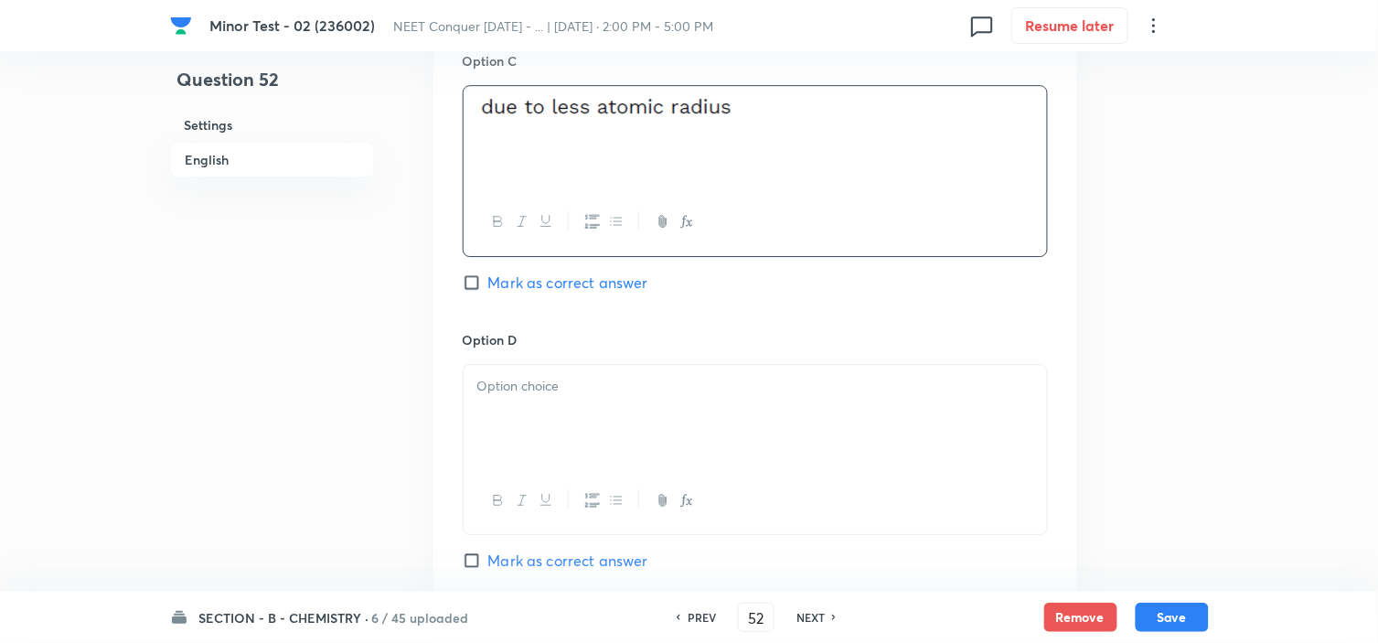
click at [592, 391] on p at bounding box center [755, 386] width 556 height 21
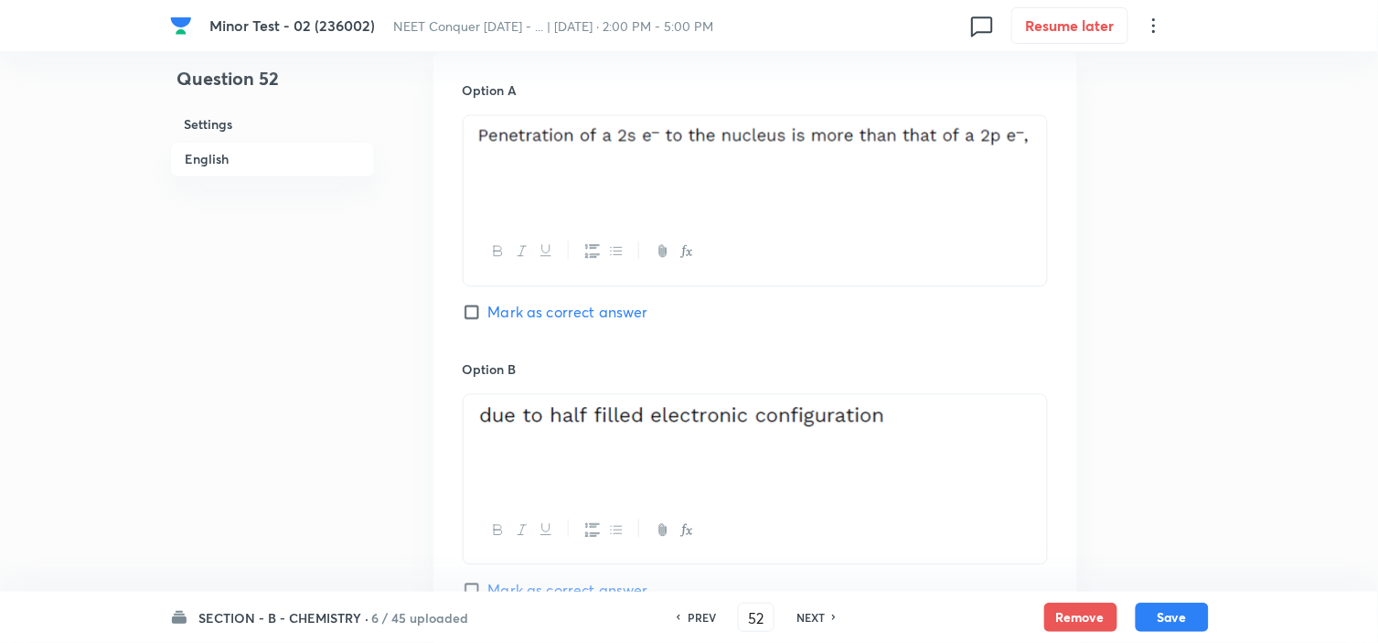
scroll to position [812, 0]
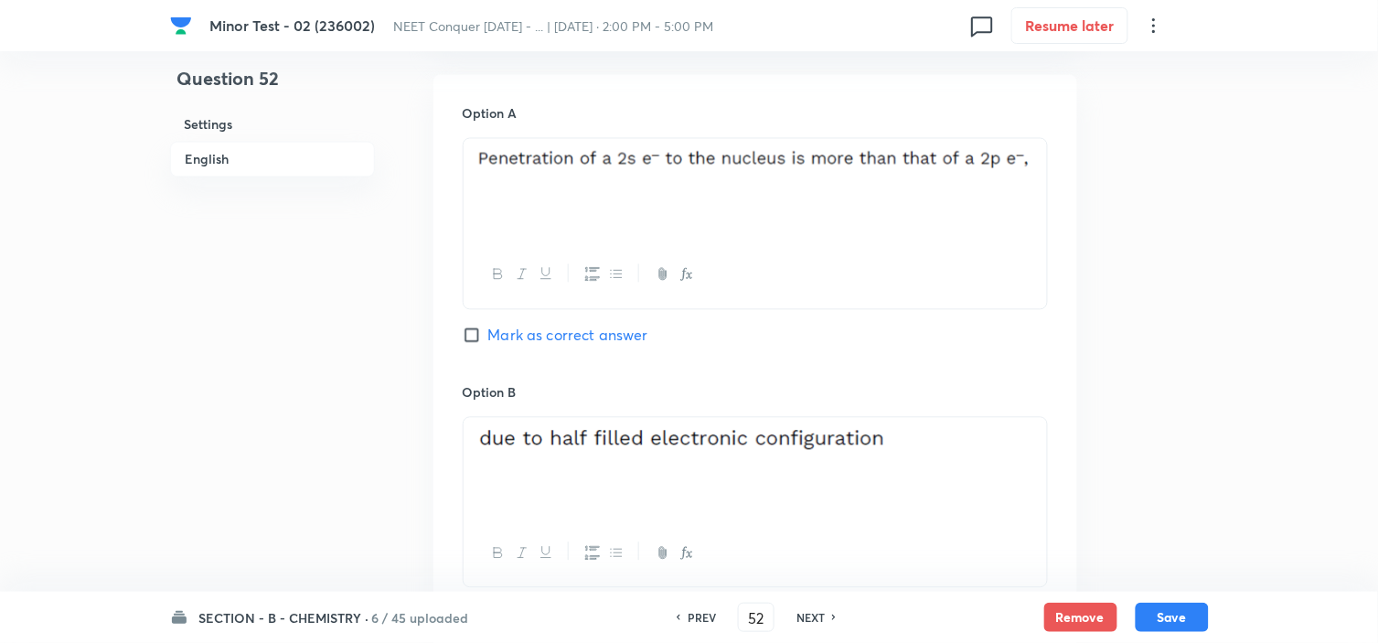
click at [471, 330] on input "Mark as correct answer" at bounding box center [476, 335] width 26 height 18
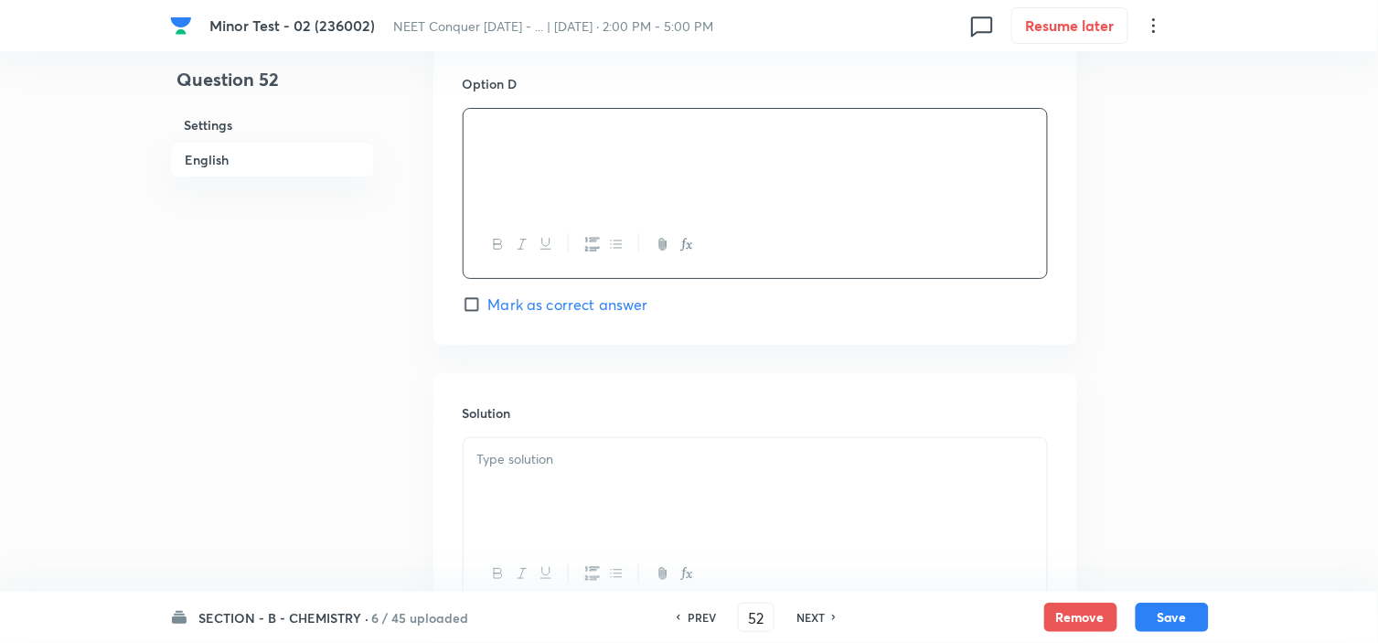
scroll to position [1836, 0]
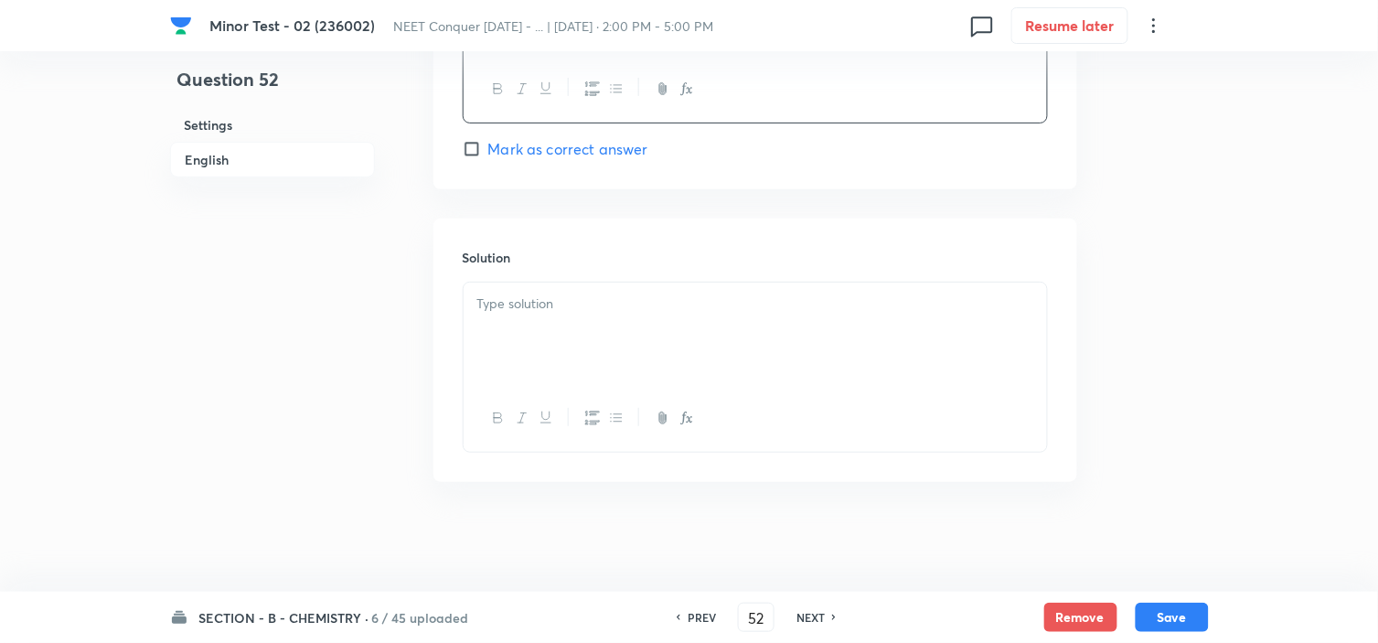
click at [561, 313] on p at bounding box center [755, 303] width 556 height 21
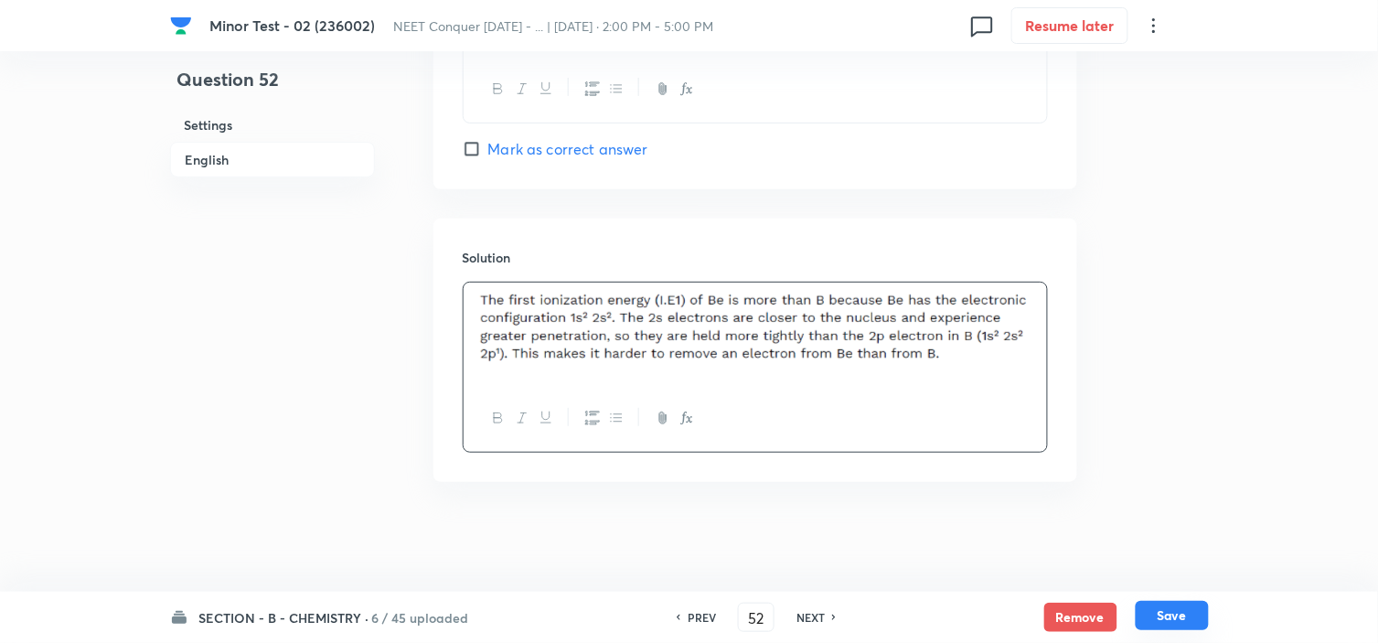
click at [1205, 615] on button "Save" at bounding box center [1171, 615] width 73 height 29
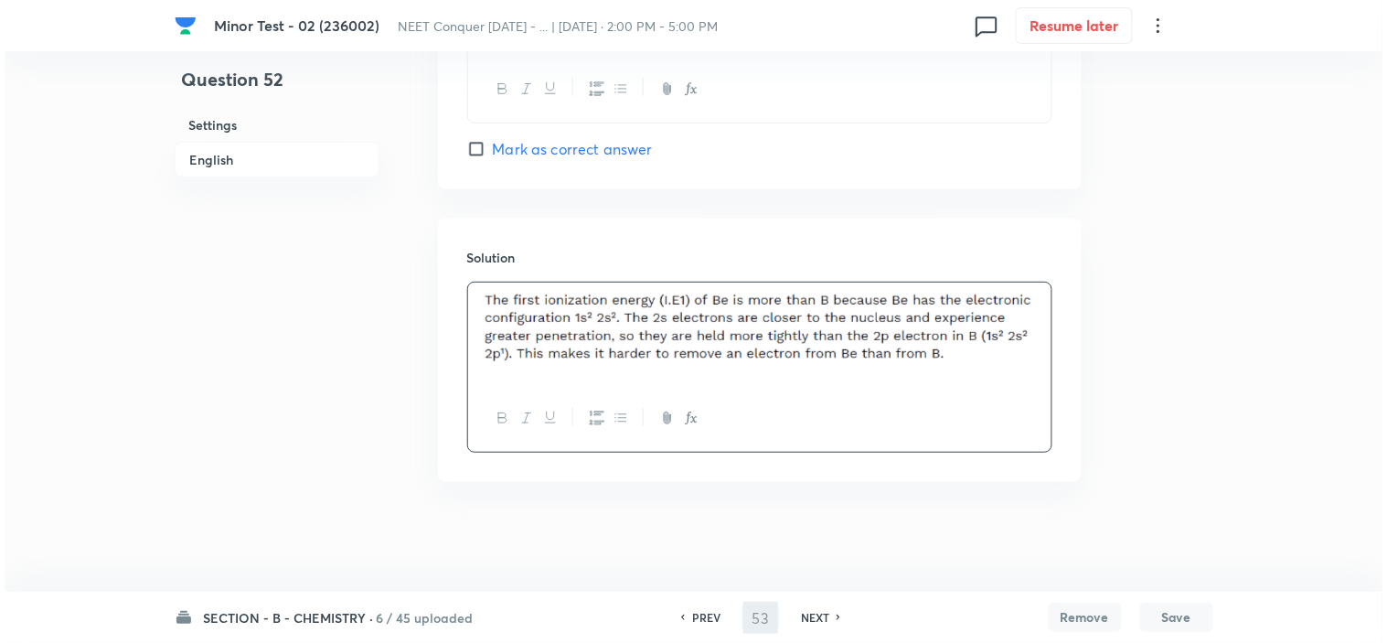
scroll to position [0, 0]
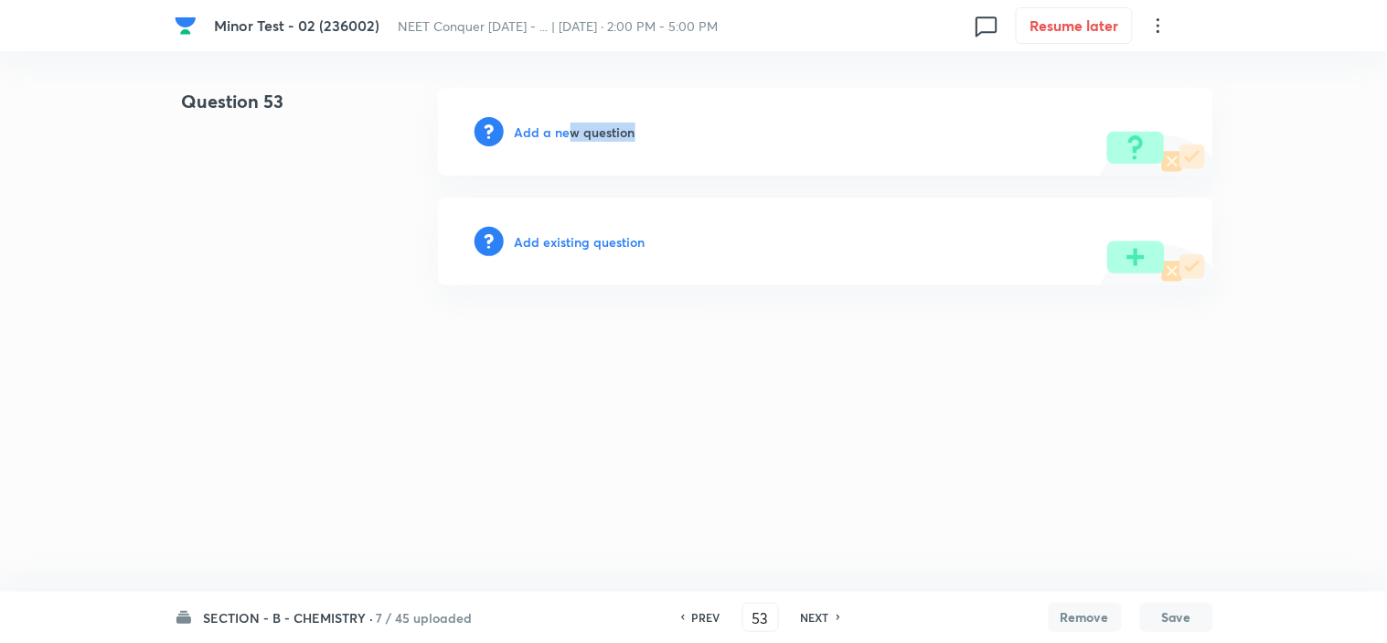
drag, startPoint x: 667, startPoint y: 141, endPoint x: 569, endPoint y: 133, distance: 99.1
click at [569, 133] on div "Add a new question" at bounding box center [825, 132] width 775 height 88
click at [569, 133] on h6 "Add a new question" at bounding box center [575, 131] width 121 height 19
click at [569, 133] on h6 "Choose a question type" at bounding box center [585, 131] width 141 height 19
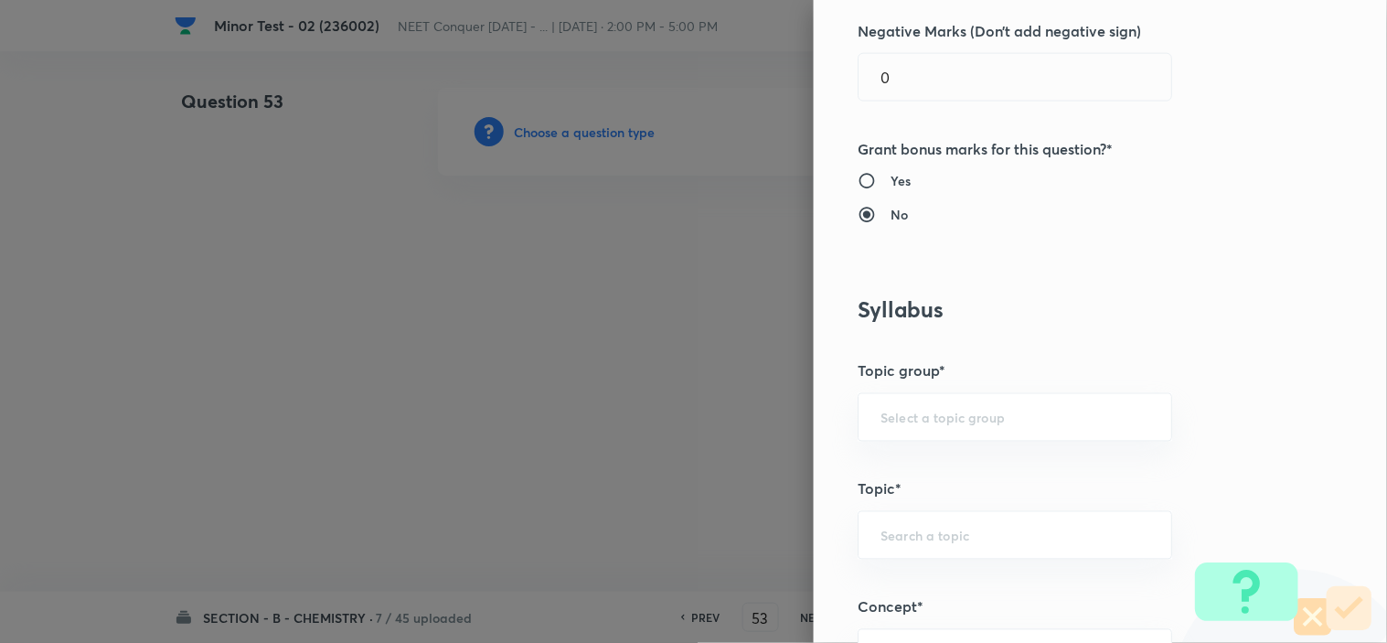
scroll to position [591, 0]
click at [1061, 229] on div "Question settings Question type* Single choice correct Number of options* 2 3 4…" at bounding box center [1100, 321] width 573 height 643
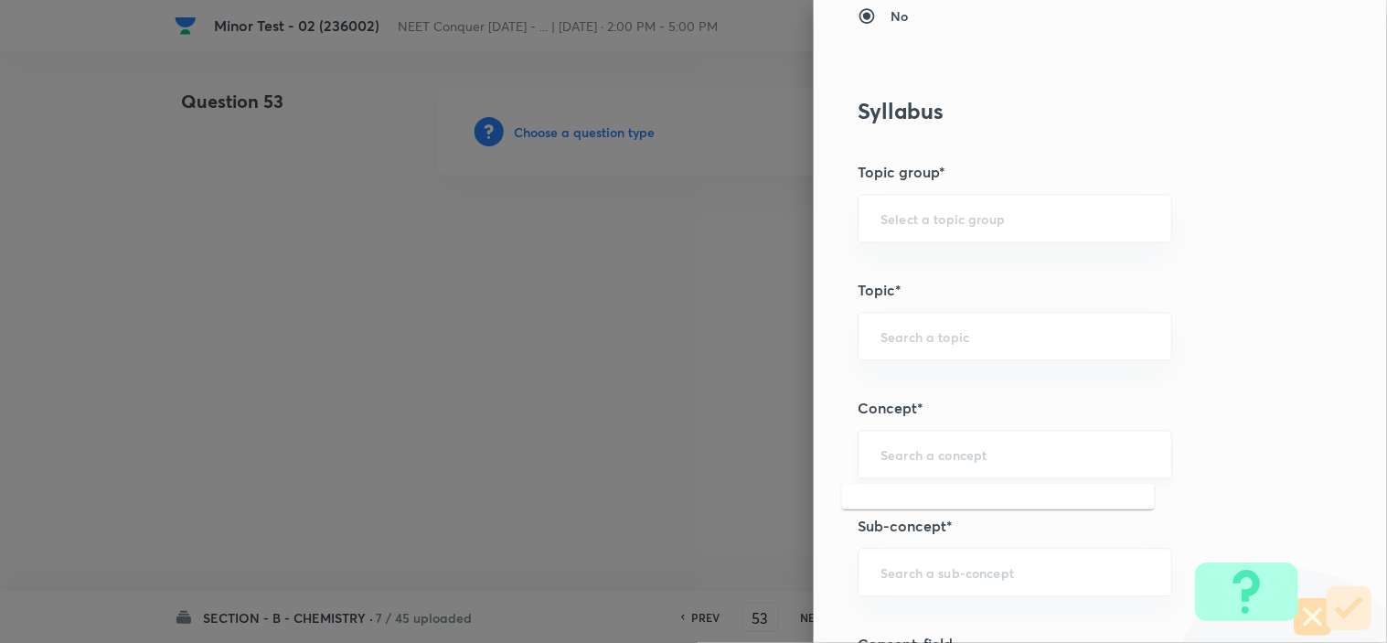
click at [942, 463] on input "text" at bounding box center [1014, 454] width 269 height 17
paste input "Periodic Table"
click at [929, 569] on input "text" at bounding box center [1014, 572] width 269 height 17
paste input "Periodic Table"
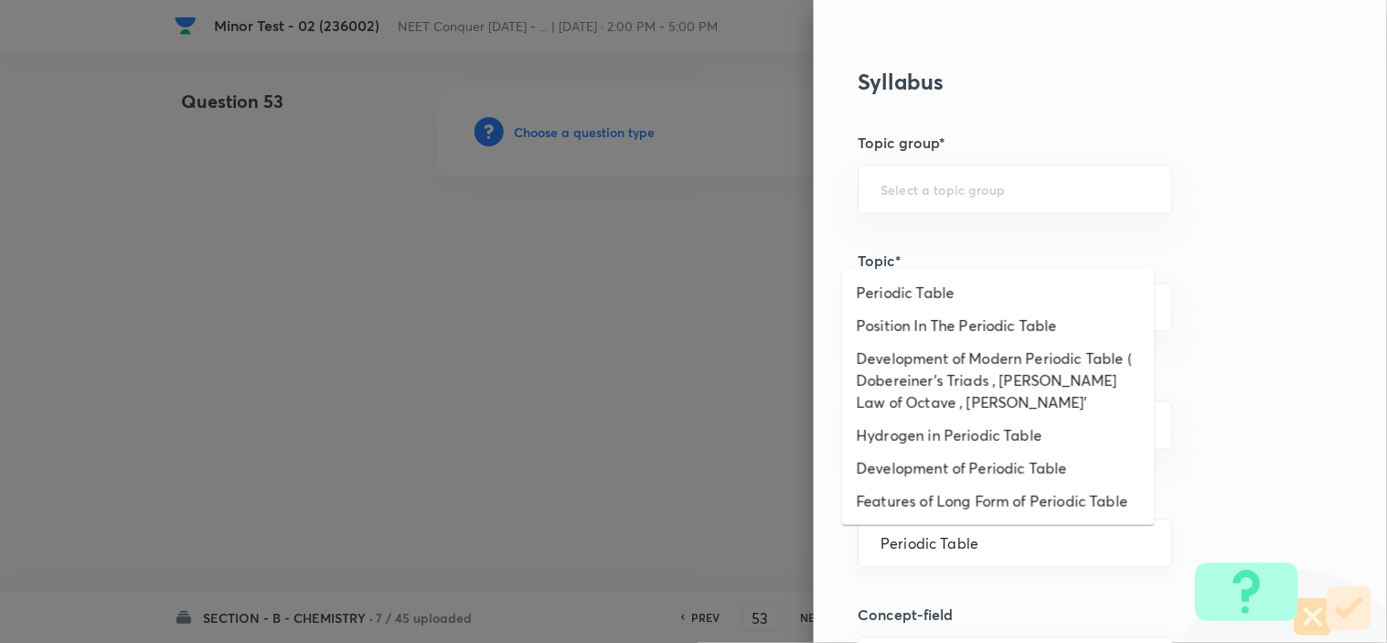
scroll to position [817, 0]
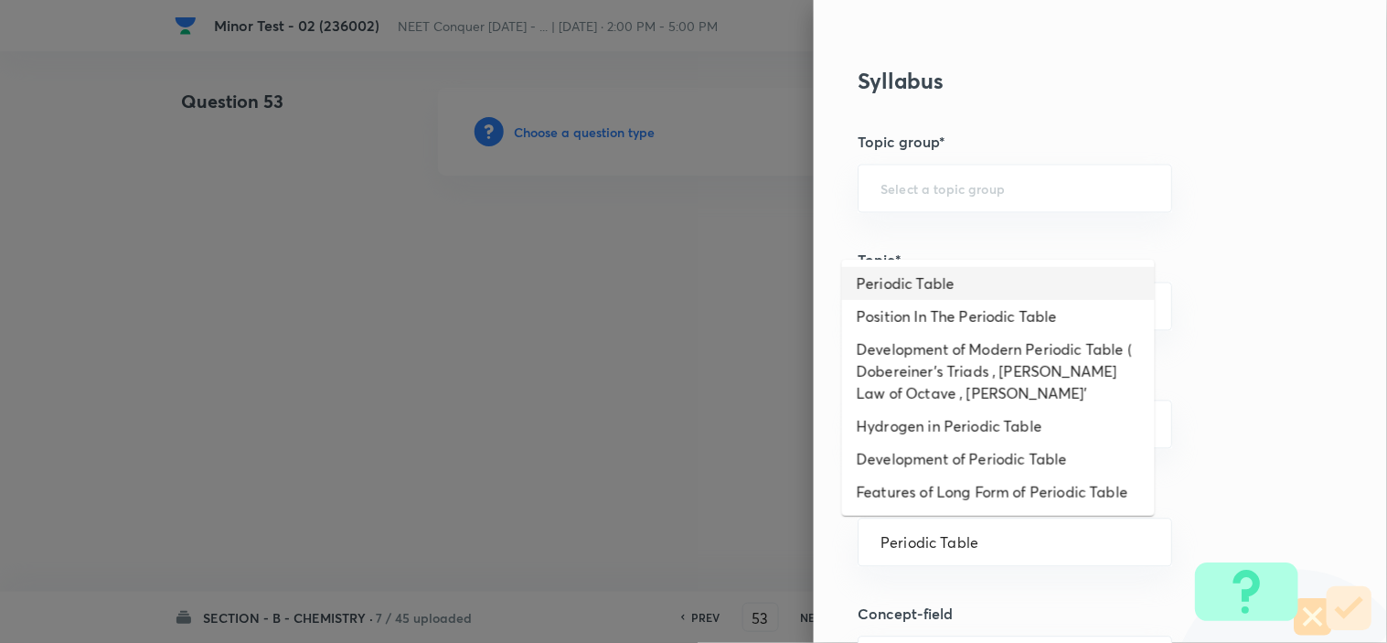
click at [912, 287] on li "Periodic Table" at bounding box center [998, 283] width 313 height 33
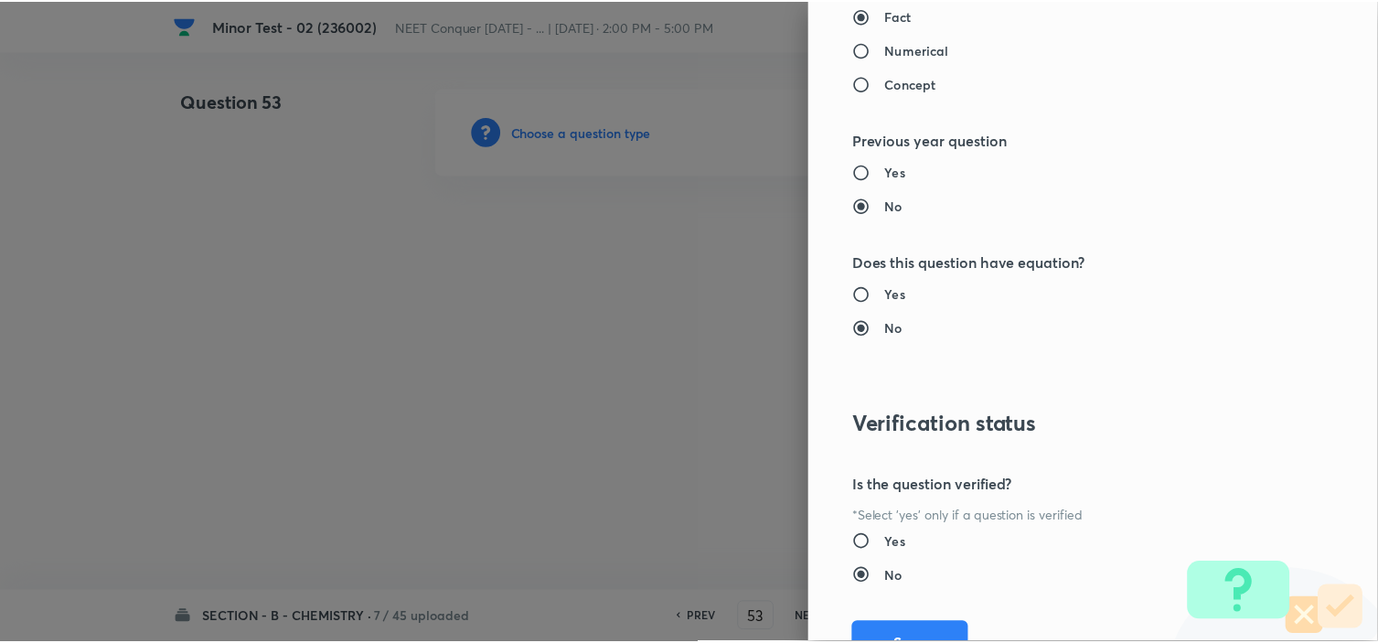
scroll to position [1972, 0]
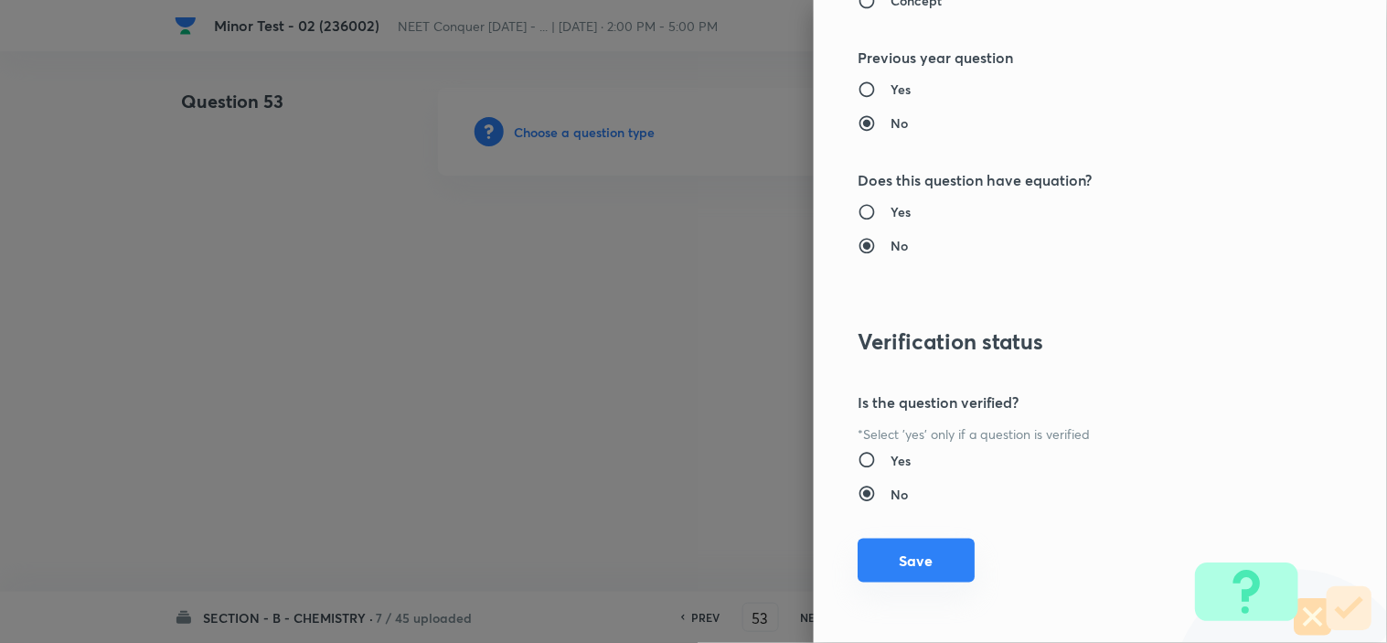
click at [898, 567] on button "Save" at bounding box center [915, 560] width 117 height 44
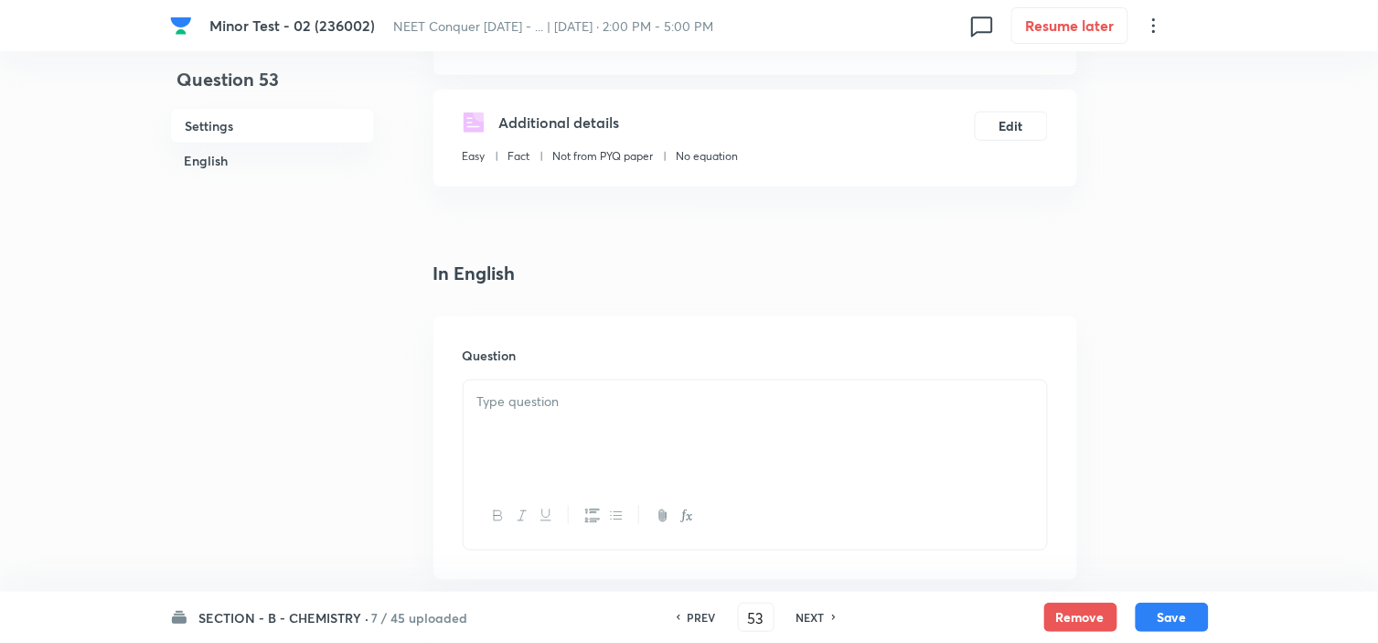
scroll to position [360, 0]
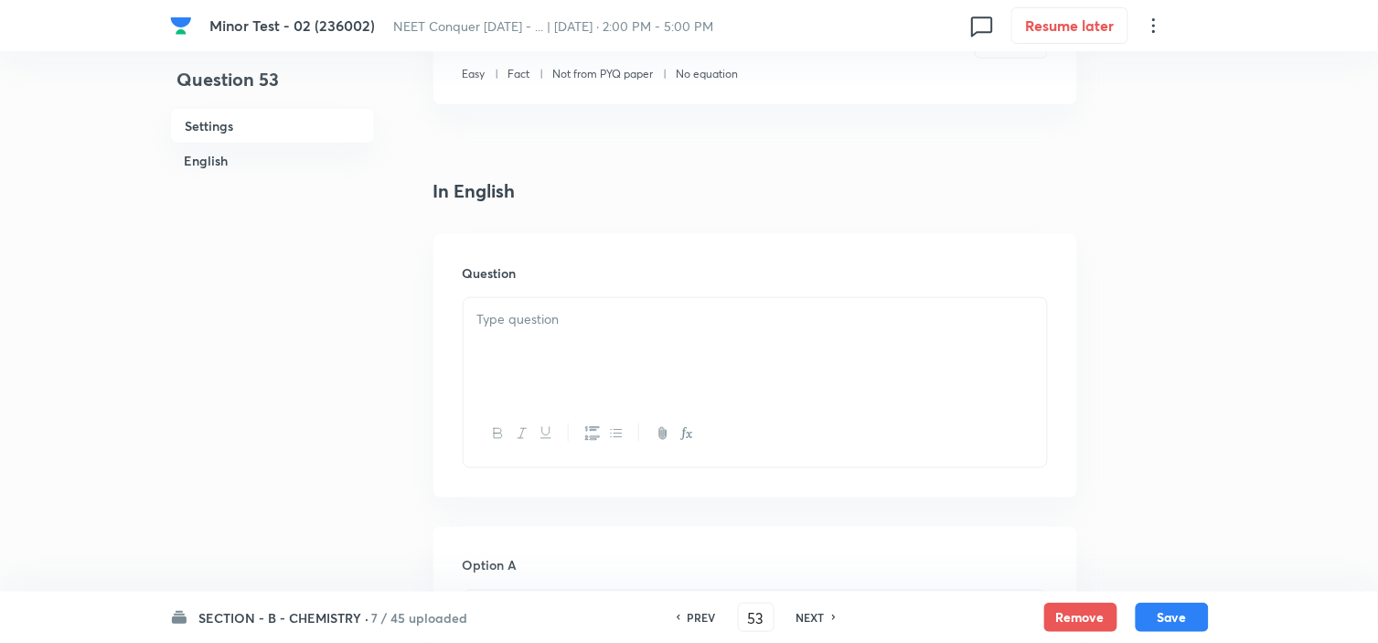
click at [580, 311] on p at bounding box center [755, 319] width 556 height 21
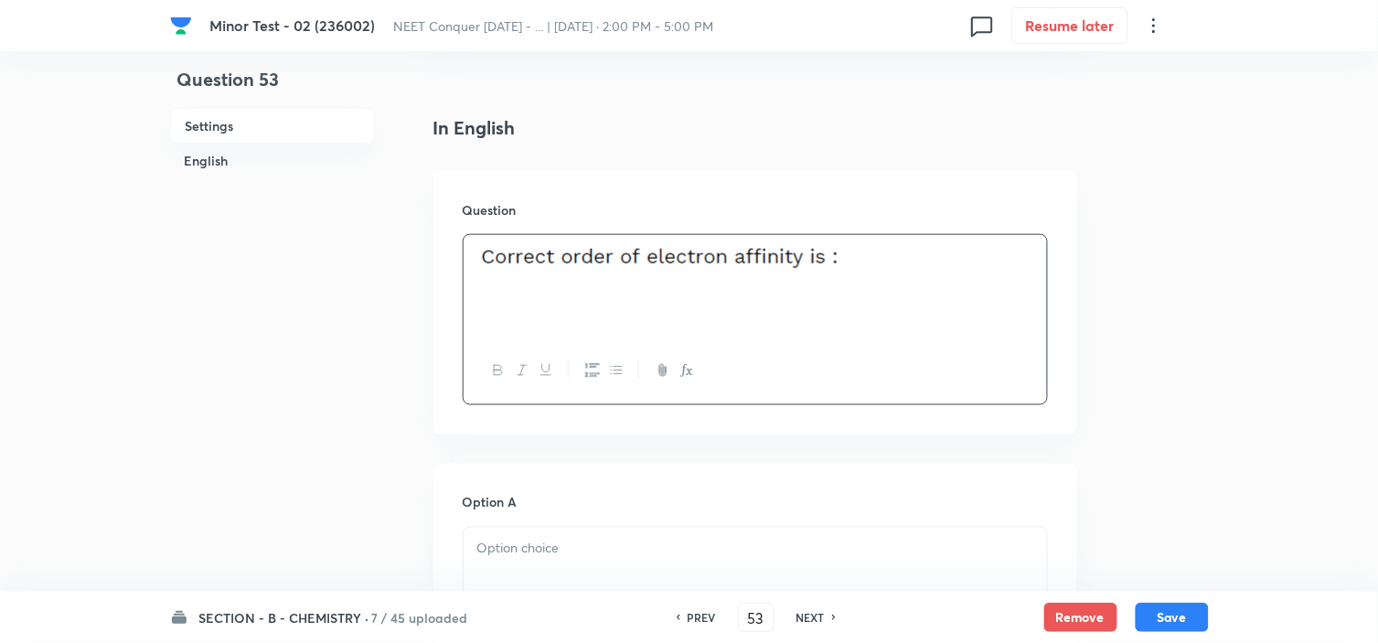
scroll to position [425, 0]
click at [568, 545] on p at bounding box center [755, 547] width 556 height 21
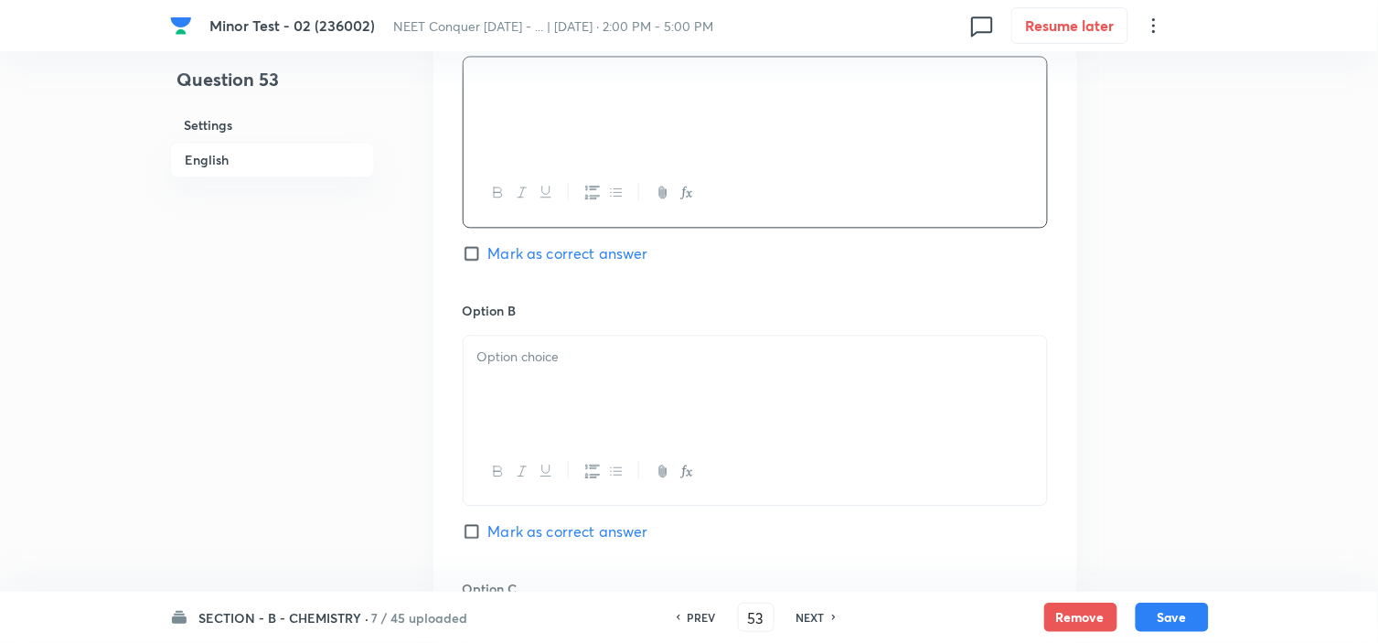
scroll to position [897, 0]
click at [572, 351] on p at bounding box center [755, 354] width 556 height 21
click at [594, 380] on div at bounding box center [754, 386] width 583 height 102
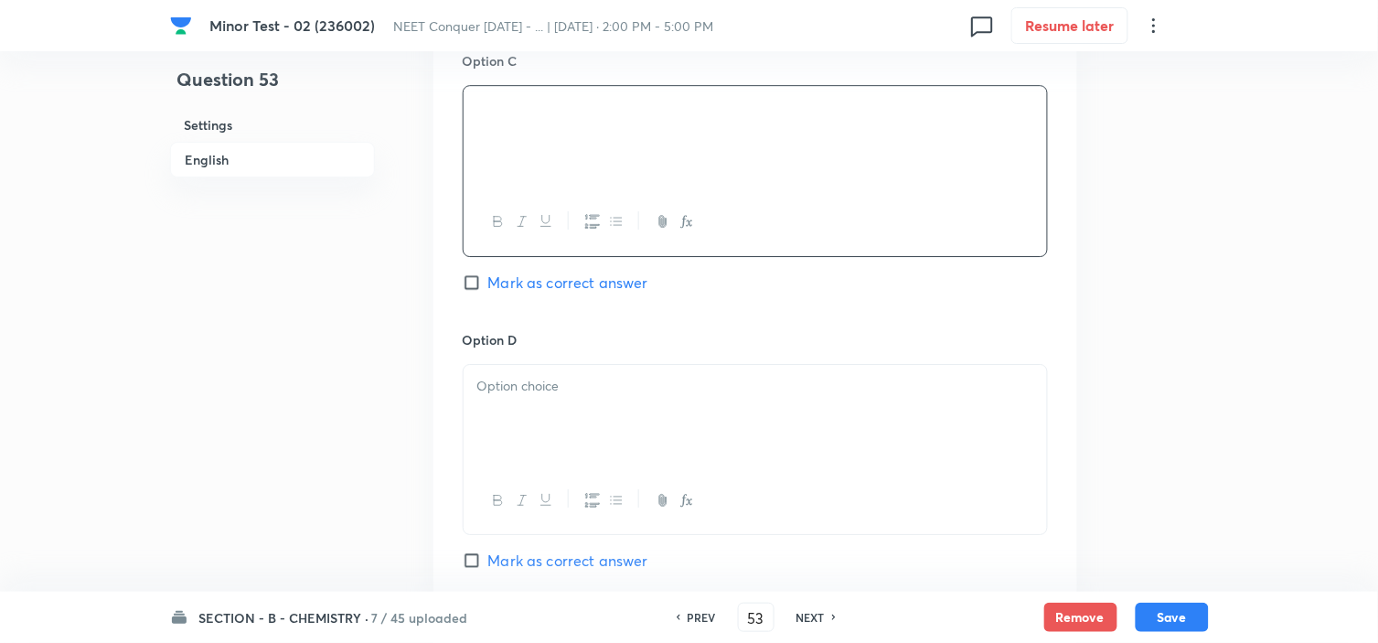
scroll to position [1423, 0]
click at [622, 367] on div at bounding box center [754, 414] width 583 height 102
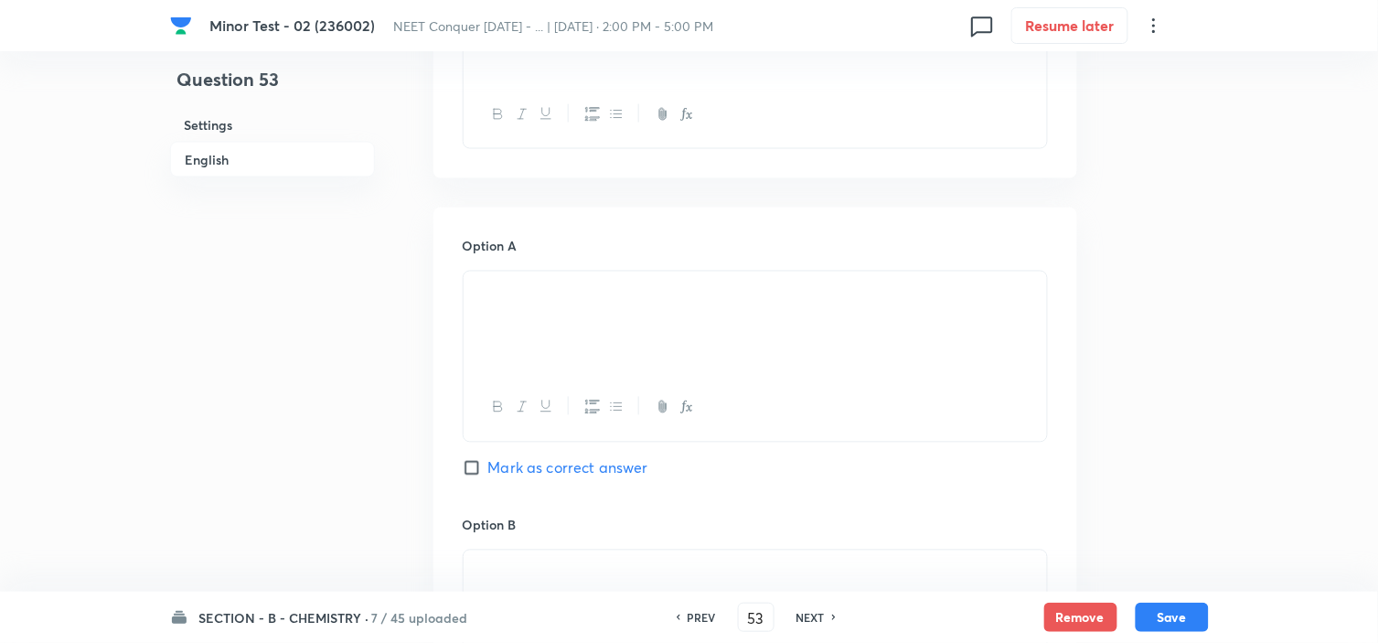
scroll to position [664, 0]
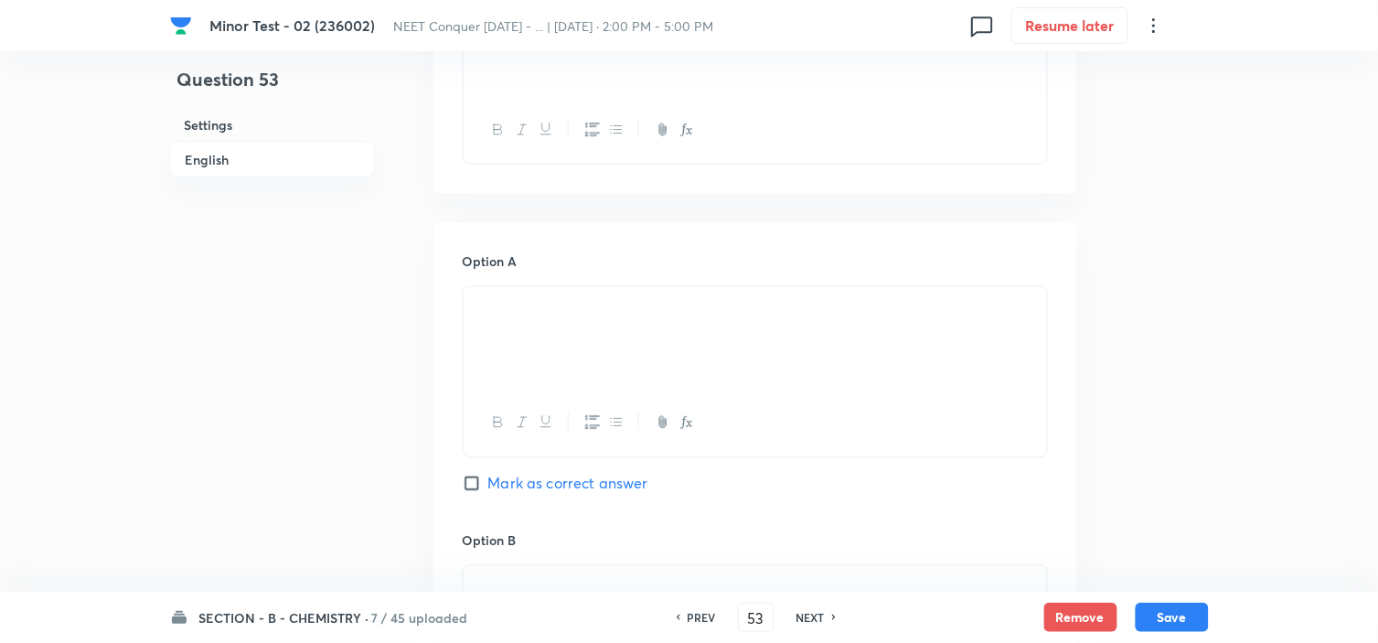
click at [469, 481] on input "Mark as correct answer" at bounding box center [476, 483] width 26 height 18
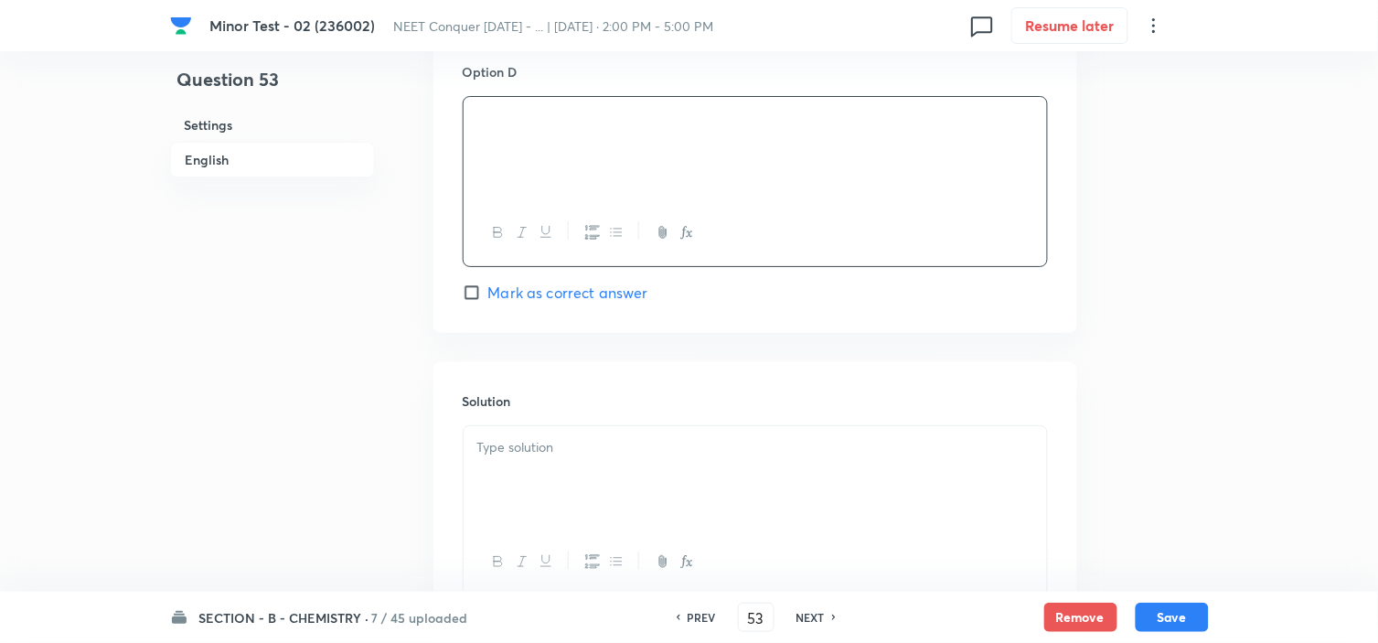
scroll to position [1693, 0]
click at [567, 426] on div at bounding box center [754, 473] width 583 height 102
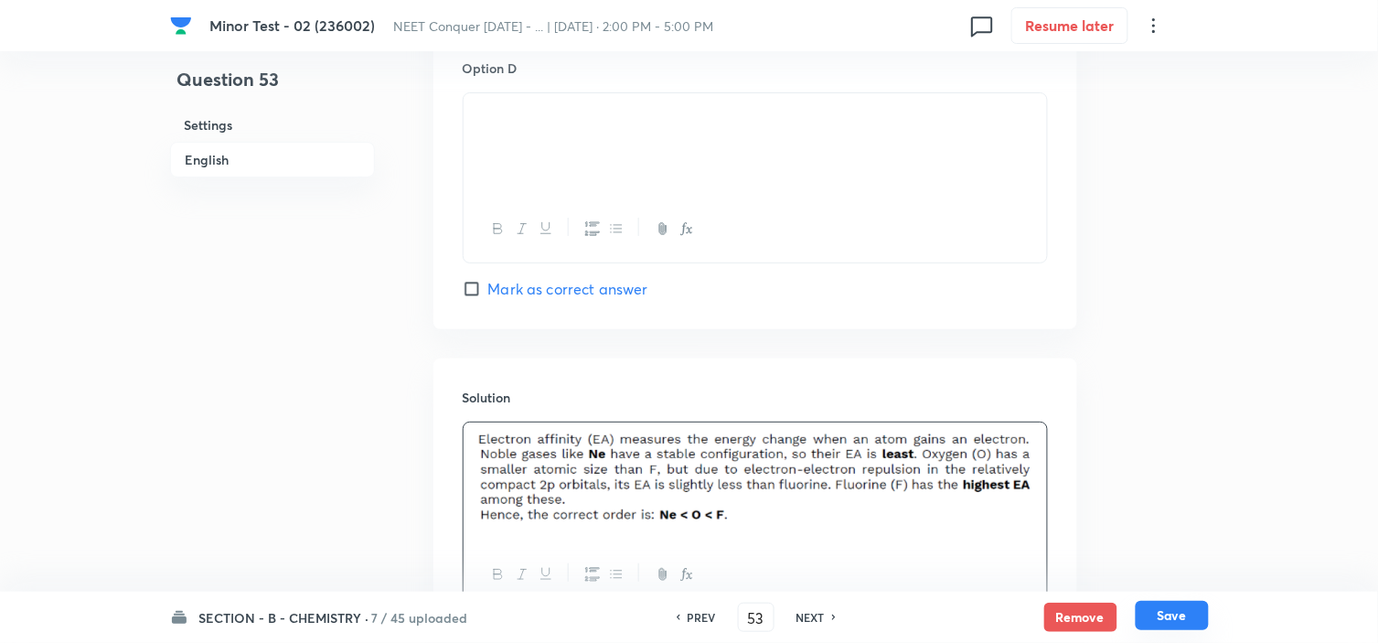
click at [1172, 611] on button "Save" at bounding box center [1171, 615] width 73 height 29
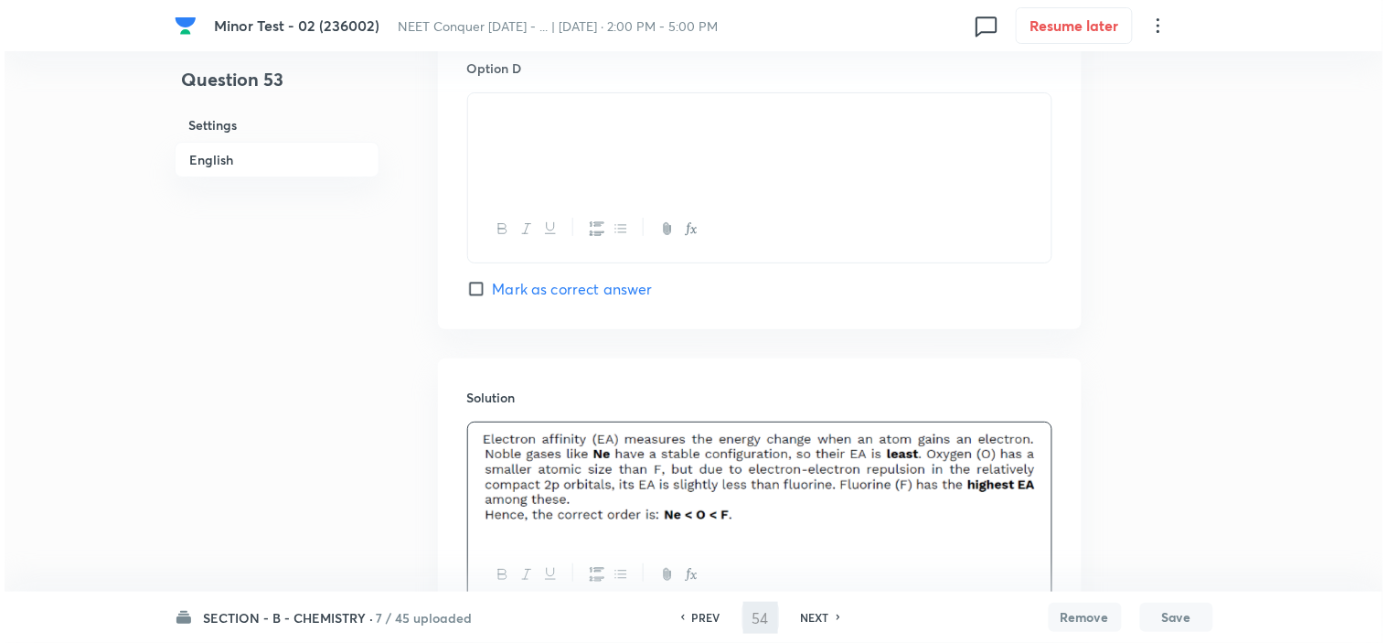
scroll to position [0, 0]
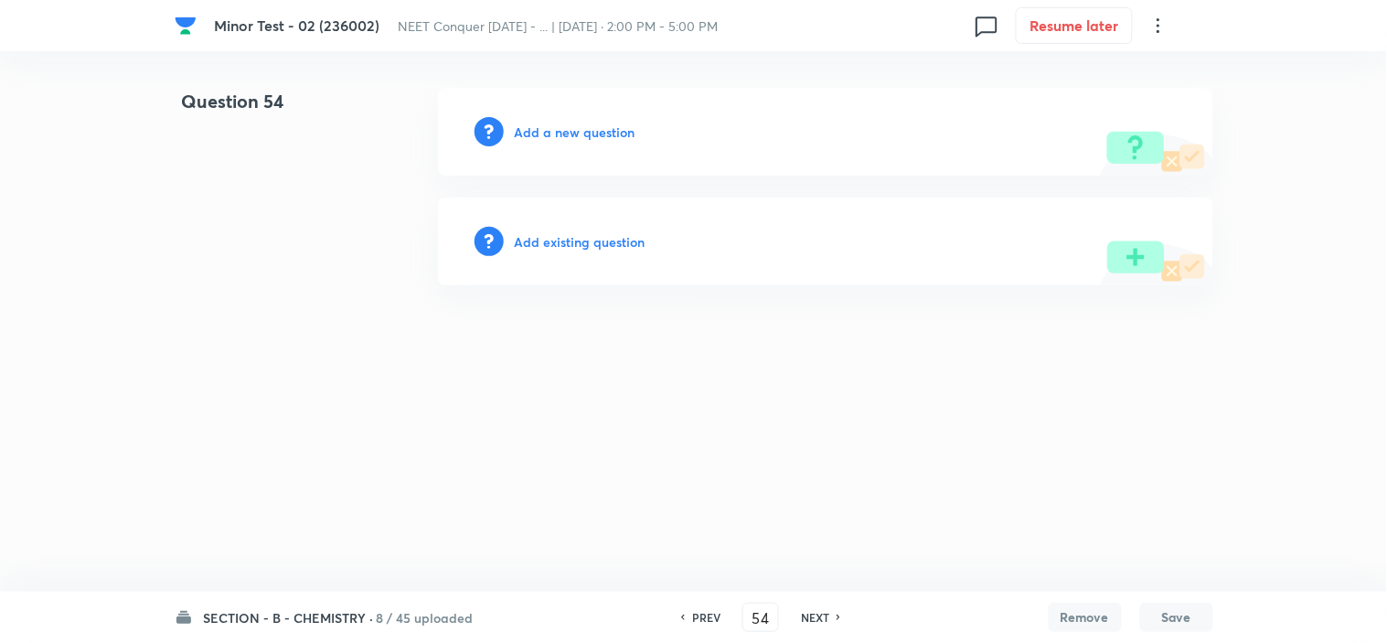
click at [623, 129] on h6 "Add a new question" at bounding box center [575, 131] width 121 height 19
click at [623, 129] on h6 "Choose a question type" at bounding box center [585, 131] width 141 height 19
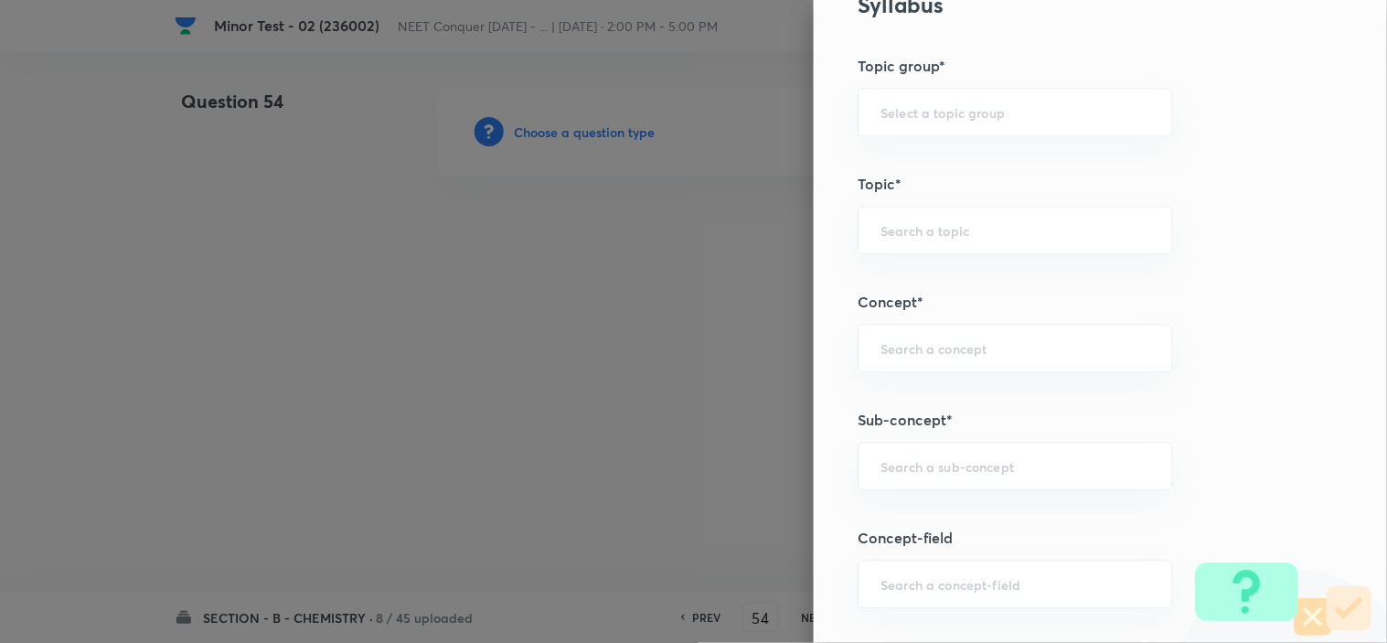
scroll to position [897, 0]
click at [912, 464] on input "text" at bounding box center [1014, 462] width 269 height 17
paste input "Periodic Table"
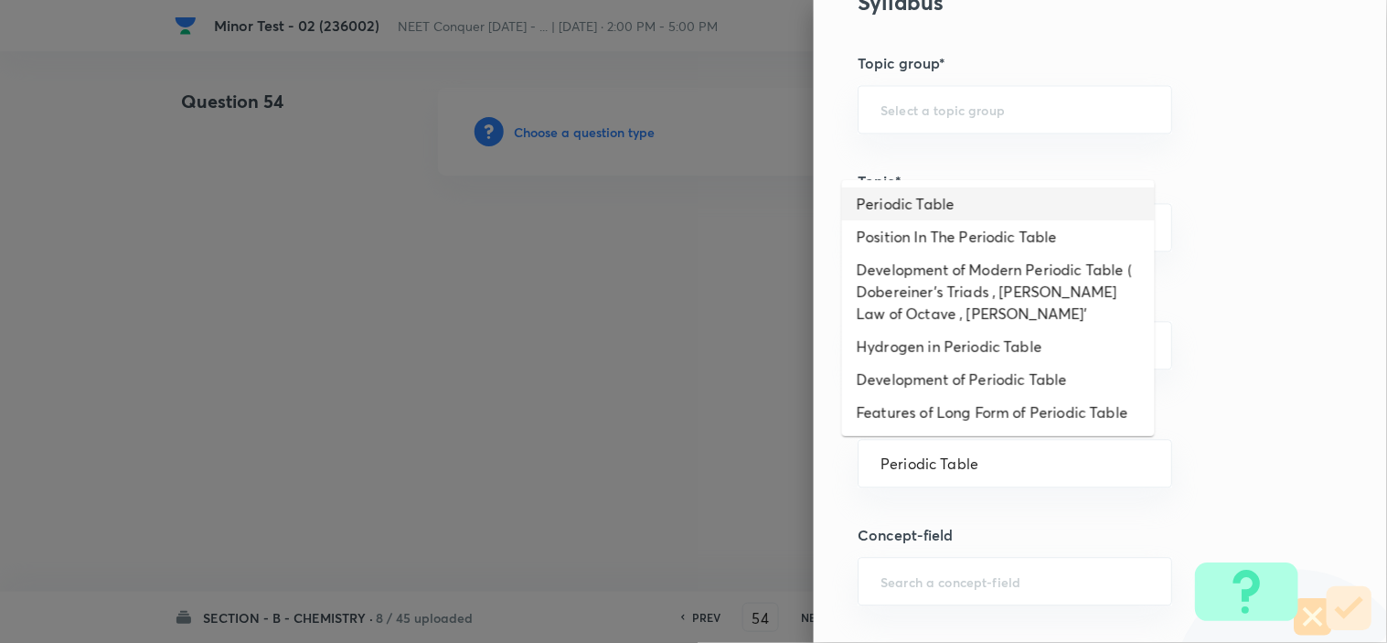
click at [962, 198] on li "Periodic Table" at bounding box center [998, 203] width 313 height 33
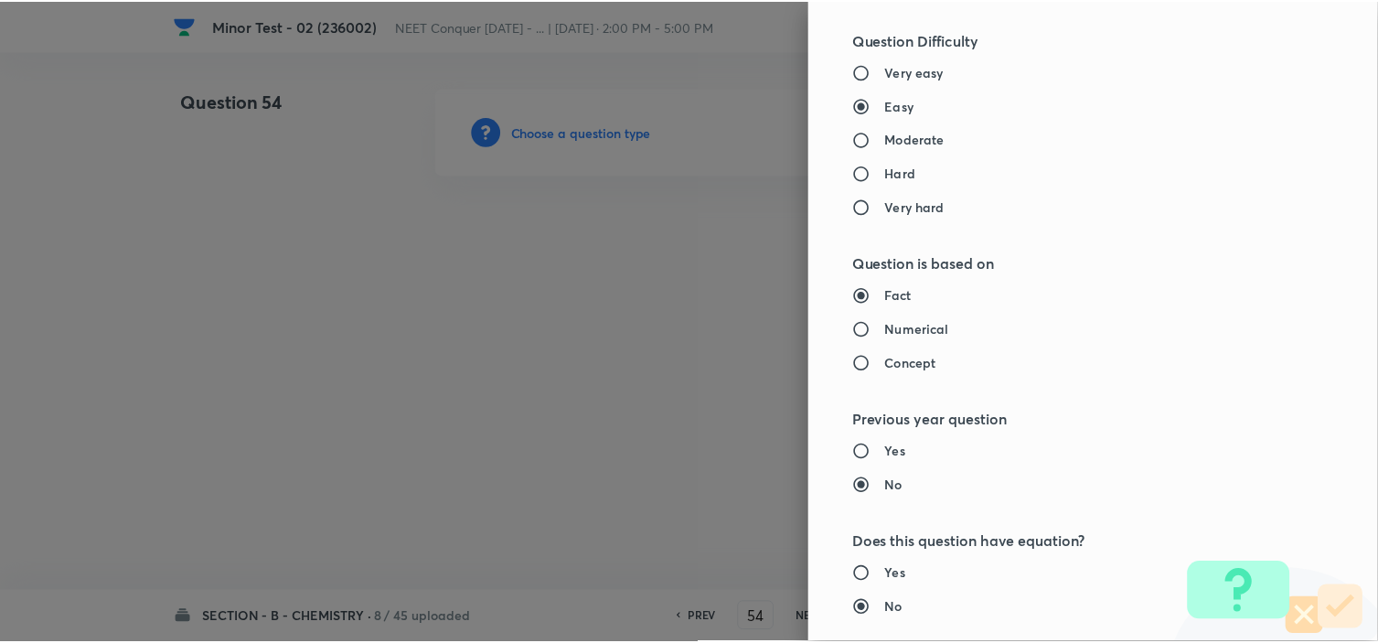
scroll to position [1972, 0]
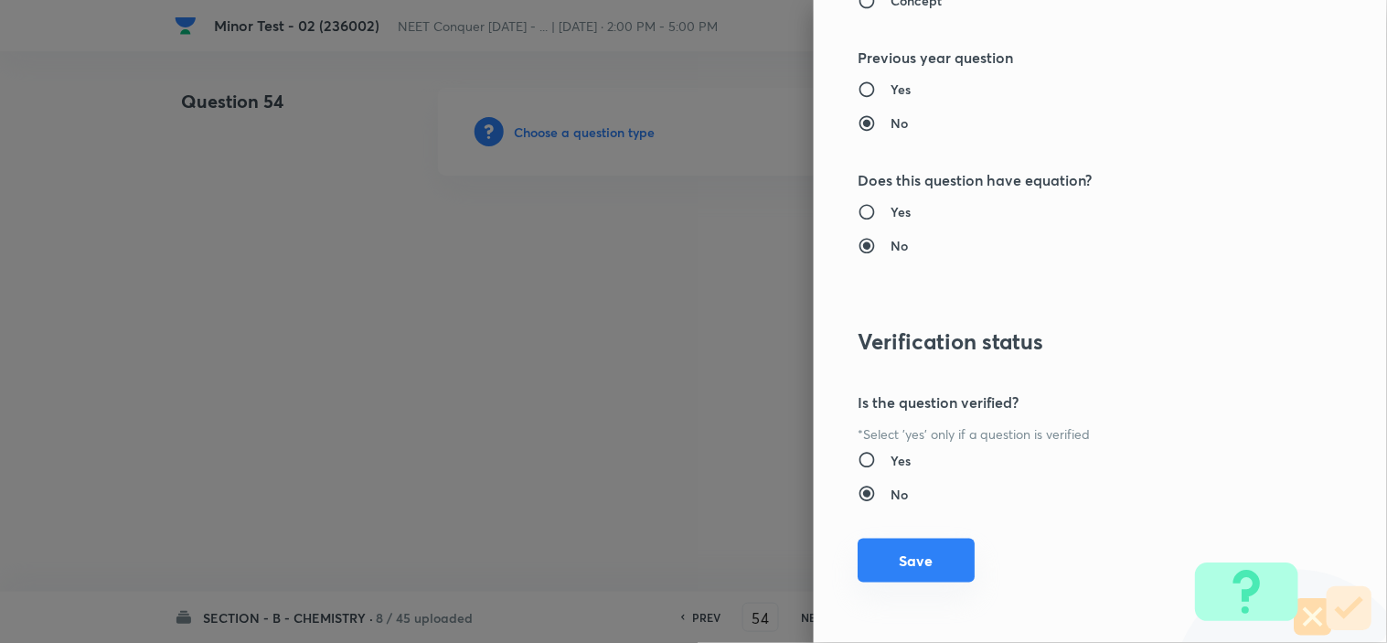
click at [880, 559] on button "Save" at bounding box center [915, 560] width 117 height 44
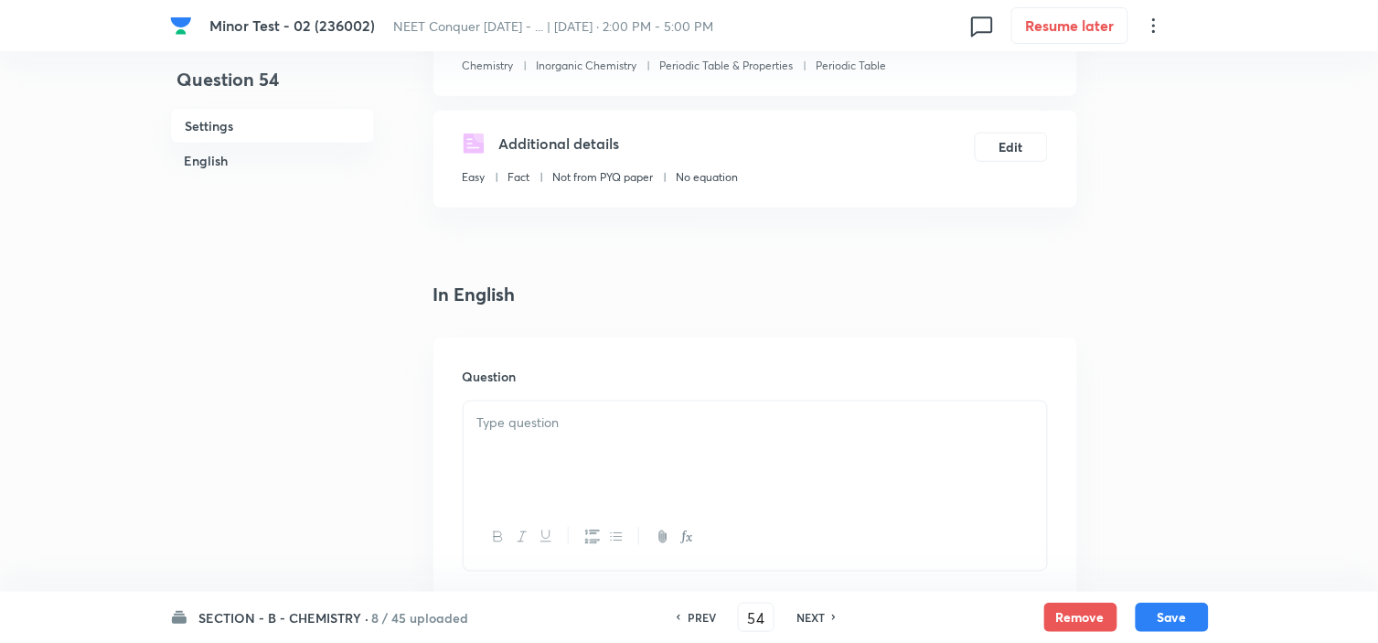
scroll to position [311, 0]
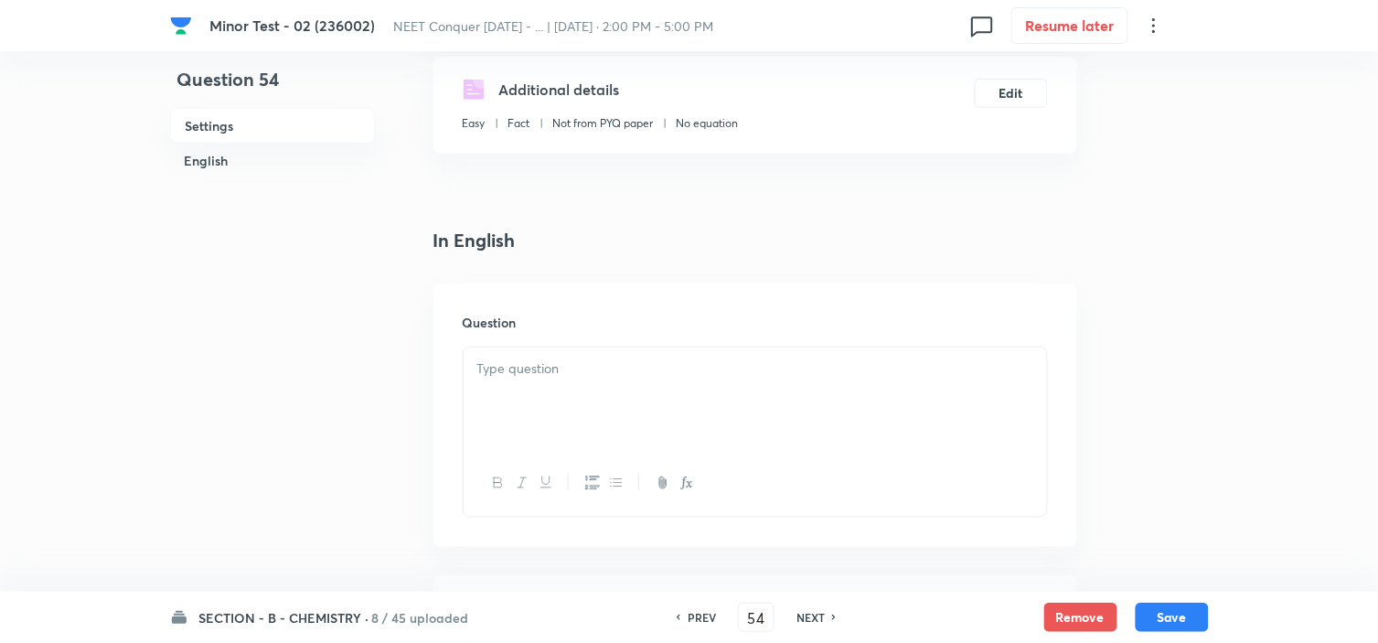
click at [587, 373] on p at bounding box center [755, 368] width 556 height 21
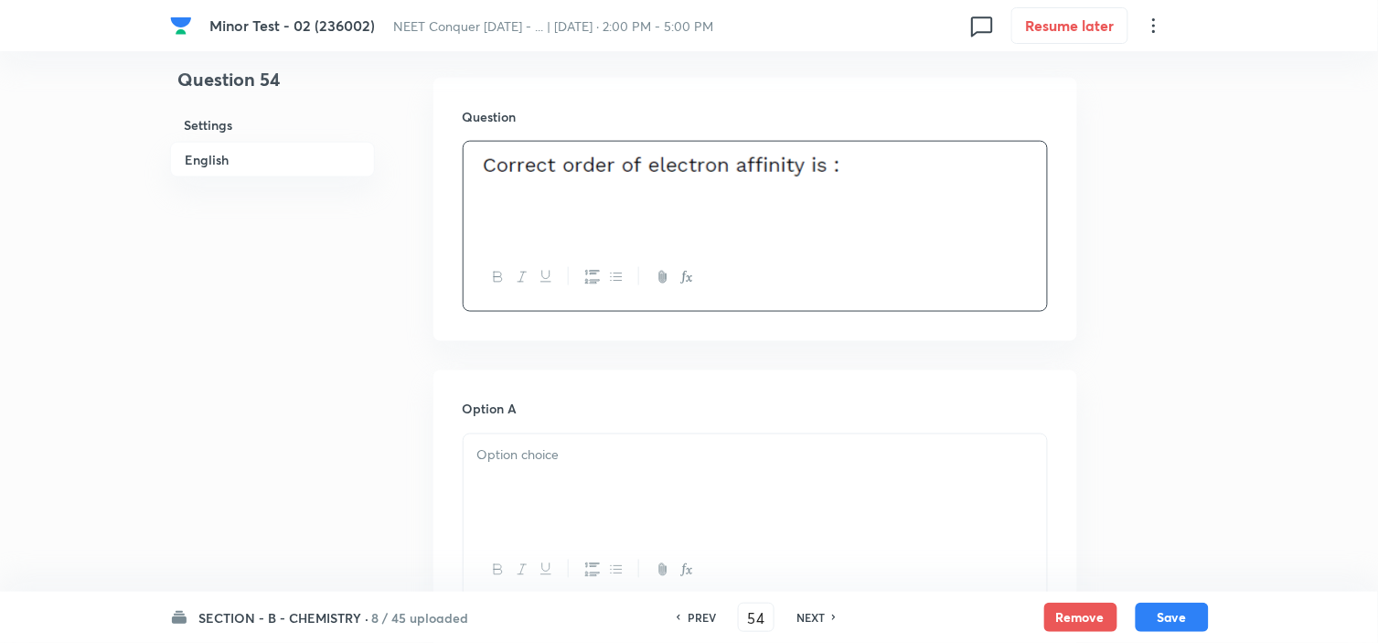
scroll to position [521, 0]
click at [620, 448] on p at bounding box center [755, 451] width 556 height 21
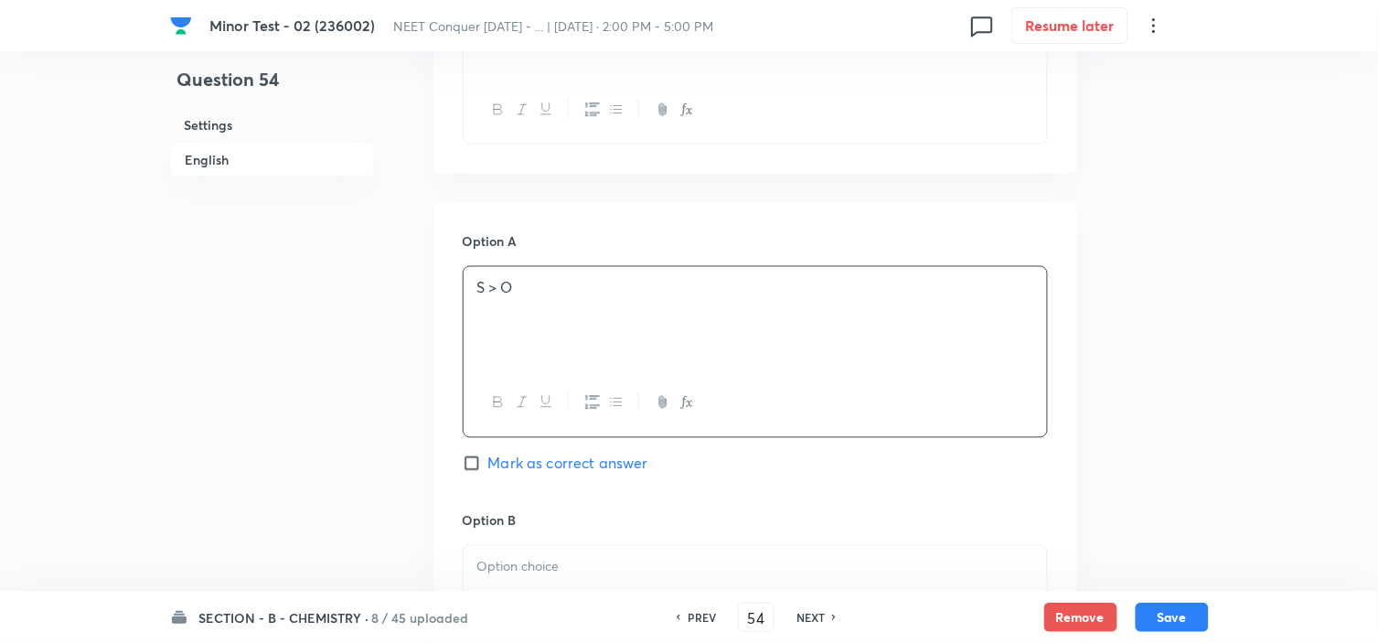
scroll to position [701, 0]
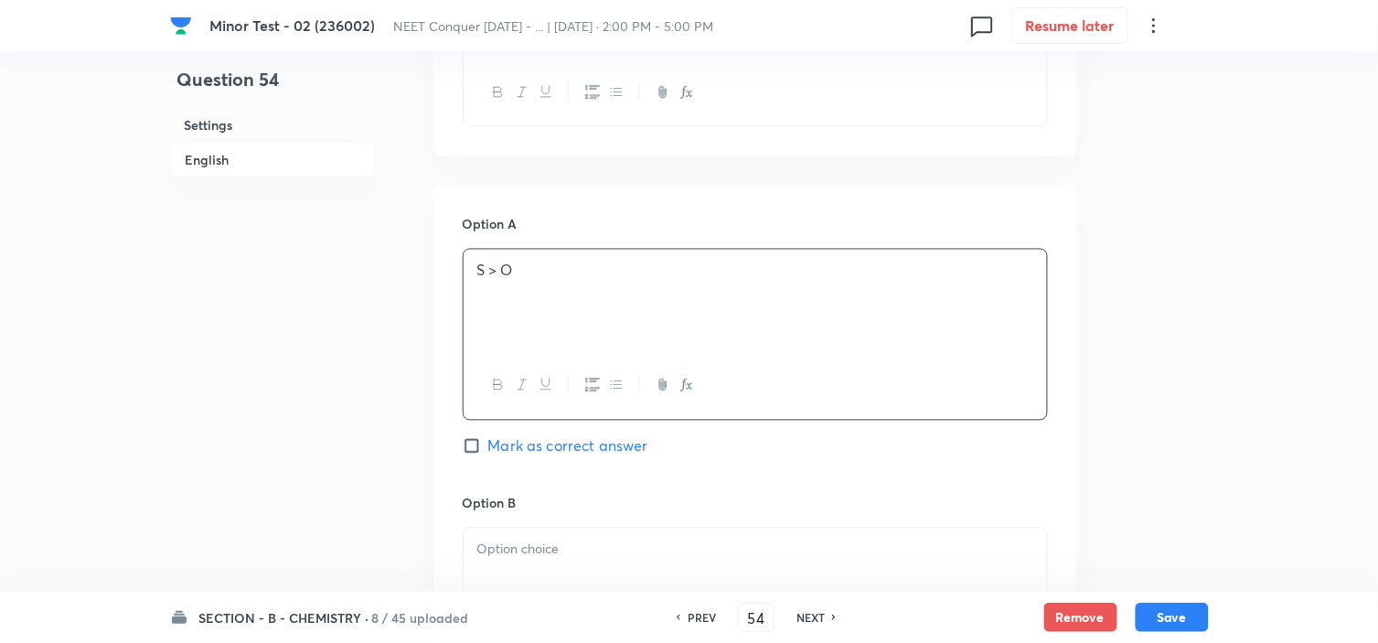
click at [561, 564] on div at bounding box center [754, 579] width 583 height 102
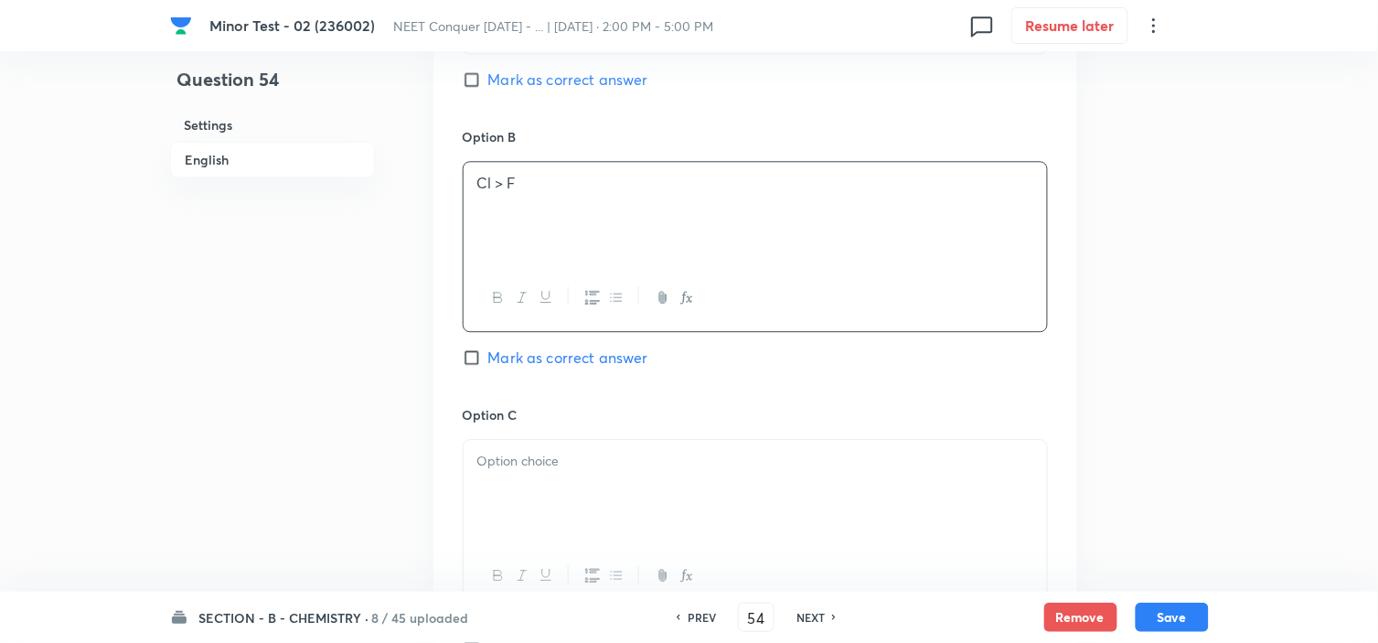
scroll to position [1084, 0]
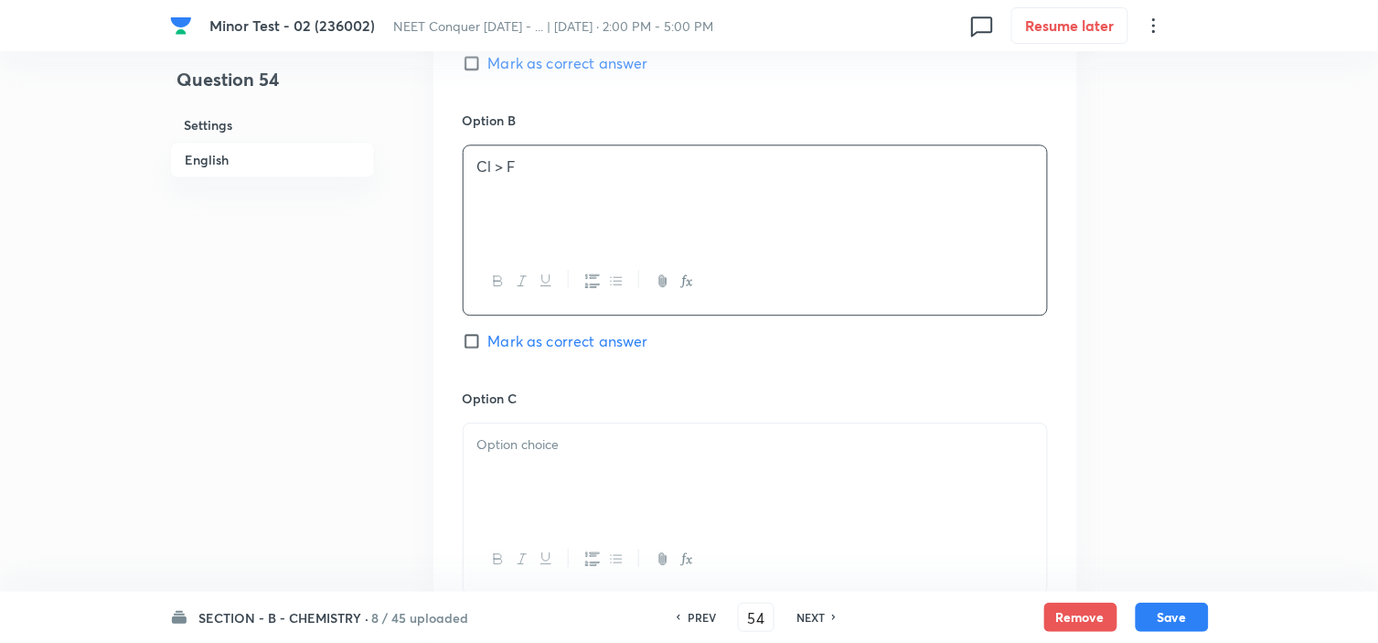
click at [578, 485] on div at bounding box center [754, 474] width 583 height 102
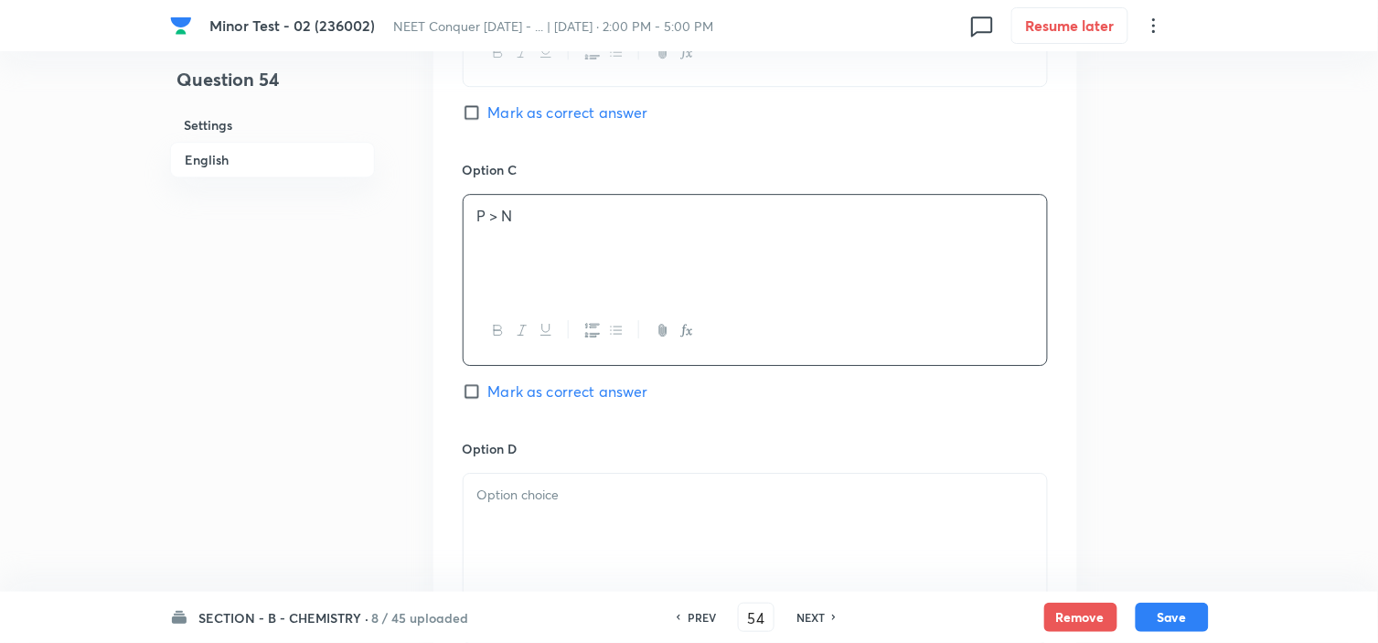
scroll to position [1314, 0]
click at [554, 512] on div at bounding box center [754, 524] width 583 height 102
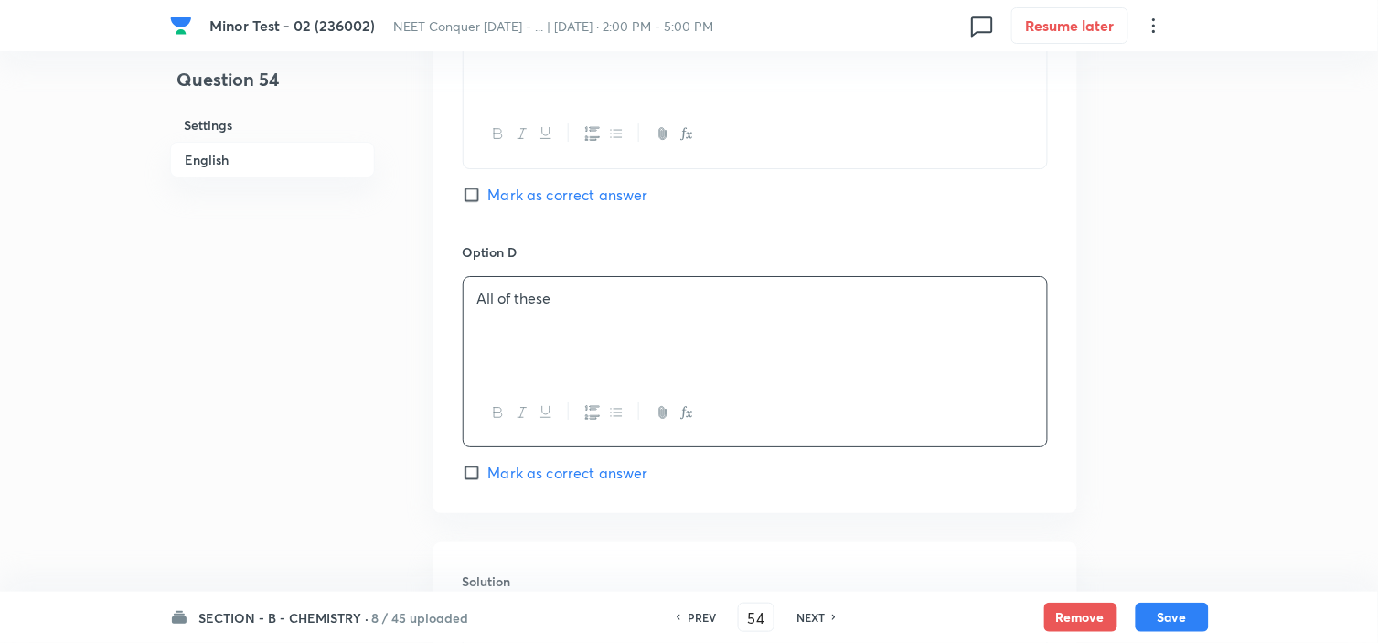
scroll to position [1511, 0]
click at [470, 480] on input "Mark as correct answer" at bounding box center [476, 471] width 26 height 18
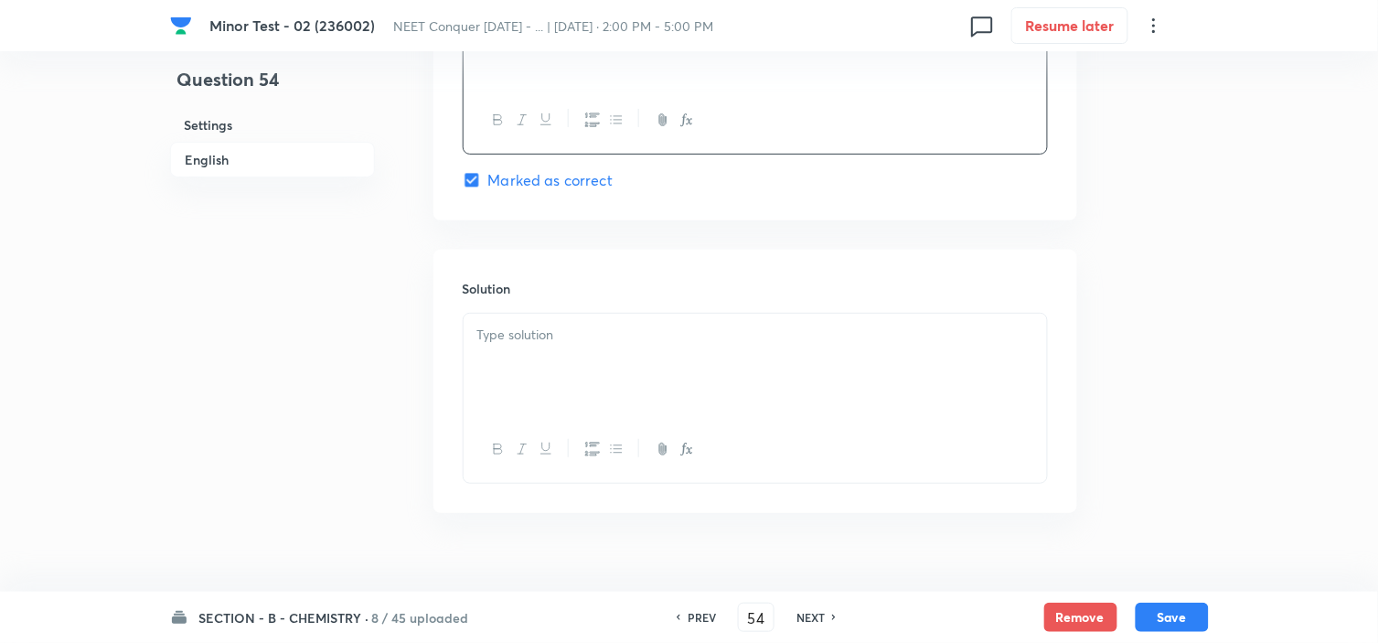
scroll to position [1803, 0]
click at [550, 372] on div at bounding box center [754, 364] width 583 height 102
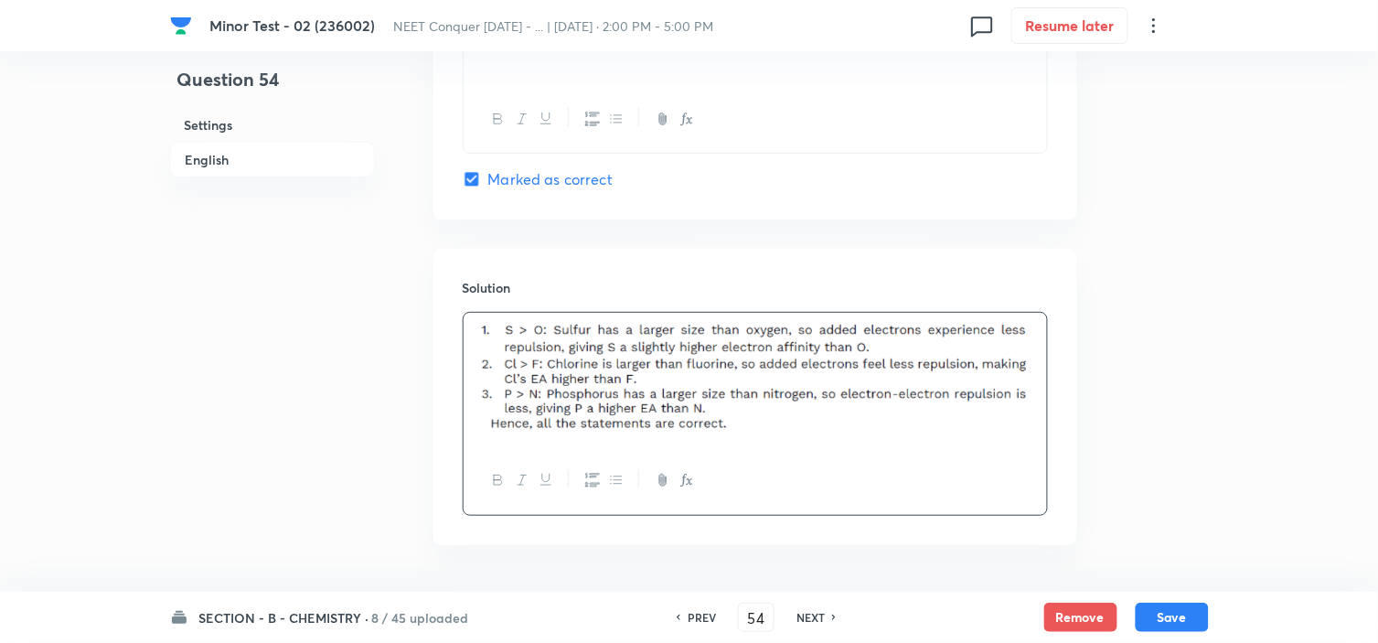
click at [1180, 633] on div "SECTION - B - CHEMISTRY · 8 / 45 uploaded PREV 54 ​ NEXT Remove Save" at bounding box center [689, 616] width 1038 height 51
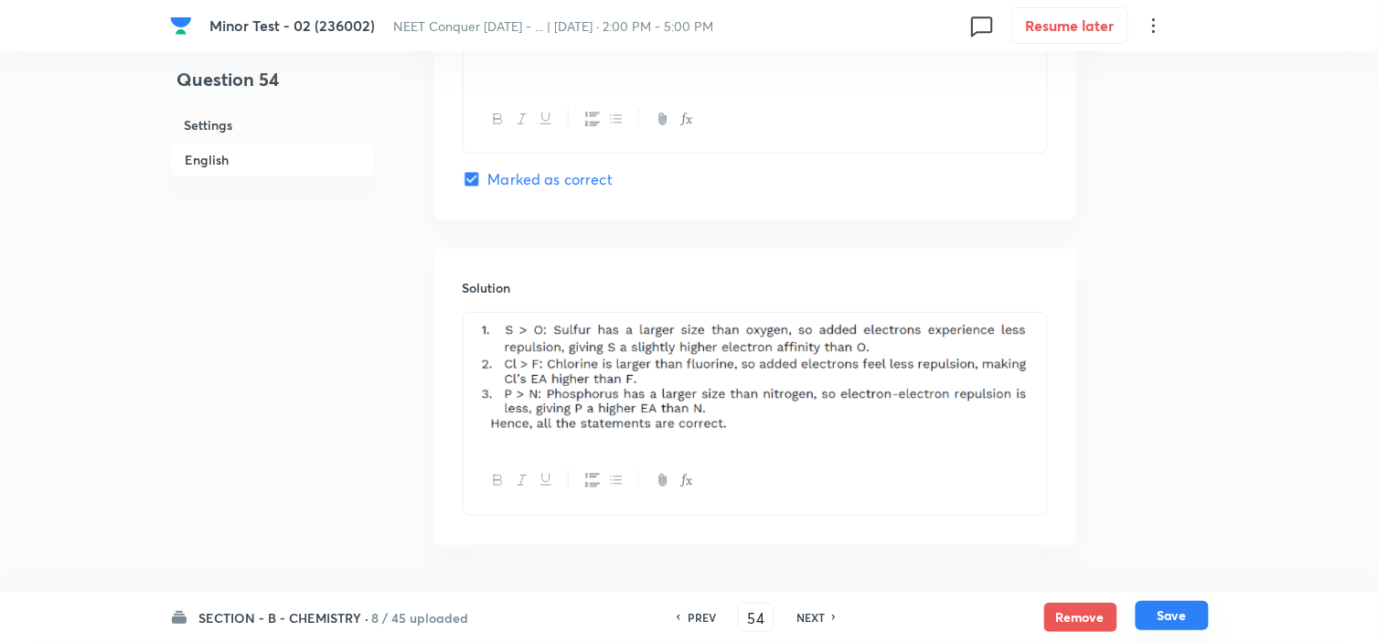
click at [1164, 610] on button "Save" at bounding box center [1171, 615] width 73 height 29
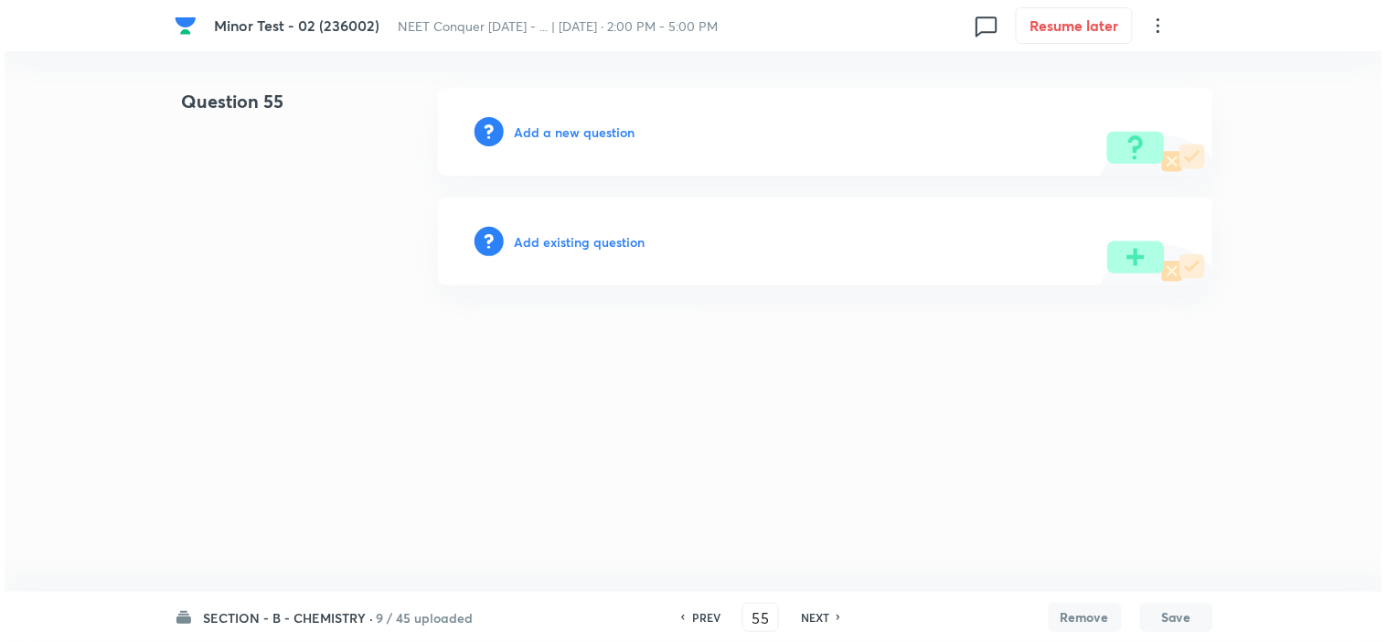
scroll to position [0, 0]
click at [582, 131] on h6 "Add a new question" at bounding box center [575, 131] width 121 height 19
click at [589, 130] on h6 "Choose a question type" at bounding box center [585, 131] width 141 height 19
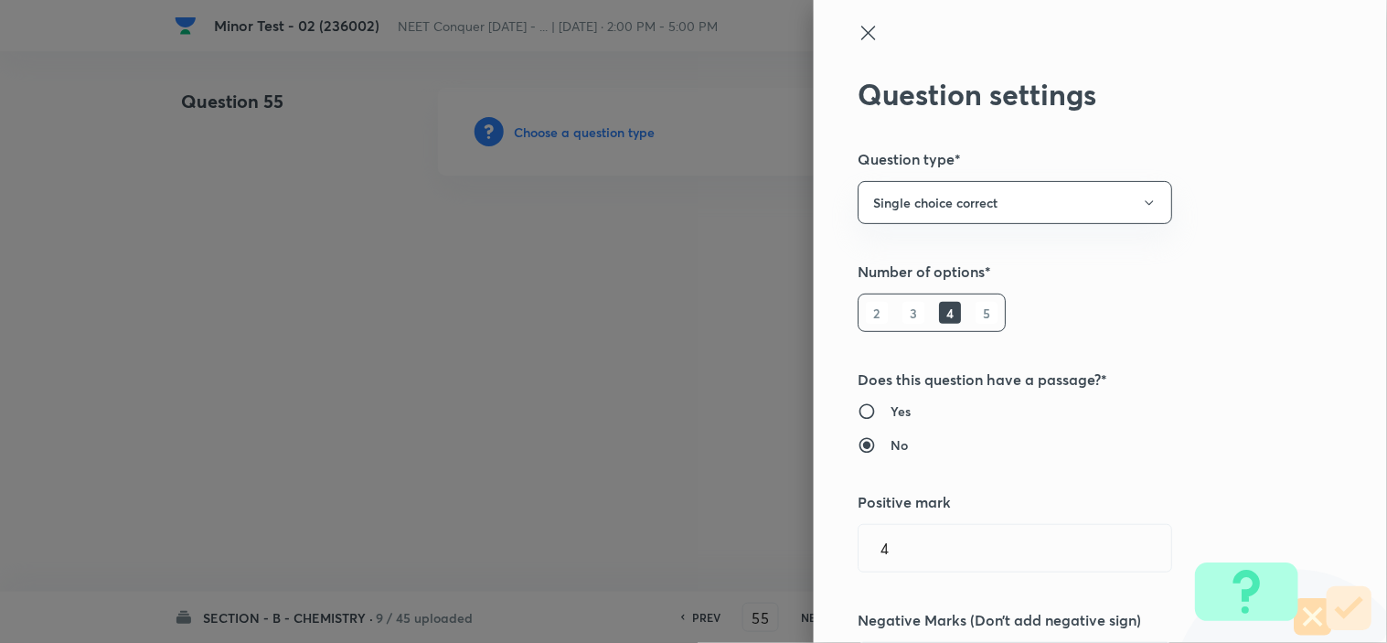
drag, startPoint x: 591, startPoint y: 129, endPoint x: 806, endPoint y: 375, distance: 327.1
click at [806, 375] on div "Question settings Question type* Single choice correct Number of options* 2 3 4…" at bounding box center [693, 321] width 1387 height 643
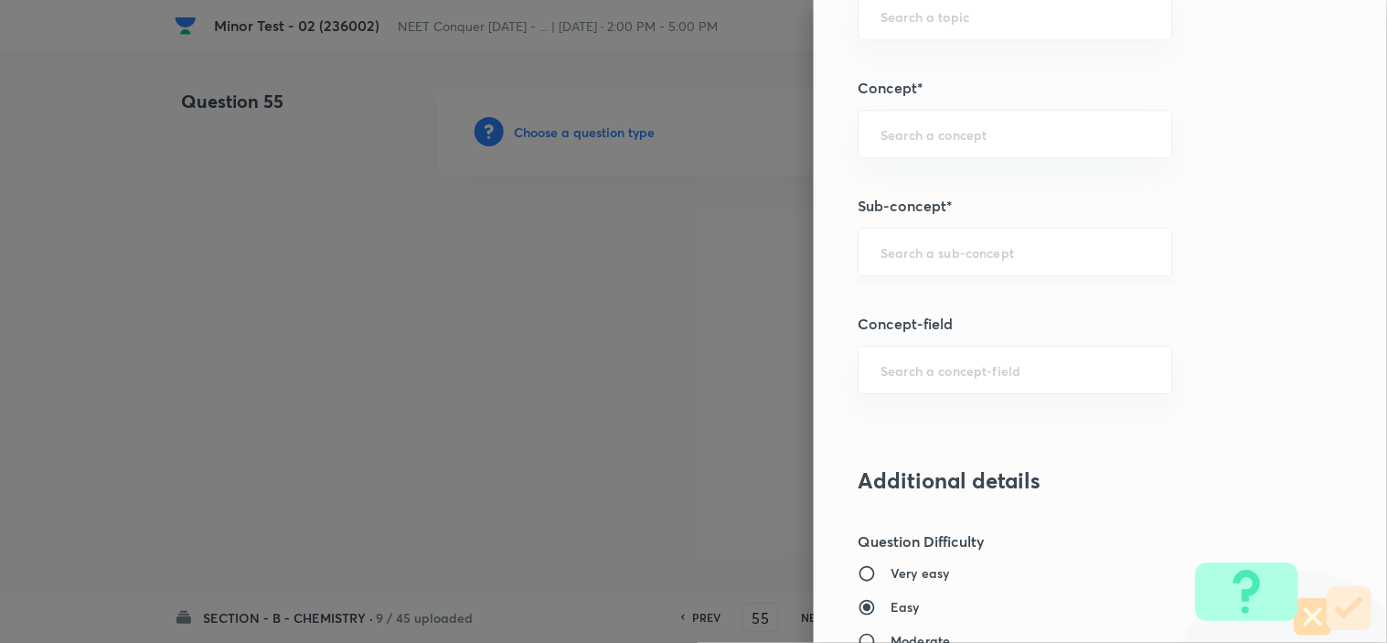
scroll to position [1112, 0]
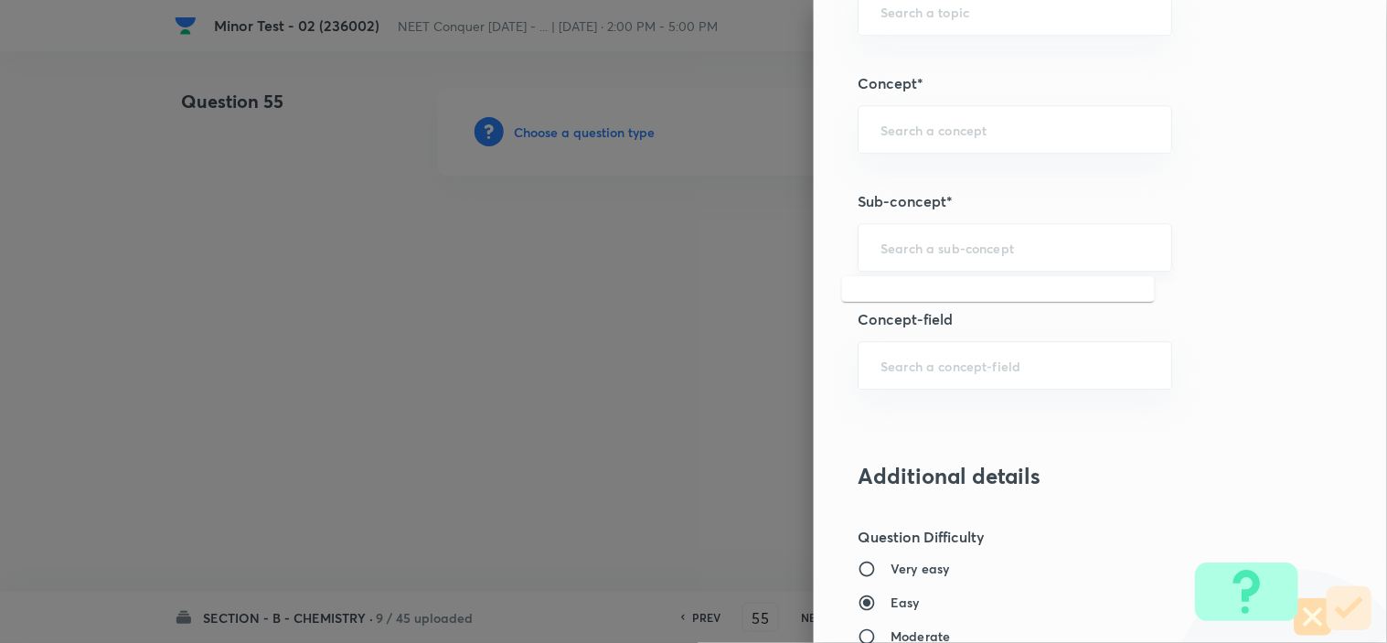
click at [918, 250] on input "text" at bounding box center [1014, 247] width 269 height 17
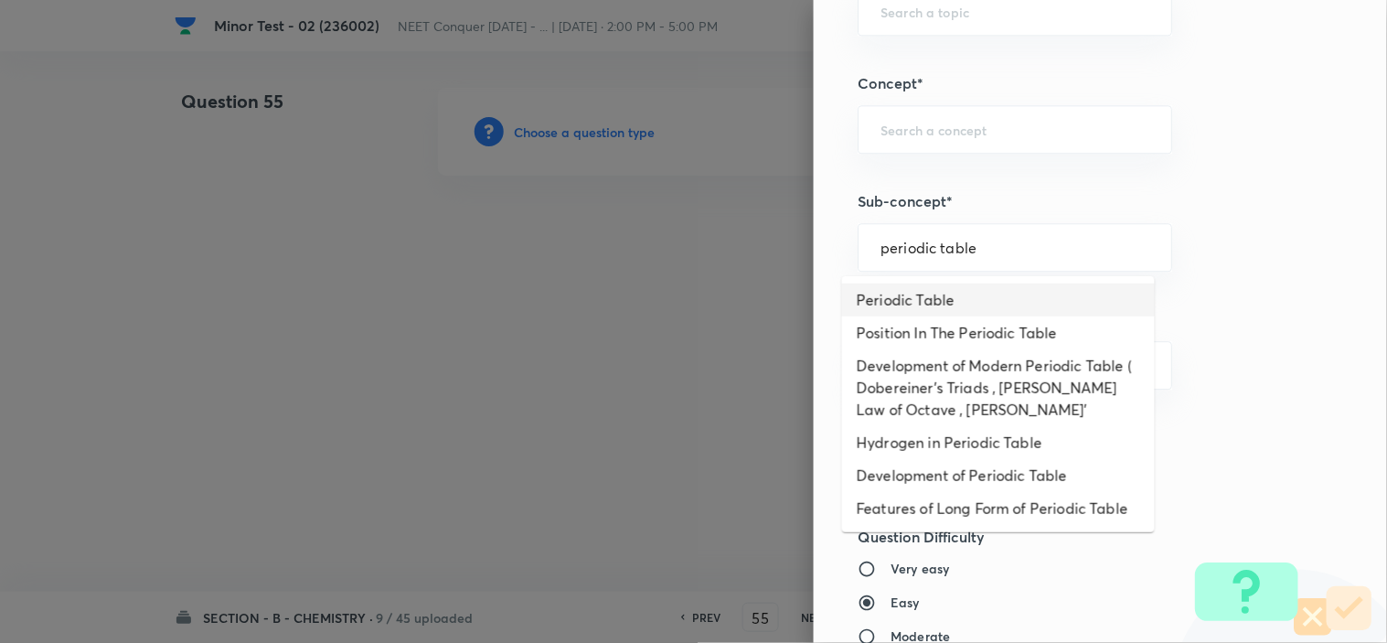
click at [954, 286] on li "Periodic Table" at bounding box center [998, 299] width 313 height 33
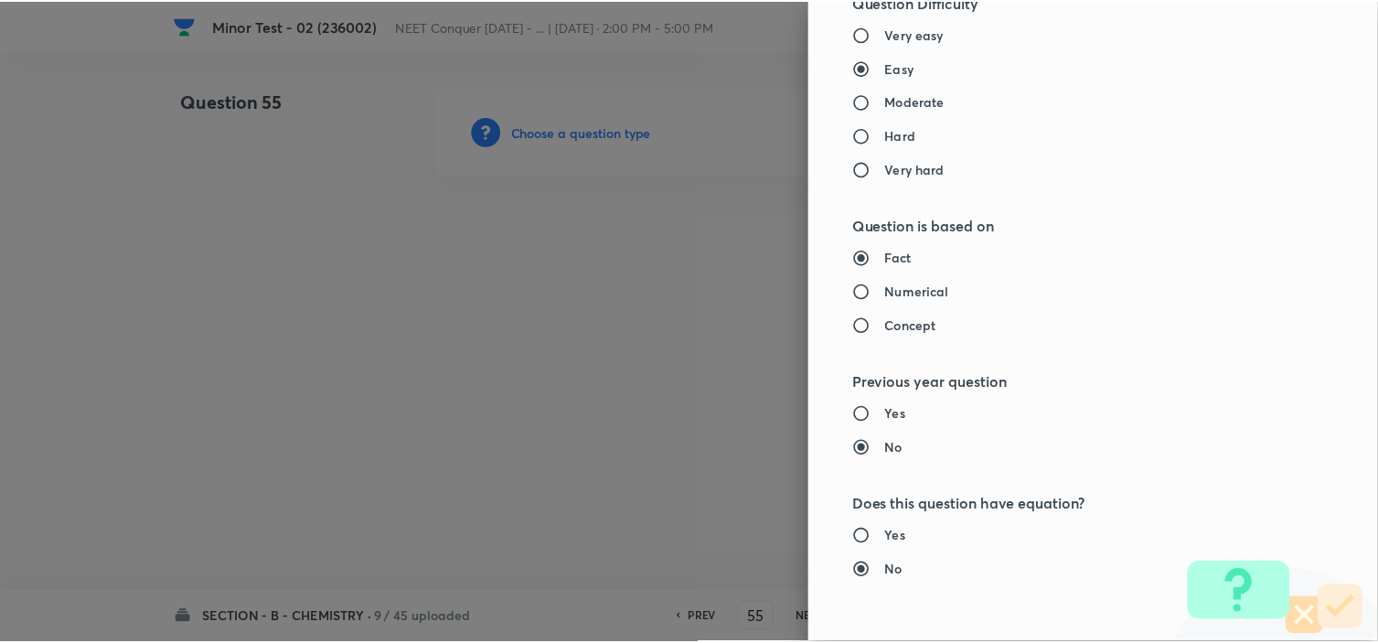
scroll to position [1972, 0]
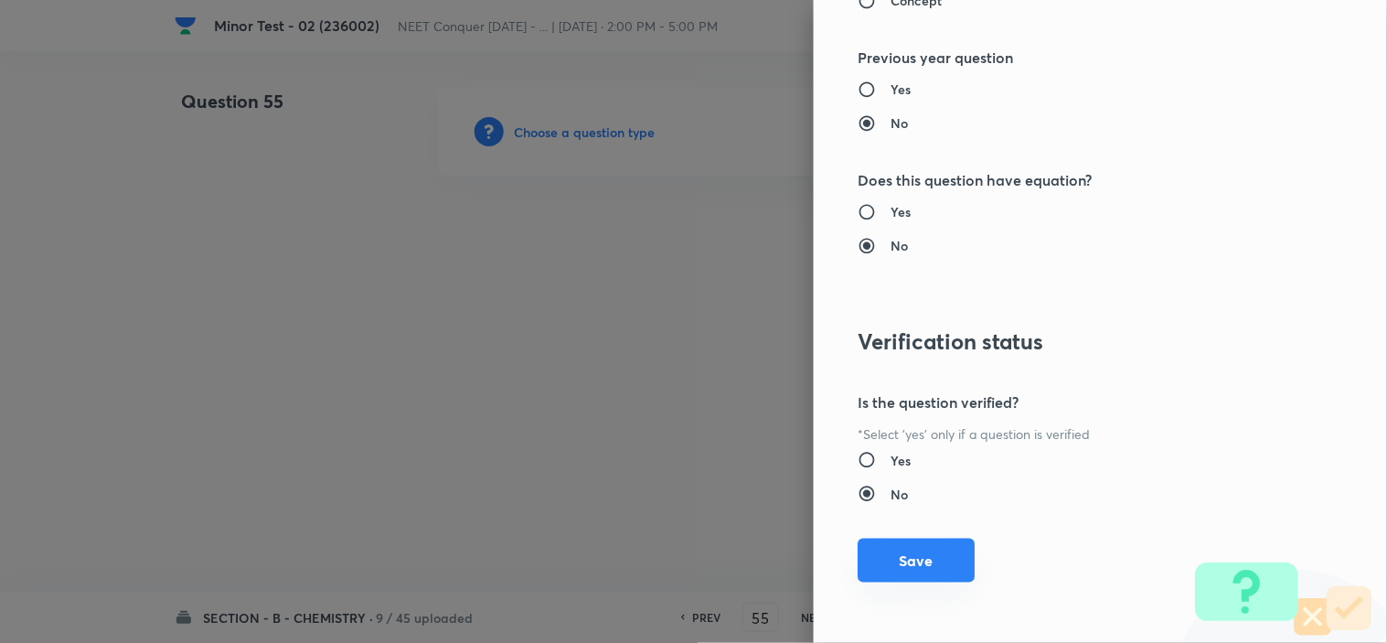
click at [912, 556] on button "Save" at bounding box center [915, 560] width 117 height 44
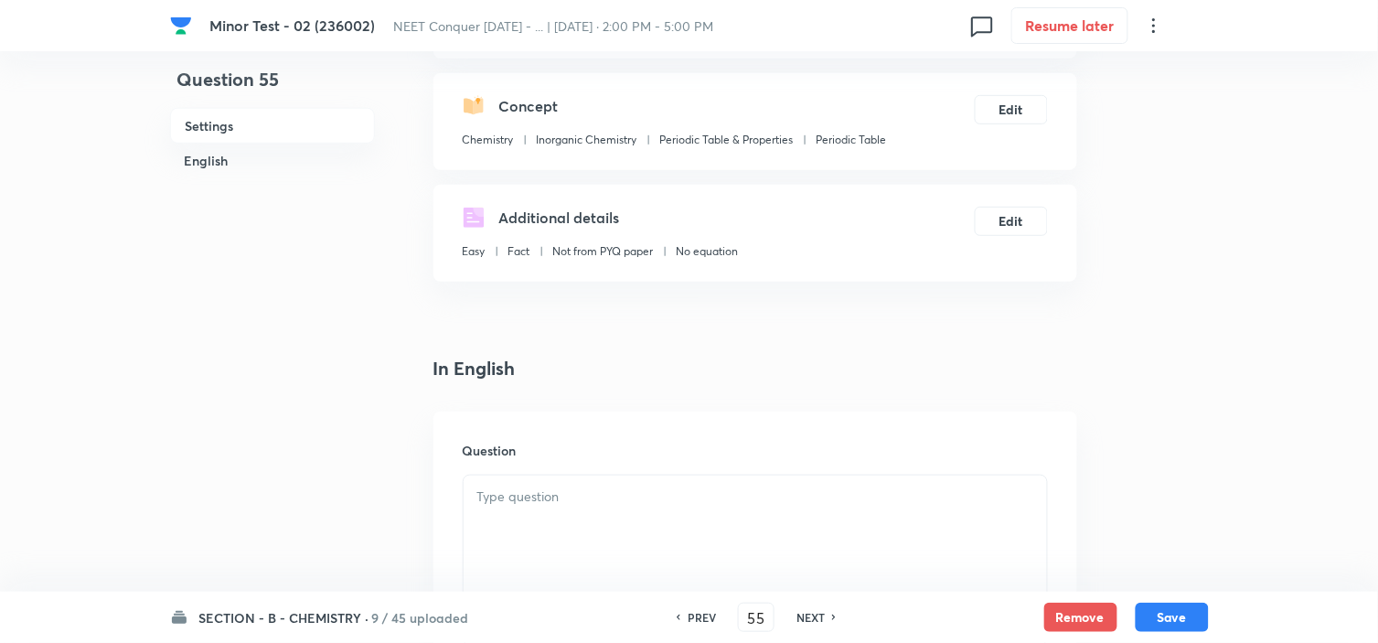
scroll to position [186, 0]
click at [606, 506] on div at bounding box center [754, 524] width 583 height 102
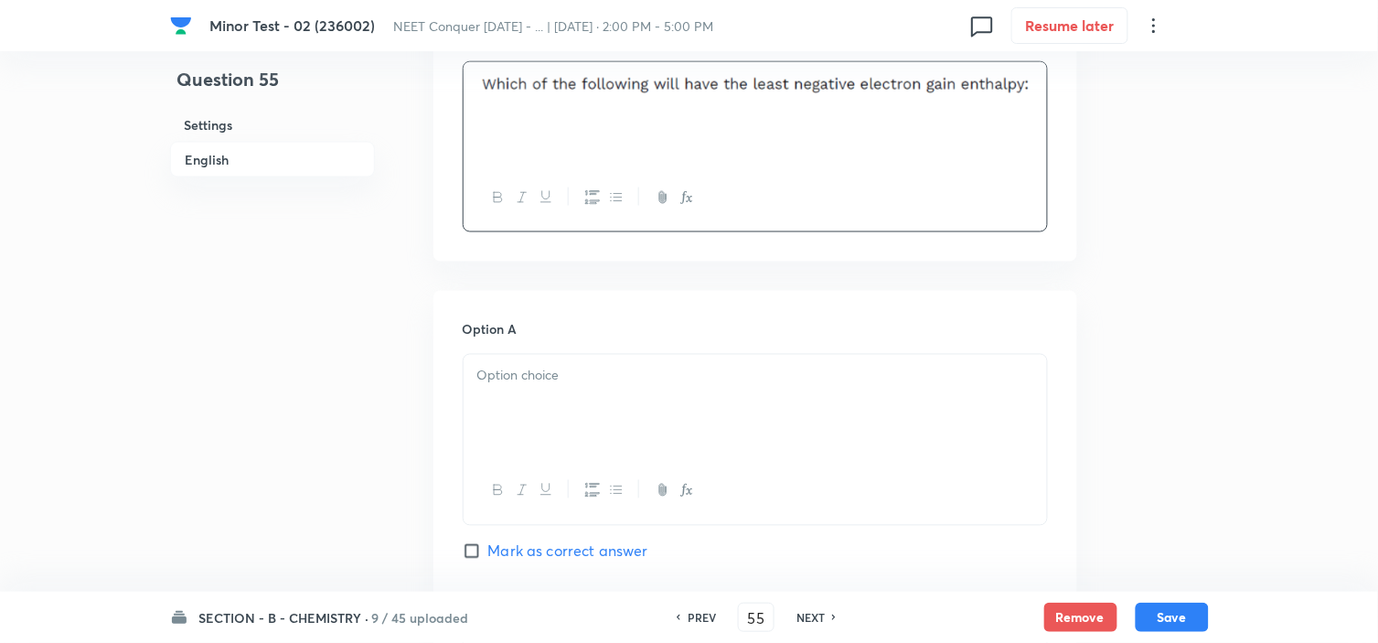
scroll to position [599, 0]
click at [567, 421] on div at bounding box center [754, 403] width 583 height 102
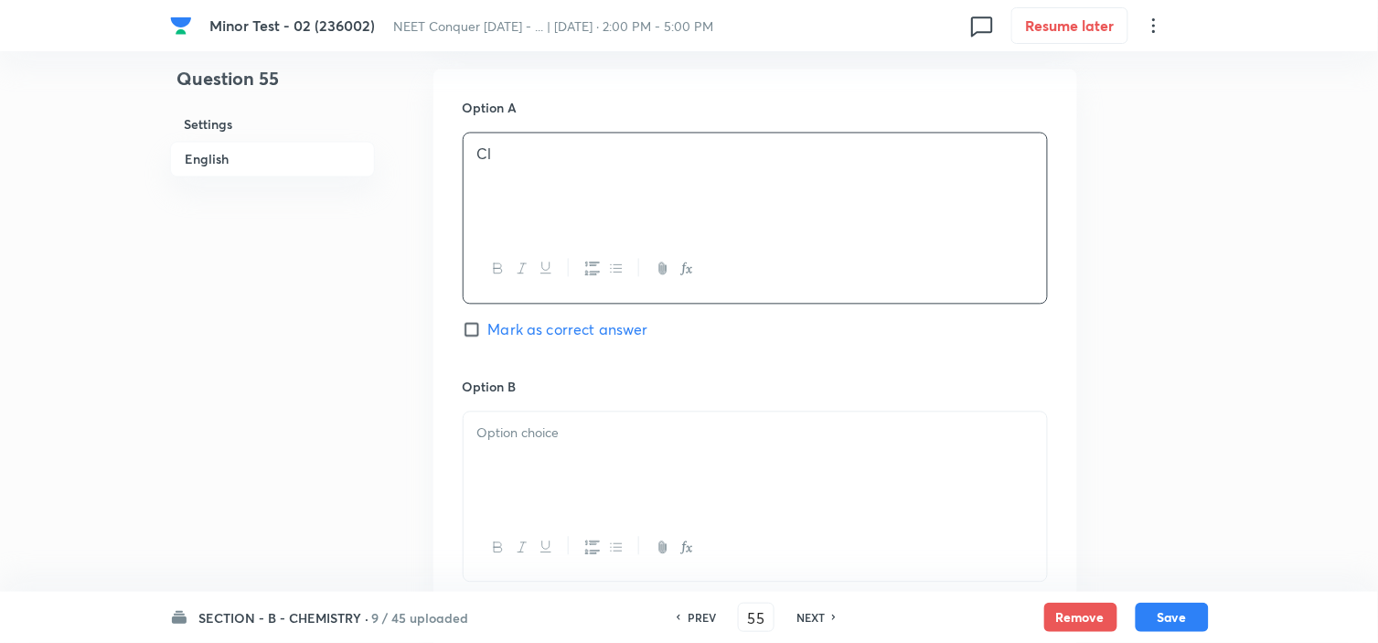
scroll to position [818, 0]
click at [567, 426] on p at bounding box center [755, 432] width 556 height 21
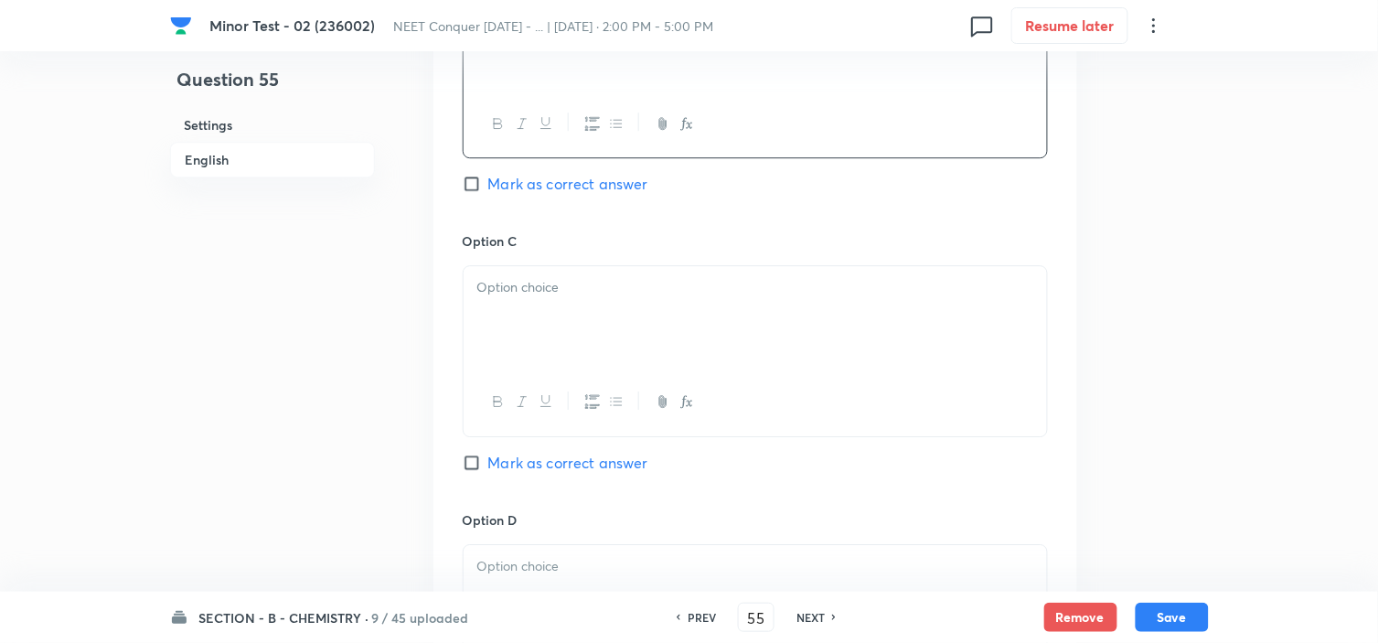
scroll to position [1243, 0]
click at [554, 315] on div at bounding box center [754, 315] width 583 height 102
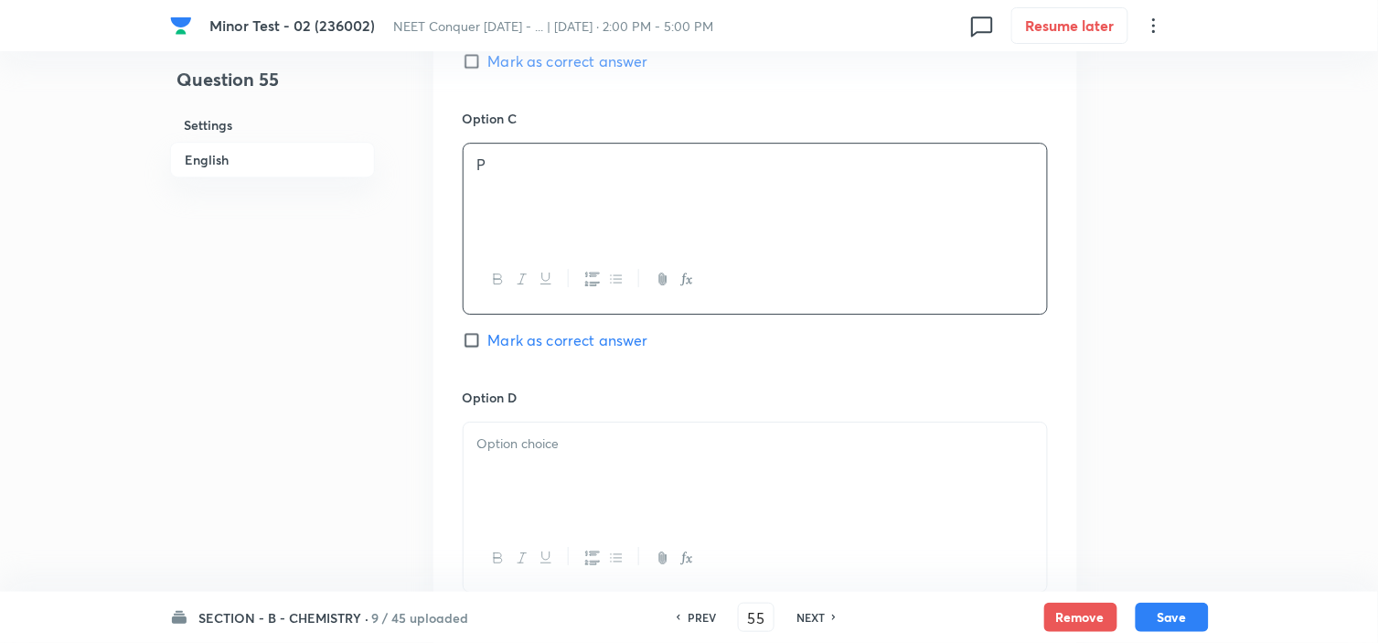
scroll to position [1372, 0]
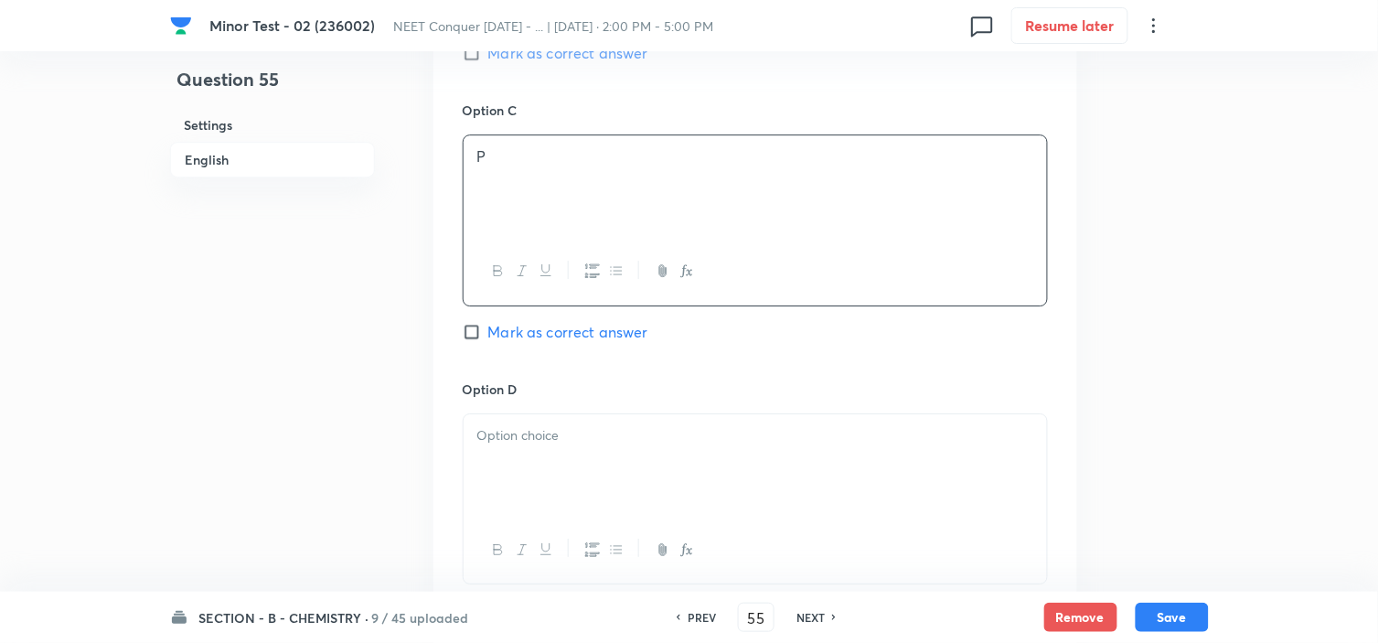
click at [541, 453] on div at bounding box center [754, 465] width 583 height 102
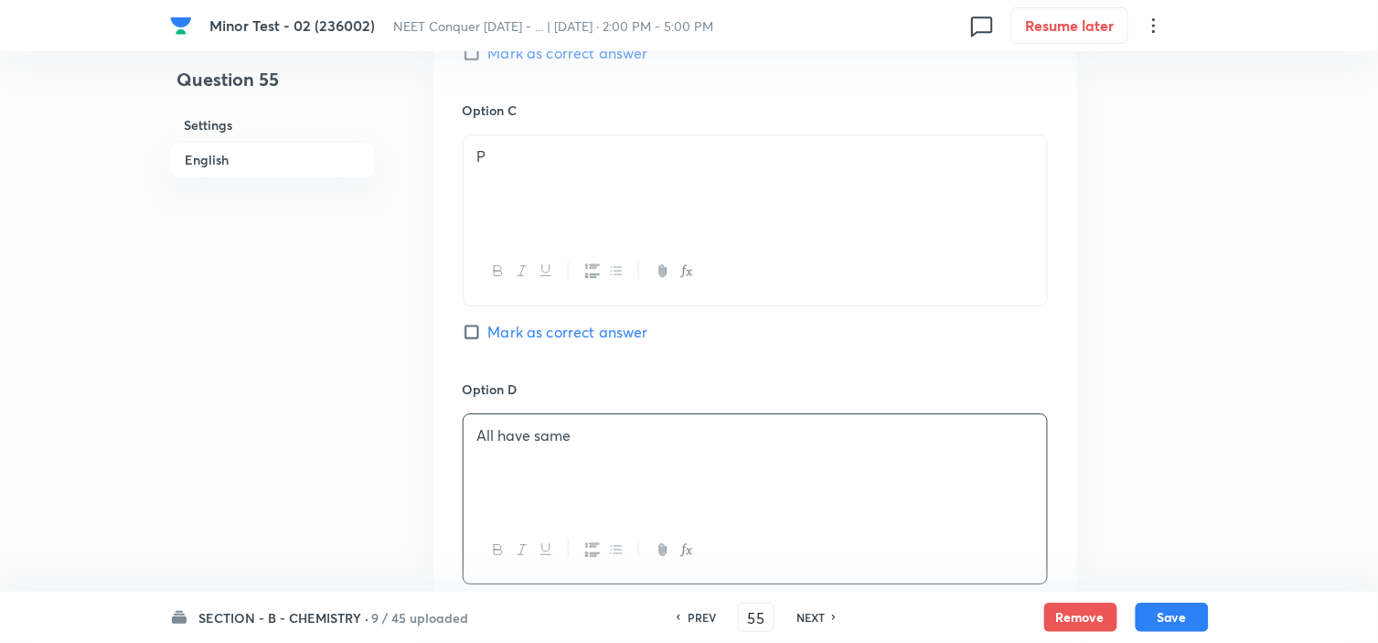
click at [476, 340] on input "Mark as correct answer" at bounding box center [476, 332] width 26 height 18
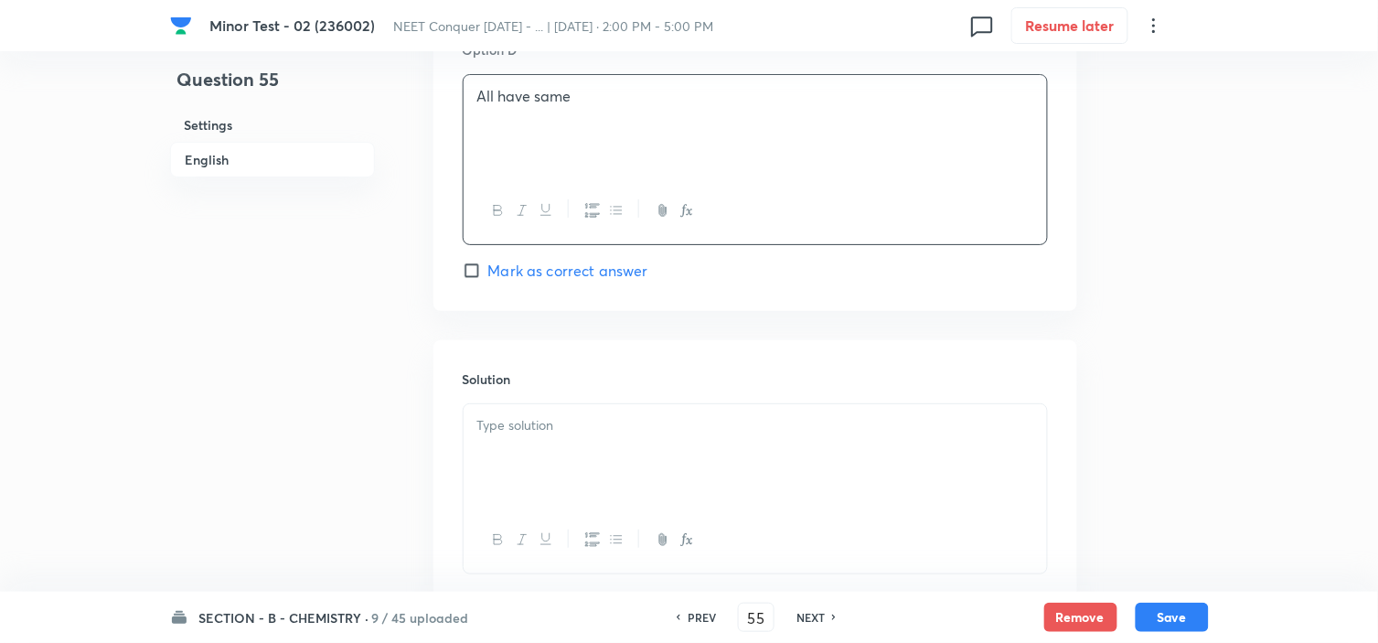
click at [537, 445] on div at bounding box center [754, 455] width 583 height 102
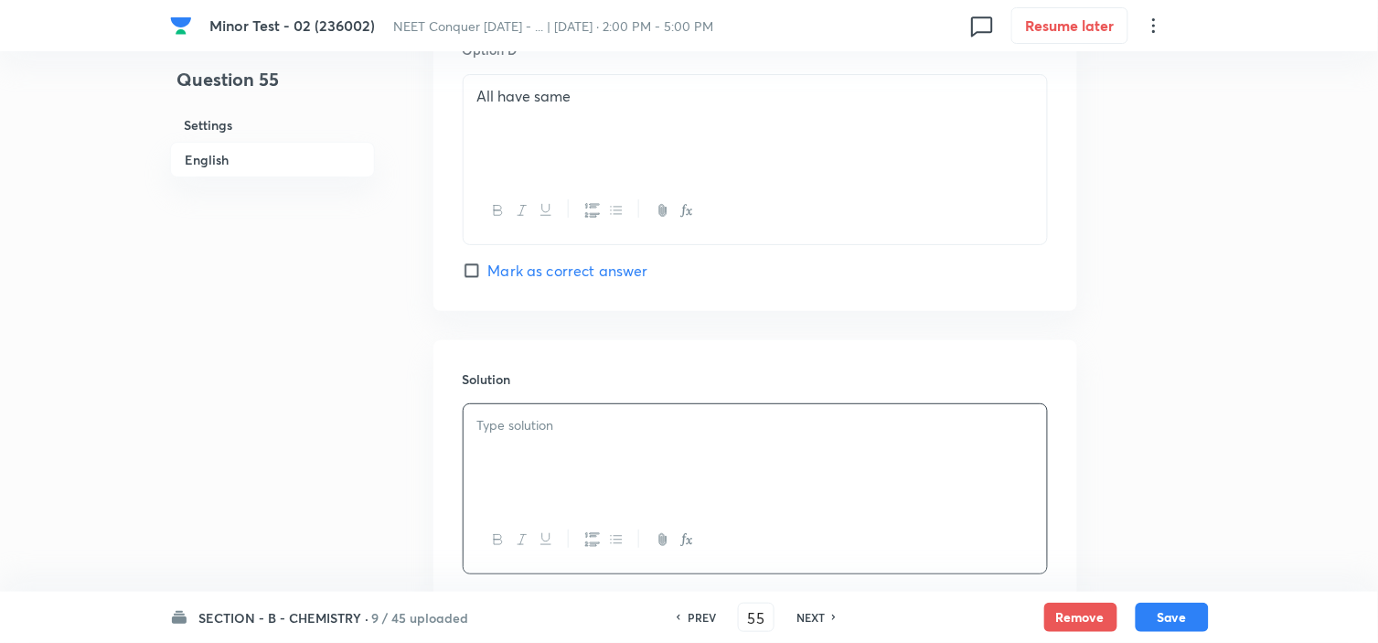
click at [857, 436] on p at bounding box center [755, 425] width 556 height 21
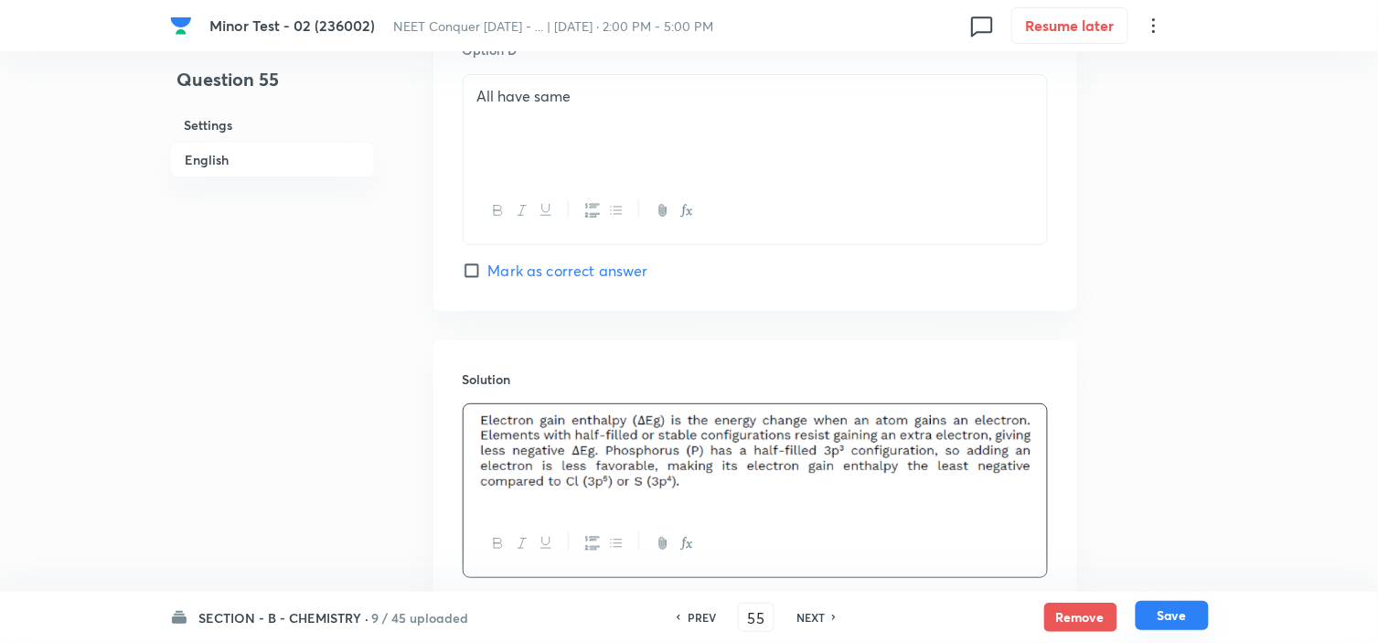
click at [1183, 610] on button "Save" at bounding box center [1171, 615] width 73 height 29
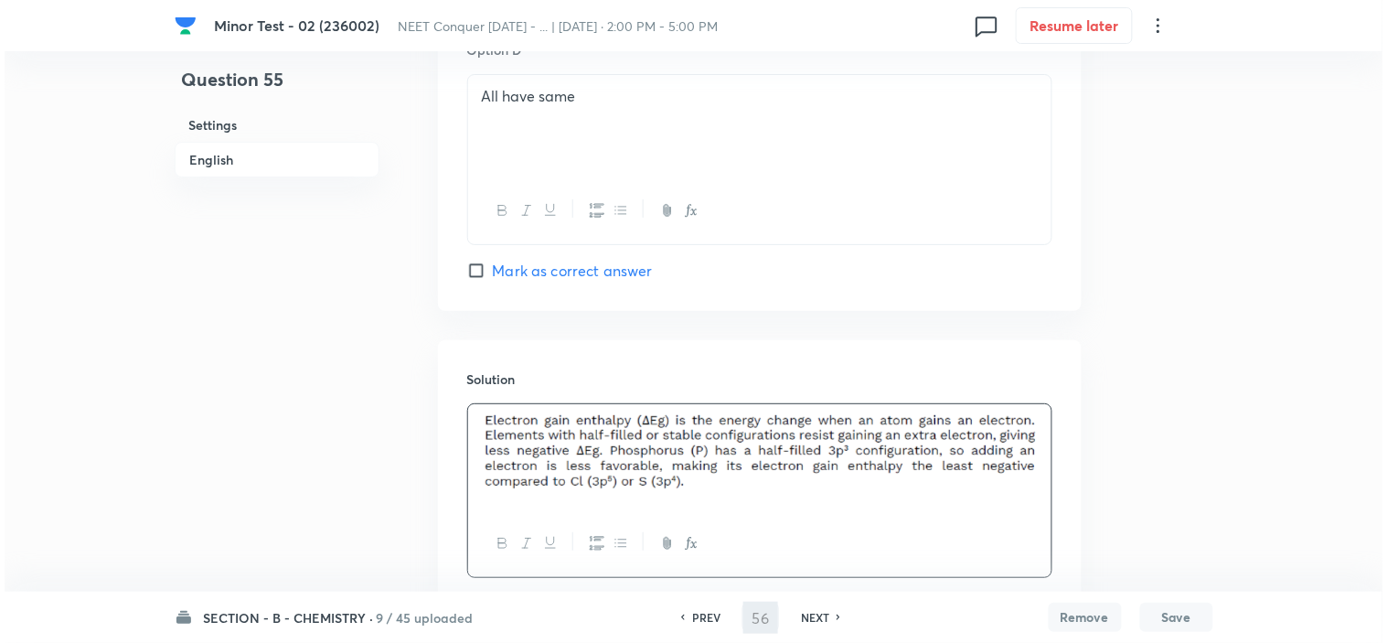
scroll to position [0, 0]
